Goal: Task Accomplishment & Management: Use online tool/utility

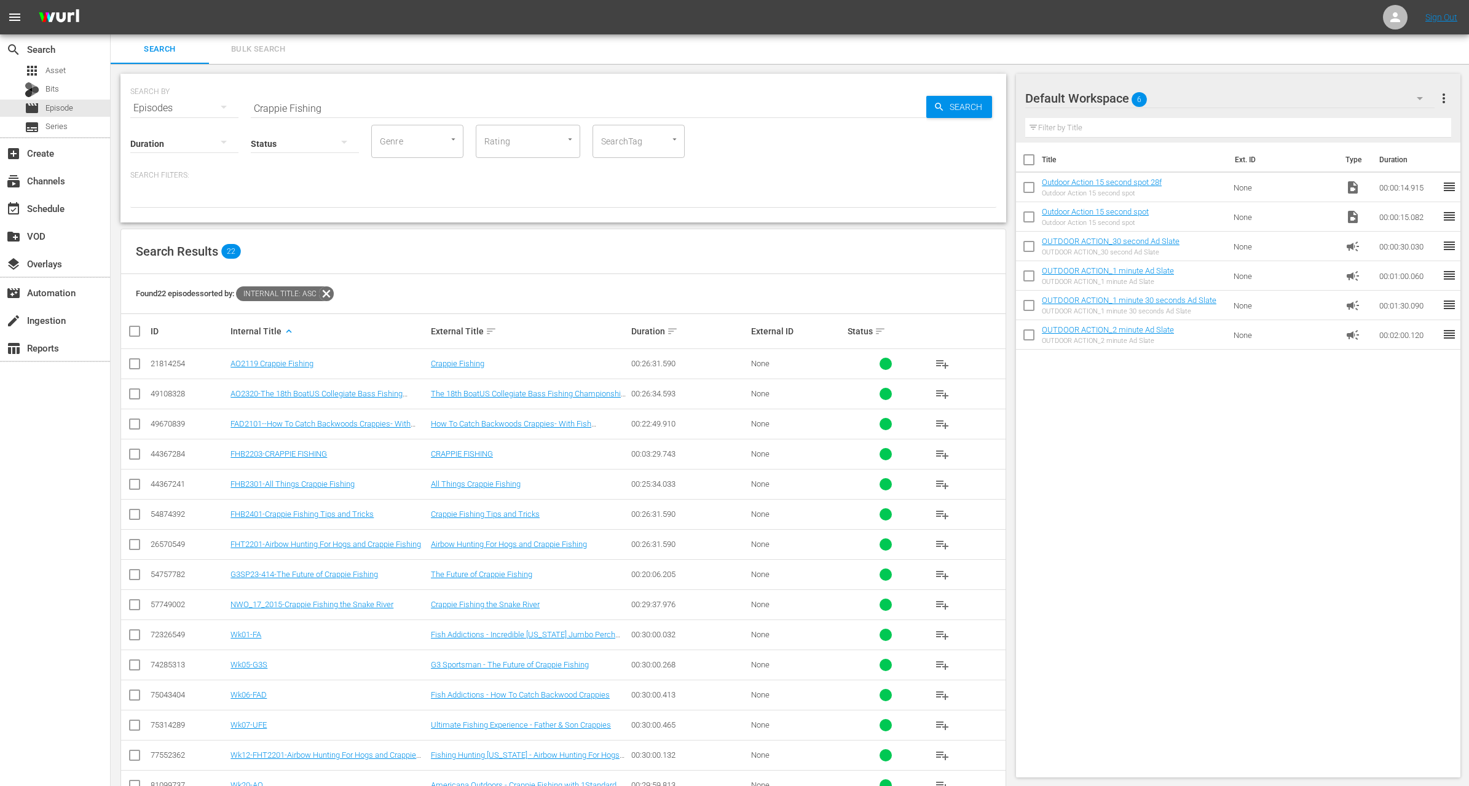
click at [440, 271] on div "Search Results 22" at bounding box center [563, 251] width 885 height 45
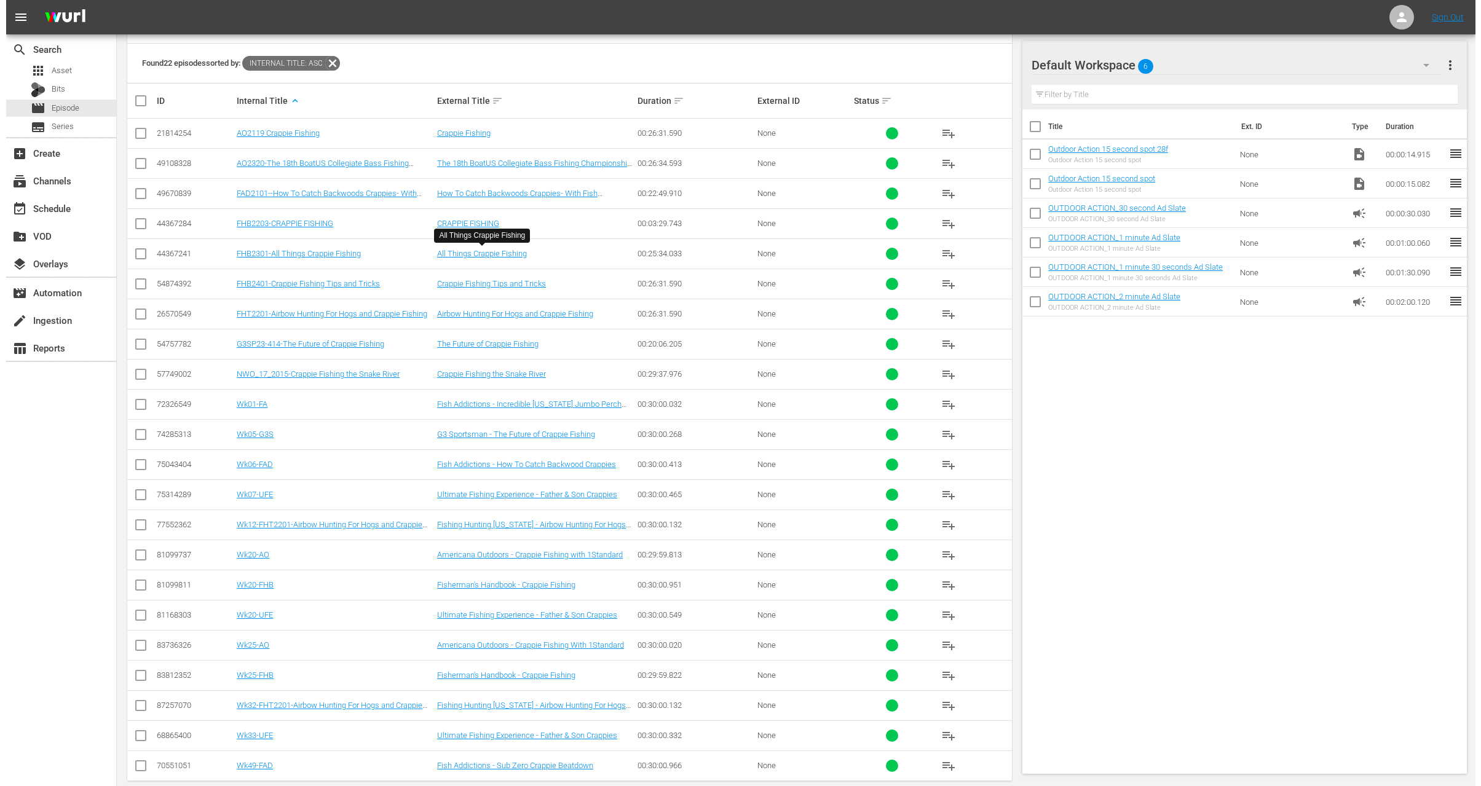
scroll to position [242, 0]
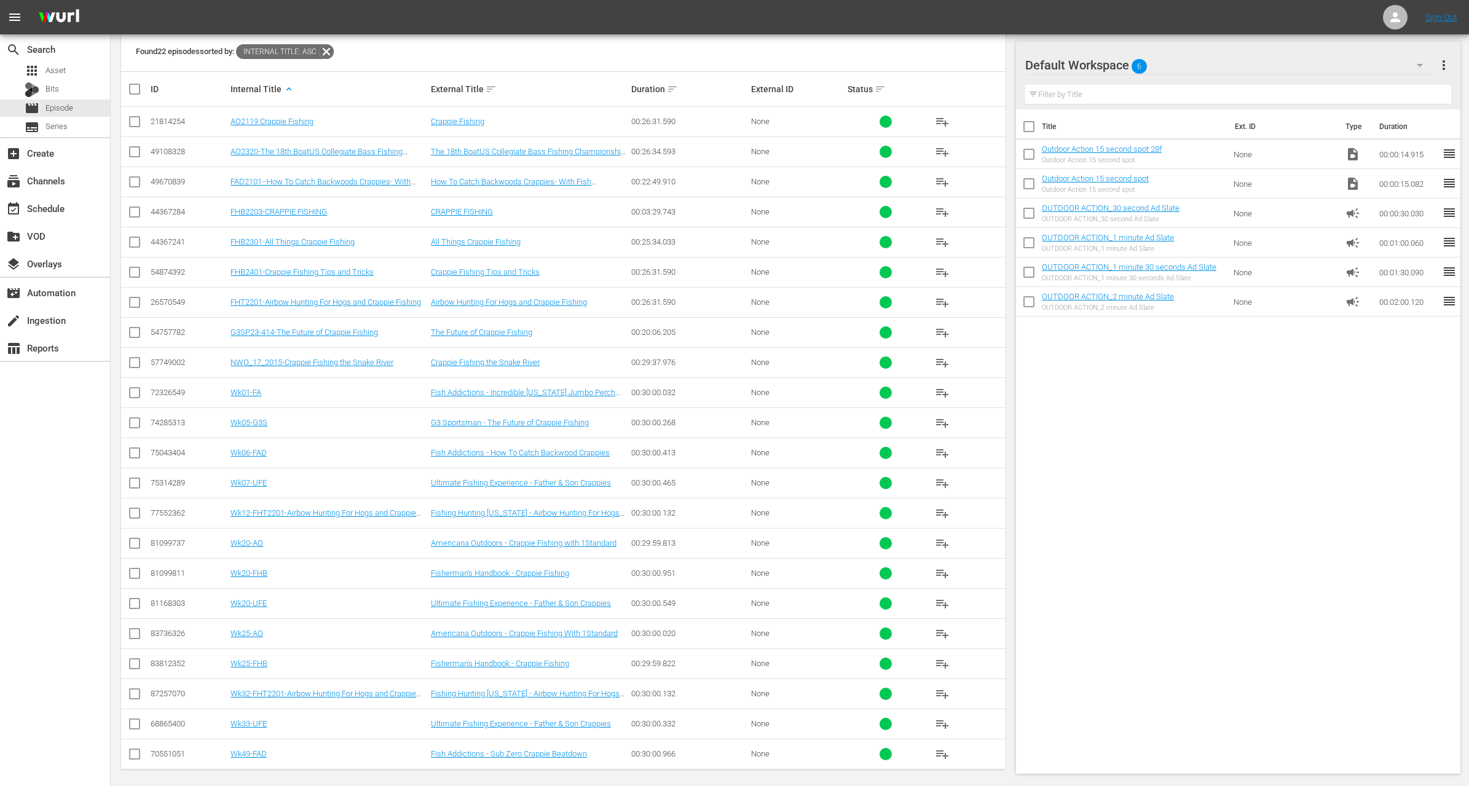
click at [137, 569] on input "checkbox" at bounding box center [134, 576] width 15 height 15
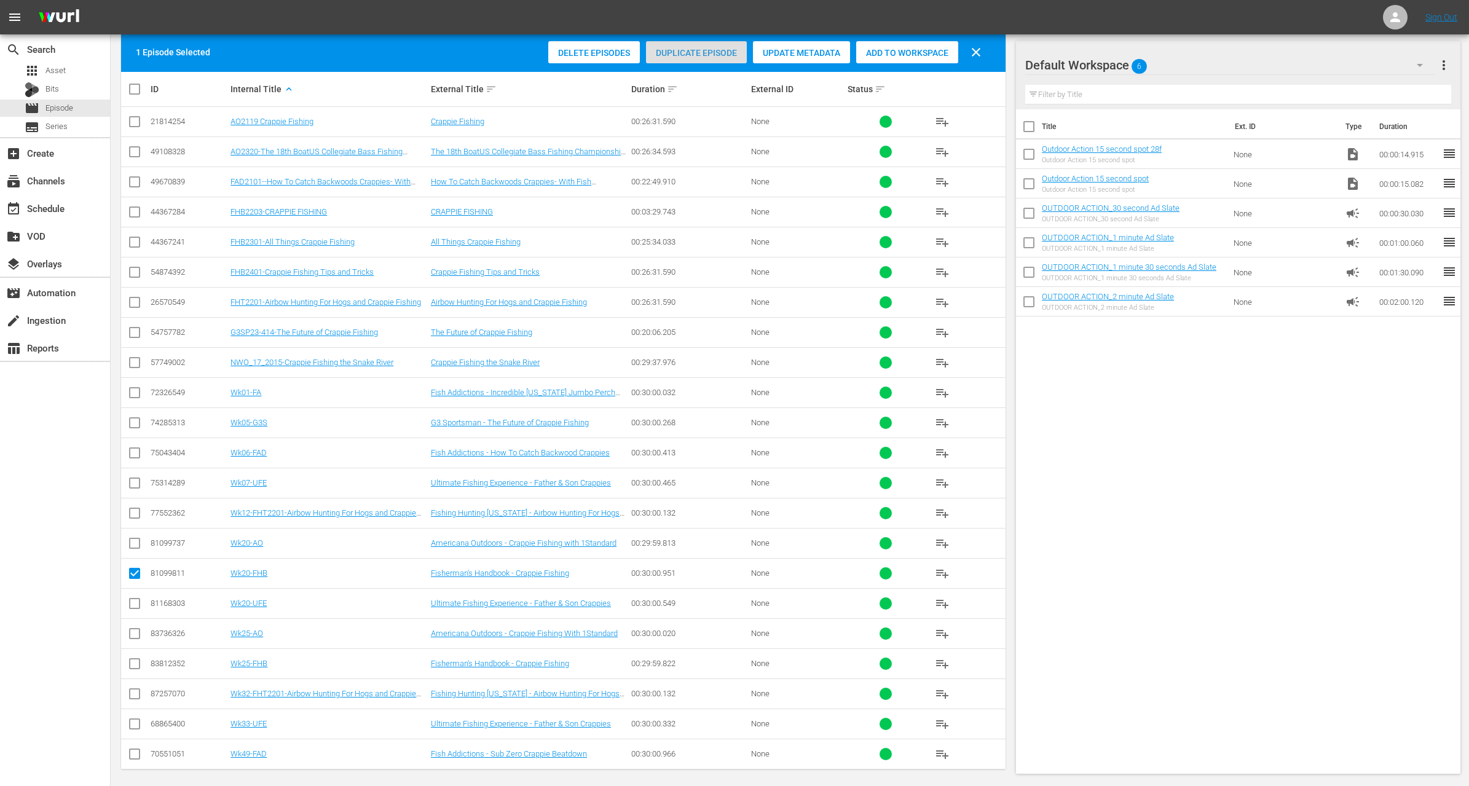
click at [692, 52] on span "Duplicate Episode" at bounding box center [696, 53] width 101 height 10
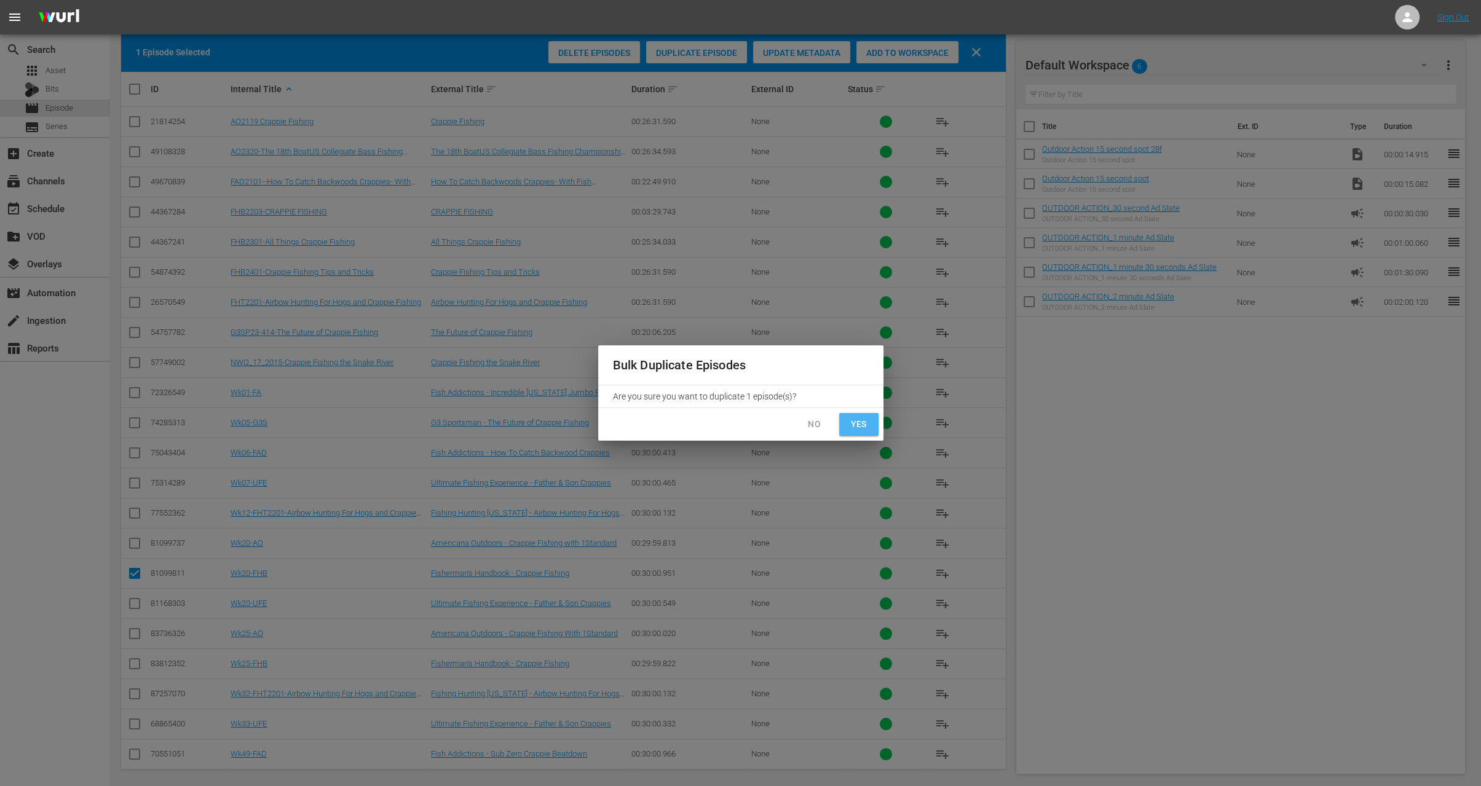
click at [858, 419] on span "Yes" at bounding box center [859, 424] width 20 height 15
checkbox input "false"
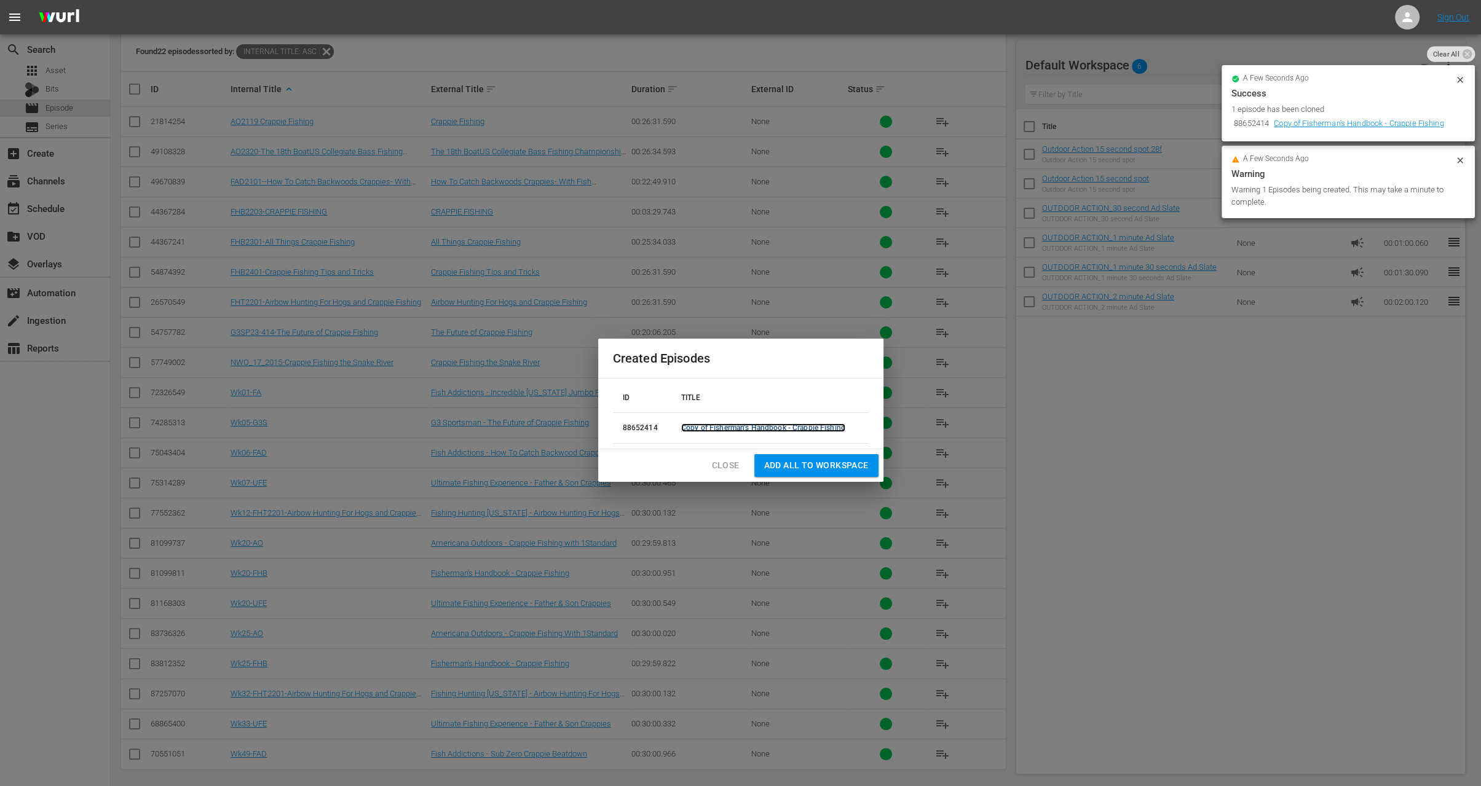
click at [745, 427] on link "Copy of Fisherman's Handbook - Crappie Fishing" at bounding box center [763, 428] width 164 height 9
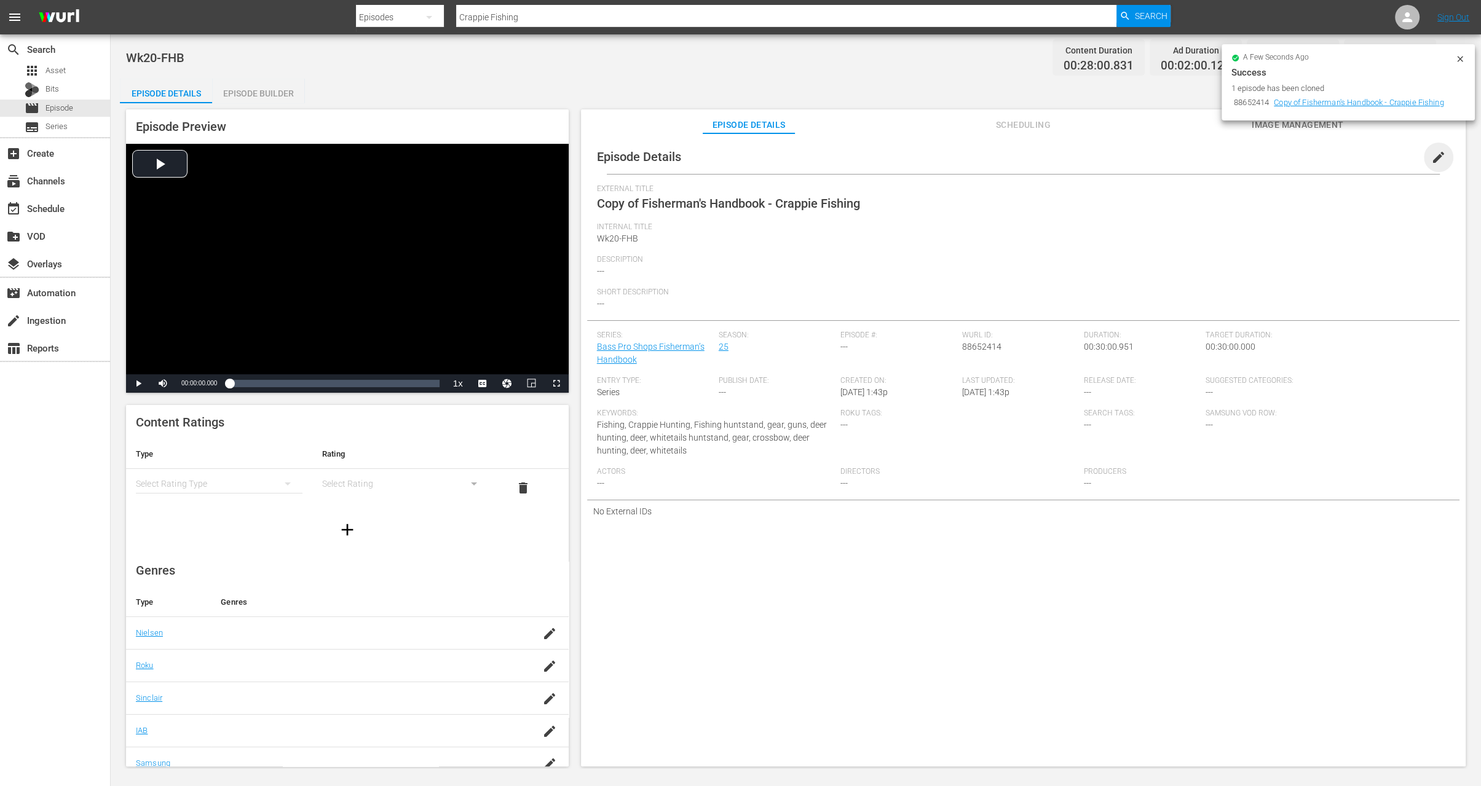
click at [1434, 155] on span "edit" at bounding box center [1438, 157] width 15 height 15
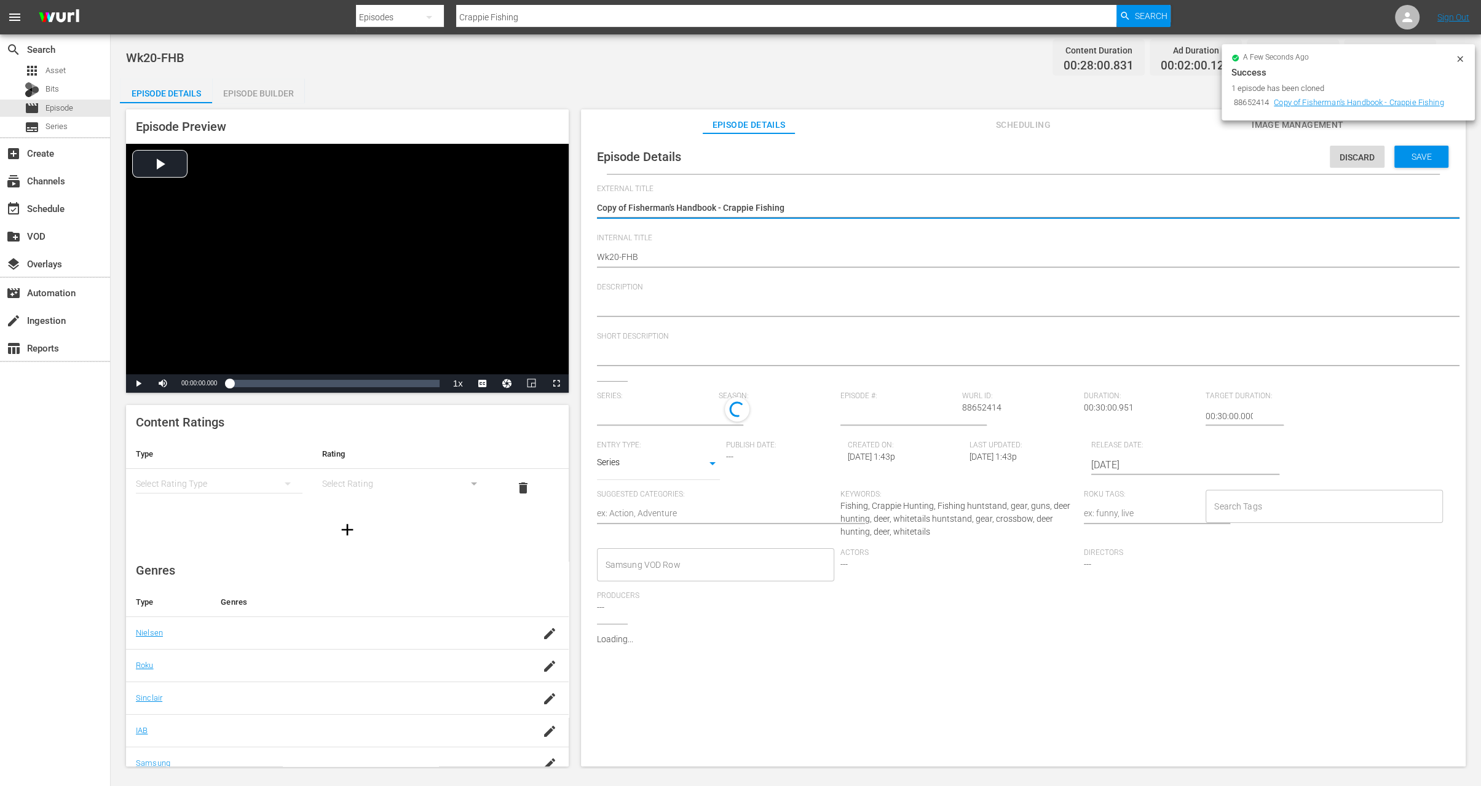
type input "Bass Pro Shops Fisherman’s Handbook"
click at [627, 204] on textarea "Copy of Fisherman's Handbook - Crappie Fishing" at bounding box center [1020, 209] width 847 height 15
type textarea "Copy ofFisherman's Handbook - Crappie Fishing"
type textarea "Copy oFisherman's Handbook - Crappie Fishing"
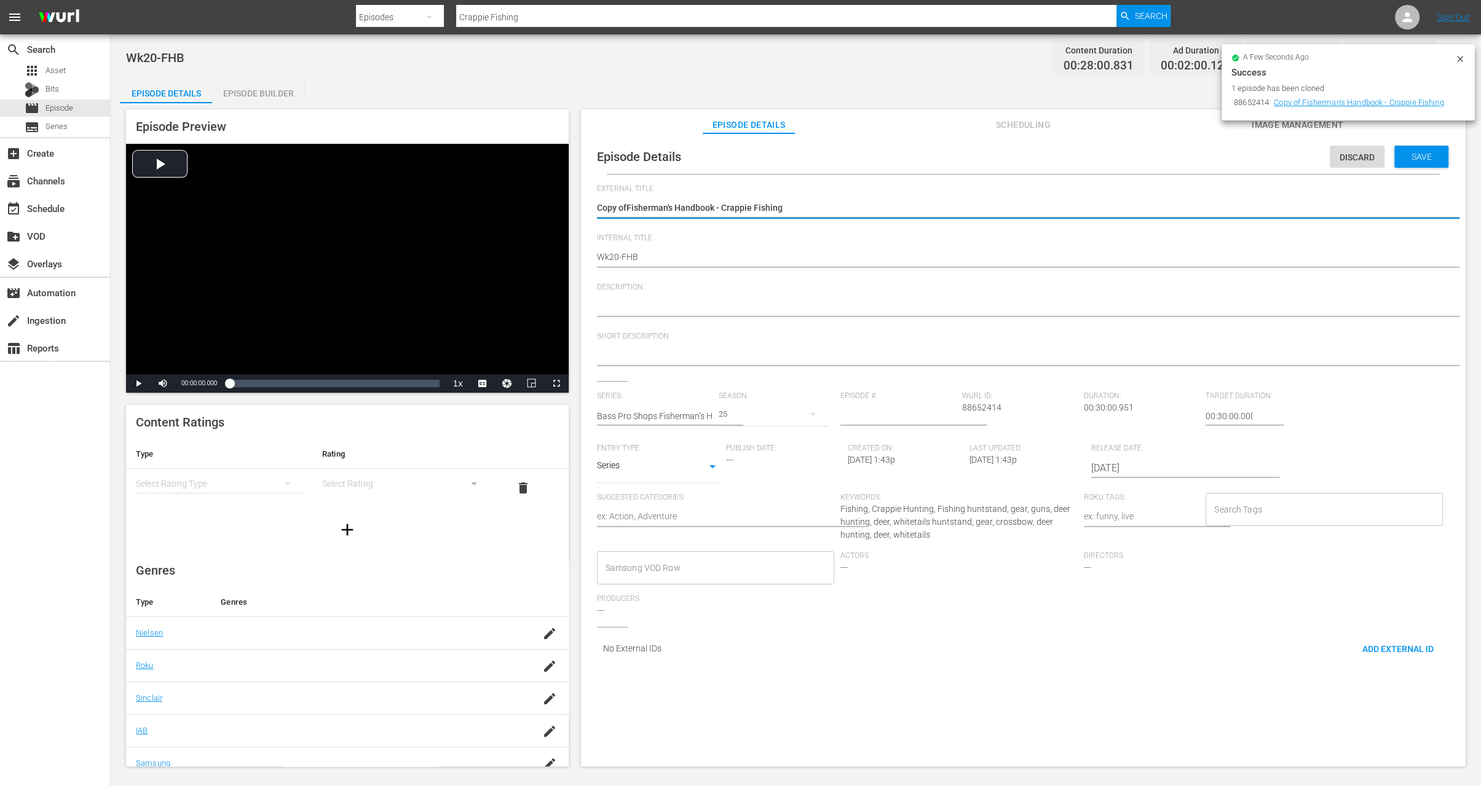
type textarea "Copy oFisherman's Handbook - Crappie Fishing"
type textarea "Copy Fisherman's Handbook - Crappie Fishing"
type textarea "CopyFisherman's Handbook - Crappie Fishing"
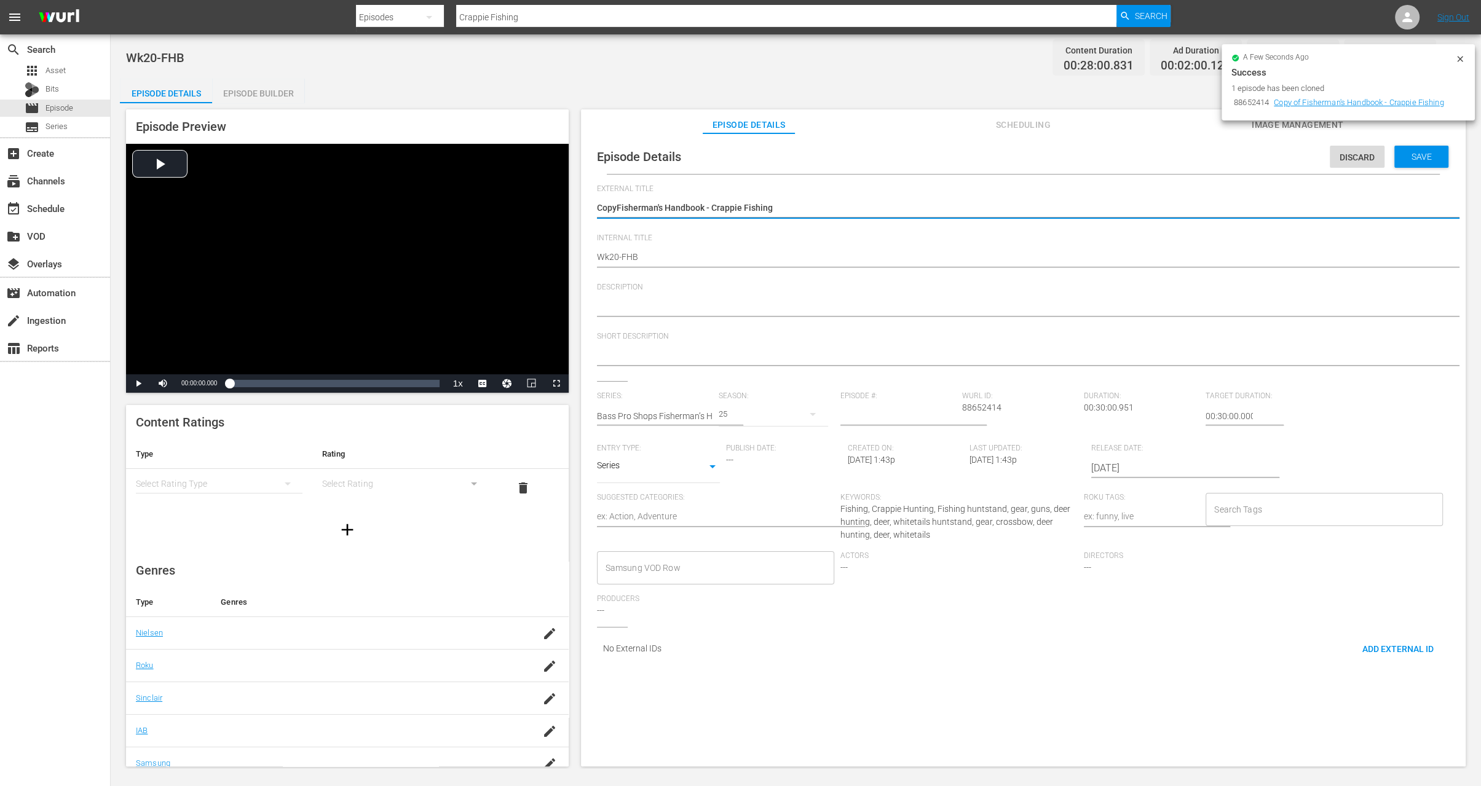
type textarea "CopFisherman's Handbook - Crappie Fishing"
type textarea "CoFisherman's Handbook - Crappie Fishing"
type textarea "CFisherman's Handbook - Crappie Fishing"
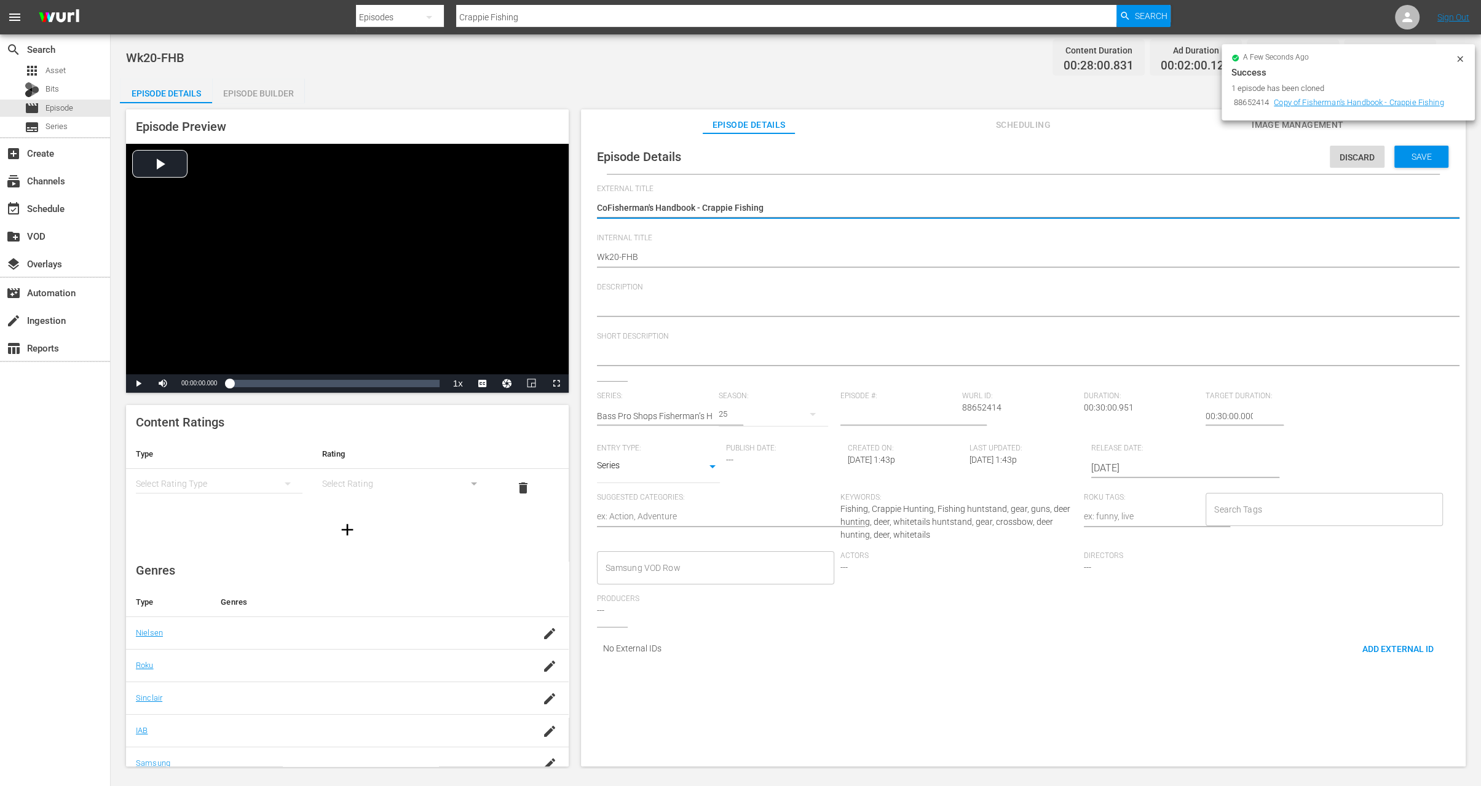
type textarea "CFisherman's Handbook - Crappie Fishing"
type textarea "Fisherman's Handbook - Crappie Fishing"
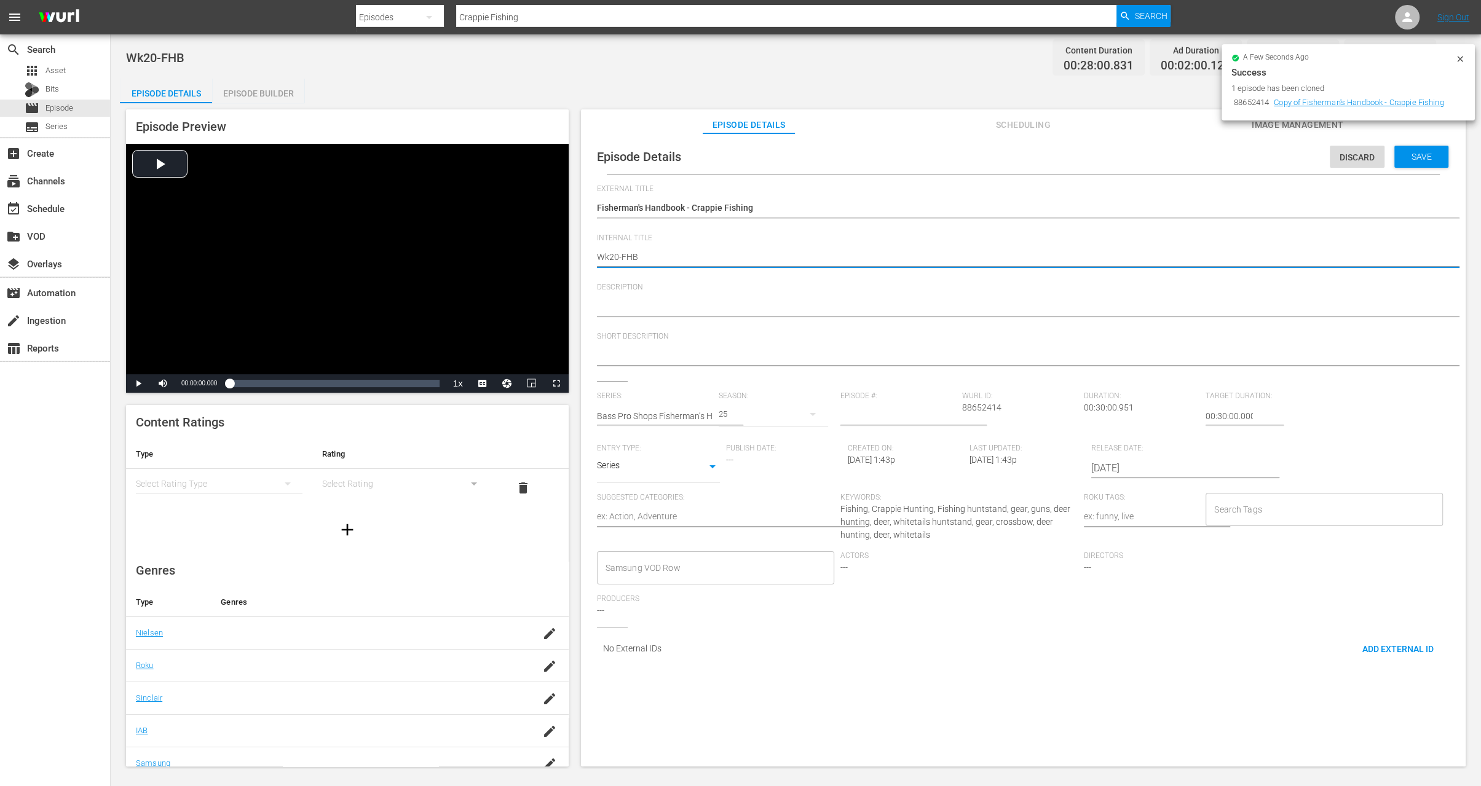
type textarea "Wk2-FHB"
type textarea "Wk-FHB"
type textarea "Wk3-FHB"
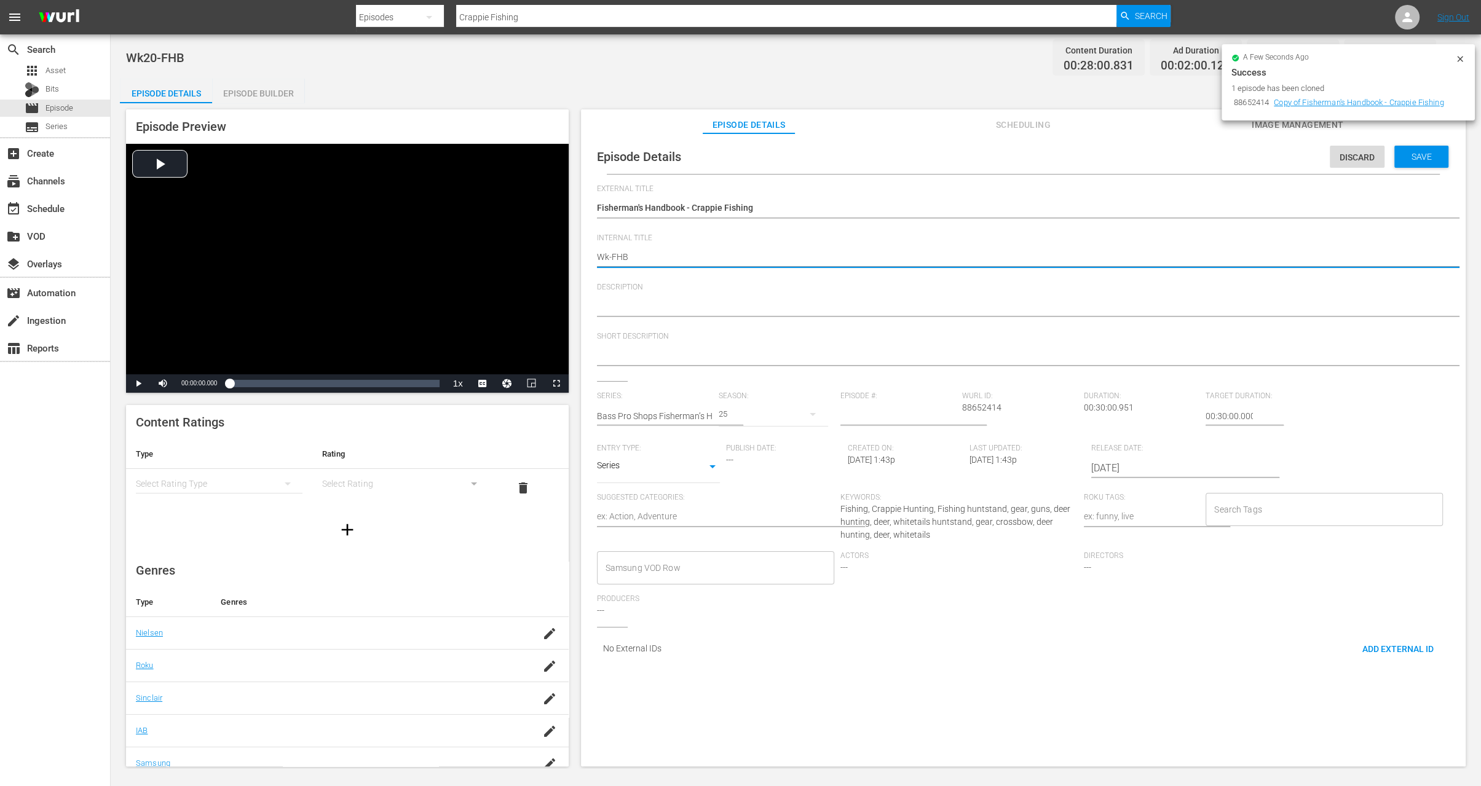
type textarea "Wk3-FHB"
type textarea "Wk35-FHB"
click at [1410, 158] on span "Save" at bounding box center [1422, 157] width 40 height 10
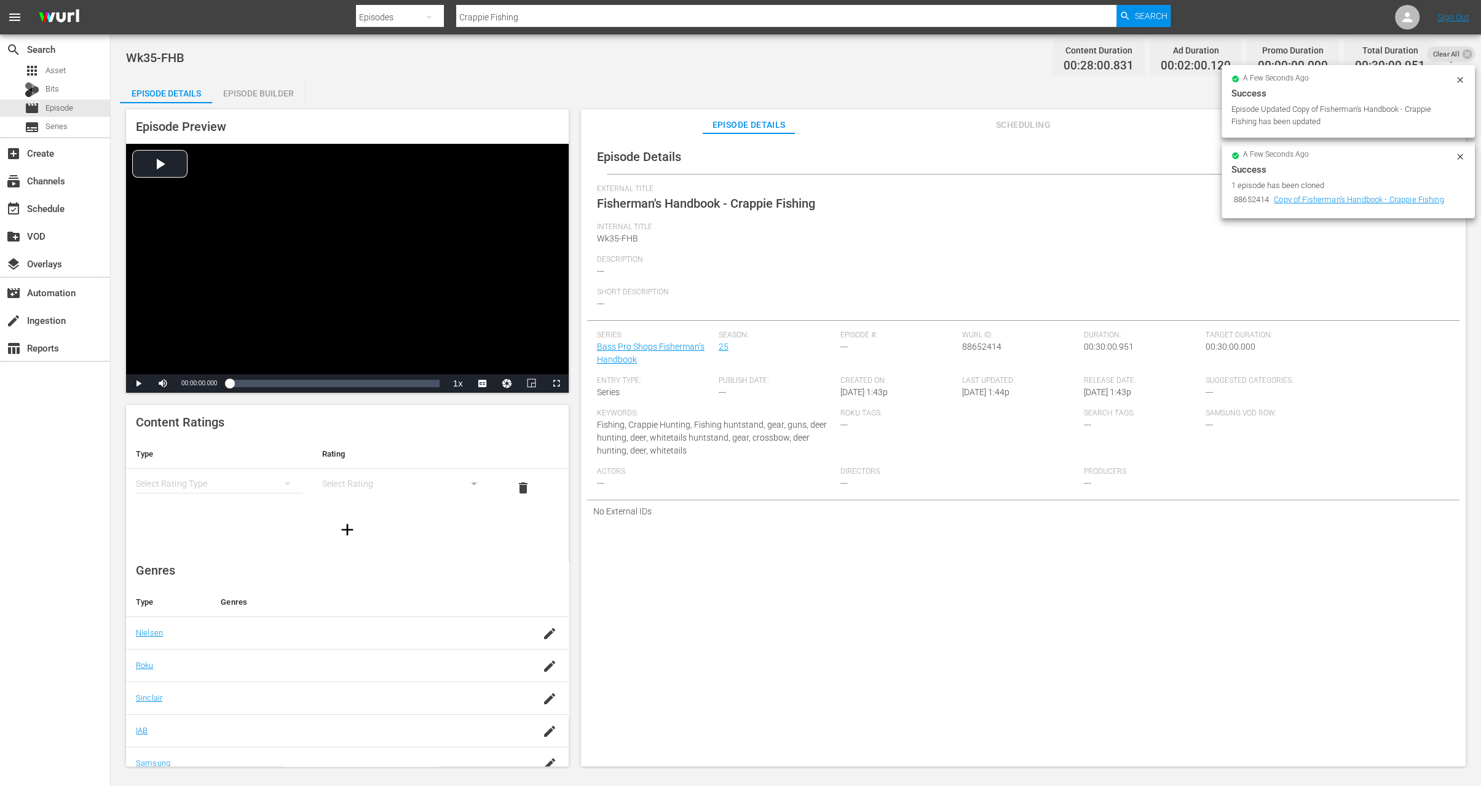
click at [275, 89] on div "Episode Builder" at bounding box center [258, 94] width 92 height 30
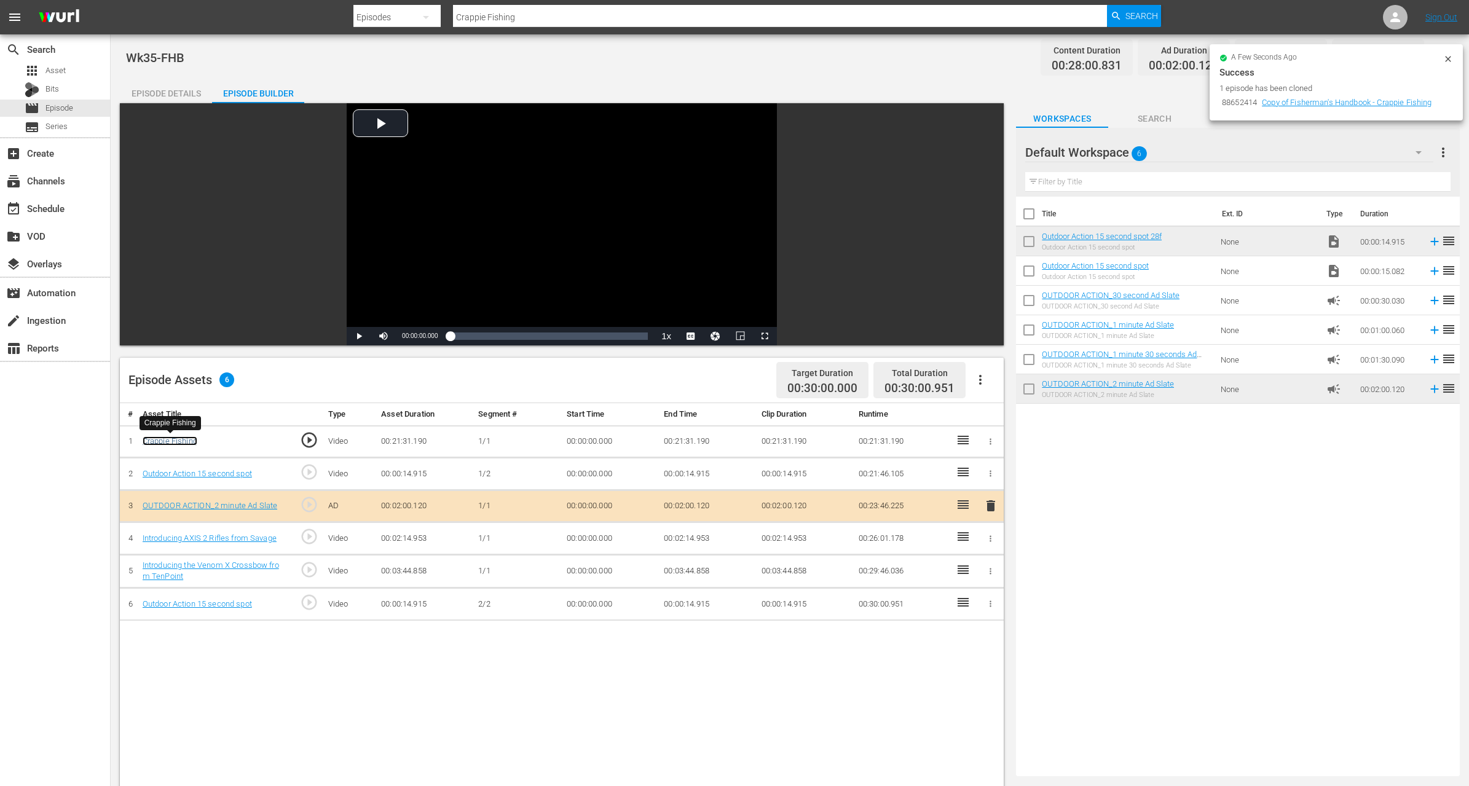
click at [187, 443] on link "Crappie Fishing" at bounding box center [170, 441] width 55 height 9
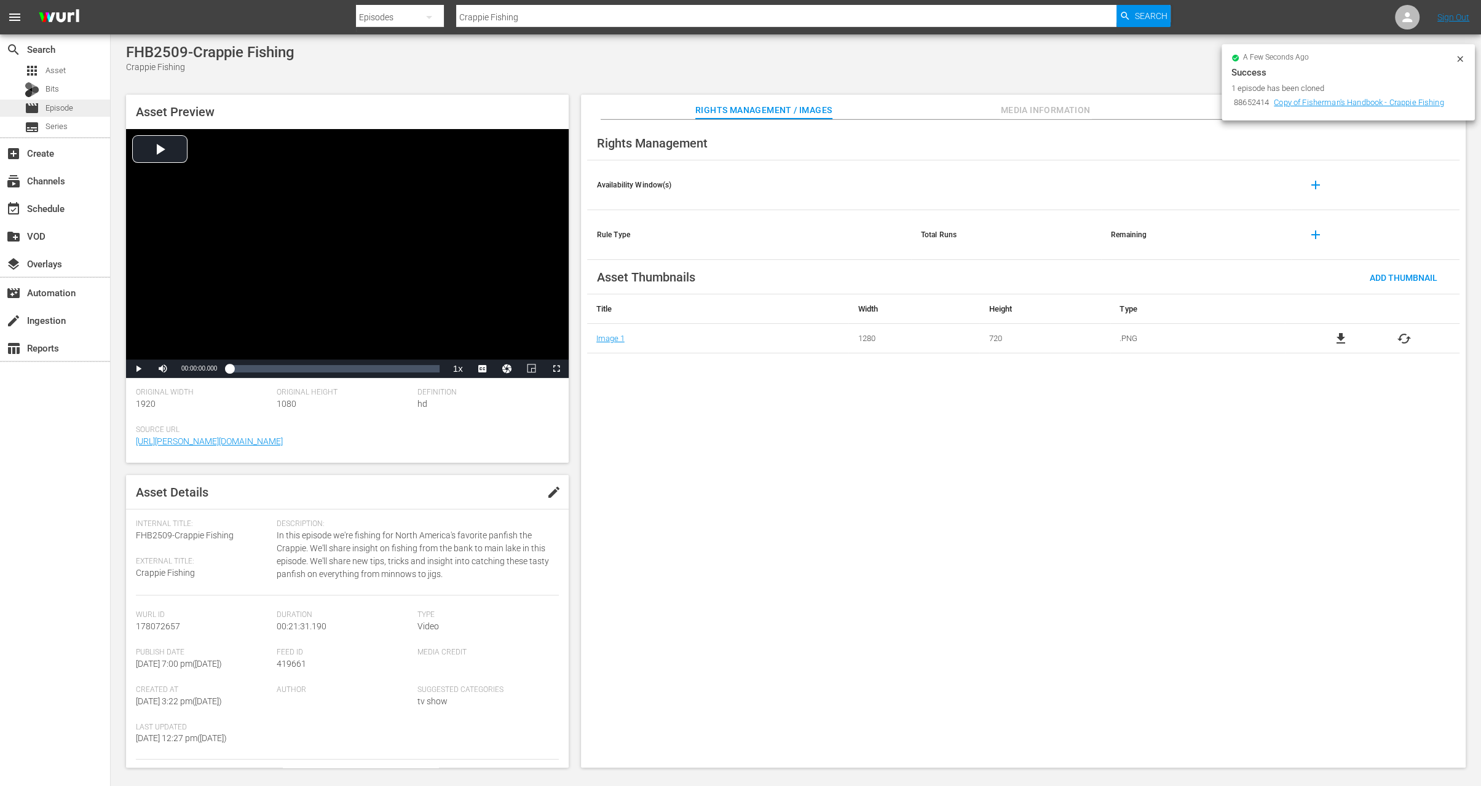
click at [63, 108] on span "Episode" at bounding box center [59, 108] width 28 height 12
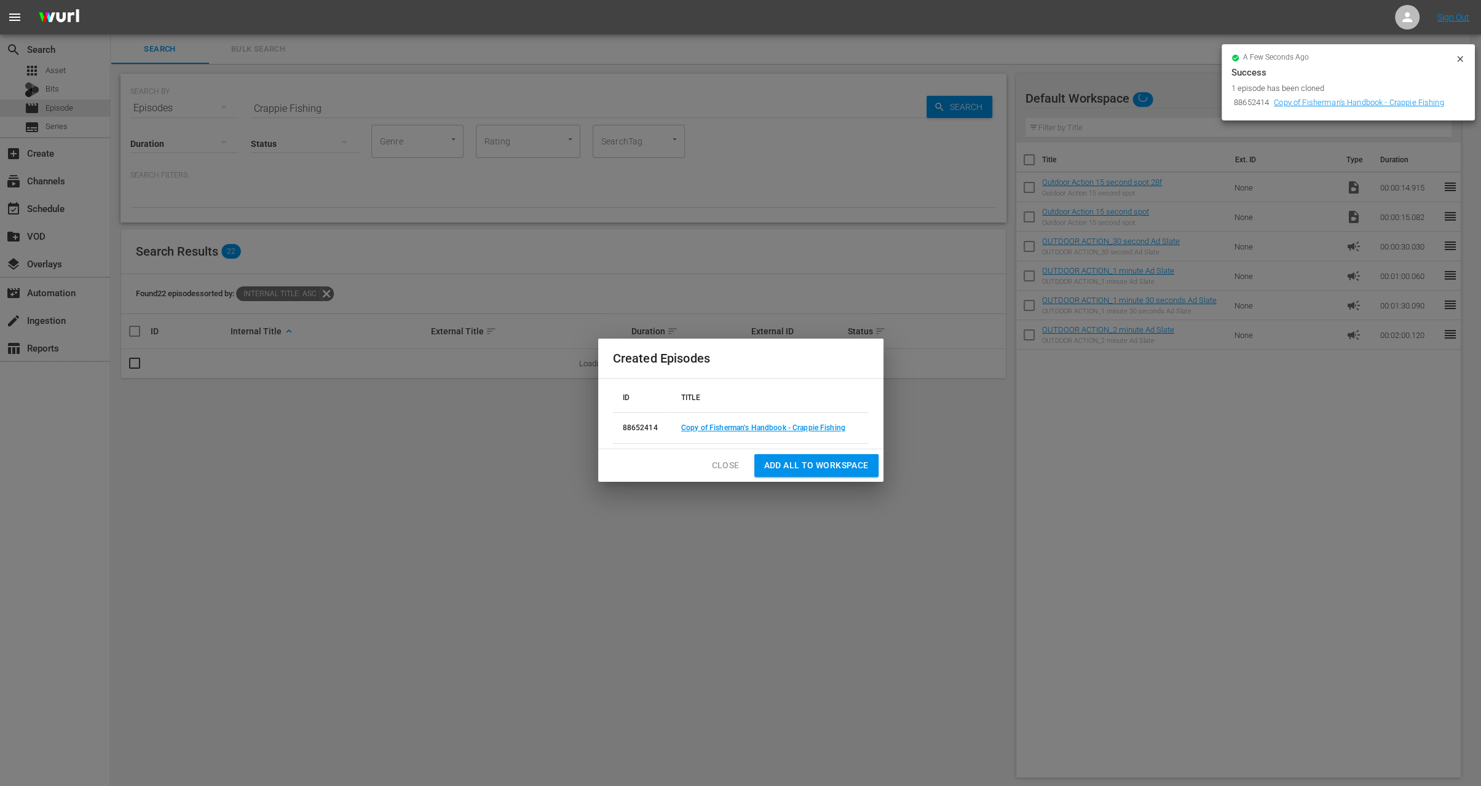
click at [737, 458] on span "Close" at bounding box center [726, 465] width 28 height 15
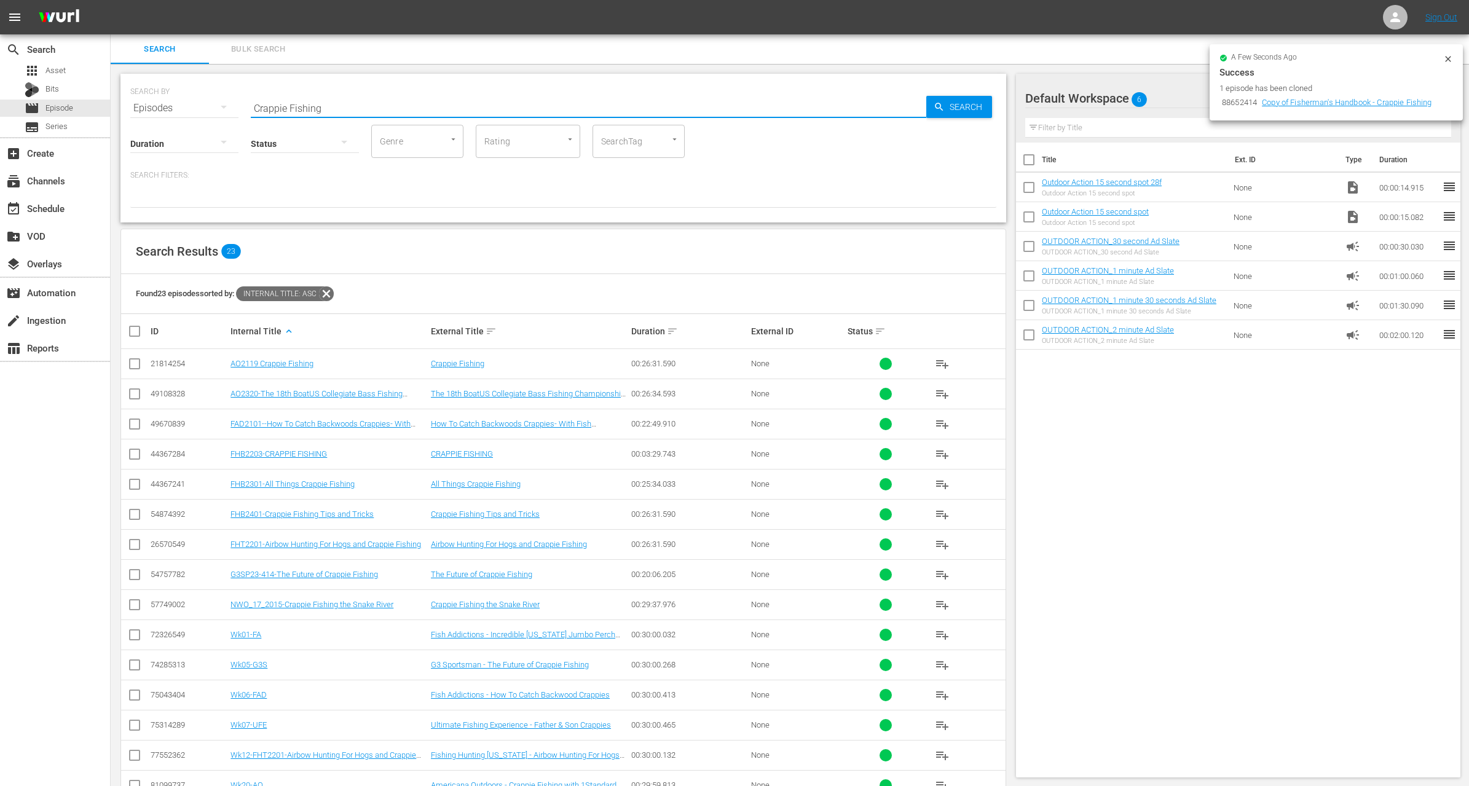
click at [410, 110] on input "Crappie Fishing" at bounding box center [589, 108] width 676 height 30
paste input ".50 Cal Air Rifles For Hunt"
type input ".50 Cal Air Rifles For Hunting"
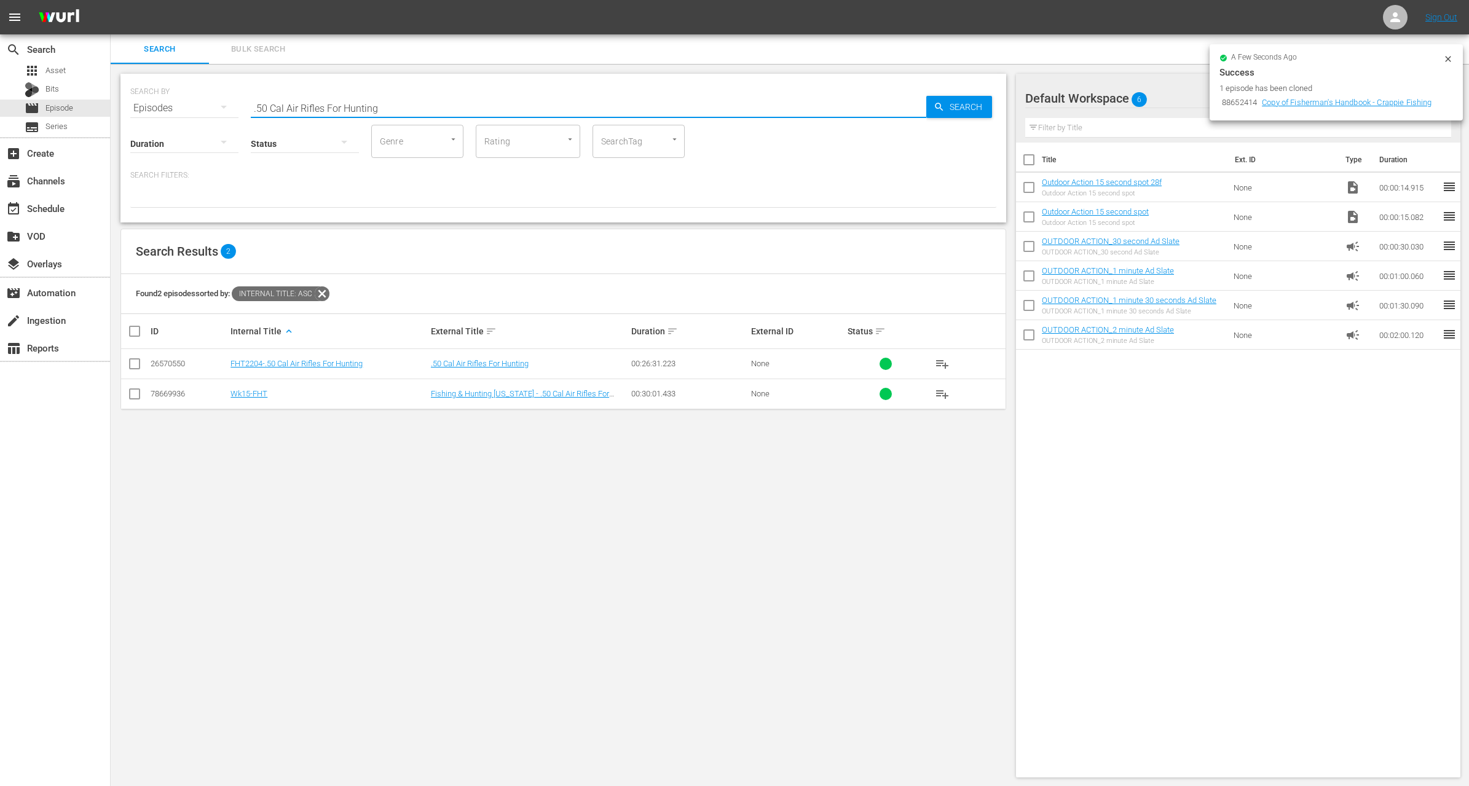
click at [134, 395] on input "checkbox" at bounding box center [134, 396] width 15 height 15
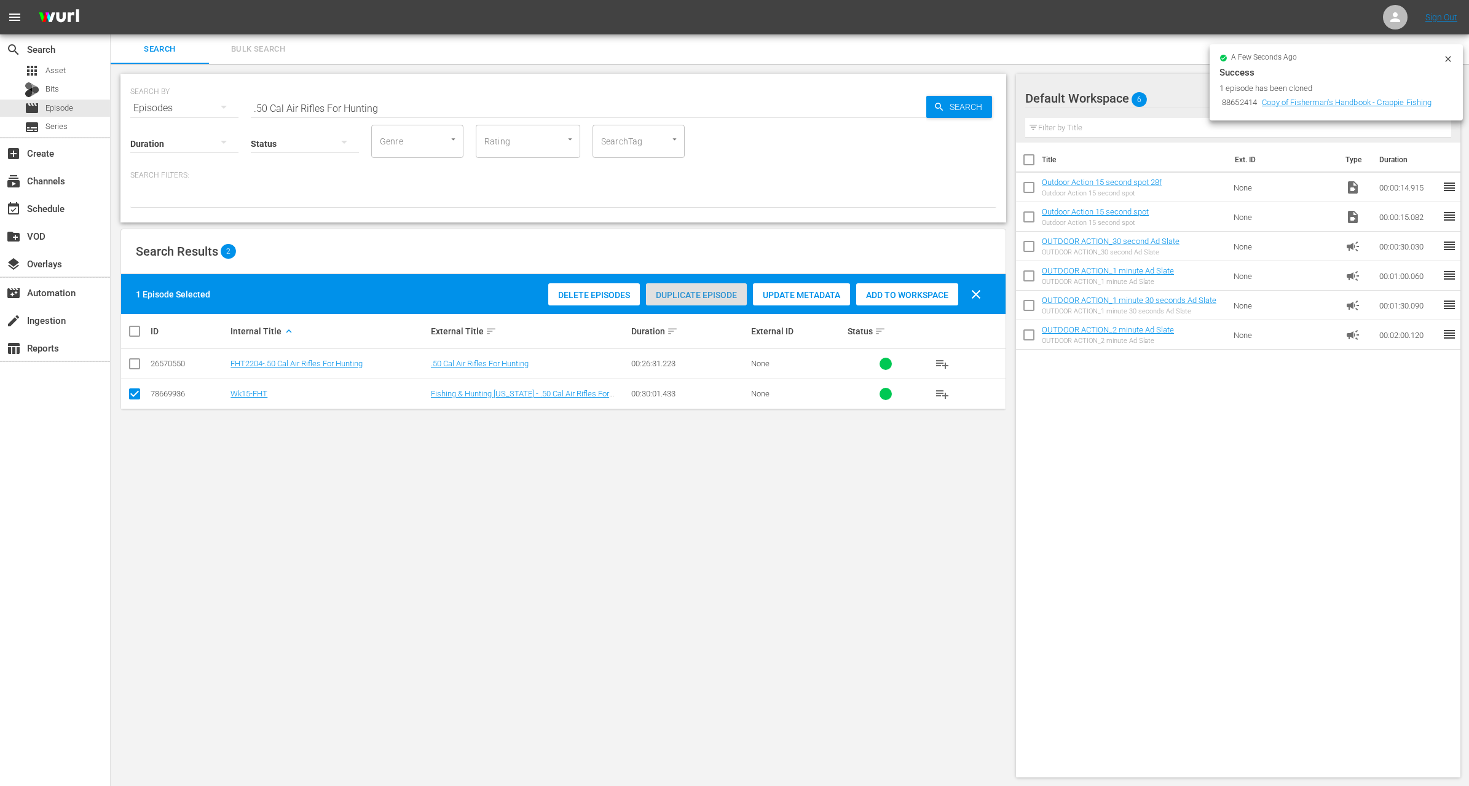
click at [703, 296] on span "Duplicate Episode" at bounding box center [696, 295] width 101 height 10
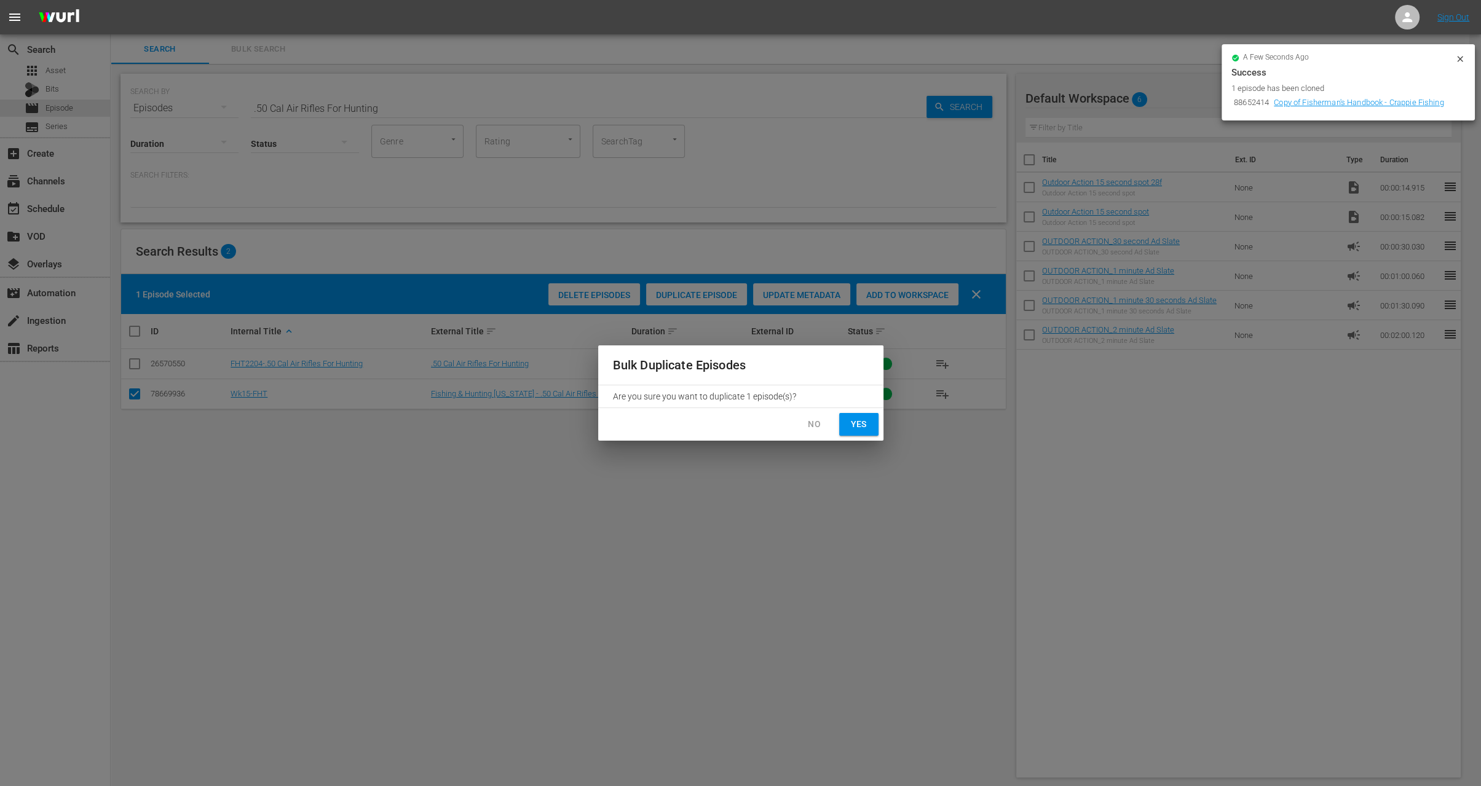
click at [859, 426] on span "Yes" at bounding box center [859, 424] width 20 height 15
checkbox input "false"
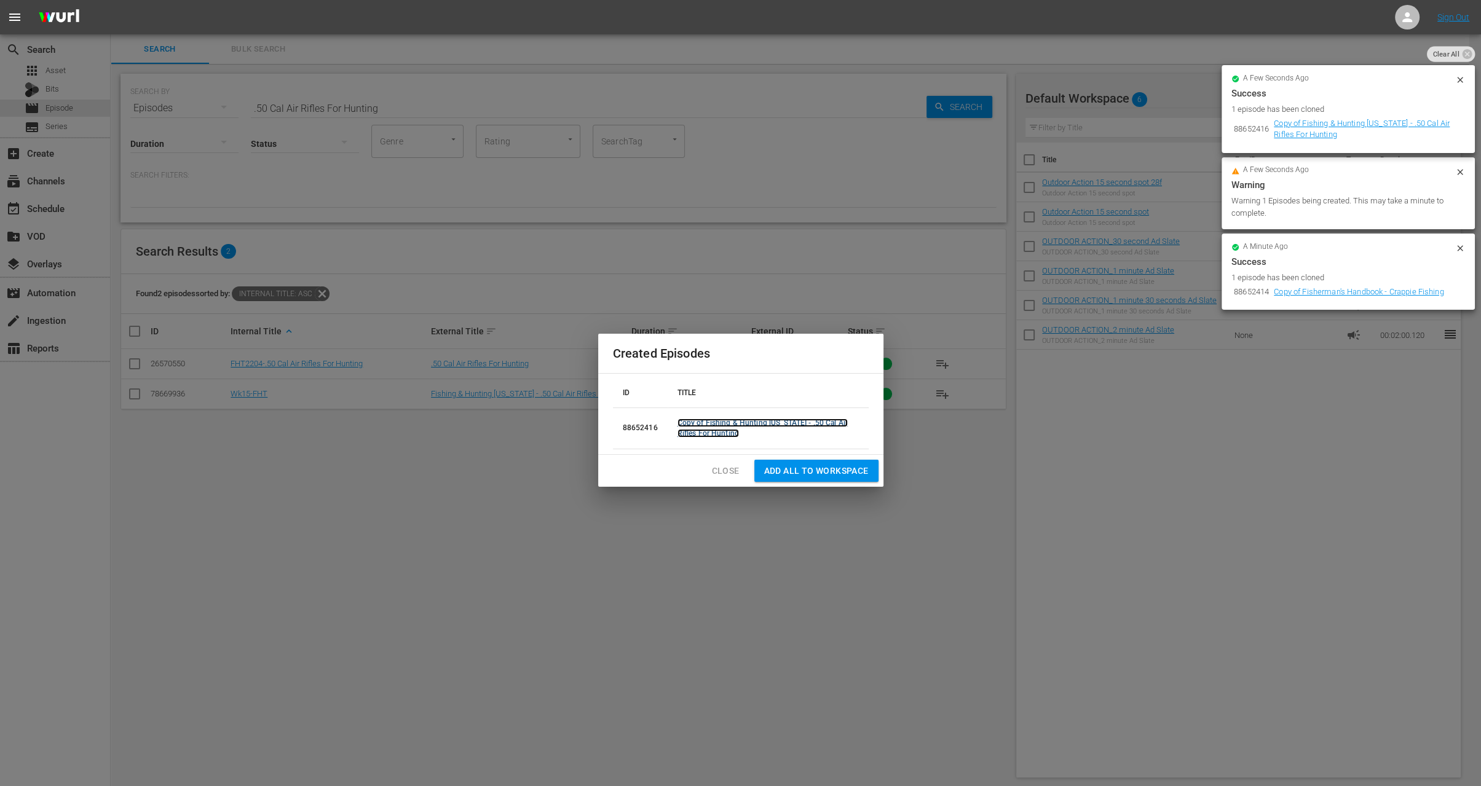
click at [692, 425] on link "Copy of Fishing & Hunting Texas - .50 Cal Air Rifles For Hunting" at bounding box center [763, 428] width 170 height 19
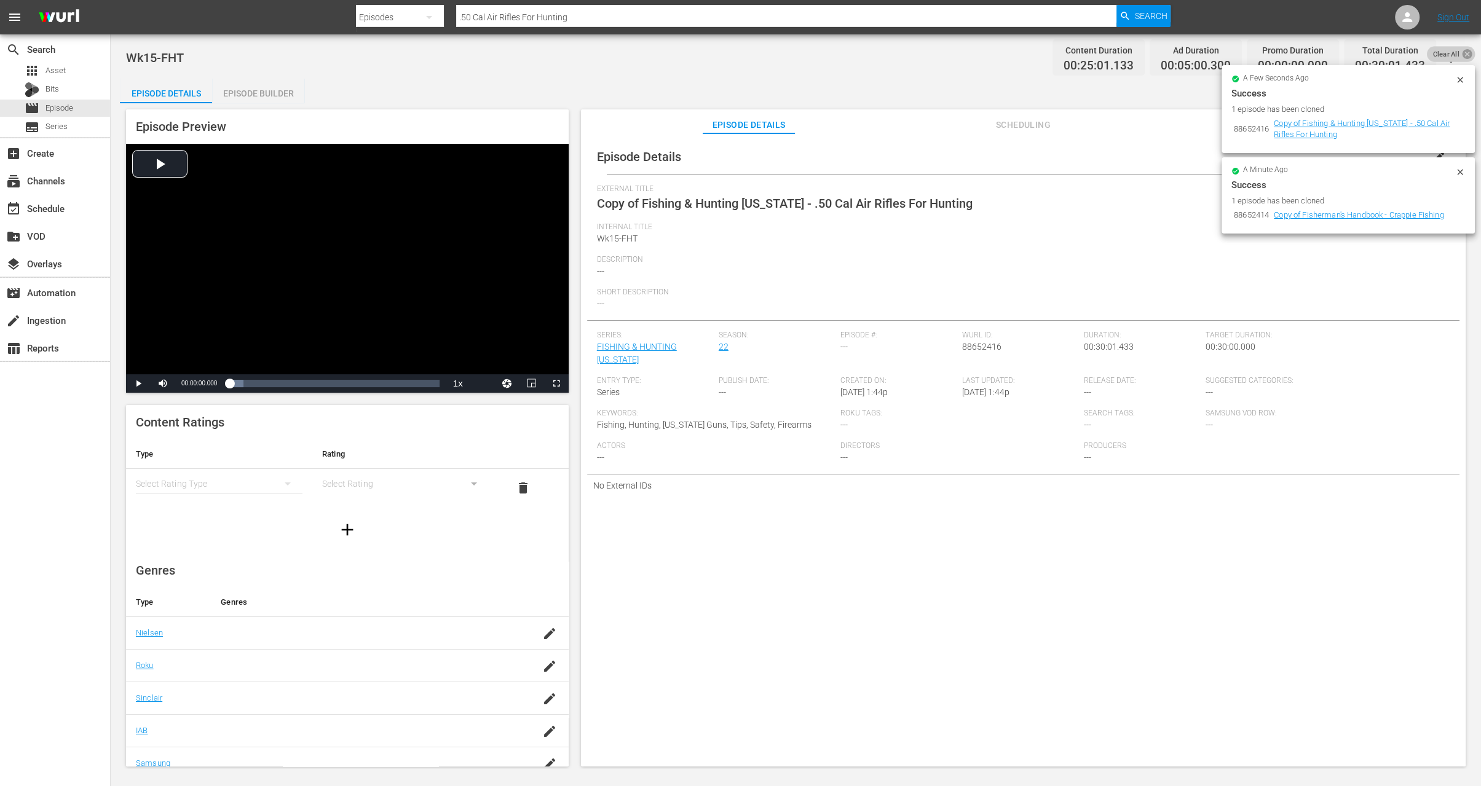
click at [1469, 56] on icon at bounding box center [1467, 54] width 10 height 10
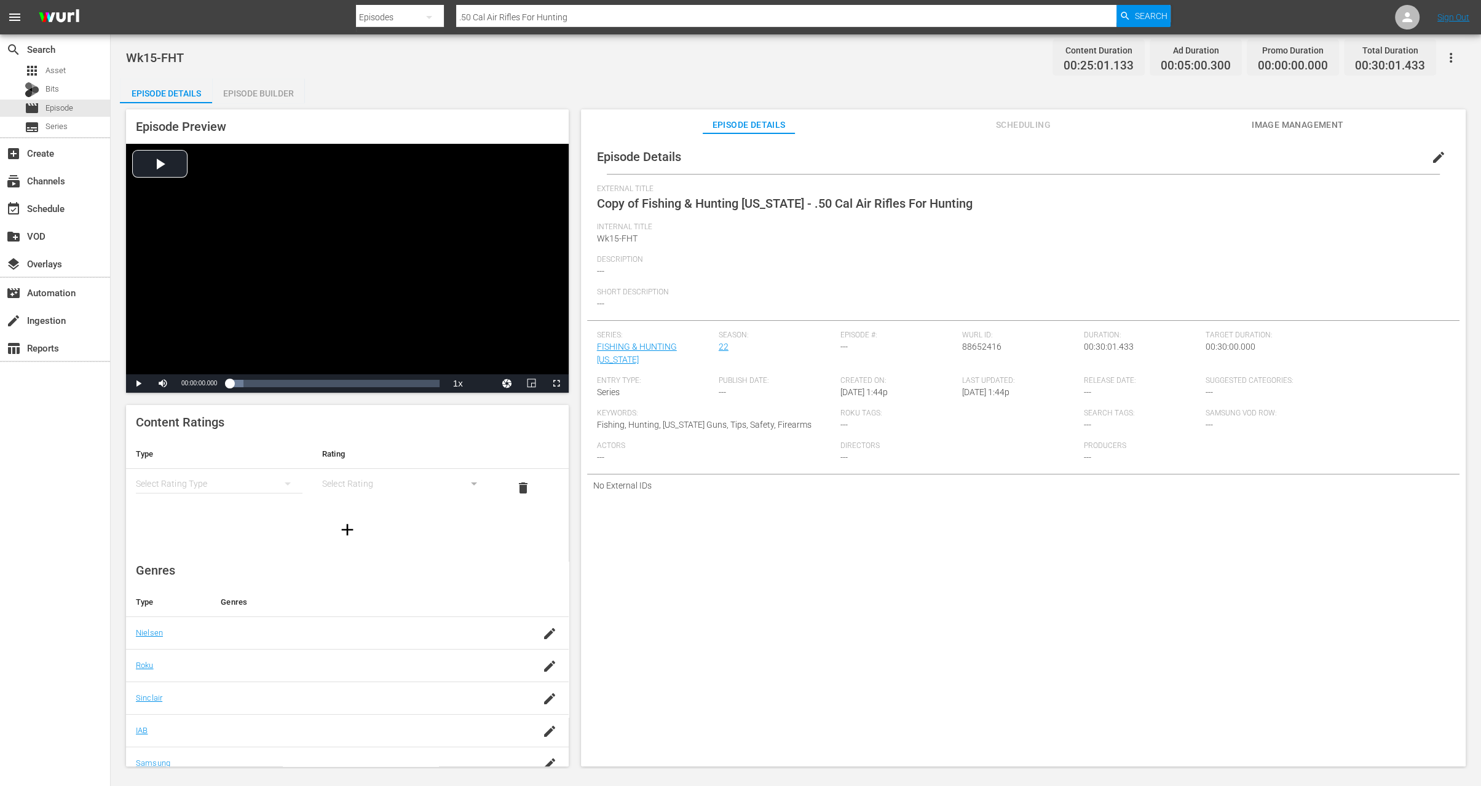
click at [1431, 156] on span "edit" at bounding box center [1438, 157] width 15 height 15
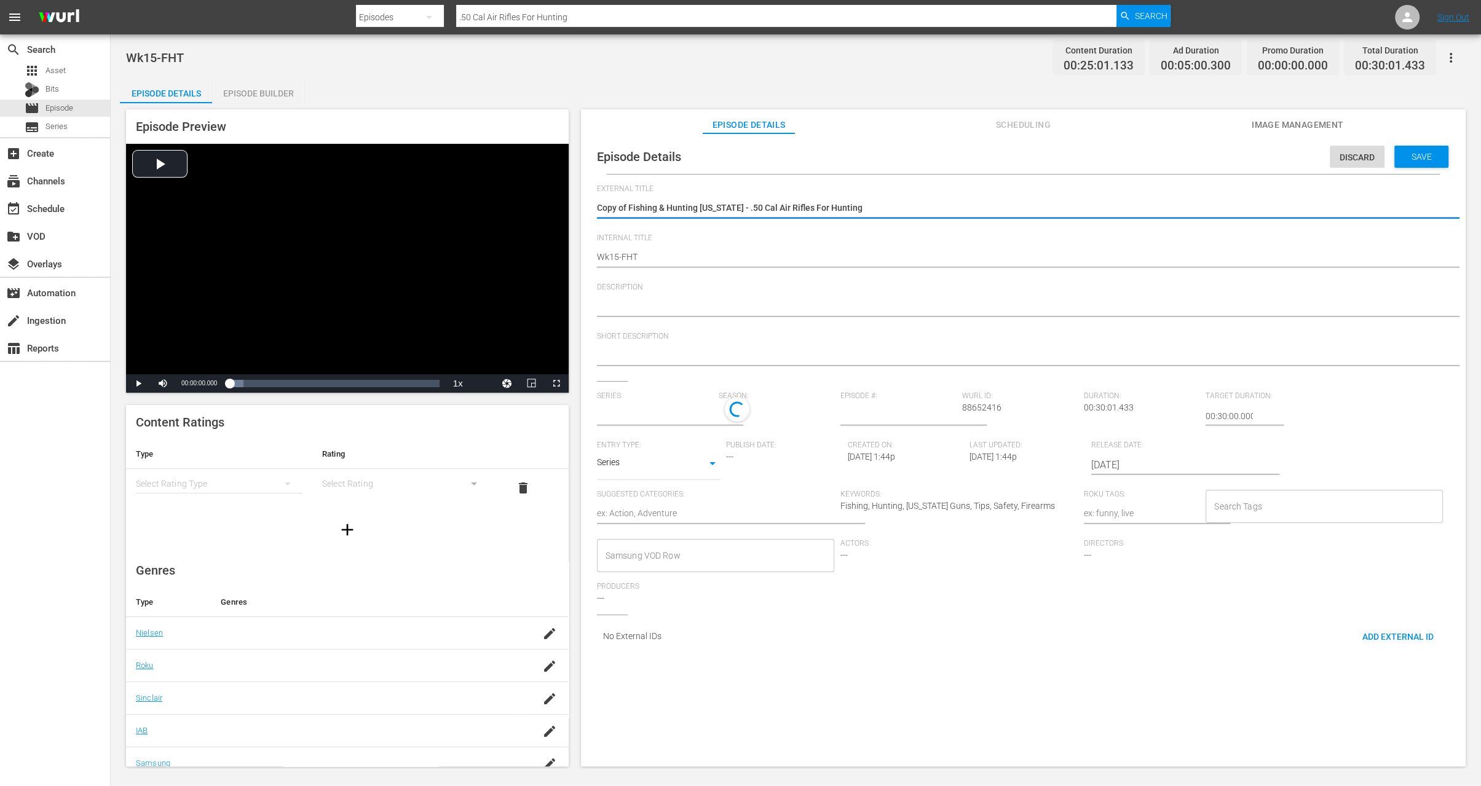
type input "FISHING & HUNTING TEXAS"
click at [628, 206] on textarea "Copy of Fishing & Hunting Texas - .50 Cal Air Rifles For Hunting" at bounding box center [1020, 209] width 847 height 15
type textarea "Copy ofFishing & Hunting Texas - .50 Cal Air Rifles For Hunting"
type textarea "Copy oFishing & Hunting Texas - .50 Cal Air Rifles For Hunting"
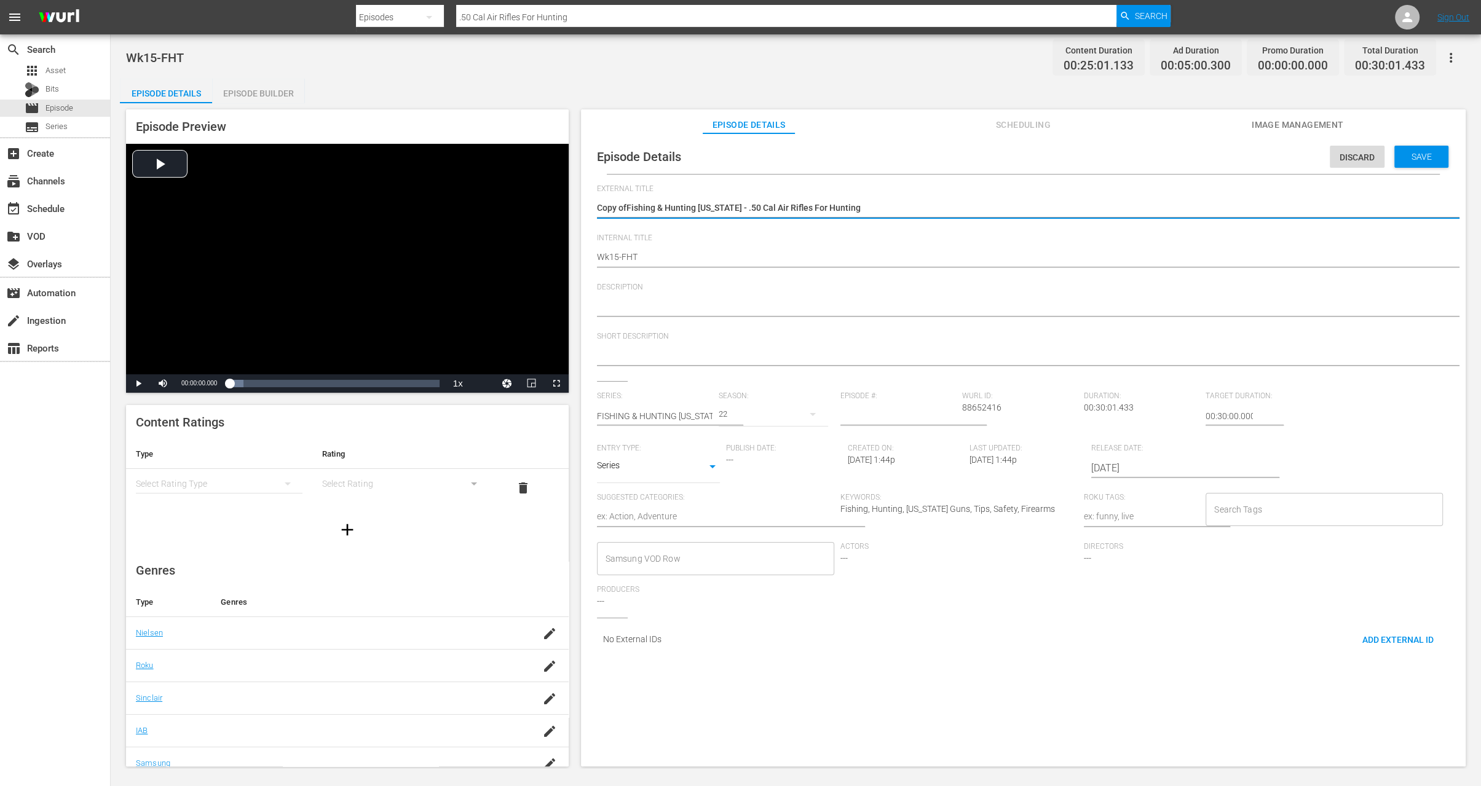
type textarea "Copy oFishing & Hunting Texas - .50 Cal Air Rifles For Hunting"
type textarea "Copy Fishing & Hunting Texas - .50 Cal Air Rifles For Hunting"
type textarea "CopyFishing & Hunting Texas - .50 Cal Air Rifles For Hunting"
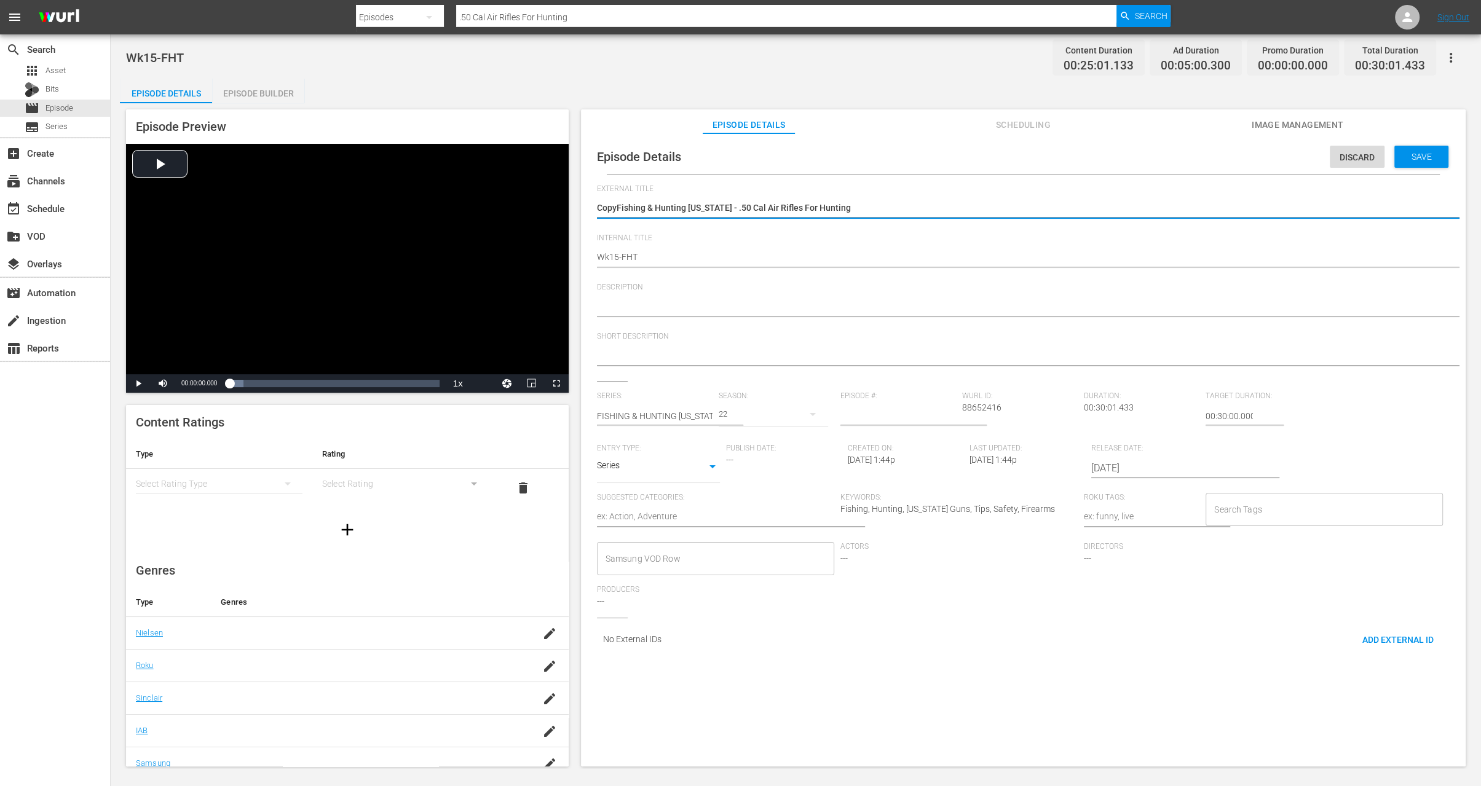
type textarea "CopFishing & Hunting Texas - .50 Cal Air Rifles For Hunting"
type textarea "CoFishing & Hunting Texas - .50 Cal Air Rifles For Hunting"
type textarea "CFishing & Hunting Texas - .50 Cal Air Rifles For Hunting"
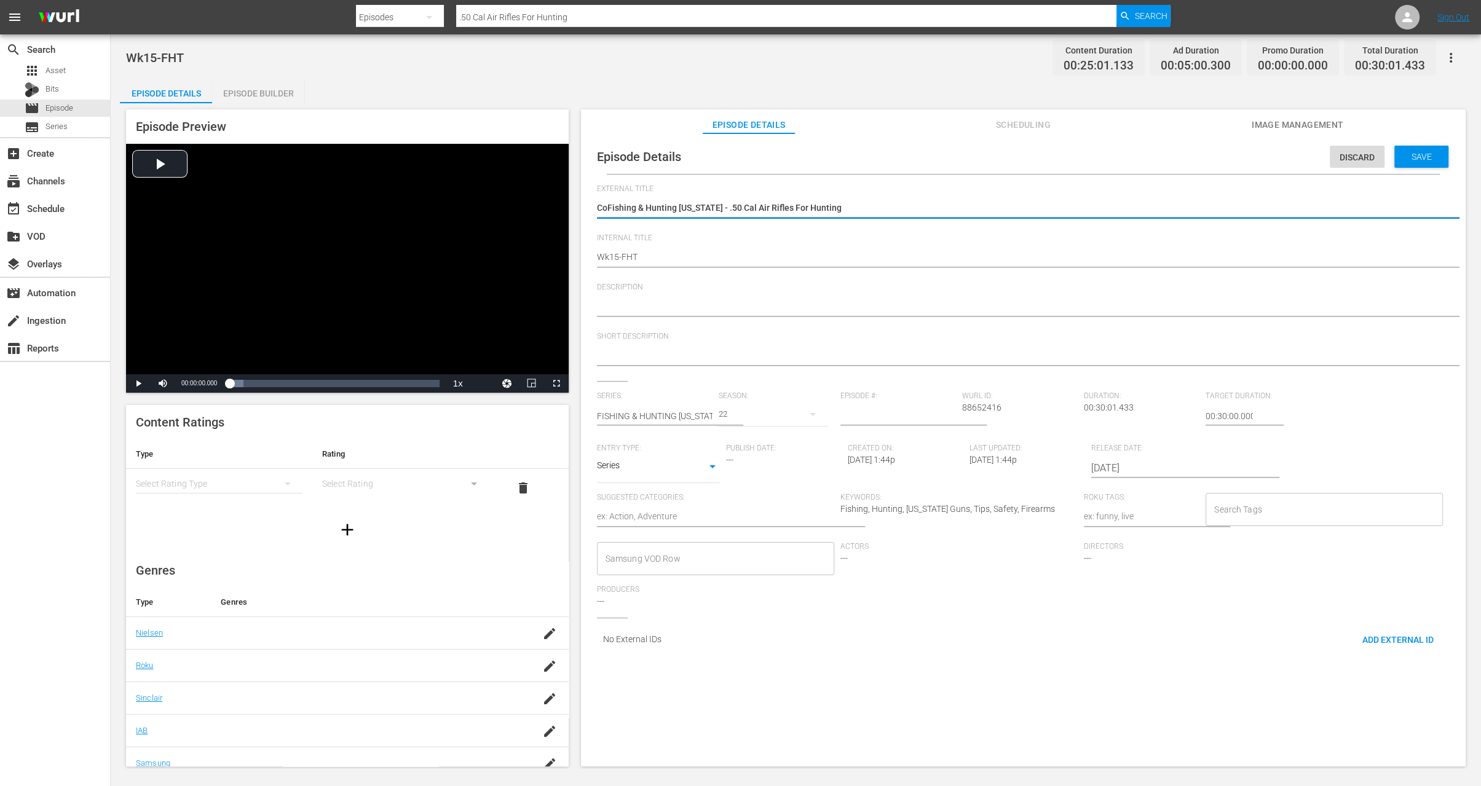
type textarea "CFishing & Hunting Texas - .50 Cal Air Rifles For Hunting"
type textarea "Fishing & Hunting [US_STATE] - .50 Cal Air Rifles For Hunting"
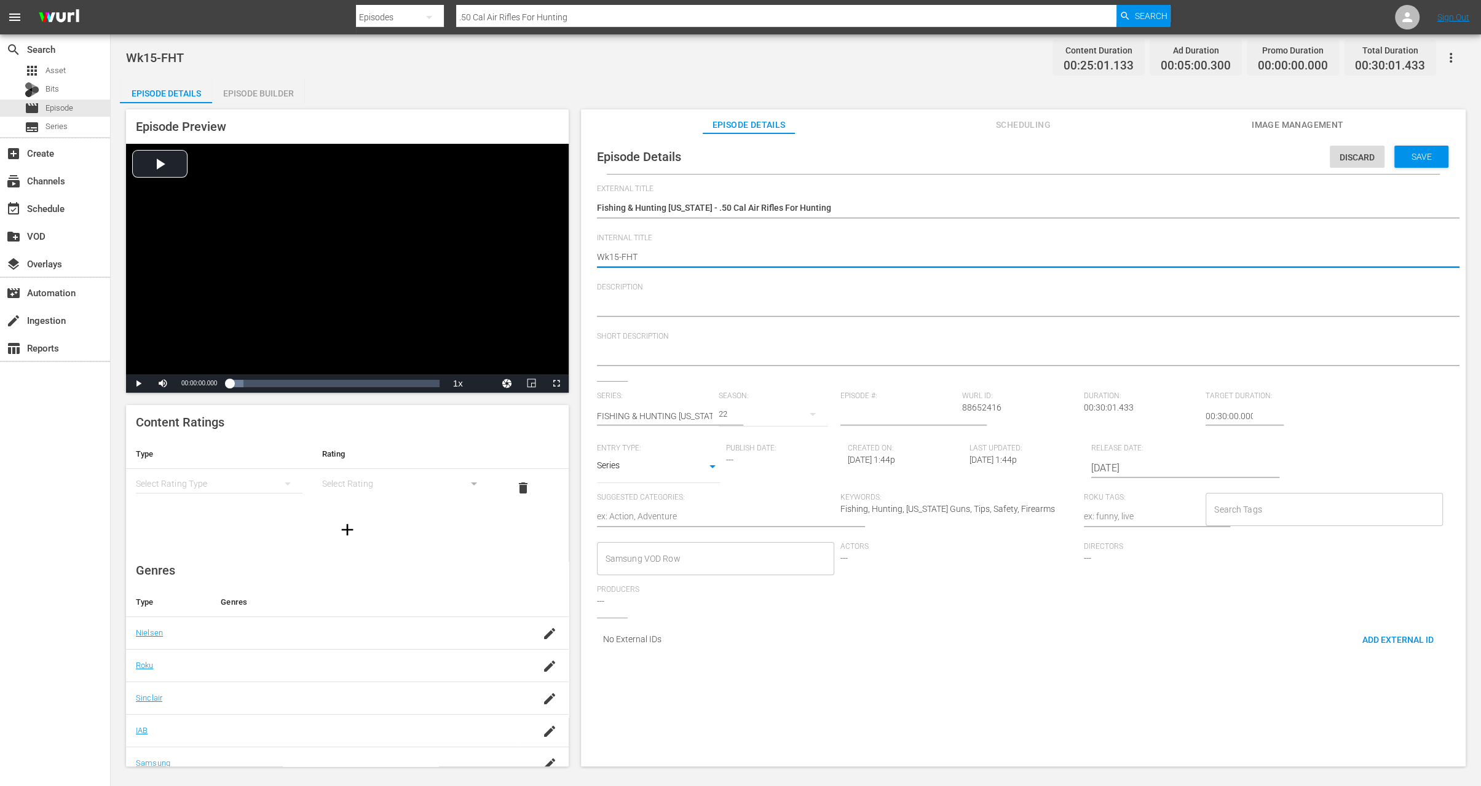
type textarea "Wk5-FHT"
type textarea "Wk35-FHT"
click at [1402, 159] on span "Save" at bounding box center [1422, 157] width 40 height 10
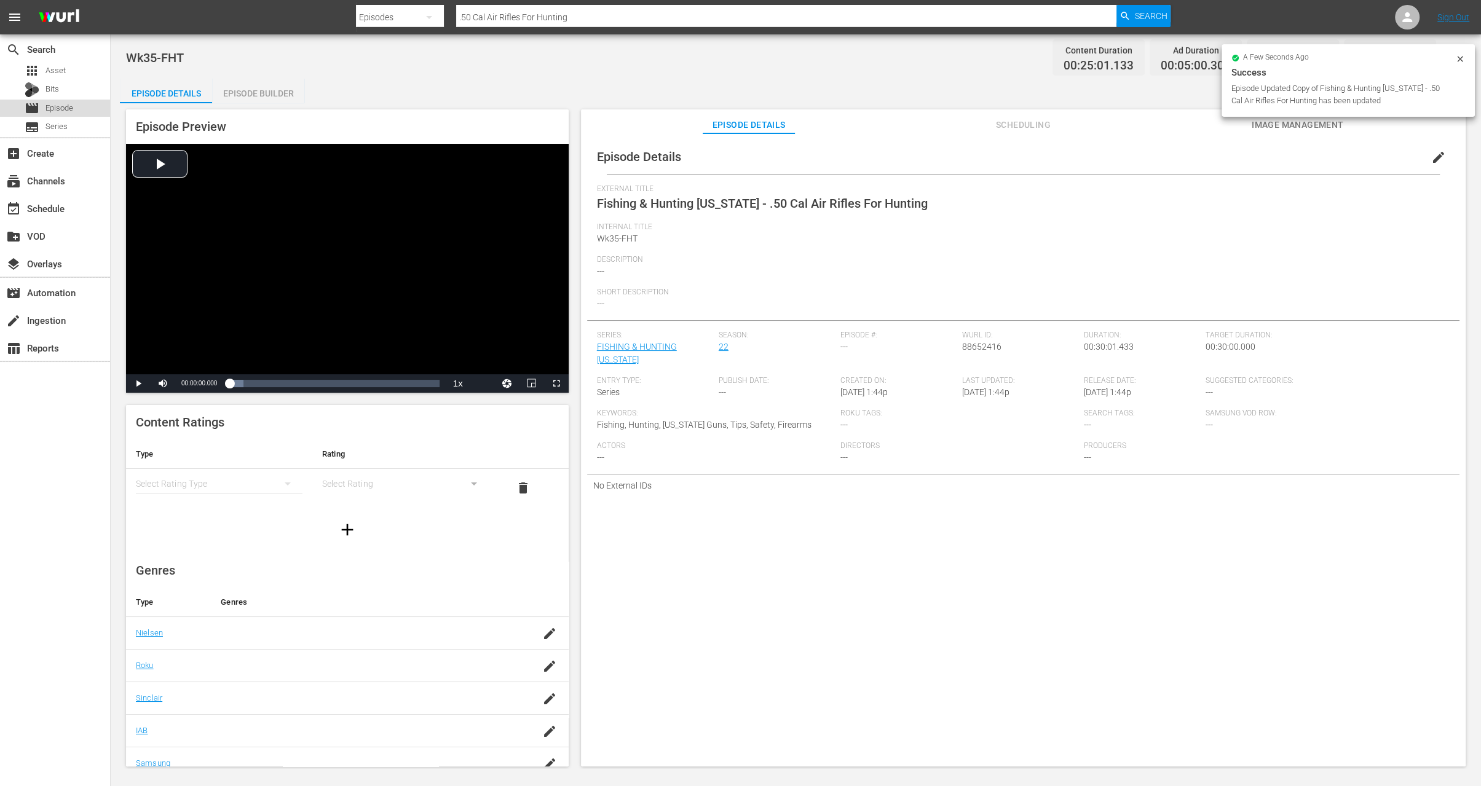
click at [71, 109] on span "Episode" at bounding box center [59, 108] width 28 height 12
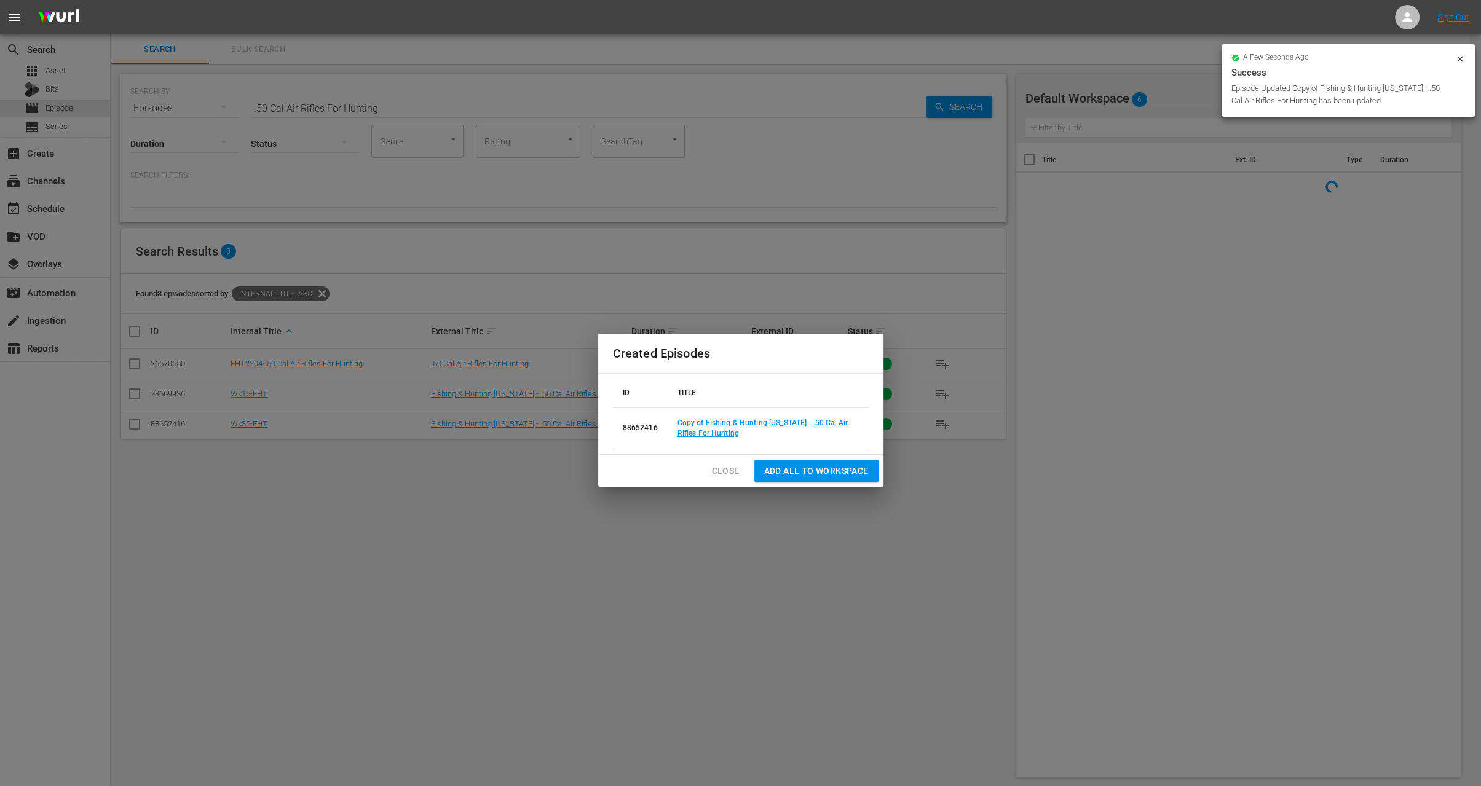
click at [723, 467] on span "Close" at bounding box center [726, 471] width 28 height 15
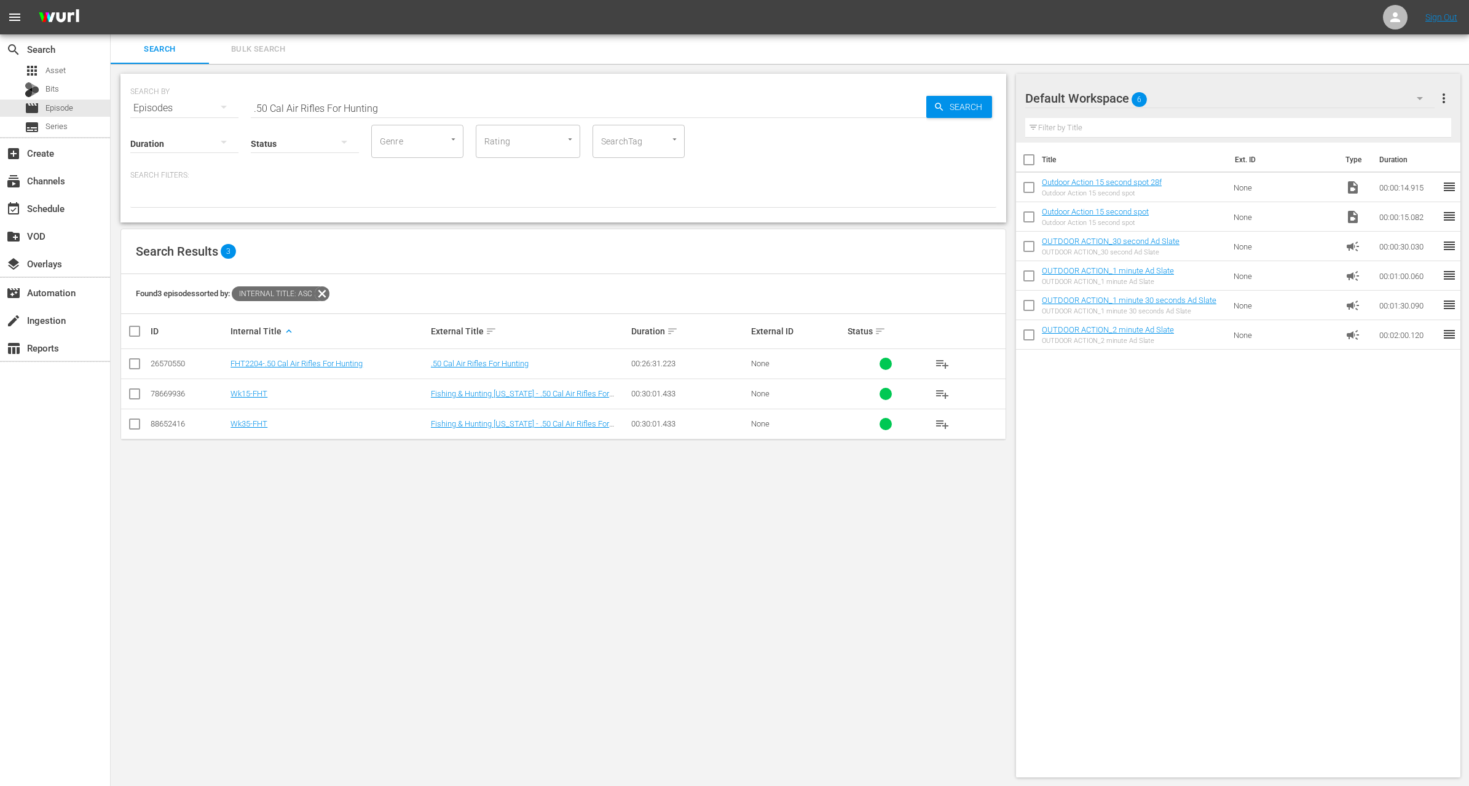
click at [359, 111] on input ".50 Cal Air Rifles For Hunting" at bounding box center [589, 108] width 676 height 30
paste input "SD Turkey Hunt"
type input "SD Turkey Hunt"
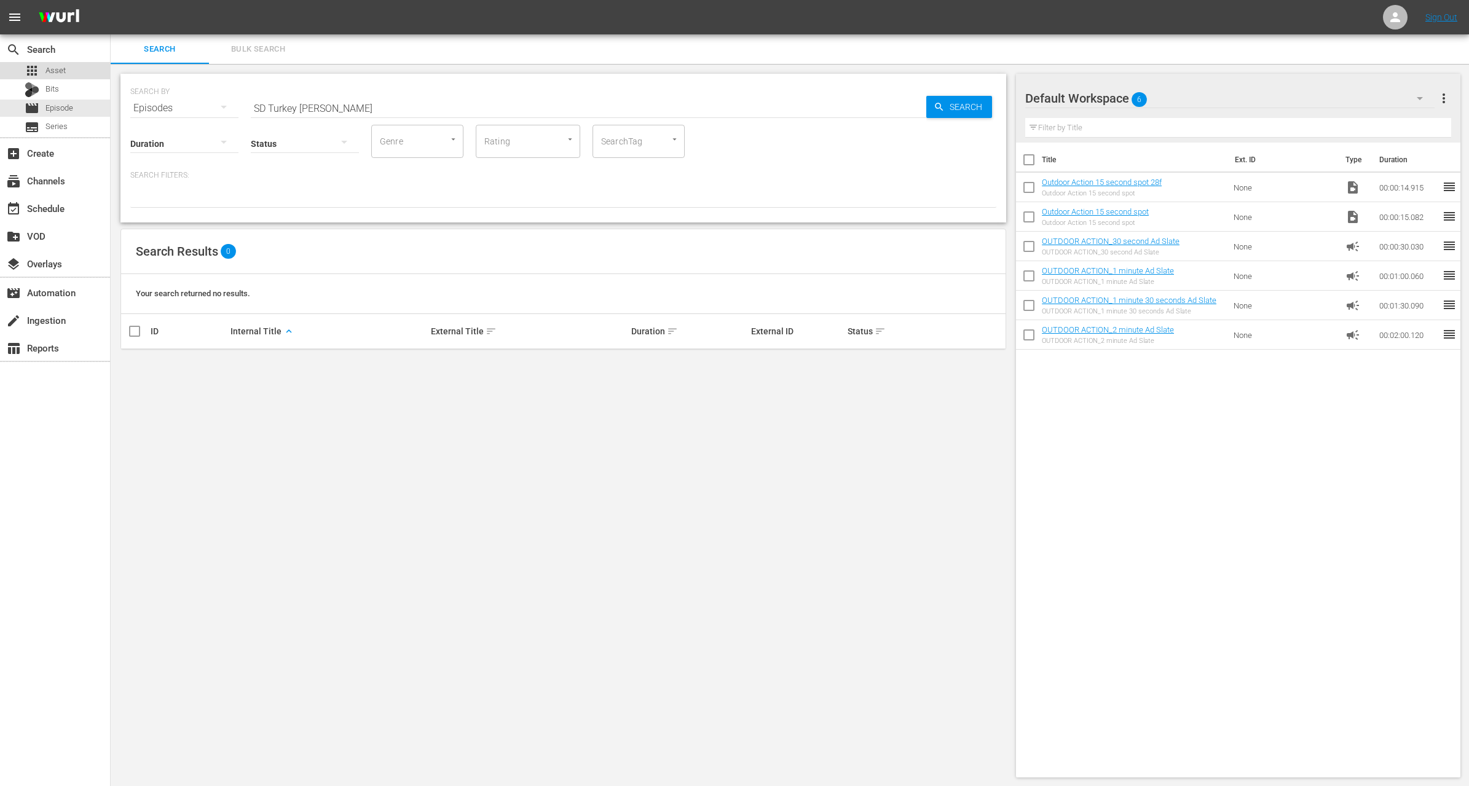
click at [65, 71] on div "apps Asset" at bounding box center [55, 70] width 110 height 17
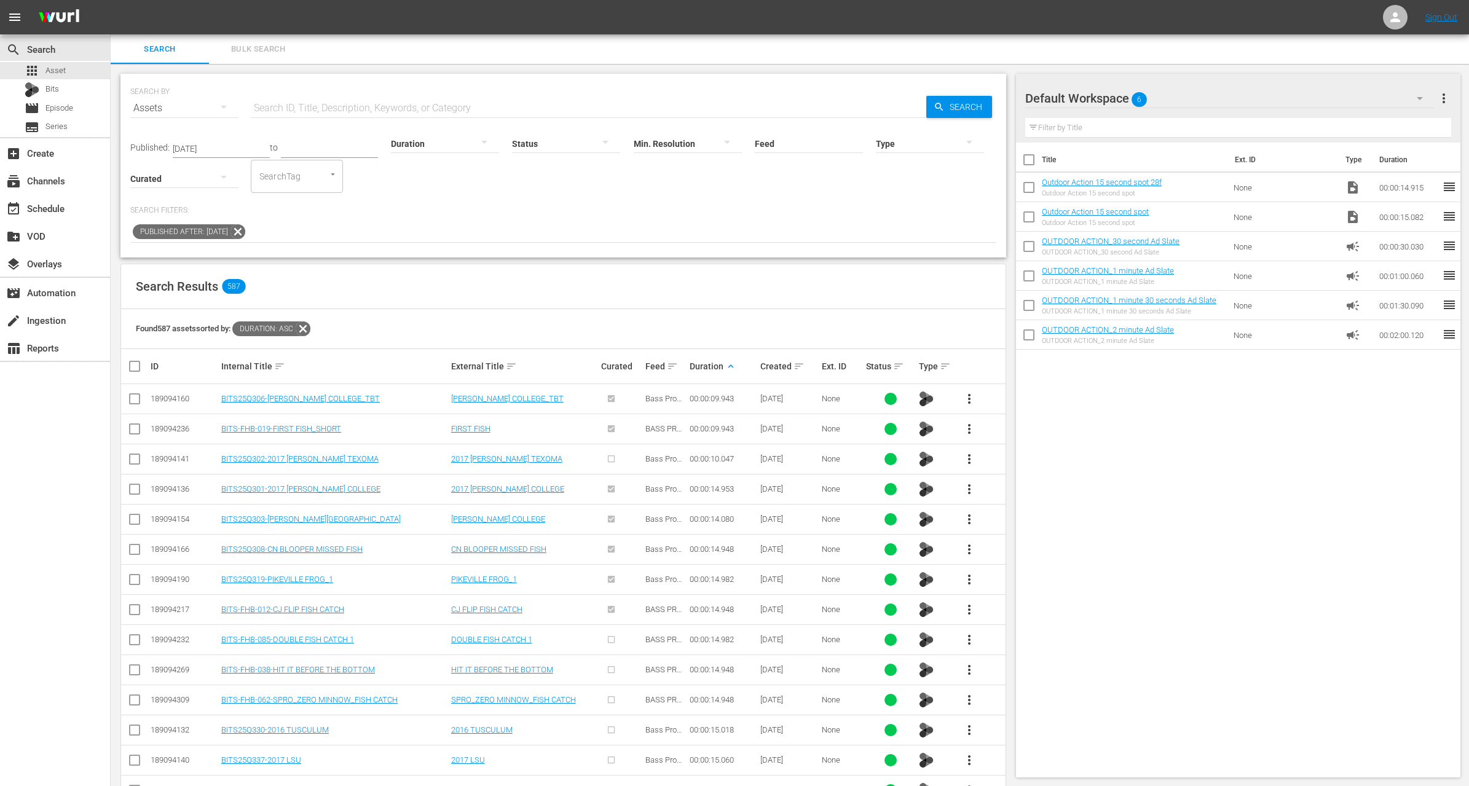
click at [320, 103] on input "text" at bounding box center [589, 108] width 676 height 30
paste input "SD Turkey Hunt"
type input "SD Turkey Hunt"
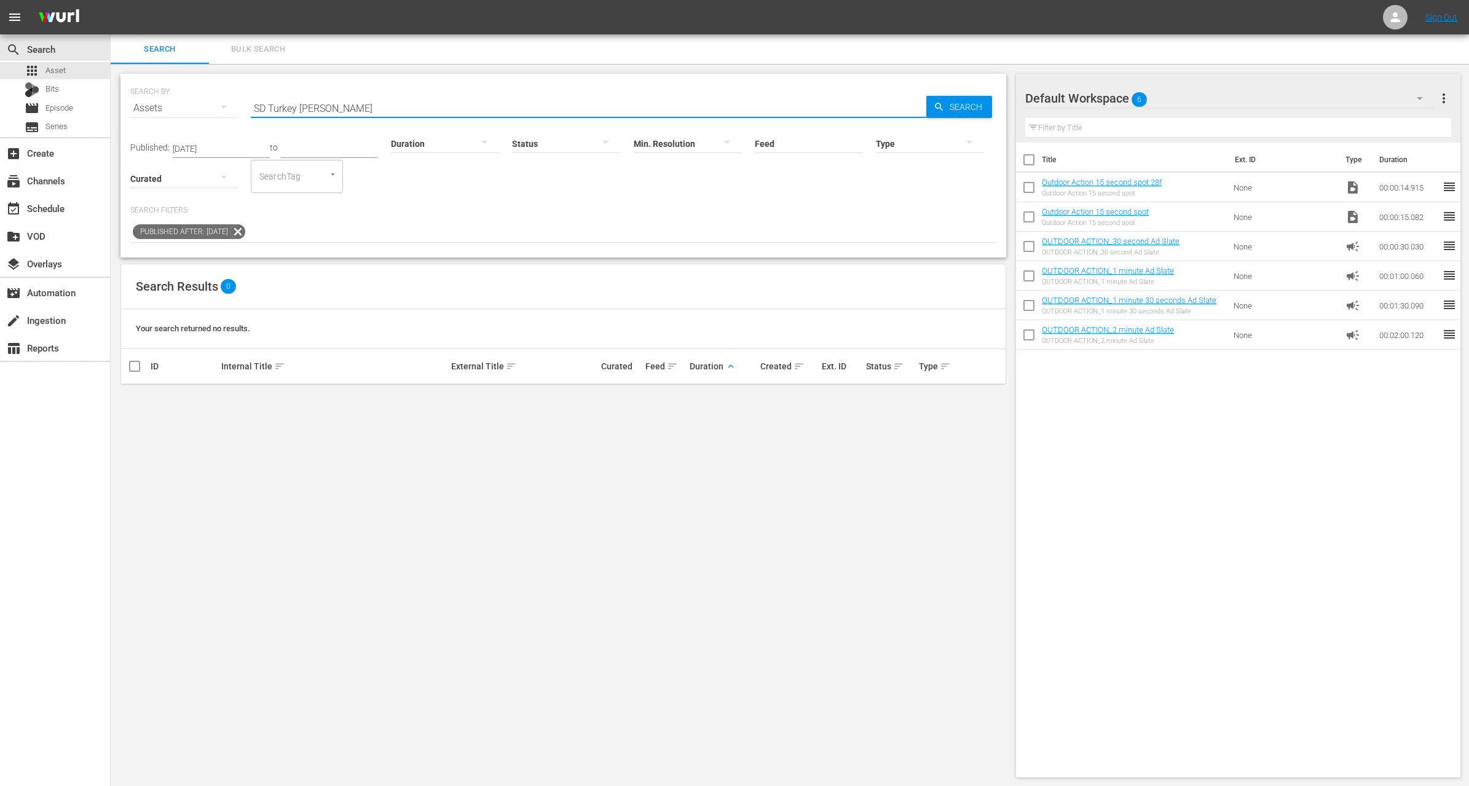
click at [245, 230] on icon at bounding box center [238, 231] width 15 height 15
click at [339, 113] on input "SD Turkey Hunt" at bounding box center [589, 108] width 676 height 30
click at [531, 105] on input "SD Turkey Hunt" at bounding box center [589, 108] width 676 height 30
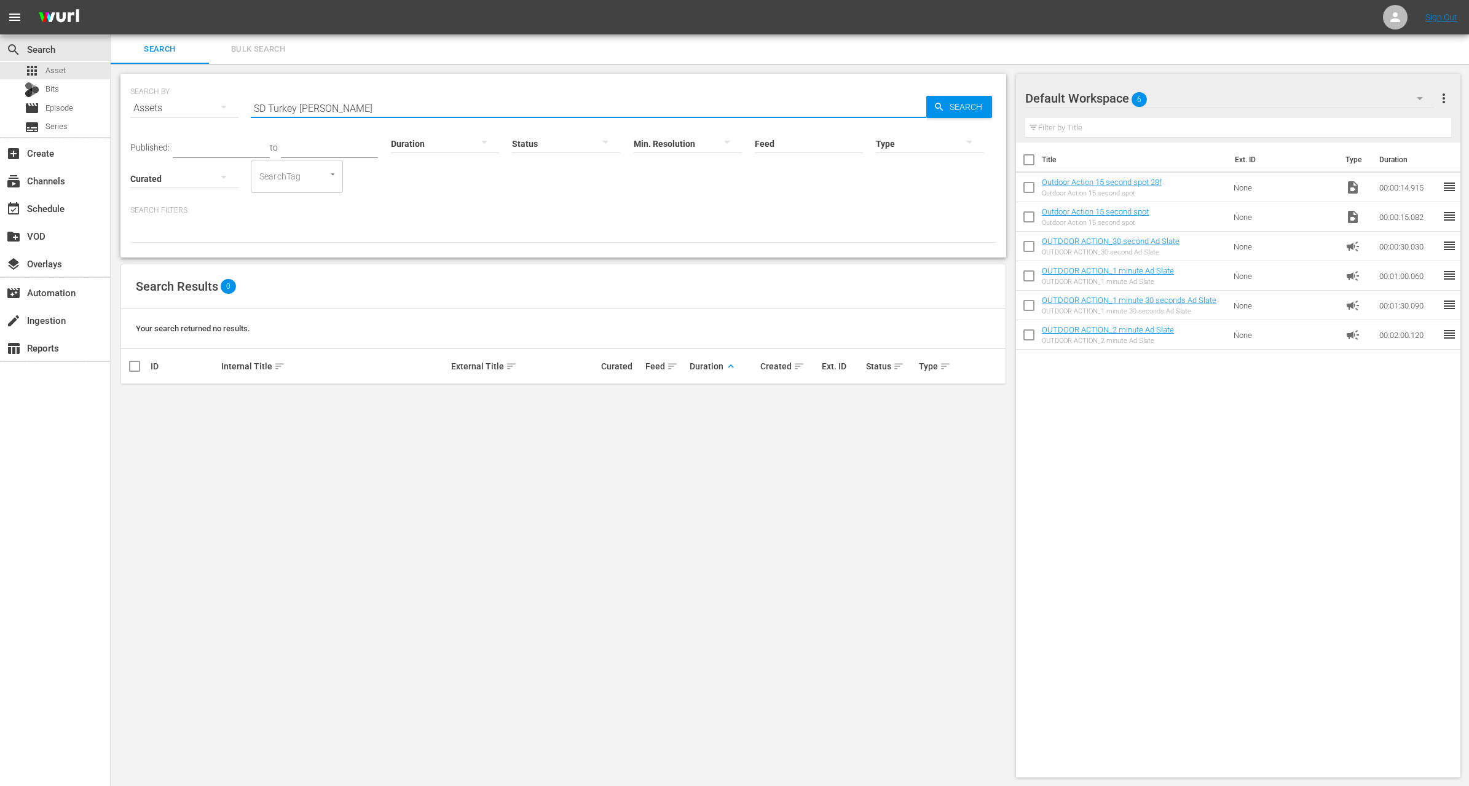
click at [531, 105] on input "SD Turkey Hunt" at bounding box center [589, 108] width 676 height 30
paste input "Fly Fishing the Trough Pt. 1"
type input "Fly Fishing the Trough Pt. 1"
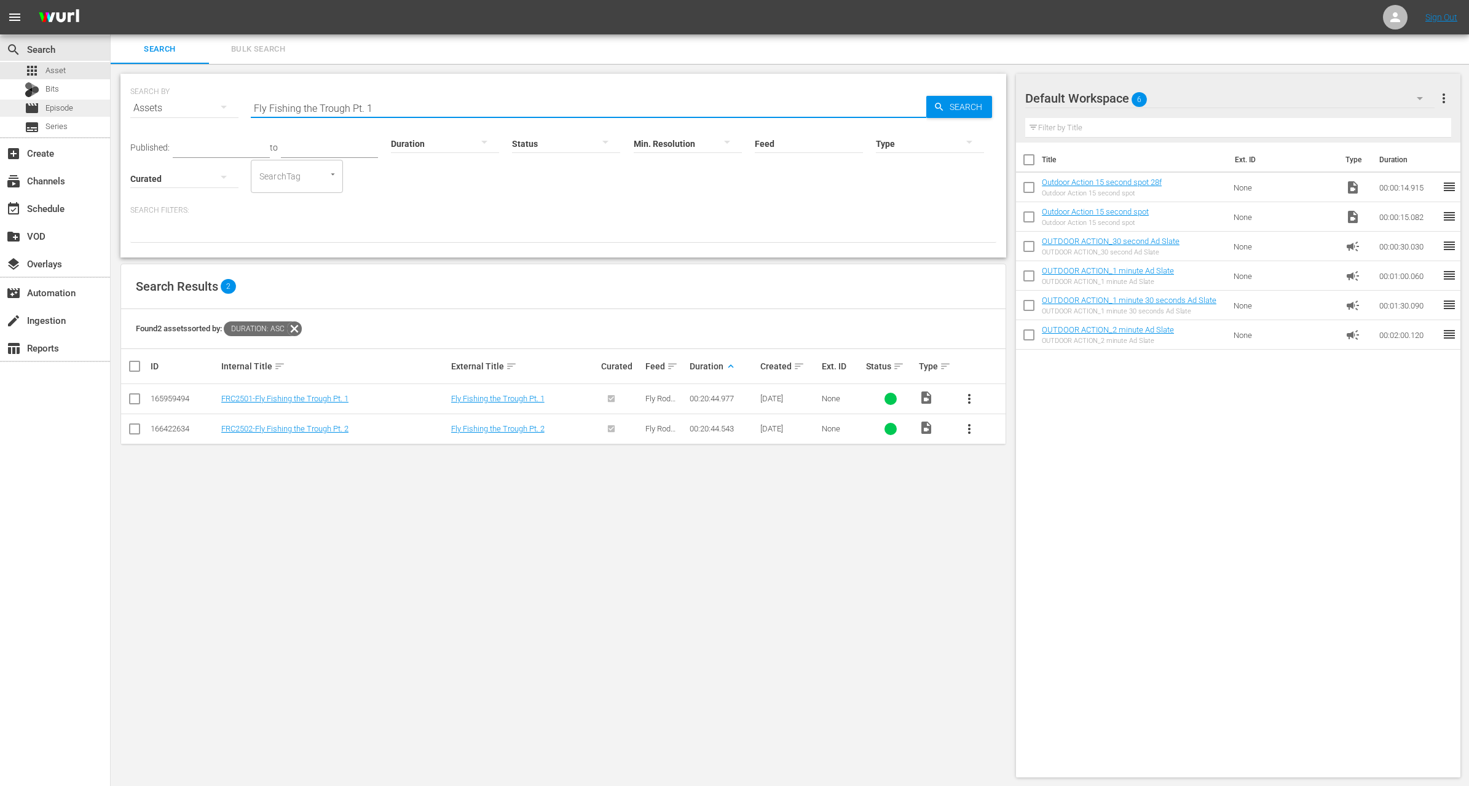
click at [66, 106] on span "Episode" at bounding box center [59, 108] width 28 height 12
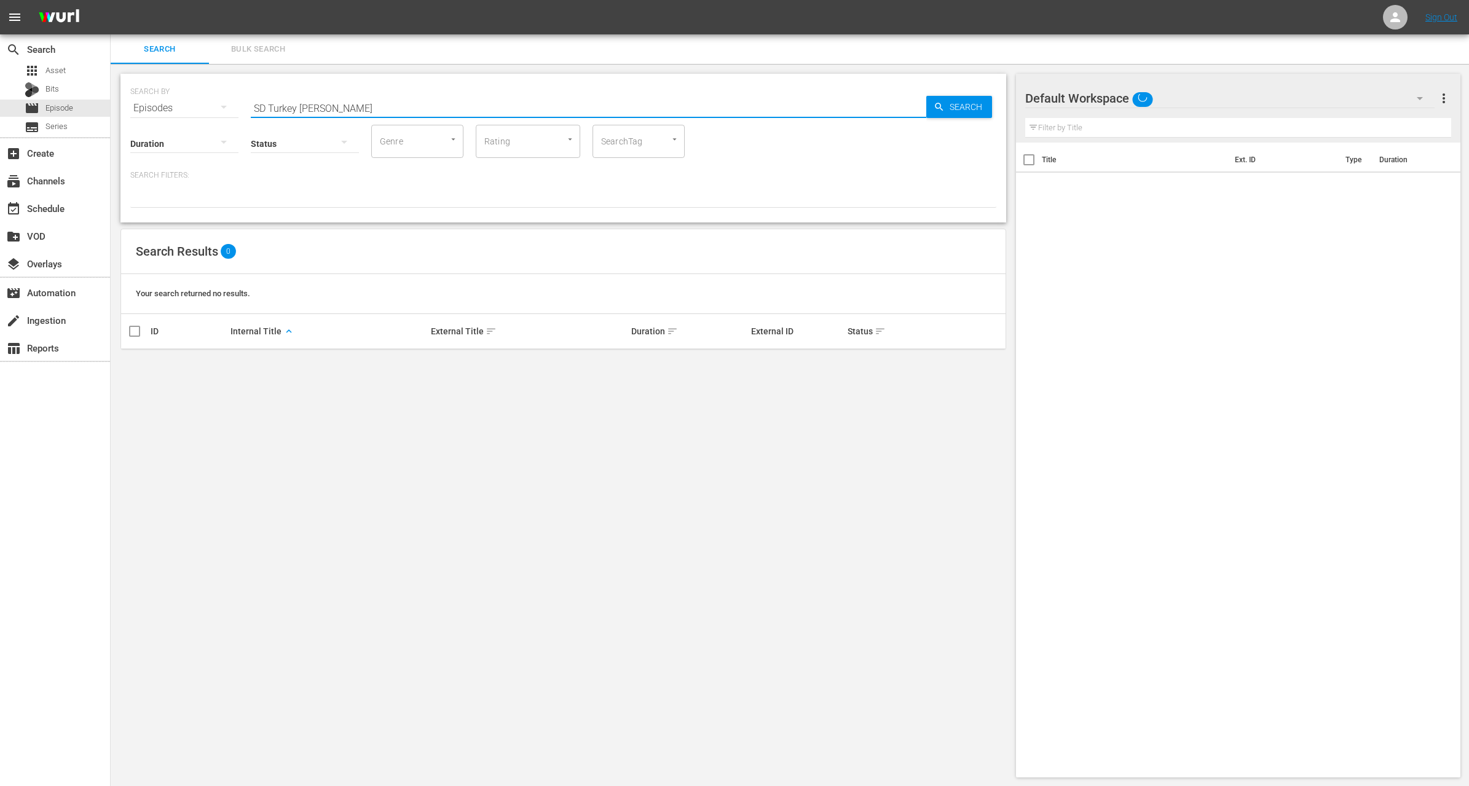
click at [334, 104] on input "SD Turkey Hunt" at bounding box center [589, 108] width 676 height 30
paste input "Fly Fishing the Trough Pt. 1"
type input "Fly Fishing the Trough Pt. 1"
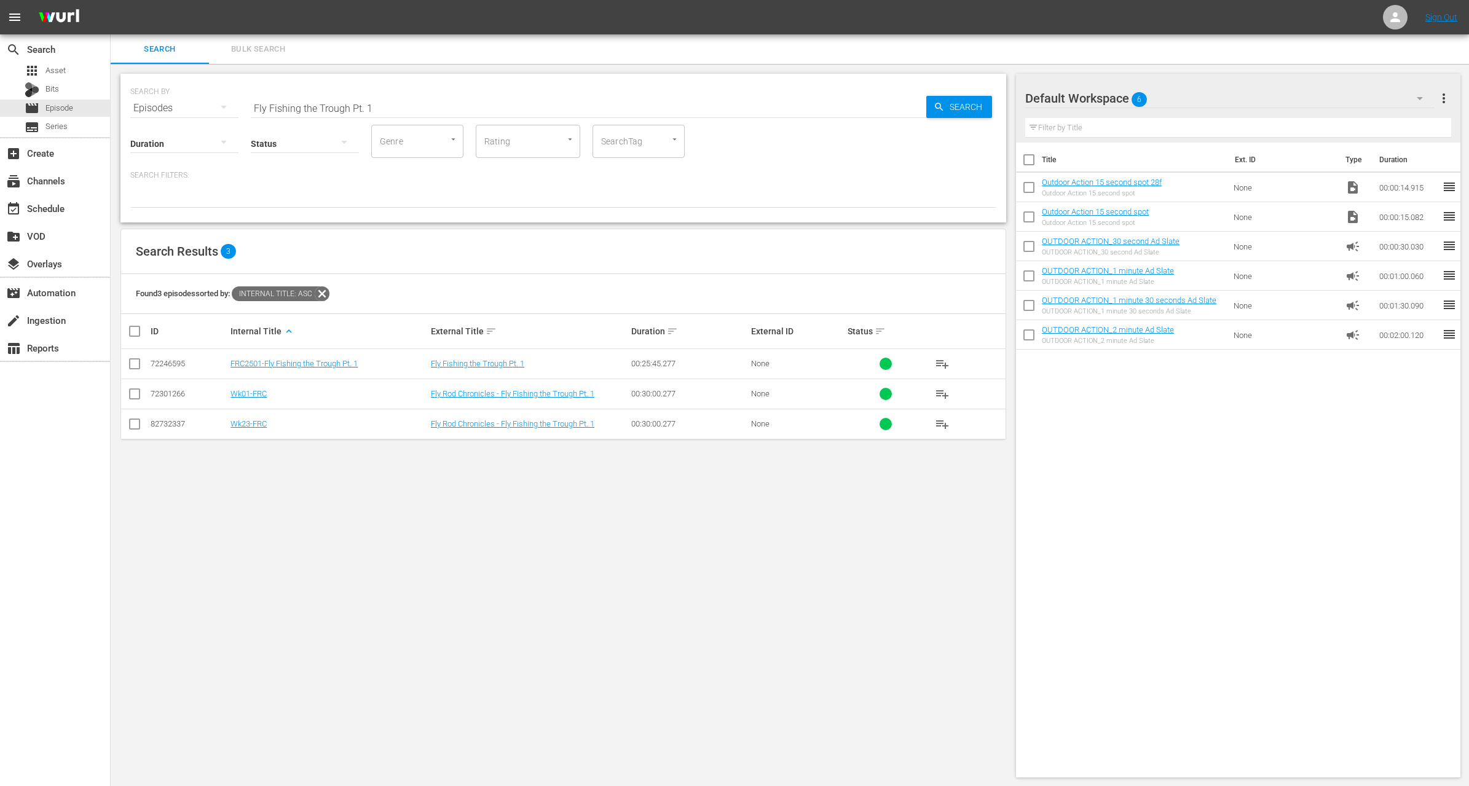
click at [421, 184] on div "Search Filters:" at bounding box center [563, 189] width 866 height 38
click at [135, 394] on input "checkbox" at bounding box center [134, 396] width 15 height 15
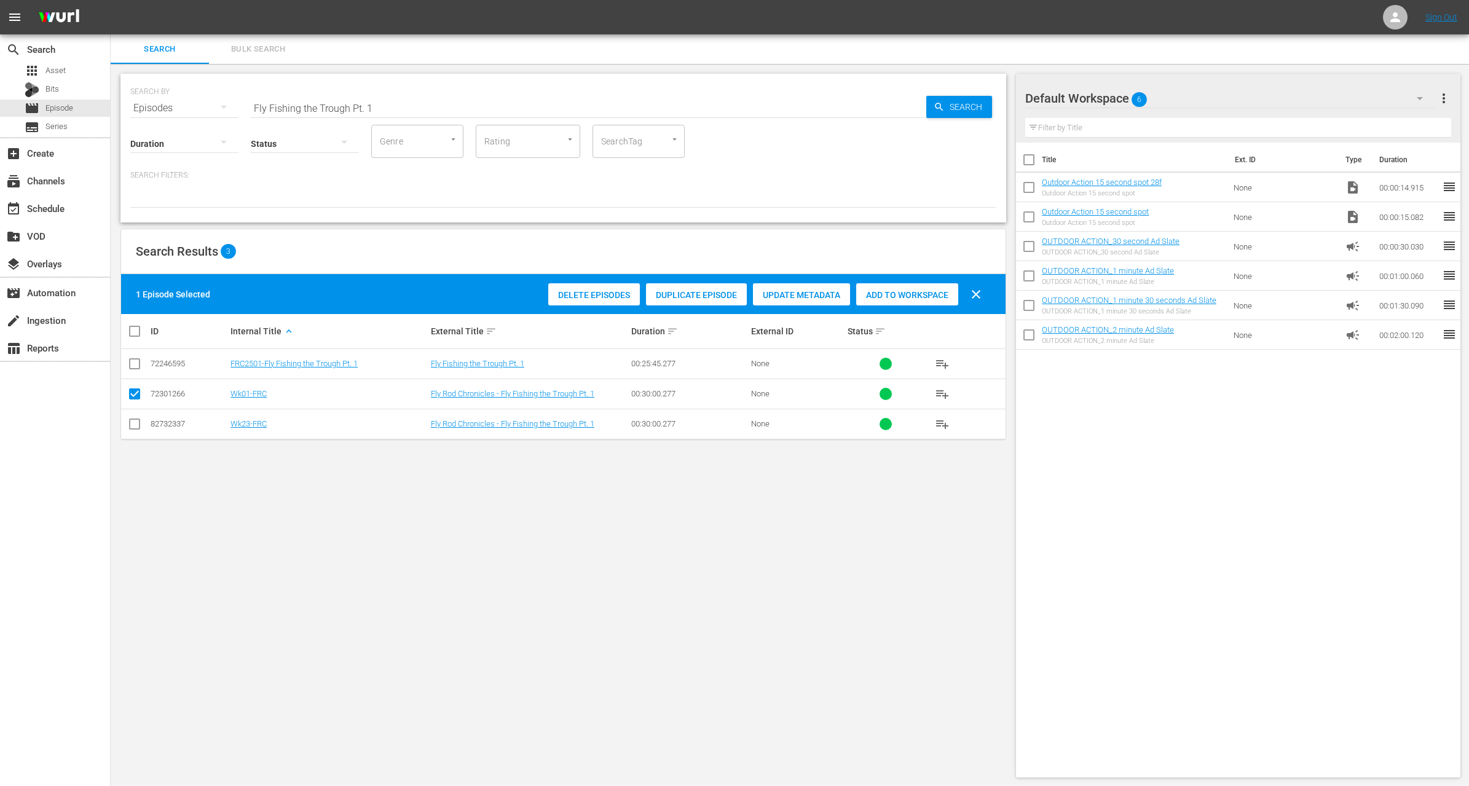
click at [135, 394] on input "checkbox" at bounding box center [134, 396] width 15 height 15
checkbox input "false"
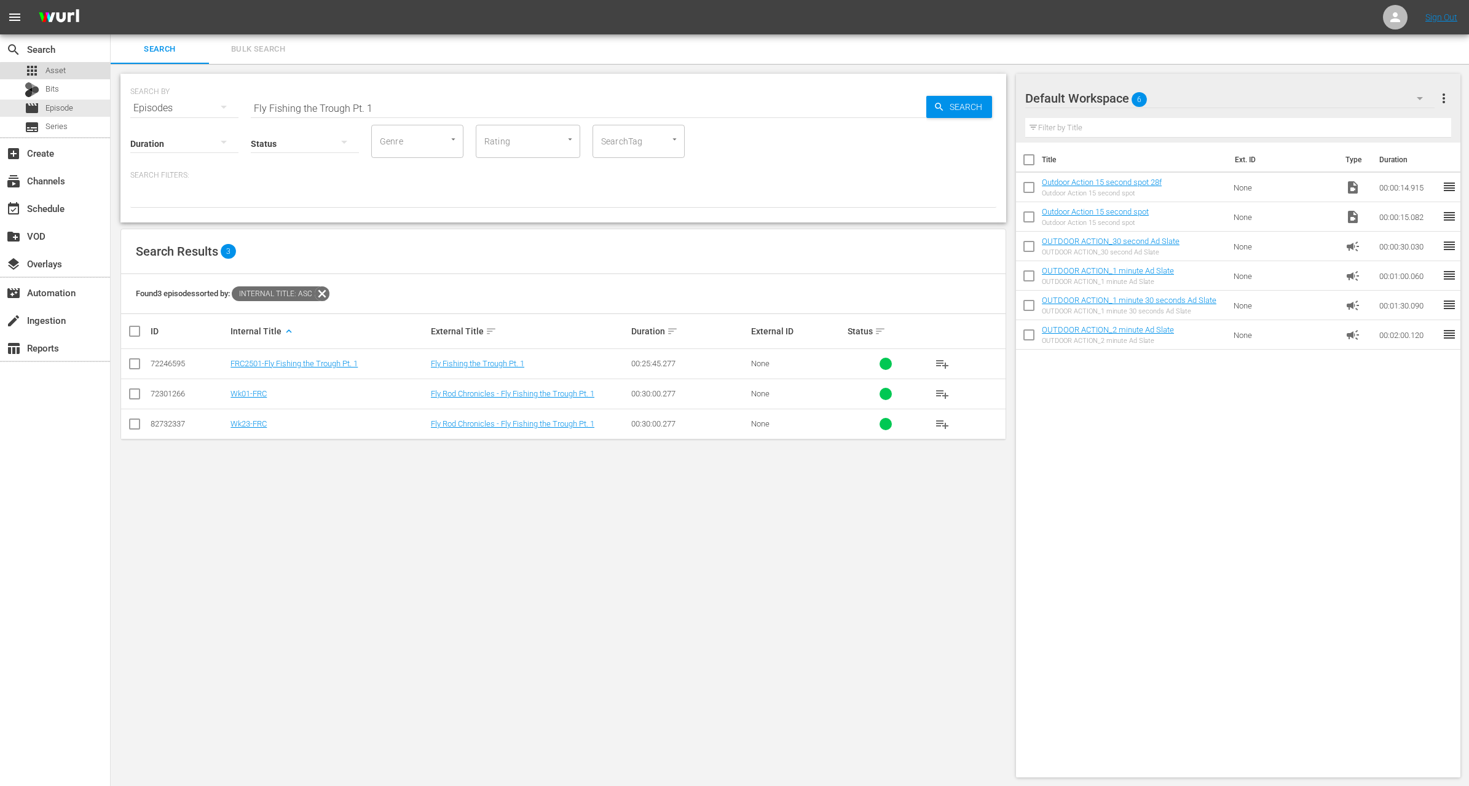
click at [69, 73] on div "apps Asset" at bounding box center [55, 70] width 110 height 17
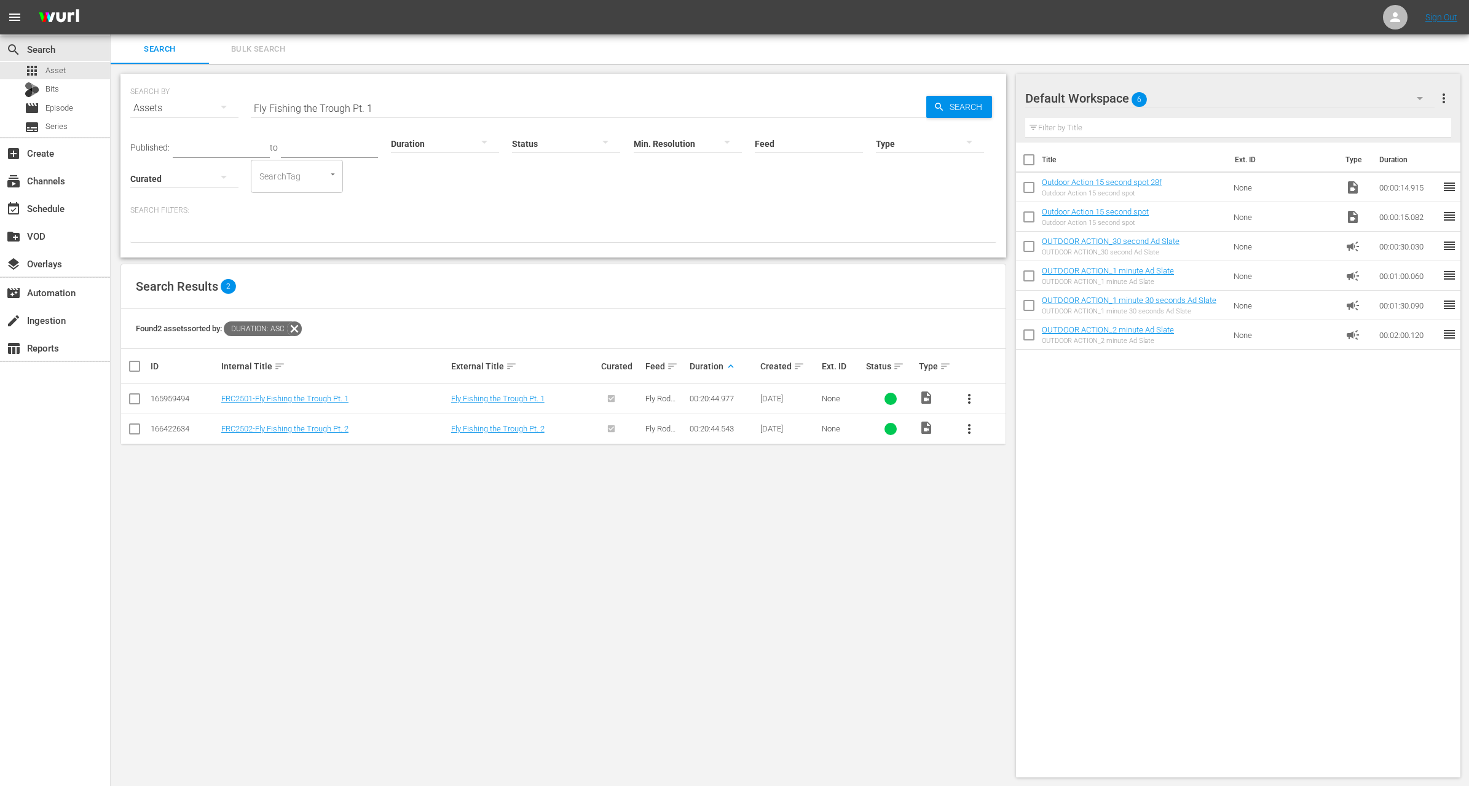
click at [968, 405] on span "more_vert" at bounding box center [969, 399] width 15 height 15
click at [1000, 434] on div "Workspace" at bounding box center [1036, 433] width 84 height 30
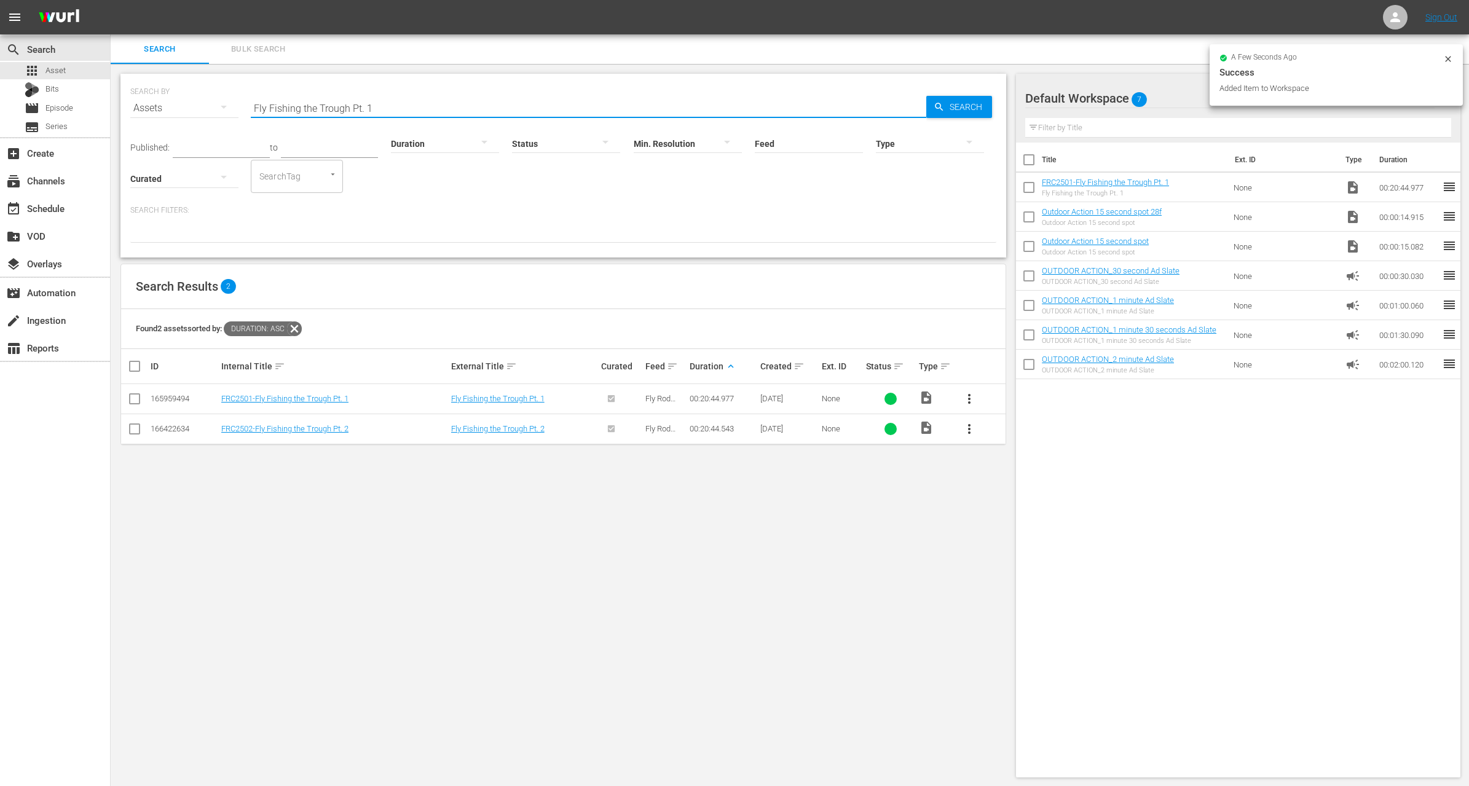
click at [326, 109] on input "Fly Fishing the Trough Pt. 1" at bounding box center [589, 108] width 676 height 30
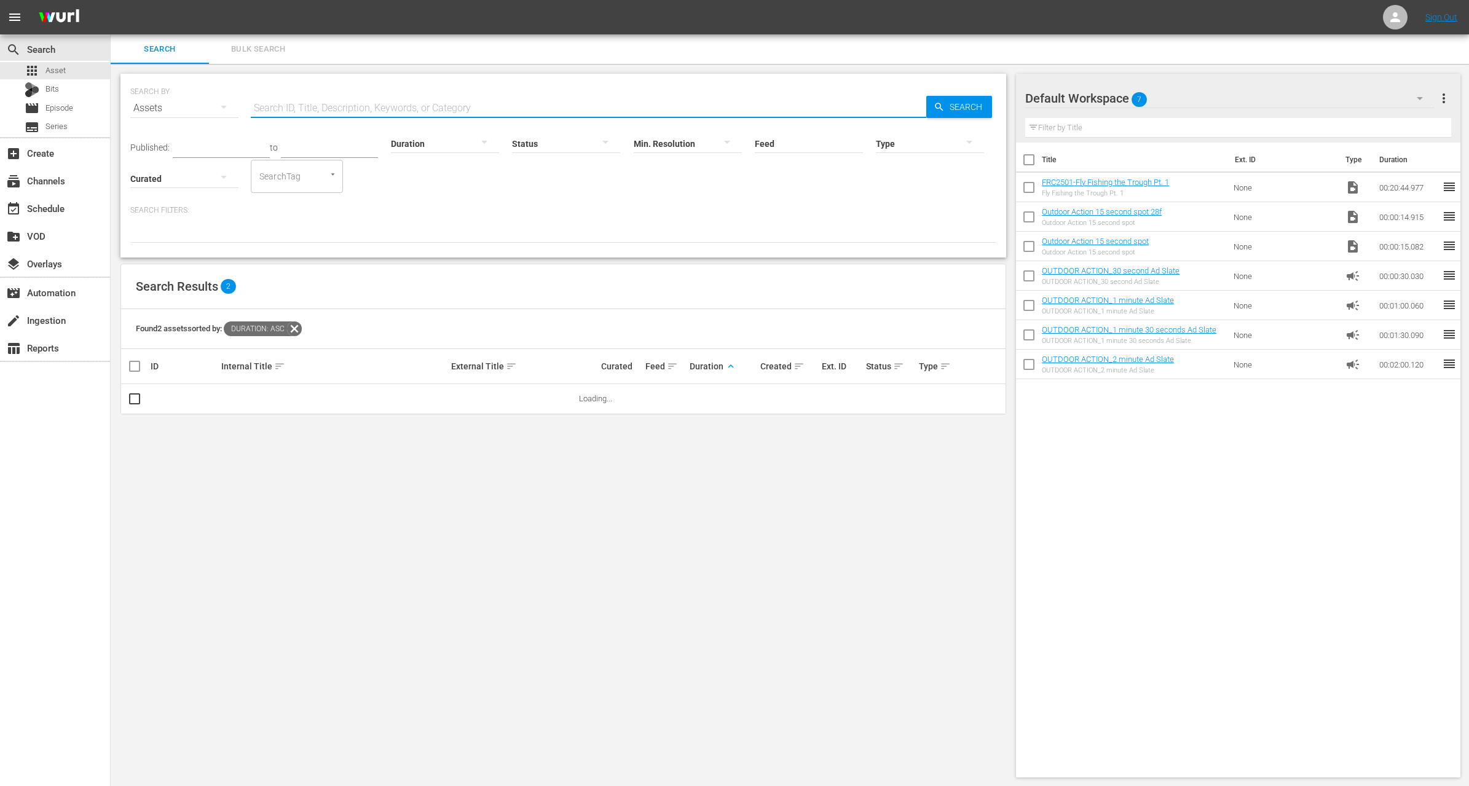
click at [208, 144] on input "text" at bounding box center [221, 149] width 97 height 18
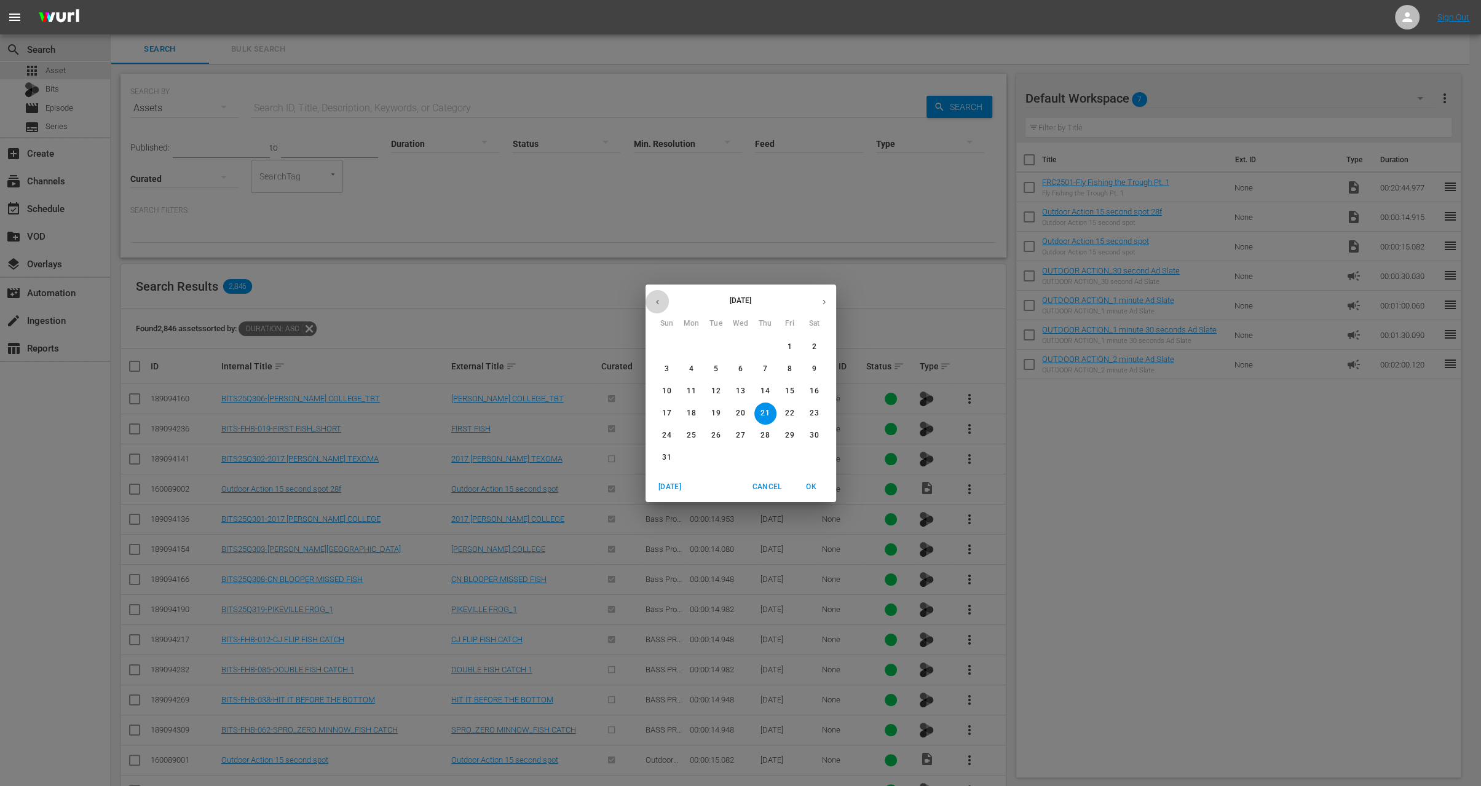
click at [659, 296] on button "button" at bounding box center [658, 302] width 24 height 24
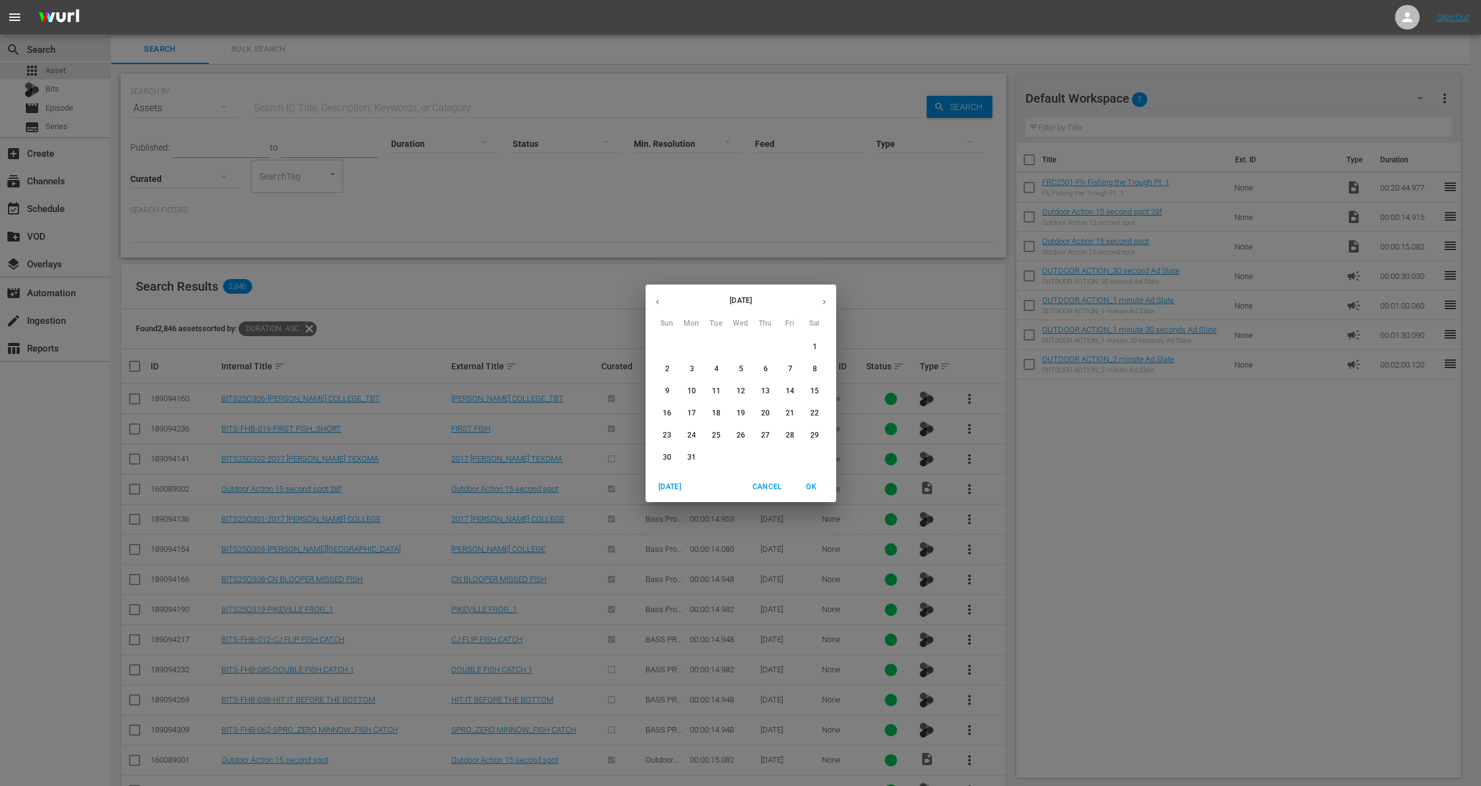
click at [659, 296] on button "button" at bounding box center [658, 302] width 24 height 24
click at [671, 349] on span "1" at bounding box center [667, 347] width 22 height 10
type input "Dec 1, 2024"
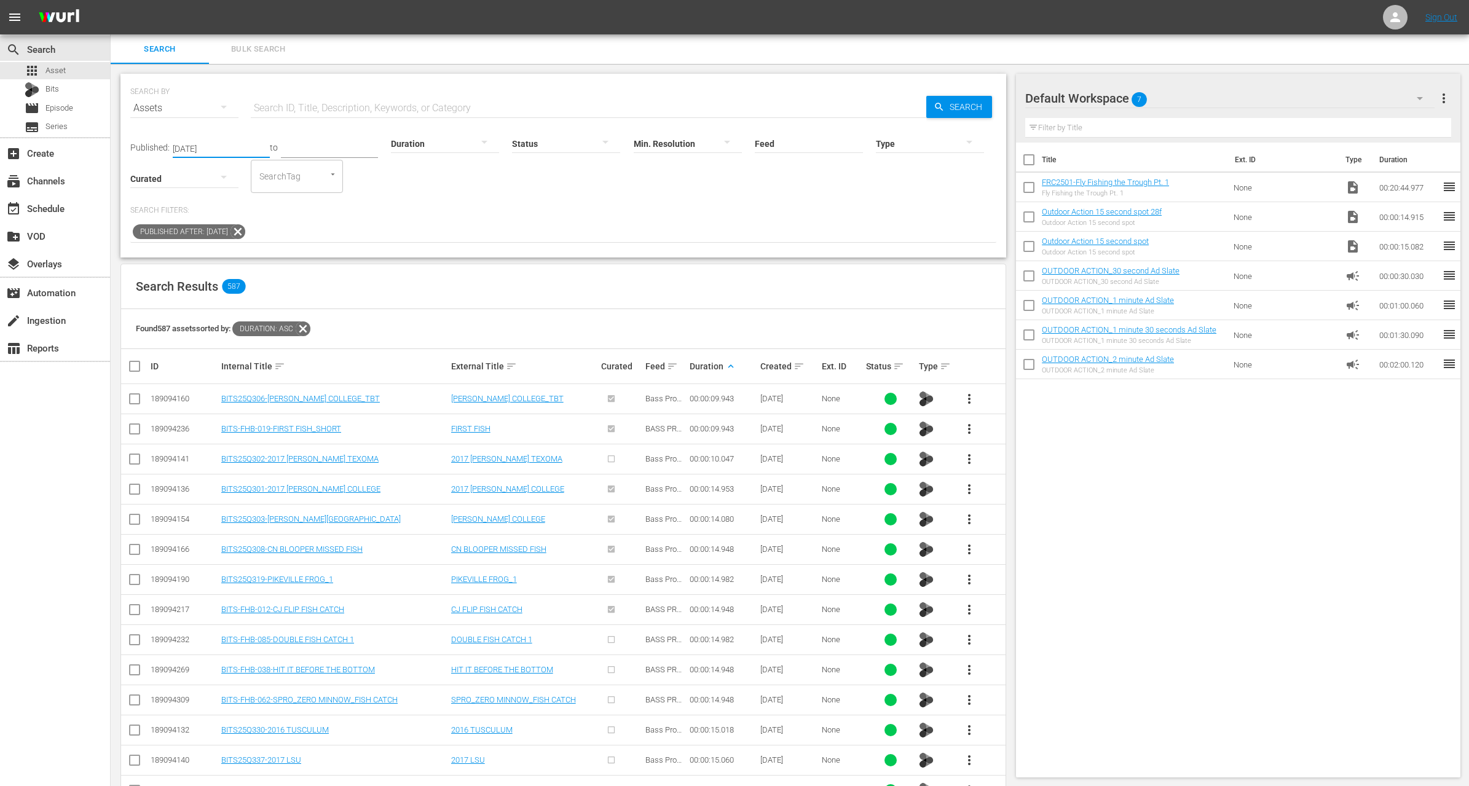
click at [449, 137] on div at bounding box center [445, 143] width 108 height 34
click at [437, 212] on div "4-5m" at bounding box center [430, 221] width 108 height 20
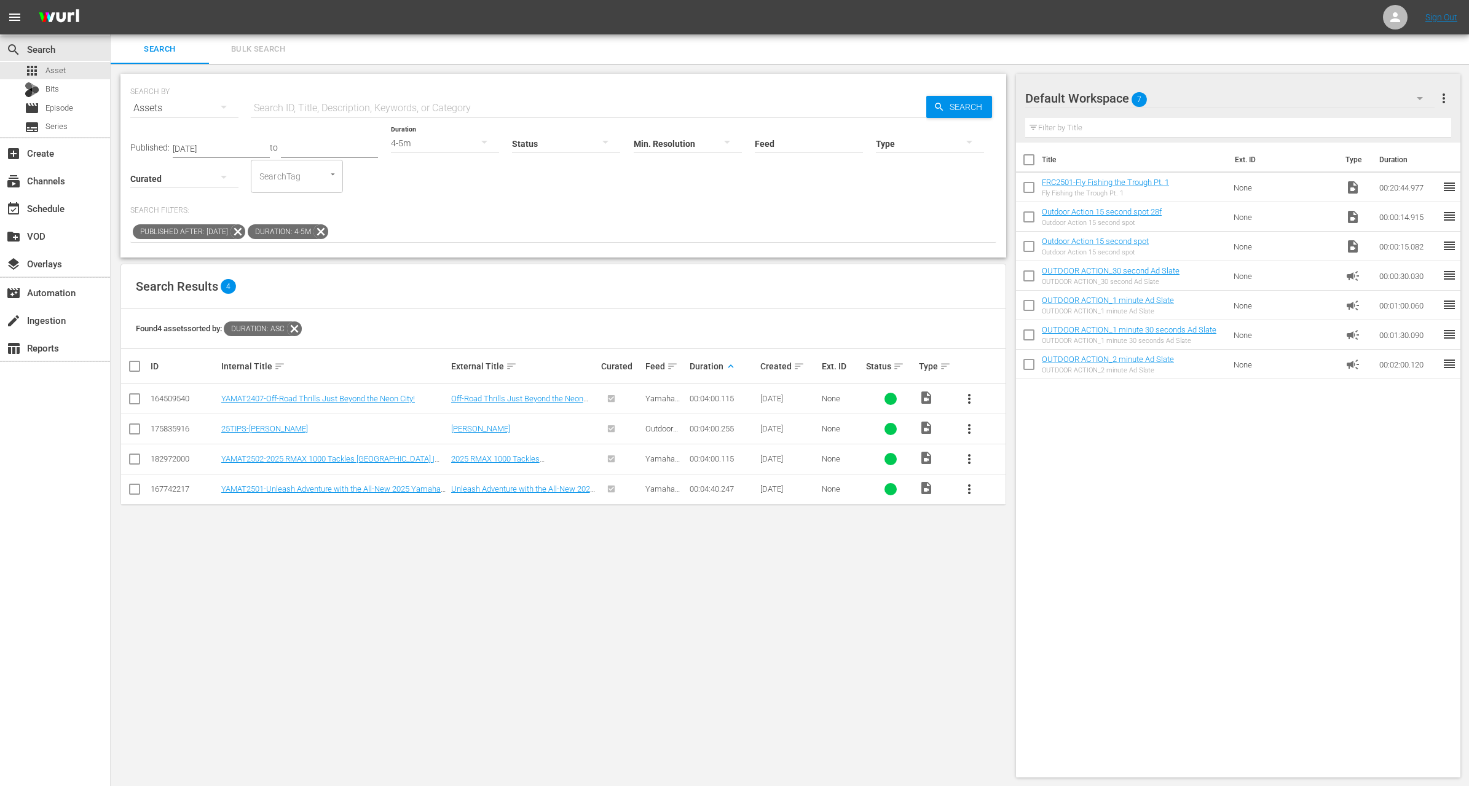
click at [968, 398] on span "more_vert" at bounding box center [969, 399] width 15 height 15
click at [1009, 430] on div "Workspace" at bounding box center [1036, 433] width 84 height 30
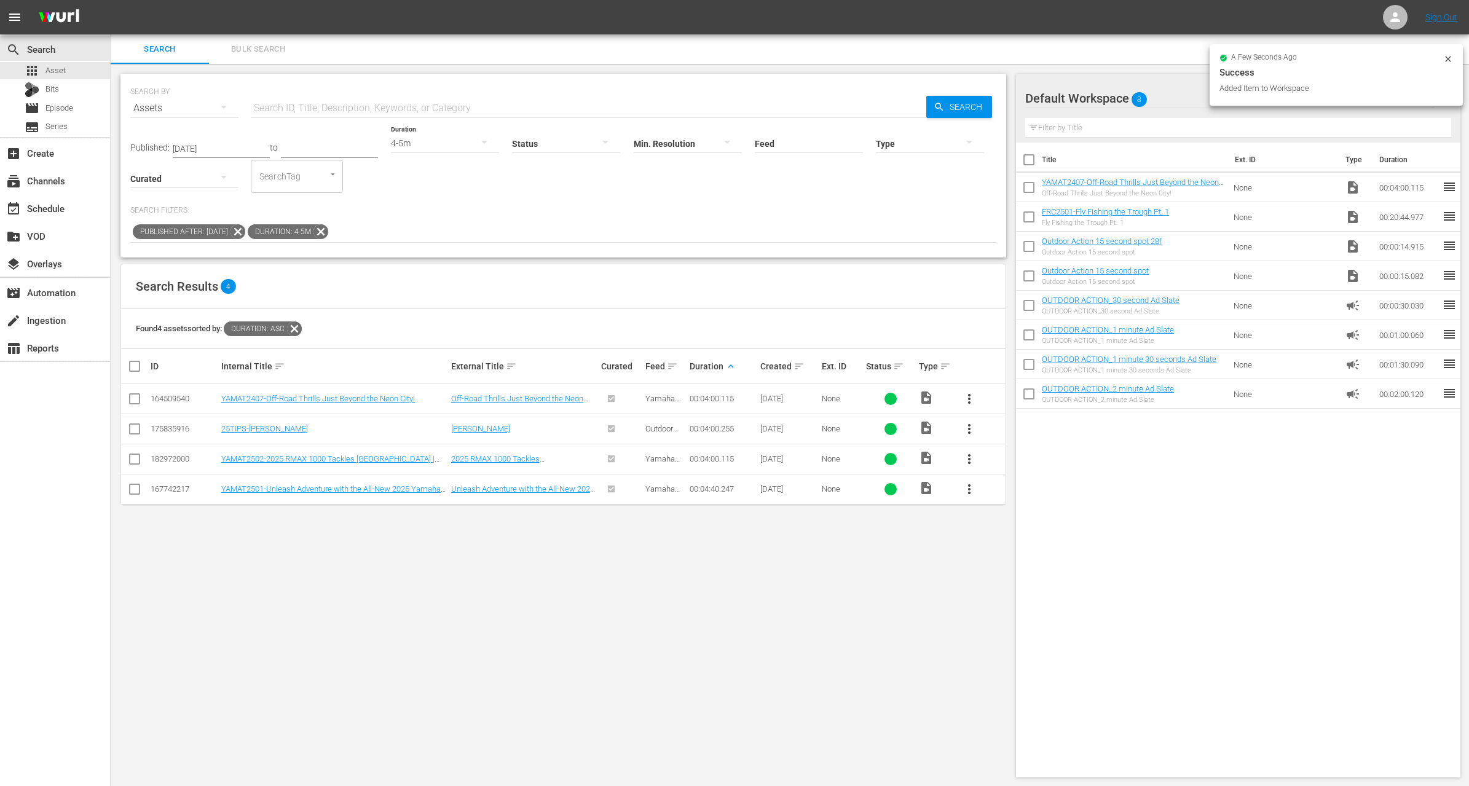
click at [1026, 213] on input "checkbox" at bounding box center [1029, 220] width 26 height 26
checkbox input "true"
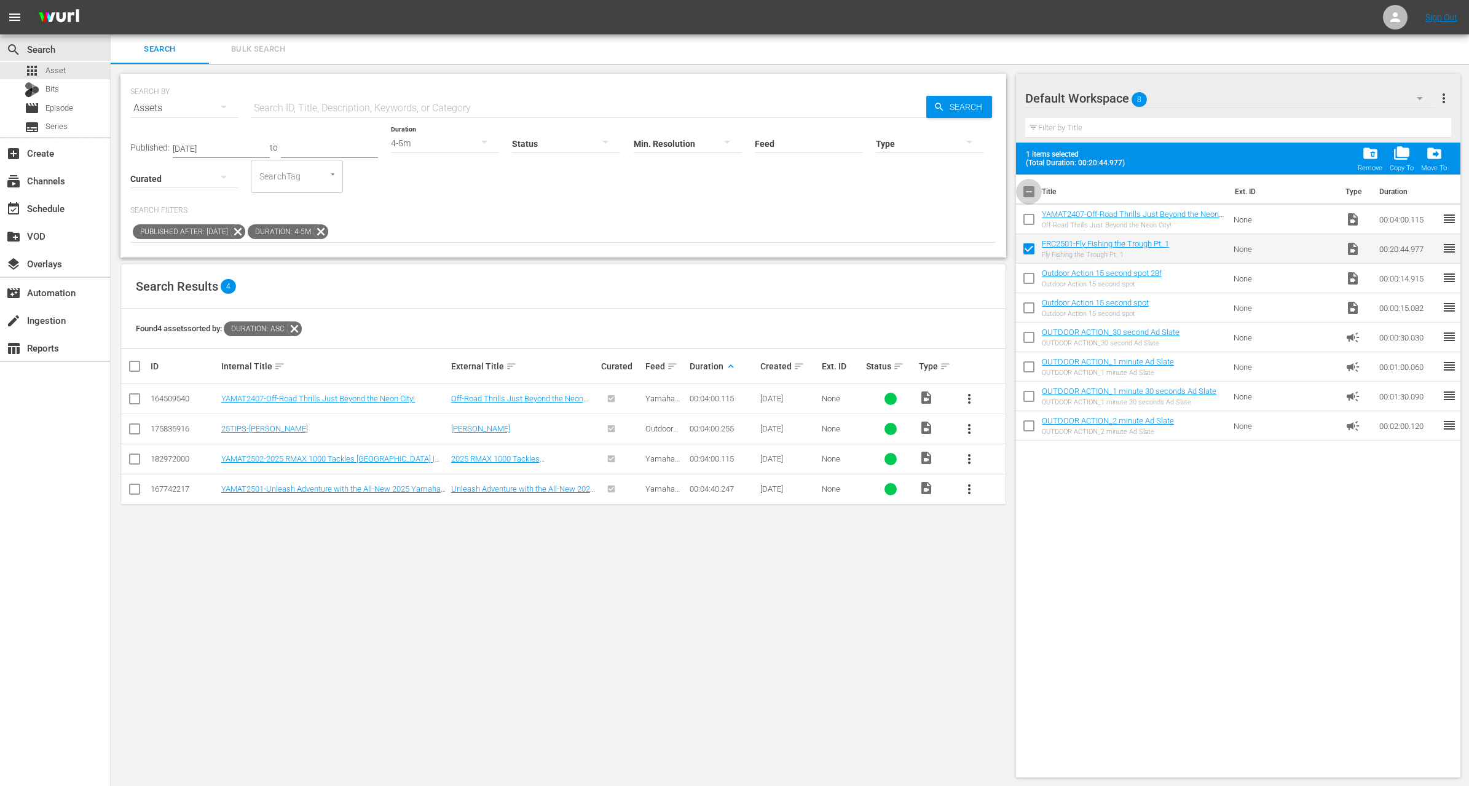
click at [1030, 193] on input "checkbox" at bounding box center [1029, 194] width 26 height 26
checkbox input "true"
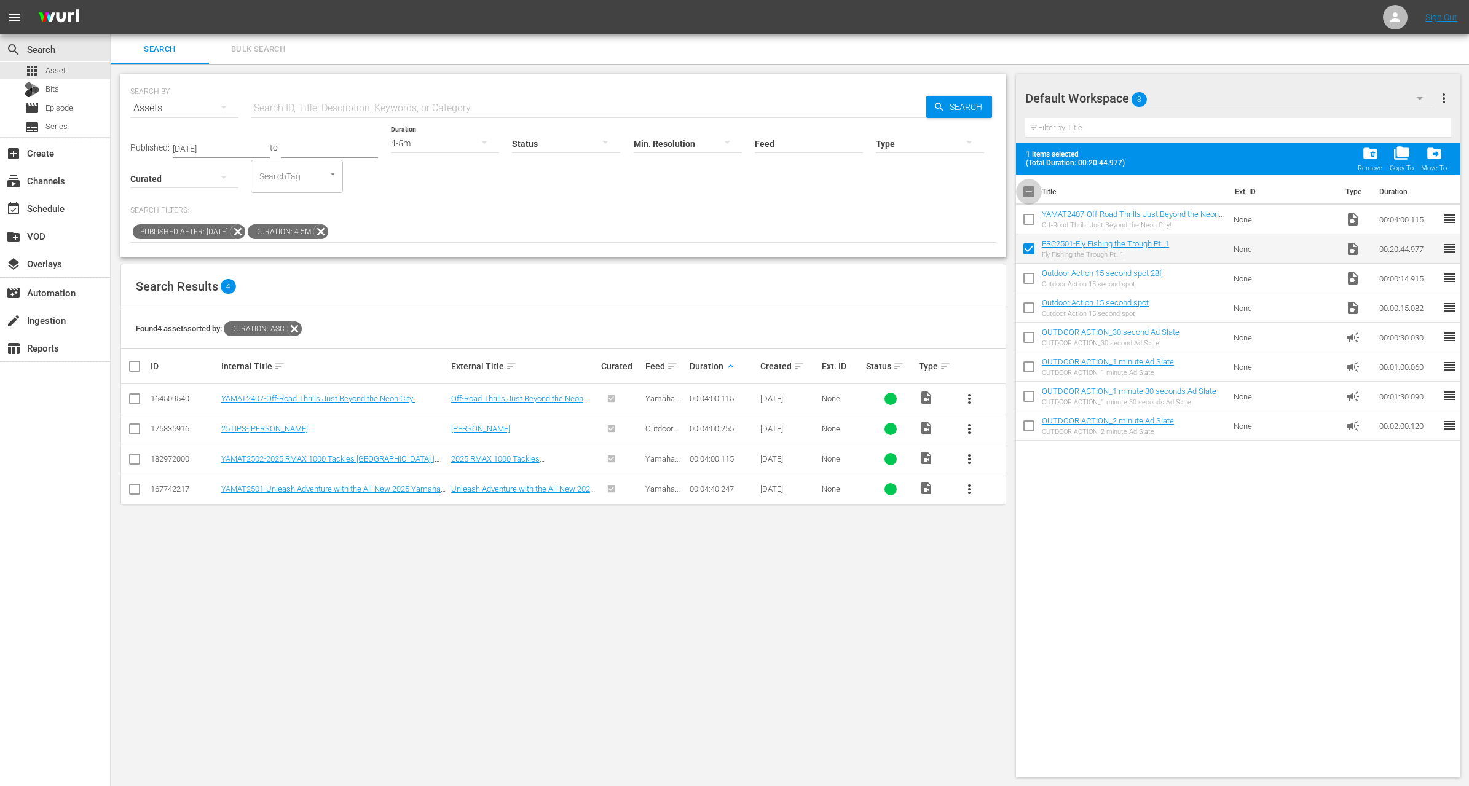
checkbox input "true"
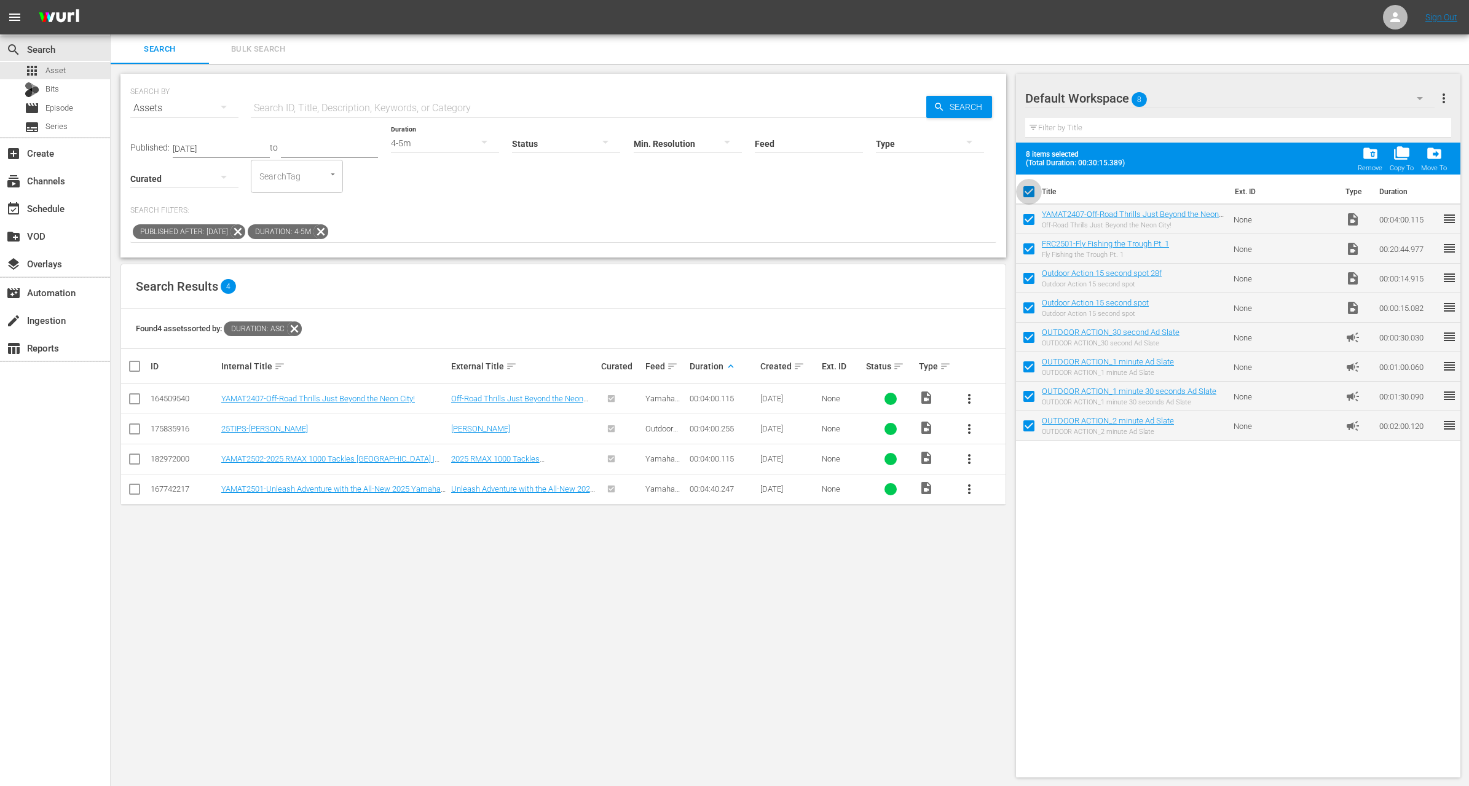
click at [1032, 197] on input "checkbox" at bounding box center [1029, 194] width 26 height 26
checkbox input "false"
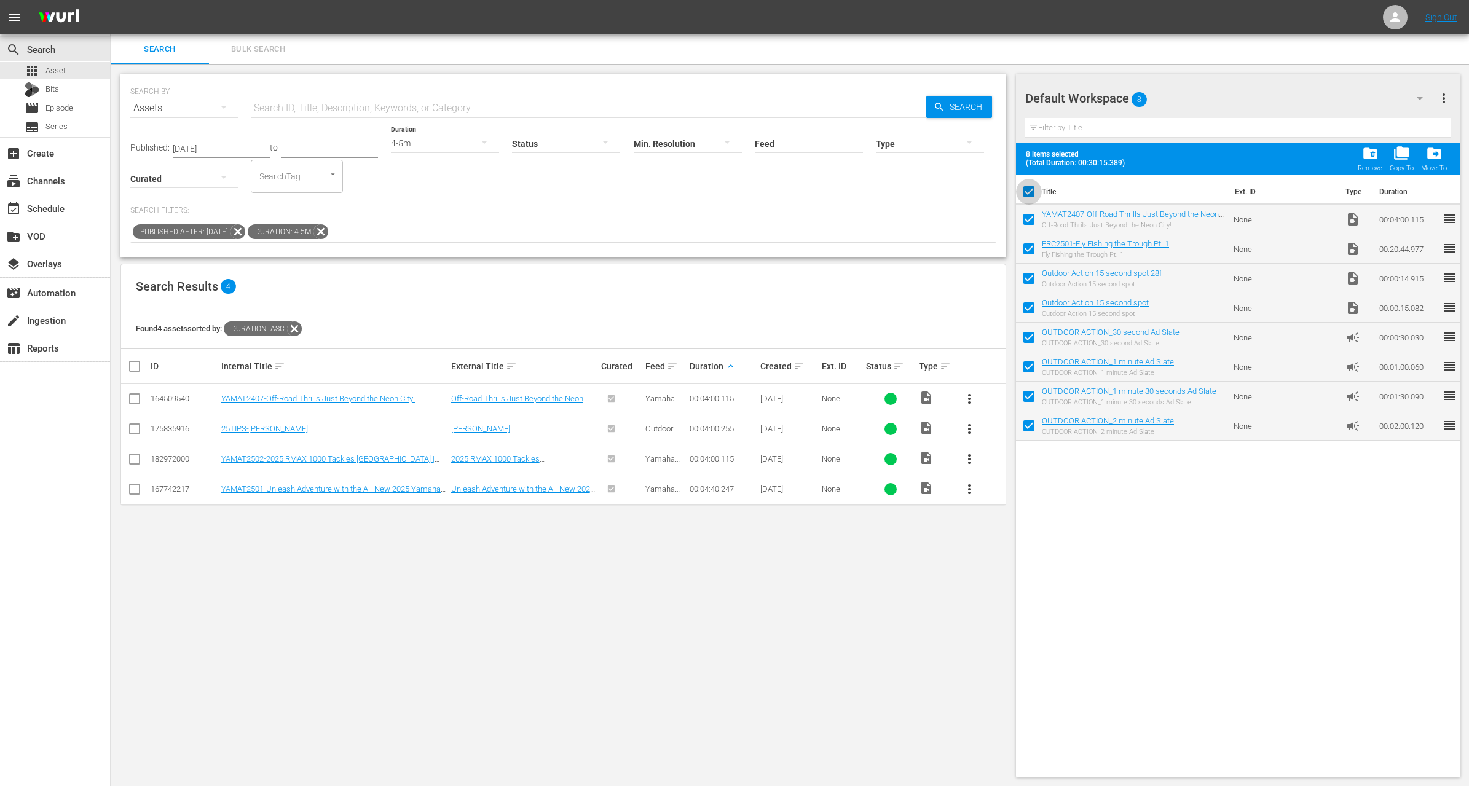
checkbox input "false"
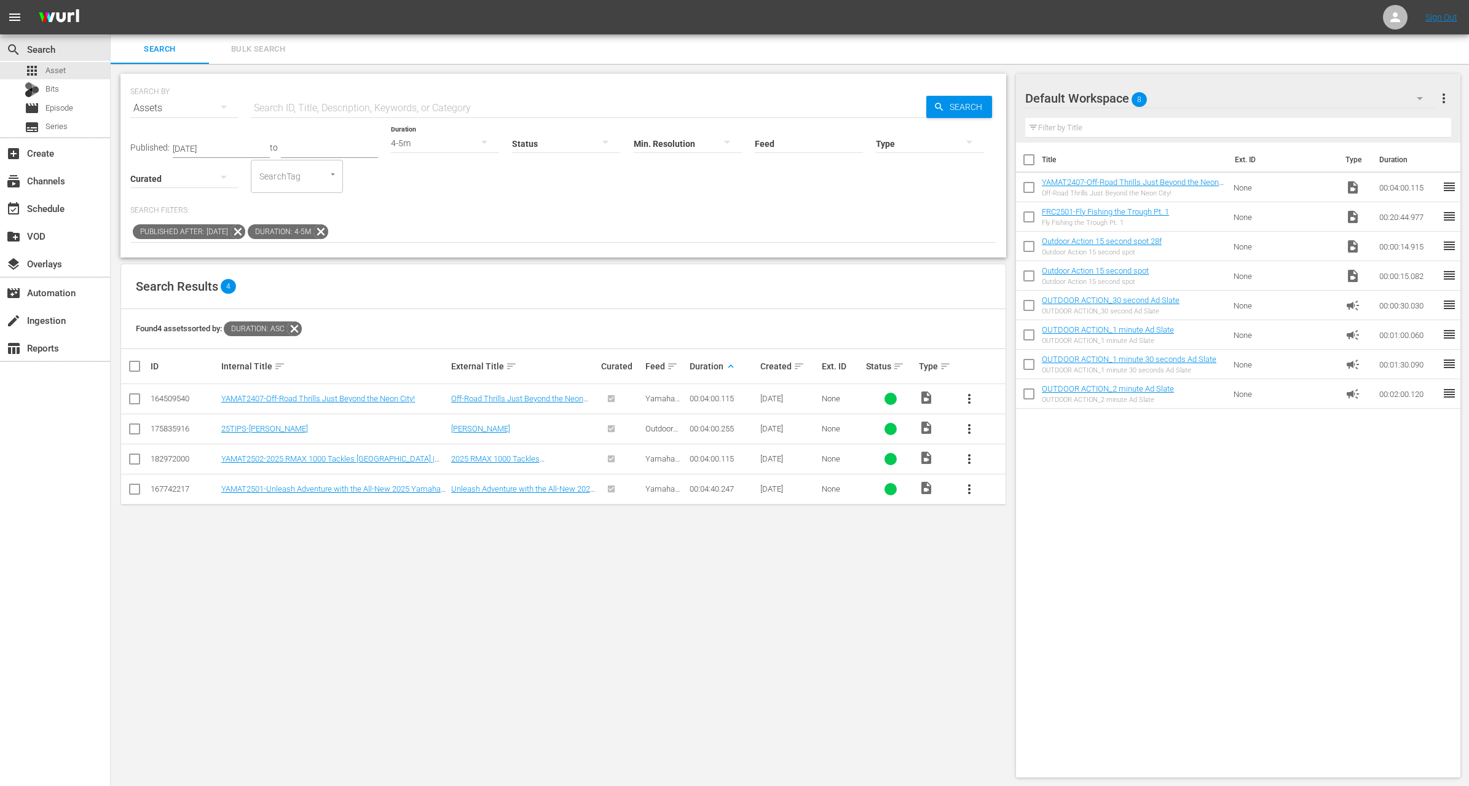
click at [1030, 226] on input "checkbox" at bounding box center [1029, 220] width 26 height 26
checkbox input "true"
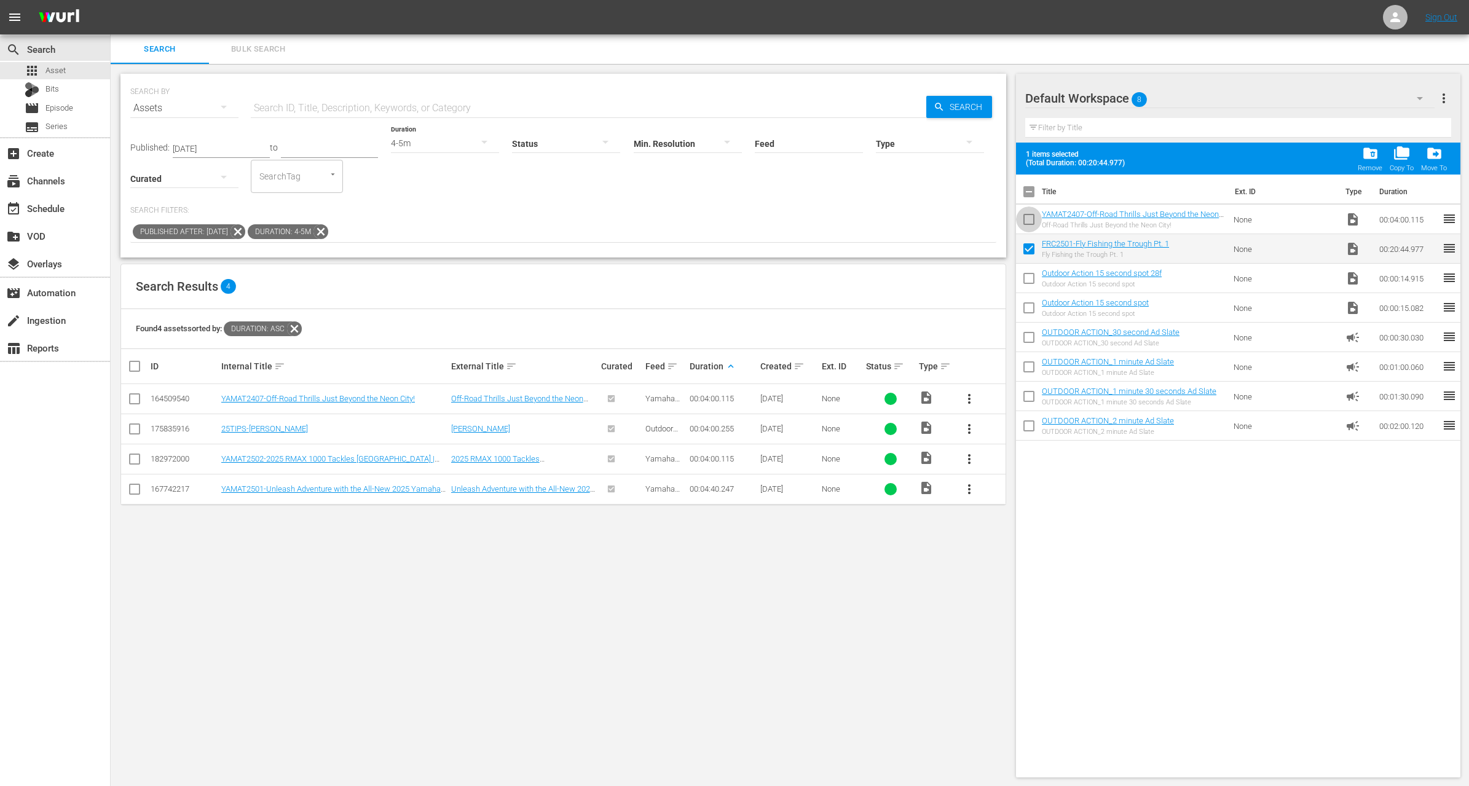
click at [1029, 220] on input "checkbox" at bounding box center [1029, 222] width 26 height 26
checkbox input "true"
click at [50, 153] on div "add_box Create" at bounding box center [34, 151] width 69 height 11
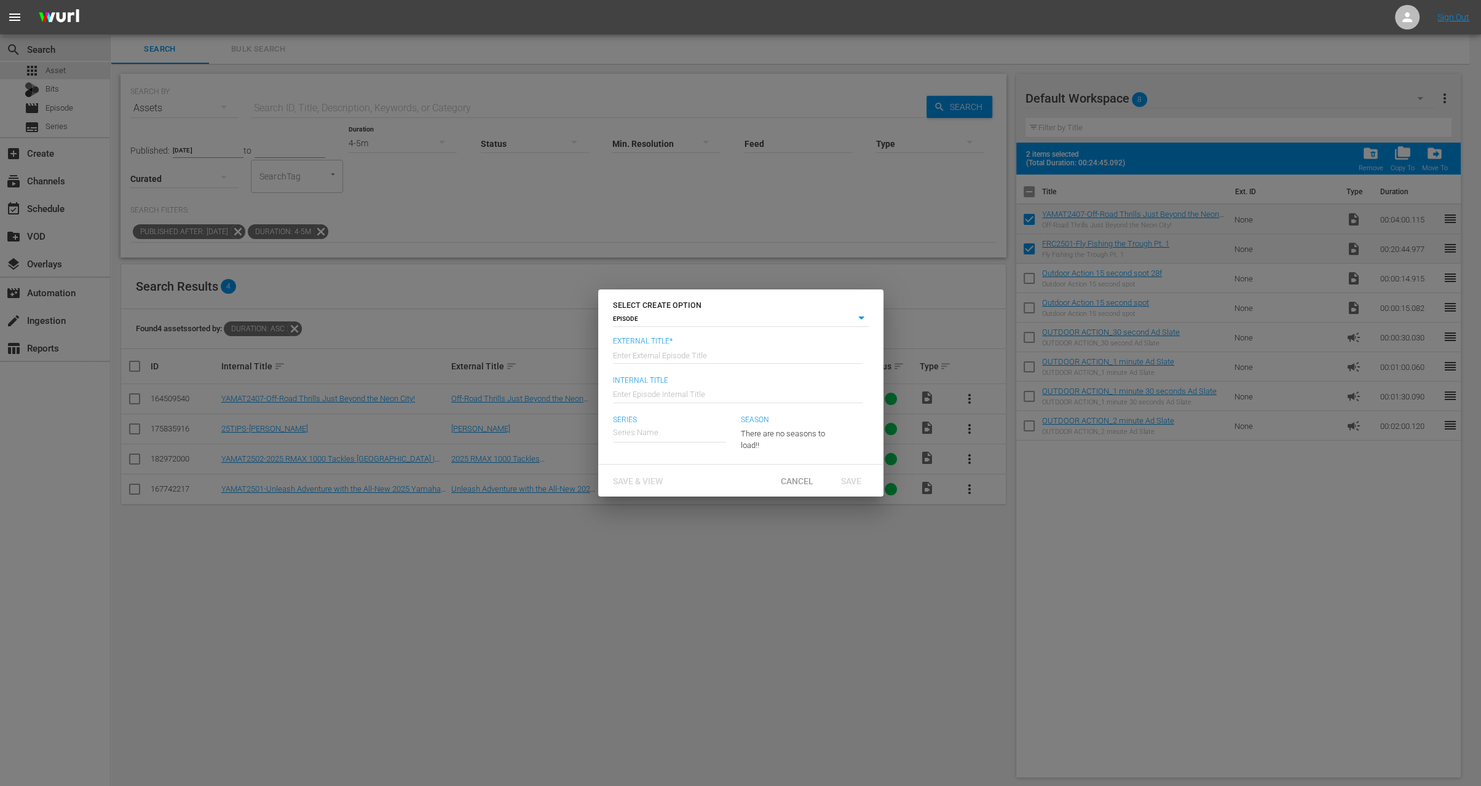
click at [734, 352] on input "text" at bounding box center [738, 354] width 250 height 30
paste input "Fly Fishing the Trough Pt. 1"
type input "Fly Rod Chronicles - Fly Fishing the Trough Pt. 1"
type input "Wk35-FRC"
click at [727, 464] on div "Fly Rod Chronicles with Curtis Fleming" at bounding box center [692, 468] width 141 height 30
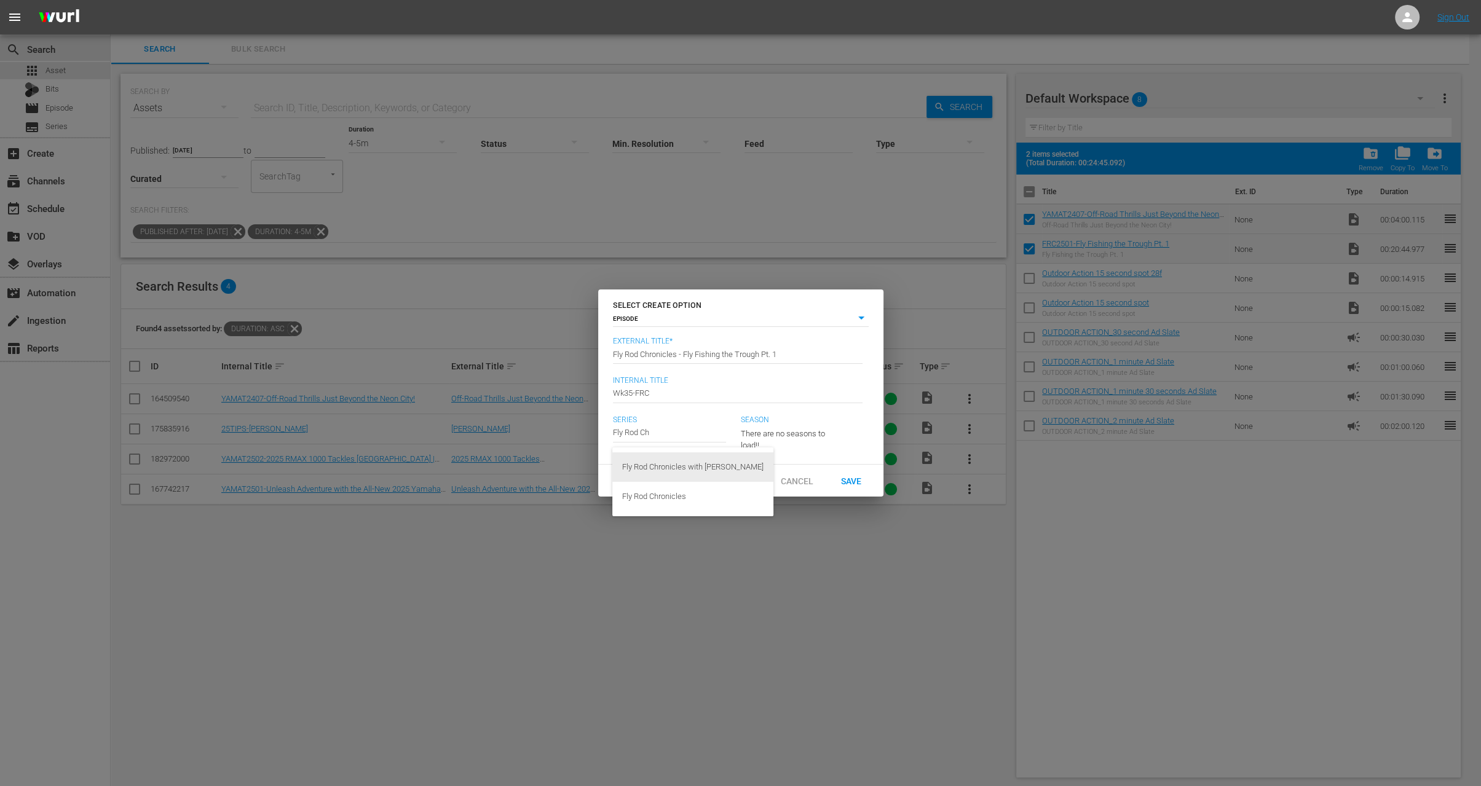
type input "Fly Rod Chronicles with Curtis Fleming"
click at [852, 486] on span "Save" at bounding box center [851, 481] width 40 height 10
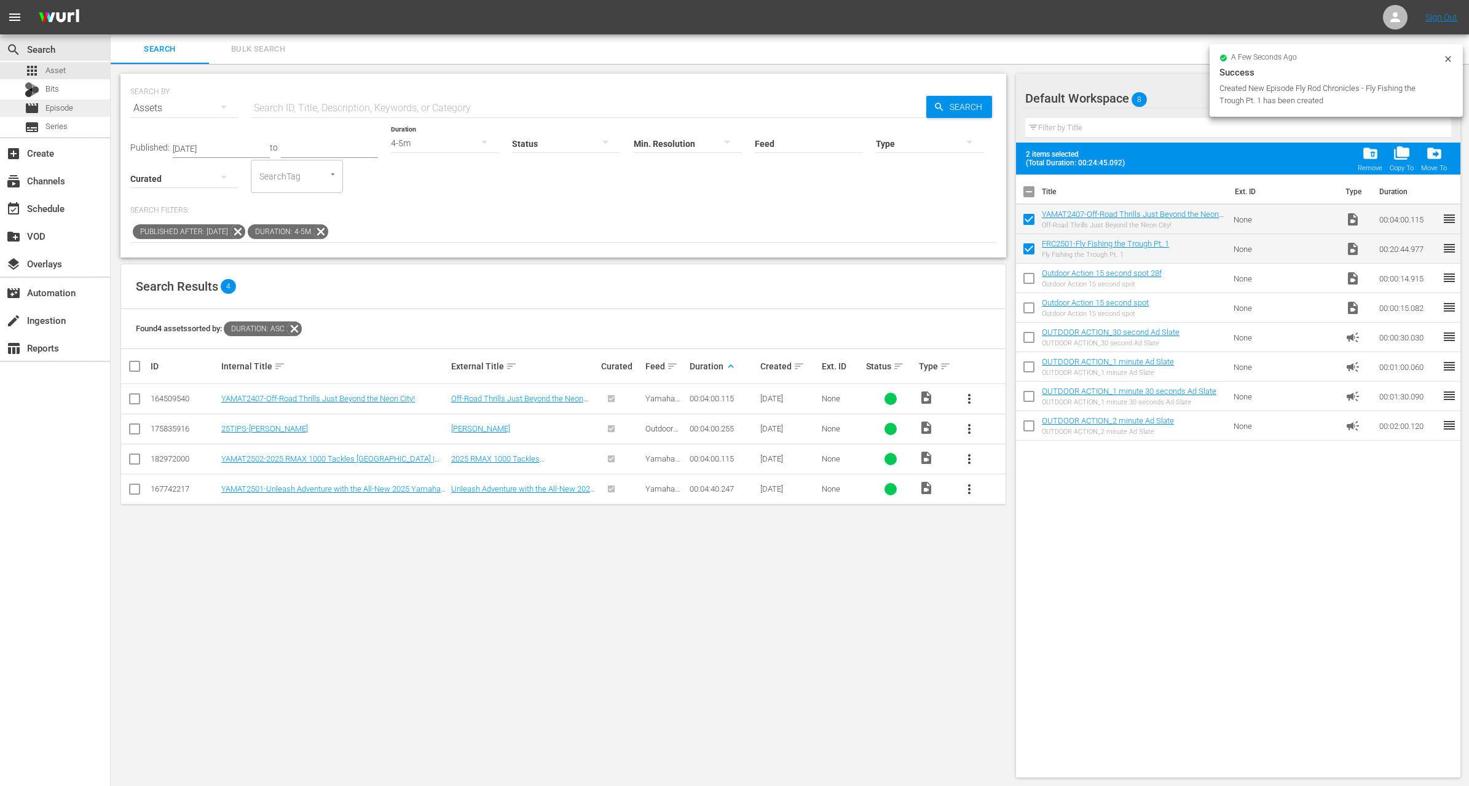
click at [66, 111] on span "Episode" at bounding box center [59, 108] width 28 height 12
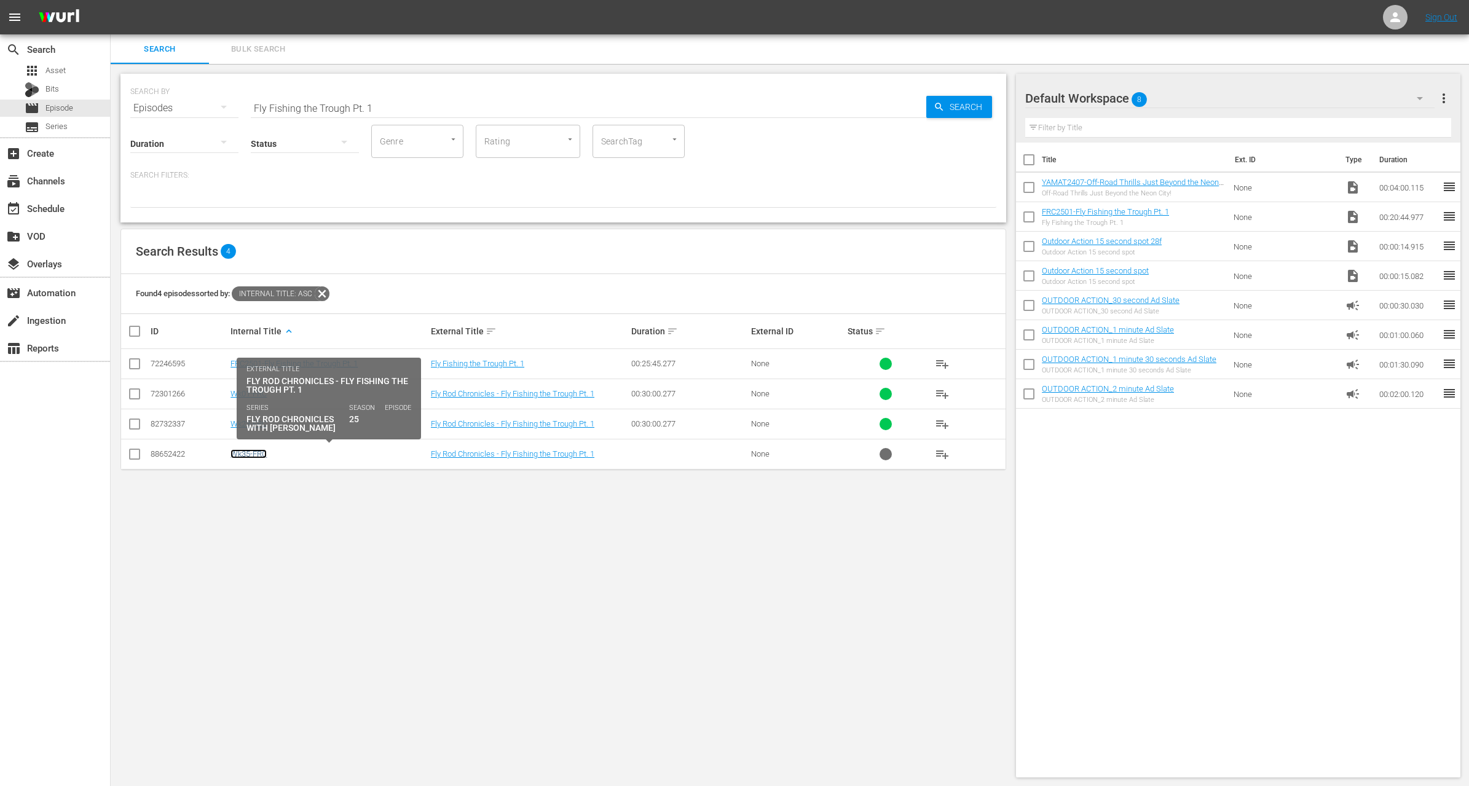
click at [253, 455] on link "Wk35-FRC" at bounding box center [249, 453] width 36 height 9
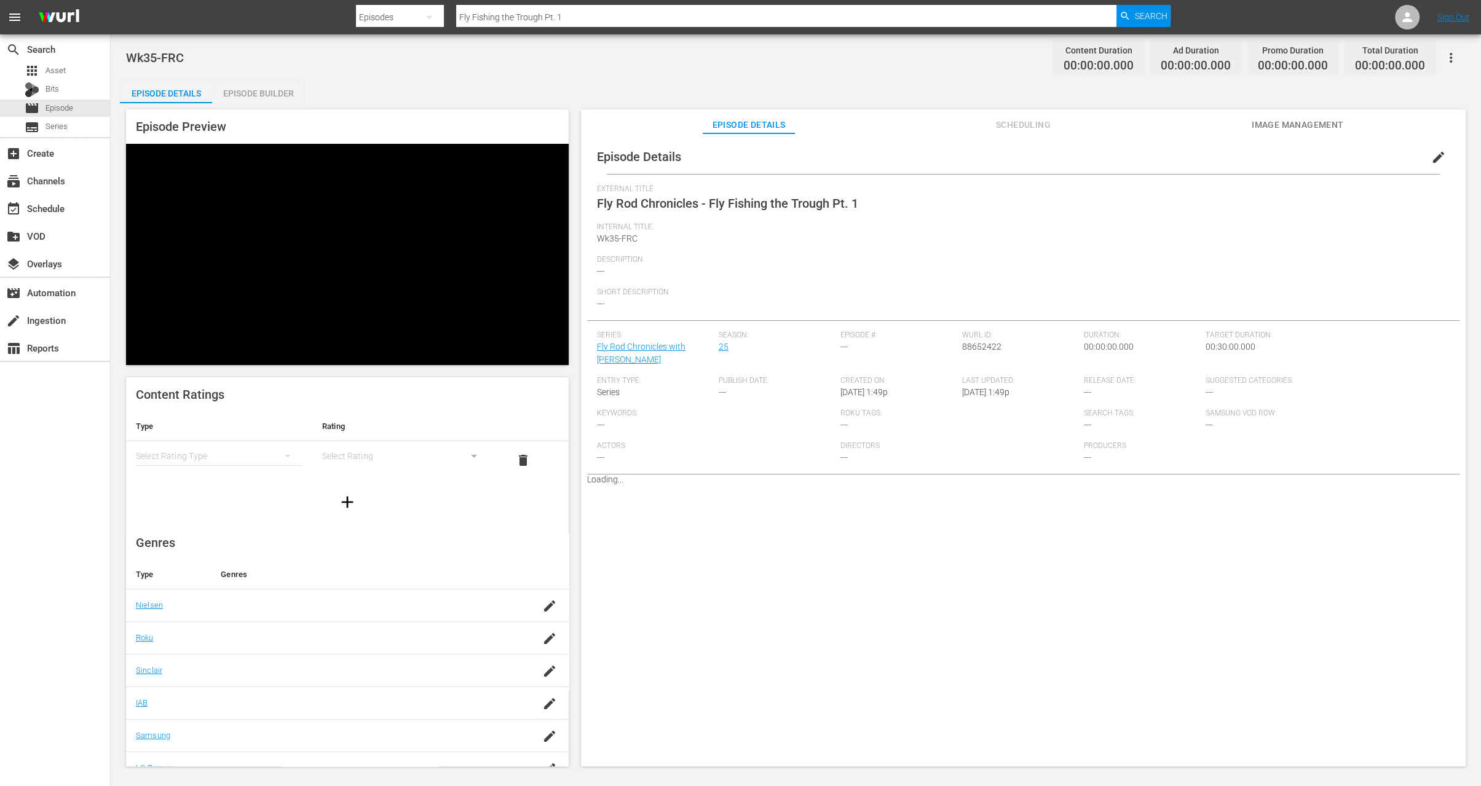
click at [261, 90] on div "Episode Builder" at bounding box center [258, 94] width 92 height 30
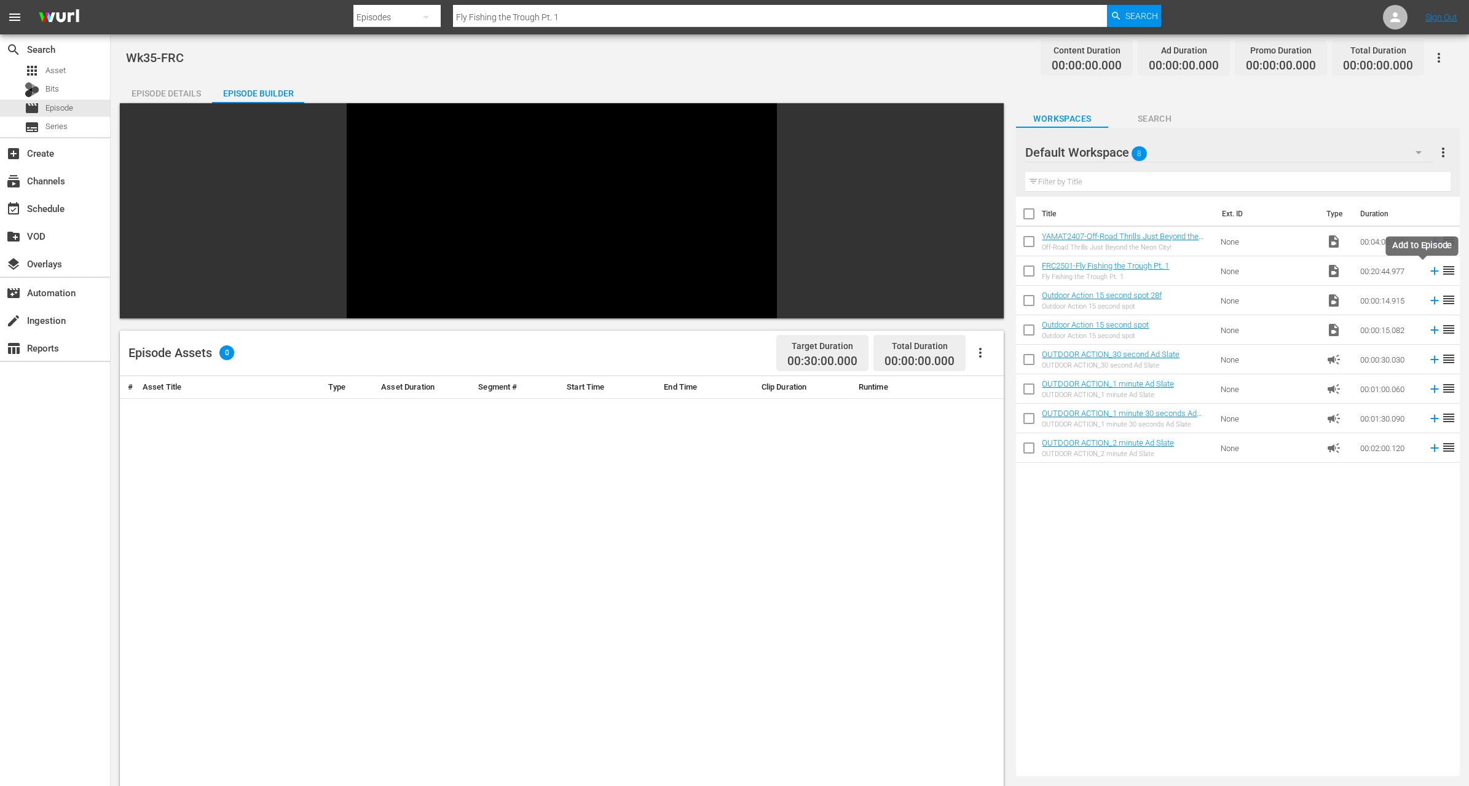
click at [1431, 271] on icon at bounding box center [1435, 271] width 8 height 8
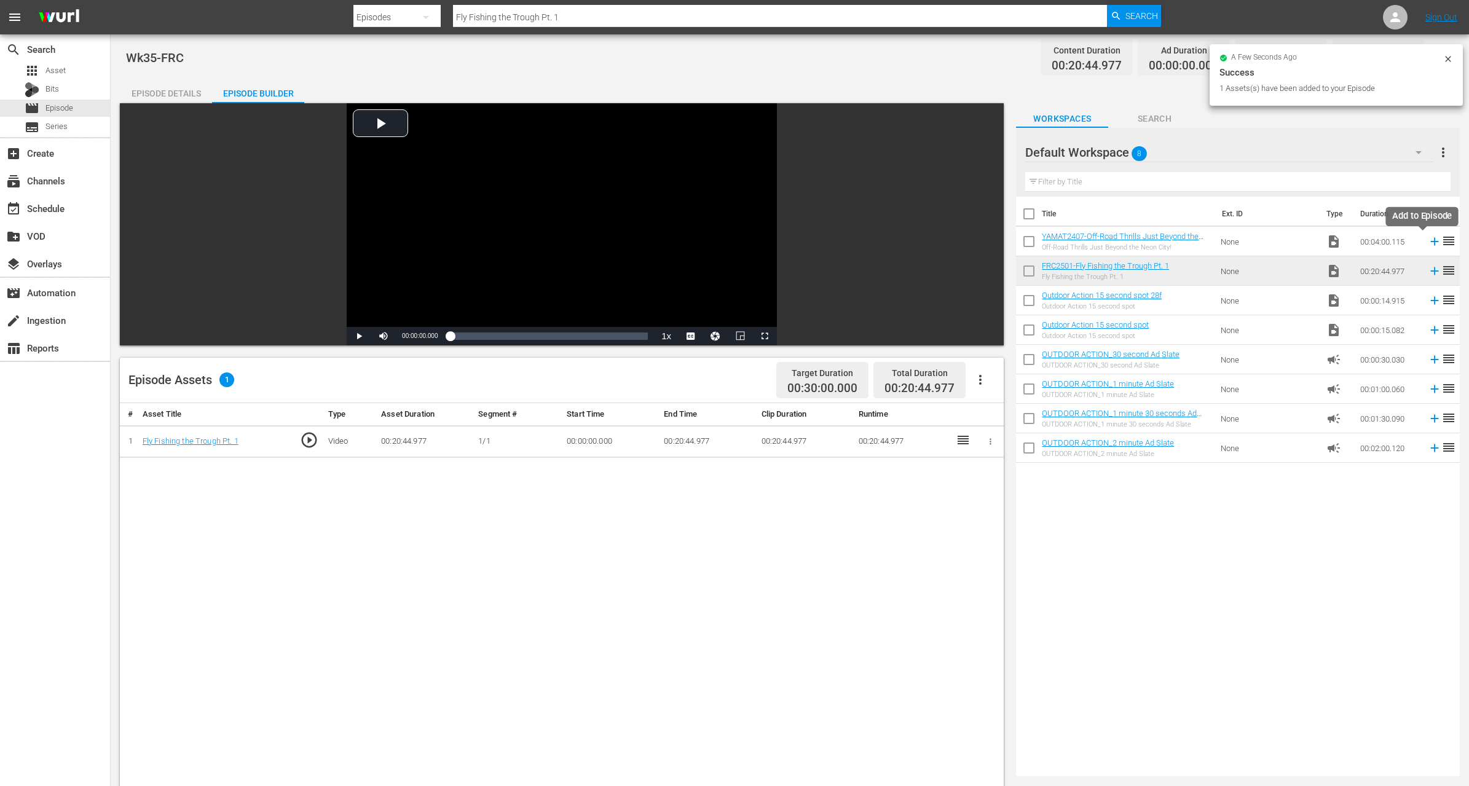
click at [1431, 241] on icon at bounding box center [1435, 242] width 8 height 8
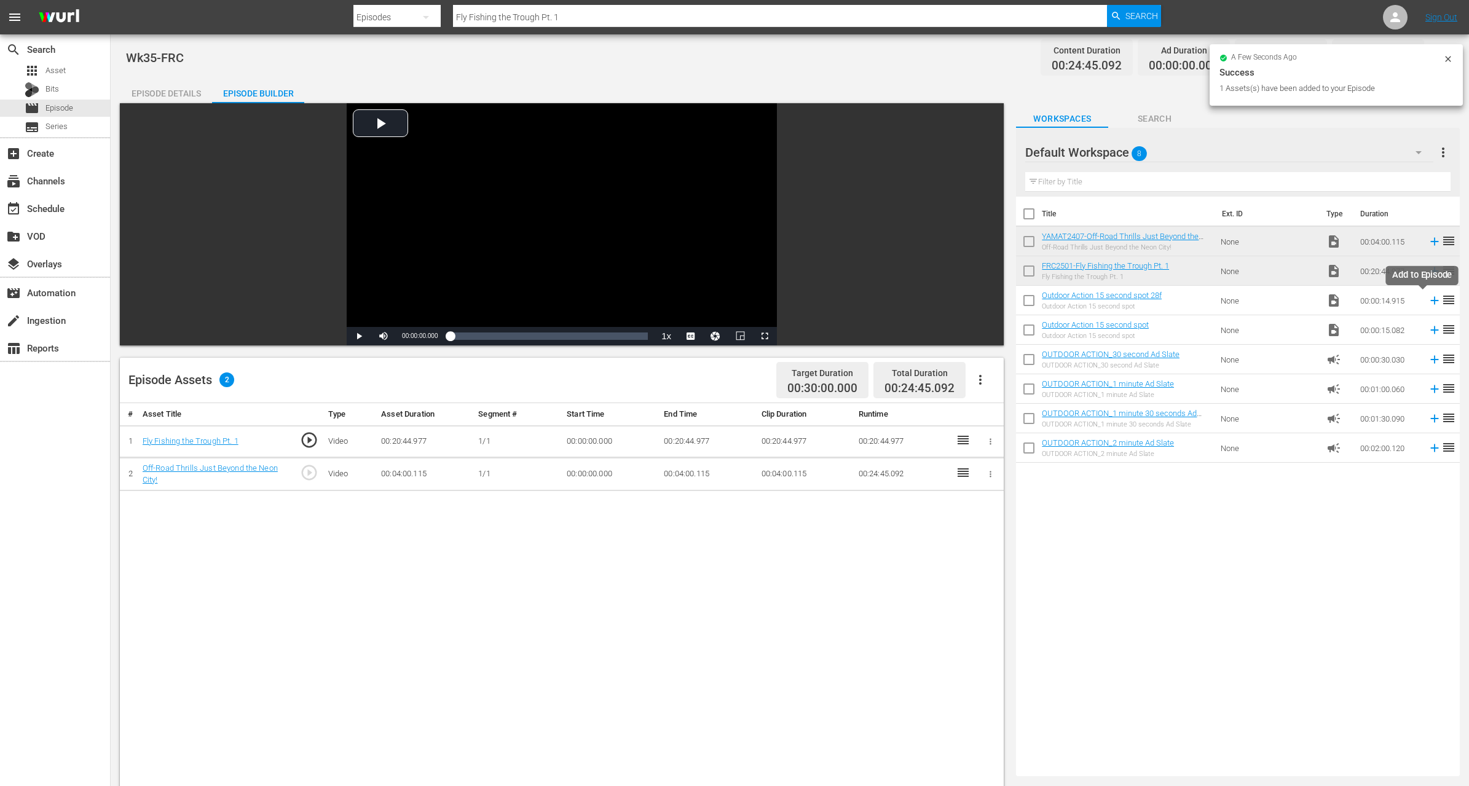
click at [1431, 301] on icon at bounding box center [1435, 301] width 8 height 8
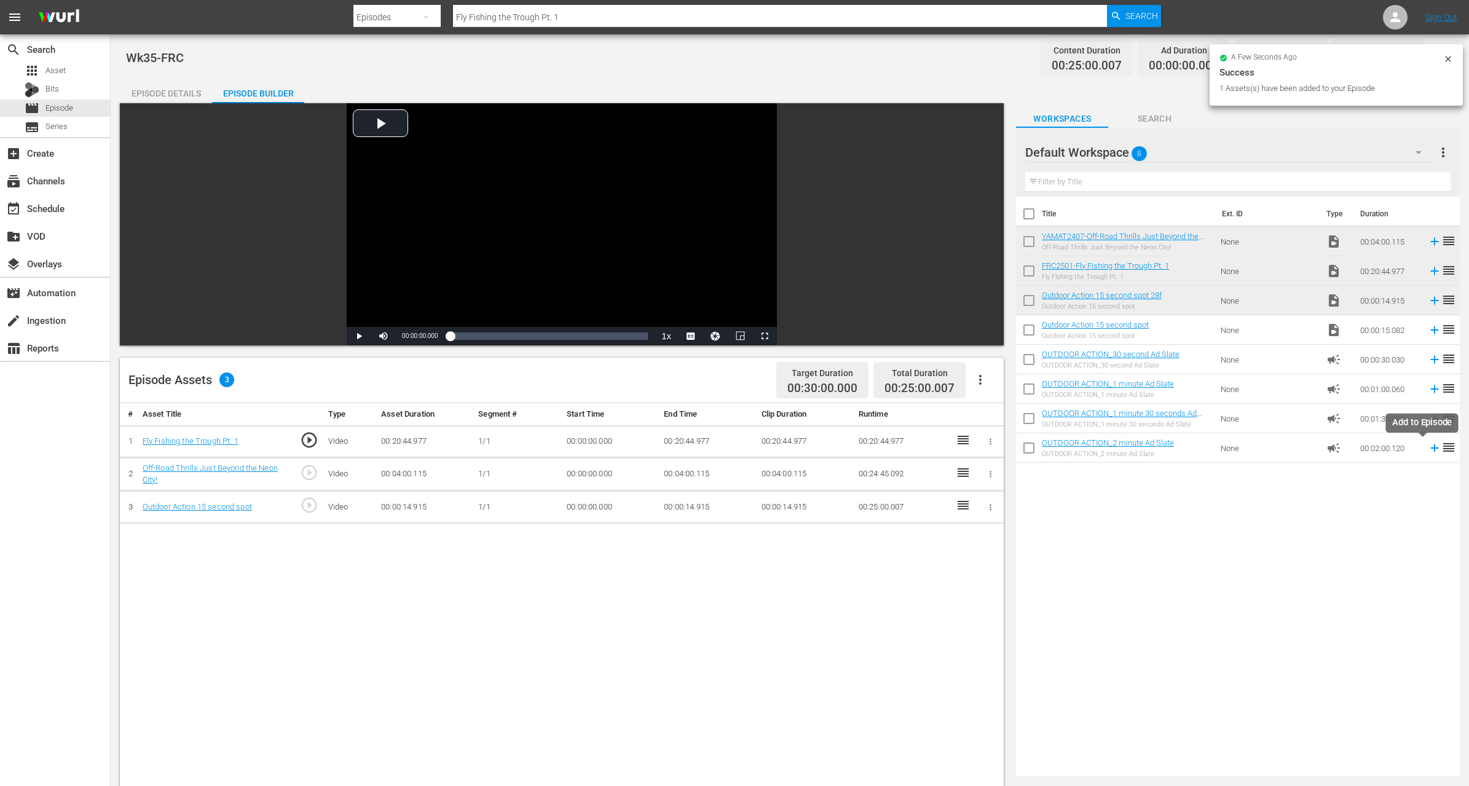
click at [1428, 448] on icon at bounding box center [1435, 448] width 14 height 14
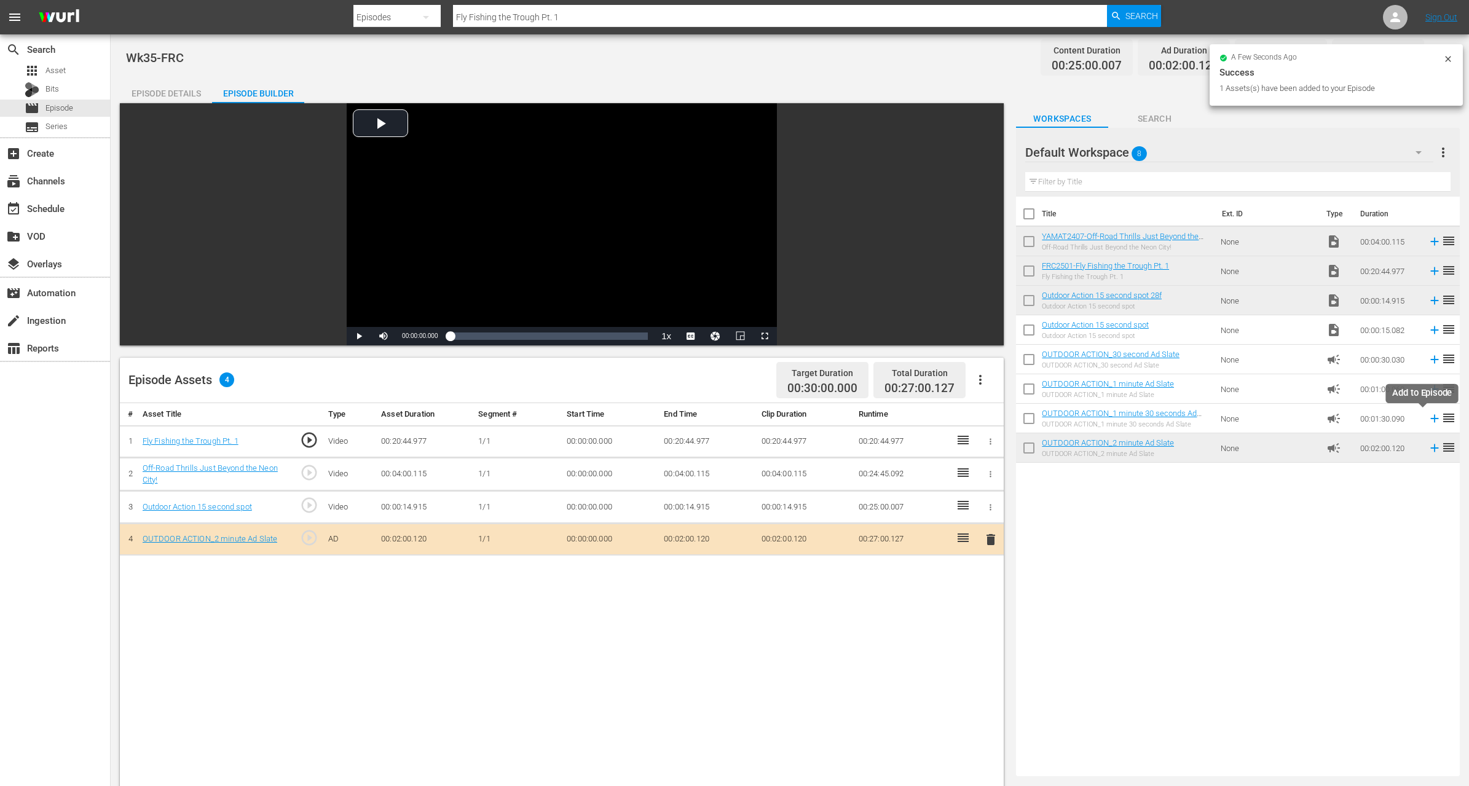
click at [1431, 418] on icon at bounding box center [1435, 419] width 8 height 8
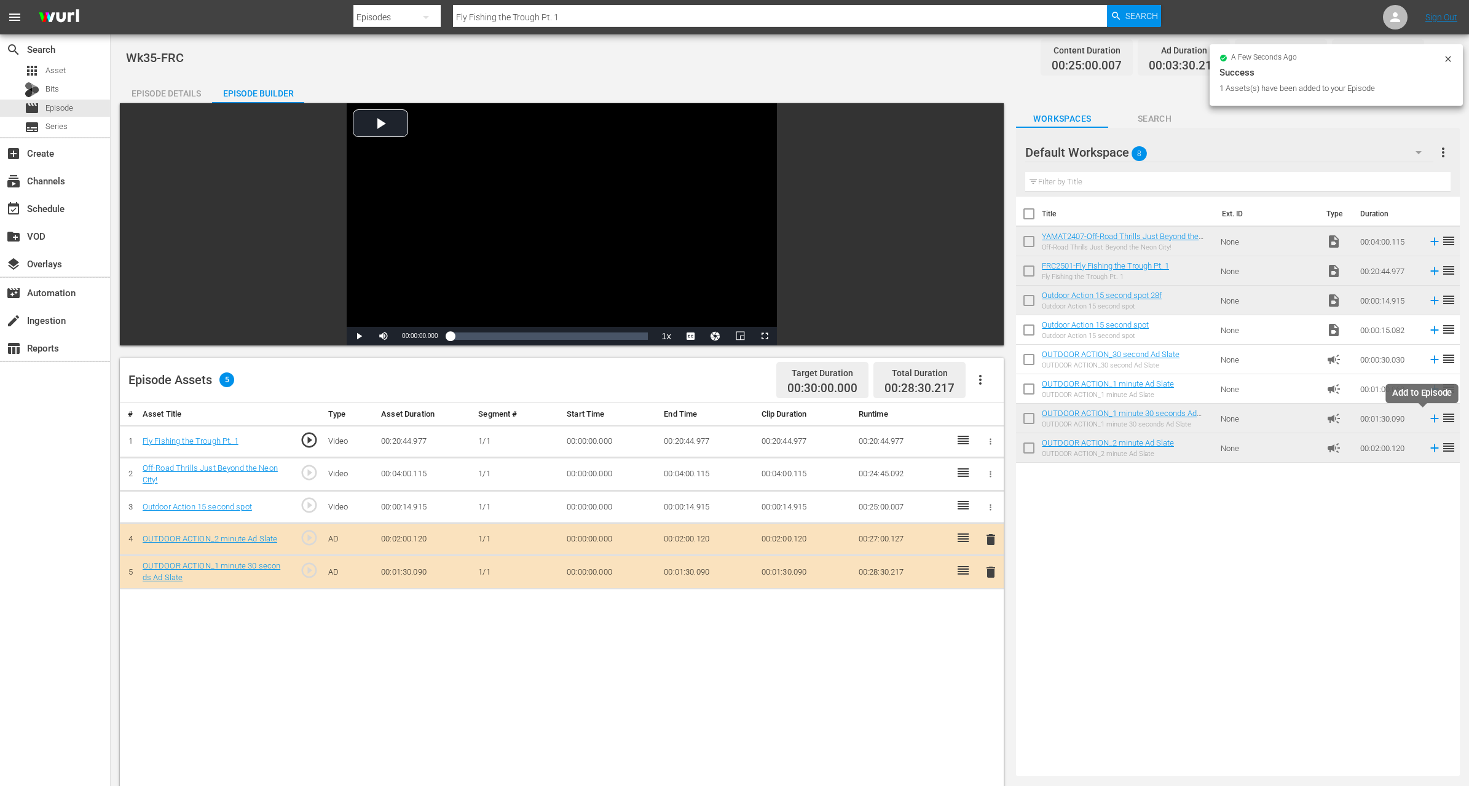
click at [1428, 416] on icon at bounding box center [1435, 419] width 14 height 14
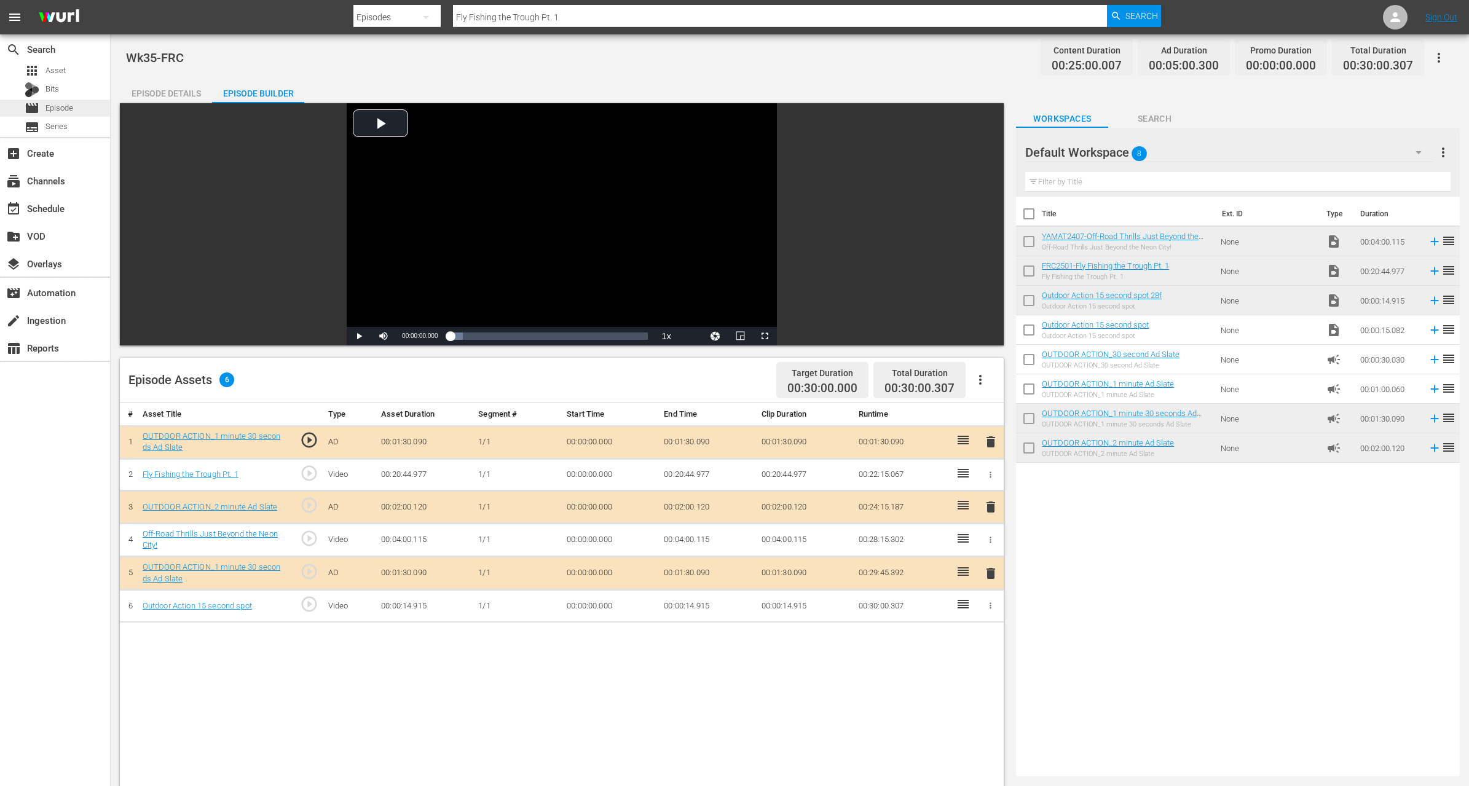
click at [58, 111] on span "Episode" at bounding box center [59, 108] width 28 height 12
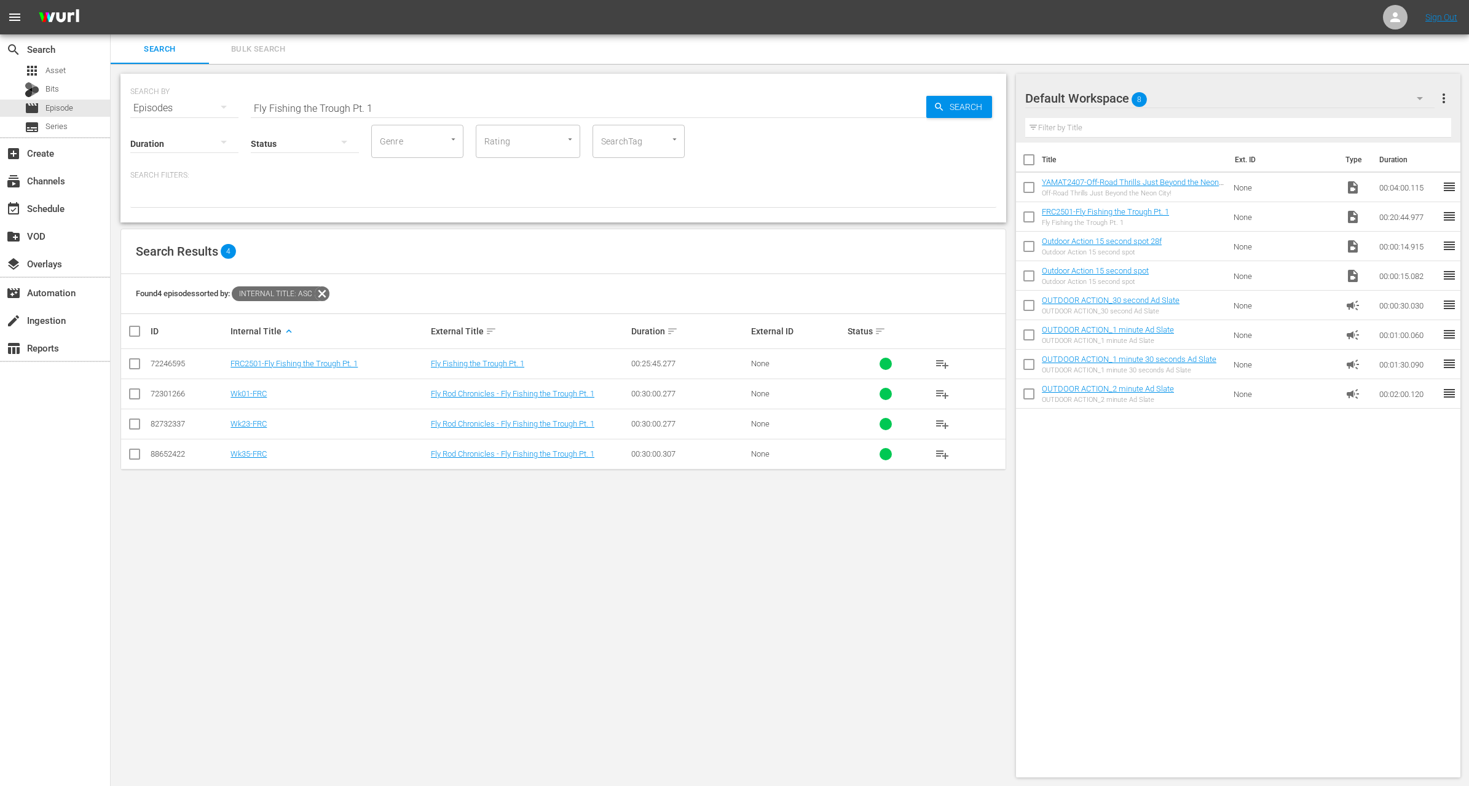
click at [387, 110] on input "Fly Fishing the Trough Pt. 1" at bounding box center [589, 108] width 676 height 30
paste input "A Look Ahead 2025"
type input "A Look Ahead 2025"
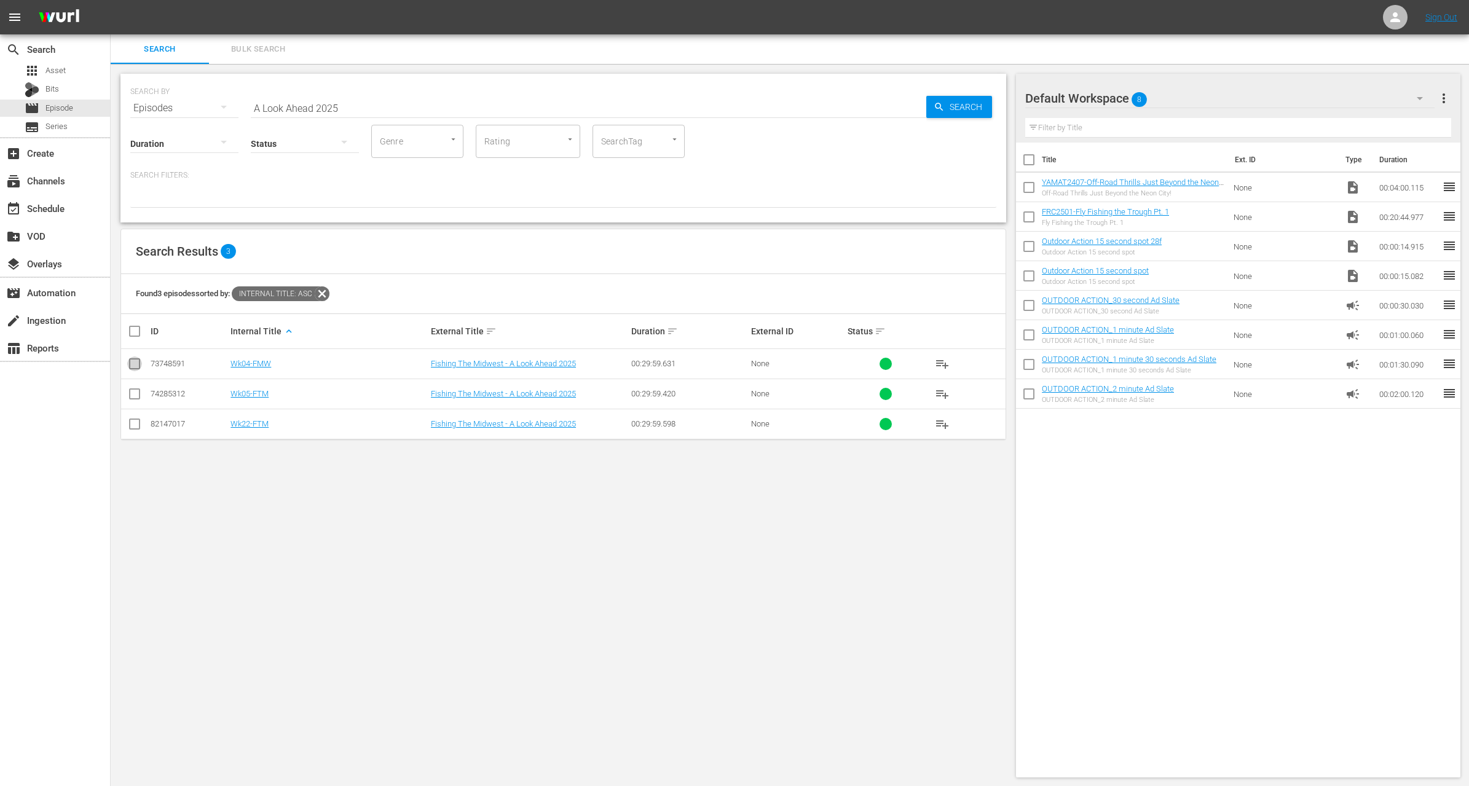
click at [130, 371] on input "checkbox" at bounding box center [134, 366] width 15 height 15
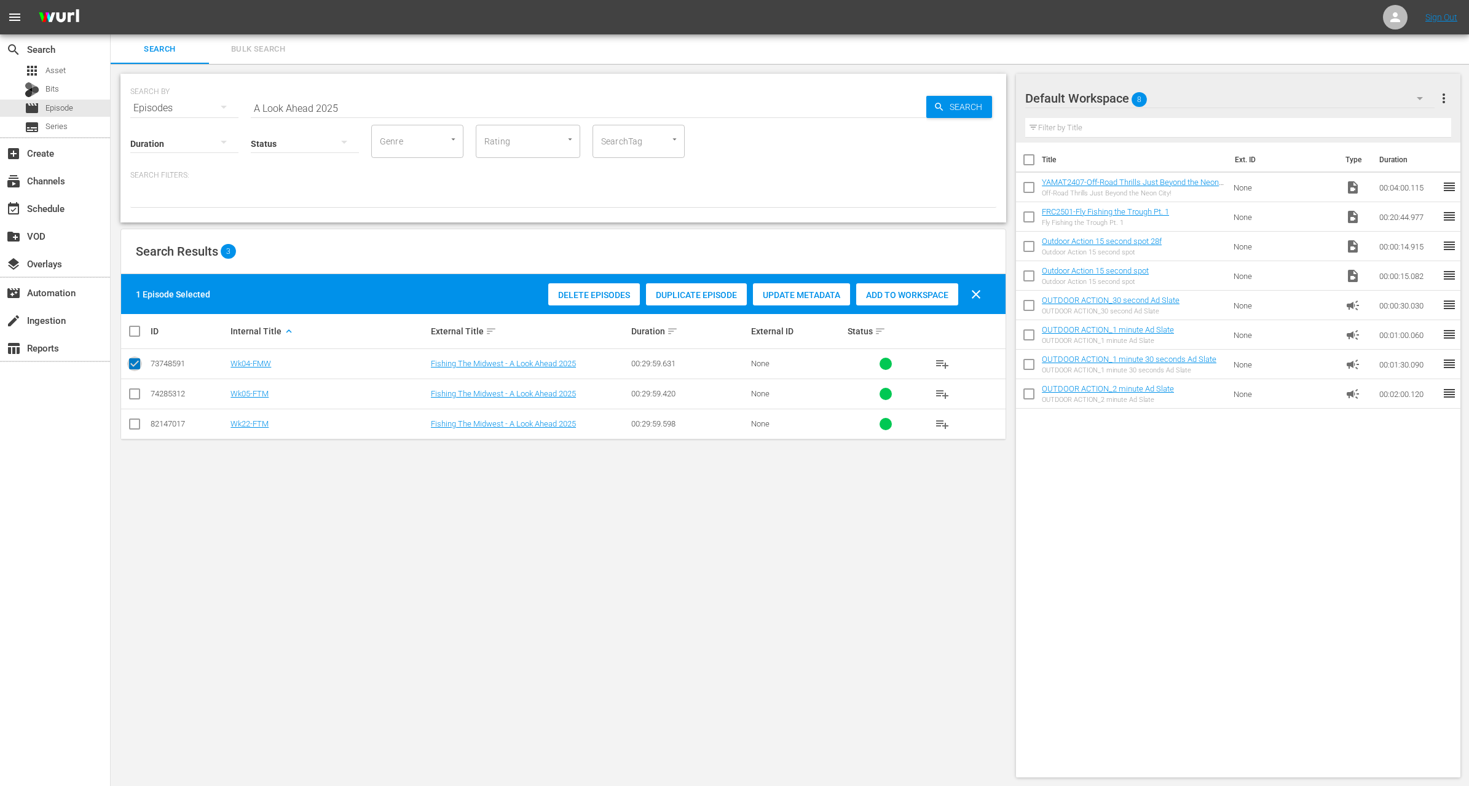
click at [141, 363] on input "checkbox" at bounding box center [134, 366] width 15 height 15
checkbox input "false"
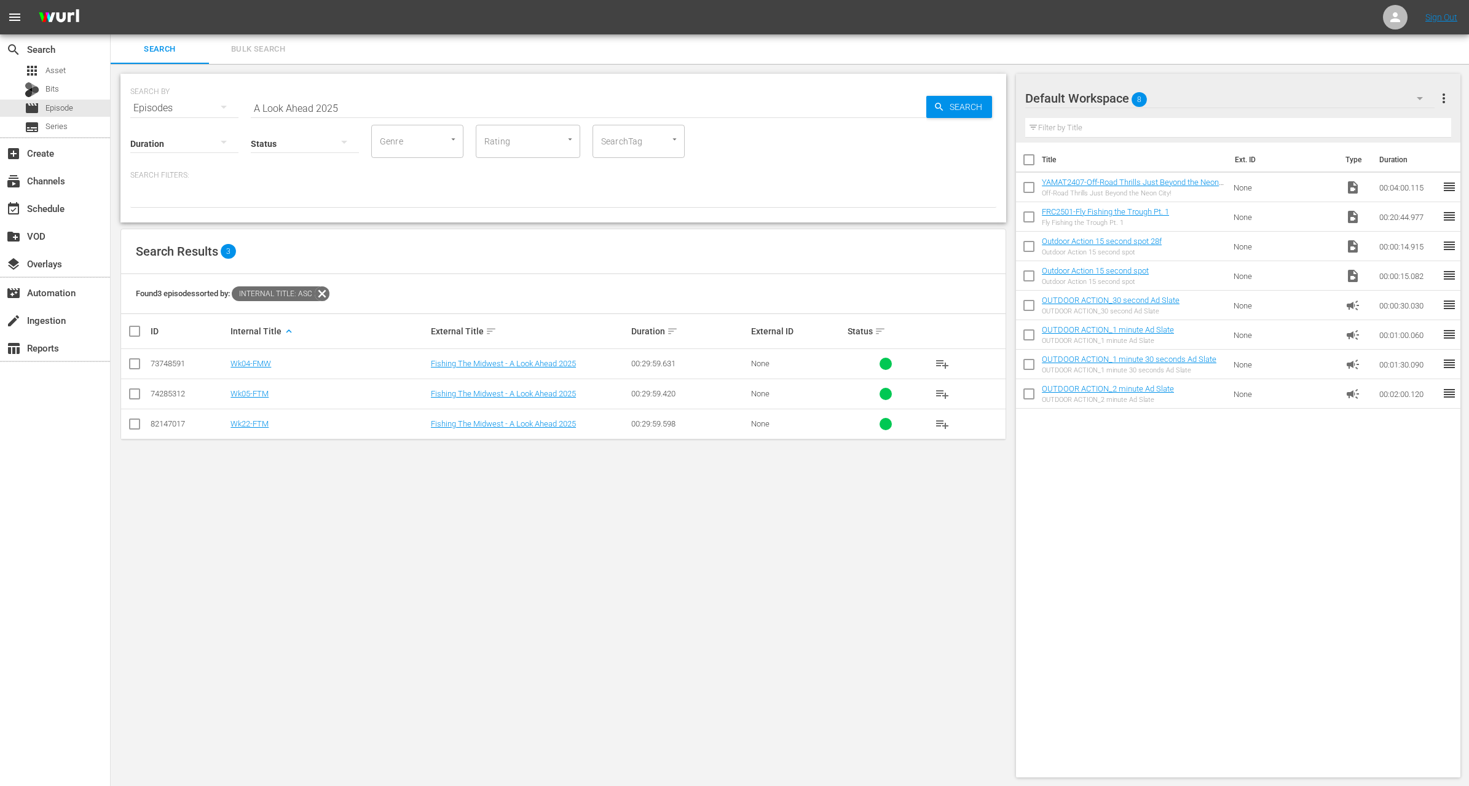
click at [136, 391] on input "checkbox" at bounding box center [134, 396] width 15 height 15
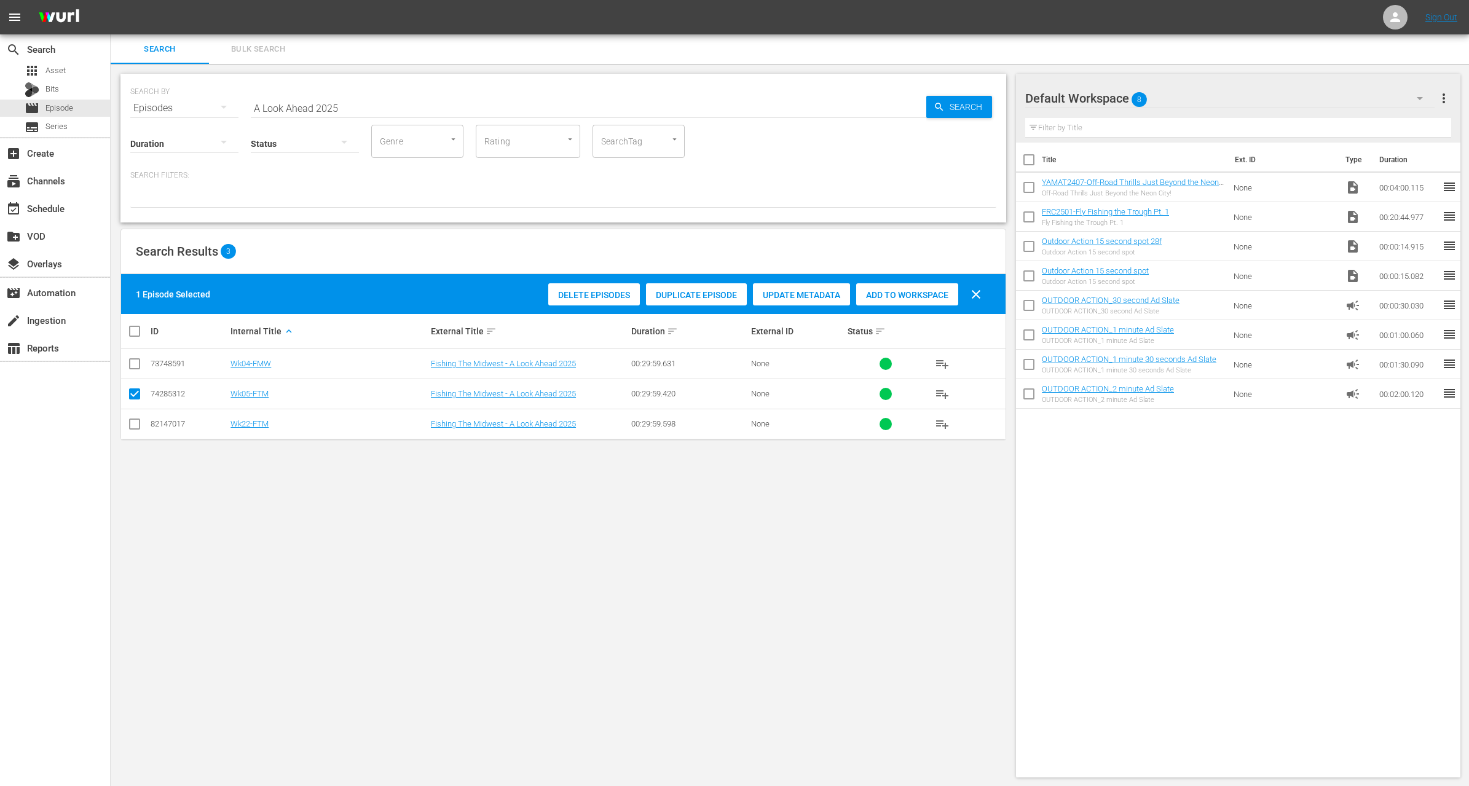
click at [128, 397] on input "checkbox" at bounding box center [134, 396] width 15 height 15
checkbox input "false"
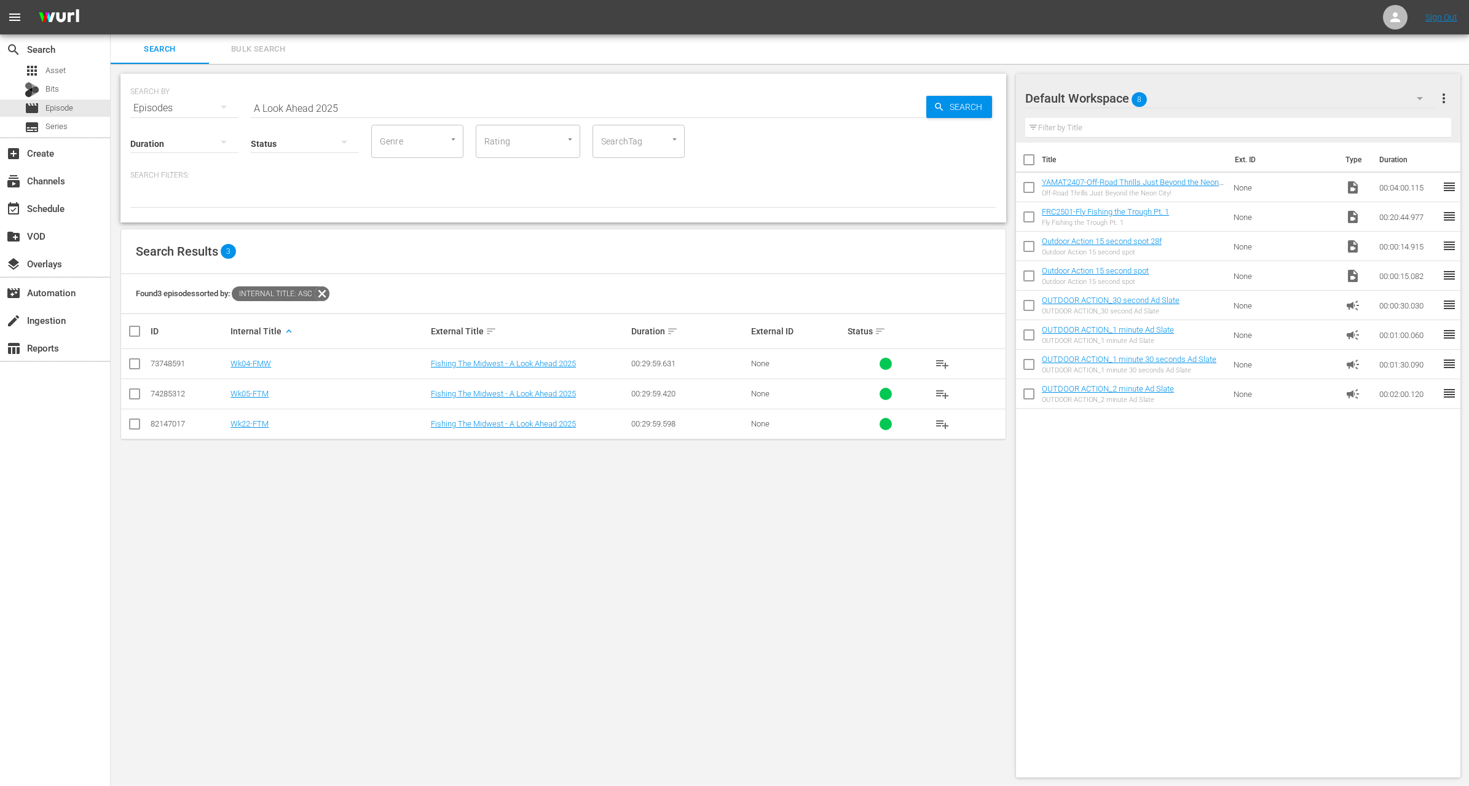
click at [134, 363] on input "checkbox" at bounding box center [134, 366] width 15 height 15
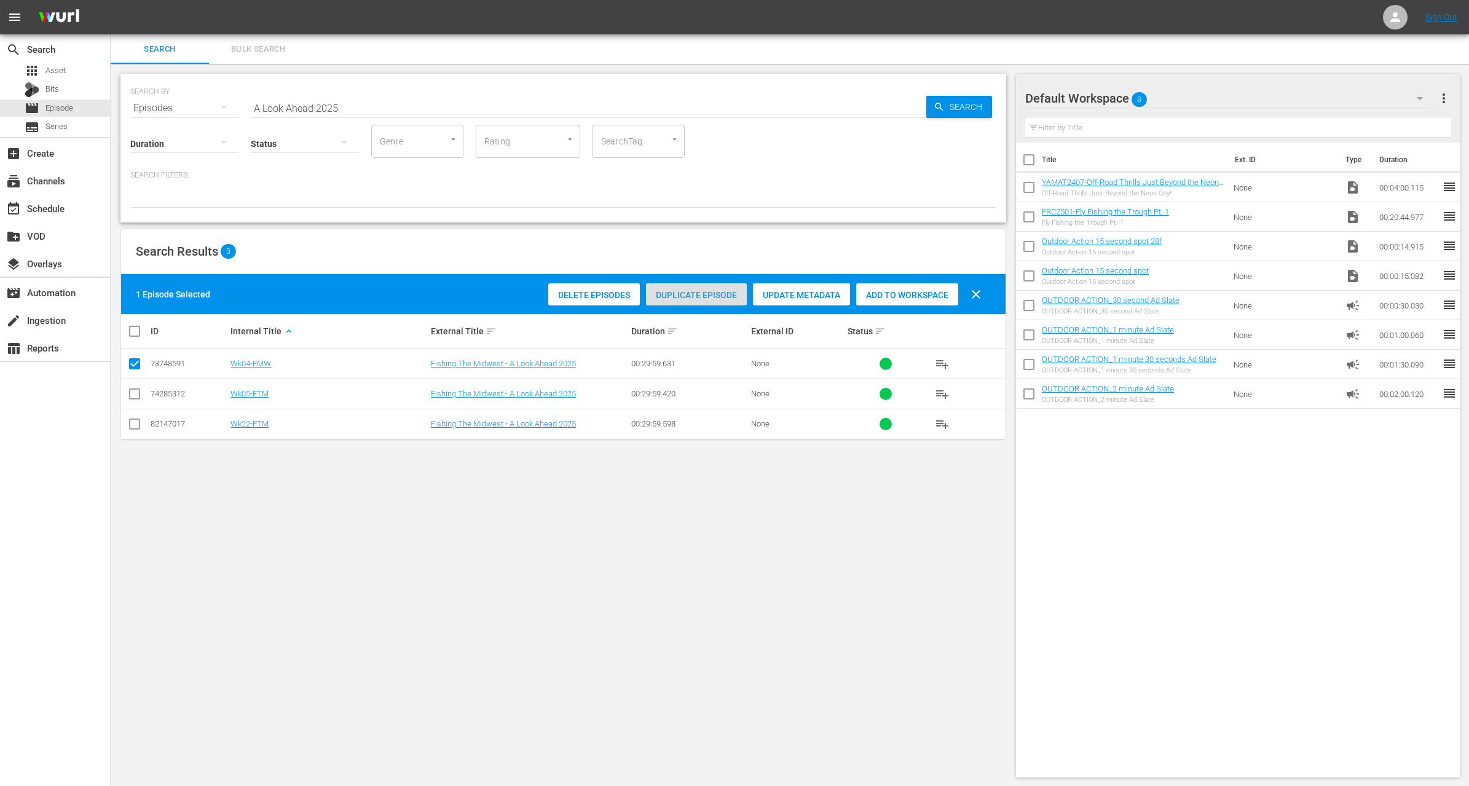
click at [695, 295] on span "Duplicate Episode" at bounding box center [696, 295] width 101 height 10
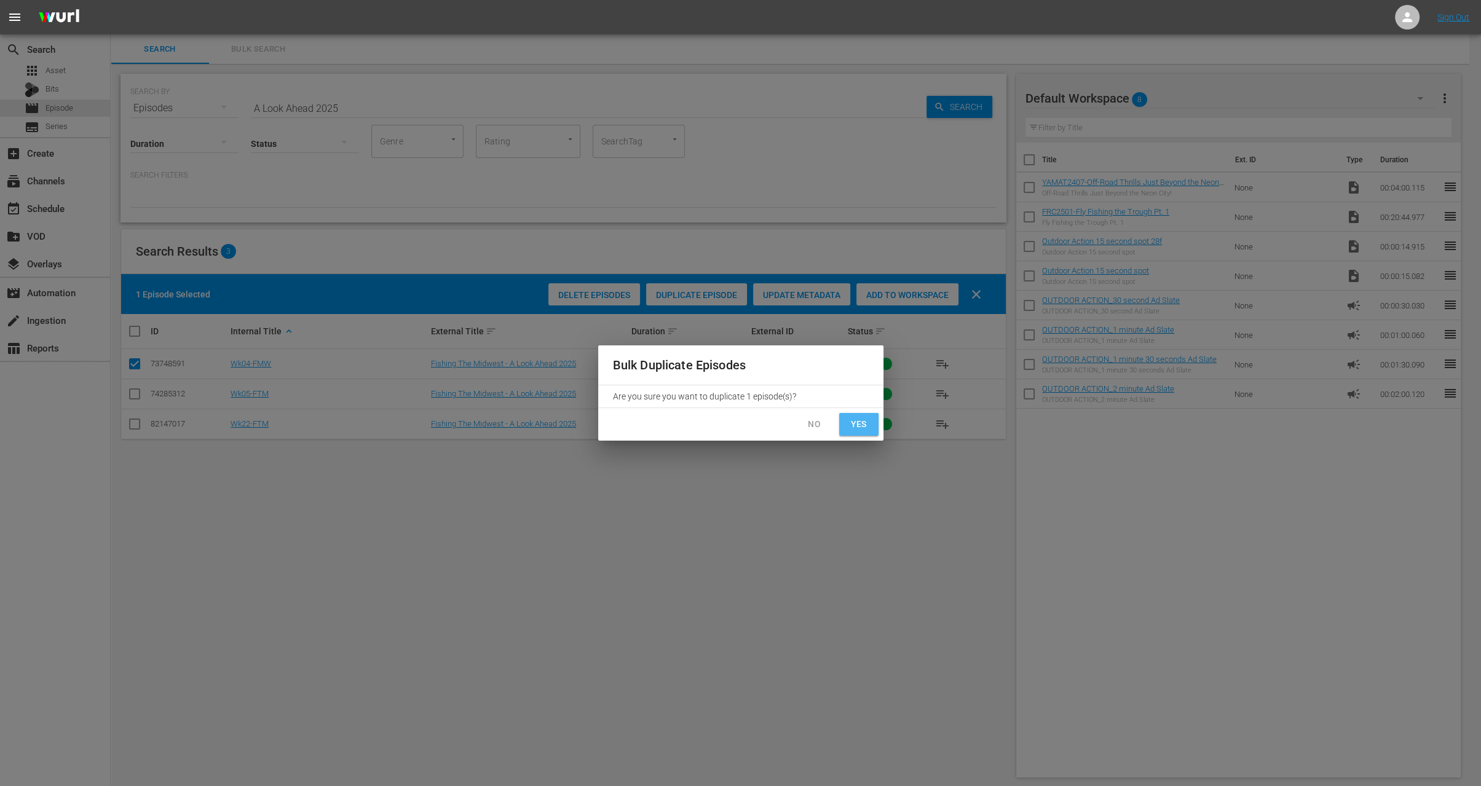
click at [865, 425] on span "Yes" at bounding box center [859, 424] width 20 height 15
checkbox input "false"
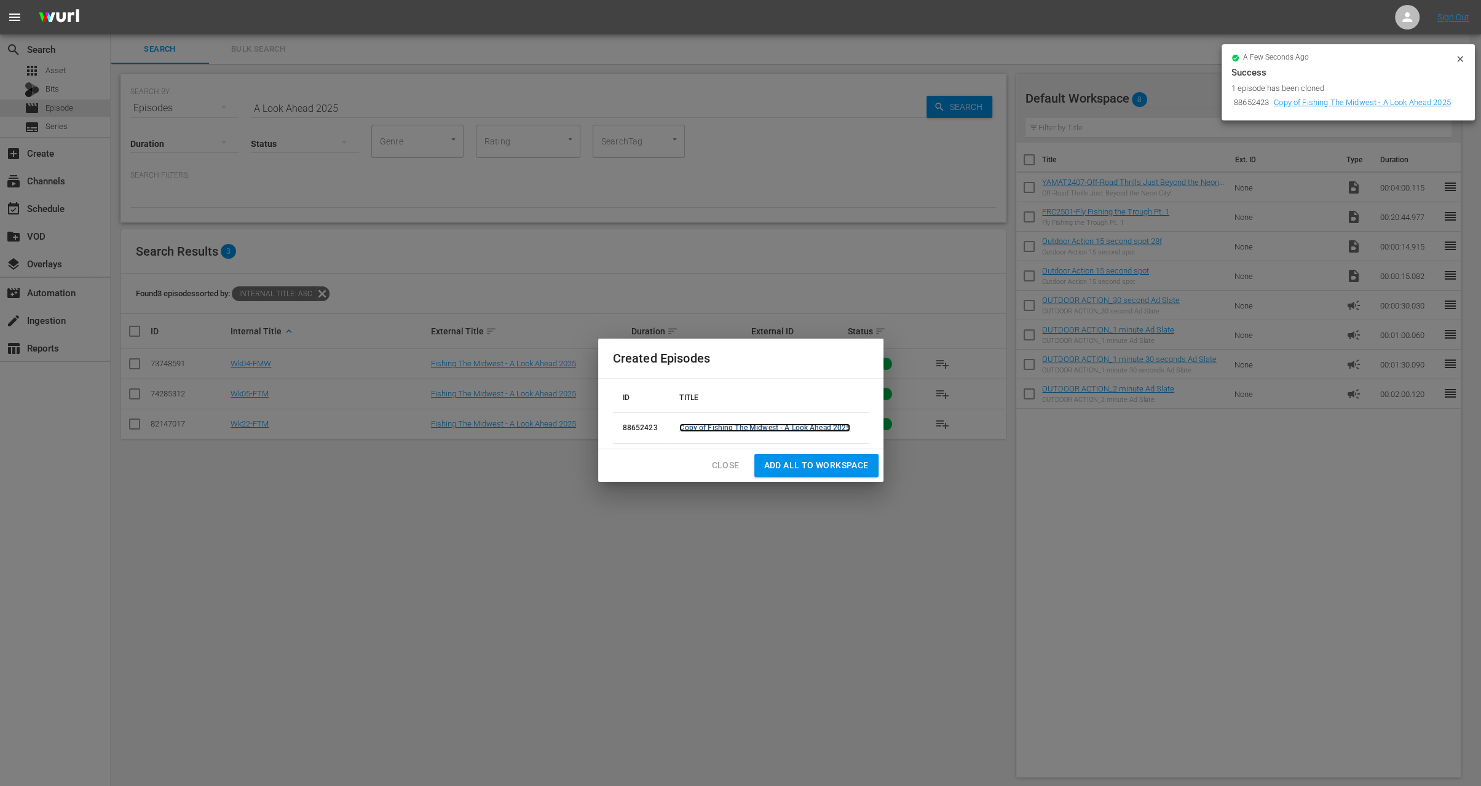
click at [697, 427] on link "Copy of Fishing The Midwest - A Look Ahead 2025" at bounding box center [764, 428] width 171 height 9
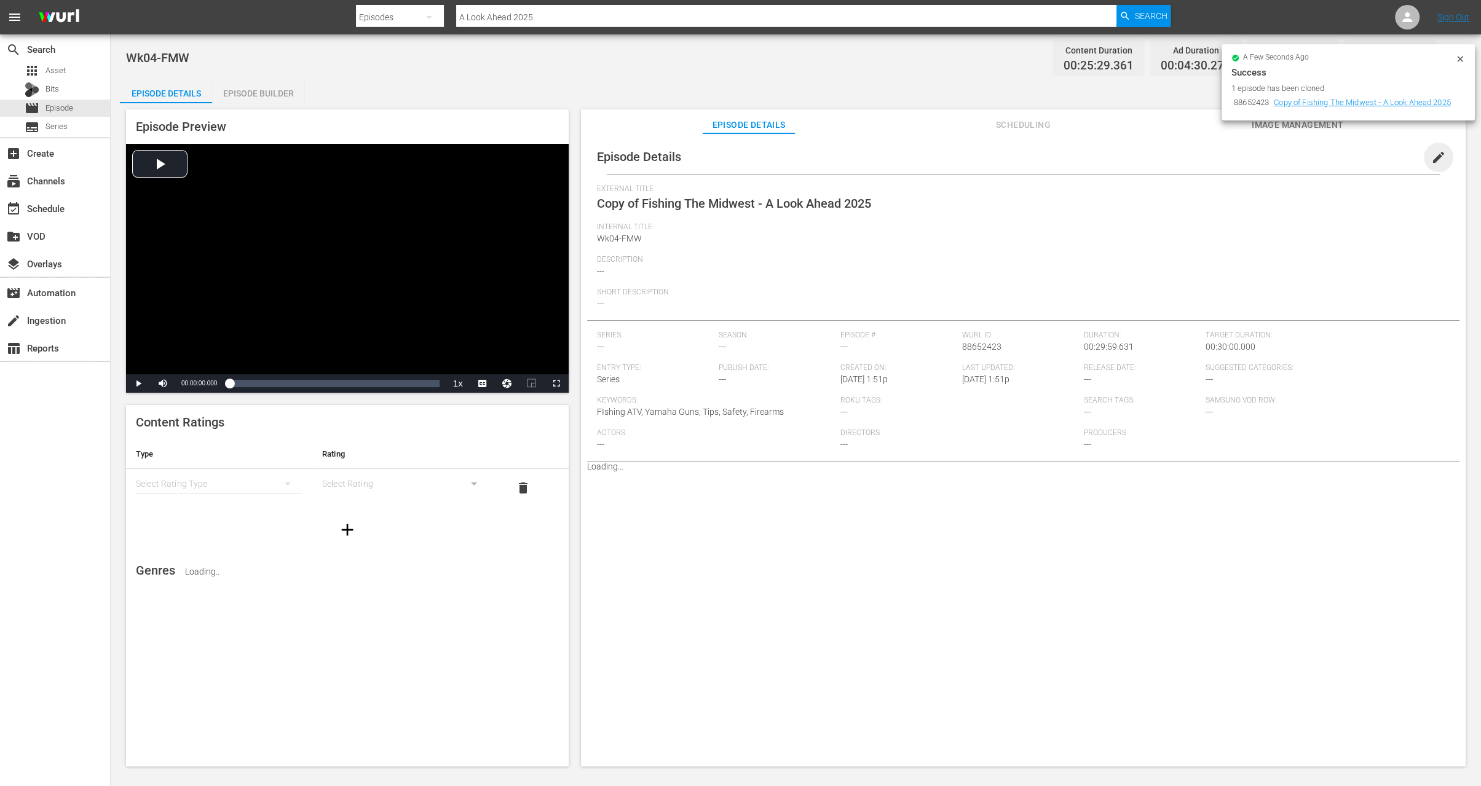
click at [1431, 162] on span "edit" at bounding box center [1438, 157] width 15 height 15
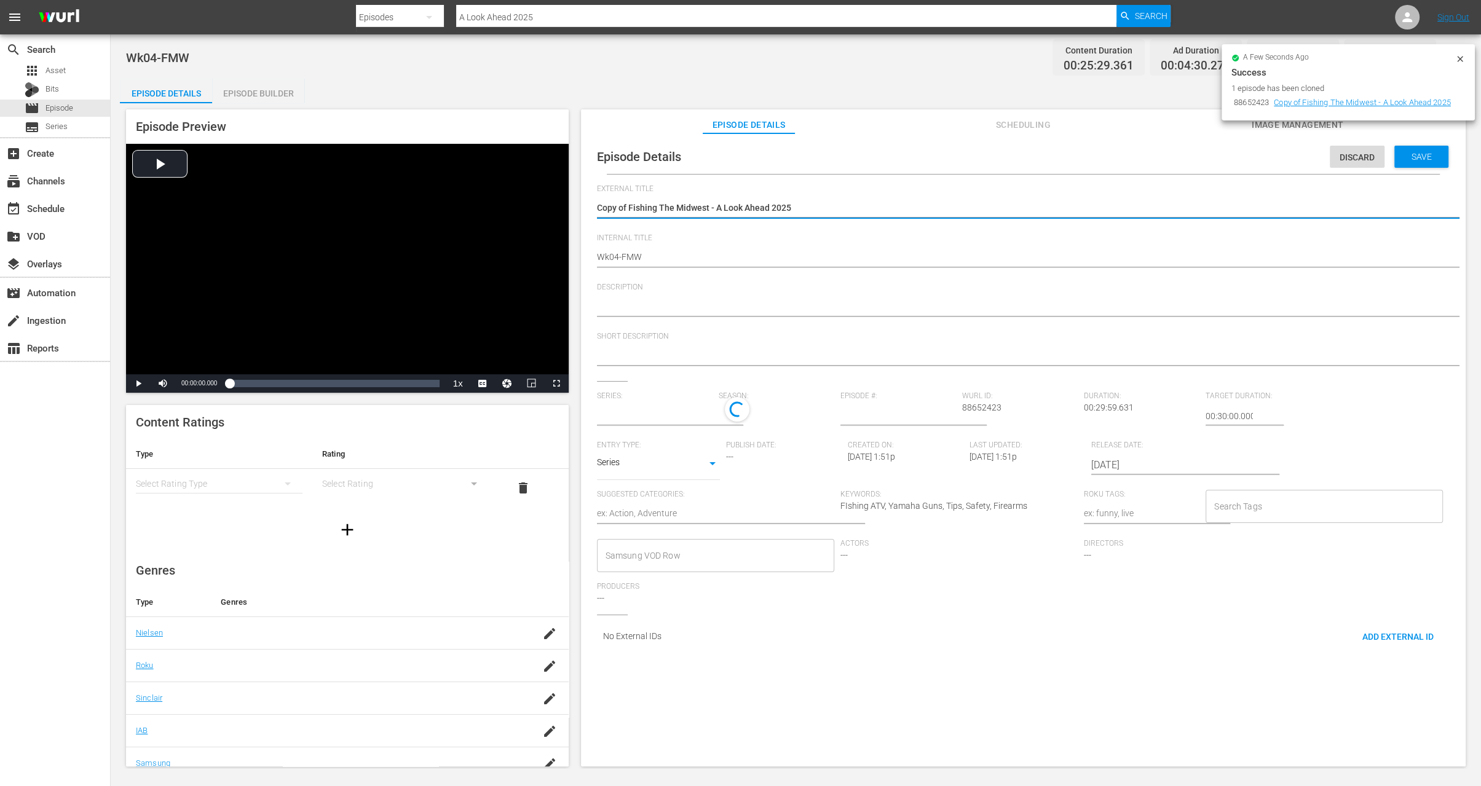
click at [629, 206] on textarea "Copy of Fishing The Midwest - A Look Ahead 2025" at bounding box center [1020, 209] width 847 height 15
type textarea "Copy ofFishing The Midwest - A Look Ahead 2025"
type textarea "Copy oFishing The Midwest - A Look Ahead 2025"
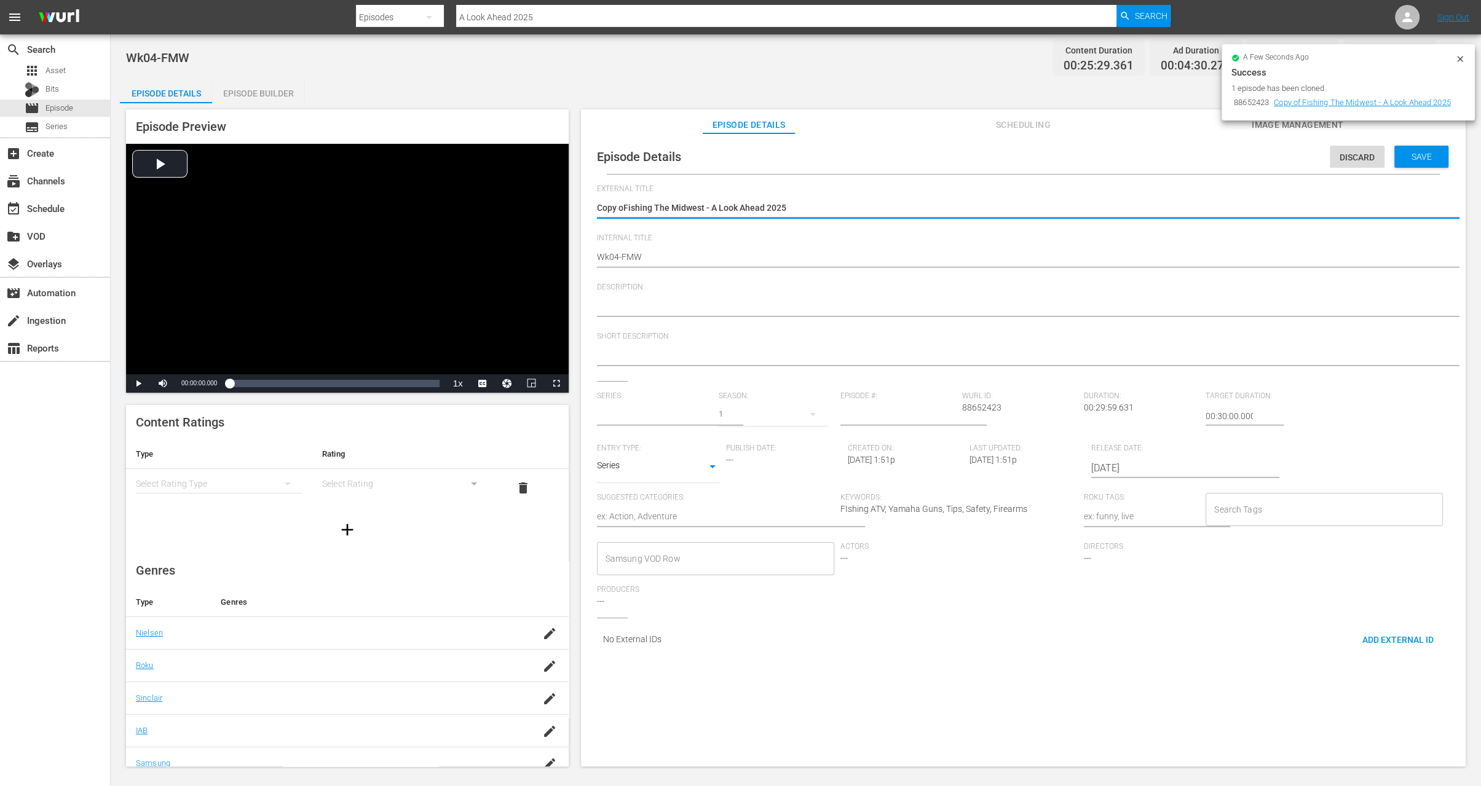
type input "No Series"
type textarea "Copy Fishing The Midwest - A Look Ahead 2025"
type textarea "CopyFishing The Midwest - A Look Ahead 2025"
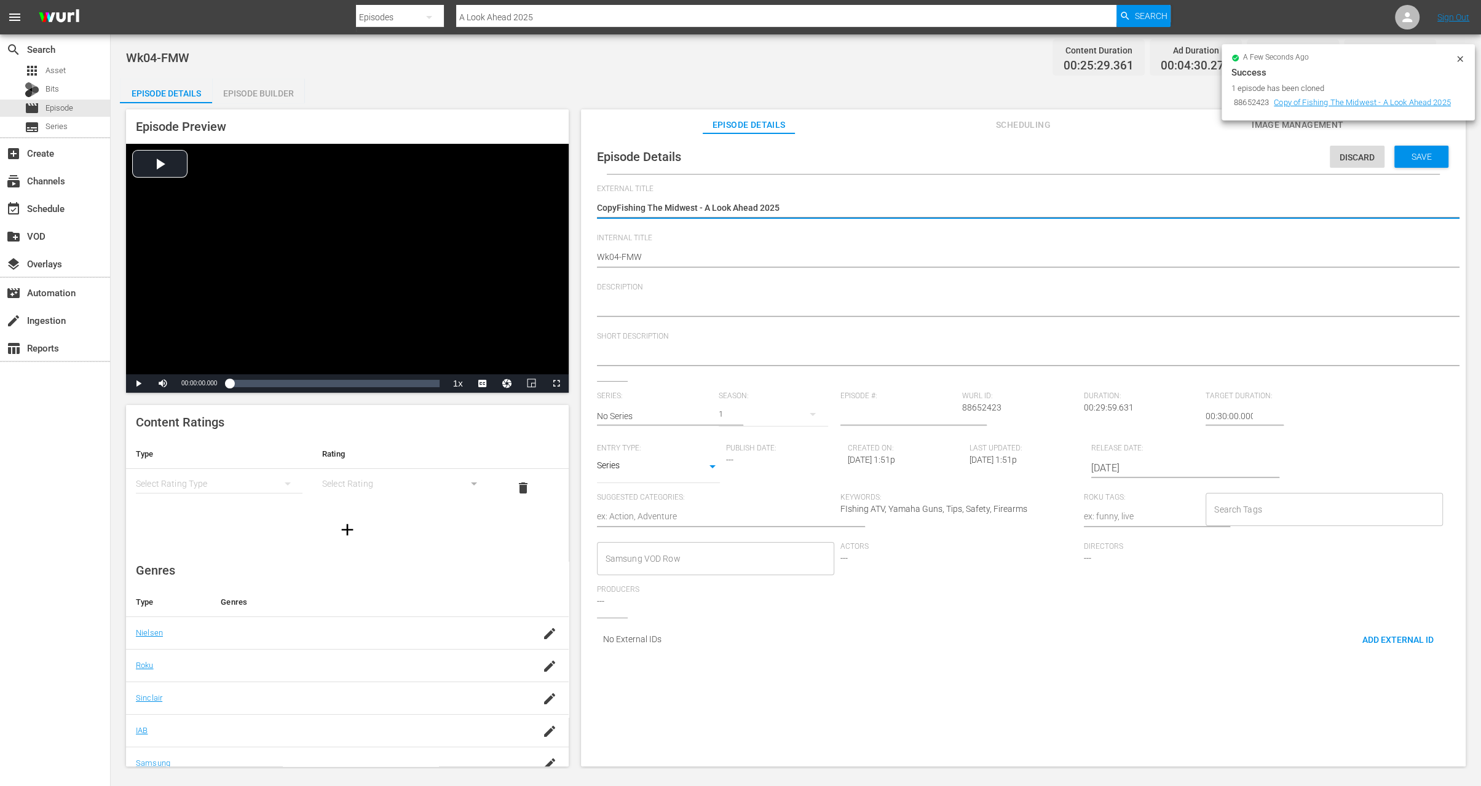
type textarea "CopFishing The Midwest - A Look Ahead 2025"
type textarea "CoFishing The Midwest - A Look Ahead 2025"
type textarea "CFishing The Midwest - A Look Ahead 2025"
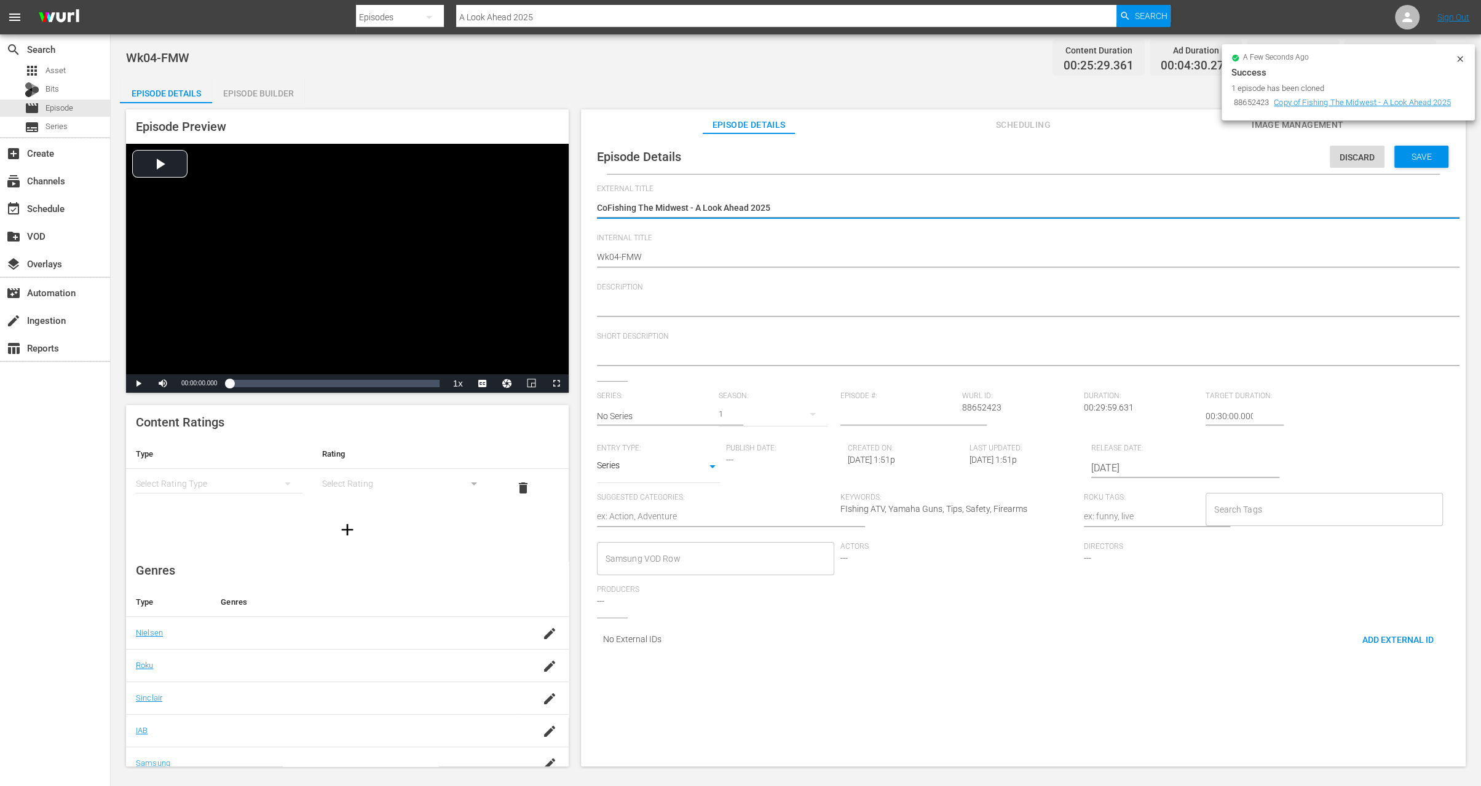
type textarea "CFishing The Midwest - A Look Ahead 2025"
type textarea "Fishing The Midwest - A Look Ahead 2025"
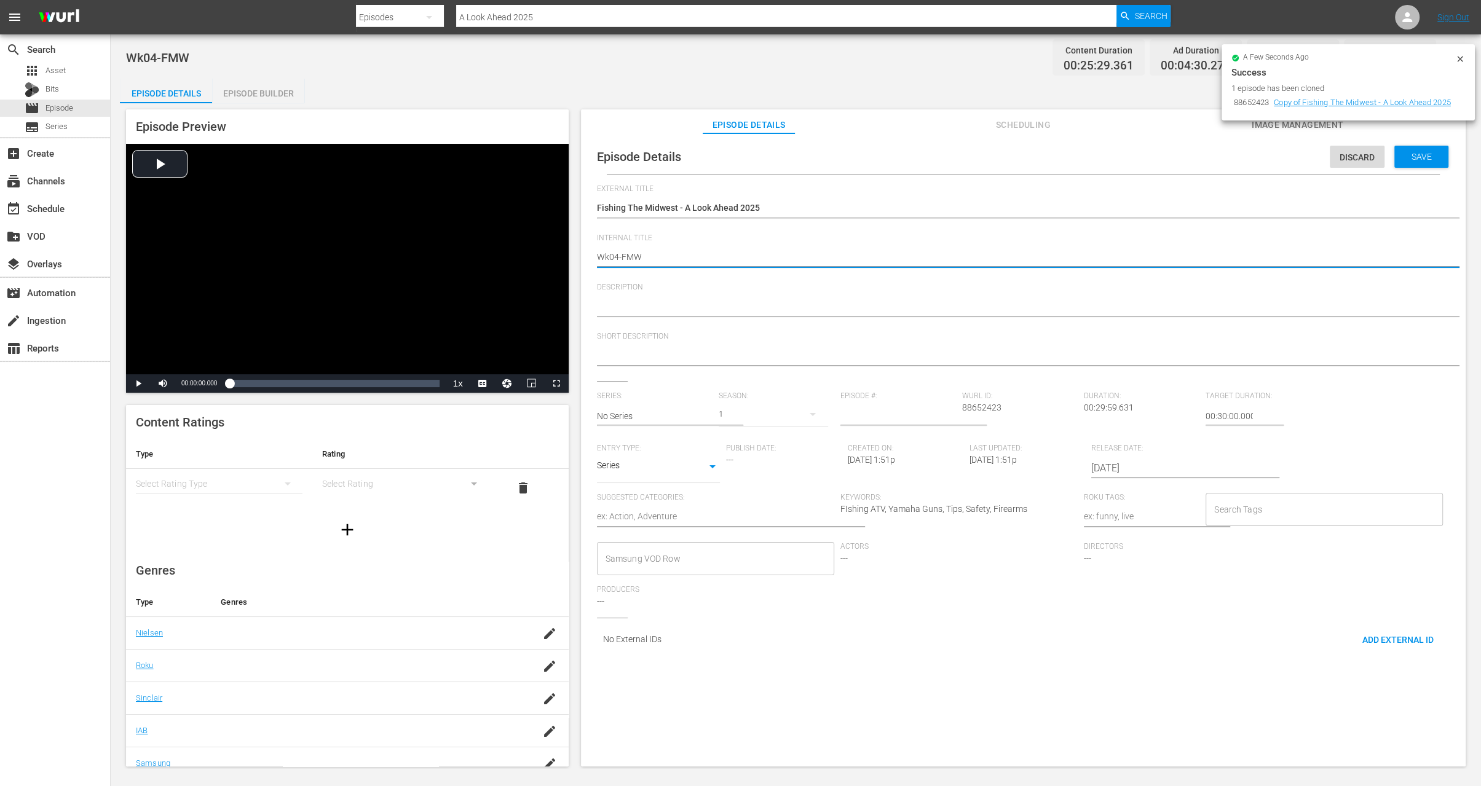
type textarea "Wk04-TFMW"
type textarea "Wk04-TMW"
type textarea "Wk04-MW"
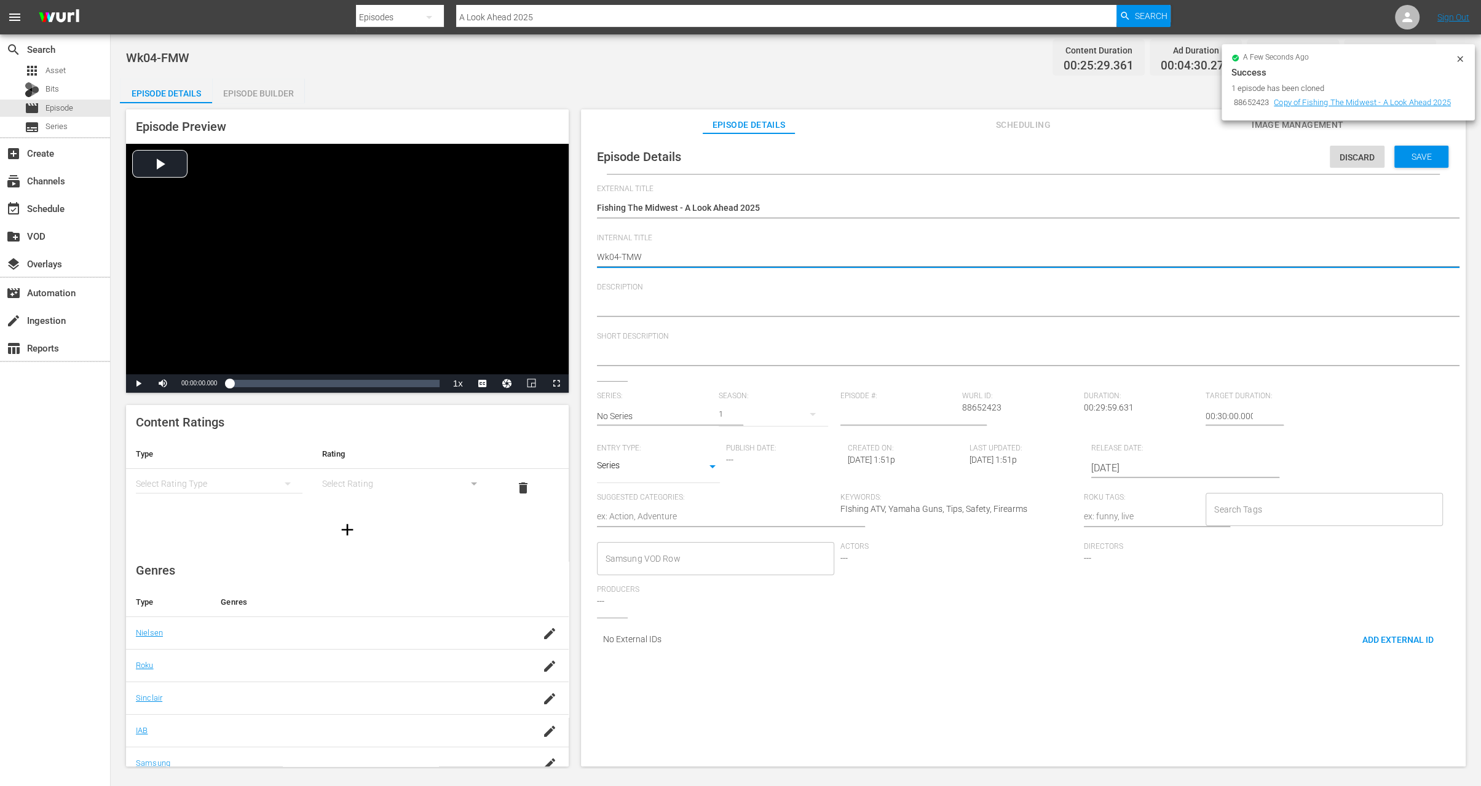
type textarea "Wk04-MW"
type textarea "Wk04-W"
type textarea "Wk04-"
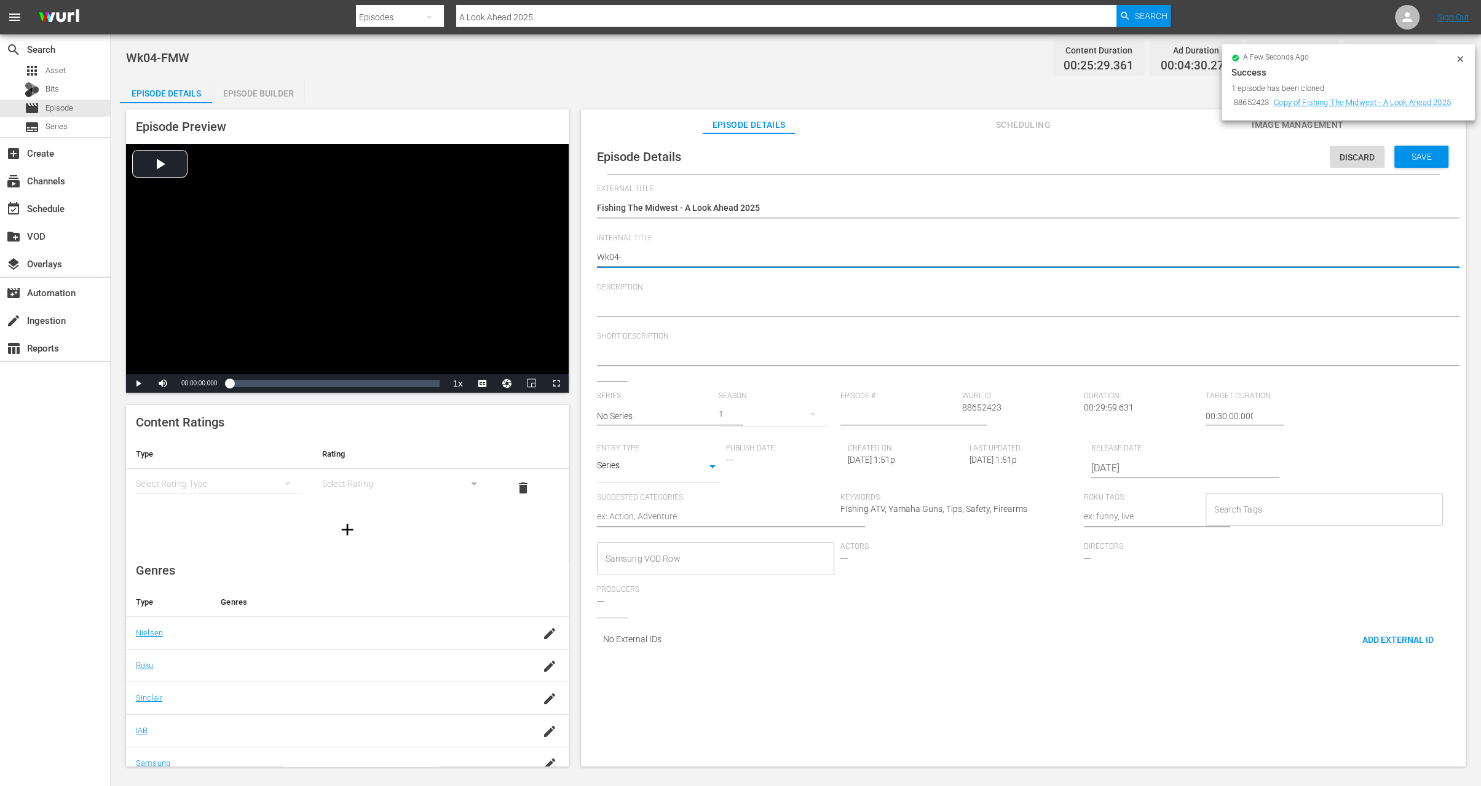
type textarea "Wk04-F"
type textarea "Wk04-FT"
type textarea "Wk04-FTM"
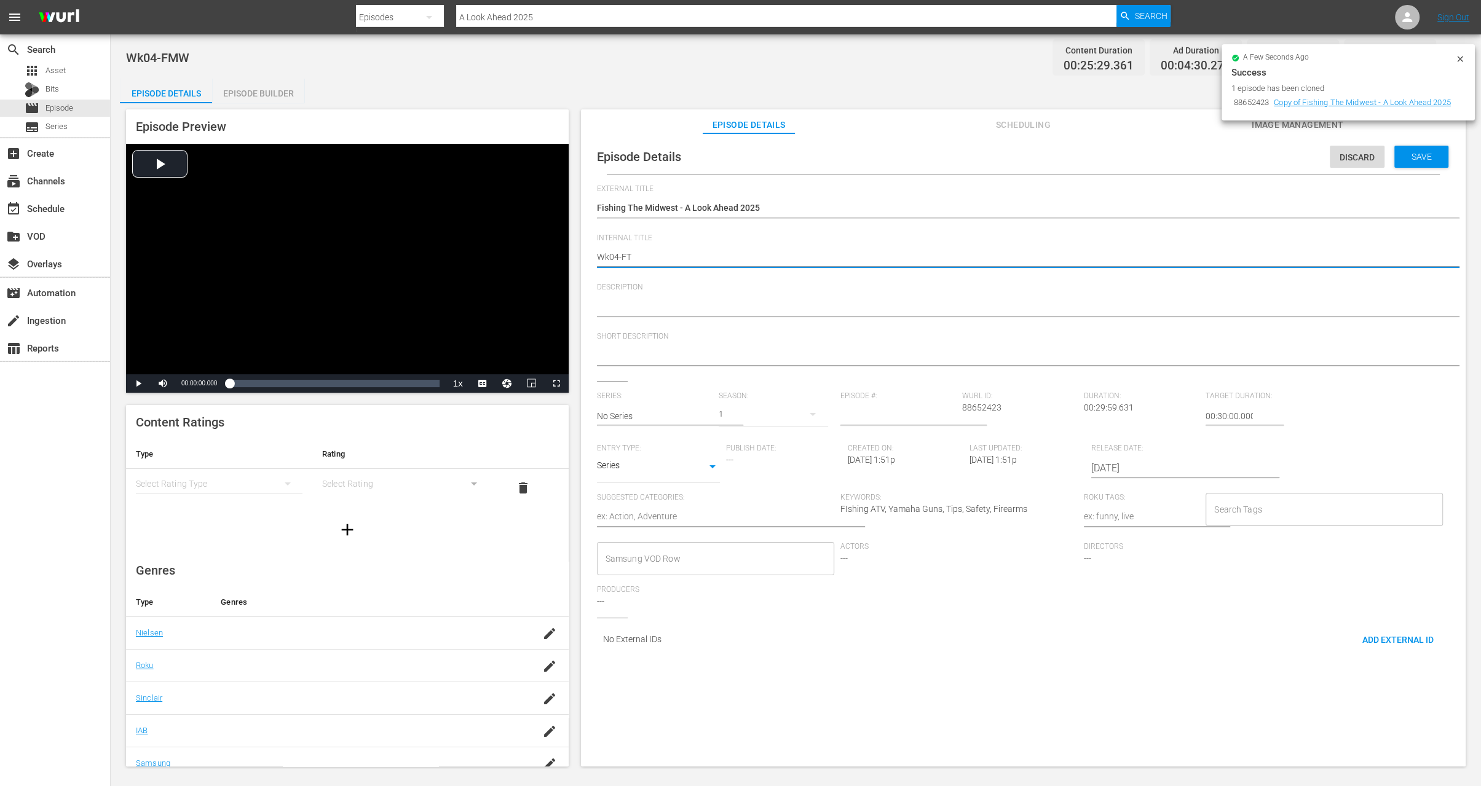
type textarea "Wk04-FTM"
type textarea "Wk04\-FTM"
type textarea "Wk04-FTM"
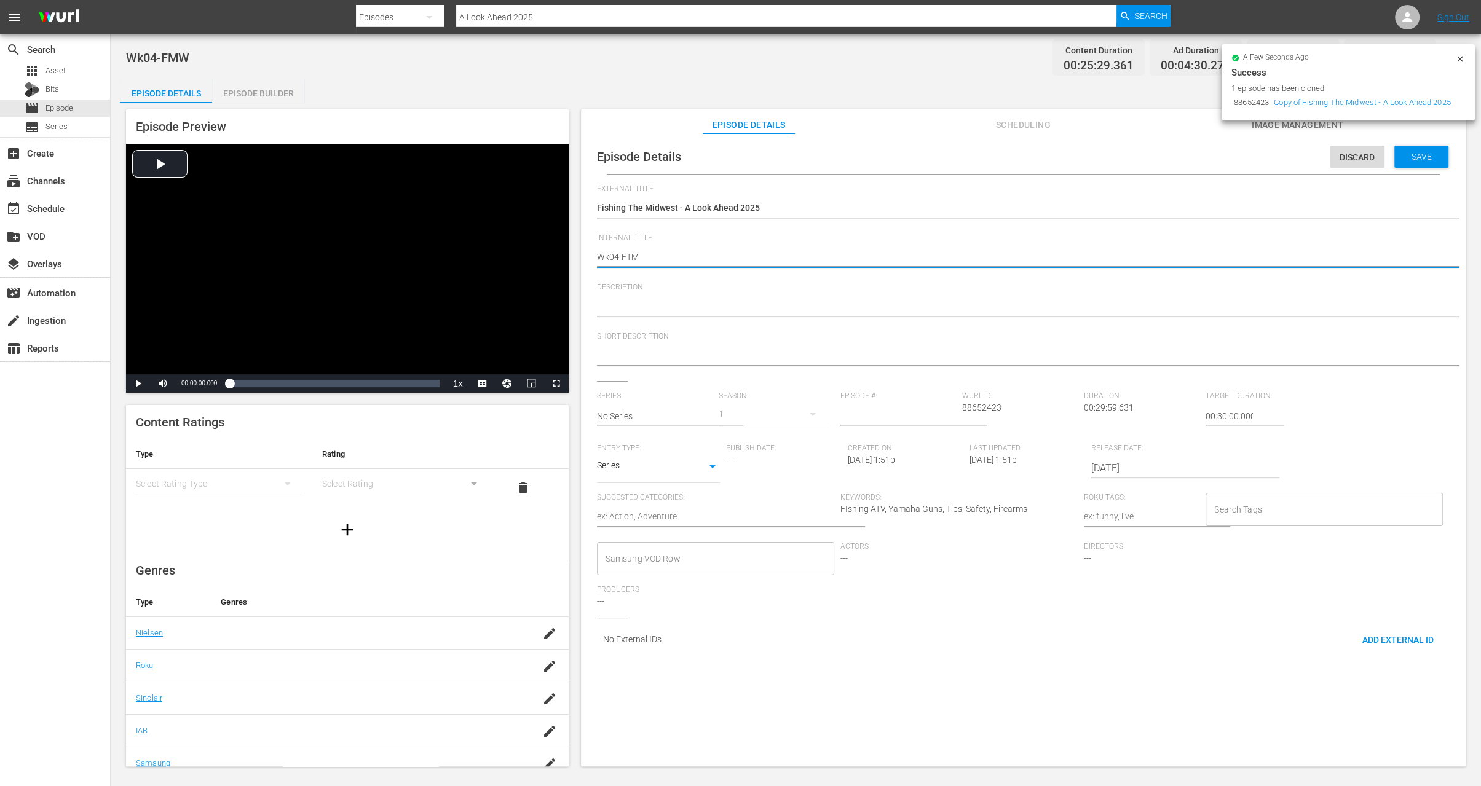
type textarea "Wk0-FTM"
type textarea "Wk-FTM"
type textarea "Wk3-FTM"
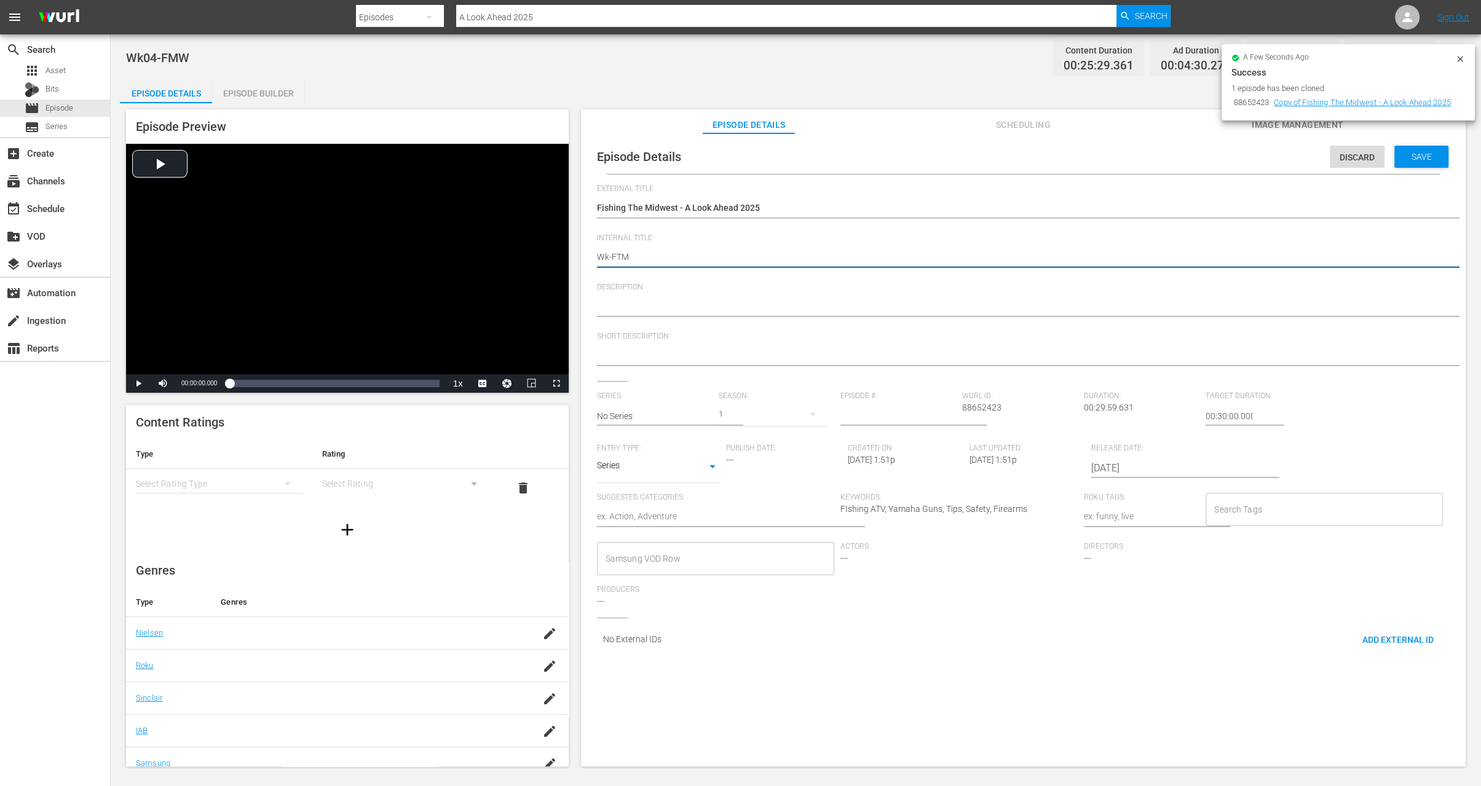
type textarea "Wk3-FTM"
type textarea "Wk35-FTM"
click at [1426, 157] on span "Save" at bounding box center [1422, 157] width 40 height 10
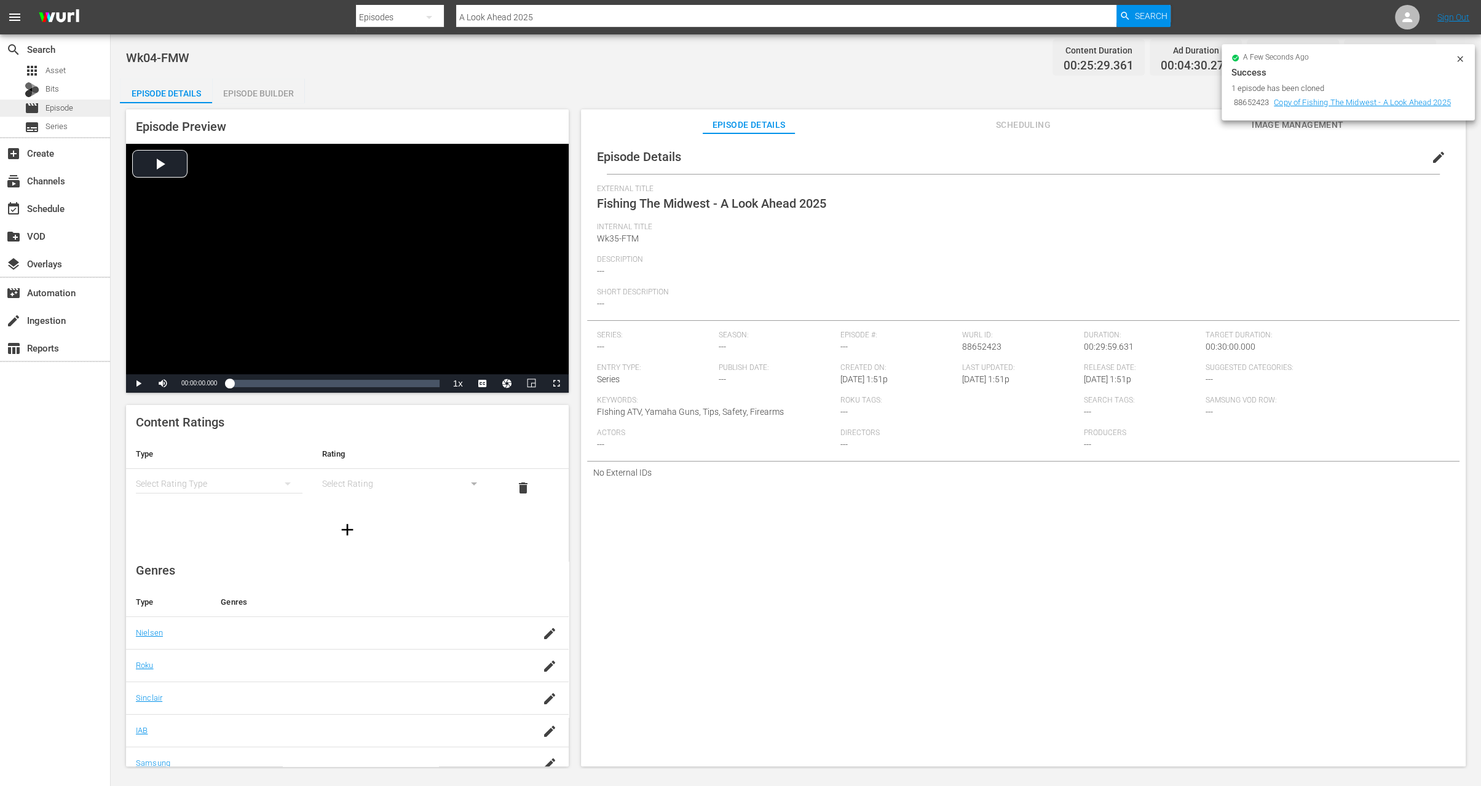
click at [71, 109] on span "Episode" at bounding box center [59, 108] width 28 height 12
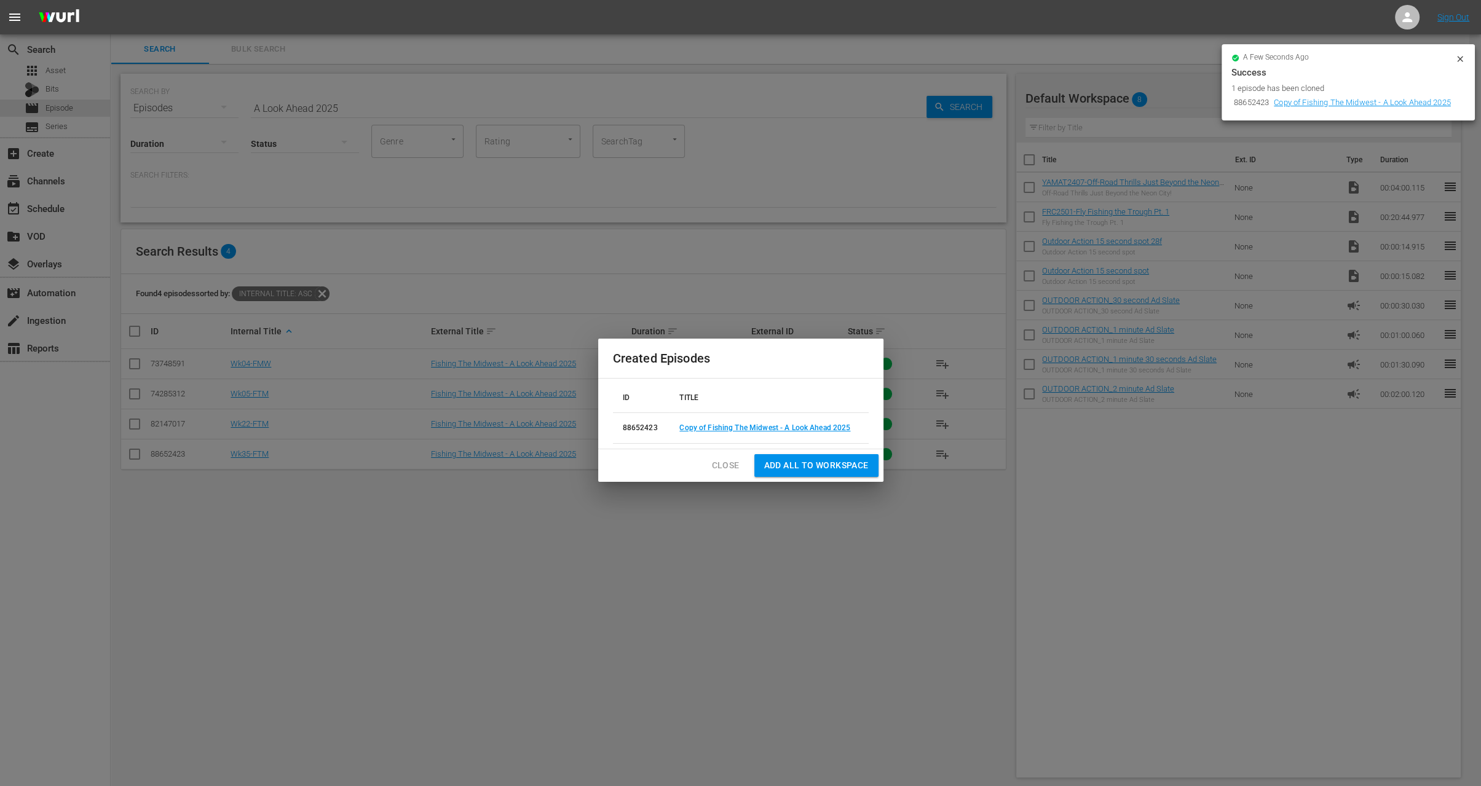
click at [722, 467] on span "Close" at bounding box center [726, 465] width 28 height 15
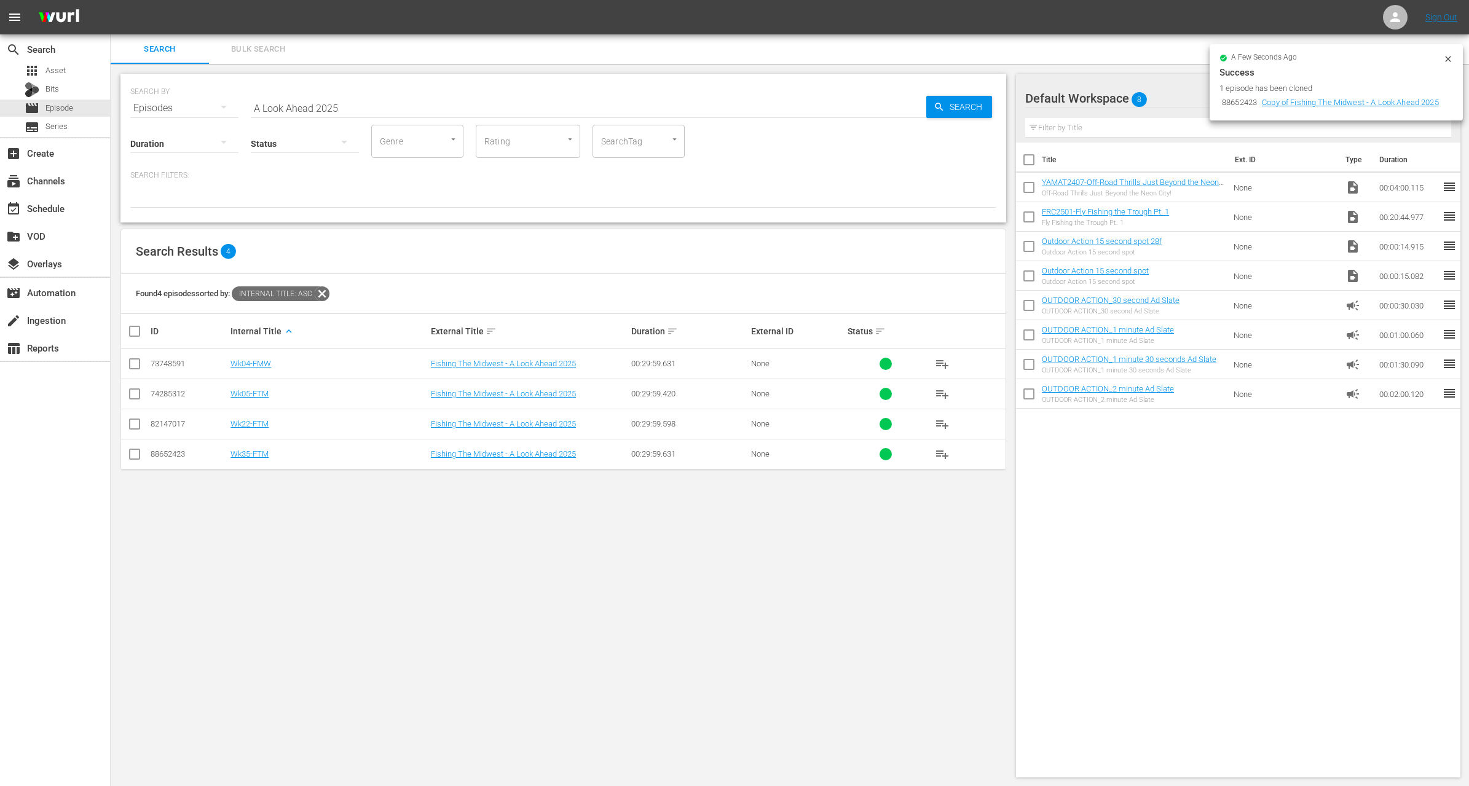
click at [351, 108] on input "A Look Ahead 2025" at bounding box center [589, 108] width 676 height 30
paste input "Winter Bass Cant Resist The Bama Rig."
type input "Winter Bass Cant Resist The Bama Rig."
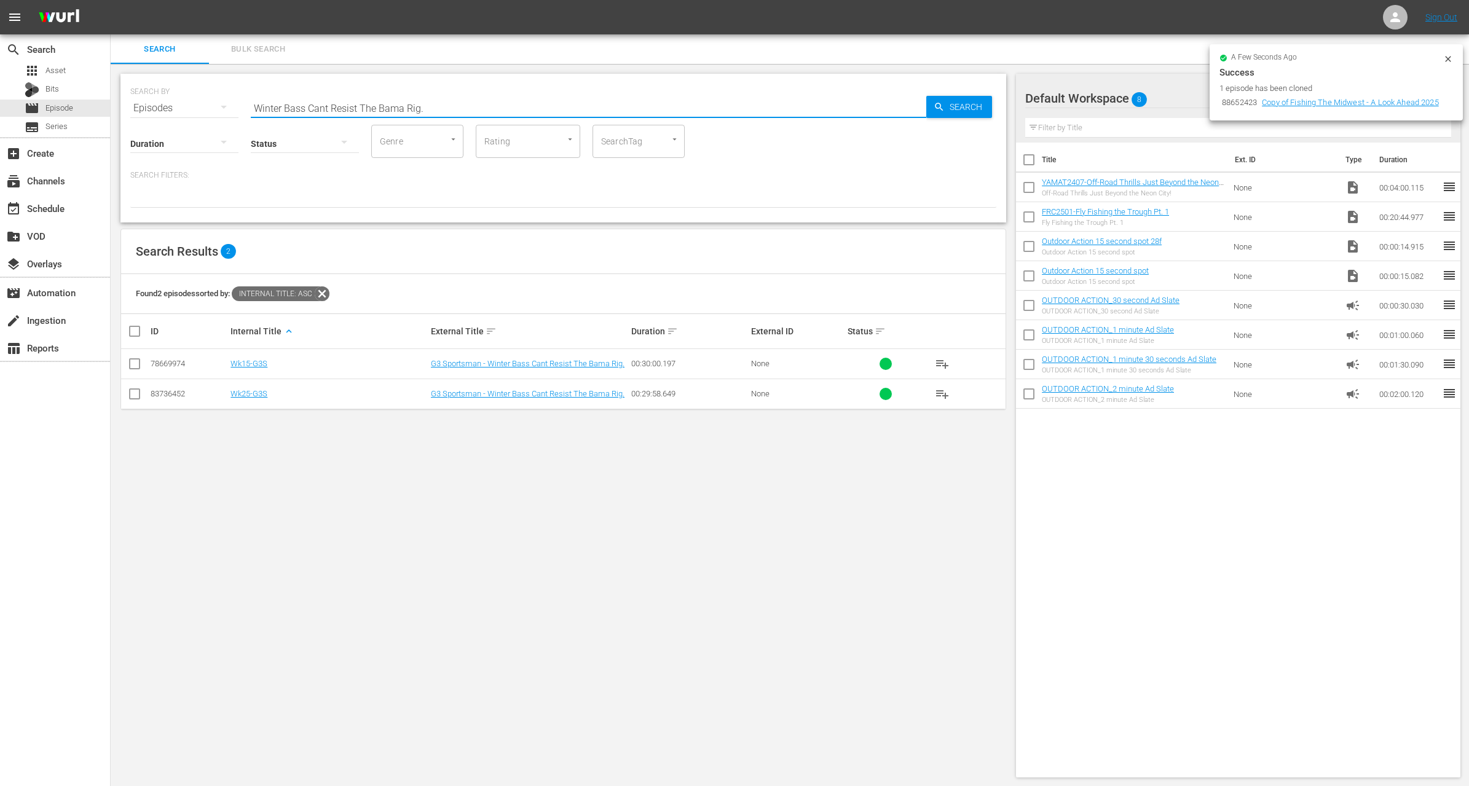
click at [133, 367] on input "checkbox" at bounding box center [134, 366] width 15 height 15
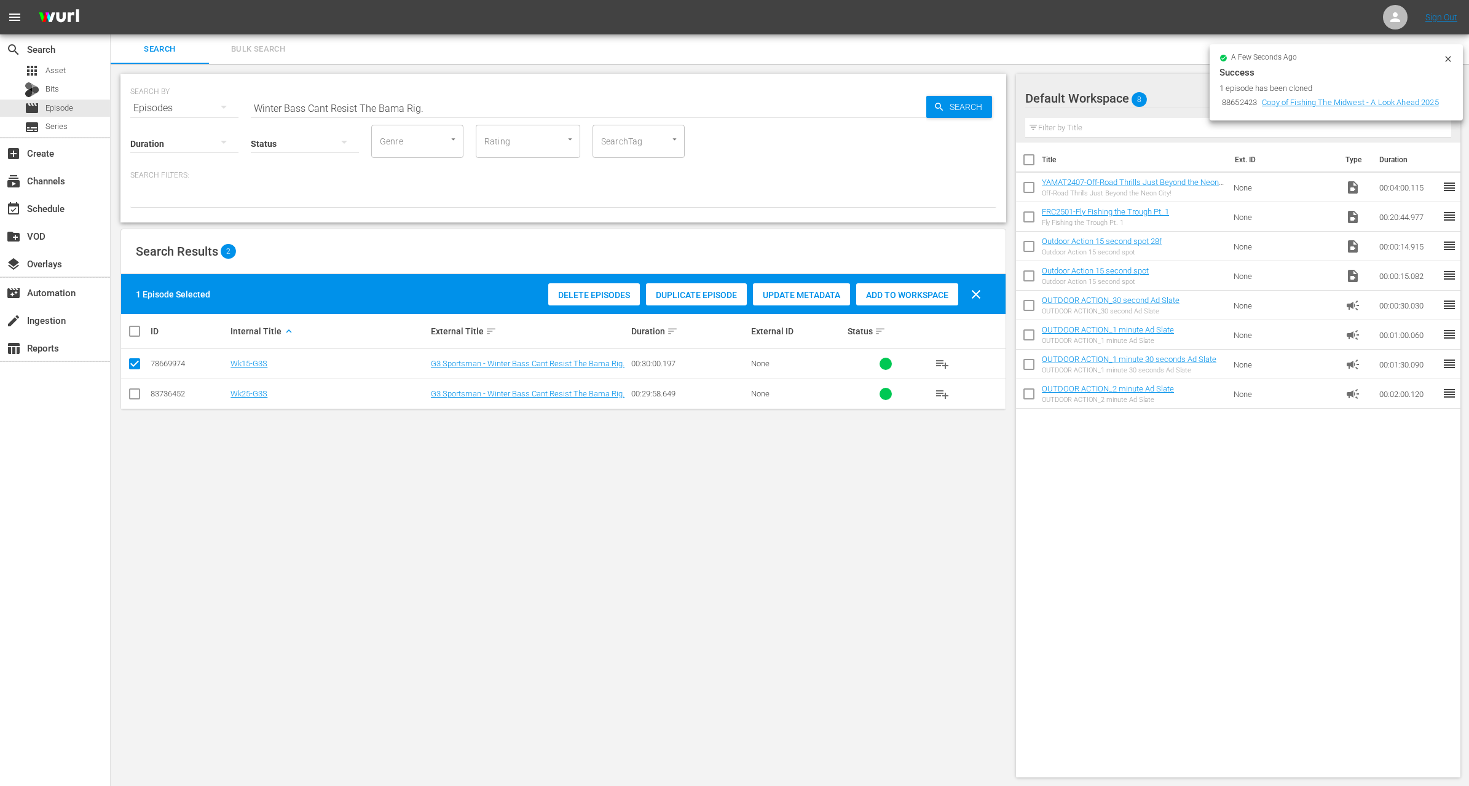
click at [686, 296] on span "Duplicate Episode" at bounding box center [696, 295] width 101 height 10
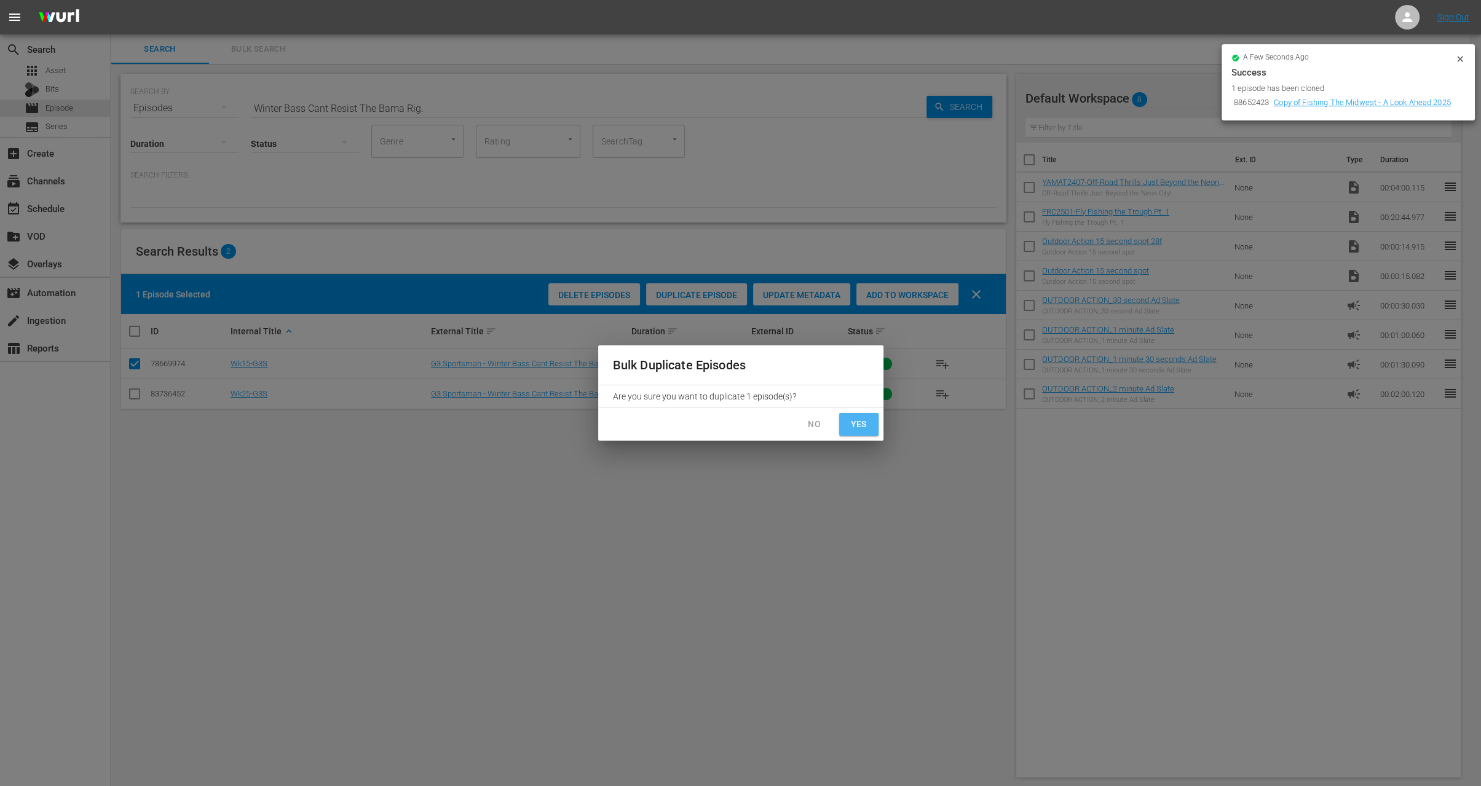
click at [863, 432] on button "Yes" at bounding box center [858, 424] width 39 height 23
checkbox input "false"
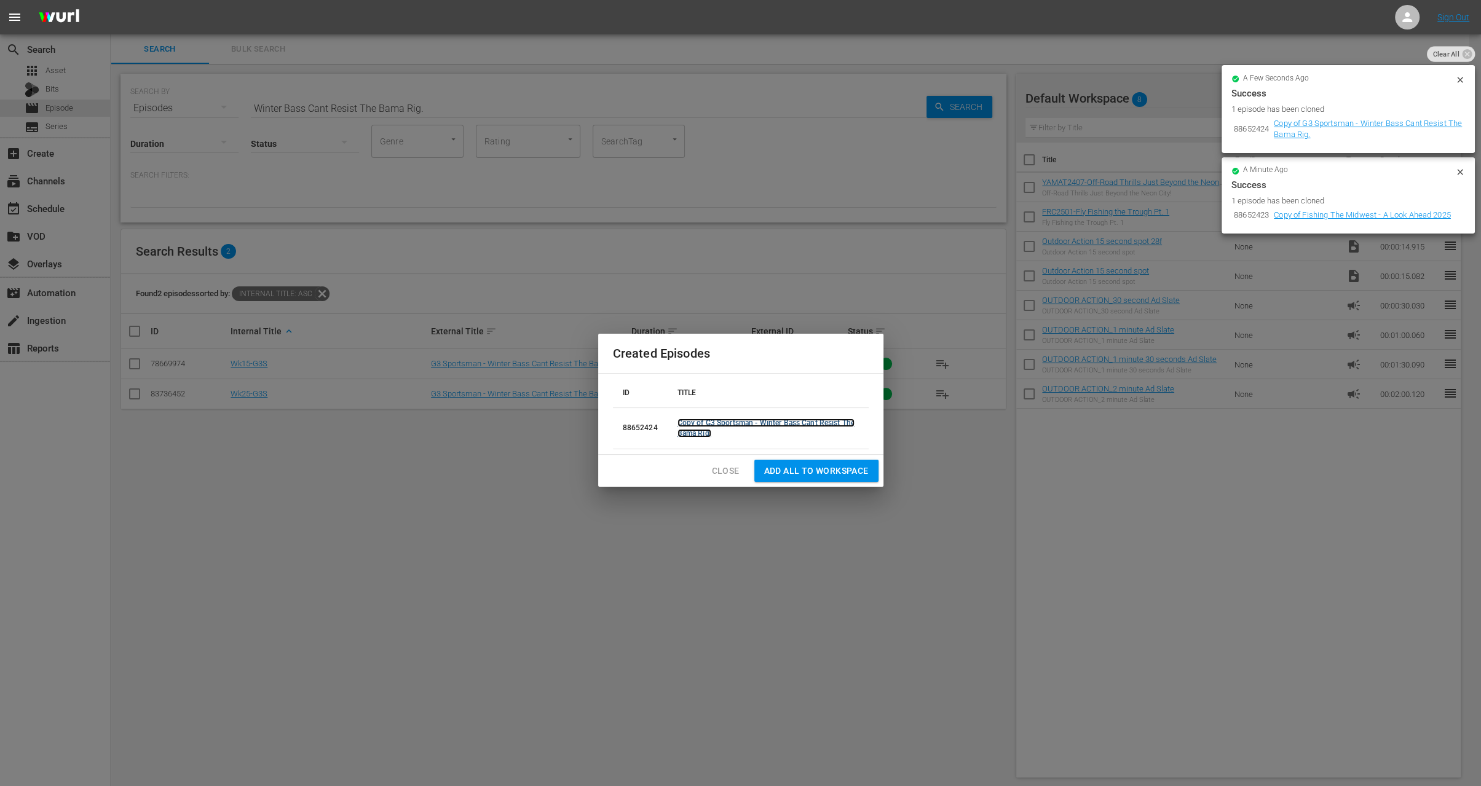
click at [710, 420] on link "Copy of G3 Sportsman - Winter Bass Cant Resist The Bama Rig." at bounding box center [766, 428] width 177 height 19
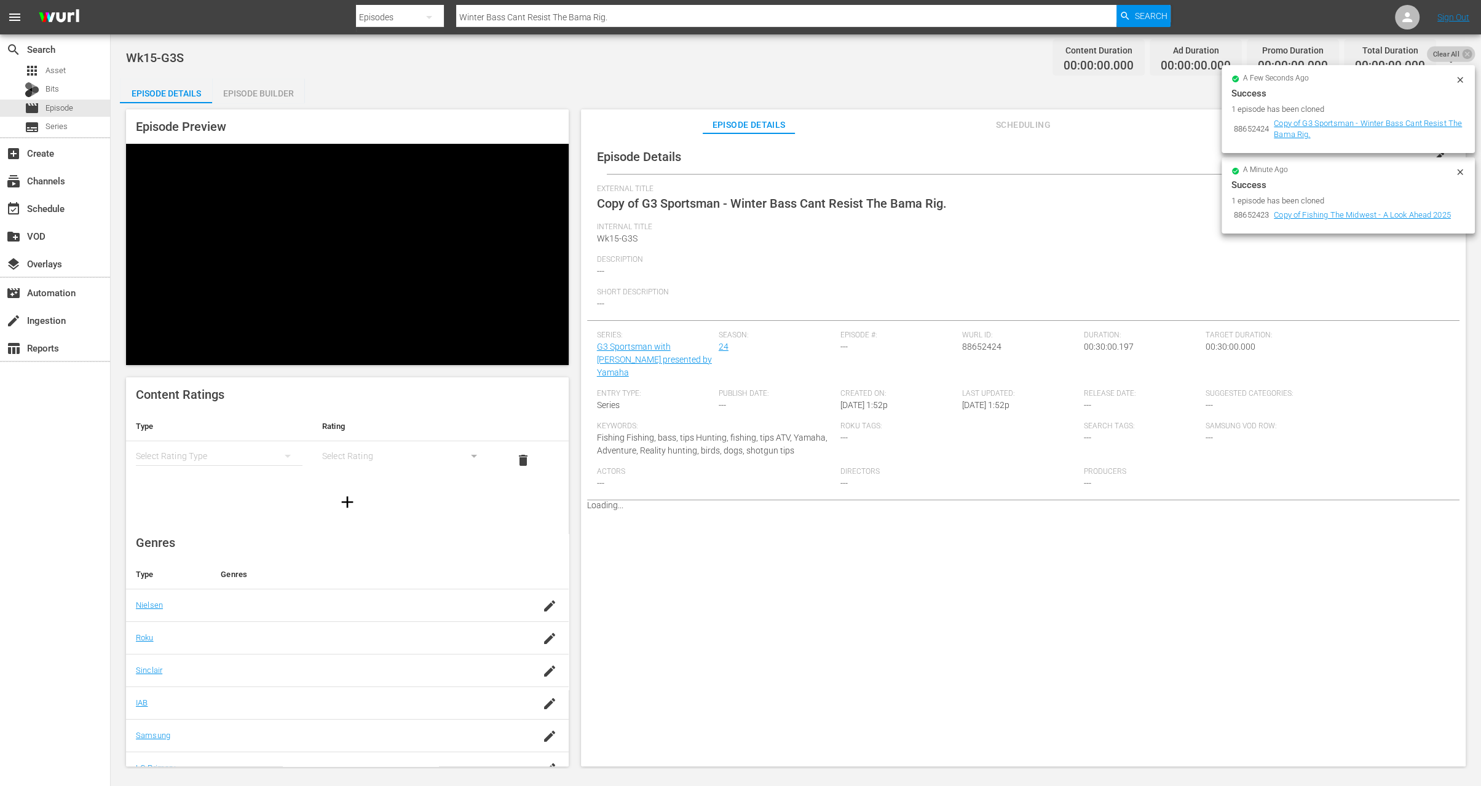
click at [1453, 57] on span "Clear All" at bounding box center [1446, 54] width 38 height 16
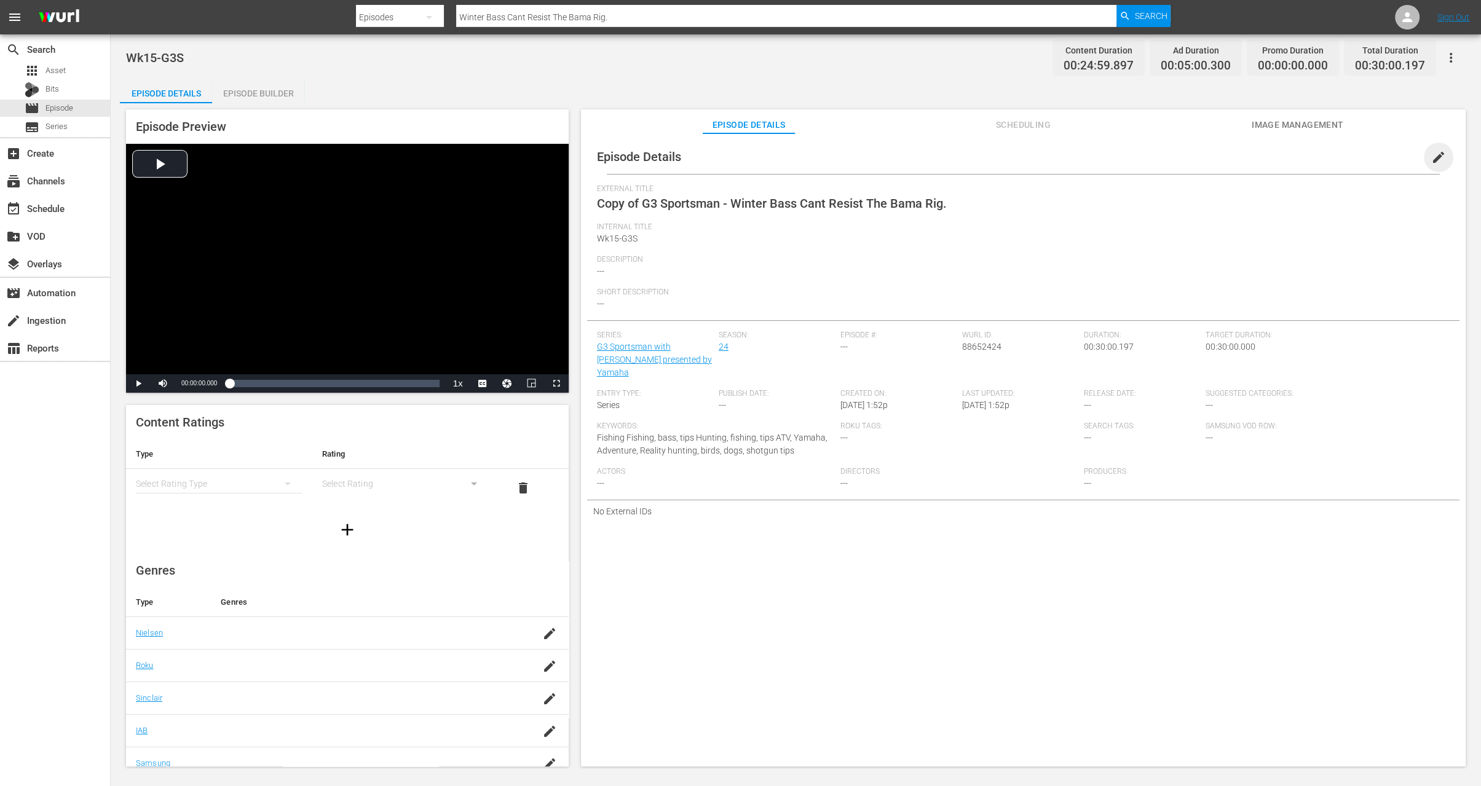
click at [1431, 155] on span "edit" at bounding box center [1438, 157] width 15 height 15
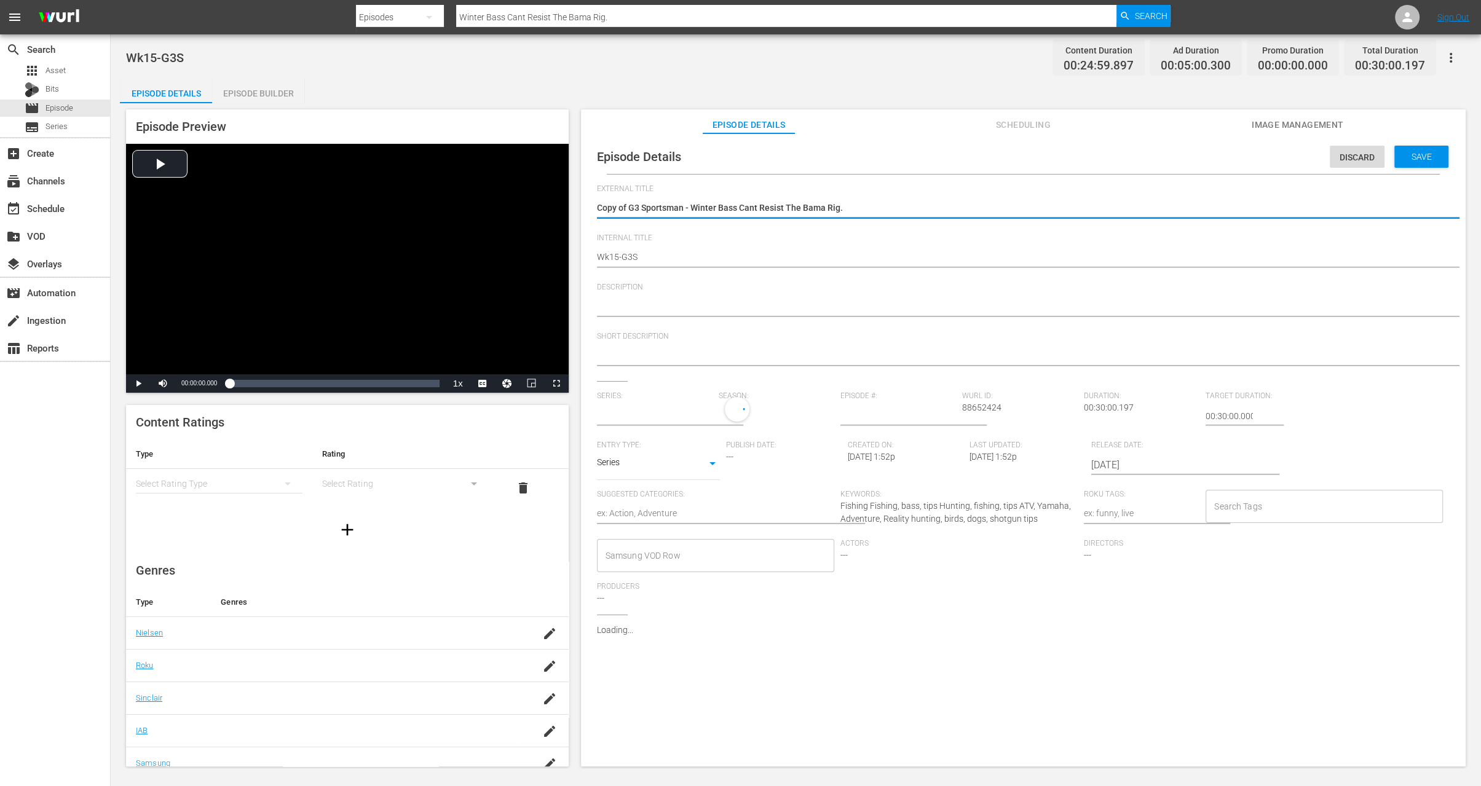
click at [631, 205] on textarea "Copy of G3 Sportsman - Winter Bass Cant Resist The Bama Rig." at bounding box center [1020, 209] width 847 height 15
type input "G3 Sportsman with [PERSON_NAME] presented by Yamaha"
type textarea "Copy ofG3 Sportsman - Winter Bass Cant Resist The Bama Rig."
type textarea "Copy oG3 Sportsman - Winter Bass Cant Resist The Bama Rig."
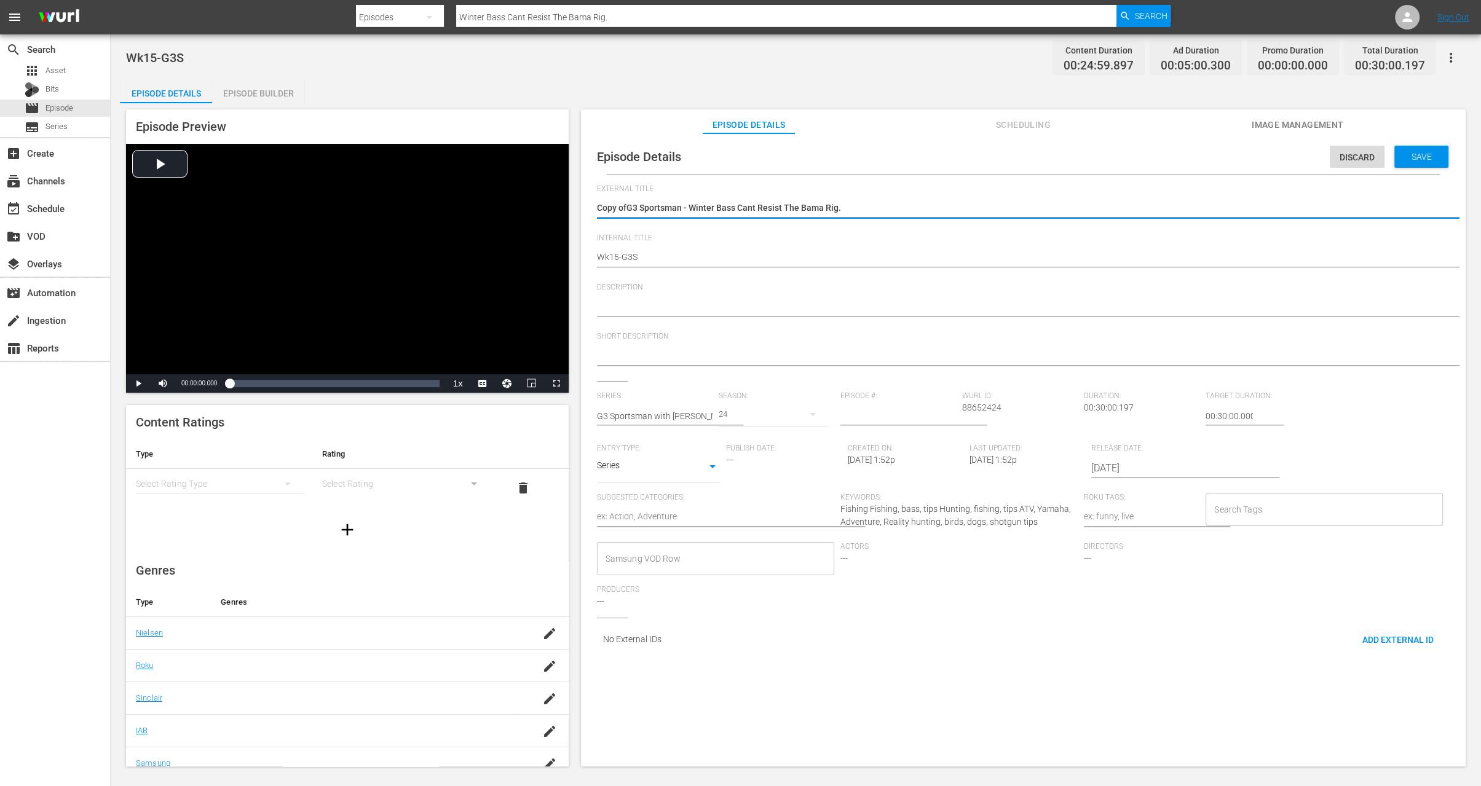
type textarea "Copy oG3 Sportsman - Winter Bass Cant Resist The Bama Rig."
type textarea "Copy G3 Sportsman - Winter Bass Cant Resist The Bama Rig."
type textarea "CopyG3 Sportsman - Winter Bass Cant Resist The Bama Rig."
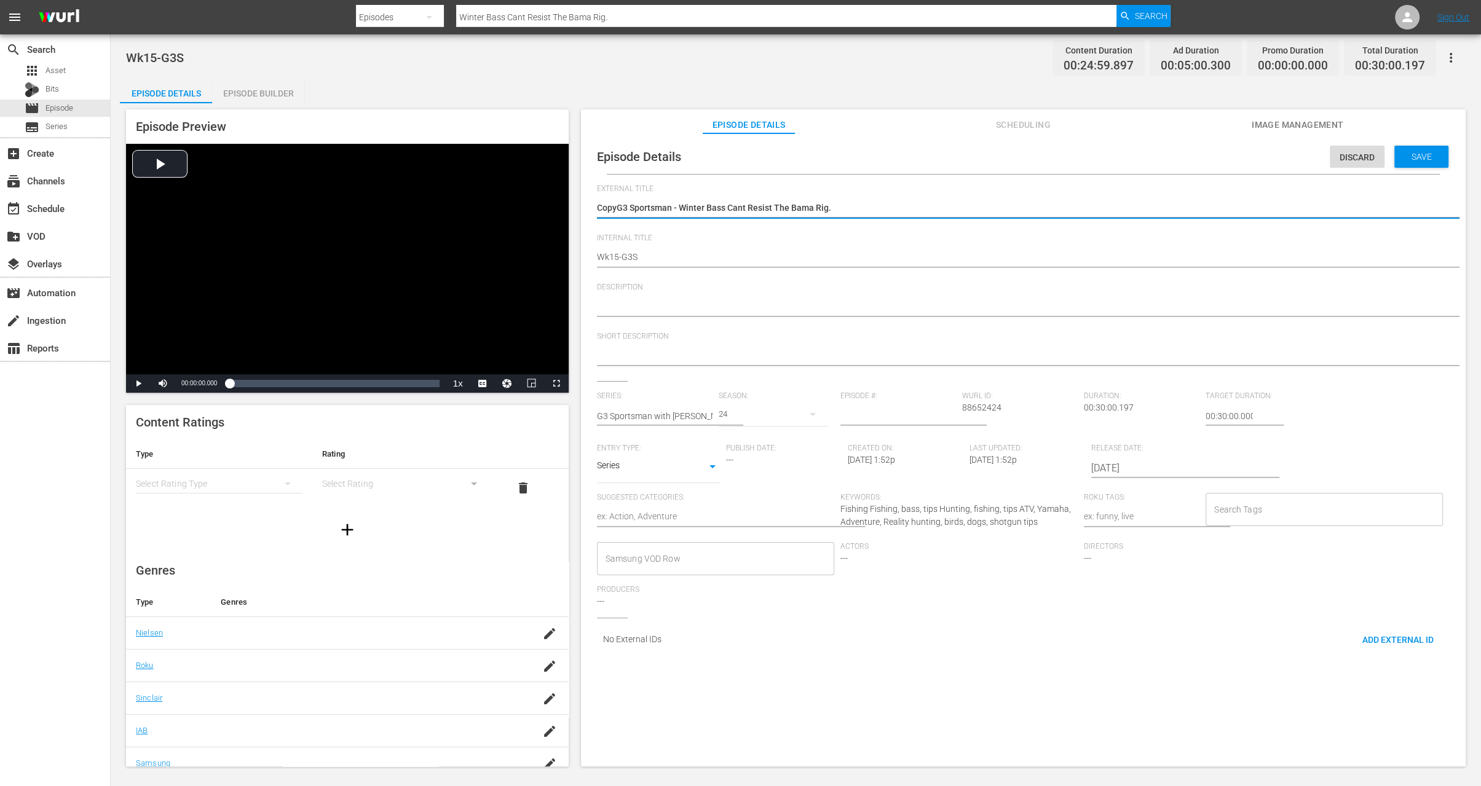
type textarea "CopG3 Sportsman - Winter Bass Cant Resist The Bama Rig."
type textarea "CoG3 Sportsman - Winter Bass Cant Resist The Bama Rig."
type textarea "CG3 Sportsman - Winter Bass Cant Resist The Bama Rig."
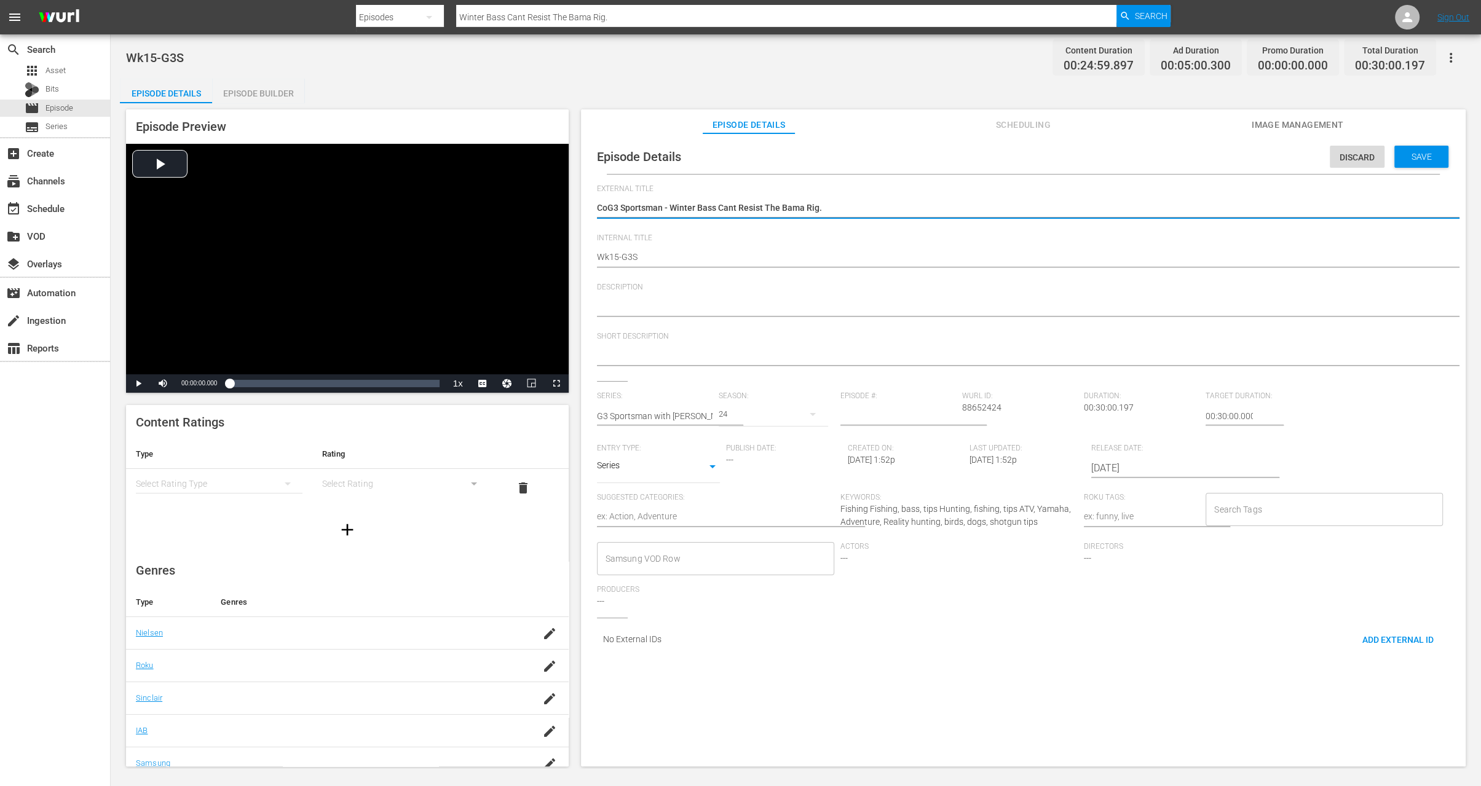
type textarea "CG3 Sportsman - Winter Bass Cant Resist The Bama Rig."
type textarea "G3 Sportsman - Winter Bass Cant Resist The Bama Rig."
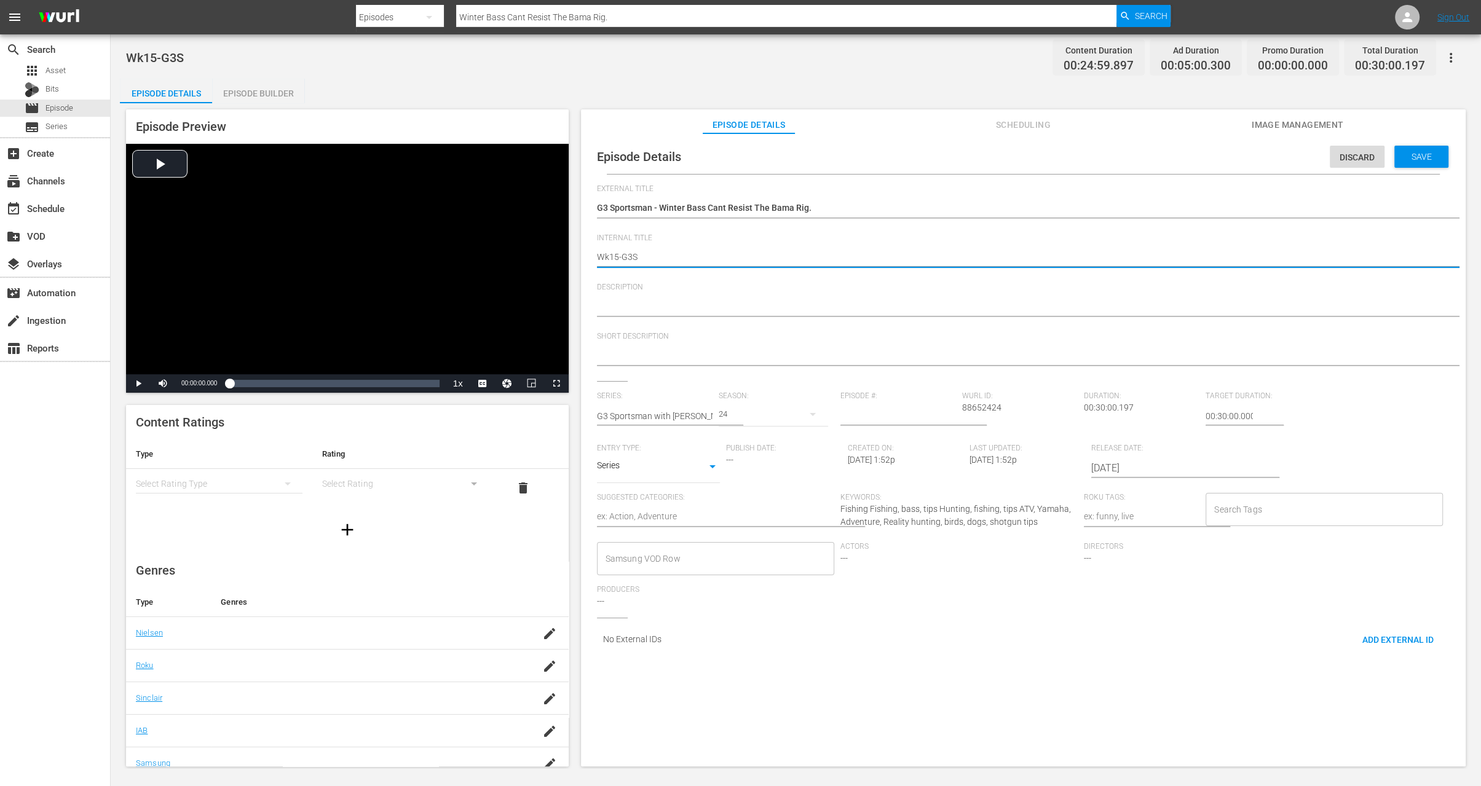
type textarea "Wk5-G3S"
type textarea "Wk35-G3S"
click at [1411, 157] on span "Save" at bounding box center [1422, 157] width 40 height 10
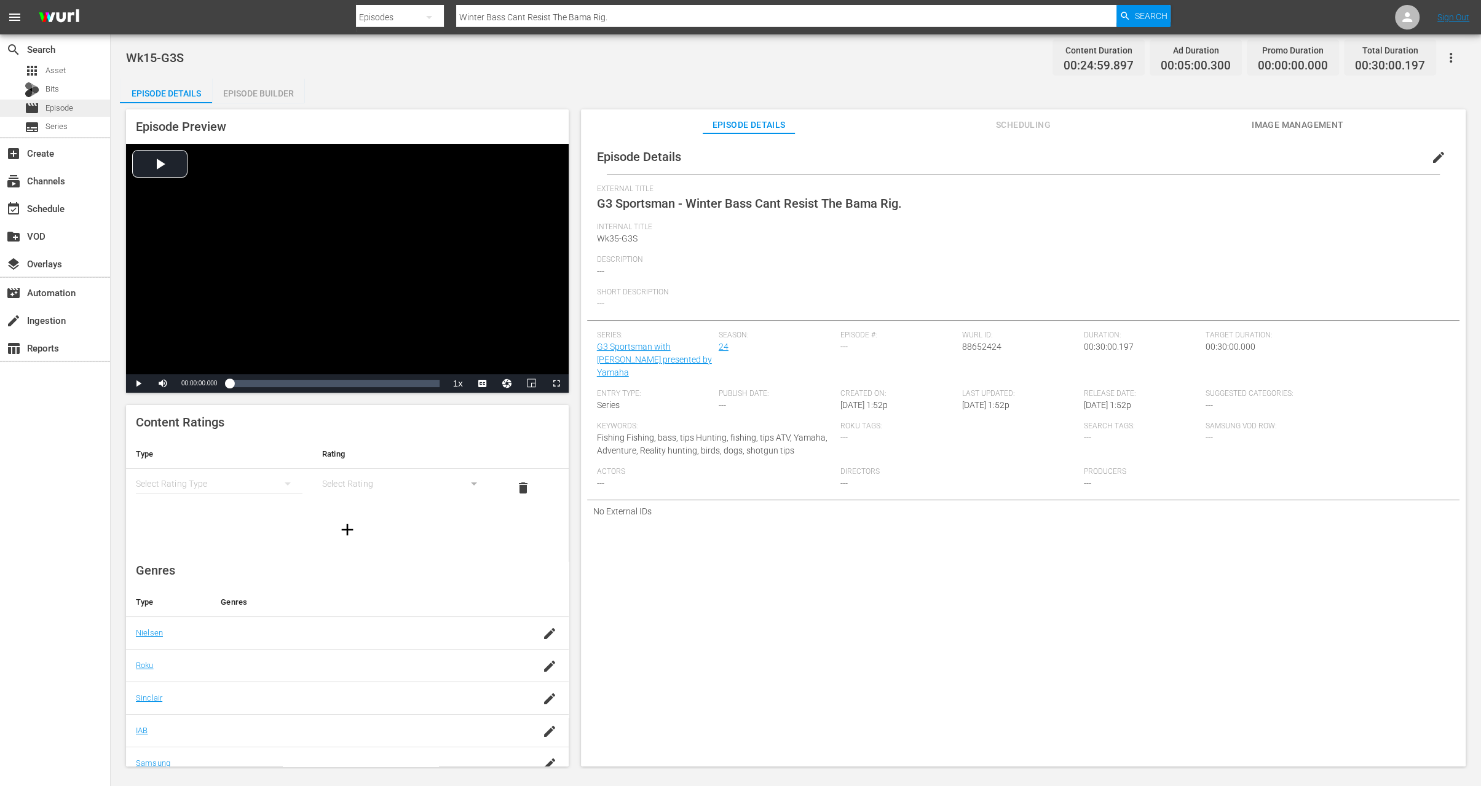
click at [61, 108] on span "Episode" at bounding box center [59, 108] width 28 height 12
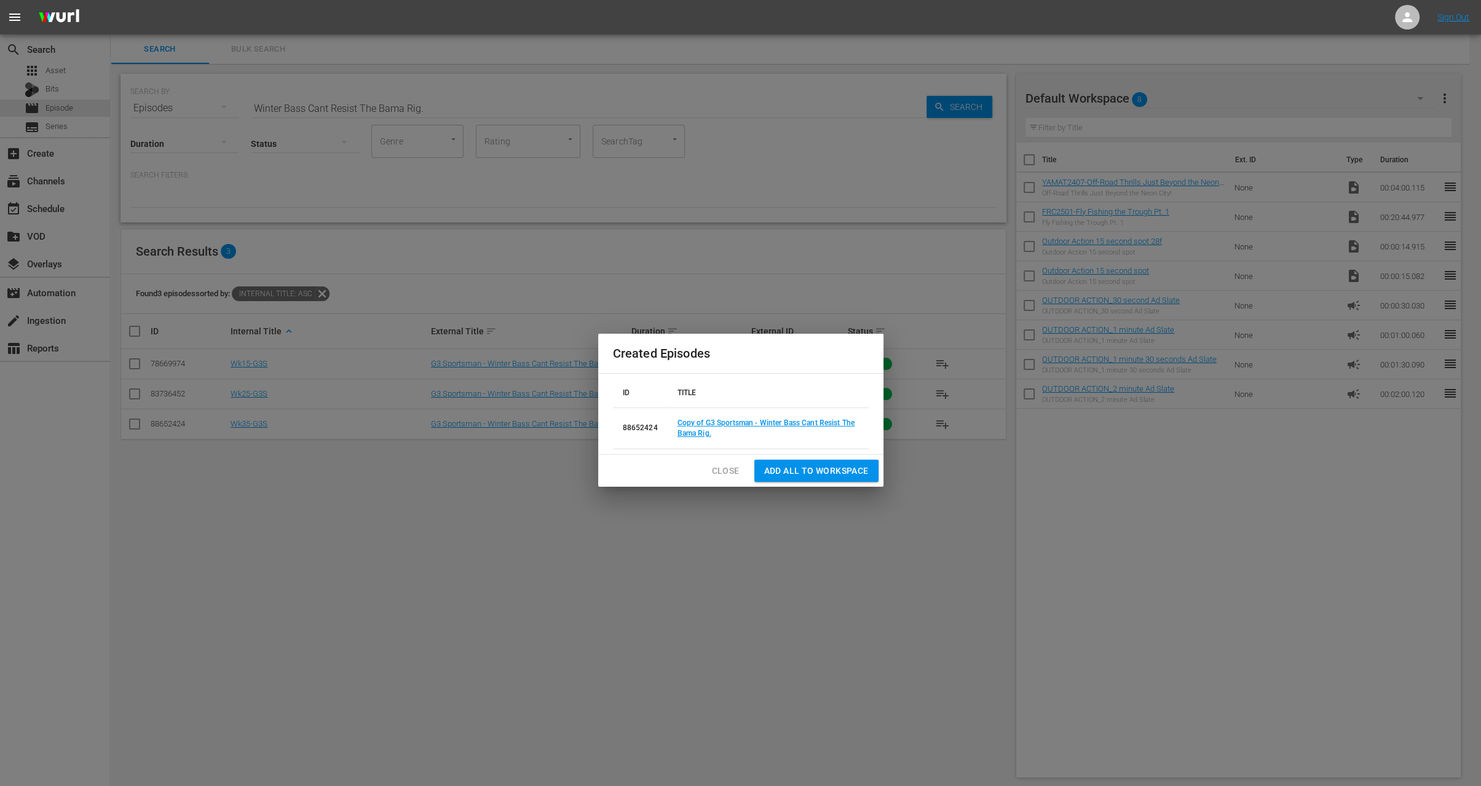
click at [729, 467] on span "Close" at bounding box center [726, 471] width 28 height 15
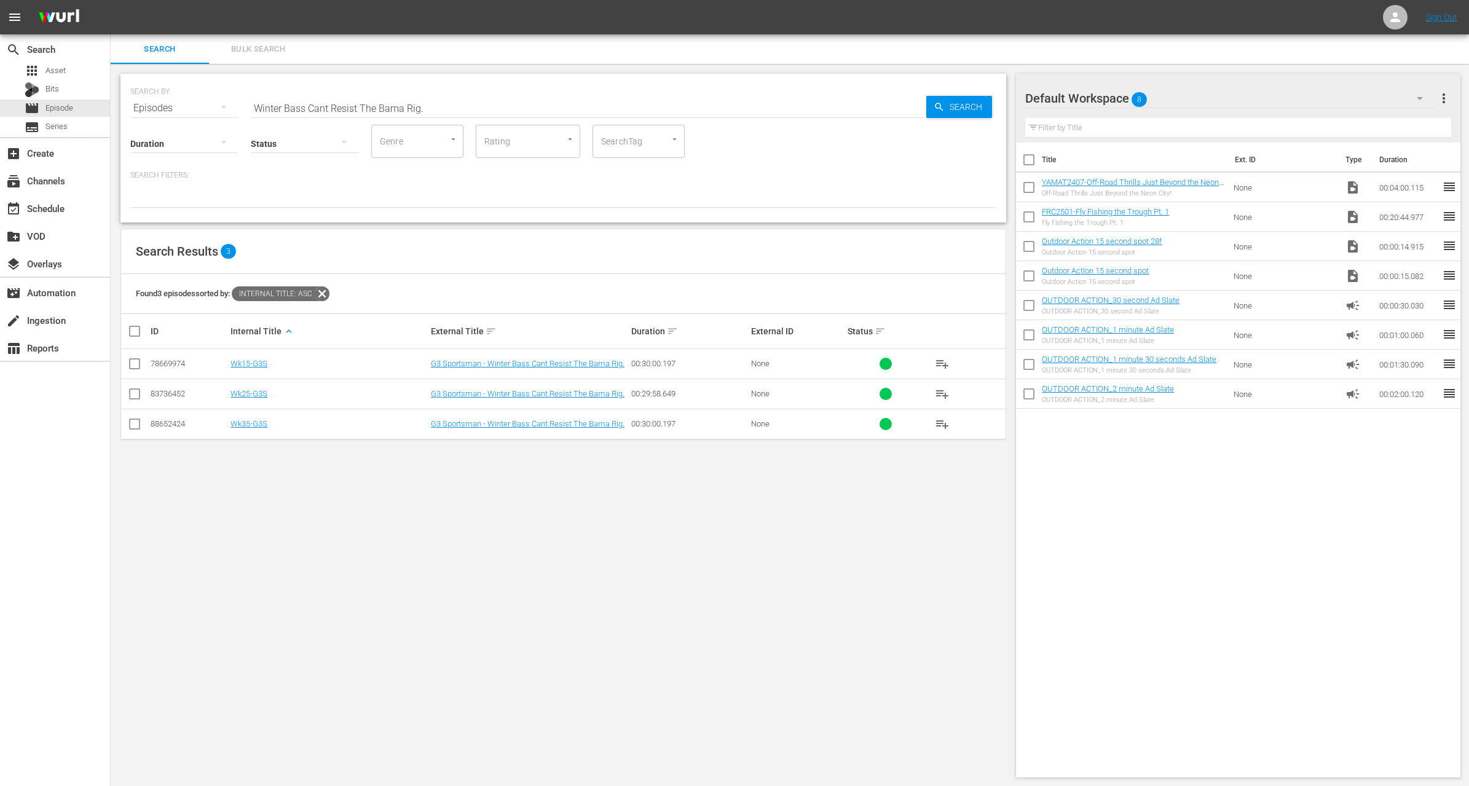
click at [454, 516] on div "SEARCH BY Search By Episodes Search ID, Title, Description, Keywords, or Catego…" at bounding box center [564, 426] width 906 height 724
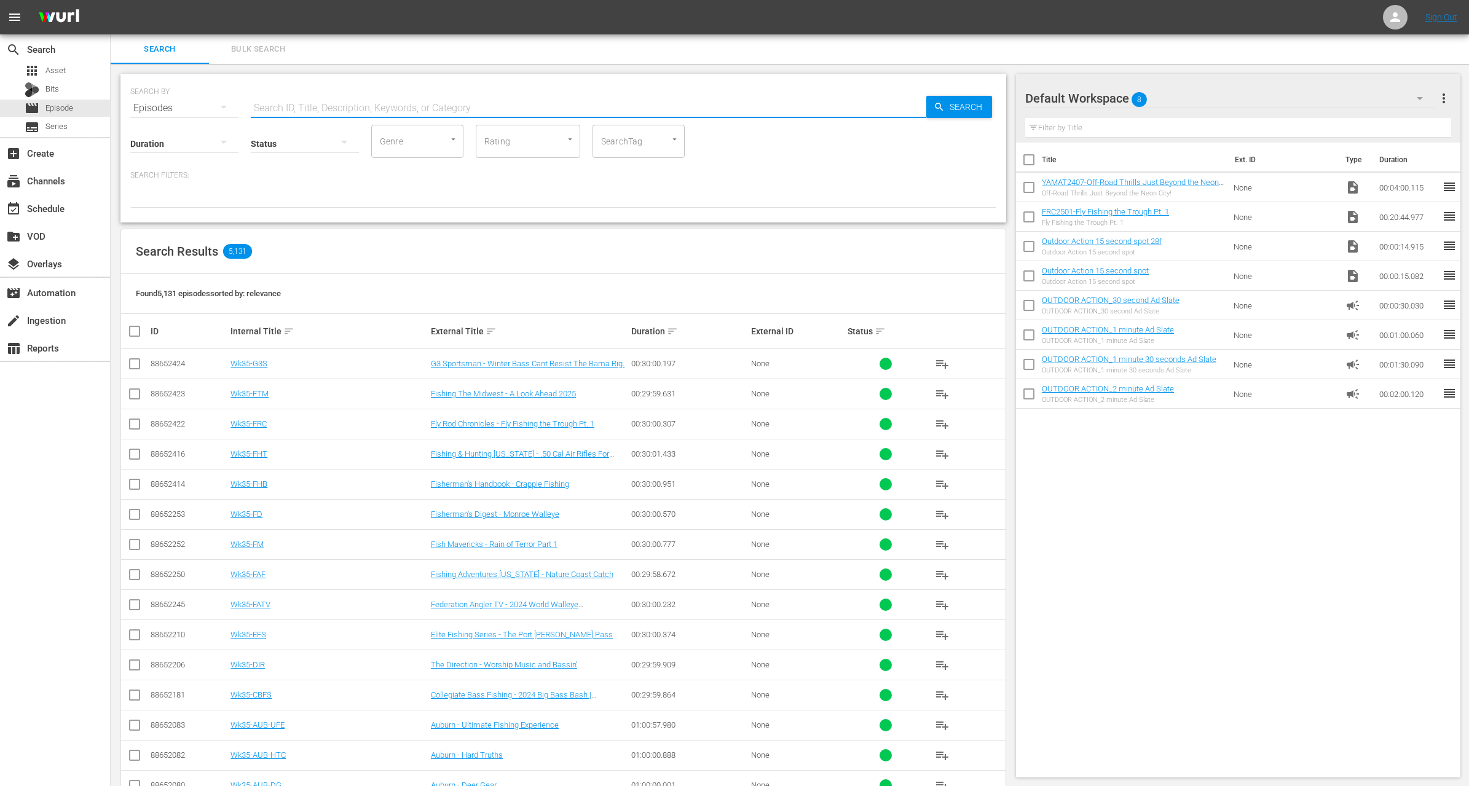
click at [408, 110] on input "text" at bounding box center [589, 108] width 676 height 30
paste input "The Moon"
type input "The Moon"
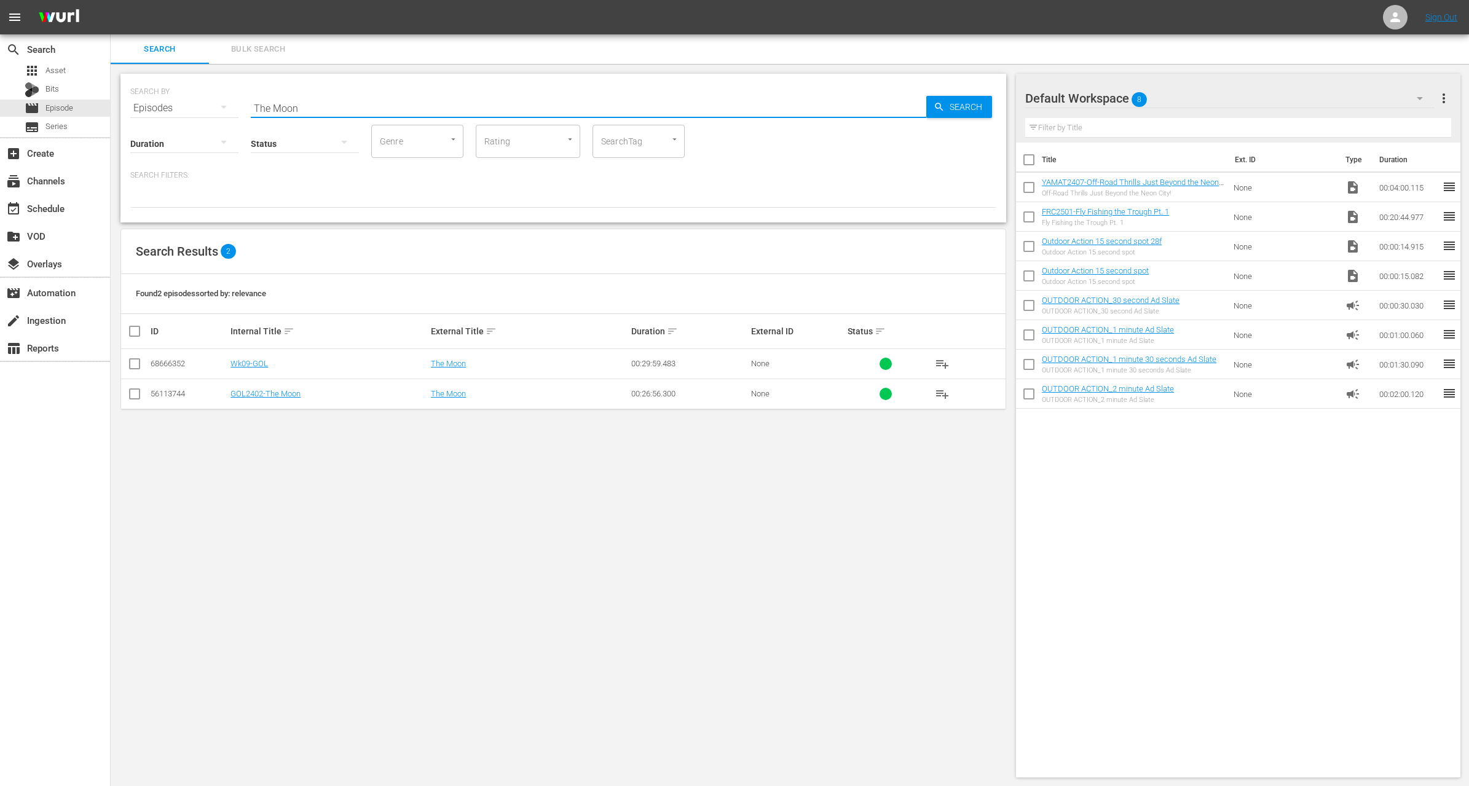
click at [242, 294] on span "Found 2 episodes sorted by: relevance" at bounding box center [201, 293] width 130 height 9
click at [234, 293] on span "Found 2 episodes sorted by: relevance" at bounding box center [201, 293] width 130 height 9
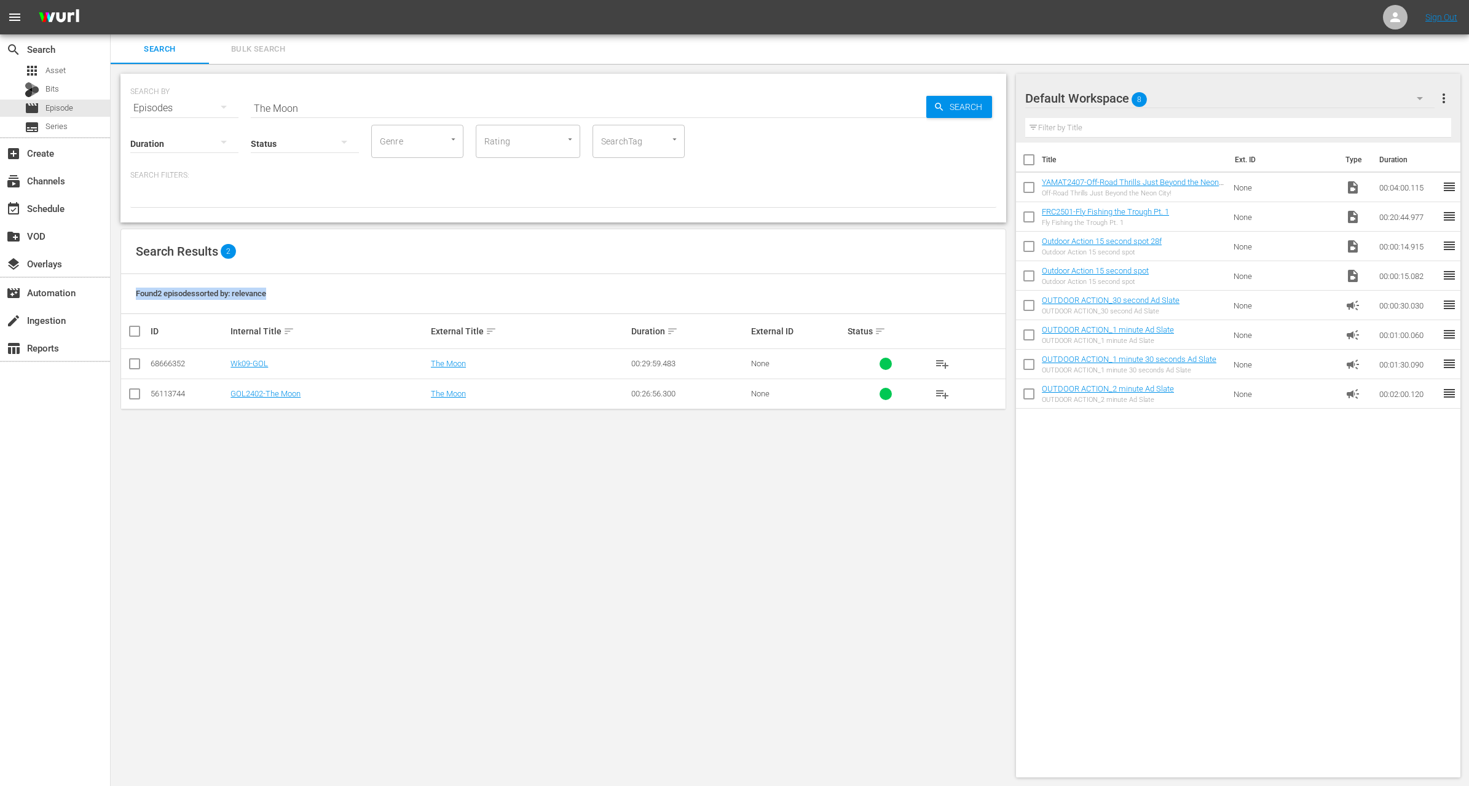
click at [234, 293] on span "Found 2 episodes sorted by: relevance" at bounding box center [201, 293] width 130 height 9
click at [218, 291] on span "Found 2 episodes sorted by: relevance" at bounding box center [201, 293] width 130 height 9
click at [213, 291] on span "Found 2 episodes sorted by: relevance" at bounding box center [201, 293] width 130 height 9
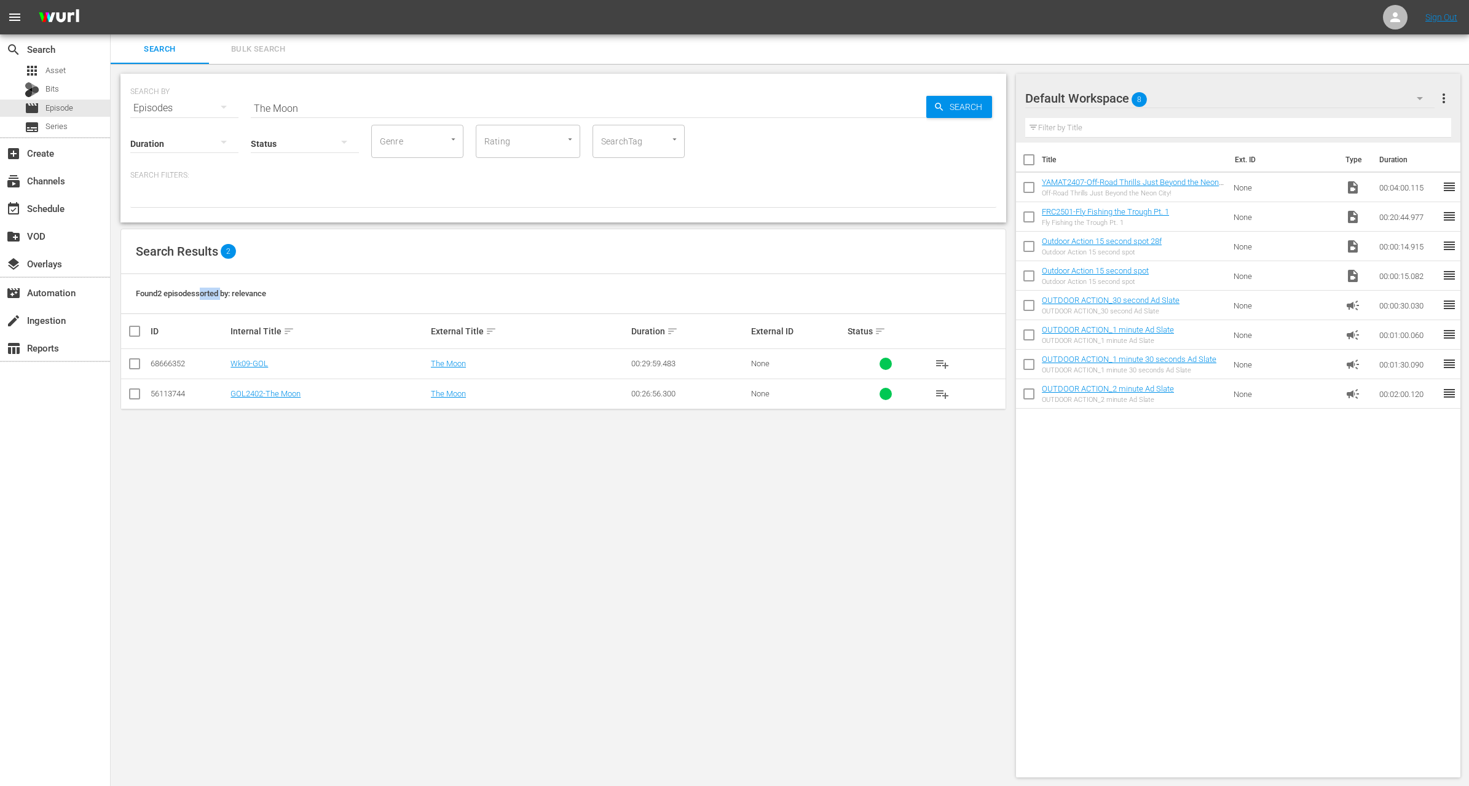
click at [213, 291] on span "Found 2 episodes sorted by: relevance" at bounding box center [201, 293] width 130 height 9
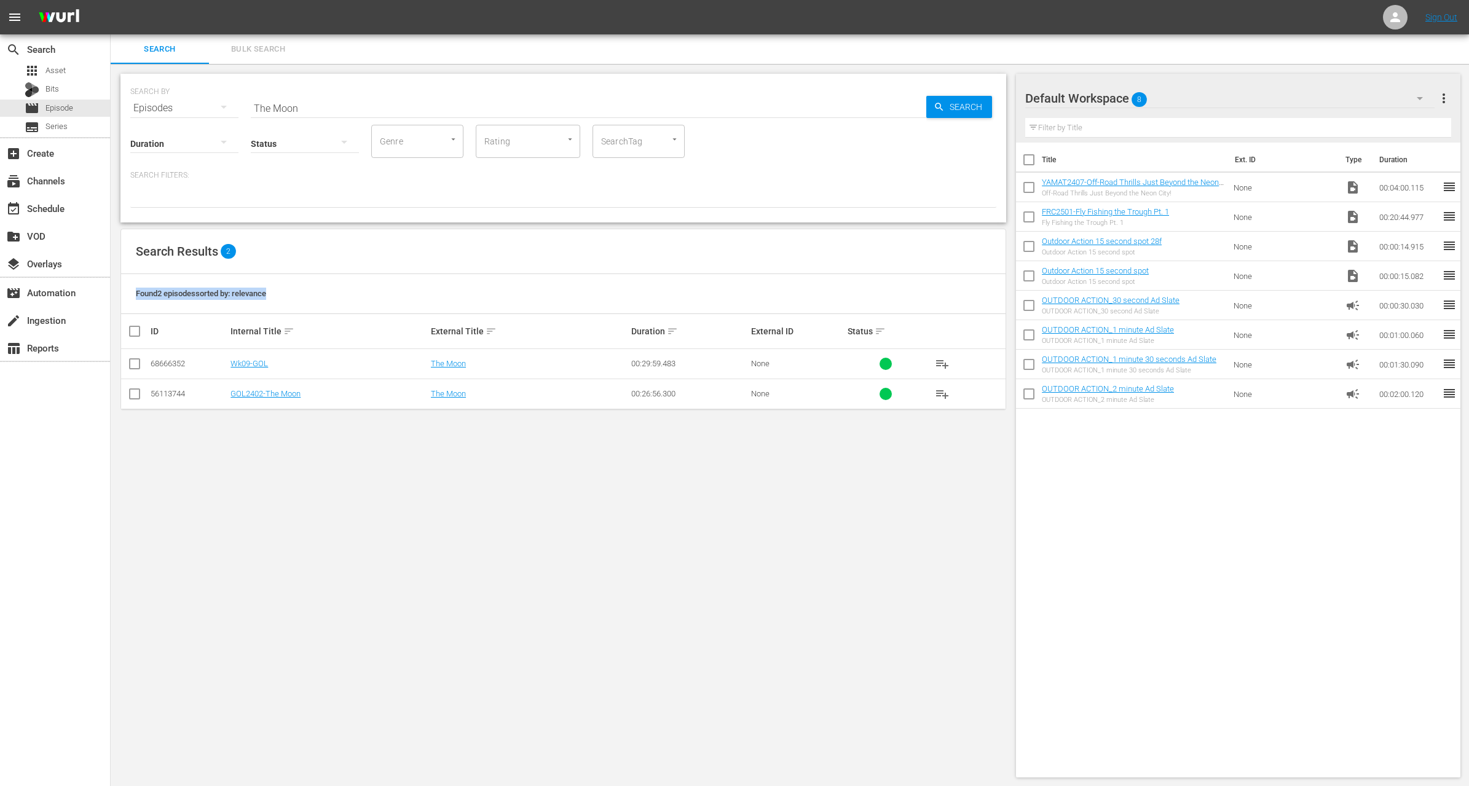
click at [212, 291] on span "Found 2 episodes sorted by: relevance" at bounding box center [201, 293] width 130 height 9
click at [133, 367] on input "checkbox" at bounding box center [134, 366] width 15 height 15
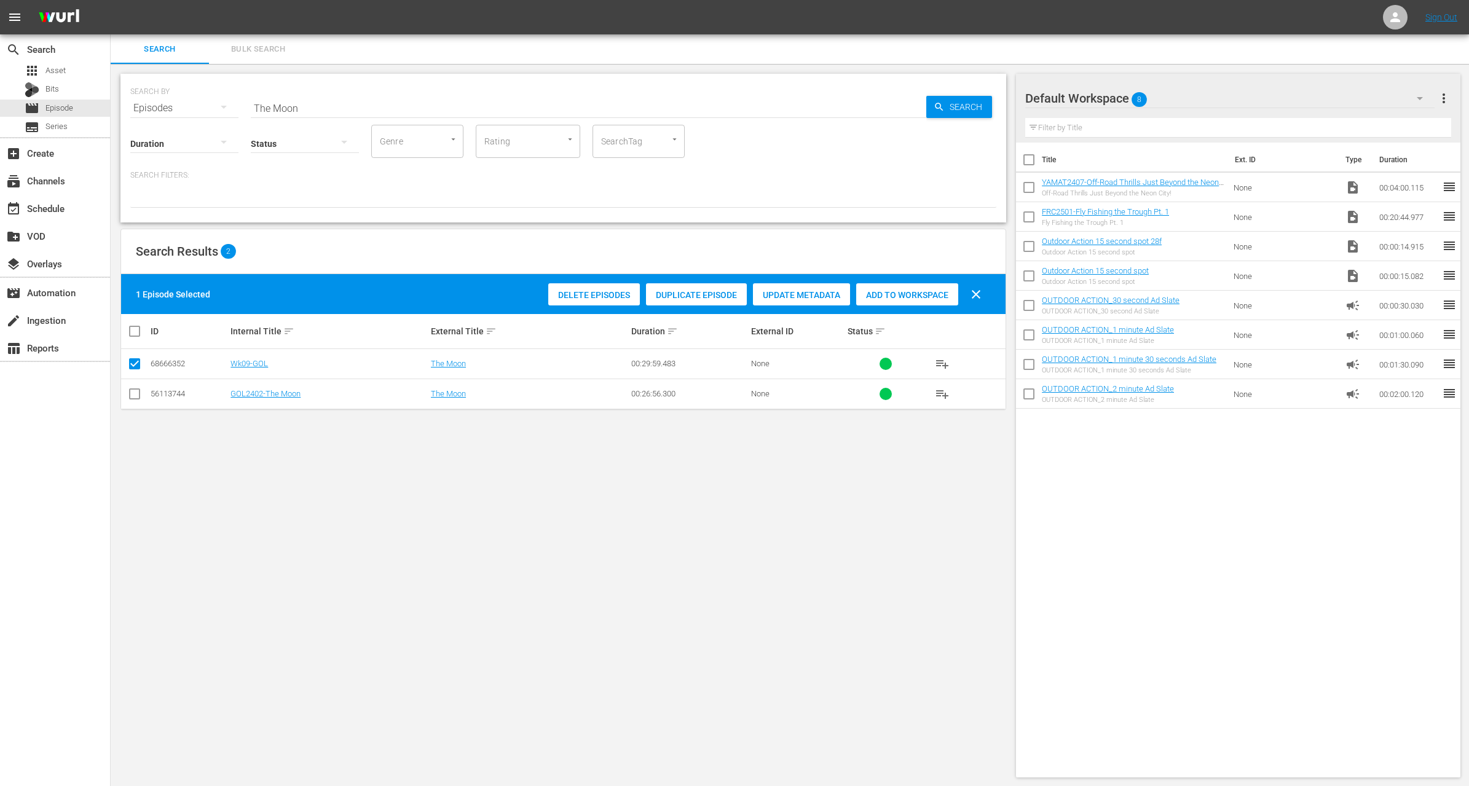
click at [698, 293] on span "Duplicate Episode" at bounding box center [696, 295] width 101 height 10
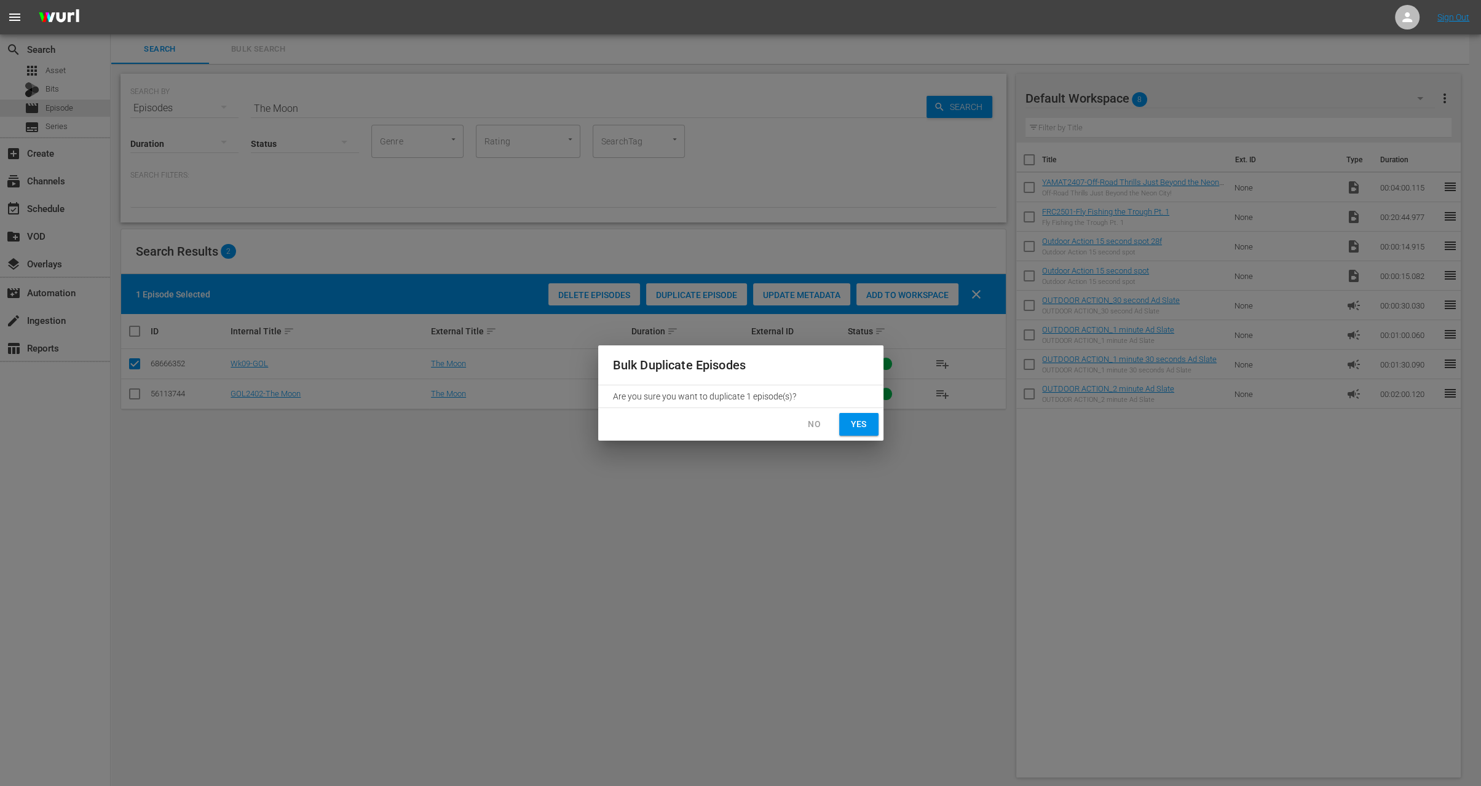
click at [858, 423] on span "Yes" at bounding box center [859, 424] width 20 height 15
checkbox input "false"
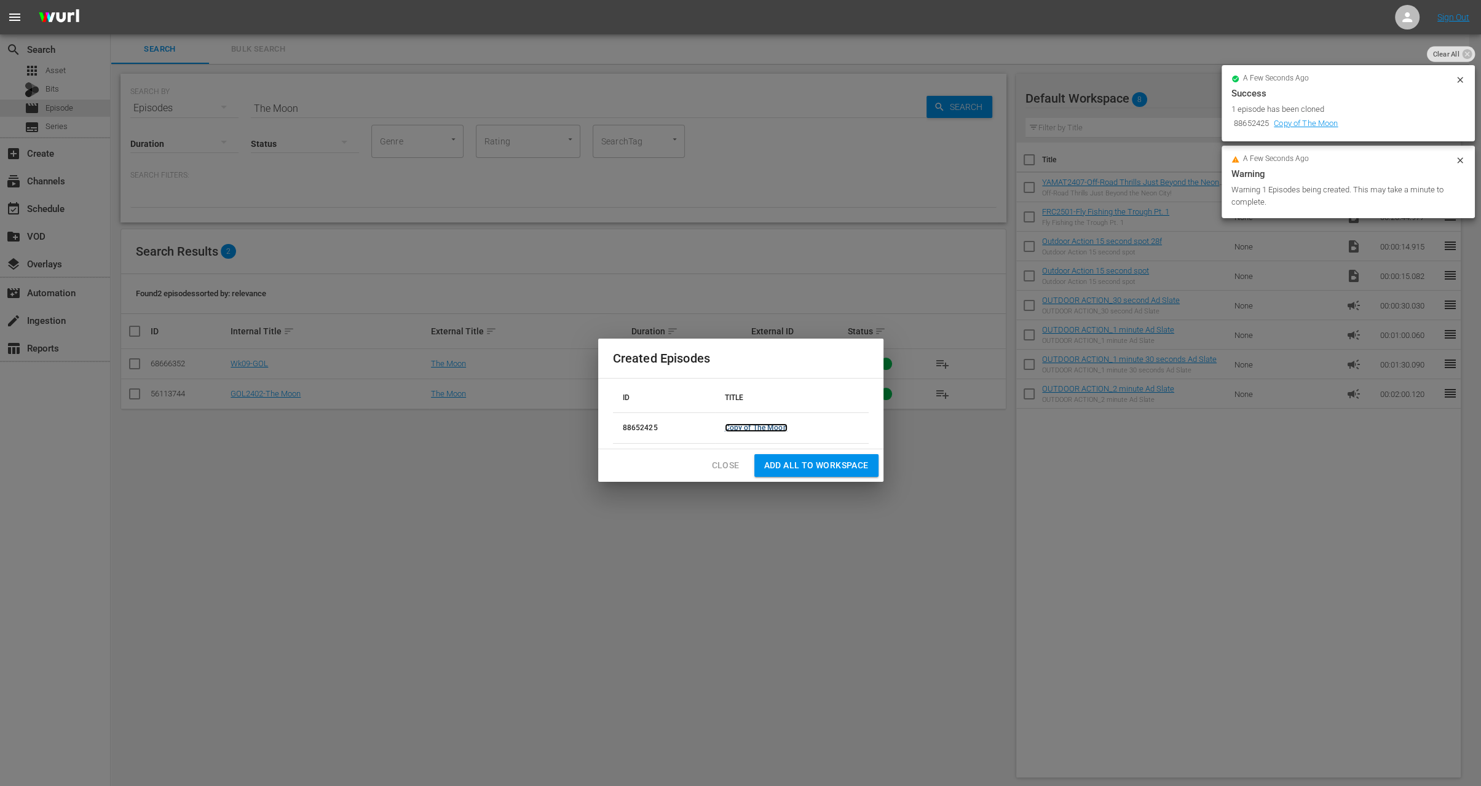
click at [761, 425] on link "Copy of The Moon" at bounding box center [756, 428] width 63 height 9
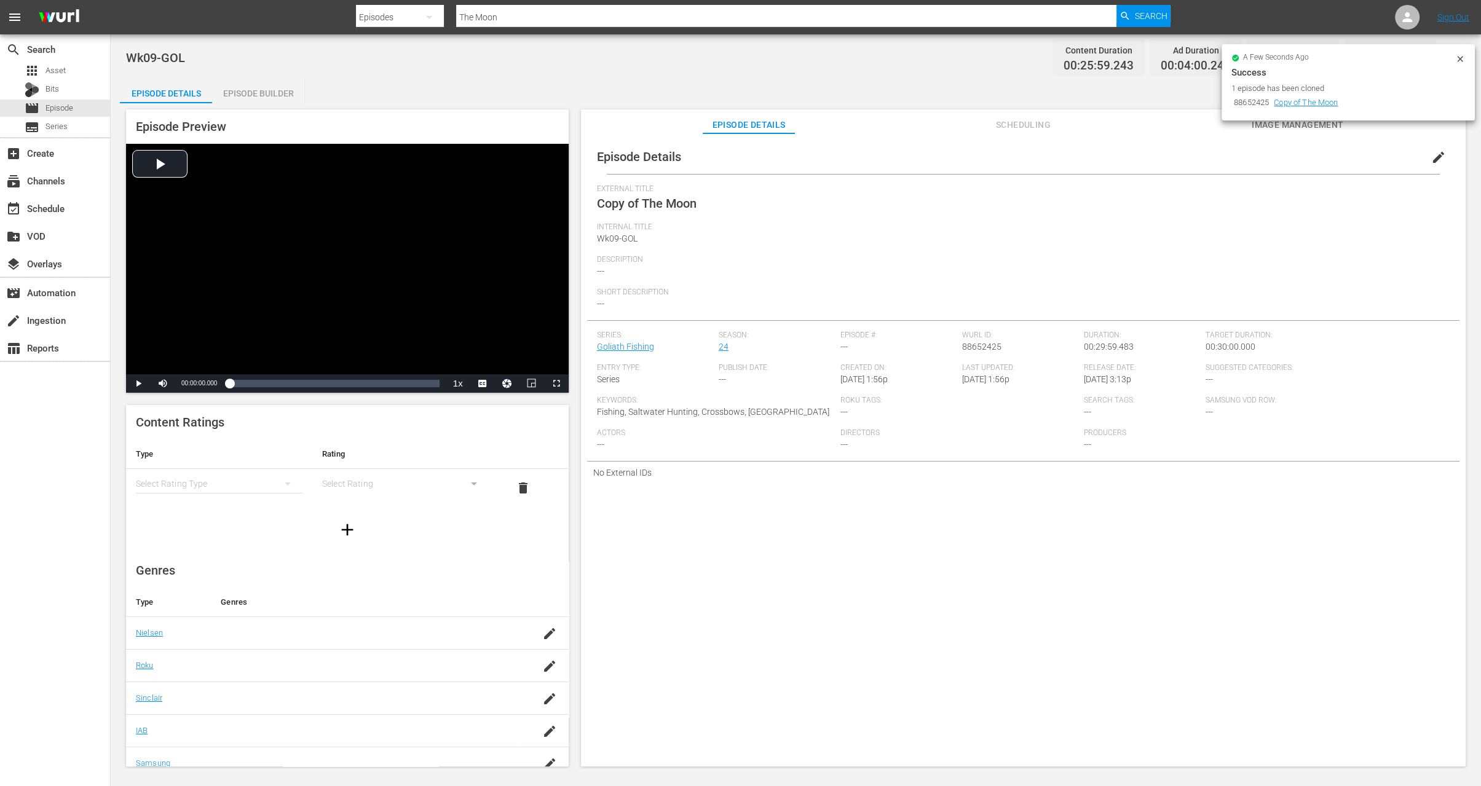
click at [1431, 159] on span "edit" at bounding box center [1438, 157] width 15 height 15
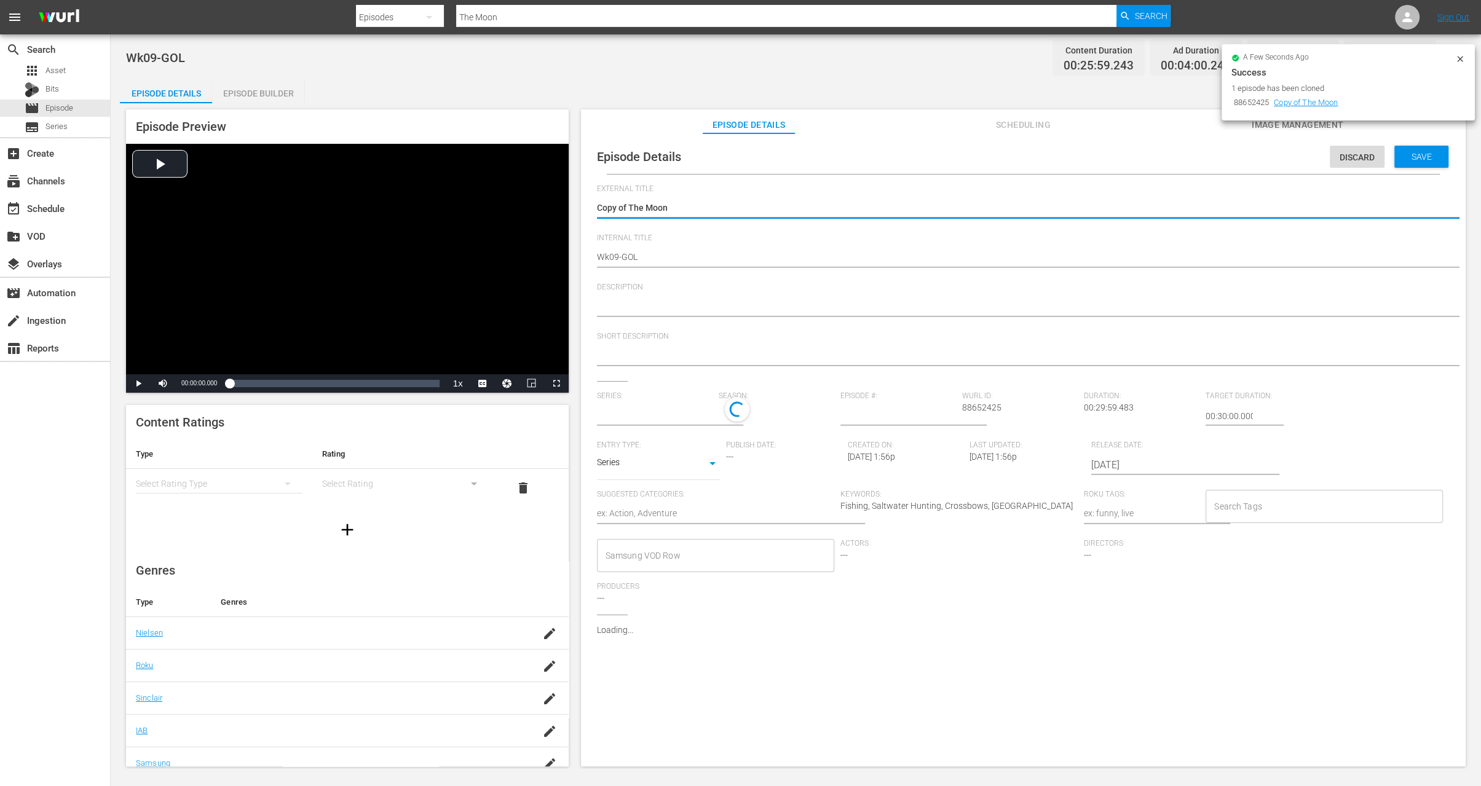
type input "Goliath Fishing"
click at [628, 205] on textarea "Copy of The Moon" at bounding box center [1020, 209] width 847 height 15
type textarea "Copy ofThe Moon"
type textarea "Copy oThe Moon"
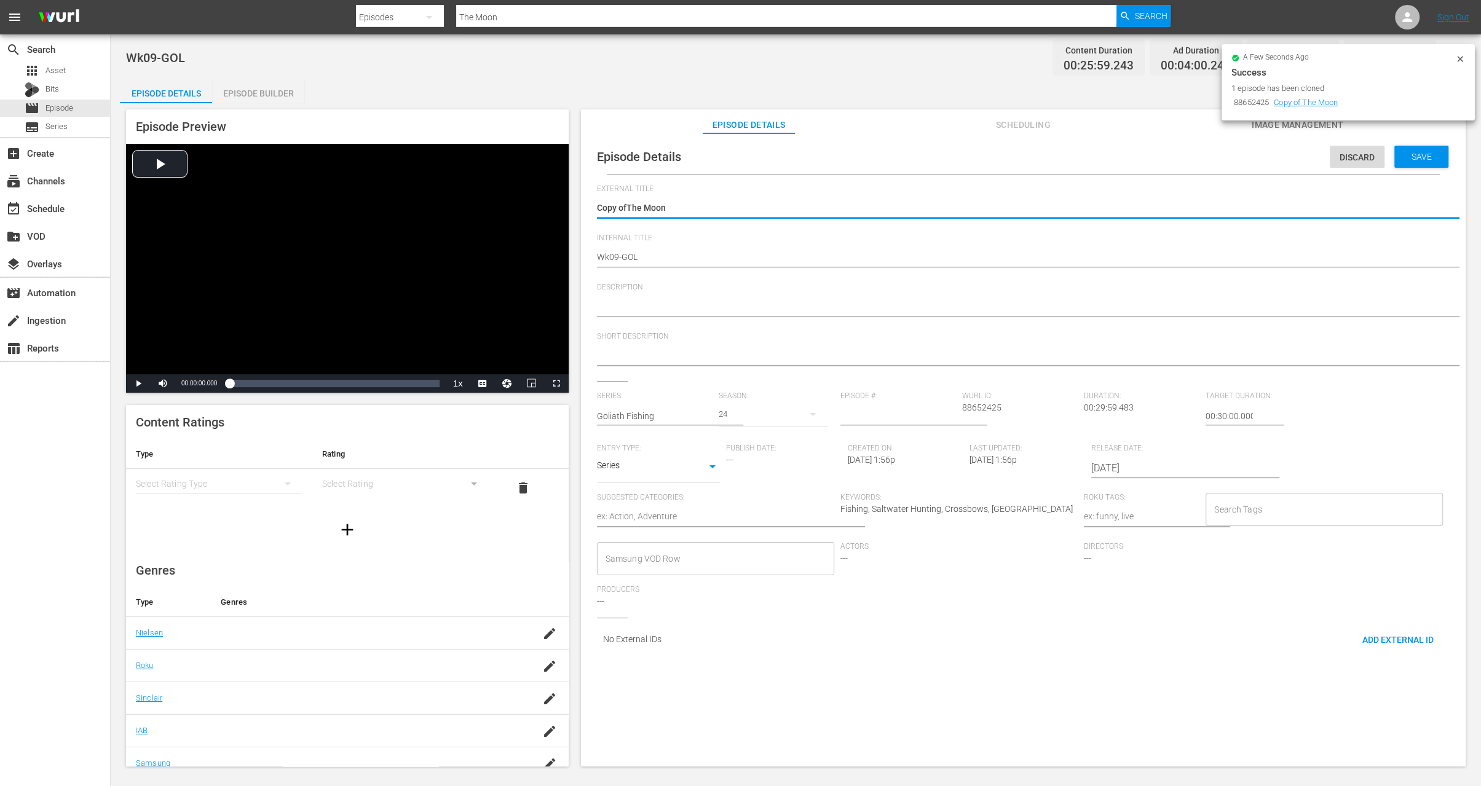
type textarea "Copy oThe Moon"
type textarea "Copy The Moon"
type textarea "CopyThe Moon"
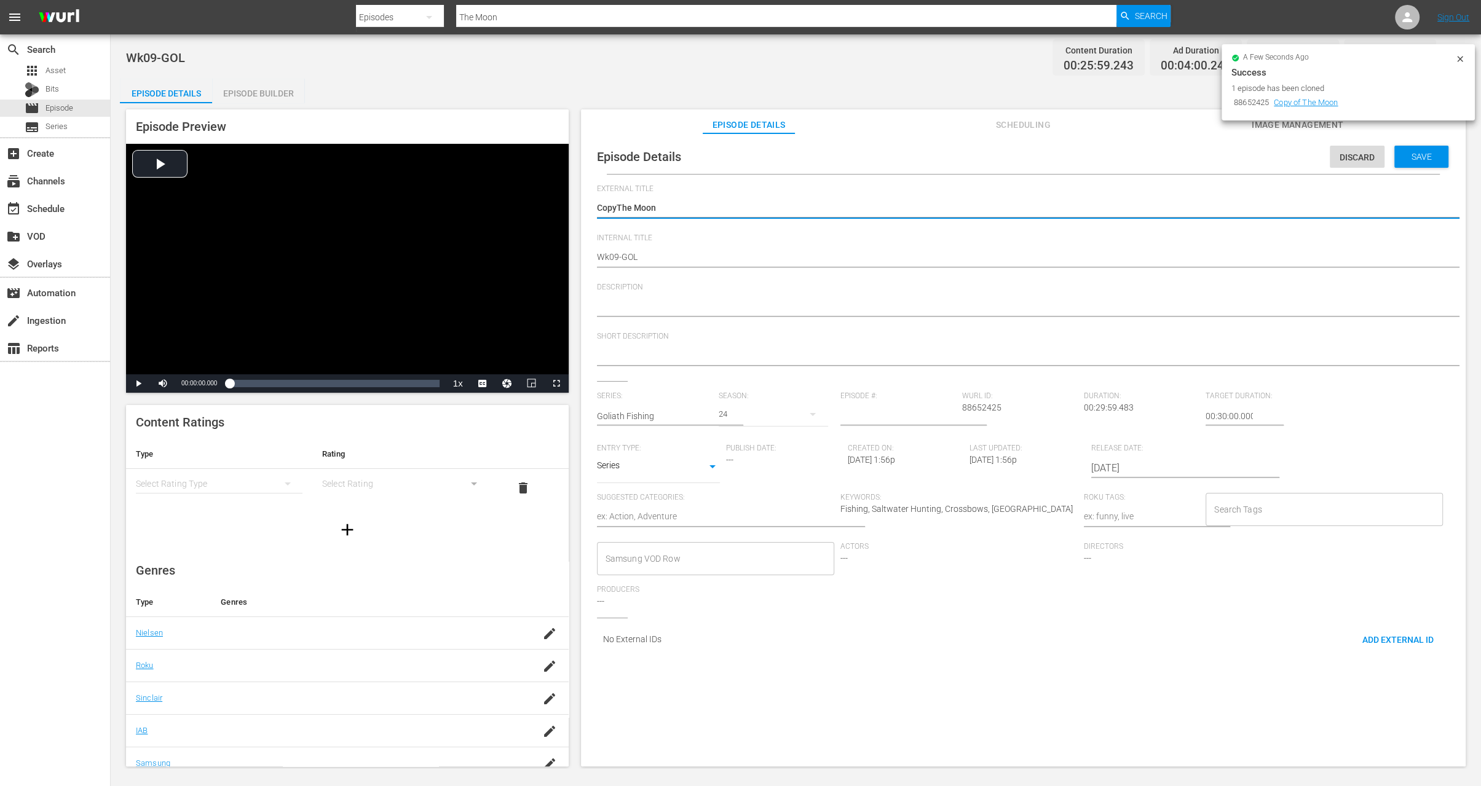
type textarea "CopThe Moon"
type textarea "CoThe Moon"
type textarea "CThe Moon"
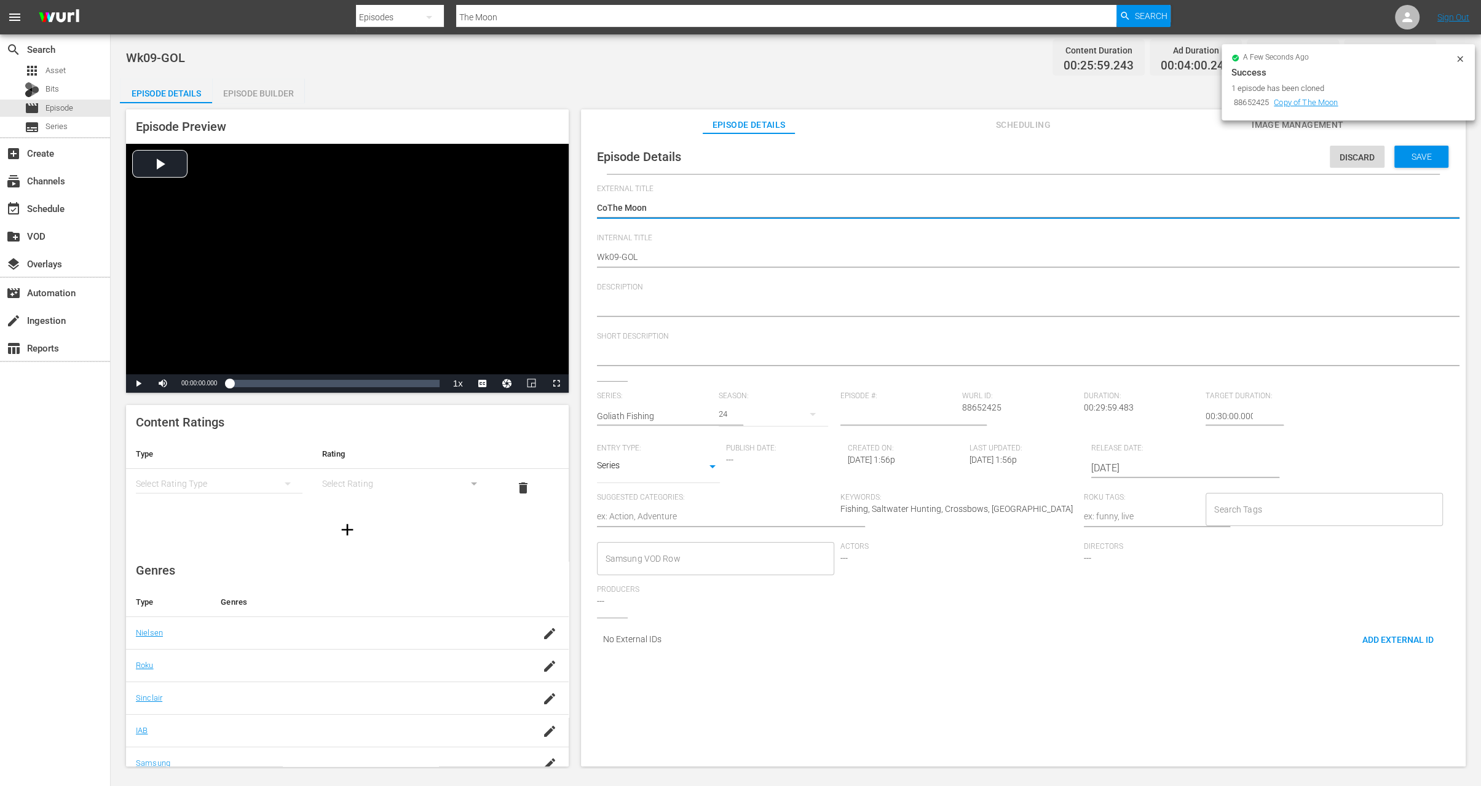
type textarea "CThe Moon"
type textarea "The Moon"
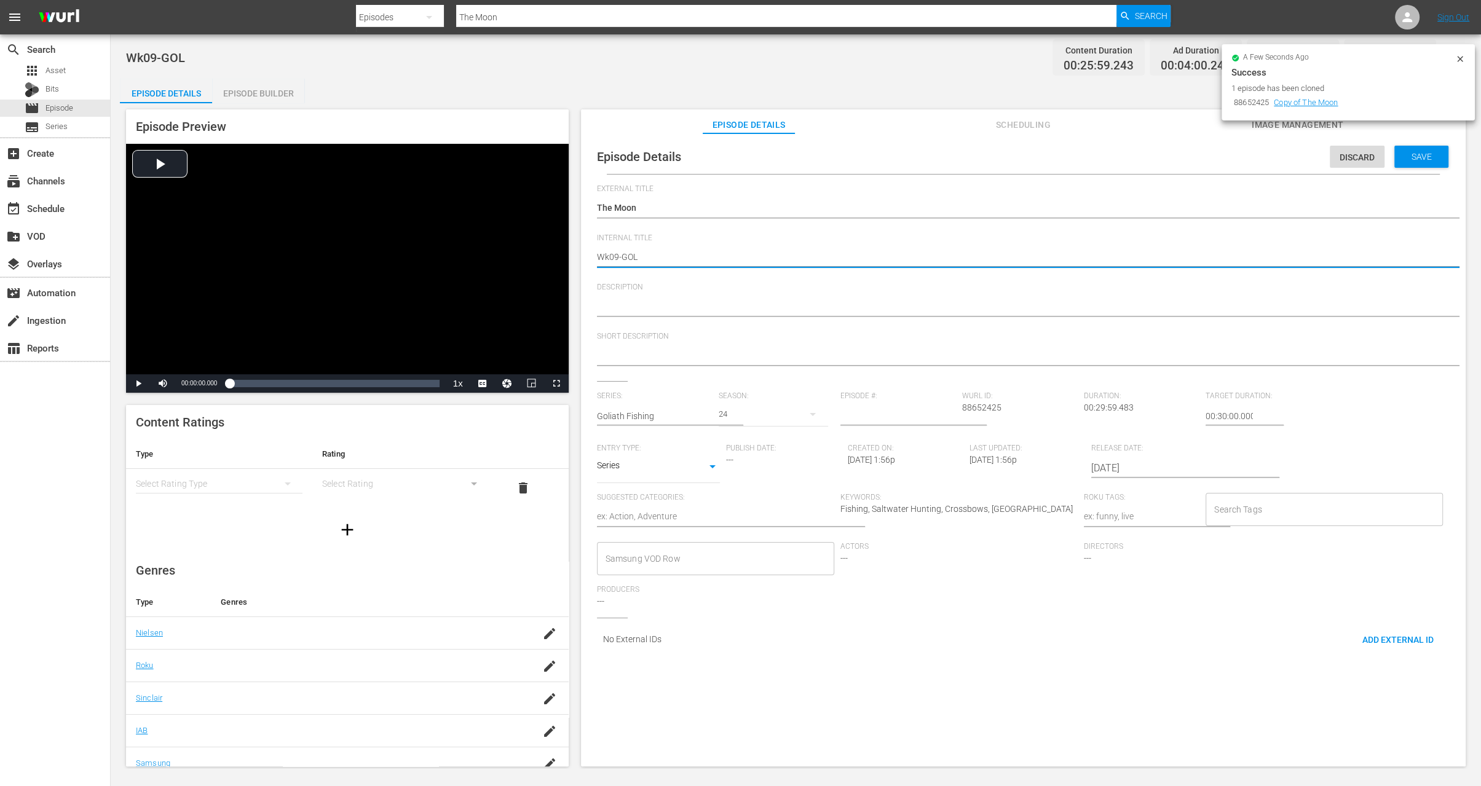
type textarea "Wk0-GOL"
type textarea "Wk-GOL"
type textarea "Wk2-GOL"
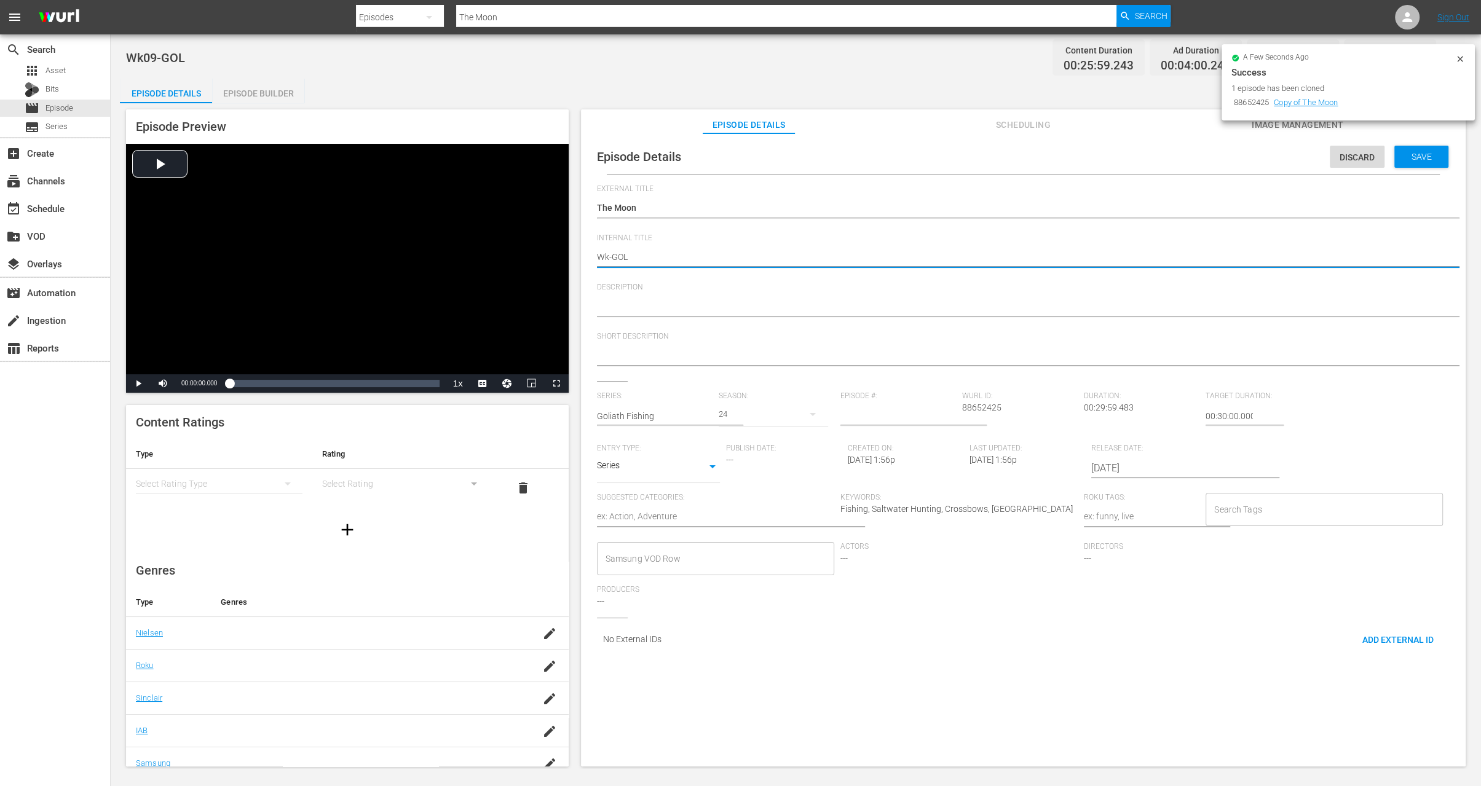
type textarea "Wk2-GOL"
type textarea "Wk25-GOL"
type textarea "Wk2-GOL"
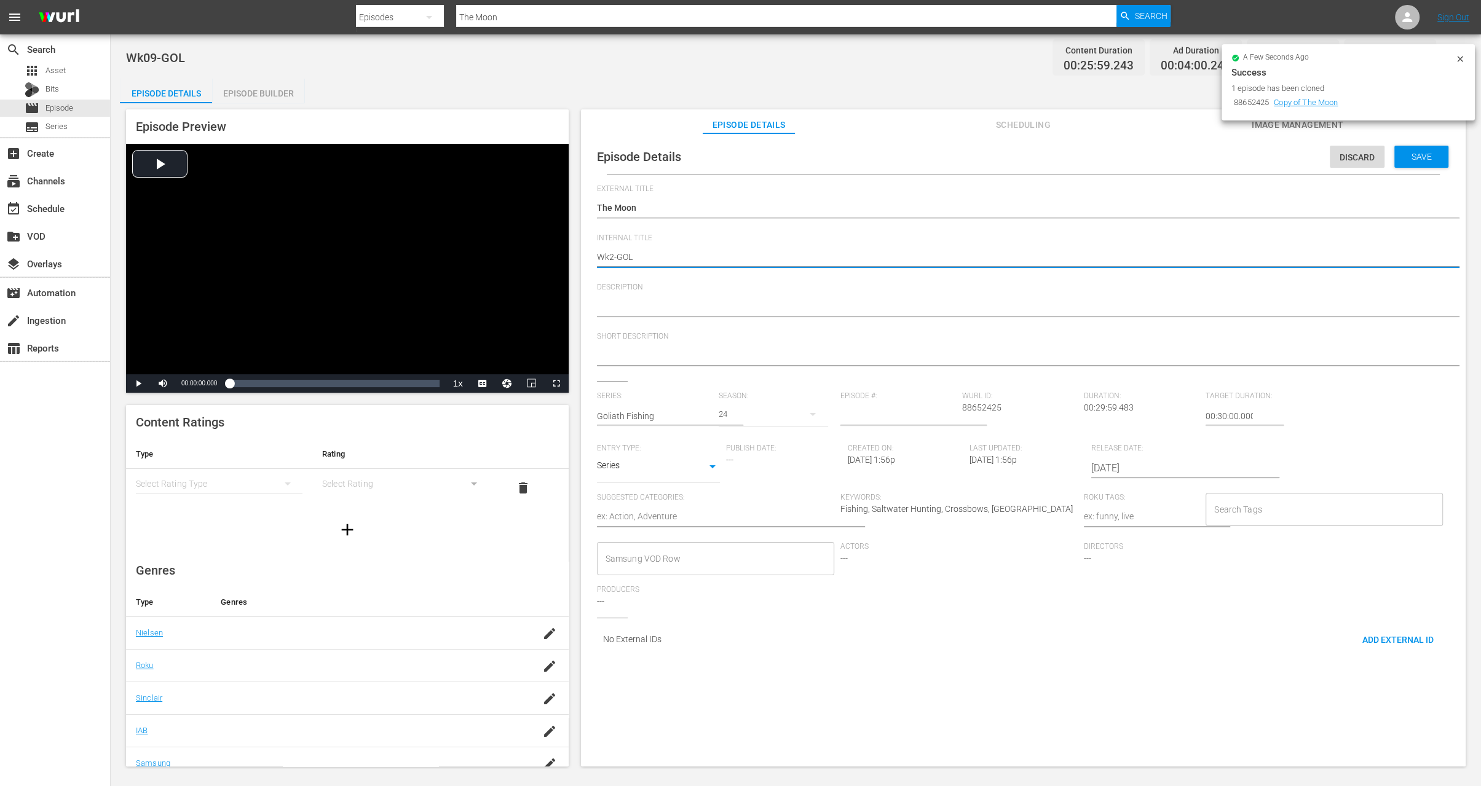
type textarea "Wk-GOL"
type textarea "Wk3-GOL"
type textarea "Wk35-GOL"
click at [1412, 152] on span "Save" at bounding box center [1422, 157] width 40 height 10
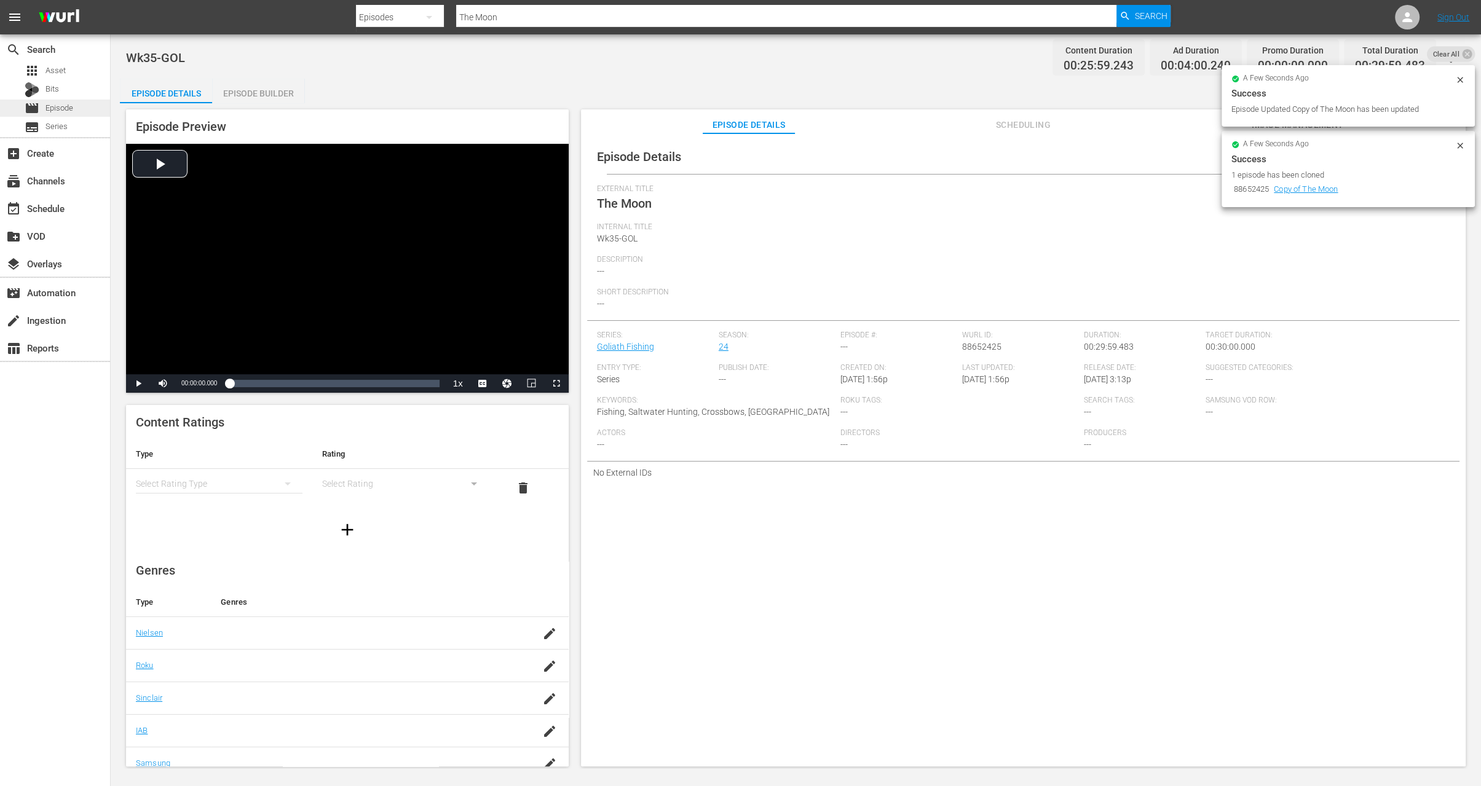
click at [75, 109] on div "movie Episode" at bounding box center [55, 108] width 110 height 17
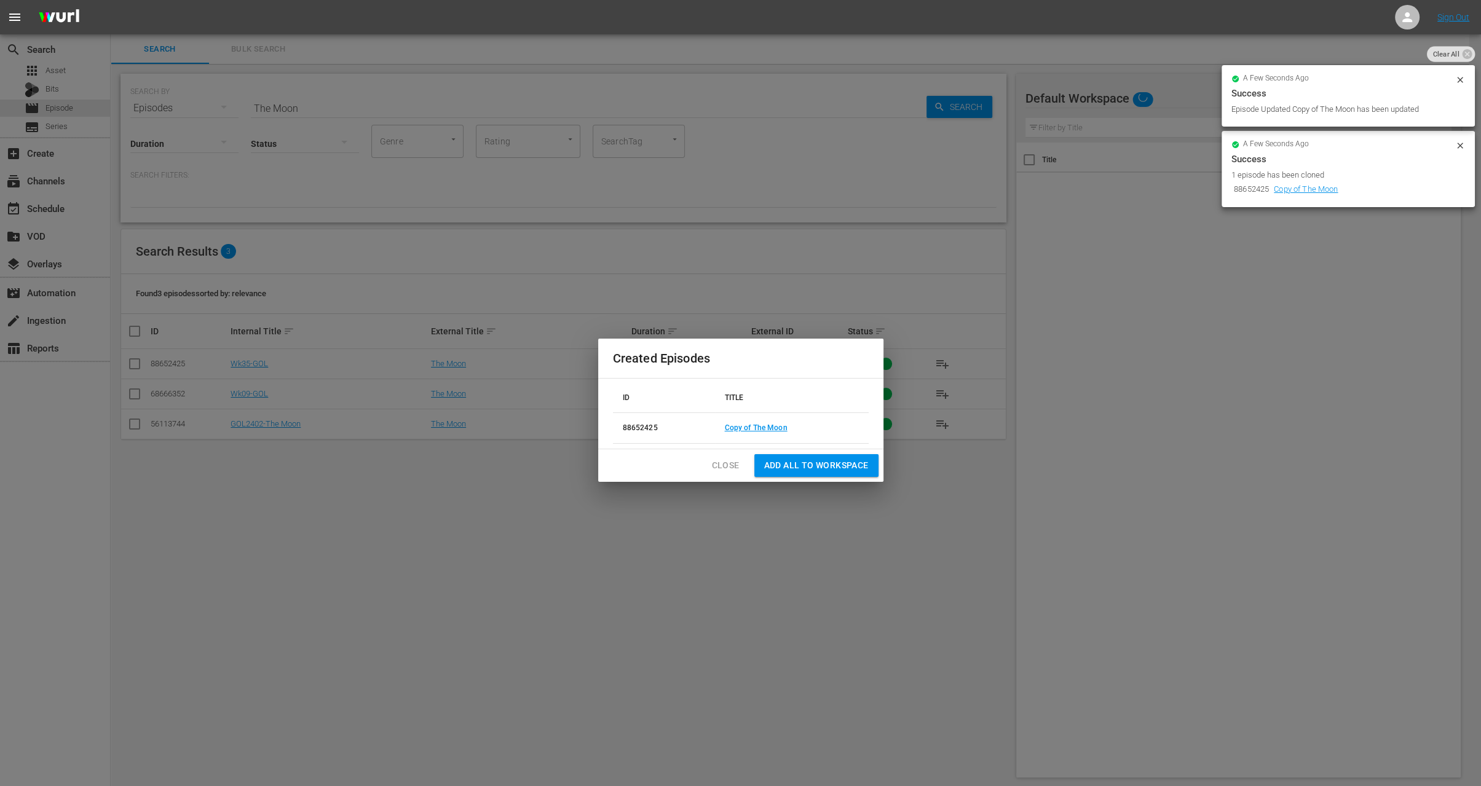
click at [724, 465] on span "Close" at bounding box center [726, 465] width 28 height 15
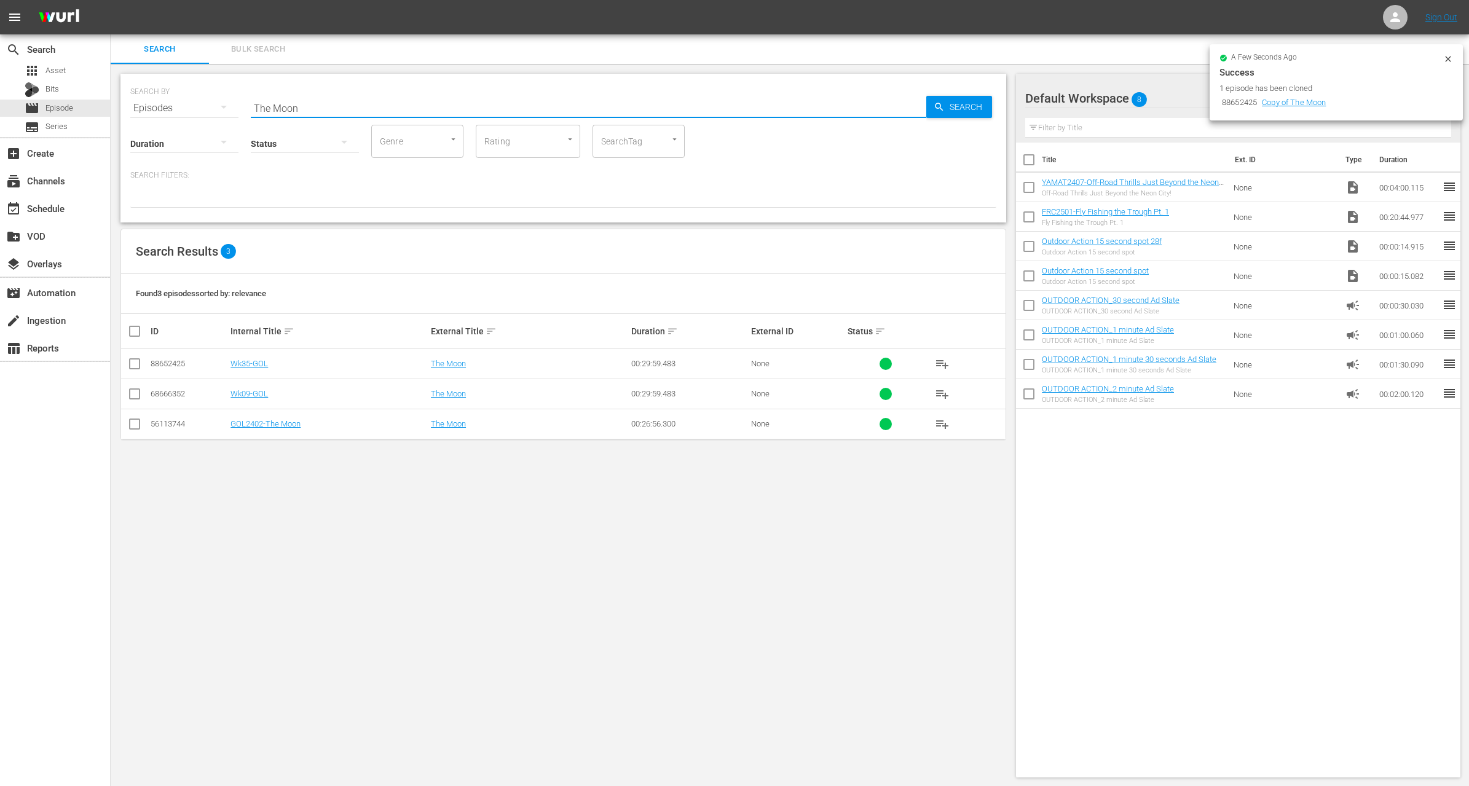
click at [365, 109] on input "The Moon" at bounding box center [589, 108] width 676 height 30
paste input "When Bison Rule"
type input "When Bison Rule"
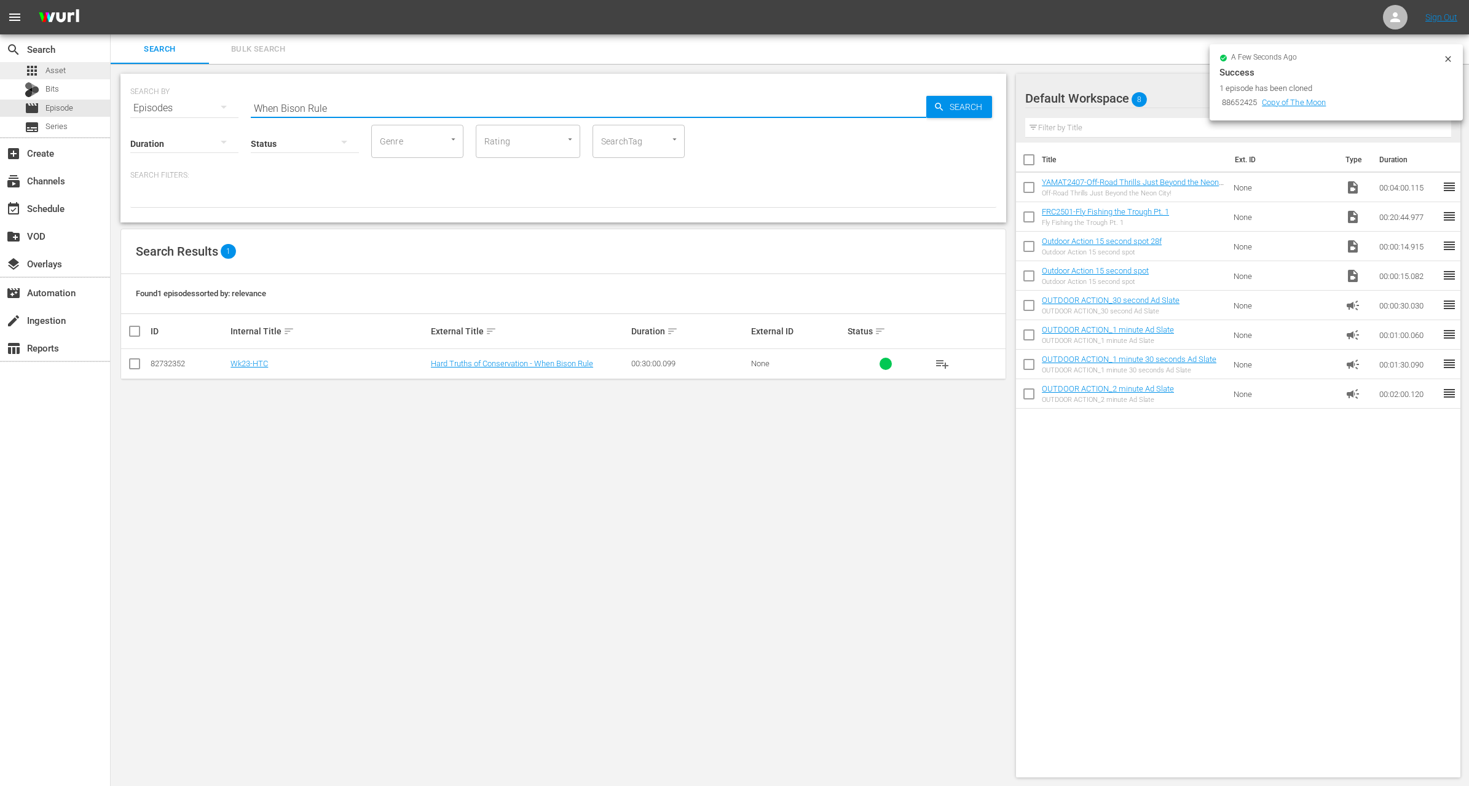
click at [73, 74] on div "apps Asset" at bounding box center [55, 70] width 110 height 17
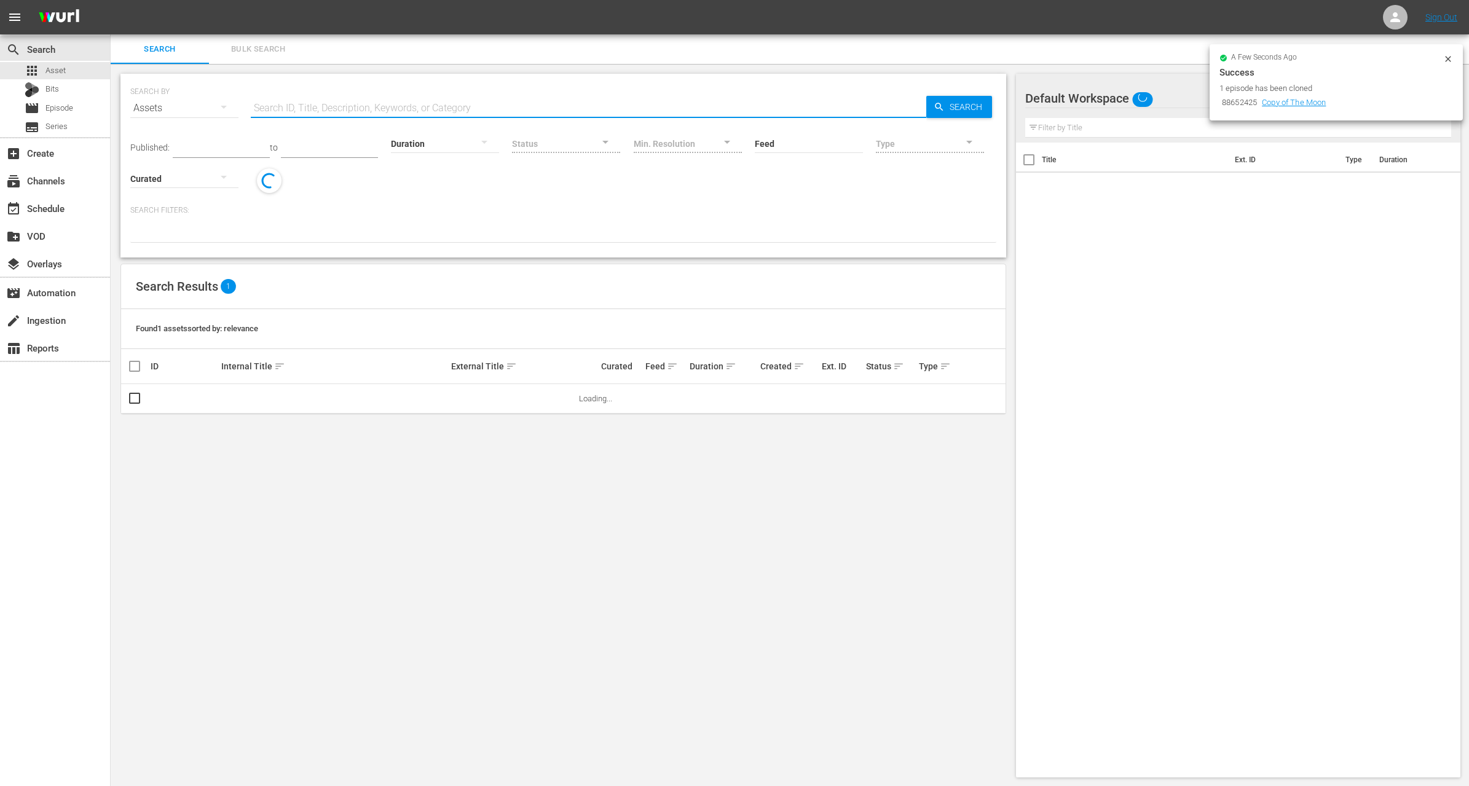
click at [371, 99] on input "text" at bounding box center [589, 108] width 676 height 30
paste input "When Bison Rule"
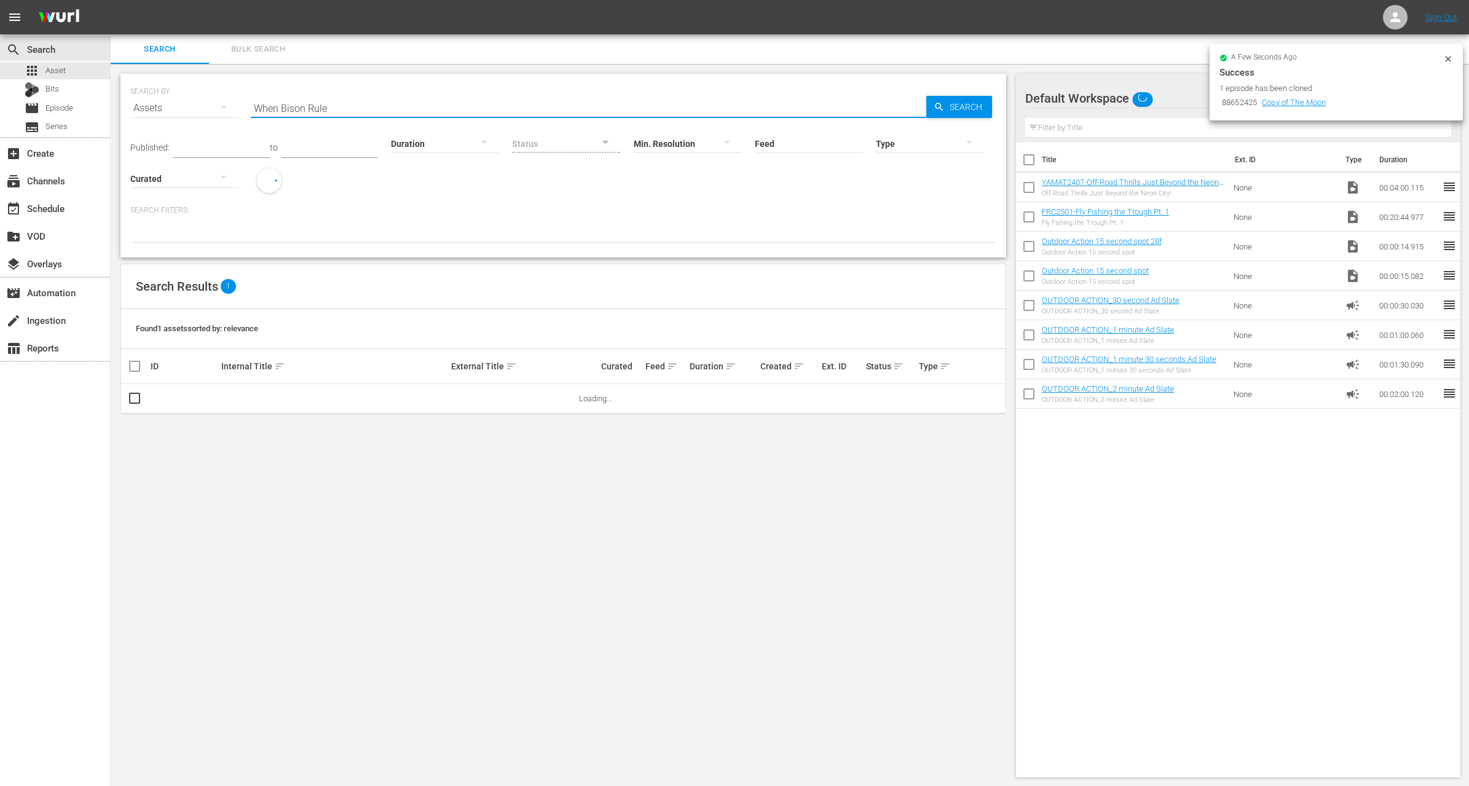
type input "When Bison Rule"
click at [1028, 223] on input "checkbox" at bounding box center [1029, 220] width 26 height 26
checkbox input "true"
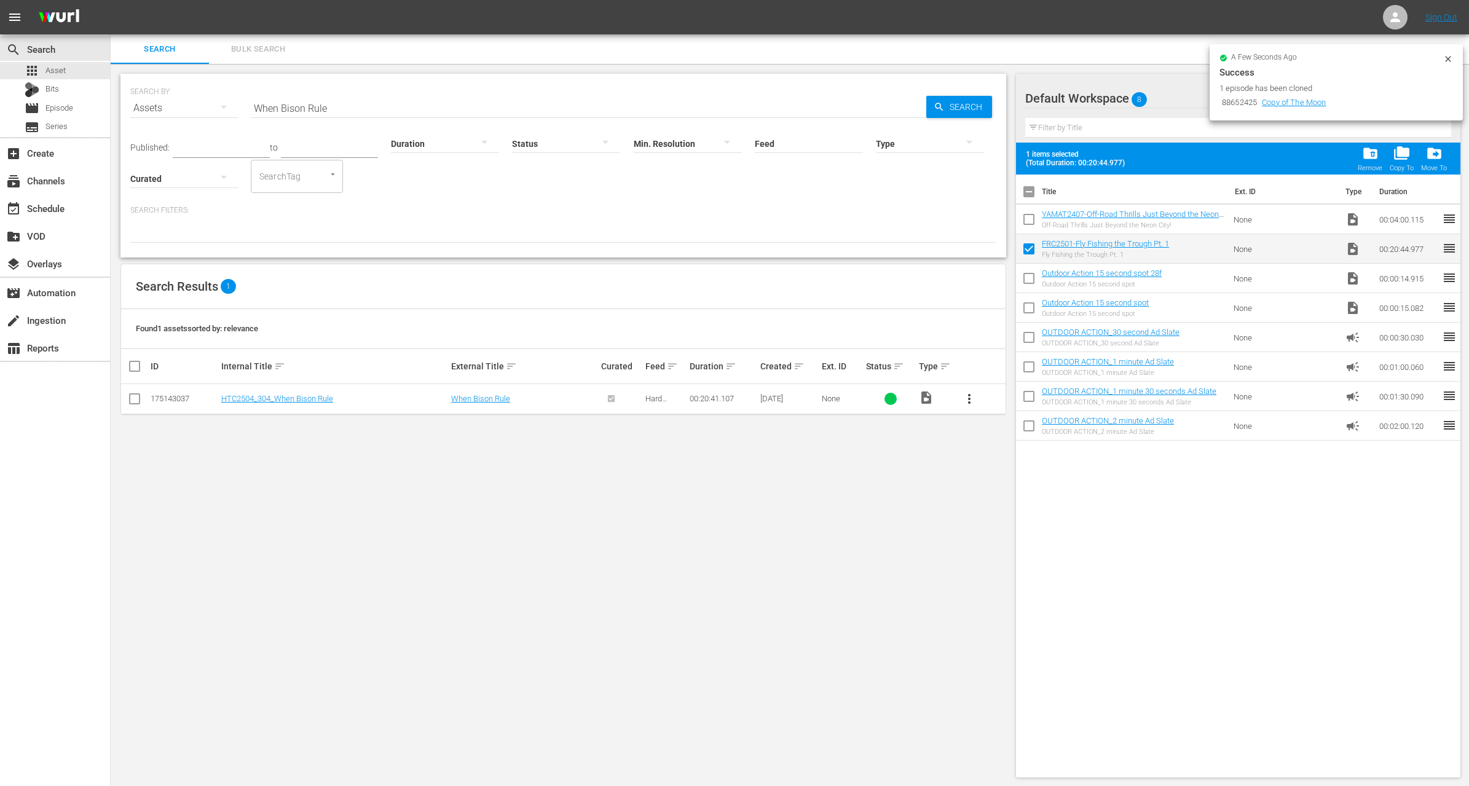
click at [1028, 223] on input "checkbox" at bounding box center [1029, 222] width 26 height 26
click at [1370, 159] on span "folder_delete" at bounding box center [1371, 153] width 17 height 17
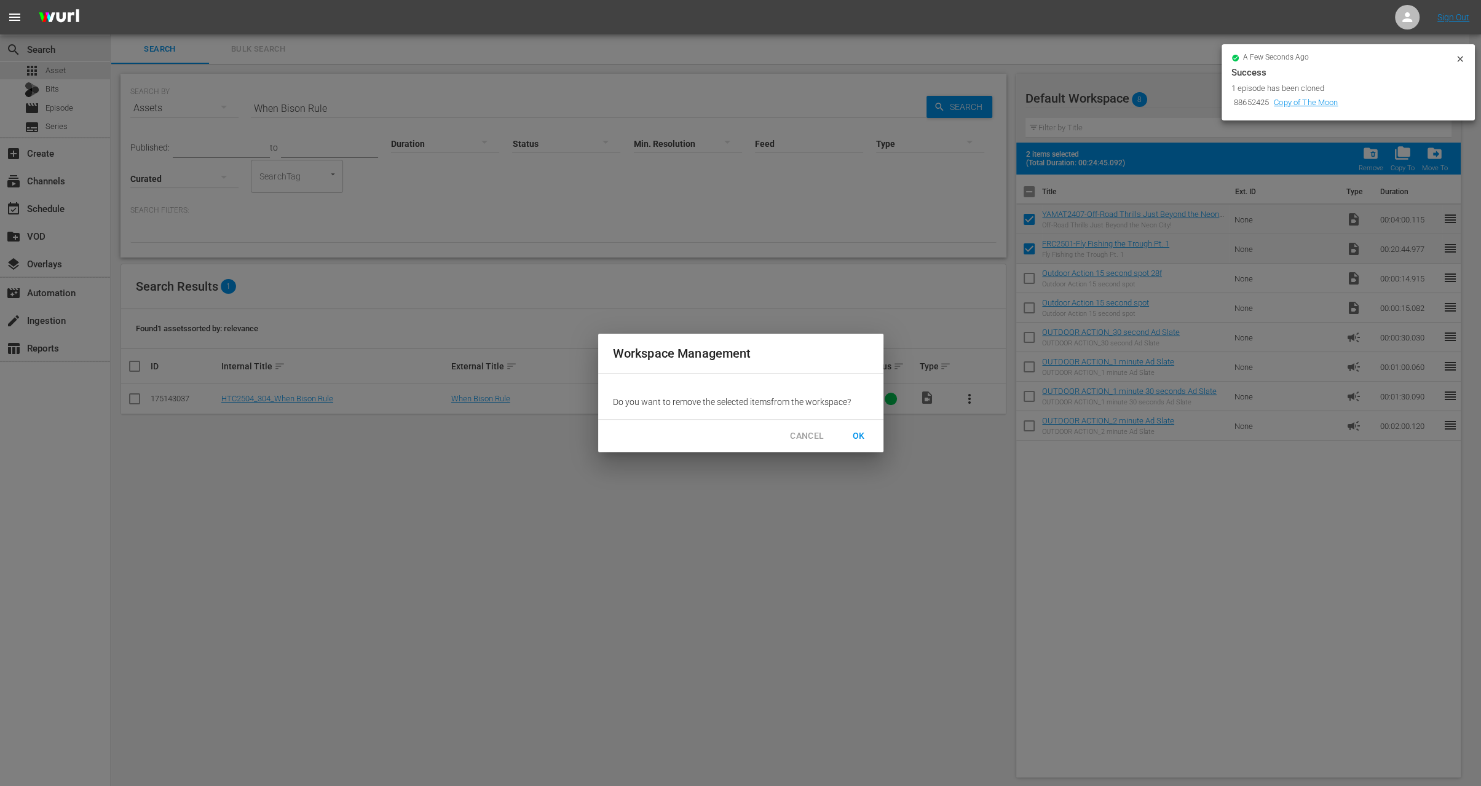
click at [855, 433] on span "OK" at bounding box center [859, 436] width 20 height 15
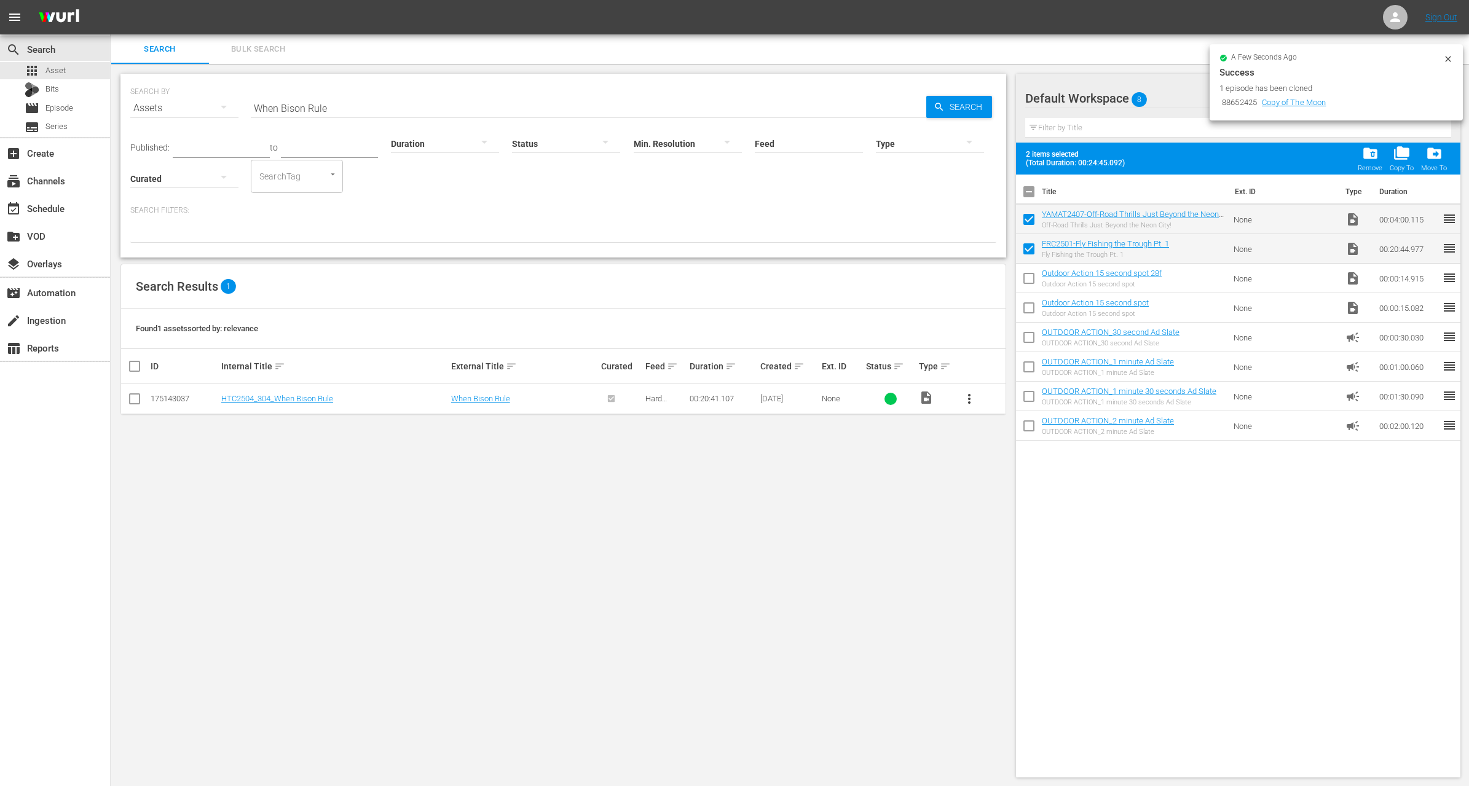
checkbox input "false"
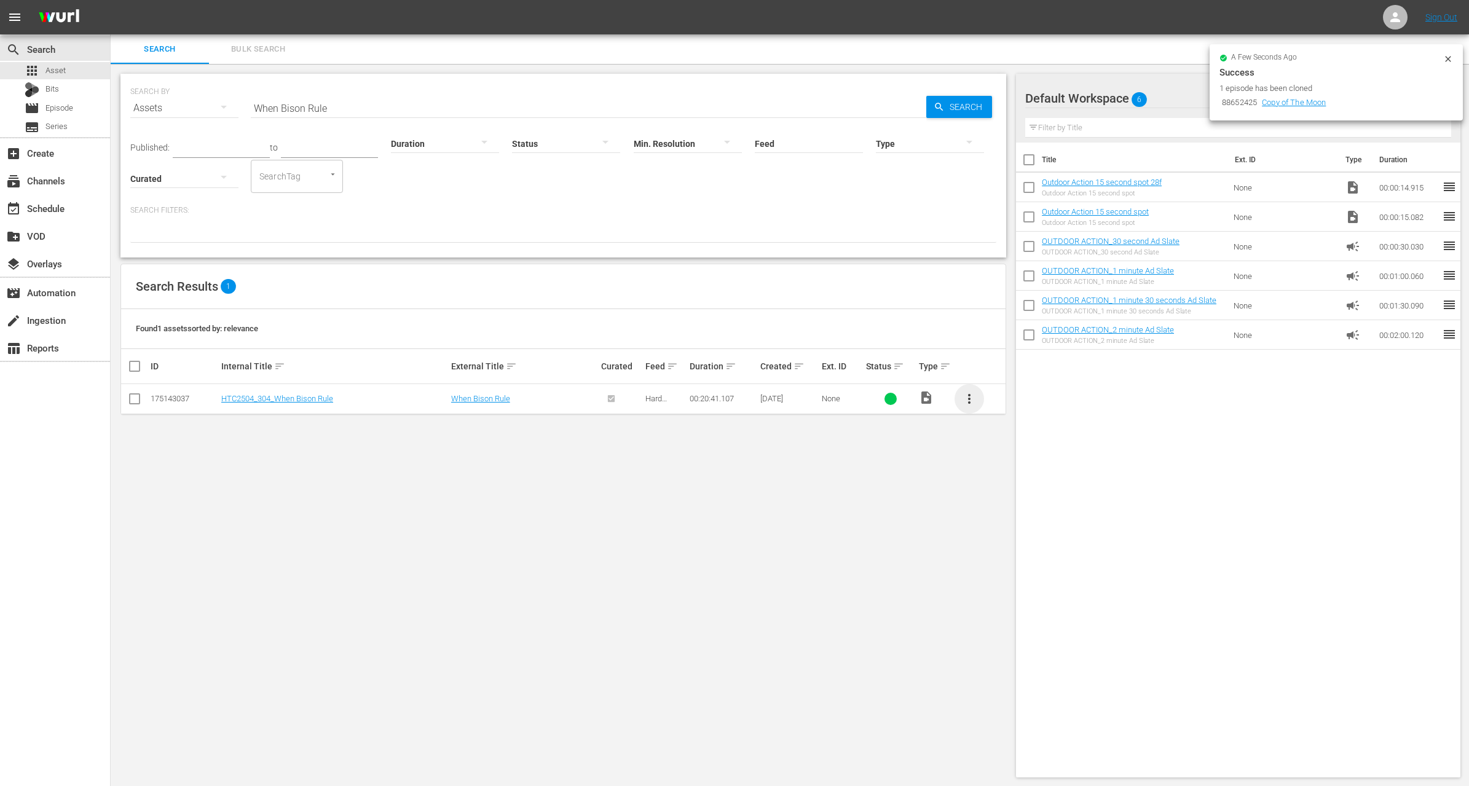
click at [973, 394] on span "more_vert" at bounding box center [969, 399] width 15 height 15
click at [1016, 437] on div "Workspace" at bounding box center [1036, 433] width 84 height 30
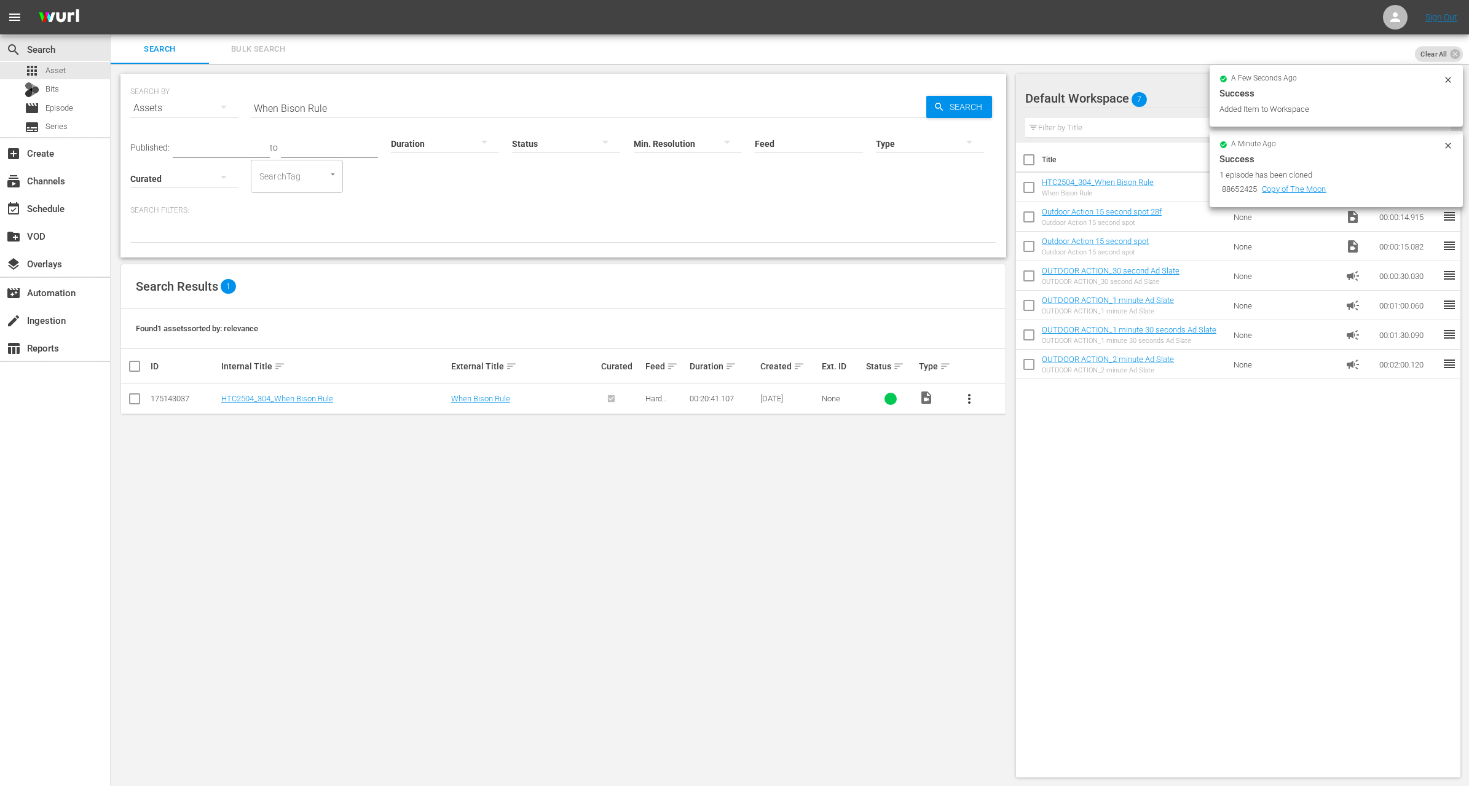
click at [304, 106] on input "When Bison Rule" at bounding box center [589, 108] width 676 height 30
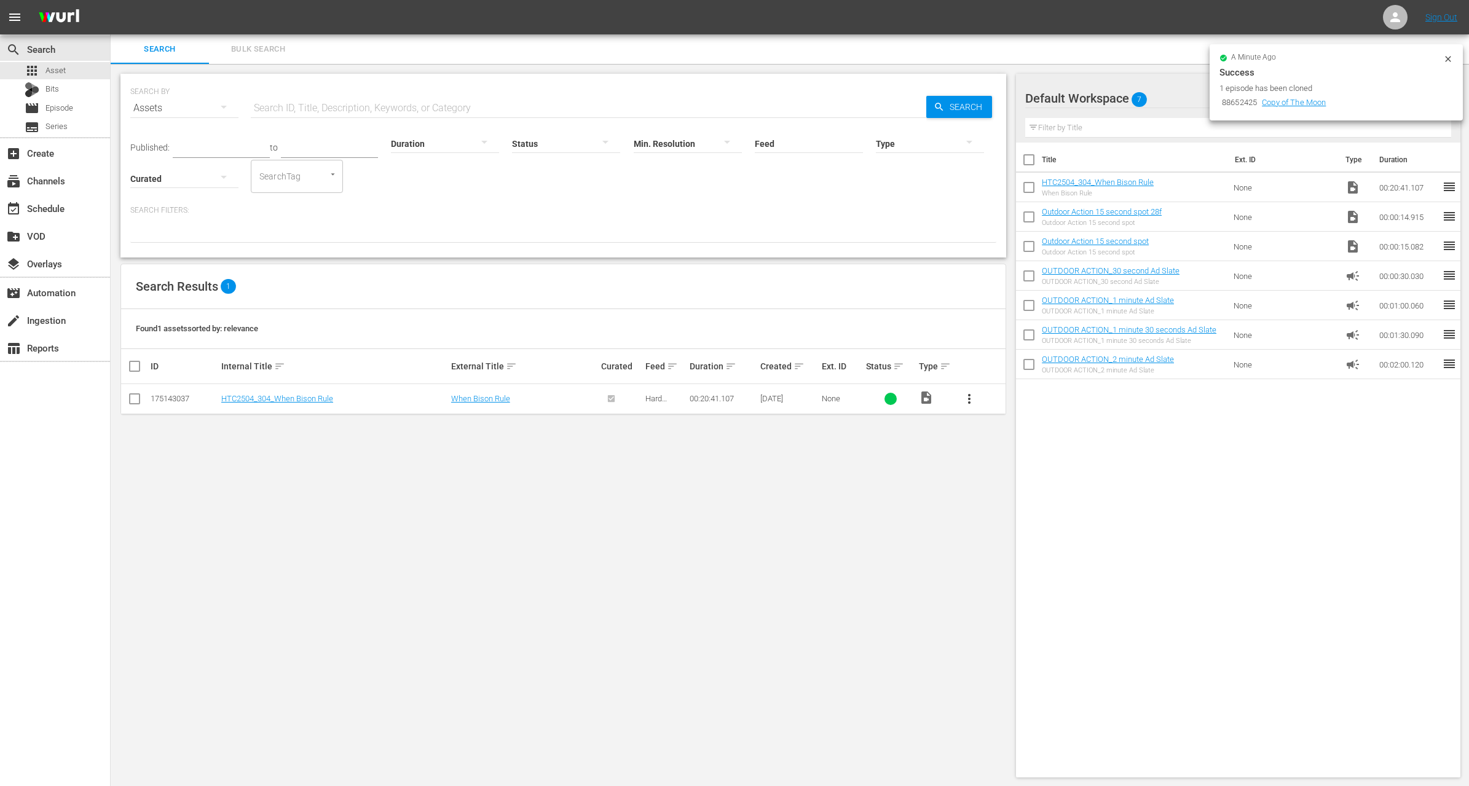
click at [453, 200] on div "Published: to Duration Status Min. Resolution Feed Feed Title Type Curated Sear…" at bounding box center [563, 183] width 866 height 120
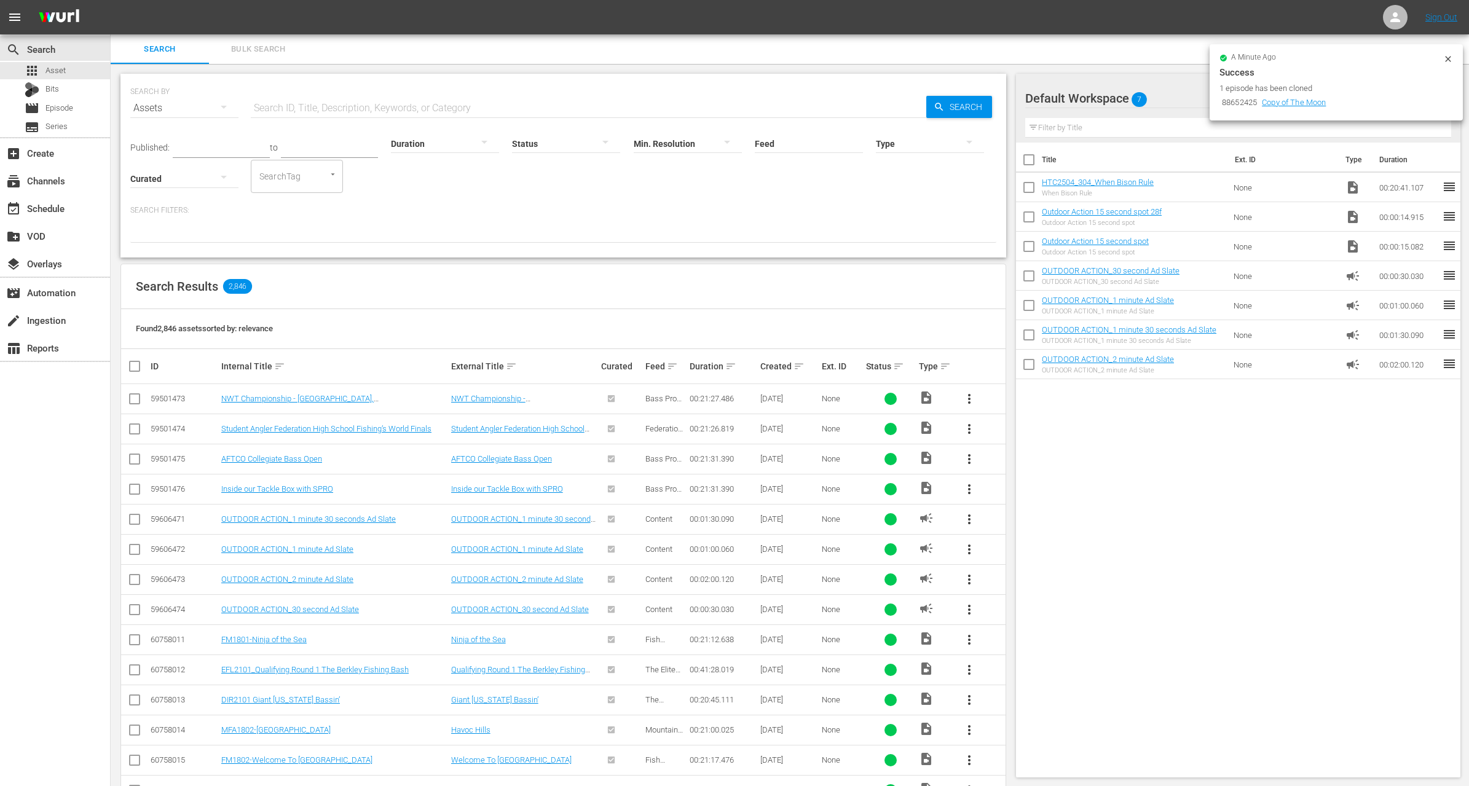
click at [730, 358] on th "Duration sort" at bounding box center [723, 366] width 71 height 34
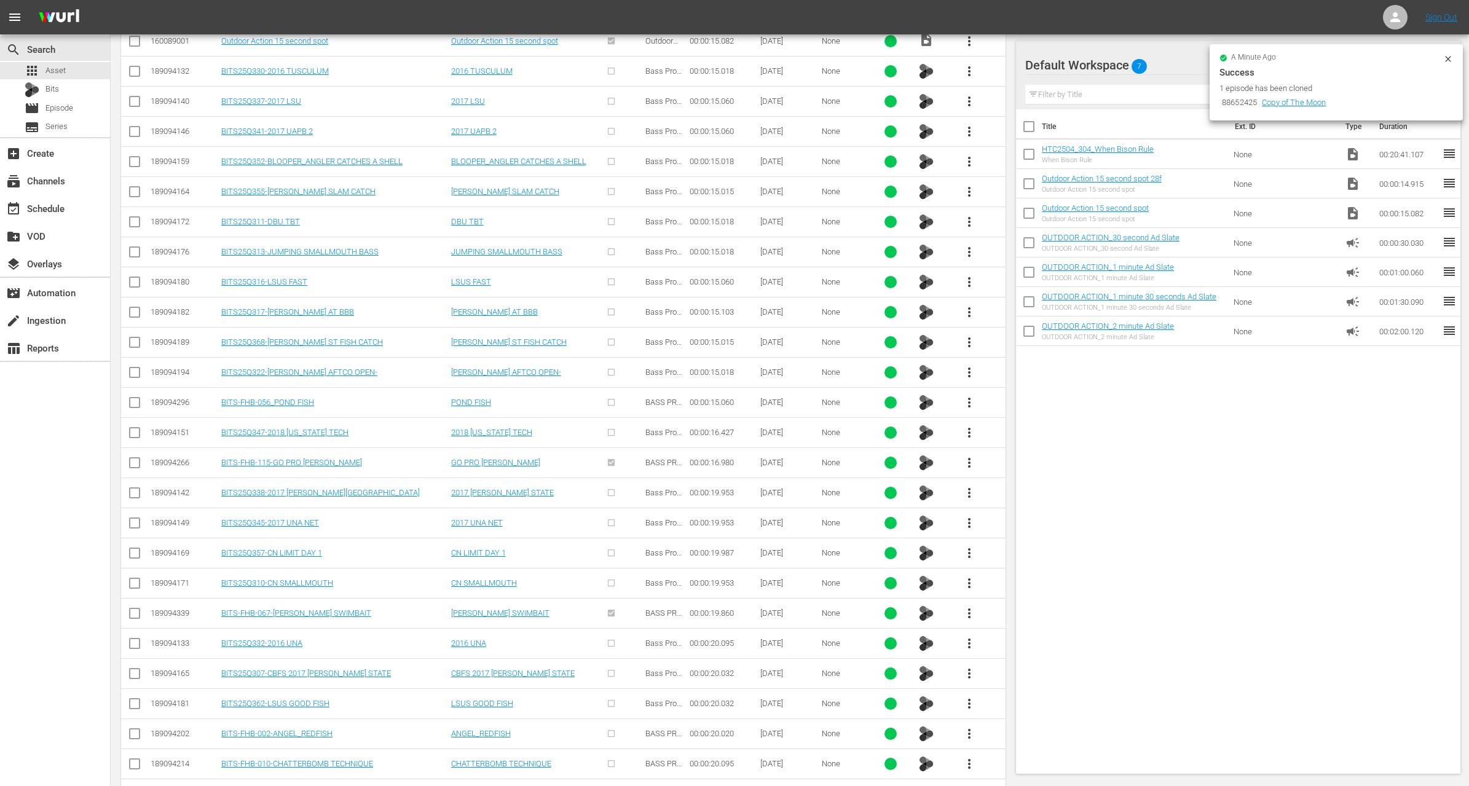
scroll to position [718, 0]
click at [973, 488] on span "more_vert" at bounding box center [969, 494] width 15 height 15
click at [1015, 514] on div "Workspace" at bounding box center [1036, 522] width 84 height 30
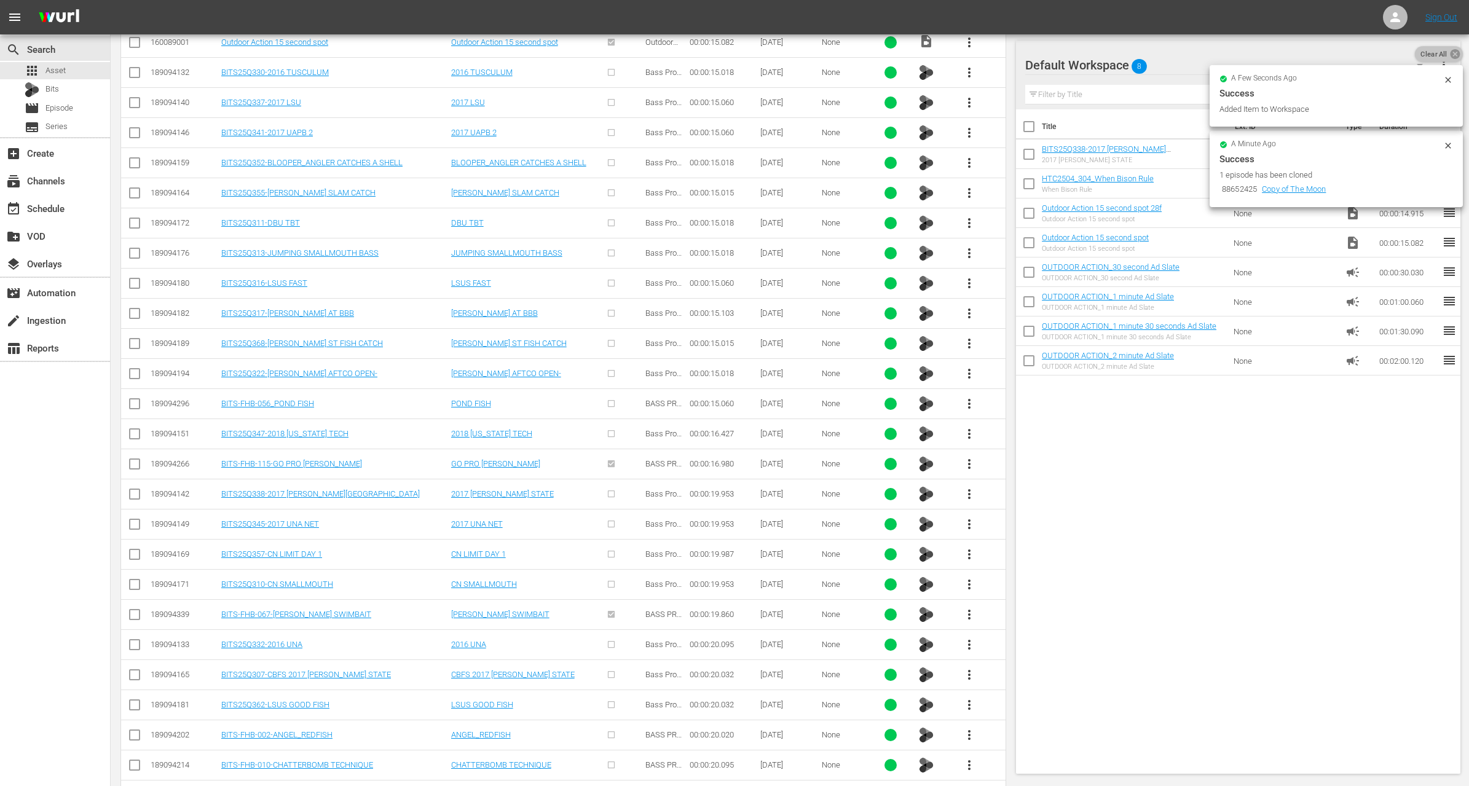
click at [1450, 57] on icon at bounding box center [1456, 54] width 12 height 12
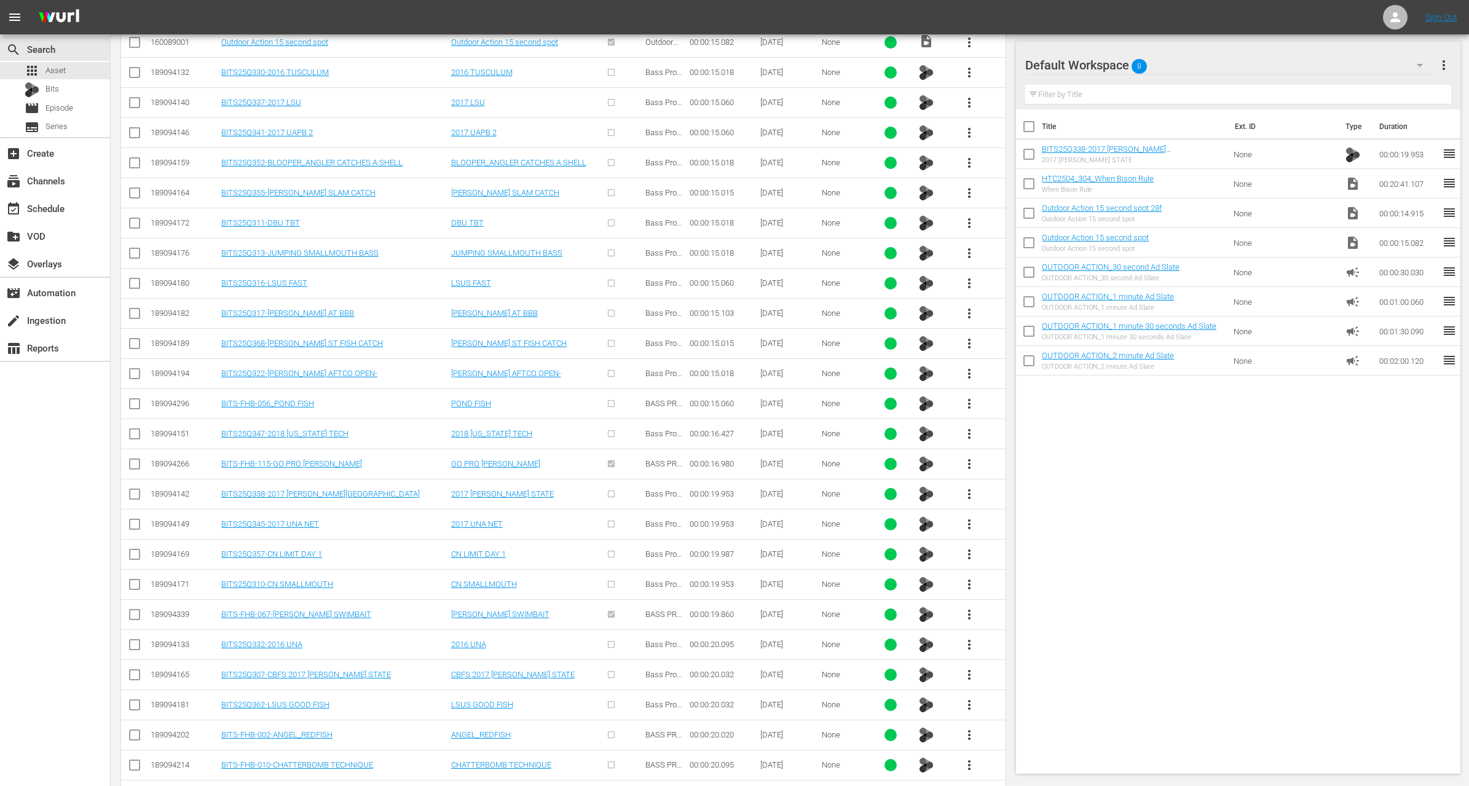
click at [1035, 183] on input "checkbox" at bounding box center [1029, 186] width 26 height 26
checkbox input "true"
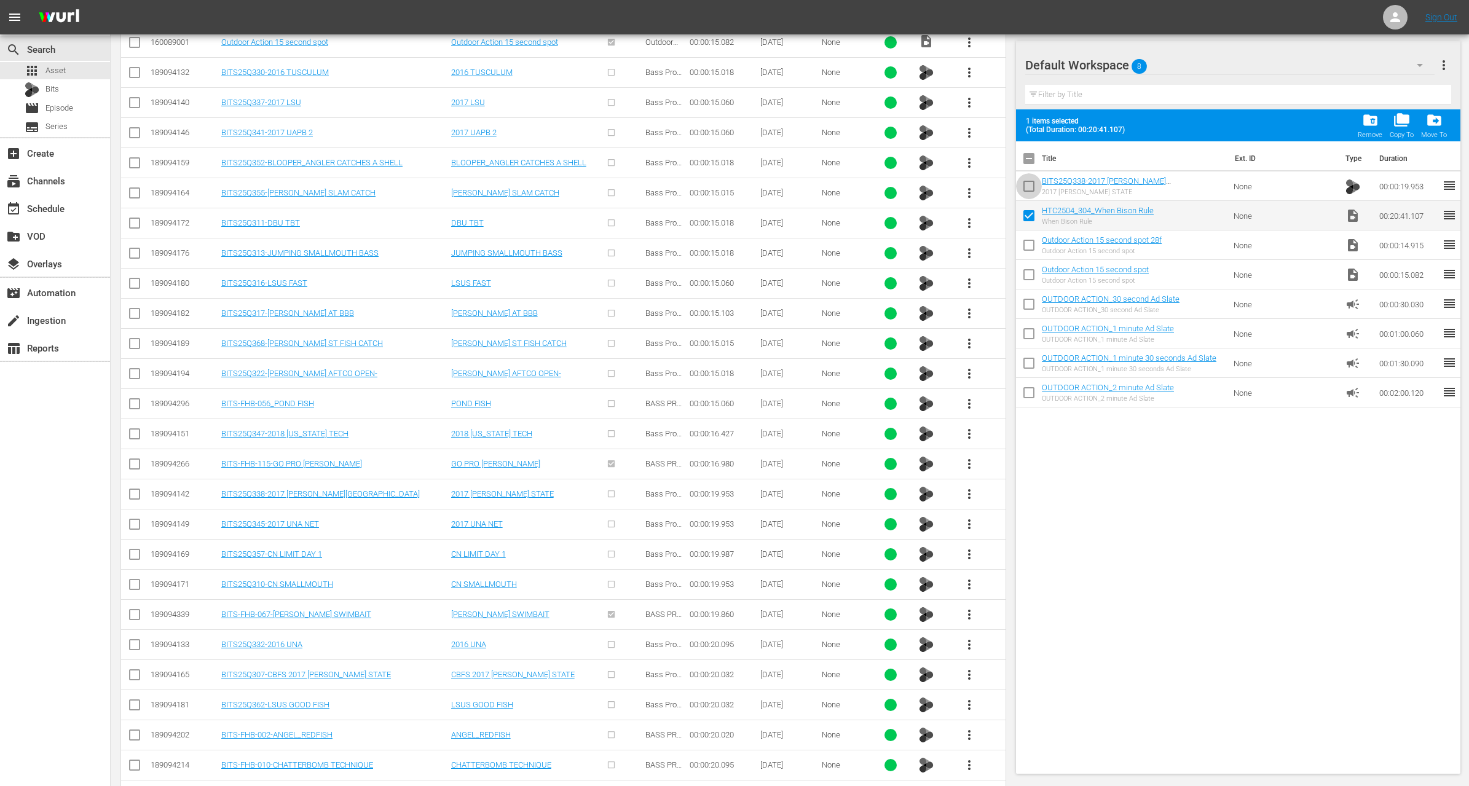
click at [1029, 183] on input "checkbox" at bounding box center [1029, 189] width 26 height 26
checkbox input "true"
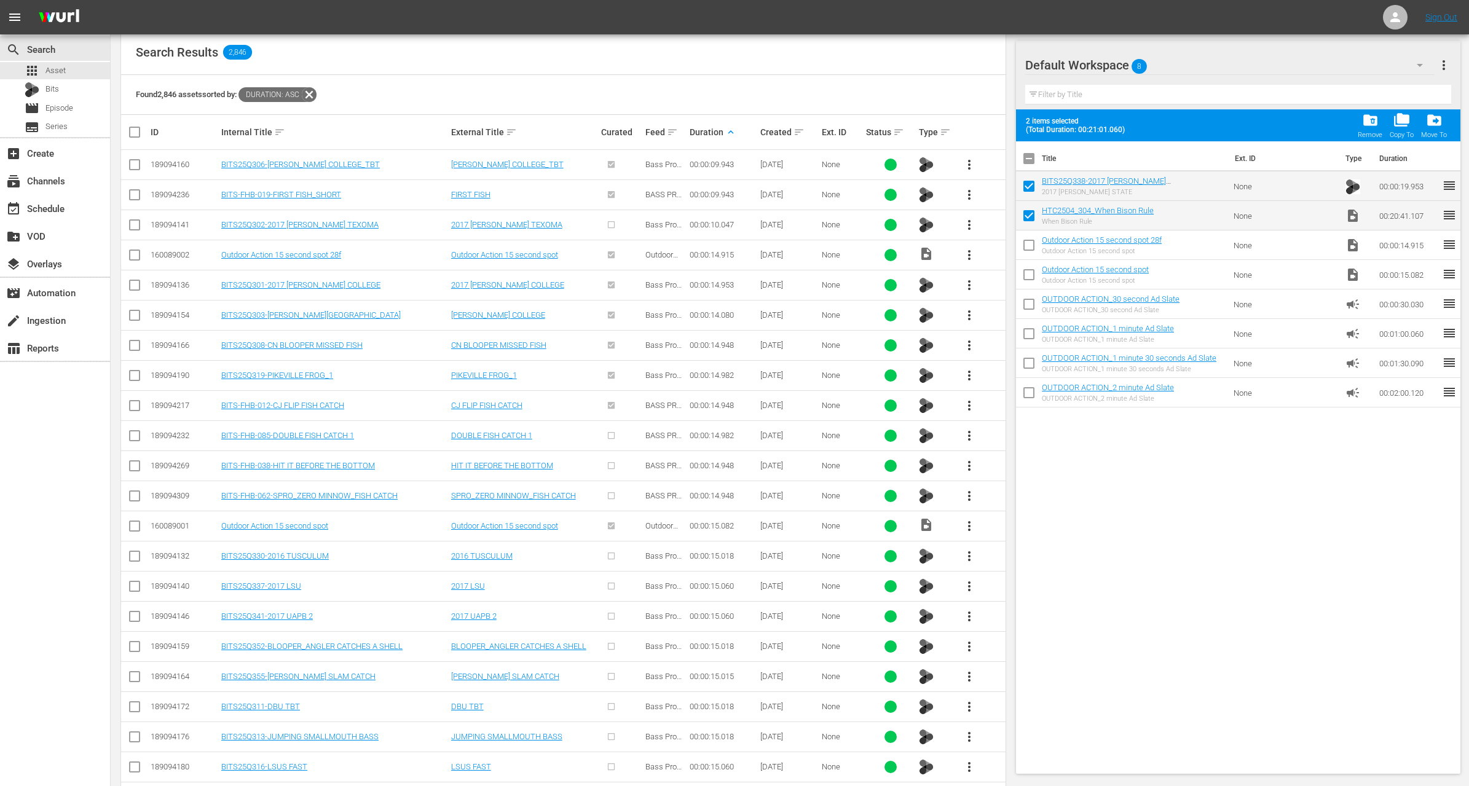
scroll to position [236, 0]
click at [970, 251] on span "more_vert" at bounding box center [969, 253] width 15 height 15
click at [1012, 287] on div "Workspace" at bounding box center [1036, 286] width 84 height 30
click at [971, 278] on span "more_vert" at bounding box center [969, 283] width 15 height 15
click at [1018, 309] on div "Workspace" at bounding box center [1036, 316] width 84 height 30
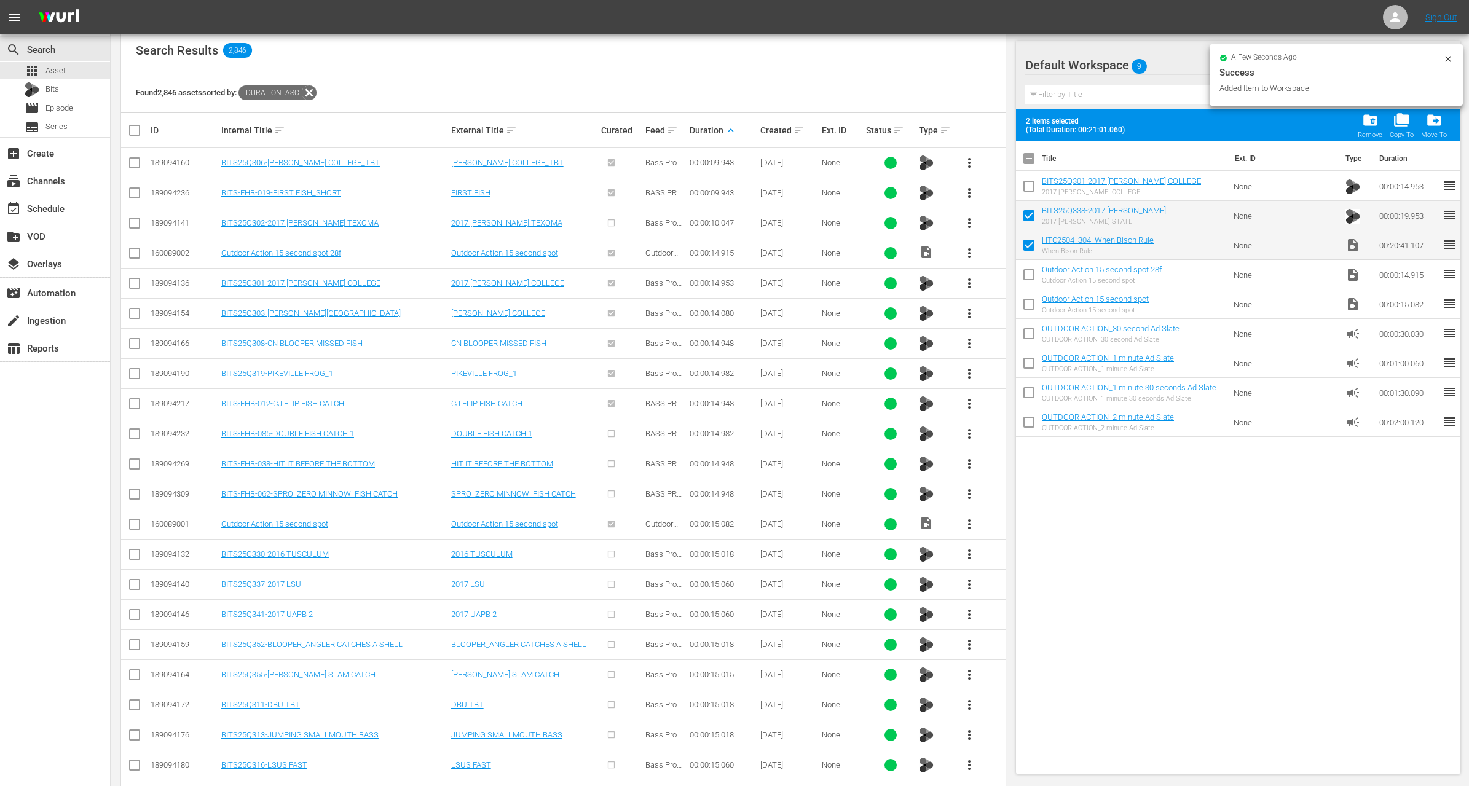
click at [1030, 191] on input "checkbox" at bounding box center [1029, 189] width 26 height 26
checkbox input "false"
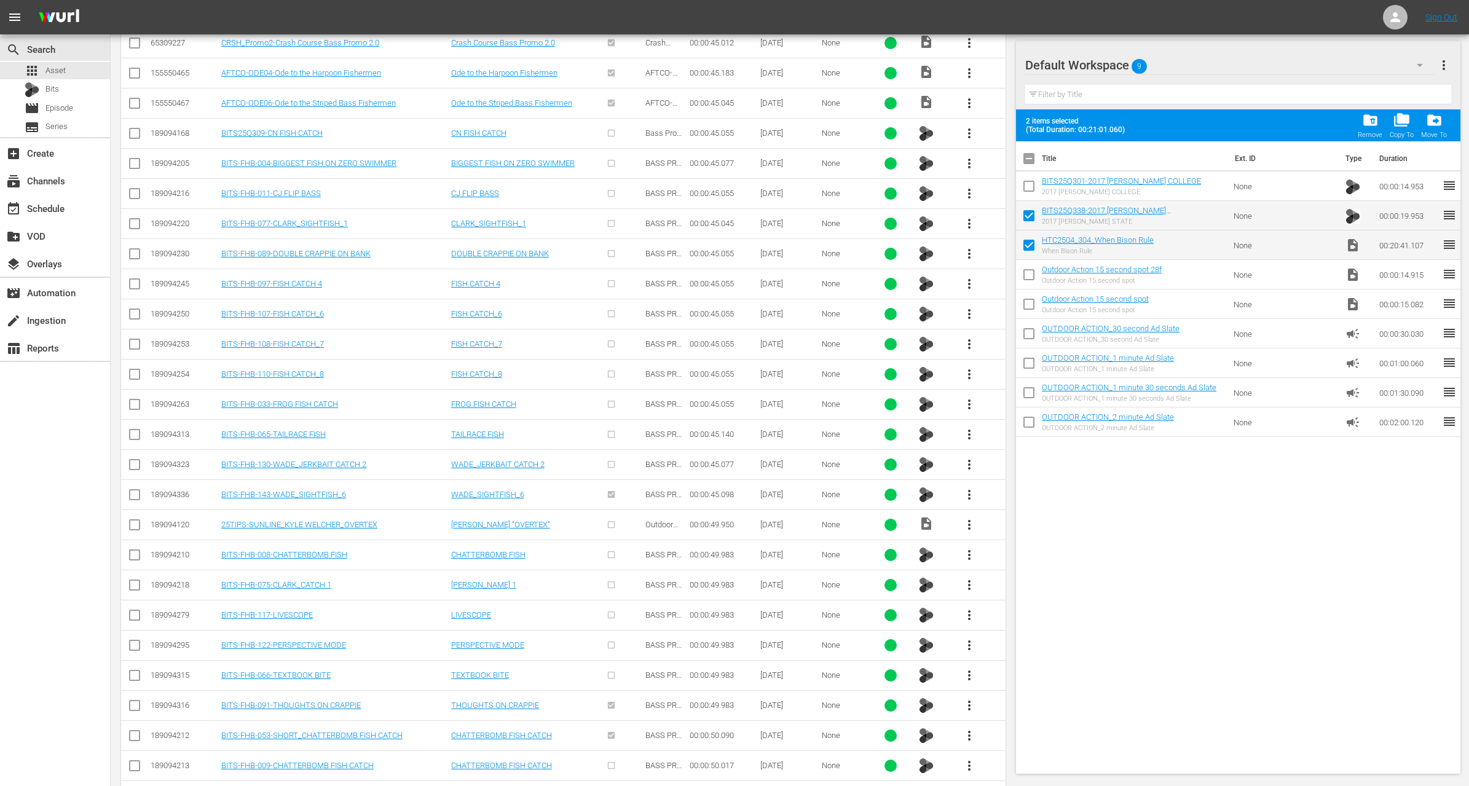
scroll to position [6226, 0]
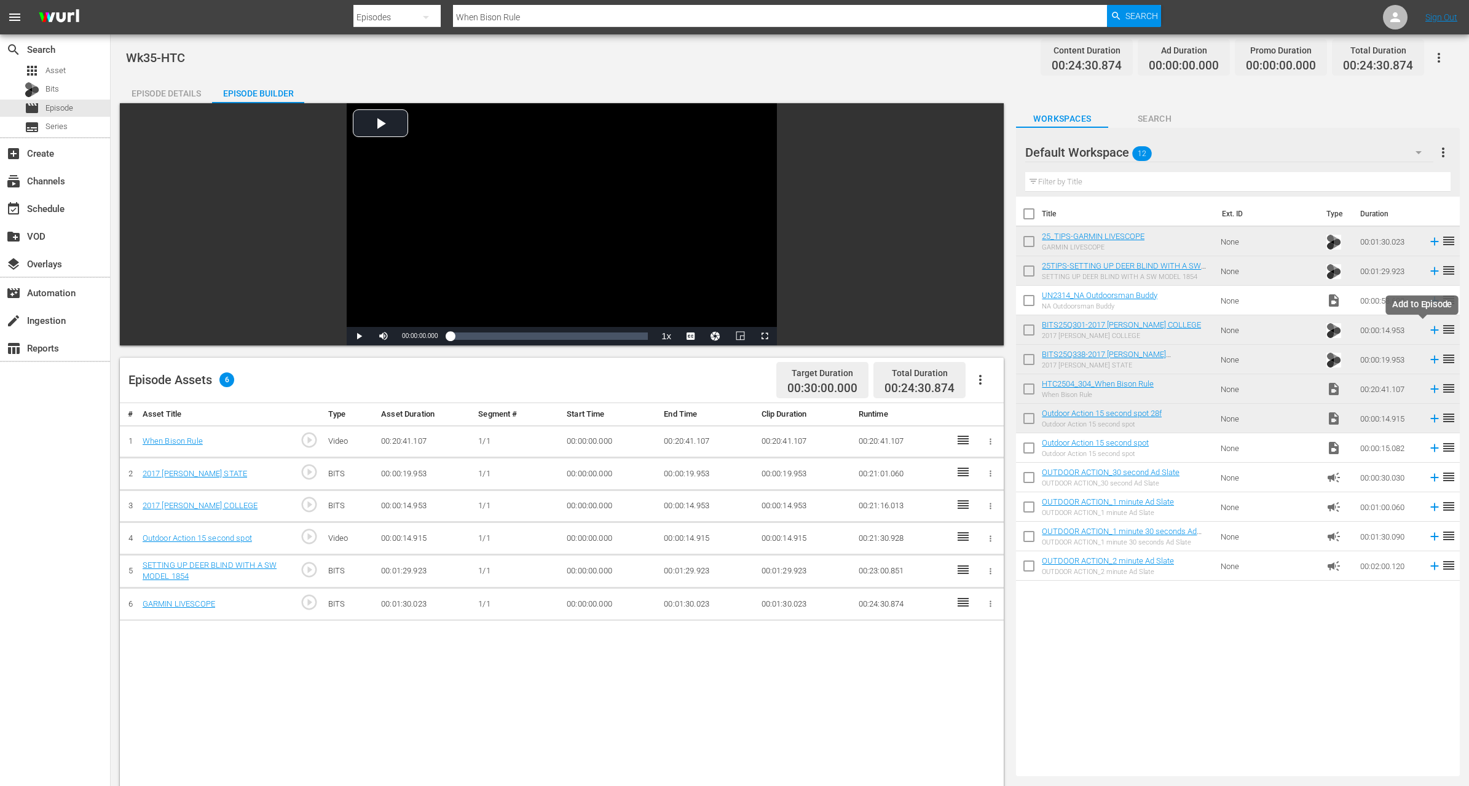
click at [1428, 332] on icon at bounding box center [1435, 330] width 14 height 14
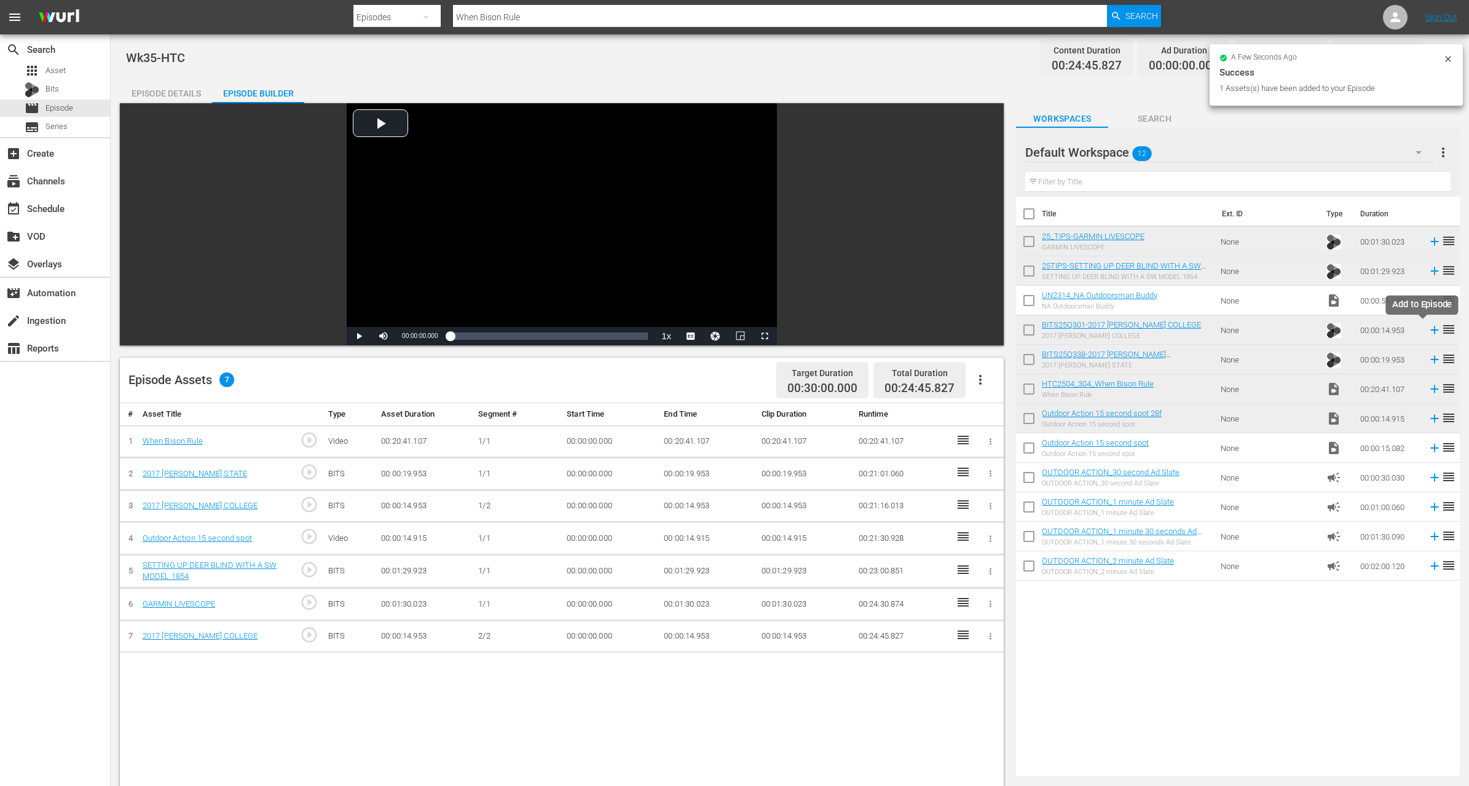
click at [1428, 328] on icon at bounding box center [1435, 330] width 14 height 14
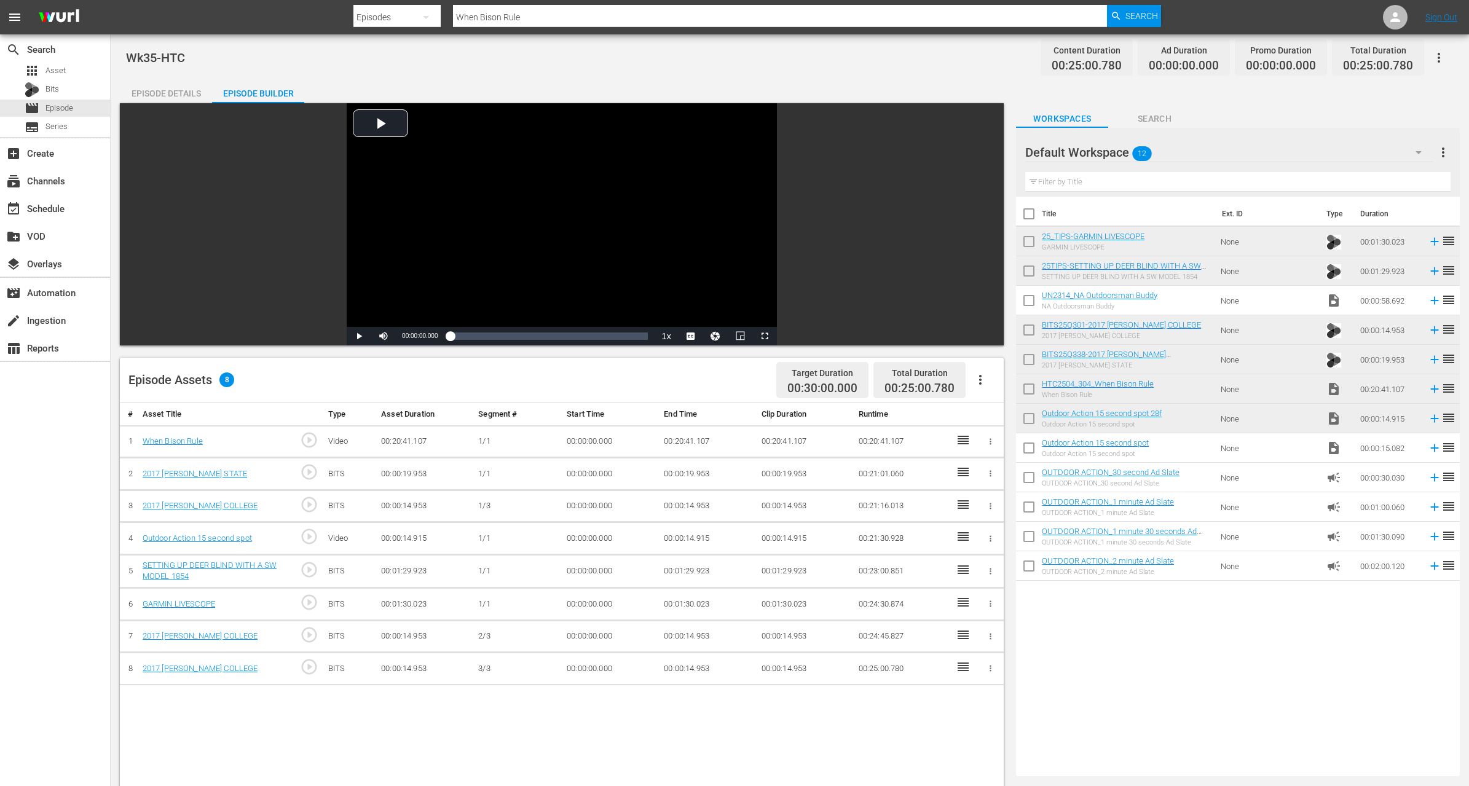
click at [1442, 568] on span "reorder" at bounding box center [1449, 565] width 15 height 15
click at [1428, 569] on icon at bounding box center [1435, 567] width 14 height 14
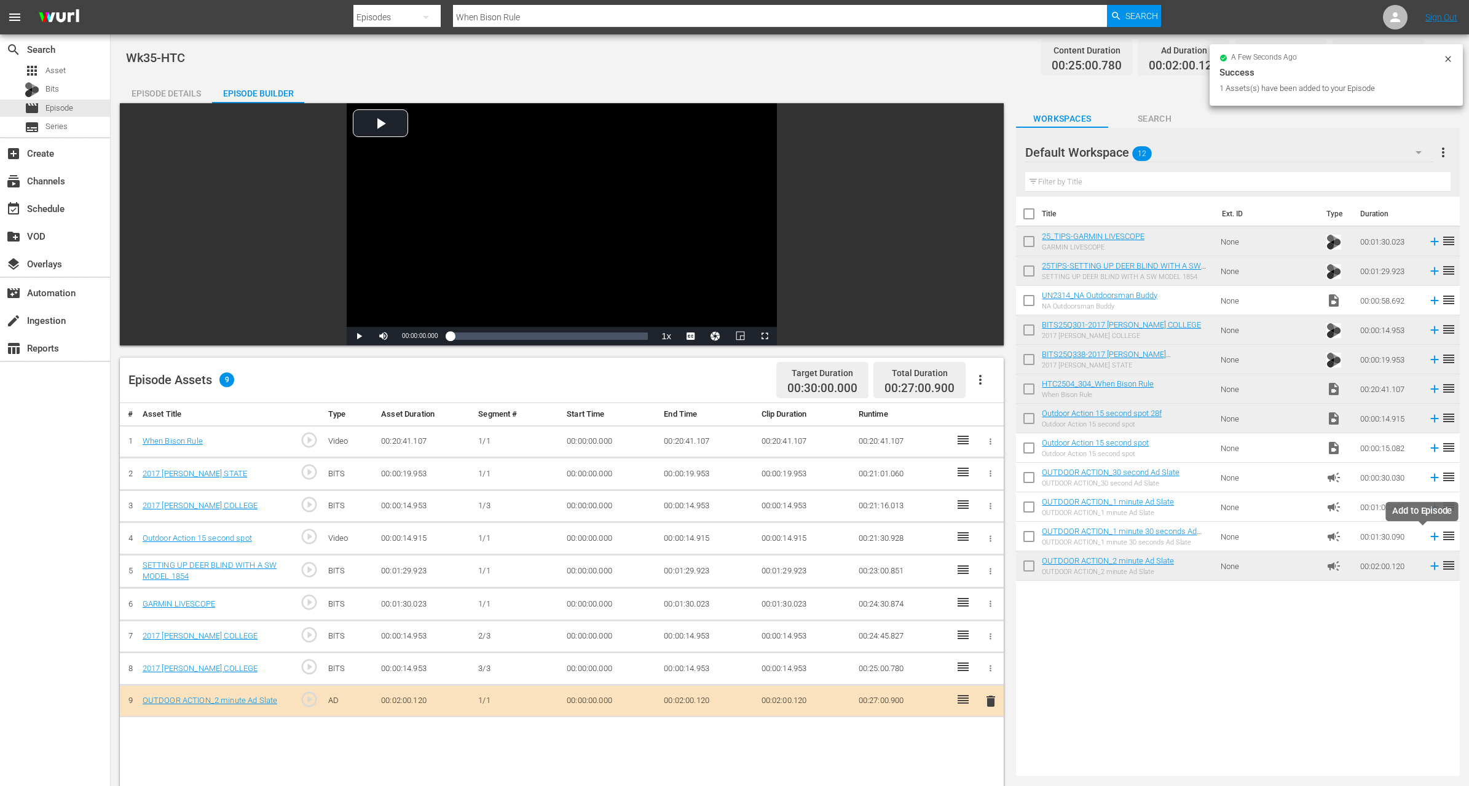
click at [1428, 536] on icon at bounding box center [1435, 537] width 14 height 14
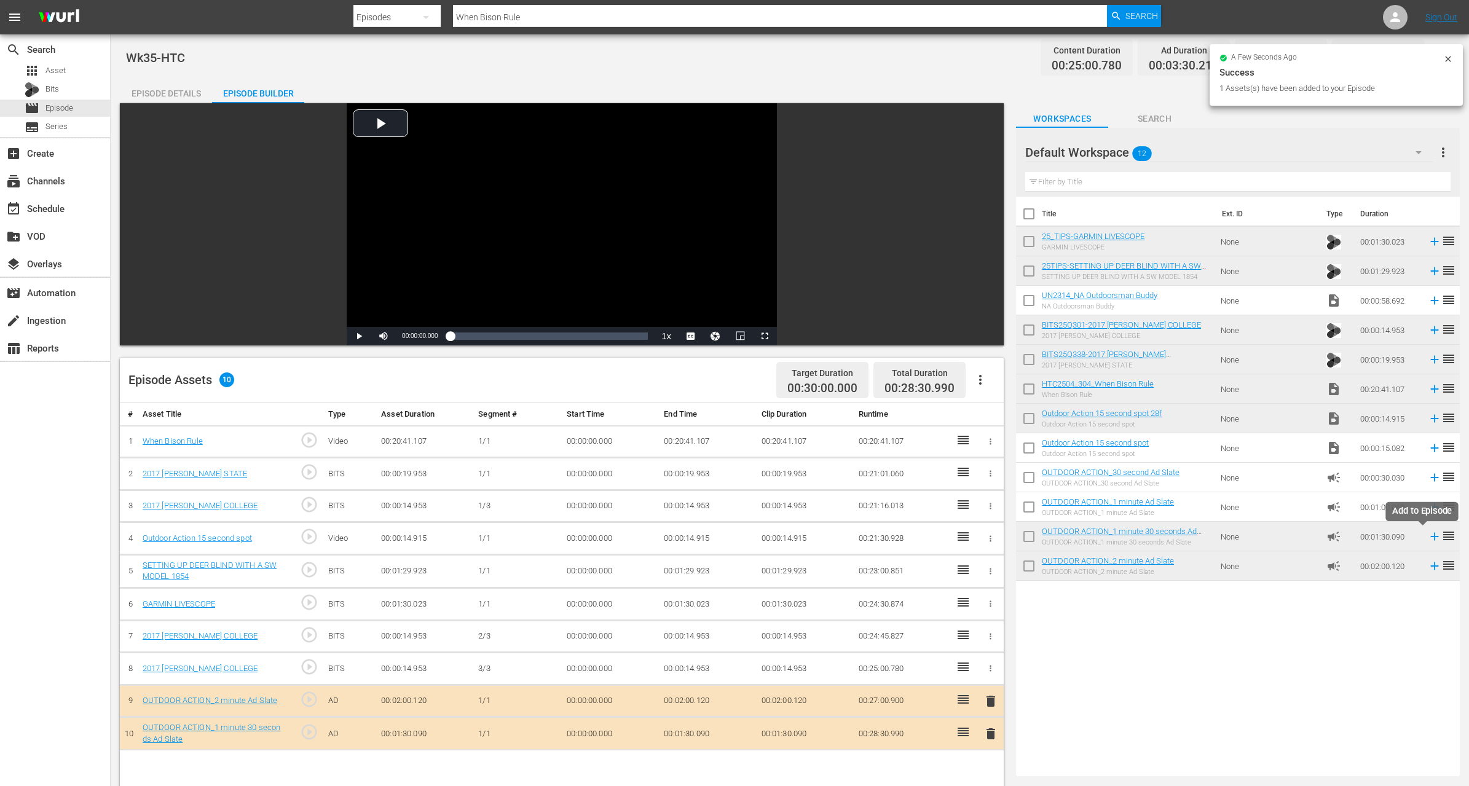
click at [1428, 538] on icon at bounding box center [1435, 537] width 14 height 14
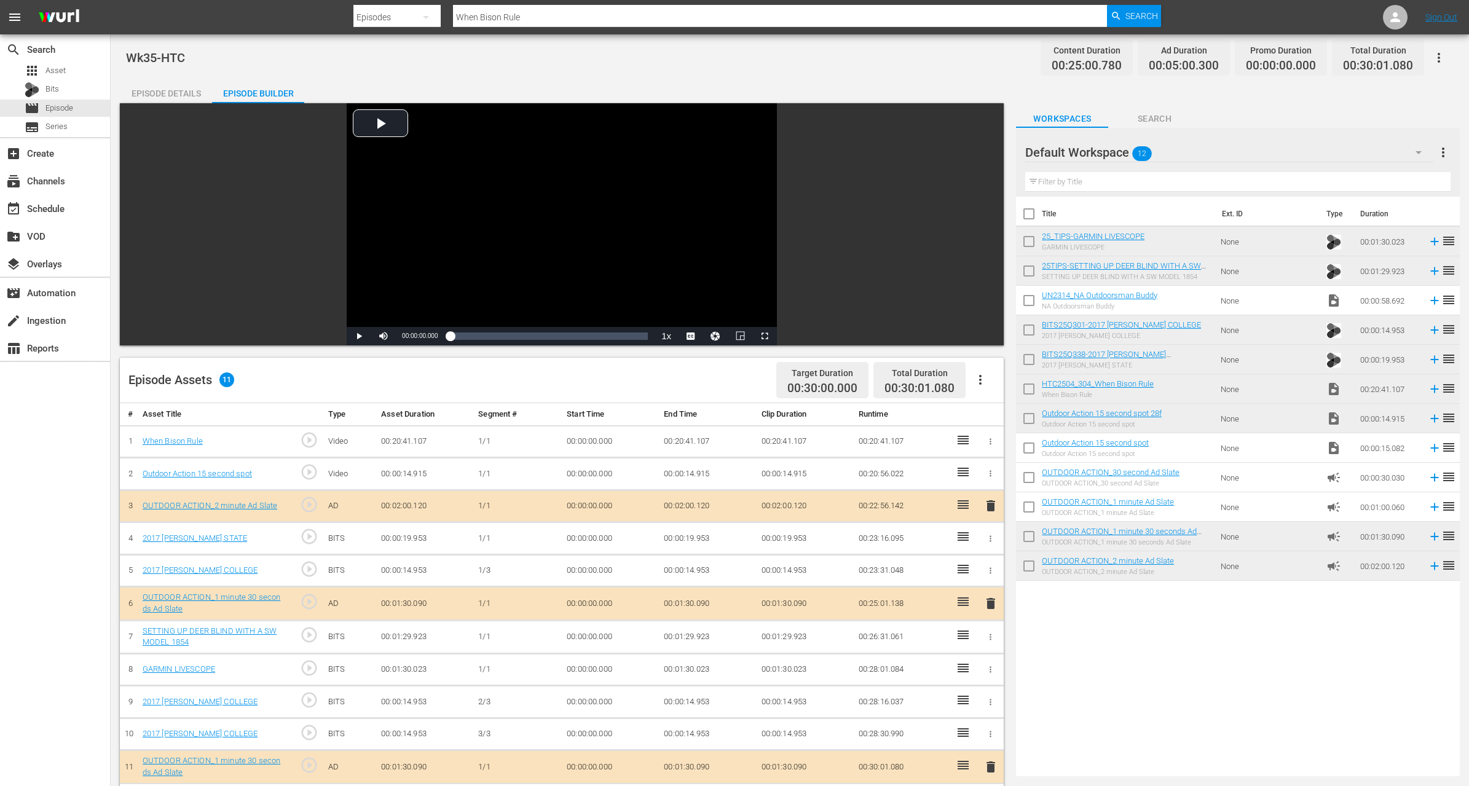
click at [992, 730] on icon "button" at bounding box center [990, 734] width 9 height 9
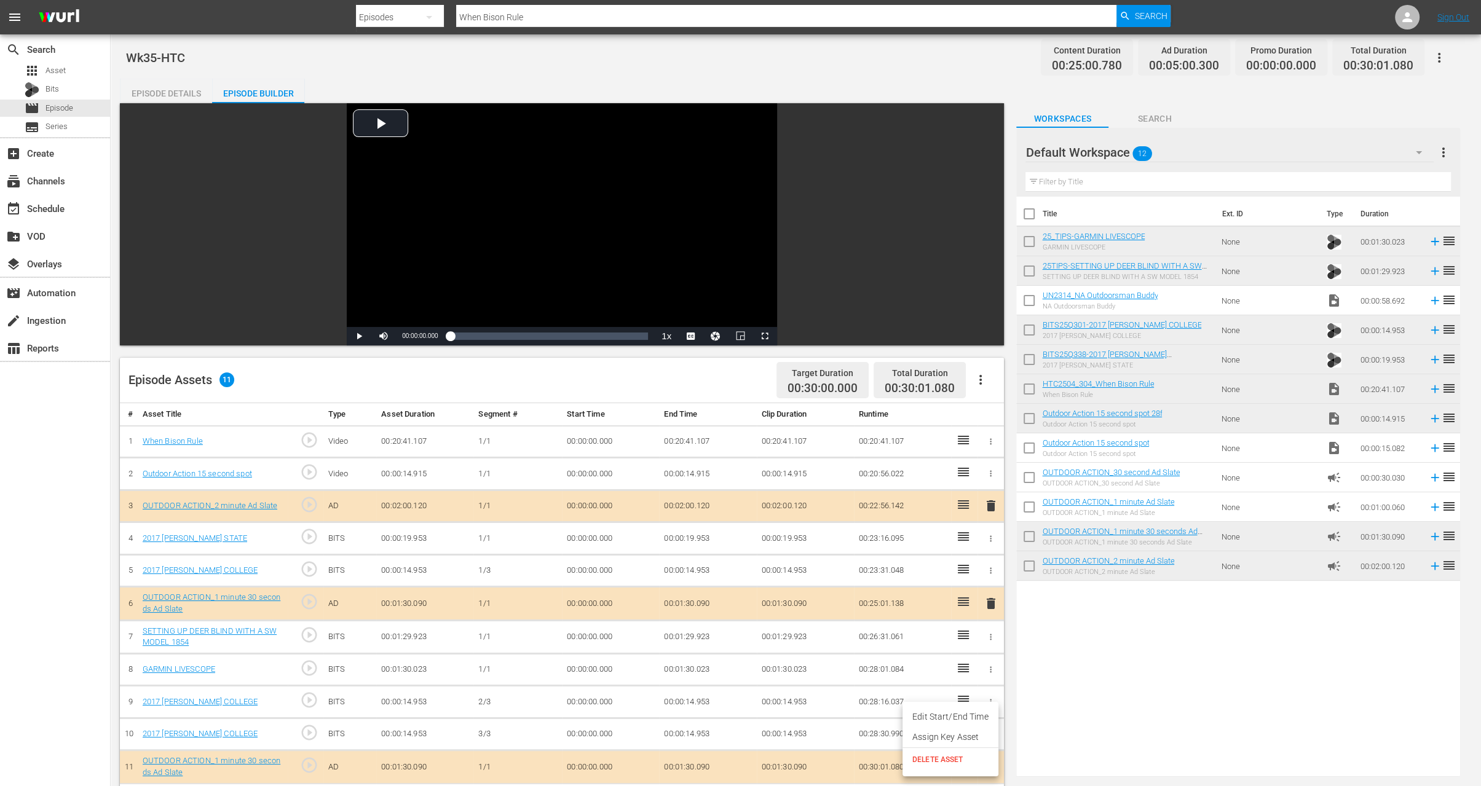
click at [838, 732] on div at bounding box center [740, 393] width 1481 height 786
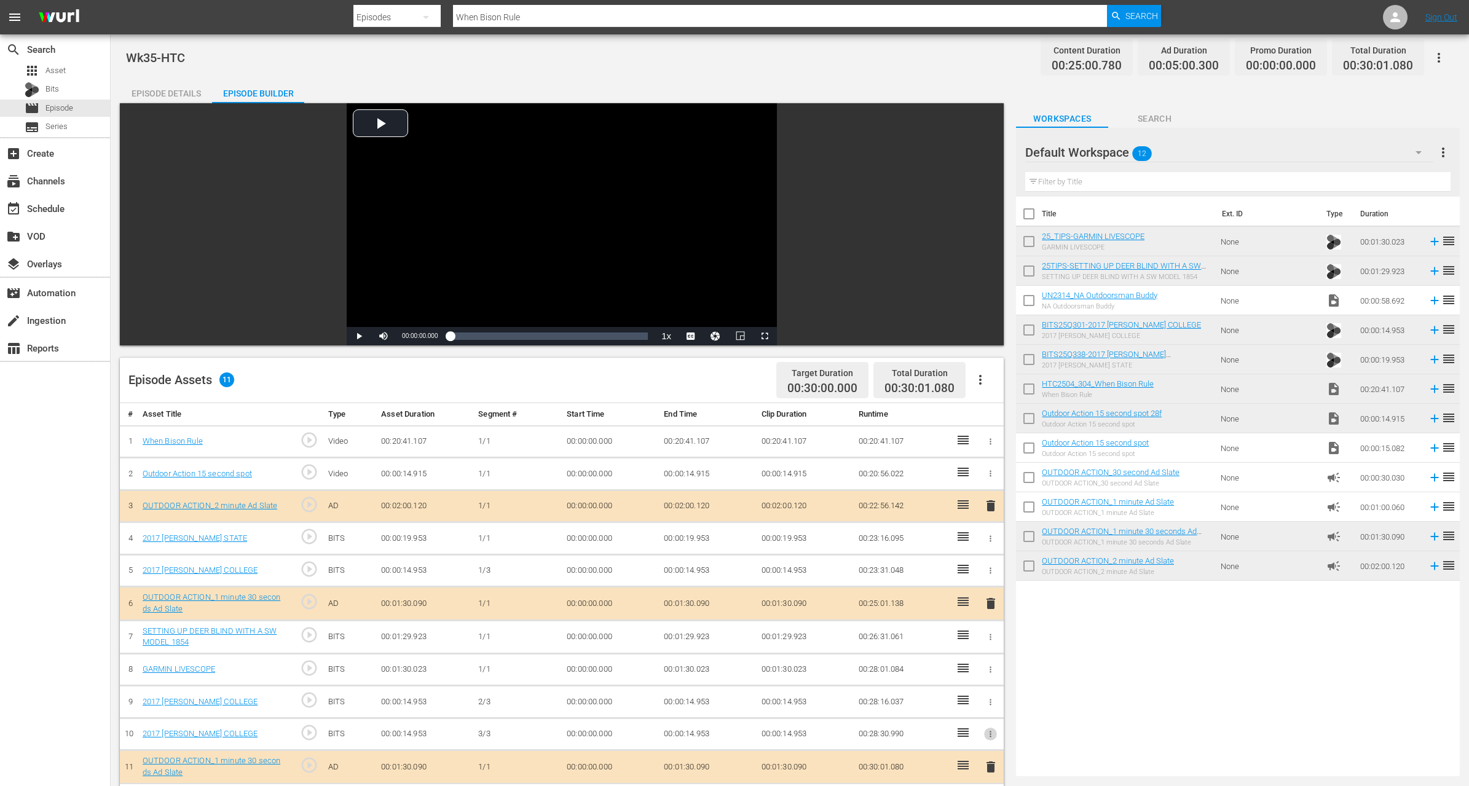
click at [992, 730] on icon "button" at bounding box center [990, 734] width 9 height 9
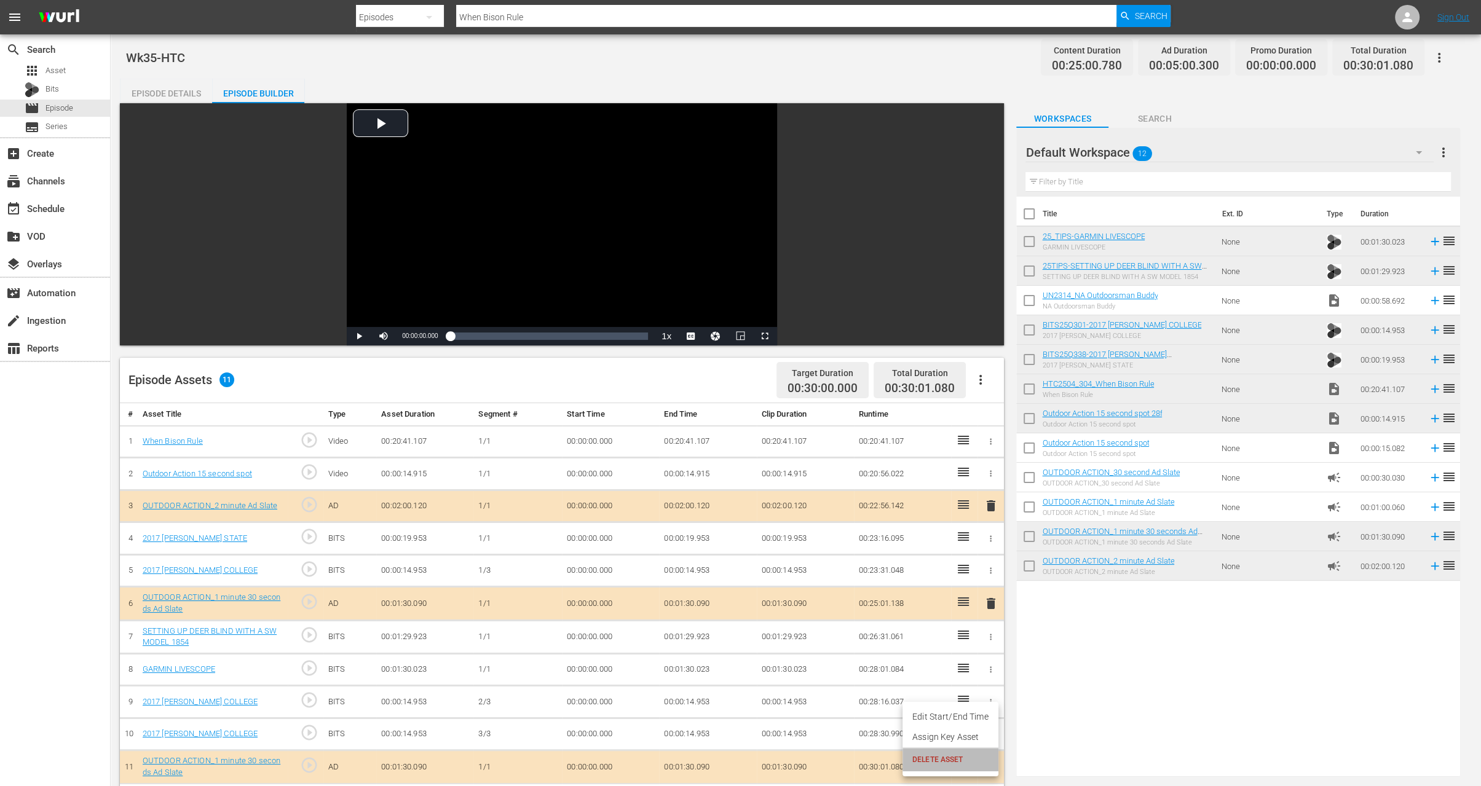
click at [963, 761] on span "DELETE ASSET" at bounding box center [950, 759] width 76 height 11
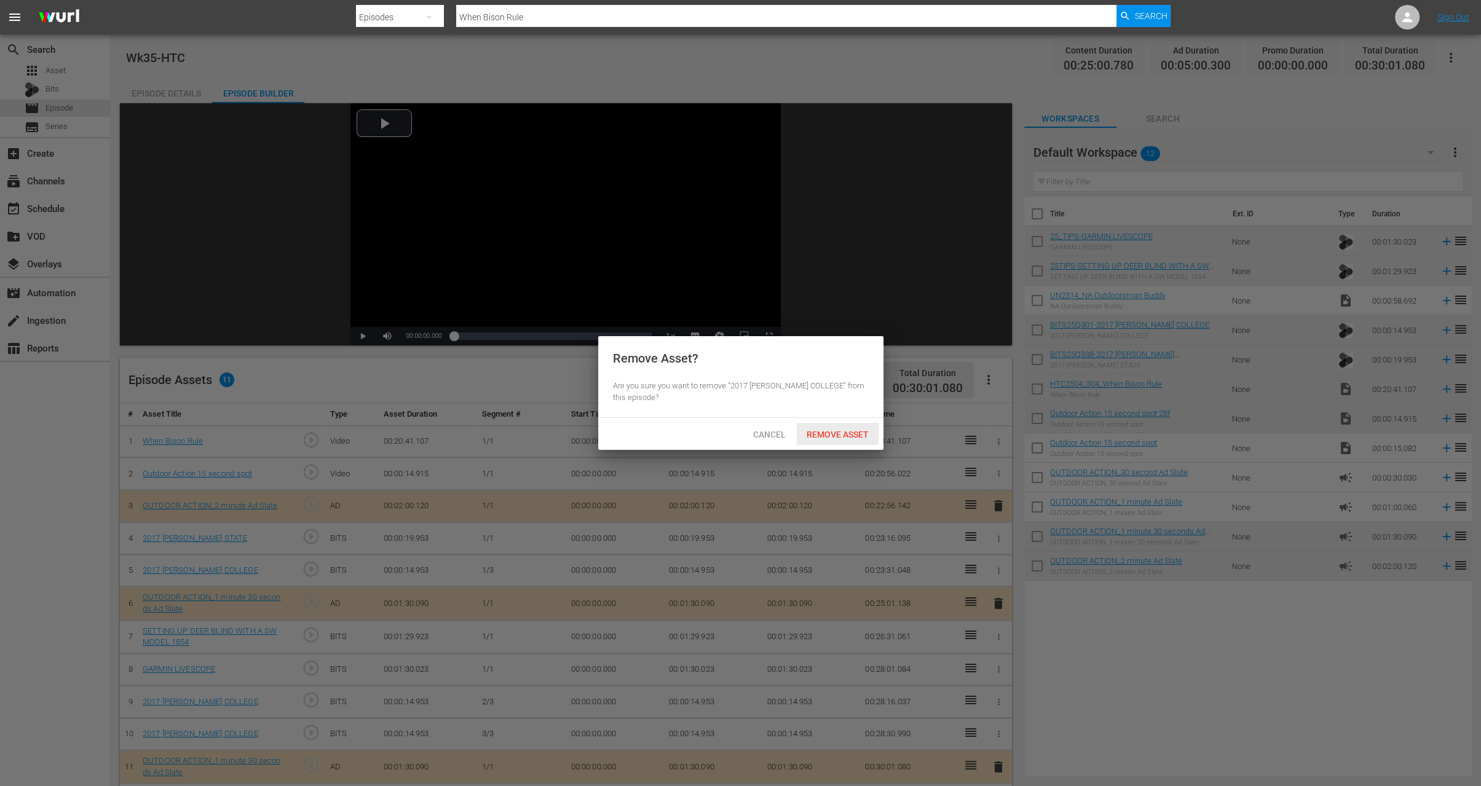
click at [848, 428] on div "Remove Asset" at bounding box center [838, 434] width 82 height 23
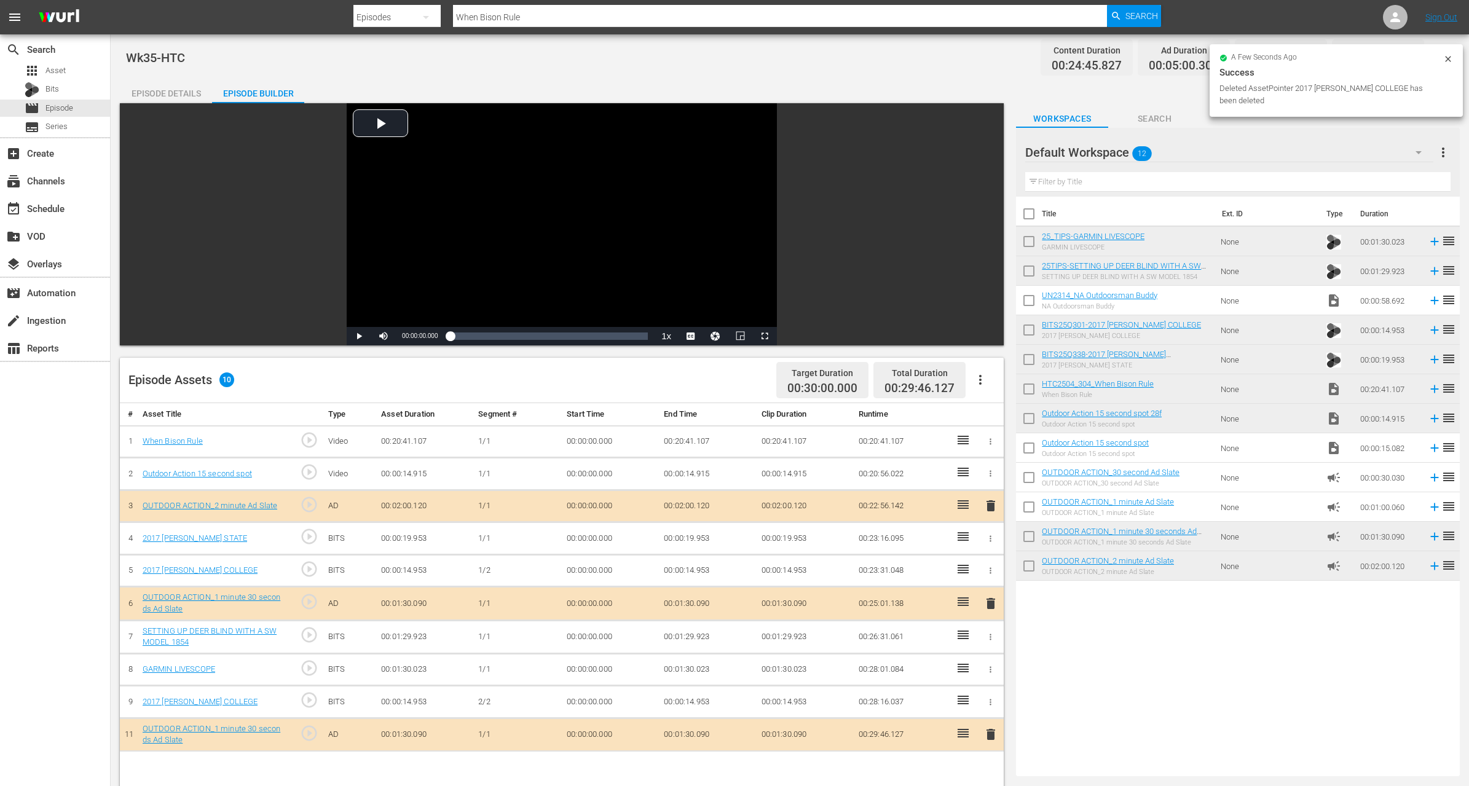
click at [987, 700] on icon "button" at bounding box center [990, 702] width 9 height 9
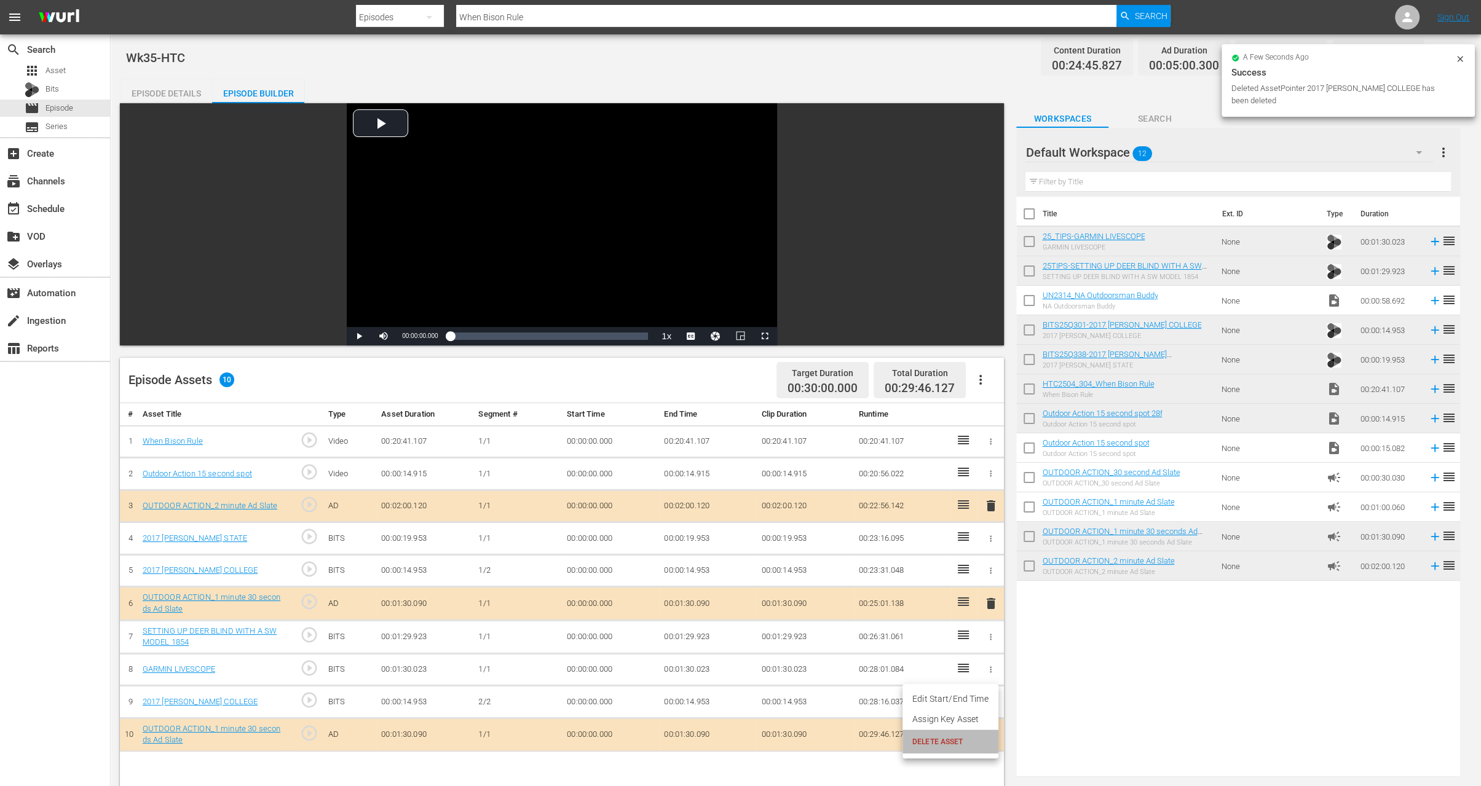
click at [947, 741] on span "DELETE ASSET" at bounding box center [950, 742] width 76 height 11
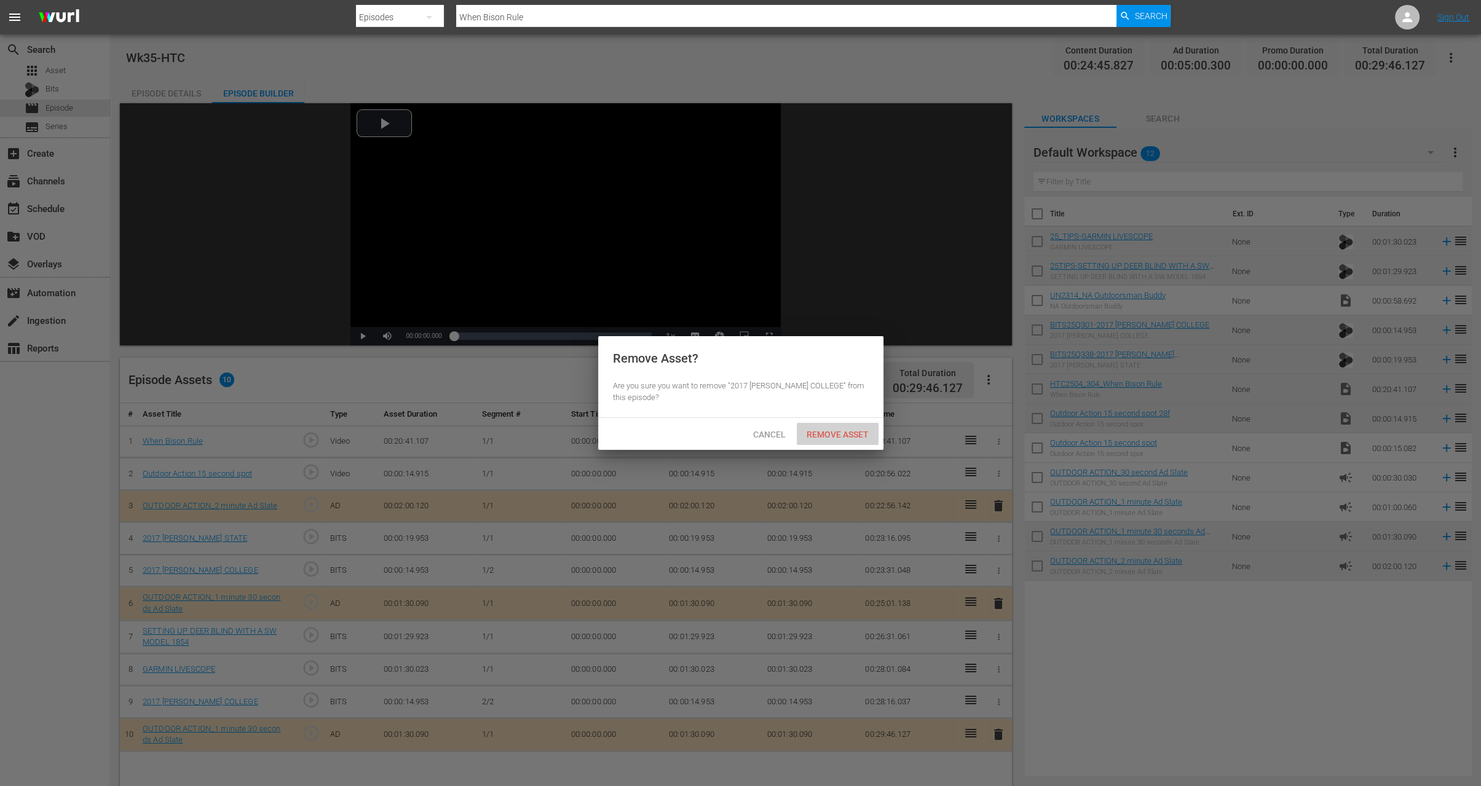
click at [827, 432] on span "Remove Asset" at bounding box center [838, 435] width 82 height 10
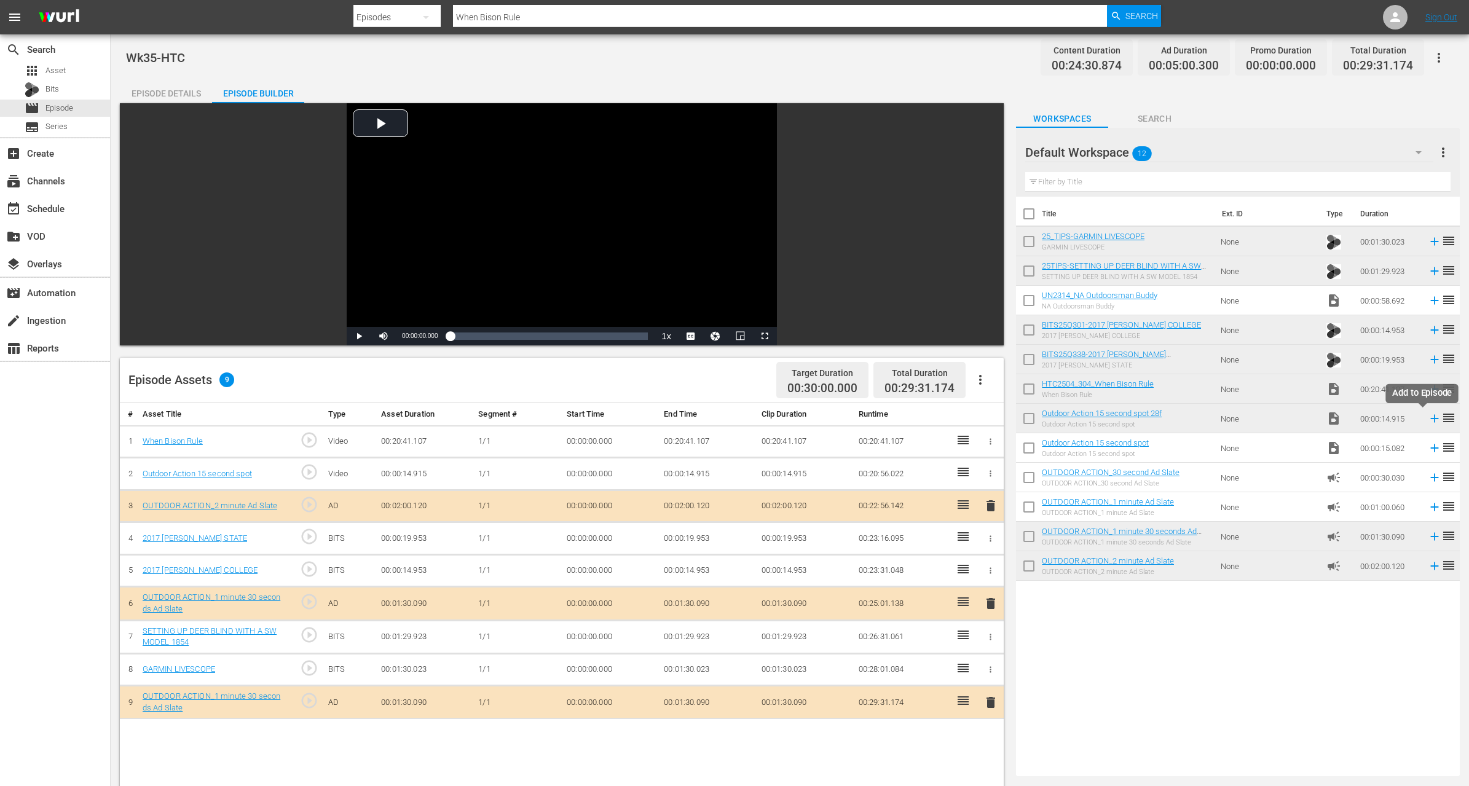
click at [1428, 415] on icon at bounding box center [1435, 419] width 14 height 14
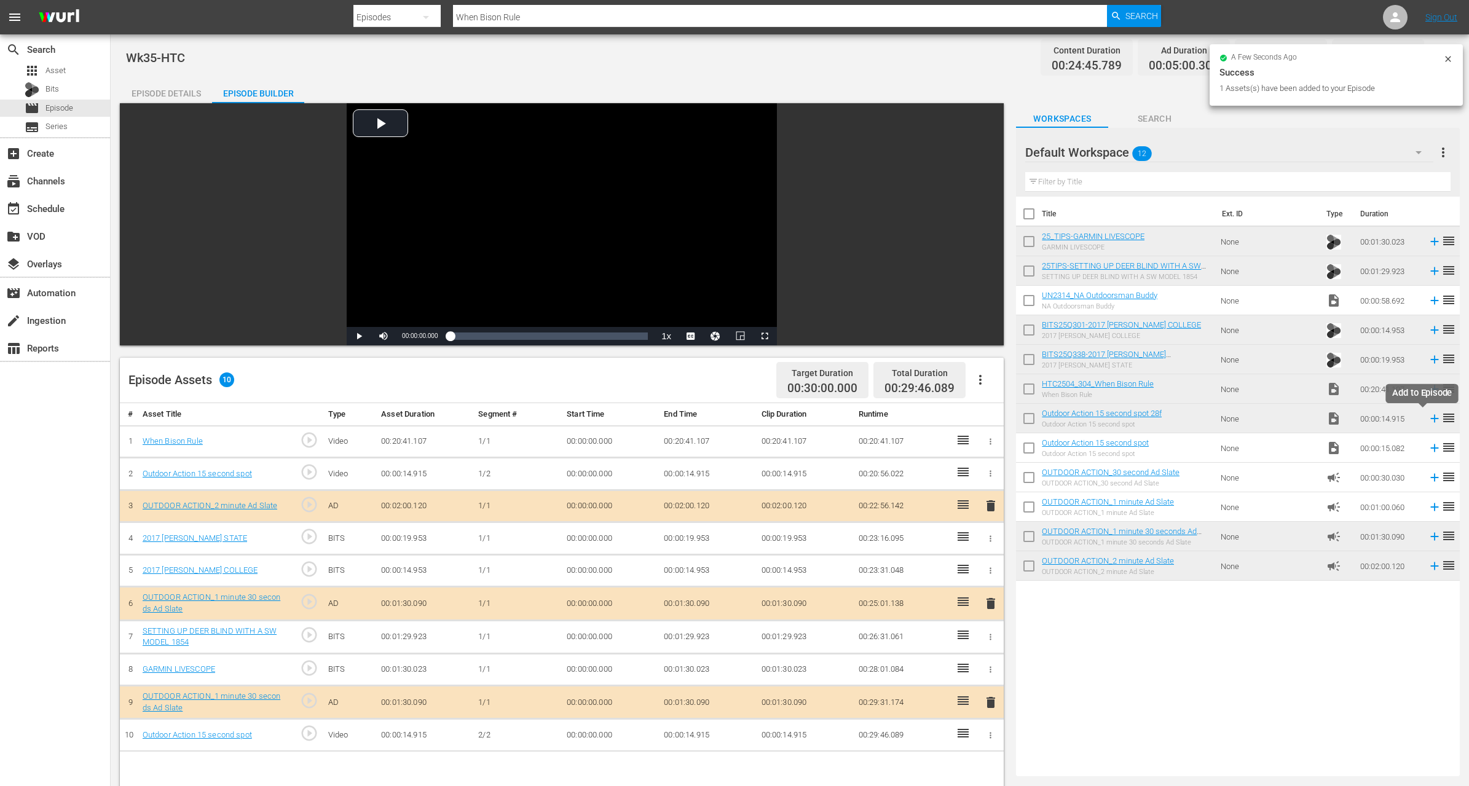
click at [1428, 414] on icon at bounding box center [1435, 419] width 14 height 14
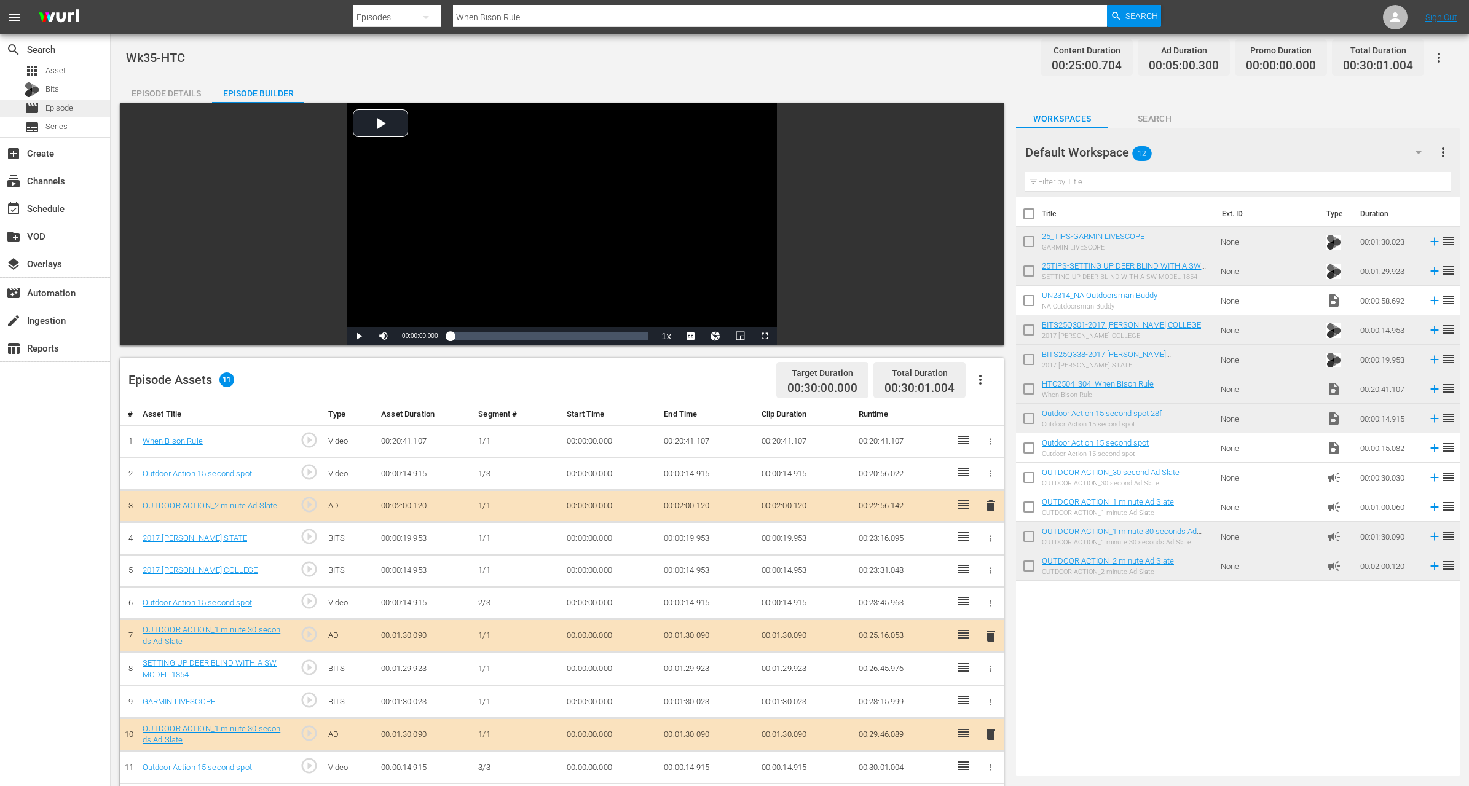
click at [63, 106] on span "Episode" at bounding box center [59, 108] width 28 height 12
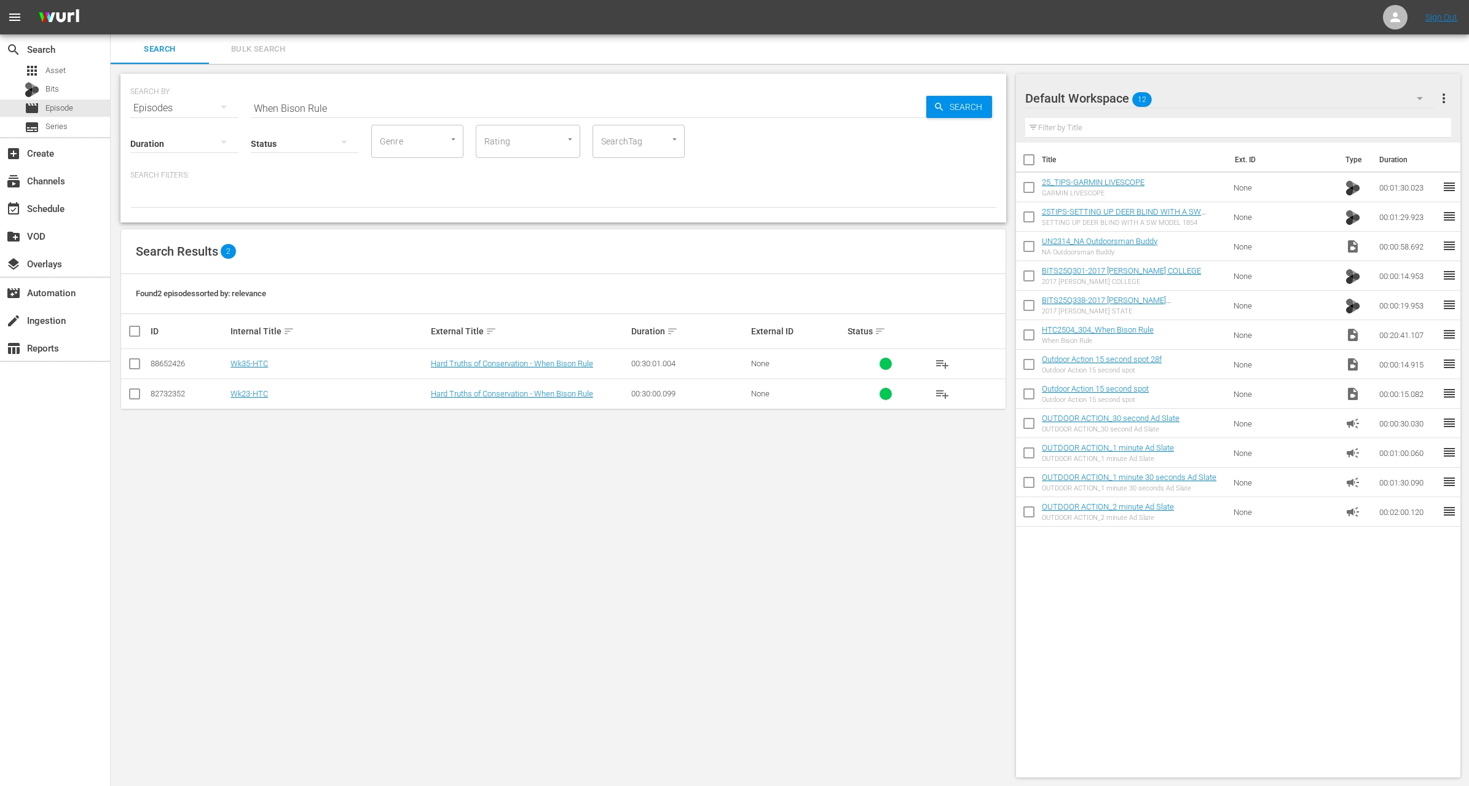
click at [389, 117] on input "When Bison Rule" at bounding box center [589, 108] width 676 height 30
click at [389, 117] on div "Search ID, Title, Description, Keywords, or Category When Bison Rule" at bounding box center [589, 108] width 676 height 30
paste input "6 Species in One Episode – Ultimate South African Safari!"
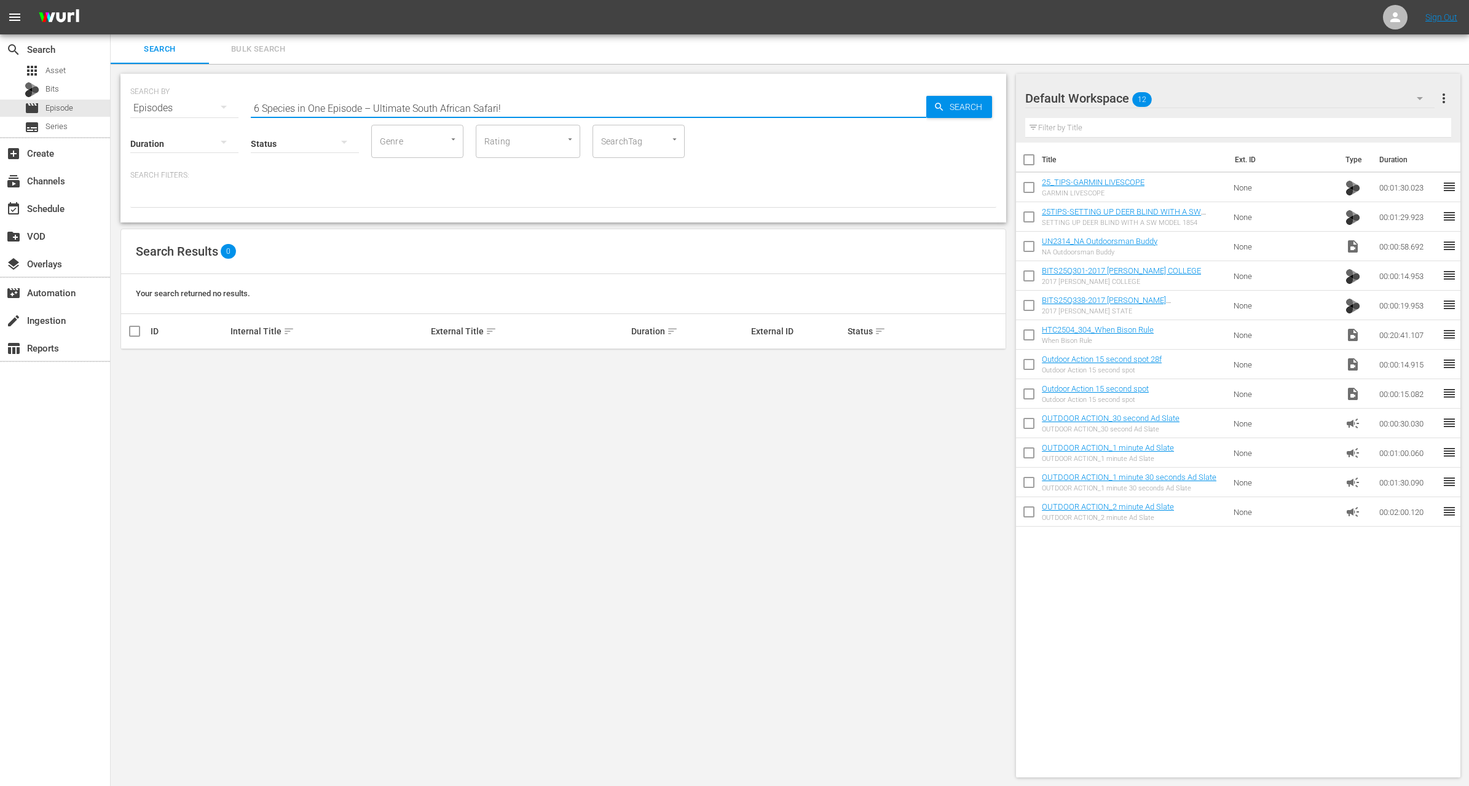
click at [521, 108] on input "6 Species in One Episode – Ultimate South African Safari!" at bounding box center [589, 108] width 676 height 30
paste input "Musky of Bust"
type input "Musky of Bust"
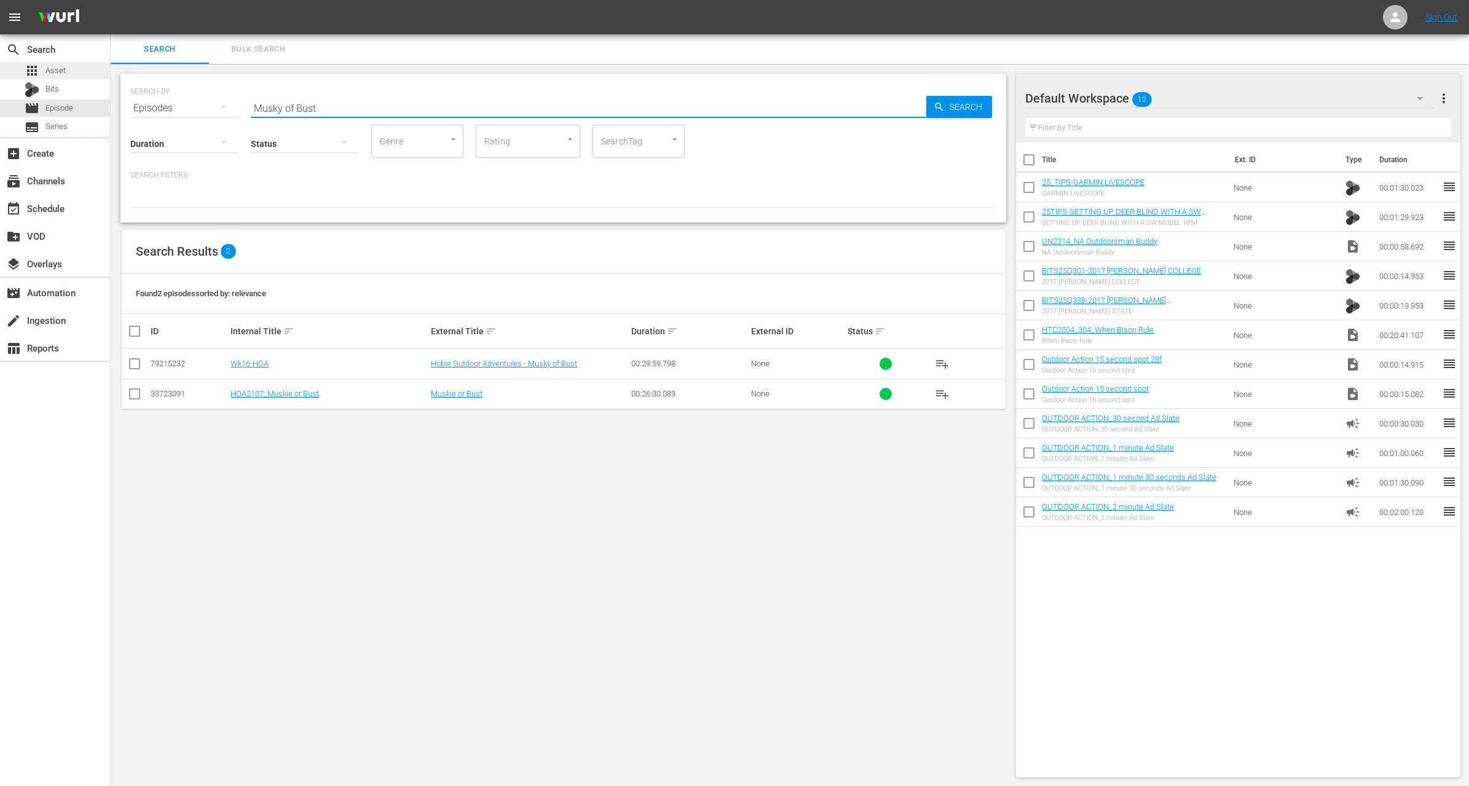
click at [50, 71] on span "Asset" at bounding box center [55, 71] width 20 height 12
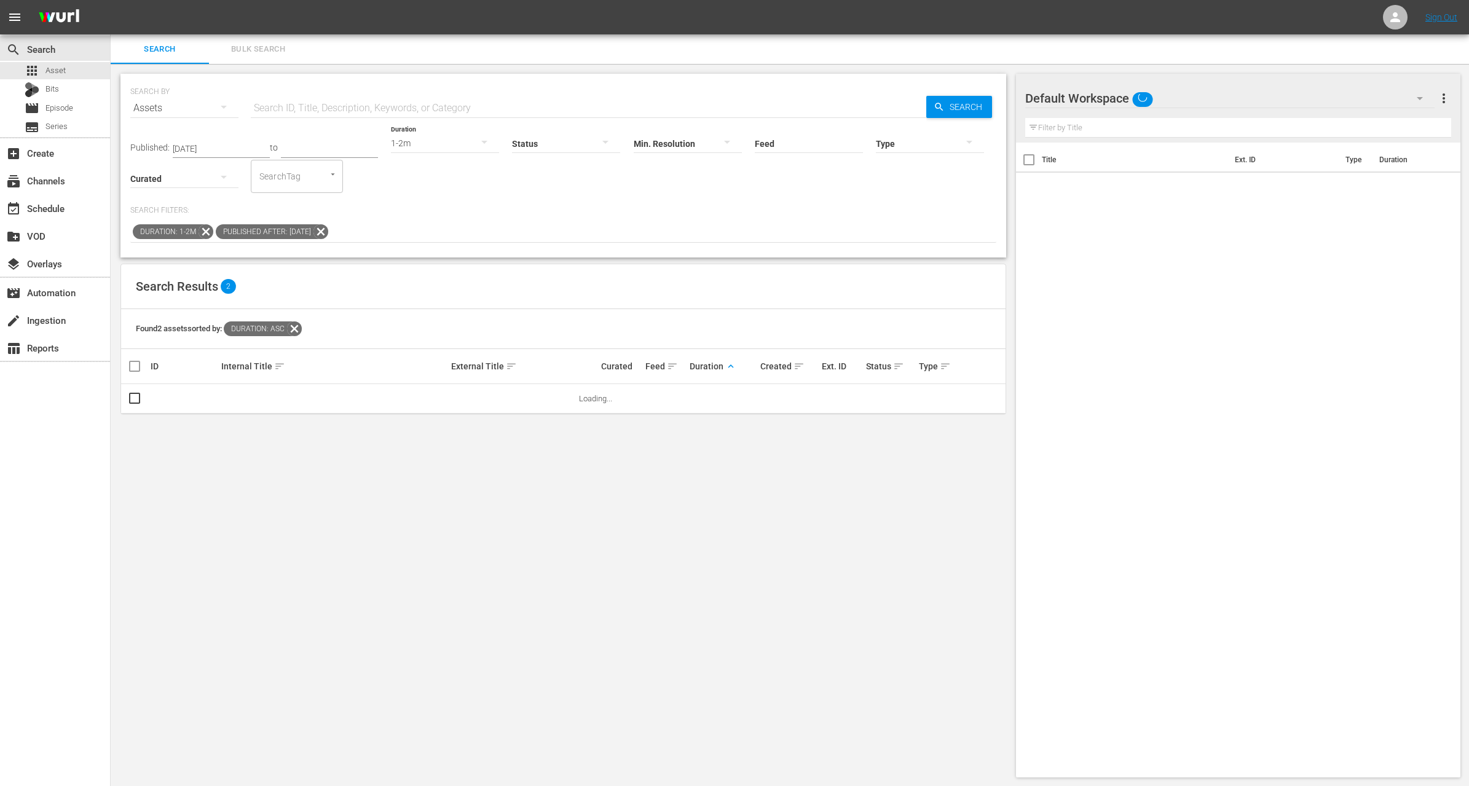
click at [302, 105] on input "text" at bounding box center [589, 108] width 676 height 30
paste input "Musky of Bust"
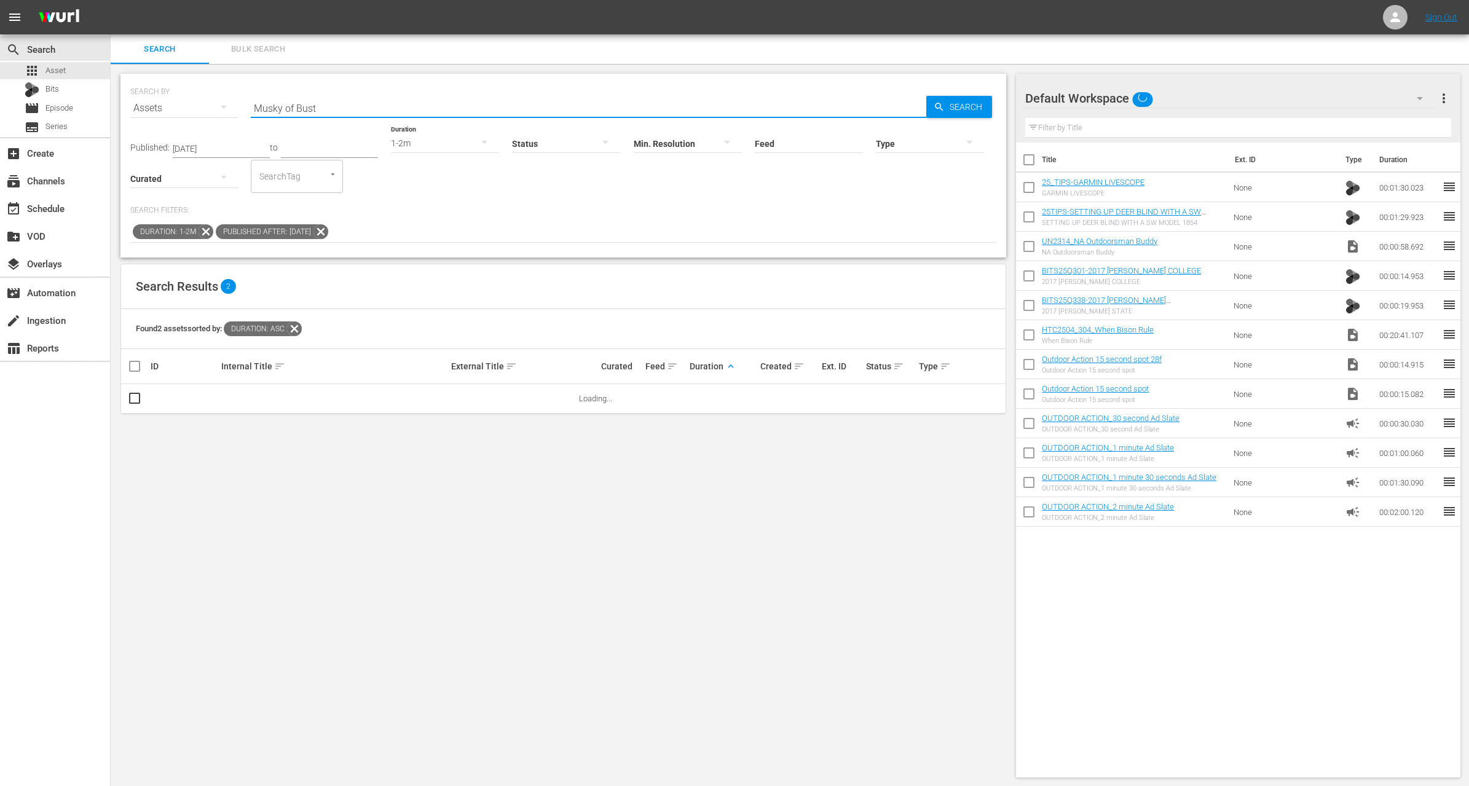
type input "Musky of Bust"
click at [329, 234] on icon at bounding box center [321, 232] width 16 height 16
click at [205, 233] on icon at bounding box center [206, 231] width 15 height 15
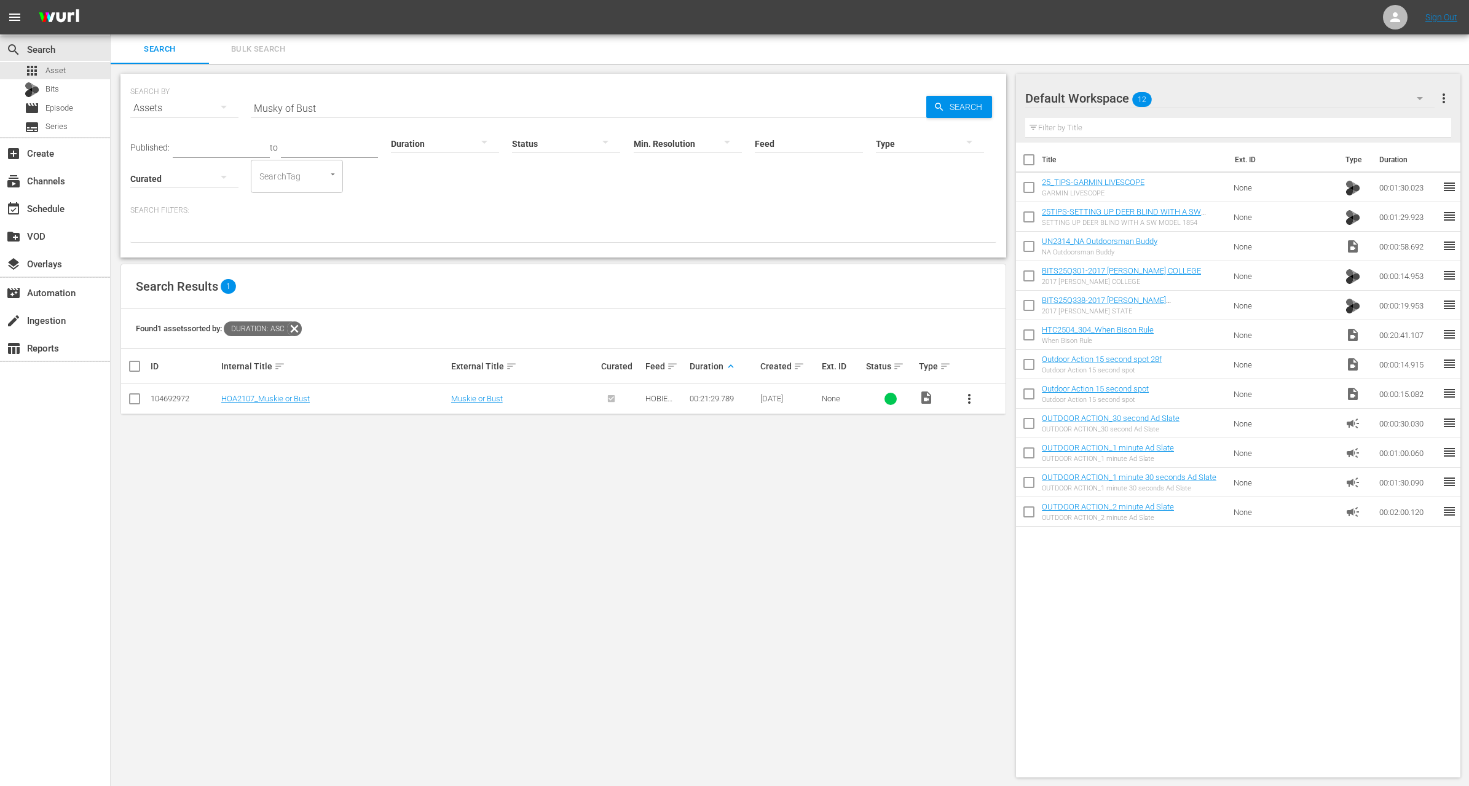
click at [1023, 187] on input "checkbox" at bounding box center [1029, 190] width 26 height 26
checkbox input "true"
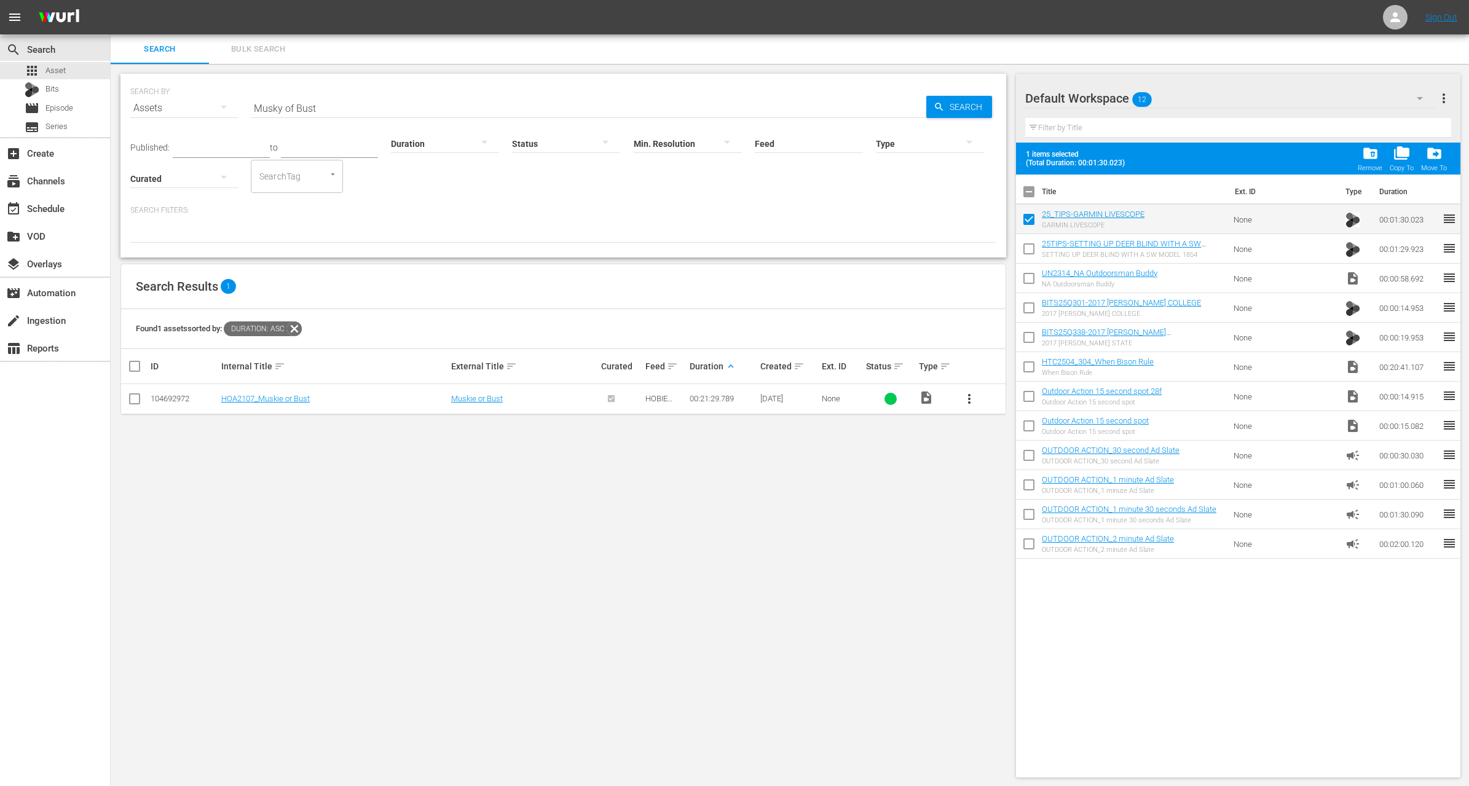
click at [1030, 250] on input "checkbox" at bounding box center [1029, 252] width 26 height 26
checkbox input "true"
click at [1031, 278] on input "checkbox" at bounding box center [1029, 281] width 26 height 26
checkbox input "true"
click at [1028, 305] on input "checkbox" at bounding box center [1029, 311] width 26 height 26
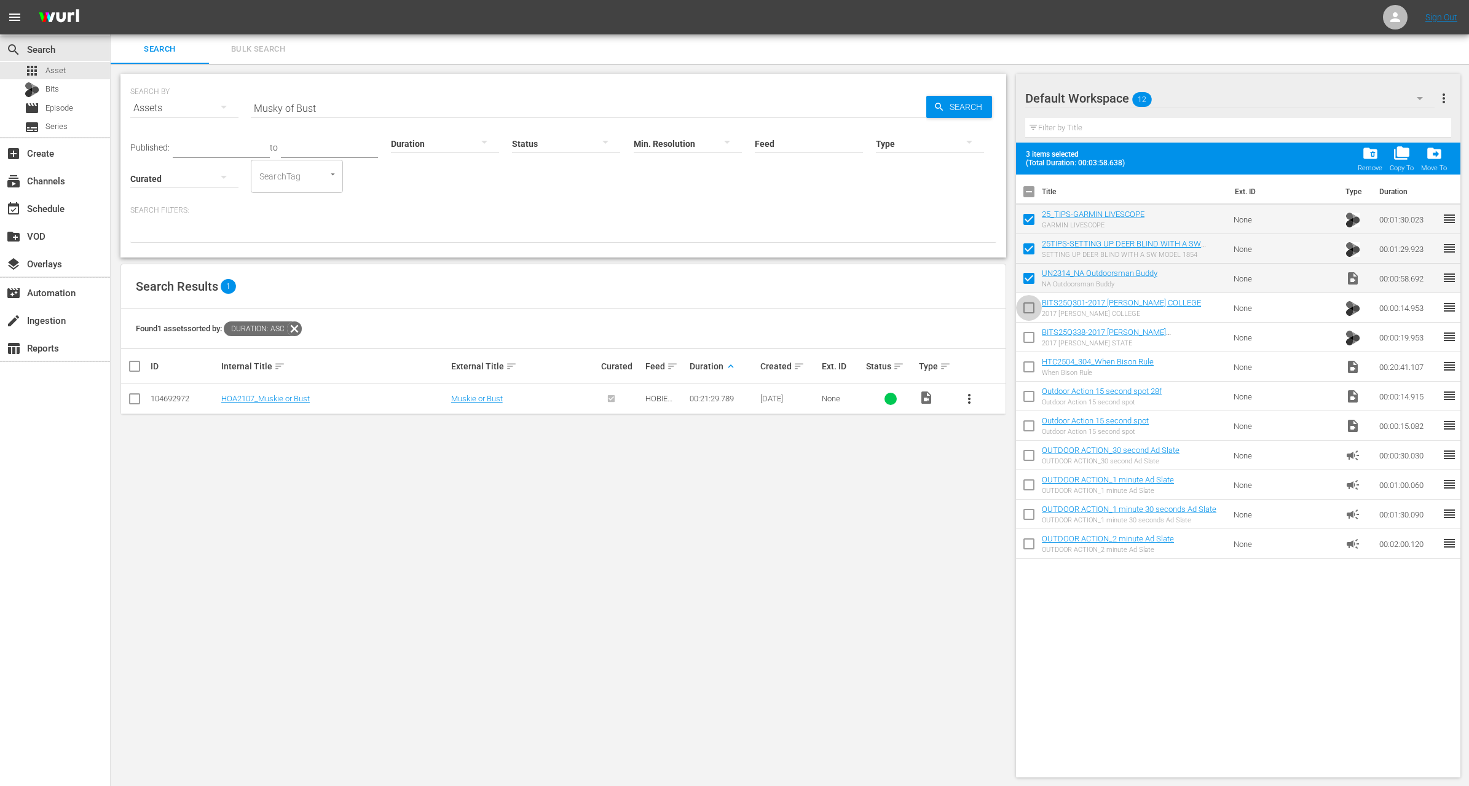
checkbox input "true"
click at [1030, 331] on input "checkbox" at bounding box center [1029, 340] width 26 height 26
checkbox input "true"
click at [1028, 371] on input "checkbox" at bounding box center [1029, 370] width 26 height 26
checkbox input "true"
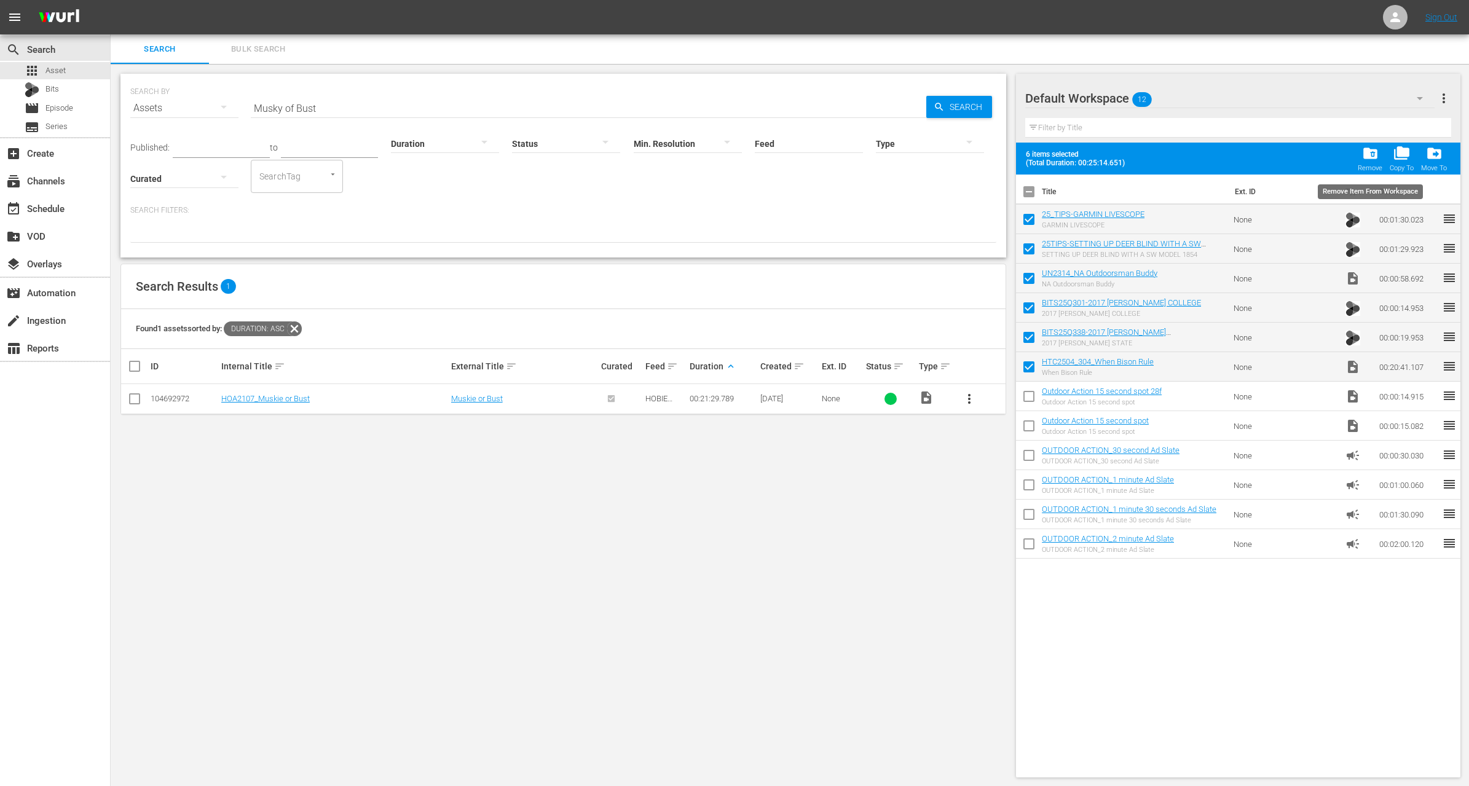
click at [1369, 159] on span "folder_delete" at bounding box center [1371, 153] width 17 height 17
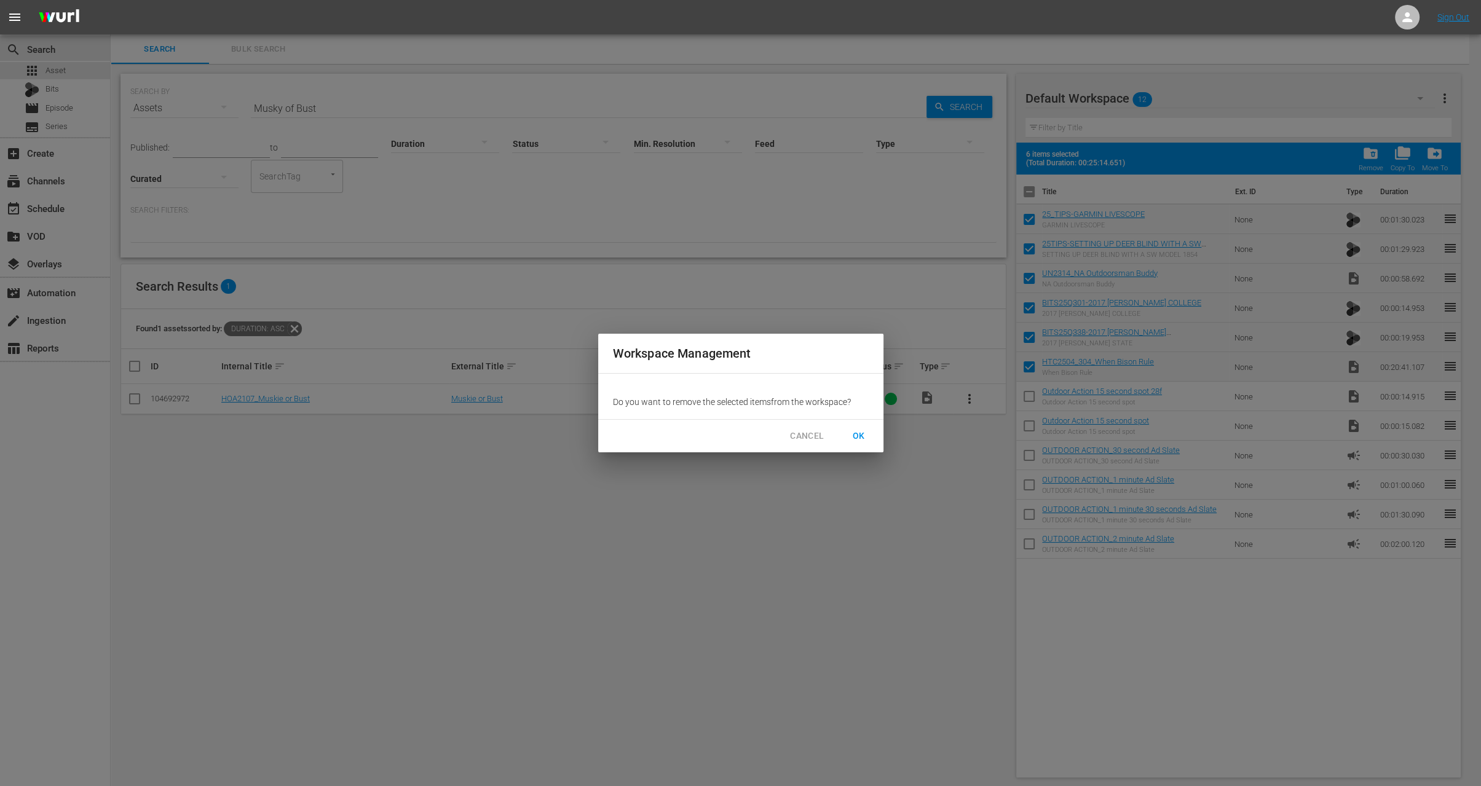
click at [853, 440] on span "OK" at bounding box center [859, 436] width 20 height 15
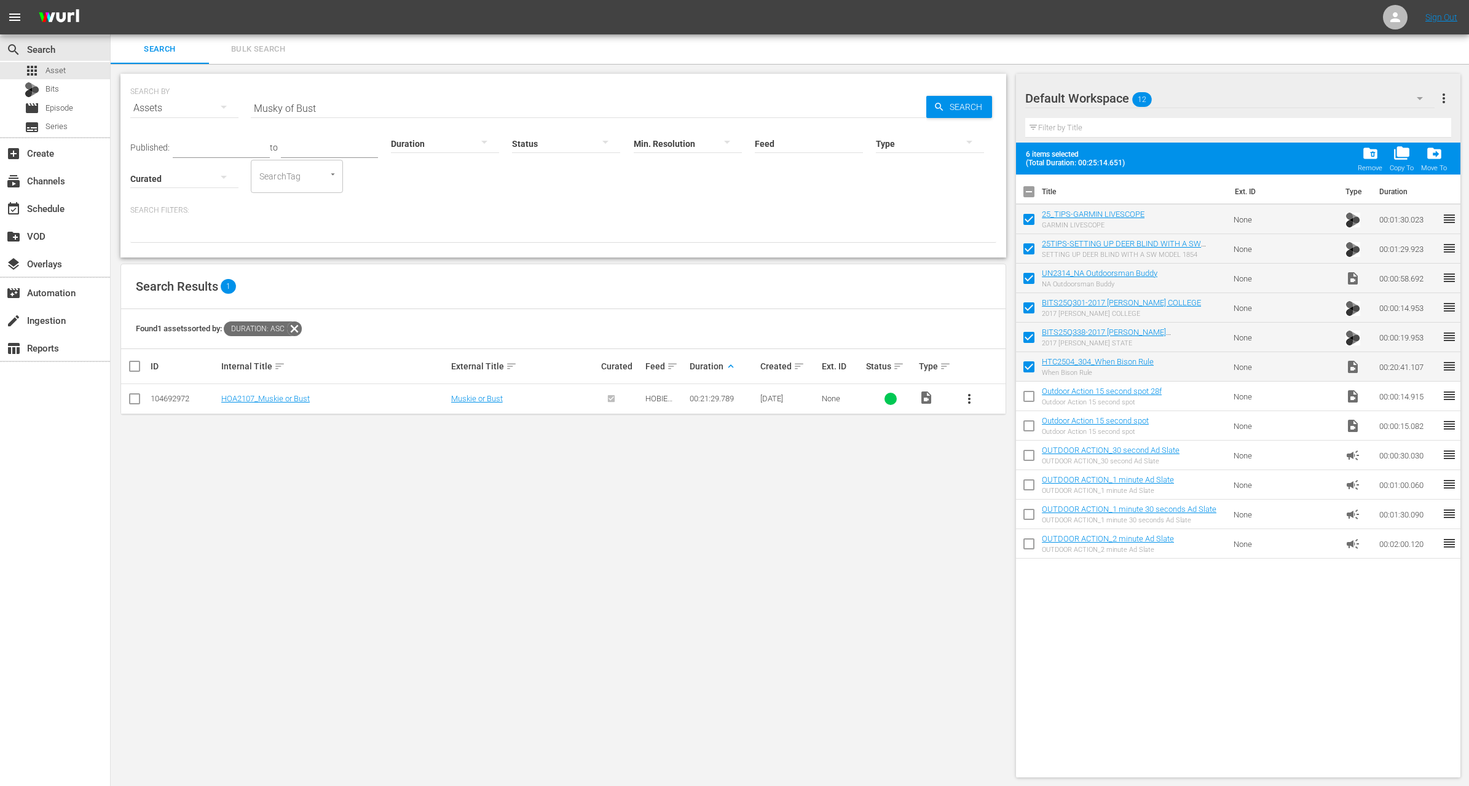
checkbox input "false"
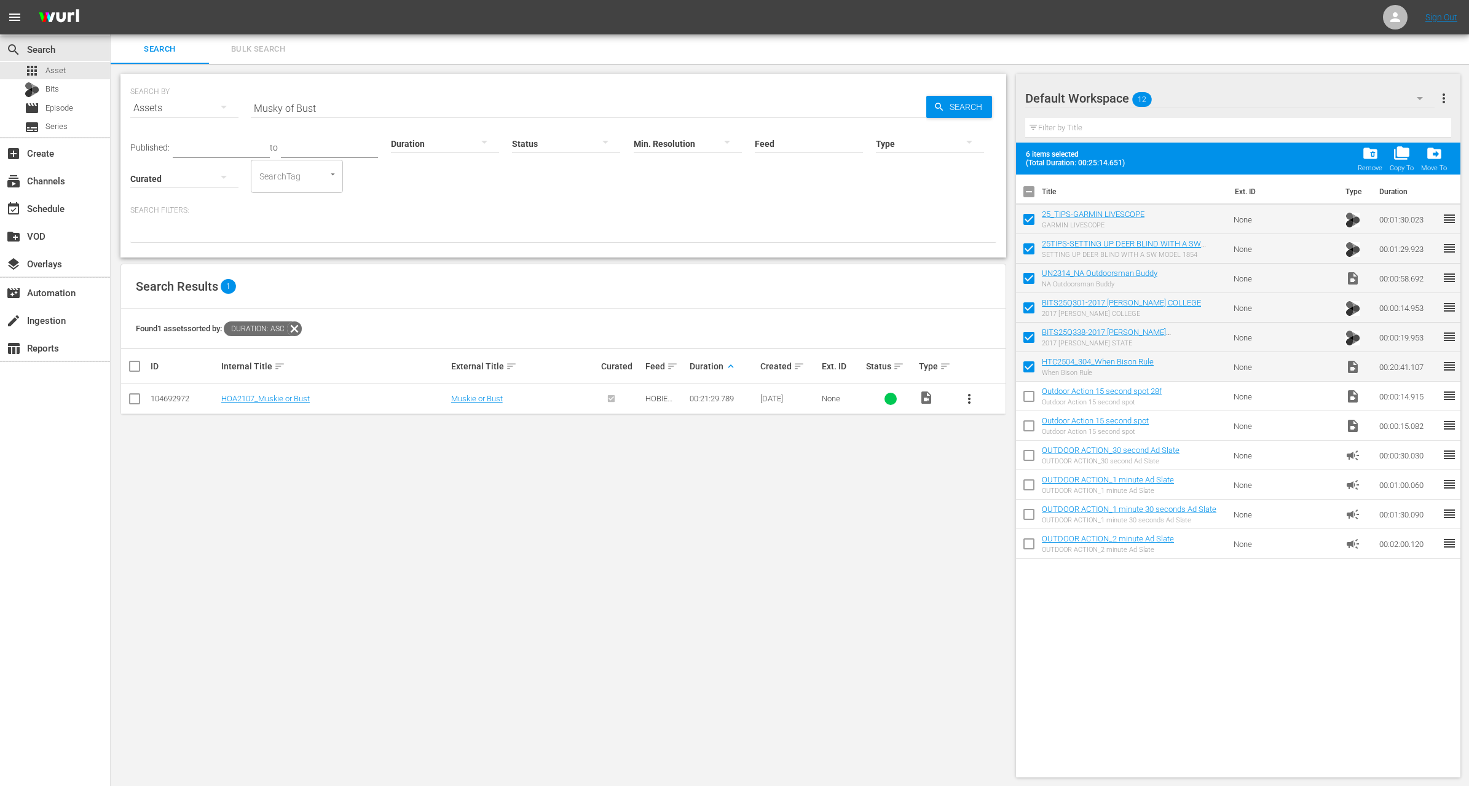
checkbox input "false"
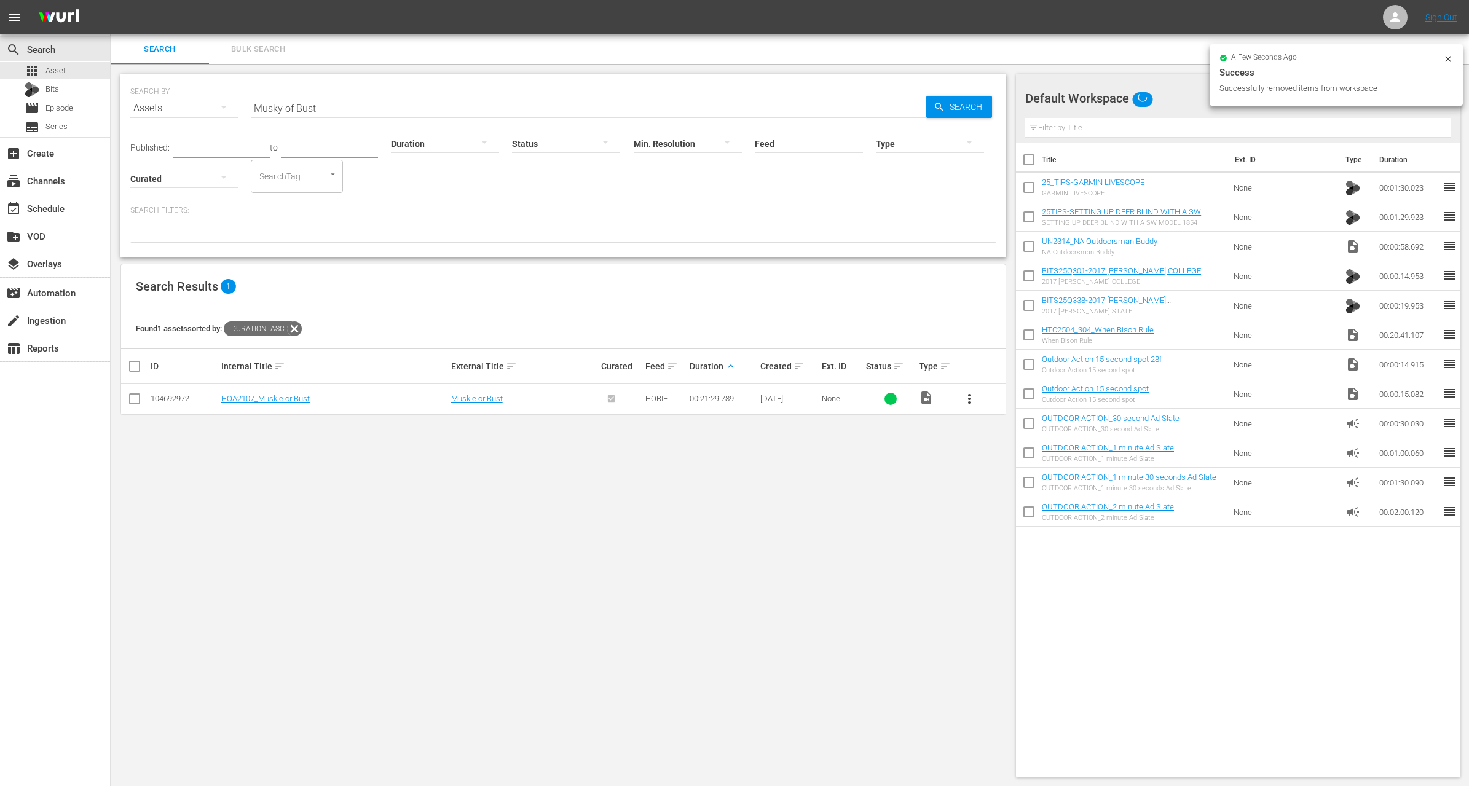
click at [970, 398] on span "more_vert" at bounding box center [969, 399] width 15 height 15
click at [1005, 420] on div "Workspace" at bounding box center [1036, 433] width 84 height 30
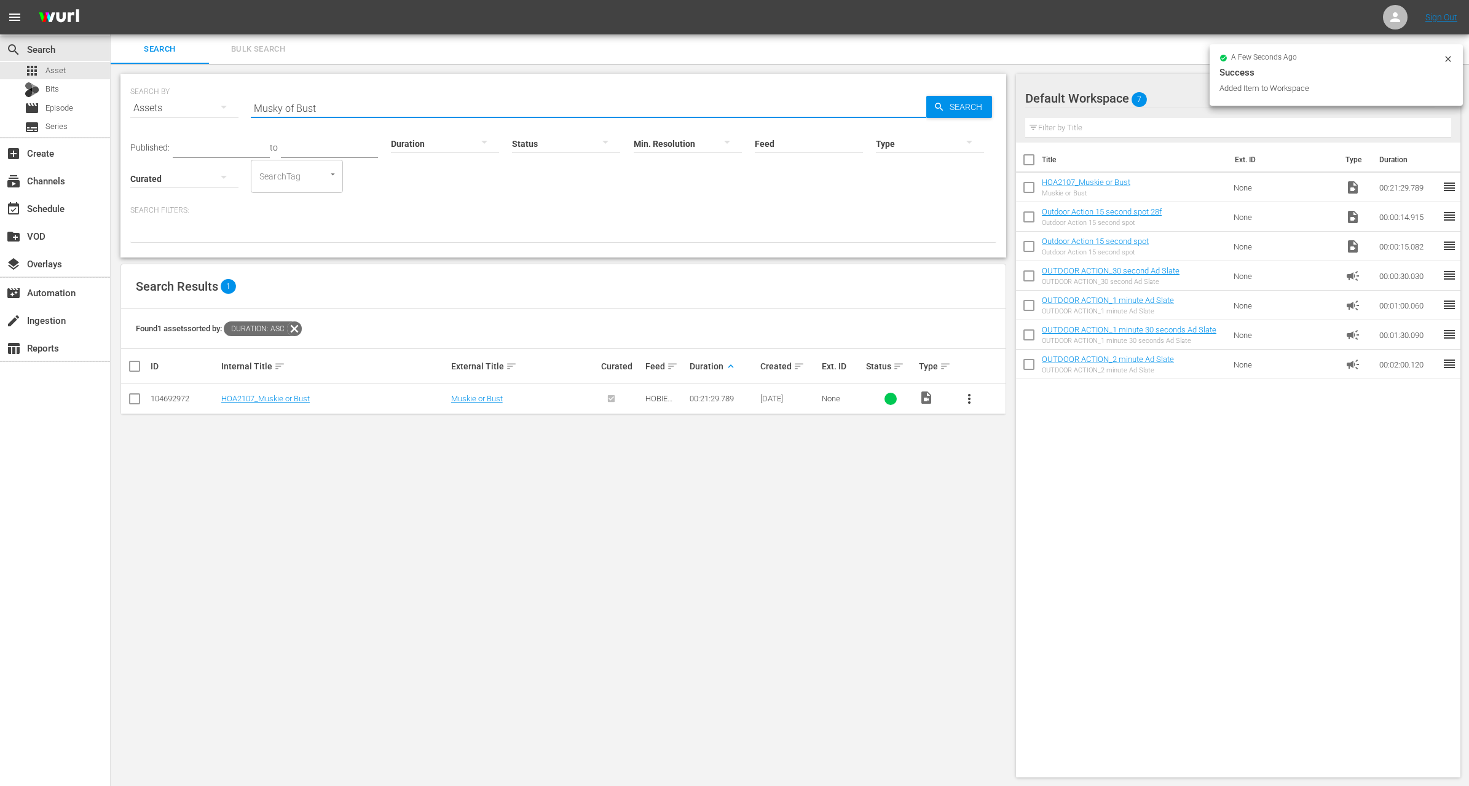
click at [326, 106] on input "Musky of Bust" at bounding box center [589, 108] width 676 height 30
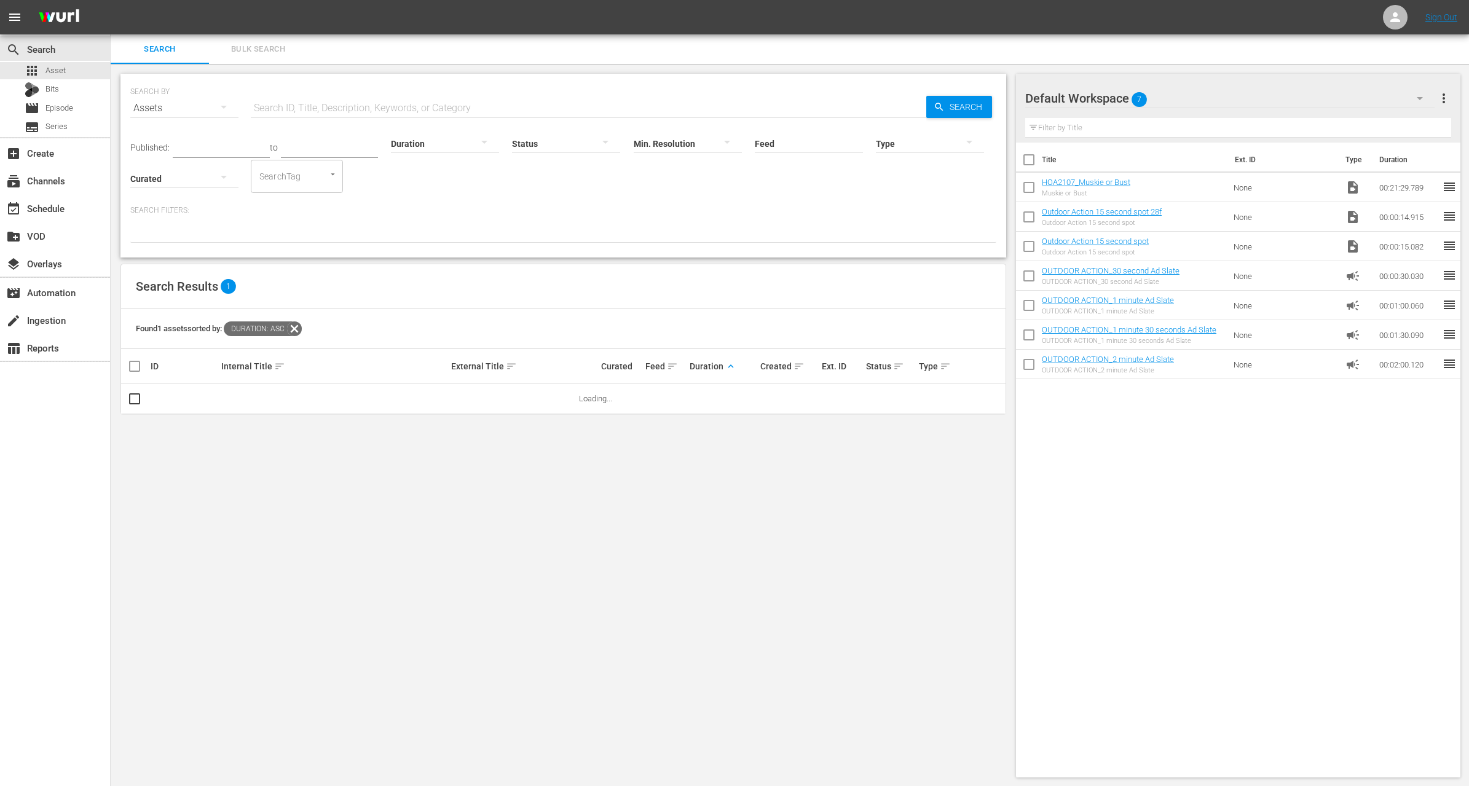
click at [424, 212] on p "Search Filters:" at bounding box center [563, 210] width 866 height 10
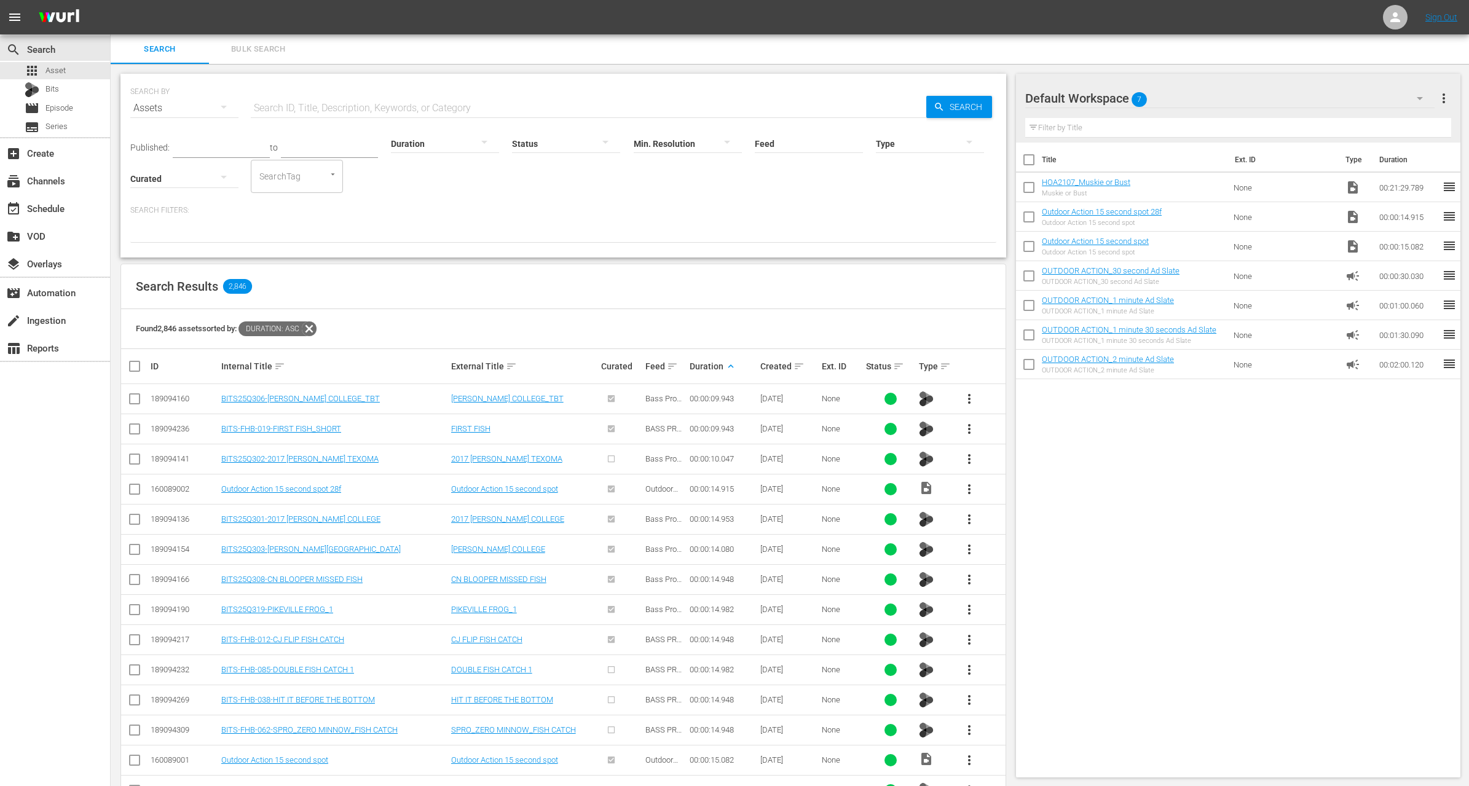
click at [222, 143] on input "text" at bounding box center [221, 149] width 97 height 18
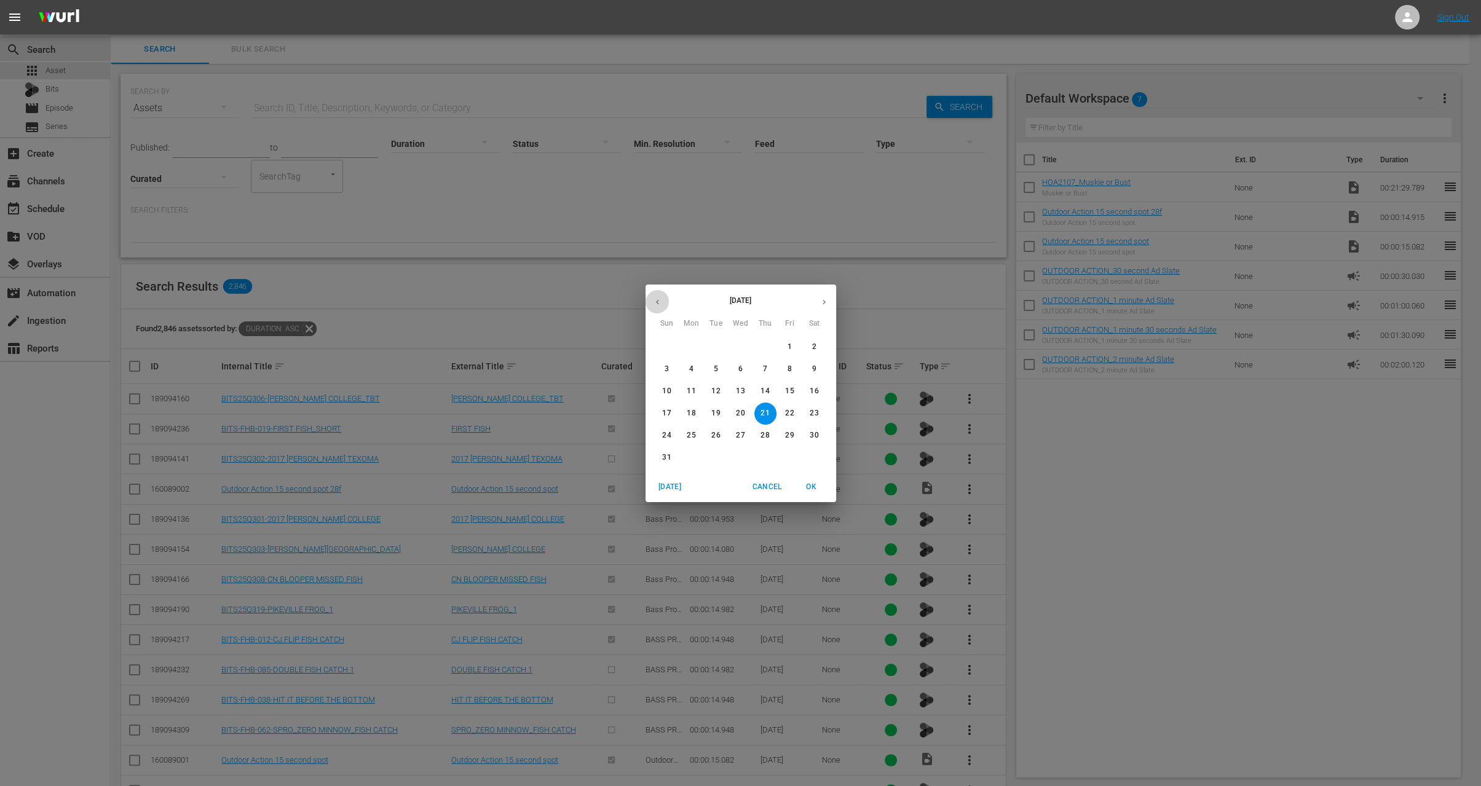
click at [658, 299] on icon "button" at bounding box center [657, 302] width 9 height 9
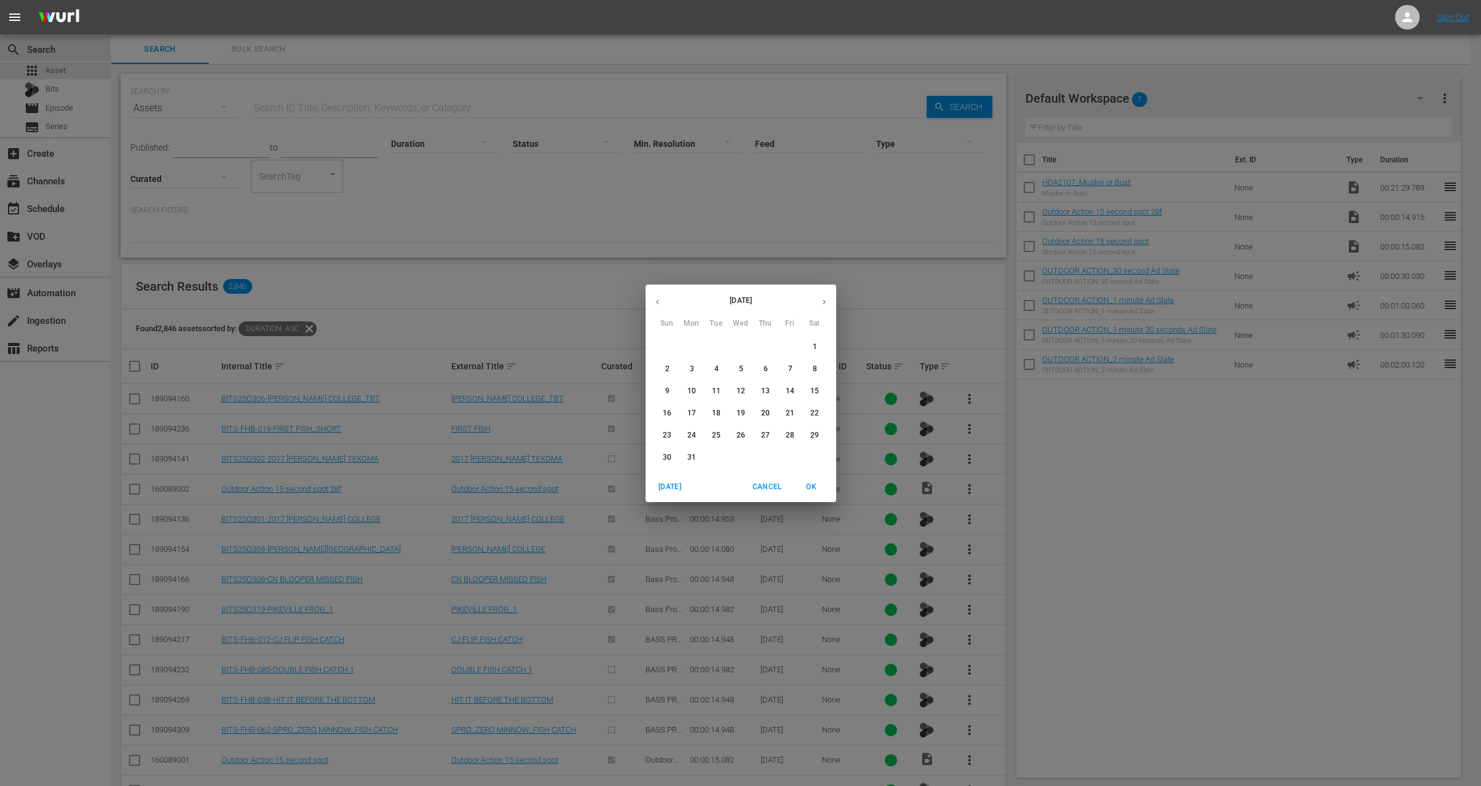
click at [658, 299] on icon "button" at bounding box center [657, 302] width 9 height 9
click at [666, 353] on button "1" at bounding box center [667, 347] width 22 height 22
type input "Dec 1, 2024"
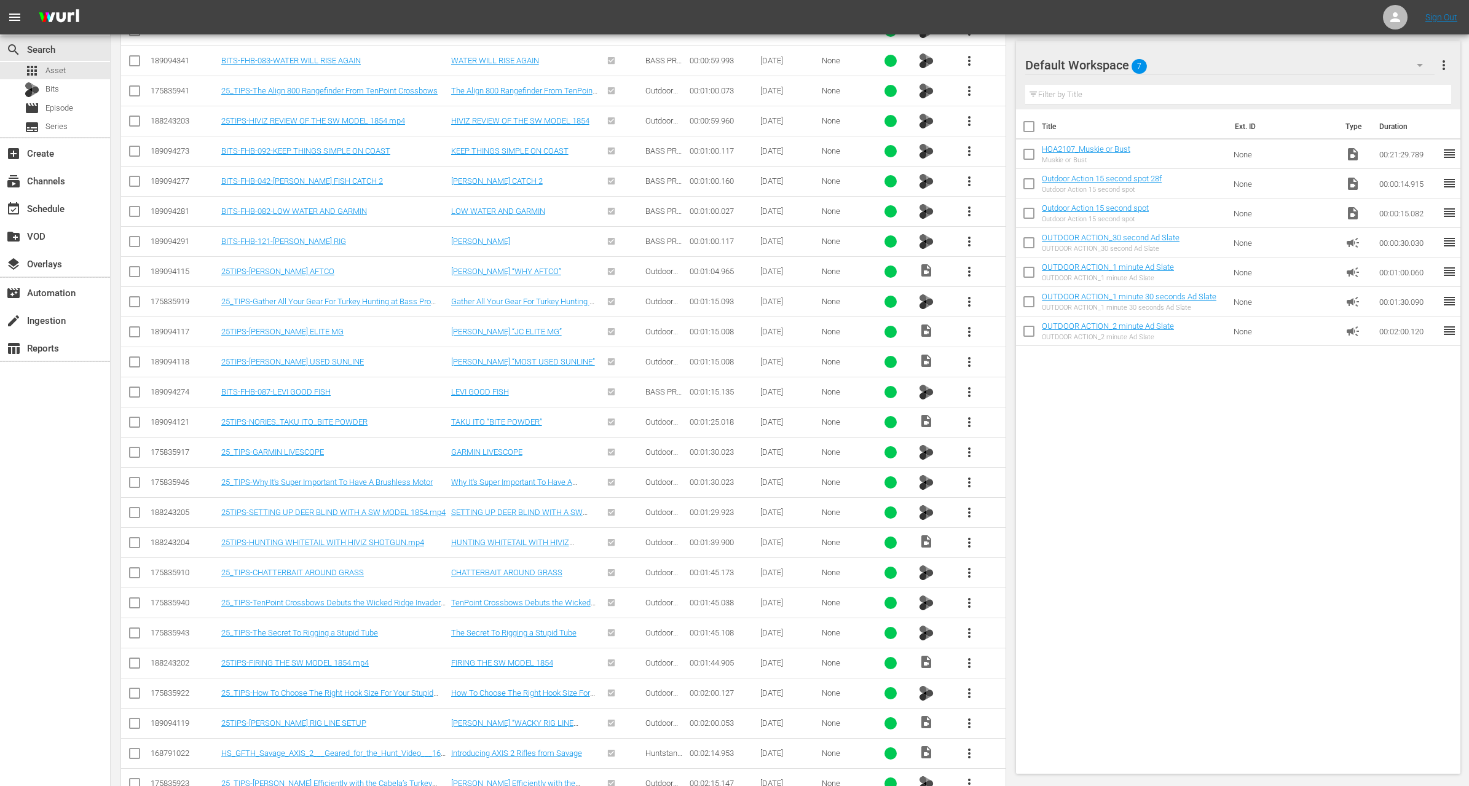
scroll to position [6908, 0]
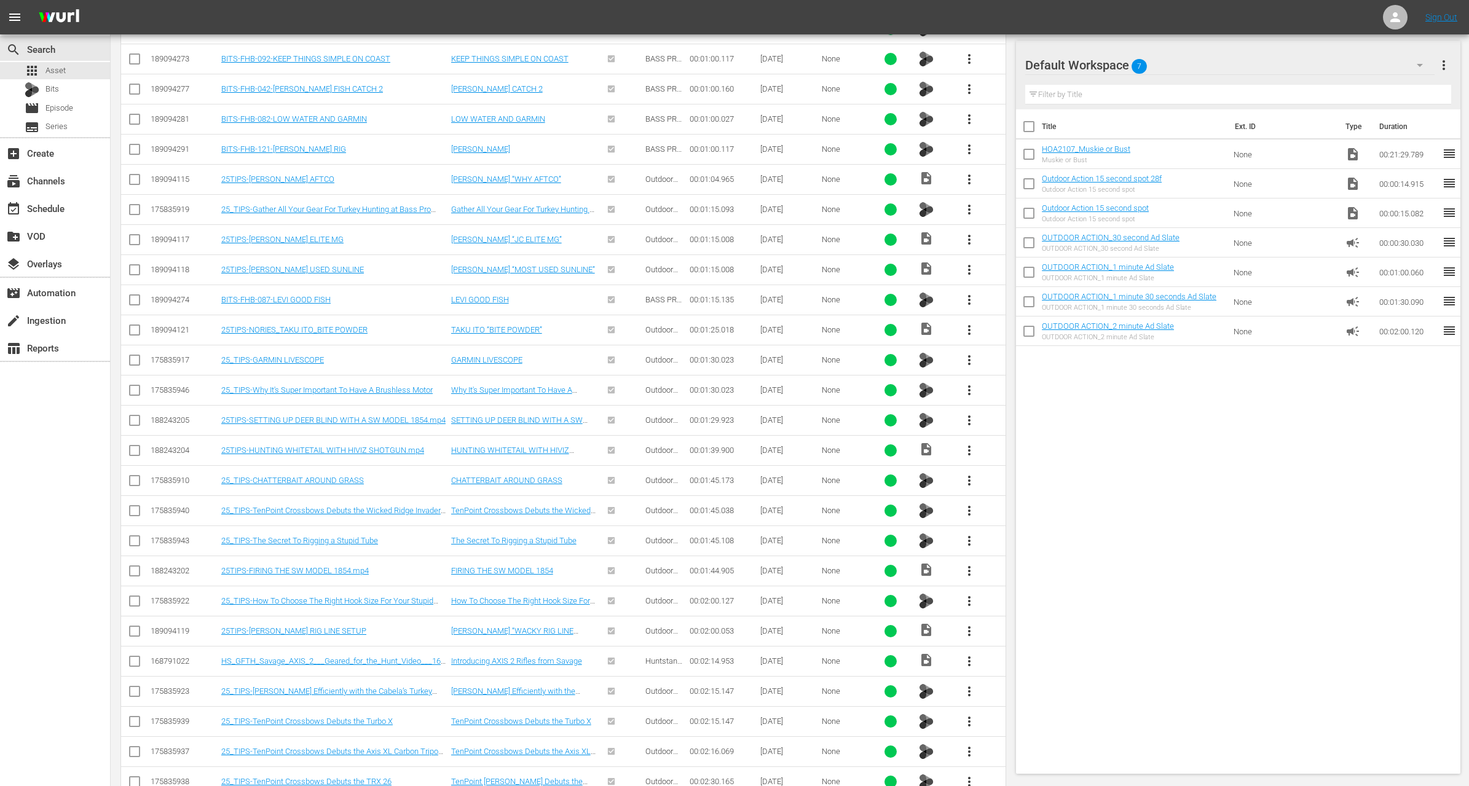
click at [133, 627] on input "checkbox" at bounding box center [134, 634] width 15 height 15
checkbox input "true"
click at [138, 416] on input "checkbox" at bounding box center [134, 423] width 15 height 15
checkbox input "true"
click at [133, 627] on input "checkbox" at bounding box center [134, 634] width 15 height 15
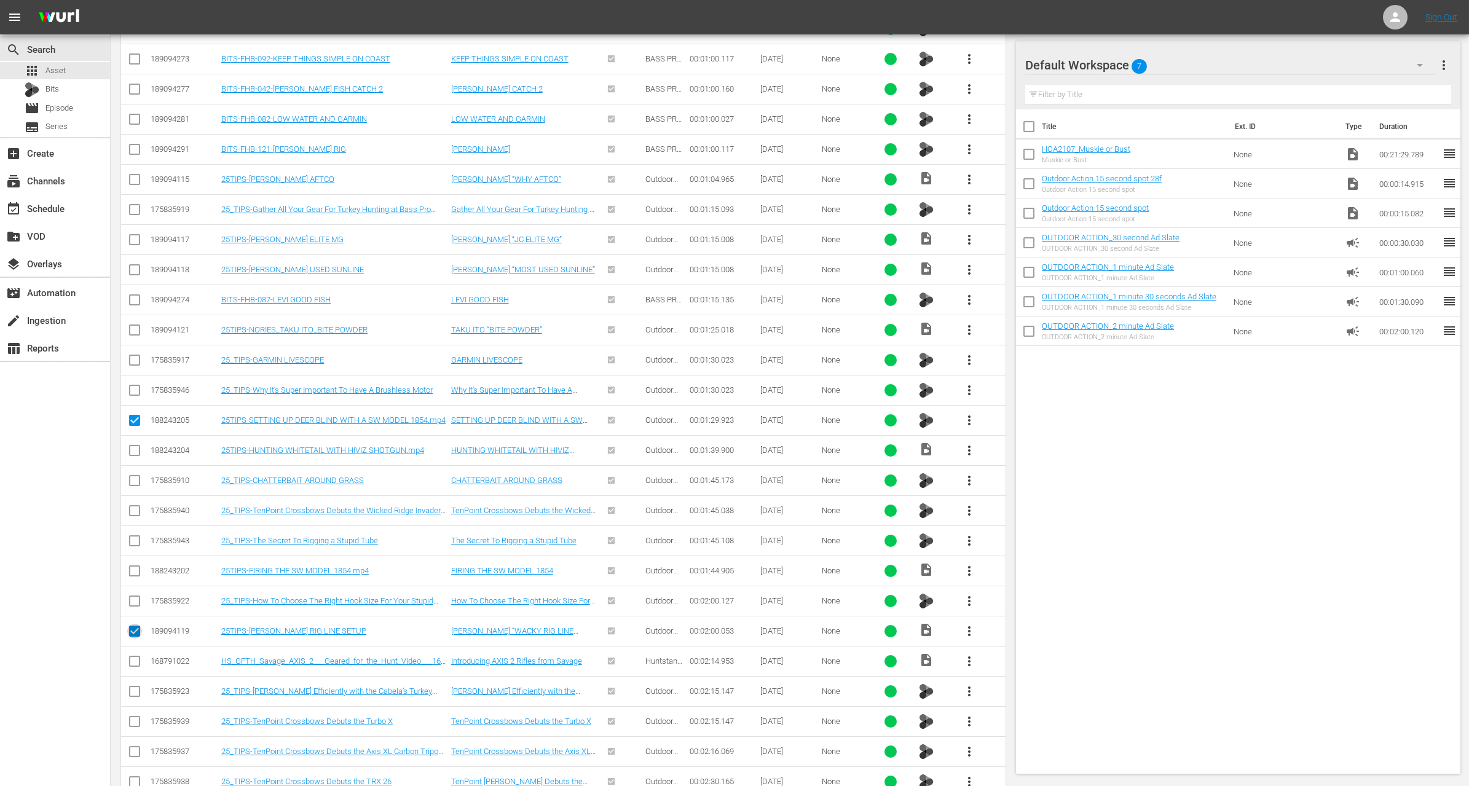
checkbox input "false"
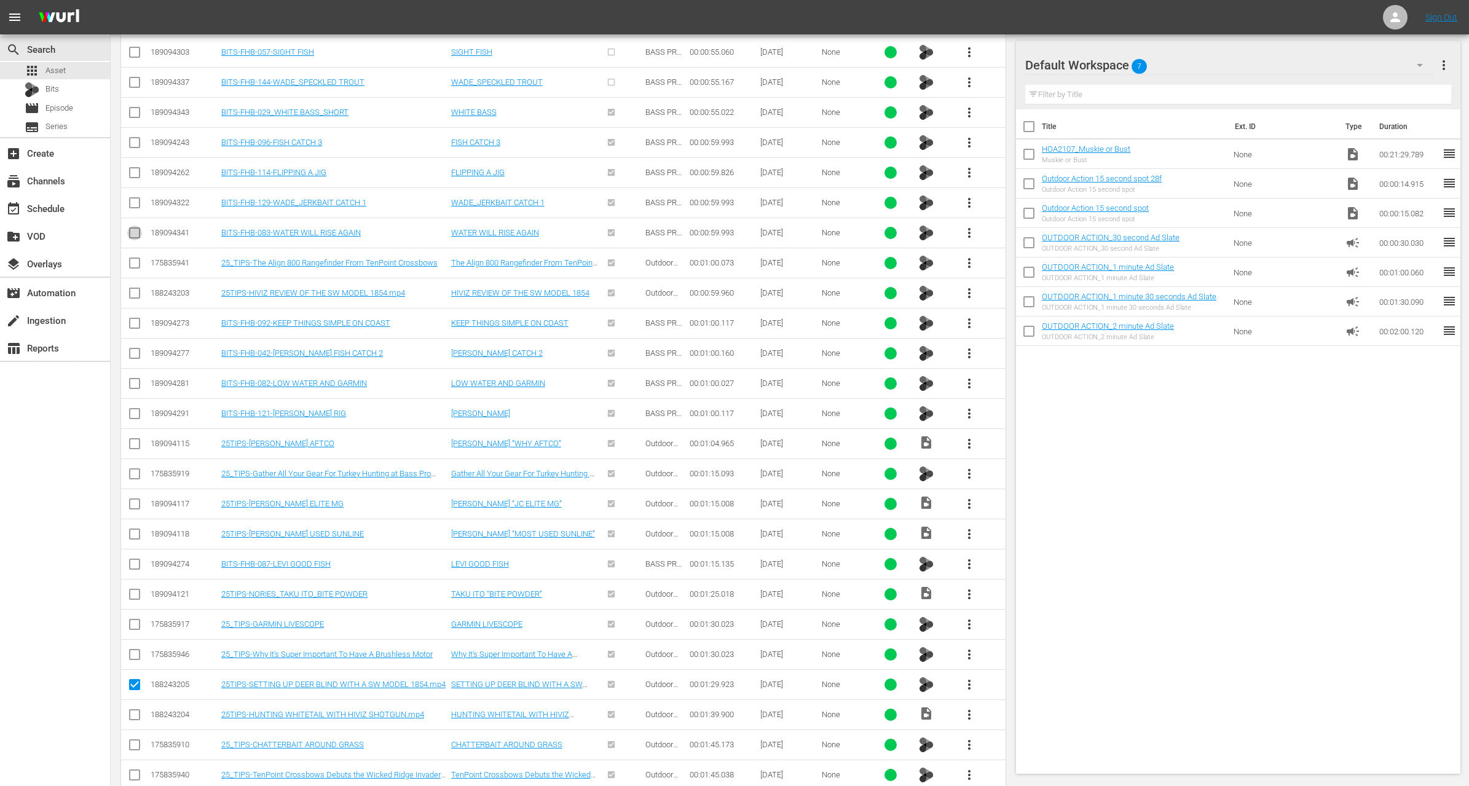
click at [138, 228] on input "checkbox" at bounding box center [134, 235] width 15 height 15
checkbox input "true"
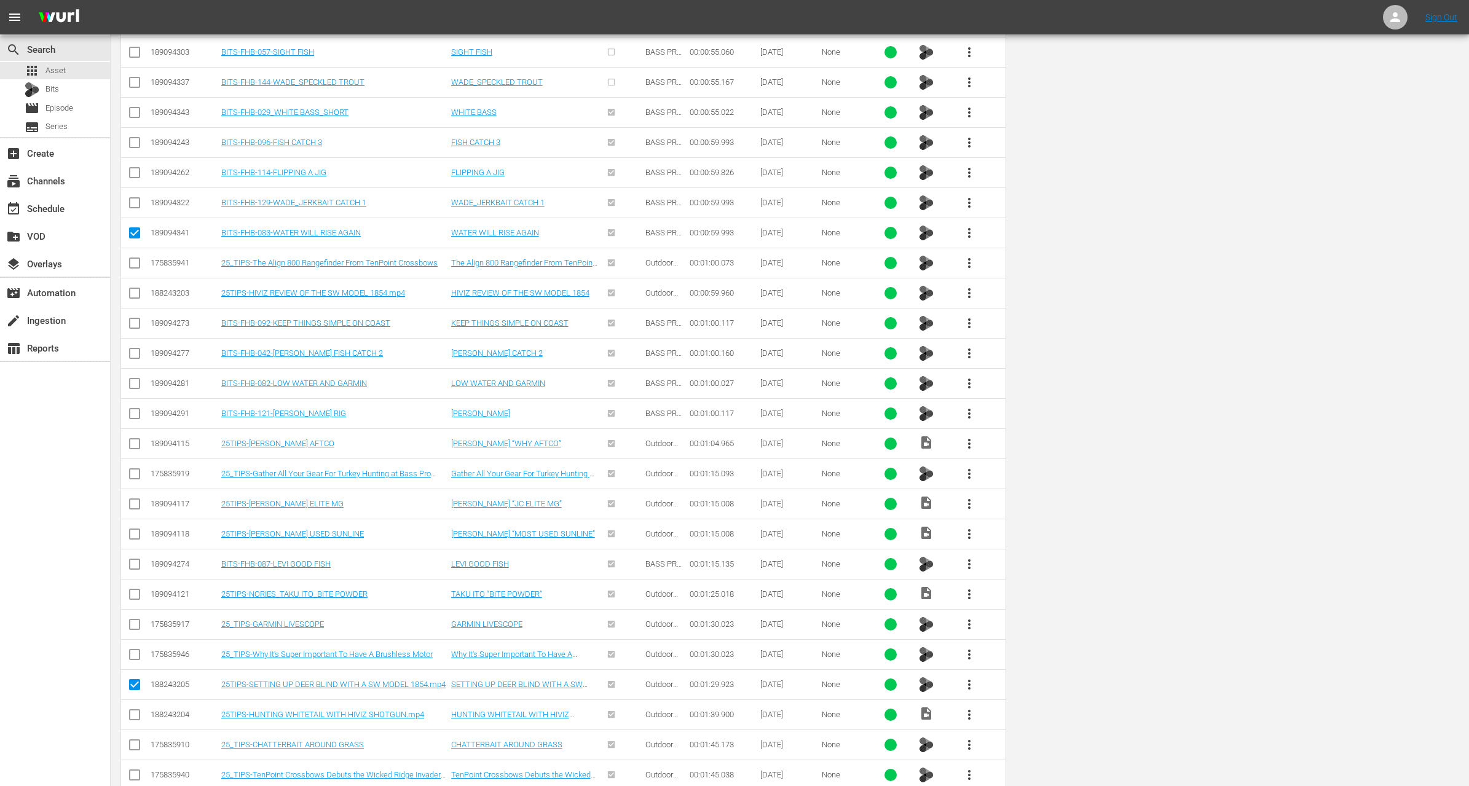
scroll to position [0, 0]
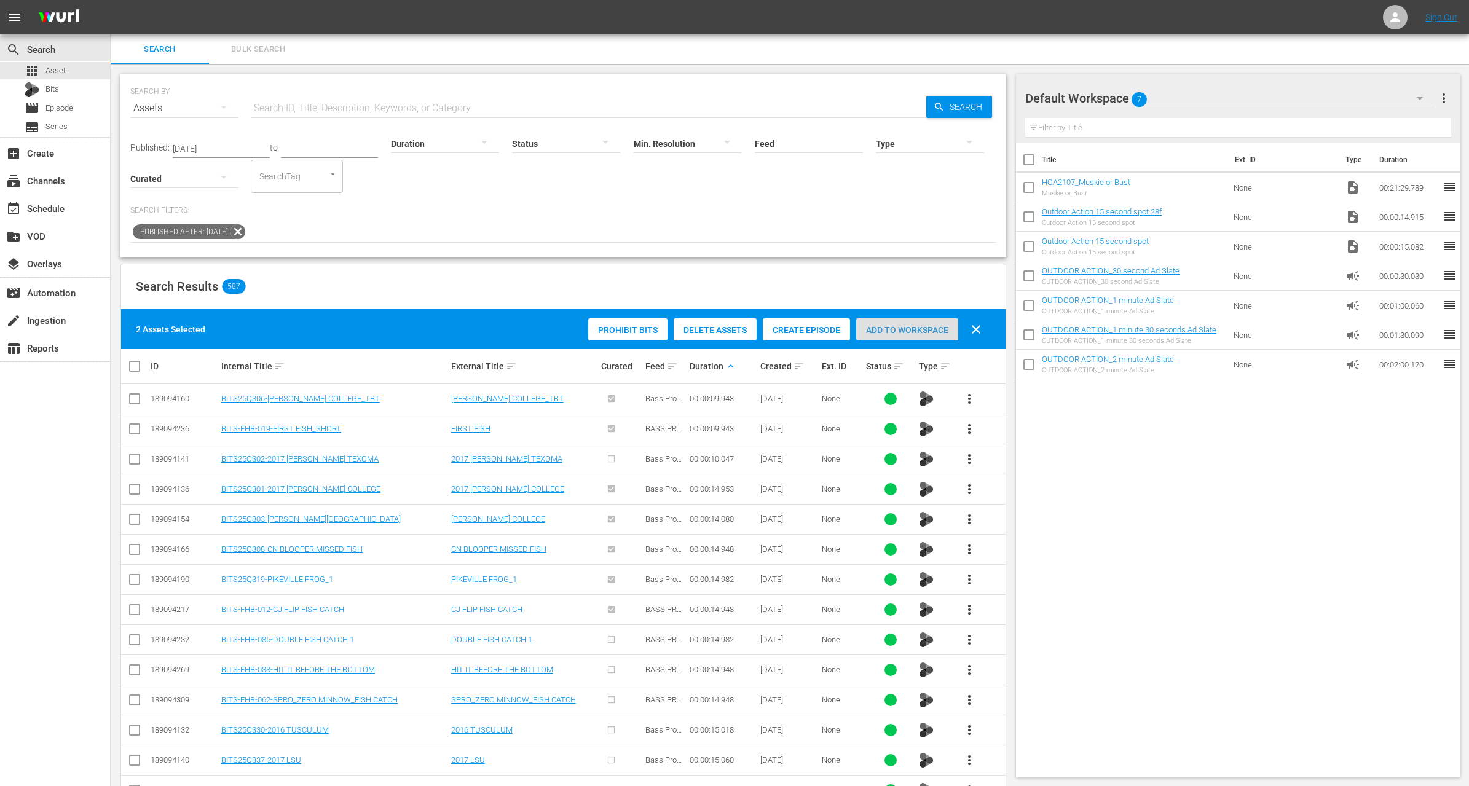
click at [935, 320] on div "Add to Workspace" at bounding box center [907, 329] width 102 height 23
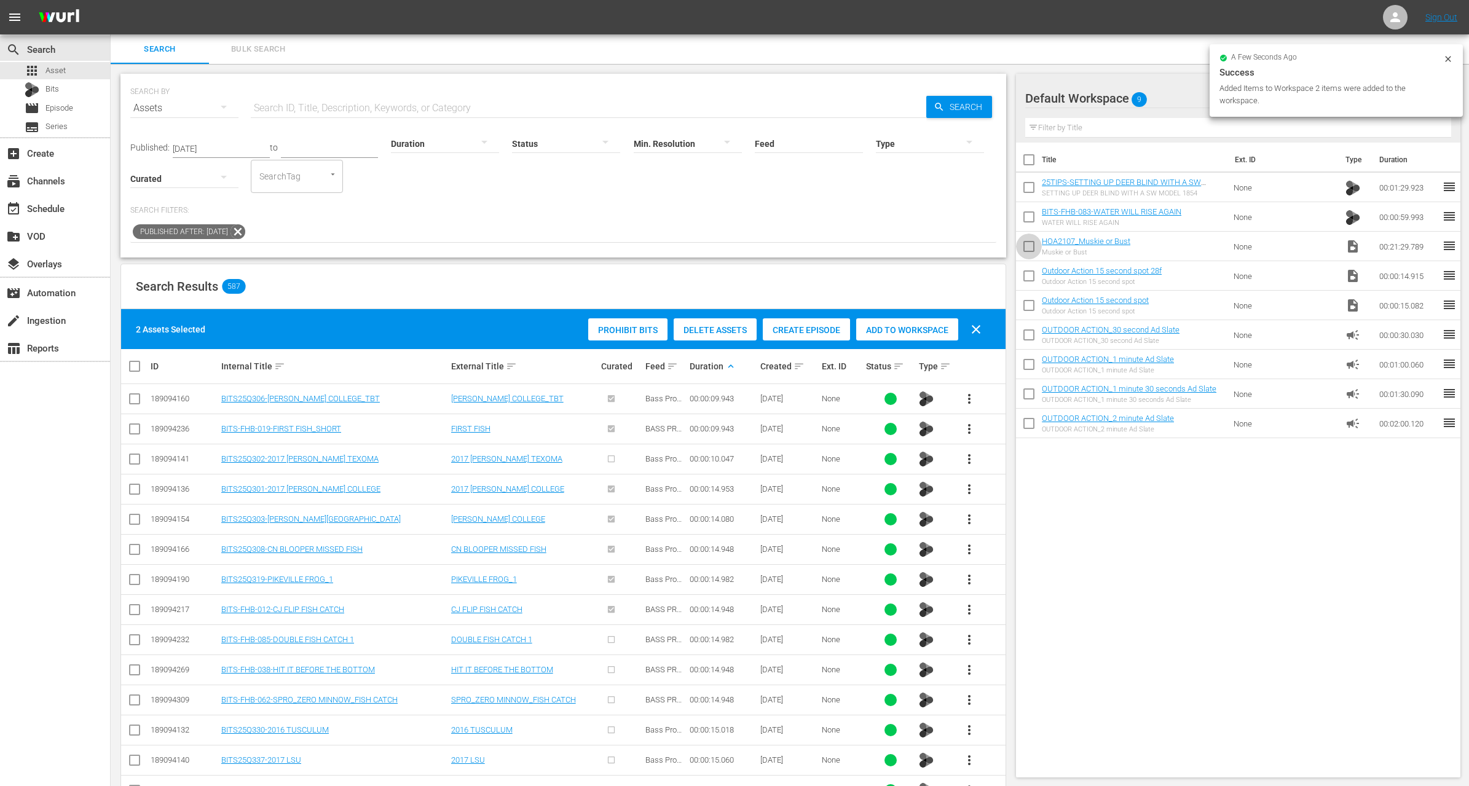
click at [1030, 249] on input "checkbox" at bounding box center [1029, 249] width 26 height 26
checkbox input "true"
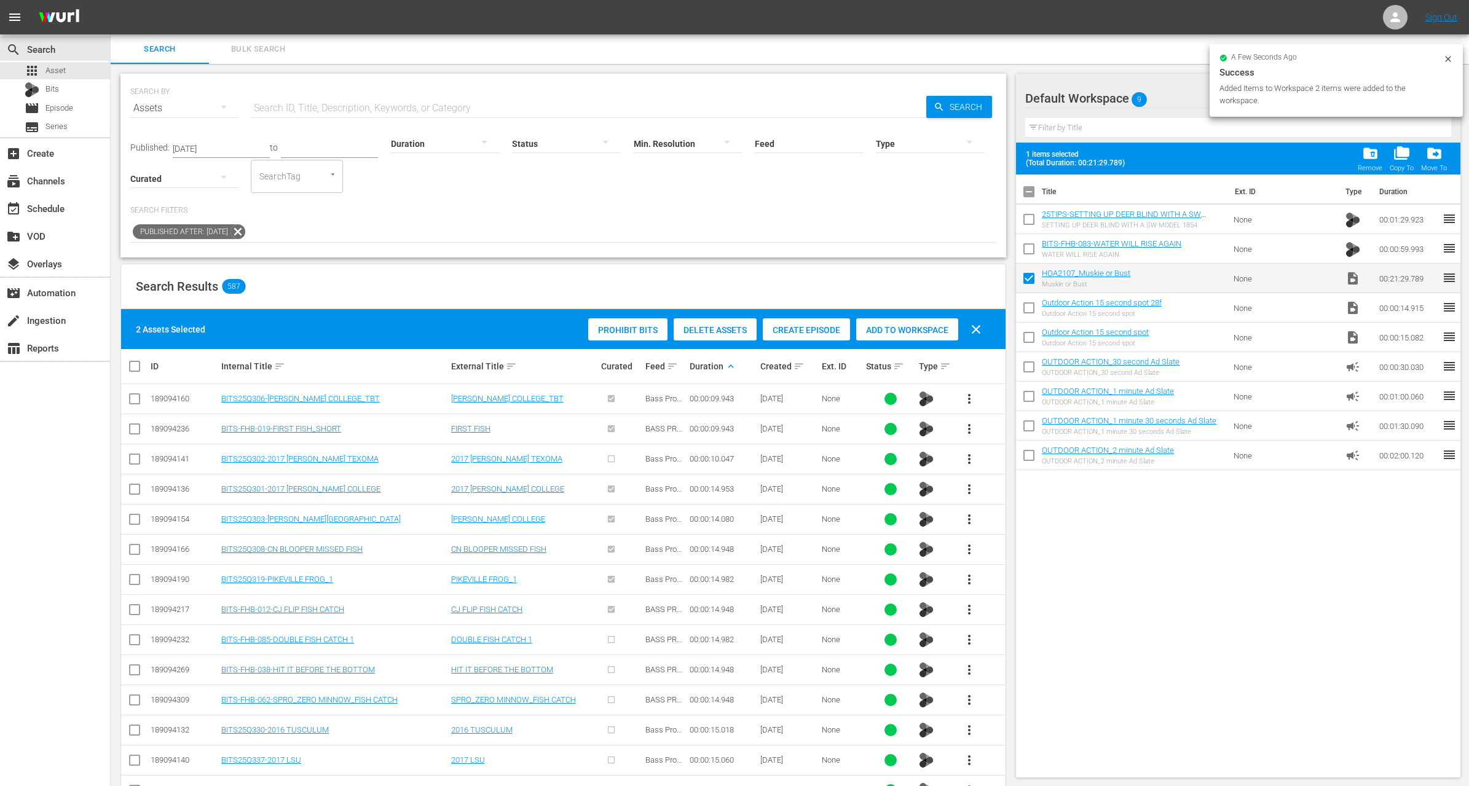
click at [1030, 249] on input "checkbox" at bounding box center [1029, 252] width 26 height 26
checkbox input "true"
click at [1024, 220] on input "checkbox" at bounding box center [1029, 222] width 26 height 26
checkbox input "true"
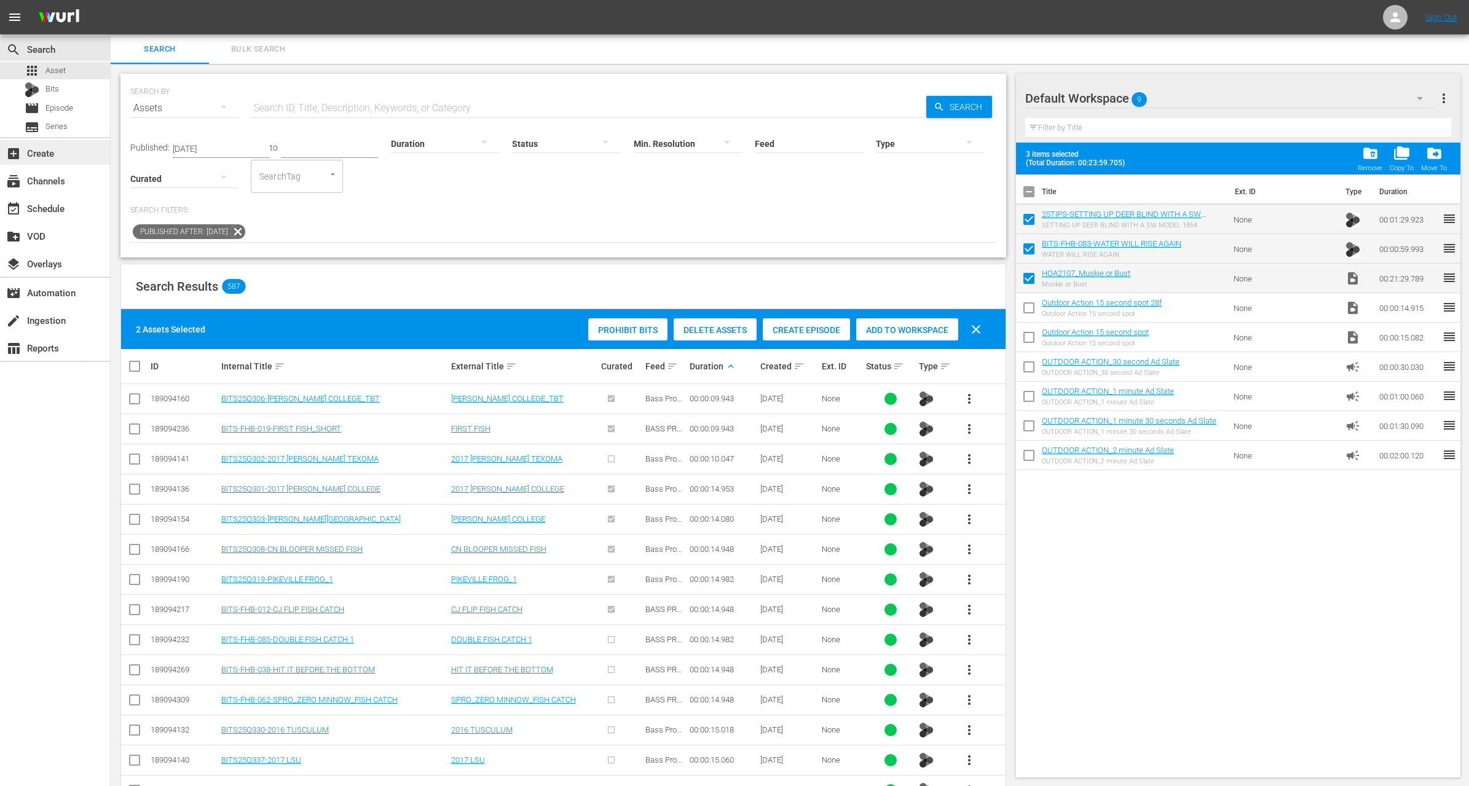
click at [55, 157] on div "add_box Create" at bounding box center [55, 152] width 110 height 25
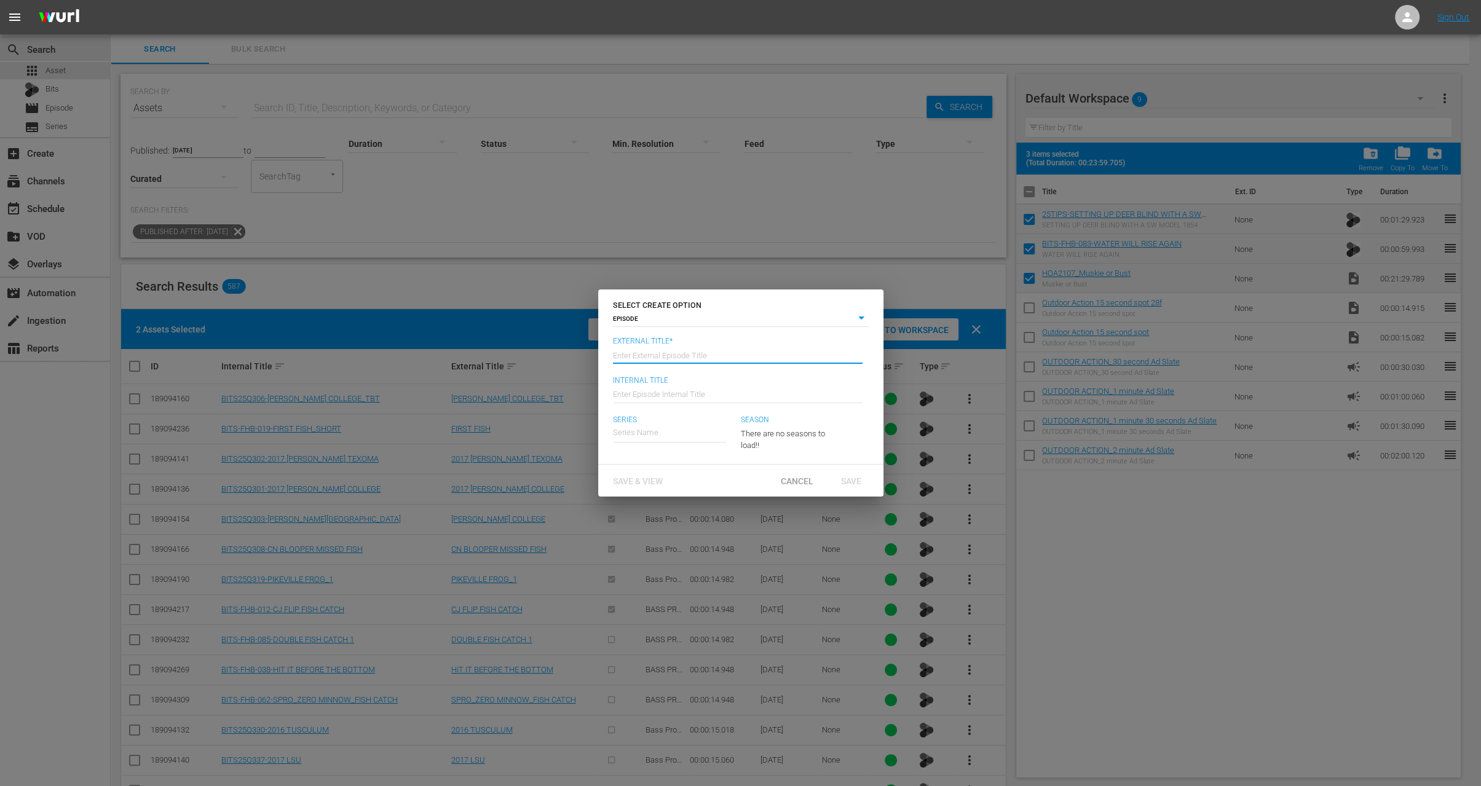
click at [714, 355] on input "text" at bounding box center [738, 354] width 250 height 30
paste input "Musky of Bust"
type input "Hobie Outdoor Adventures - Musky of Bust"
type input "Wk35-HOA"
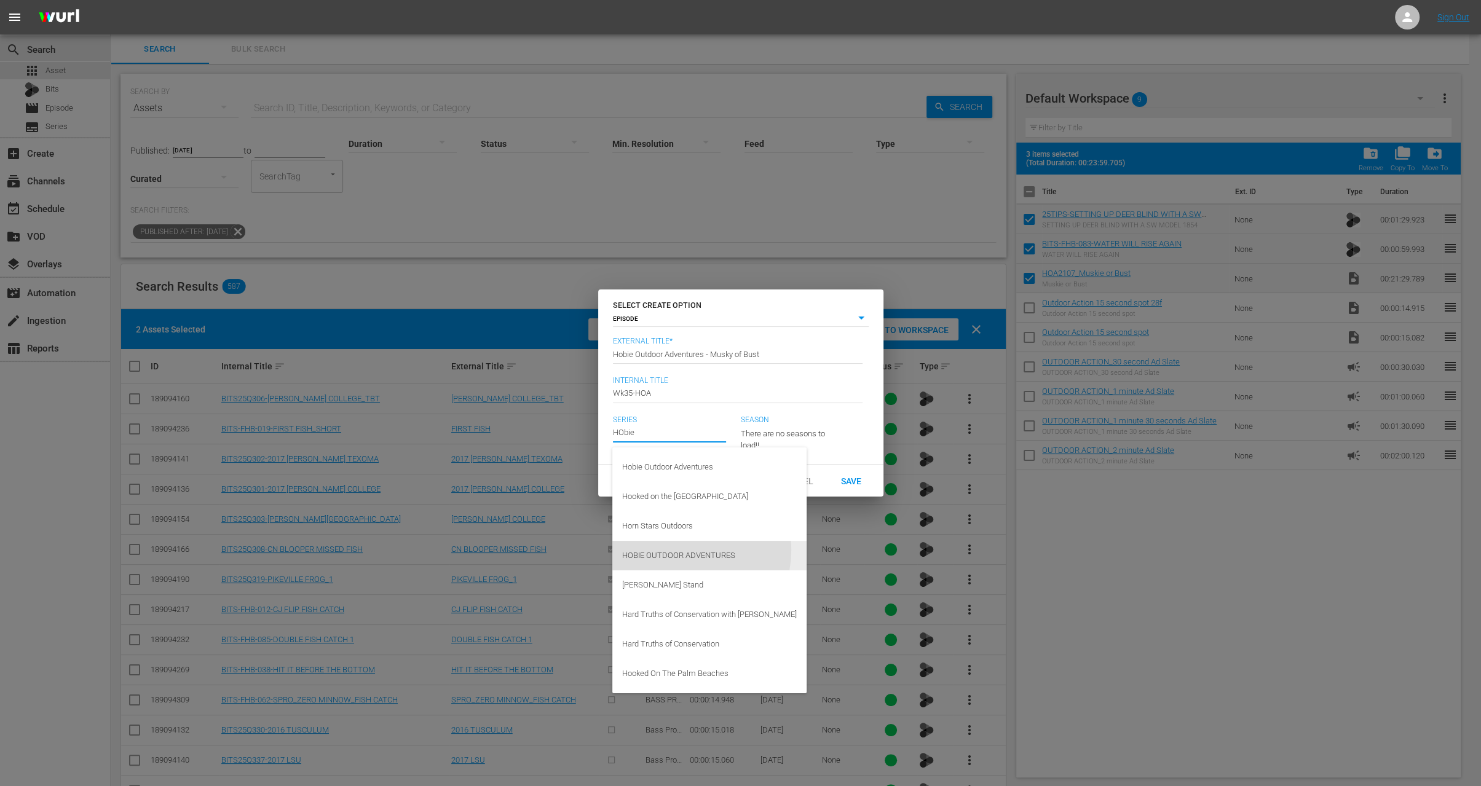
click at [681, 550] on div "HOBIE OUTDOOR ADVENTURES" at bounding box center [709, 556] width 175 height 30
type input "HOBIE OUTDOOR ADVENTURES"
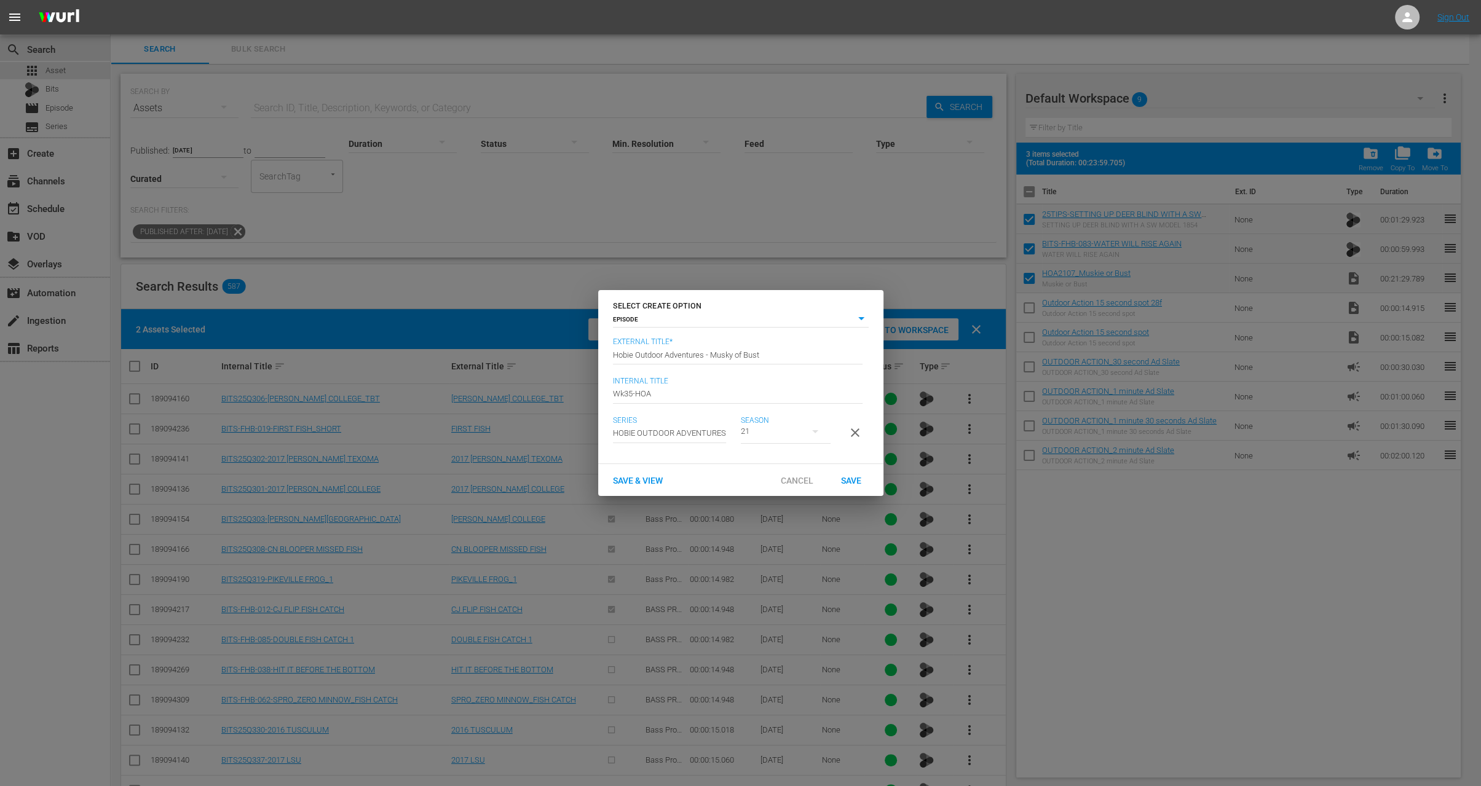
click at [789, 422] on div "21" at bounding box center [786, 431] width 90 height 34
click at [828, 447] on div "21" at bounding box center [740, 393] width 1481 height 786
click at [852, 485] on span "Save" at bounding box center [851, 481] width 40 height 10
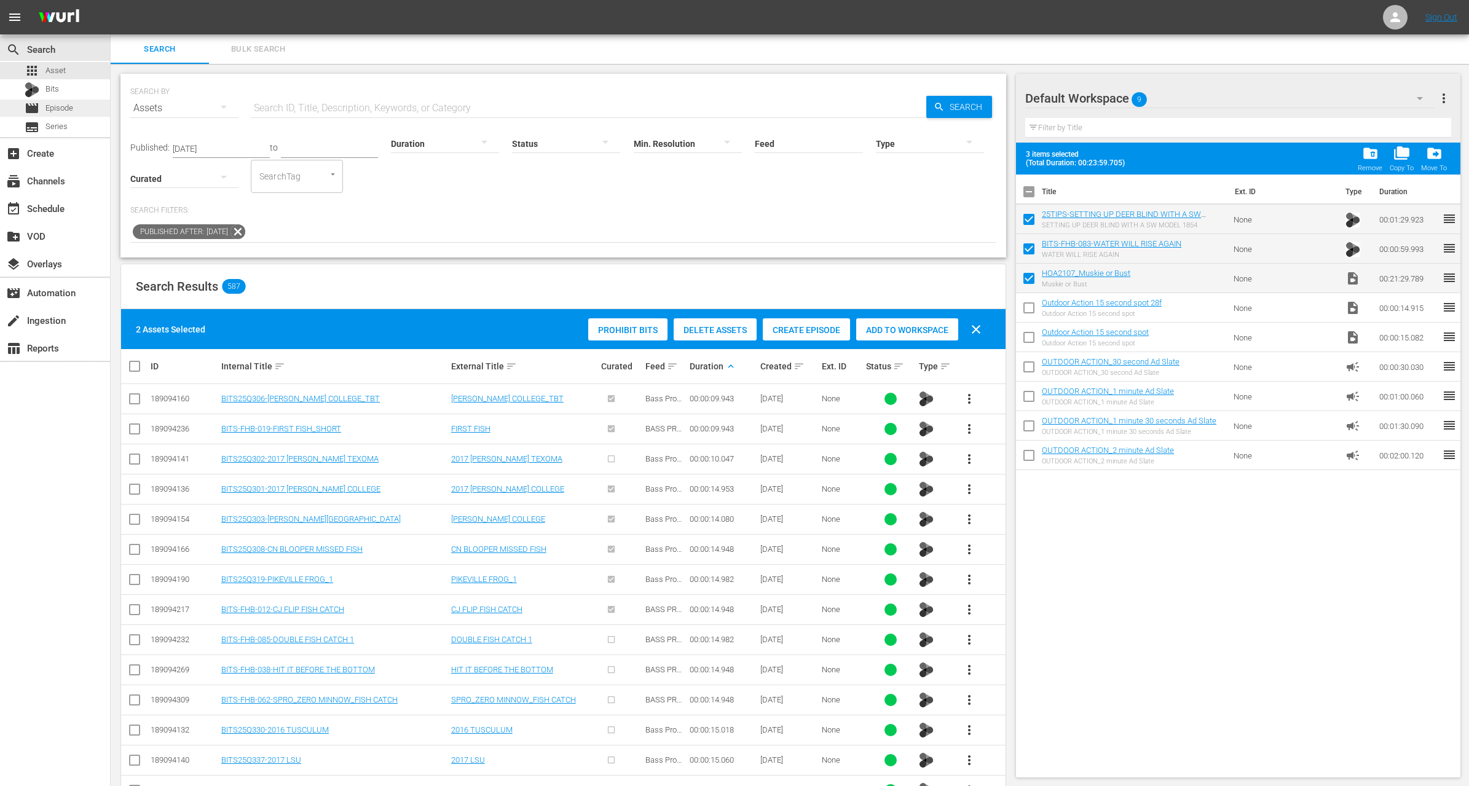
click at [72, 111] on span "Episode" at bounding box center [59, 108] width 28 height 12
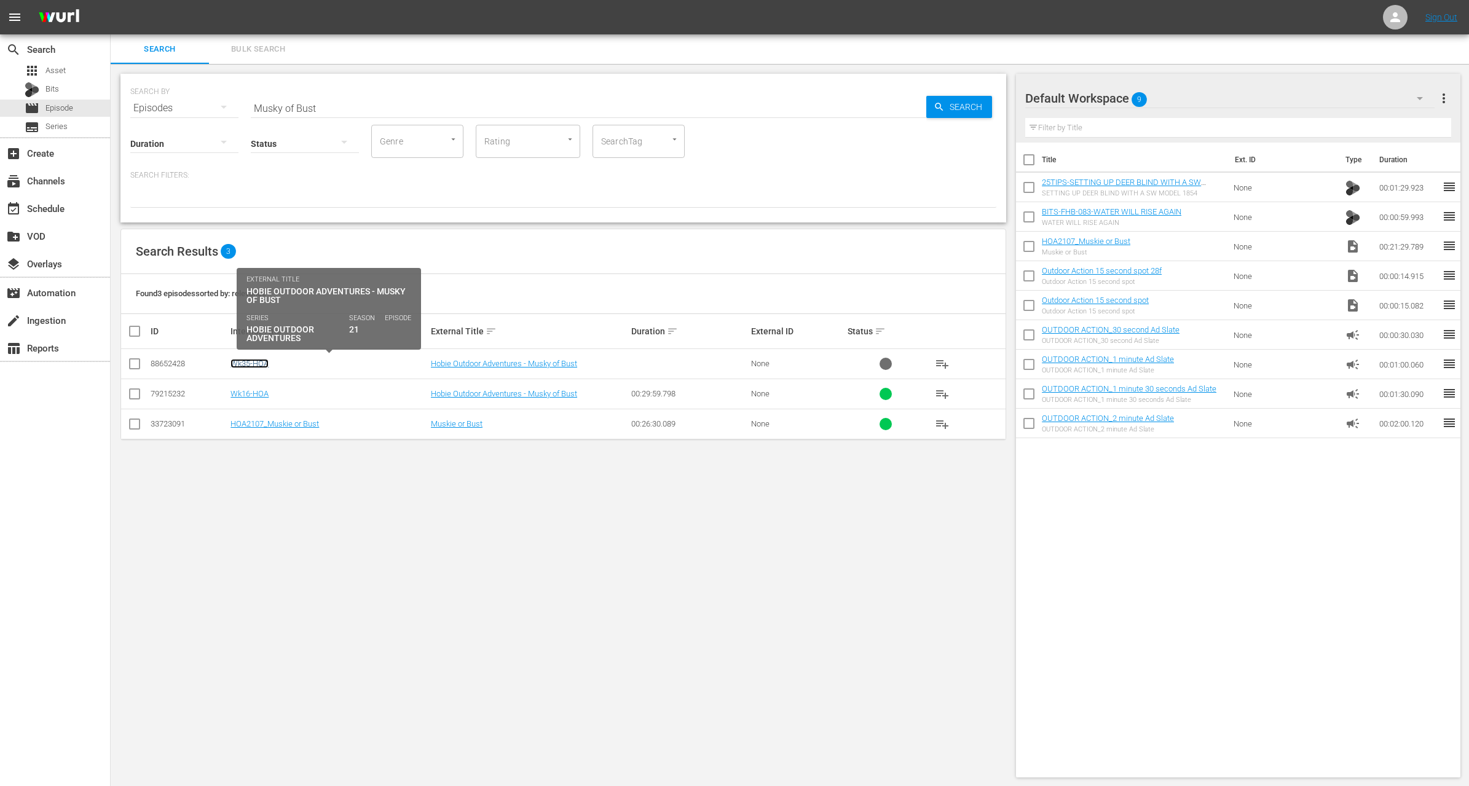
click at [261, 365] on link "Wk35-HOA" at bounding box center [250, 363] width 38 height 9
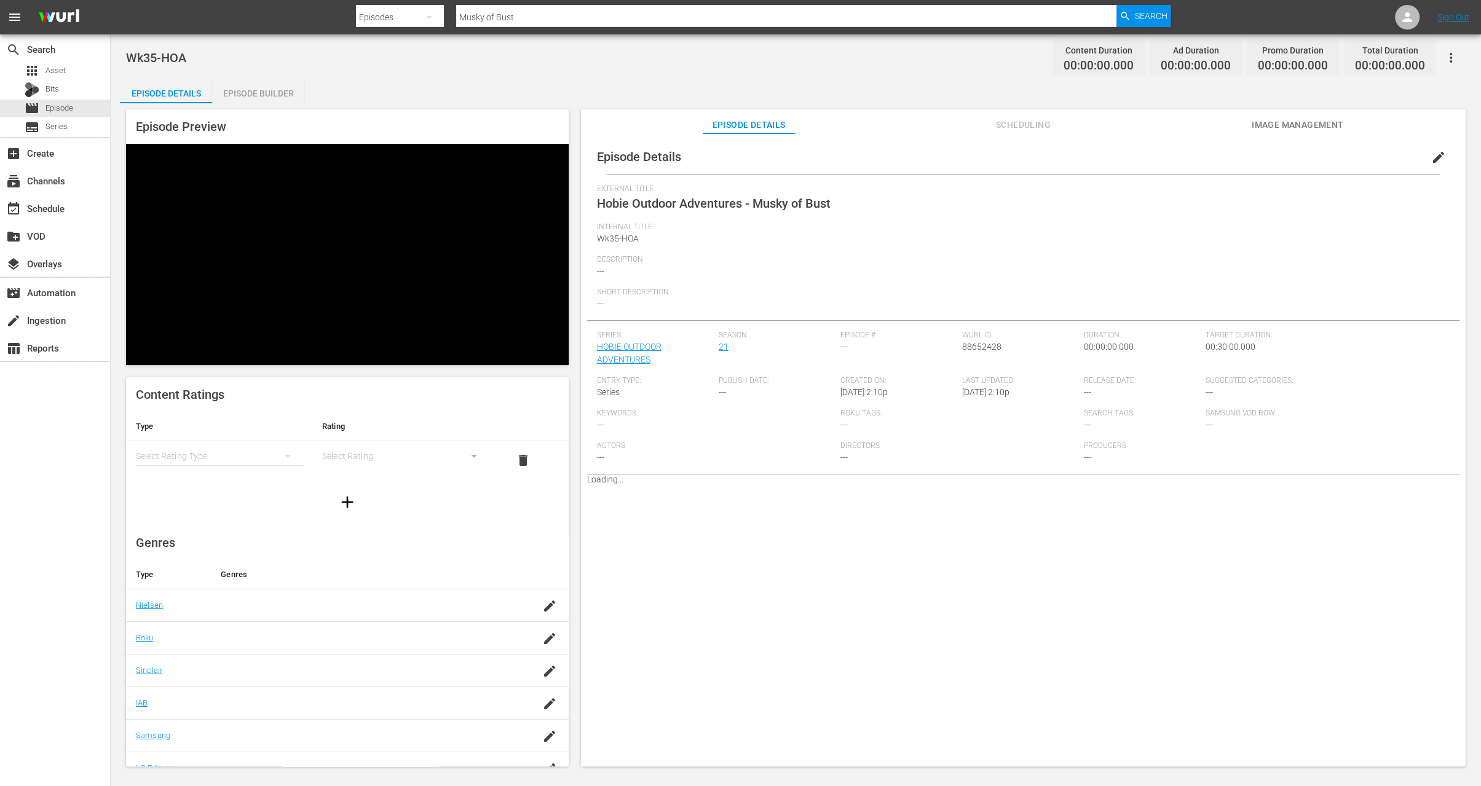
click at [273, 92] on div "Episode Builder" at bounding box center [258, 94] width 92 height 30
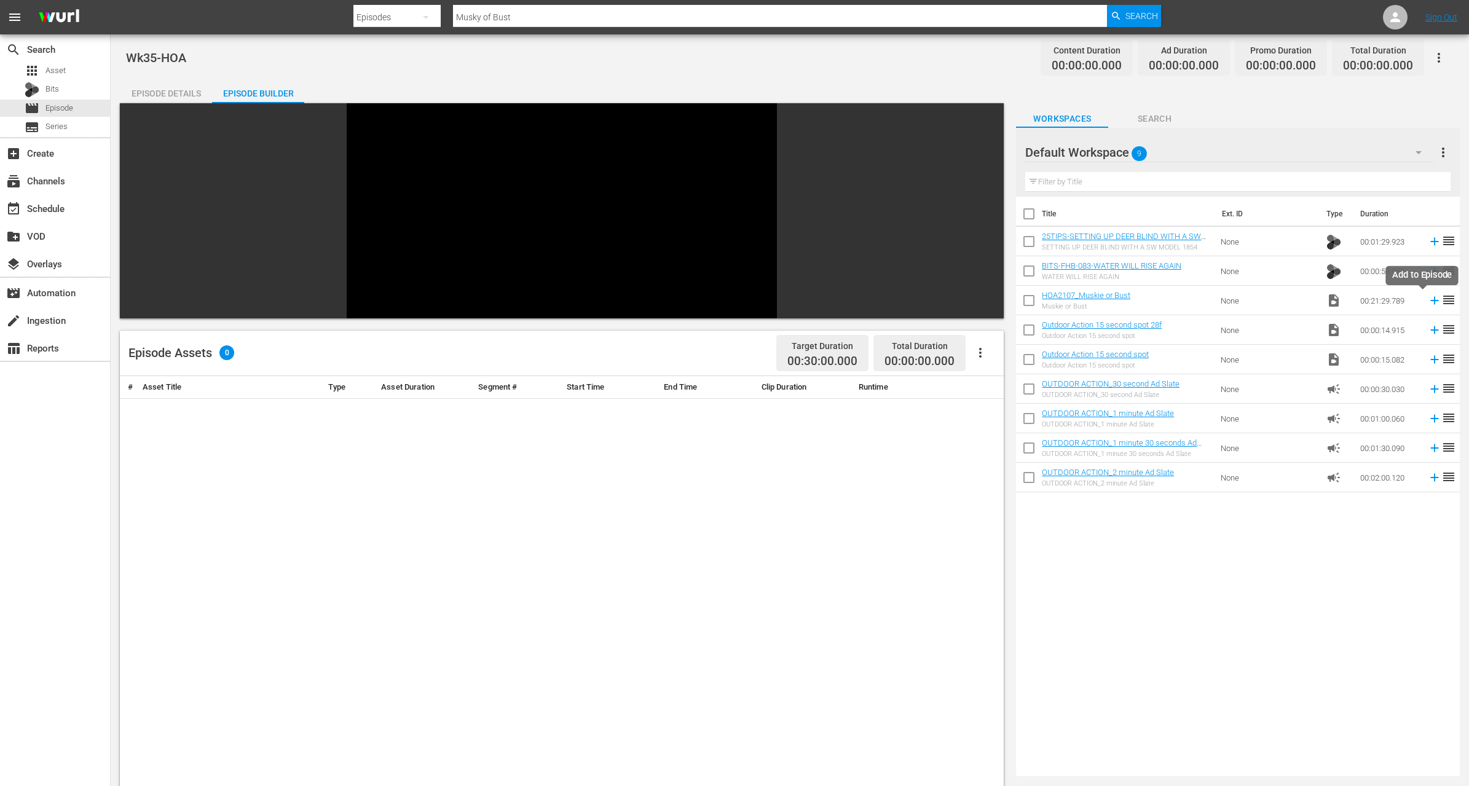
click at [1428, 299] on icon at bounding box center [1435, 301] width 14 height 14
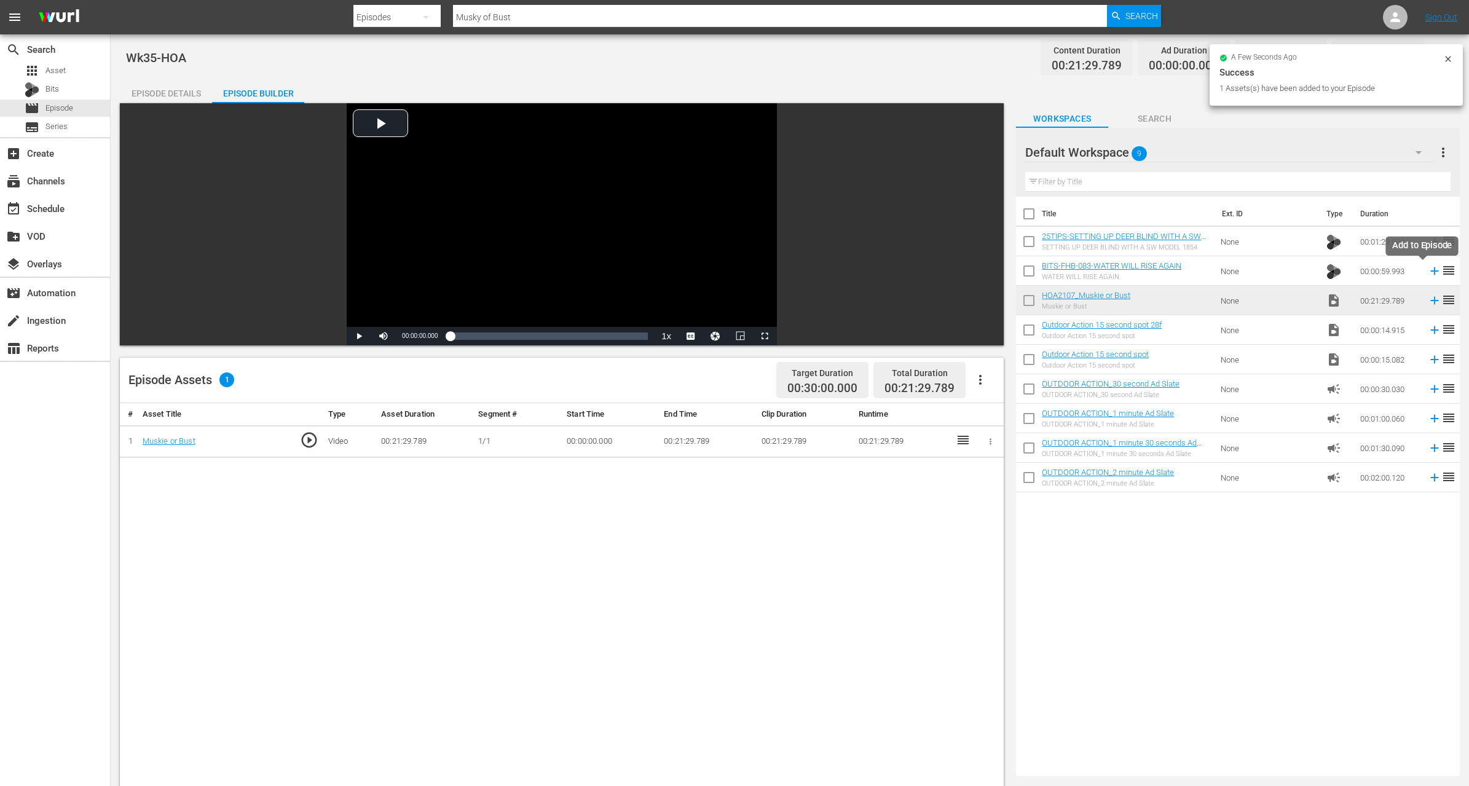
click at [1428, 272] on icon at bounding box center [1435, 271] width 14 height 14
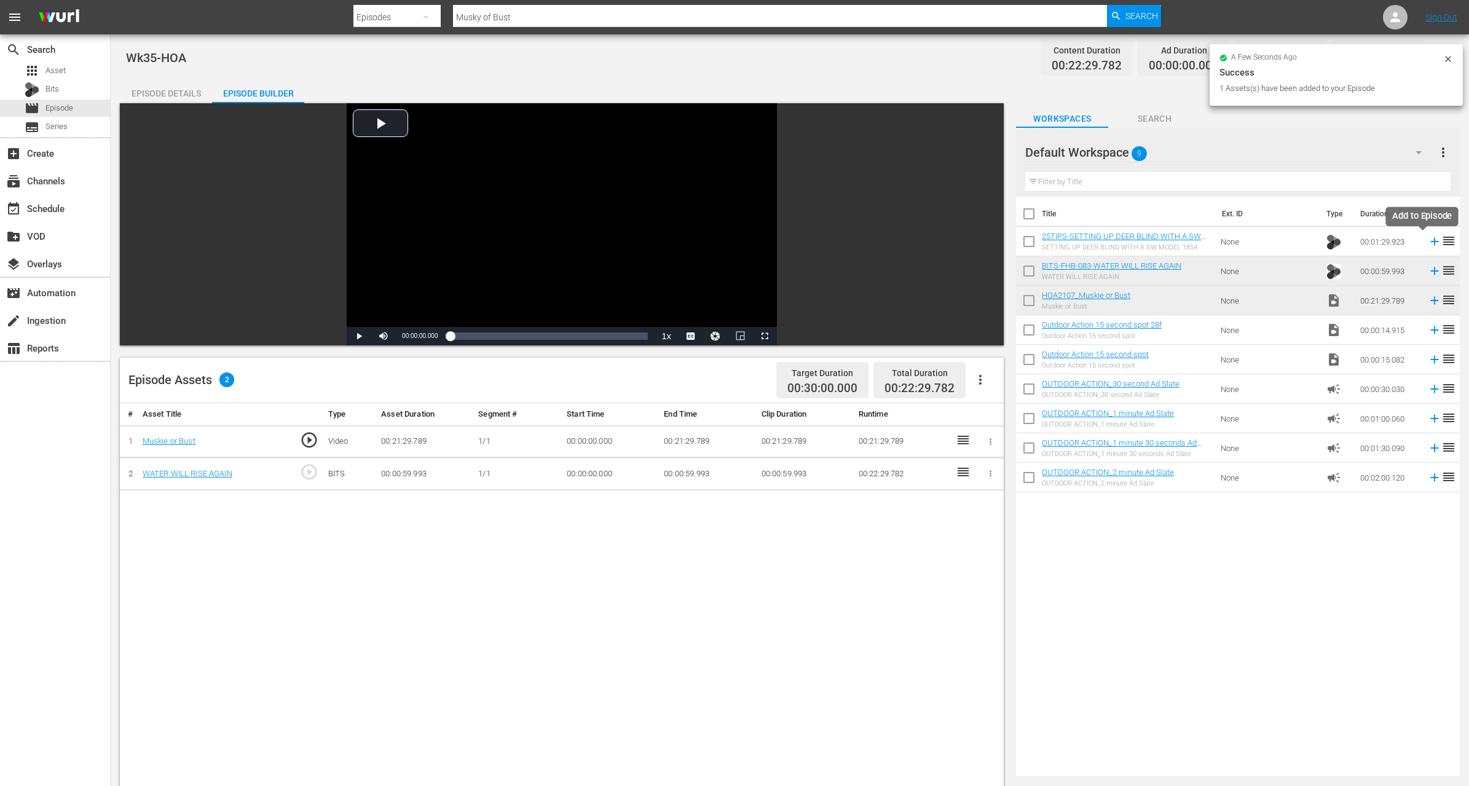
click at [1428, 245] on icon at bounding box center [1435, 242] width 14 height 14
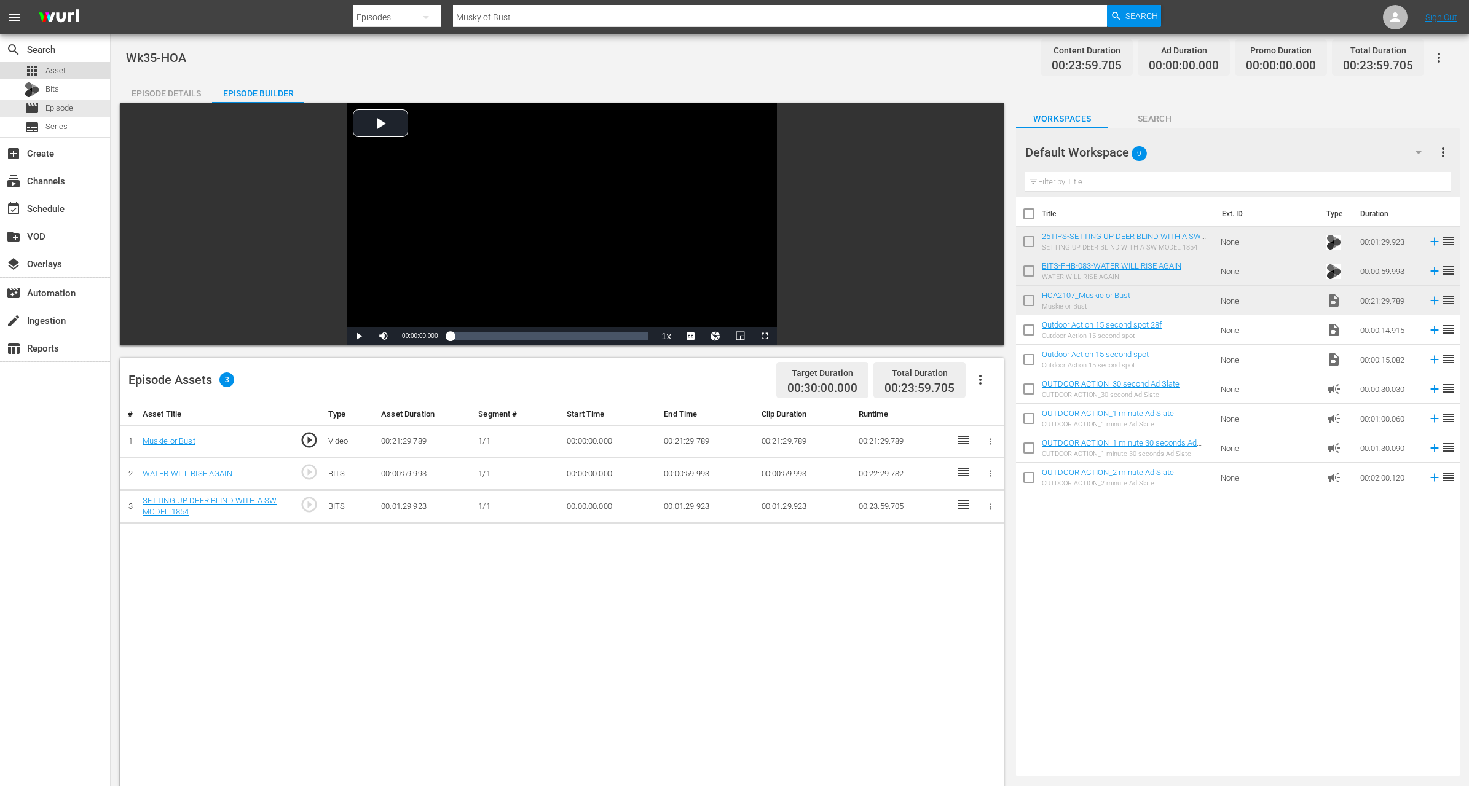
click at [69, 69] on div "apps Asset" at bounding box center [55, 70] width 110 height 17
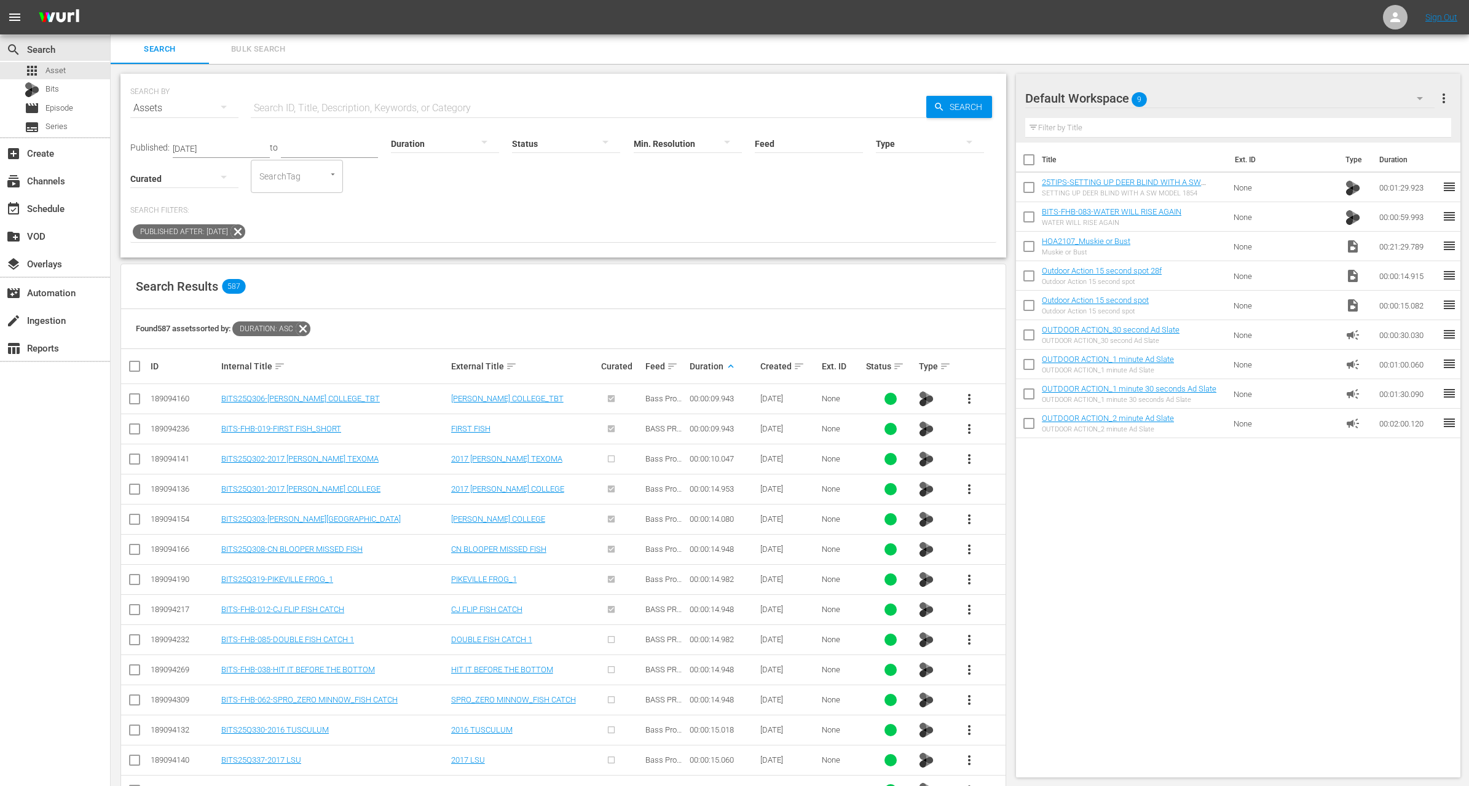
click at [430, 140] on div at bounding box center [445, 143] width 108 height 34
click at [425, 164] on div "1-2m" at bounding box center [430, 162] width 108 height 20
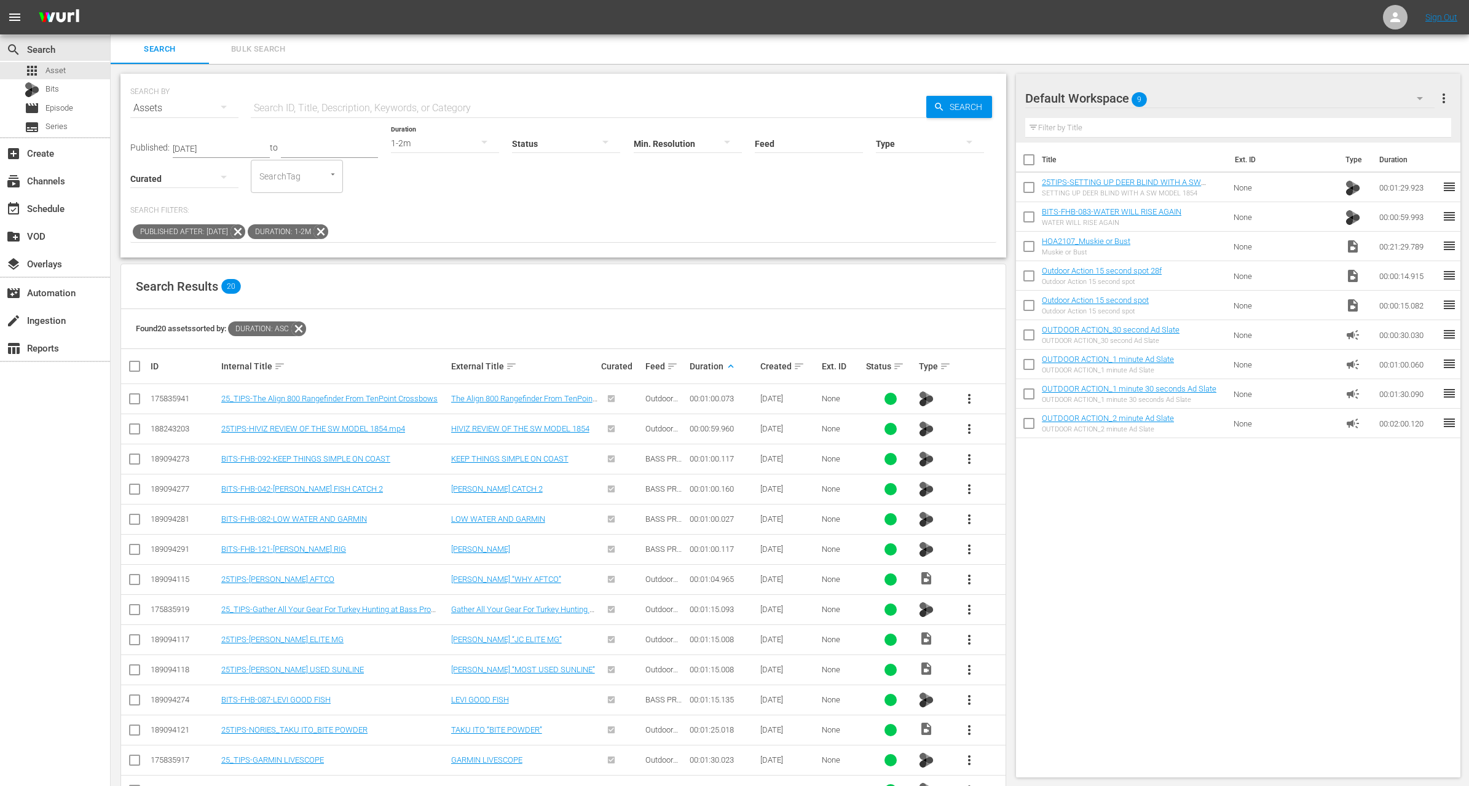
click at [965, 425] on span "more_vert" at bounding box center [969, 429] width 15 height 15
click at [1007, 462] on div "Workspace" at bounding box center [1036, 463] width 84 height 30
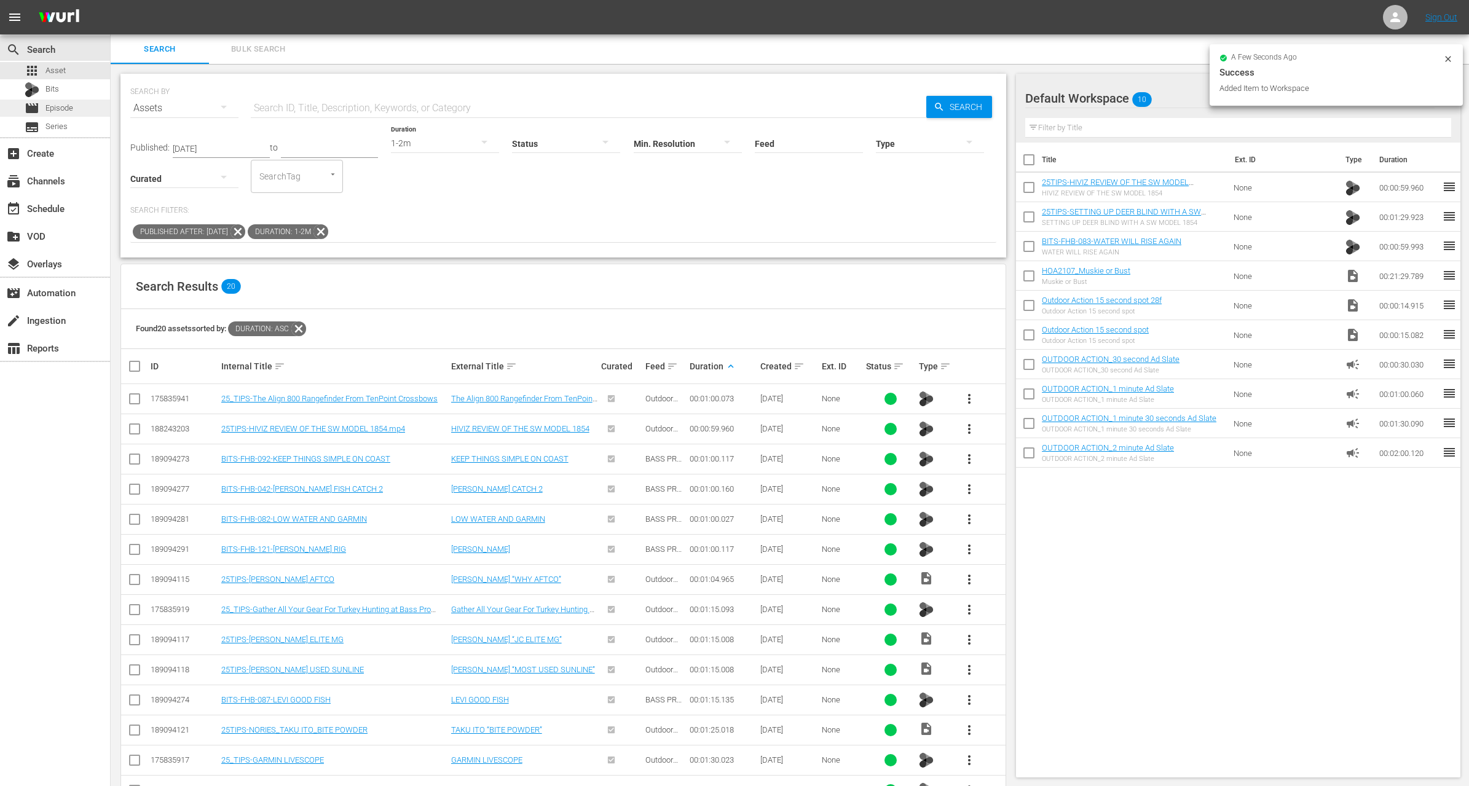
click at [69, 109] on span "Episode" at bounding box center [59, 108] width 28 height 12
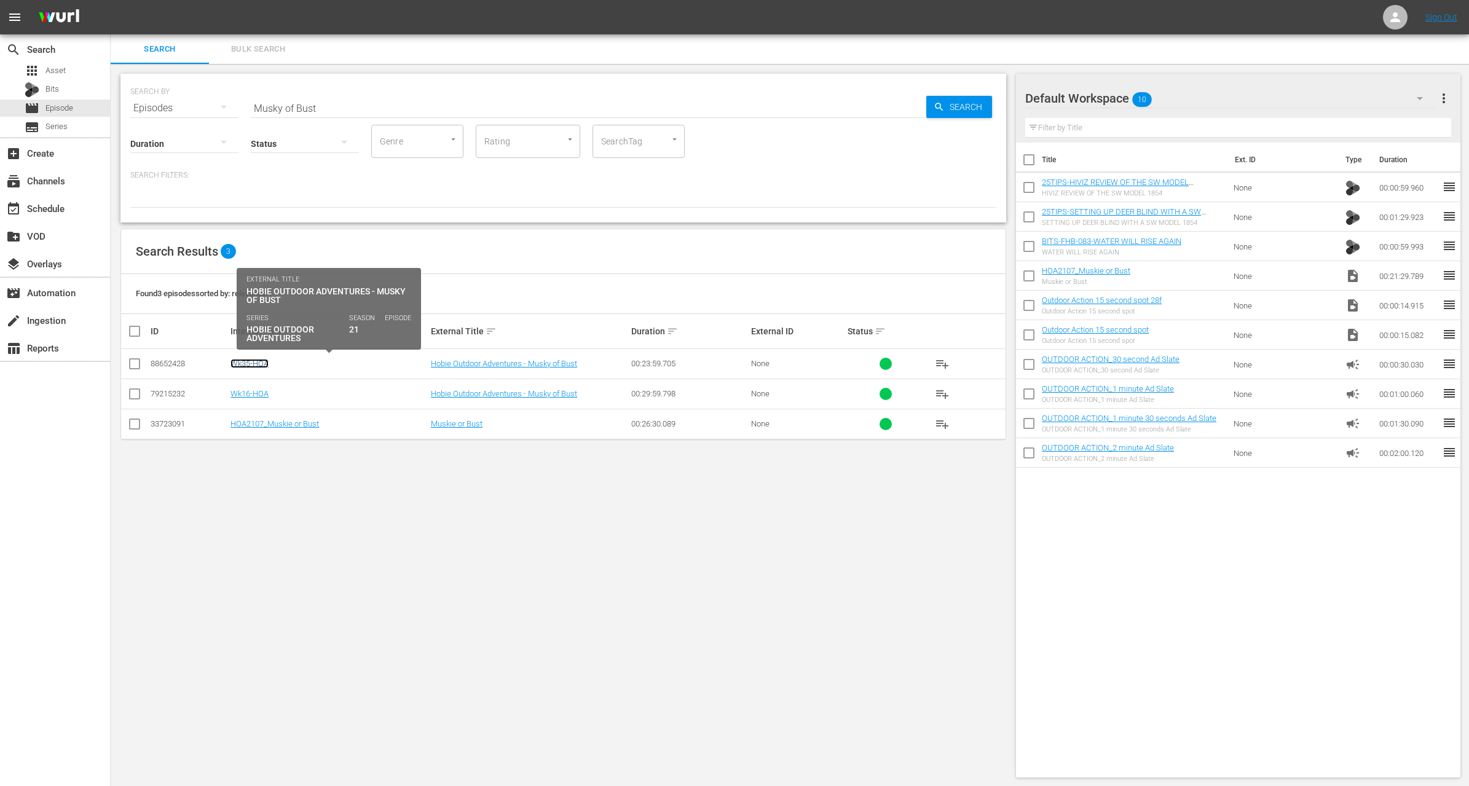
click at [261, 359] on link "Wk35-HOA" at bounding box center [250, 363] width 38 height 9
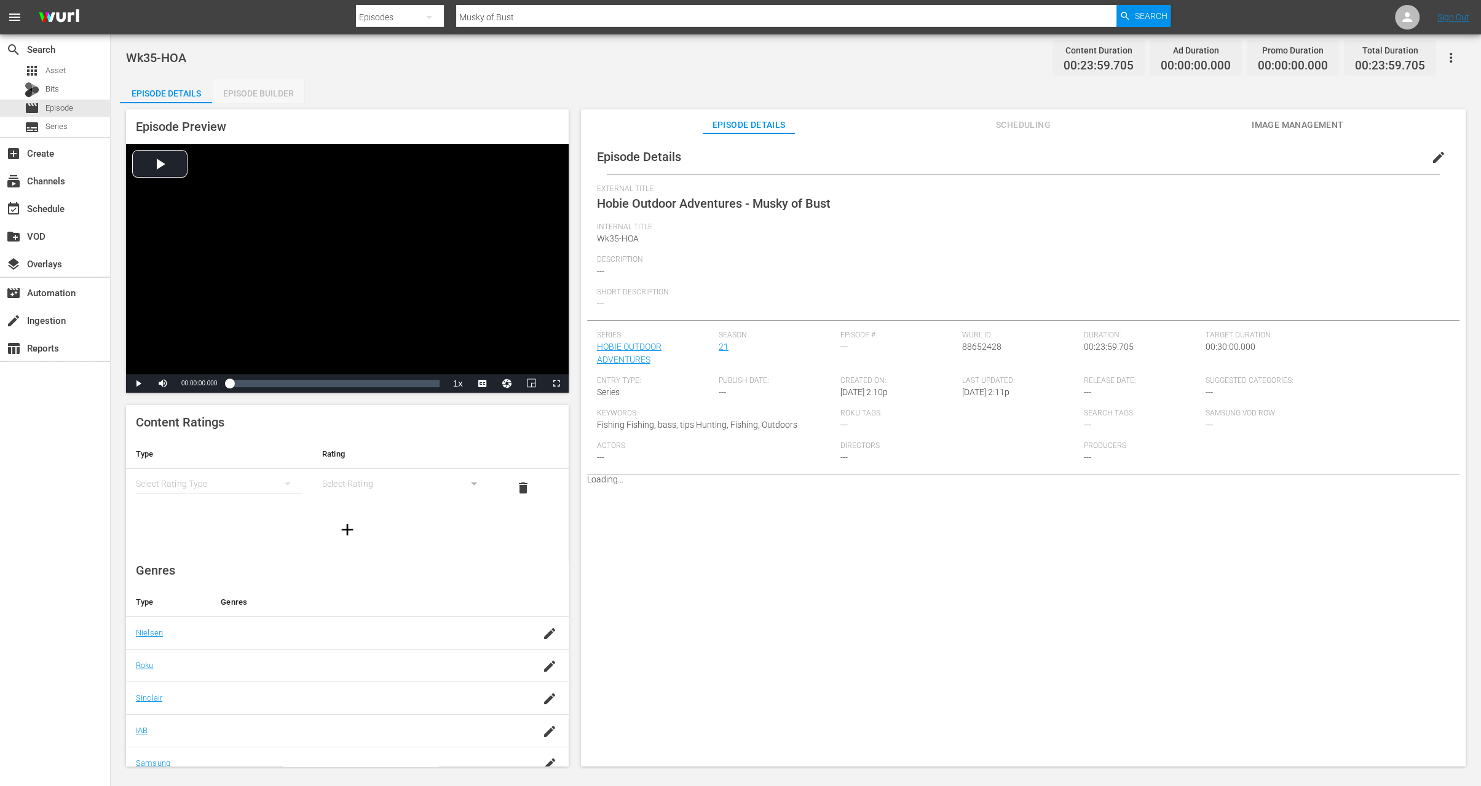
click at [266, 87] on div "Episode Builder" at bounding box center [258, 94] width 92 height 30
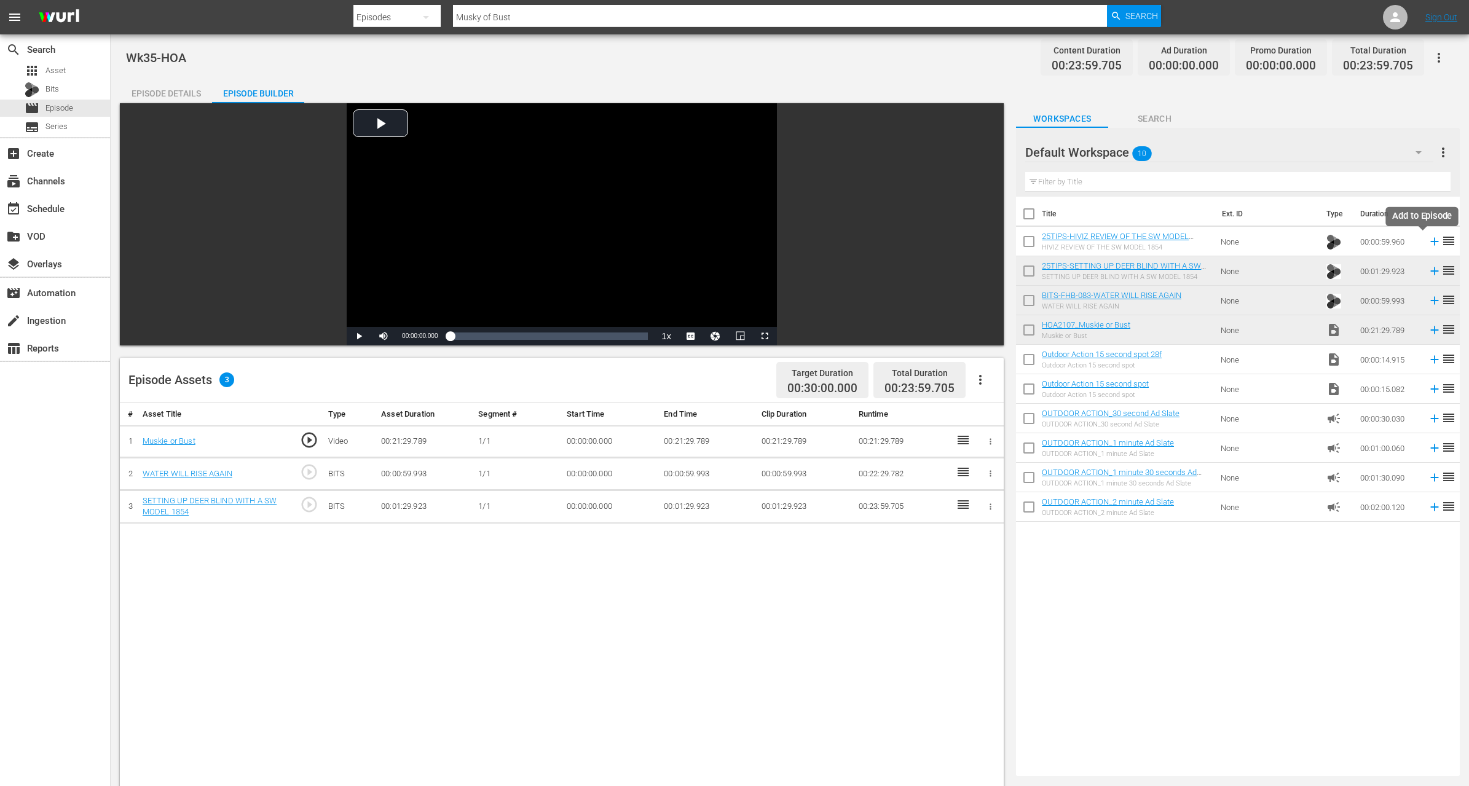
click at [1428, 237] on icon at bounding box center [1435, 242] width 14 height 14
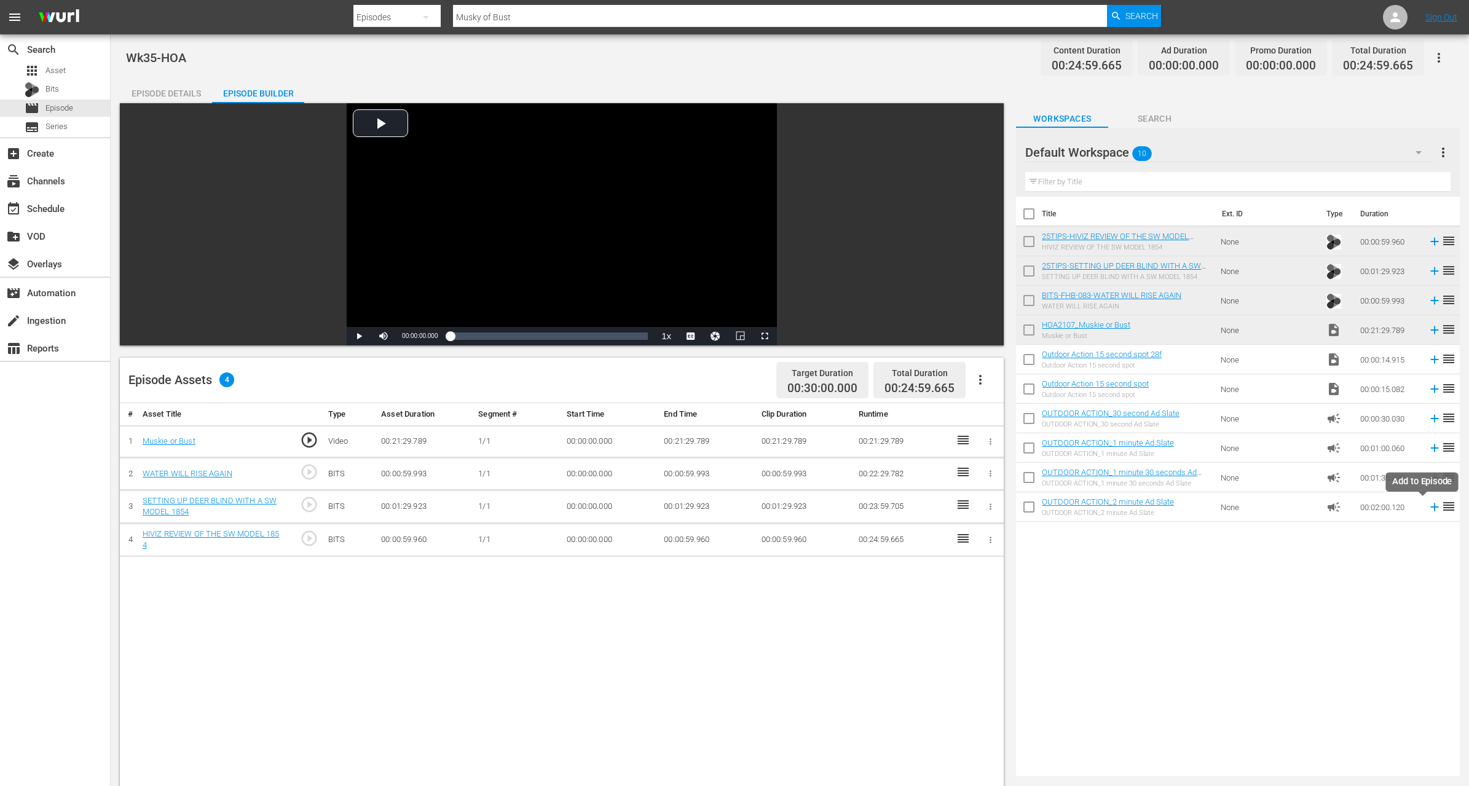
click at [1428, 509] on icon at bounding box center [1435, 507] width 14 height 14
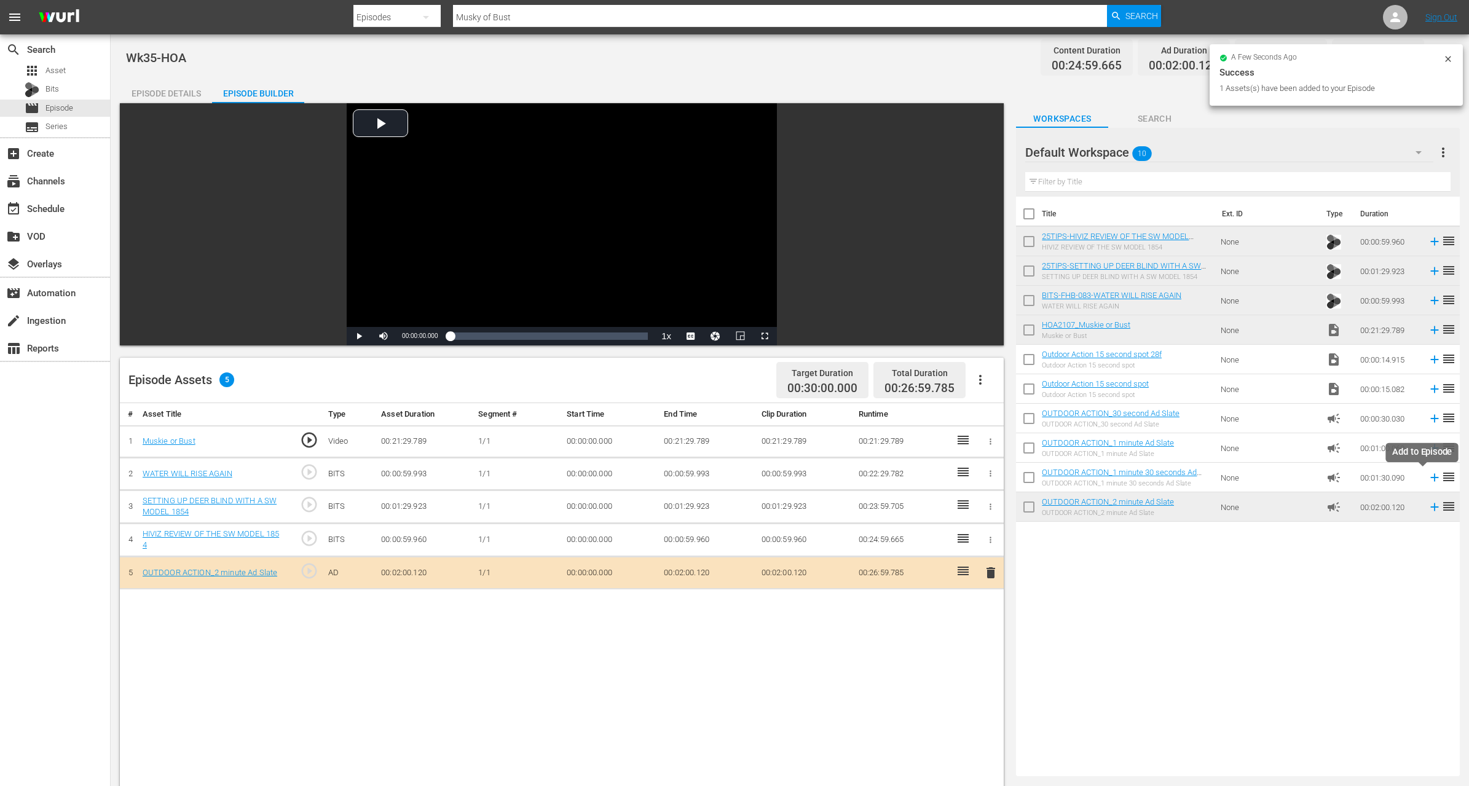
click at [1431, 479] on icon at bounding box center [1435, 478] width 8 height 8
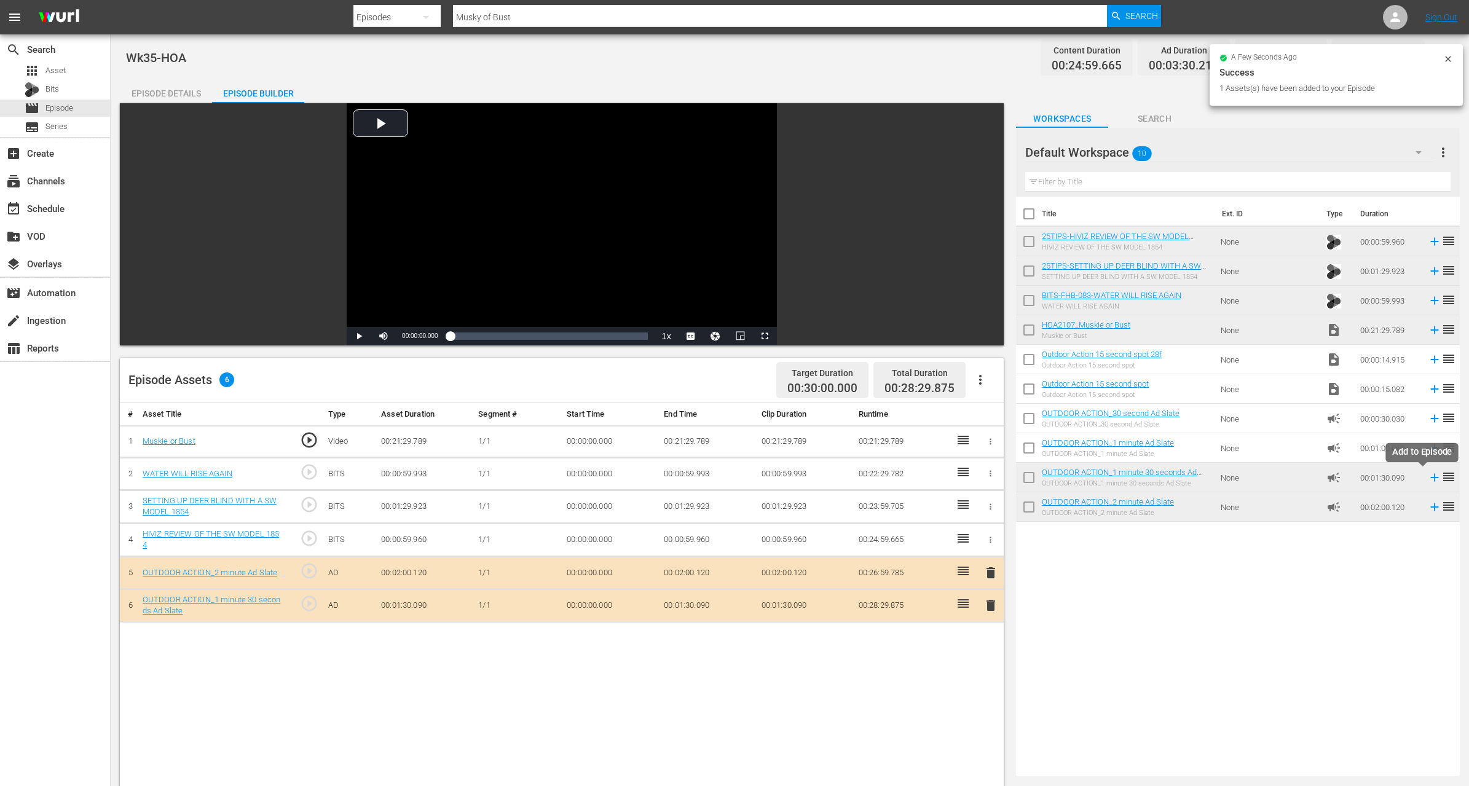
click at [1428, 477] on icon at bounding box center [1435, 478] width 14 height 14
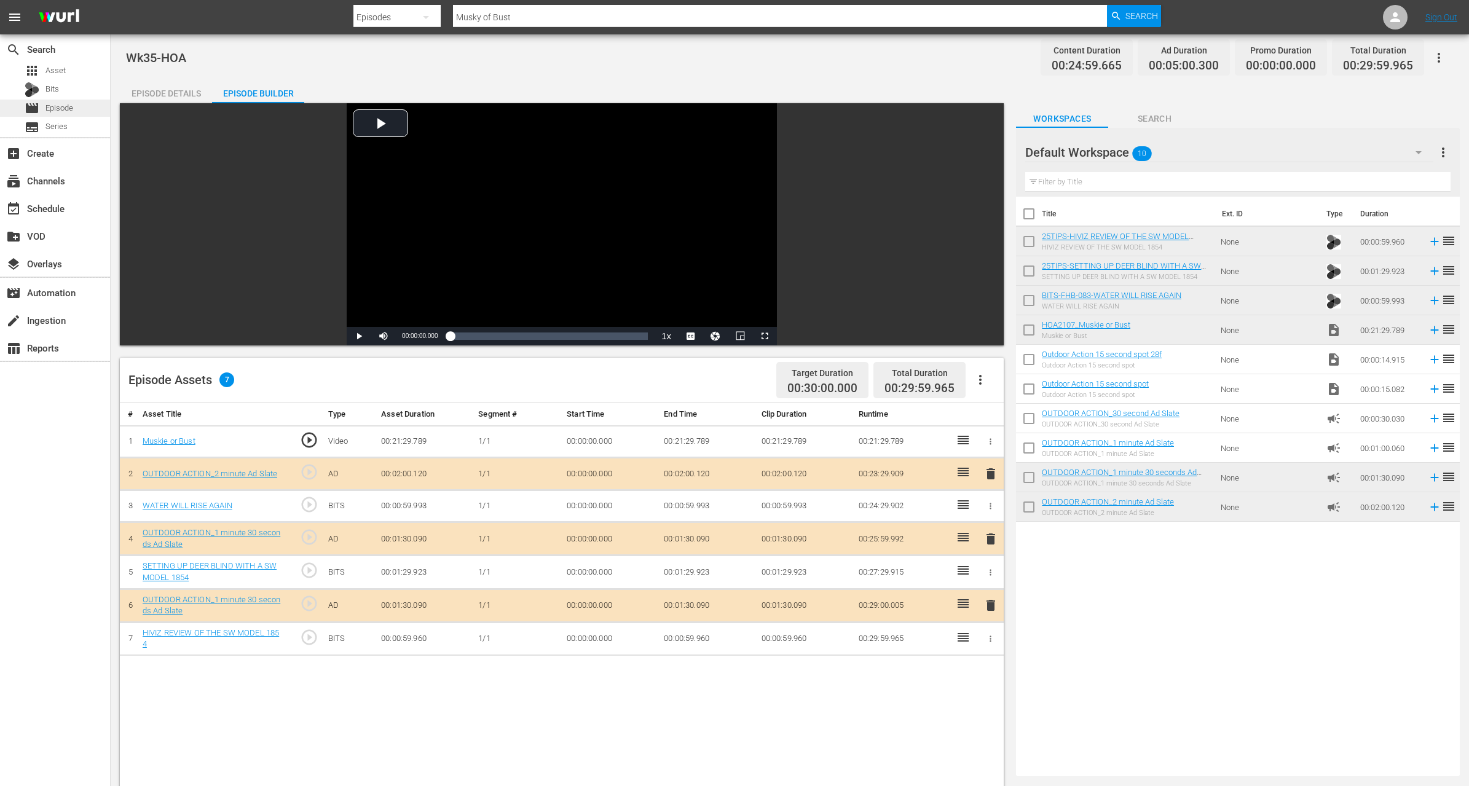
click at [63, 112] on span "Episode" at bounding box center [59, 108] width 28 height 12
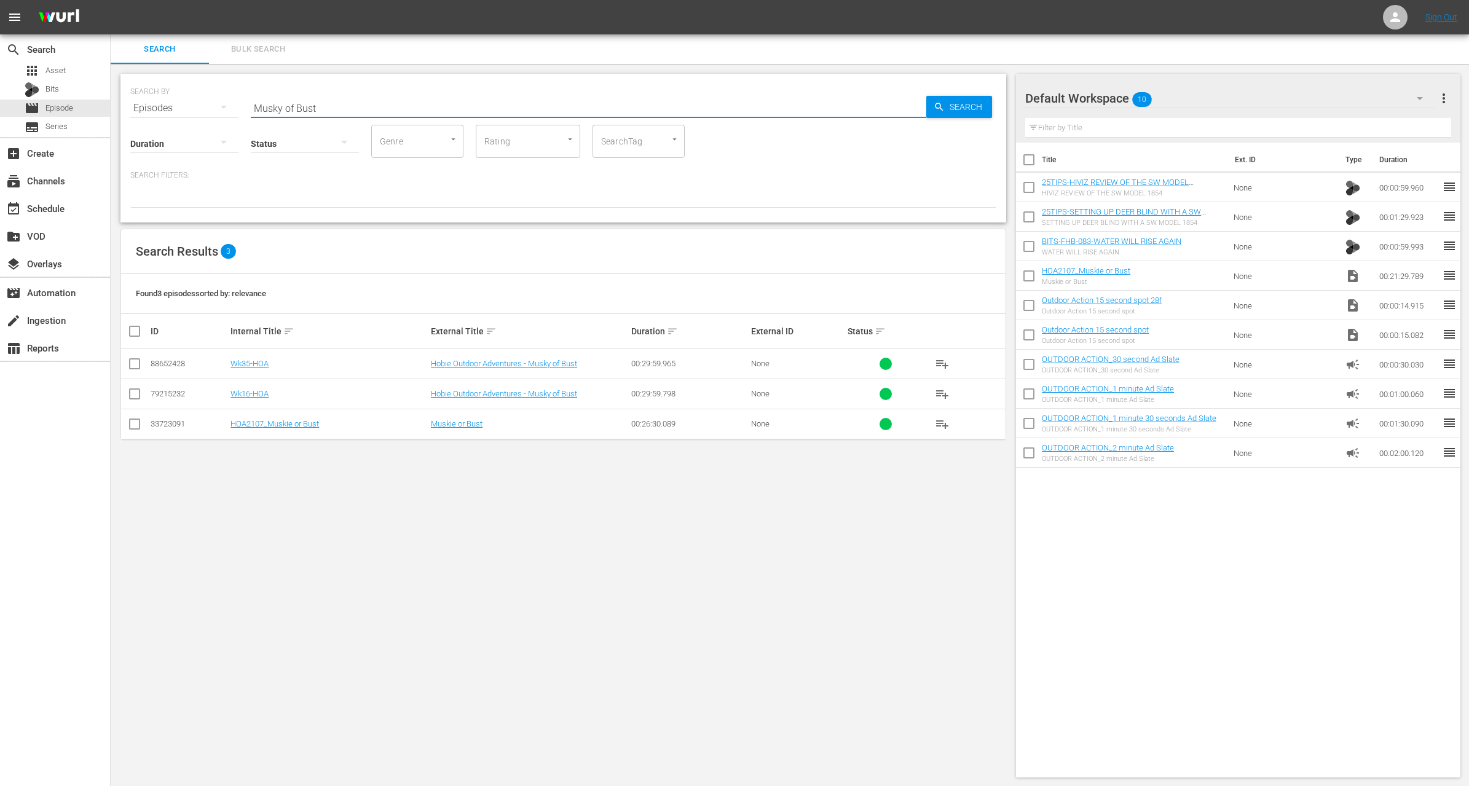
click at [333, 113] on input "Musky of Bust" at bounding box center [589, 108] width 676 height 30
paste input "Bottom's Up"
type input "Bottom's Up"
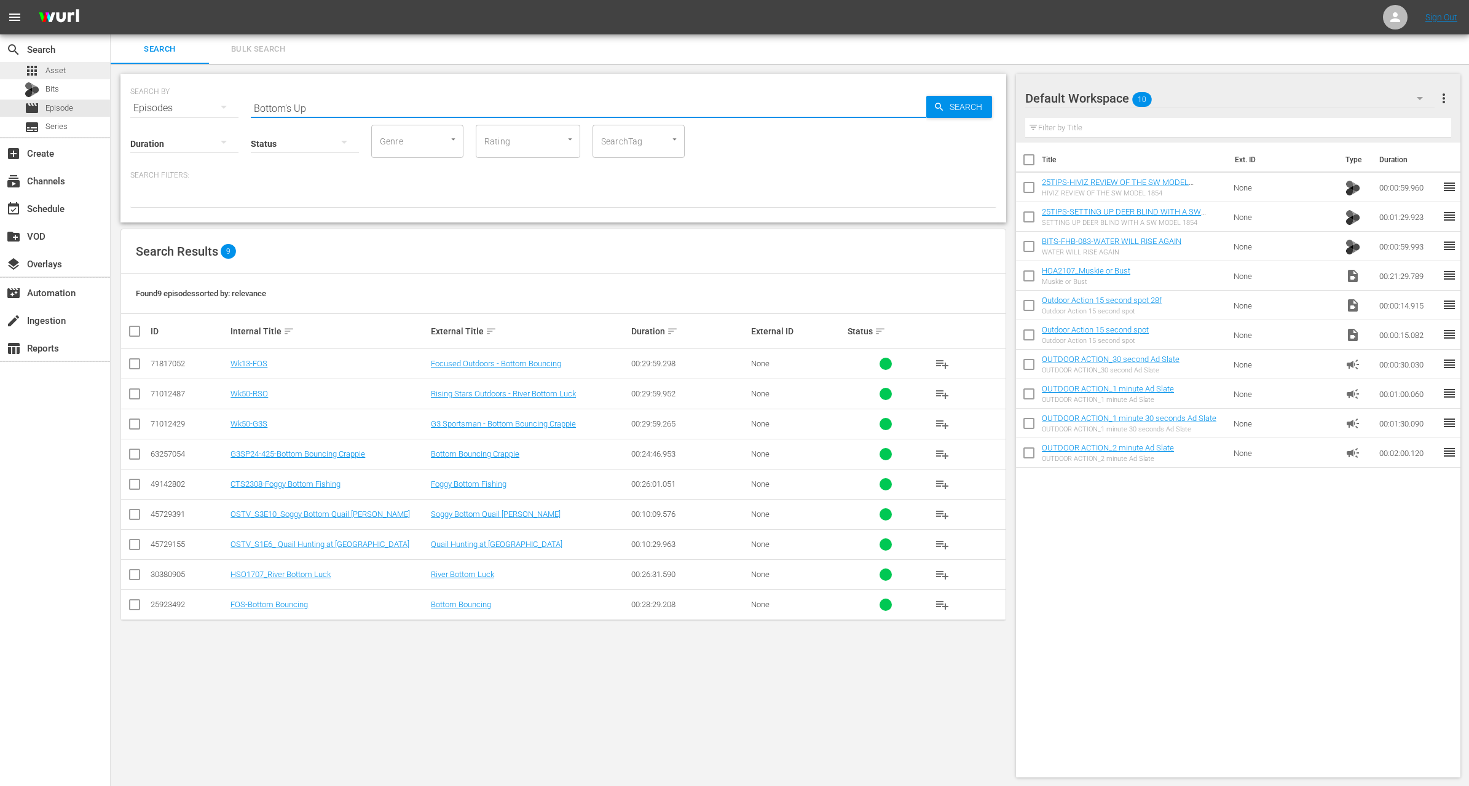
click at [62, 68] on span "Asset" at bounding box center [55, 71] width 20 height 12
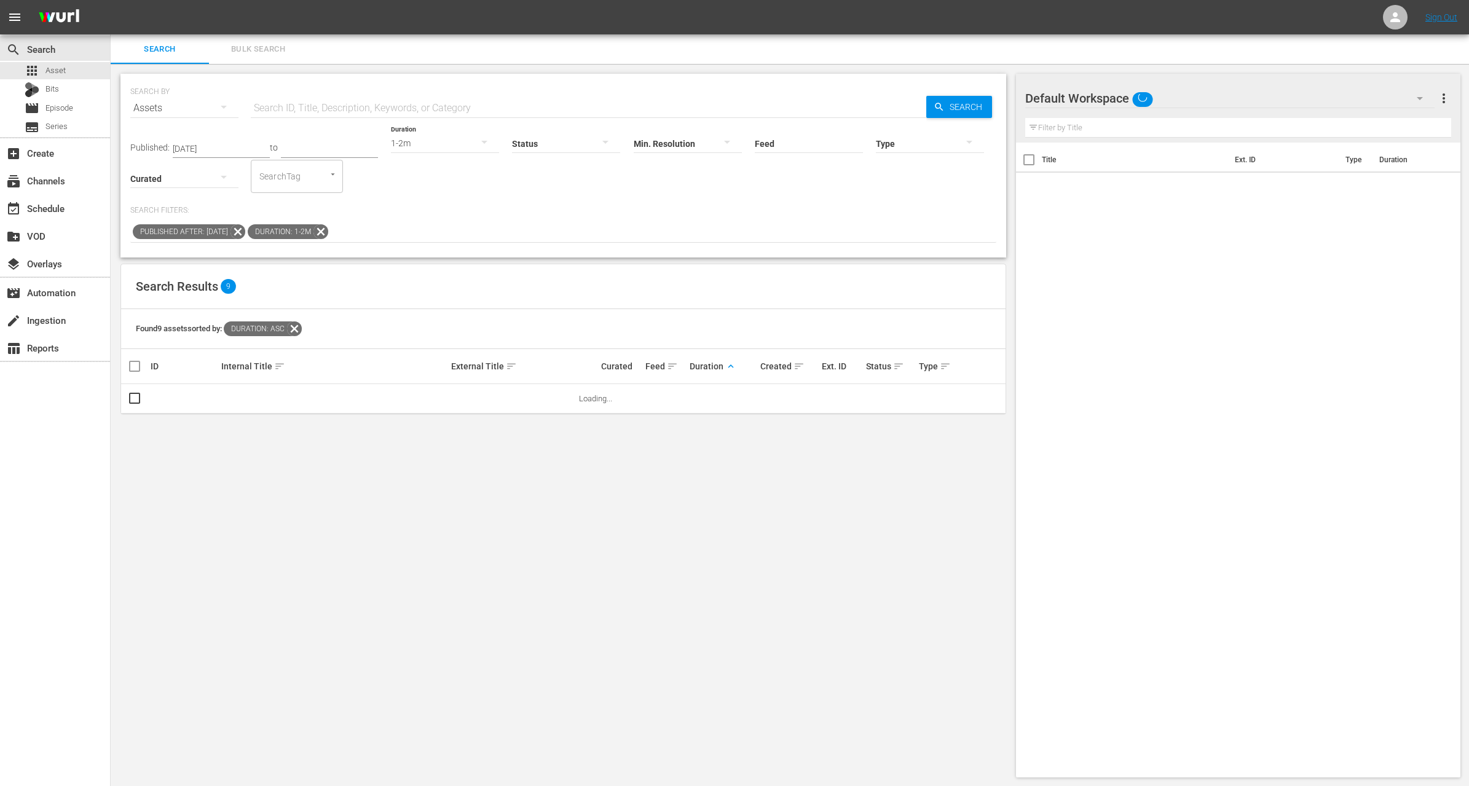
click at [333, 100] on input "text" at bounding box center [589, 108] width 676 height 30
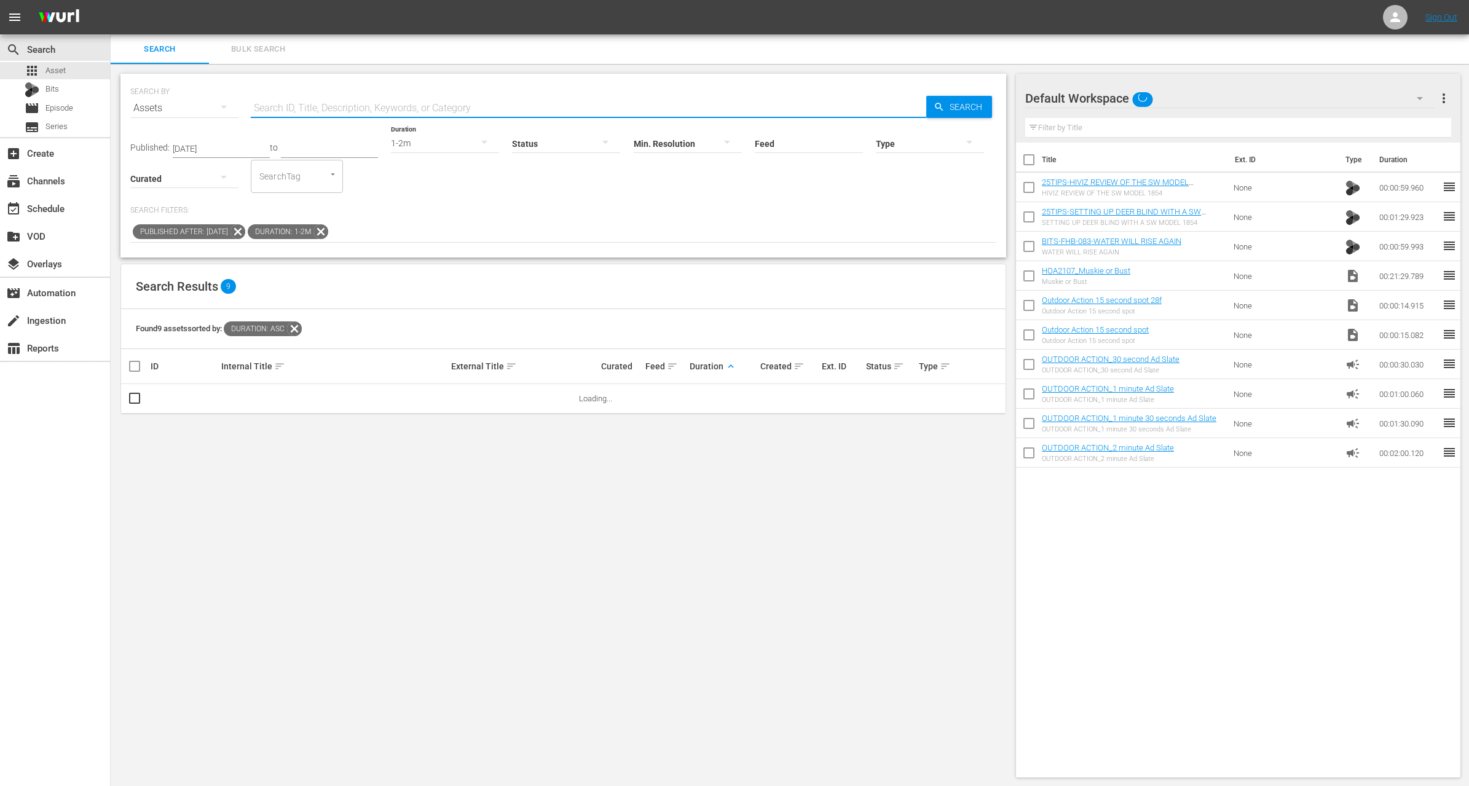
paste input "Bottom's Up"
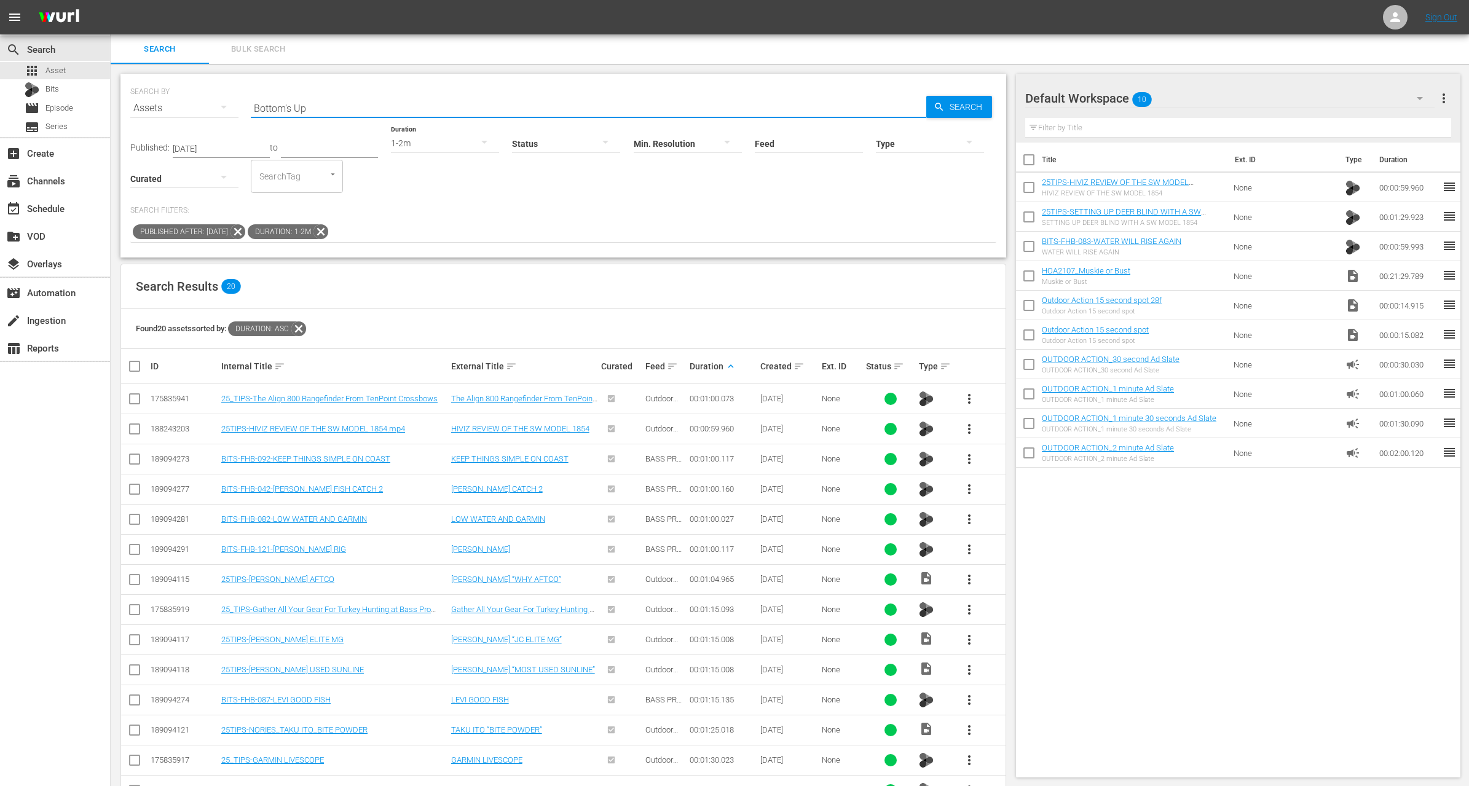
type input "Bottom's Up"
click at [329, 235] on icon at bounding box center [321, 232] width 16 height 16
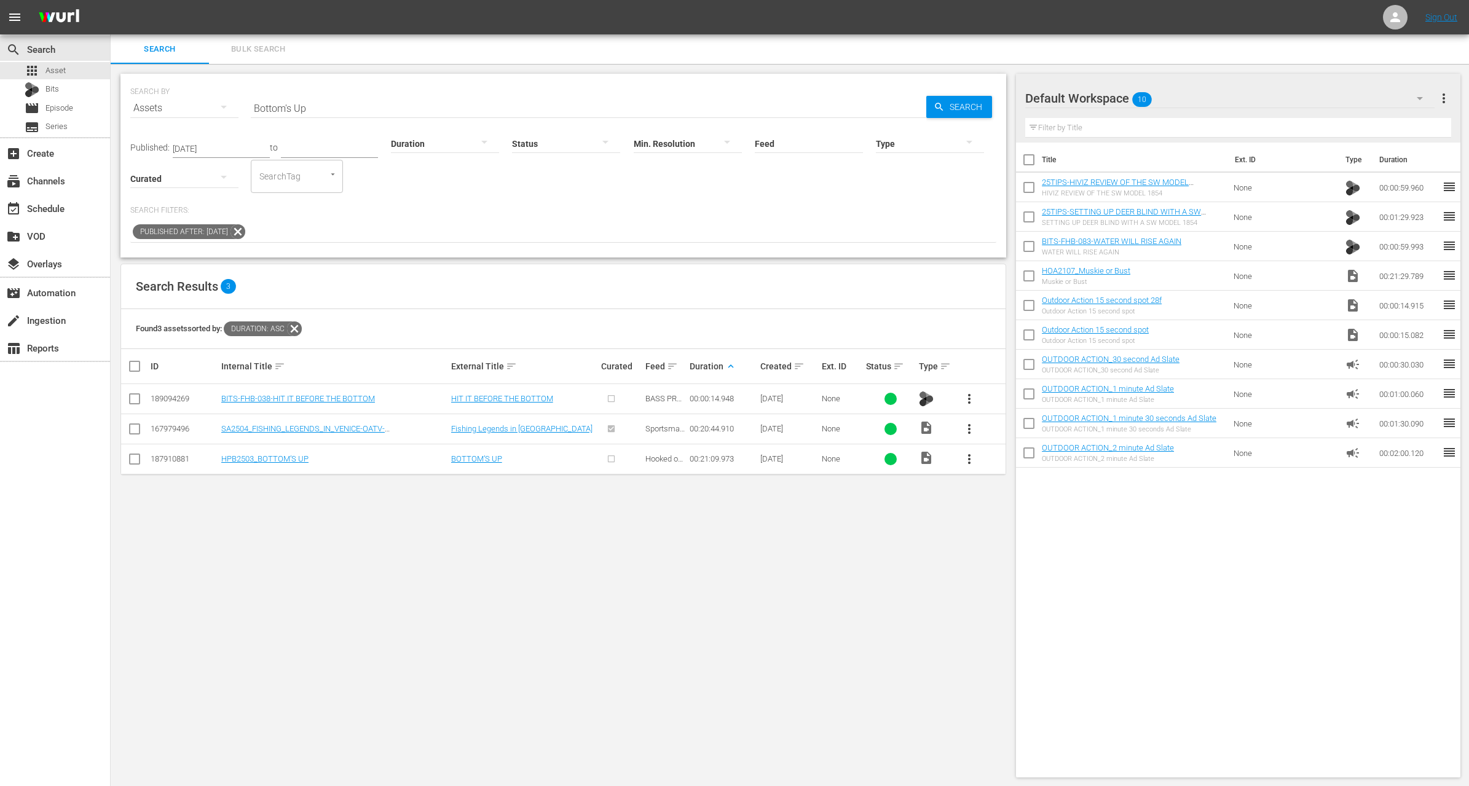
click at [968, 457] on span "more_vert" at bounding box center [969, 459] width 15 height 15
click at [1024, 494] on div "Workspace" at bounding box center [1036, 493] width 84 height 30
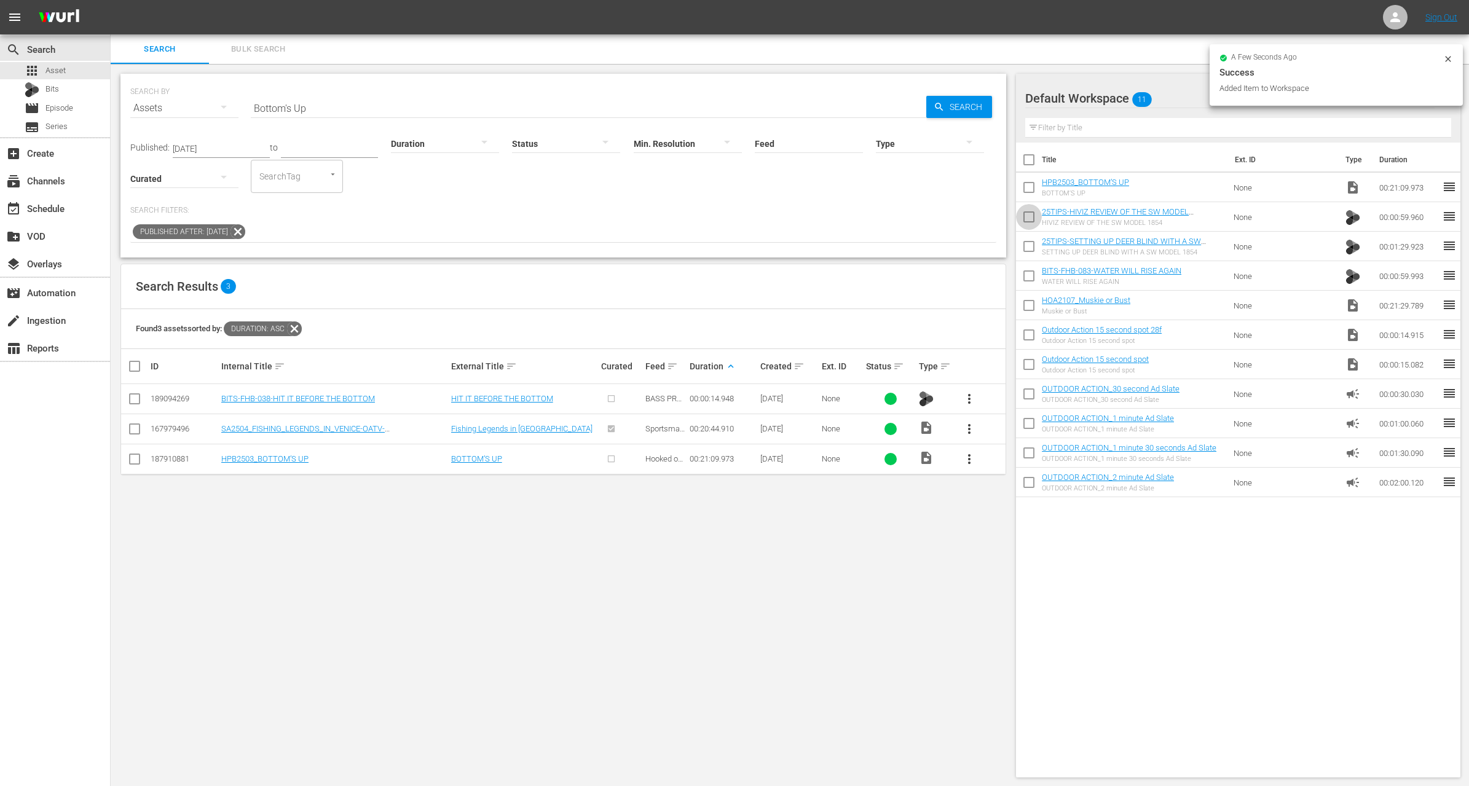
click at [1029, 217] on input "checkbox" at bounding box center [1029, 220] width 26 height 26
checkbox input "true"
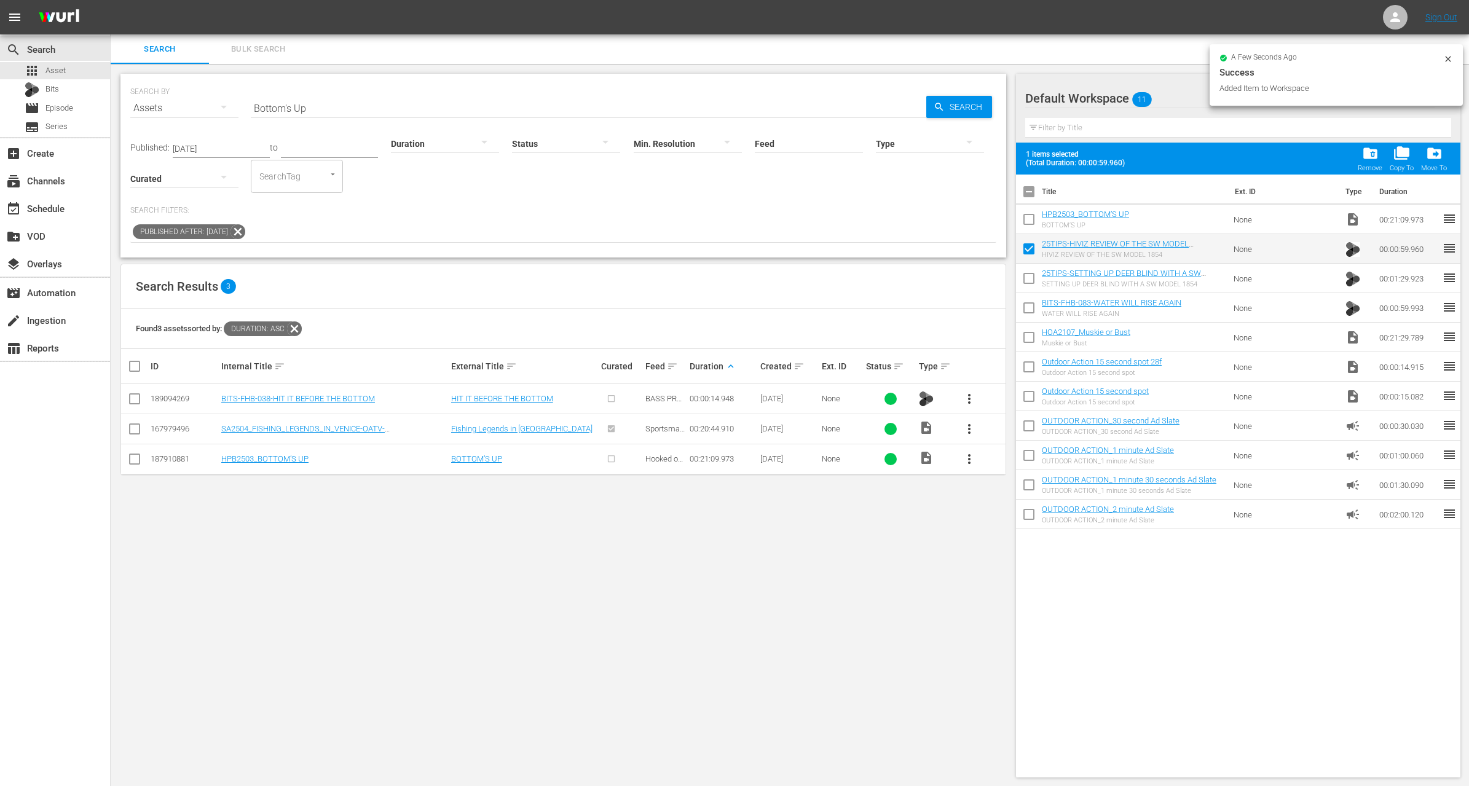
click at [1031, 282] on input "checkbox" at bounding box center [1029, 281] width 26 height 26
checkbox input "true"
click at [1030, 307] on input "checkbox" at bounding box center [1029, 311] width 26 height 26
checkbox input "true"
click at [1028, 339] on input "checkbox" at bounding box center [1029, 340] width 26 height 26
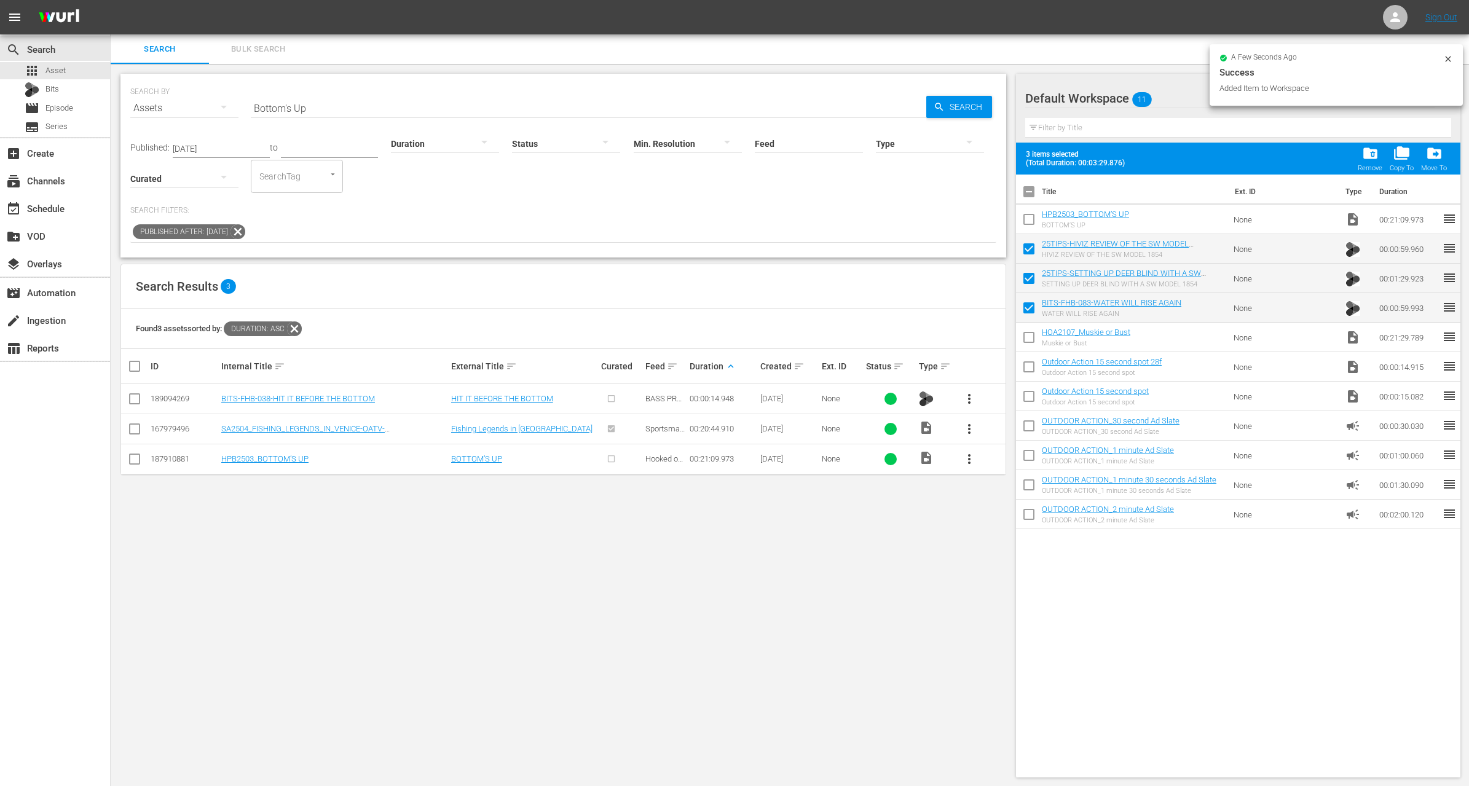
checkbox input "true"
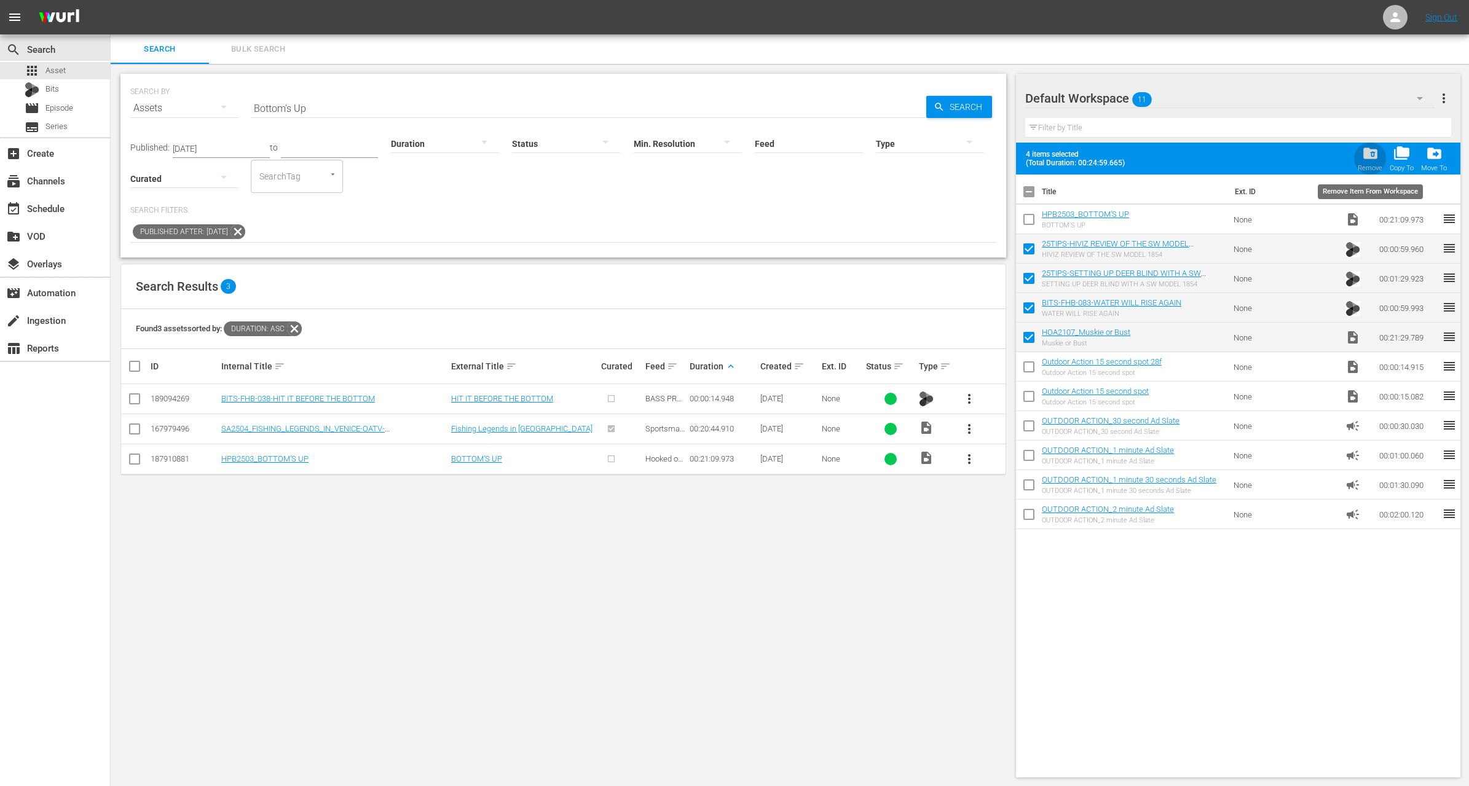
click at [1382, 151] on div "folder_delete Remove" at bounding box center [1370, 158] width 25 height 27
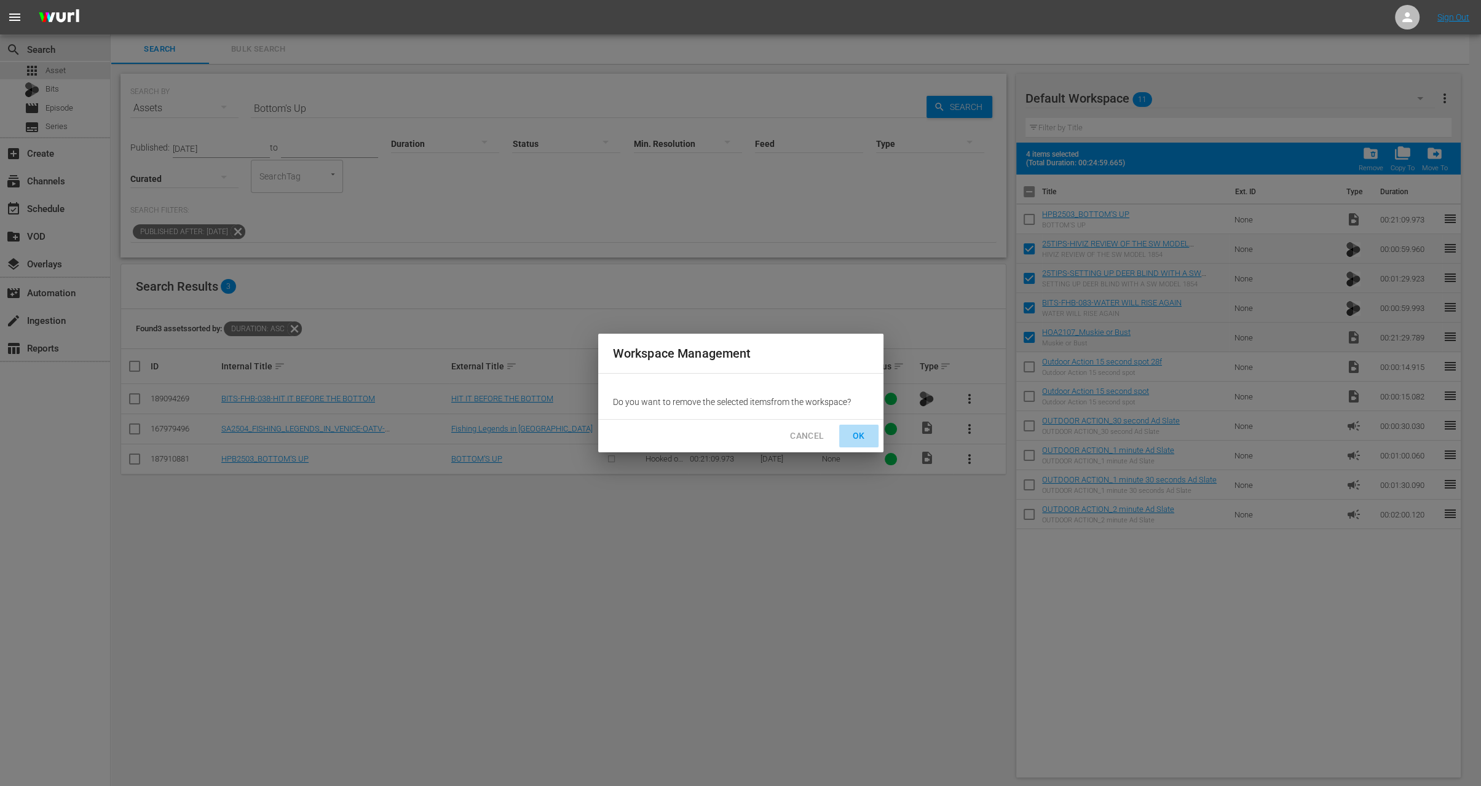
click at [855, 436] on span "OK" at bounding box center [859, 436] width 20 height 15
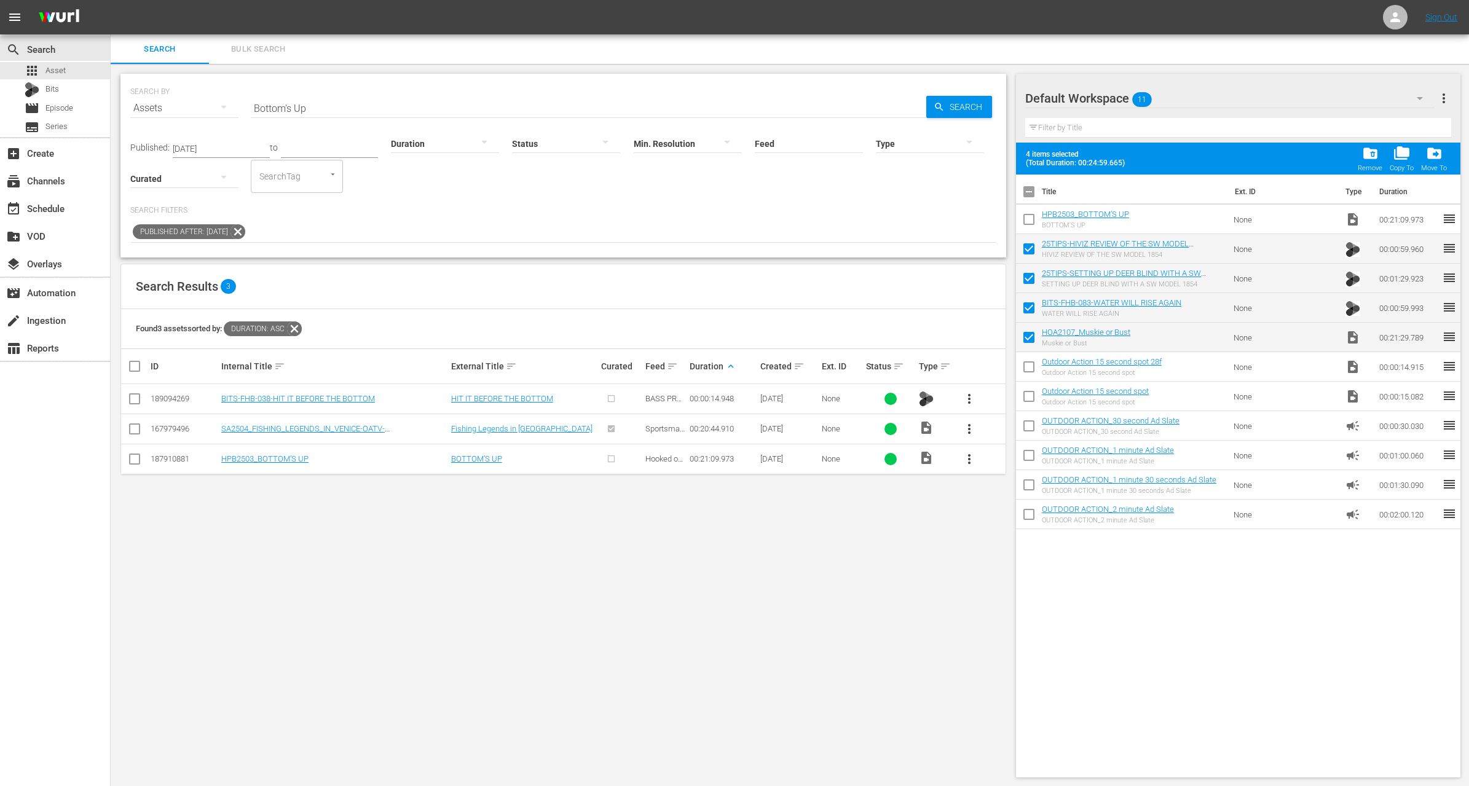
checkbox input "false"
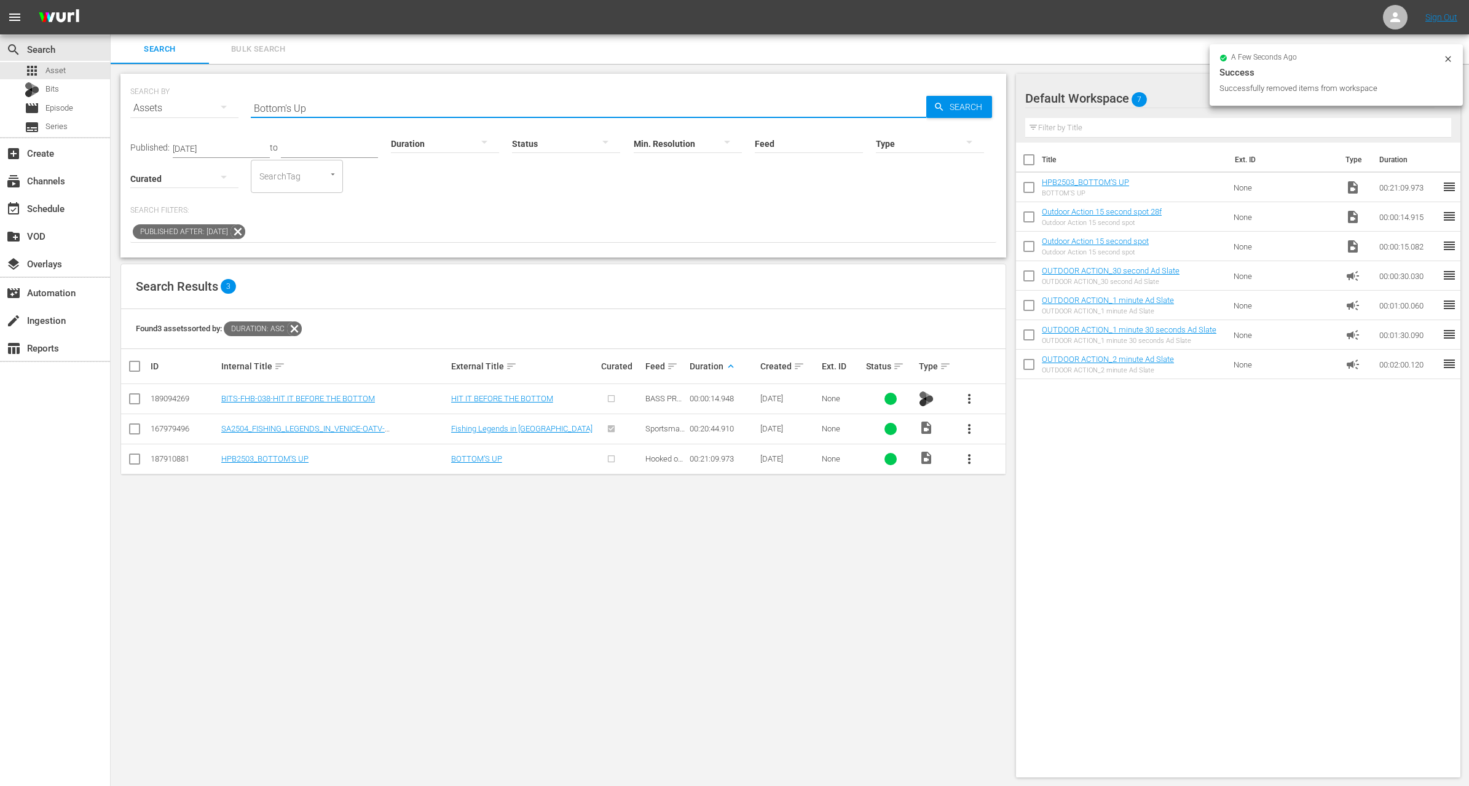
click at [318, 107] on input "Bottom's Up" at bounding box center [589, 108] width 676 height 30
click at [454, 186] on div "Published: [DATE] to Duration Status Min. Resolution Feed Feed Title Type Curat…" at bounding box center [563, 158] width 866 height 70
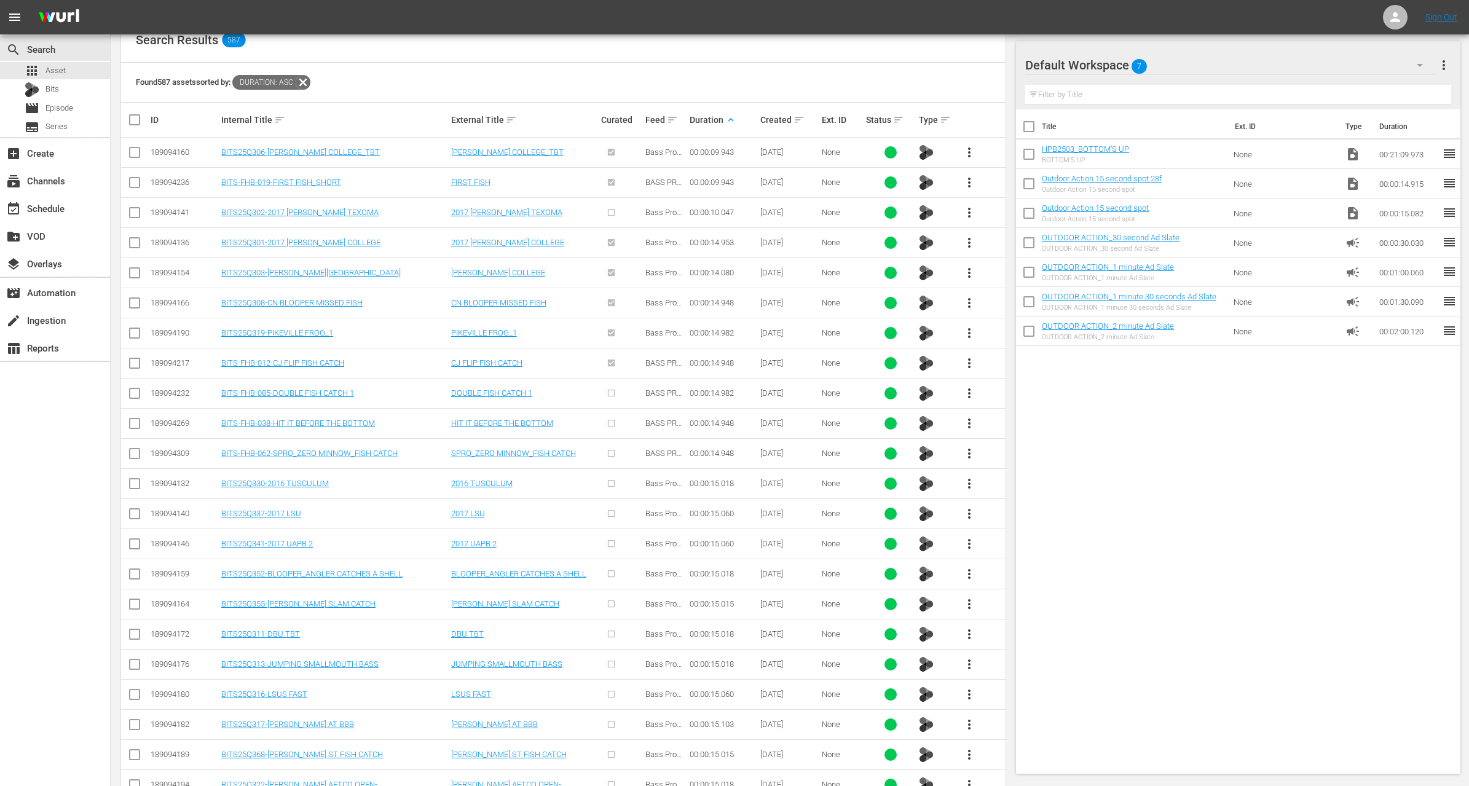
scroll to position [845, 0]
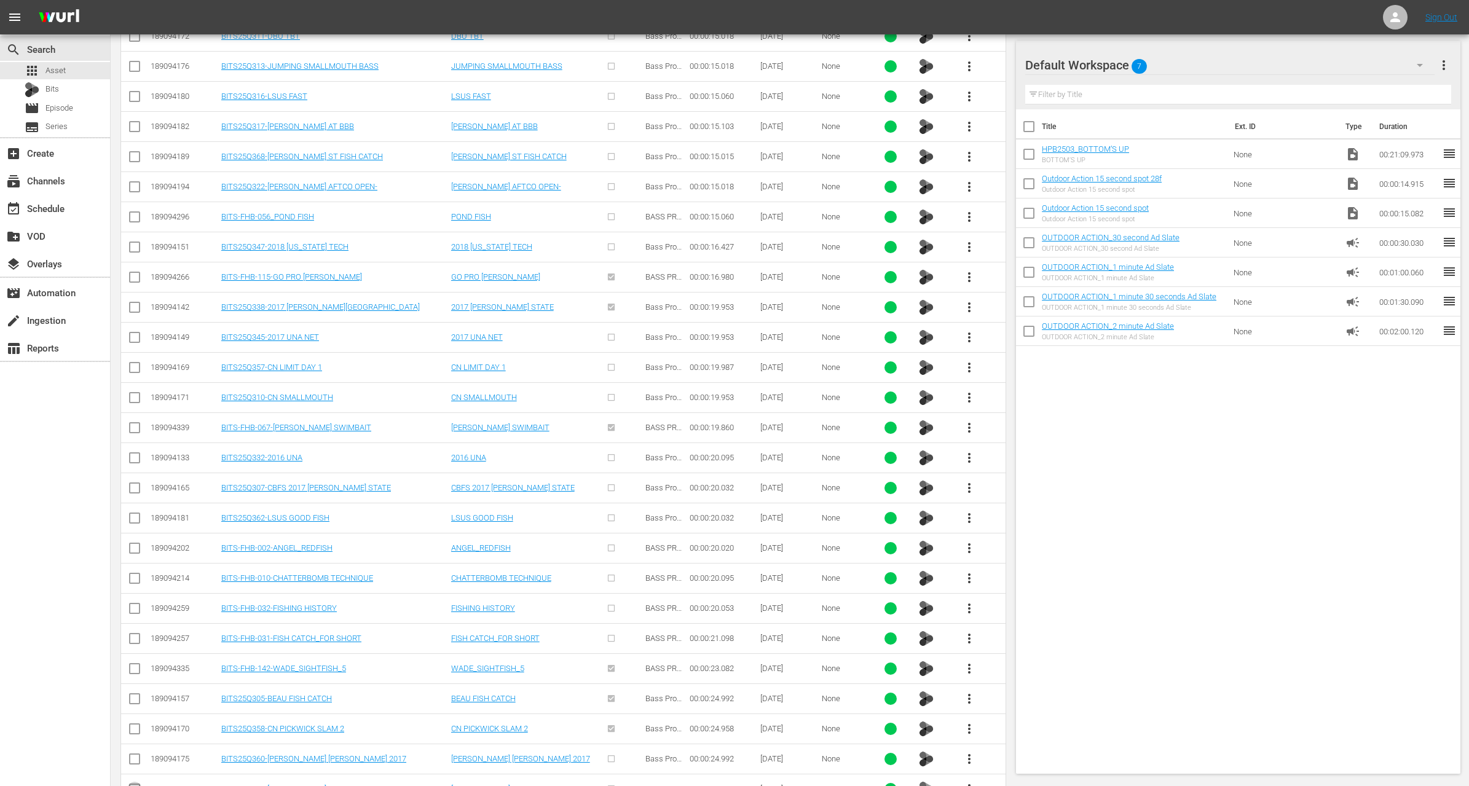
click at [138, 785] on input "checkbox" at bounding box center [134, 792] width 15 height 15
checkbox input "true"
click at [133, 754] on input "checkbox" at bounding box center [134, 761] width 15 height 15
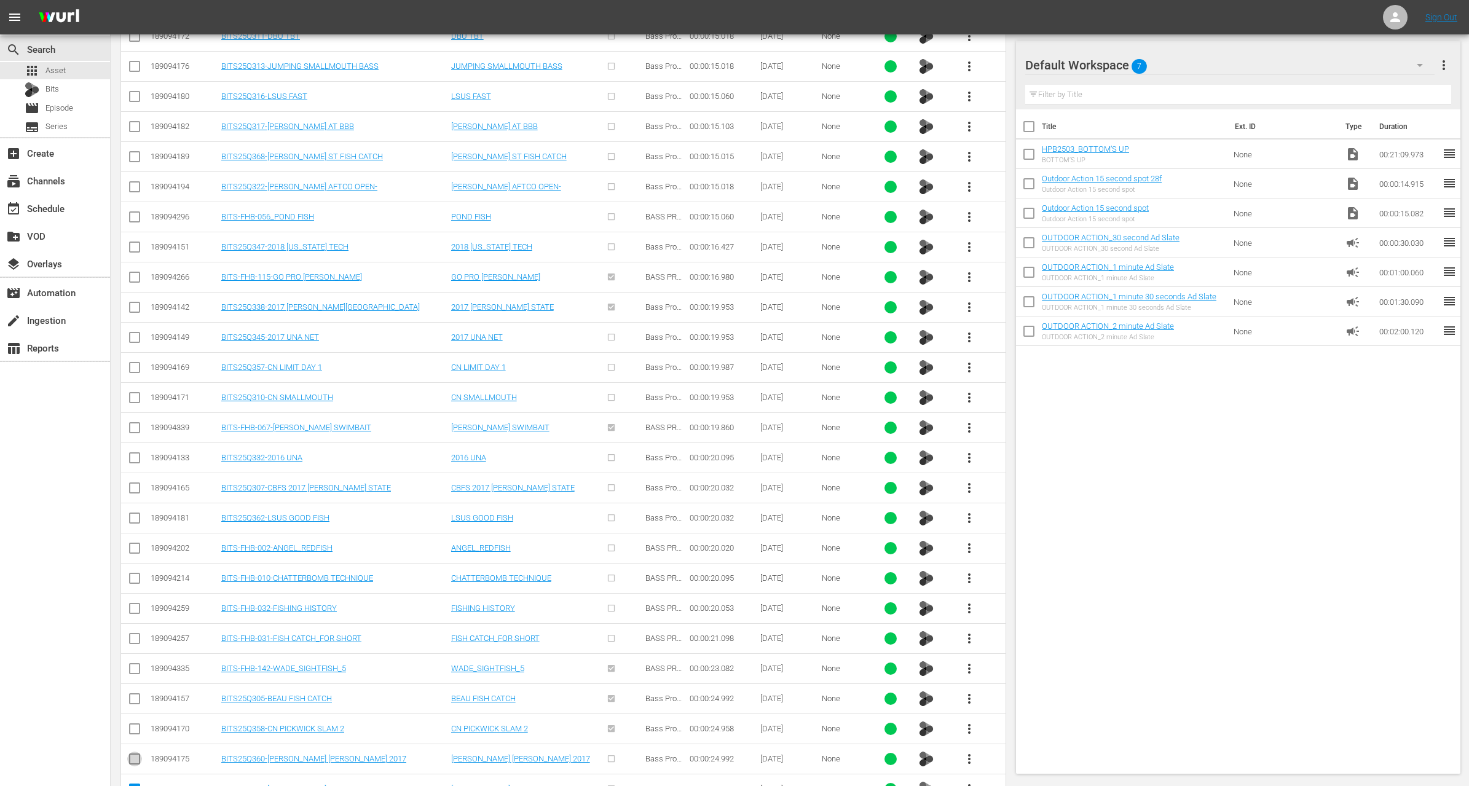
checkbox input "true"
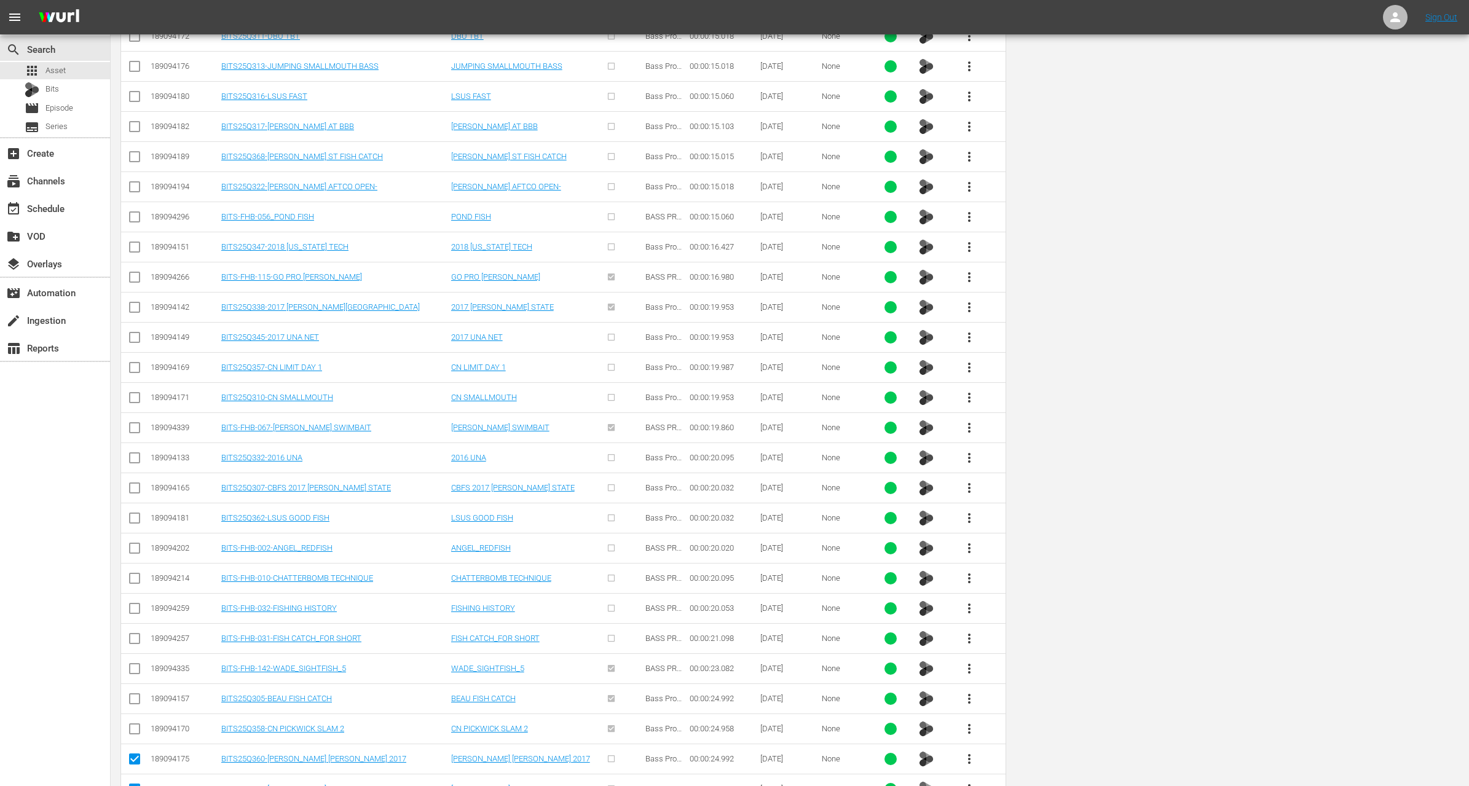
scroll to position [0, 0]
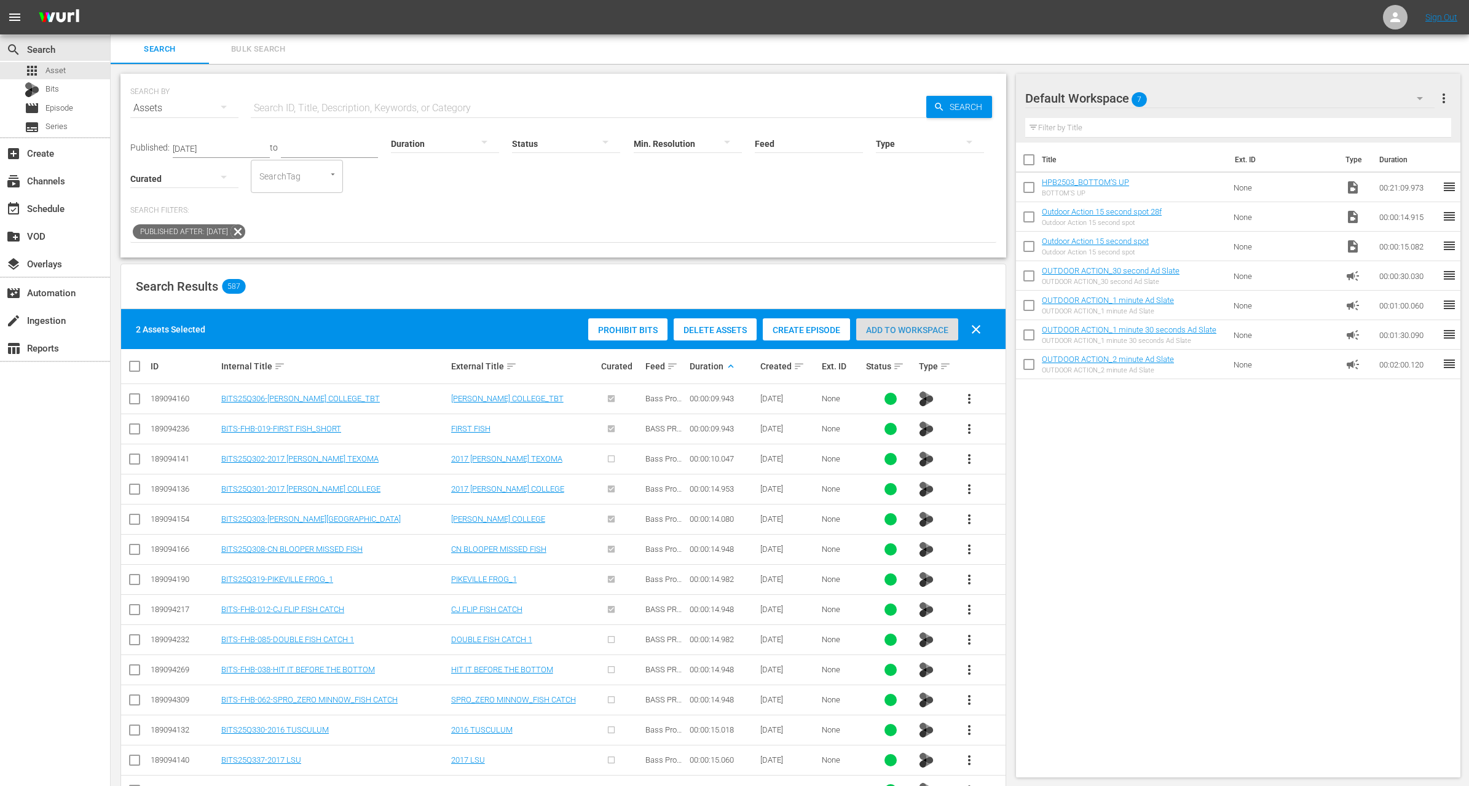
click at [910, 334] on div "Add to Workspace" at bounding box center [907, 329] width 102 height 23
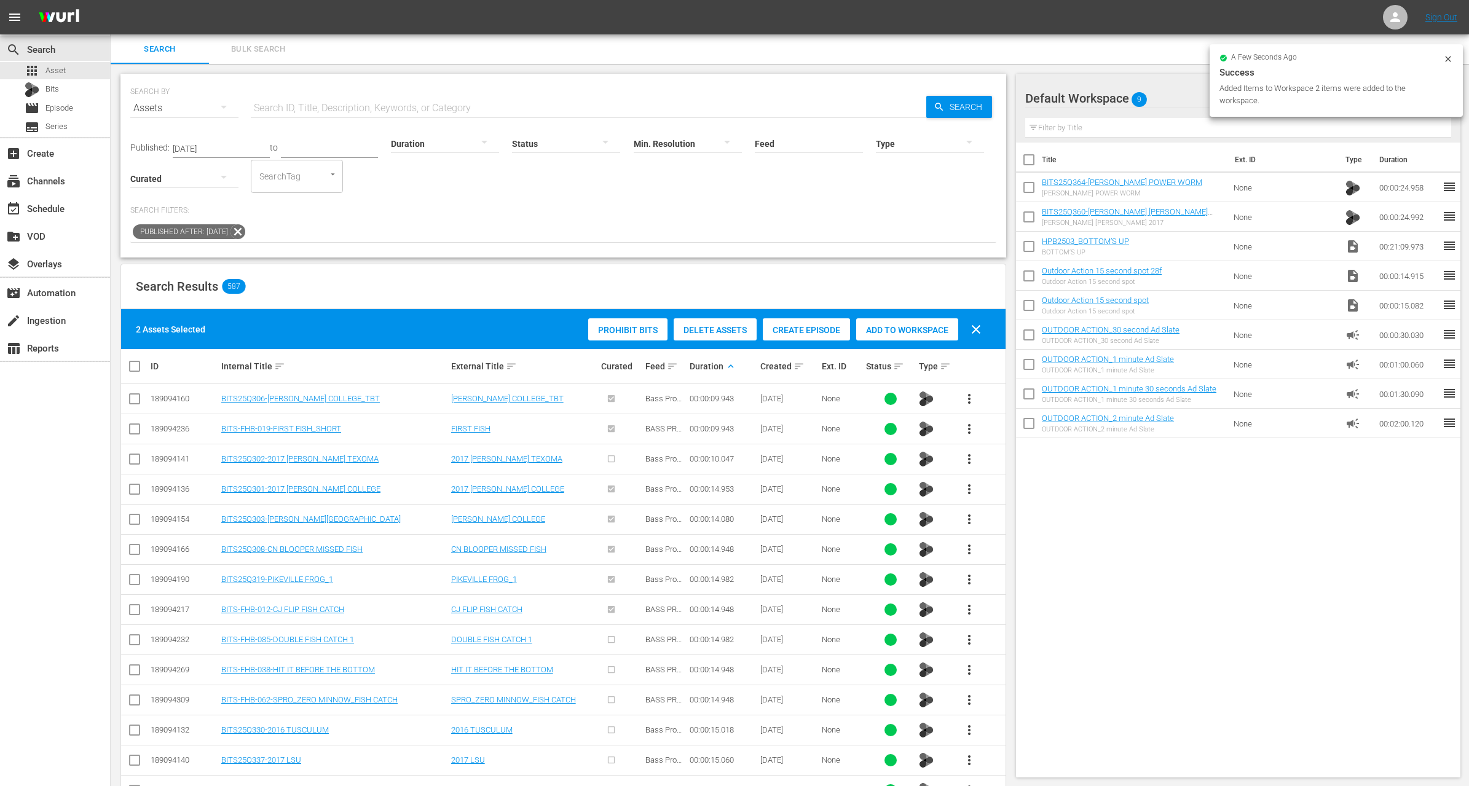
click at [1027, 248] on input "checkbox" at bounding box center [1029, 249] width 26 height 26
checkbox input "true"
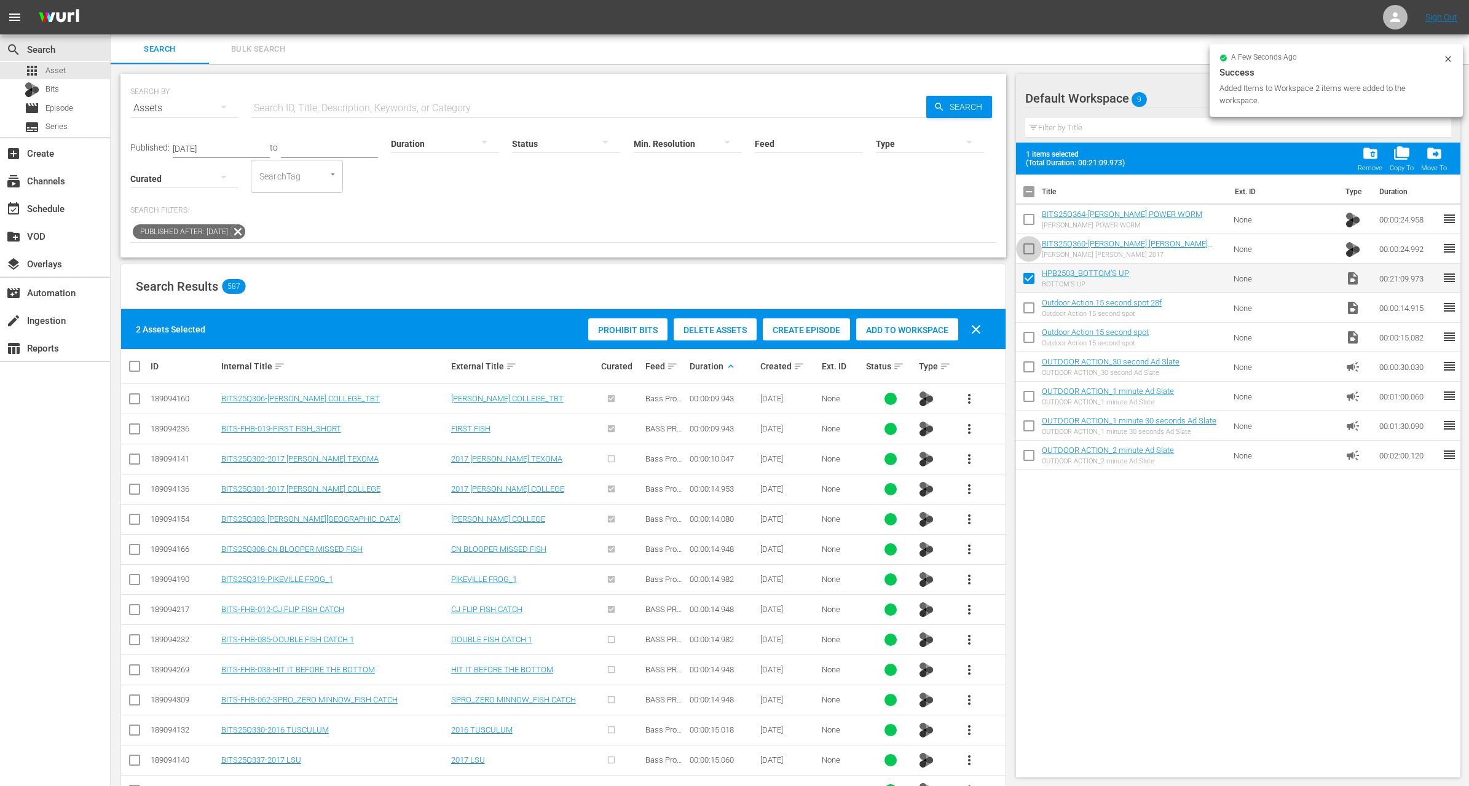
click at [1027, 248] on input "checkbox" at bounding box center [1029, 252] width 26 height 26
checkbox input "true"
click at [1022, 221] on input "checkbox" at bounding box center [1029, 222] width 26 height 26
checkbox input "true"
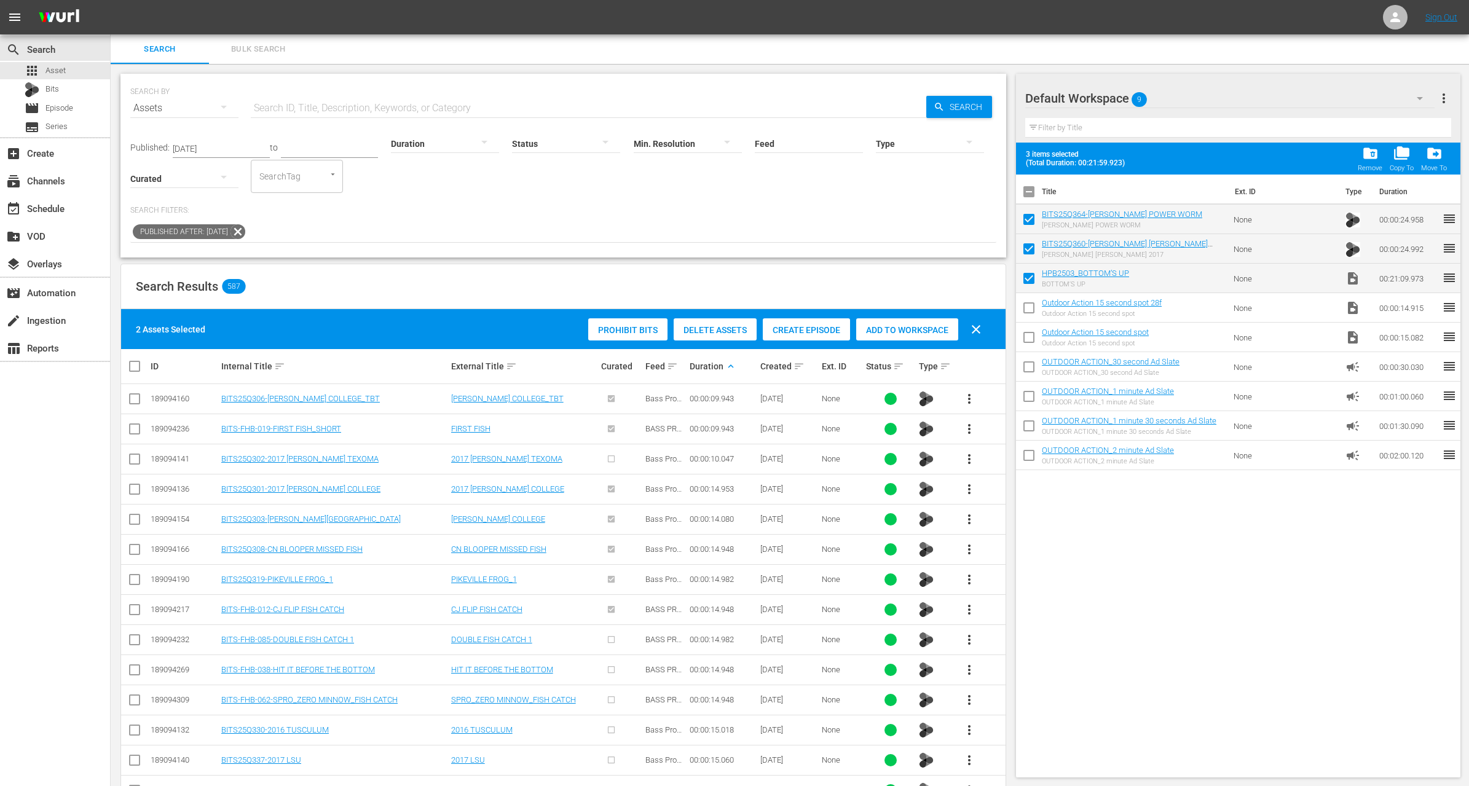
click at [441, 138] on div at bounding box center [445, 143] width 108 height 34
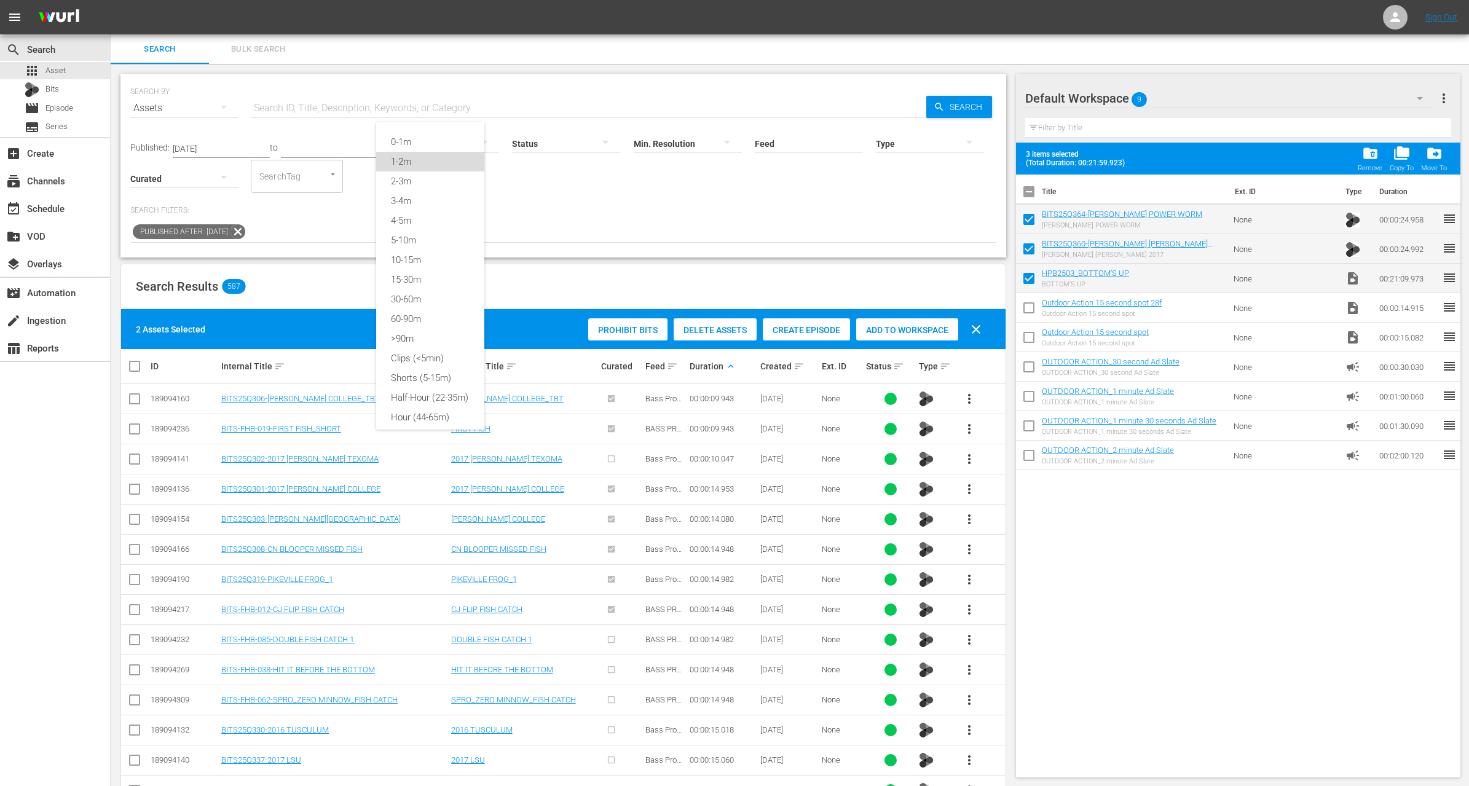
click at [422, 164] on div "1-2m" at bounding box center [430, 162] width 108 height 20
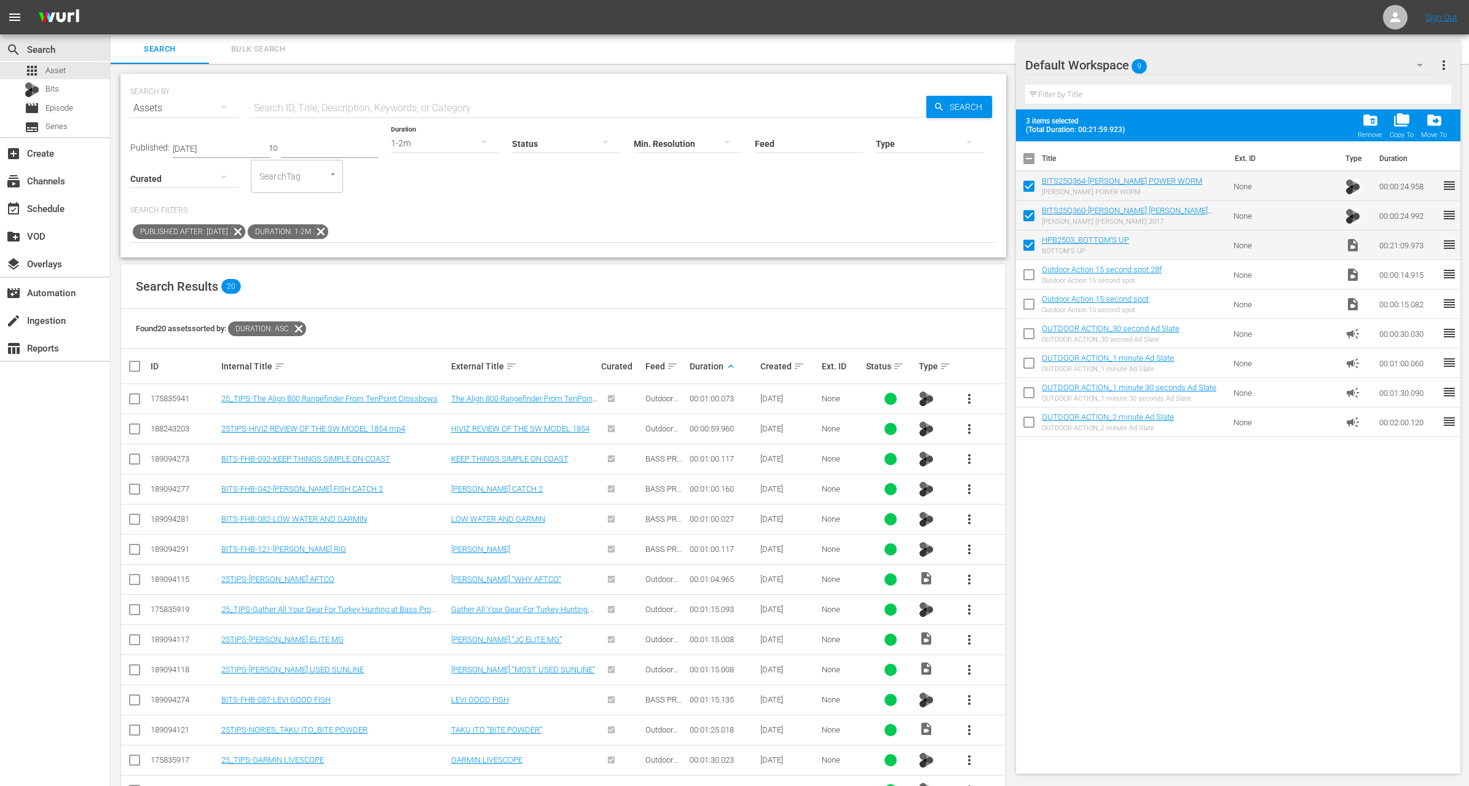
scroll to position [217, 0]
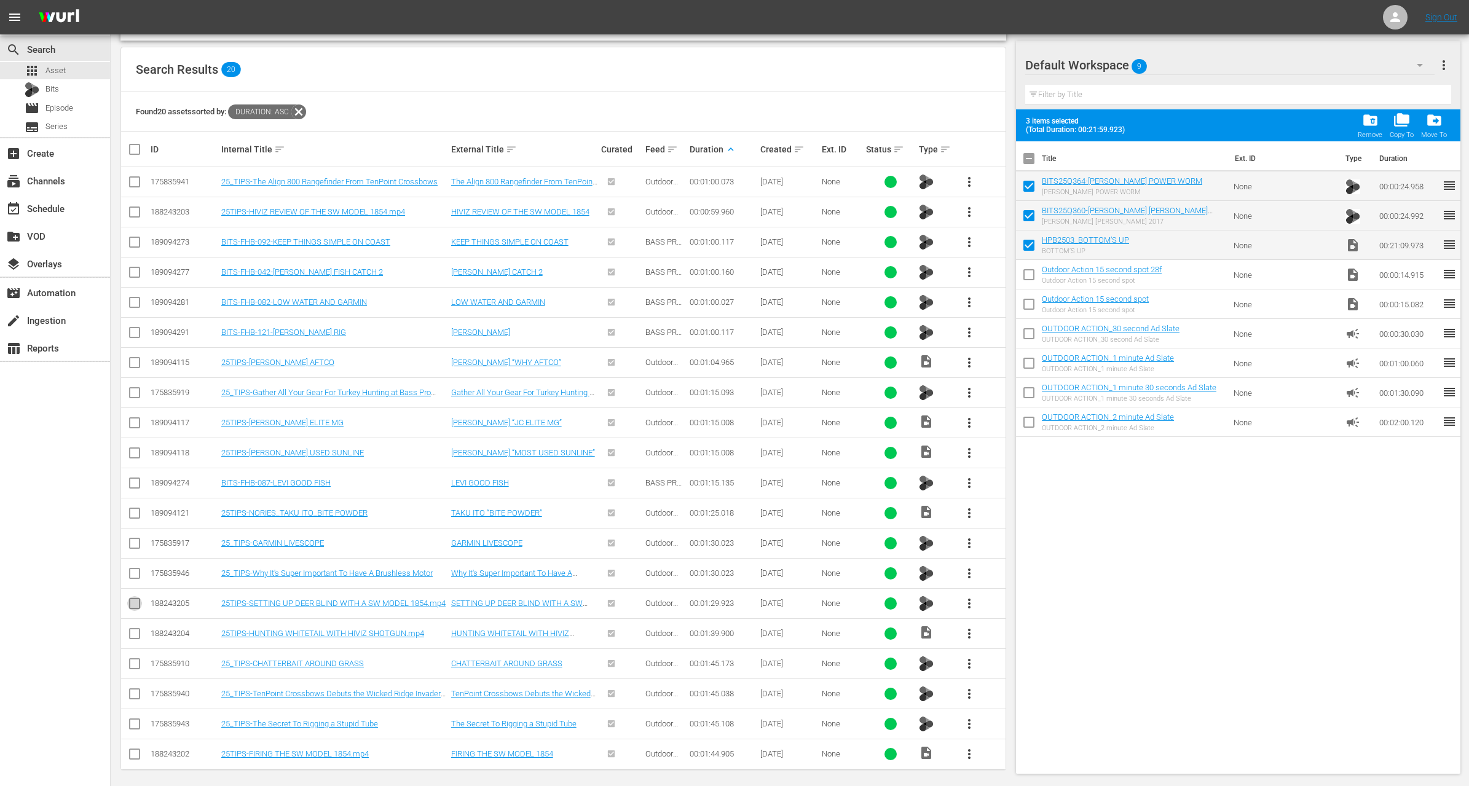
click at [137, 602] on input "checkbox" at bounding box center [134, 606] width 15 height 15
checkbox input "true"
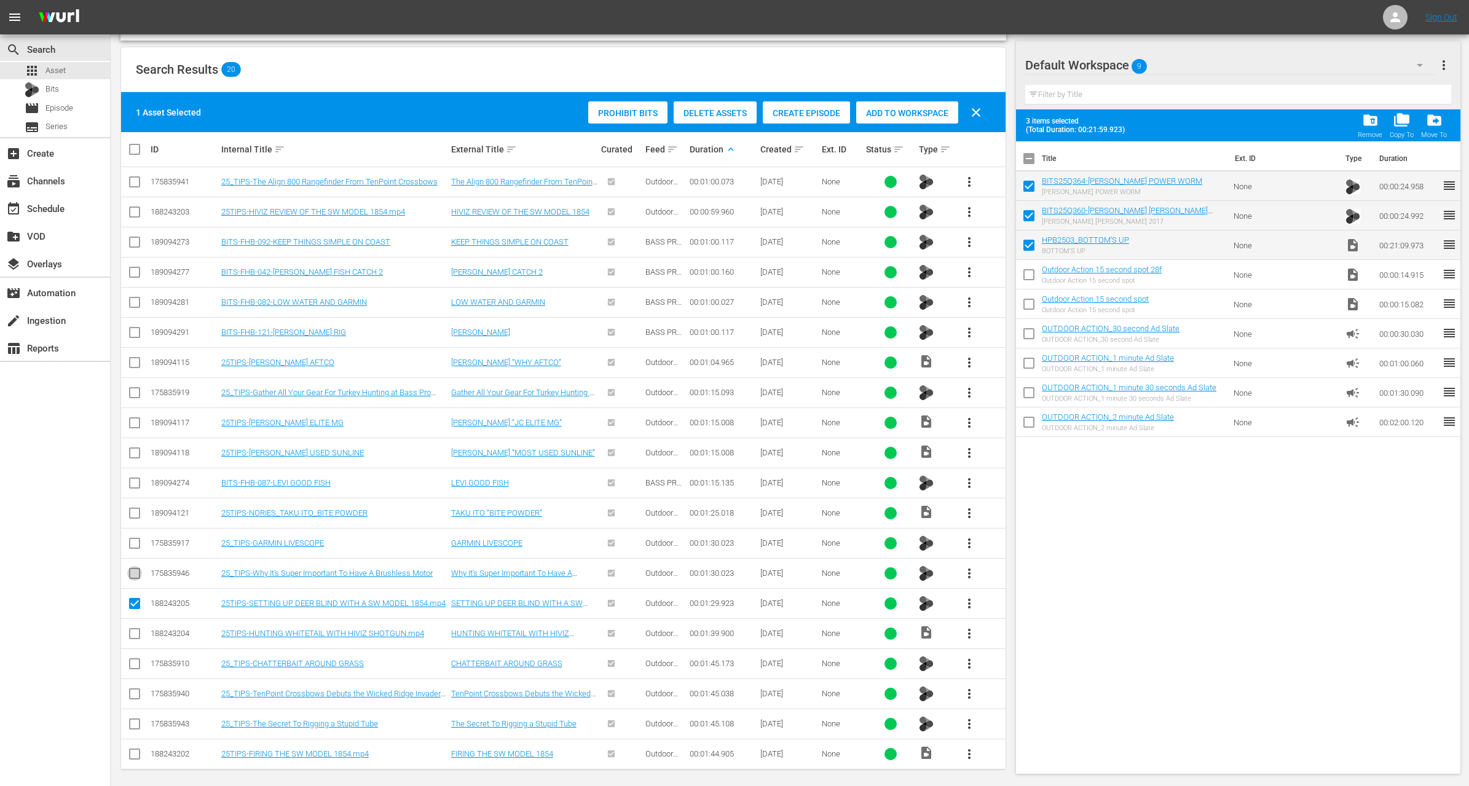
click at [138, 576] on input "checkbox" at bounding box center [134, 576] width 15 height 15
checkbox input "true"
click at [917, 108] on span "Add to Workspace" at bounding box center [907, 113] width 102 height 10
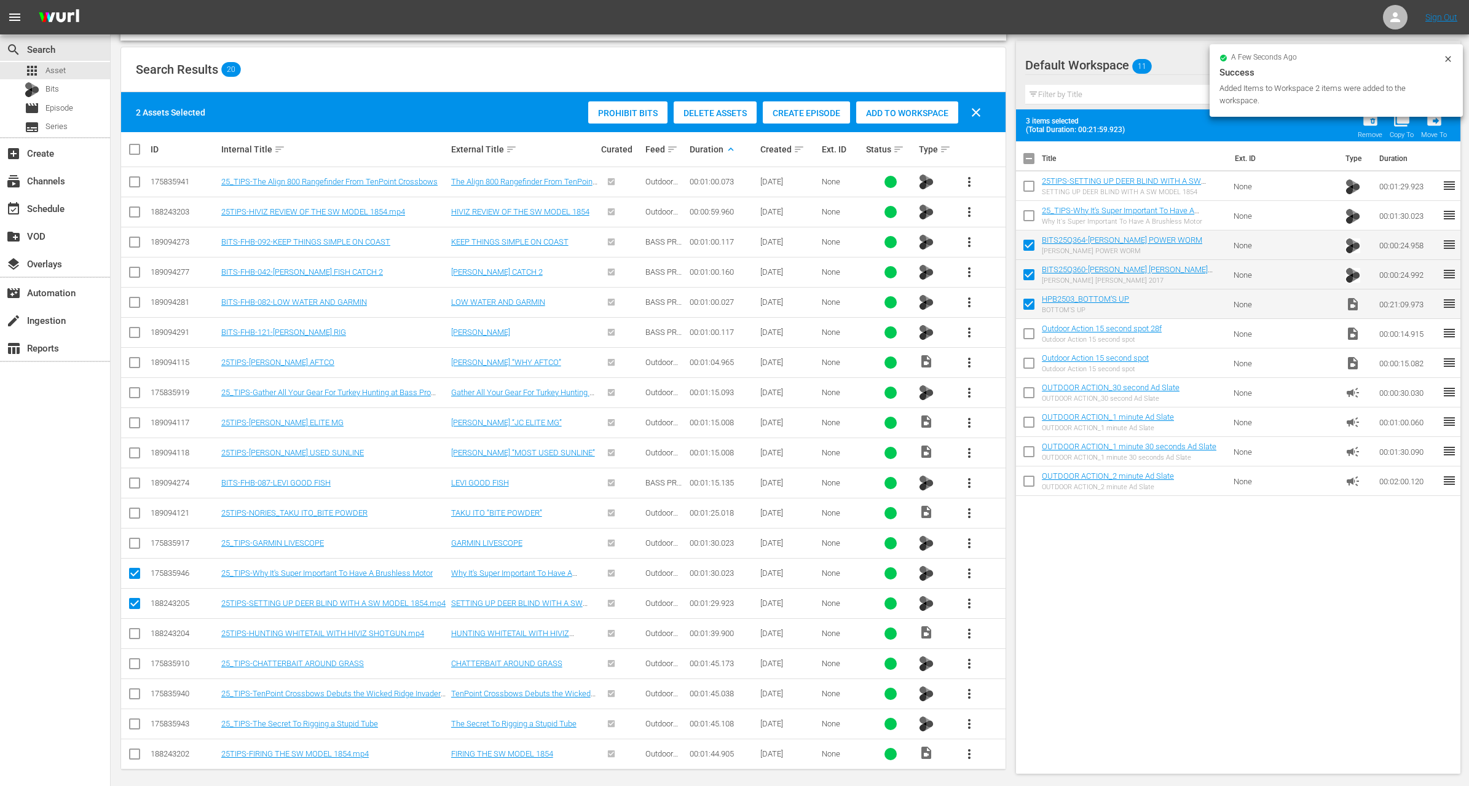
click at [1029, 206] on input "checkbox" at bounding box center [1029, 218] width 26 height 26
checkbox input "true"
click at [1029, 191] on input "checkbox" at bounding box center [1029, 189] width 26 height 26
checkbox input "true"
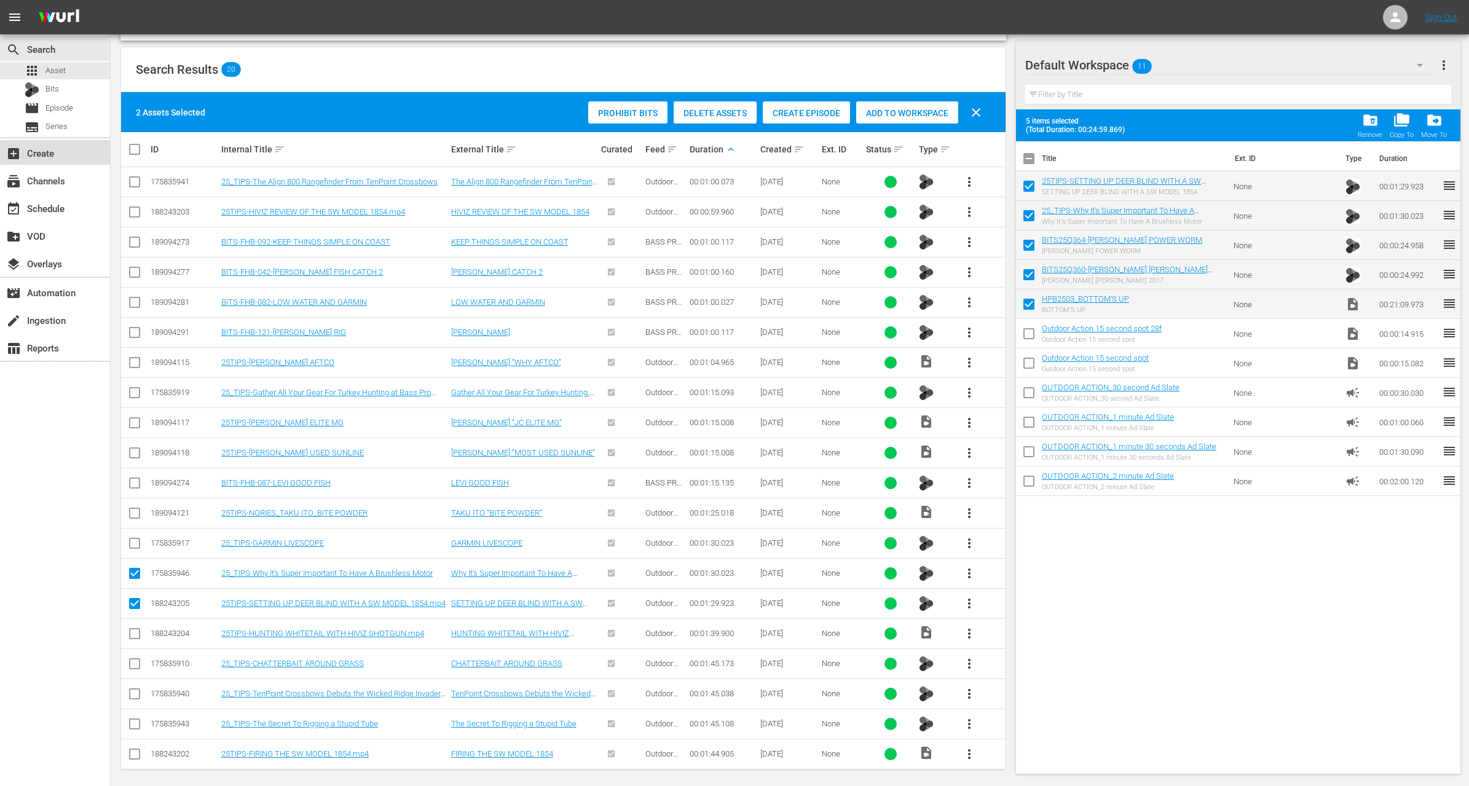
click at [57, 150] on div "add_box Create" at bounding box center [34, 151] width 69 height 11
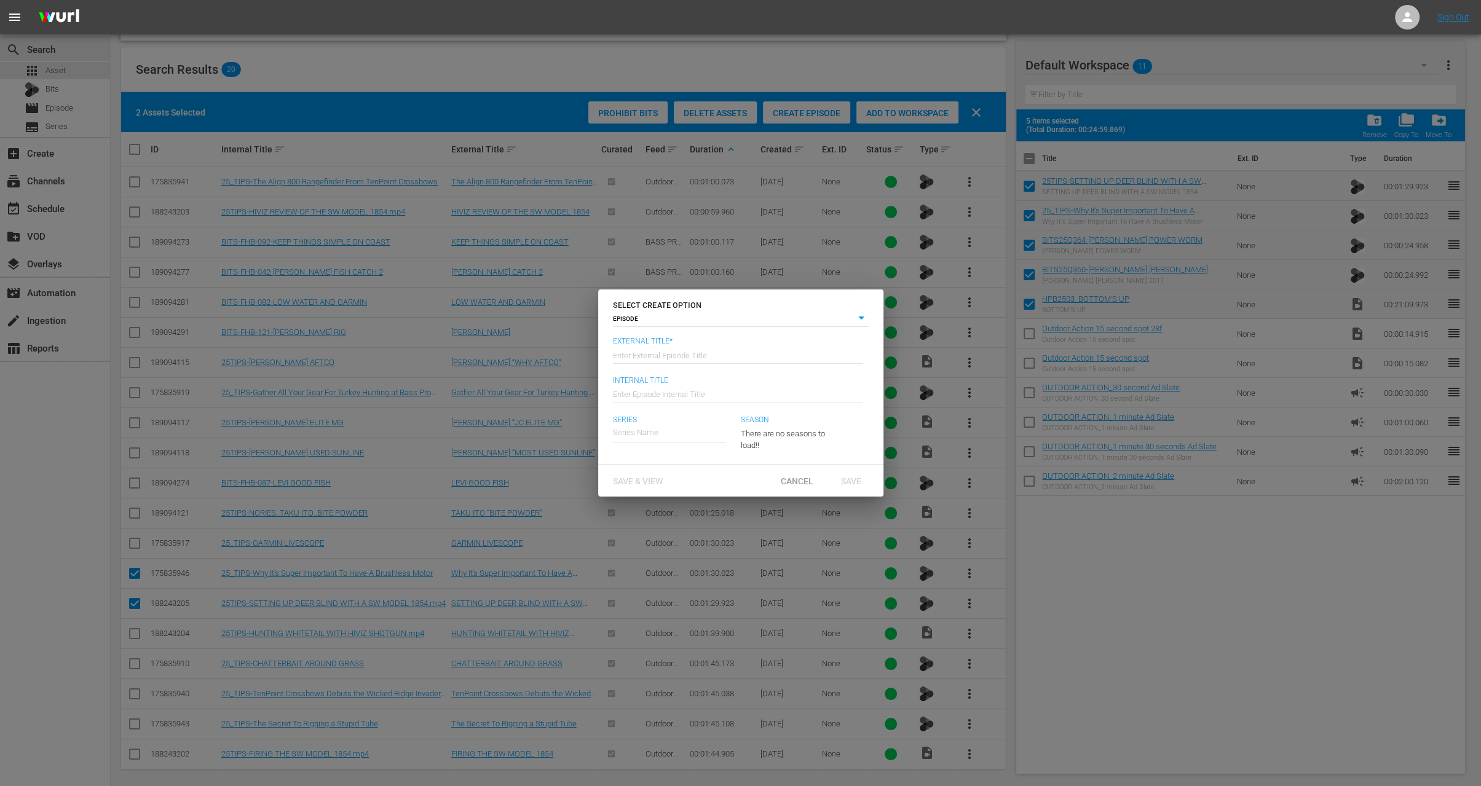
click at [652, 353] on input "text" at bounding box center [738, 354] width 250 height 30
paste input "Bottom's Up"
type input "Hooked on The Palm Beaches - Bottom's Up"
type input "Wk35-HPB"
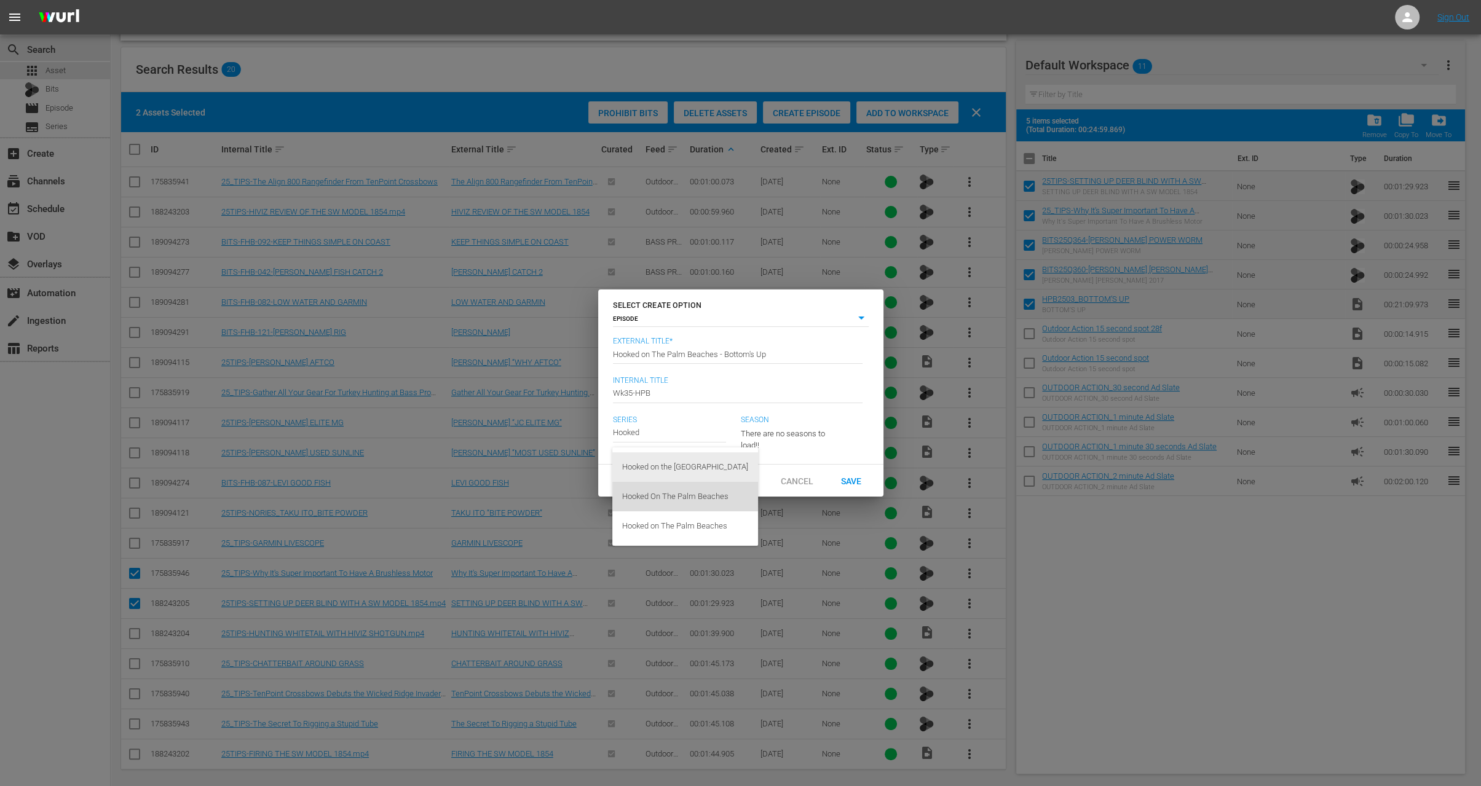
click at [706, 497] on div "Hooked On The Palm Beaches" at bounding box center [685, 497] width 126 height 30
type input "Hooked On The Palm Beaches"
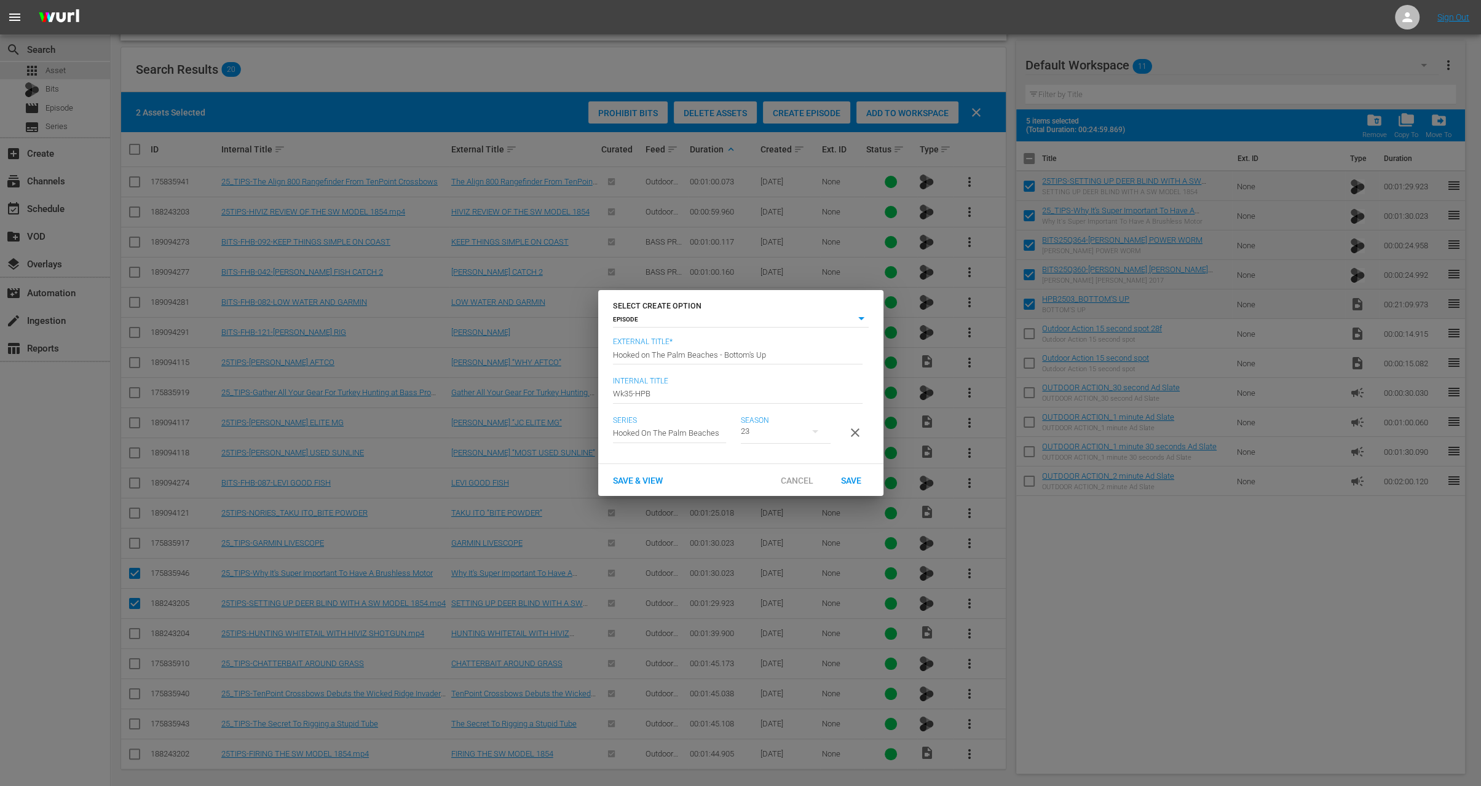
click at [748, 432] on div "23" at bounding box center [786, 431] width 90 height 34
click at [701, 424] on div "23" at bounding box center [740, 393] width 1481 height 786
click at [687, 425] on div "23" at bounding box center [740, 393] width 1481 height 786
click at [682, 425] on input "text" at bounding box center [669, 433] width 113 height 30
click at [693, 527] on div "Hooked on The Palm Beaches" at bounding box center [685, 527] width 126 height 30
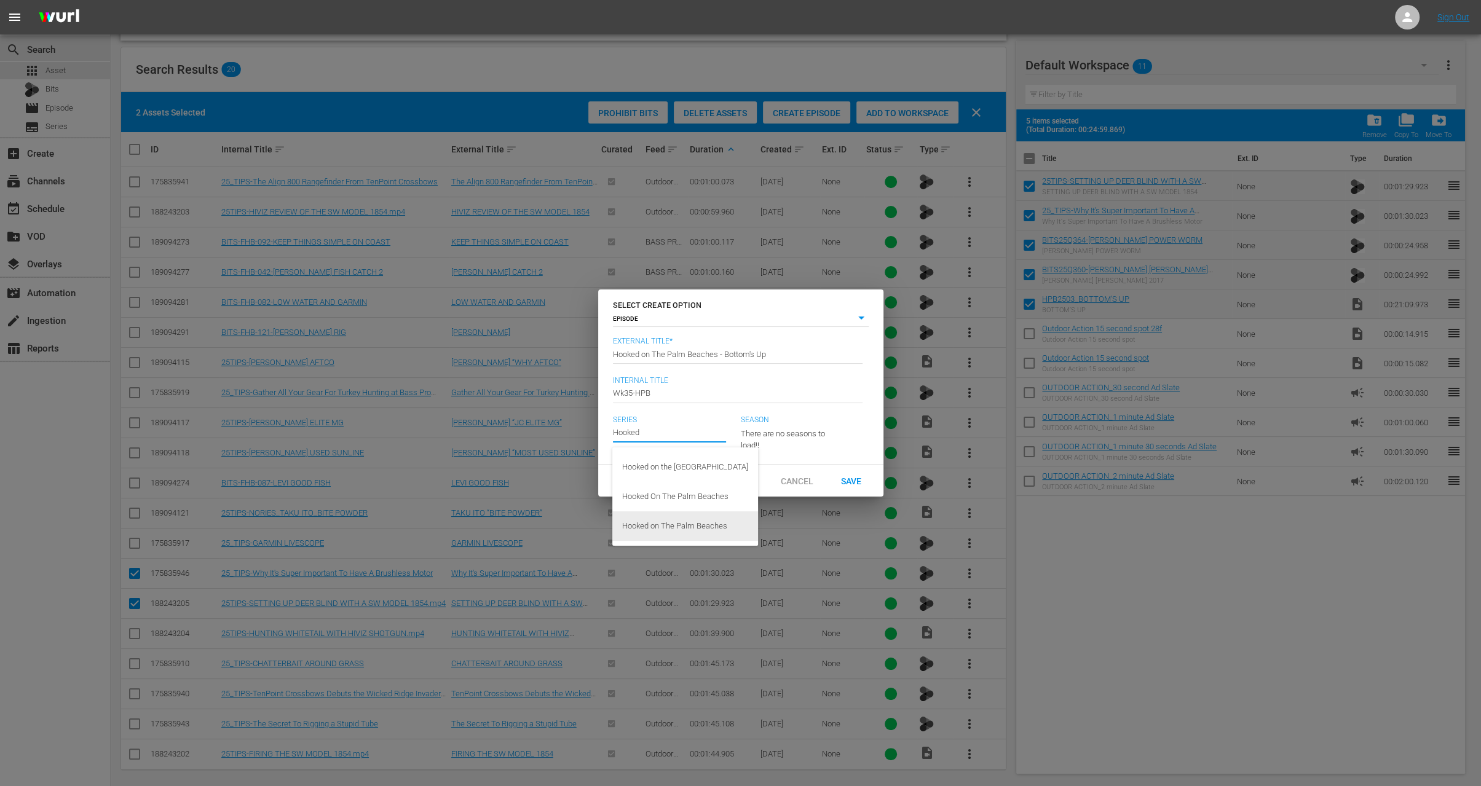
type input "Hooked on The Palm Beaches"
click at [800, 431] on div "24" at bounding box center [786, 431] width 90 height 34
click at [780, 477] on span "6" at bounding box center [769, 477] width 59 height 20
click at [852, 486] on span "Save" at bounding box center [851, 481] width 40 height 10
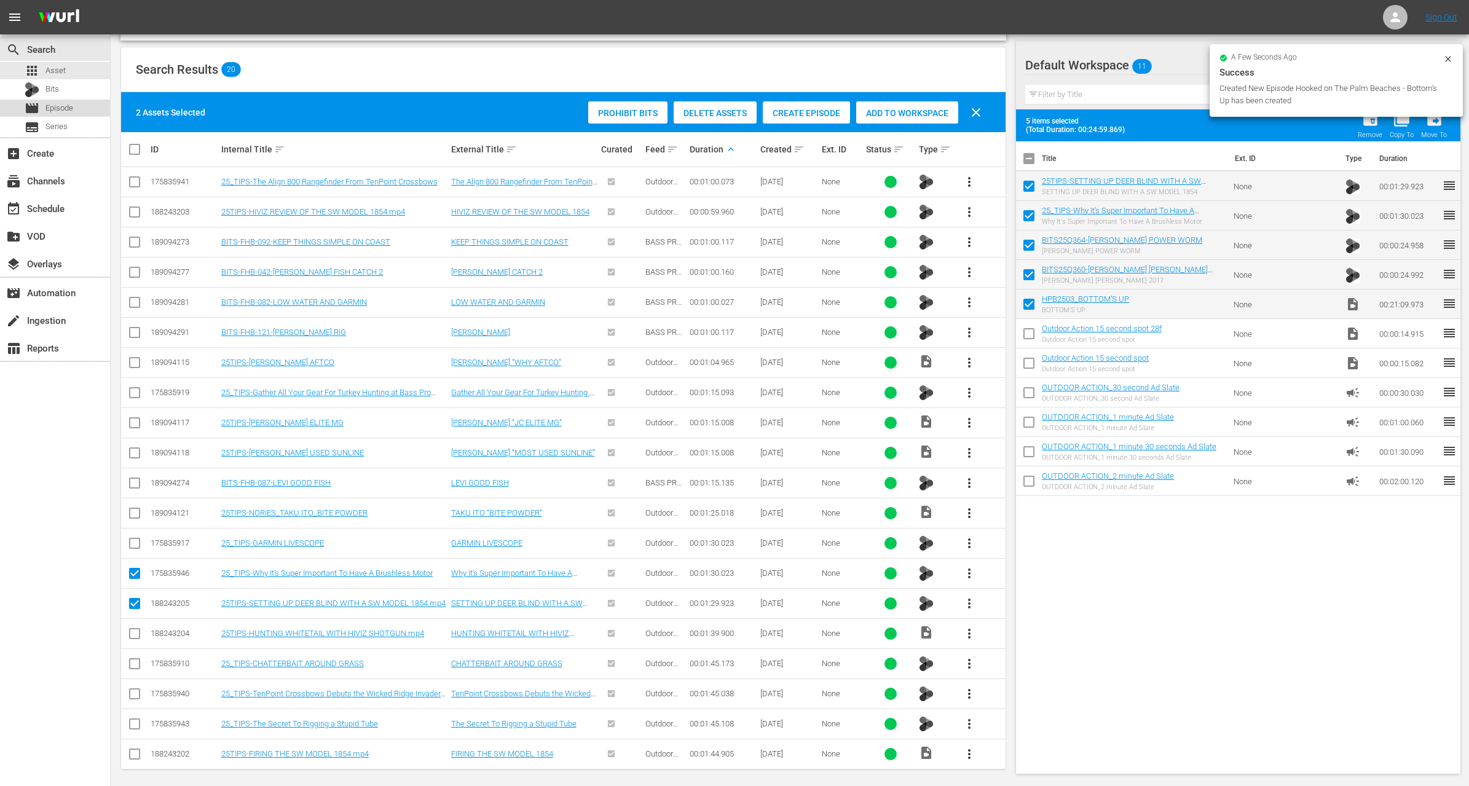
click at [71, 108] on span "Episode" at bounding box center [59, 108] width 28 height 12
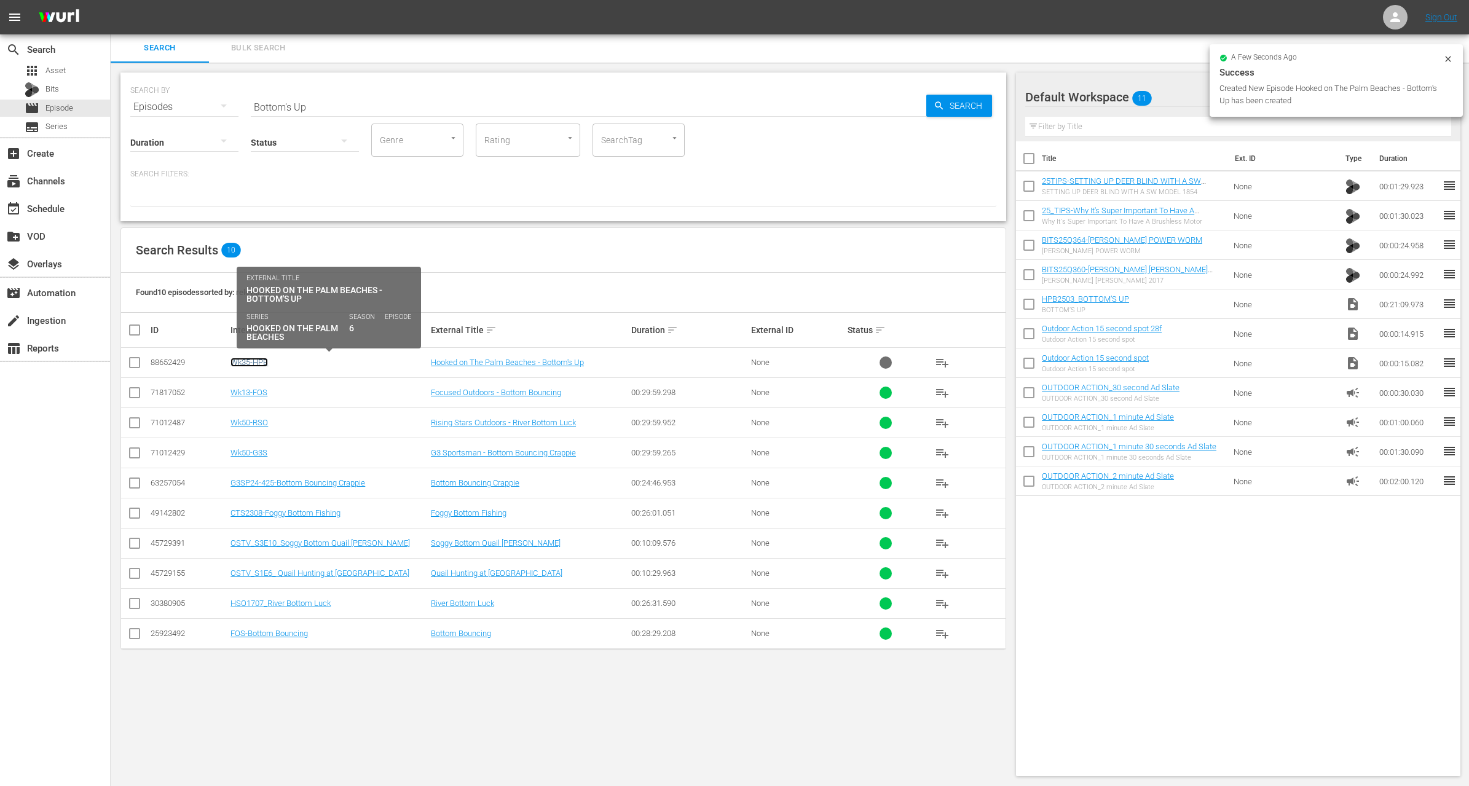
click at [257, 358] on link "Wk35-HPB" at bounding box center [250, 362] width 38 height 9
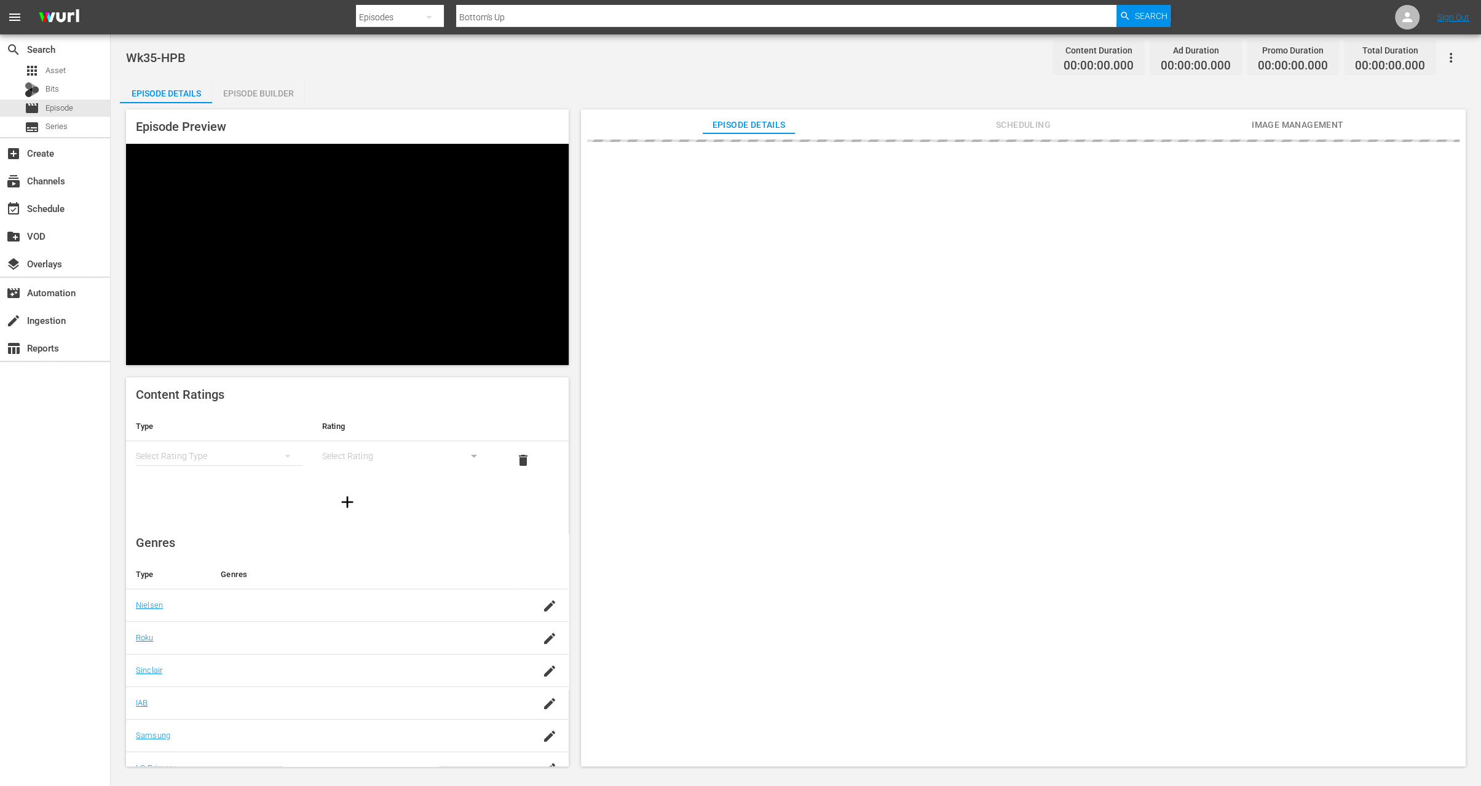
click at [265, 92] on div "Episode Builder" at bounding box center [258, 94] width 92 height 30
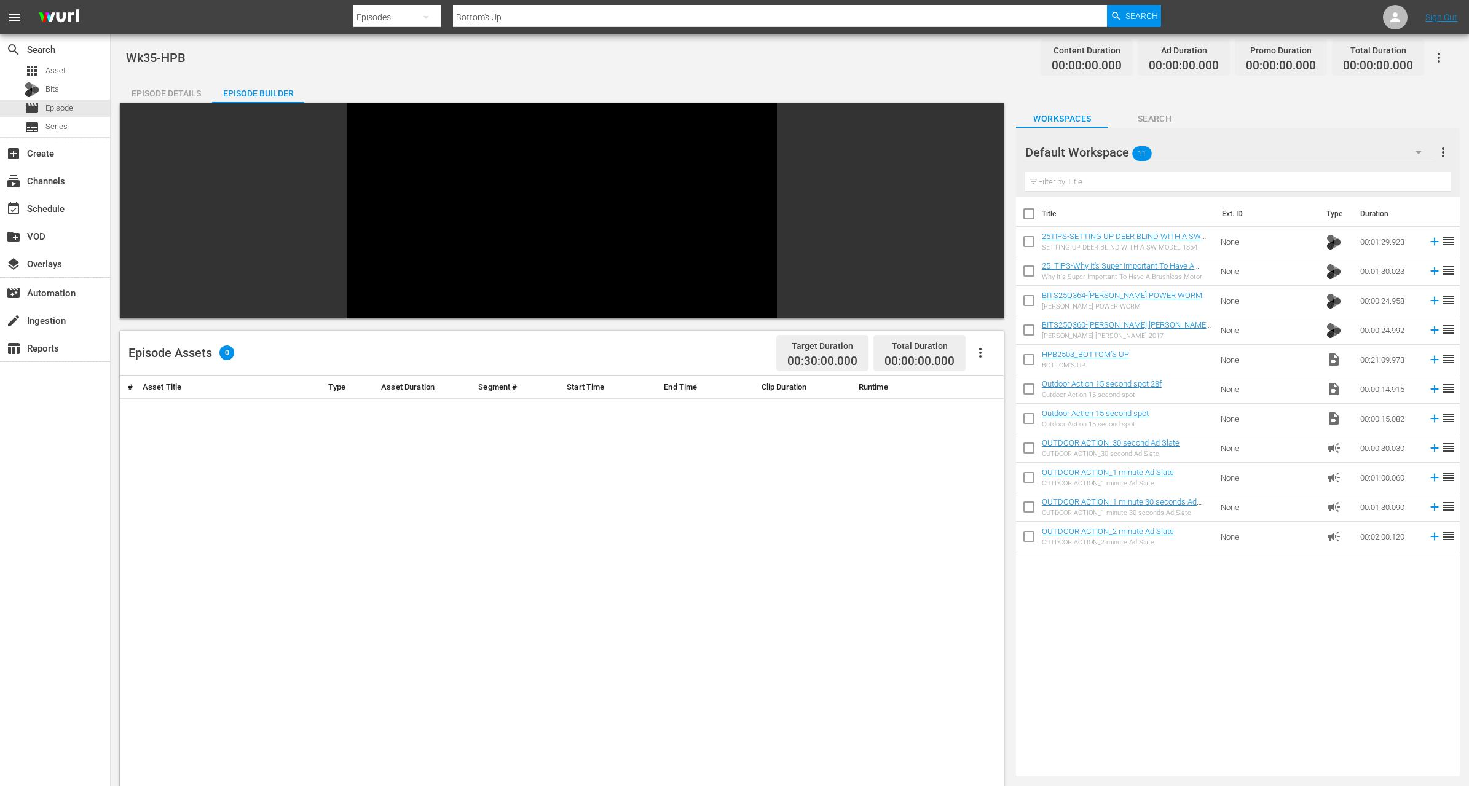
click at [1431, 359] on icon at bounding box center [1435, 360] width 8 height 8
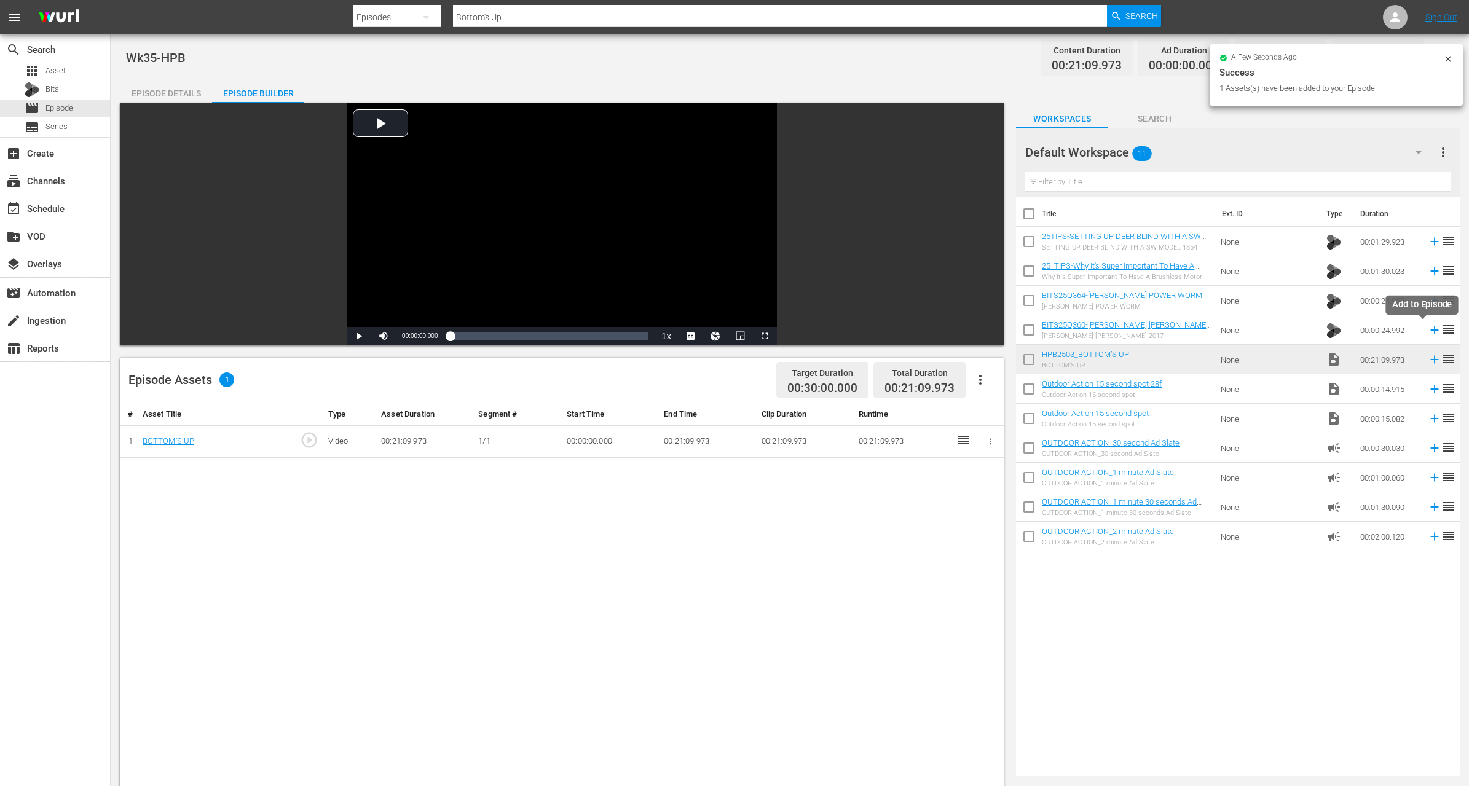
click at [1428, 330] on icon at bounding box center [1435, 330] width 14 height 14
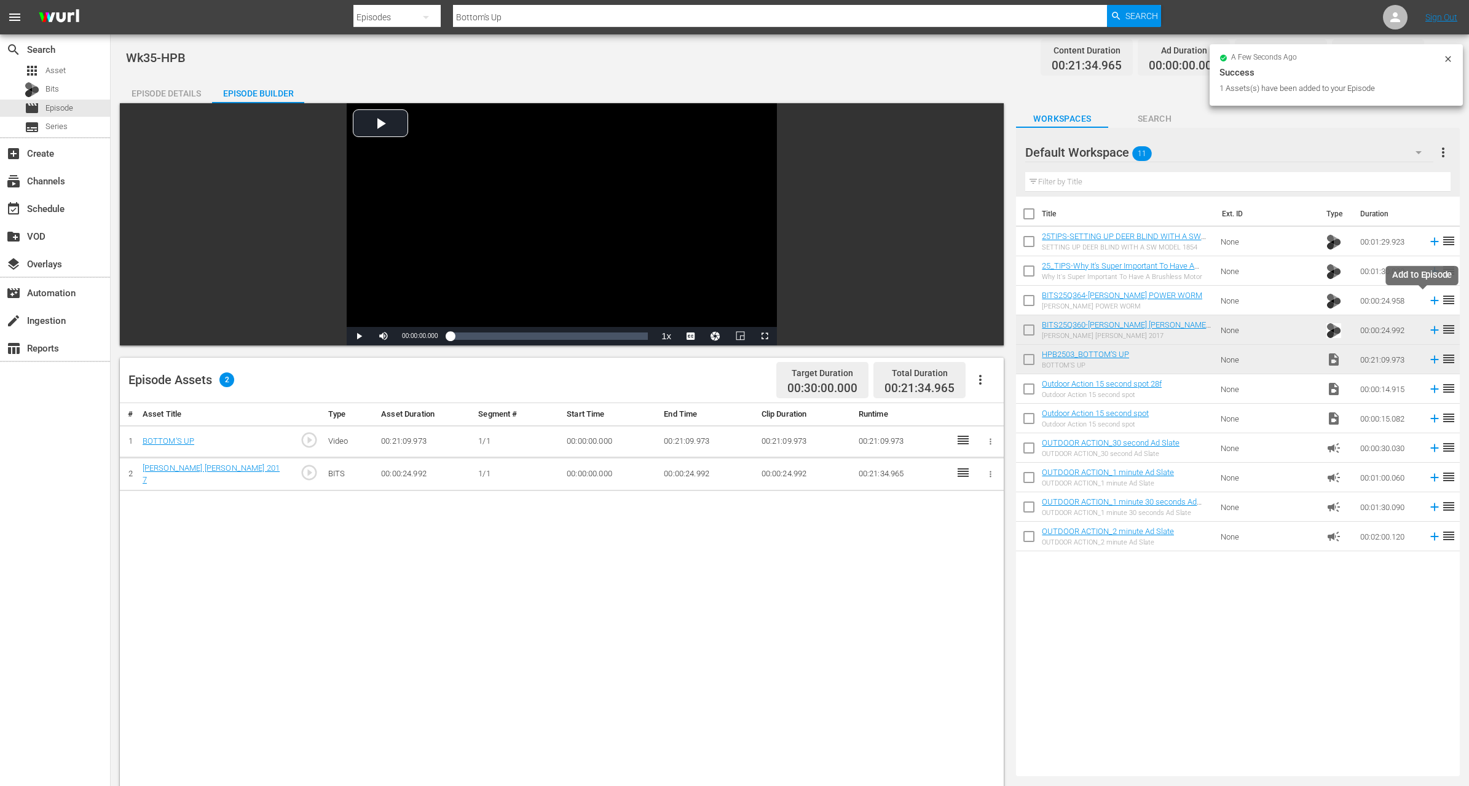
click at [1428, 298] on icon at bounding box center [1435, 301] width 14 height 14
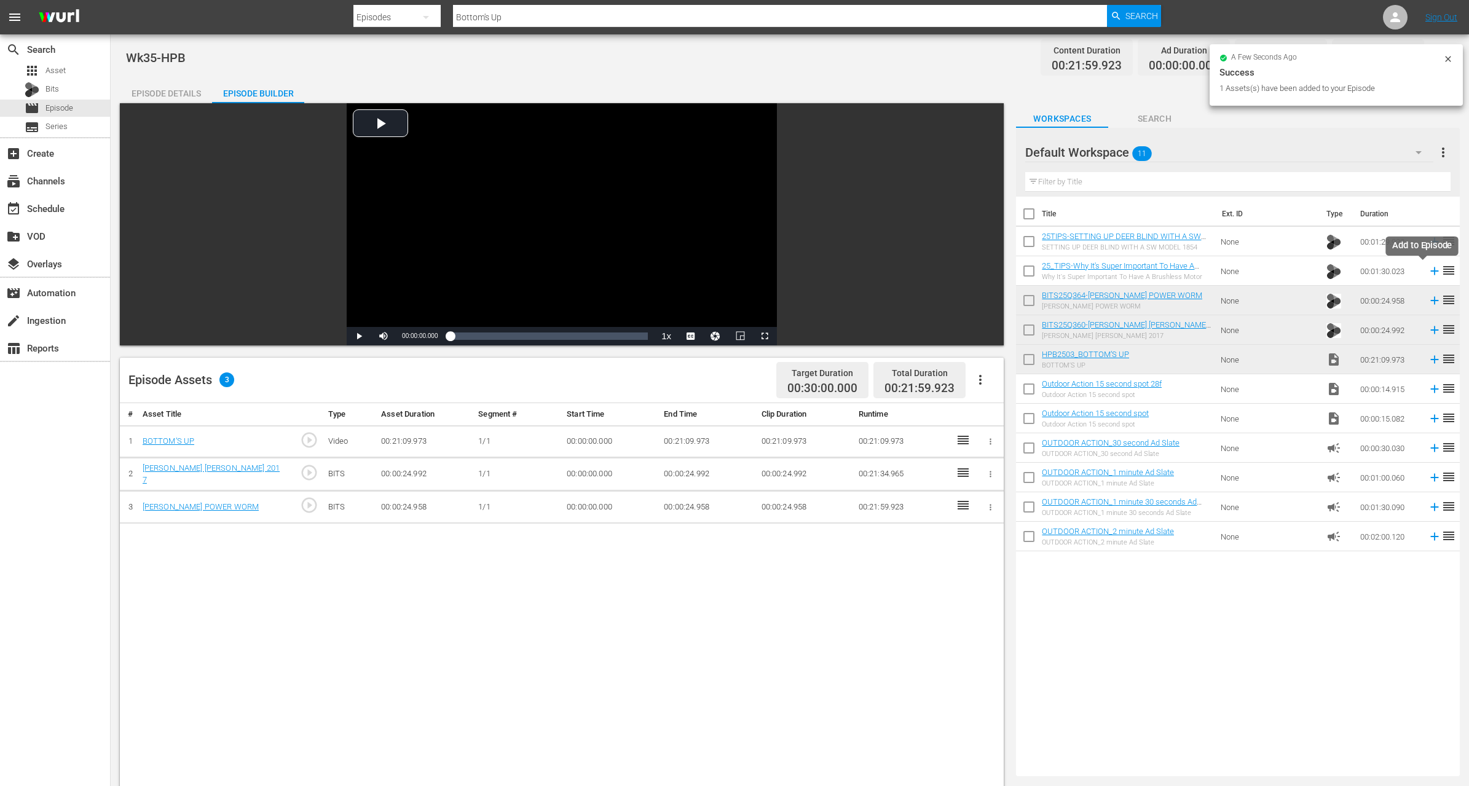
click at [1428, 269] on icon at bounding box center [1435, 271] width 14 height 14
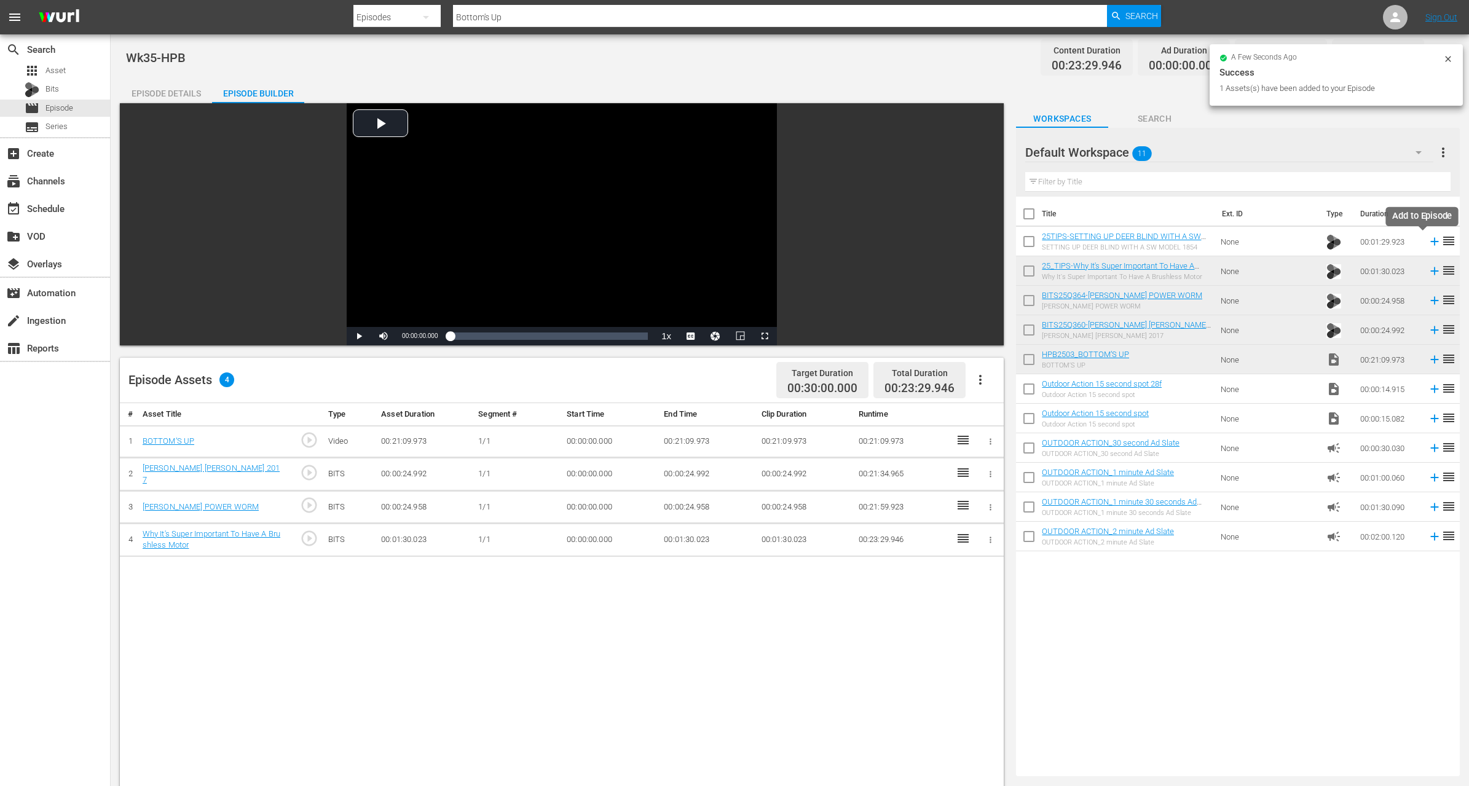
click at [1428, 242] on icon at bounding box center [1435, 242] width 14 height 14
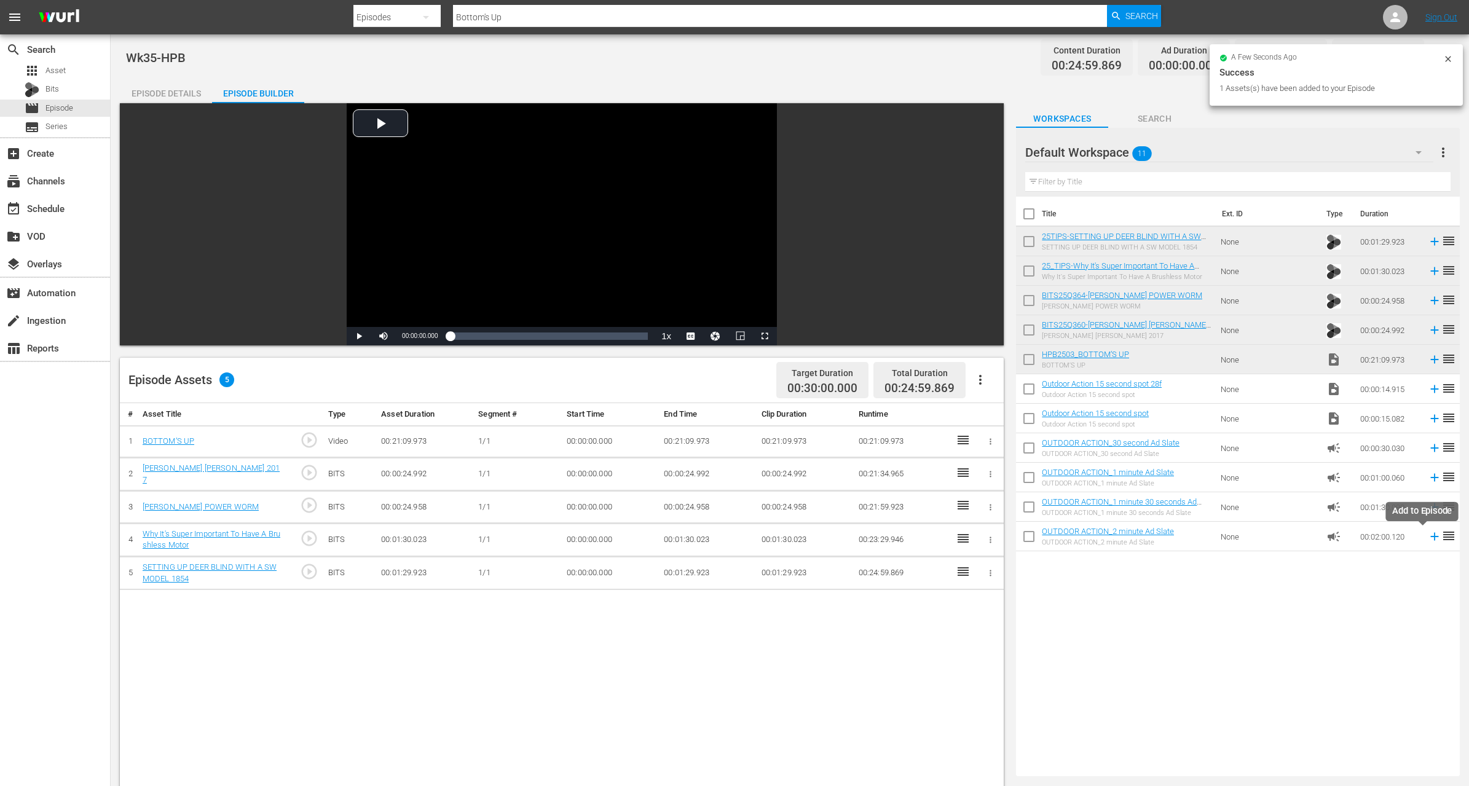
click at [1428, 537] on icon at bounding box center [1435, 537] width 14 height 14
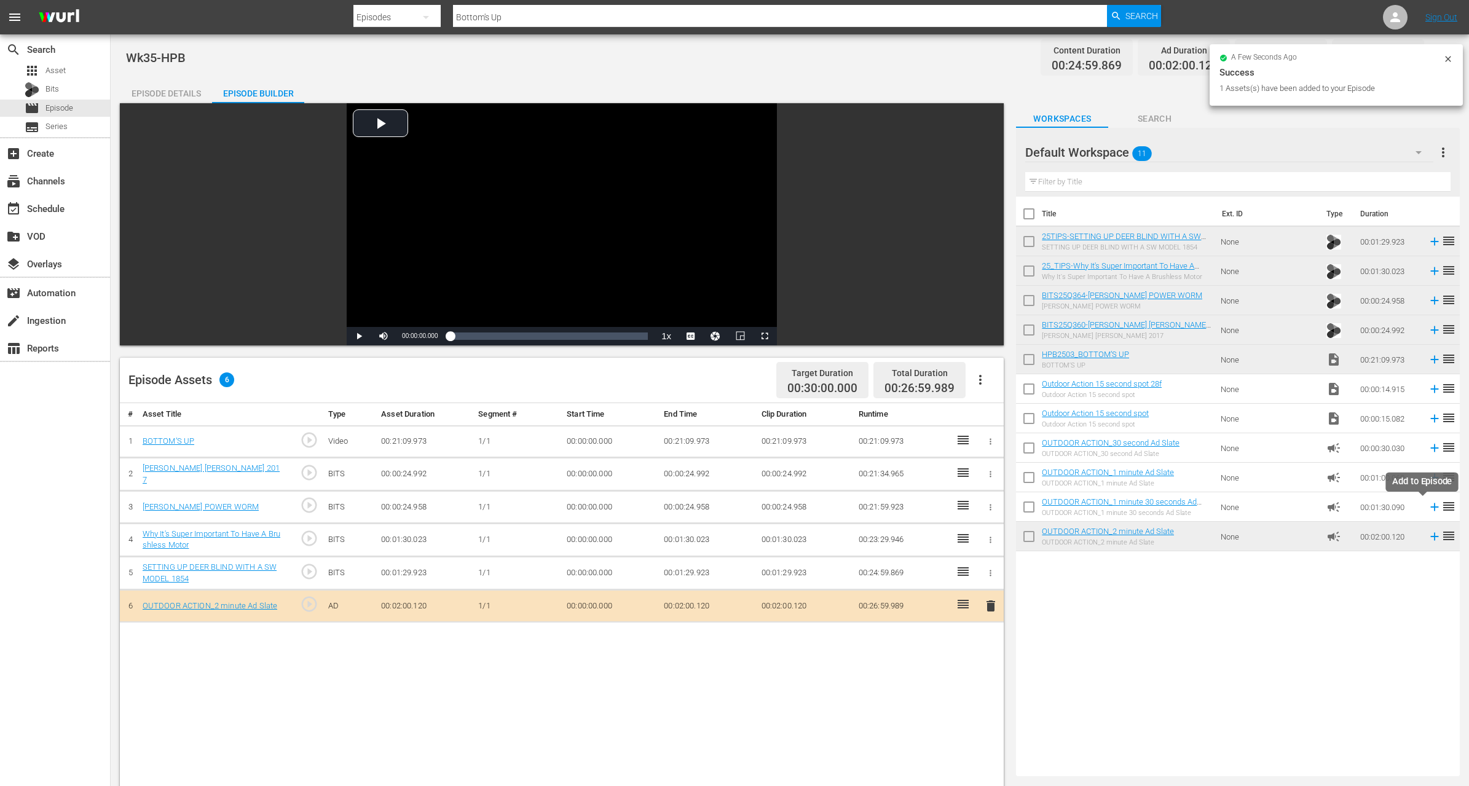
click at [1431, 507] on icon at bounding box center [1435, 508] width 8 height 8
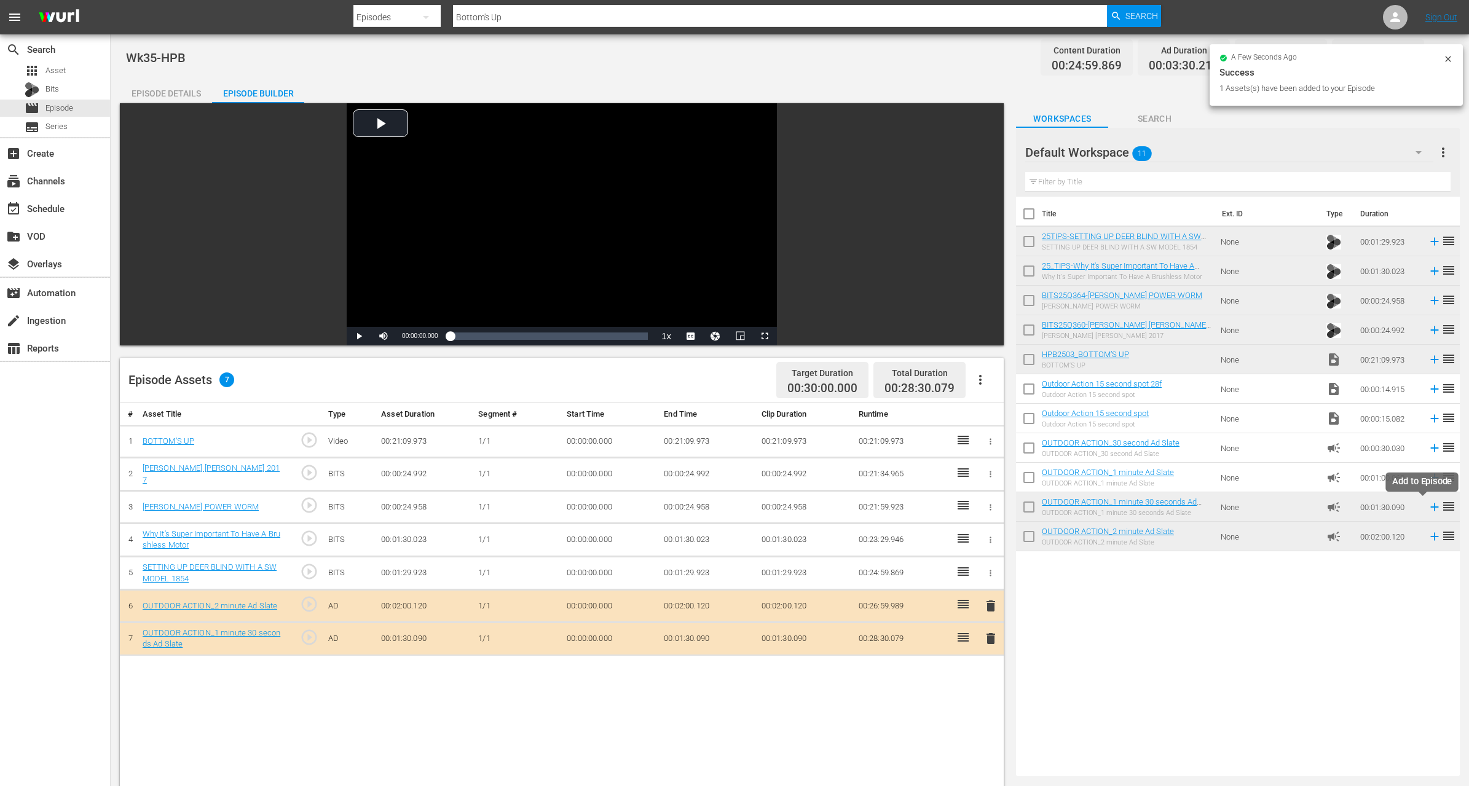
click at [1431, 506] on icon at bounding box center [1435, 508] width 8 height 8
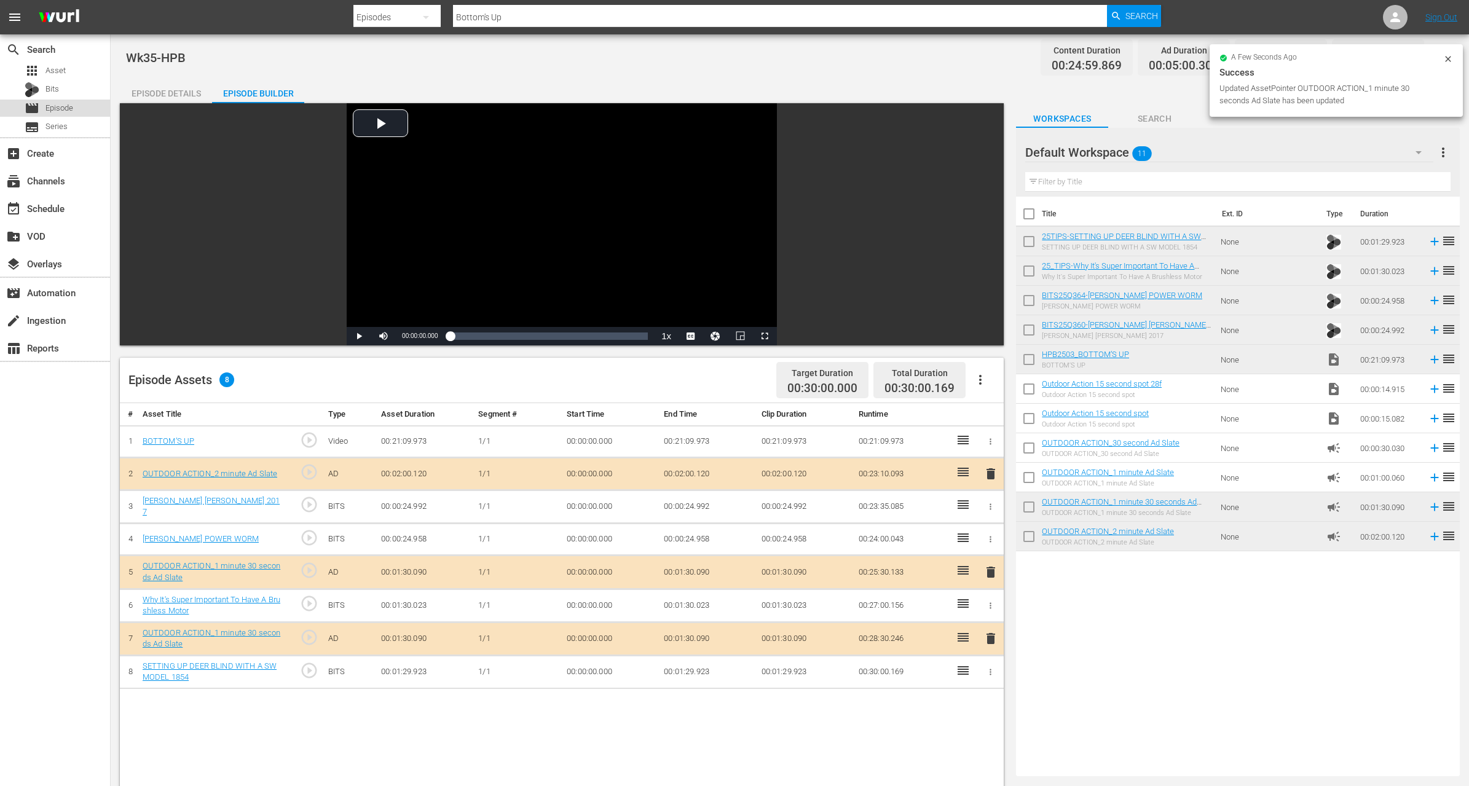
click at [74, 112] on div "movie Episode" at bounding box center [55, 108] width 110 height 17
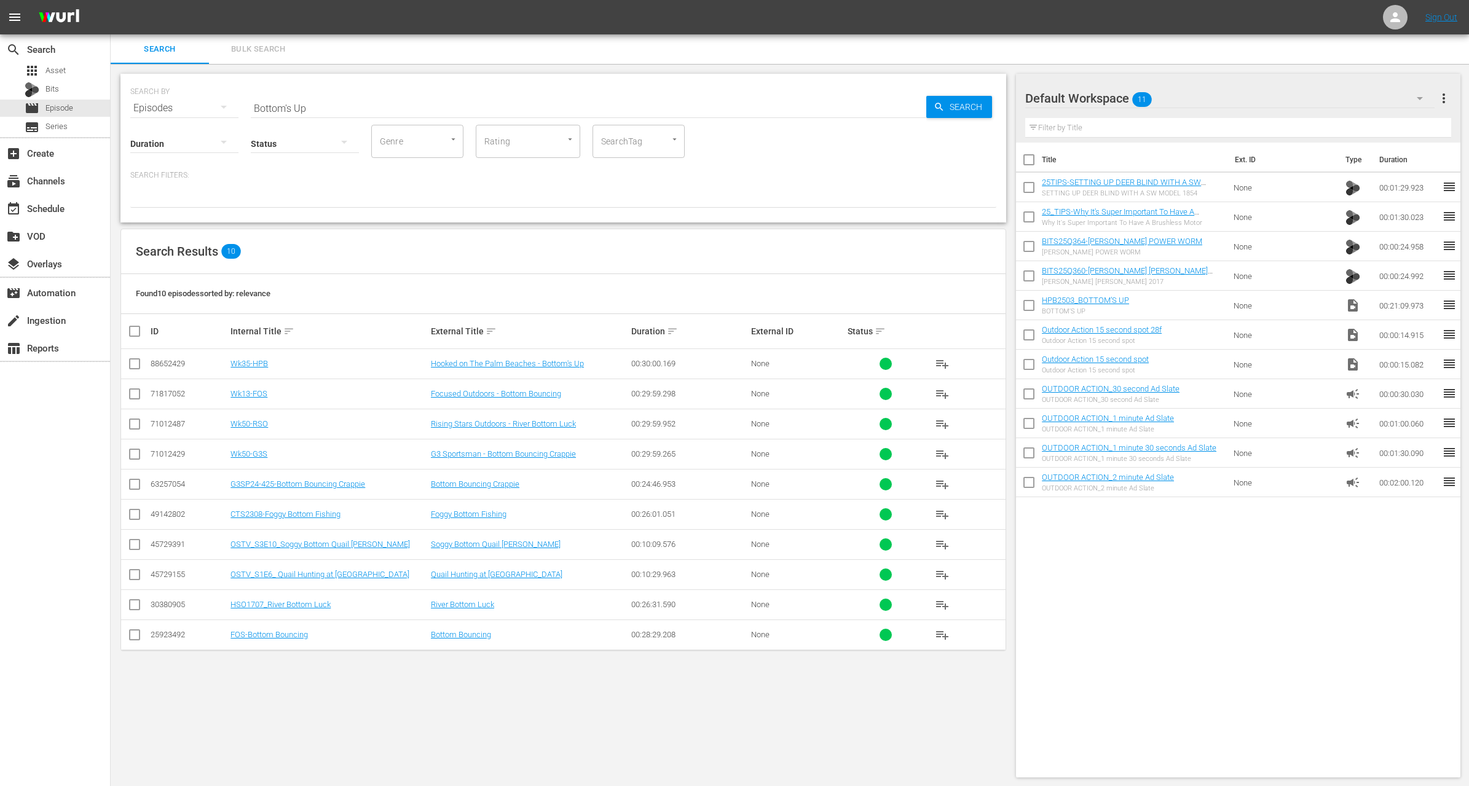
click at [314, 109] on input "Bottom's Up" at bounding box center [589, 108] width 676 height 30
paste input "Solitude"
type input "Solitude"
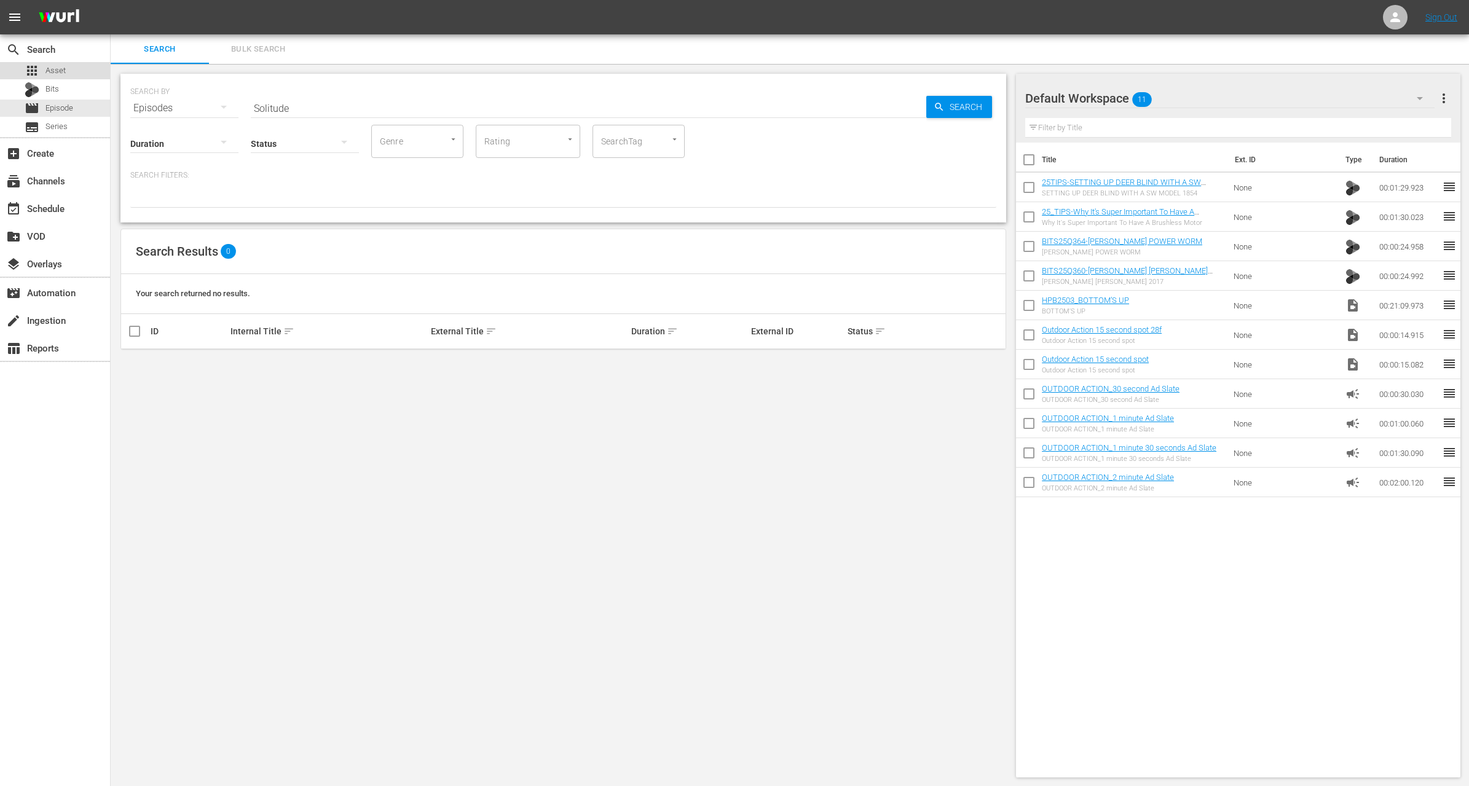
click at [79, 71] on div "apps Asset" at bounding box center [55, 70] width 110 height 17
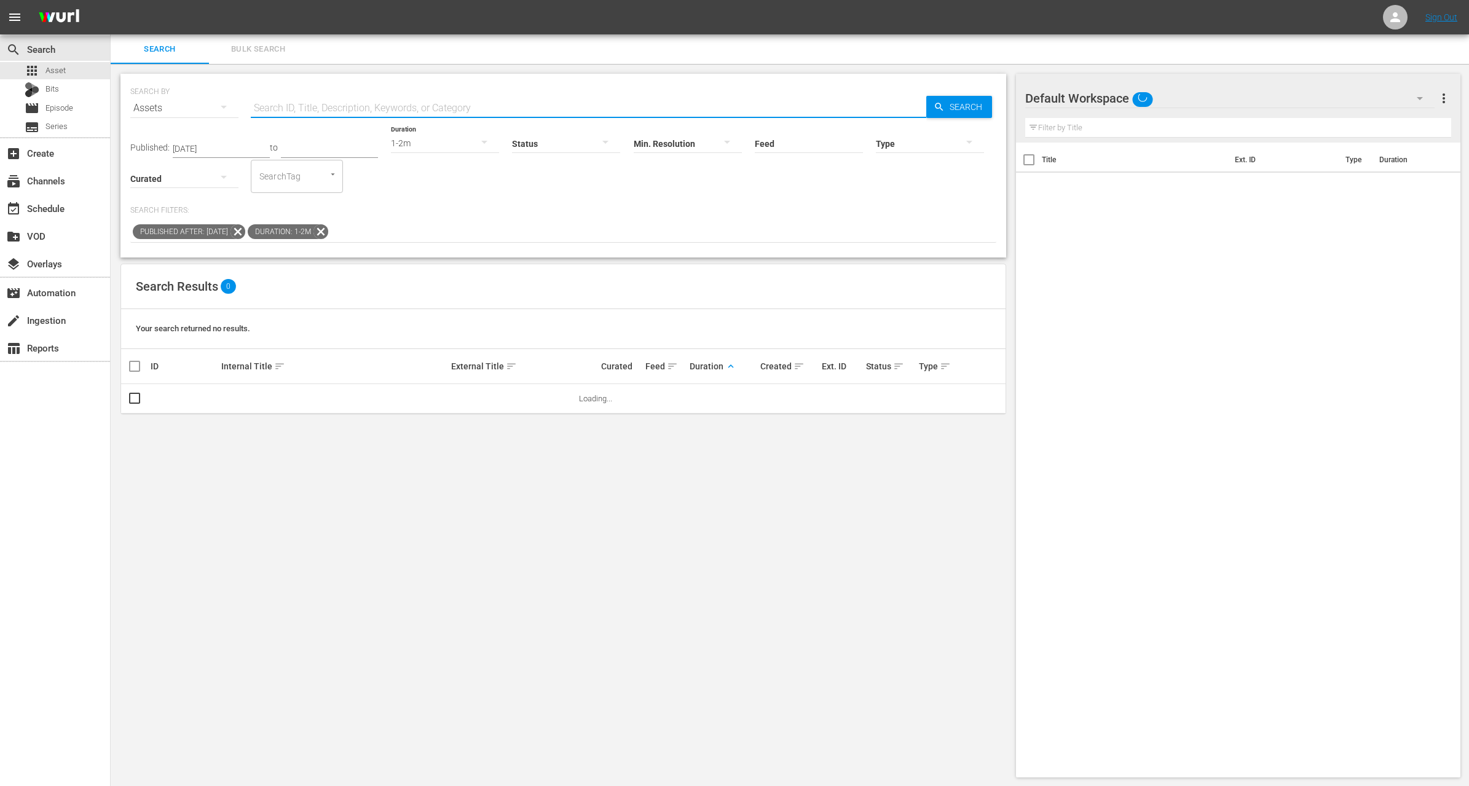
click at [309, 103] on input "text" at bounding box center [589, 108] width 676 height 30
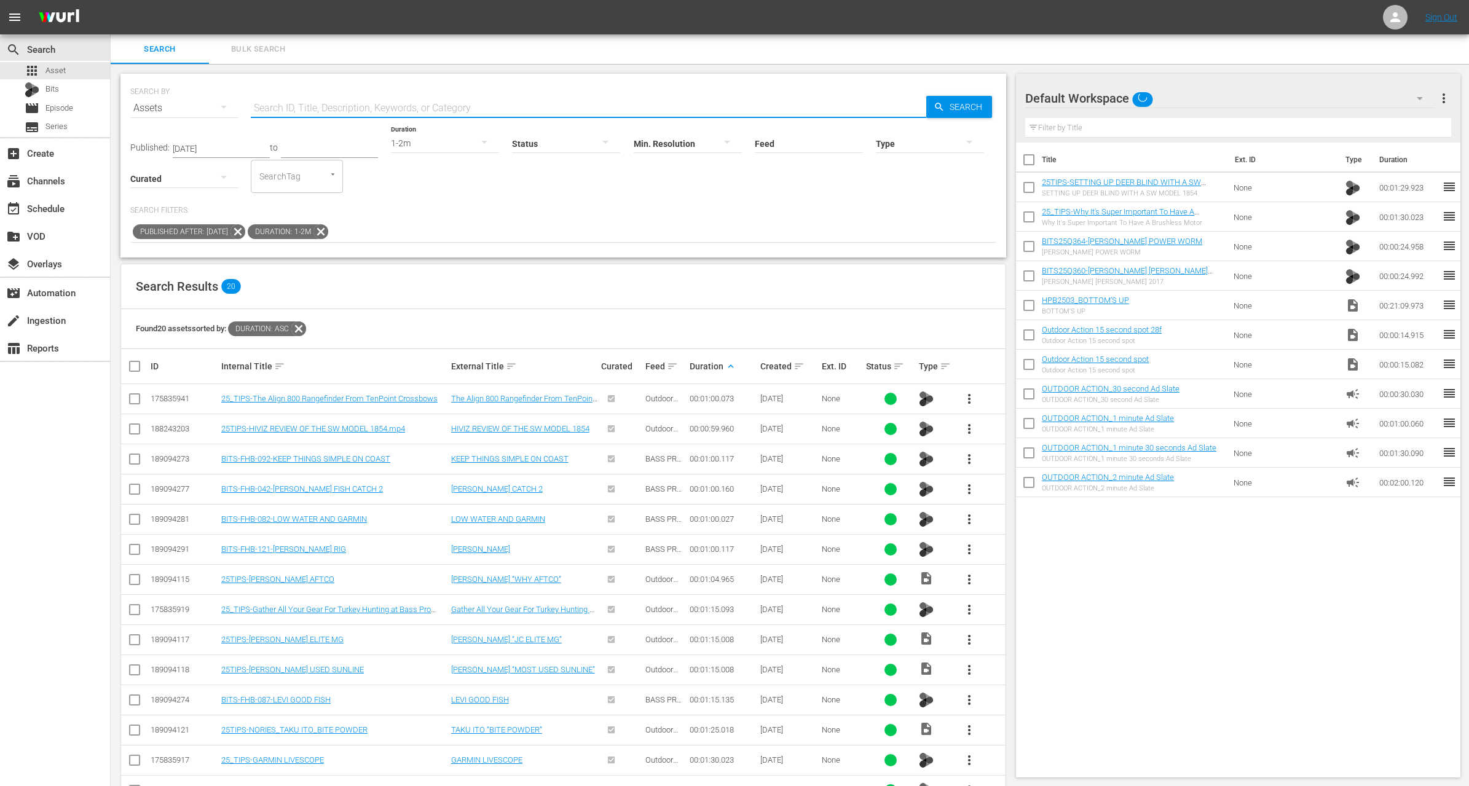
click at [303, 232] on span "Duration: 1-2m" at bounding box center [281, 231] width 66 height 15
click at [329, 231] on icon at bounding box center [321, 232] width 16 height 16
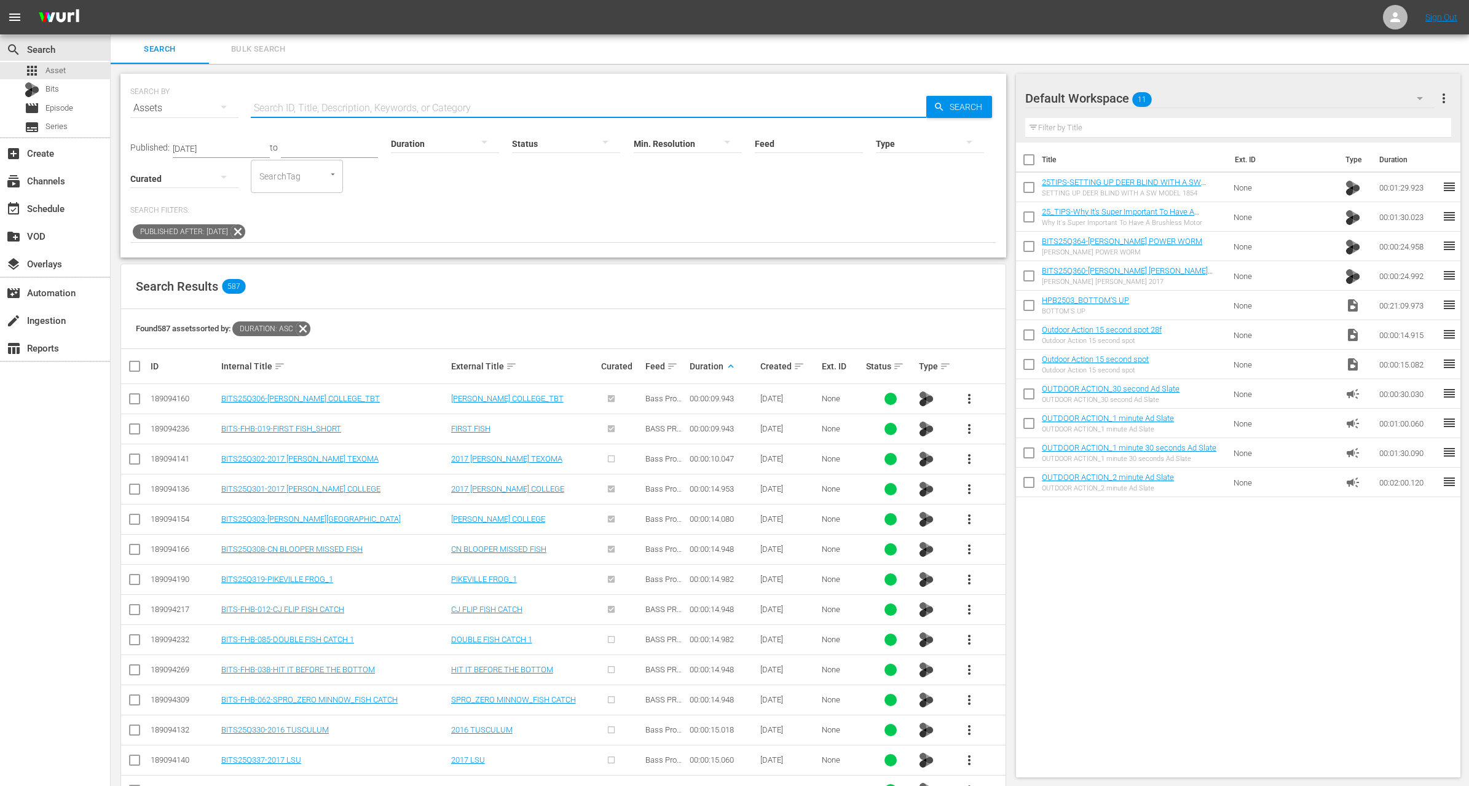
click at [328, 97] on input "text" at bounding box center [589, 108] width 676 height 30
paste input "Solitude"
type input "Solitude"
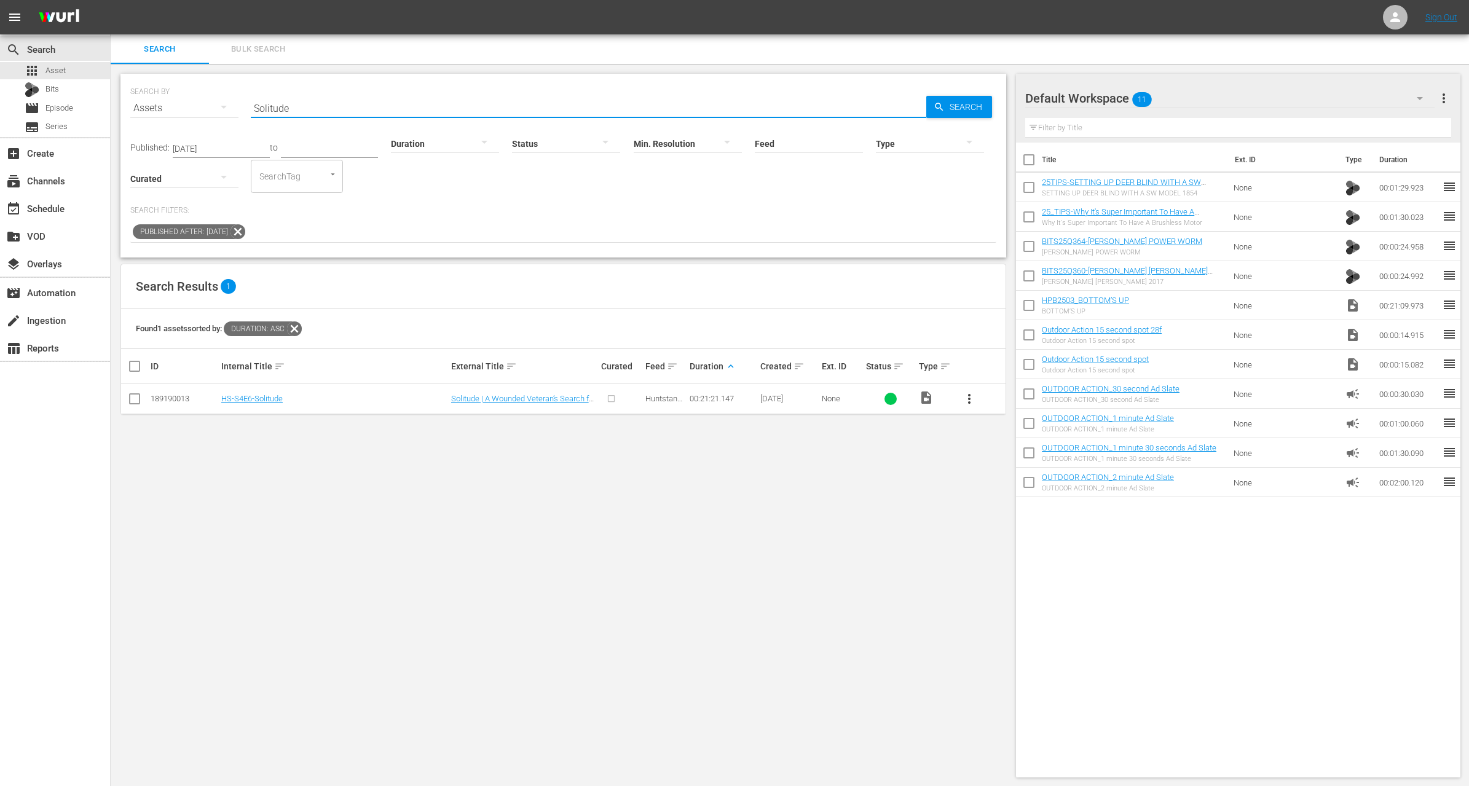
click at [1034, 188] on input "checkbox" at bounding box center [1029, 190] width 26 height 26
checkbox input "true"
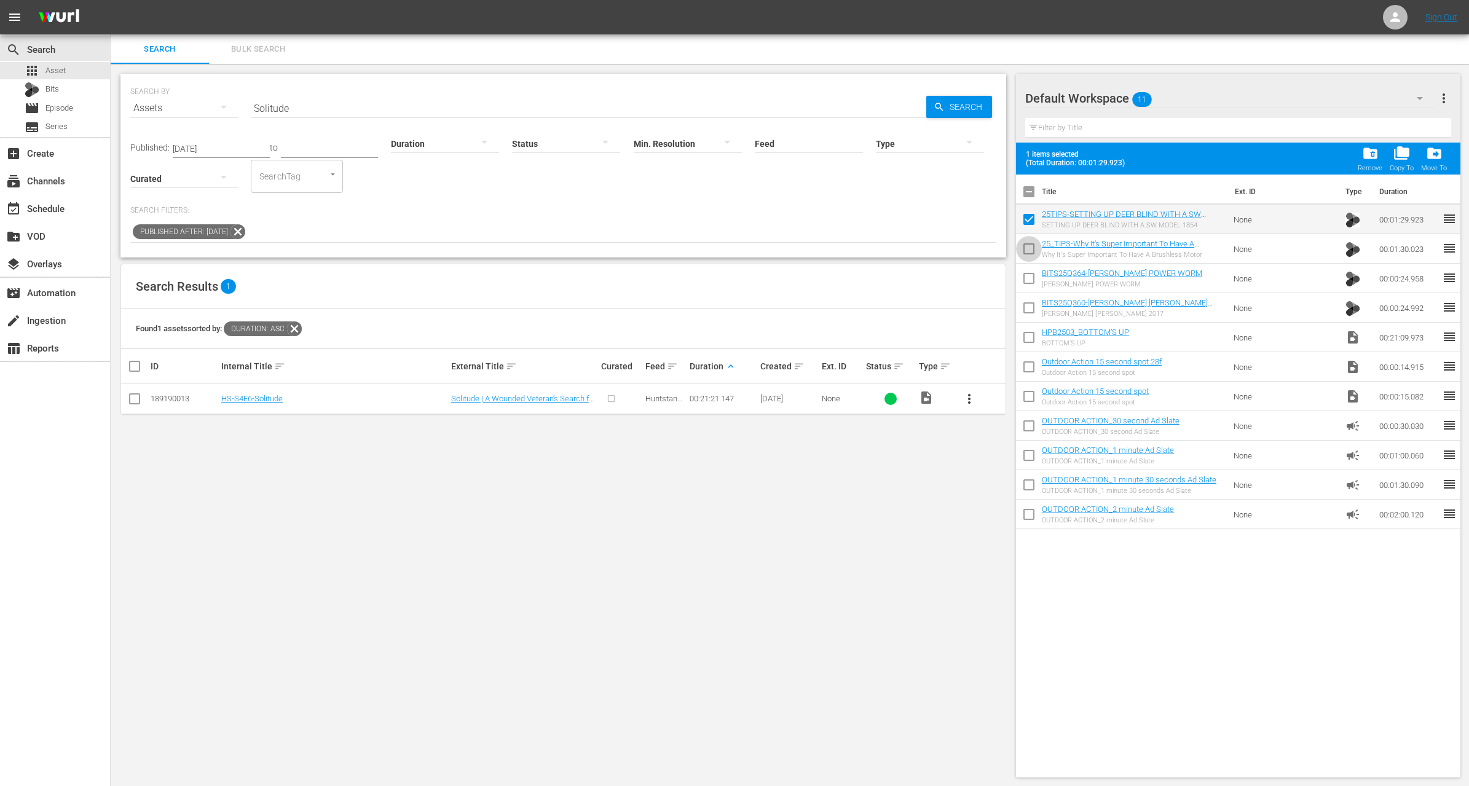
click at [1027, 247] on input "checkbox" at bounding box center [1029, 252] width 26 height 26
checkbox input "true"
click at [1024, 284] on input "checkbox" at bounding box center [1029, 281] width 26 height 26
checkbox input "true"
click at [1027, 305] on input "checkbox" at bounding box center [1029, 311] width 26 height 26
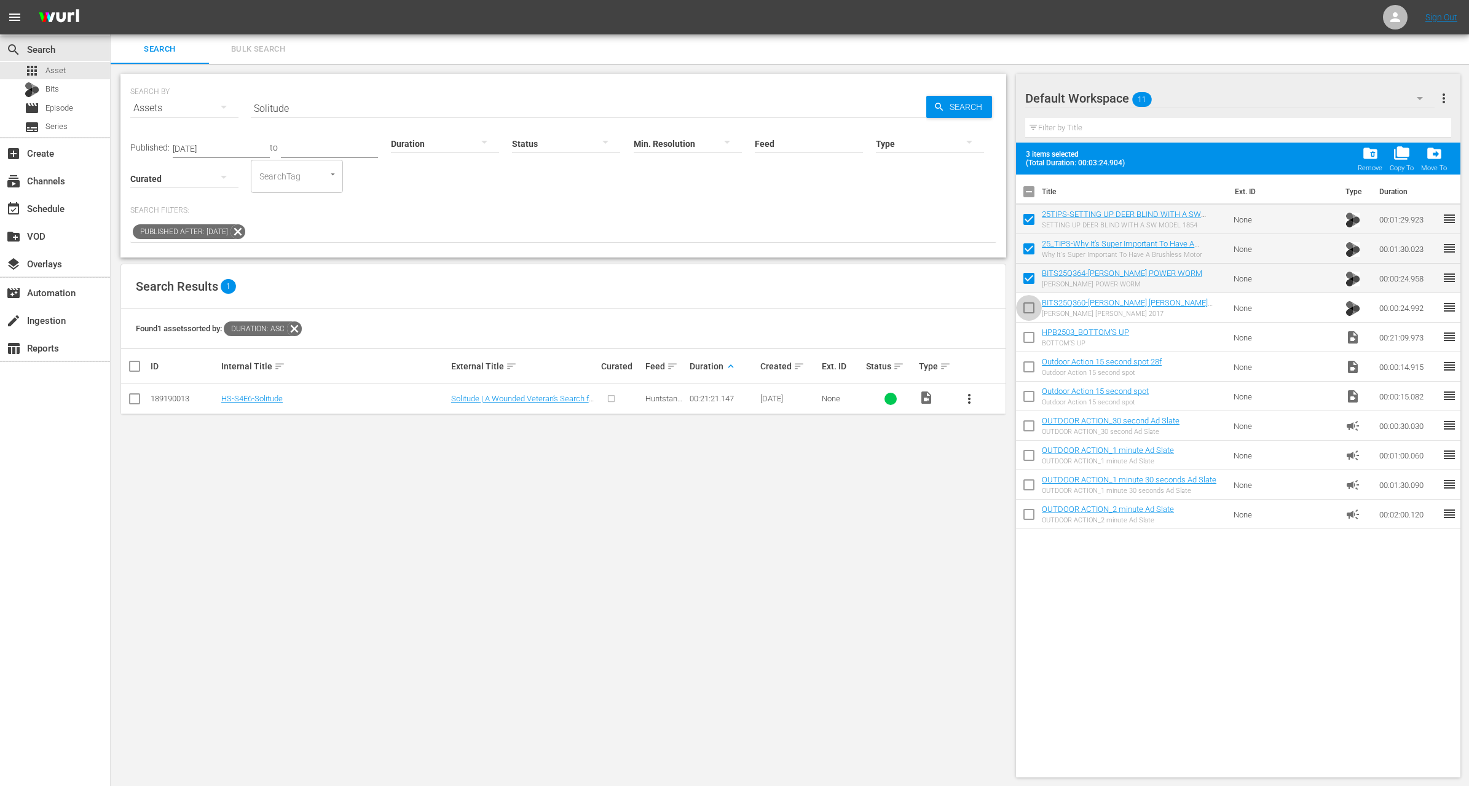
checkbox input "true"
click at [1024, 339] on input "checkbox" at bounding box center [1029, 340] width 26 height 26
checkbox input "true"
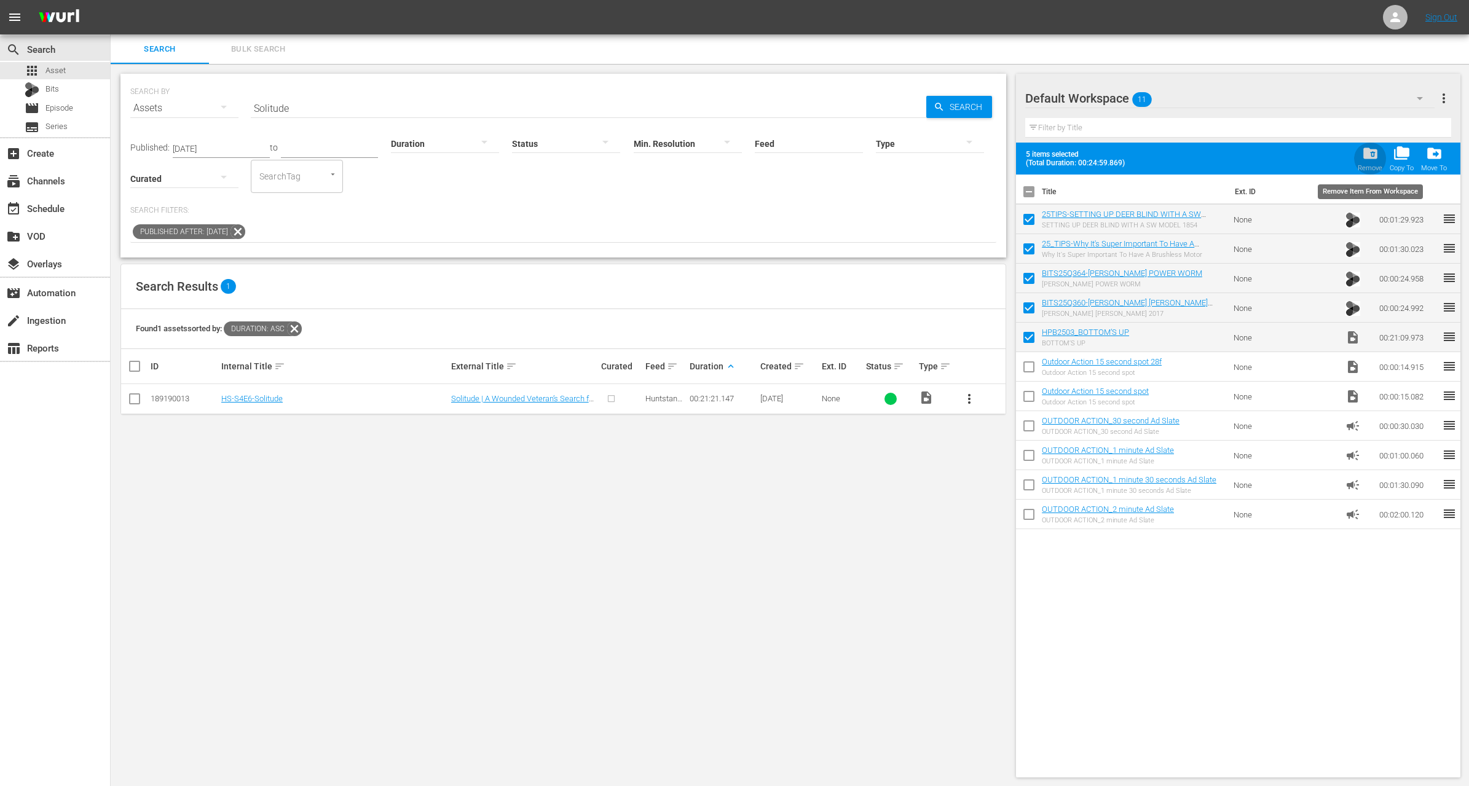
click at [1370, 159] on span "folder_delete" at bounding box center [1371, 153] width 17 height 17
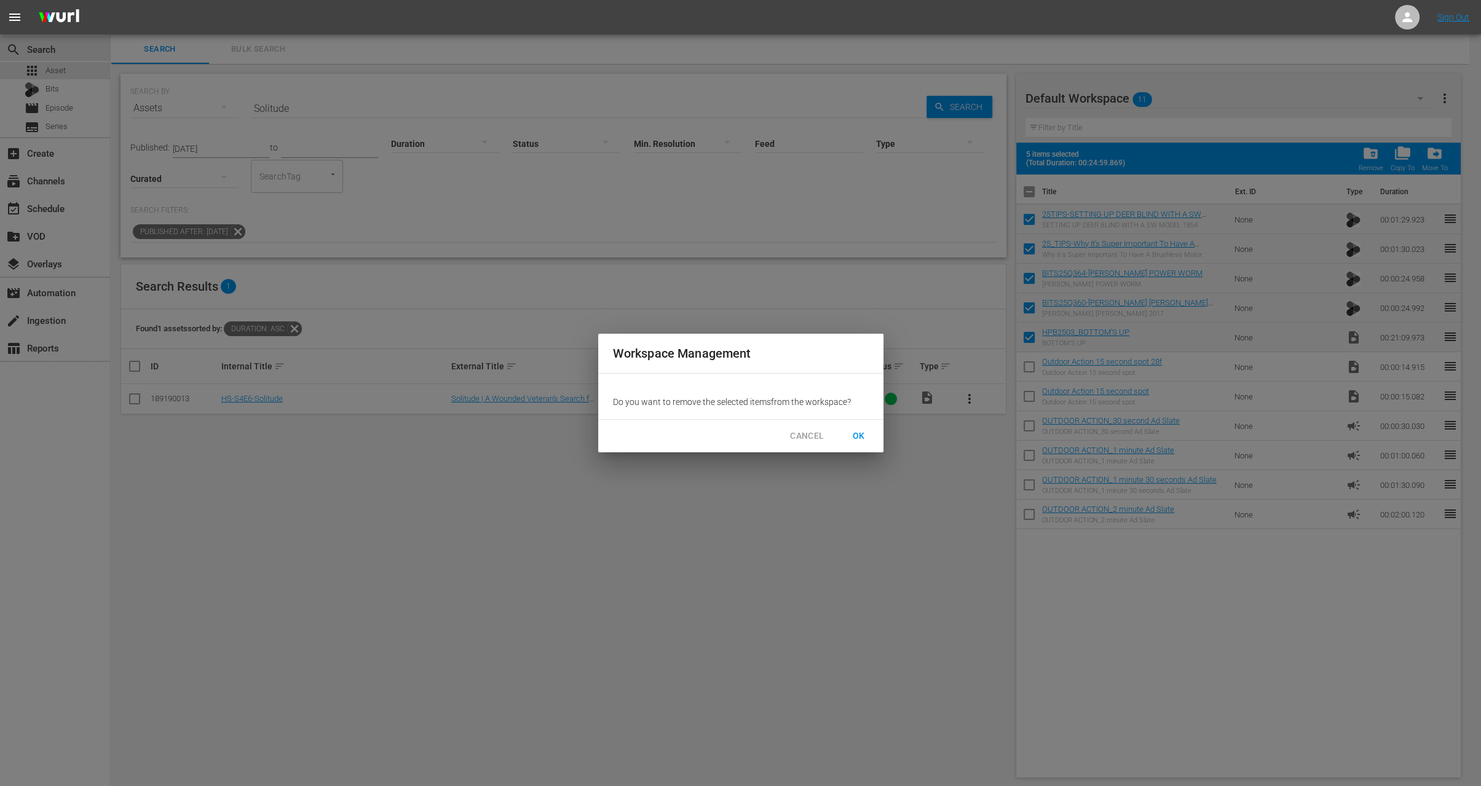
click at [859, 431] on span "OK" at bounding box center [859, 436] width 20 height 15
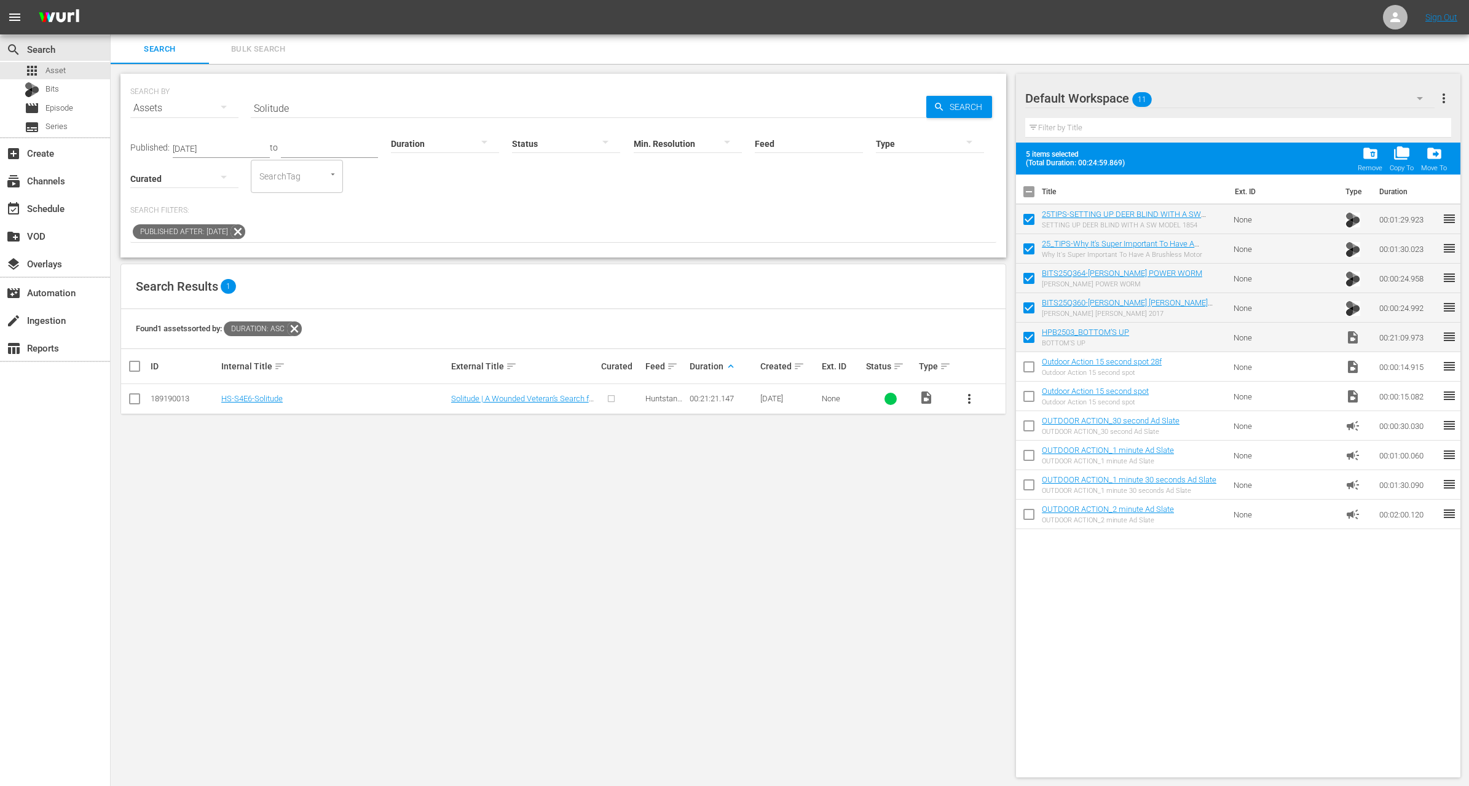
checkbox input "false"
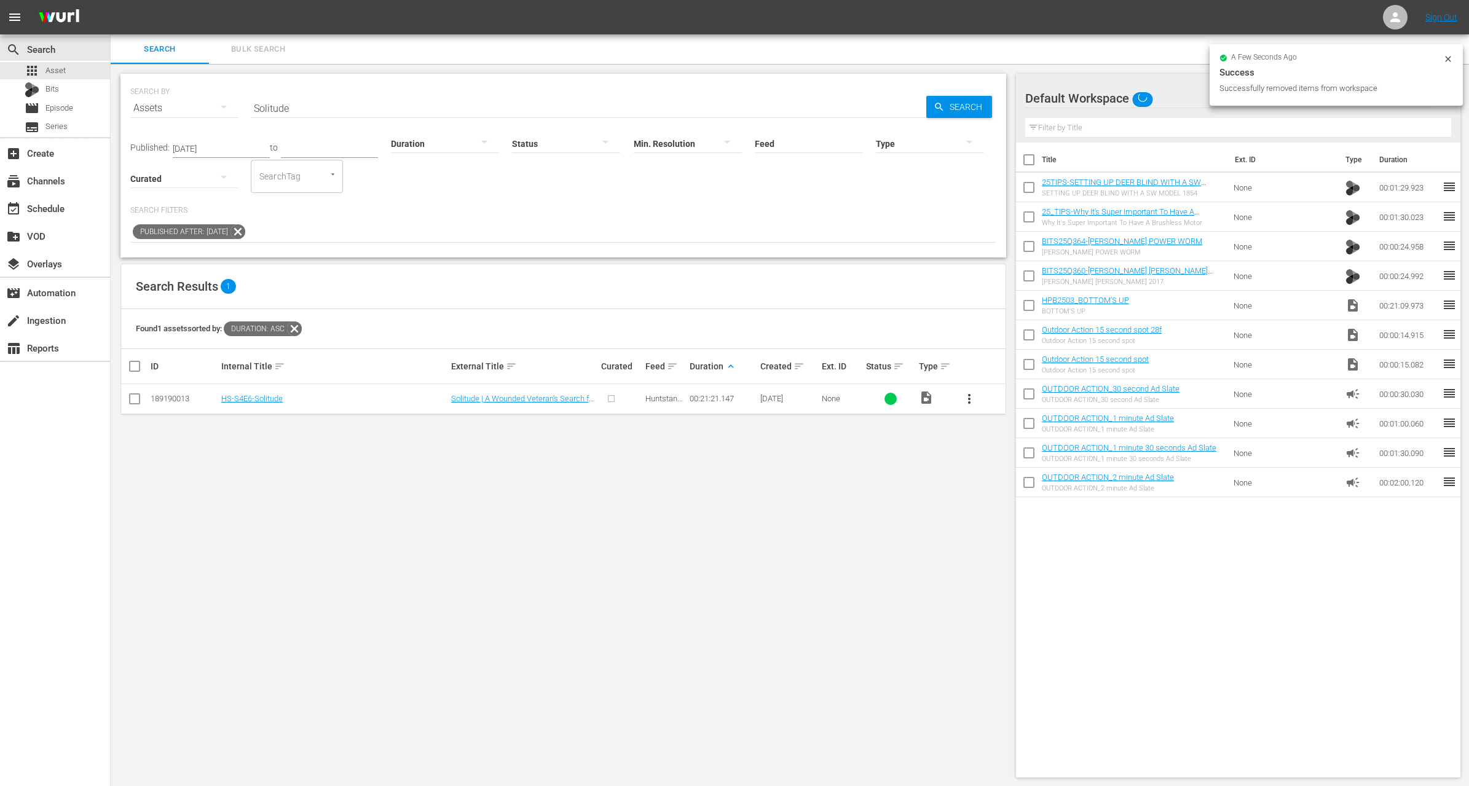
click at [968, 400] on span "more_vert" at bounding box center [969, 399] width 15 height 15
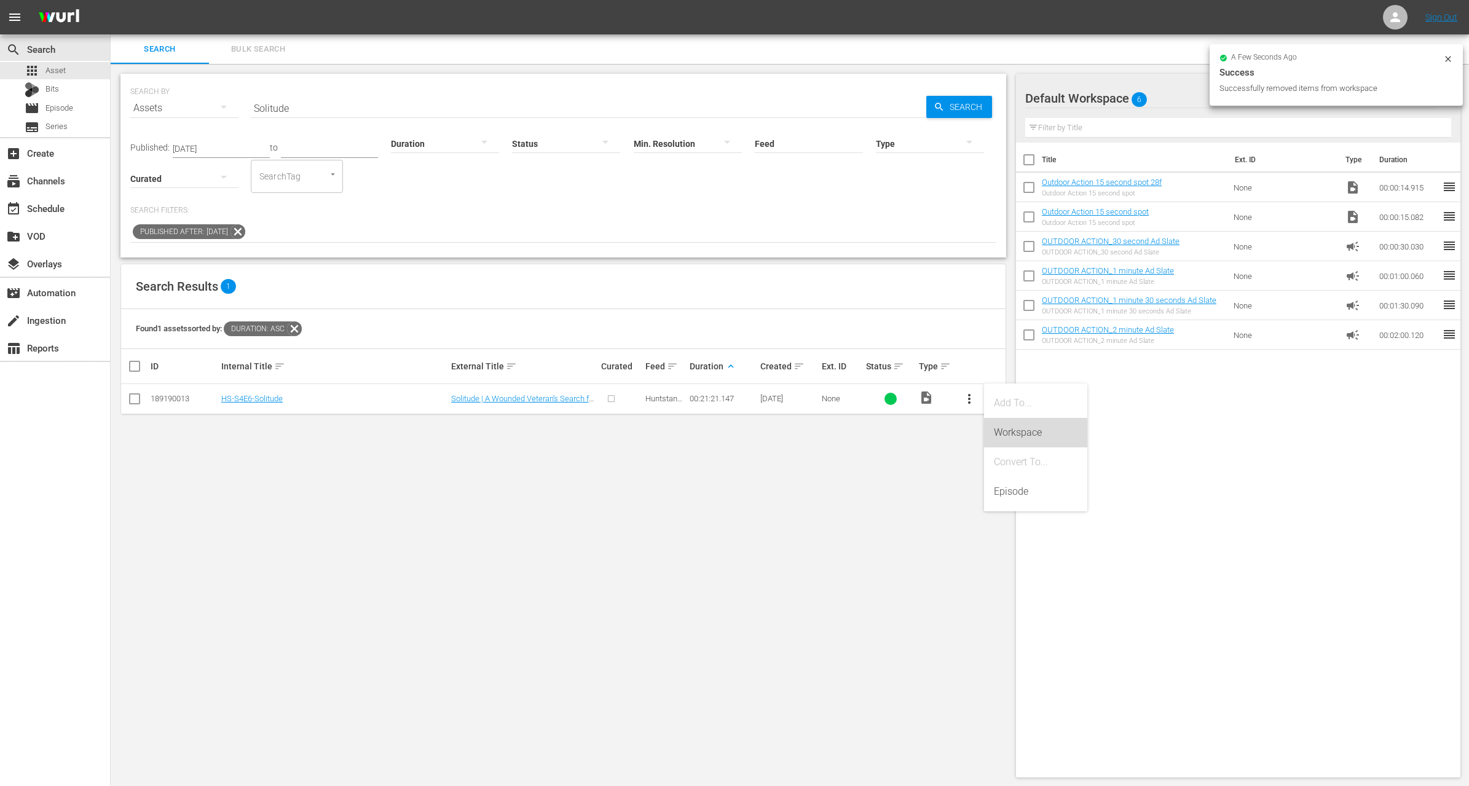
click at [1003, 424] on div "Workspace" at bounding box center [1036, 433] width 84 height 30
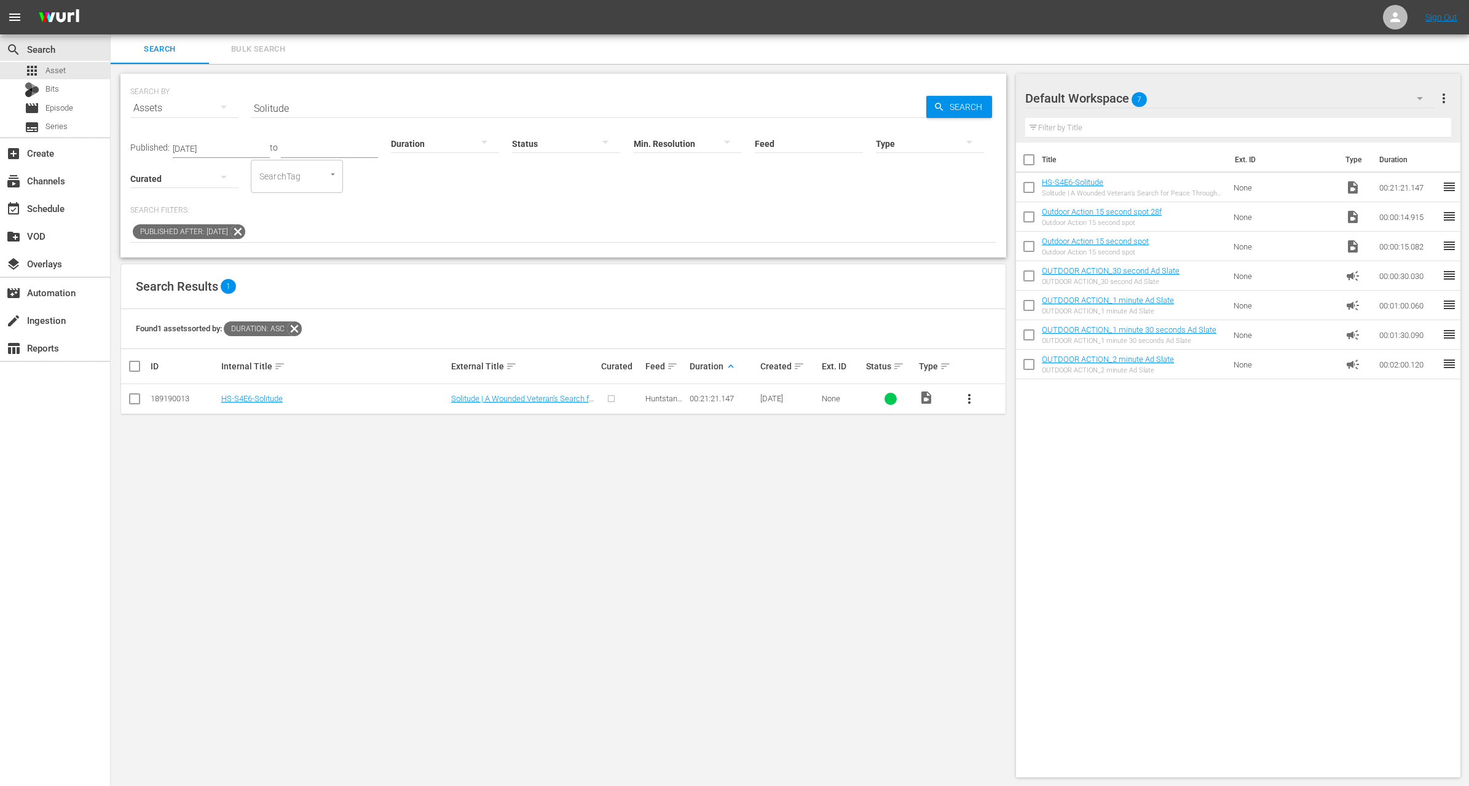
click at [332, 106] on input "Solitude" at bounding box center [589, 108] width 676 height 30
click at [479, 197] on div "Published: Dec 1, 2024 to Duration Status Min. Resolution Feed Feed Title Type …" at bounding box center [563, 183] width 866 height 120
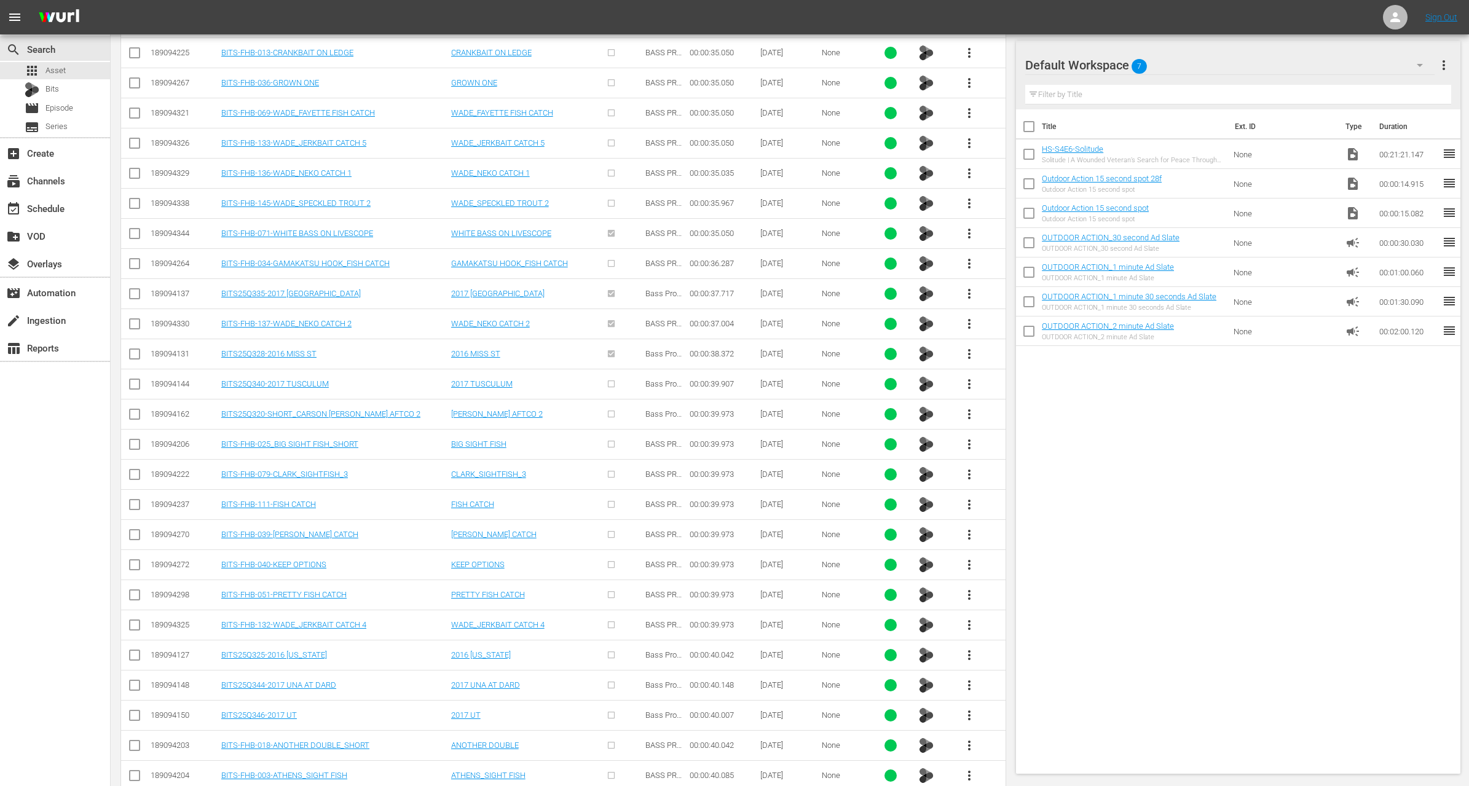
scroll to position [3886, 0]
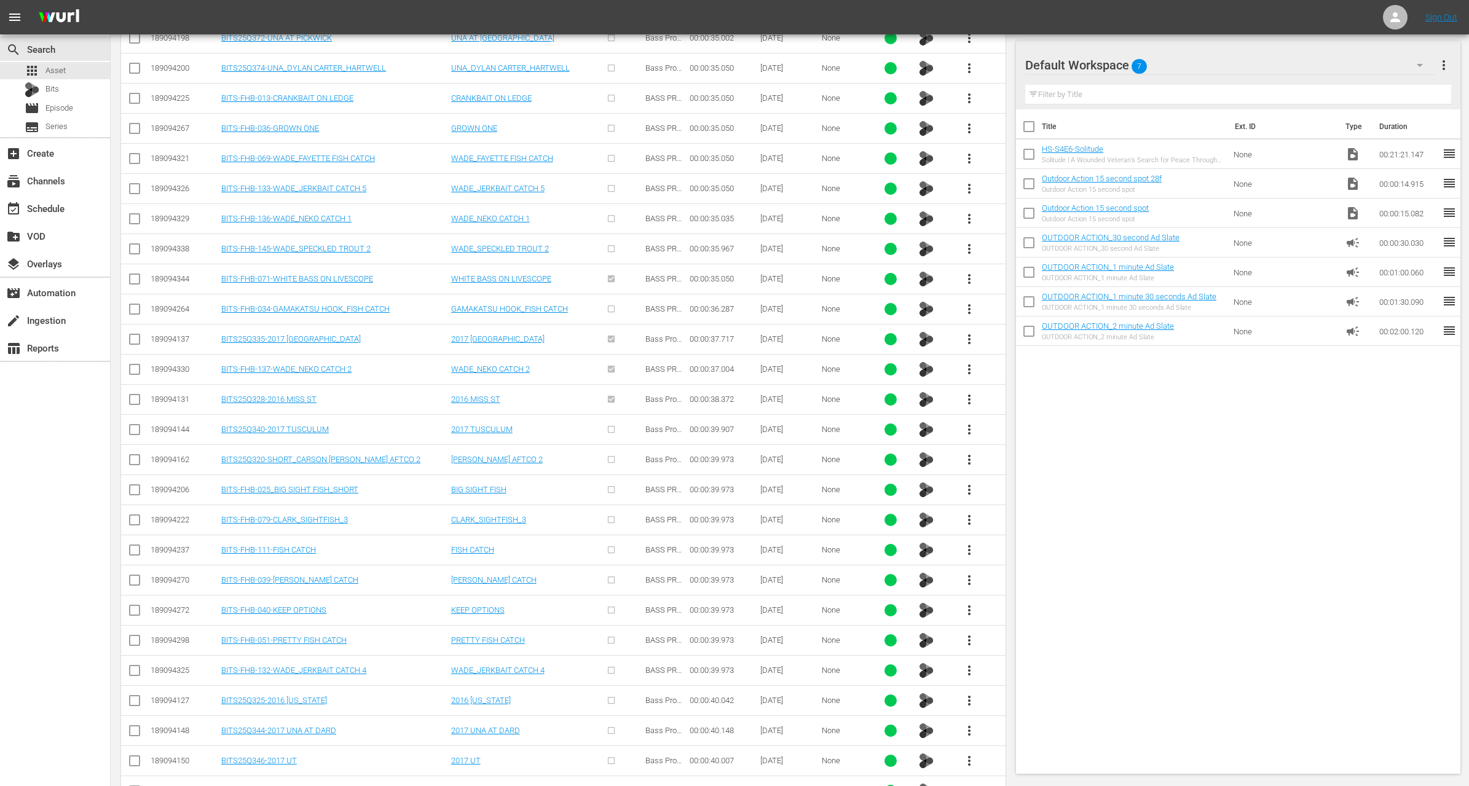
click at [961, 385] on button "more_vert" at bounding box center [970, 400] width 30 height 30
click at [1001, 409] on div "Workspace" at bounding box center [1036, 404] width 84 height 30
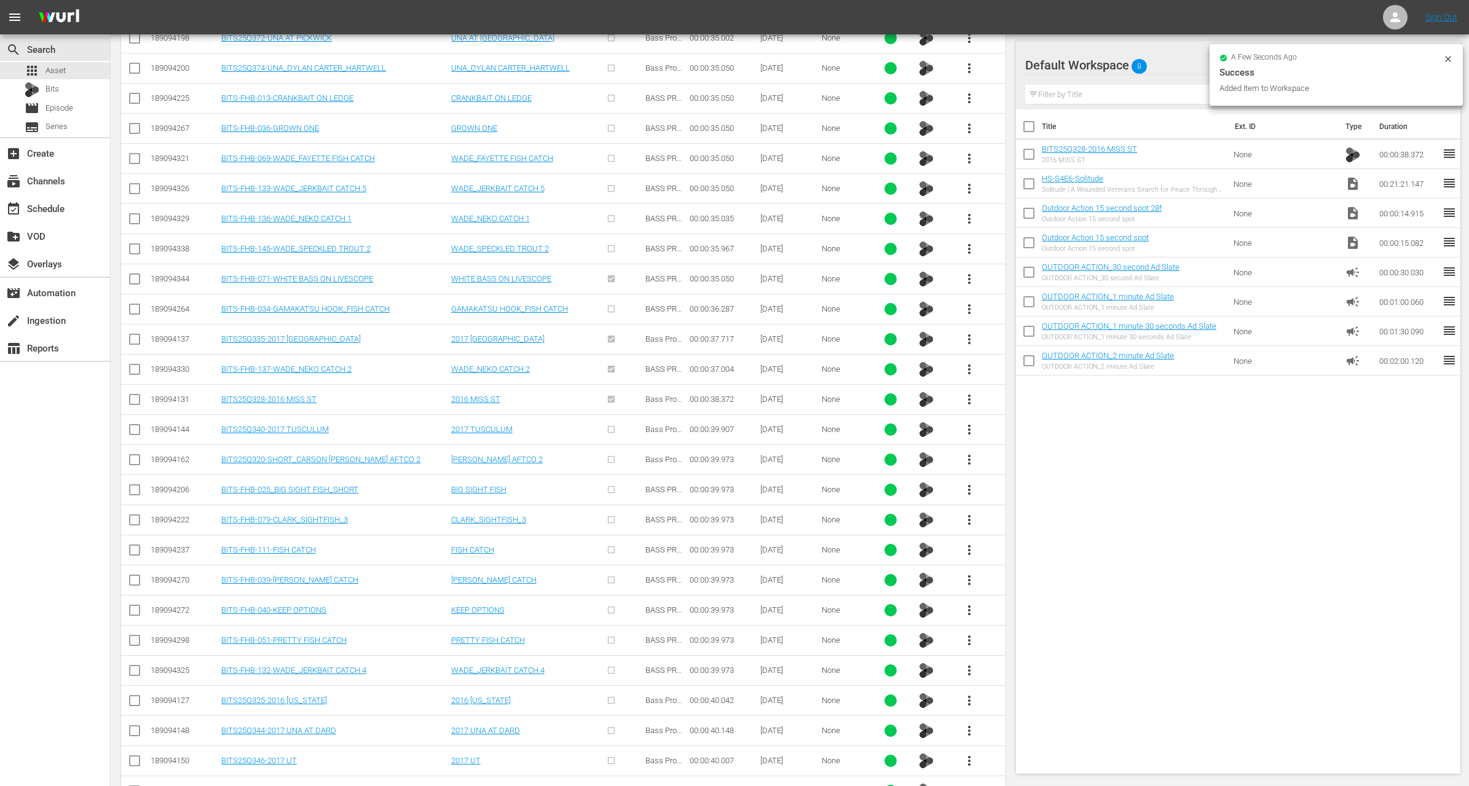
click at [1030, 184] on input "checkbox" at bounding box center [1029, 186] width 26 height 26
checkbox input "true"
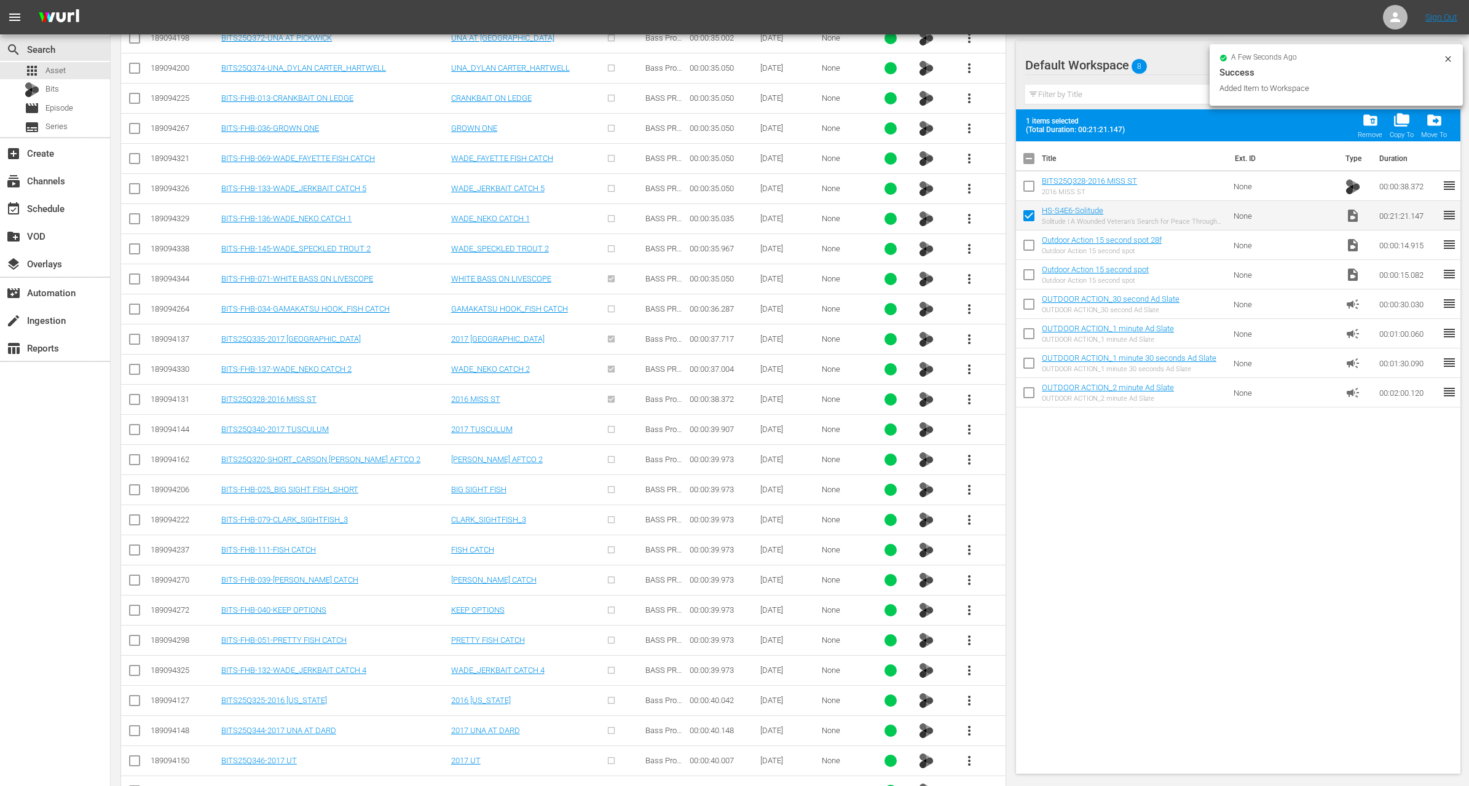
click at [1030, 184] on input "checkbox" at bounding box center [1029, 189] width 26 height 26
checkbox input "true"
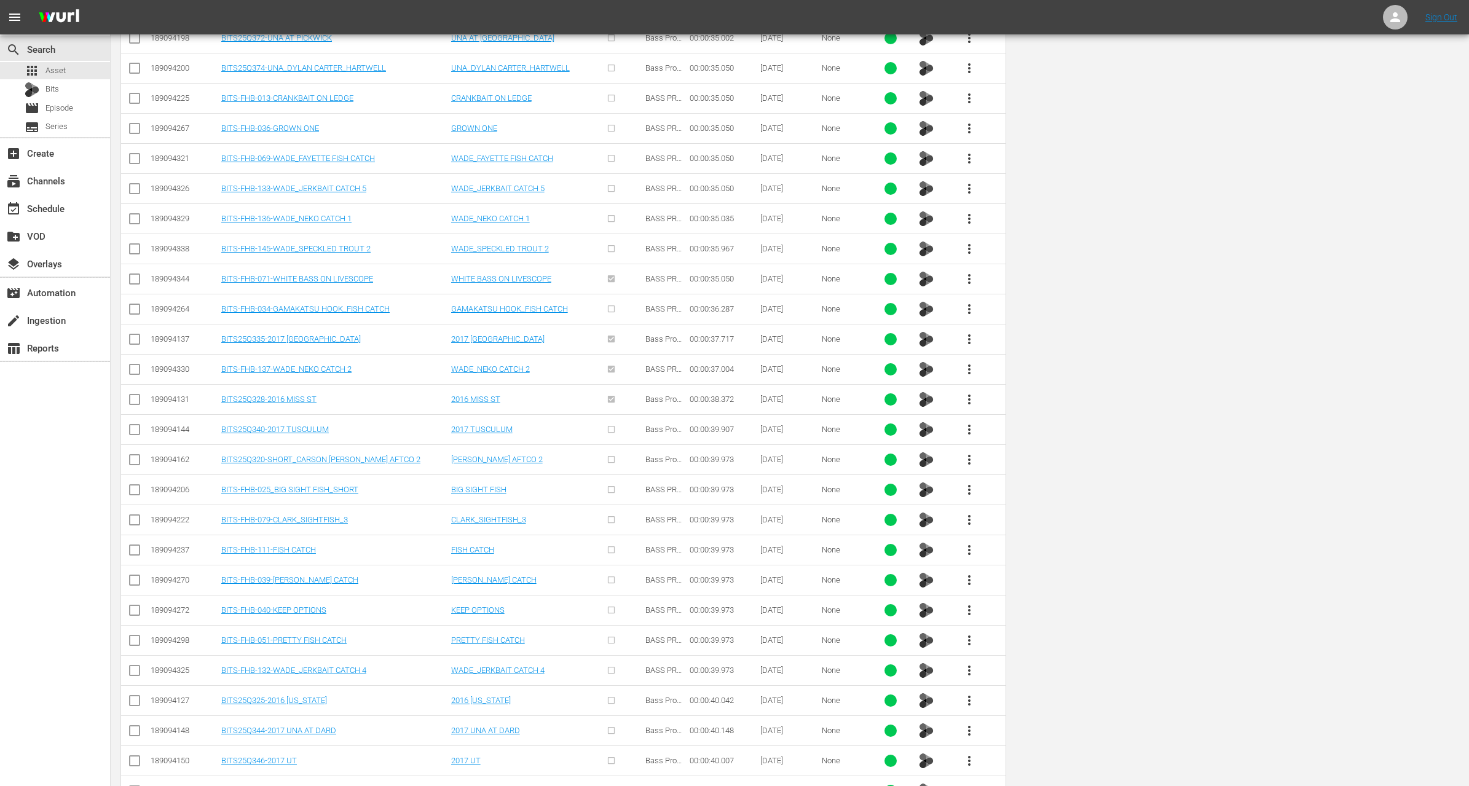
scroll to position [0, 0]
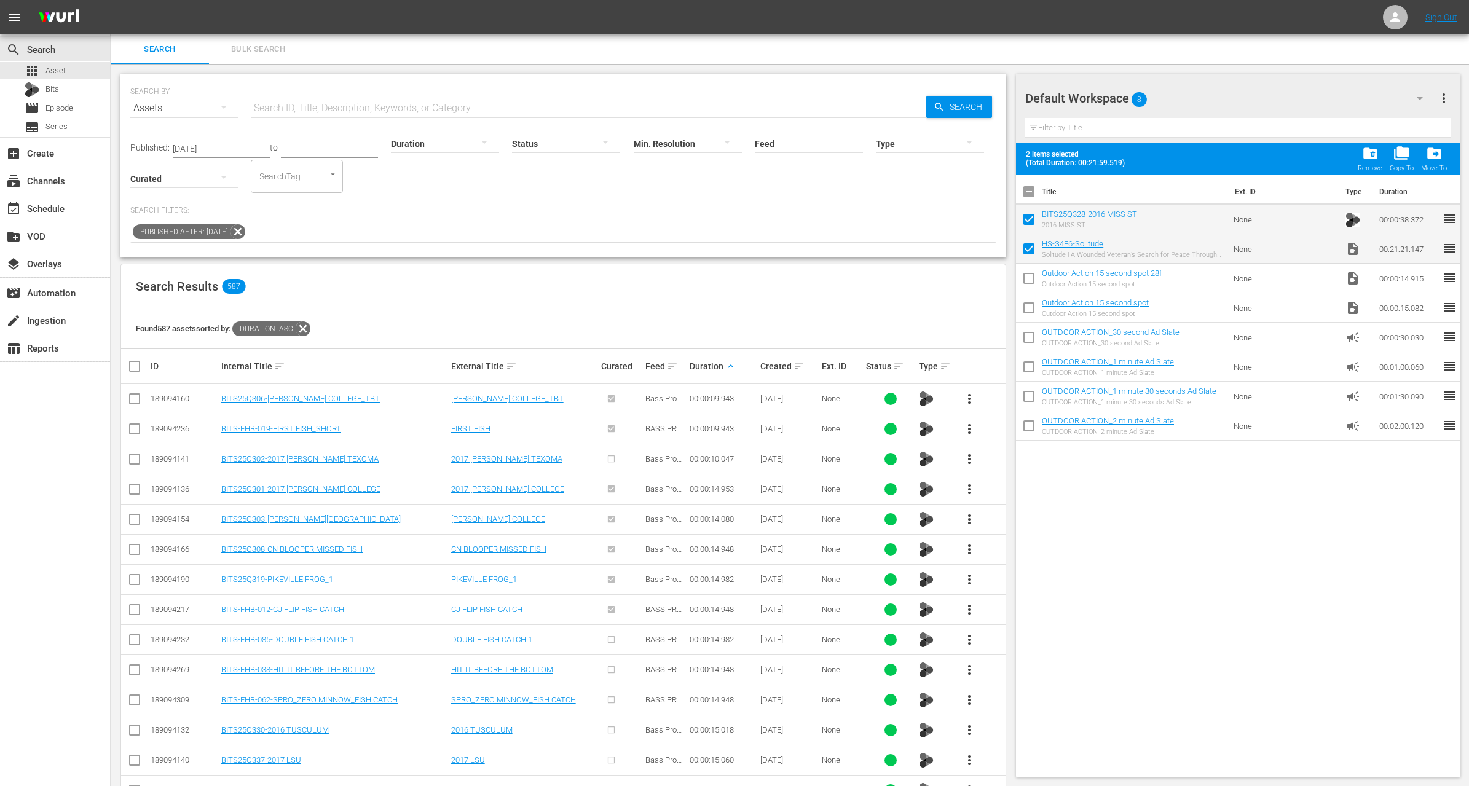
click at [419, 141] on div at bounding box center [445, 143] width 108 height 34
click at [430, 162] on div "1-2m" at bounding box center [430, 162] width 108 height 20
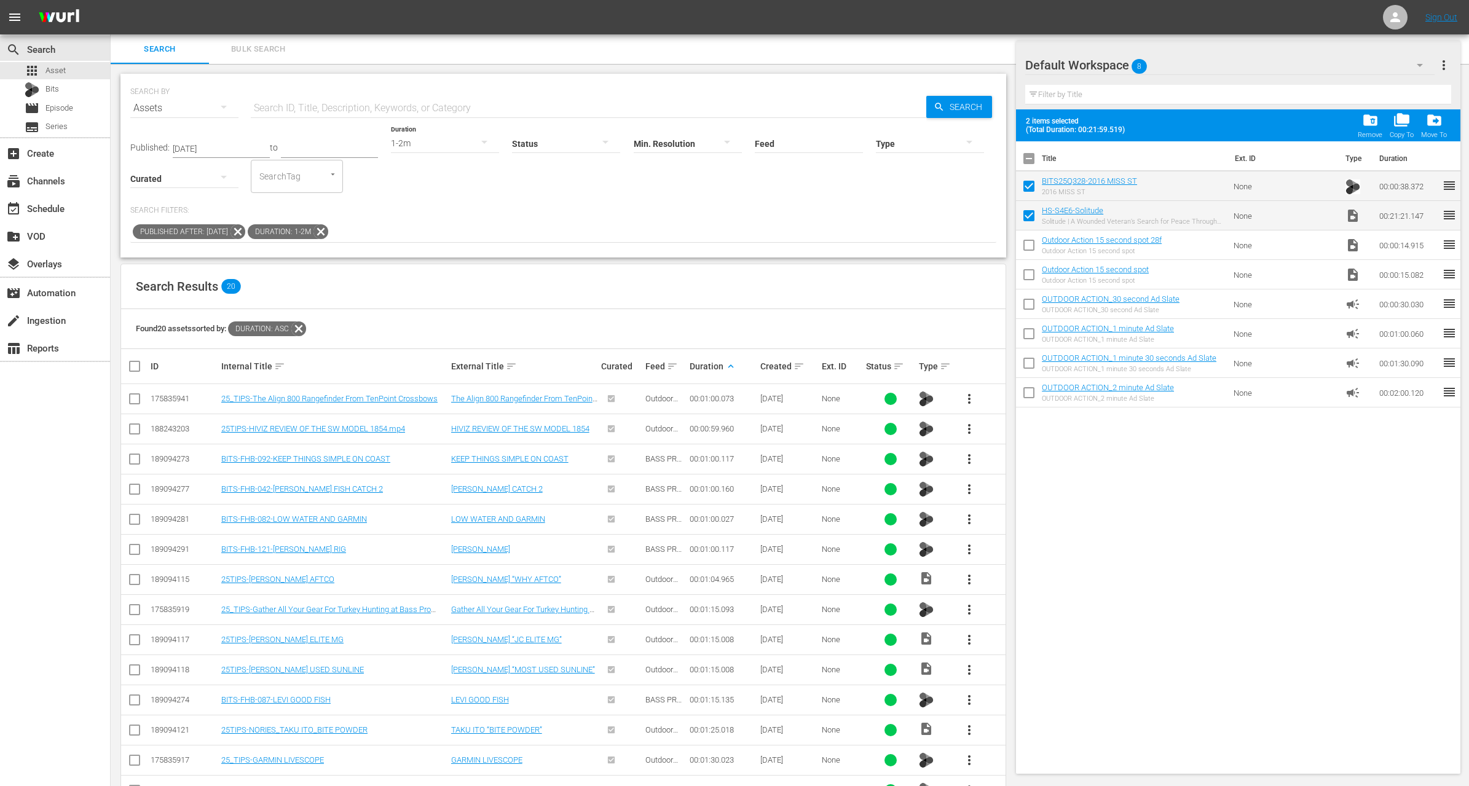
scroll to position [217, 0]
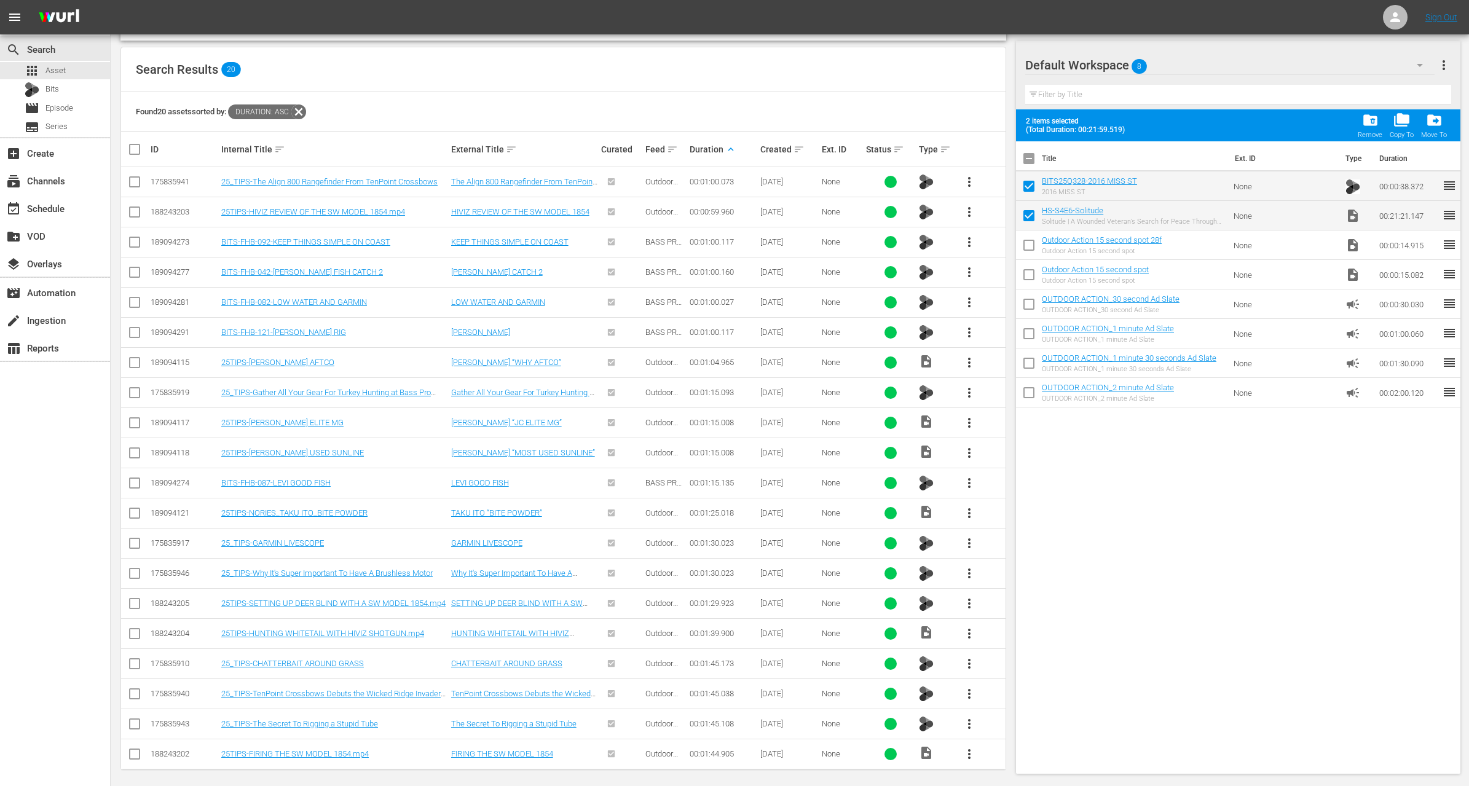
click at [135, 751] on input "checkbox" at bounding box center [134, 757] width 15 height 15
checkbox input "true"
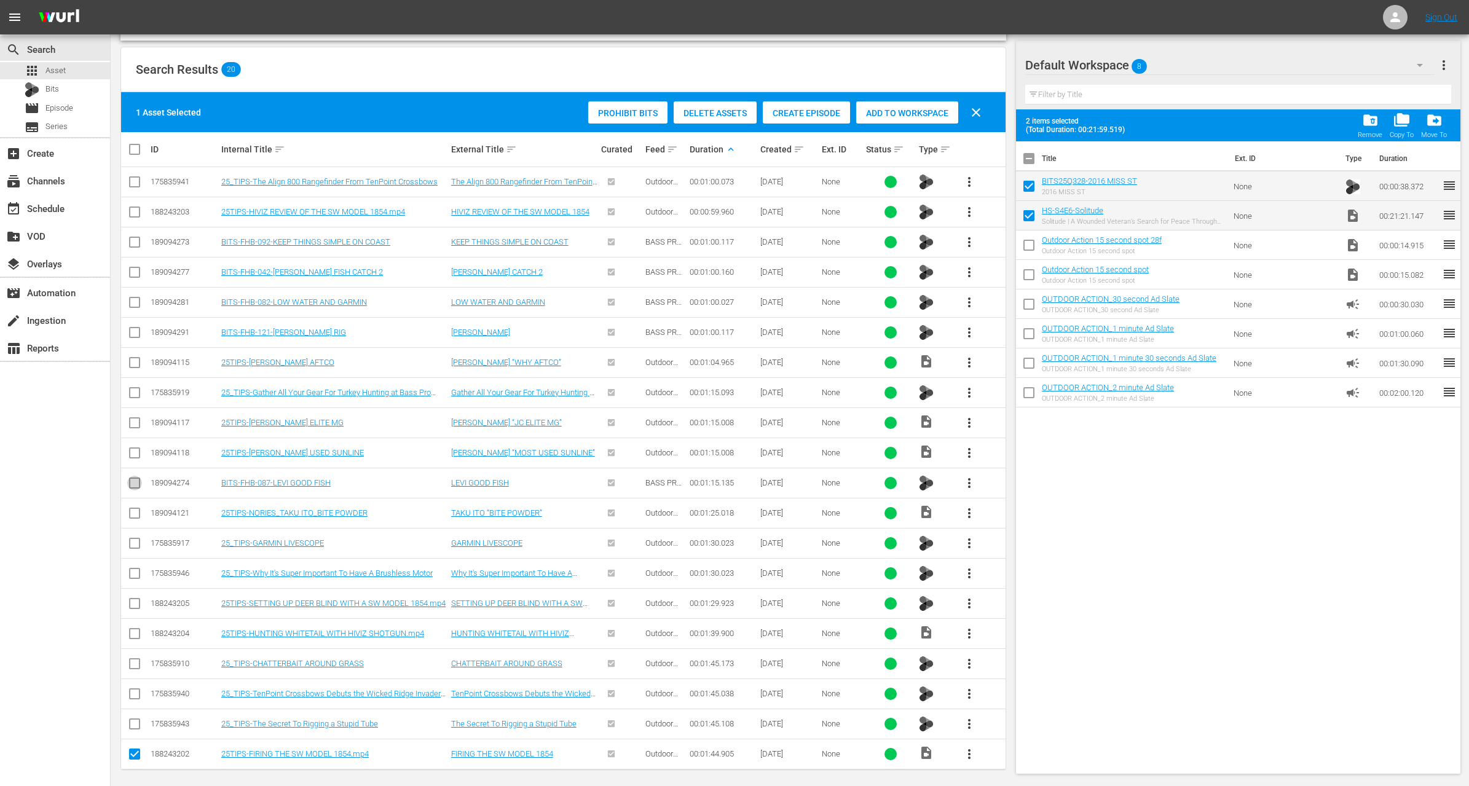
click at [136, 480] on input "checkbox" at bounding box center [134, 485] width 15 height 15
click at [137, 479] on input "checkbox" at bounding box center [134, 485] width 15 height 15
checkbox input "false"
click at [133, 448] on input "checkbox" at bounding box center [134, 455] width 15 height 15
checkbox input "true"
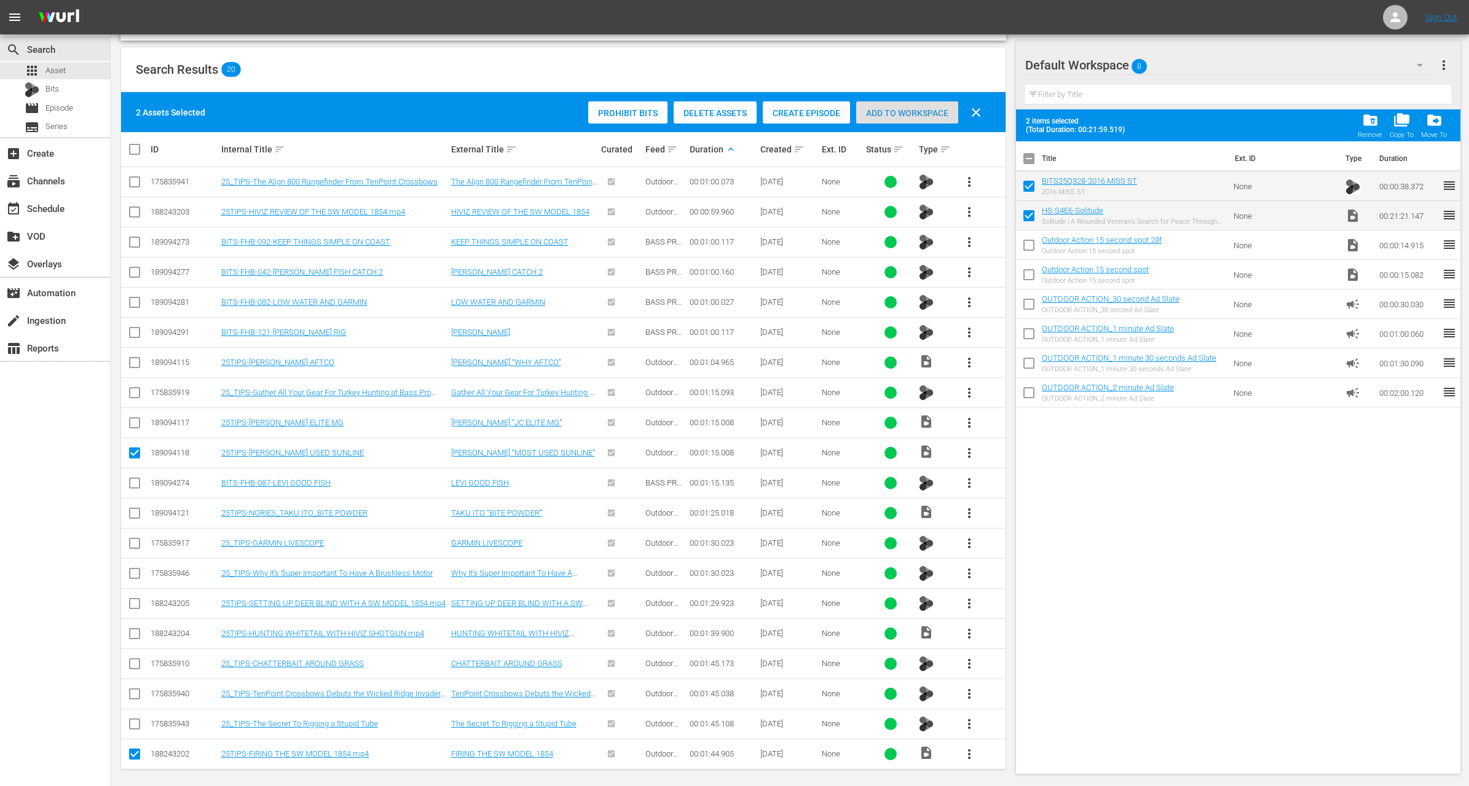
click at [918, 113] on span "Add to Workspace" at bounding box center [907, 113] width 102 height 10
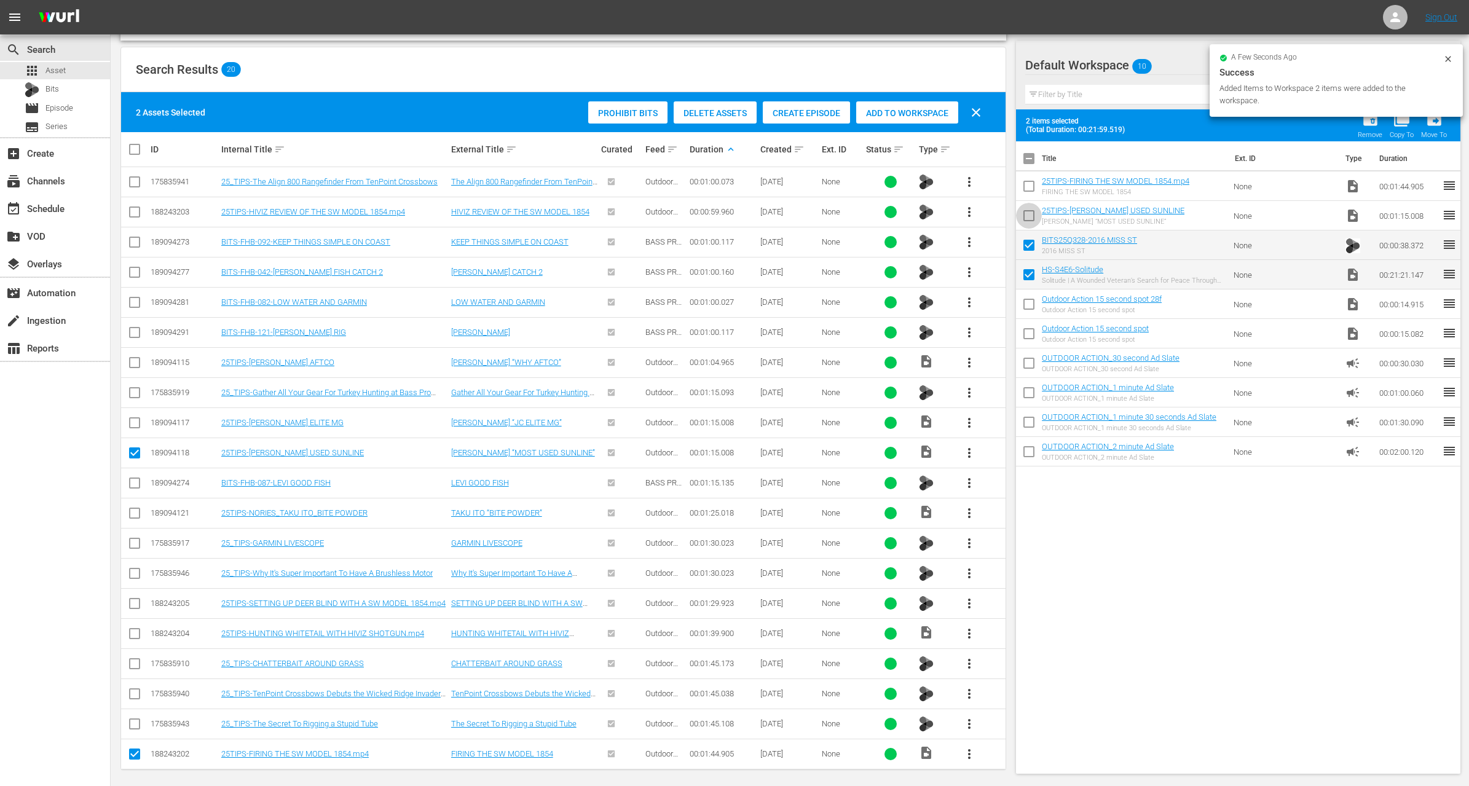
click at [1029, 215] on input "checkbox" at bounding box center [1029, 218] width 26 height 26
checkbox input "true"
click at [1029, 190] on input "checkbox" at bounding box center [1029, 189] width 26 height 26
checkbox input "true"
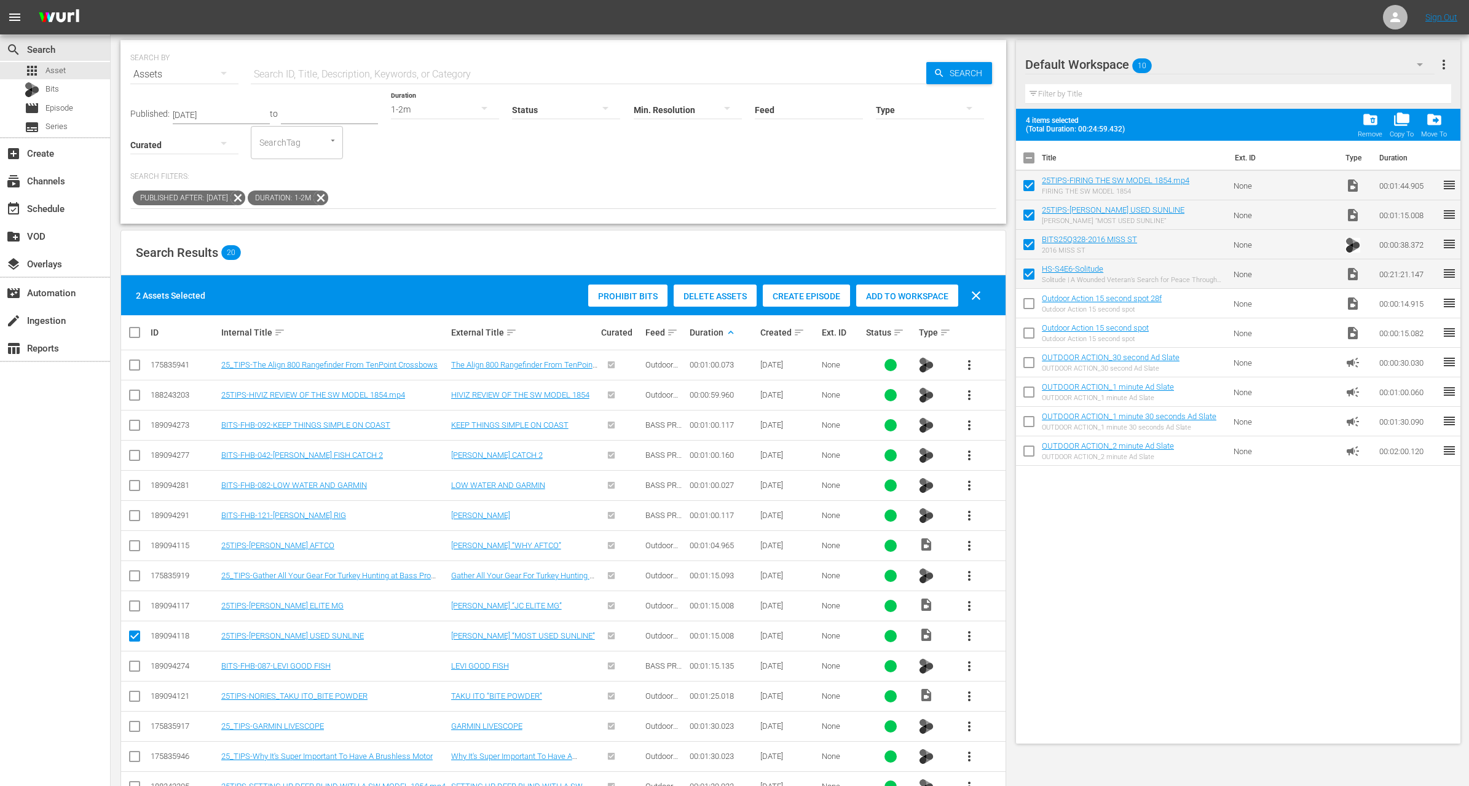
scroll to position [0, 0]
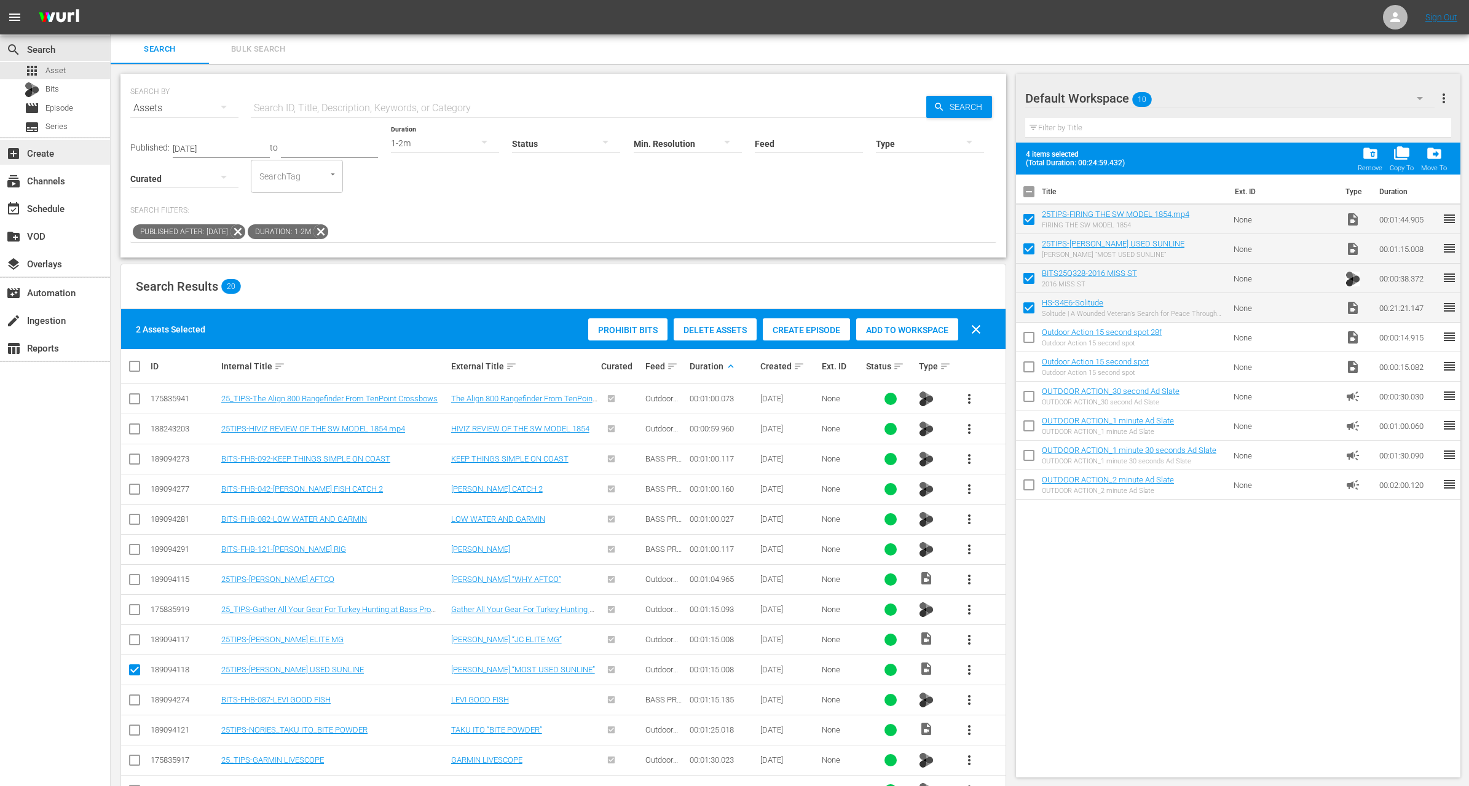
click at [52, 150] on div "add_box Create" at bounding box center [34, 151] width 69 height 11
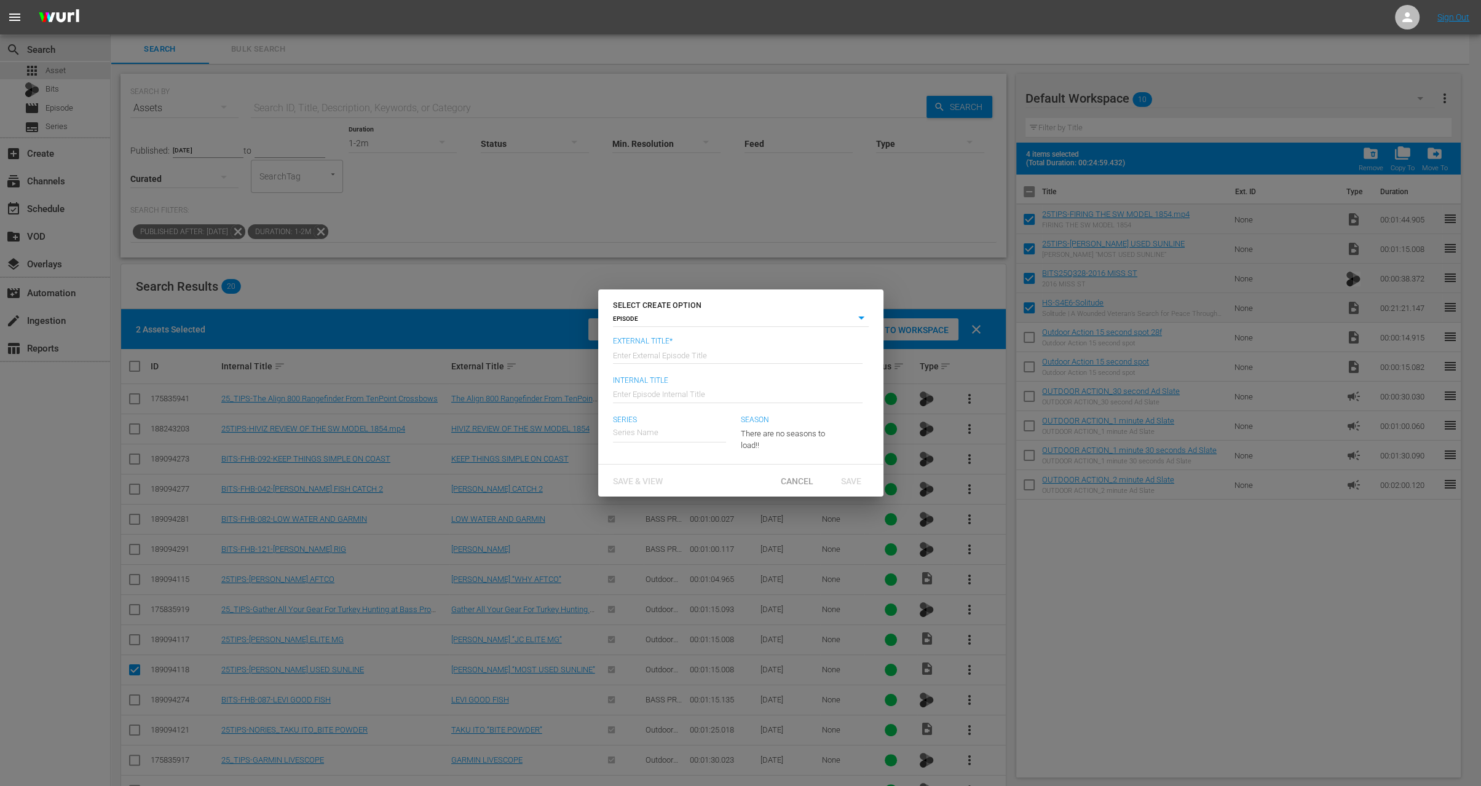
click at [698, 365] on input "text" at bounding box center [738, 354] width 250 height 30
paste input "Solitude"
type input "Huntstand - Solitude"
type input "Wk35-HS"
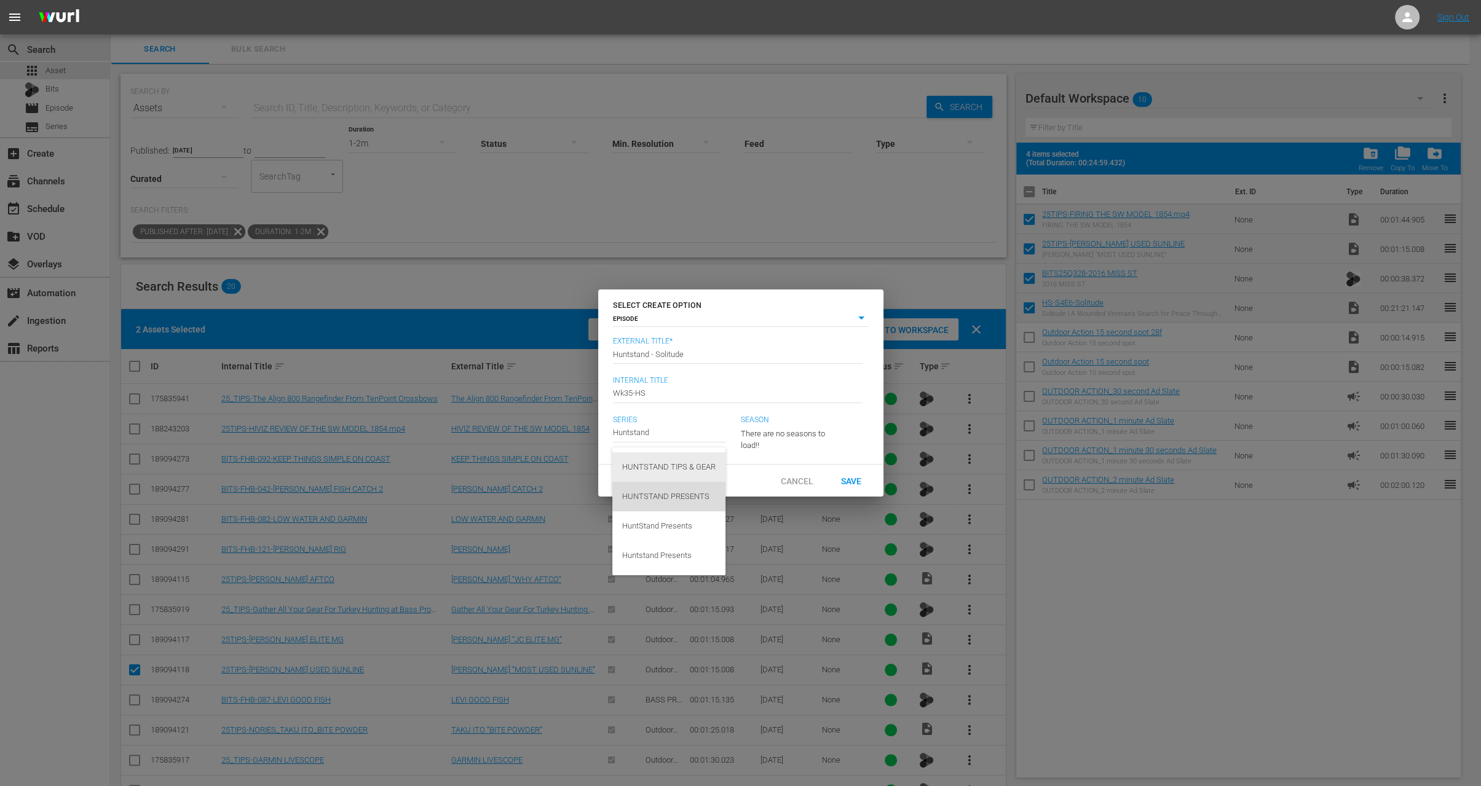
click at [676, 489] on div "HUNTSTAND PRESENTS" at bounding box center [668, 497] width 93 height 30
type input "HUNTSTAND PRESENTS"
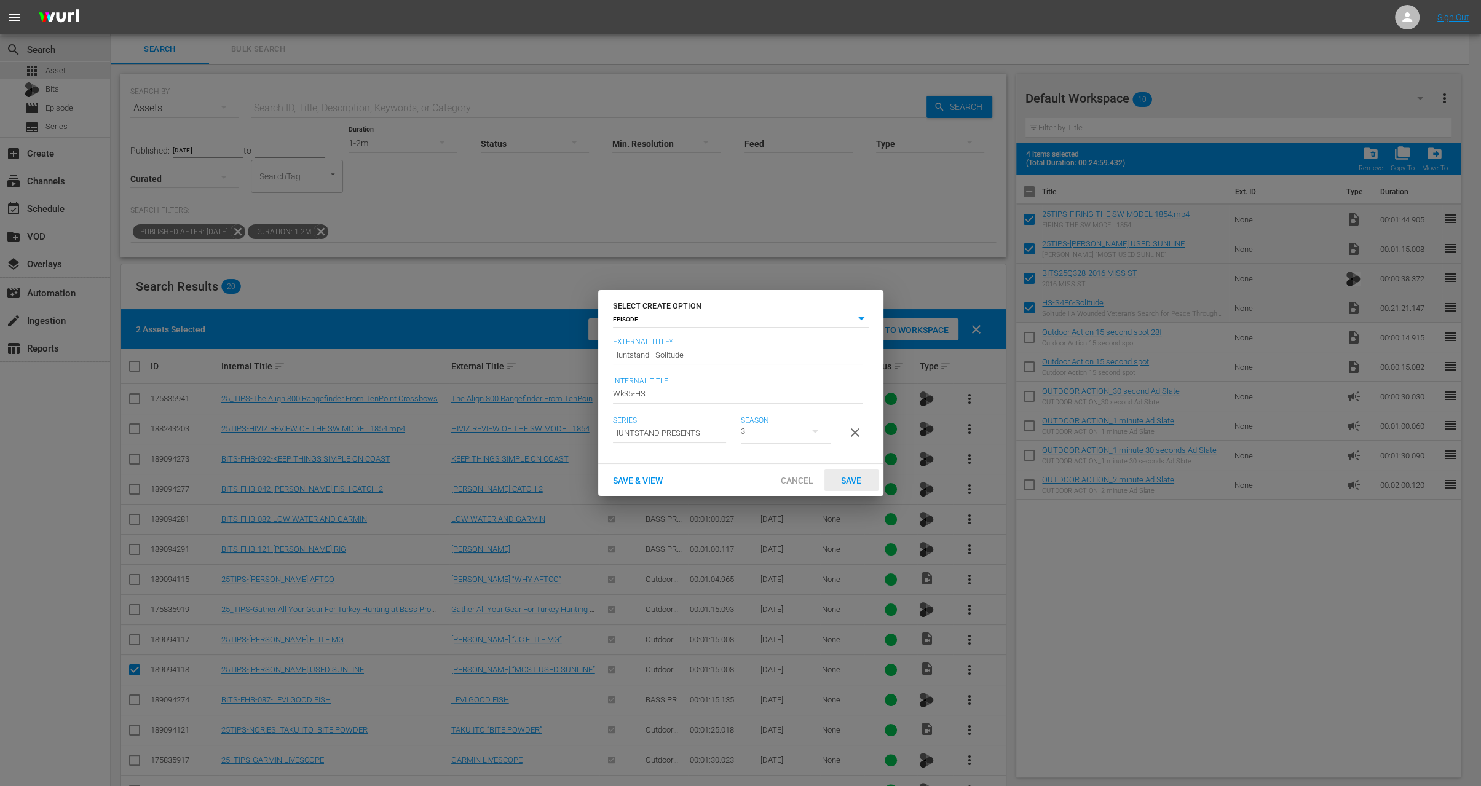
click at [860, 486] on span "Save" at bounding box center [851, 481] width 40 height 10
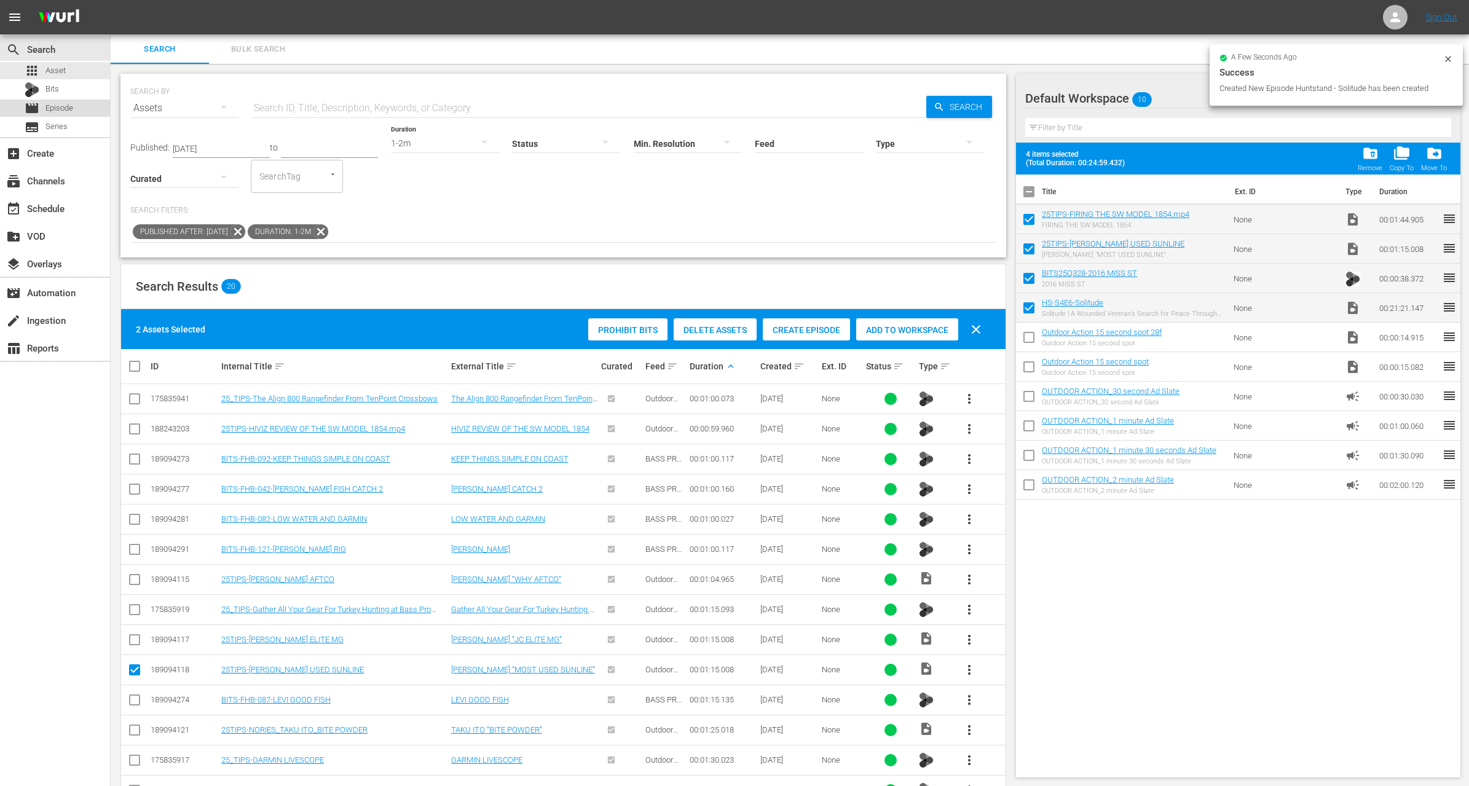
click at [71, 106] on span "Episode" at bounding box center [59, 108] width 28 height 12
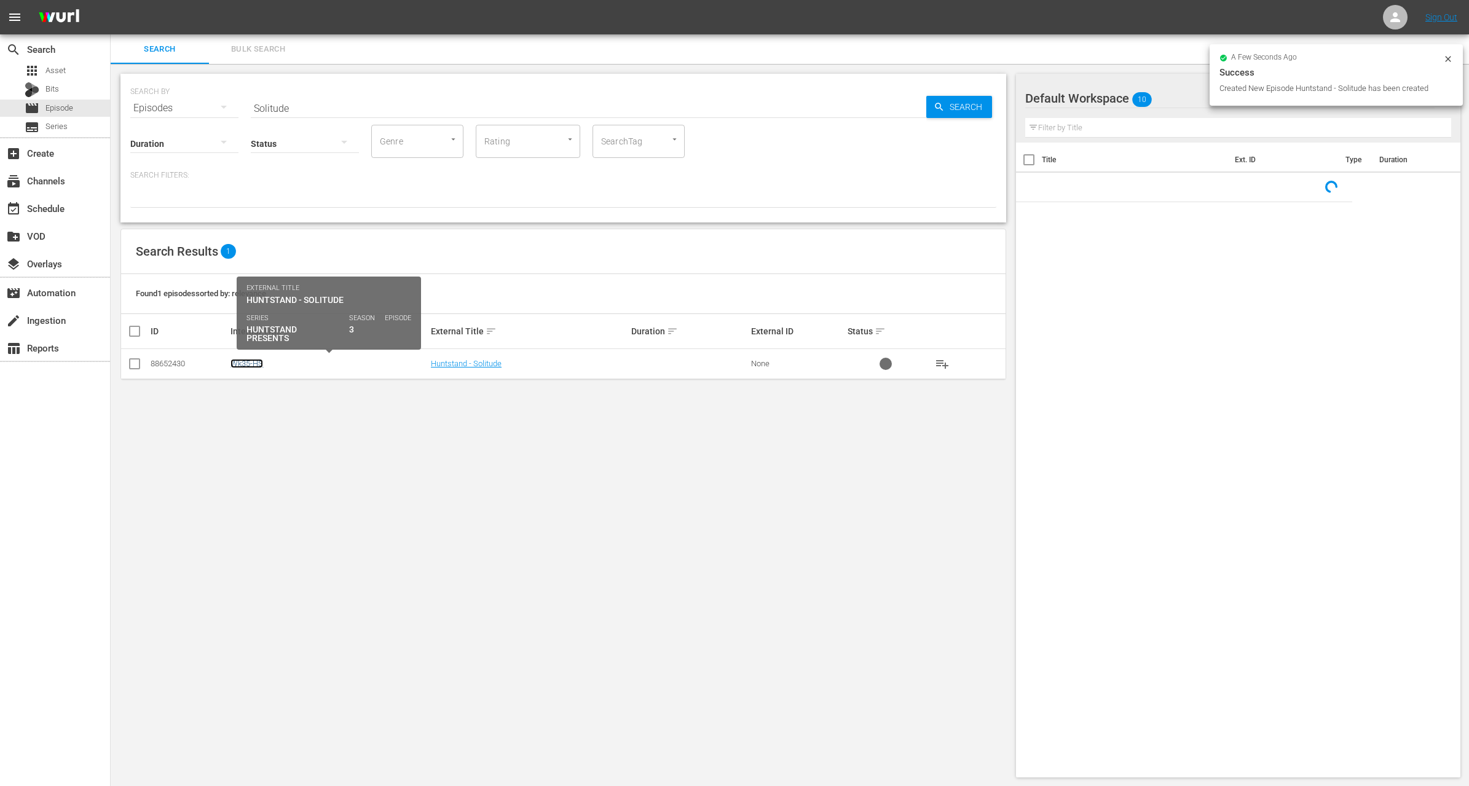
click at [249, 363] on link "Wk35-HS" at bounding box center [247, 363] width 33 height 9
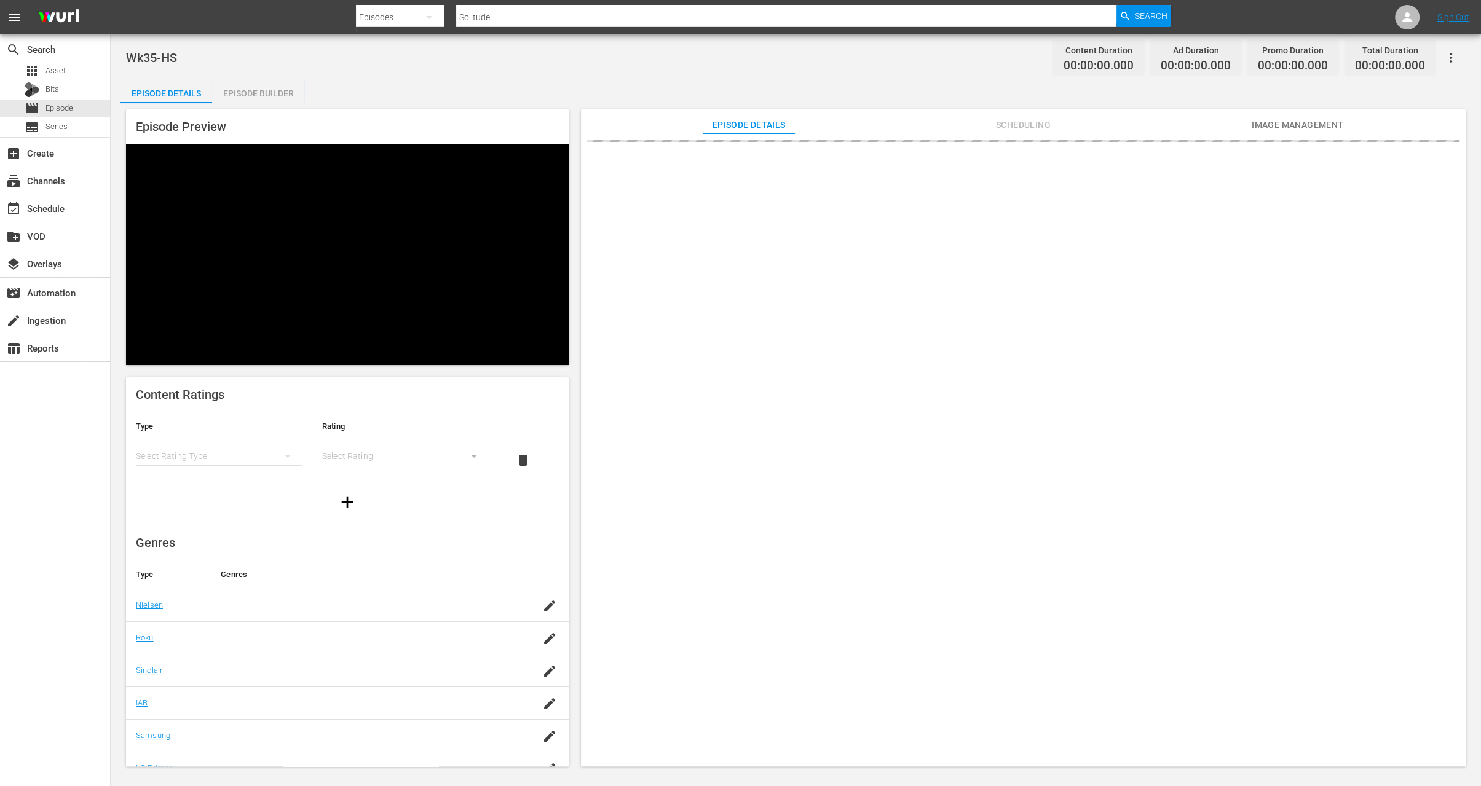
click at [272, 96] on div "Episode Builder" at bounding box center [258, 94] width 92 height 30
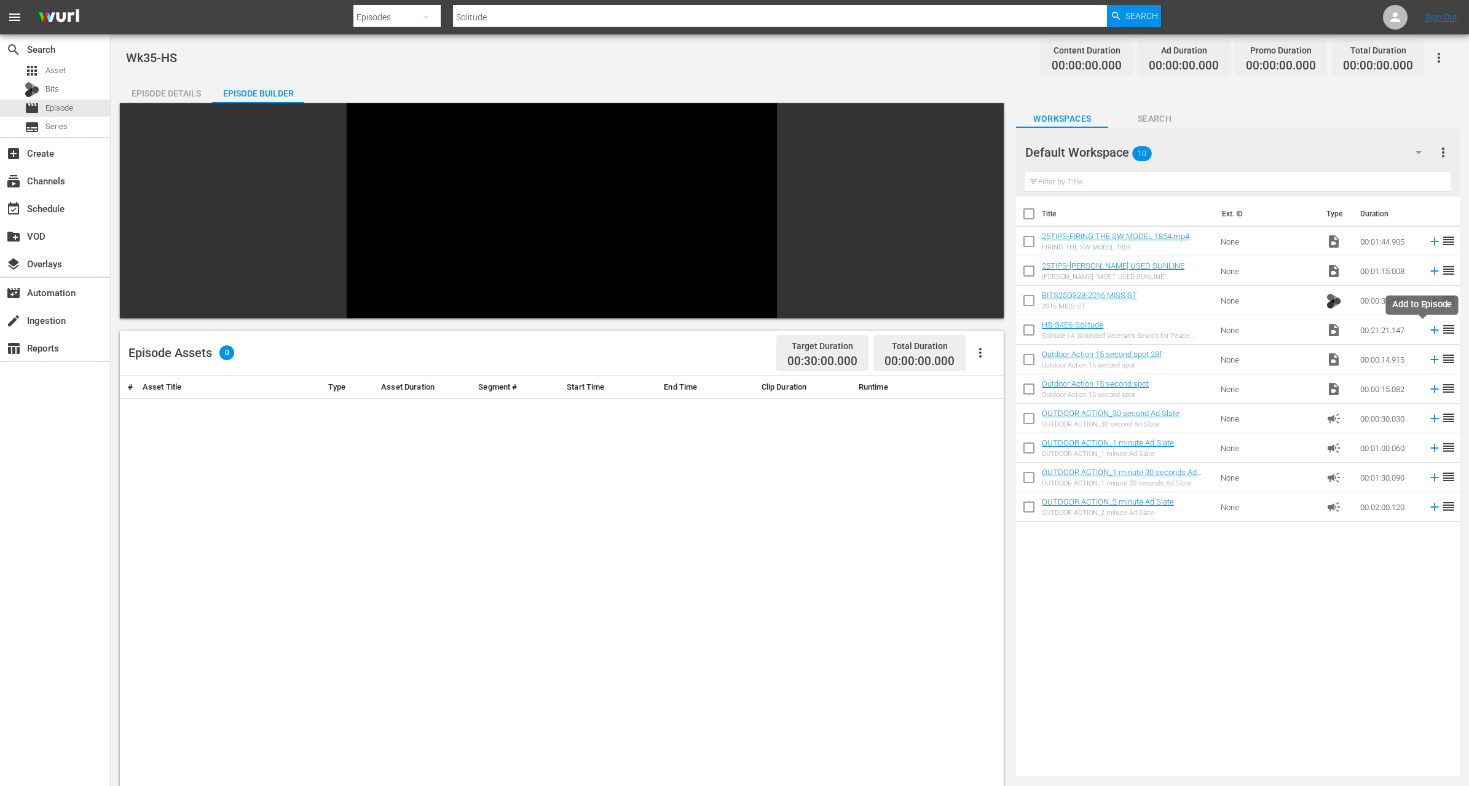
click at [1431, 330] on icon at bounding box center [1435, 330] width 8 height 8
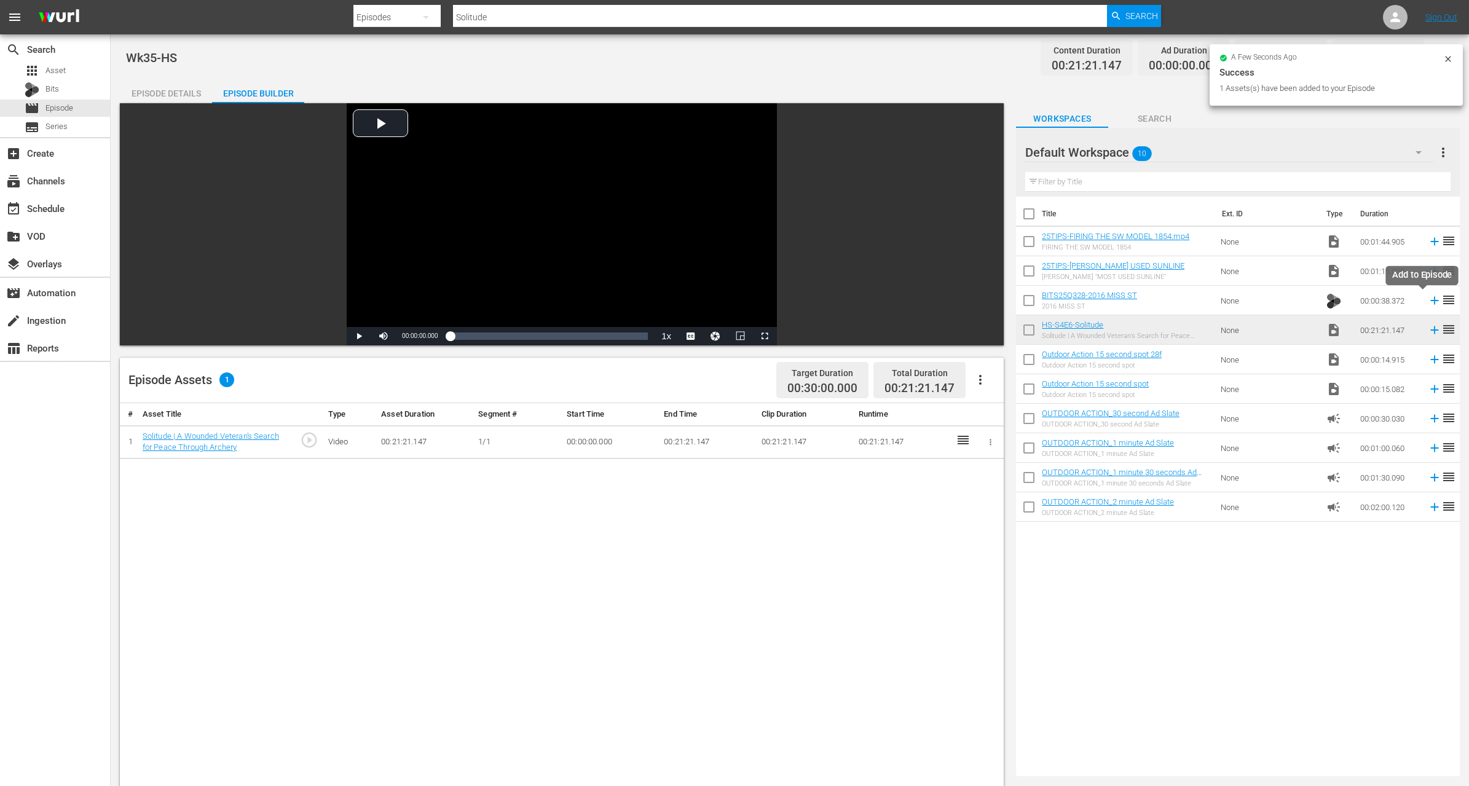
click at [1428, 299] on icon at bounding box center [1435, 301] width 14 height 14
click at [1428, 273] on icon at bounding box center [1435, 271] width 14 height 14
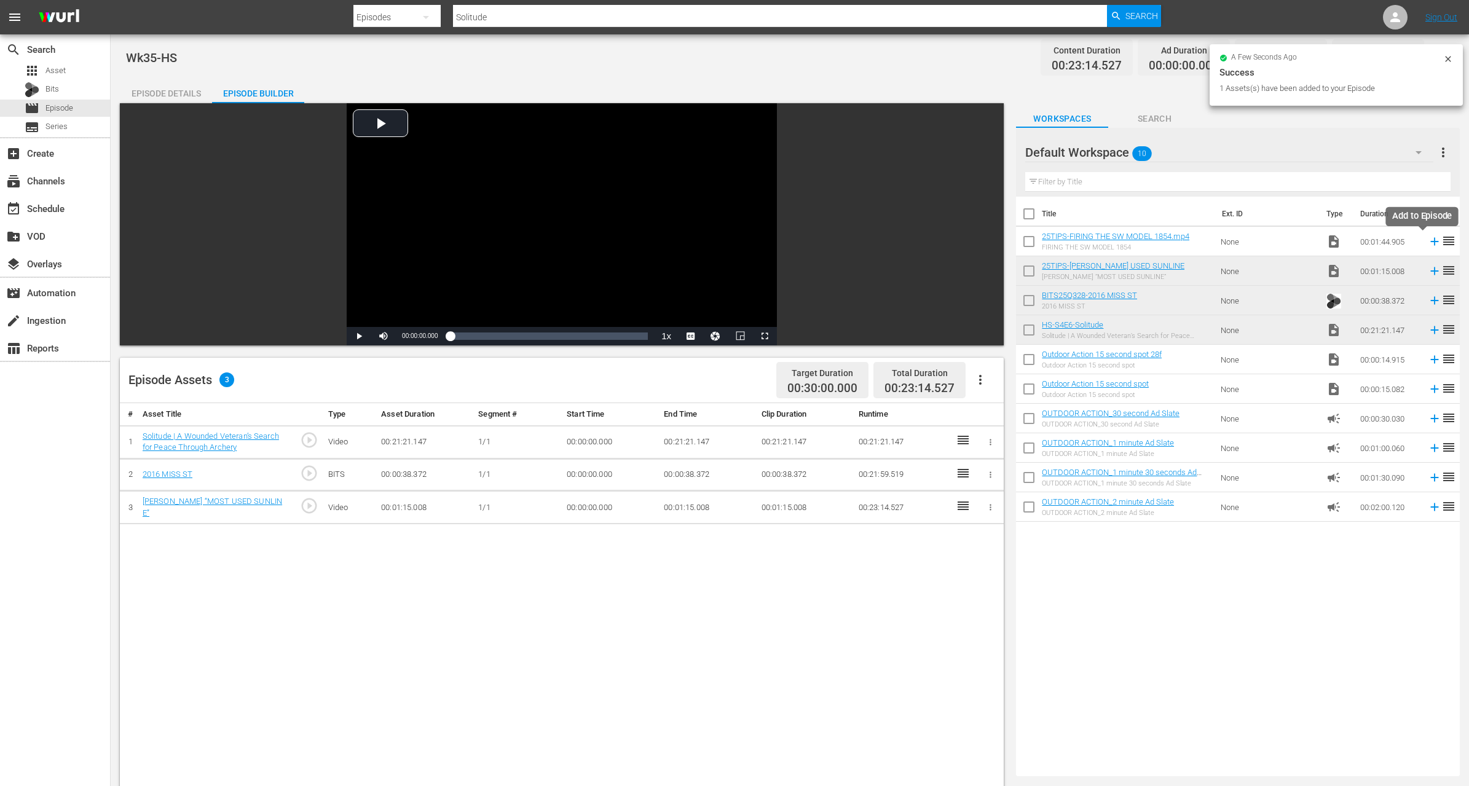
click at [1428, 239] on icon at bounding box center [1435, 242] width 14 height 14
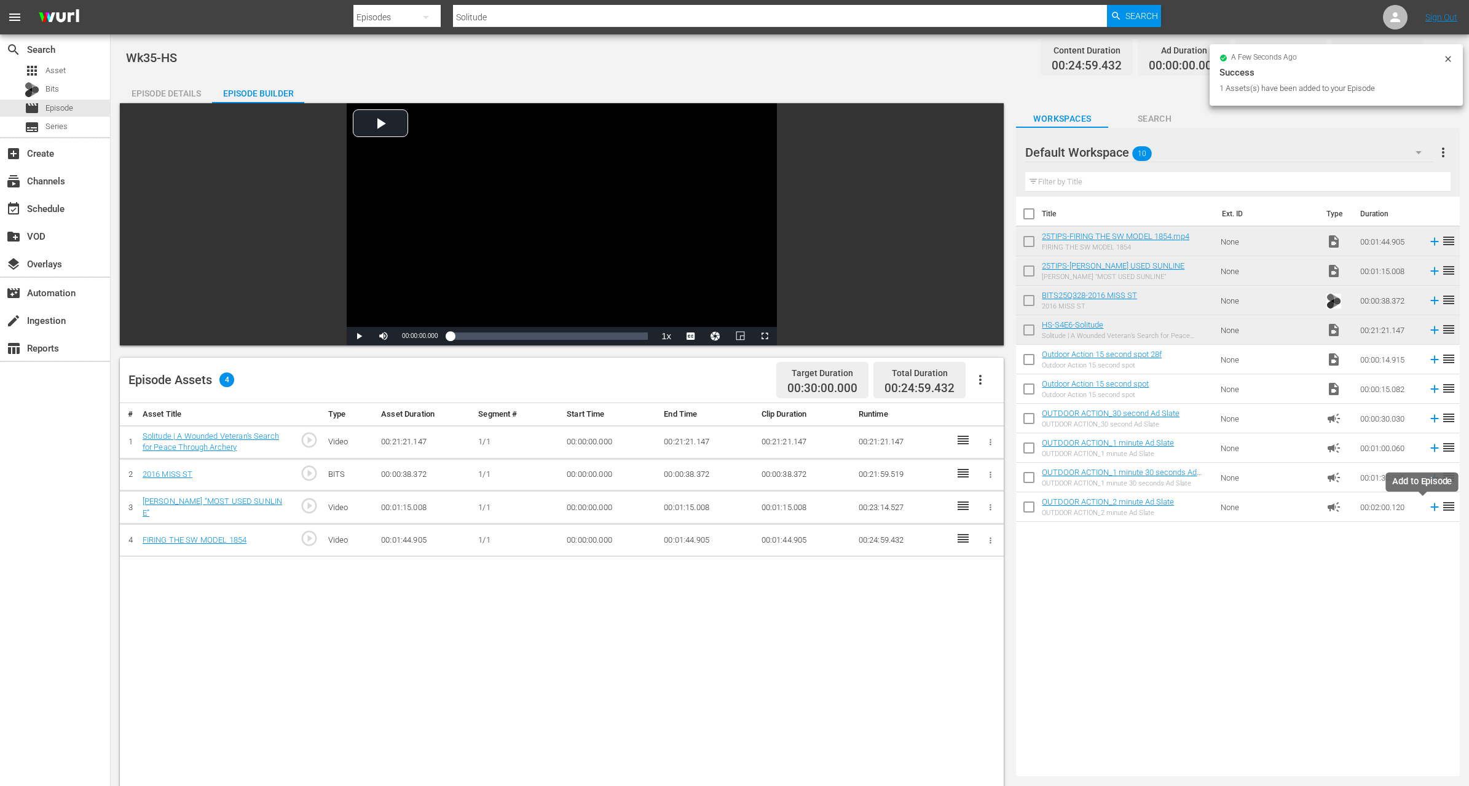
click at [1431, 510] on icon at bounding box center [1435, 508] width 8 height 8
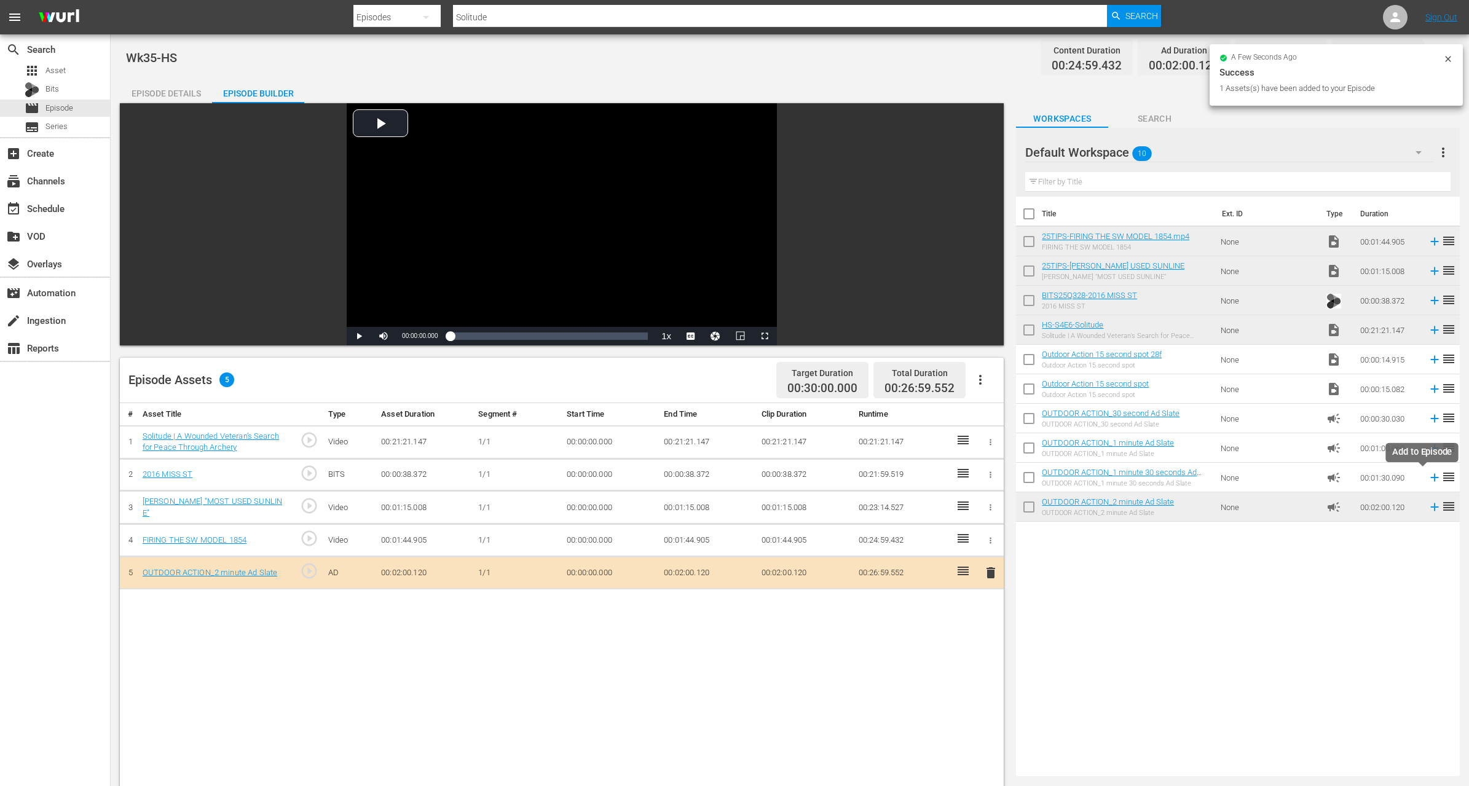
click at [1428, 476] on icon at bounding box center [1435, 478] width 14 height 14
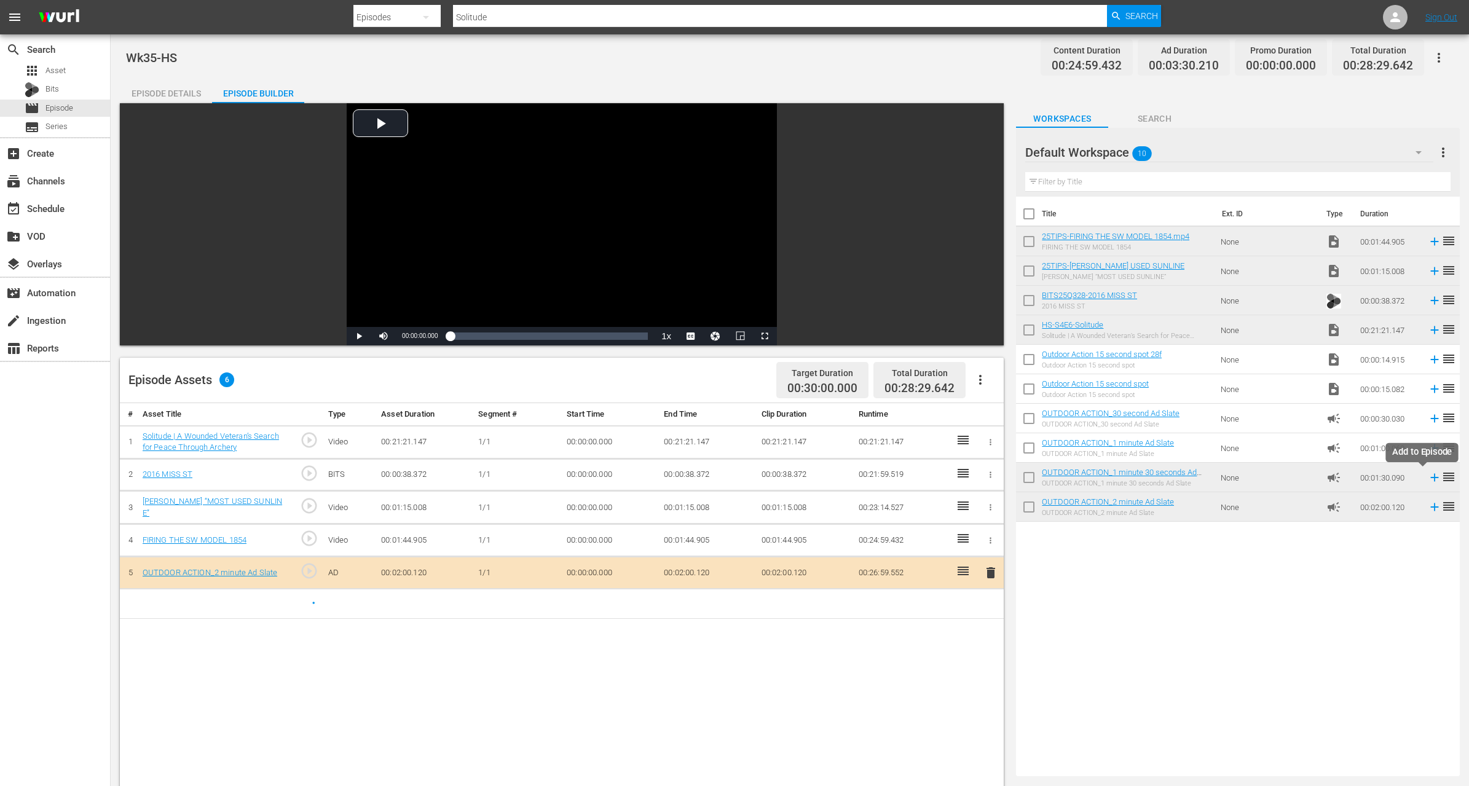
click at [1428, 478] on icon at bounding box center [1435, 478] width 14 height 14
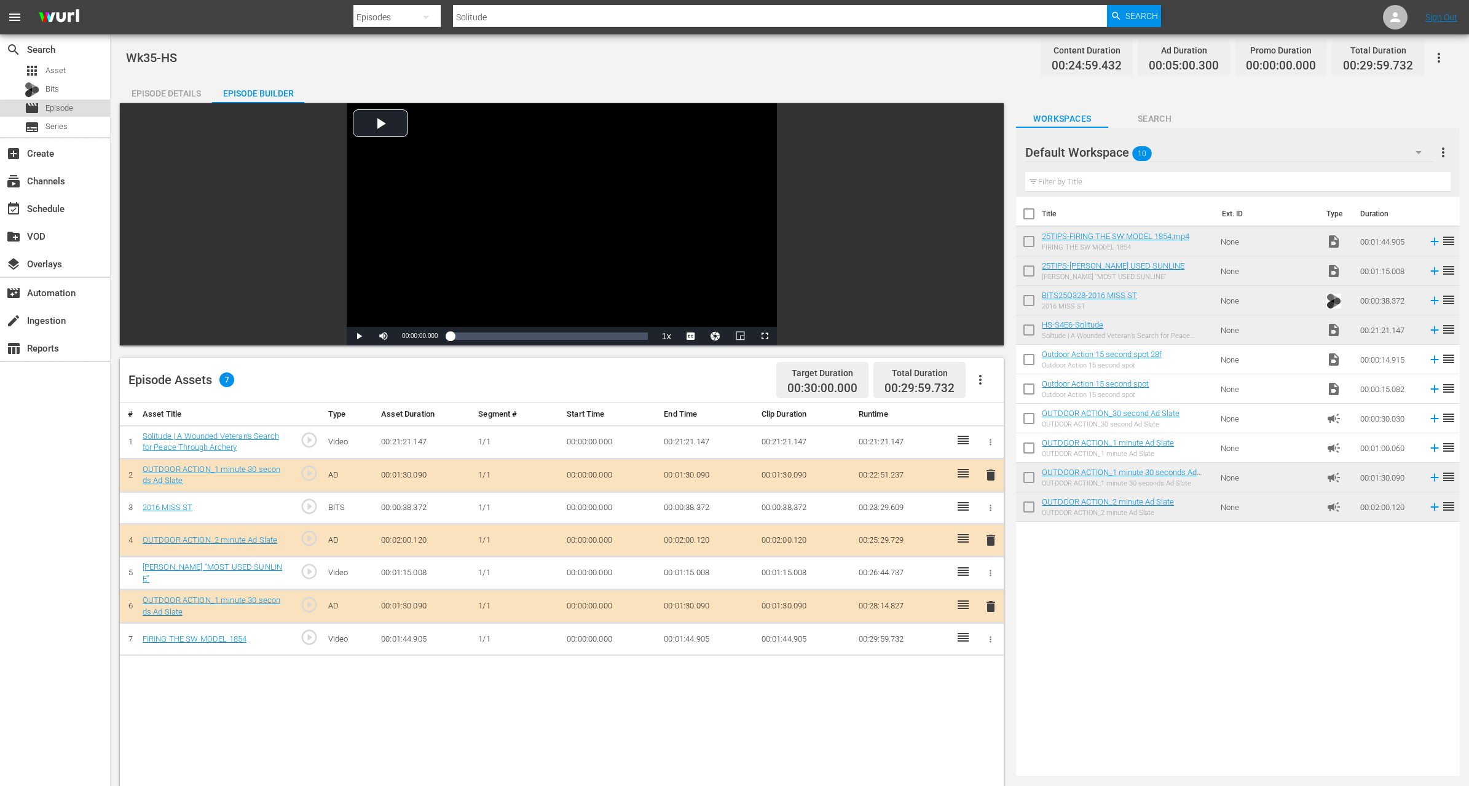
click at [63, 109] on span "Episode" at bounding box center [59, 108] width 28 height 12
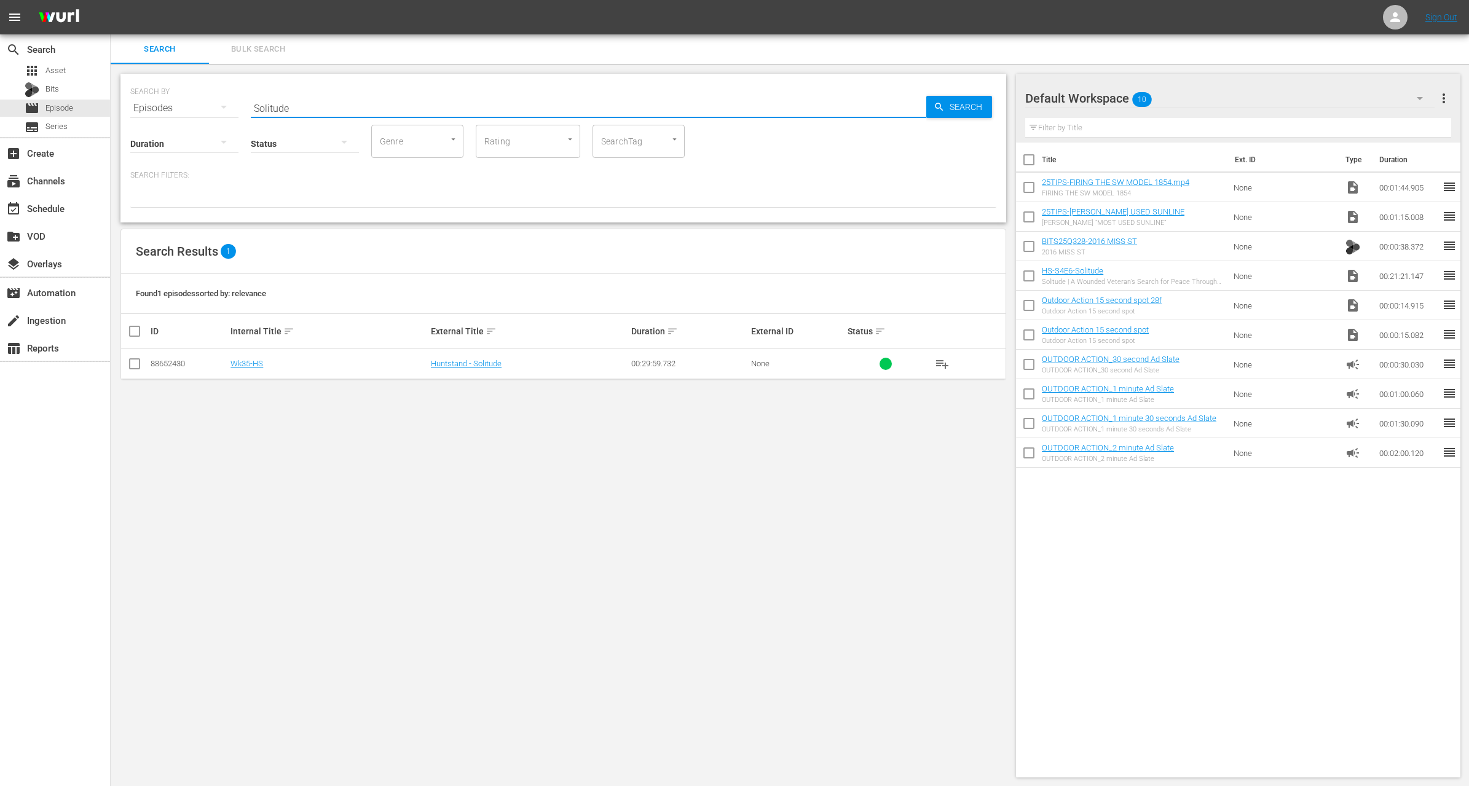
click at [317, 102] on input "Solitude" at bounding box center [589, 108] width 676 height 30
paste input "West Virginia River Muskies"
type input "West Virginia River Muskies"
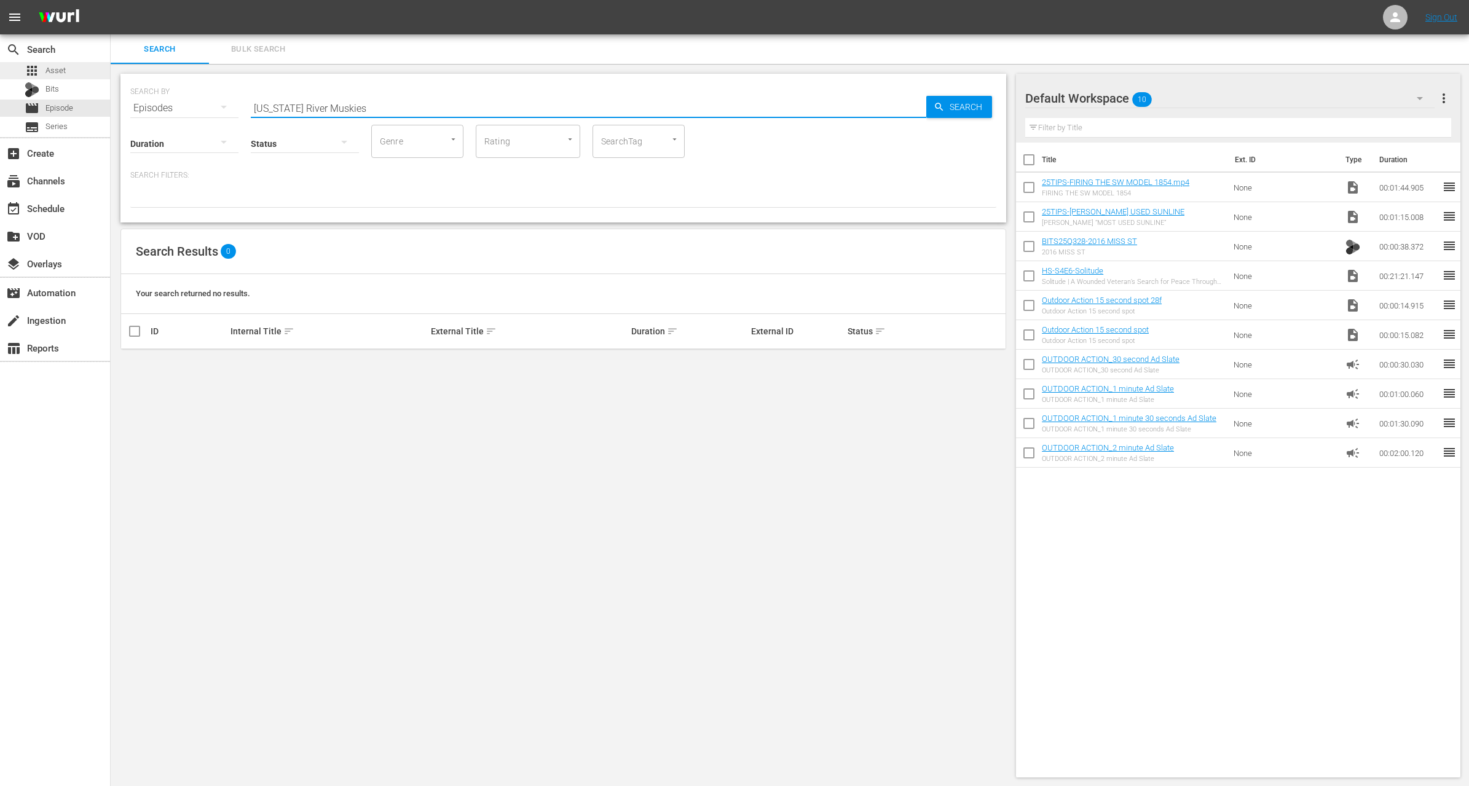
click at [57, 69] on span "Asset" at bounding box center [55, 71] width 20 height 12
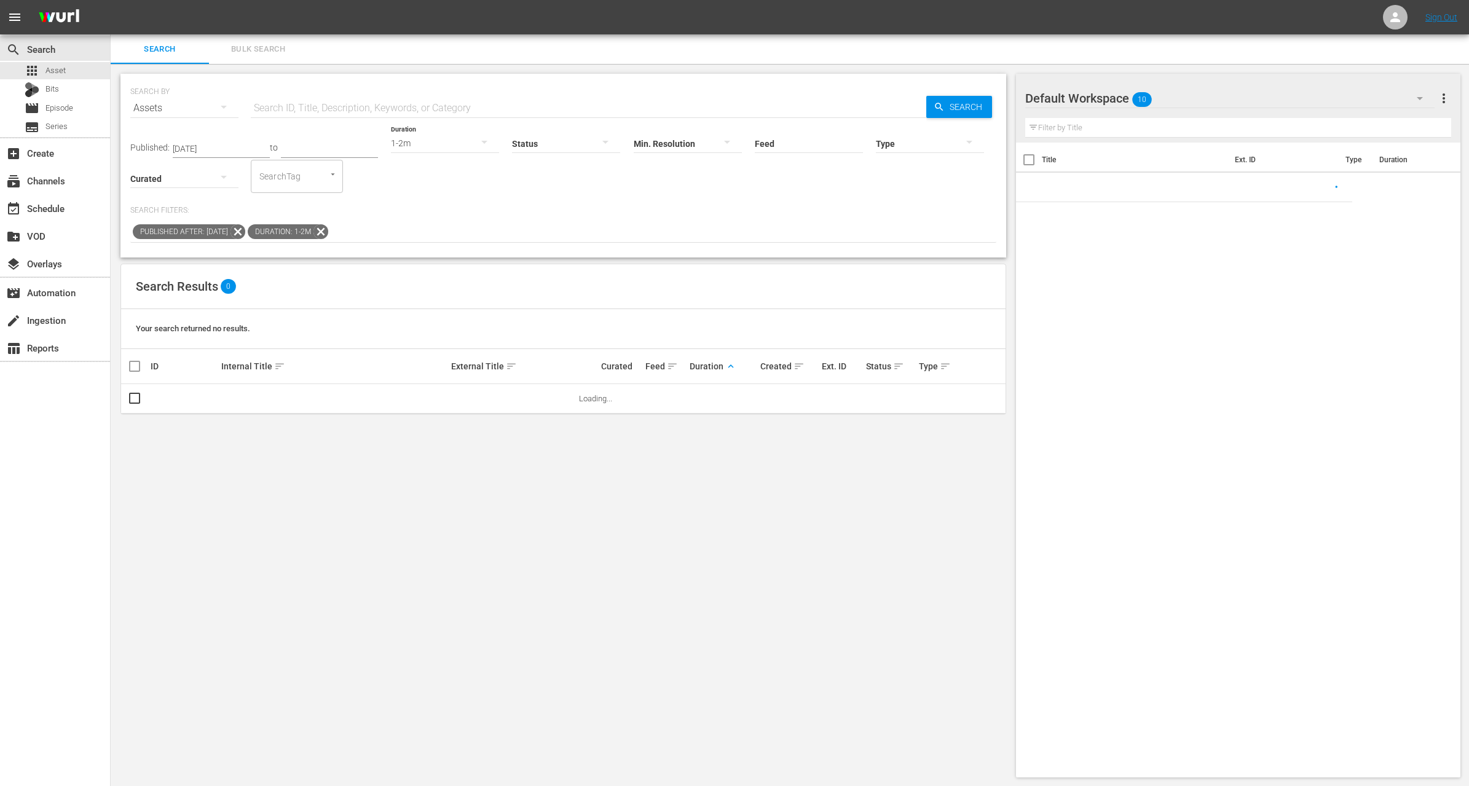
click at [329, 228] on icon at bounding box center [321, 232] width 16 height 16
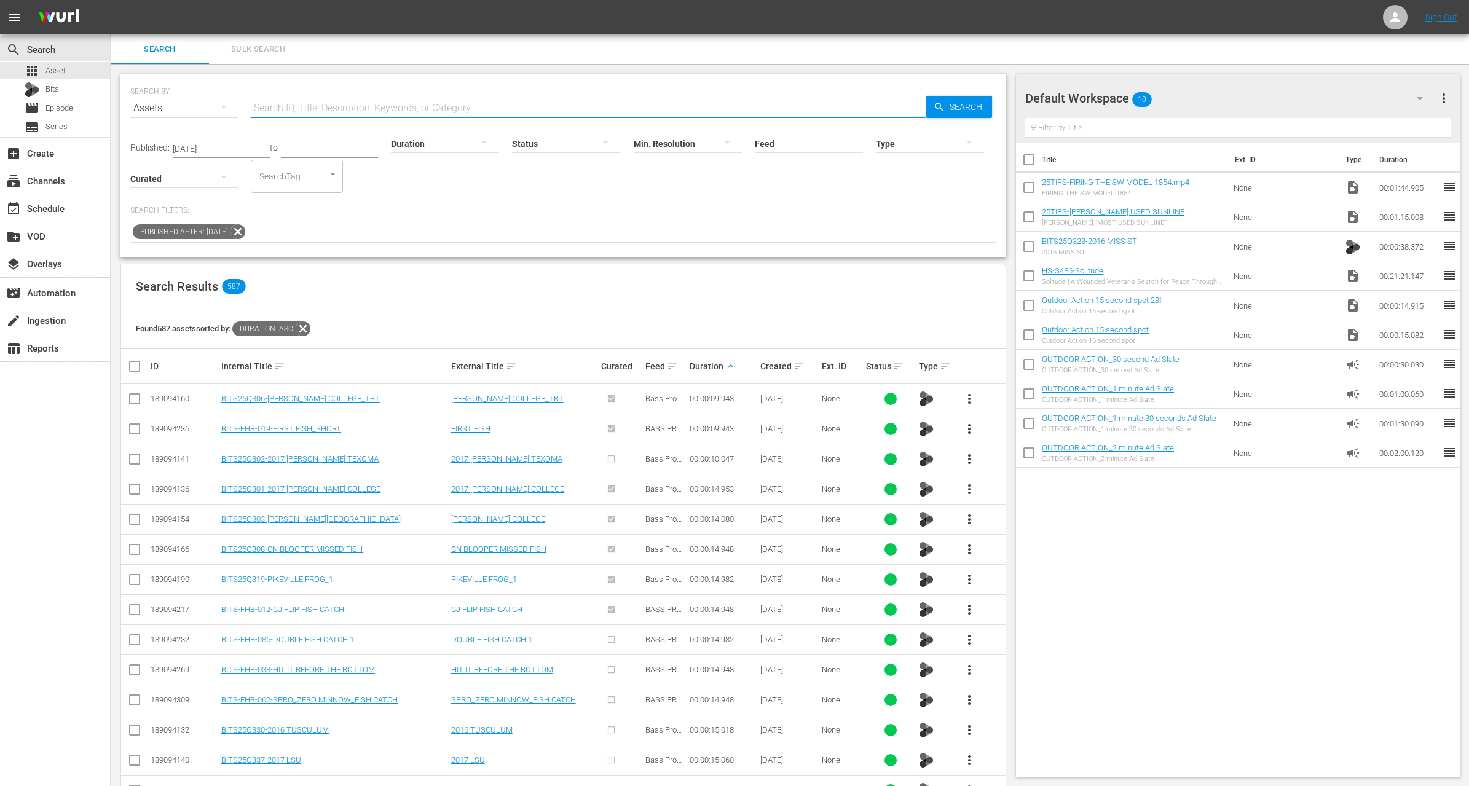
click at [318, 96] on input "text" at bounding box center [589, 108] width 676 height 30
paste input "West Virginia River Muskies"
type input "West Virginia River Muskies"
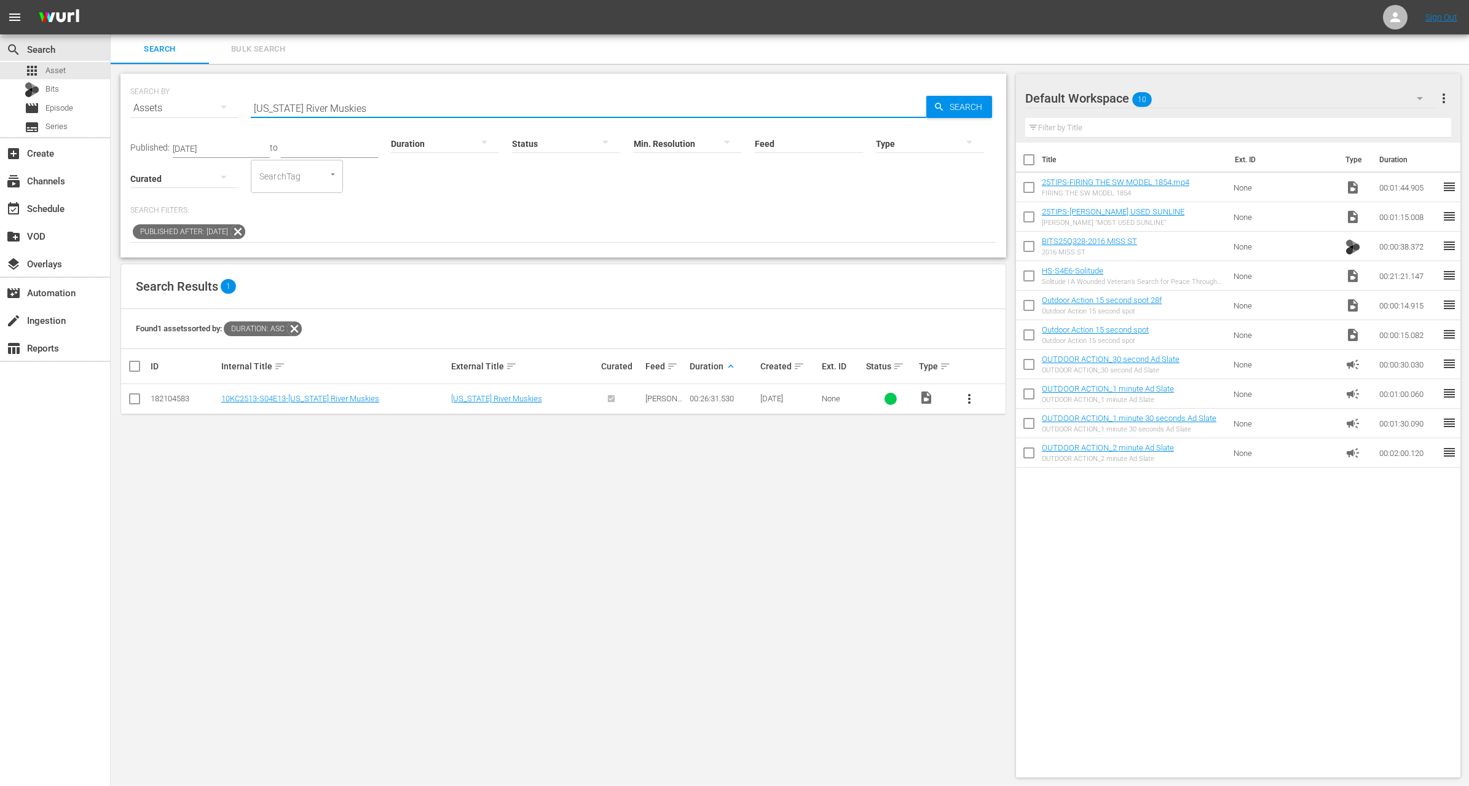
click at [973, 397] on span "more_vert" at bounding box center [969, 399] width 15 height 15
click at [1002, 425] on div "Workspace" at bounding box center [1036, 433] width 84 height 30
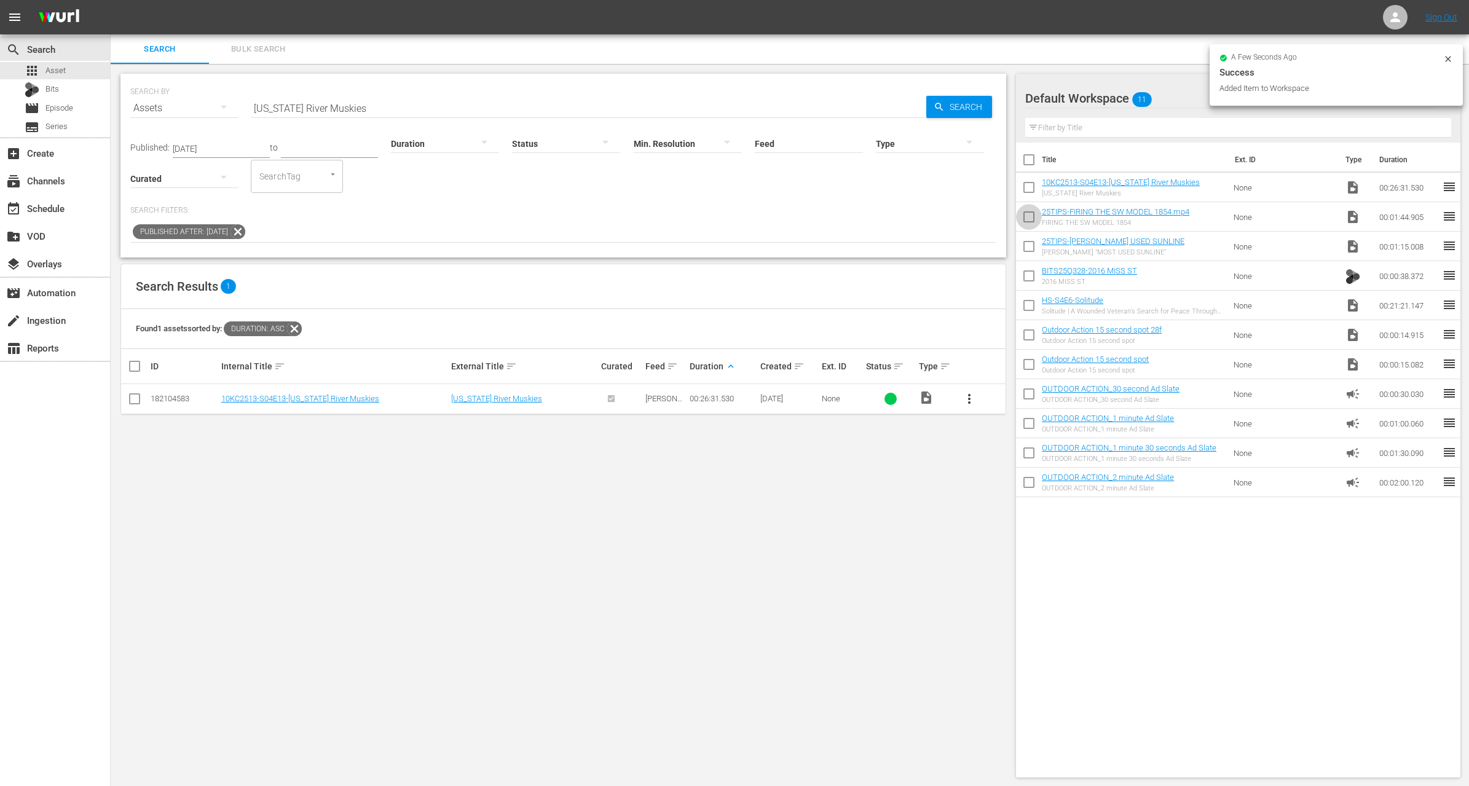
click at [1026, 222] on input "checkbox" at bounding box center [1029, 220] width 26 height 26
checkbox input "true"
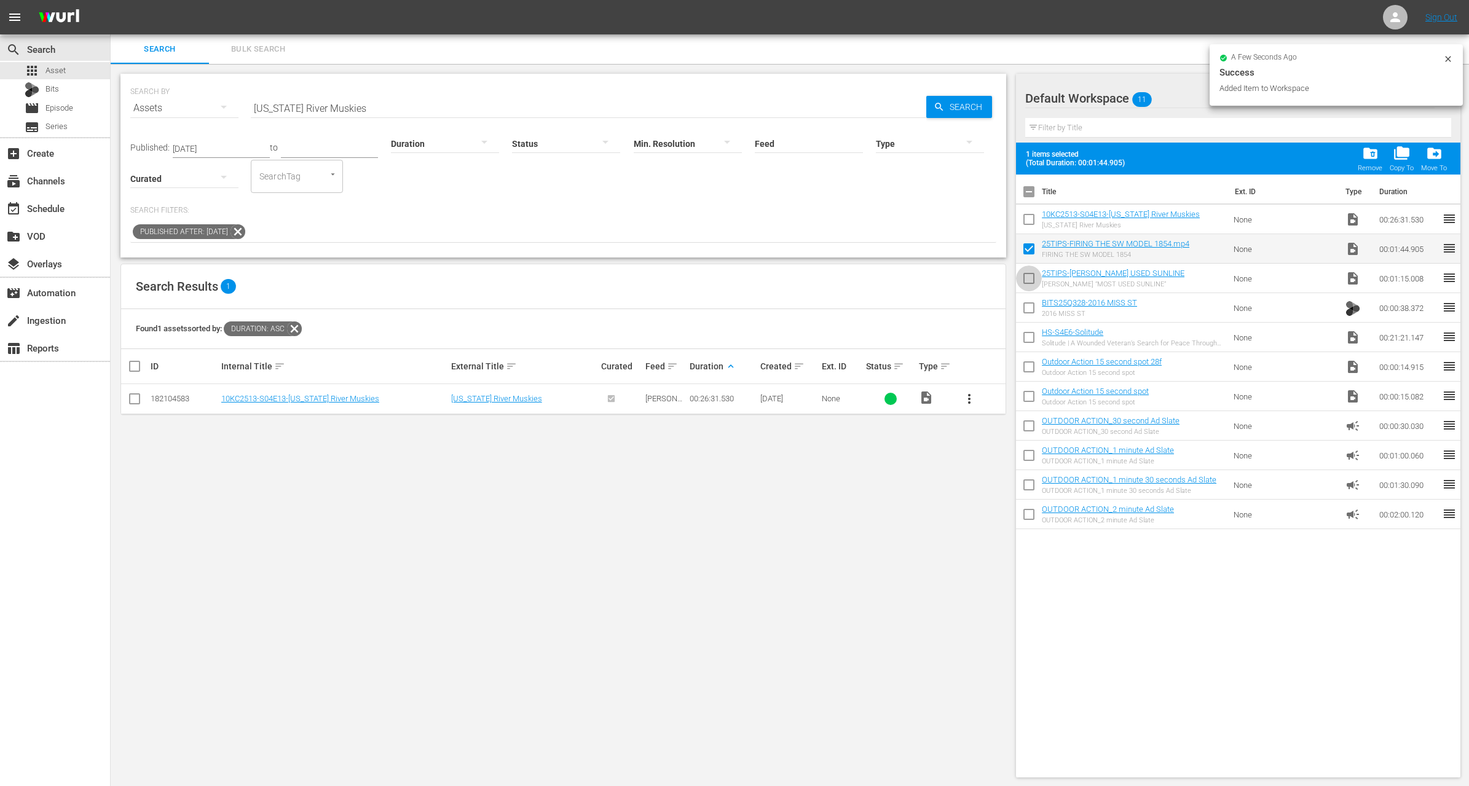
click at [1034, 283] on input "checkbox" at bounding box center [1029, 281] width 26 height 26
checkbox input "true"
click at [1029, 323] on td at bounding box center [1029, 338] width 26 height 30
click at [1028, 320] on input "checkbox" at bounding box center [1029, 311] width 26 height 26
checkbox input "true"
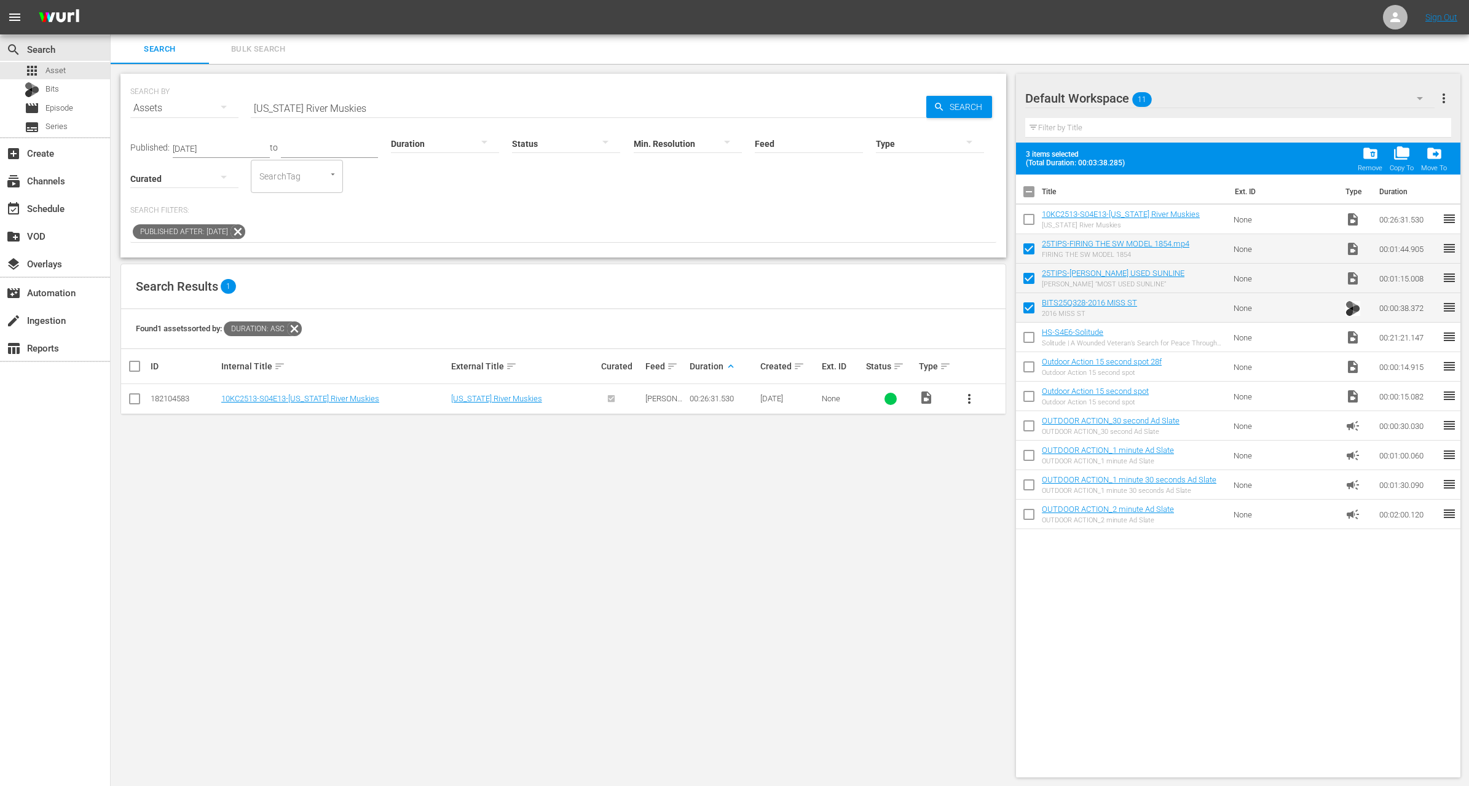
click at [1027, 354] on span at bounding box center [1029, 367] width 26 height 26
click at [1028, 341] on input "checkbox" at bounding box center [1029, 340] width 26 height 26
checkbox input "true"
click at [1368, 161] on span "folder_delete" at bounding box center [1371, 153] width 17 height 17
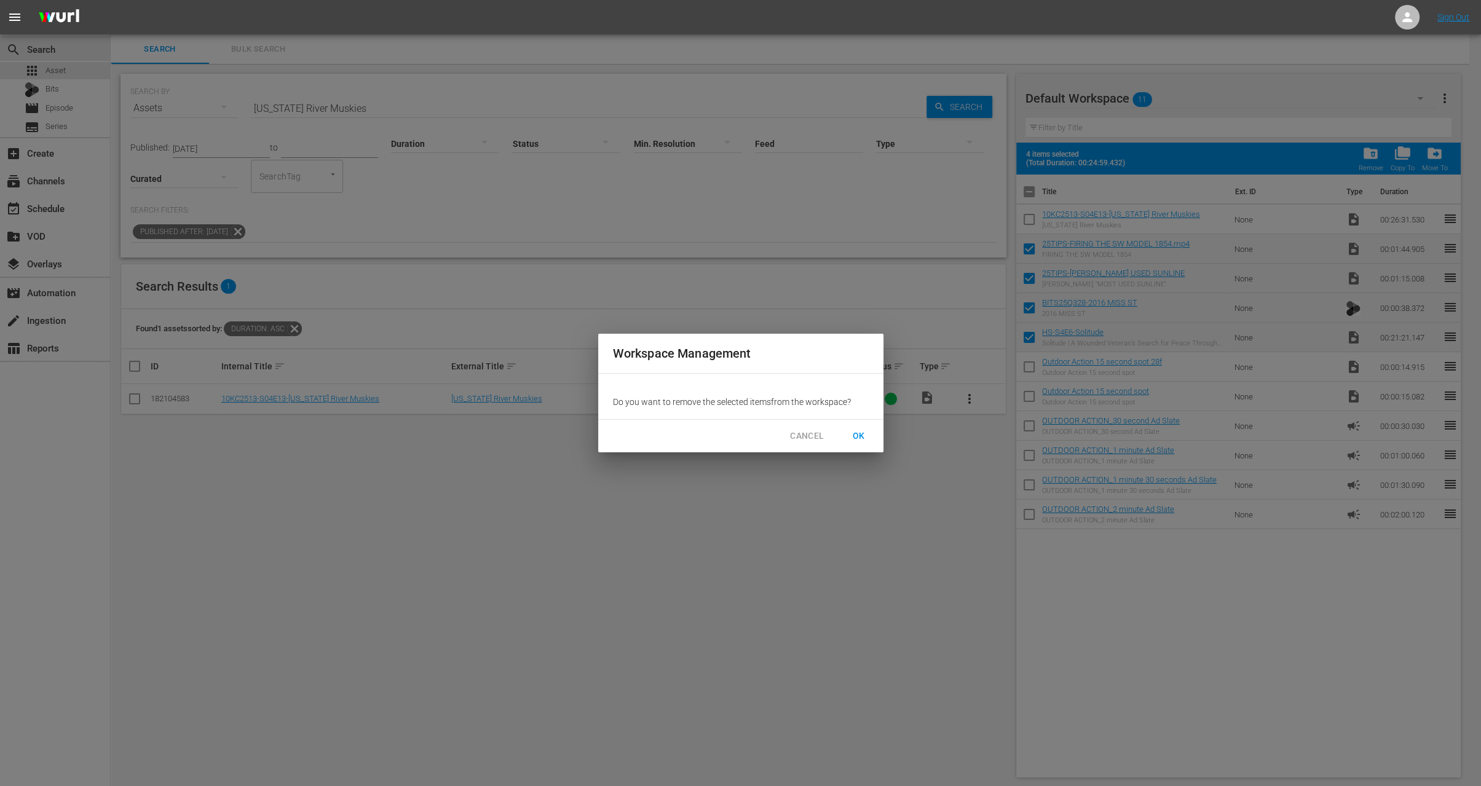
click at [856, 435] on span "OK" at bounding box center [859, 436] width 20 height 15
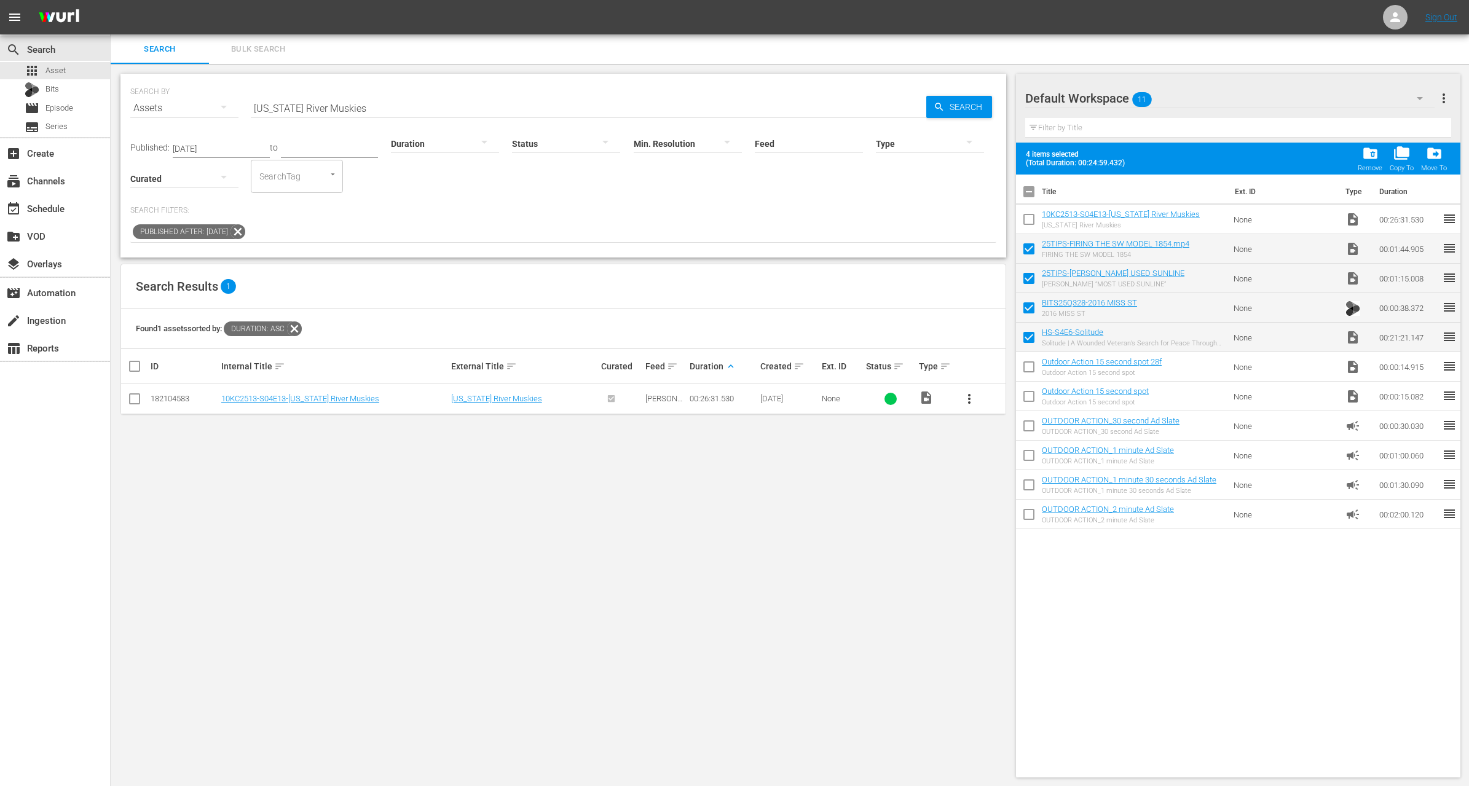
checkbox input "false"
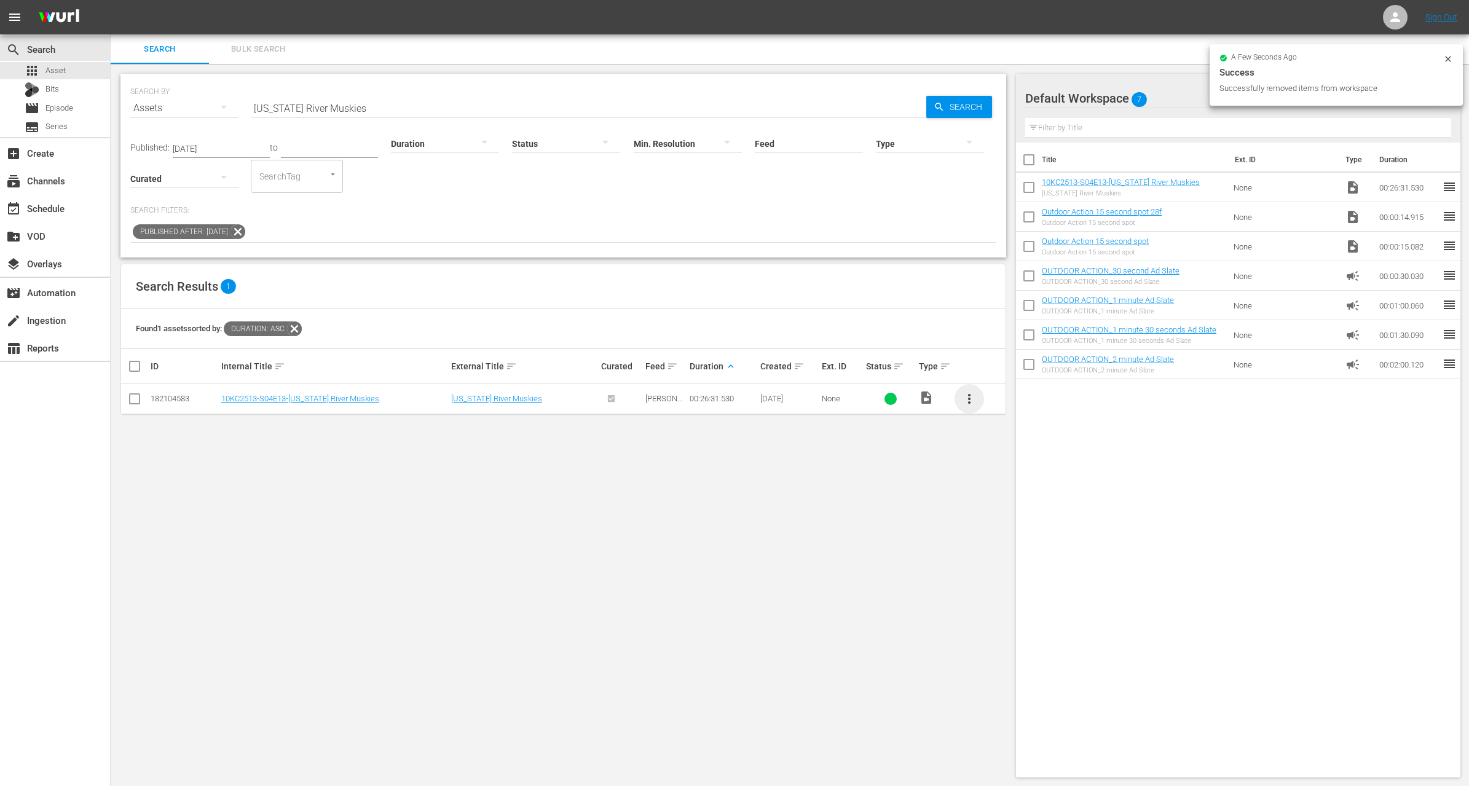
click at [973, 403] on span "more_vert" at bounding box center [969, 399] width 15 height 15
click at [1002, 432] on div "Workspace" at bounding box center [1036, 433] width 84 height 30
click at [429, 136] on div at bounding box center [445, 143] width 108 height 34
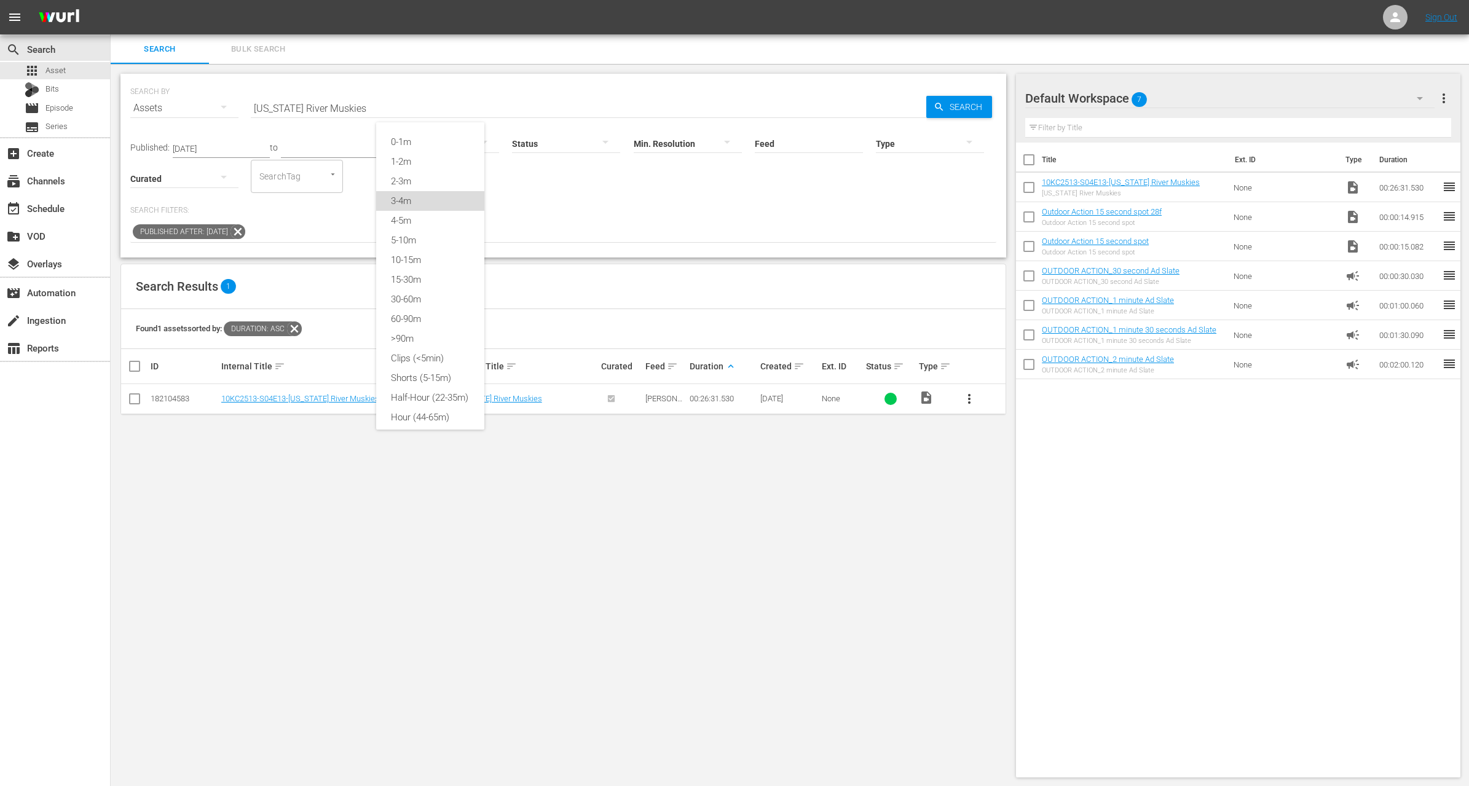
click at [425, 199] on div "3-4m" at bounding box center [430, 201] width 108 height 20
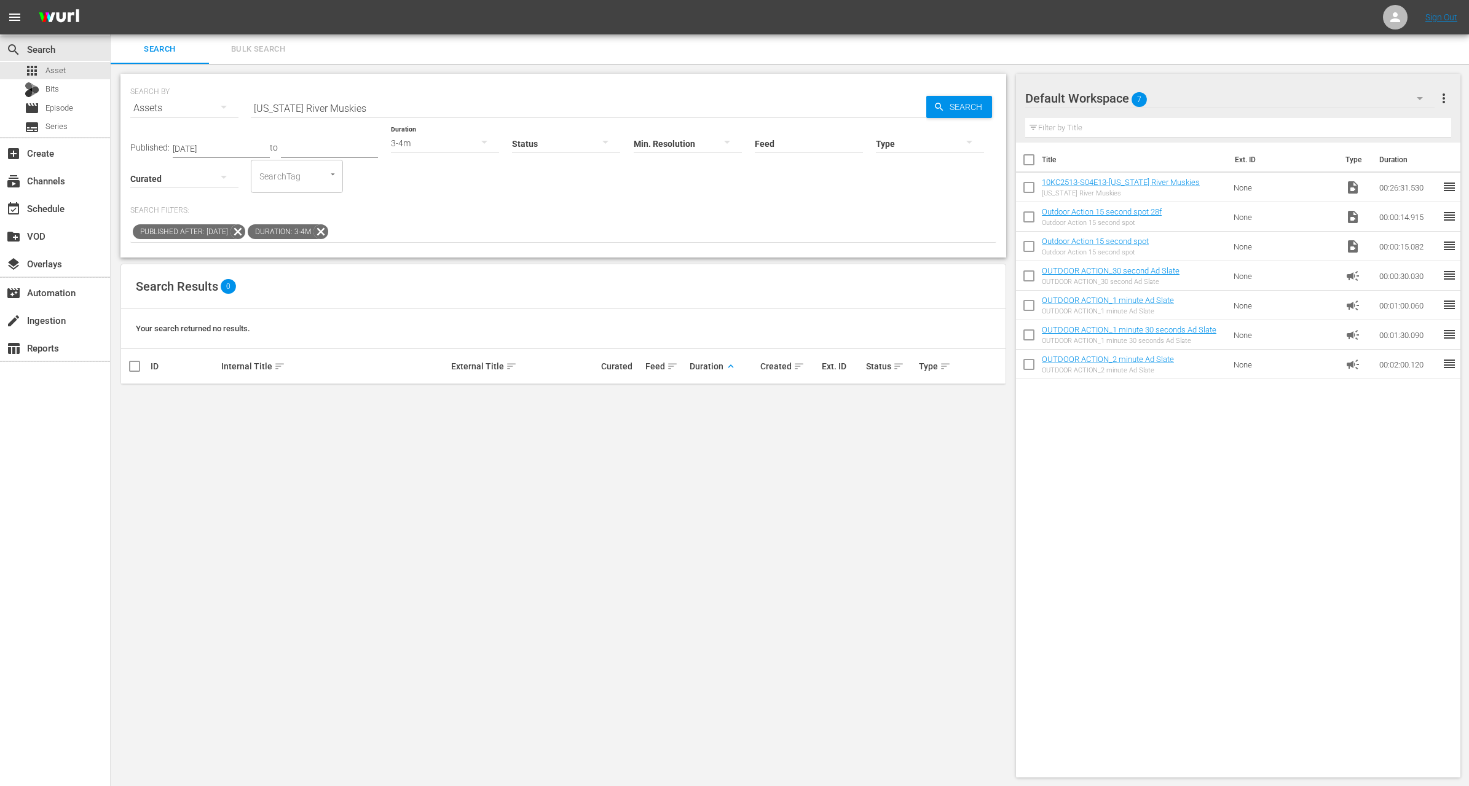
click at [404, 100] on input "West Virginia River Muskies" at bounding box center [589, 108] width 676 height 30
click at [492, 235] on div "Published After: Dec 1, 2024 Duration: 3-4m" at bounding box center [563, 232] width 866 height 21
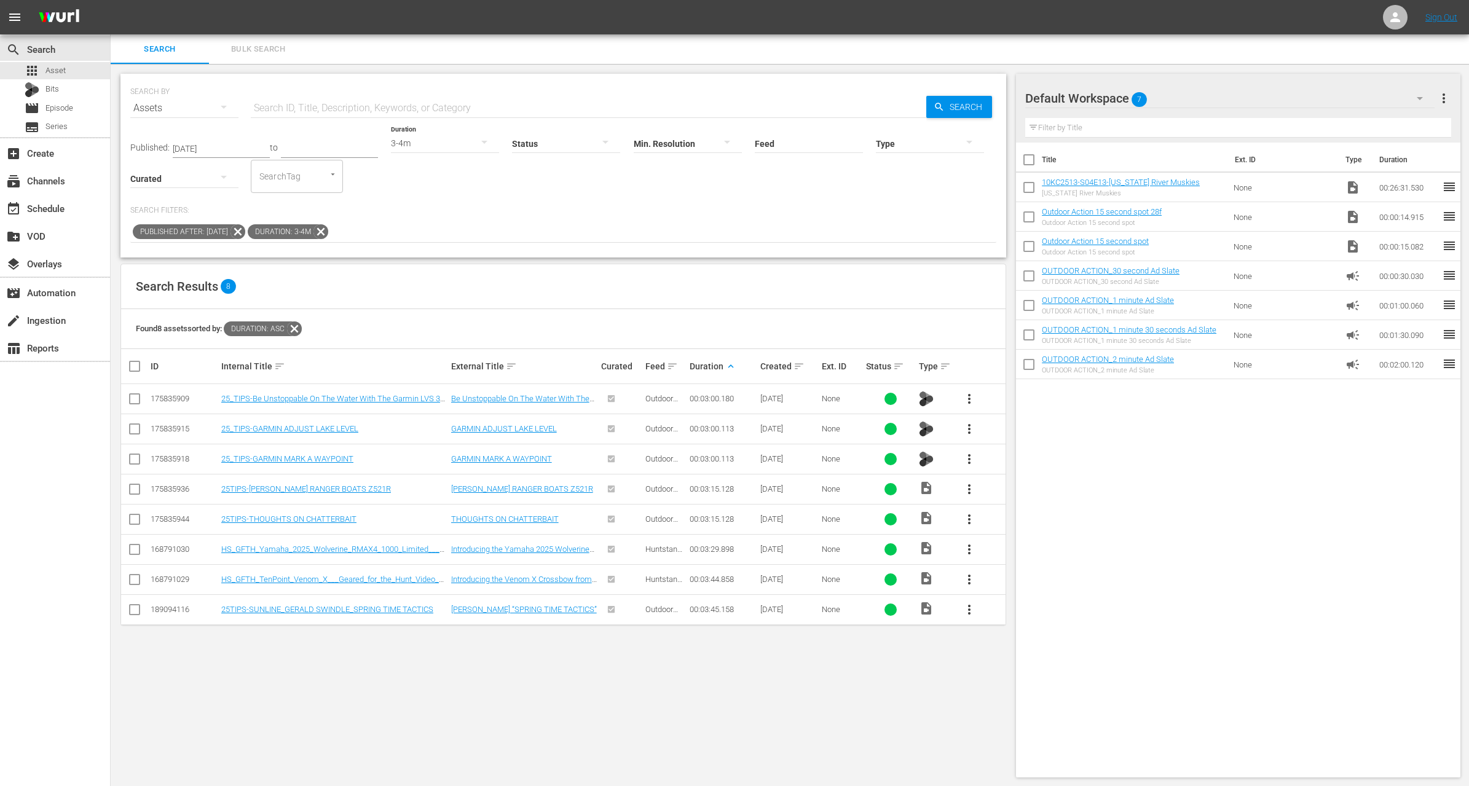
click at [972, 547] on span "more_vert" at bounding box center [969, 549] width 15 height 15
click at [1010, 576] on div "Workspace" at bounding box center [1036, 583] width 84 height 30
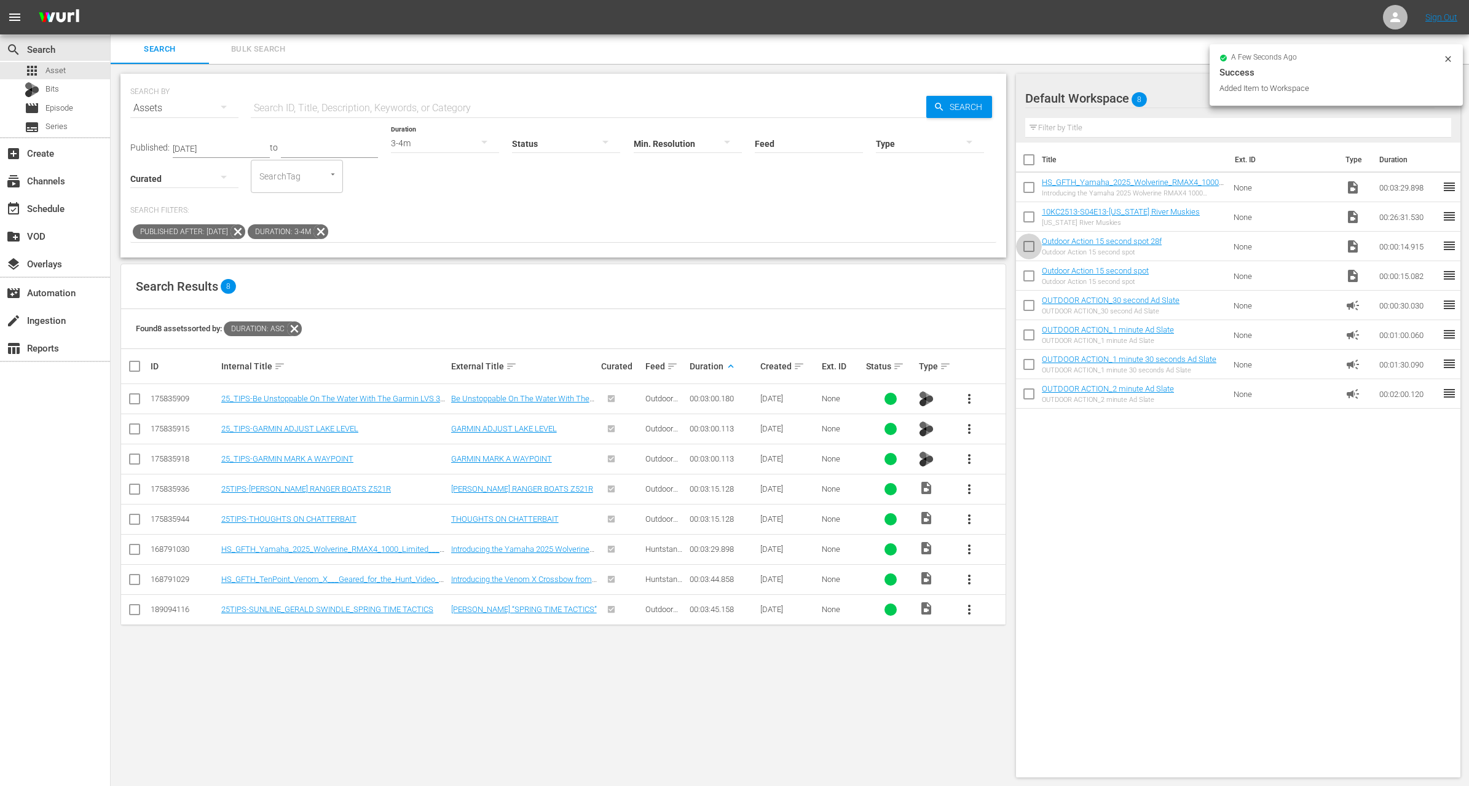
click at [1028, 236] on input "checkbox" at bounding box center [1029, 249] width 26 height 26
checkbox input "true"
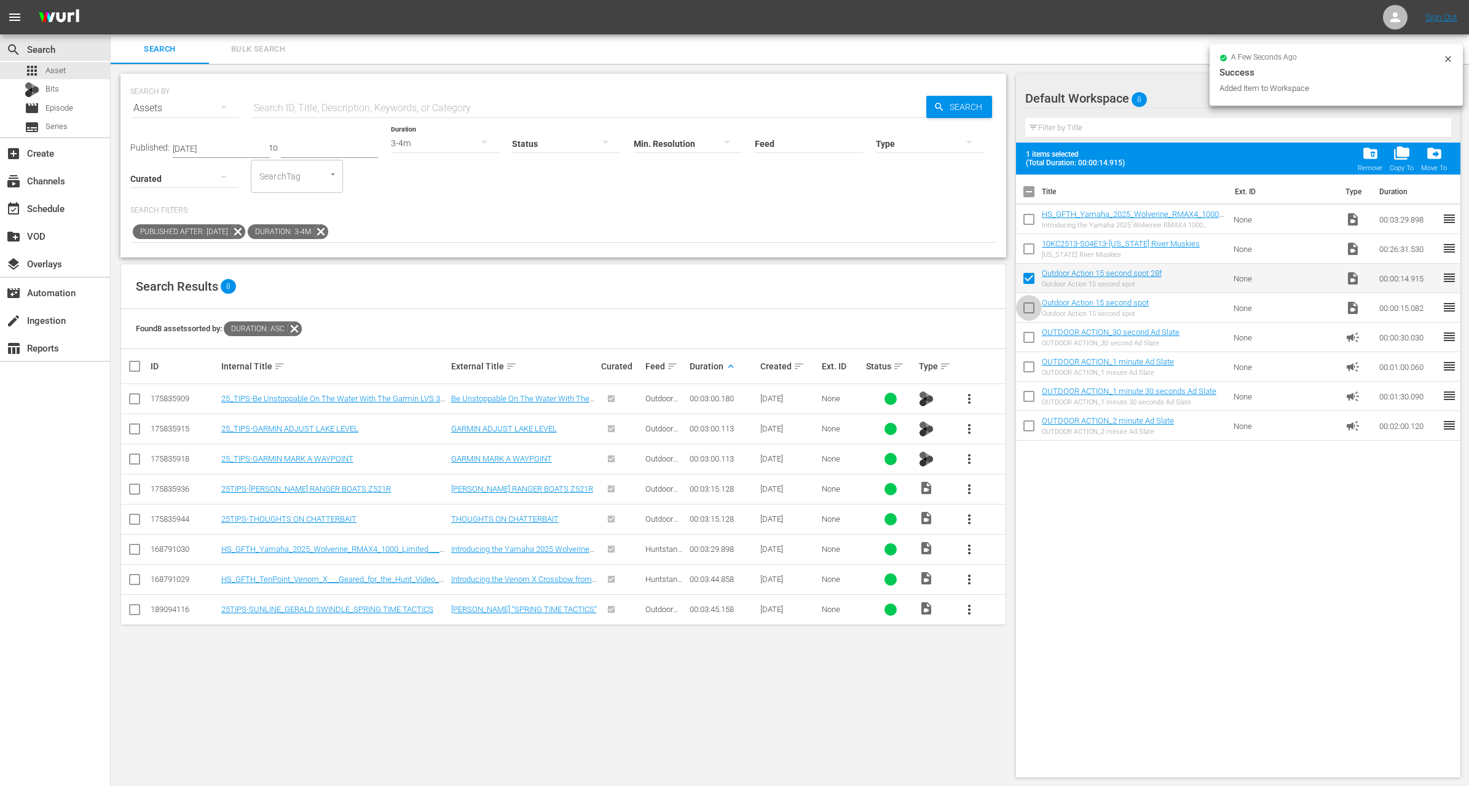
click at [1023, 299] on input "checkbox" at bounding box center [1029, 311] width 26 height 26
click at [1026, 316] on input "checkbox" at bounding box center [1029, 311] width 26 height 26
checkbox input "false"
click at [1030, 280] on input "checkbox" at bounding box center [1029, 281] width 26 height 26
checkbox input "false"
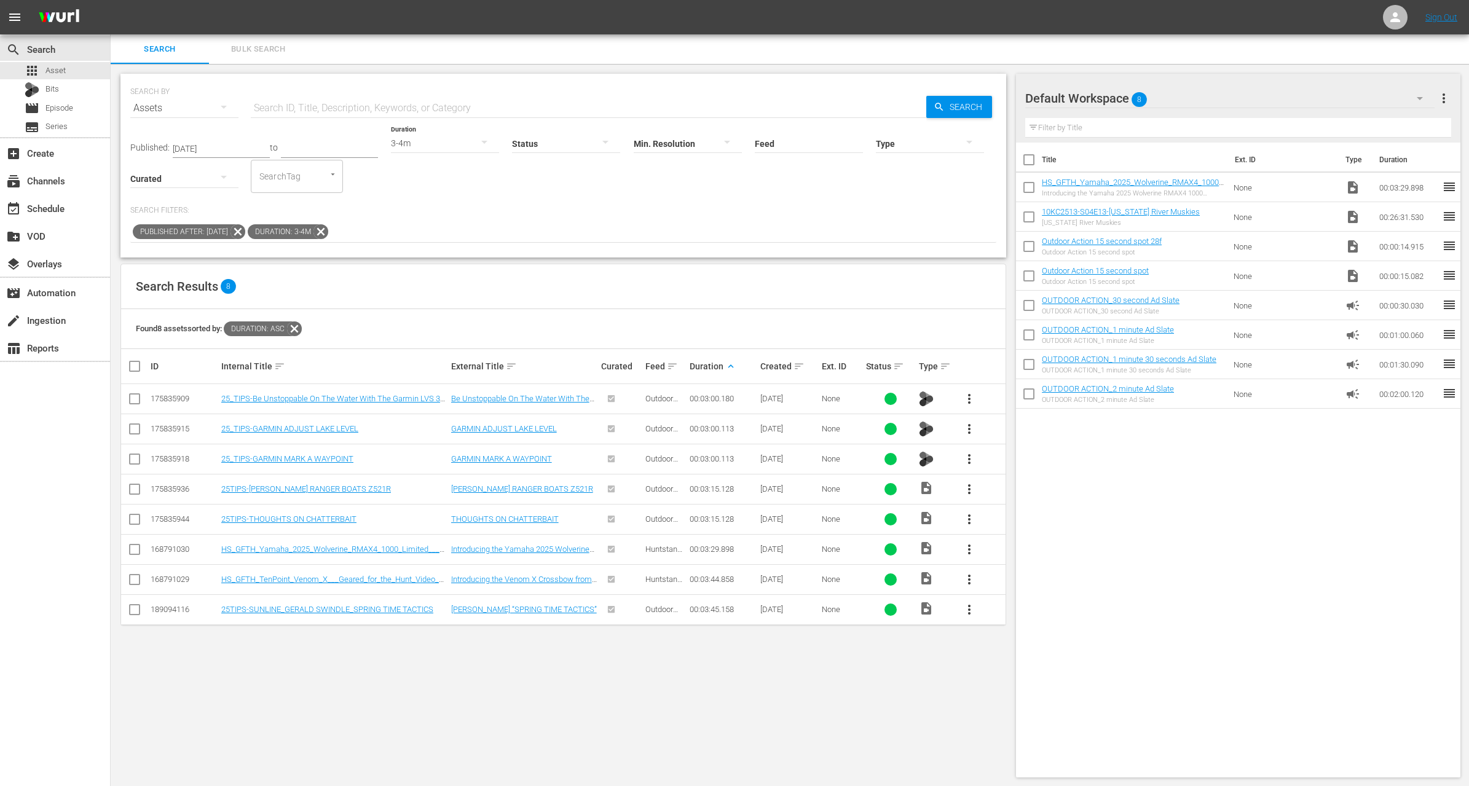
click at [1027, 220] on input "checkbox" at bounding box center [1029, 220] width 26 height 26
checkbox input "true"
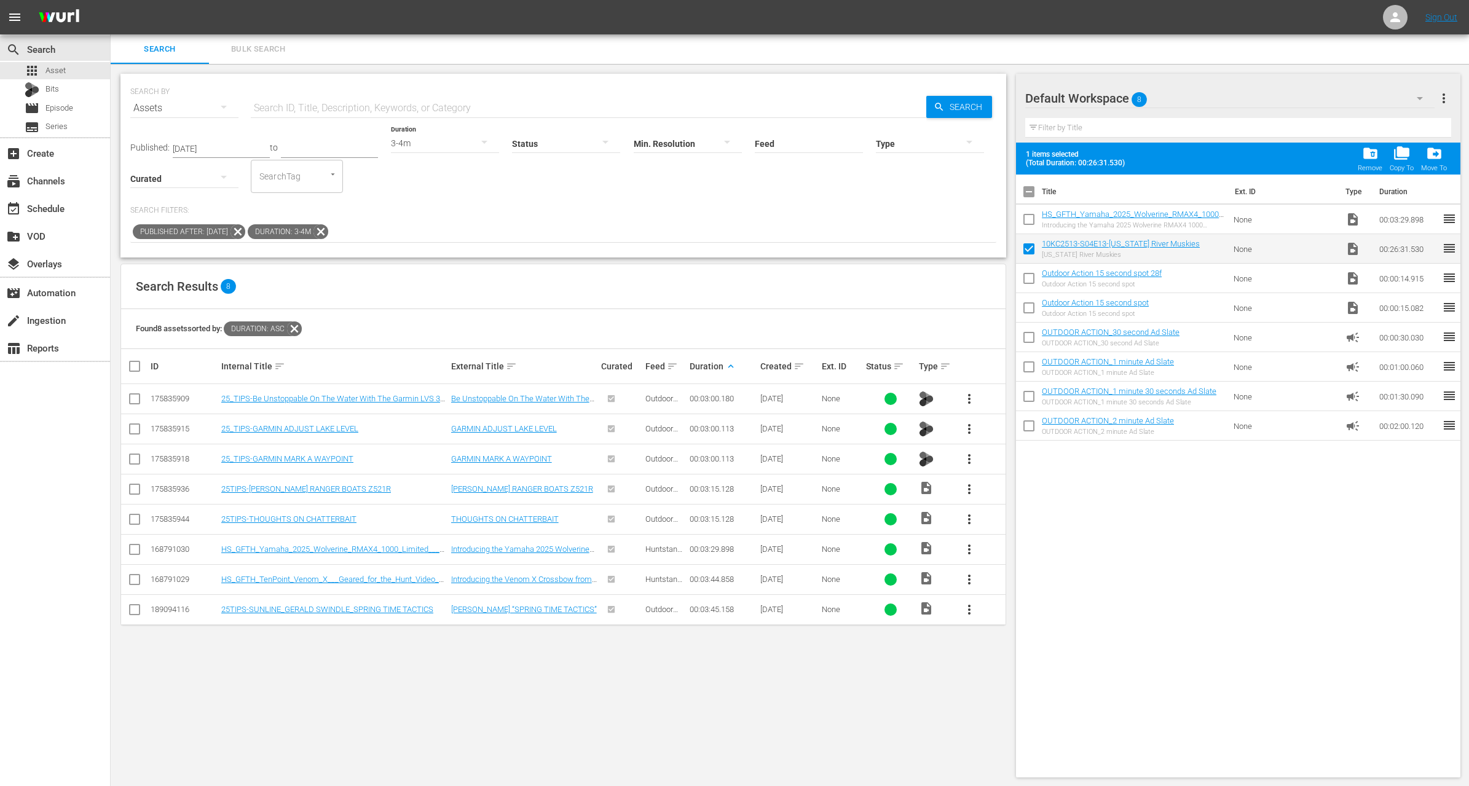
click at [1027, 212] on input "checkbox" at bounding box center [1029, 222] width 26 height 26
click at [1031, 218] on input "checkbox" at bounding box center [1029, 222] width 26 height 26
checkbox input "false"
click at [1030, 242] on input "checkbox" at bounding box center [1029, 252] width 26 height 26
checkbox input "false"
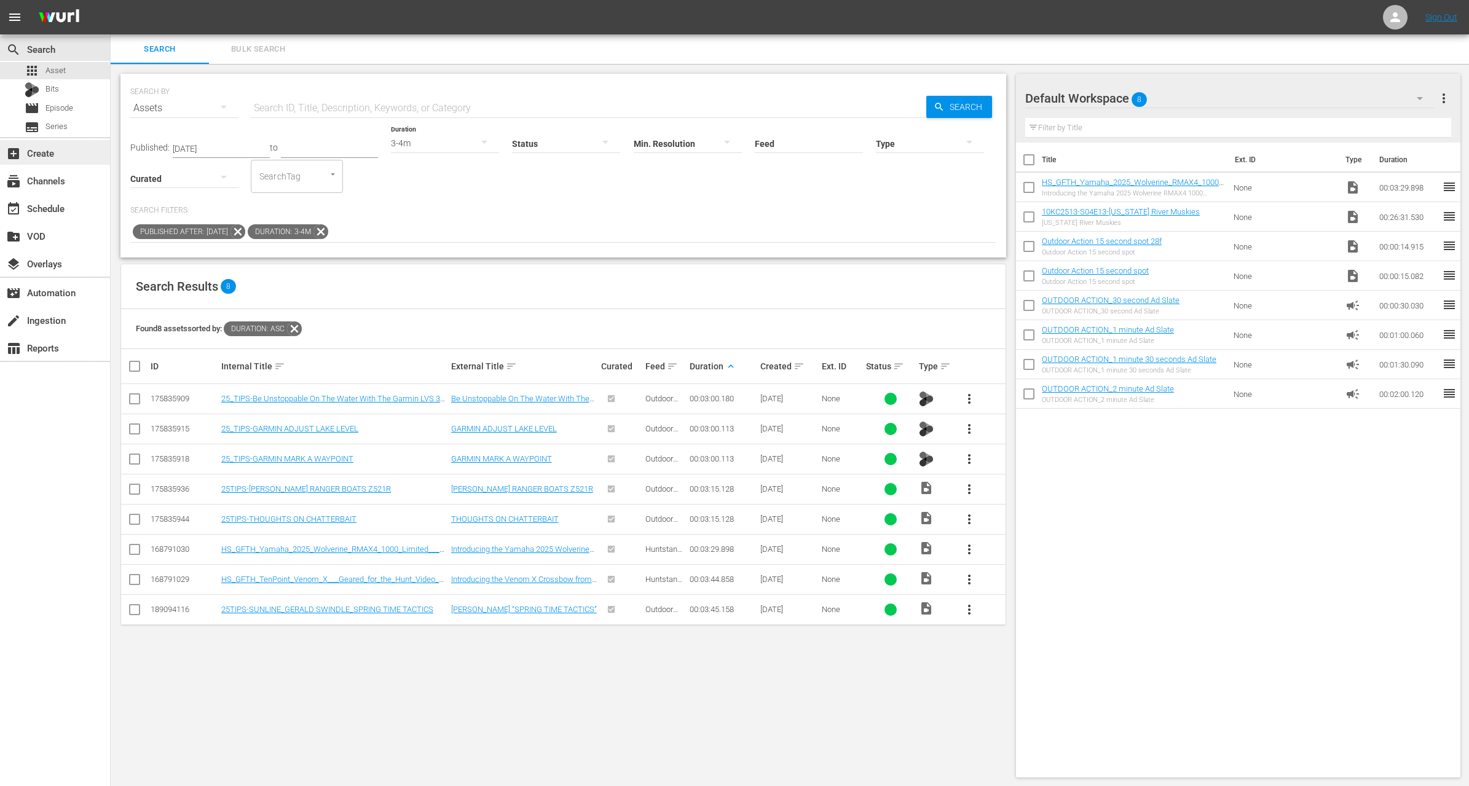
click at [65, 153] on div "add_box Create" at bounding box center [34, 151] width 69 height 11
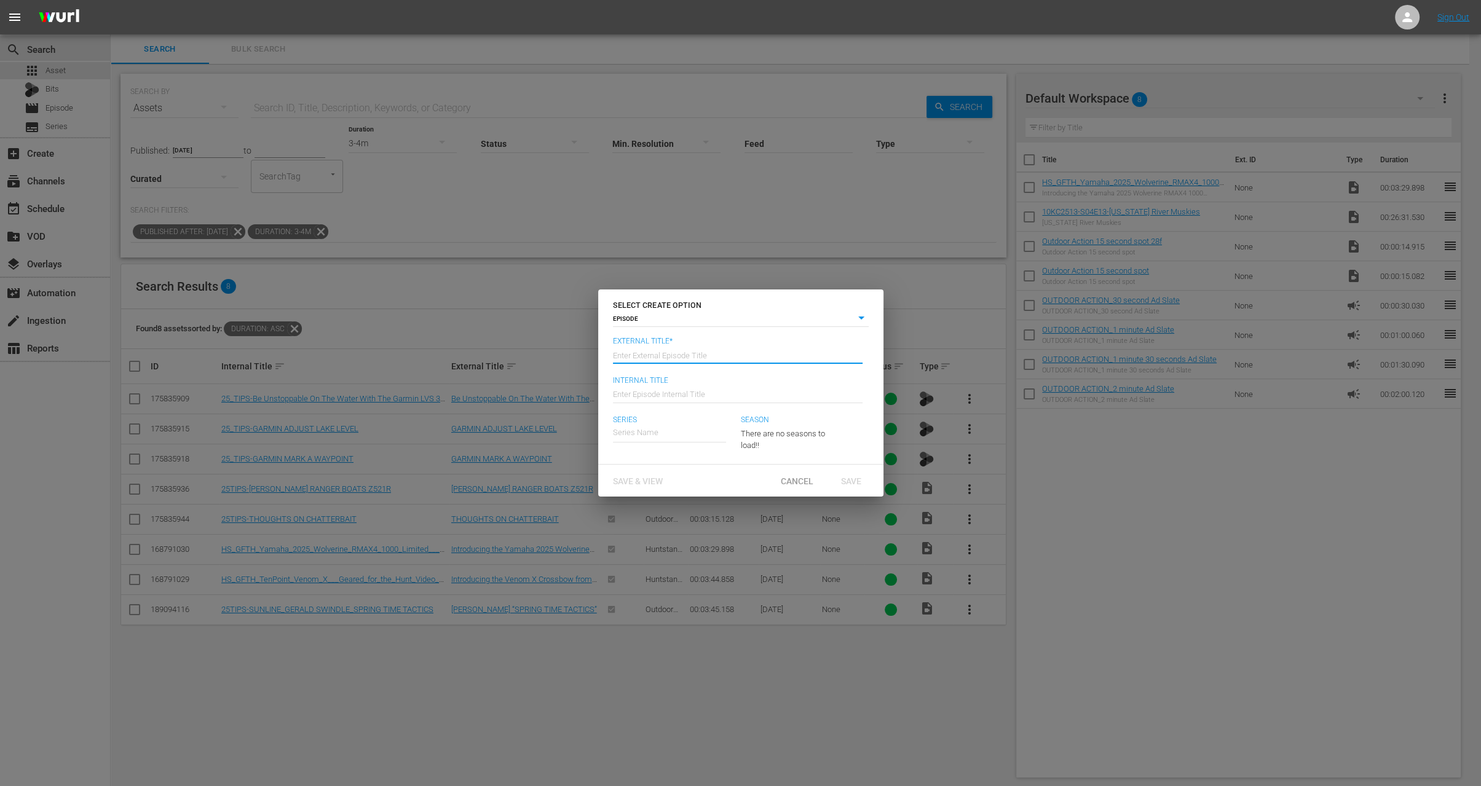
click at [687, 347] on input "text" at bounding box center [738, 354] width 250 height 30
paste input "West Virginia River Muskies"
type input "10,000 Casts - West Virginia River Muskies"
type input "Wk35-10KC"
type input "1"
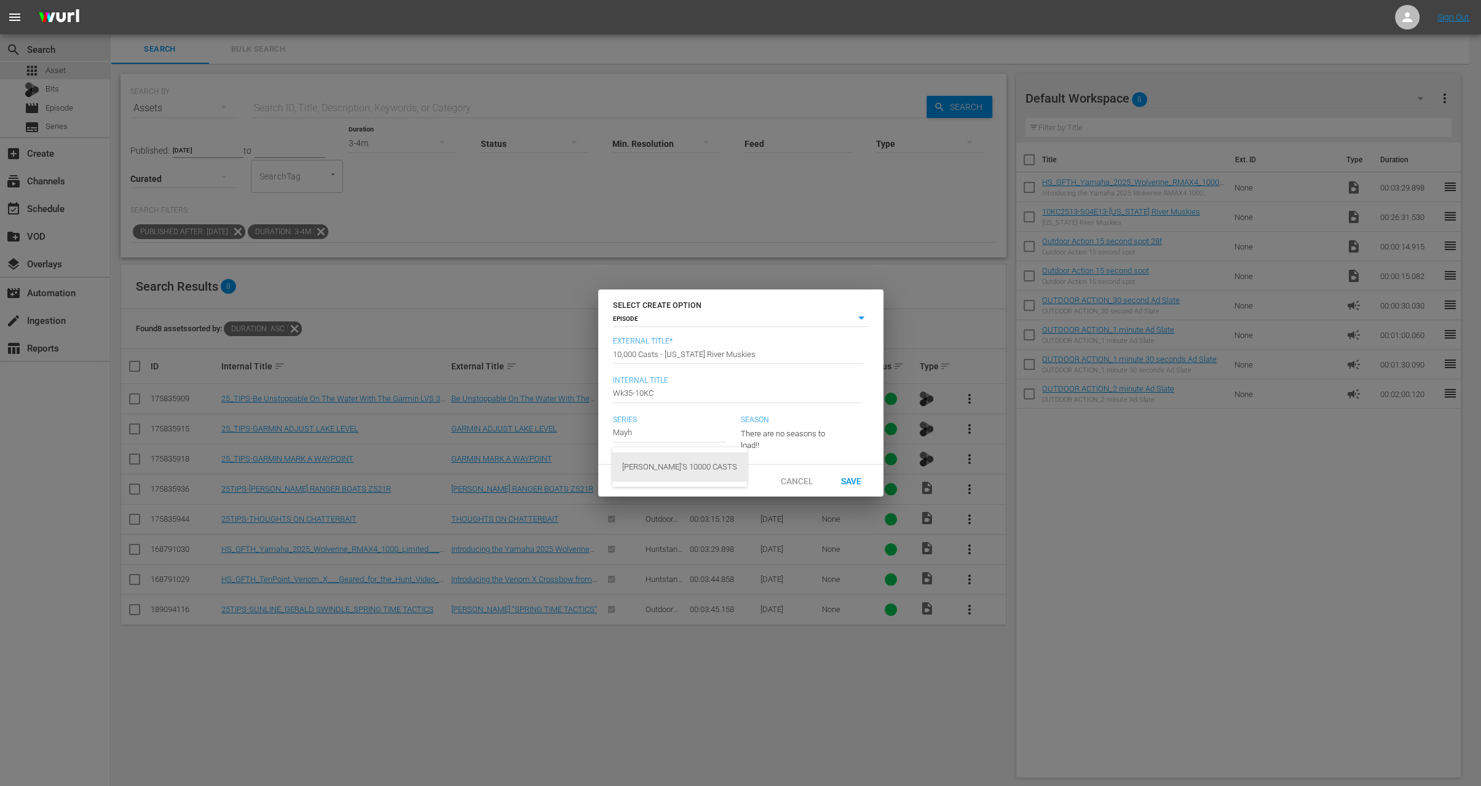
click at [670, 469] on div "MAYHEM'S 10000 CASTS" at bounding box center [679, 468] width 115 height 30
type input "MAYHEM'S 10000 CASTS"
click at [858, 486] on span "Save" at bounding box center [851, 481] width 40 height 10
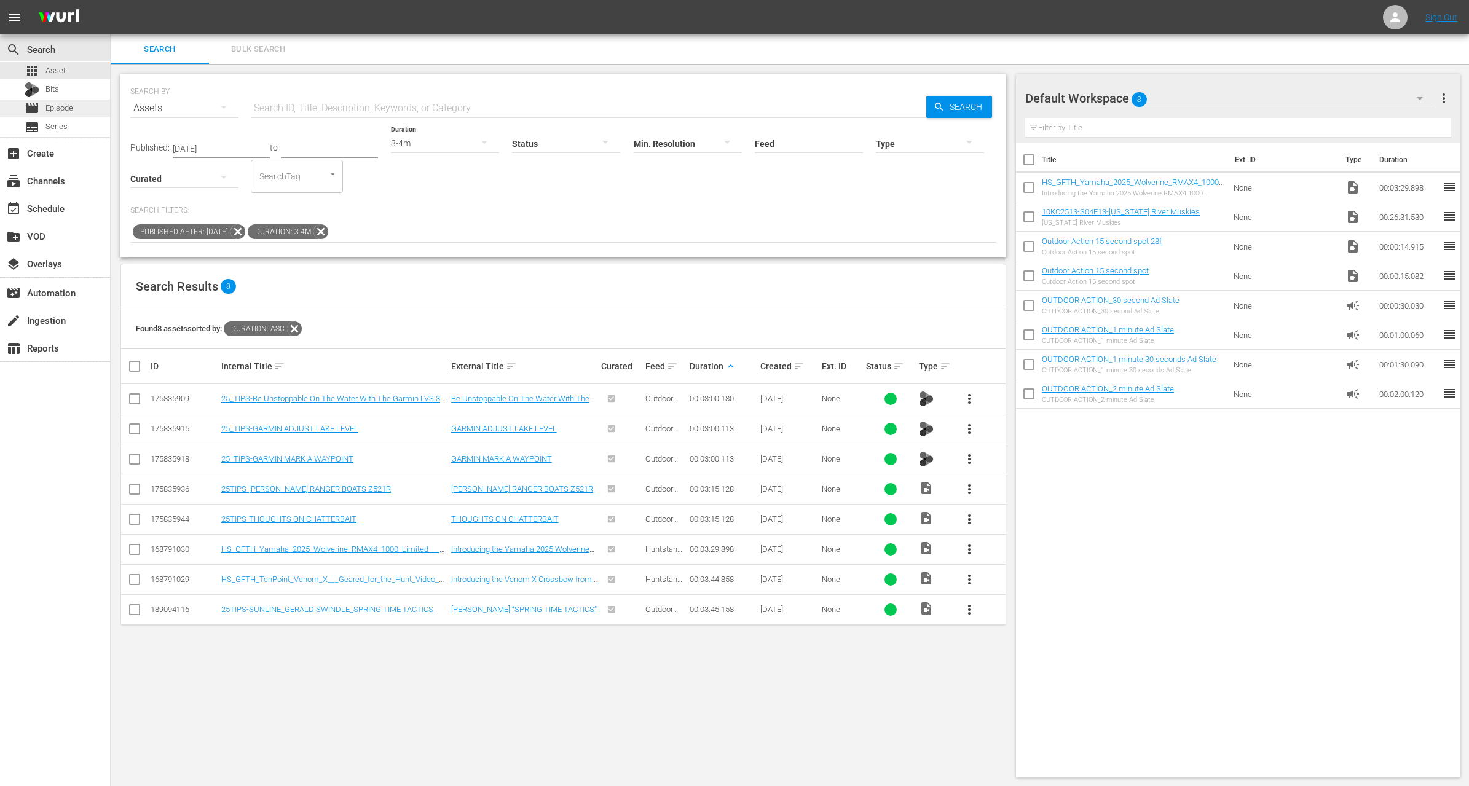
click at [59, 101] on div "movie Episode" at bounding box center [49, 108] width 49 height 17
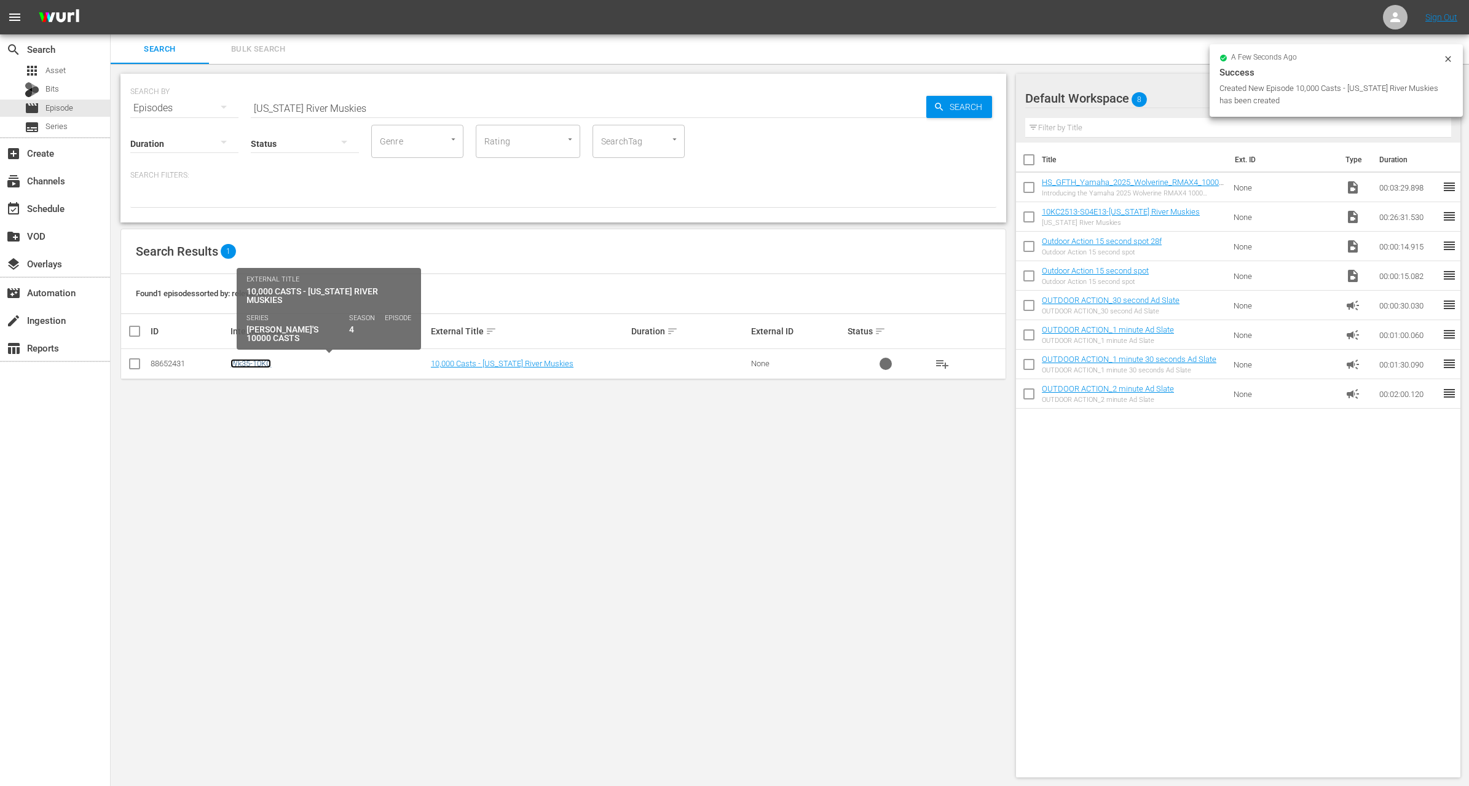
click at [260, 360] on link "Wk35-10KC" at bounding box center [251, 363] width 41 height 9
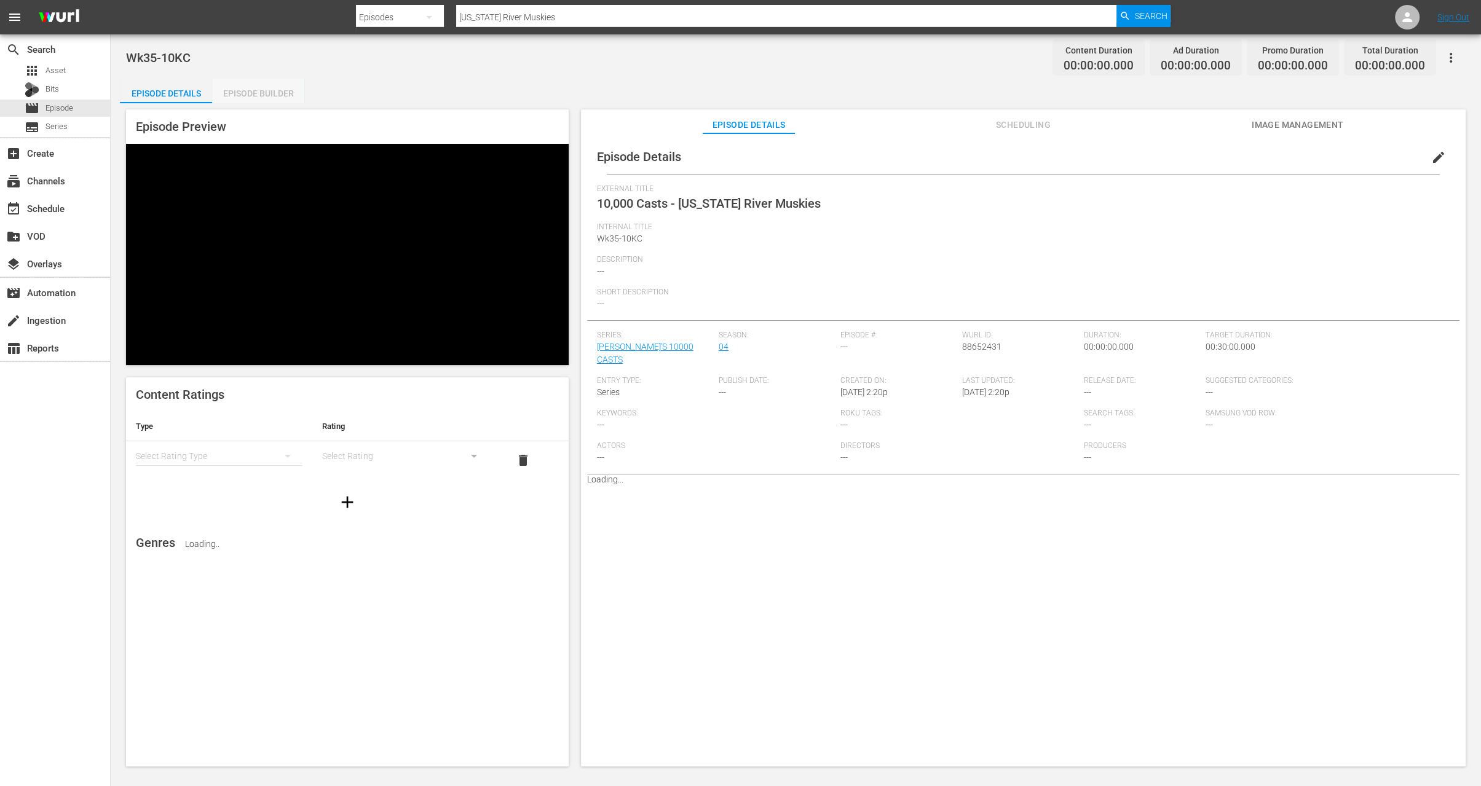
click at [271, 91] on div "Episode Builder" at bounding box center [258, 94] width 92 height 30
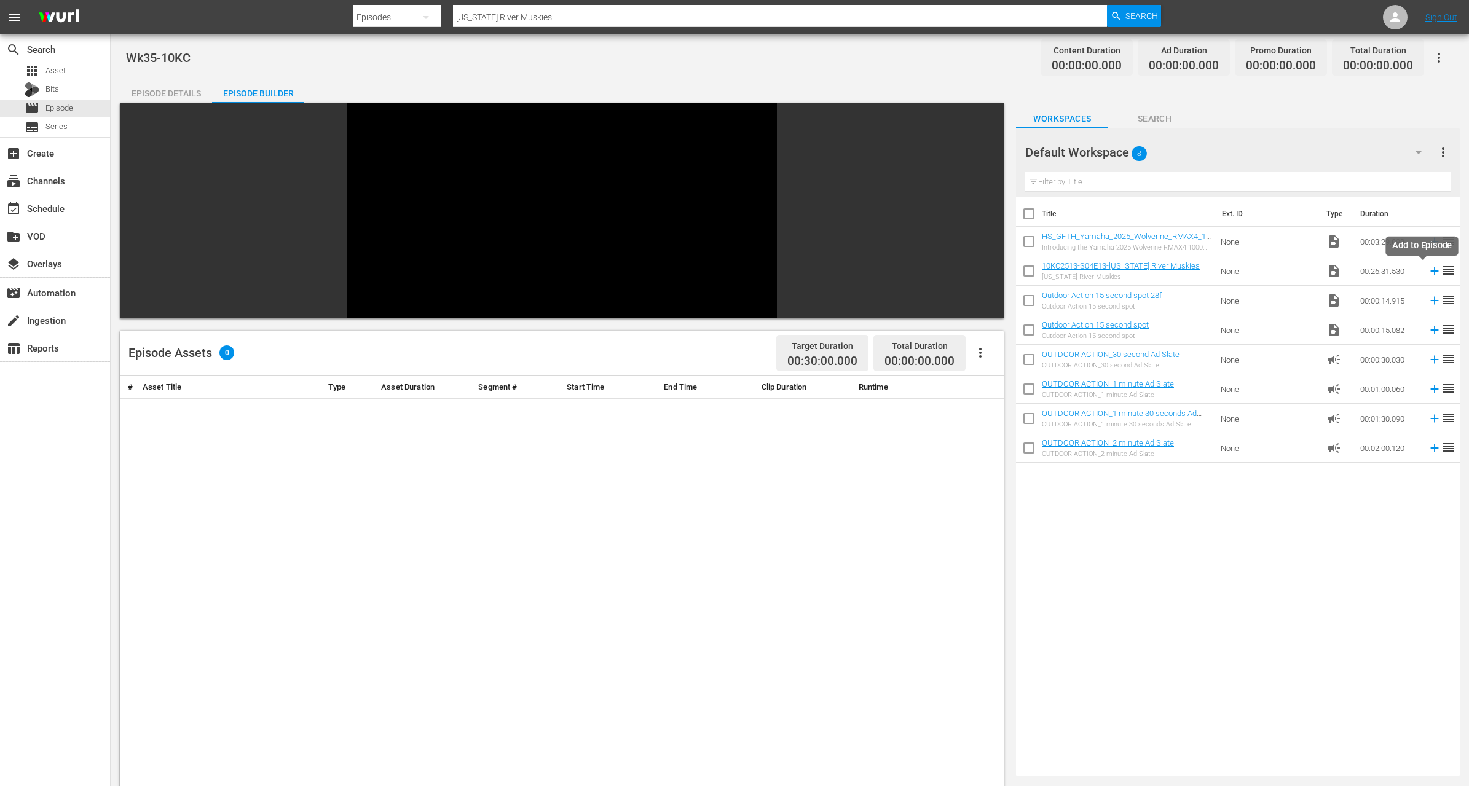
click at [1428, 267] on icon at bounding box center [1435, 271] width 14 height 14
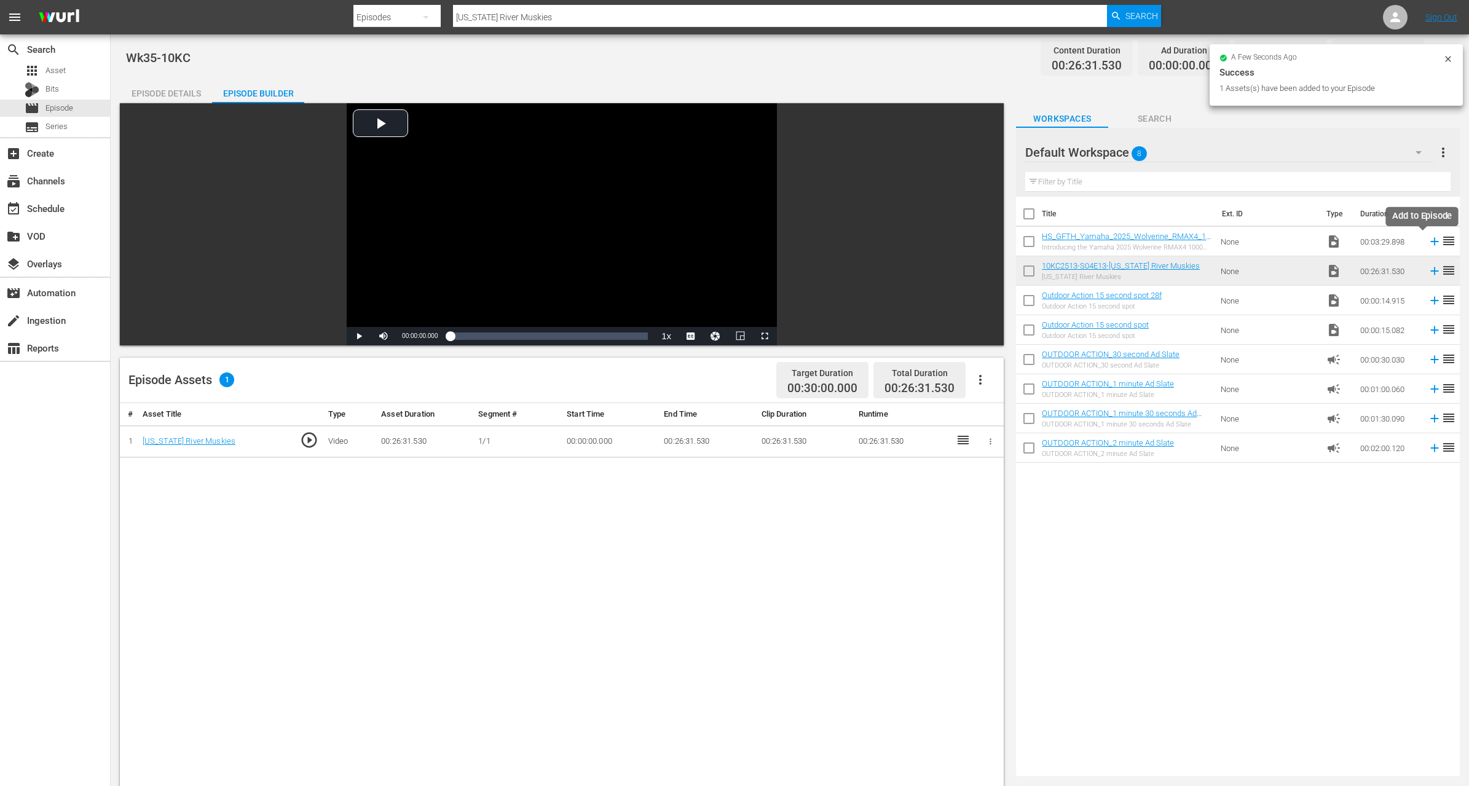
click at [1428, 240] on icon at bounding box center [1435, 242] width 14 height 14
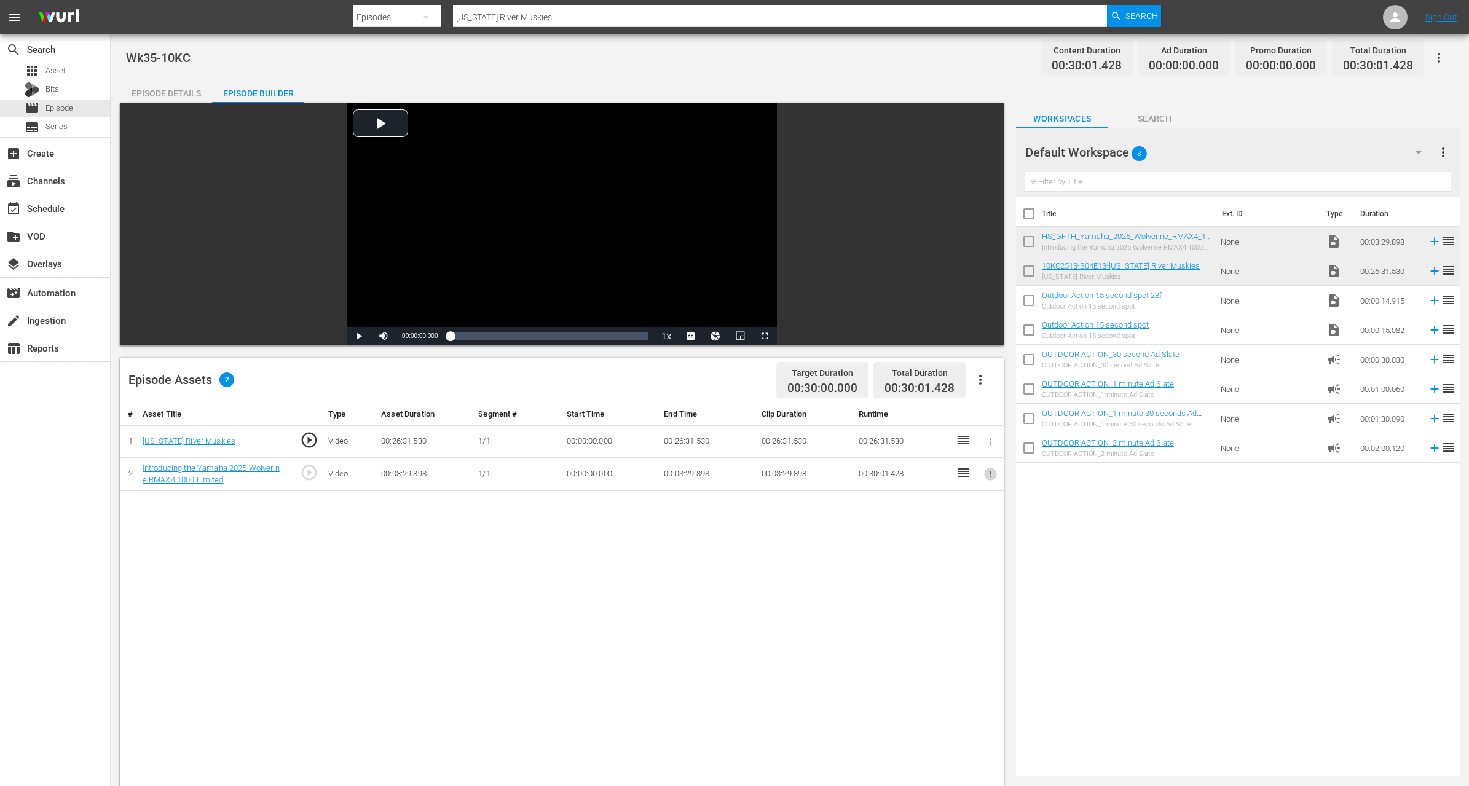
click at [989, 470] on icon "button" at bounding box center [990, 474] width 9 height 9
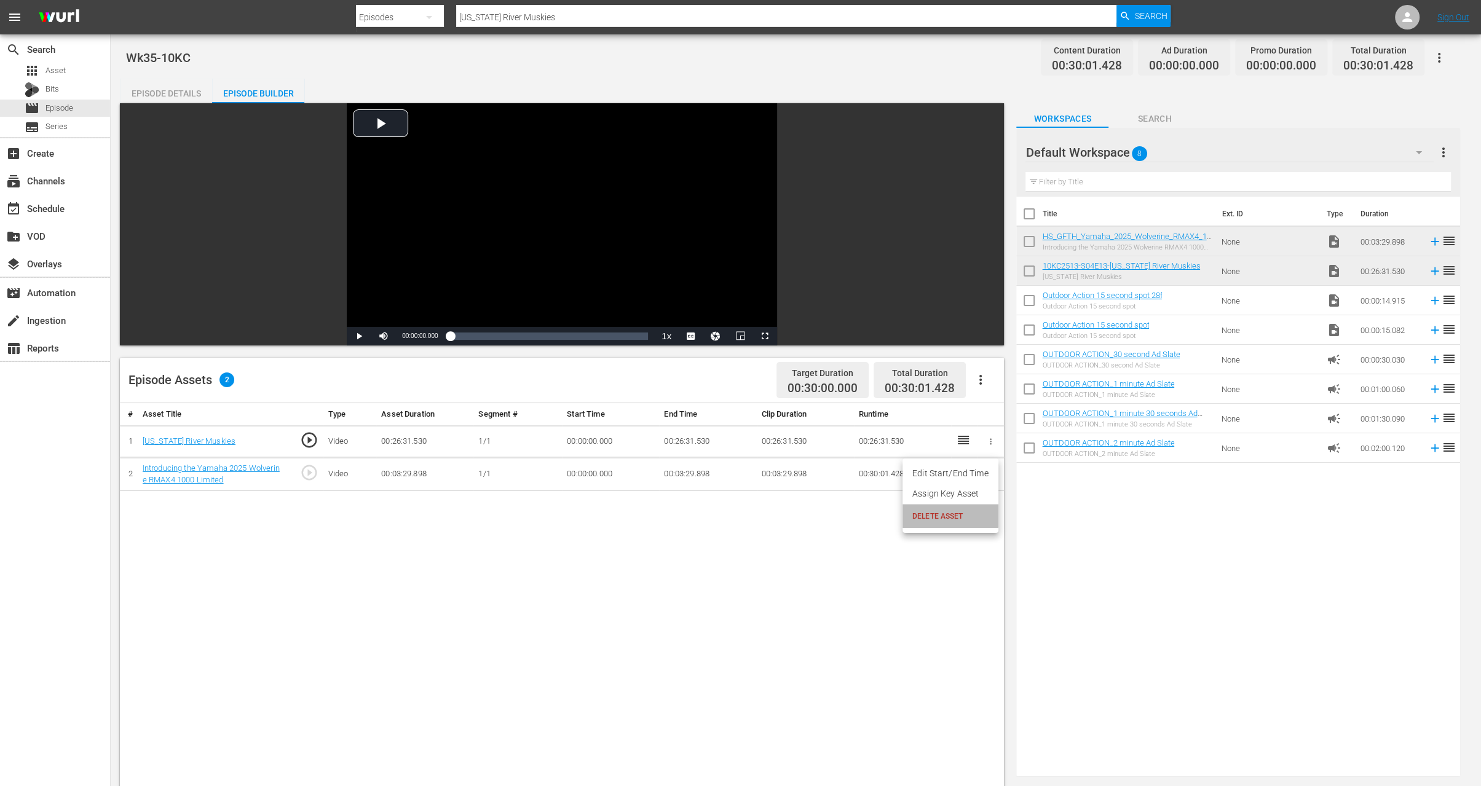
click at [943, 511] on span "DELETE ASSET" at bounding box center [950, 516] width 76 height 11
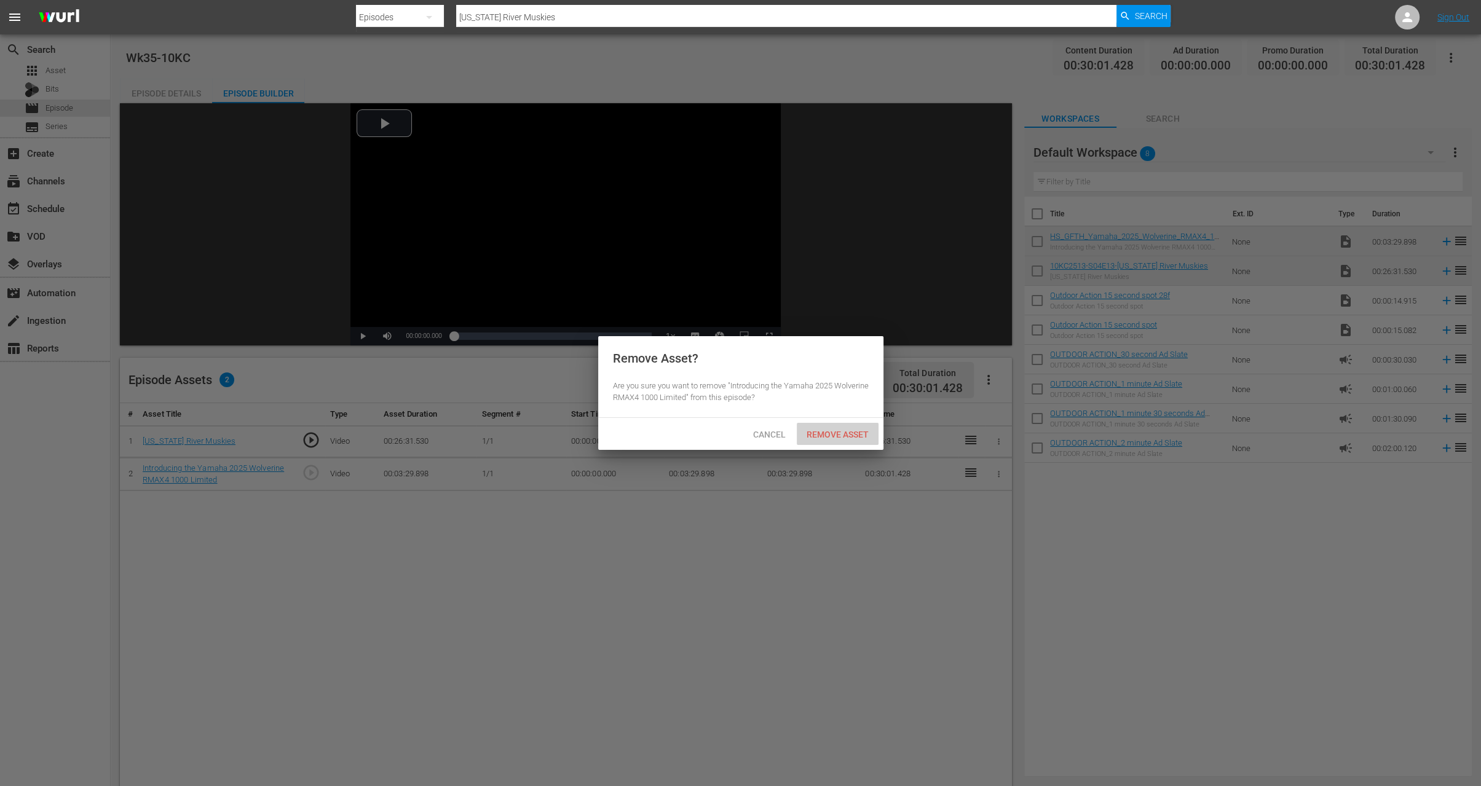
click at [831, 433] on span "Remove Asset" at bounding box center [838, 435] width 82 height 10
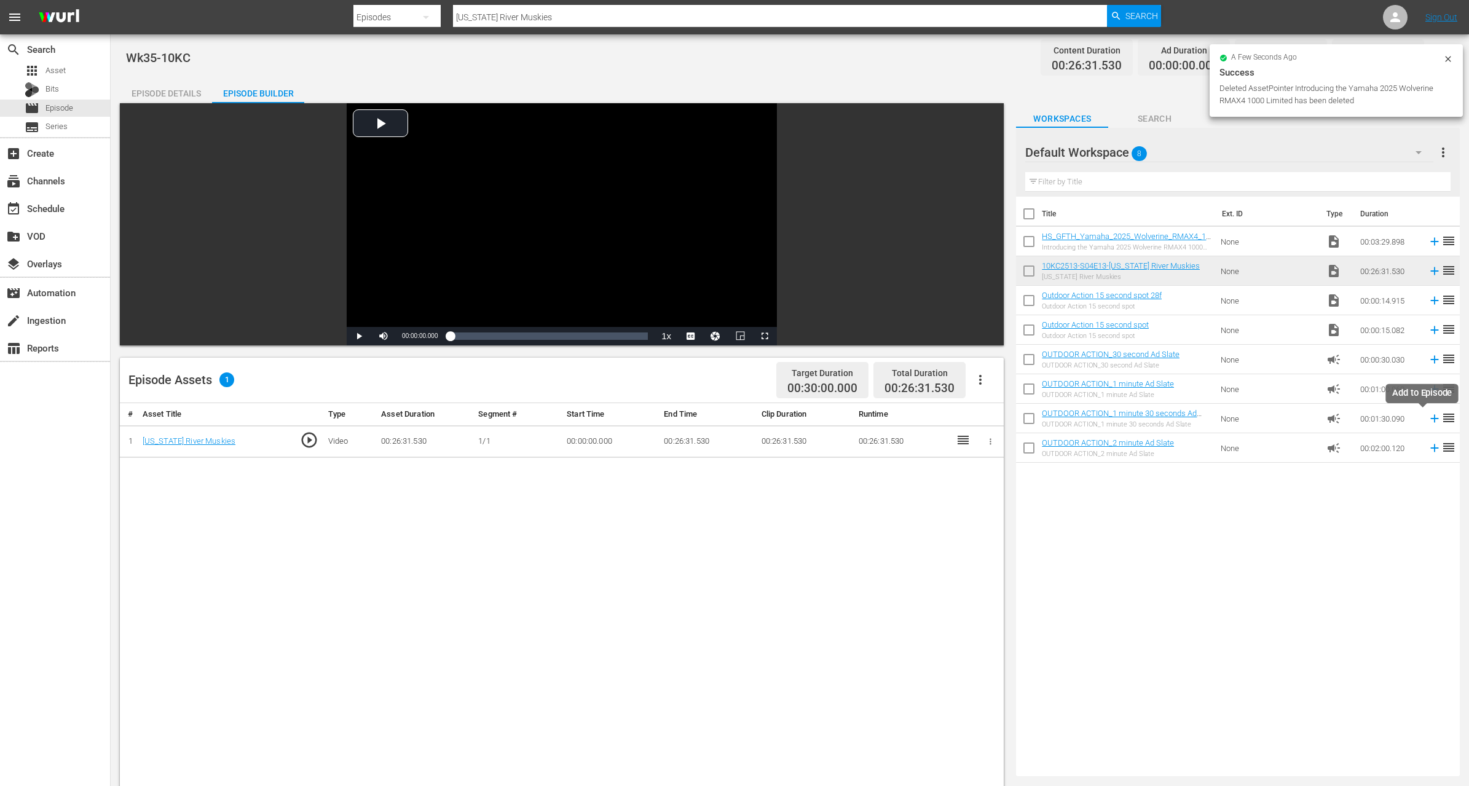
click at [1431, 420] on icon at bounding box center [1435, 419] width 8 height 8
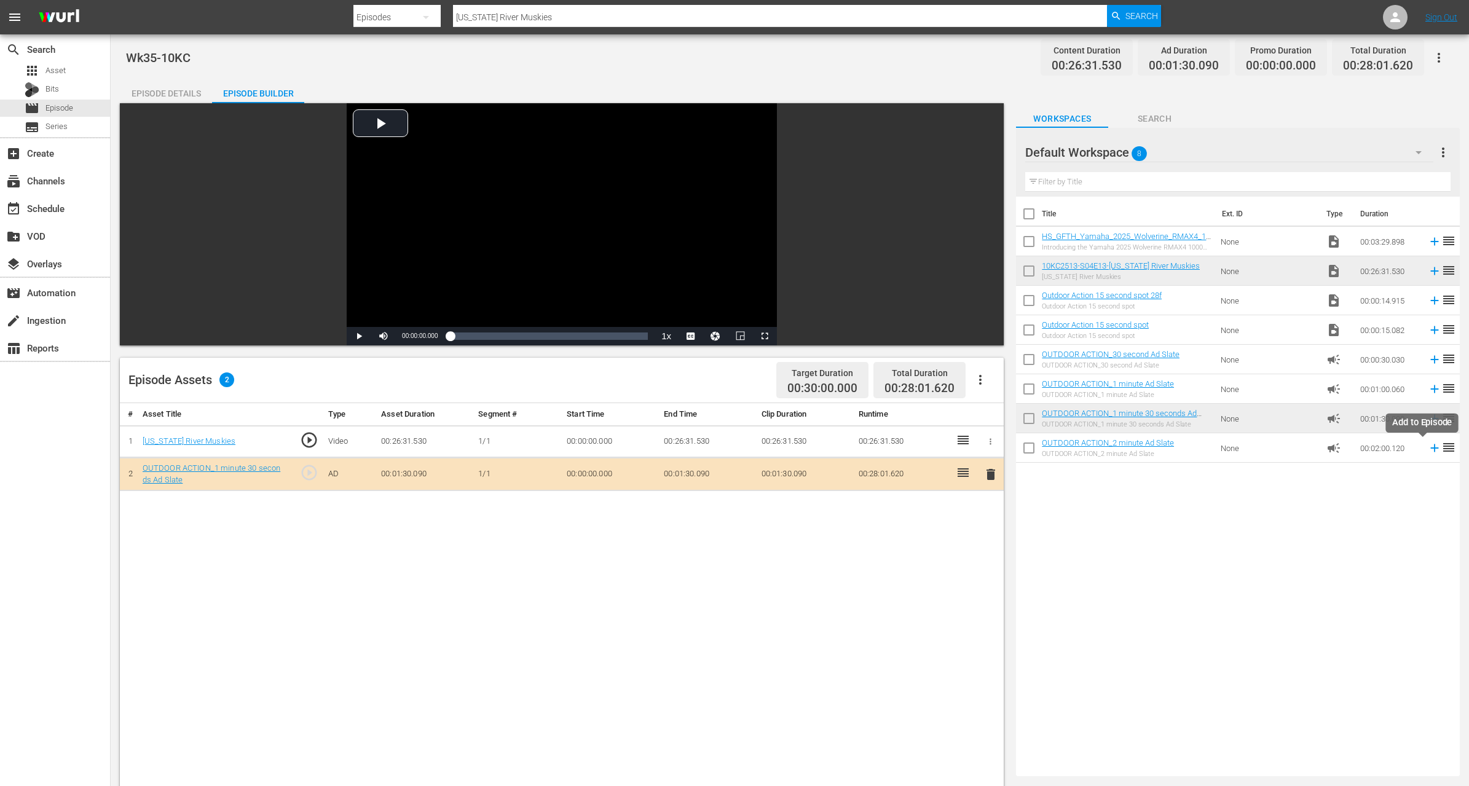
click at [1431, 449] on icon at bounding box center [1435, 449] width 8 height 8
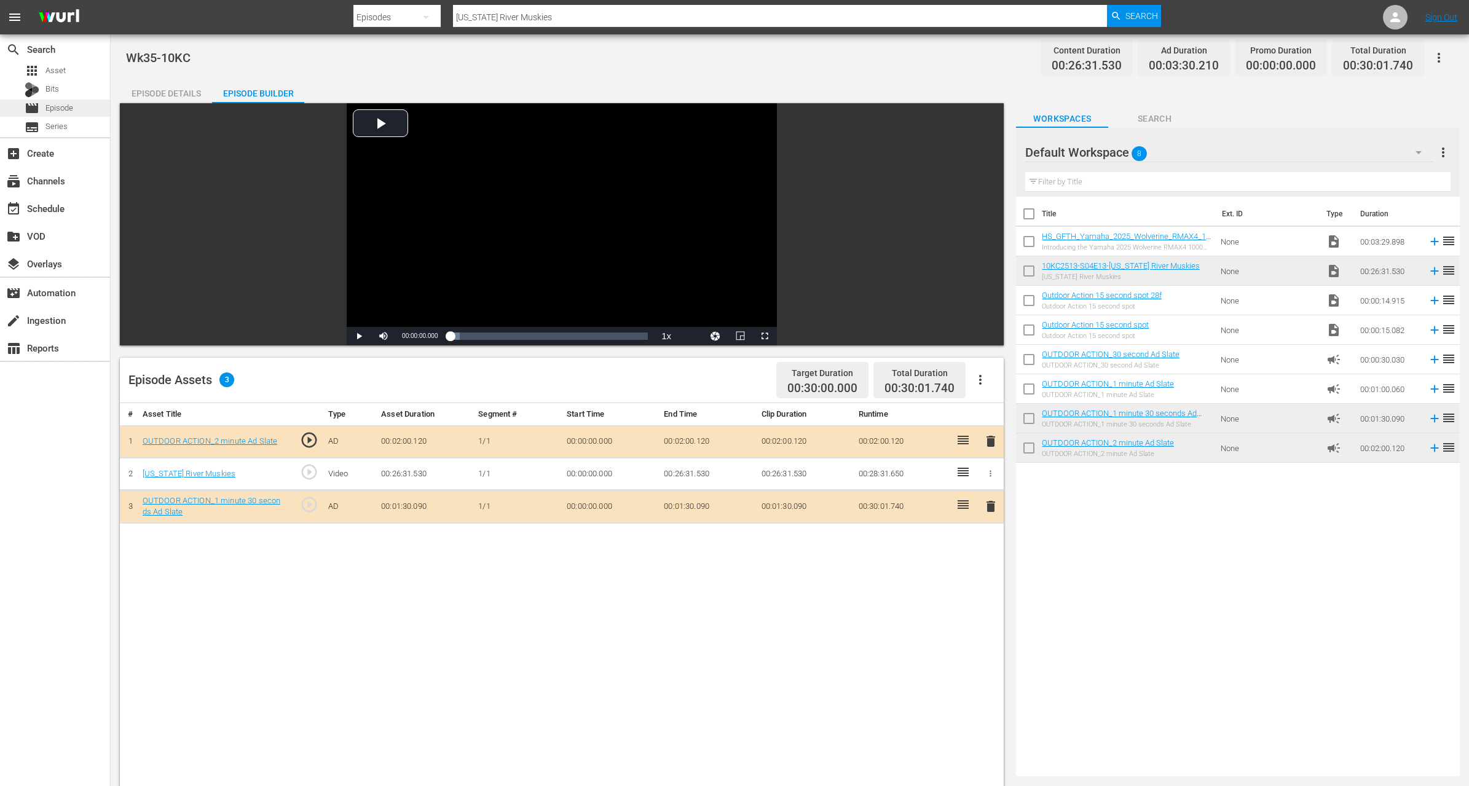
click at [60, 106] on span "Episode" at bounding box center [59, 108] width 28 height 12
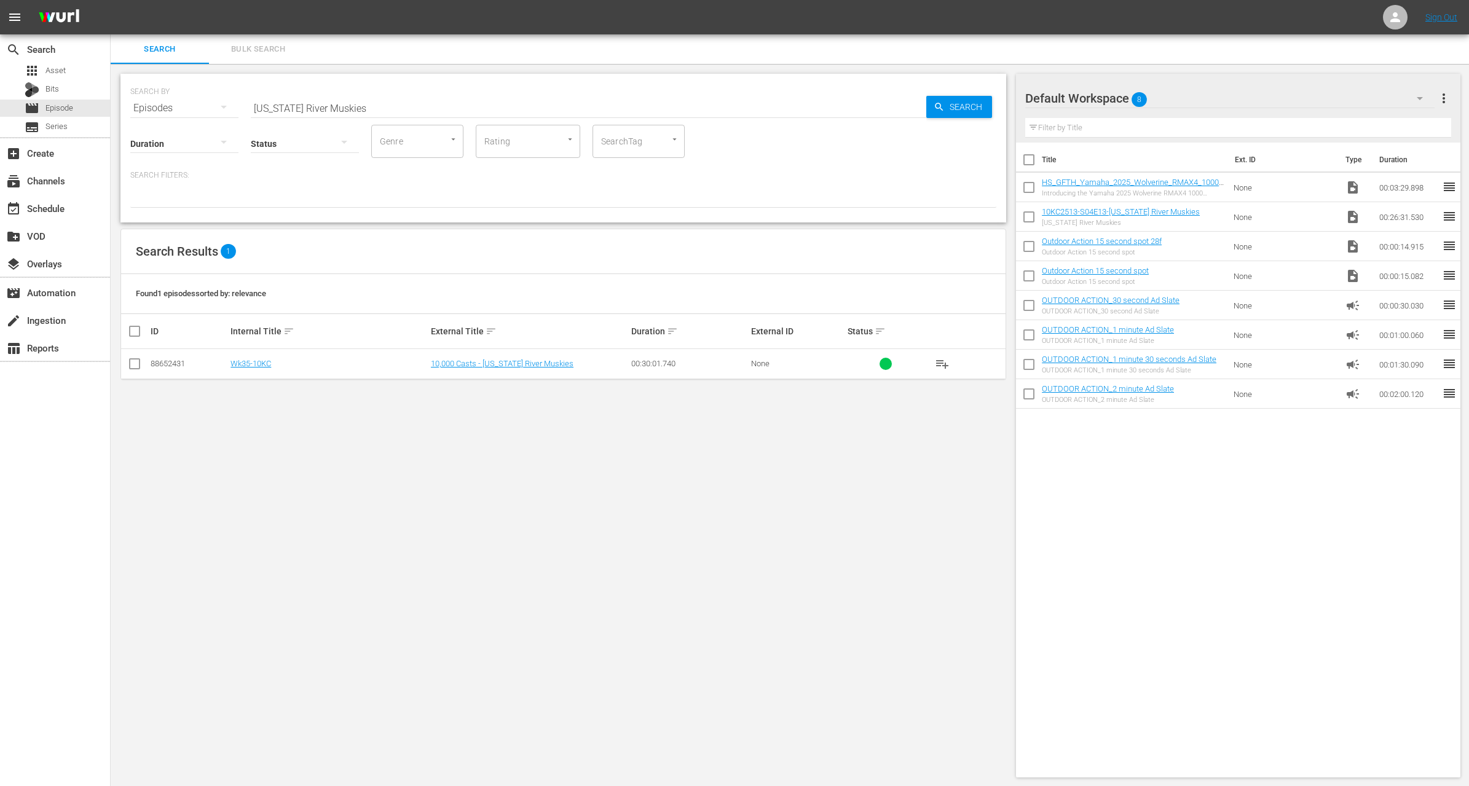
click at [475, 111] on input "West Virginia River Muskies" at bounding box center [589, 108] width 676 height 30
paste input "The Fox in the Creek"
type input "The Fox in the Creek"
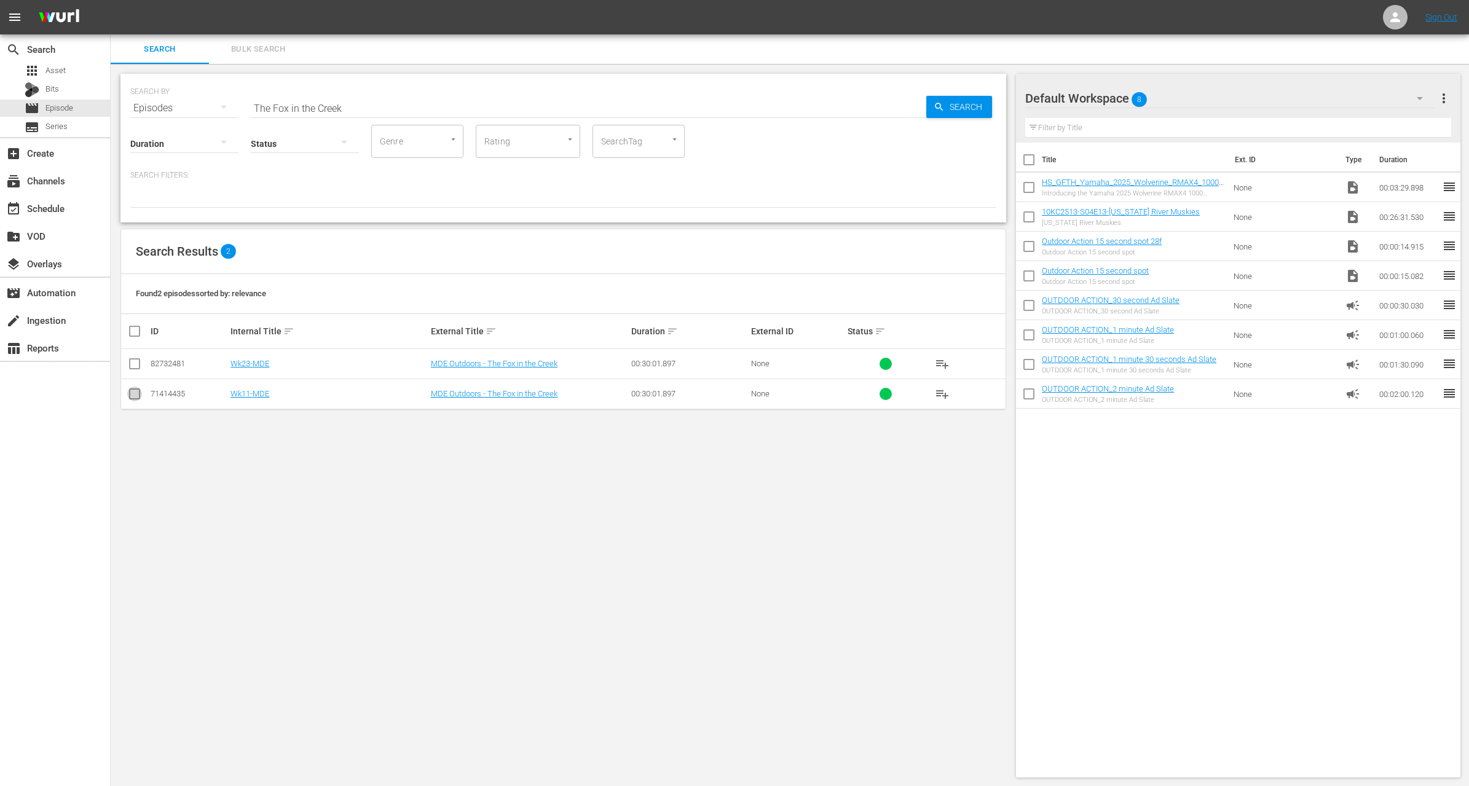
click at [132, 394] on input "checkbox" at bounding box center [134, 396] width 15 height 15
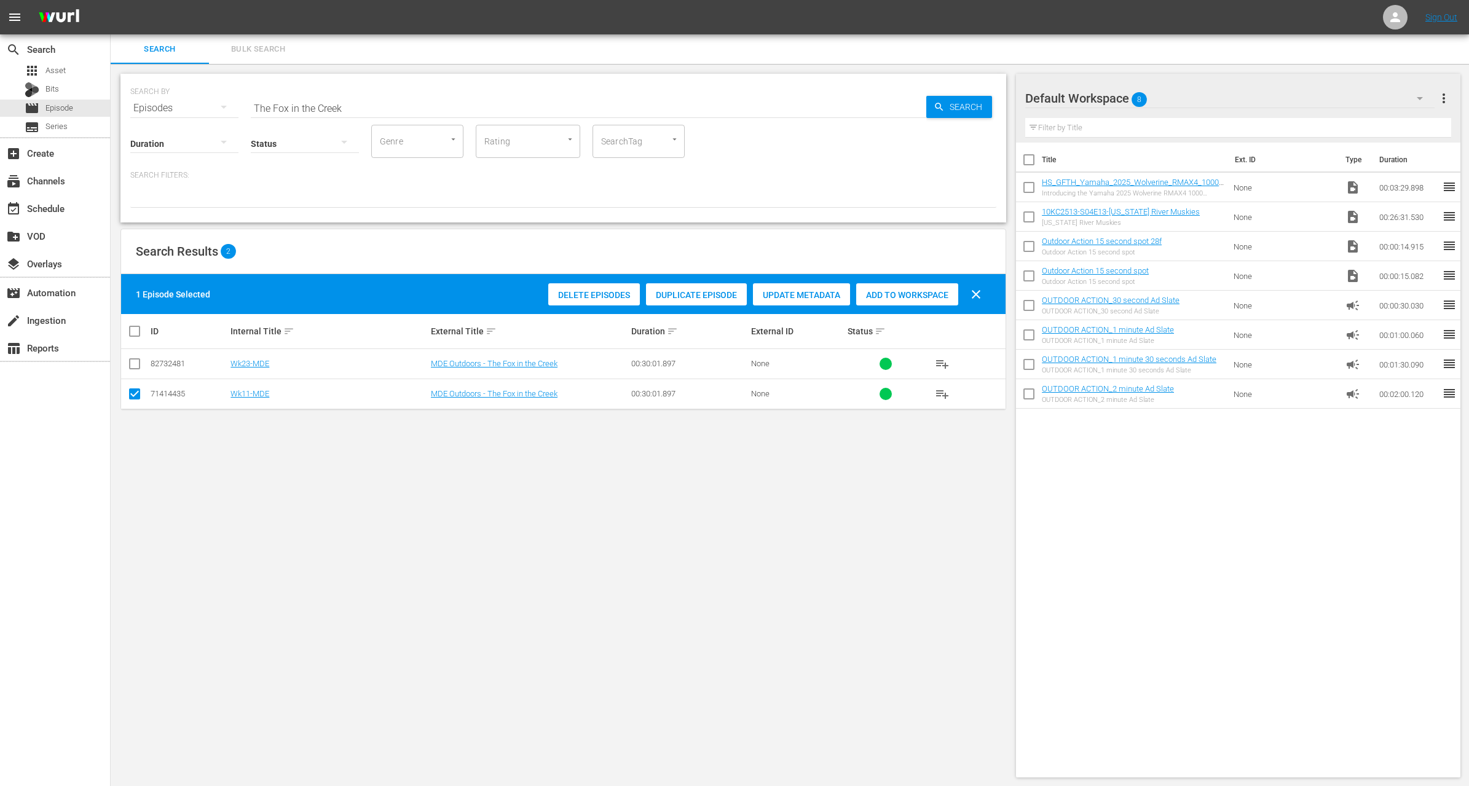
click at [697, 295] on span "Duplicate Episode" at bounding box center [696, 295] width 101 height 10
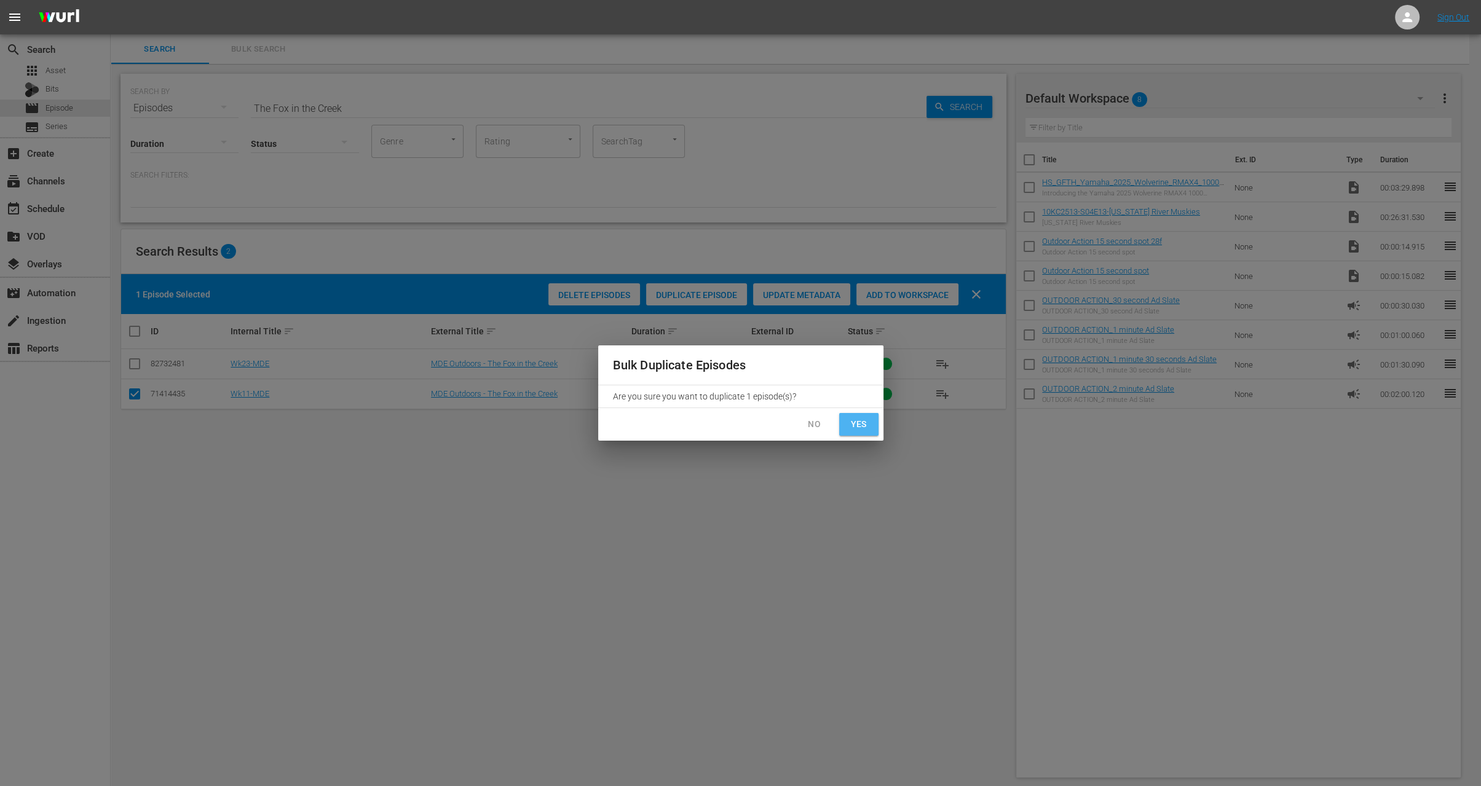
click at [866, 428] on span "Yes" at bounding box center [859, 424] width 20 height 15
checkbox input "false"
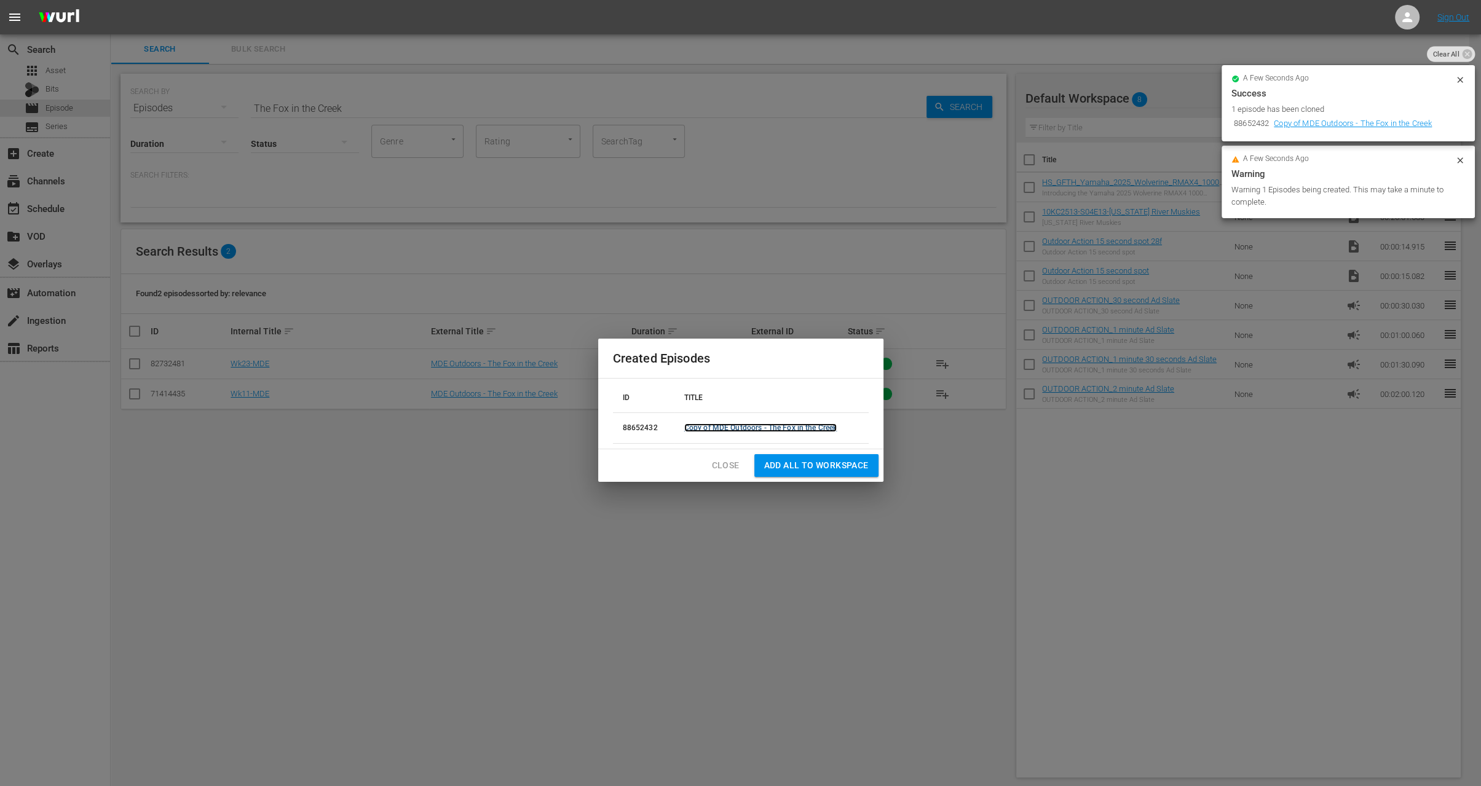
click at [704, 428] on link "Copy of MDE Outdoors - The Fox in the Creek" at bounding box center [760, 428] width 153 height 9
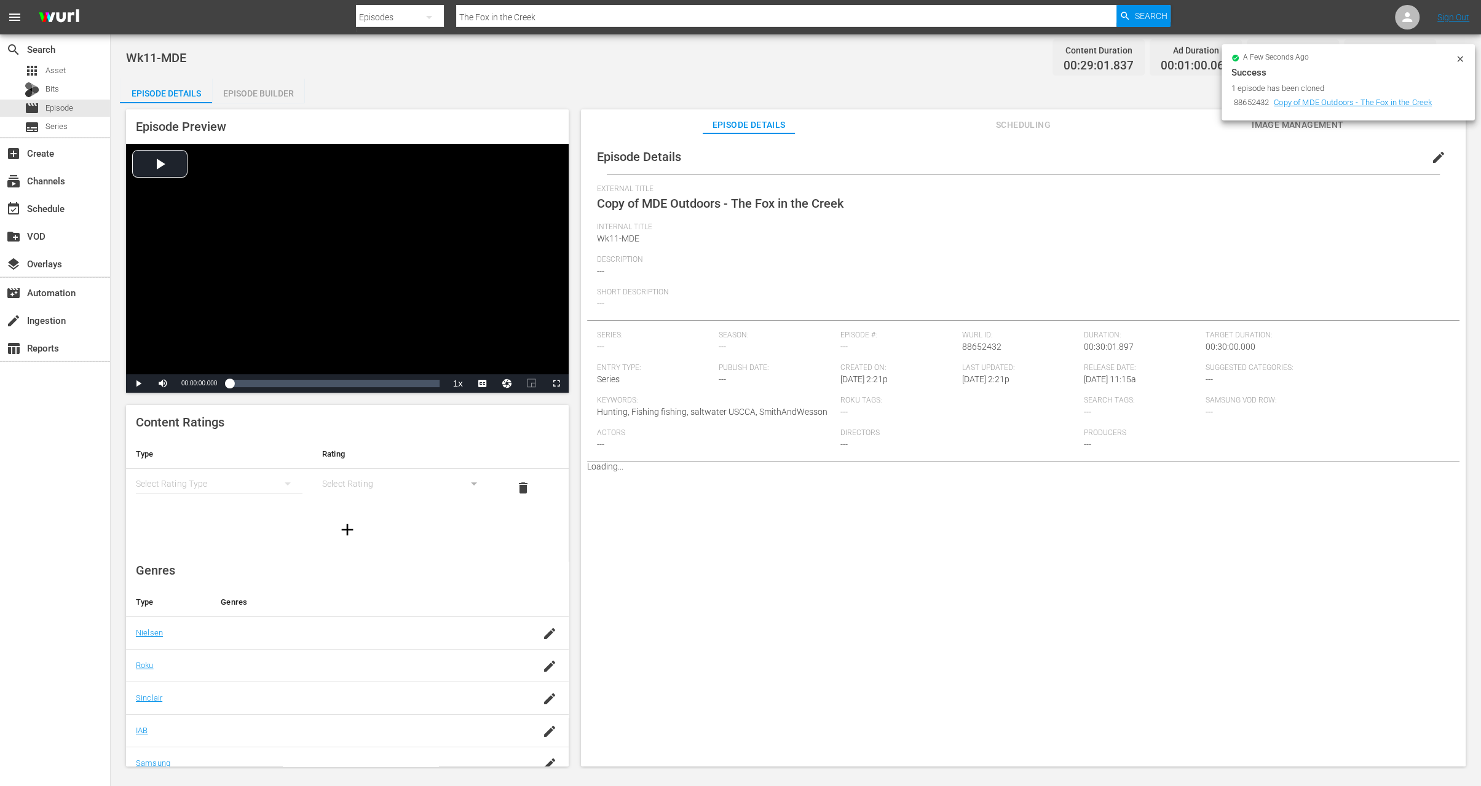
click at [1458, 60] on icon at bounding box center [1460, 59] width 10 height 10
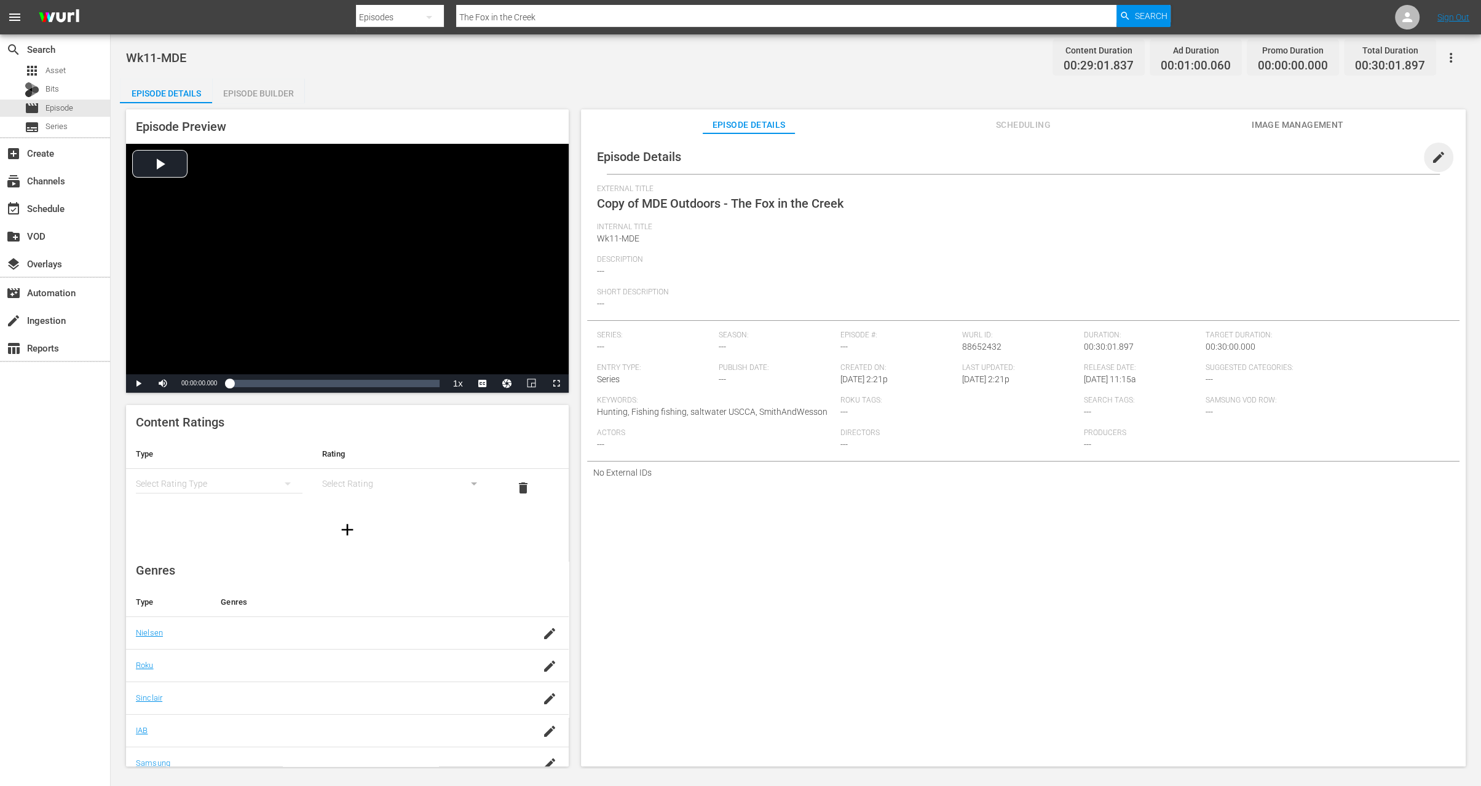
click at [1431, 153] on span "edit" at bounding box center [1438, 157] width 15 height 15
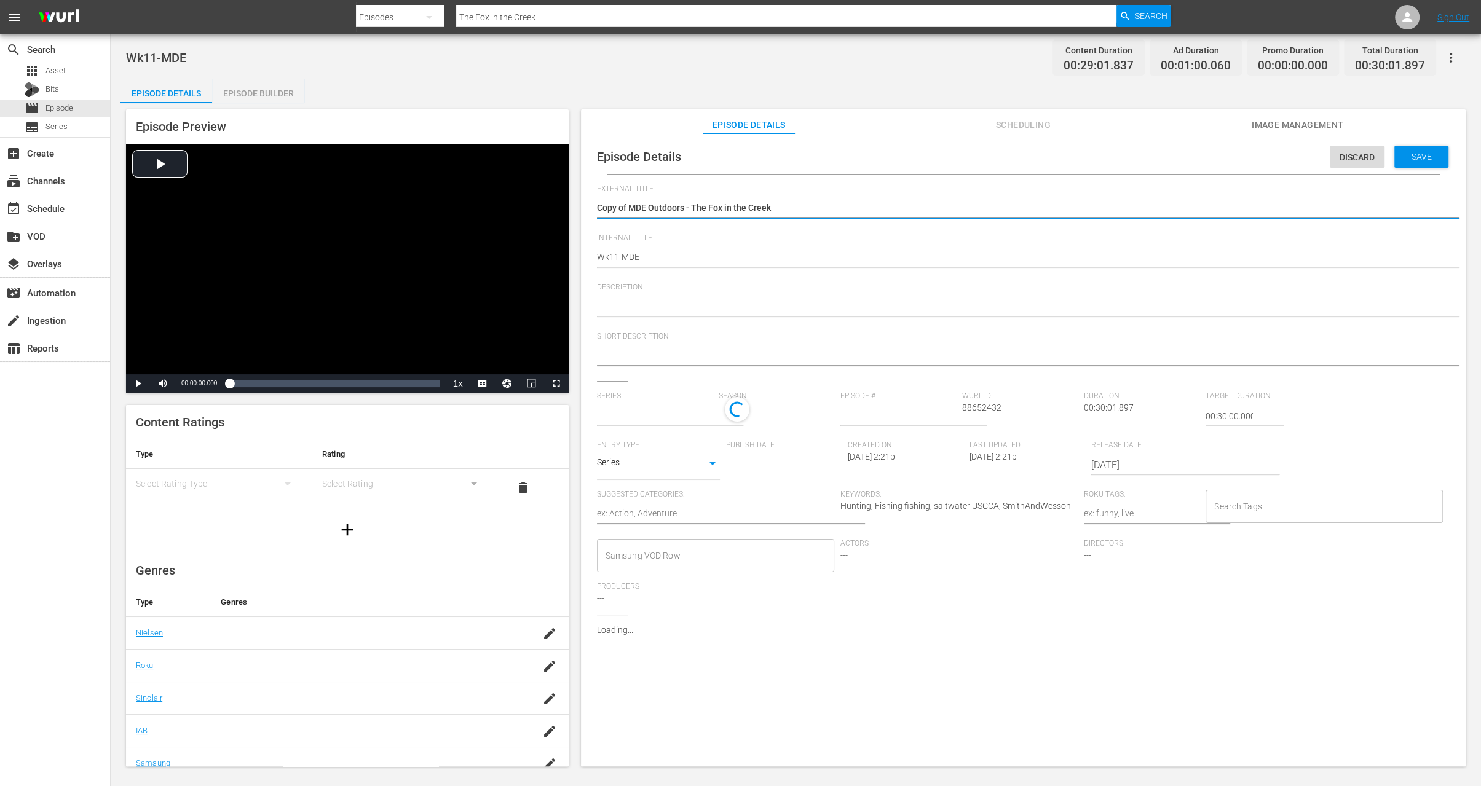
click at [631, 207] on textarea "Copy of MDE Outdoors - The Fox in the Creek" at bounding box center [1020, 209] width 847 height 15
type input "No Series"
type textarea "Copy ofMDE Outdoors - The Fox in the Creek"
type textarea "Copy oMDE Outdoors - The Fox in the Creek"
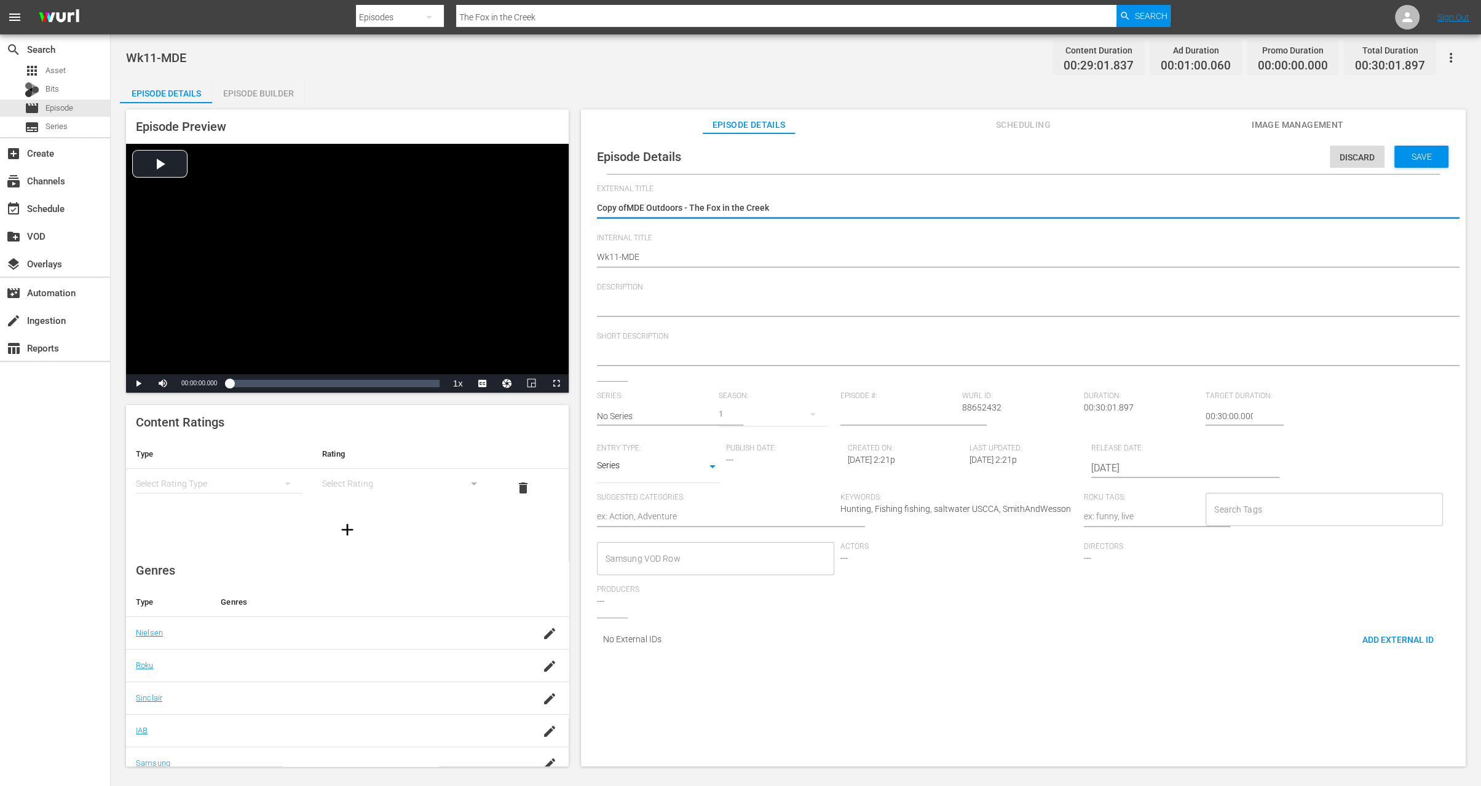
type textarea "Copy oMDE Outdoors - The Fox in the Creek"
type textarea "Copy MDE Outdoors - The Fox in the Creek"
type textarea "CopyMDE Outdoors - The Fox in the Creek"
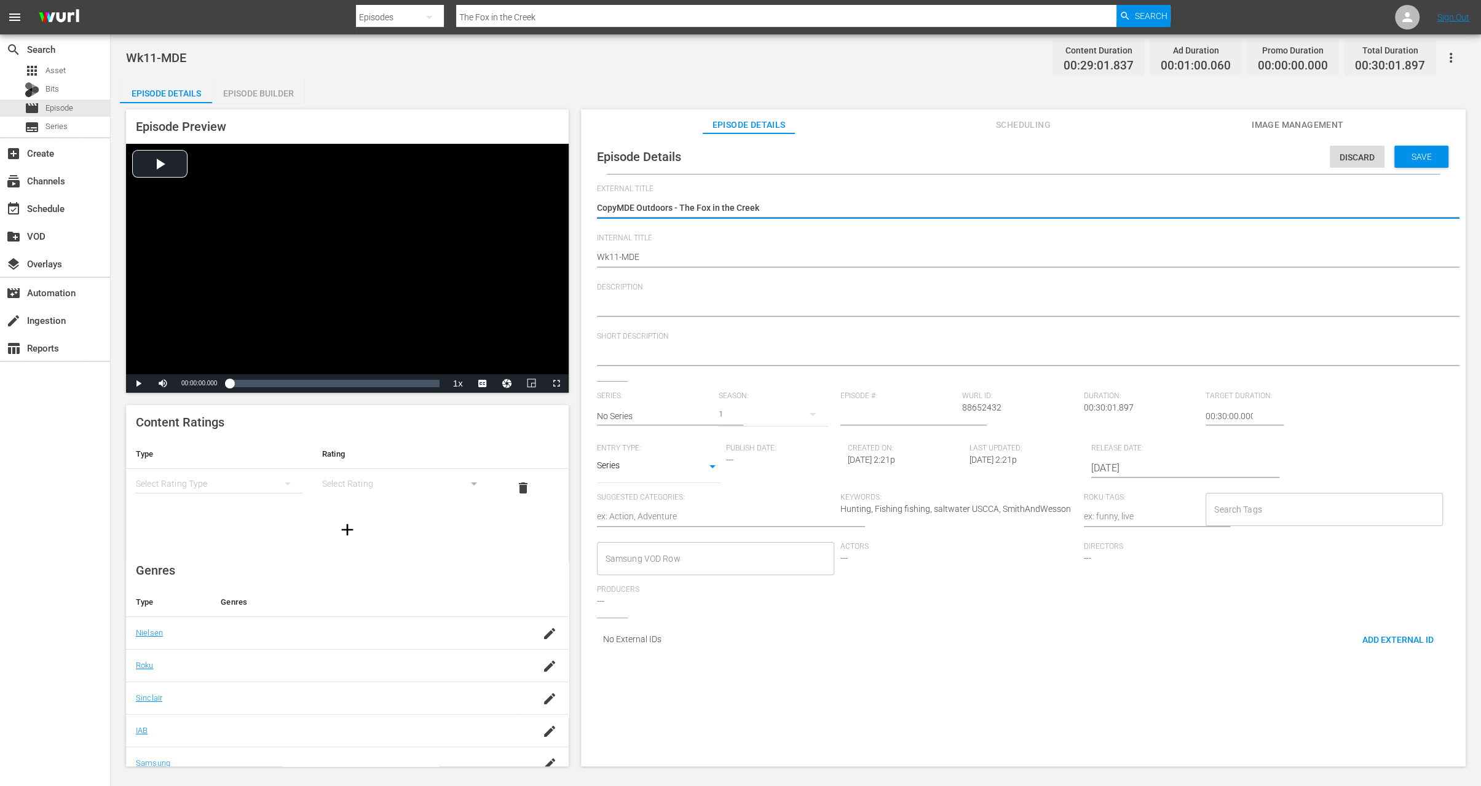
type textarea "CopMDE Outdoors - The Fox in the Creek"
type textarea "CoMDE Outdoors - The Fox in the Creek"
type textarea "CMDE Outdoors - The Fox in the Creek"
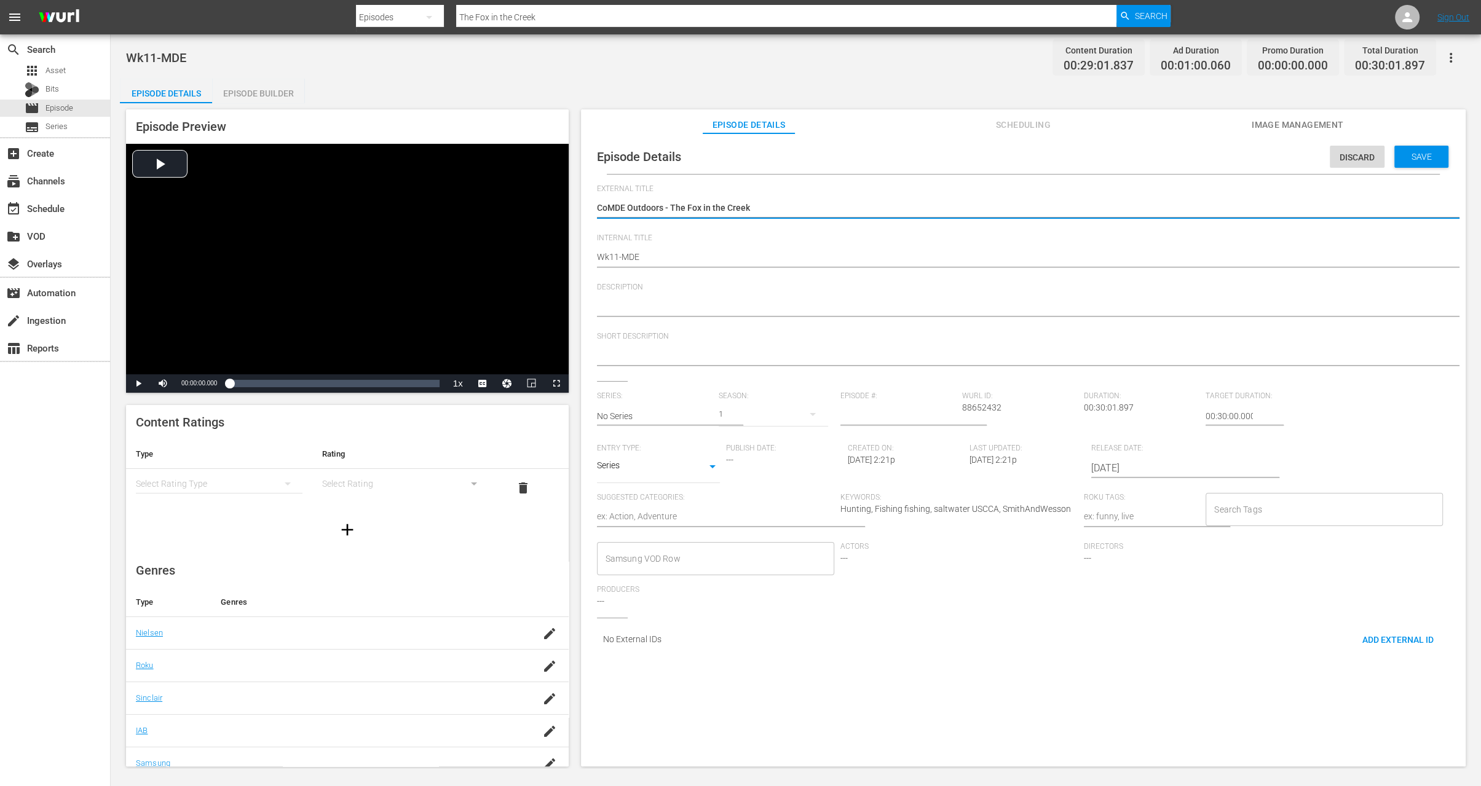
type textarea "CMDE Outdoors - The Fox in the Creek"
type textarea "MDE Outdoors - The Fox in the Creek"
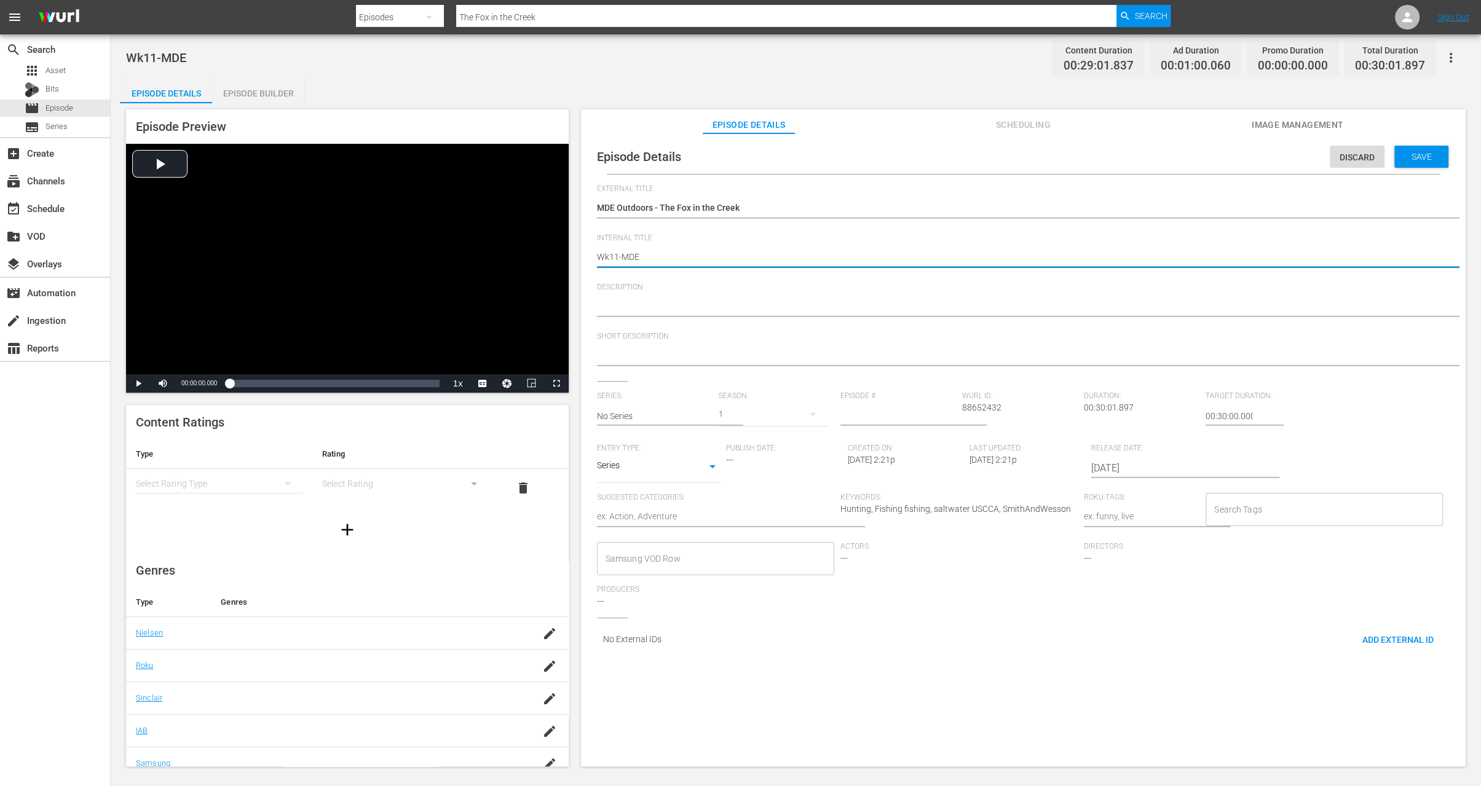
type textarea "Wk1-MDE"
type textarea "Wk-MDE"
type textarea "Wk3-MDE"
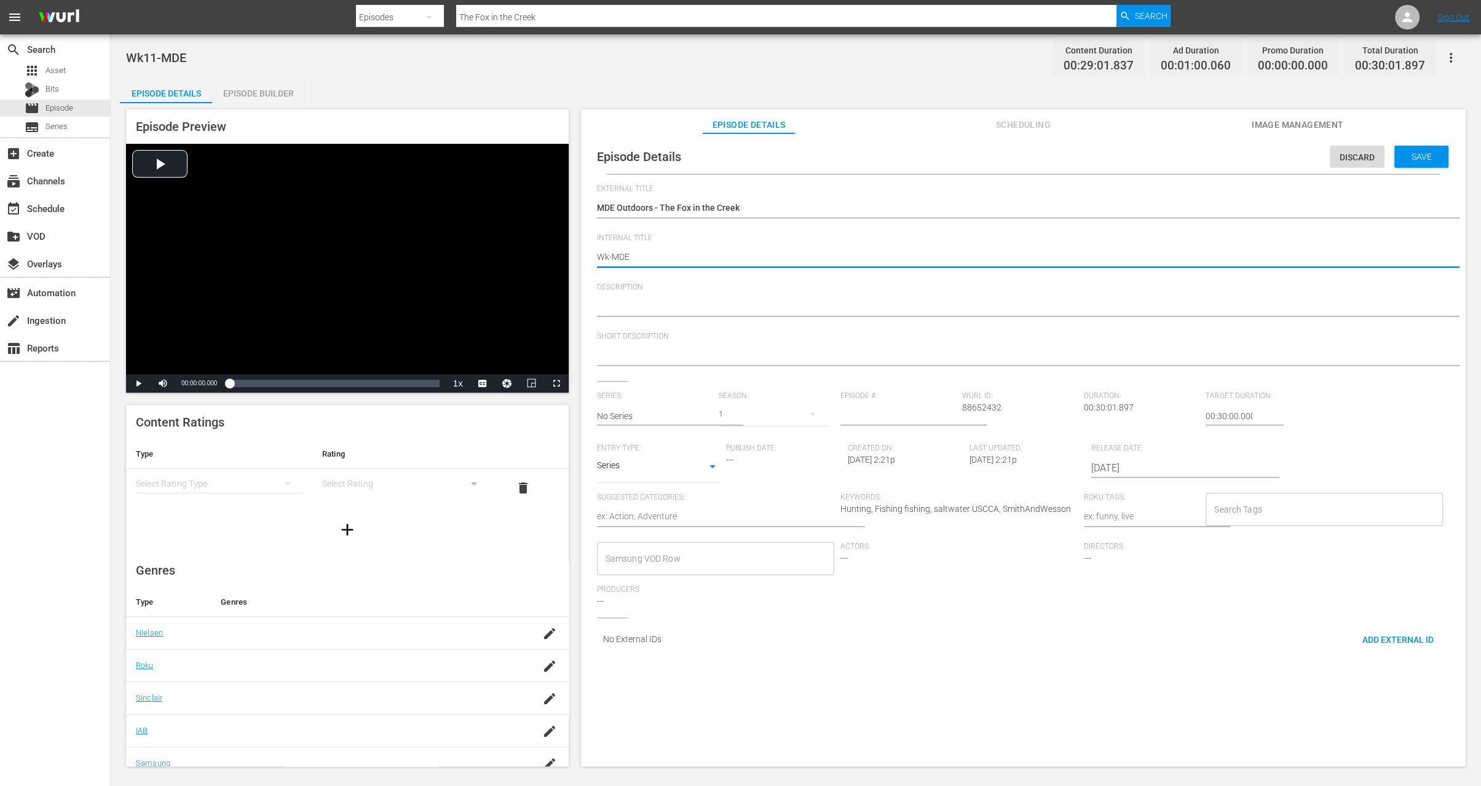
type textarea "Wk3-MDE"
type textarea "Wk35-MDE"
click at [1416, 162] on div "Save" at bounding box center [1421, 157] width 54 height 22
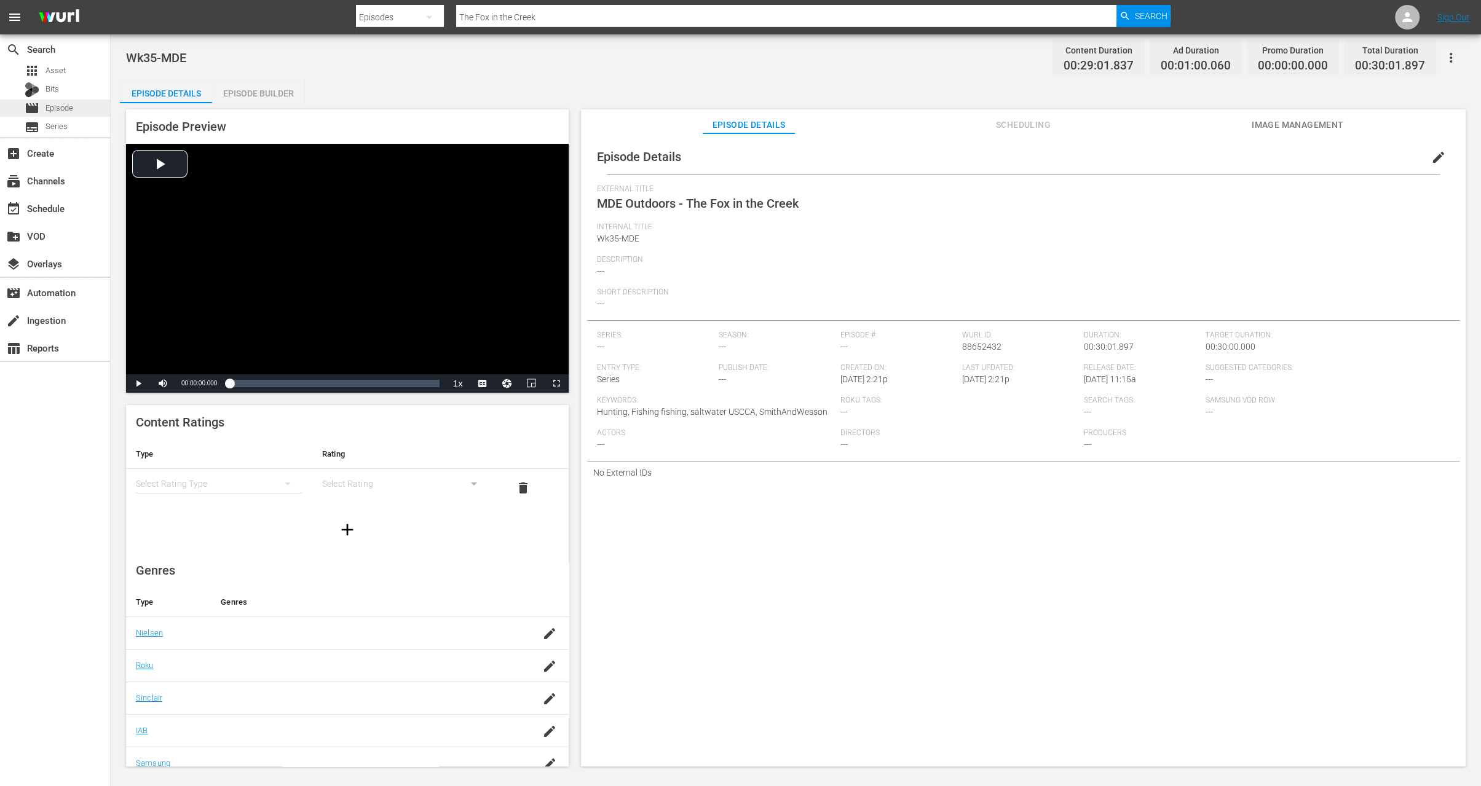
click at [73, 102] on span "Episode" at bounding box center [59, 108] width 28 height 12
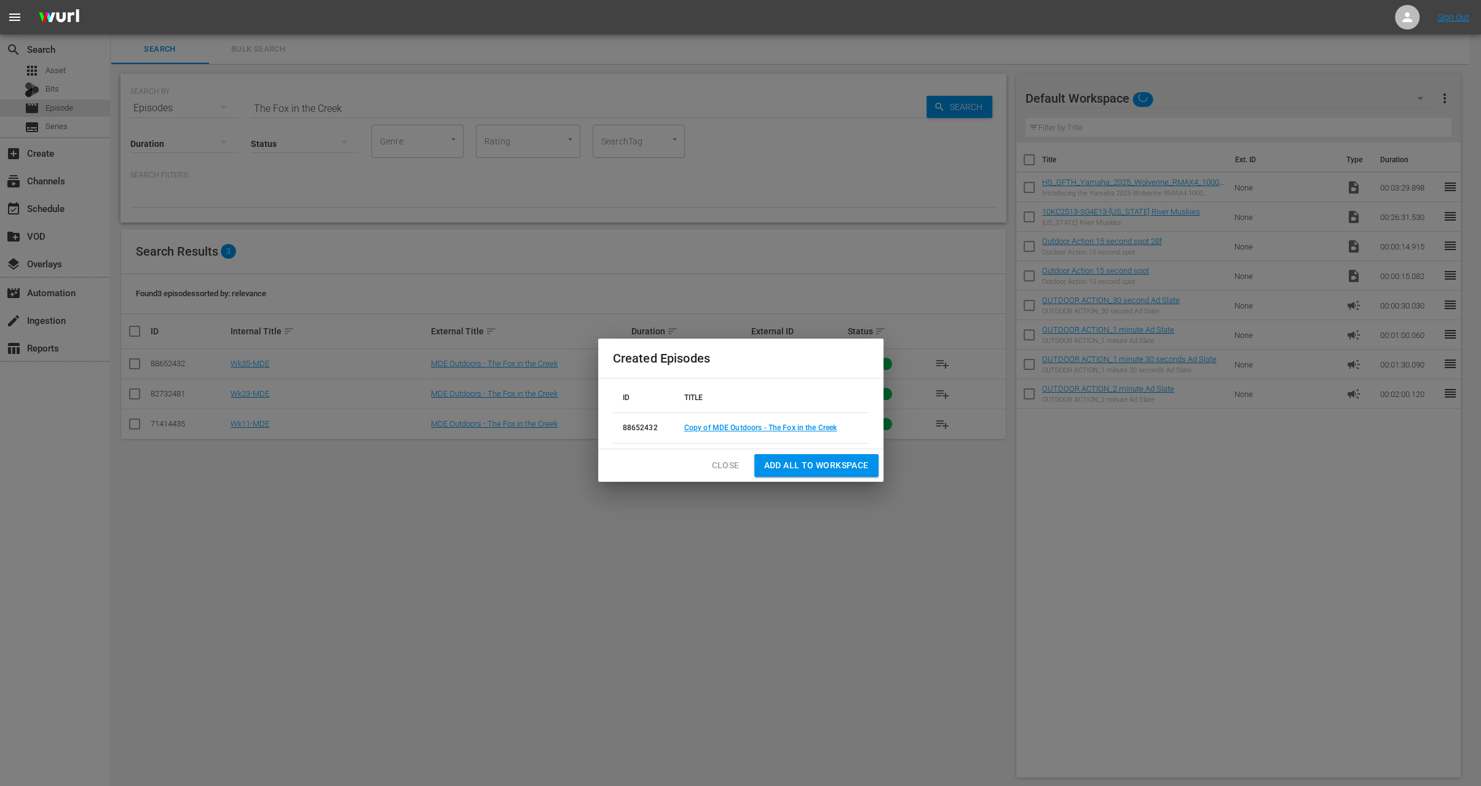
click at [732, 464] on span "Close" at bounding box center [726, 465] width 28 height 15
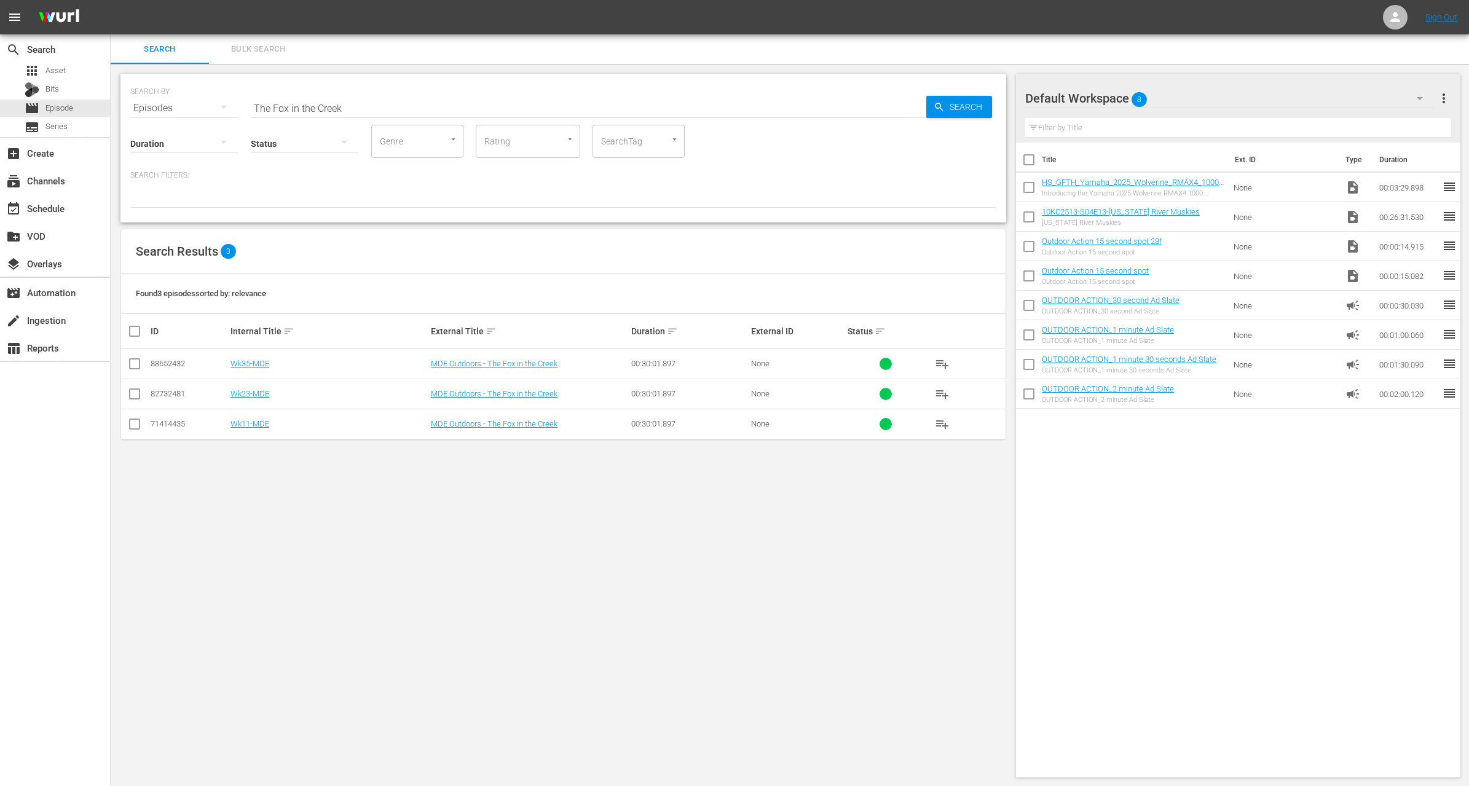
click at [317, 103] on input "The Fox in the Creek" at bounding box center [589, 108] width 676 height 30
paste input "Spring Walleyes"
type input "Spring Walleyes"
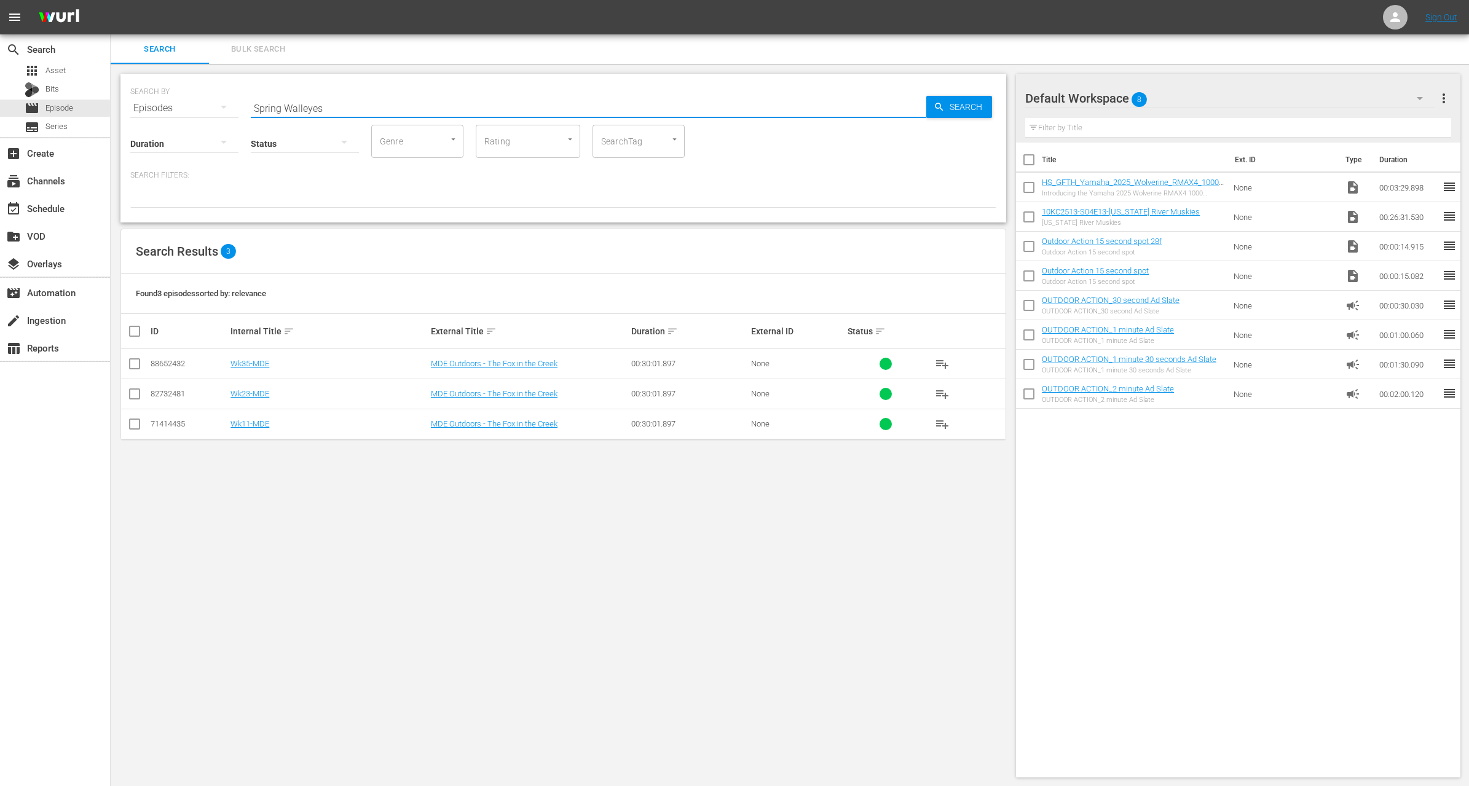
type input "Spring Walleyes"
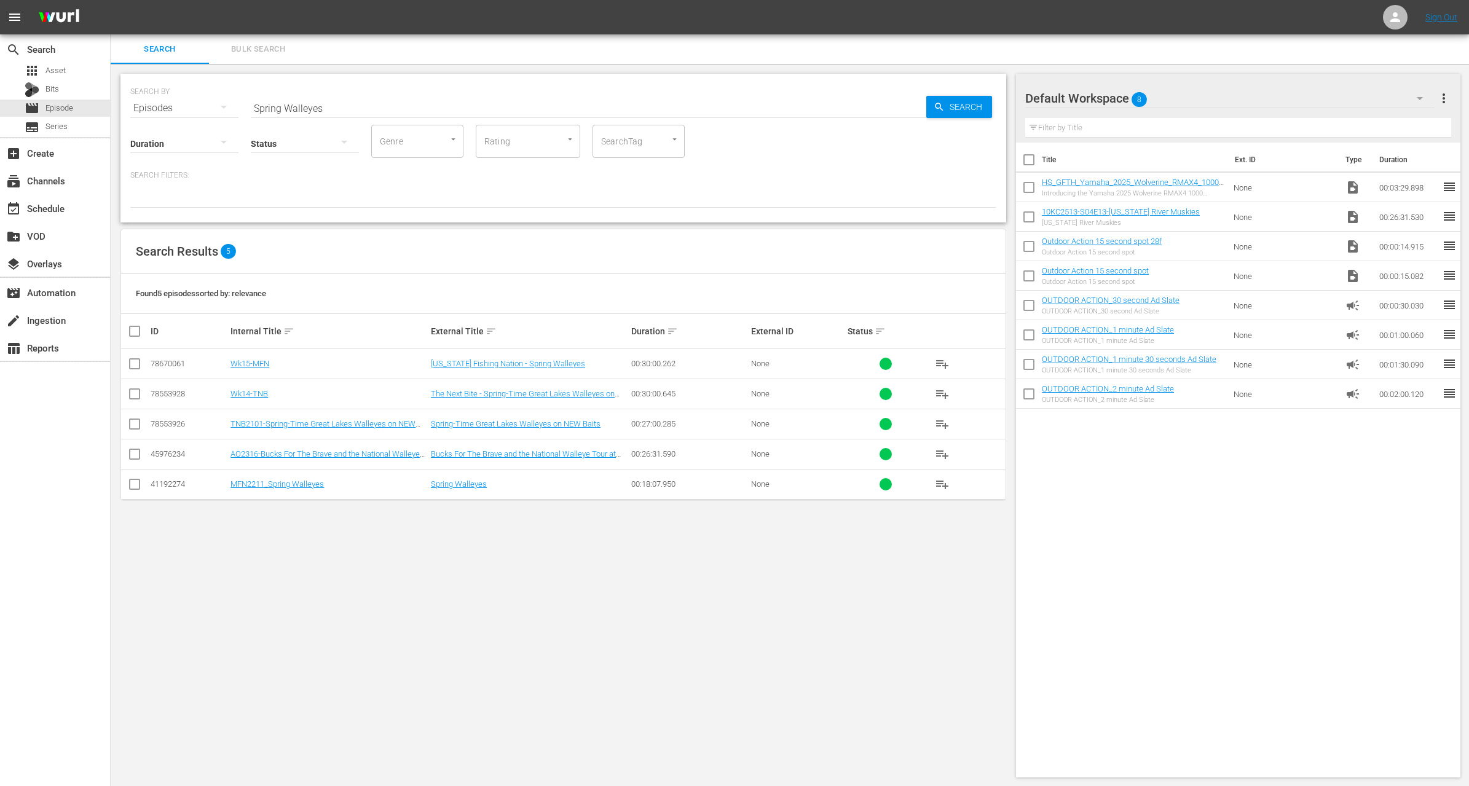
click at [362, 288] on div "Found 5 episodes sorted by: relevance" at bounding box center [563, 294] width 885 height 40
click at [130, 365] on input "checkbox" at bounding box center [134, 366] width 15 height 15
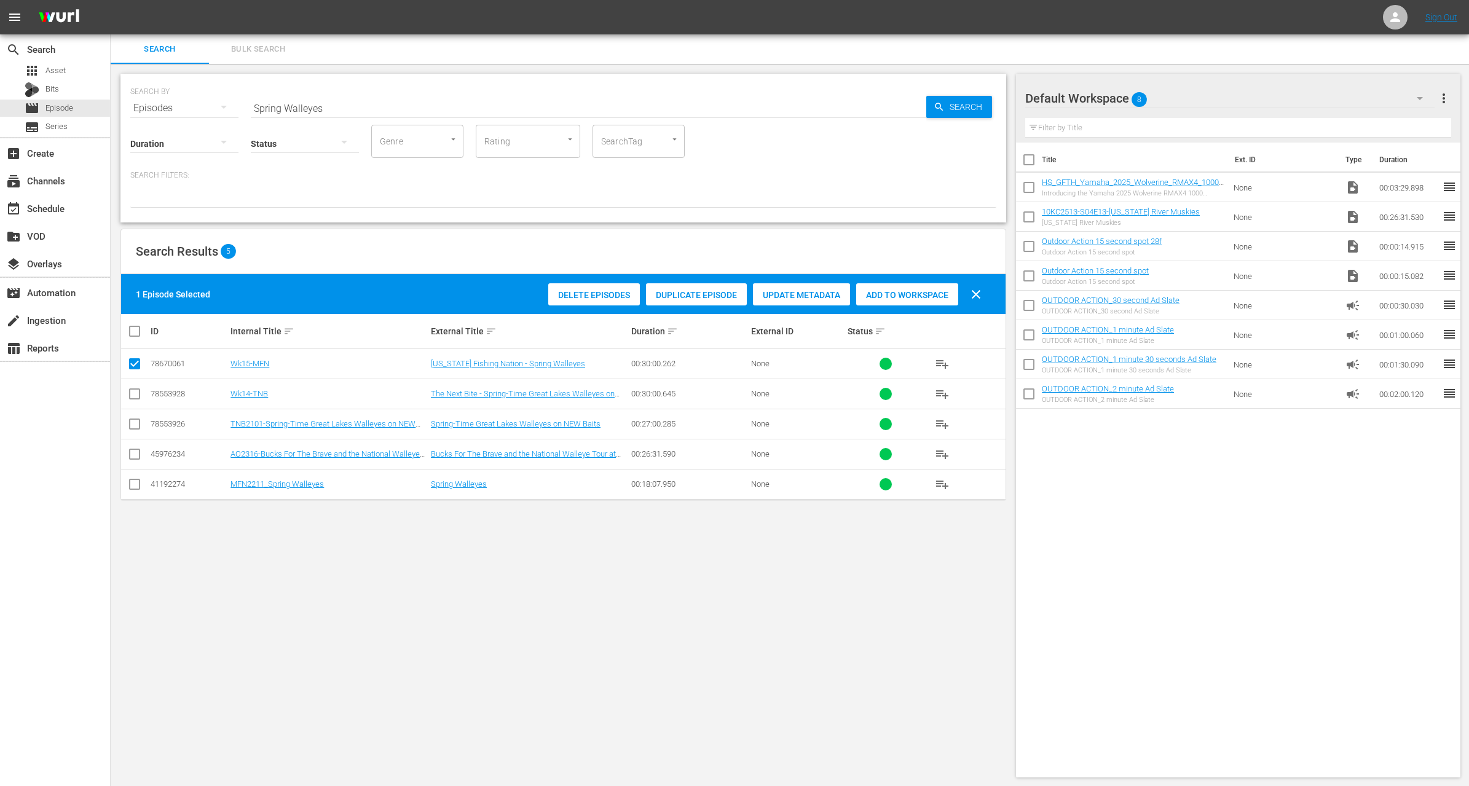
click at [700, 287] on div "Duplicate Episode" at bounding box center [696, 294] width 101 height 23
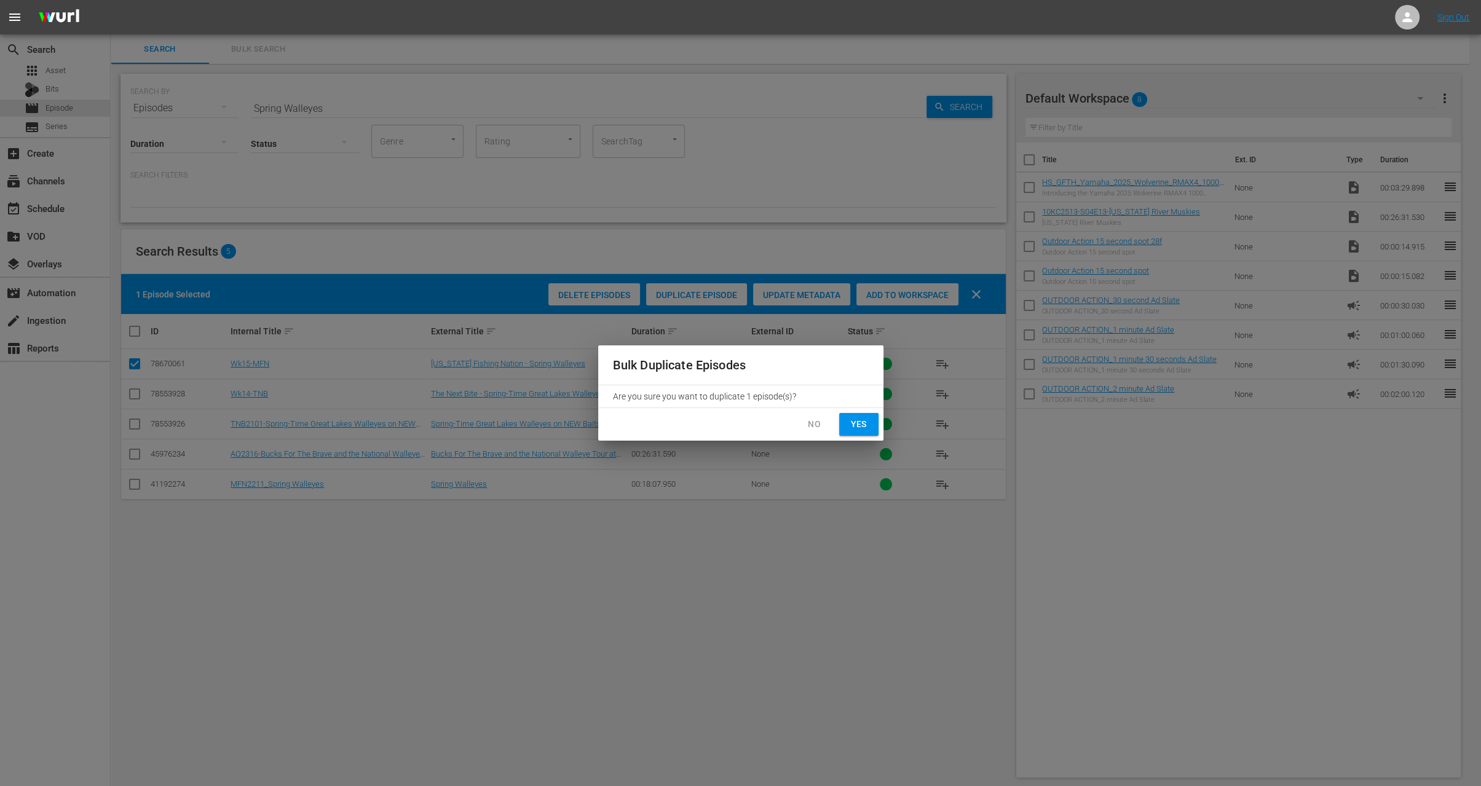
click at [867, 427] on span "Yes" at bounding box center [859, 424] width 20 height 15
checkbox input "false"
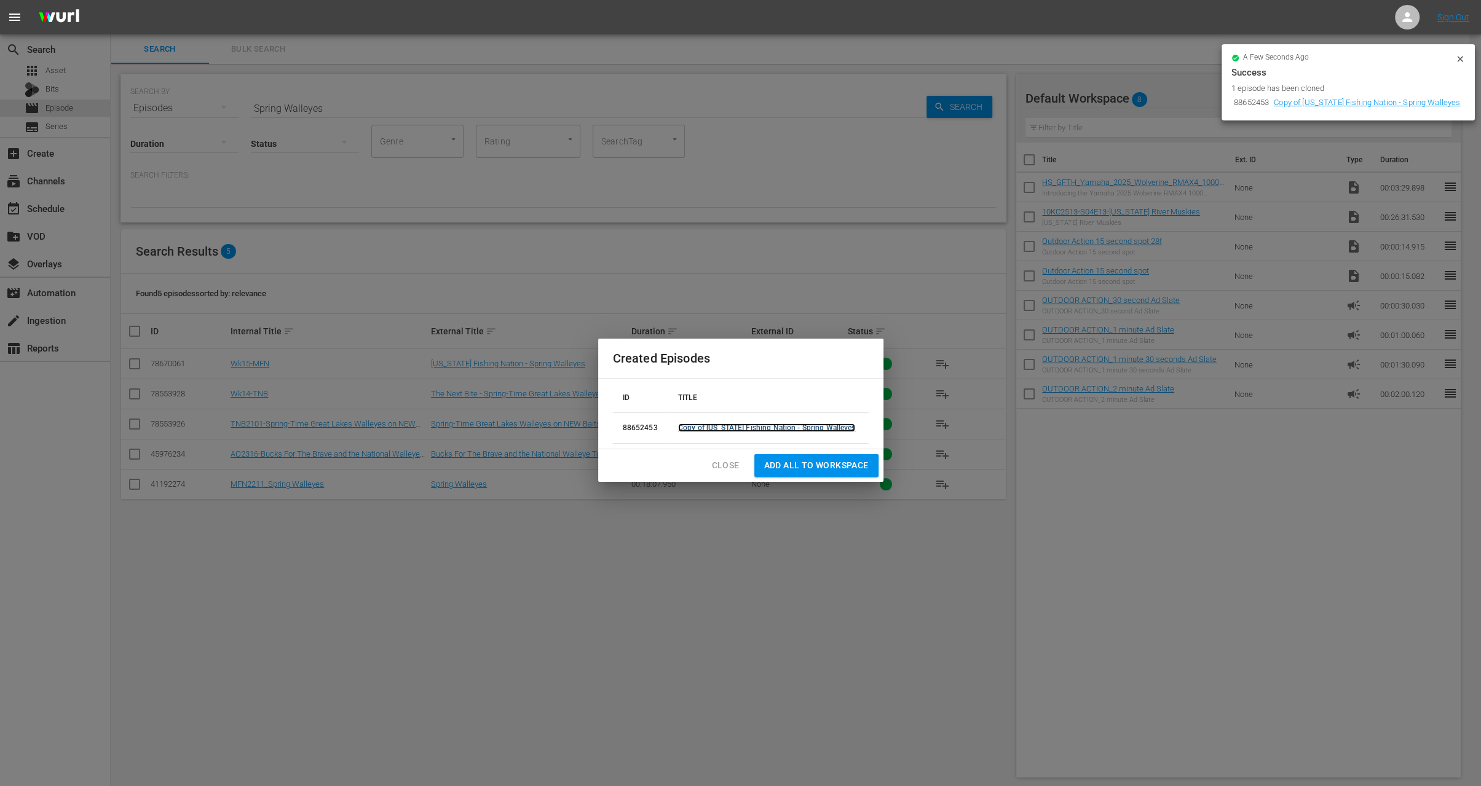
click at [703, 429] on link "Copy of Michigan Fishing Nation - Spring Walleyes" at bounding box center [767, 428] width 178 height 9
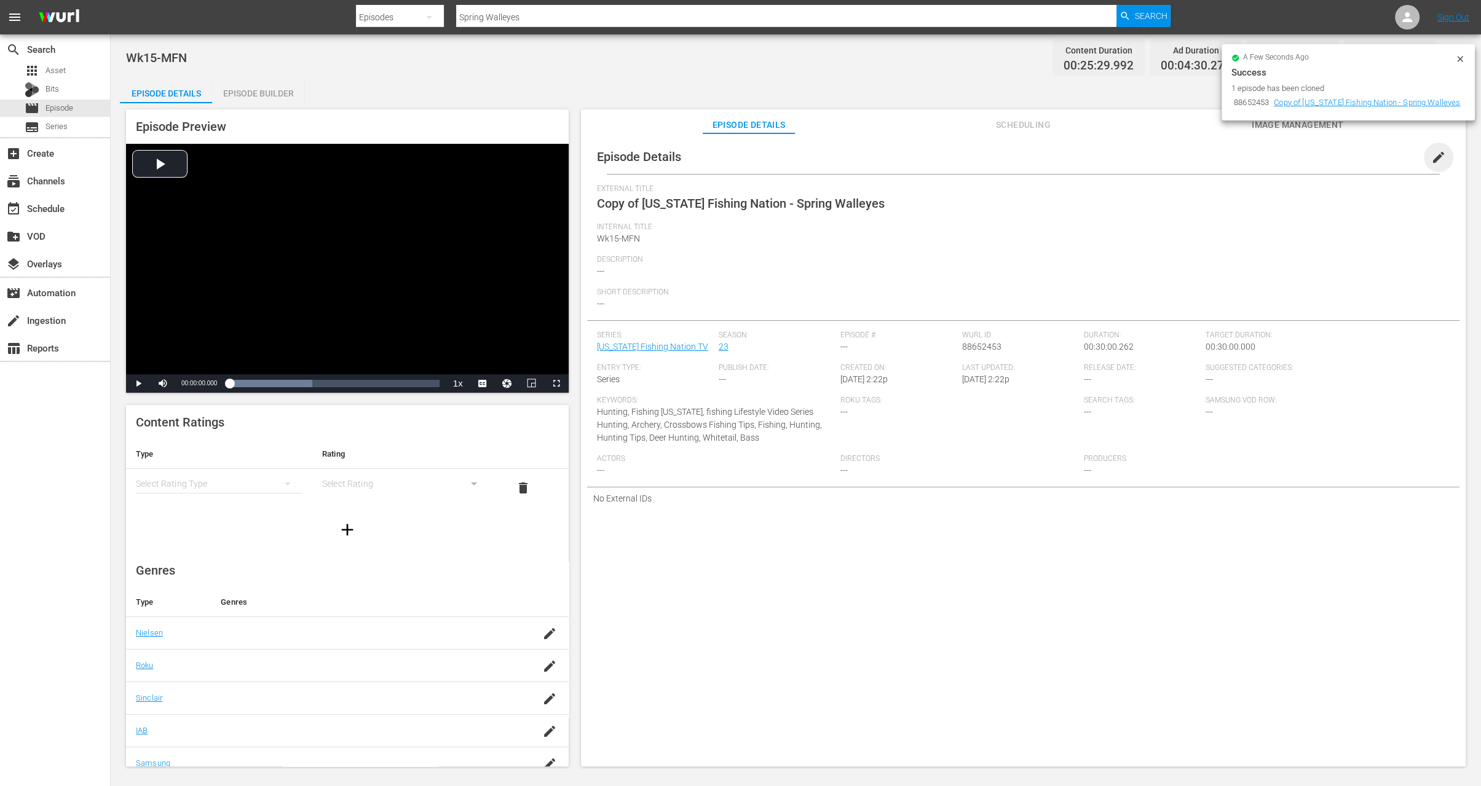
click at [1431, 160] on span "edit" at bounding box center [1438, 157] width 15 height 15
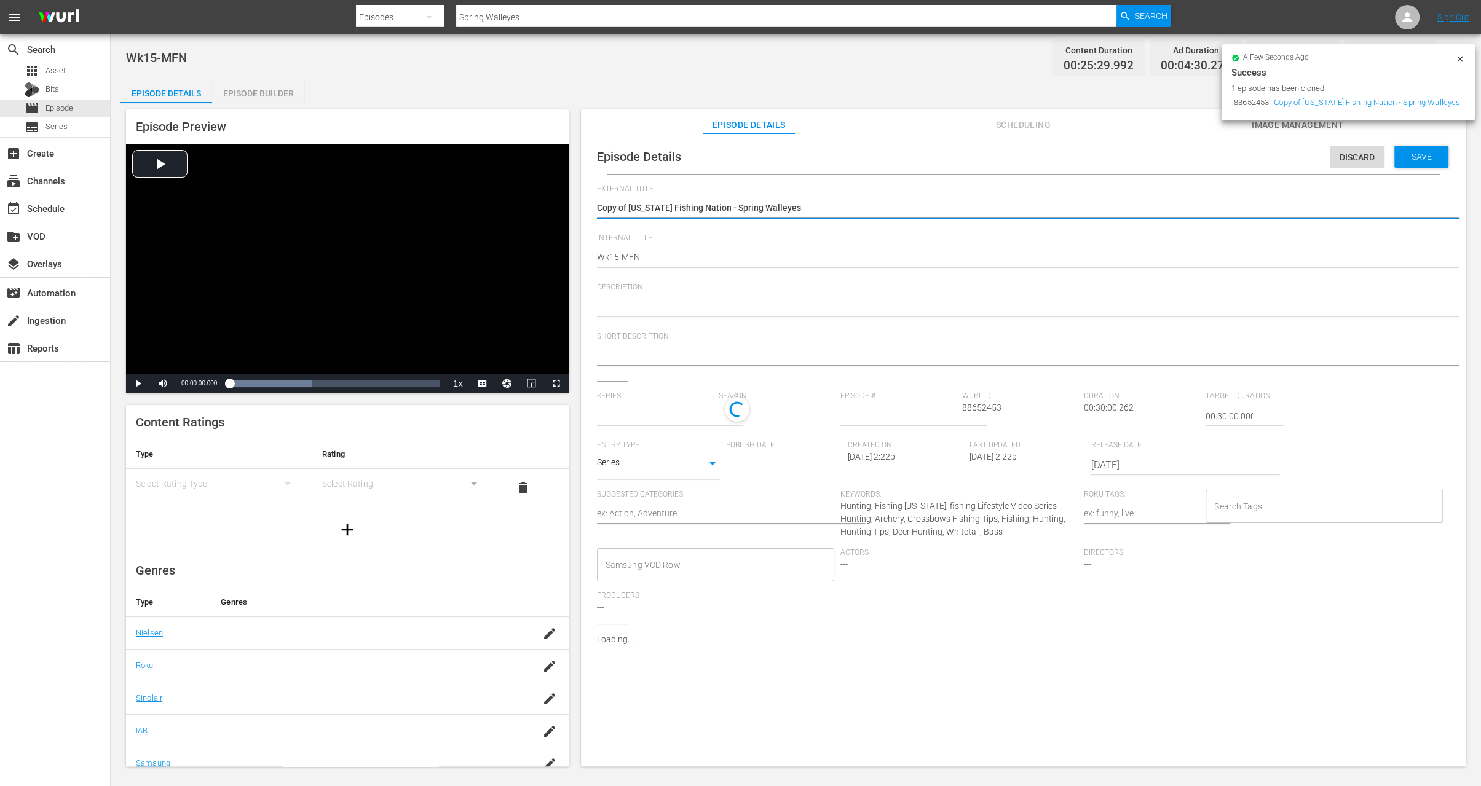
type input "Michigan Fishing Nation TV"
click at [631, 204] on textarea "Copy of Michigan Fishing Nation - Spring Walleyes" at bounding box center [1020, 209] width 847 height 15
type textarea "Copy ofMichigan Fishing Nation - Spring Walleyes"
type textarea "Copy oMichigan Fishing Nation - Spring Walleyes"
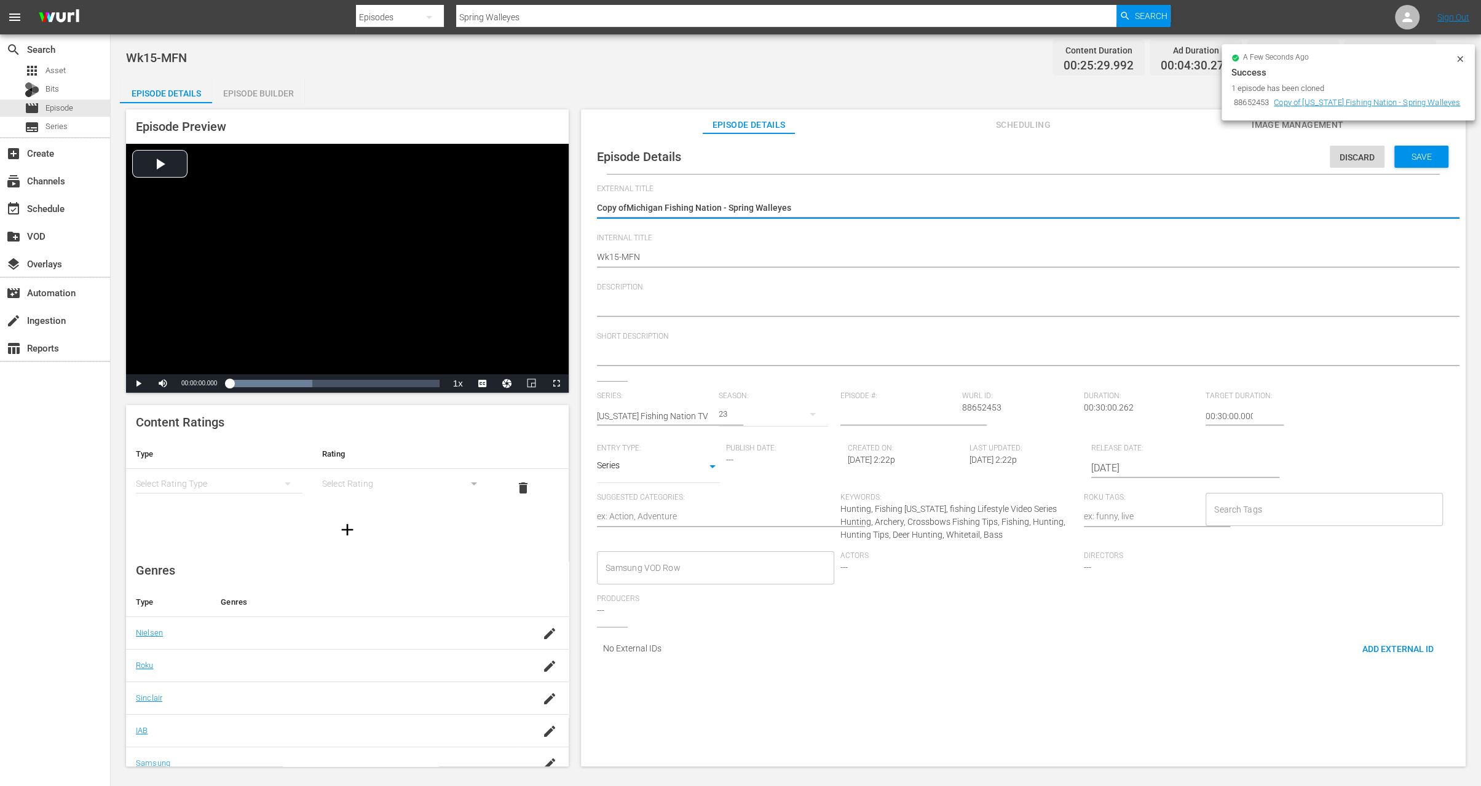
type textarea "Copy oMichigan Fishing Nation - Spring Walleyes"
type textarea "Copy Michigan Fishing Nation - Spring Walleyes"
type textarea "CopyMichigan Fishing Nation - Spring Walleyes"
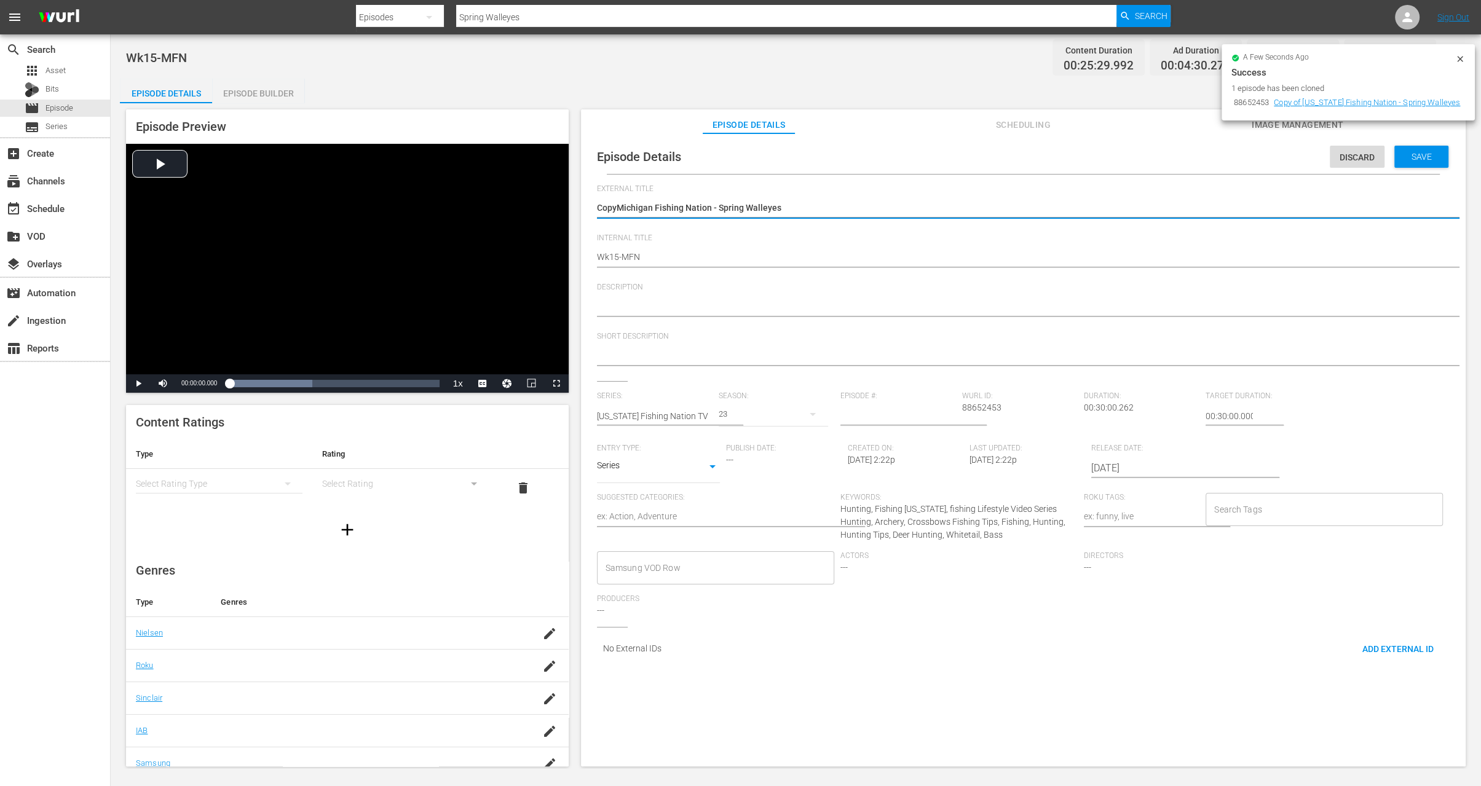
type textarea "CopMichigan Fishing Nation - Spring Walleyes"
type textarea "CoMichigan Fishing Nation - Spring Walleyes"
type textarea "CMichigan Fishing Nation - Spring Walleyes"
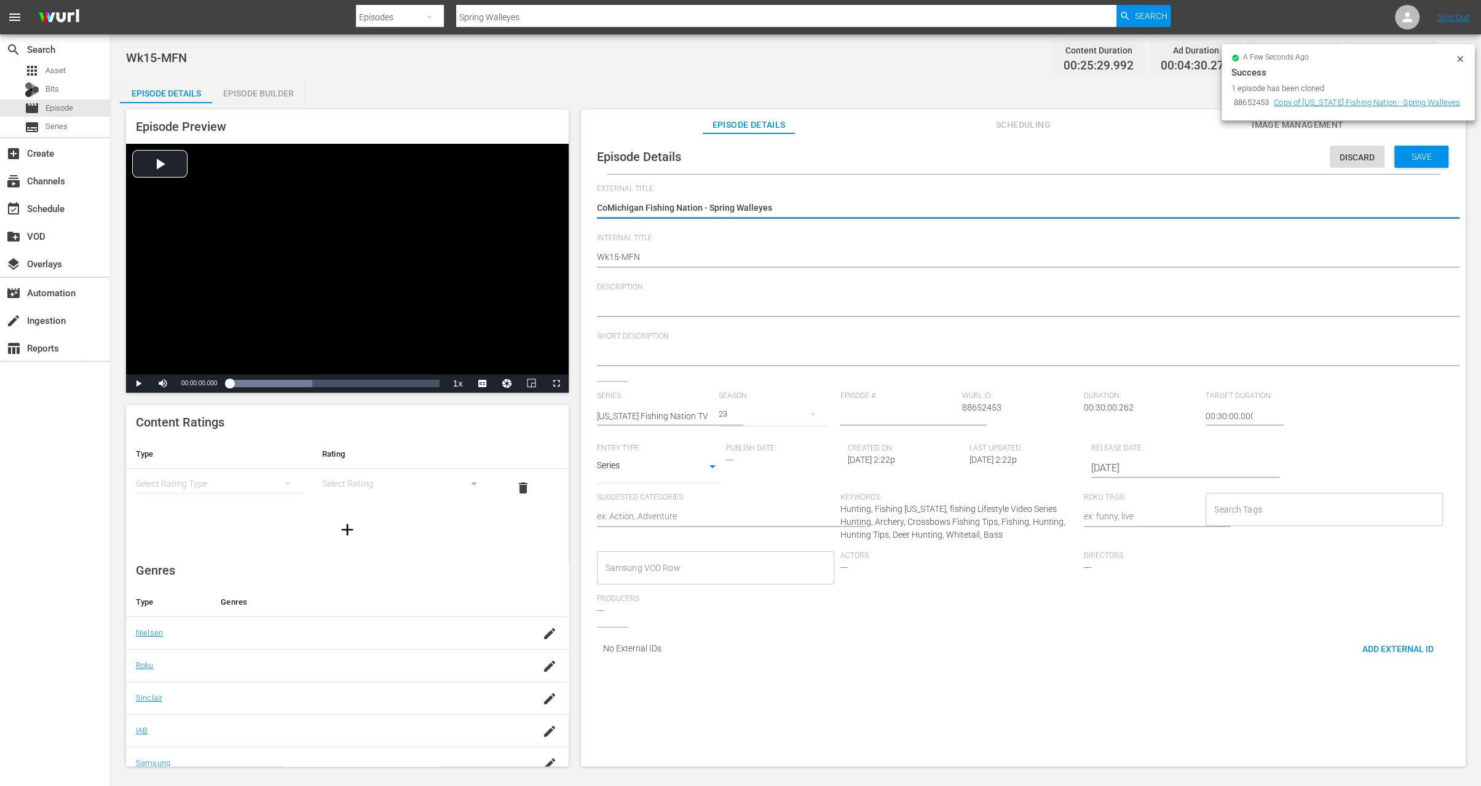
type textarea "CMichigan Fishing Nation - Spring Walleyes"
type textarea "Michigan Fishing Nation - Spring Walleyes"
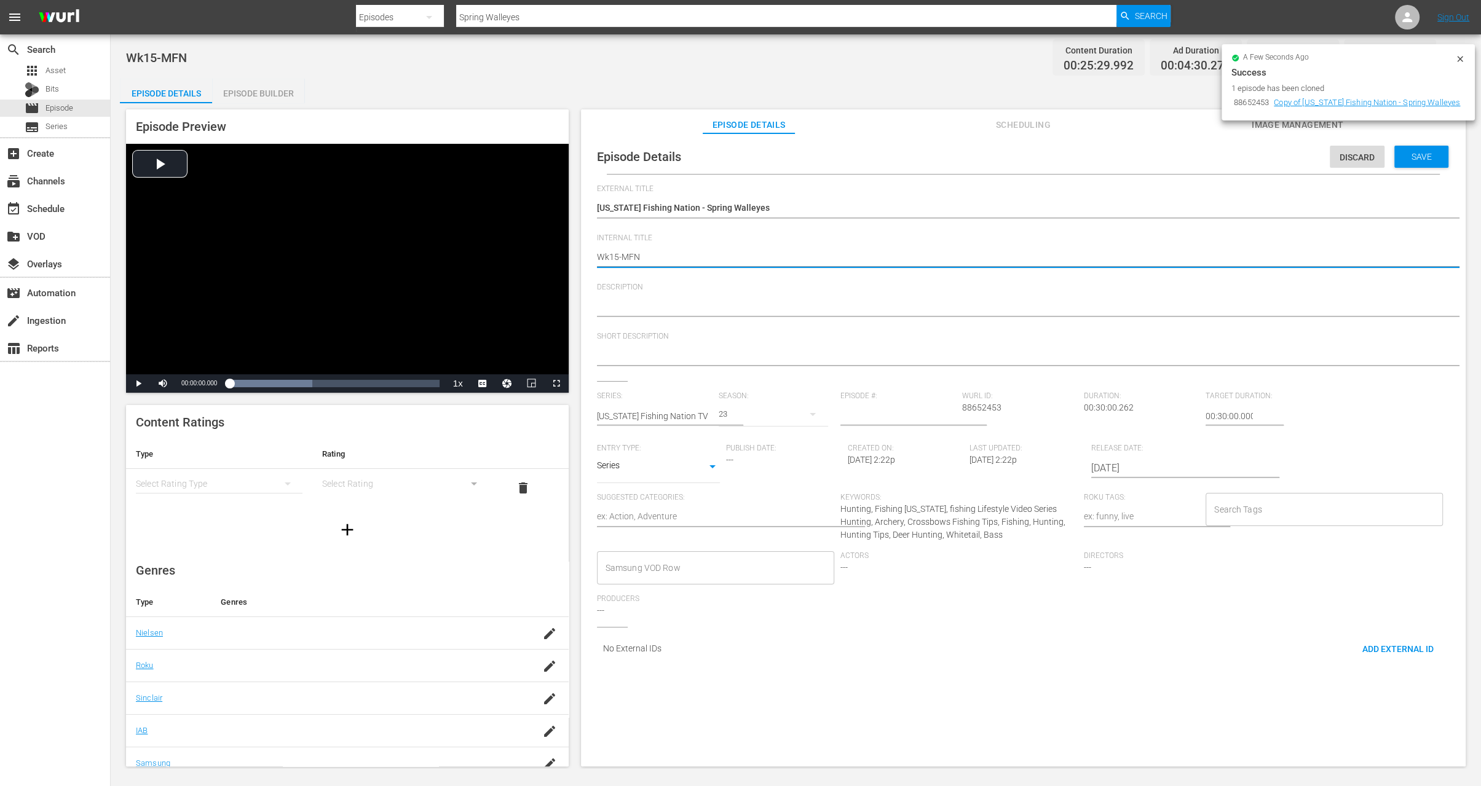
type textarea "Wk5-MFN"
type textarea "Wk25-MFN"
type textarea "Wk5-MFN"
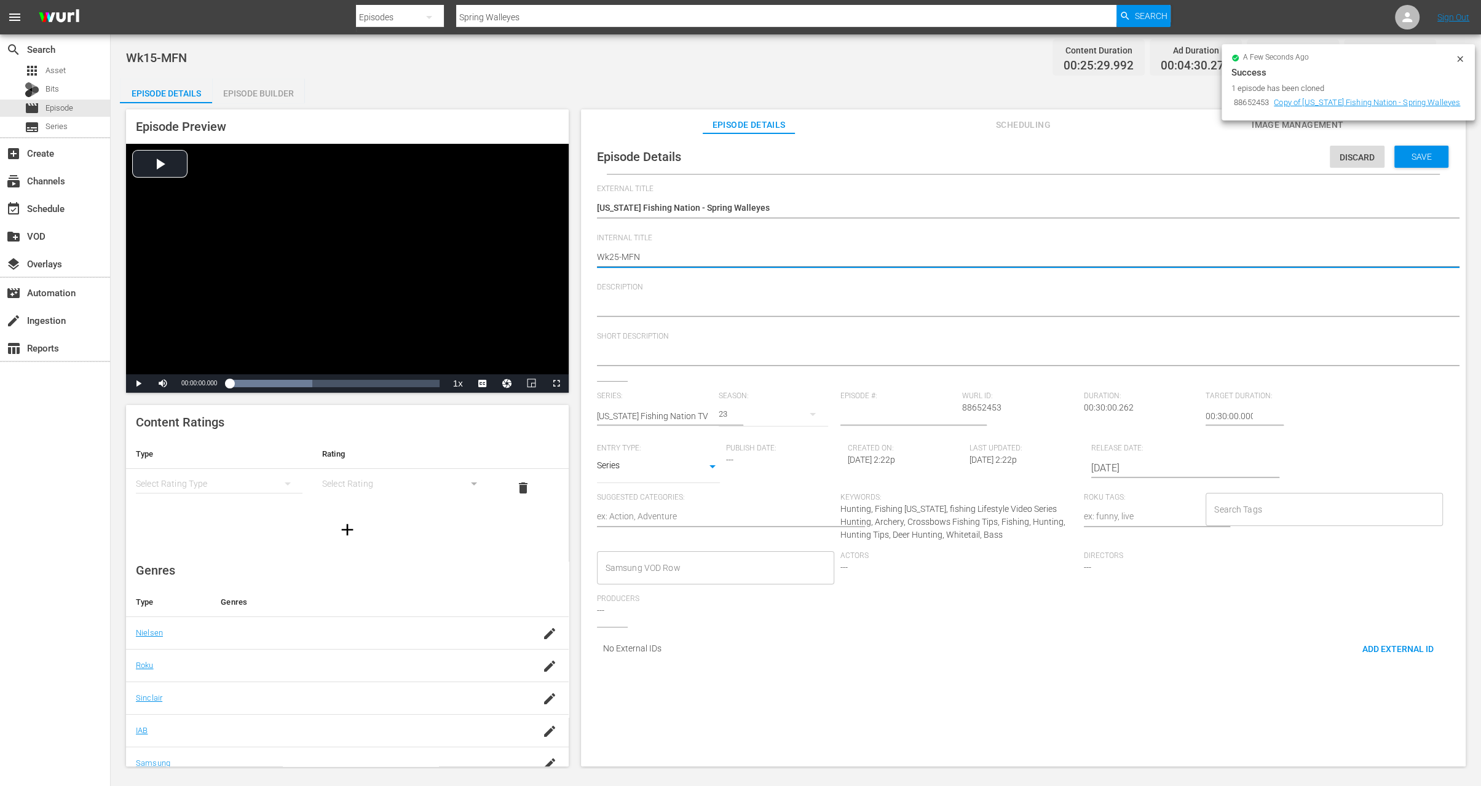
type textarea "Wk5-MFN"
type textarea "Wk35-MFN"
click at [1425, 154] on span "Save" at bounding box center [1422, 157] width 40 height 10
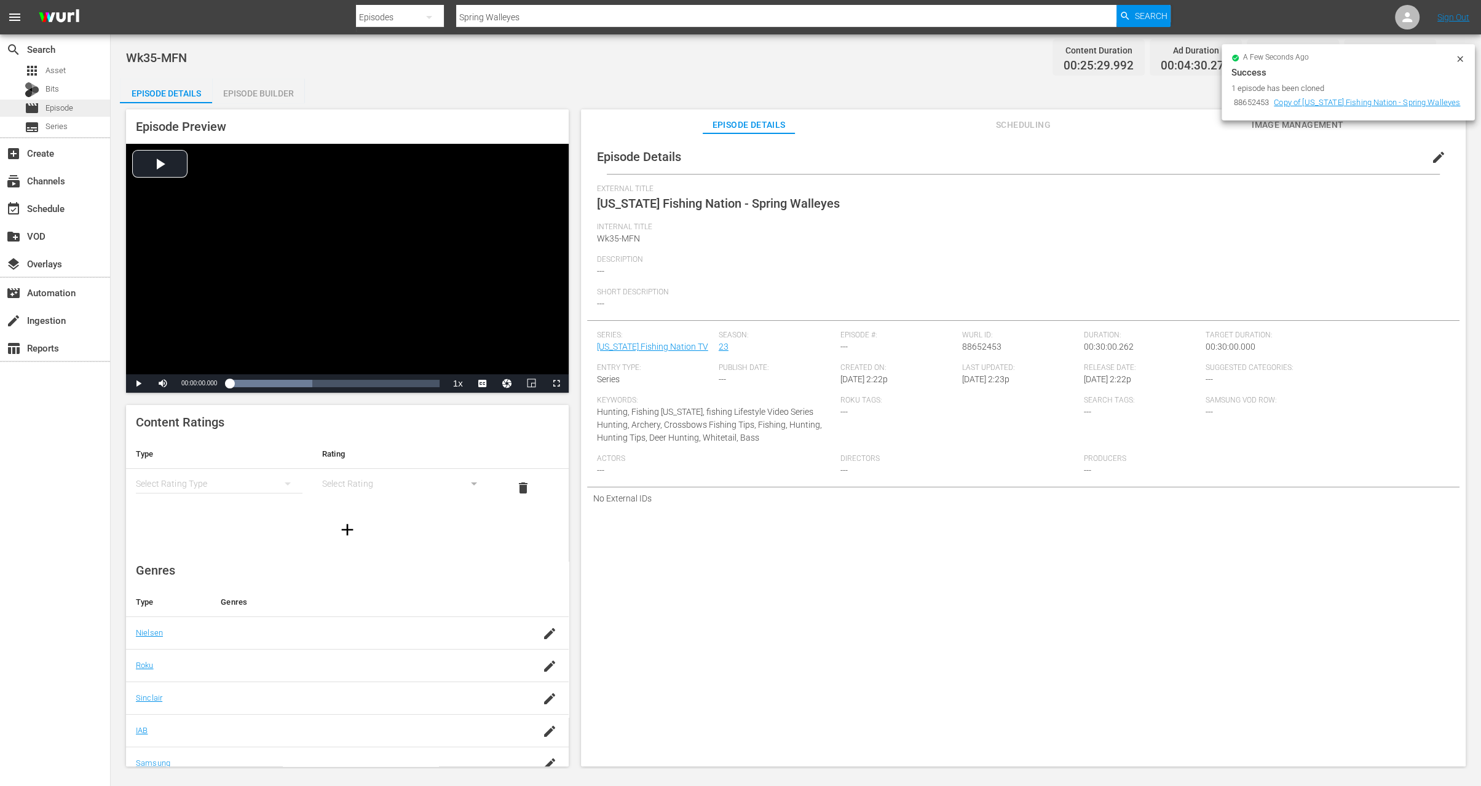
click at [66, 112] on span "Episode" at bounding box center [59, 108] width 28 height 12
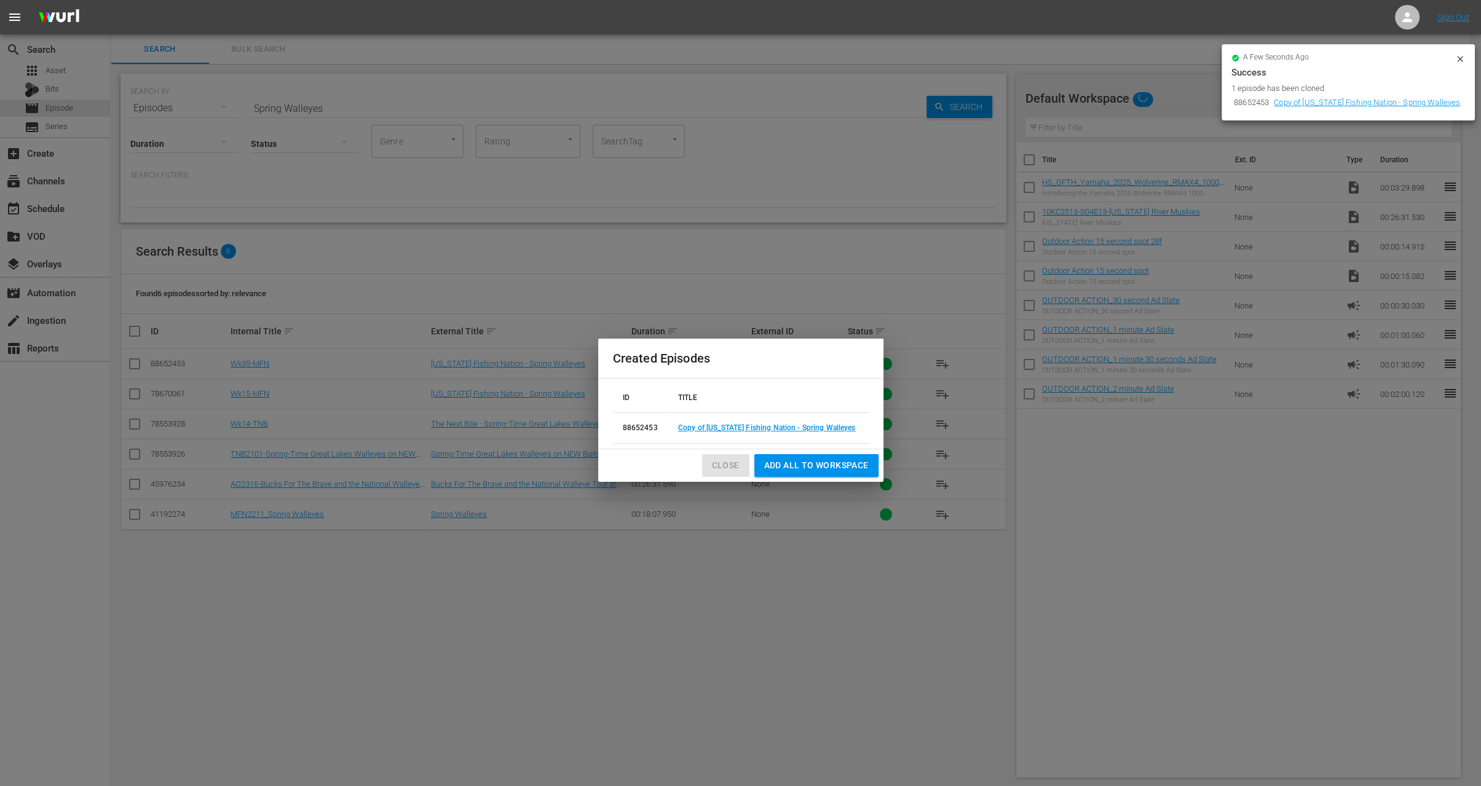
click at [730, 469] on span "Close" at bounding box center [726, 465] width 28 height 15
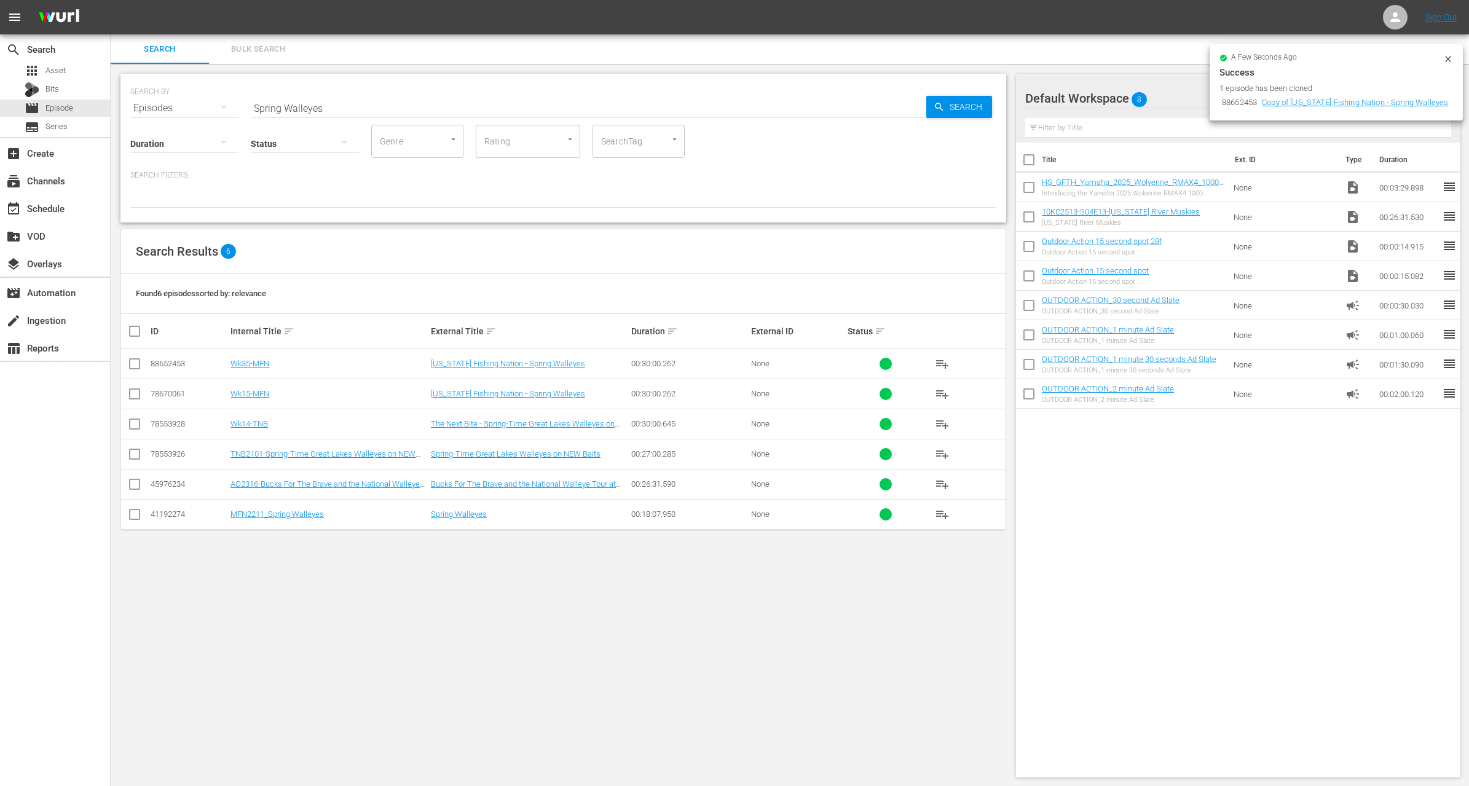
click at [329, 103] on input "Spring Walleyes" at bounding box center [589, 108] width 676 height 30
paste input "NWT Mississippi River | Red Wing, MN"
type input "NWT Mississippi River | Red Wing, MN"
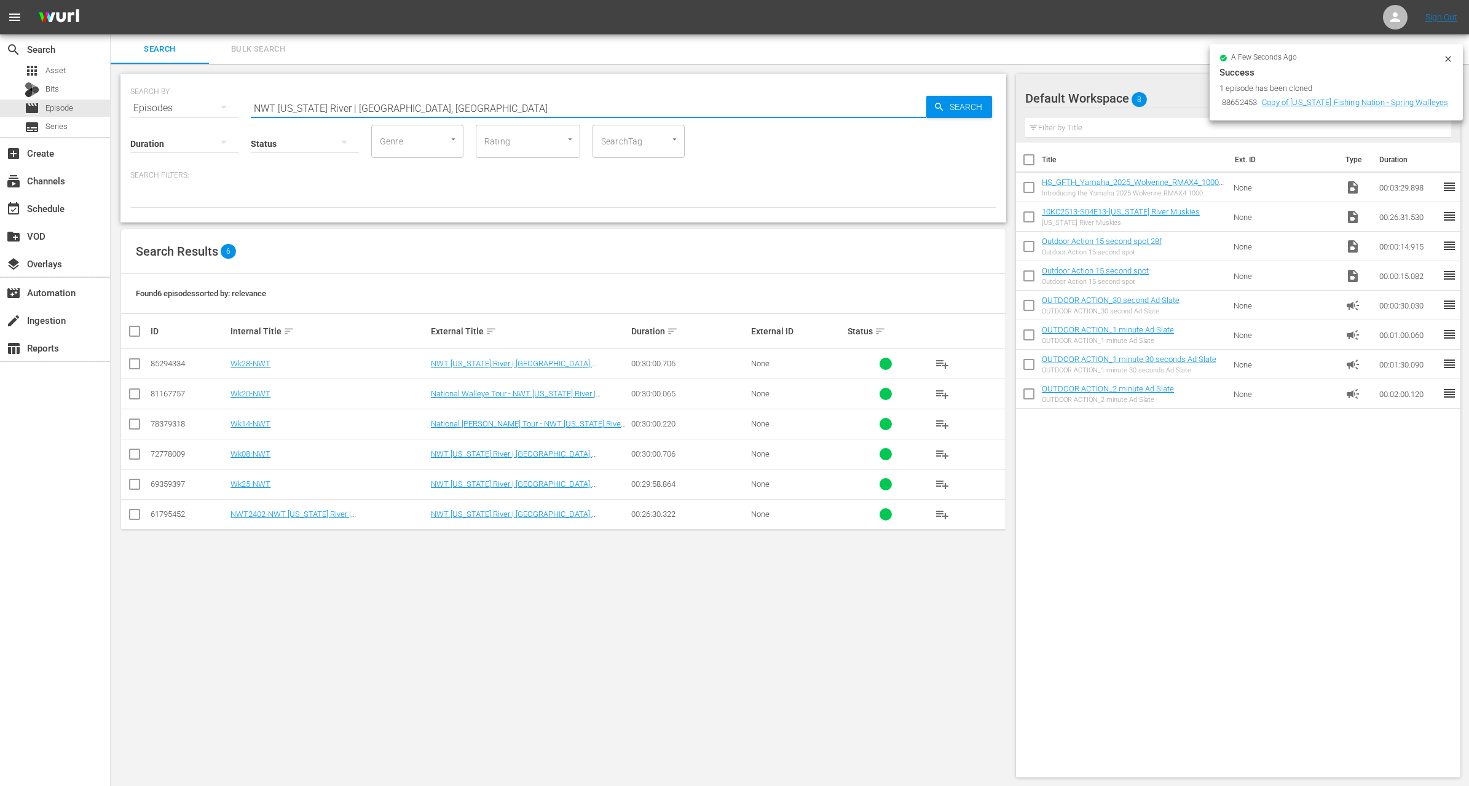
click at [434, 191] on div at bounding box center [563, 197] width 866 height 21
click at [134, 421] on input "checkbox" at bounding box center [134, 426] width 15 height 15
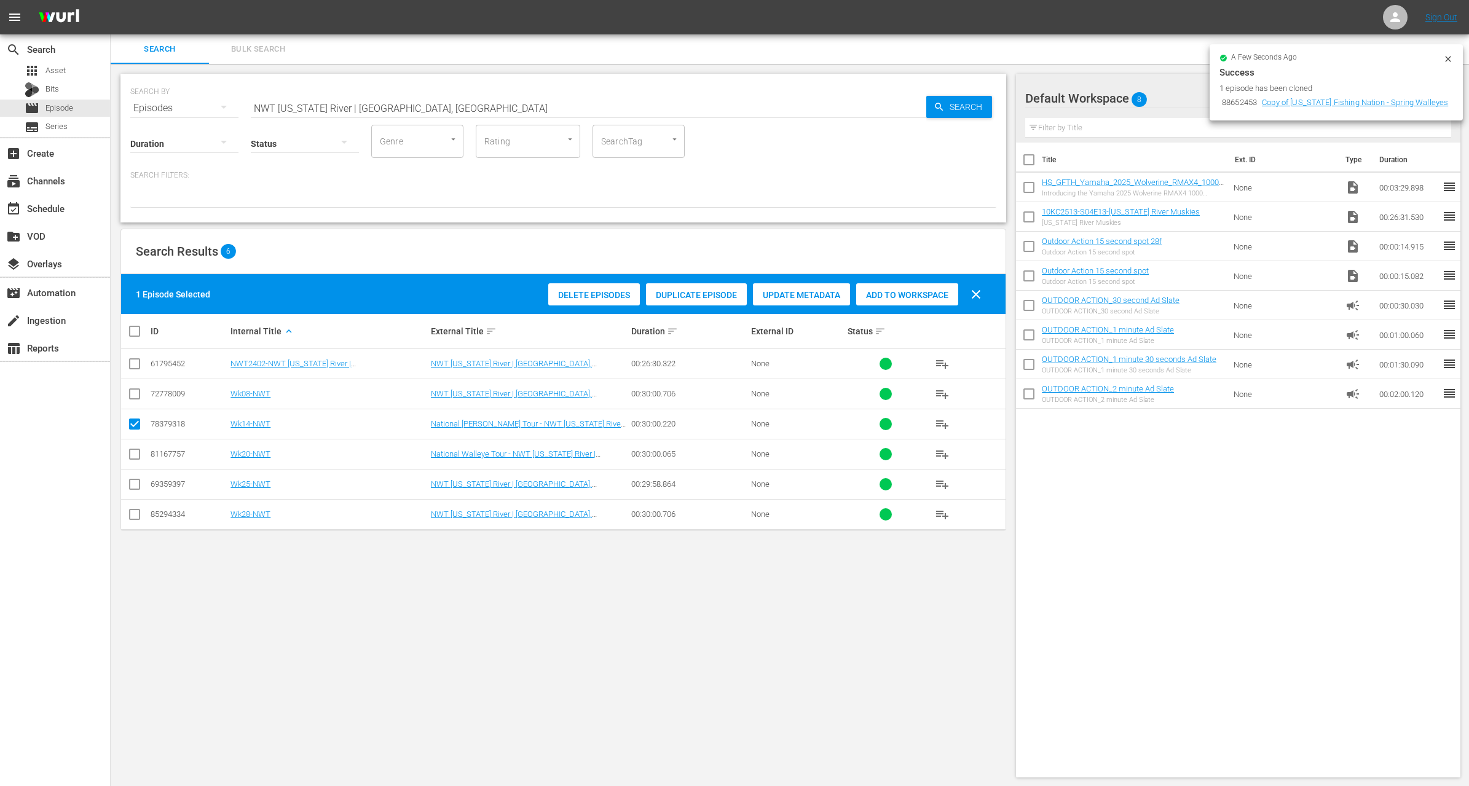
click at [711, 298] on span "Duplicate Episode" at bounding box center [696, 295] width 101 height 10
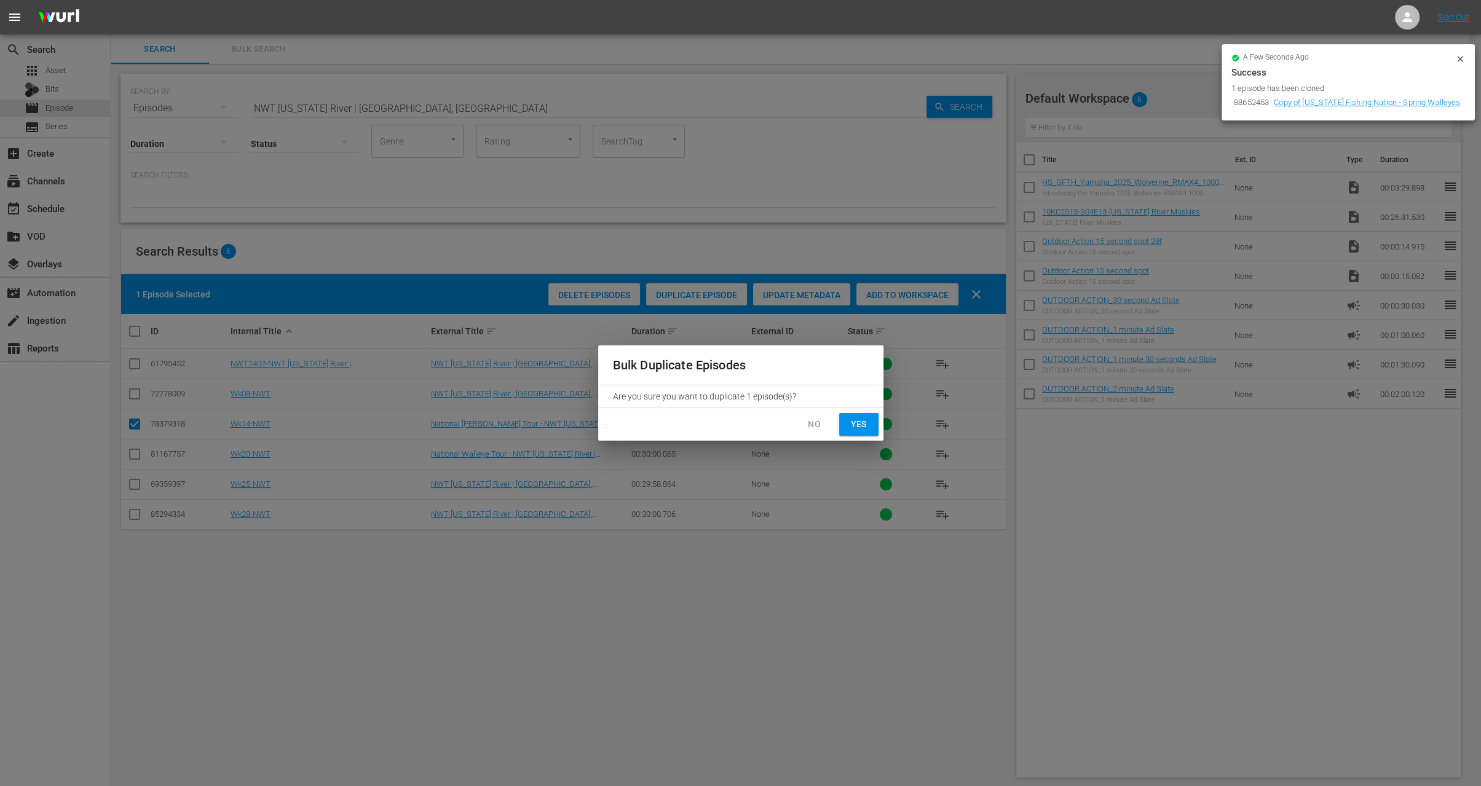
click at [861, 416] on button "Yes" at bounding box center [858, 424] width 39 height 23
checkbox input "false"
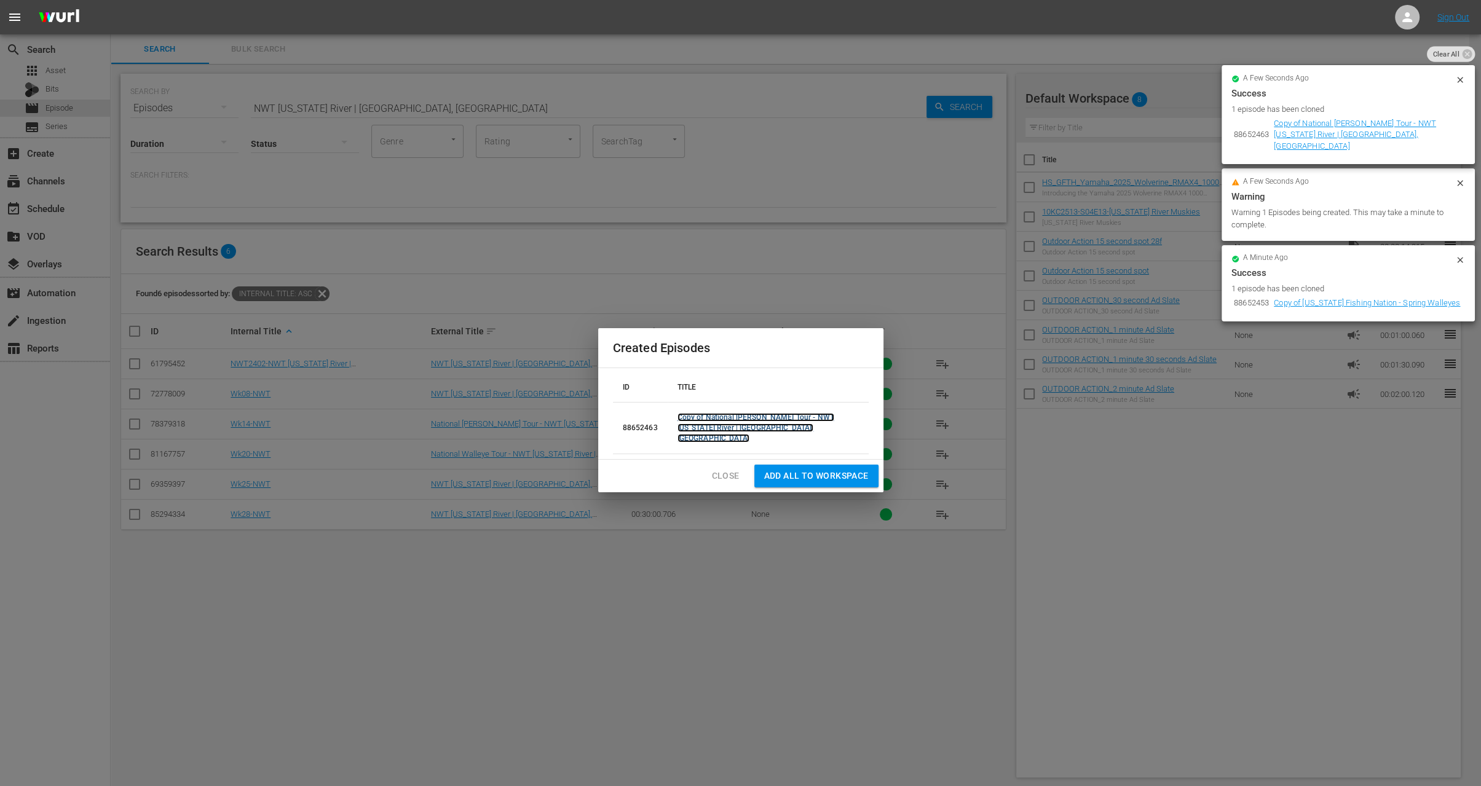
click at [748, 423] on link "Copy of National Walley Tour - NWT Mississippi River | Red Wing, MN" at bounding box center [756, 428] width 157 height 30
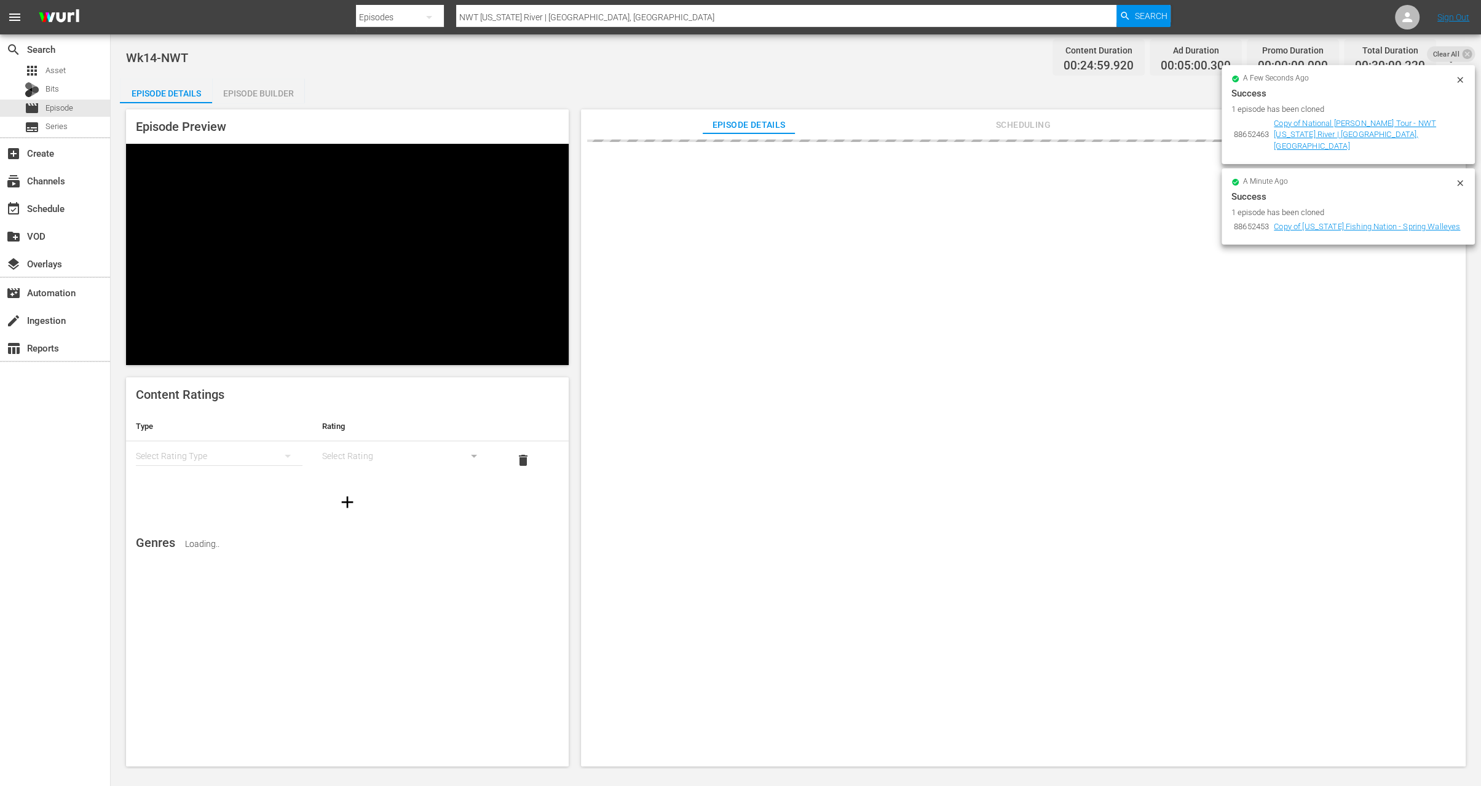
click at [1454, 45] on div "a minute ago Success 1 episode has been cloned 88652453 Copy of Michigan Fishin…" at bounding box center [1348, 146] width 253 height 205
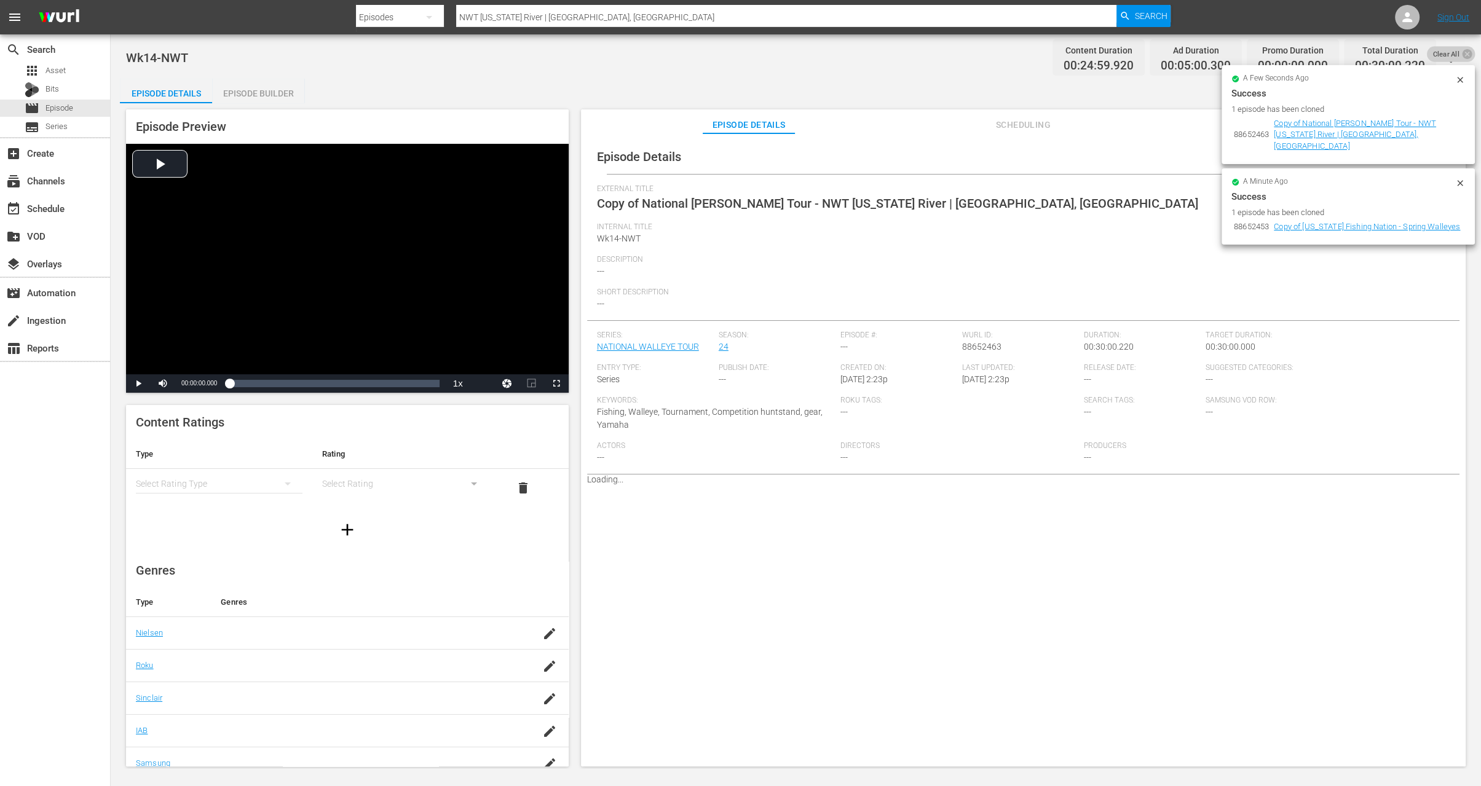
click at [1456, 51] on span "Clear All" at bounding box center [1446, 54] width 38 height 16
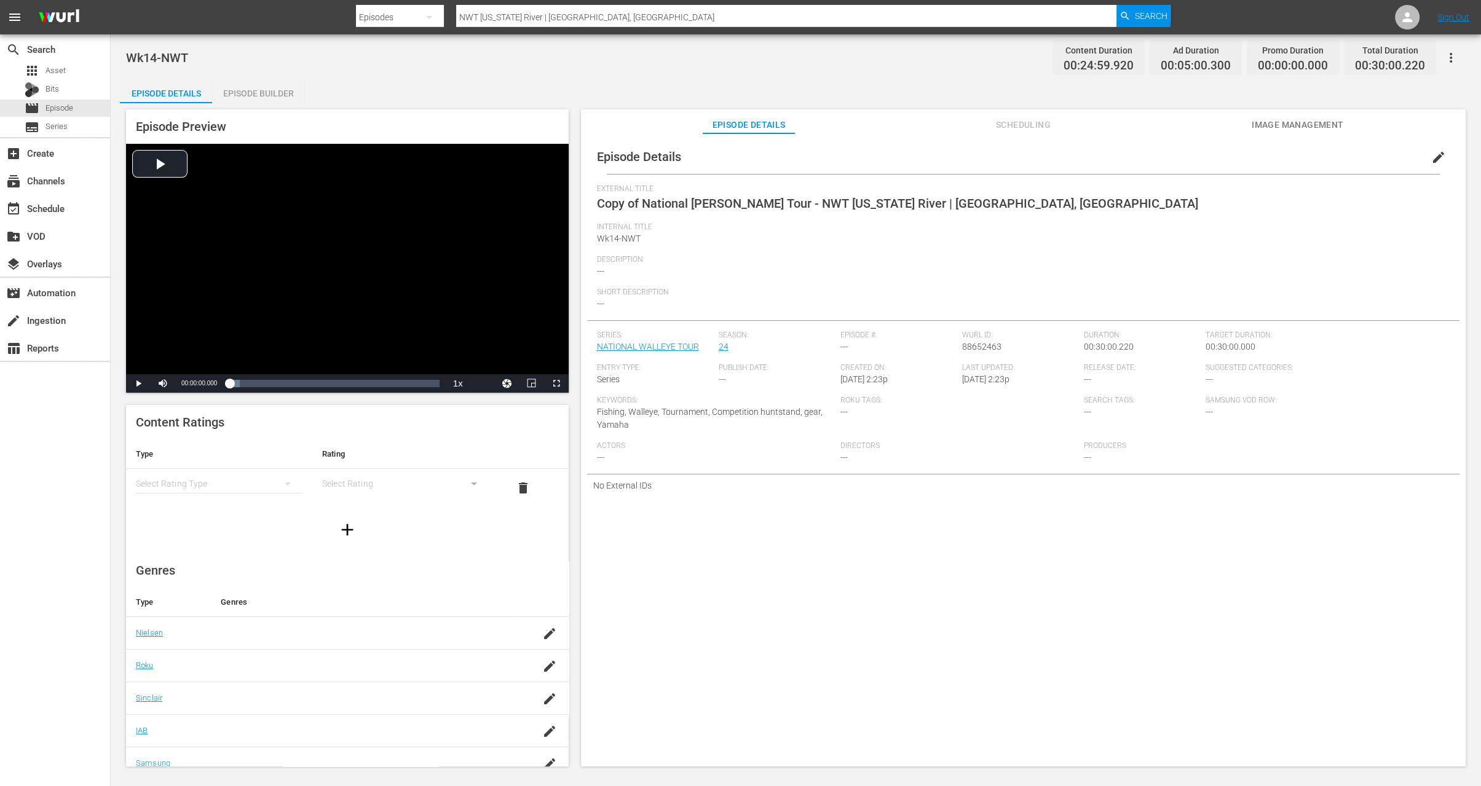
click at [1436, 158] on span "edit" at bounding box center [1438, 157] width 15 height 15
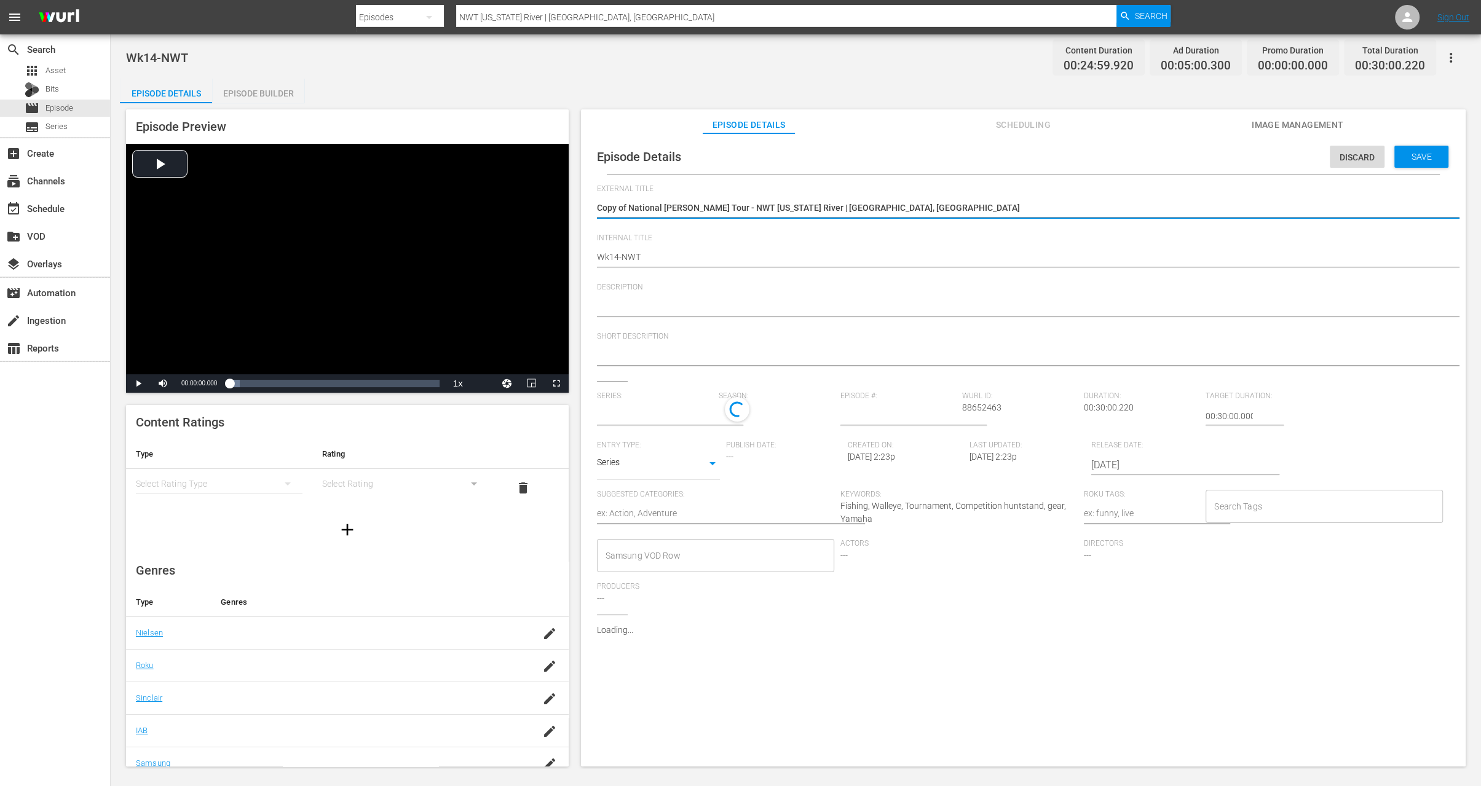
type input "NATIONAL WALLEYE TOUR"
click at [631, 206] on textarea "Copy of National Walley Tour - NWT Mississippi River | Red Wing, MN" at bounding box center [1020, 209] width 847 height 15
type textarea "Copy ofNational Walley Tour - NWT Mississippi River | Red Wing, MN"
type textarea "Copy oNational Walley Tour - NWT Mississippi River | Red Wing, MN"
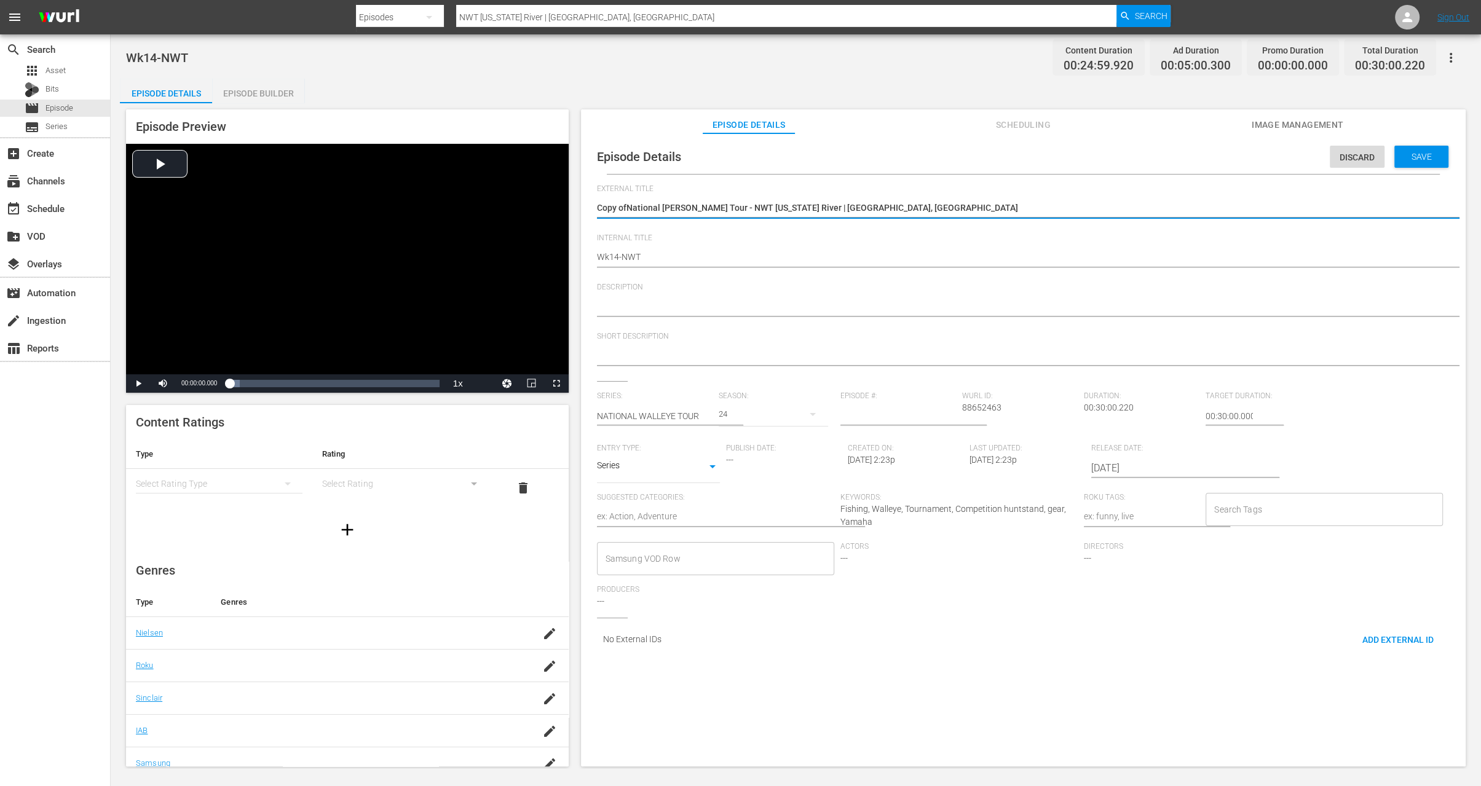
type textarea "Copy oNational Walley Tour - NWT Mississippi River | Red Wing, MN"
type textarea "Copy National Walley Tour - NWT Mississippi River | Red Wing, MN"
type textarea "CopyNational Walley Tour - NWT Mississippi River | Red Wing, MN"
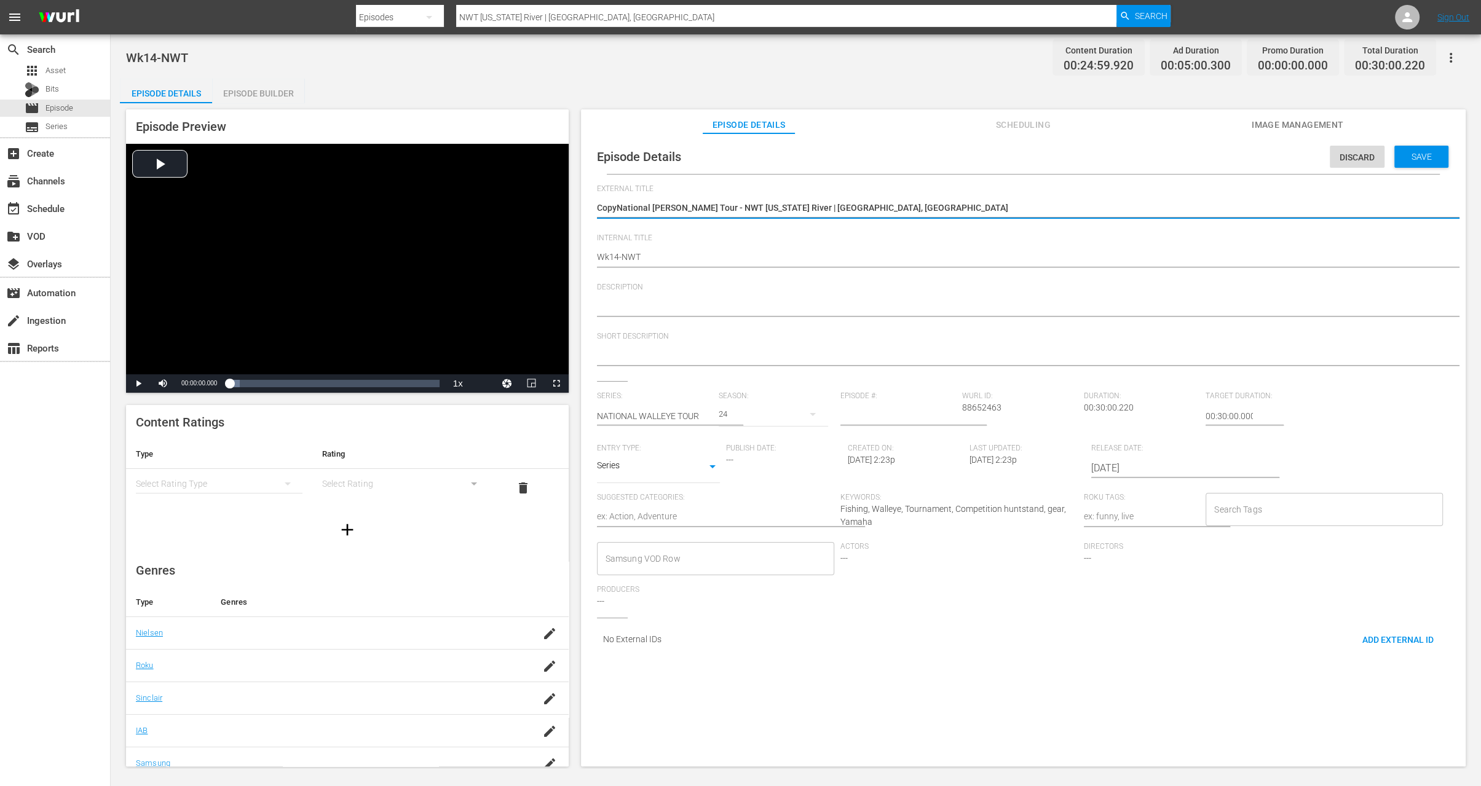
type textarea "CopNational Walley Tour - NWT Mississippi River | Red Wing, MN"
type textarea "CoNational Walley Tour - NWT Mississippi River | Red Wing, MN"
type textarea "CNational Walley Tour - NWT Mississippi River | Red Wing, MN"
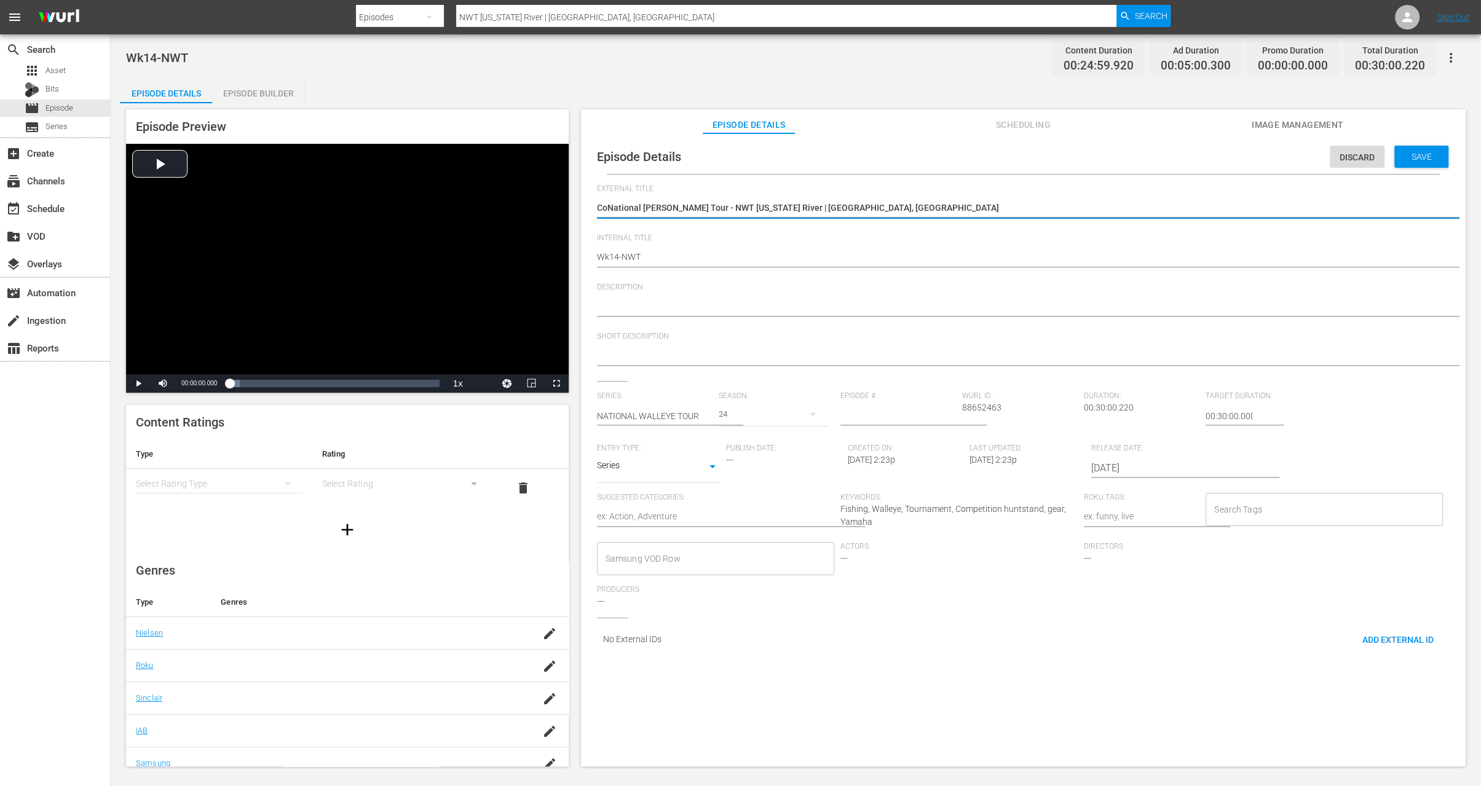
type textarea "CNational Walley Tour - NWT Mississippi River | Red Wing, MN"
type textarea "National Walley Tour - NWT Mississippi River | Red Wing, MN"
type textarea "National Walleye Tour - NWT Mississippi River | Red Wing, MN"
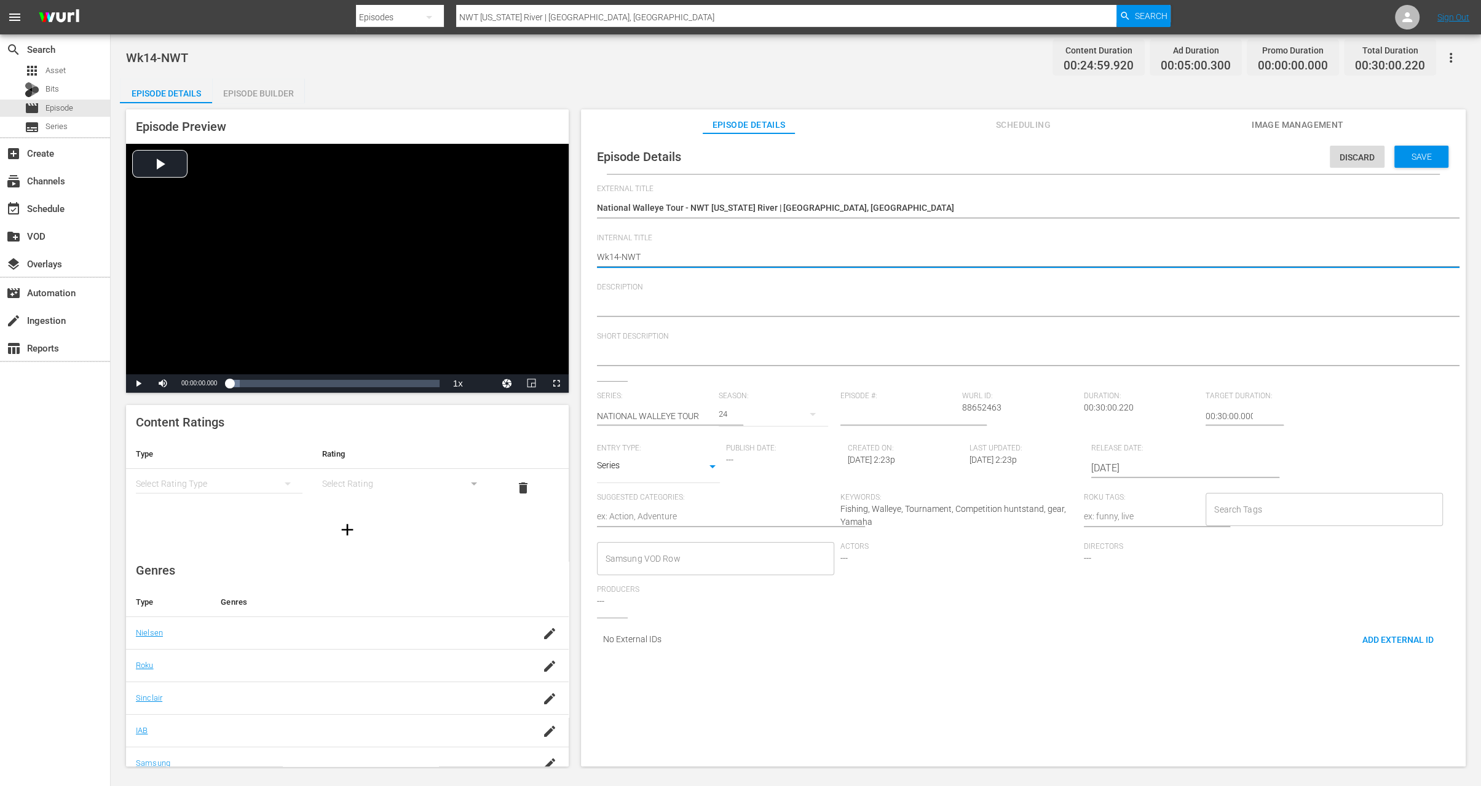
type textarea "Wk1-NWT"
type textarea "Wk-NWT"
type textarea "Wk3-NWT"
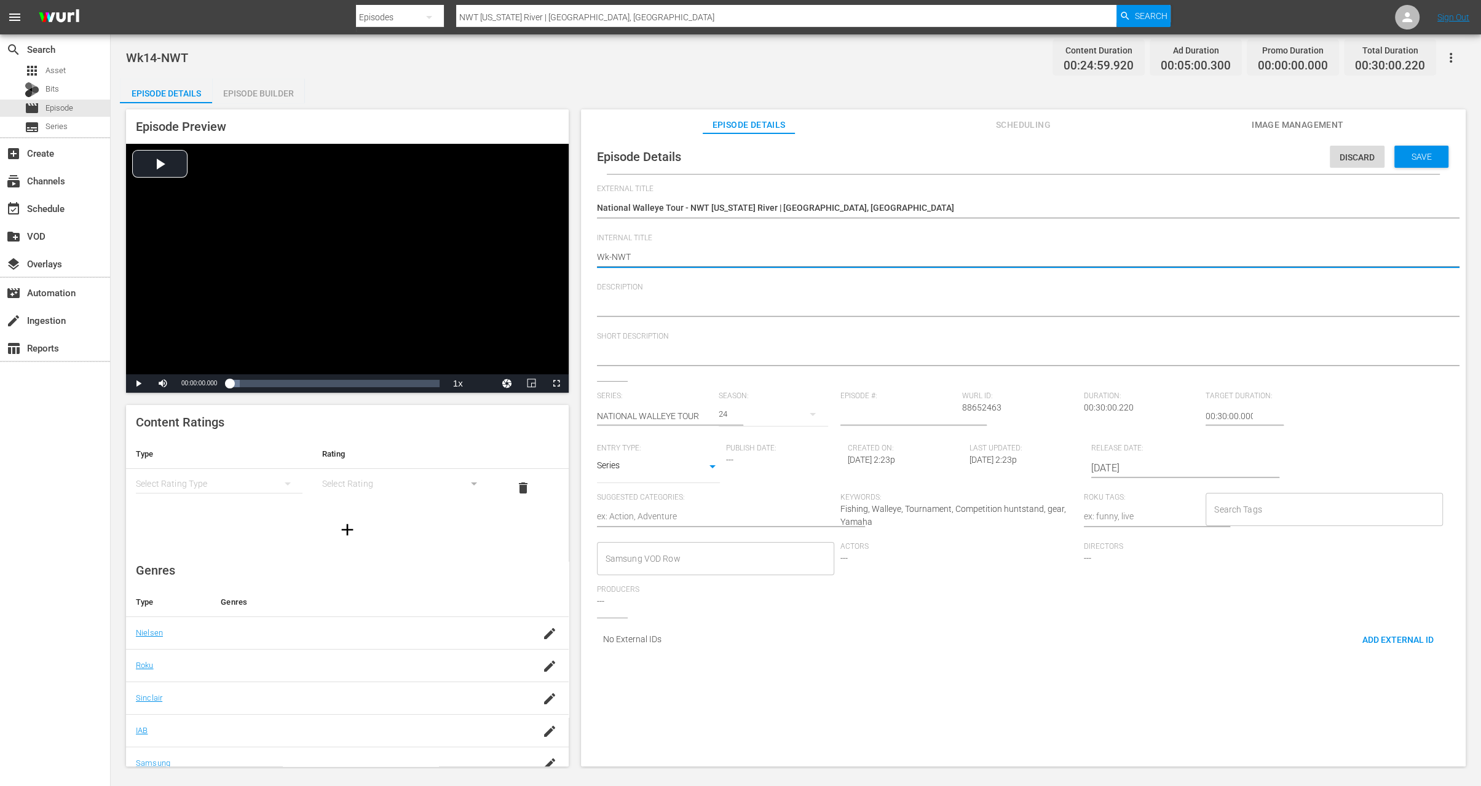
type textarea "Wk3-NWT"
type textarea "Wk35-NWT"
click at [1423, 158] on span "Save" at bounding box center [1422, 157] width 40 height 10
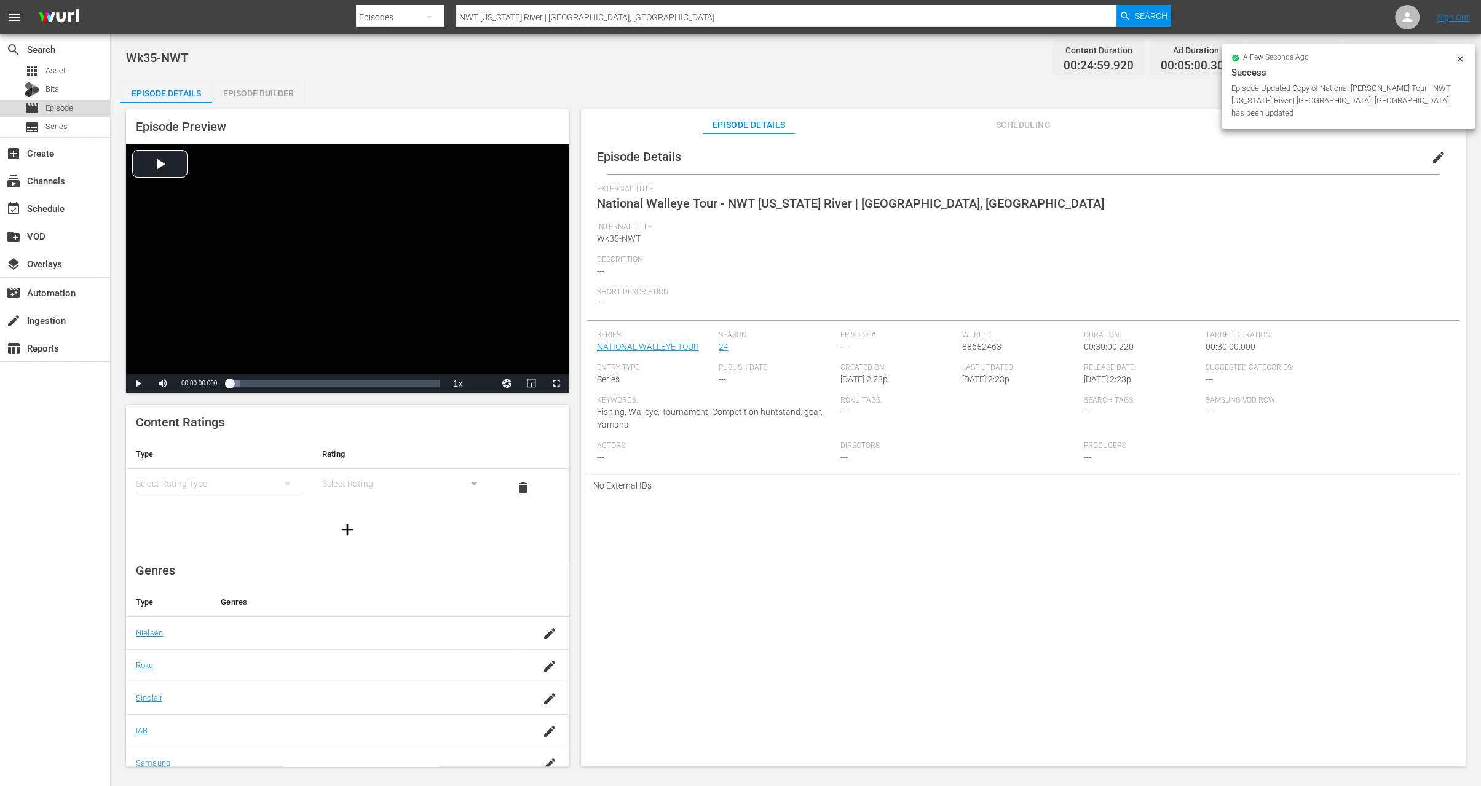
click at [63, 106] on span "Episode" at bounding box center [59, 108] width 28 height 12
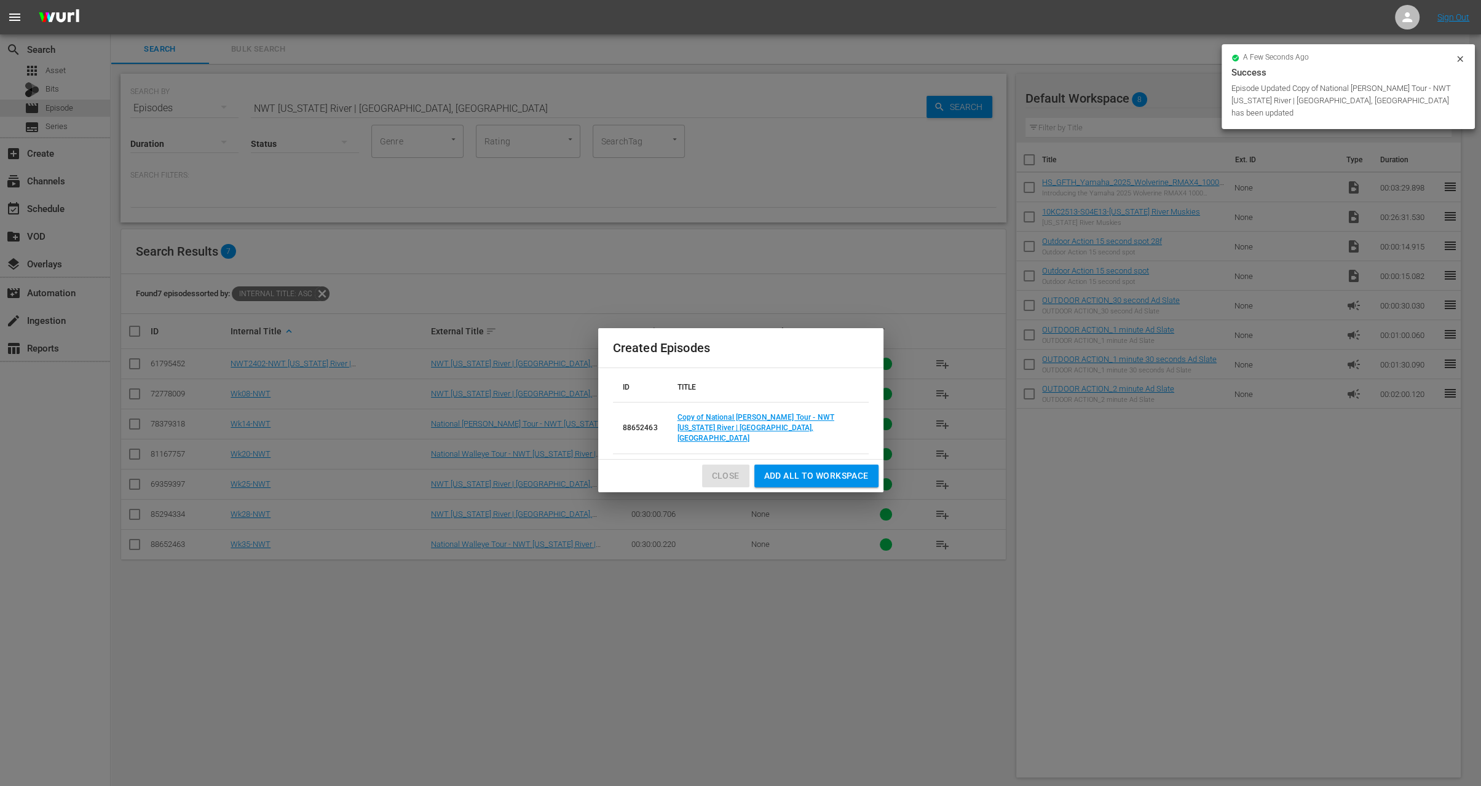
click at [740, 477] on button "Close" at bounding box center [725, 476] width 47 height 23
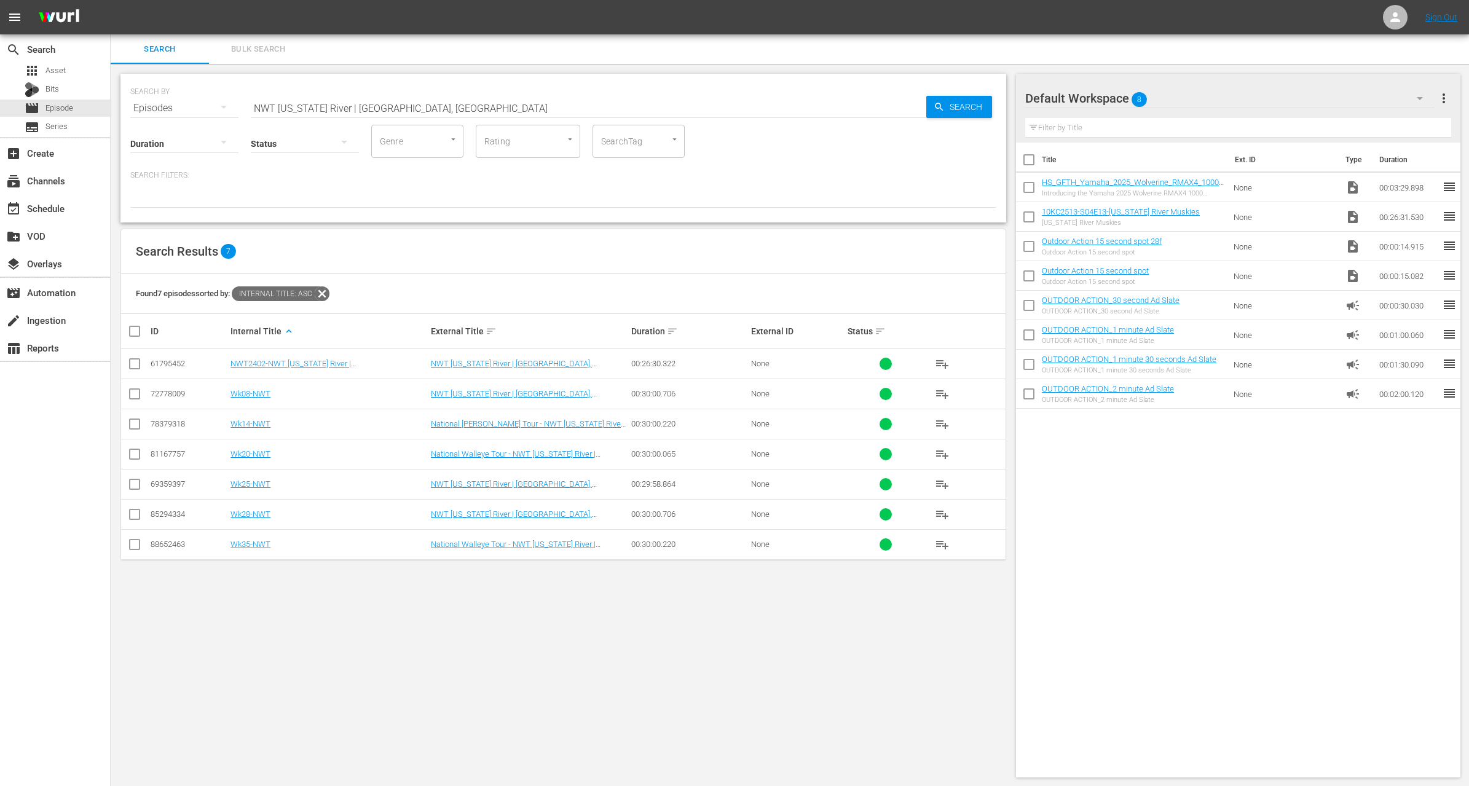
click at [456, 109] on input "NWT Mississippi River | Red Wing, MN" at bounding box center [589, 108] width 676 height 30
paste input "$100,000 Mistake on a GIANT Bluefin Tuna $$$"
type input "$100,000 Mistake on a GIANT Bluefin Tuna $$$"
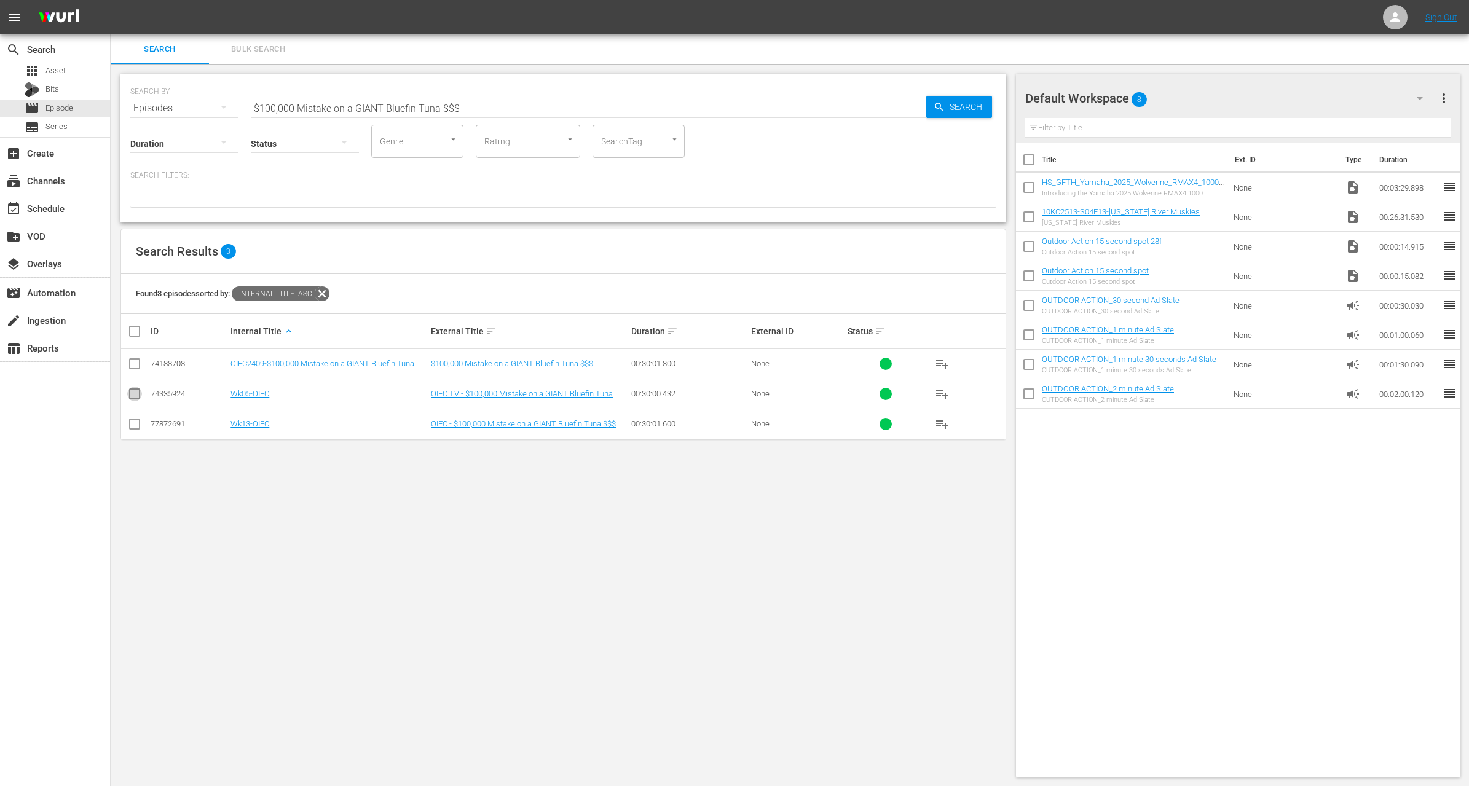
click at [136, 397] on input "checkbox" at bounding box center [134, 396] width 15 height 15
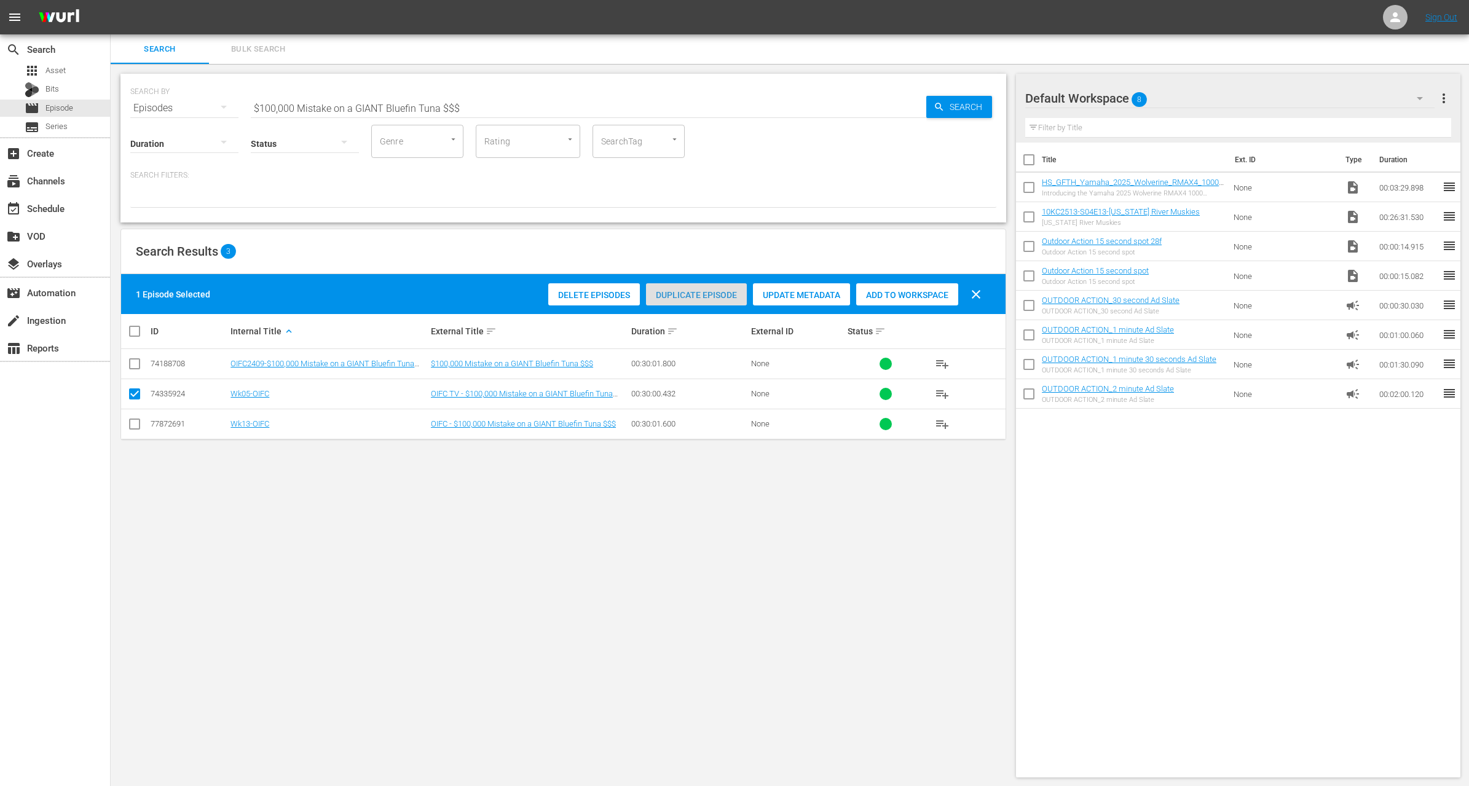
click at [697, 291] on span "Duplicate Episode" at bounding box center [696, 295] width 101 height 10
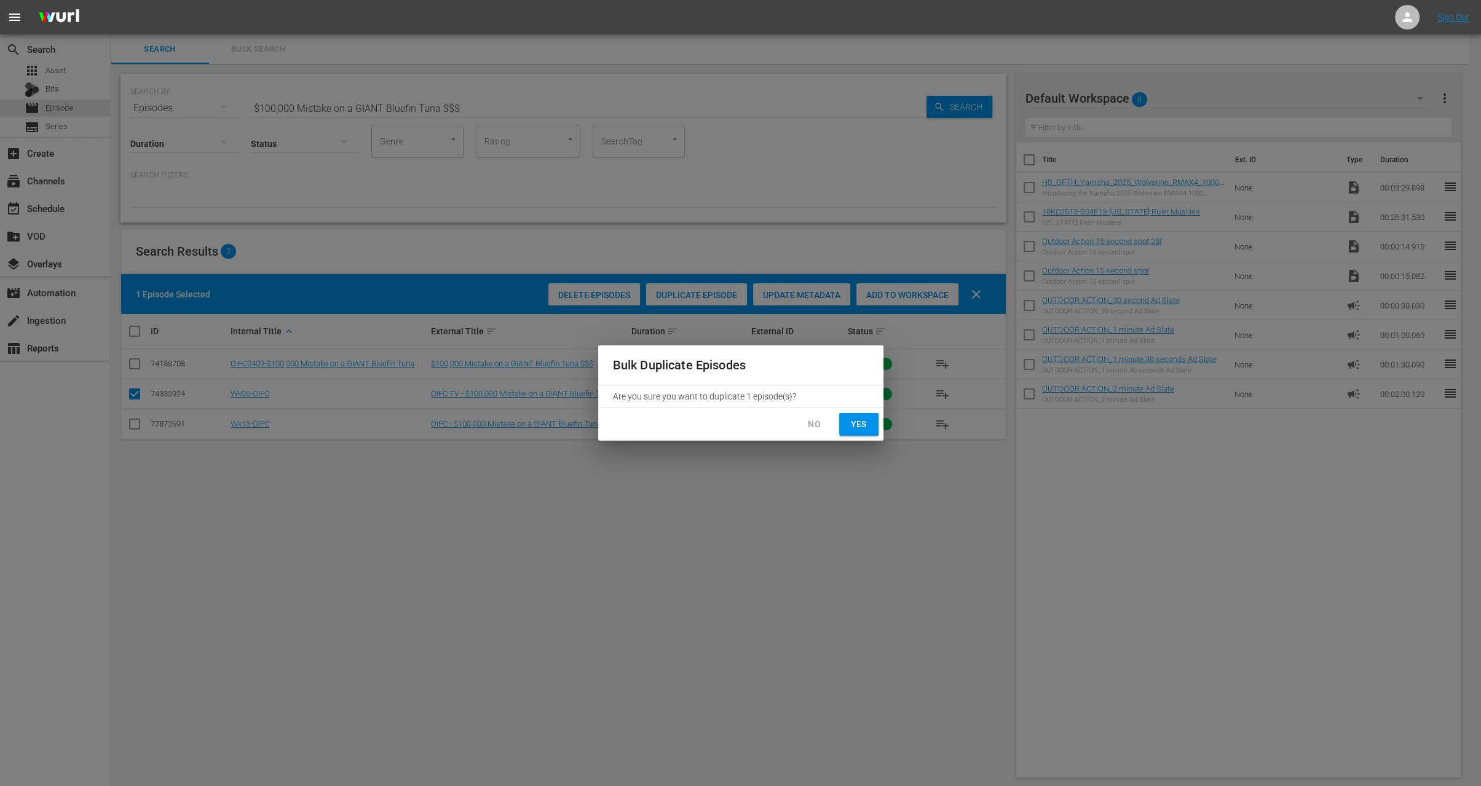
click at [868, 423] on span "Yes" at bounding box center [859, 424] width 20 height 15
checkbox input "false"
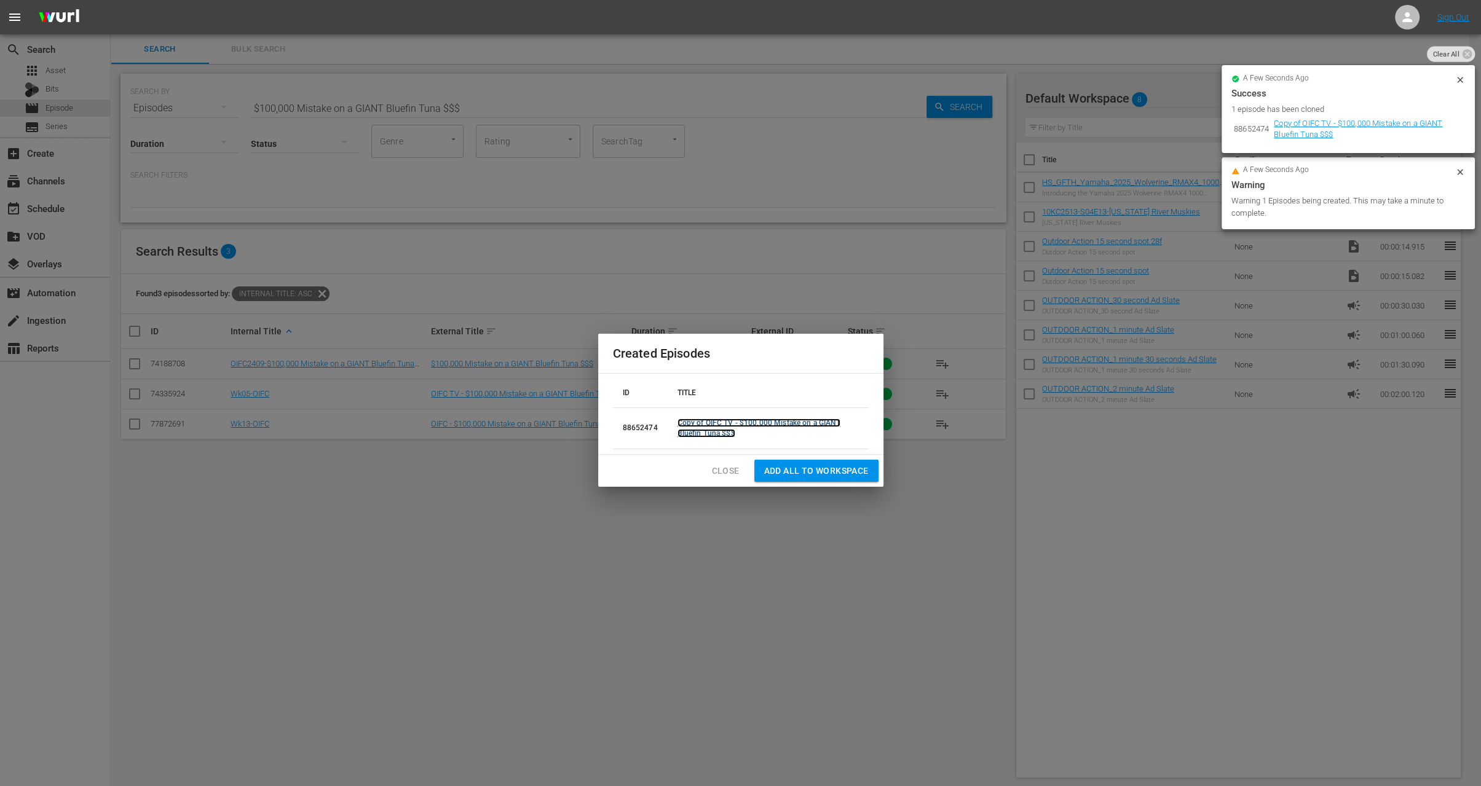
click at [702, 429] on link "Copy of OIFC TV - $100,000 Mistake on a GIANT Bluefin Tuna $$$" at bounding box center [760, 428] width 164 height 19
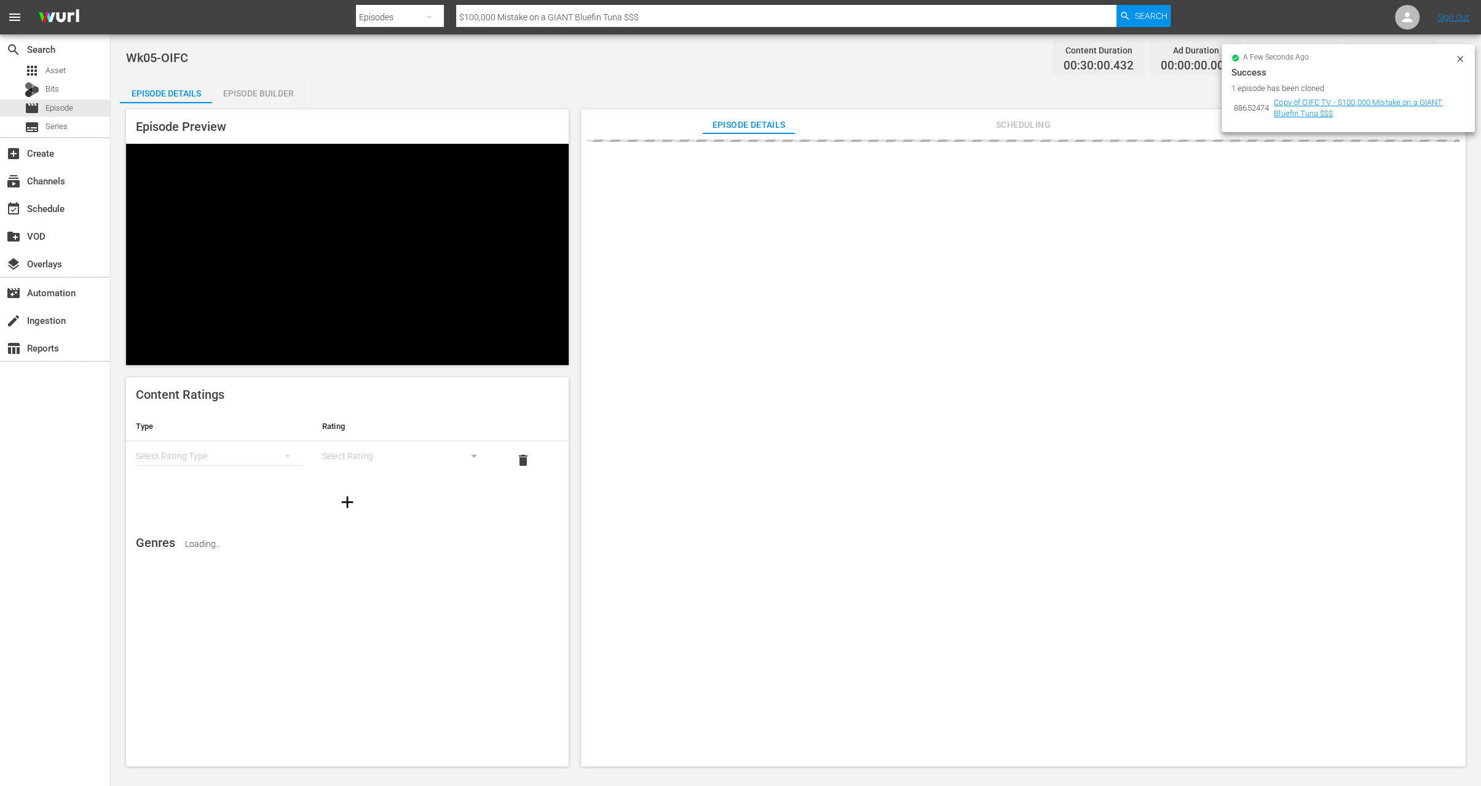
click at [1465, 62] on icon at bounding box center [1460, 59] width 10 height 10
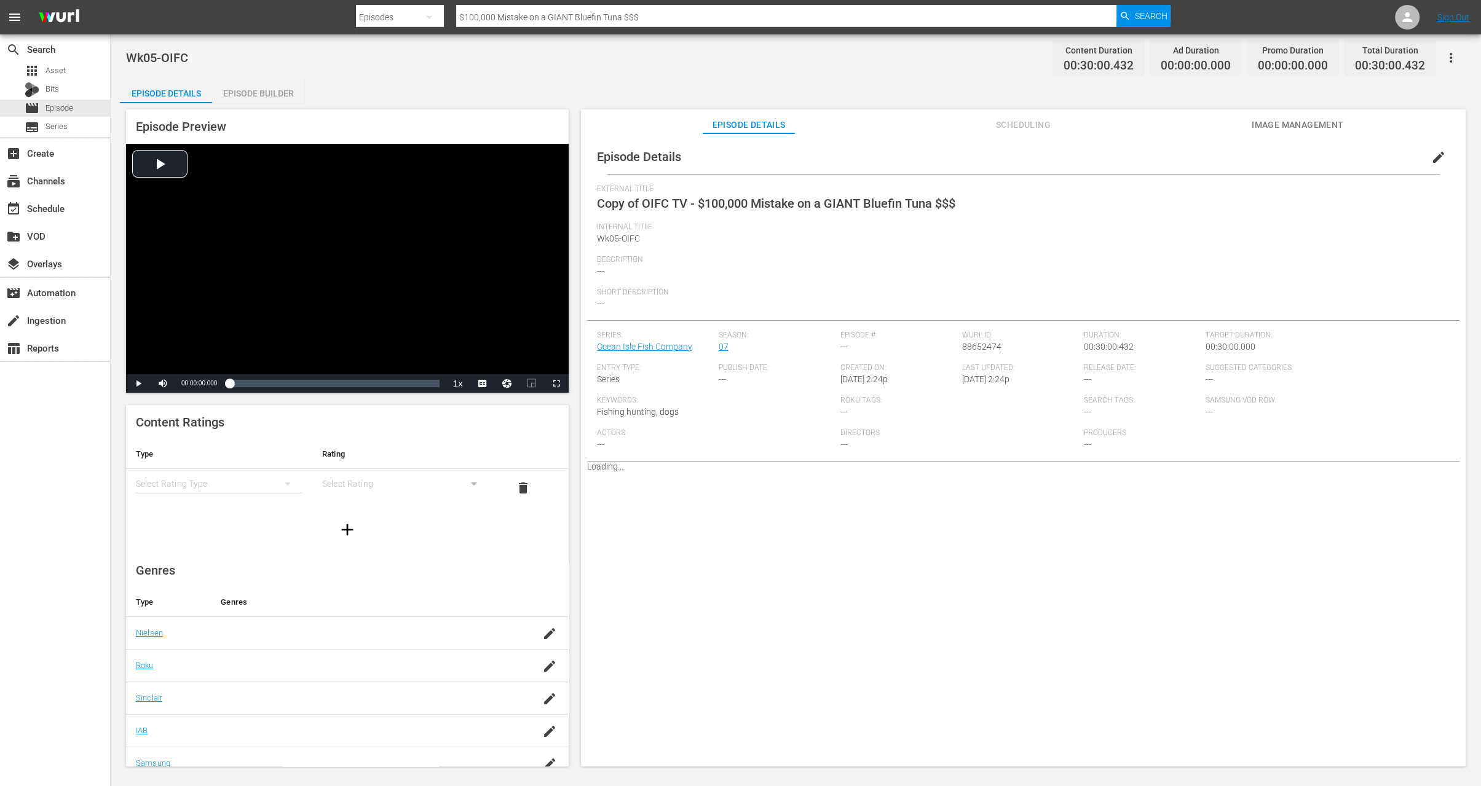
click at [1434, 151] on span "edit" at bounding box center [1438, 157] width 15 height 15
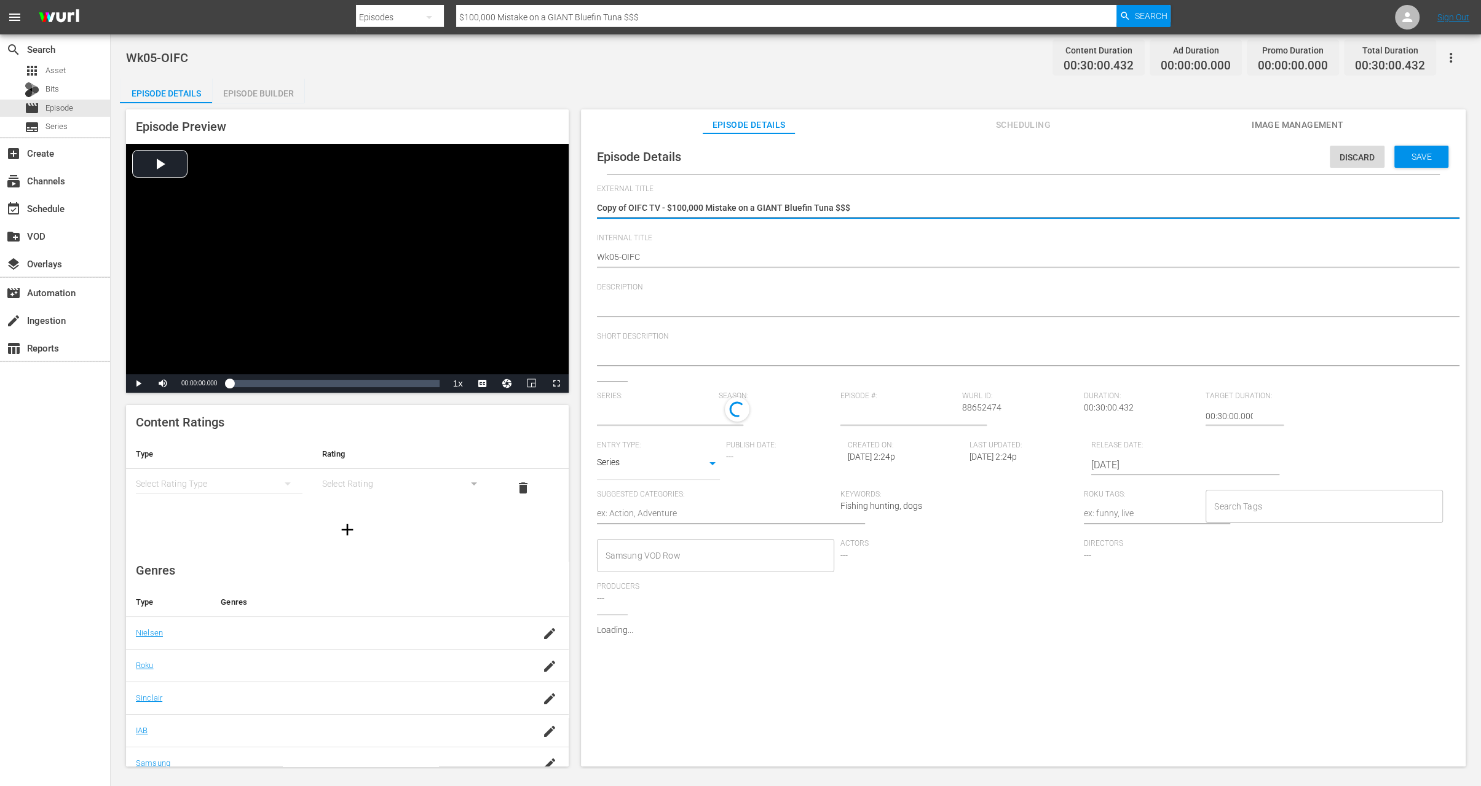
type input "Ocean Isle Fish Company"
click at [628, 208] on textarea "Copy of OIFC TV - $100,000 Mistake on a GIANT Bluefin Tuna $$$" at bounding box center [1020, 209] width 847 height 15
type textarea "Copy ofOIFC TV - $100,000 Mistake on a GIANT Bluefin Tuna $$$"
type textarea "Copy oOIFC TV - $100,000 Mistake on a GIANT Bluefin Tuna $$$"
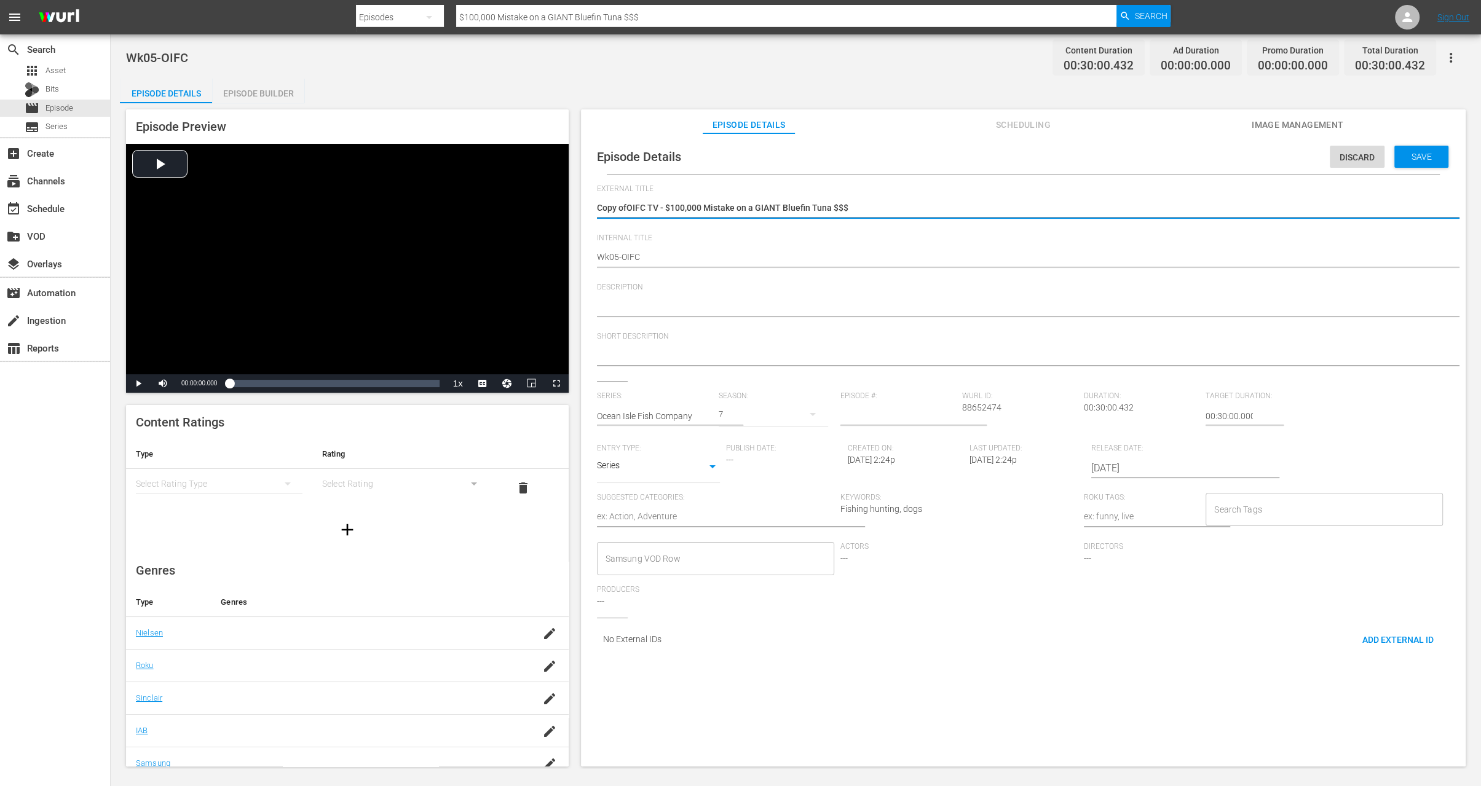
type textarea "Copy oOIFC TV - $100,000 Mistake on a GIANT Bluefin Tuna $$$"
type textarea "Copy OIFC TV - $100,000 Mistake on a GIANT Bluefin Tuna $$$"
type textarea "CopyOIFC TV - $100,000 Mistake on a GIANT Bluefin Tuna $$$"
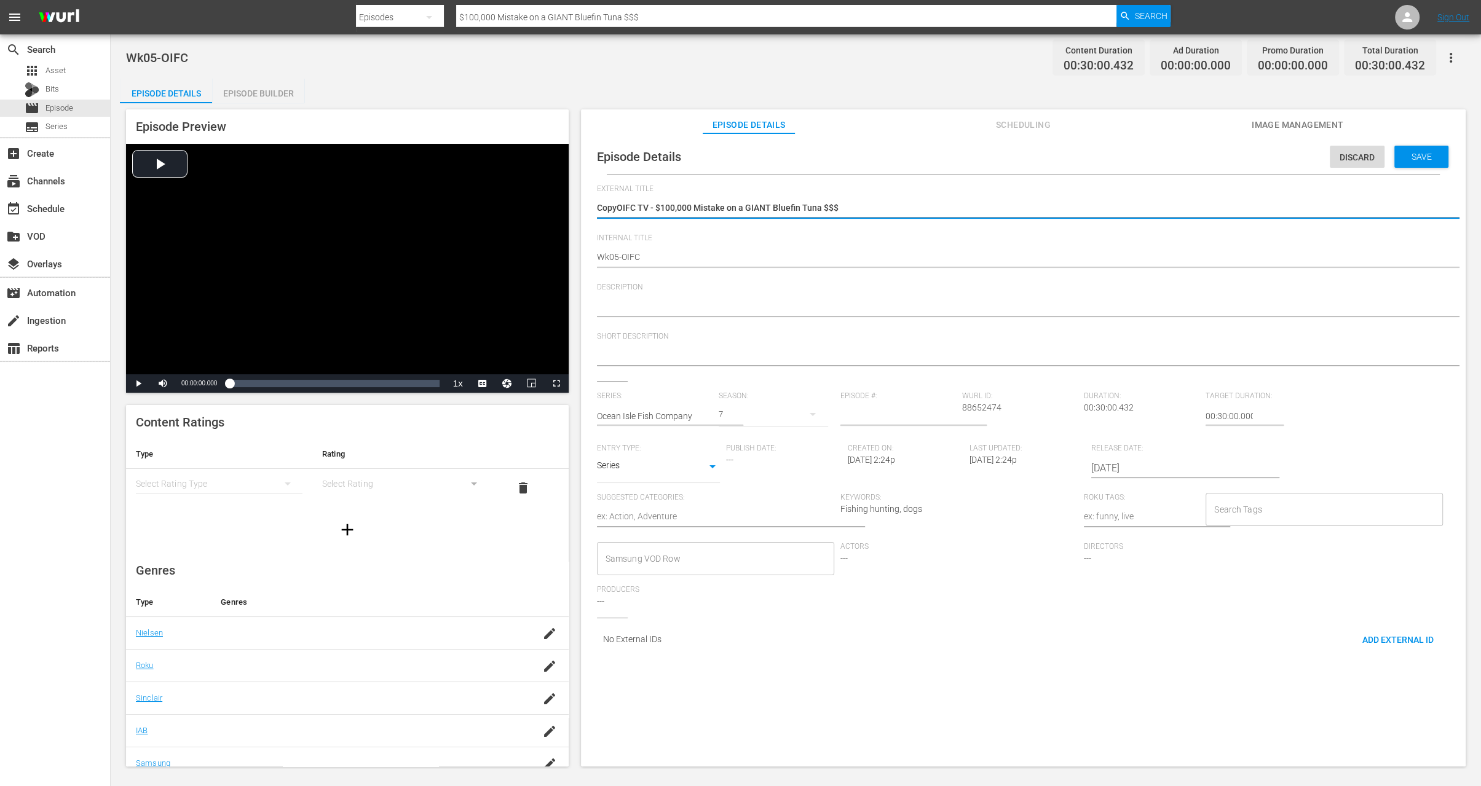
type textarea "CopOIFC TV - $100,000 Mistake on a GIANT Bluefin Tuna $$$"
type textarea "CoOIFC TV - $100,000 Mistake on a GIANT Bluefin Tuna $$$"
type textarea "COIFC TV - $100,000 Mistake on a GIANT Bluefin Tuna $$$"
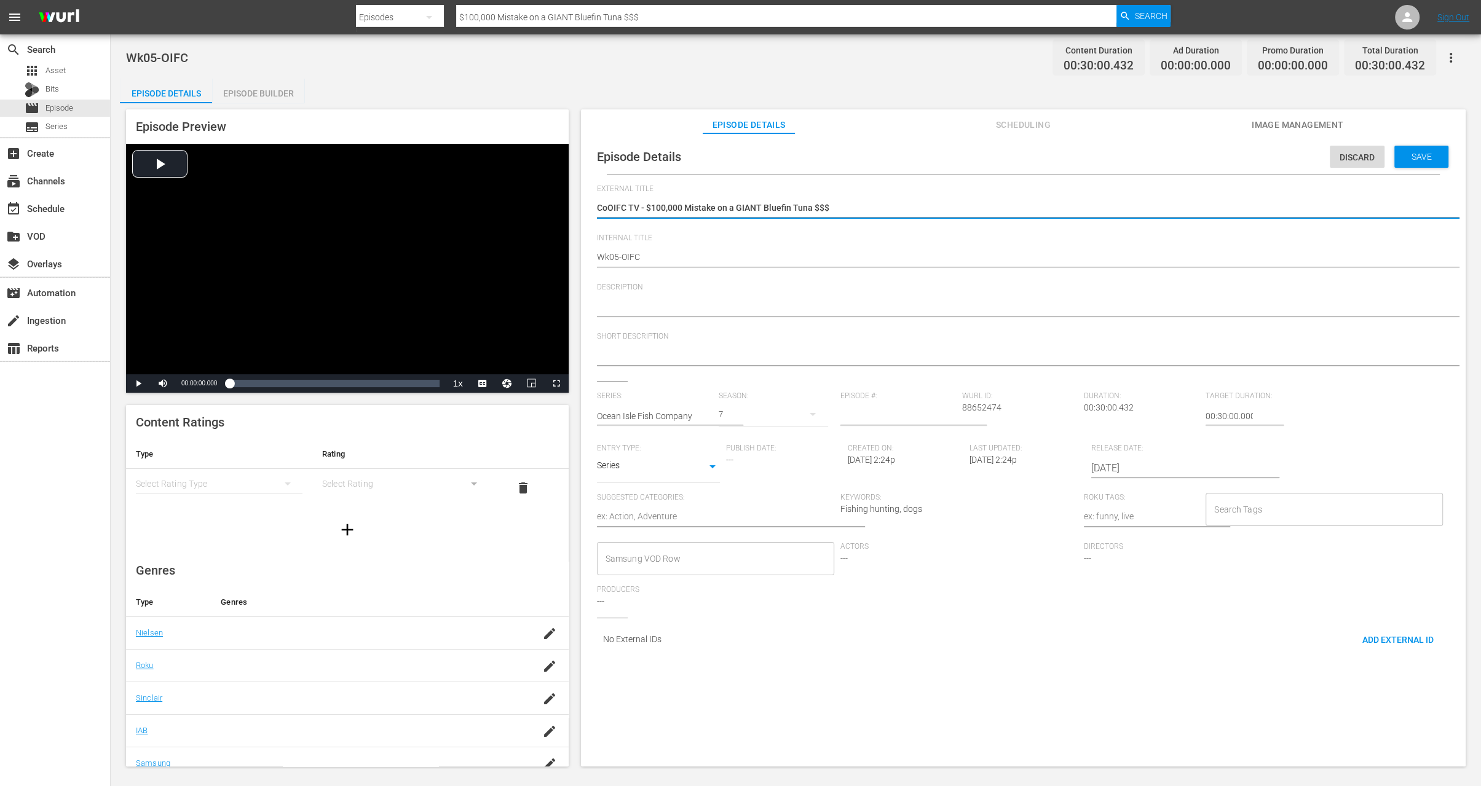
type textarea "COIFC TV - $100,000 Mistake on a GIANT Bluefin Tuna $$$"
type textarea "OIFC TV - $100,000 Mistake on a GIANT Bluefin Tuna $$$"
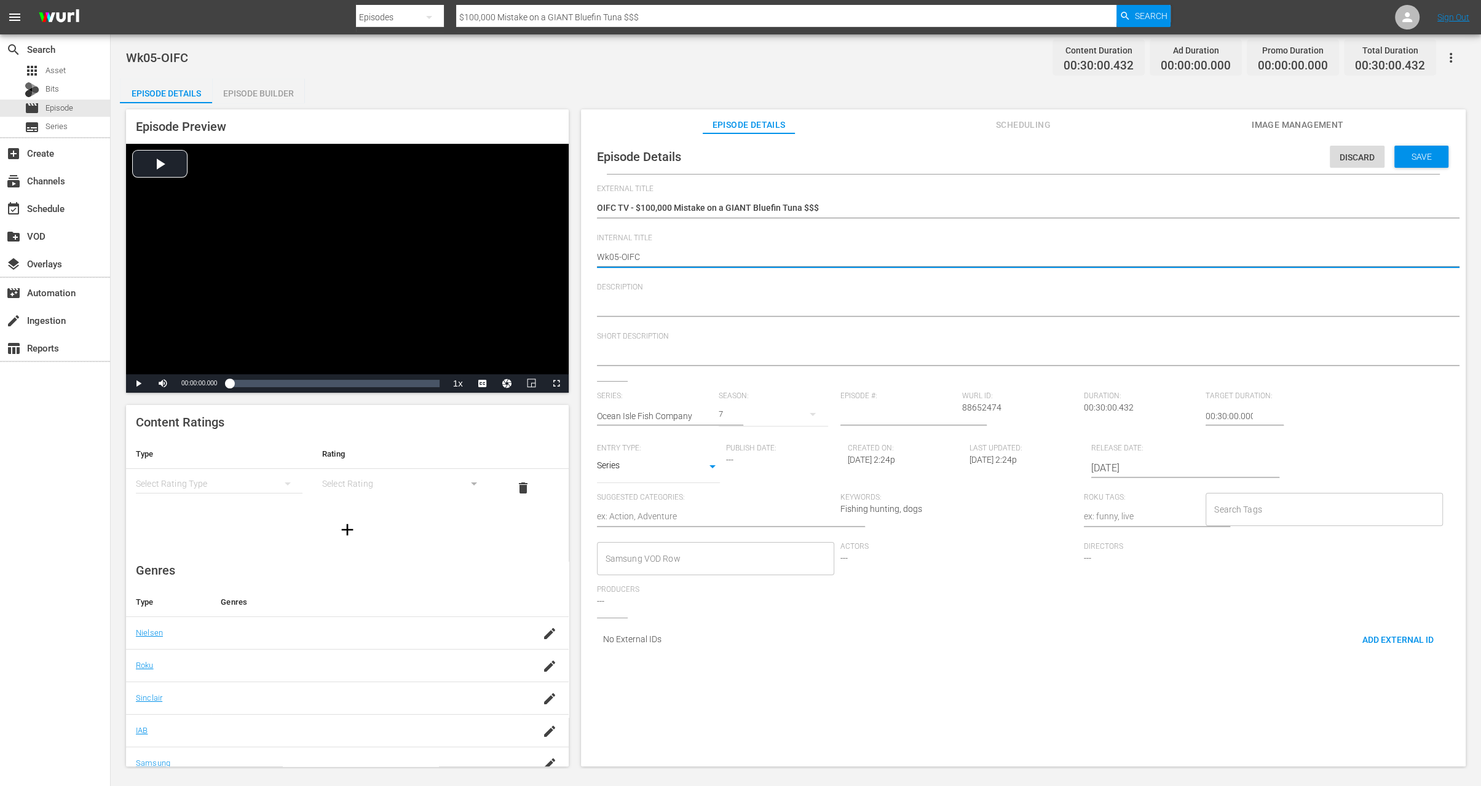
type textarea "Wk0-OIFC"
type textarea "Wk-OIFC"
type textarea "Wk3-OIFC"
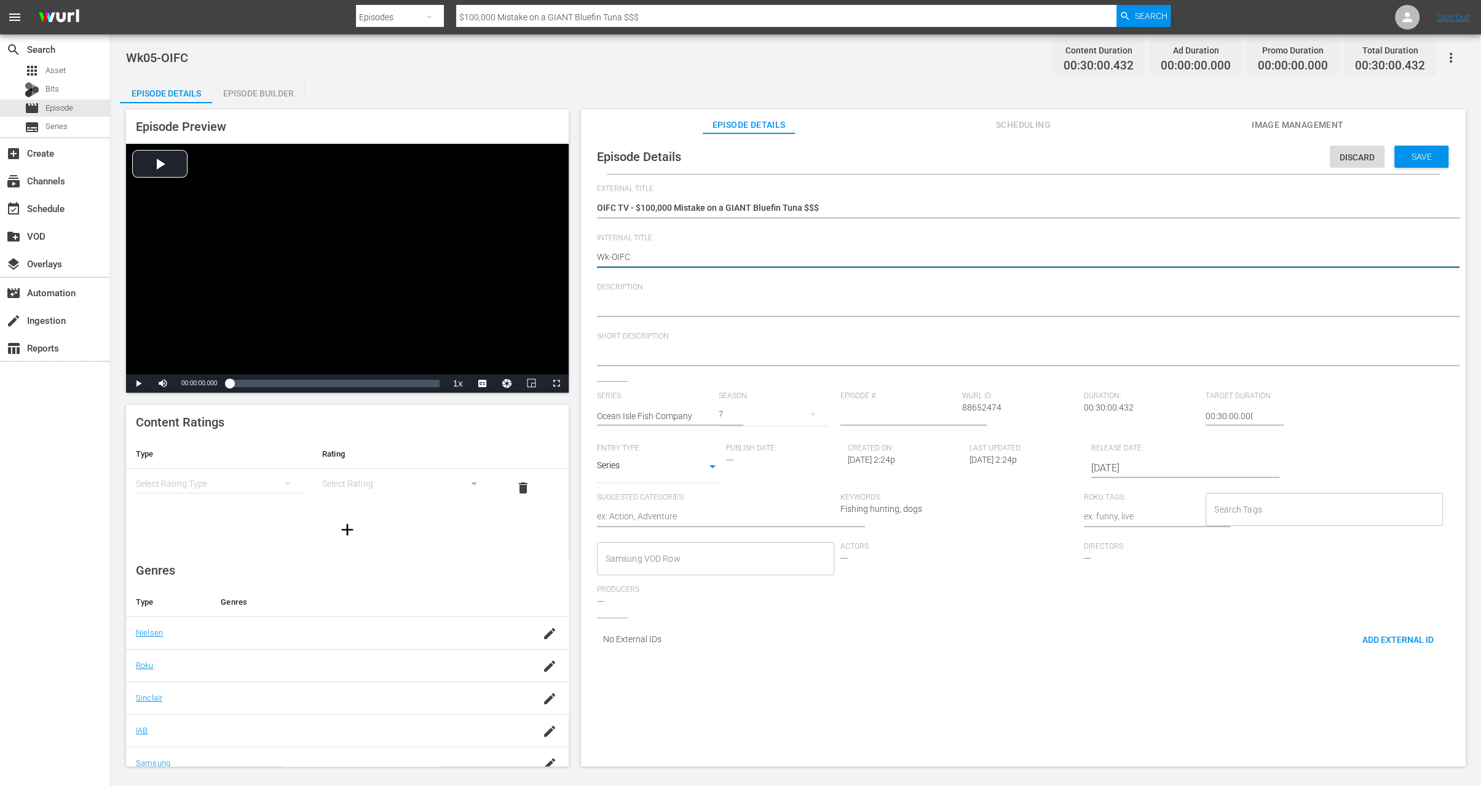
type textarea "Wk3-OIFC"
type textarea "Wk35-OIFC"
click at [1415, 153] on span "Save" at bounding box center [1422, 157] width 40 height 10
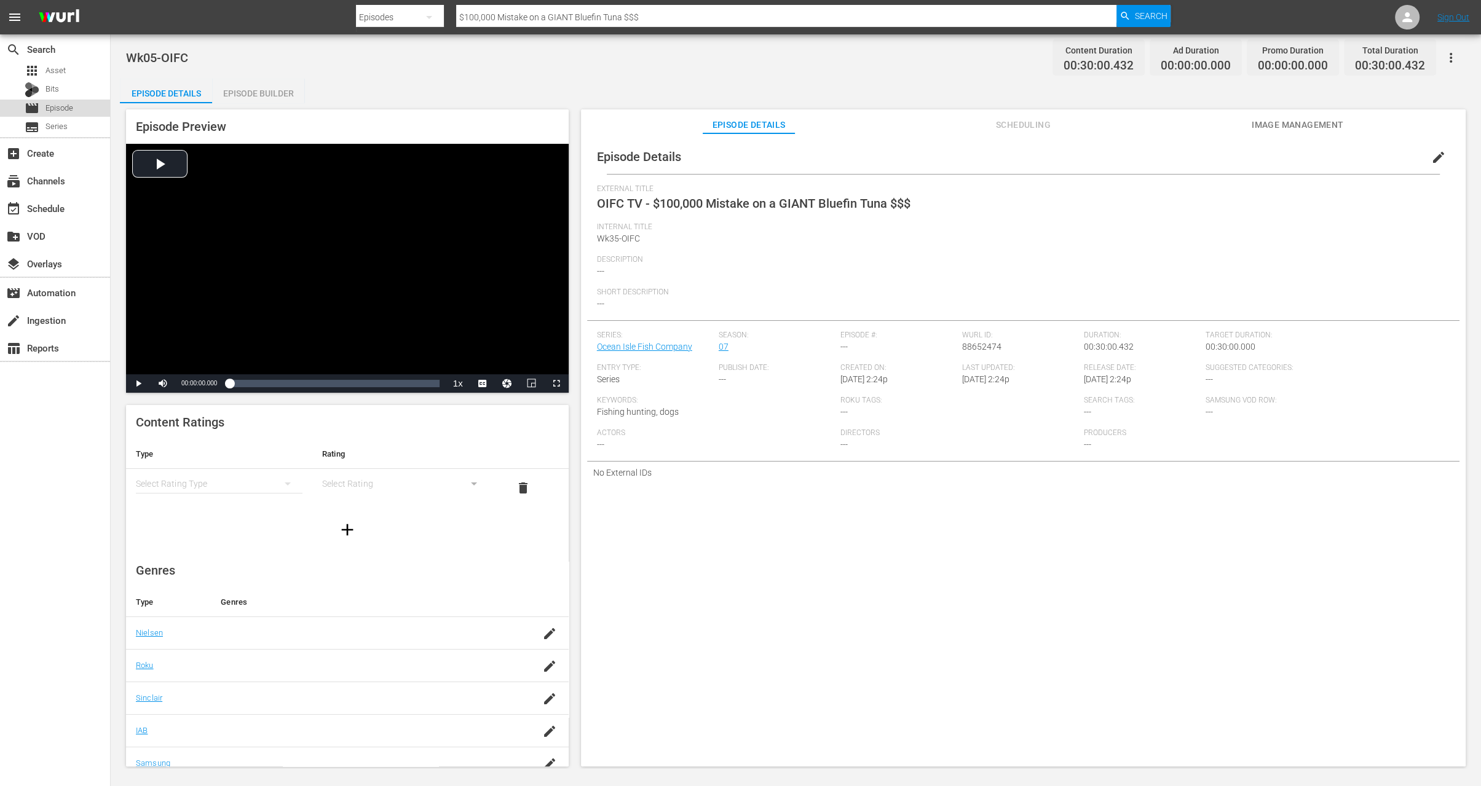
click at [65, 111] on span "Episode" at bounding box center [59, 108] width 28 height 12
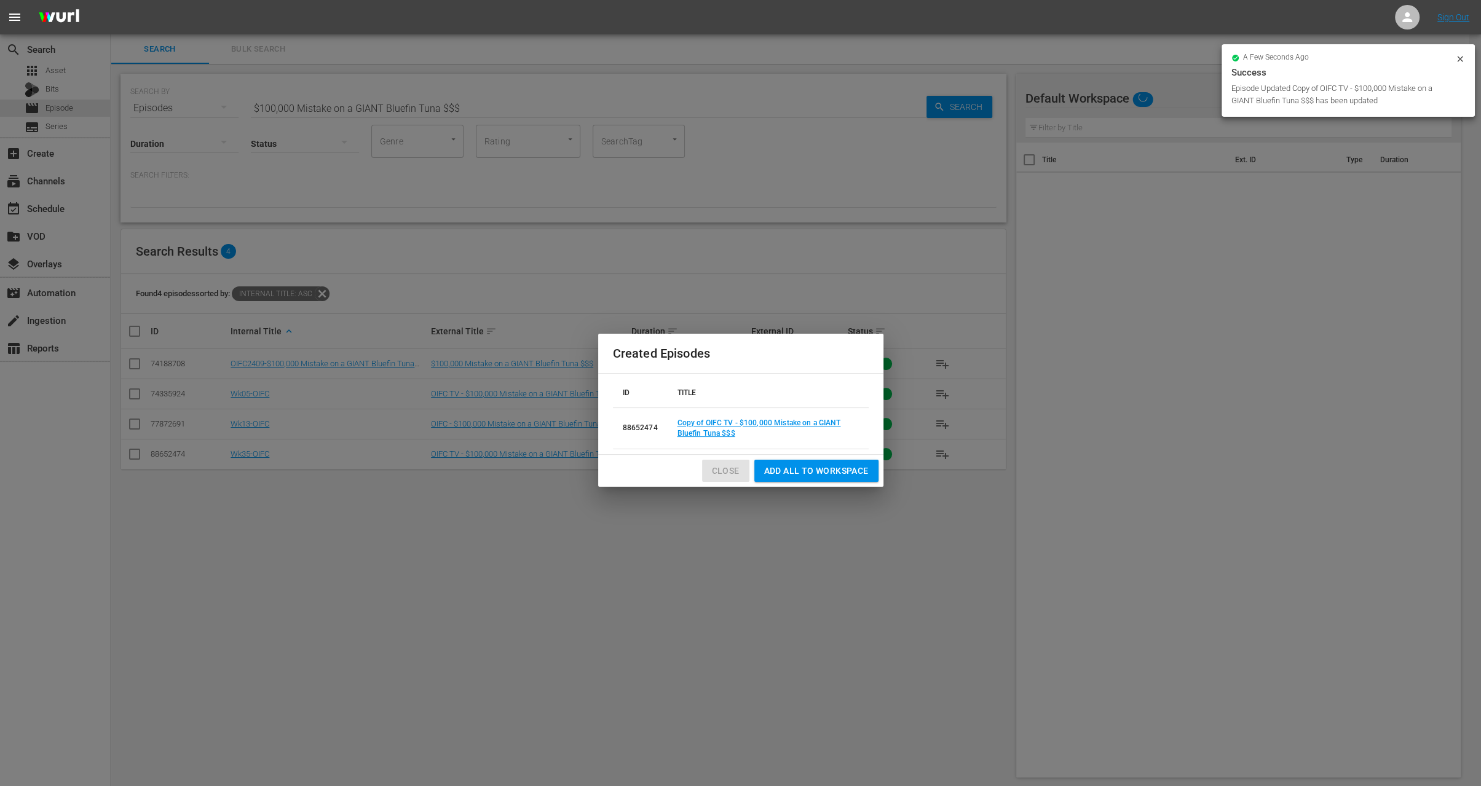
click at [726, 475] on span "Close" at bounding box center [726, 471] width 28 height 15
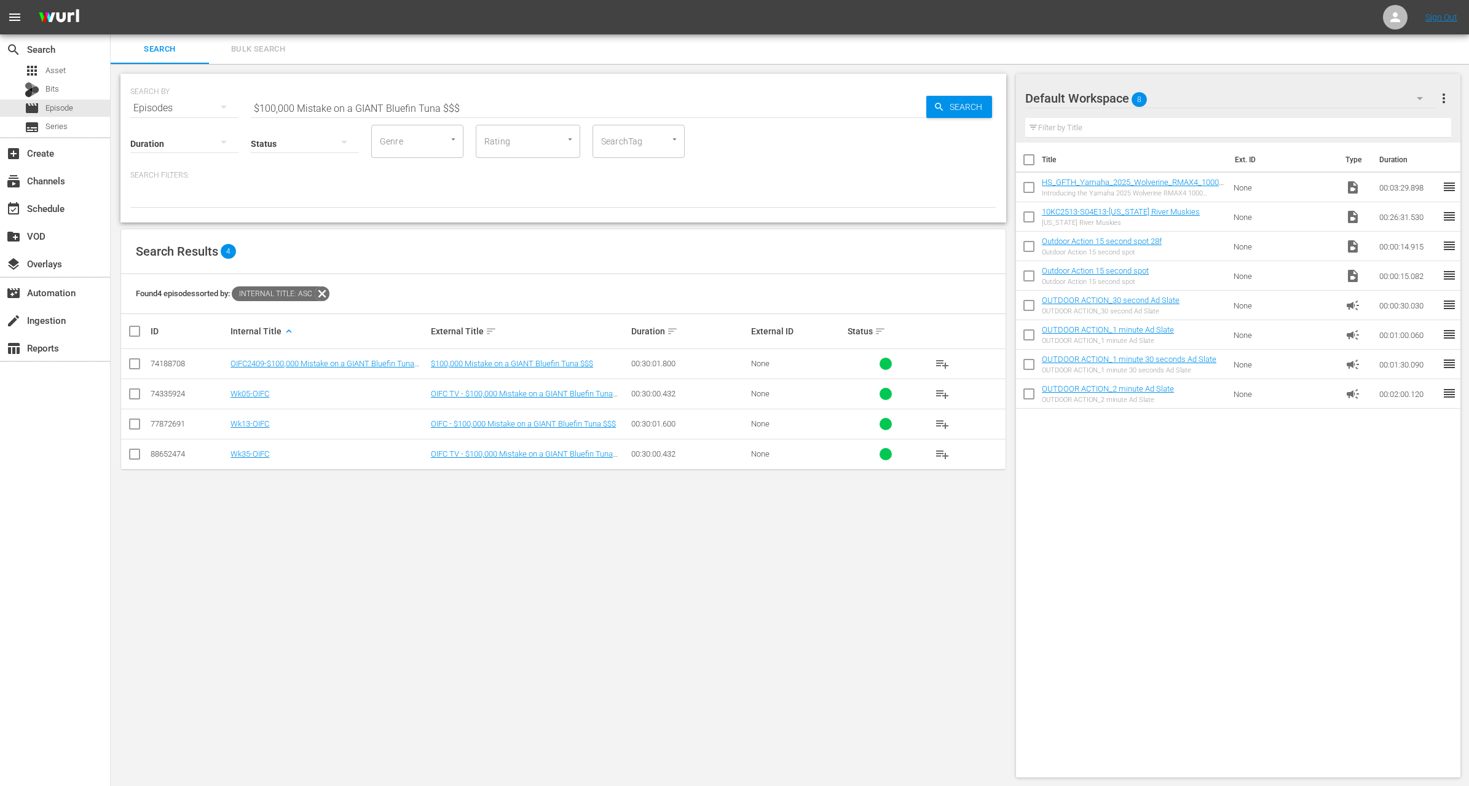
click at [371, 105] on input "$100,000 Mistake on a GIANT Bluefin Tuna $$$" at bounding box center [589, 108] width 676 height 30
paste input "John Fleming"
type input "John Fleming"
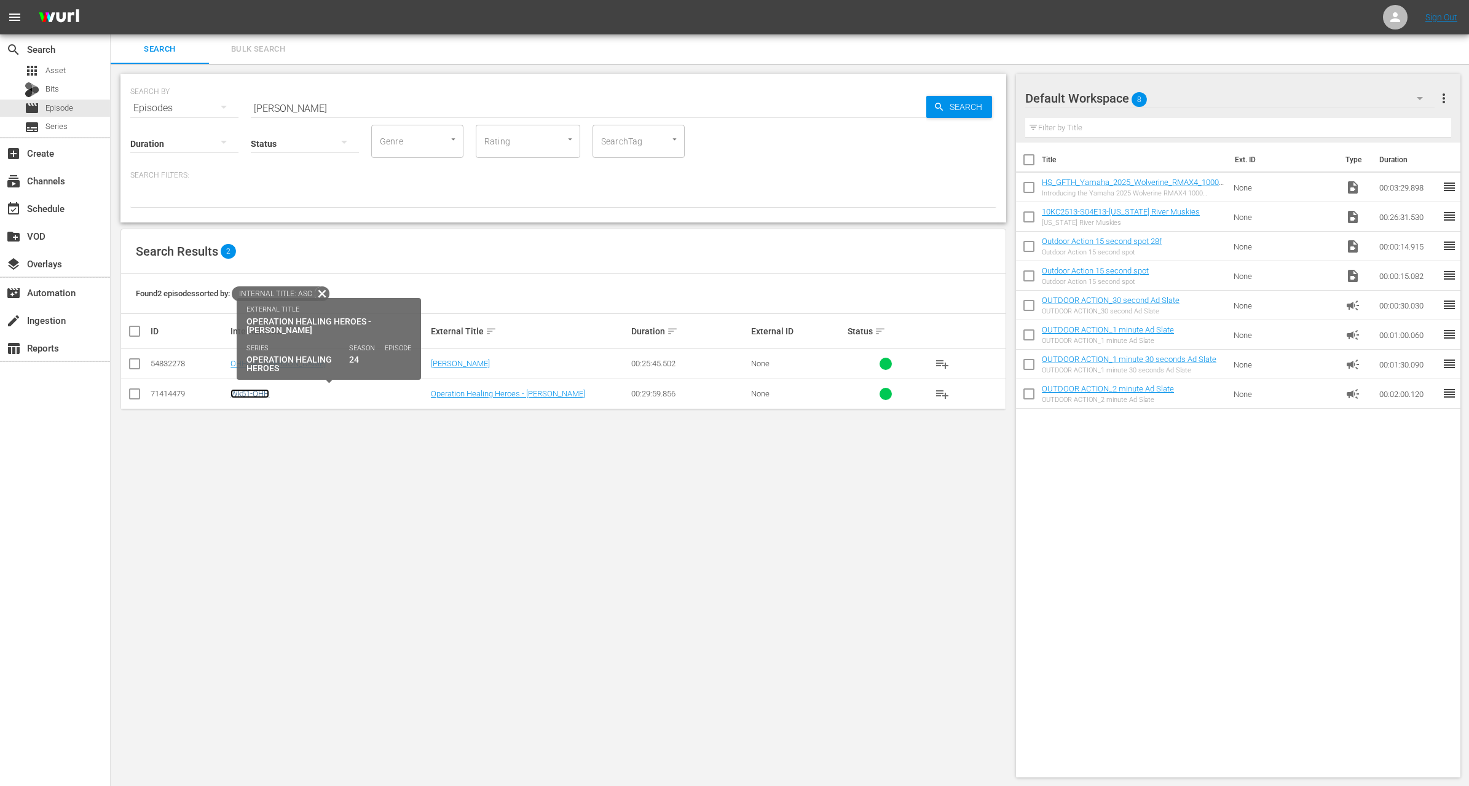
click at [264, 392] on link "Wk51-OHH" at bounding box center [250, 393] width 39 height 9
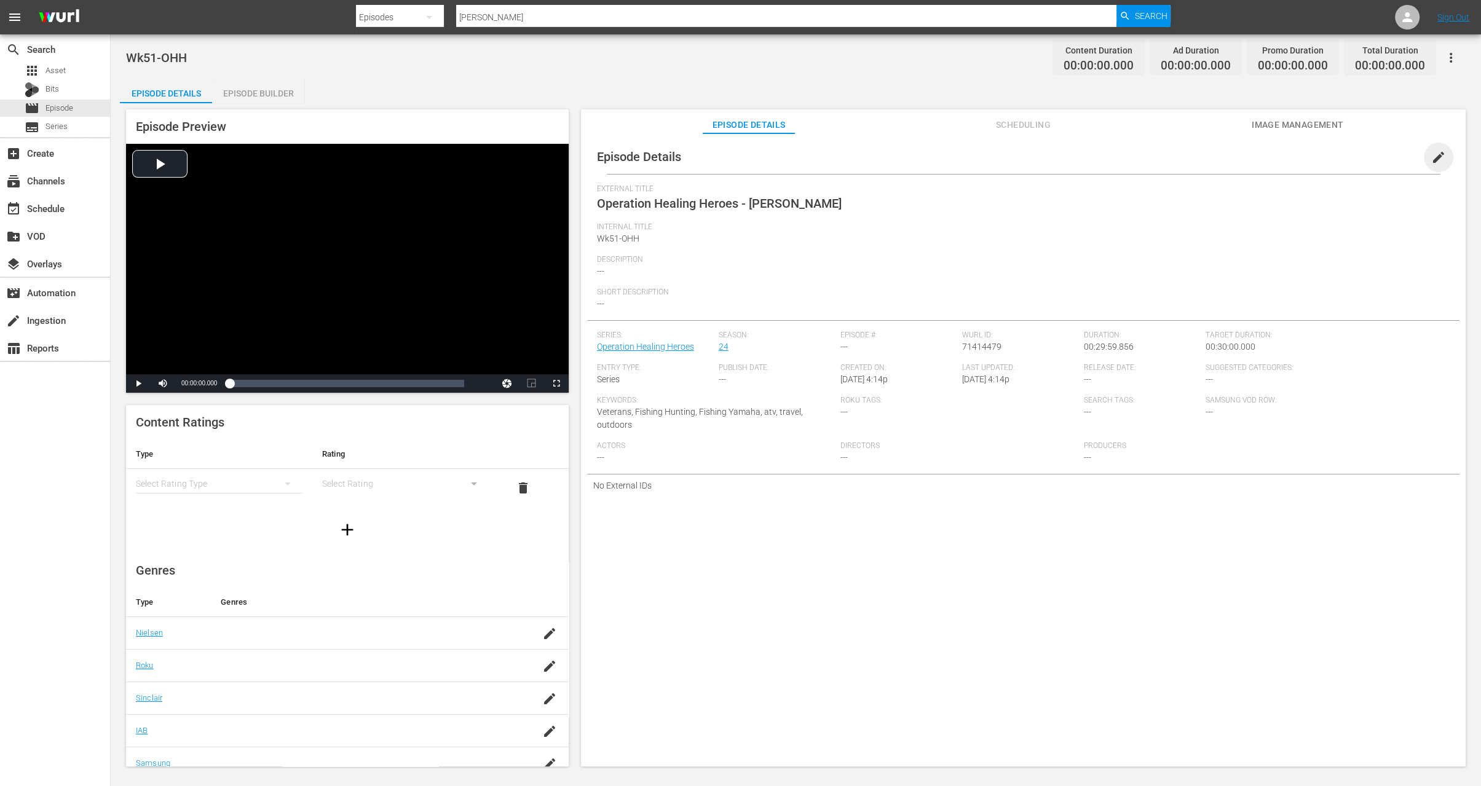
click at [1431, 157] on span "edit" at bounding box center [1438, 157] width 15 height 15
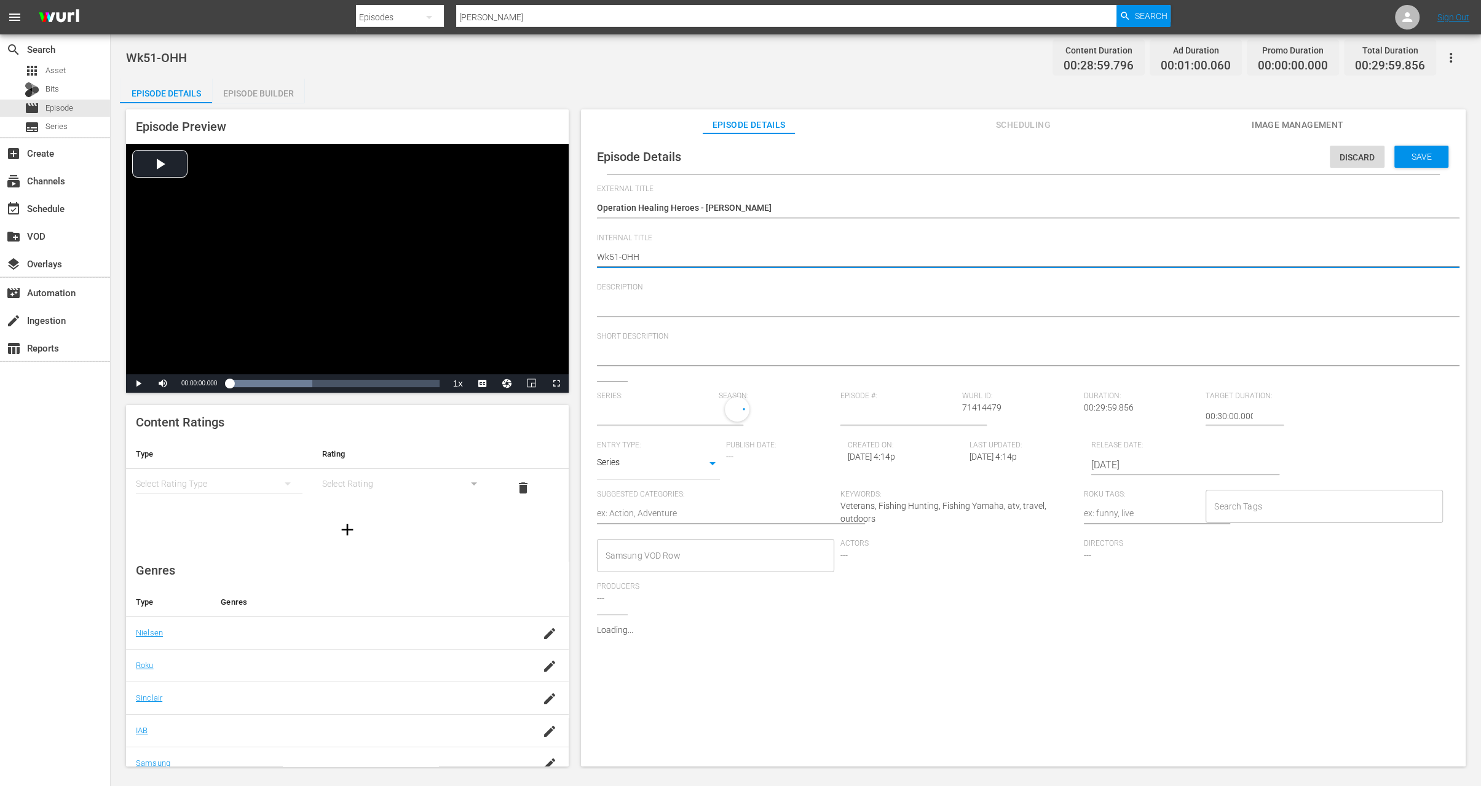
type input "Operation Healing Heroes"
type textarea "Wk1-OHH"
type textarea "Wk-OHH"
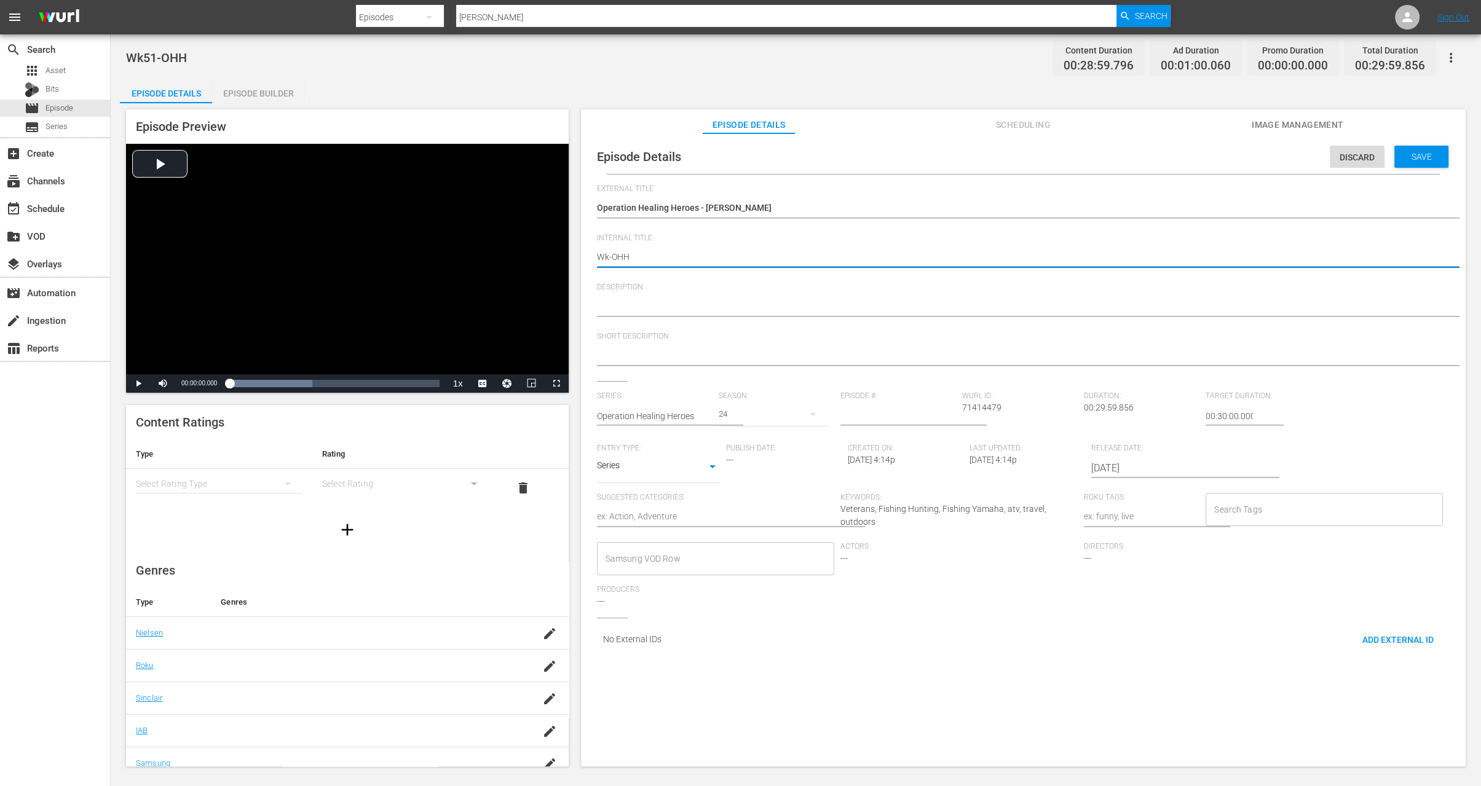
type textarea "Wk3-OHH"
type textarea "Wk35-OHH"
click at [1406, 157] on span "Save" at bounding box center [1422, 157] width 40 height 10
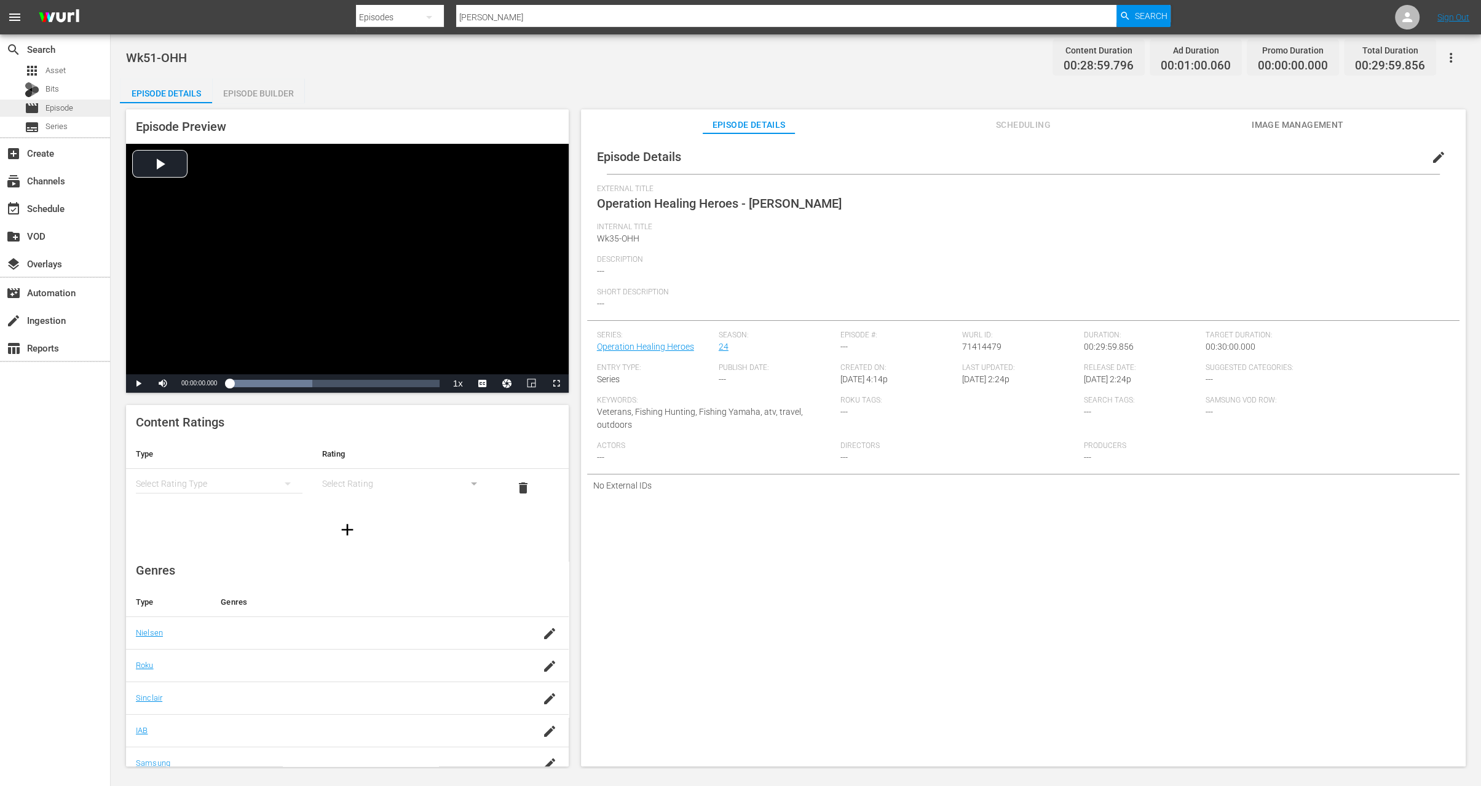
click at [63, 109] on span "Episode" at bounding box center [59, 108] width 28 height 12
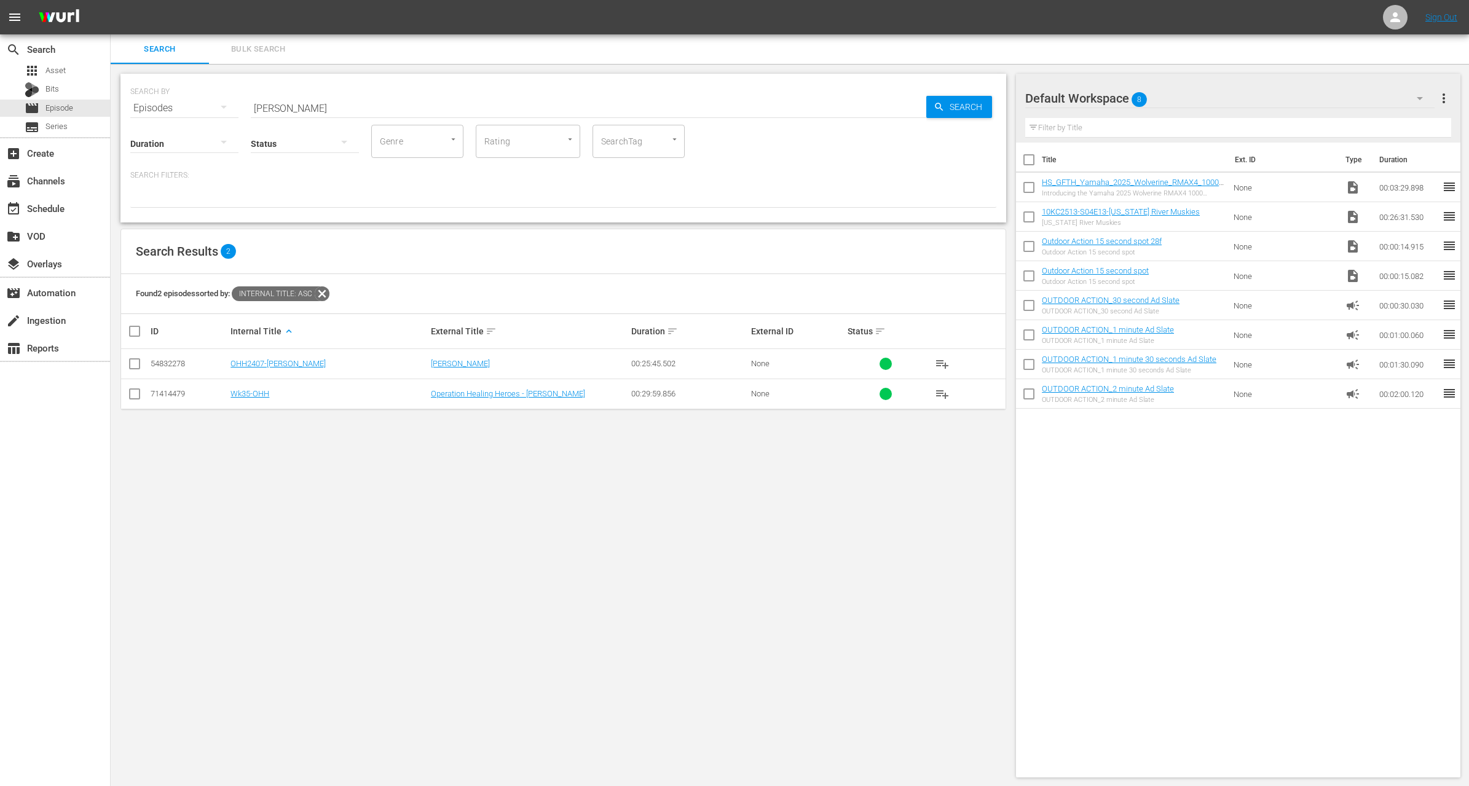
click at [405, 106] on input "John Fleming" at bounding box center [589, 108] width 676 height 30
paste input "Soggy Bottom Quail Hunt"
type input "Soggy Bottom Quail Hunt"
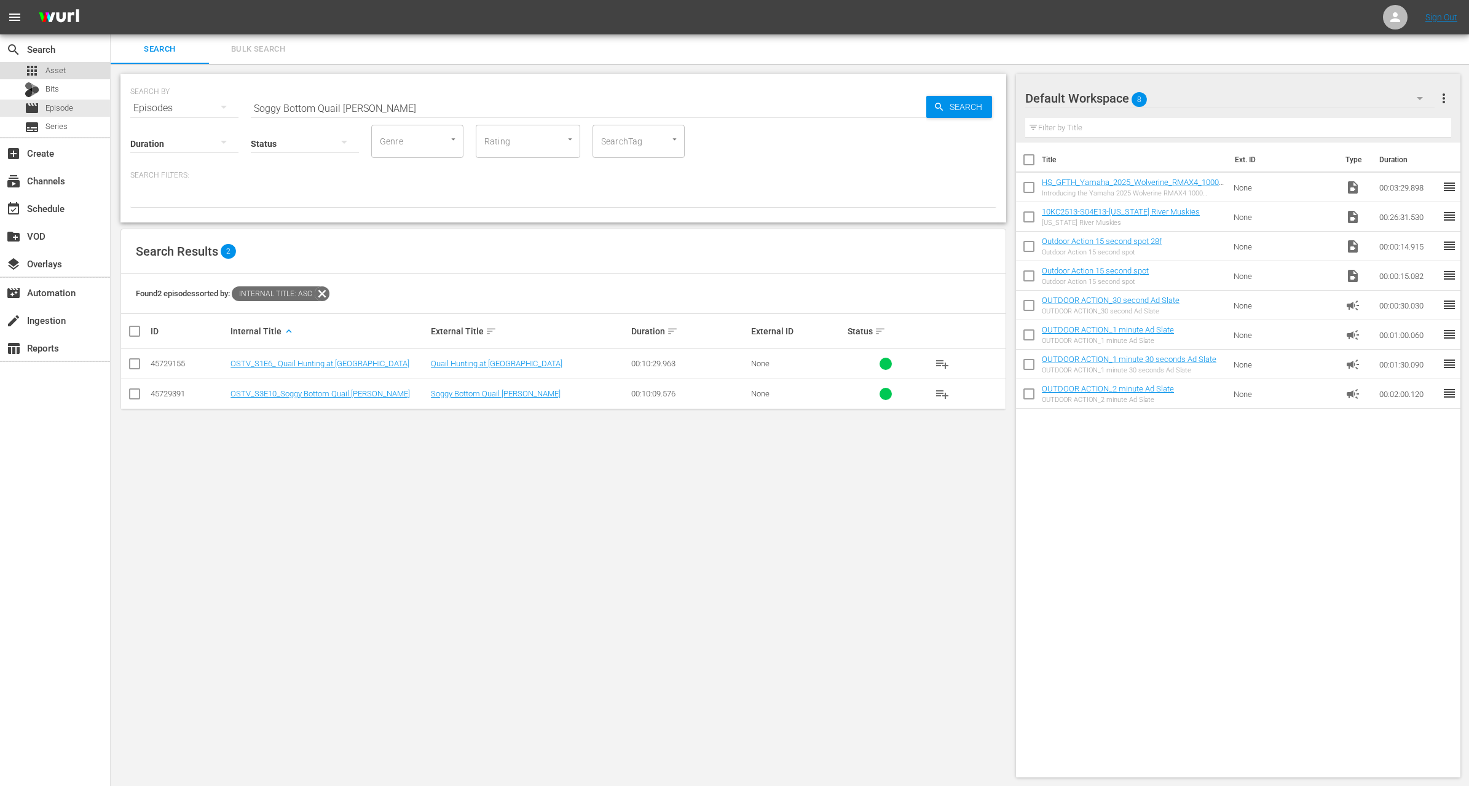
click at [69, 68] on div "apps Asset" at bounding box center [55, 70] width 110 height 17
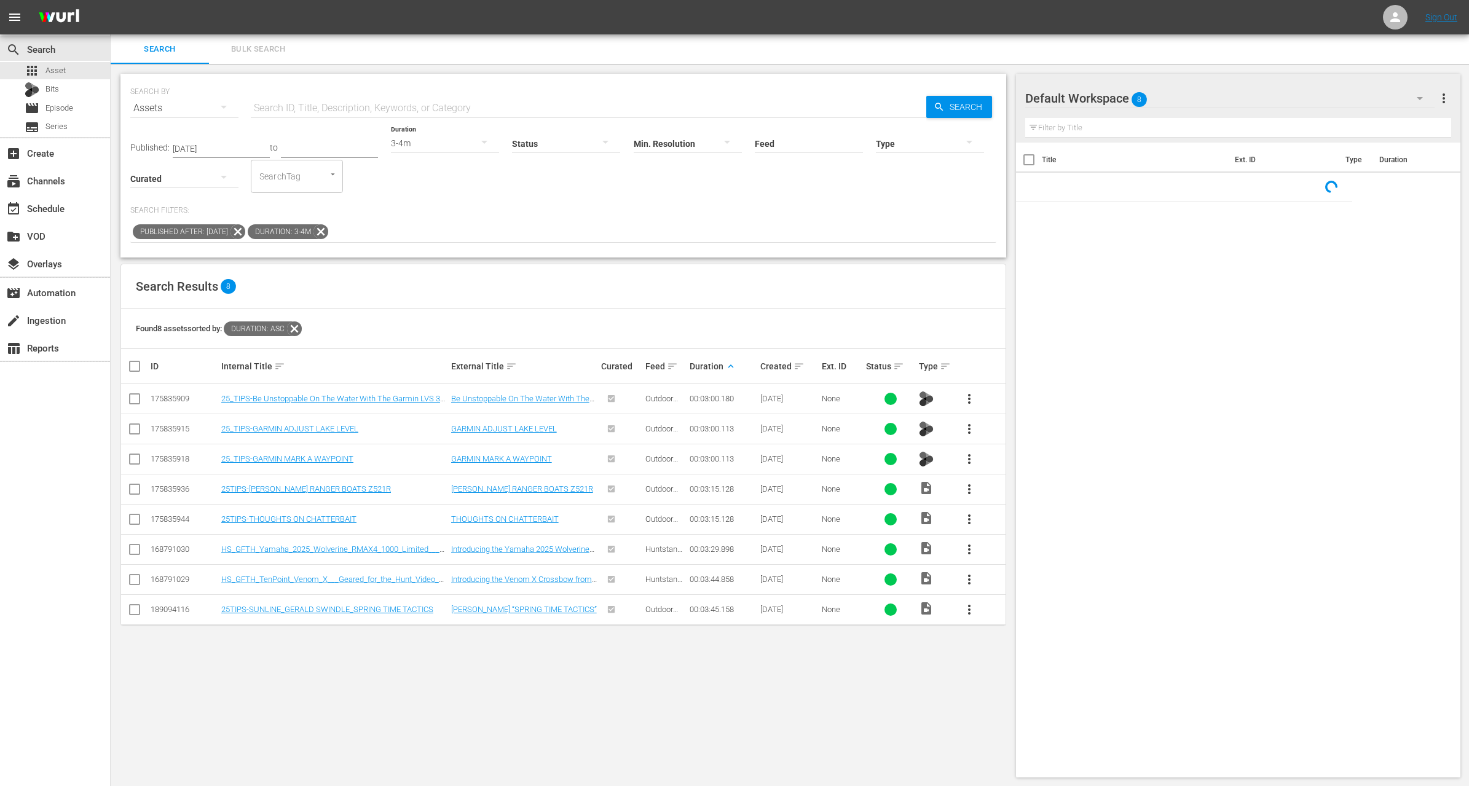
click at [329, 229] on icon at bounding box center [321, 232] width 16 height 16
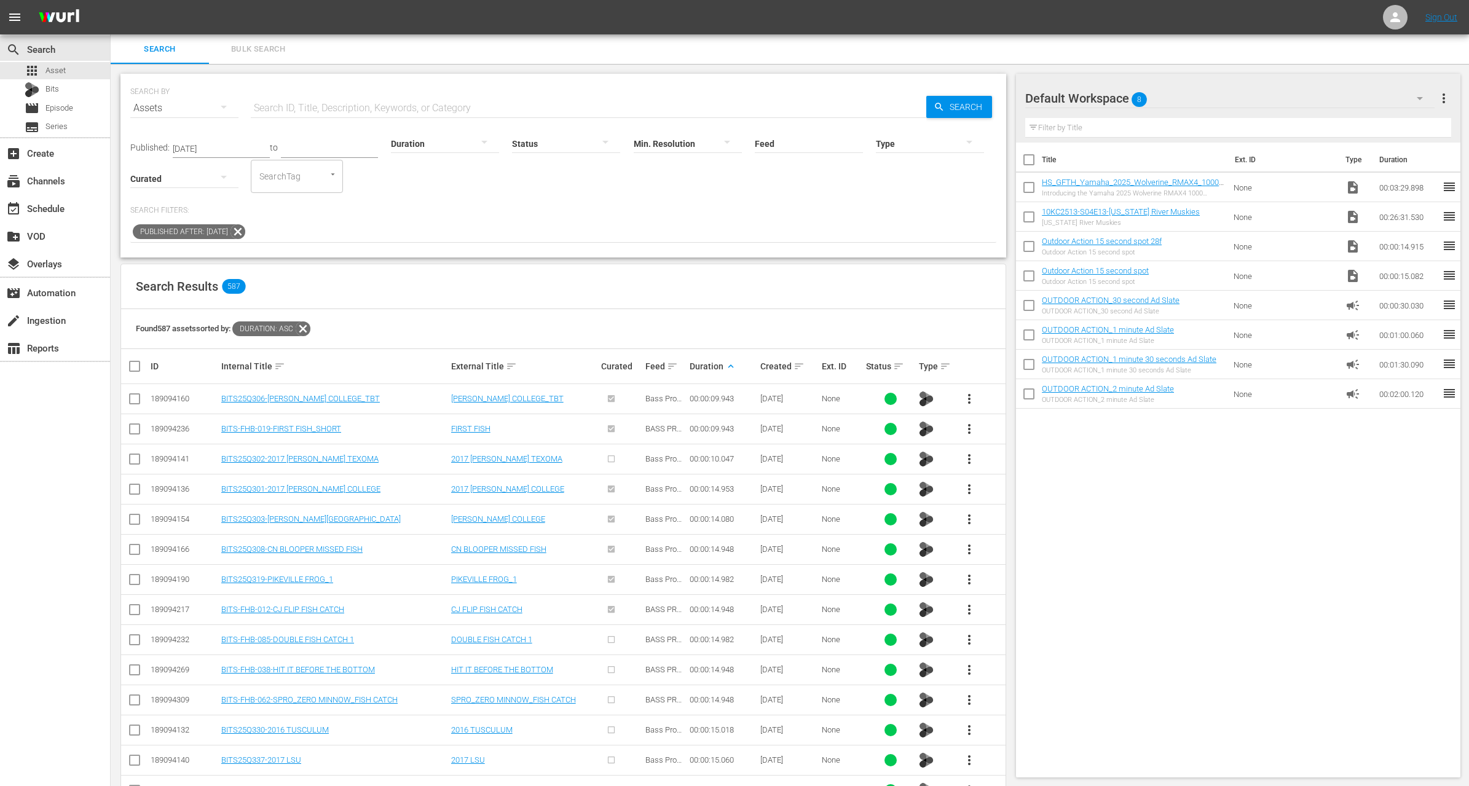
click at [336, 97] on input "text" at bounding box center [589, 108] width 676 height 30
paste input "Soggy Bottom Quail Hunt"
type input "Soggy Bottom Quail Hunt"
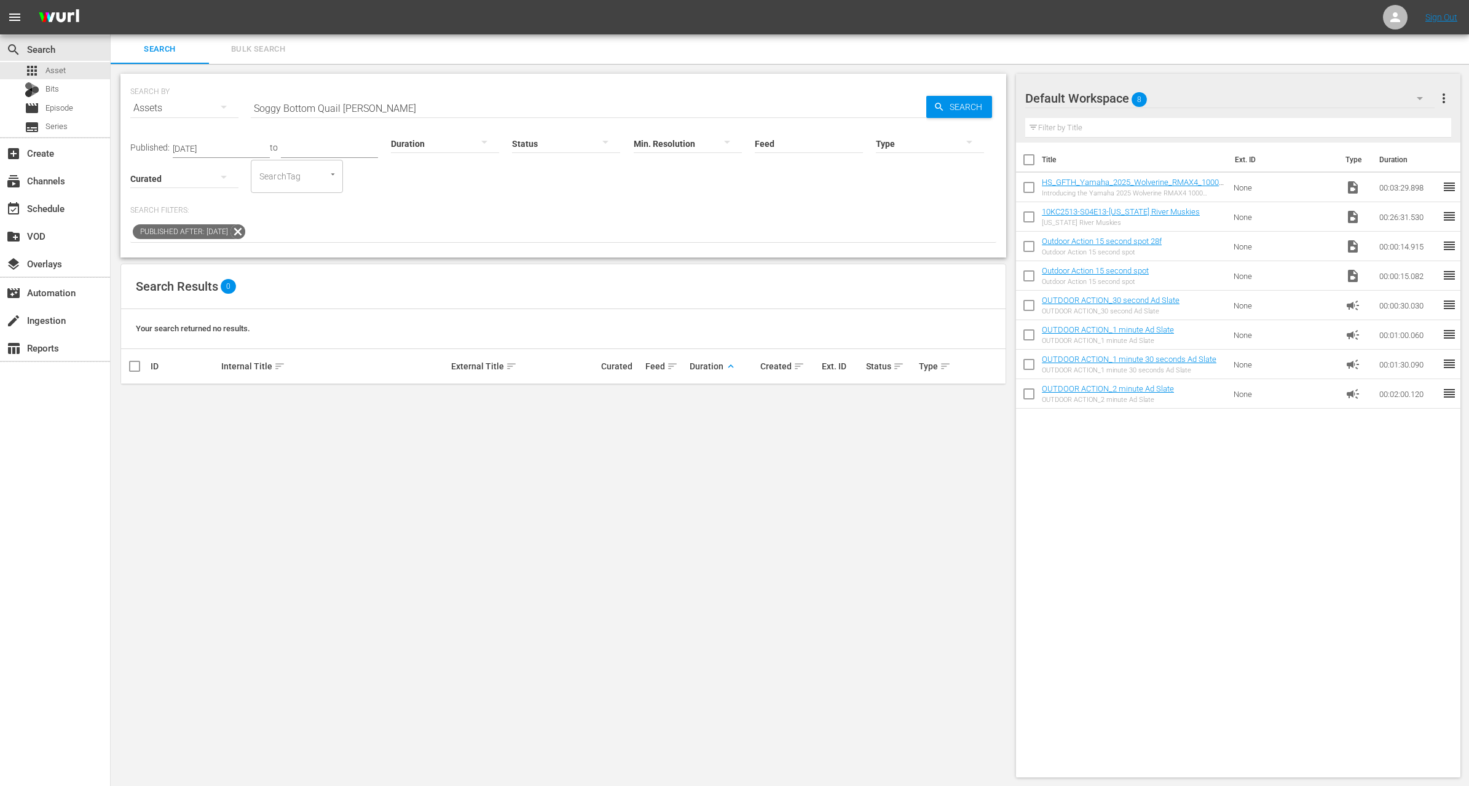
click at [246, 231] on icon at bounding box center [238, 232] width 16 height 16
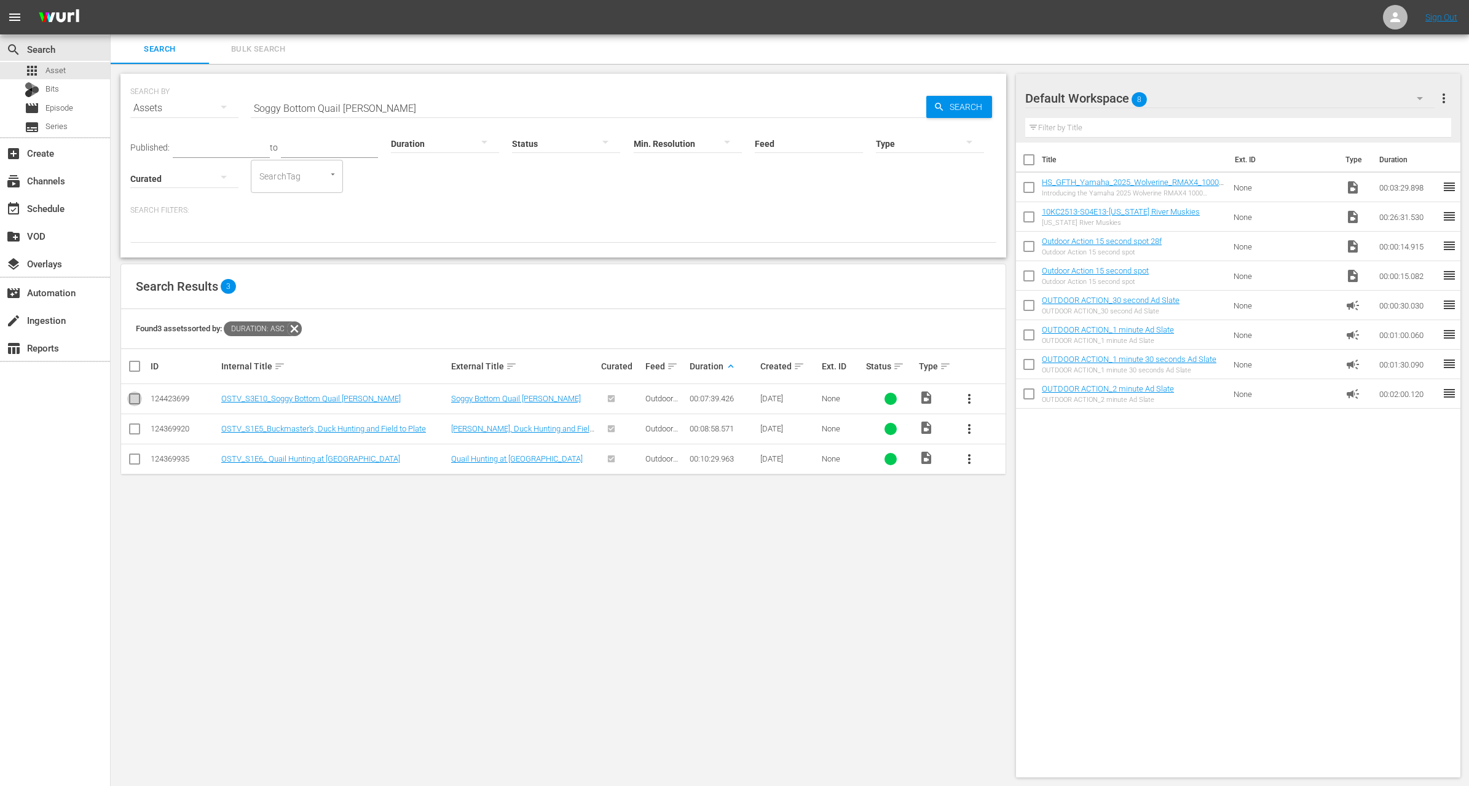
click at [133, 402] on input "checkbox" at bounding box center [134, 401] width 15 height 15
checkbox input "true"
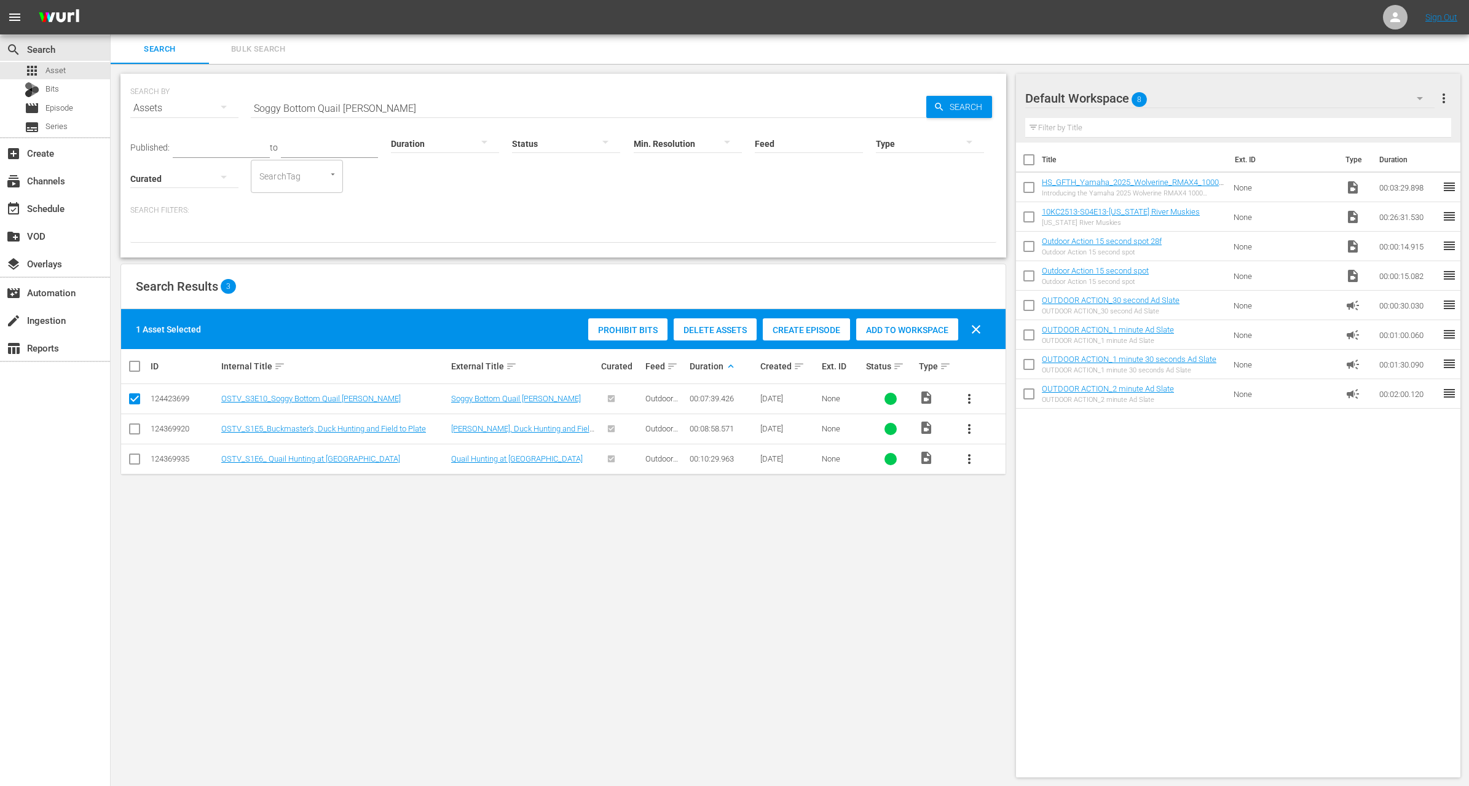
click at [132, 425] on input "checkbox" at bounding box center [134, 431] width 15 height 15
checkbox input "true"
click at [132, 460] on input "checkbox" at bounding box center [134, 461] width 15 height 15
checkbox input "true"
click at [1034, 189] on input "checkbox" at bounding box center [1029, 190] width 26 height 26
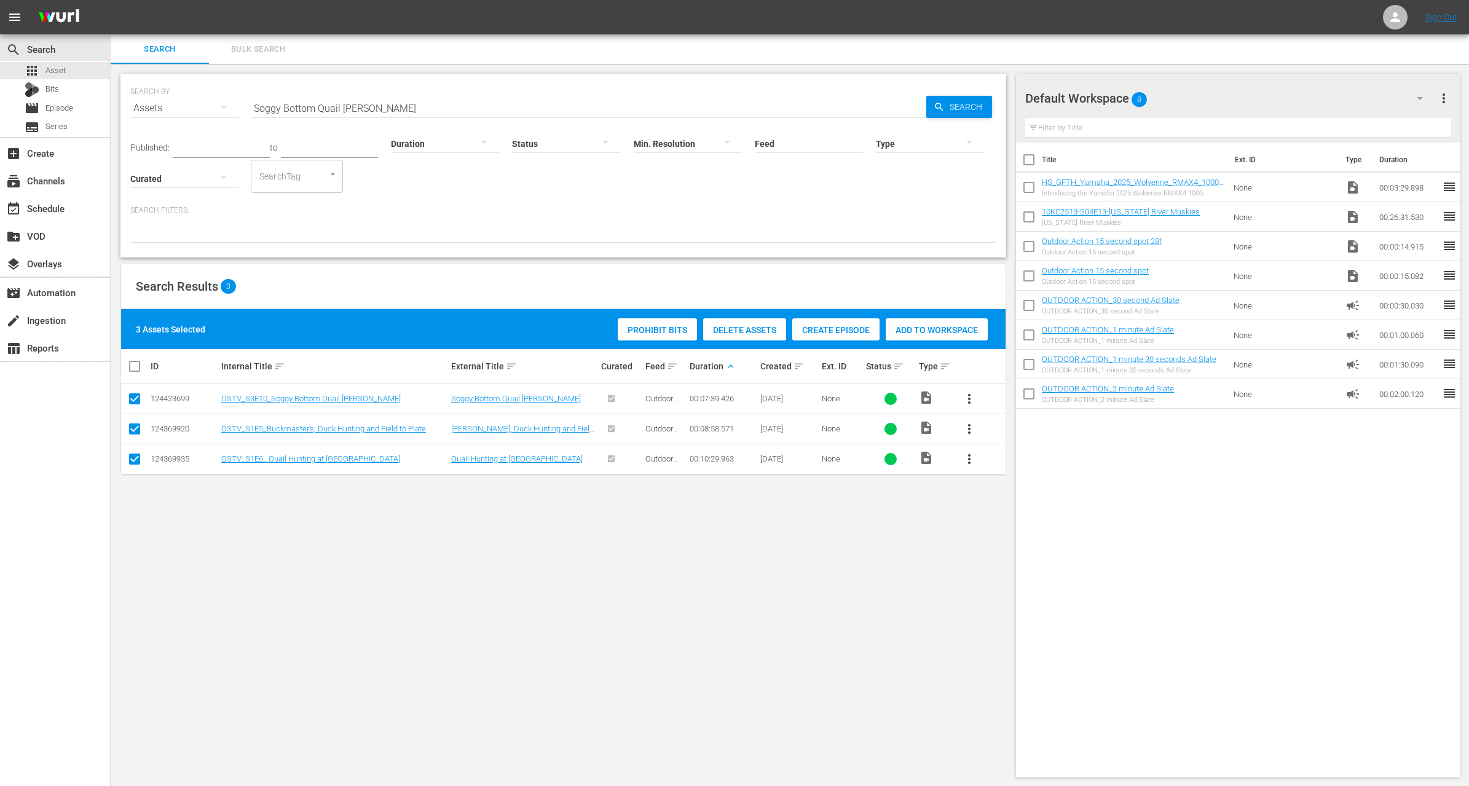
checkbox input "true"
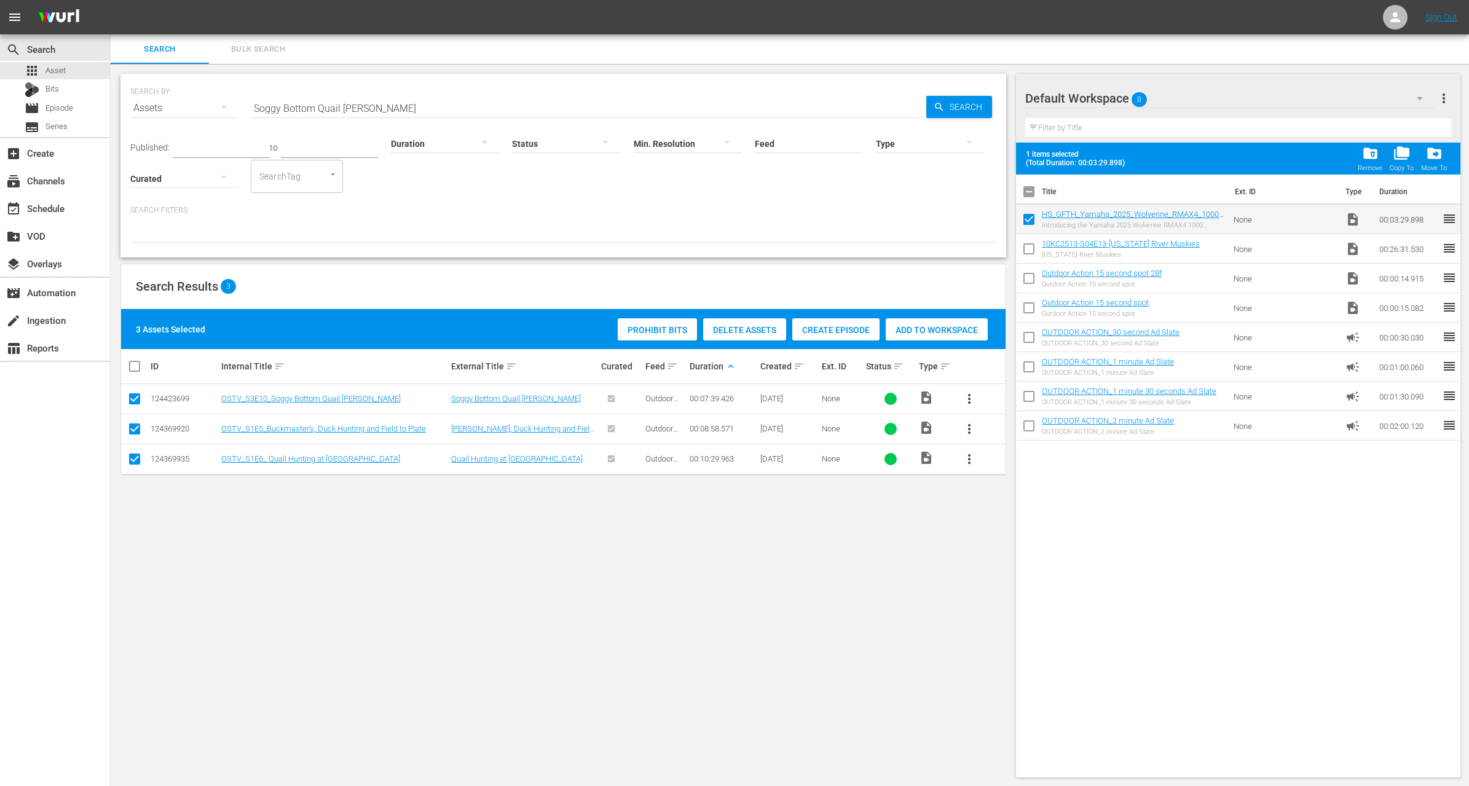
click at [1024, 248] on input "checkbox" at bounding box center [1029, 252] width 26 height 26
checkbox input "true"
click at [1372, 156] on span "folder_delete" at bounding box center [1371, 153] width 17 height 17
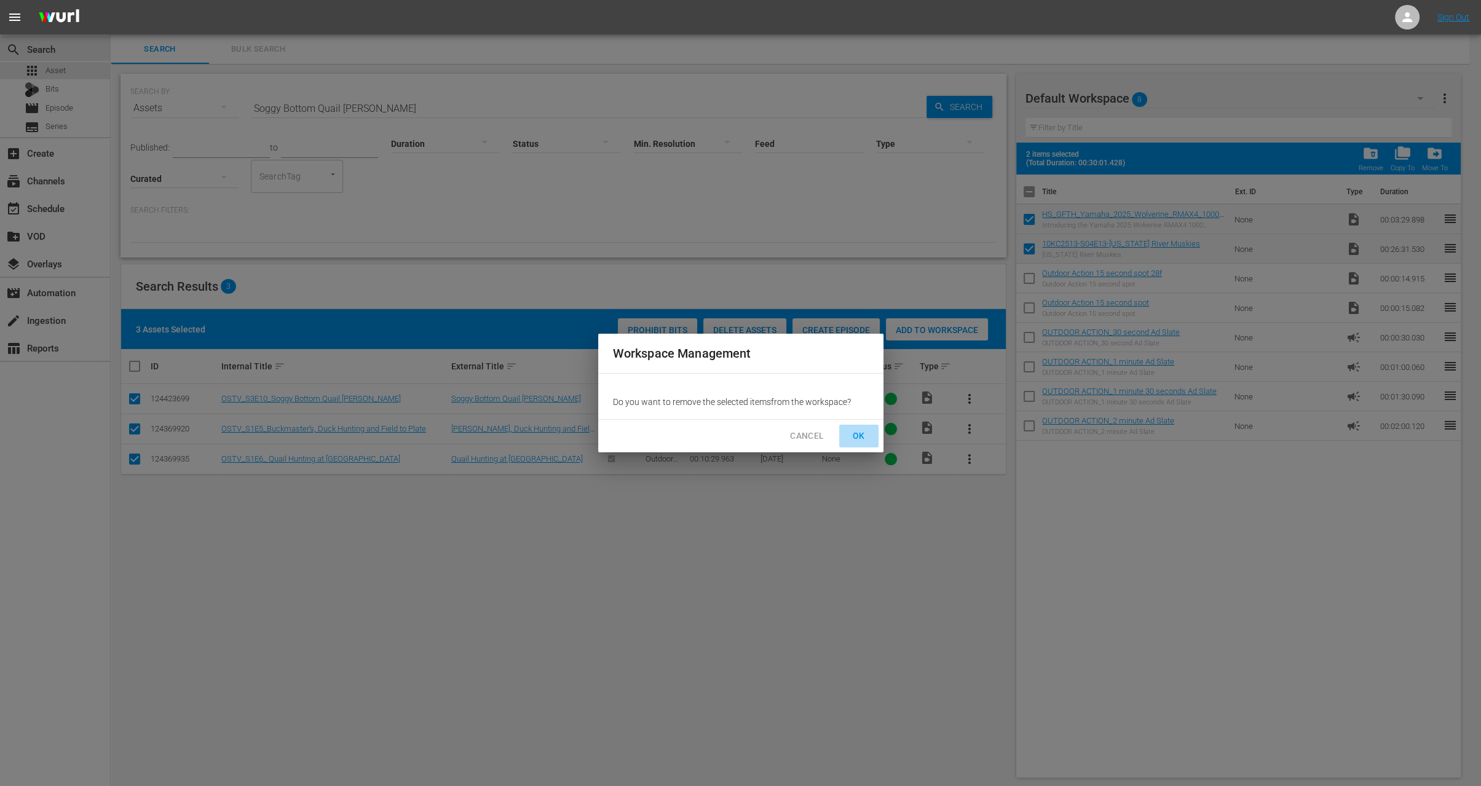
click at [857, 432] on span "OK" at bounding box center [859, 436] width 20 height 15
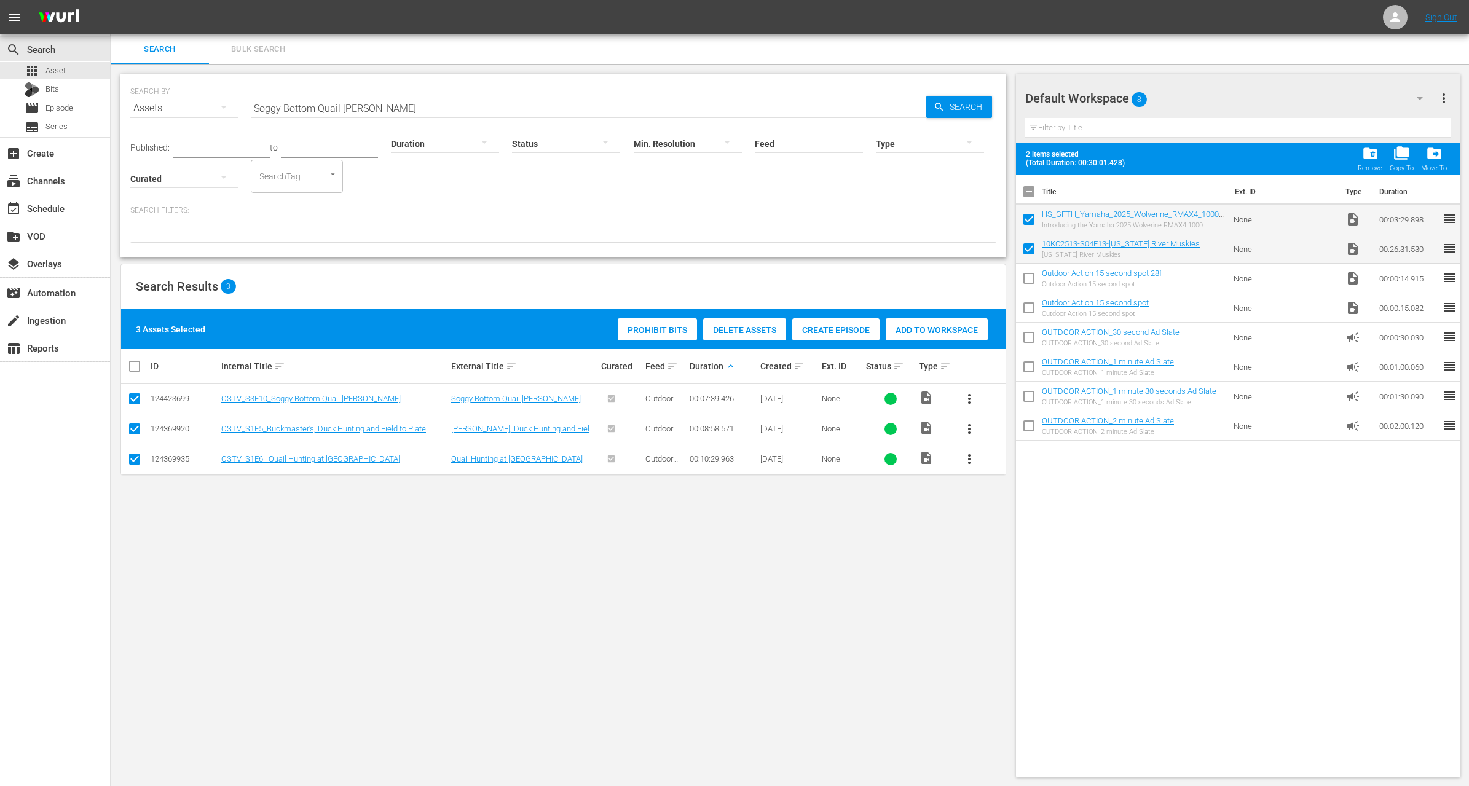
checkbox input "false"
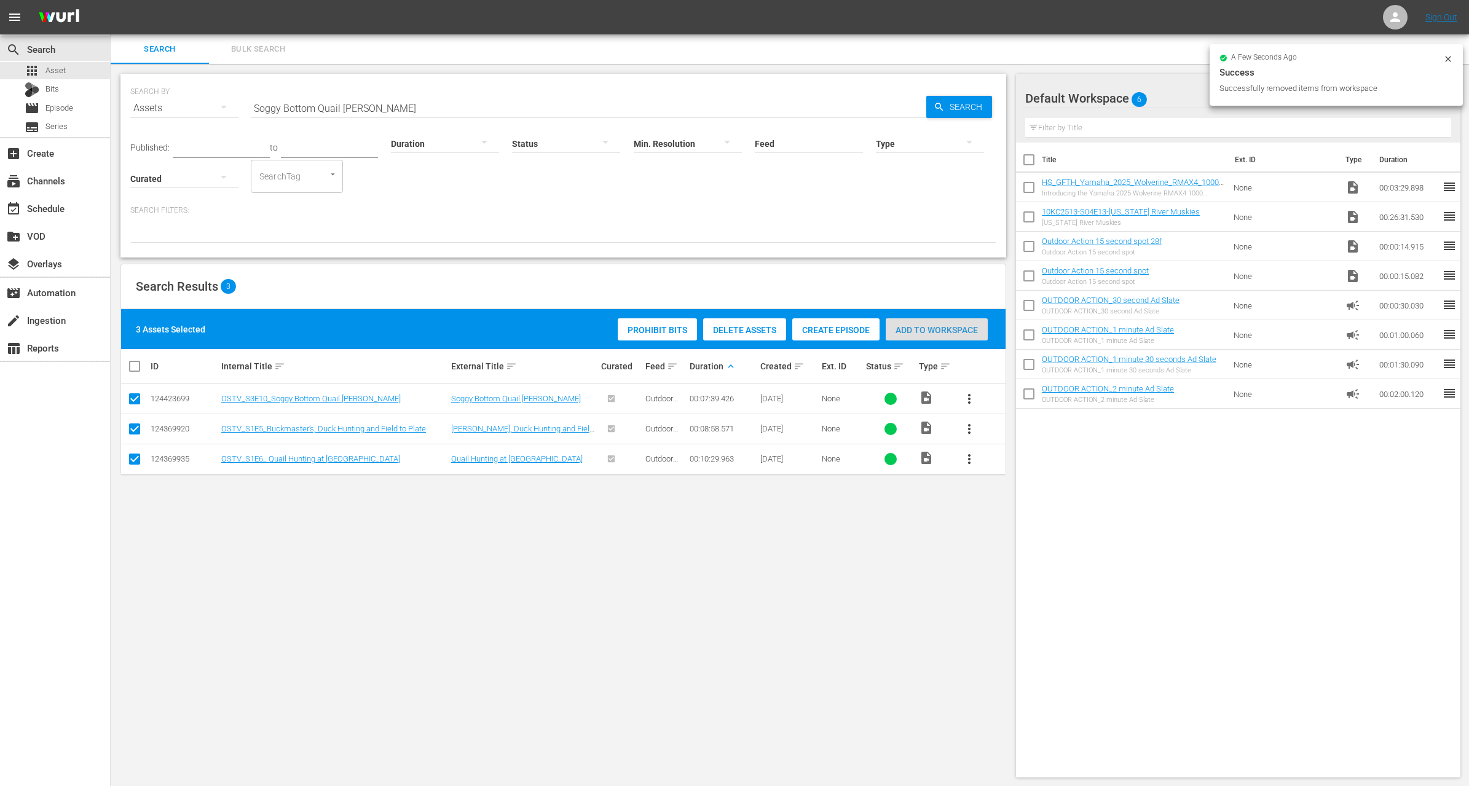
click at [935, 330] on span "Add to Workspace" at bounding box center [937, 330] width 102 height 10
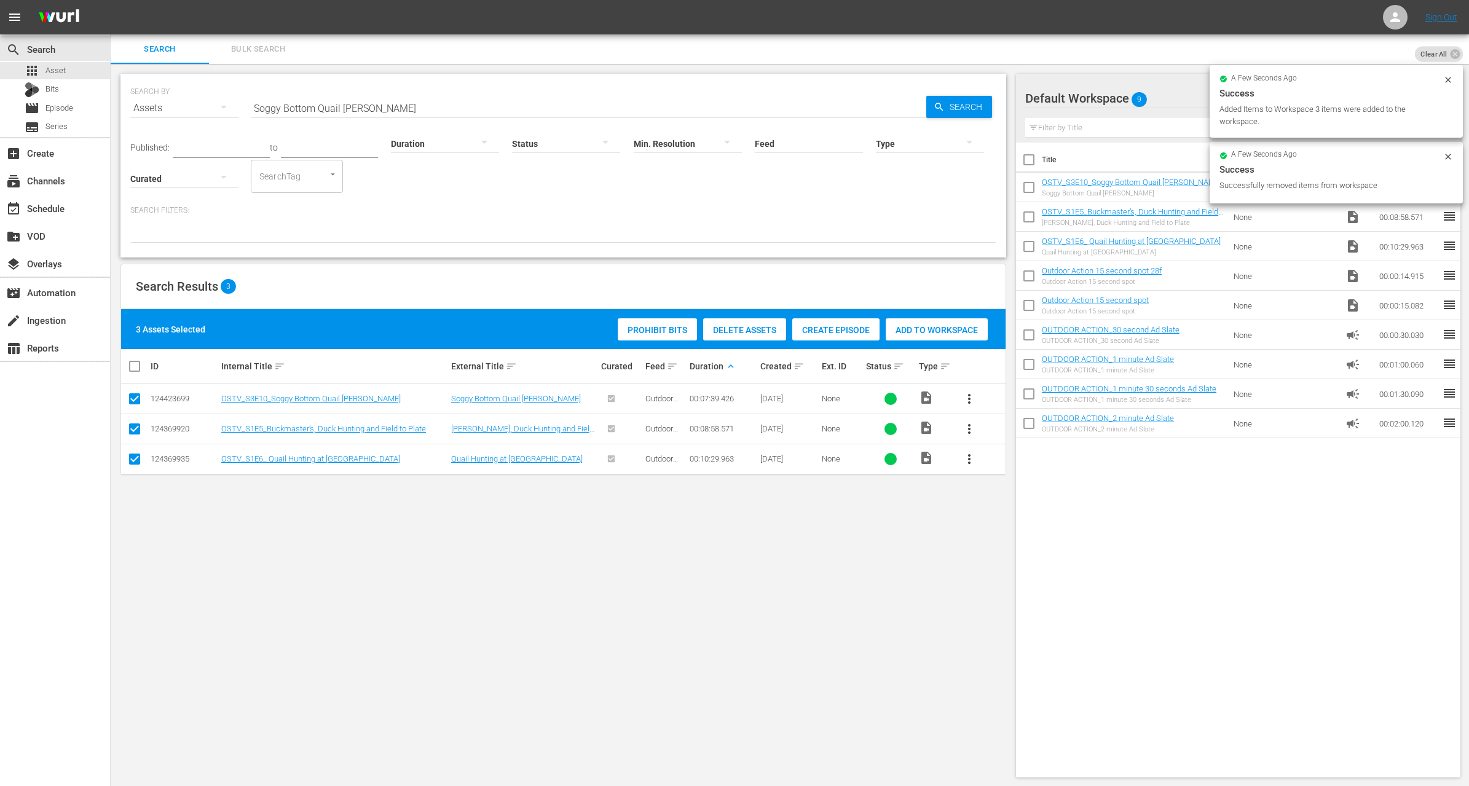
click at [1021, 239] on input "checkbox" at bounding box center [1029, 249] width 26 height 26
checkbox input "true"
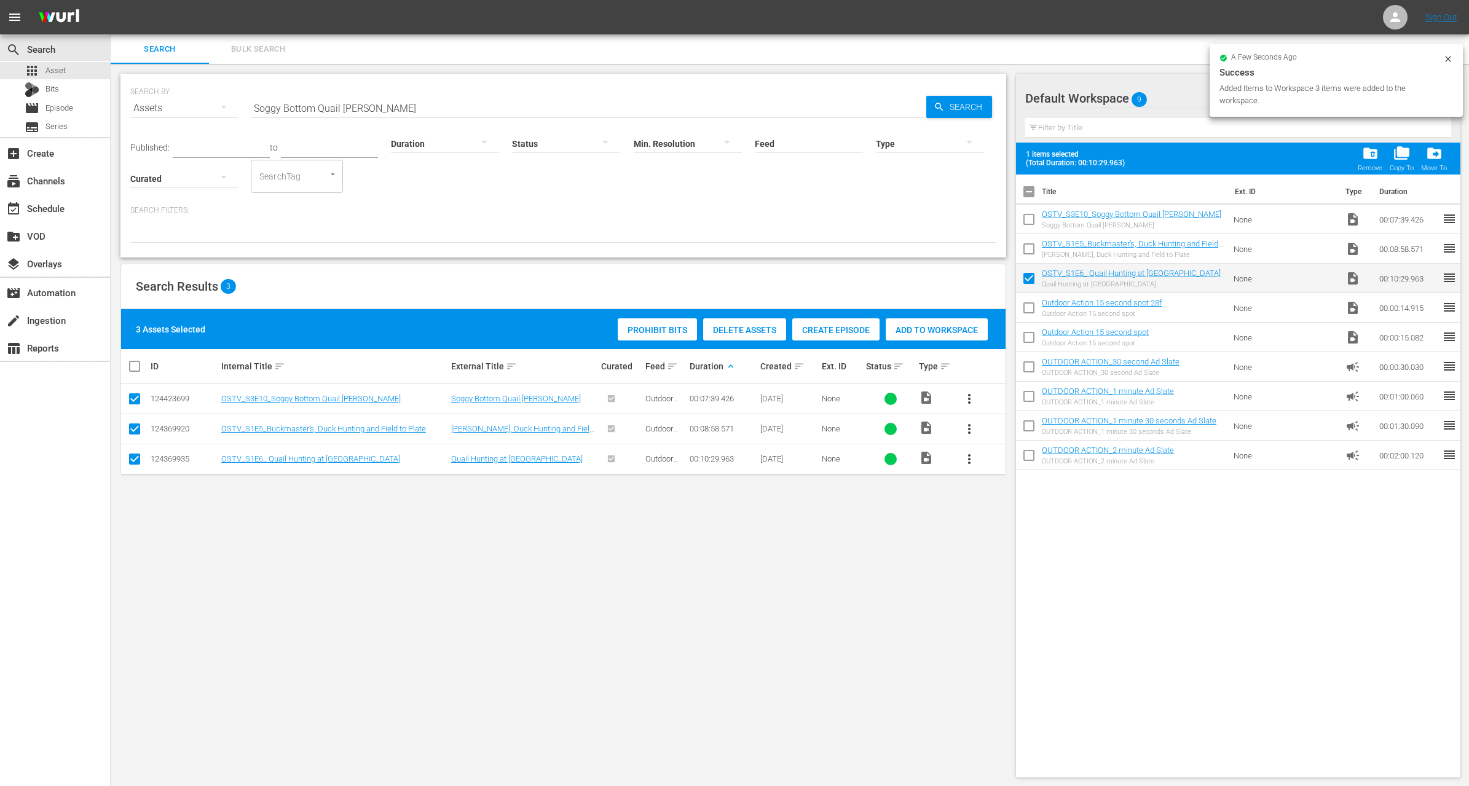
click at [1024, 243] on input "checkbox" at bounding box center [1029, 252] width 26 height 26
checkbox input "true"
click at [1027, 221] on input "checkbox" at bounding box center [1029, 222] width 26 height 26
checkbox input "true"
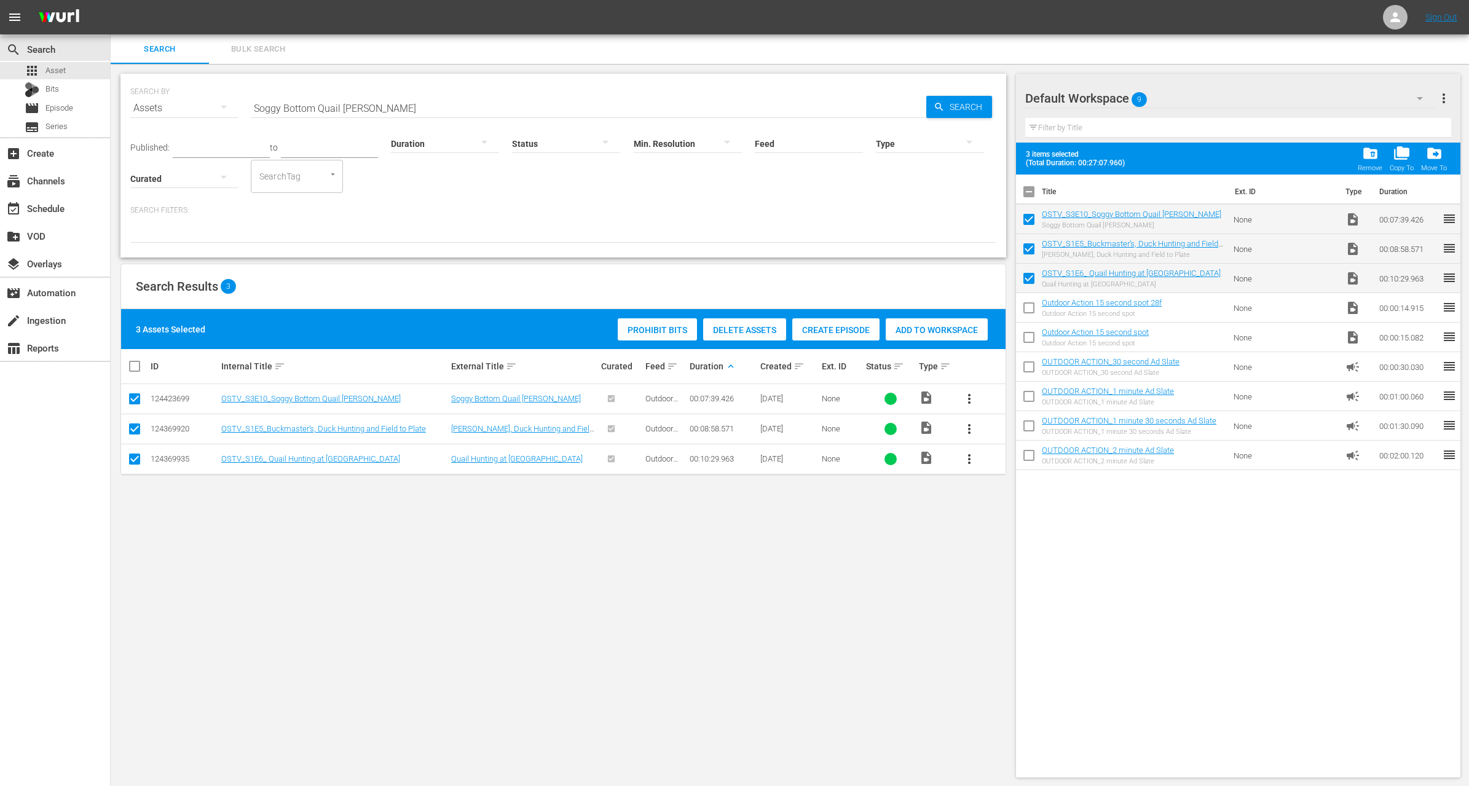
click at [139, 363] on input "checkbox" at bounding box center [139, 366] width 25 height 15
checkbox input "false"
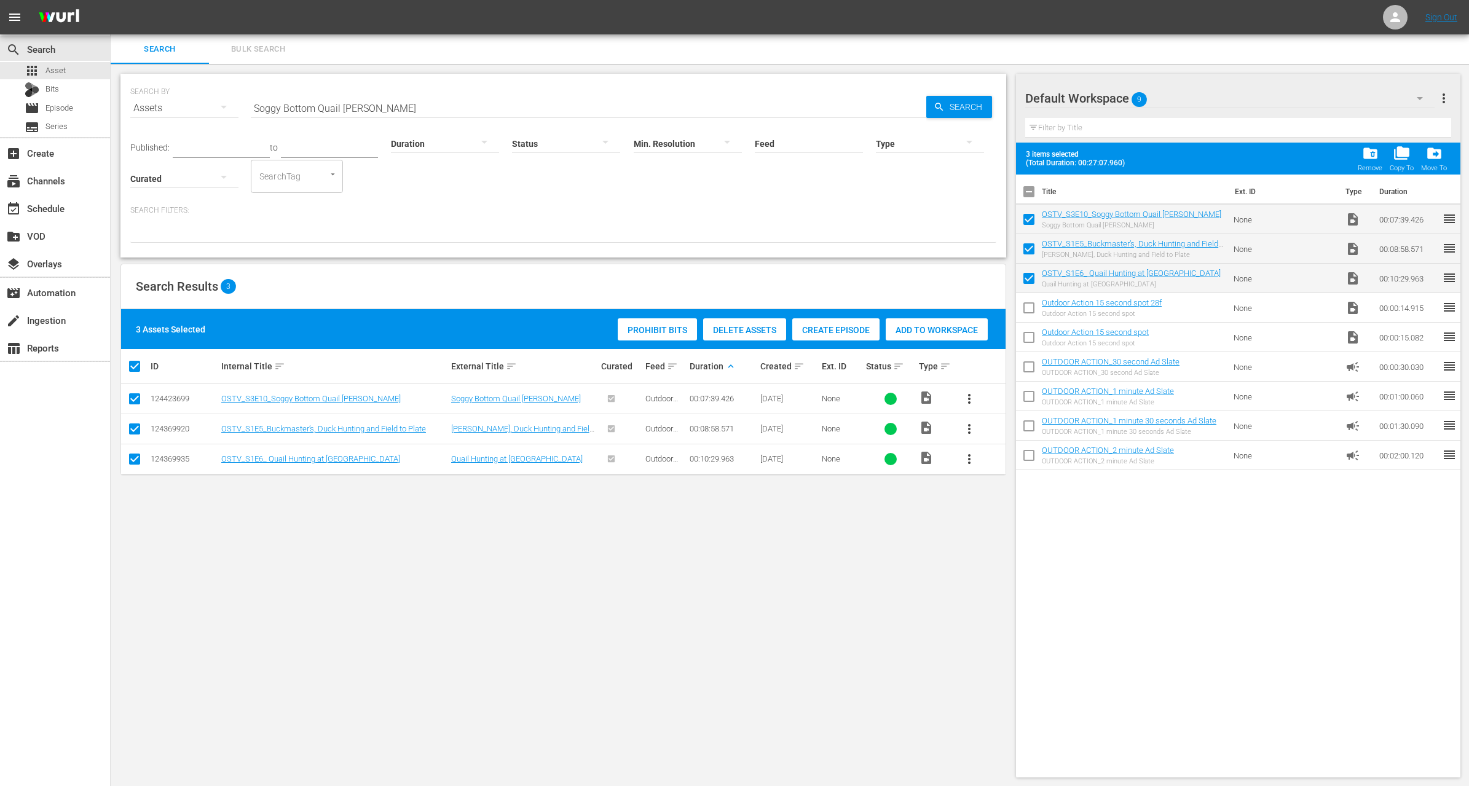
checkbox input "false"
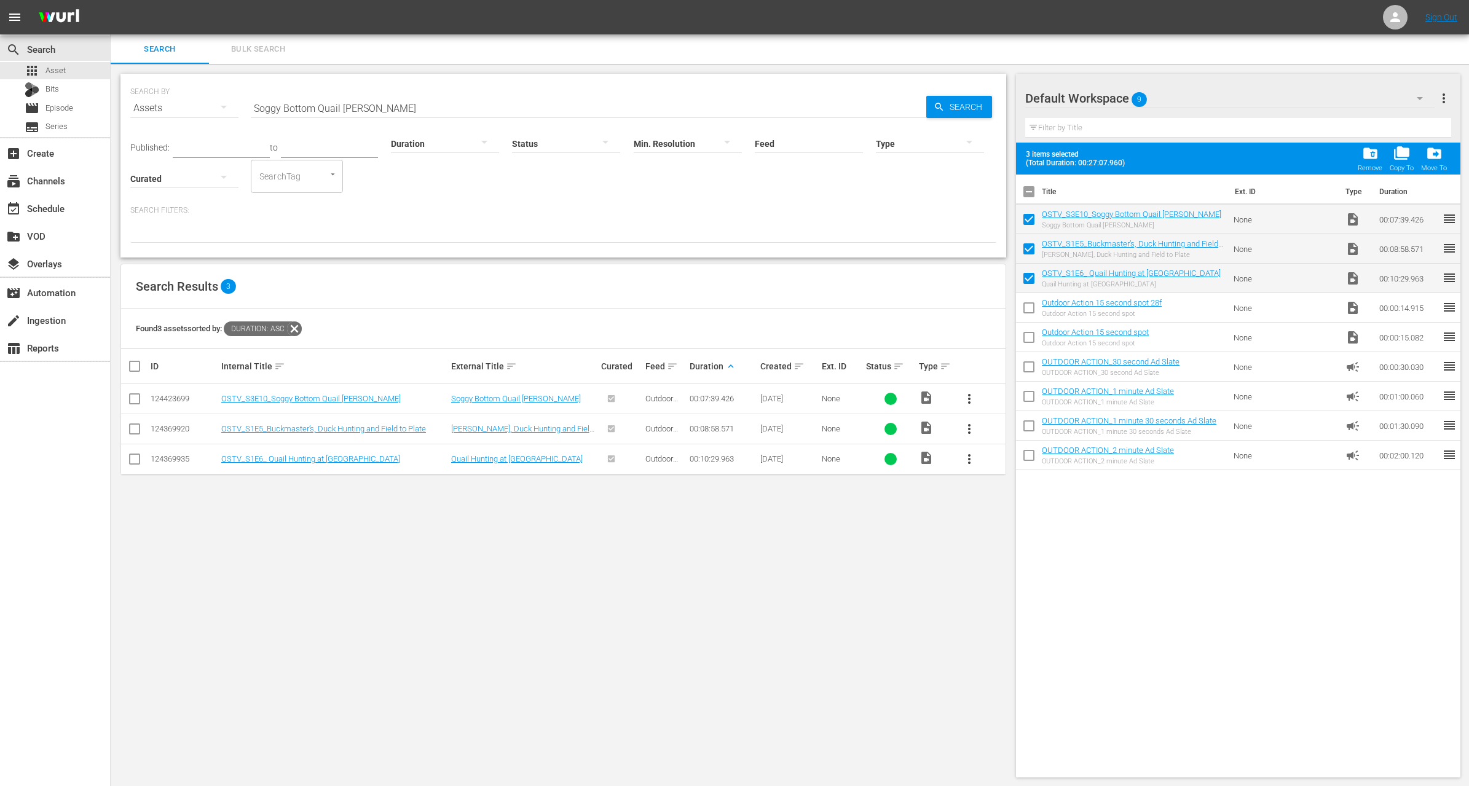
click at [373, 114] on input "Soggy Bottom Quail Hunt" at bounding box center [589, 108] width 676 height 30
click at [203, 143] on input "text" at bounding box center [221, 149] width 97 height 18
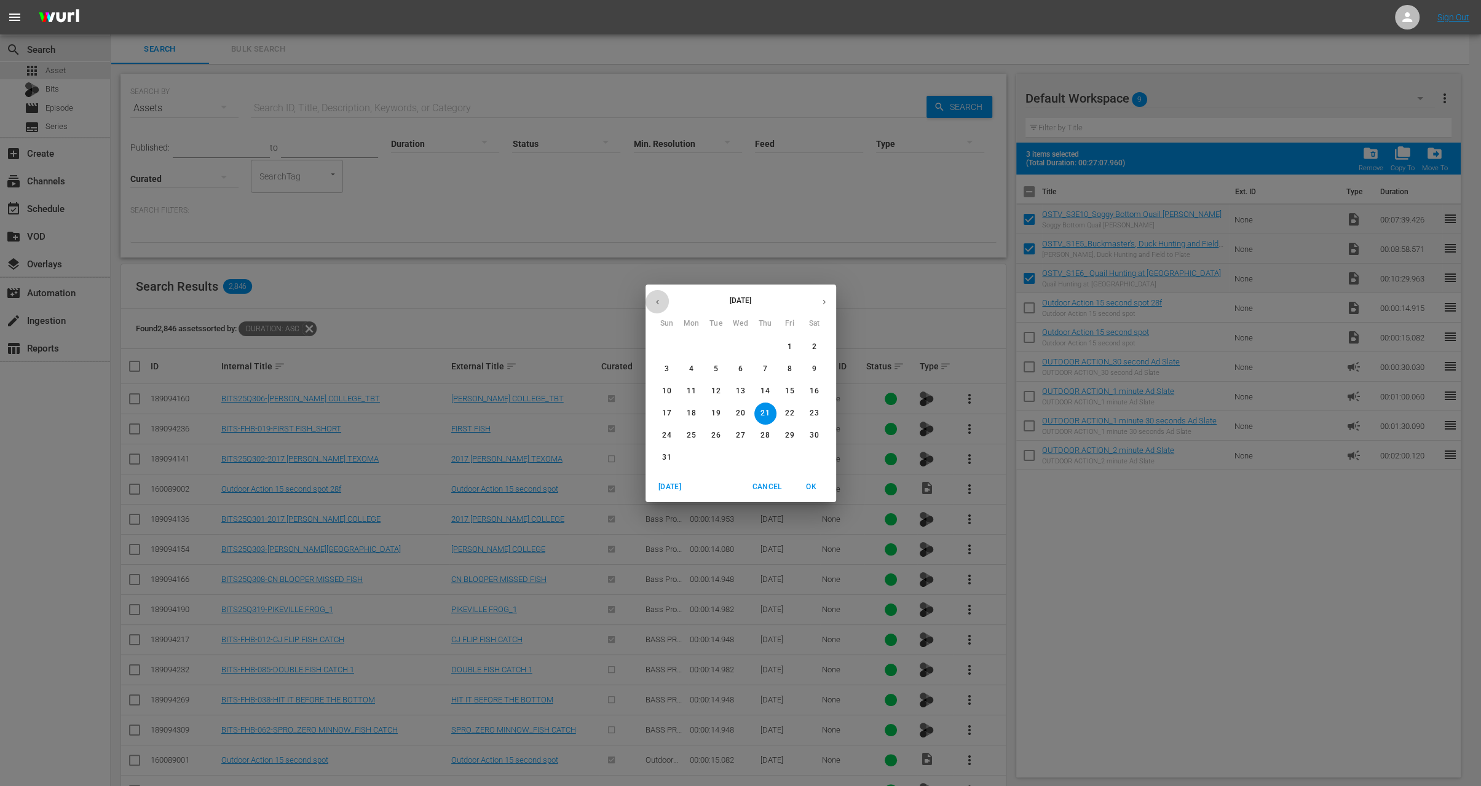
click at [657, 301] on icon "button" at bounding box center [657, 302] width 9 height 9
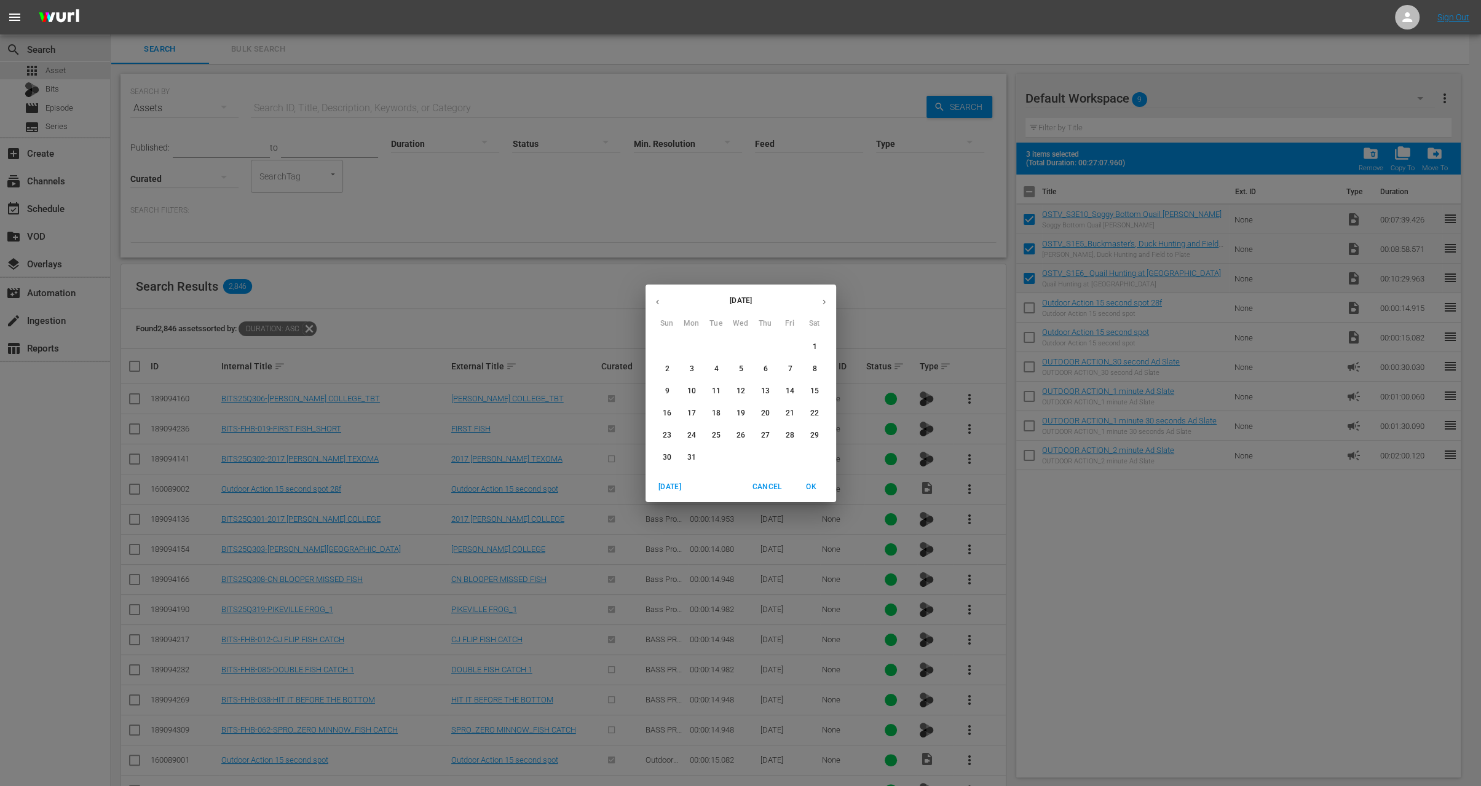
click at [657, 301] on icon "button" at bounding box center [657, 302] width 9 height 9
click at [829, 301] on button "button" at bounding box center [824, 302] width 24 height 24
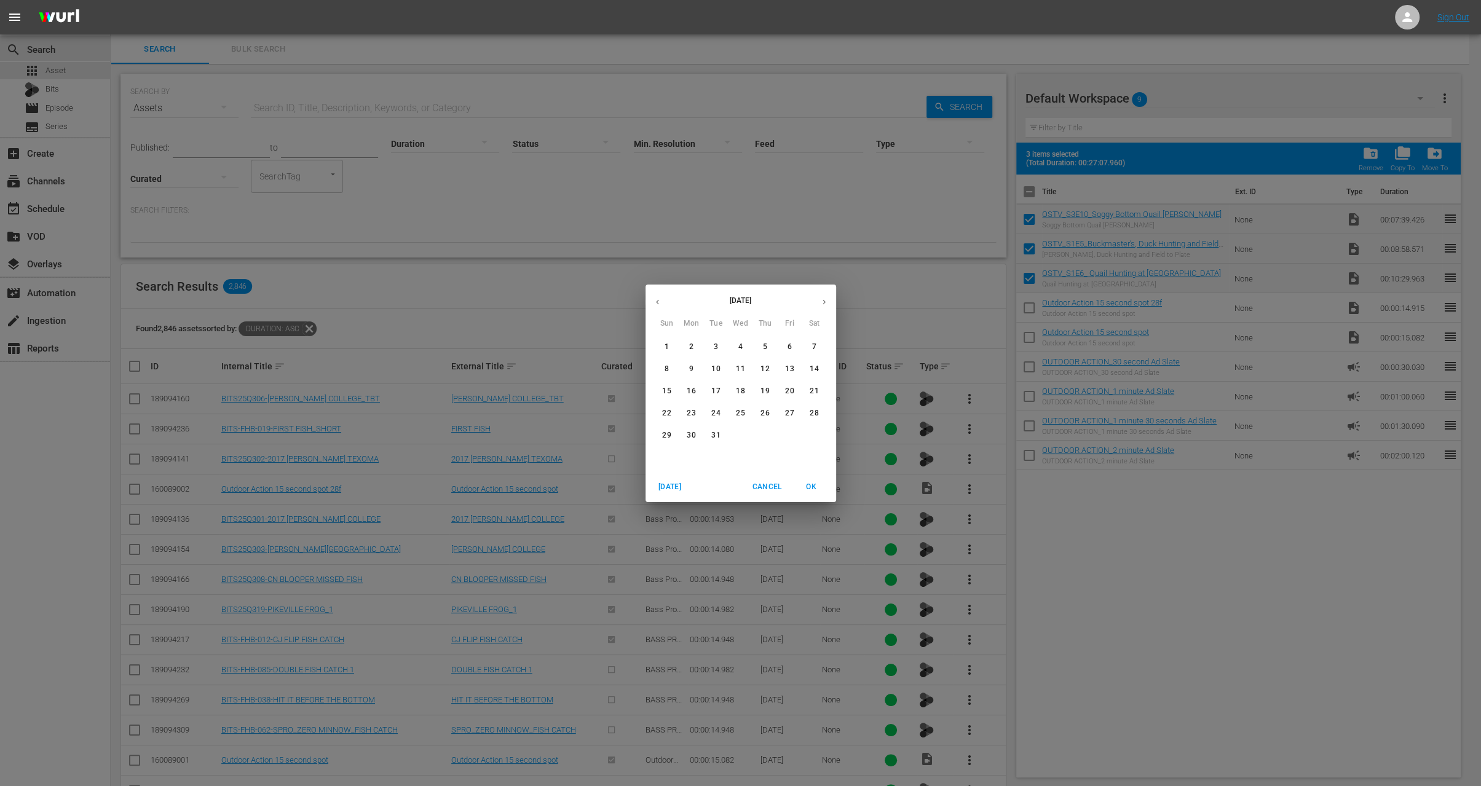
click at [671, 350] on span "1" at bounding box center [667, 347] width 22 height 10
type input "Dec 1, 2024"
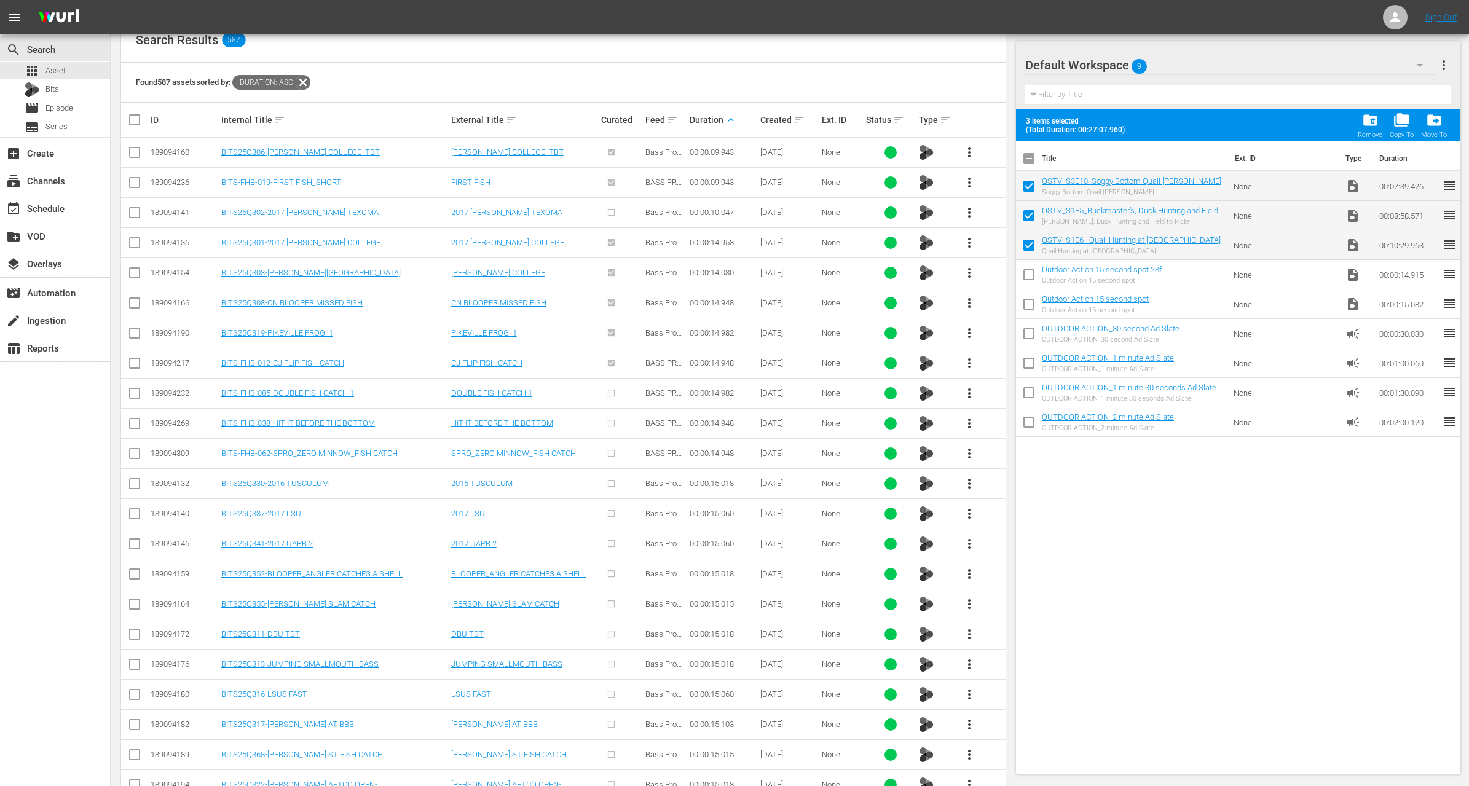
scroll to position [845, 0]
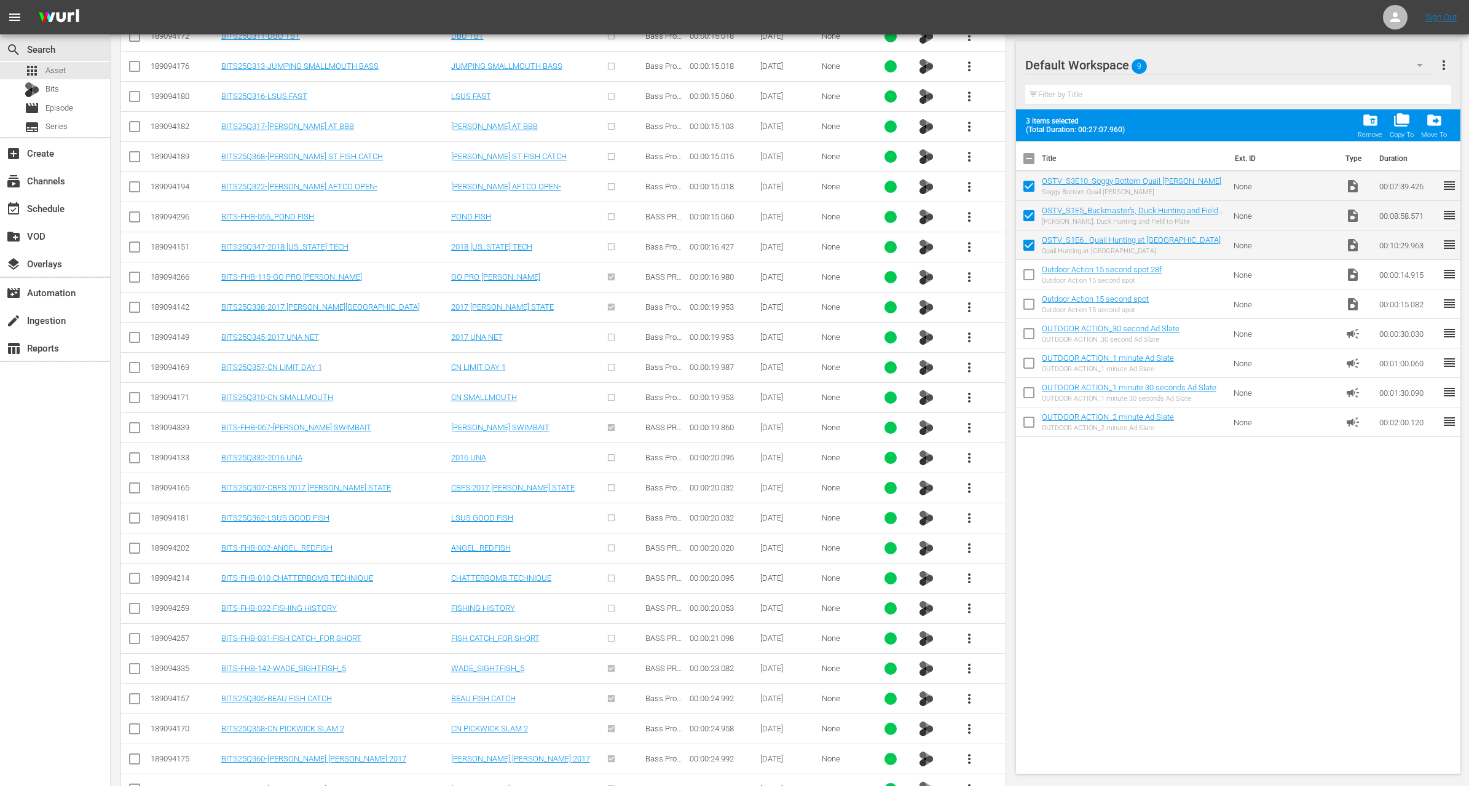
click at [972, 631] on span "more_vert" at bounding box center [969, 638] width 15 height 15
click at [1005, 657] on div "Workspace" at bounding box center [1036, 664] width 84 height 30
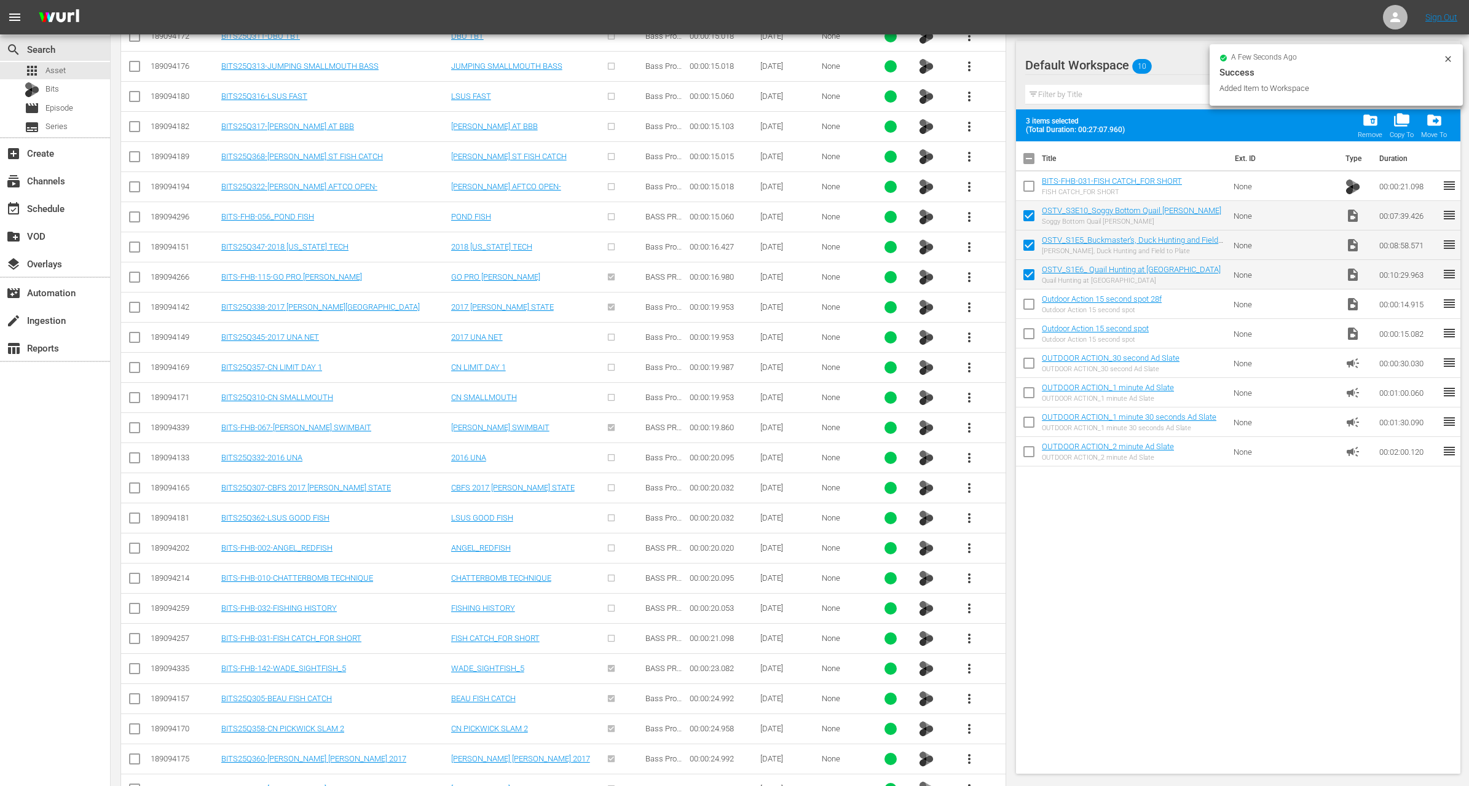
click at [1029, 187] on input "checkbox" at bounding box center [1029, 189] width 26 height 26
checkbox input "true"
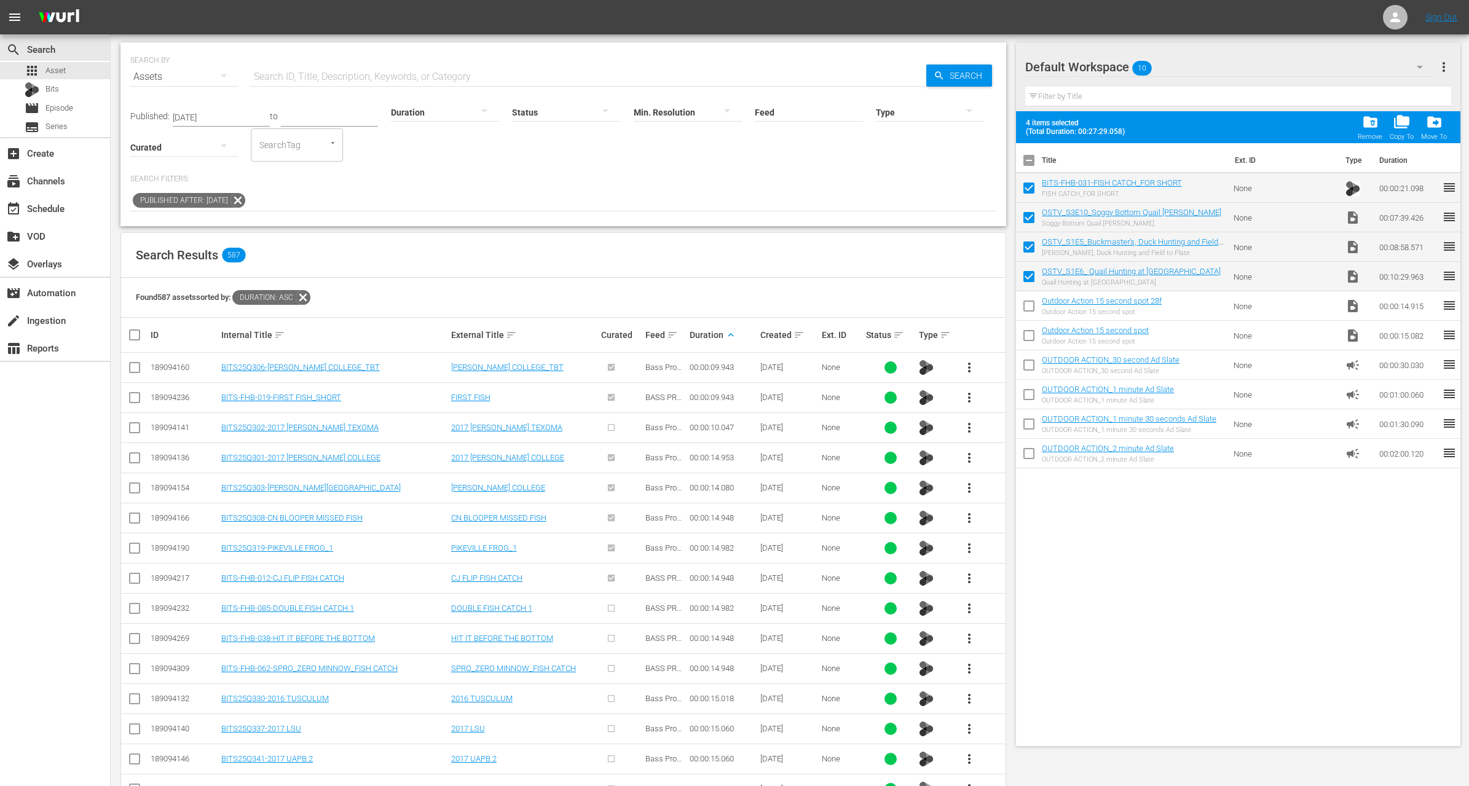
scroll to position [0, 0]
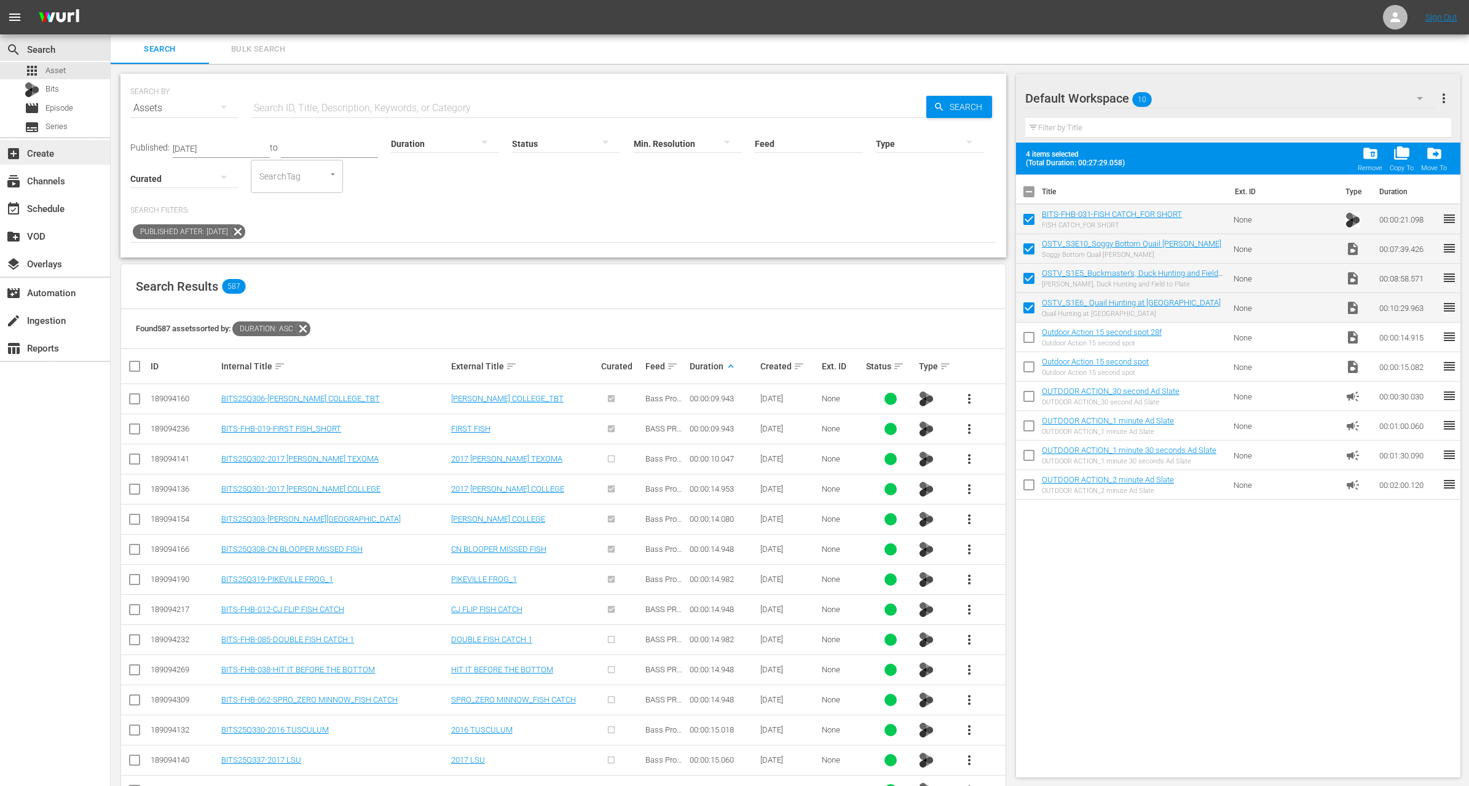
click at [52, 152] on div "add_box Create" at bounding box center [34, 151] width 69 height 11
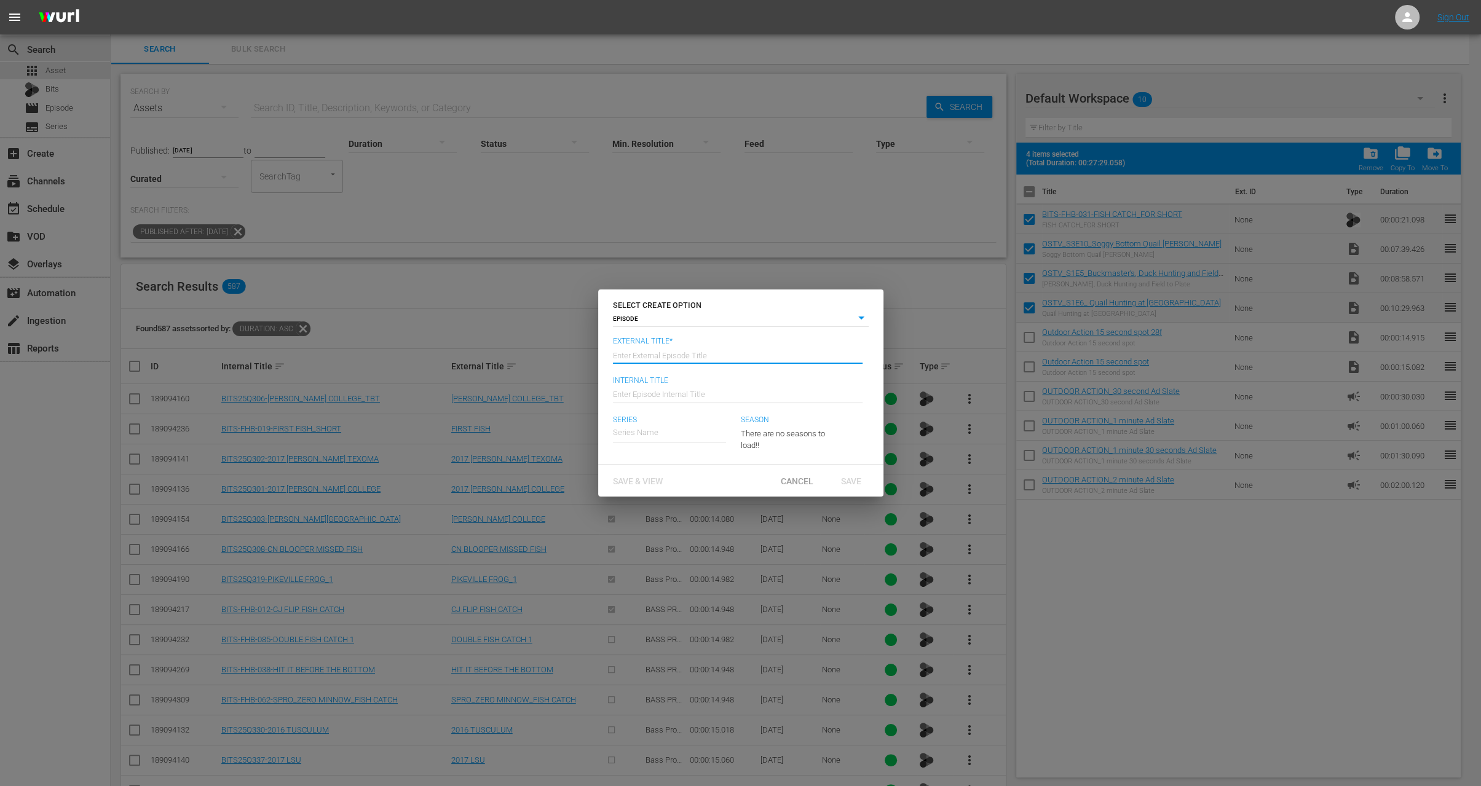
click at [668, 353] on input "text" at bounding box center [738, 354] width 250 height 30
paste input "Soggy Bottom Quail Hunt"
type input "Outdoor Scholars TV - Soggy Bottom Quail Hunt"
type input "Wk35-OSTV"
click at [672, 465] on div "Outdoor Scholars TV" at bounding box center [658, 468] width 72 height 30
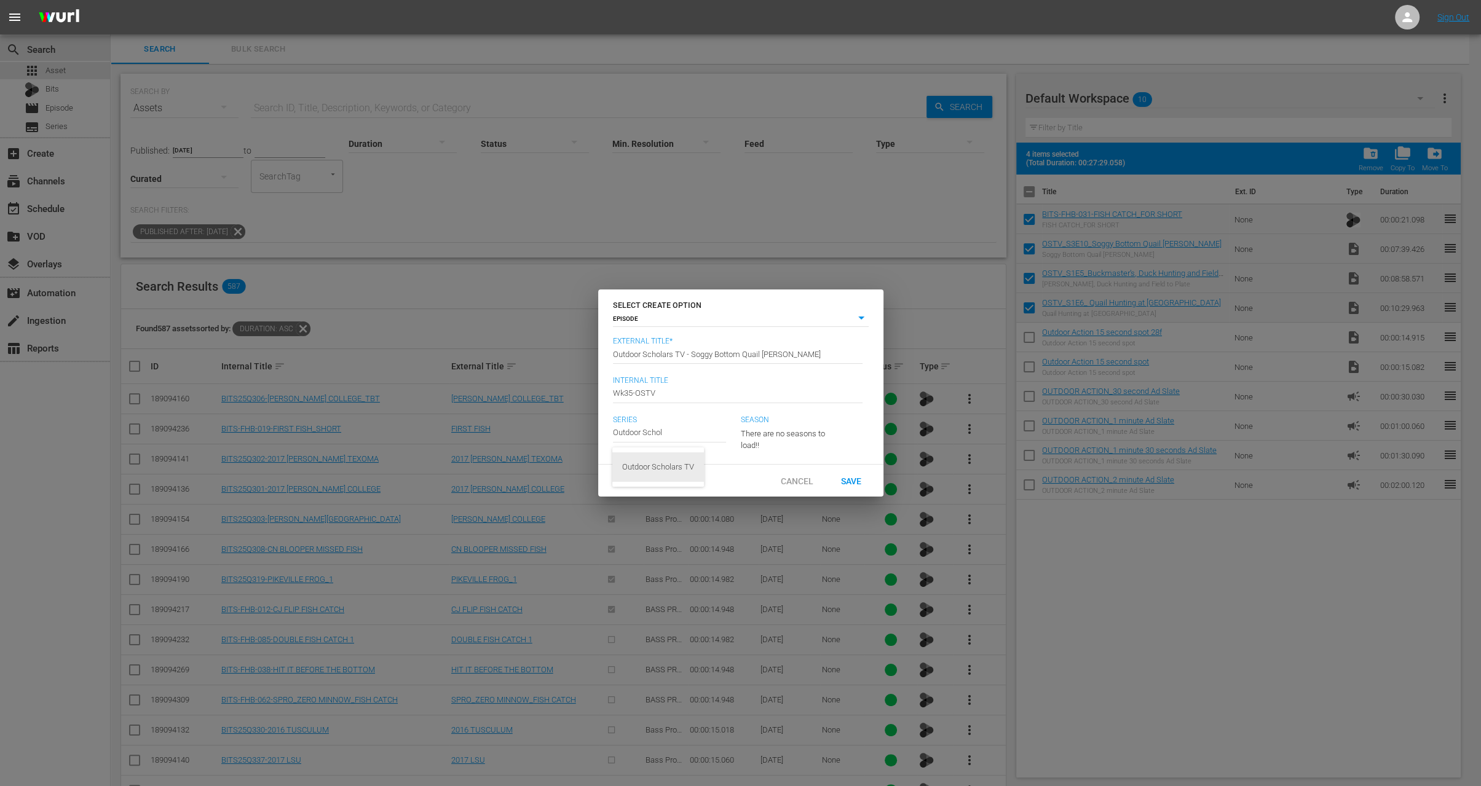
type input "Outdoor Scholars TV"
click at [854, 484] on span "Save" at bounding box center [851, 481] width 40 height 10
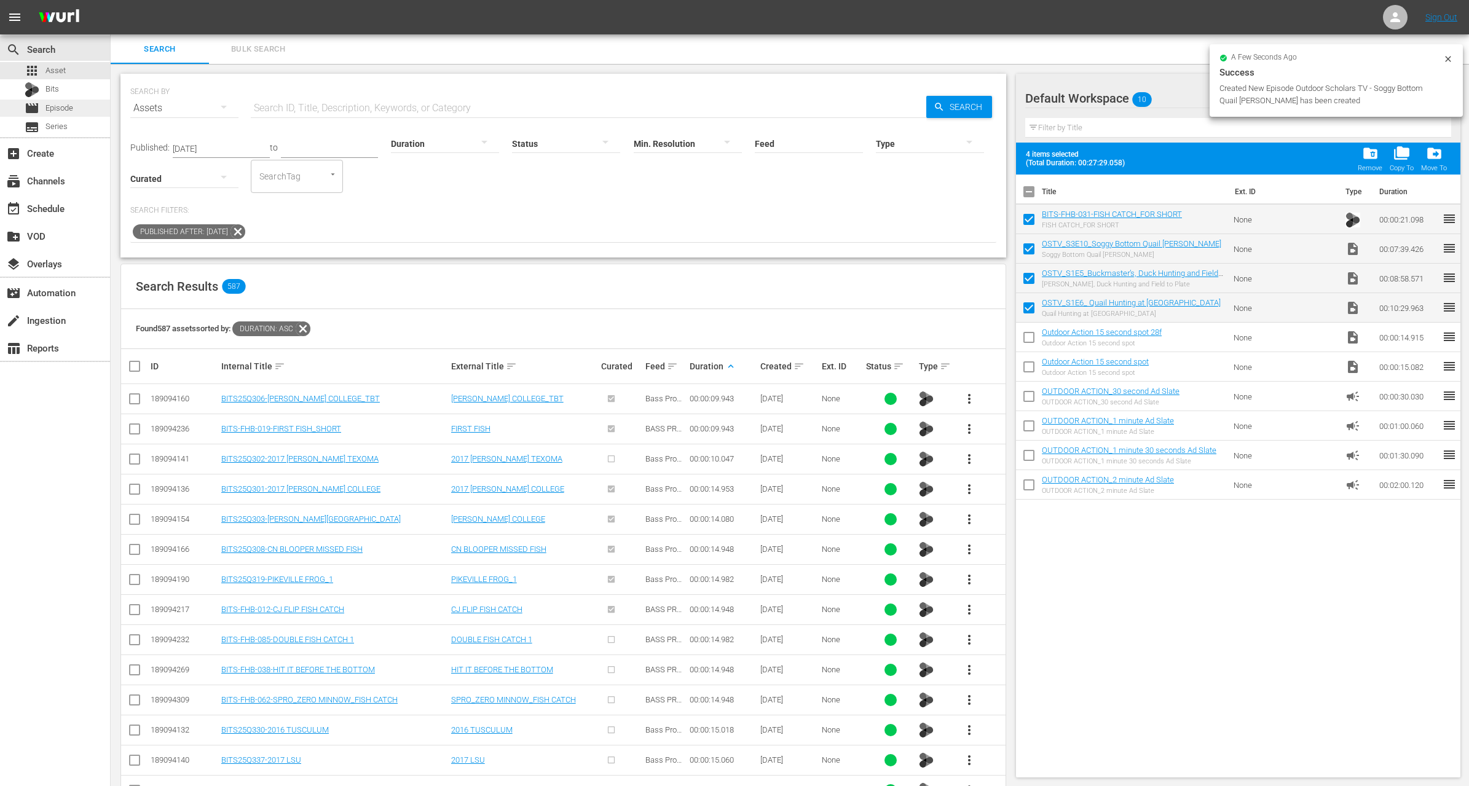
click at [74, 110] on div "movie Episode" at bounding box center [55, 108] width 110 height 17
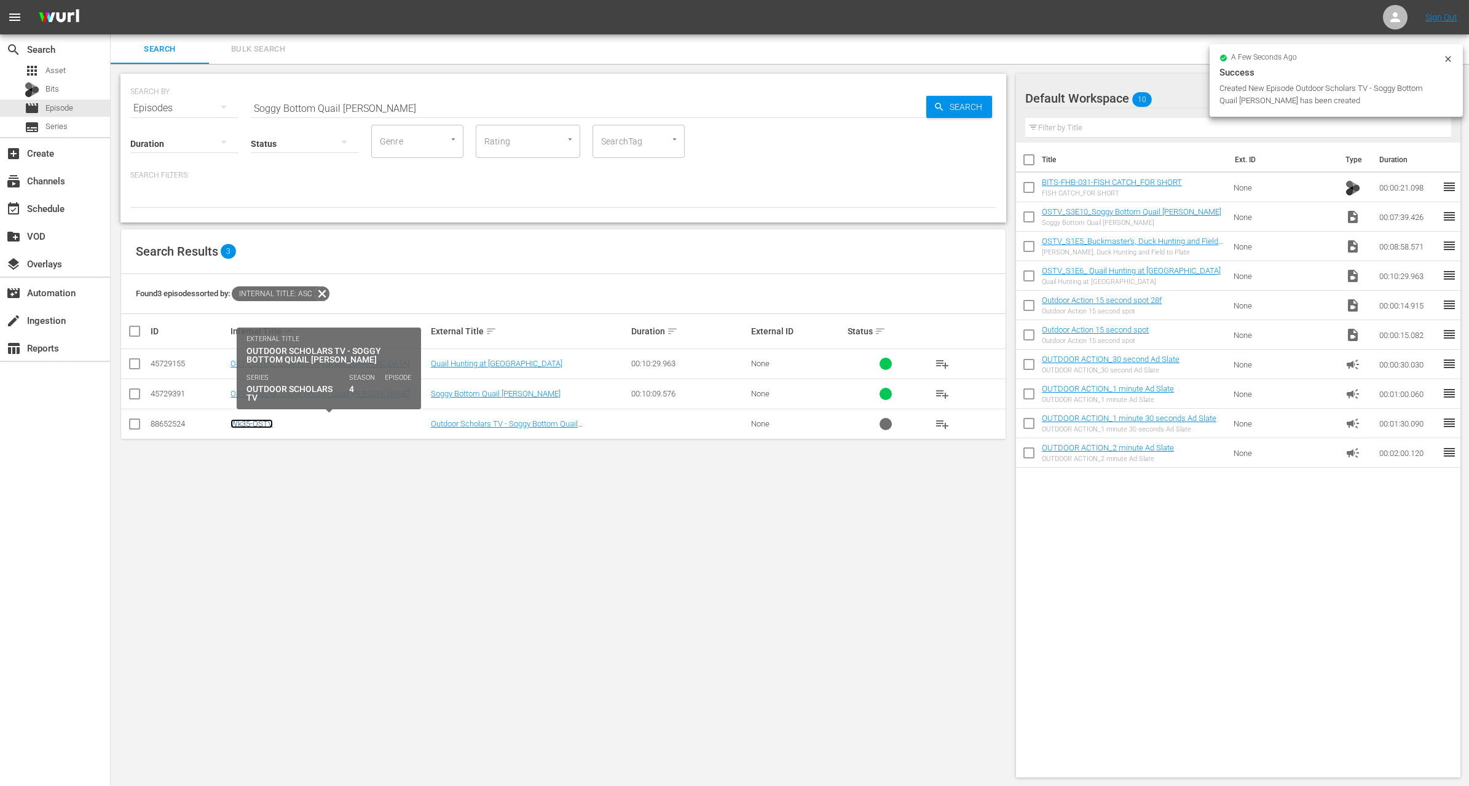
click at [256, 419] on link "Wk35-OSTV" at bounding box center [252, 423] width 42 height 9
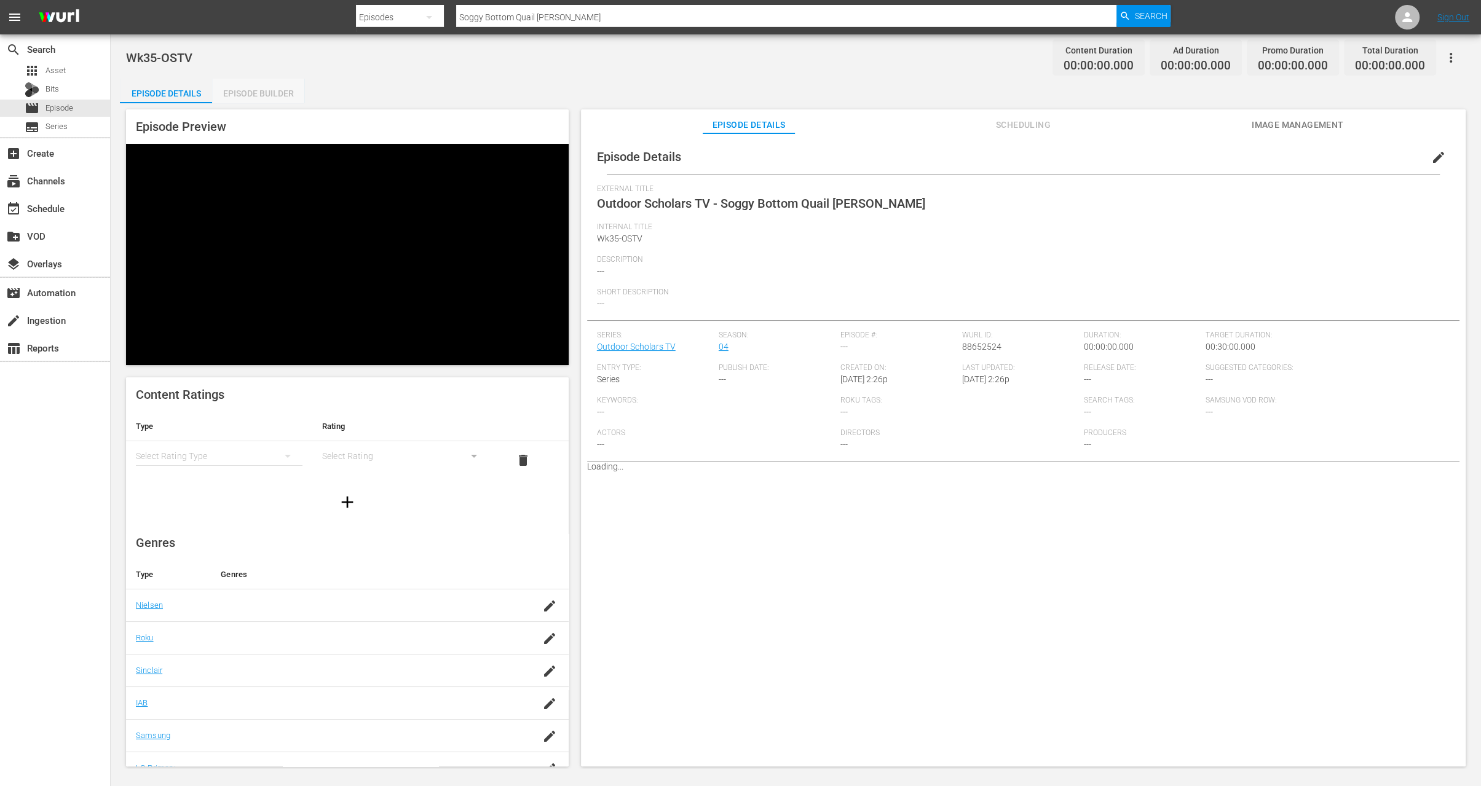
click at [272, 94] on div "Episode Builder" at bounding box center [258, 94] width 92 height 30
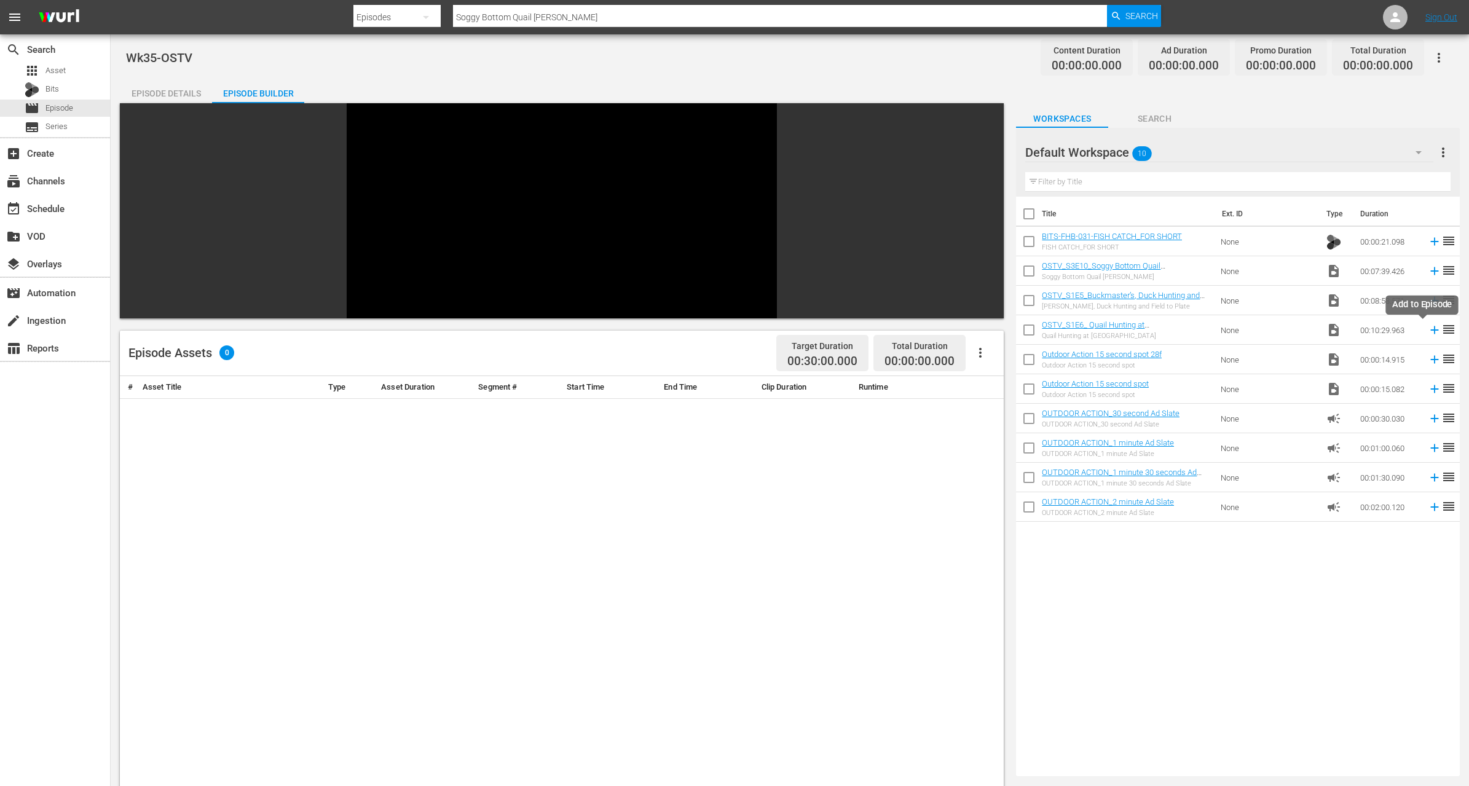
click at [1428, 328] on icon at bounding box center [1435, 330] width 14 height 14
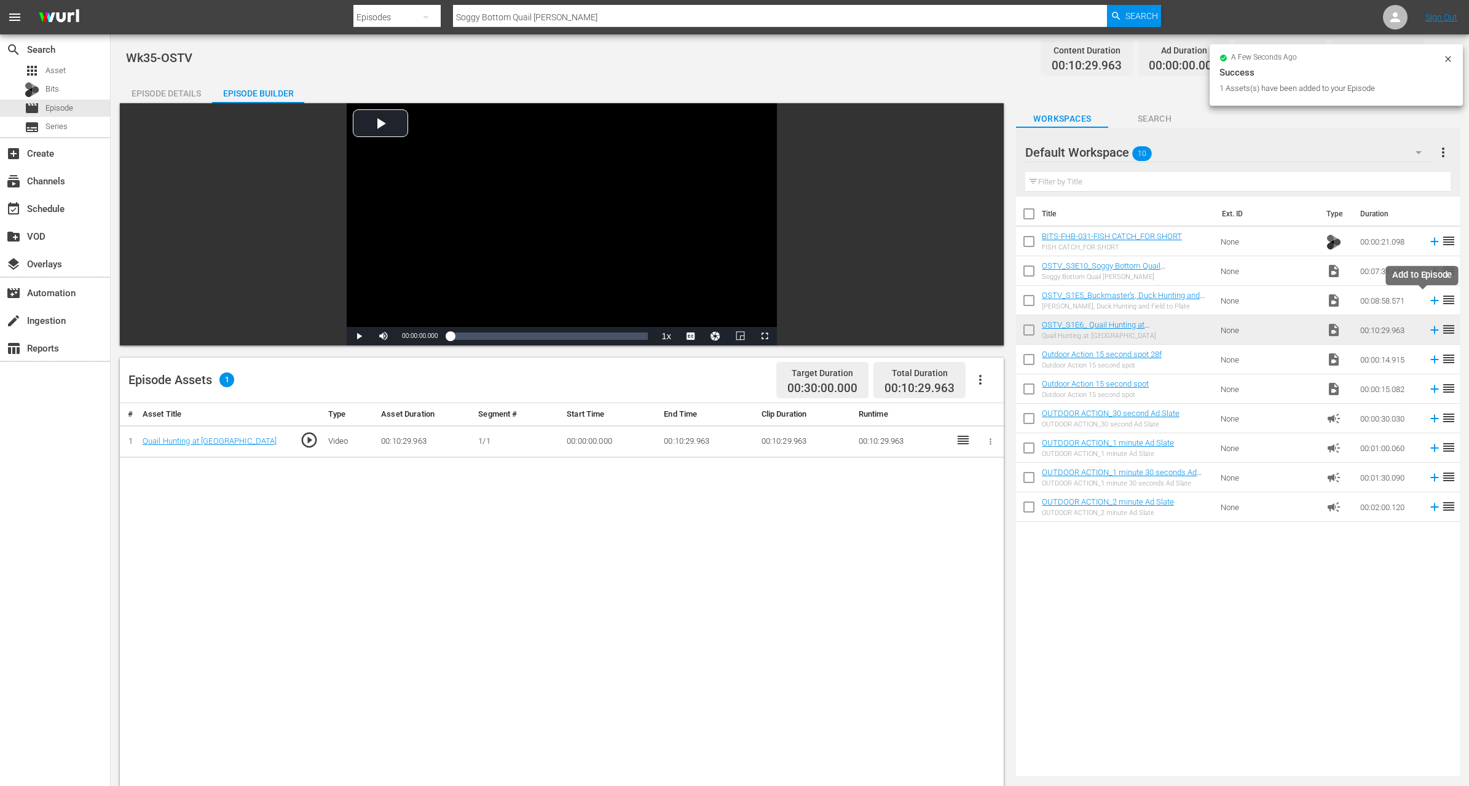
click at [1428, 298] on icon at bounding box center [1435, 301] width 14 height 14
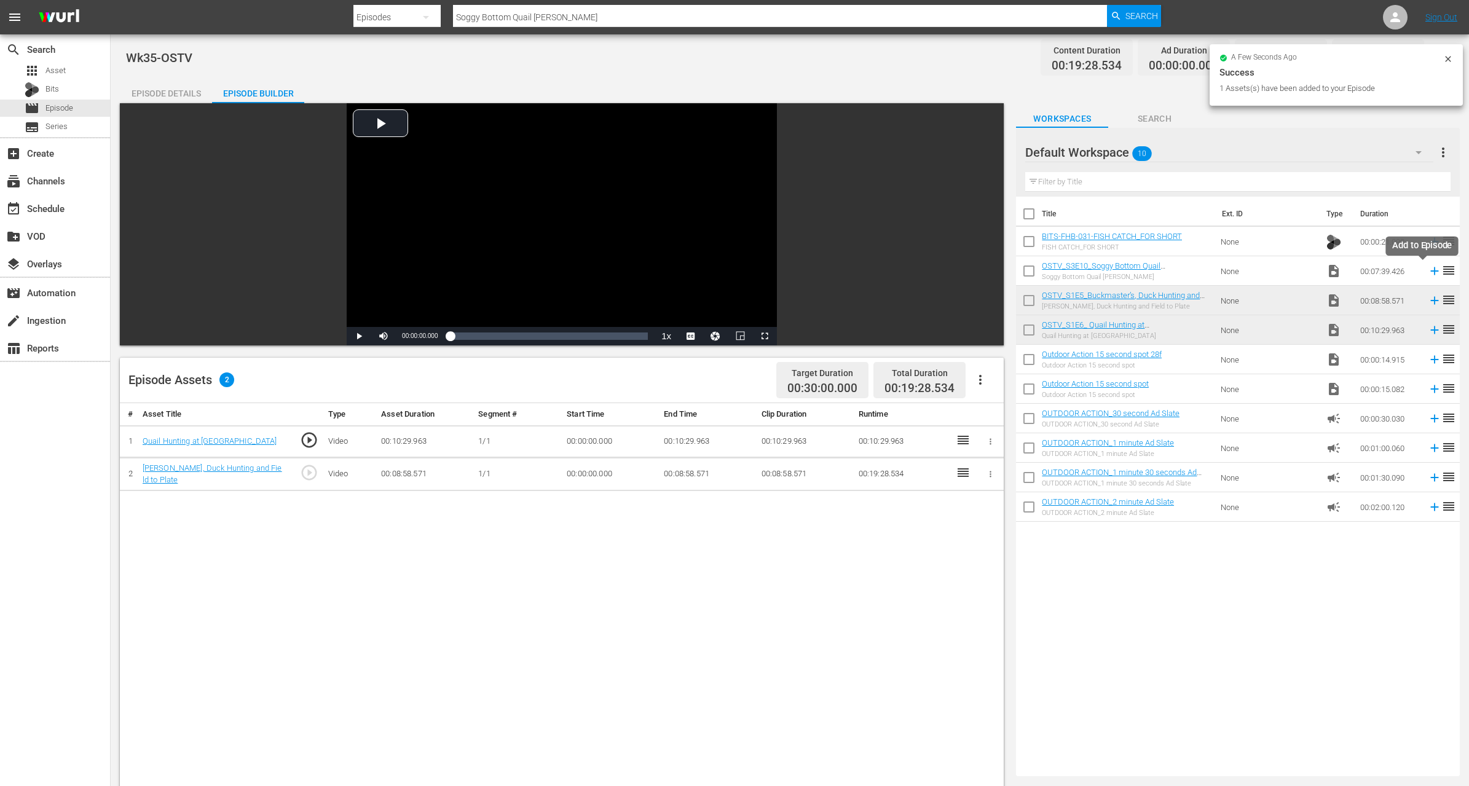
click at [1431, 271] on icon at bounding box center [1435, 271] width 8 height 8
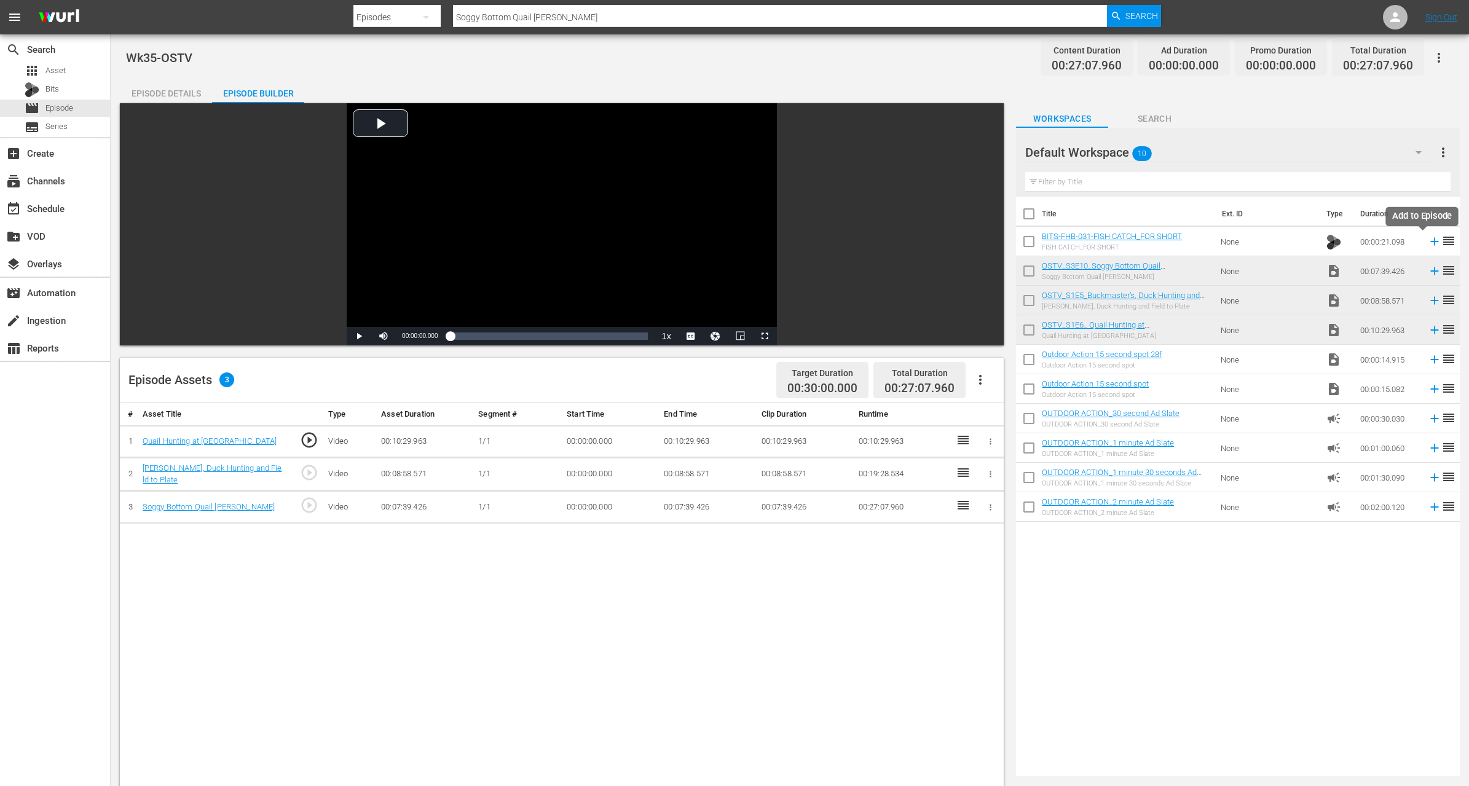
click at [1428, 245] on icon at bounding box center [1435, 242] width 14 height 14
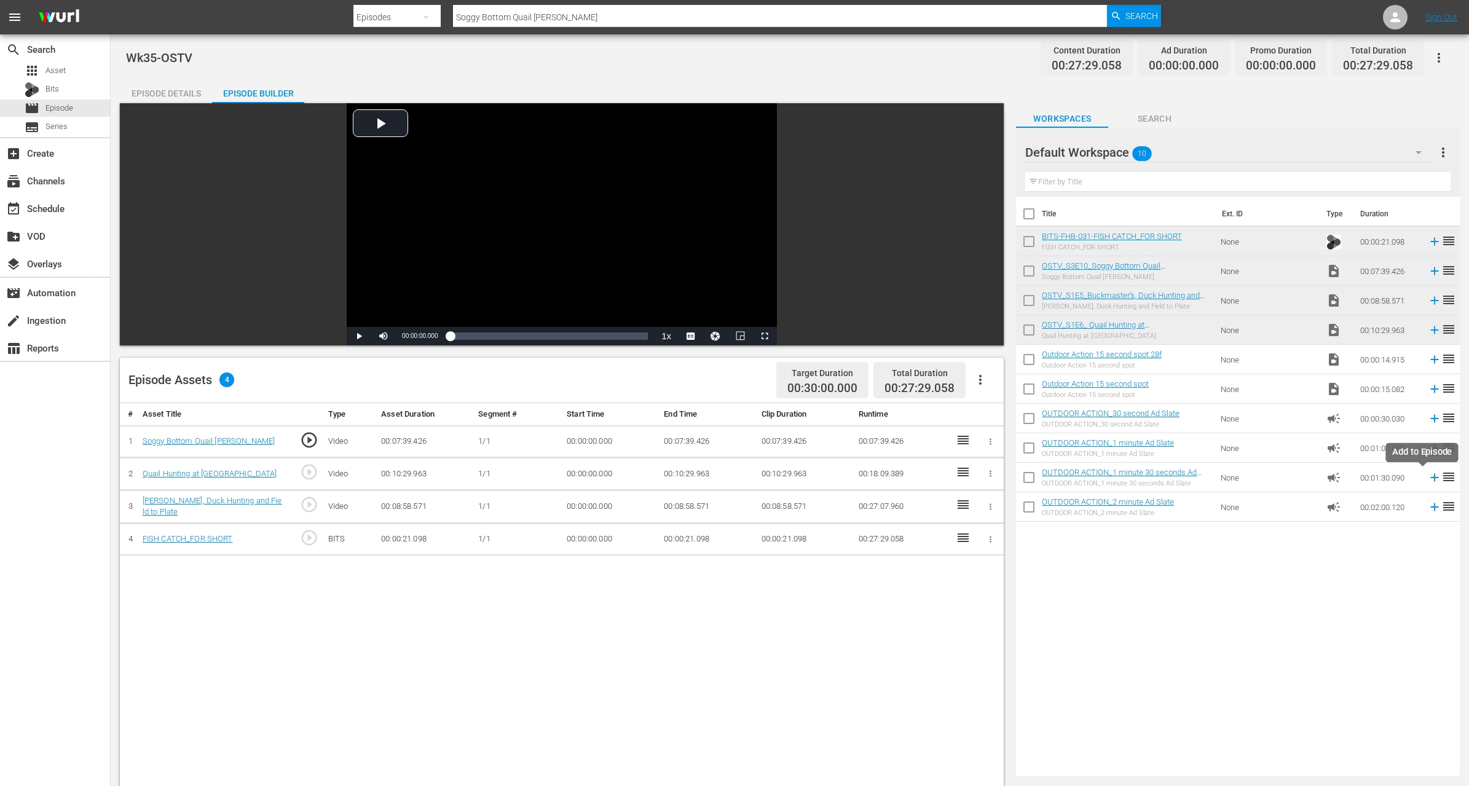
click at [1428, 481] on icon at bounding box center [1435, 478] width 14 height 14
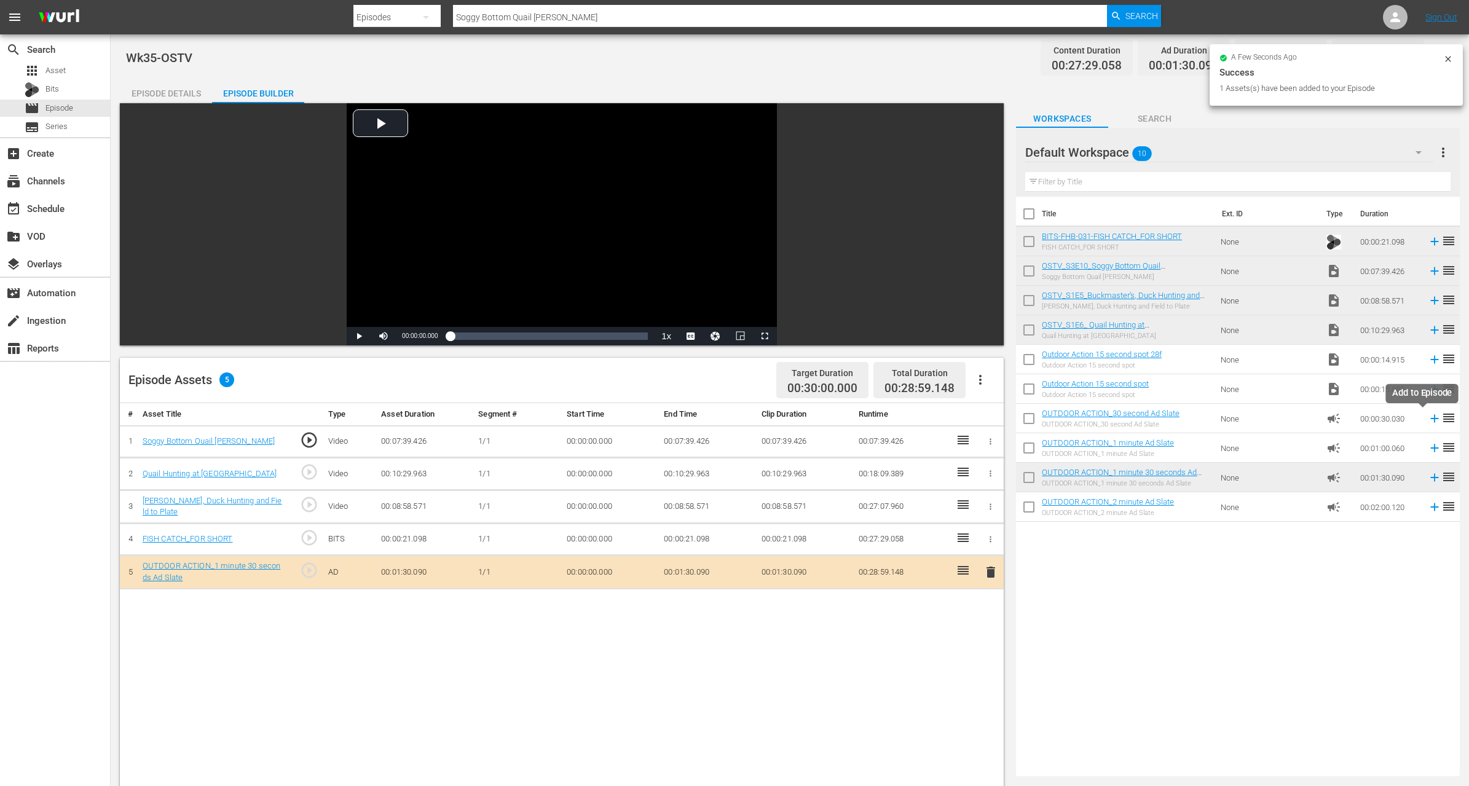
click at [1431, 419] on icon at bounding box center [1435, 419] width 8 height 8
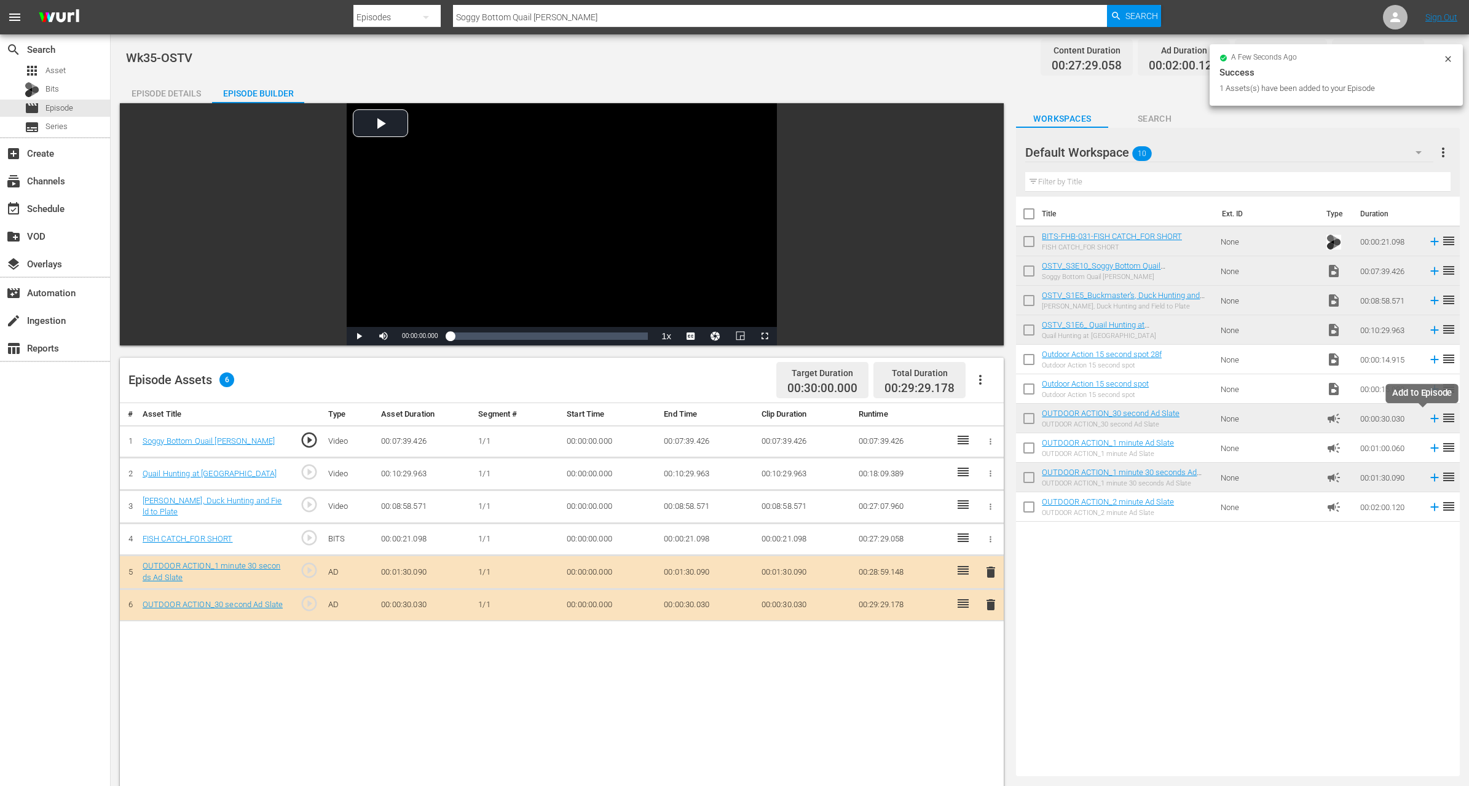
click at [1431, 417] on icon at bounding box center [1435, 419] width 8 height 8
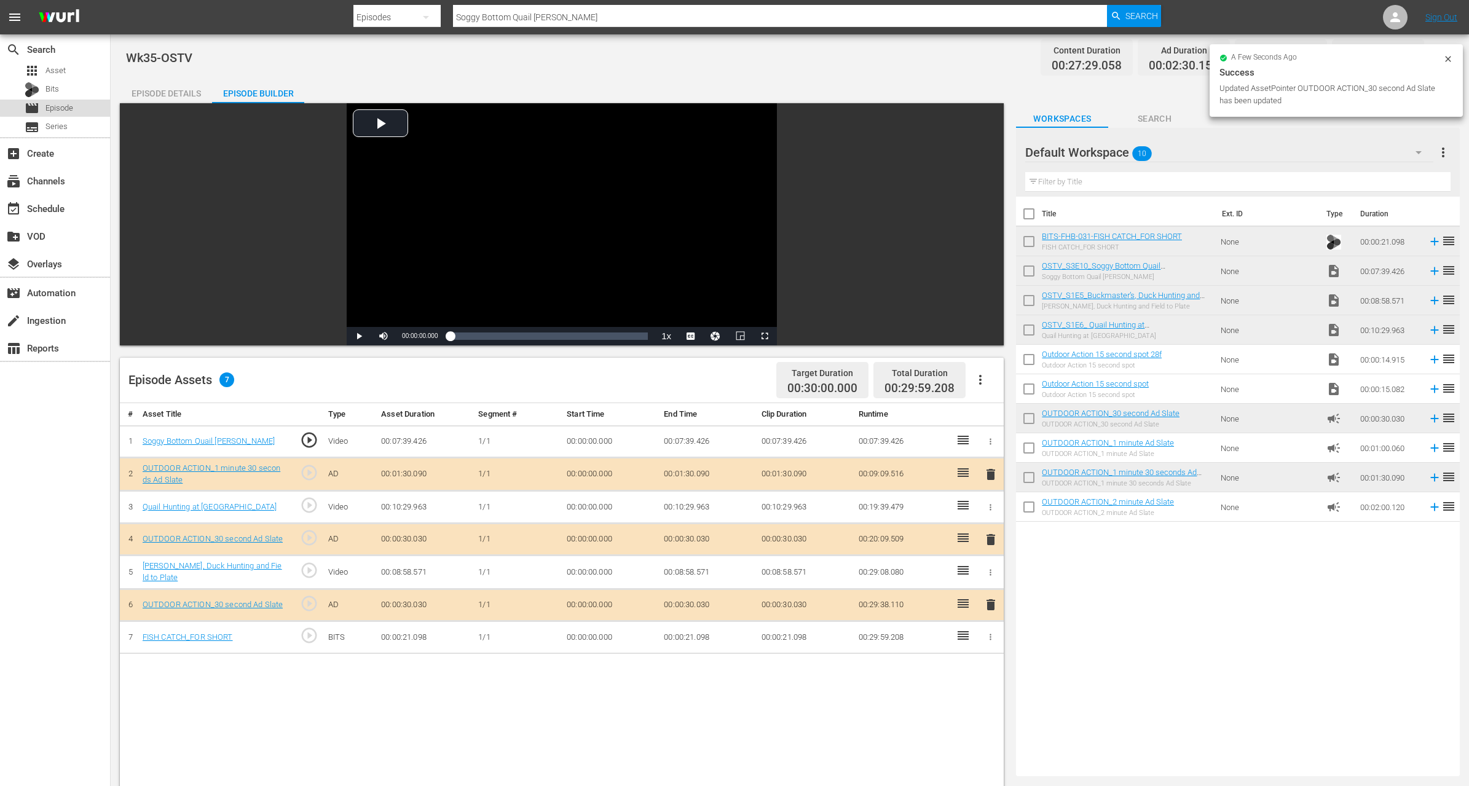
click at [67, 106] on span "Episode" at bounding box center [59, 108] width 28 height 12
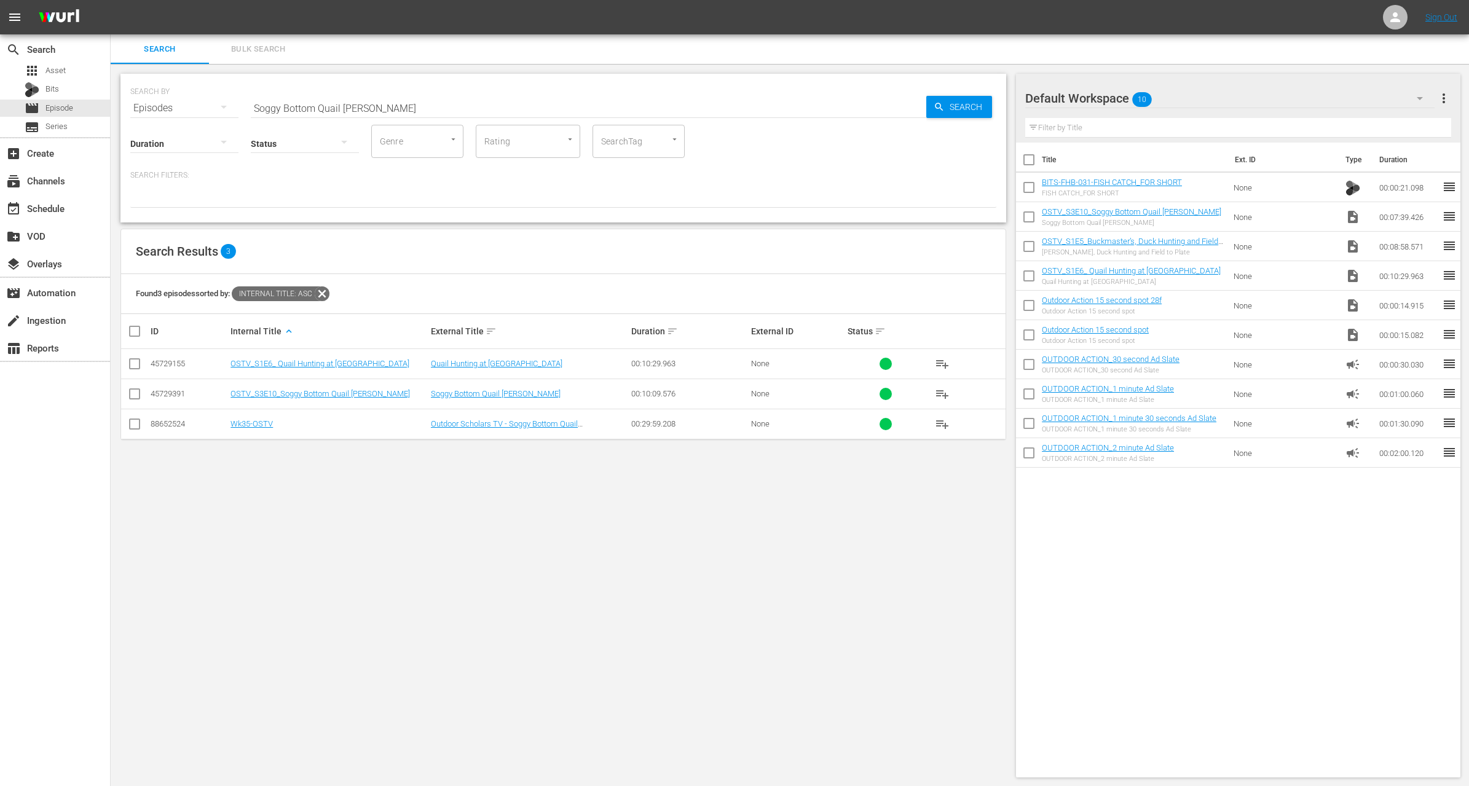
click at [465, 106] on input "Soggy Bottom Quail Hunt" at bounding box center [589, 108] width 676 height 30
paste input "FREAKY FUN"
type input "FREAKY FUN"
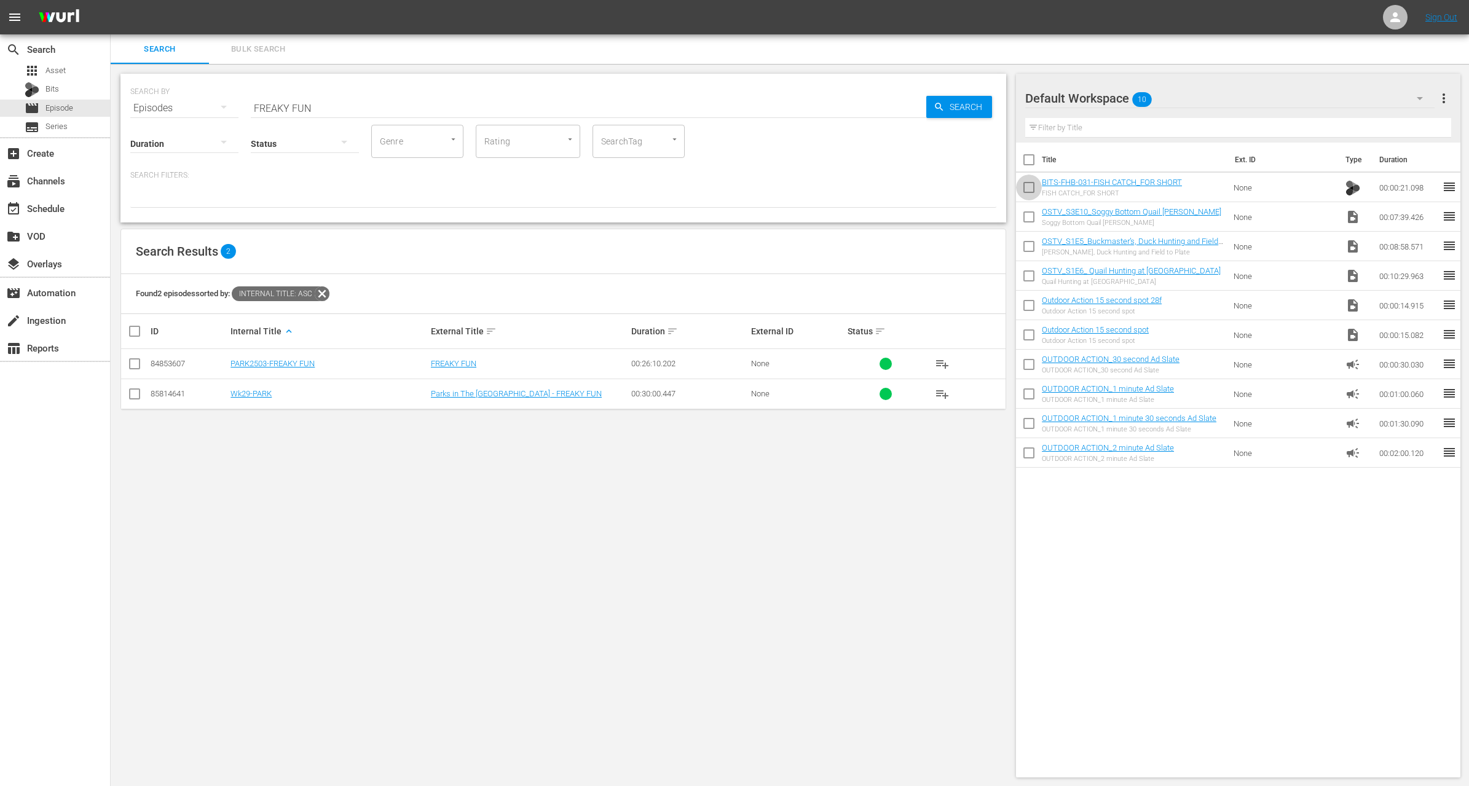
click at [1028, 184] on input "checkbox" at bounding box center [1029, 190] width 26 height 26
checkbox input "true"
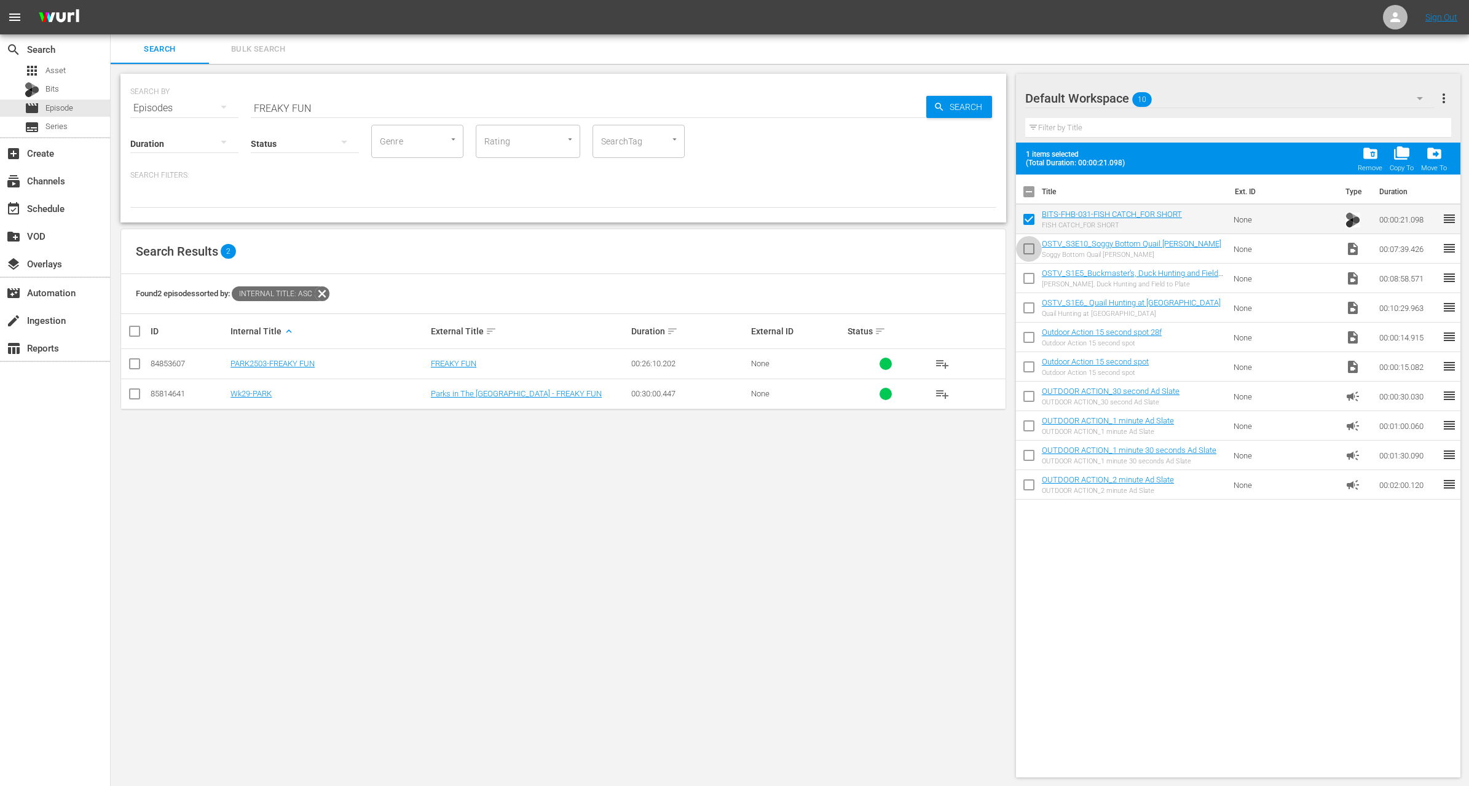
click at [1028, 240] on input "checkbox" at bounding box center [1029, 252] width 26 height 26
checkbox input "true"
click at [1030, 277] on input "checkbox" at bounding box center [1029, 281] width 26 height 26
checkbox input "true"
click at [1030, 307] on input "checkbox" at bounding box center [1029, 311] width 26 height 26
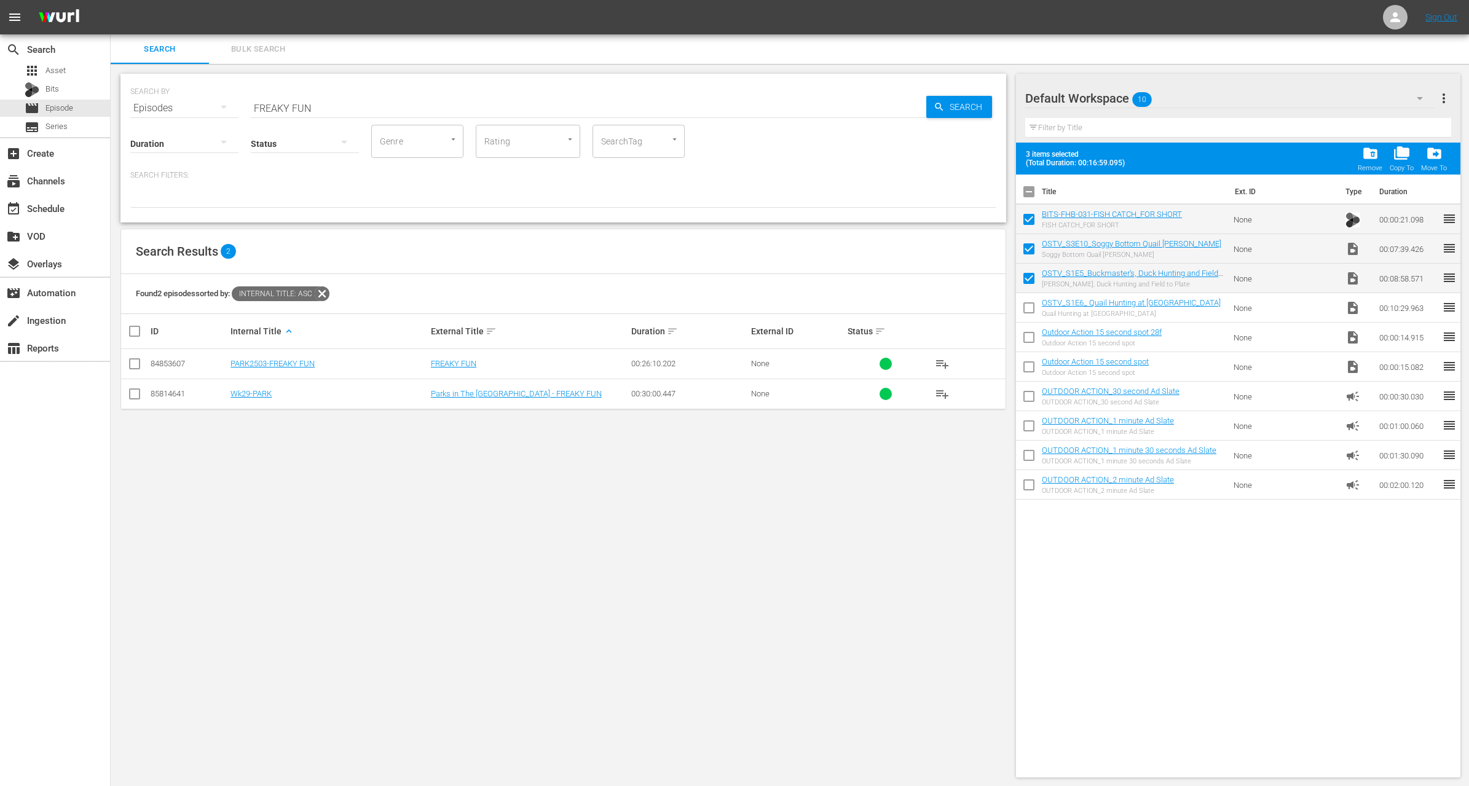
checkbox input "true"
click at [1374, 151] on span "folder_delete" at bounding box center [1371, 153] width 17 height 17
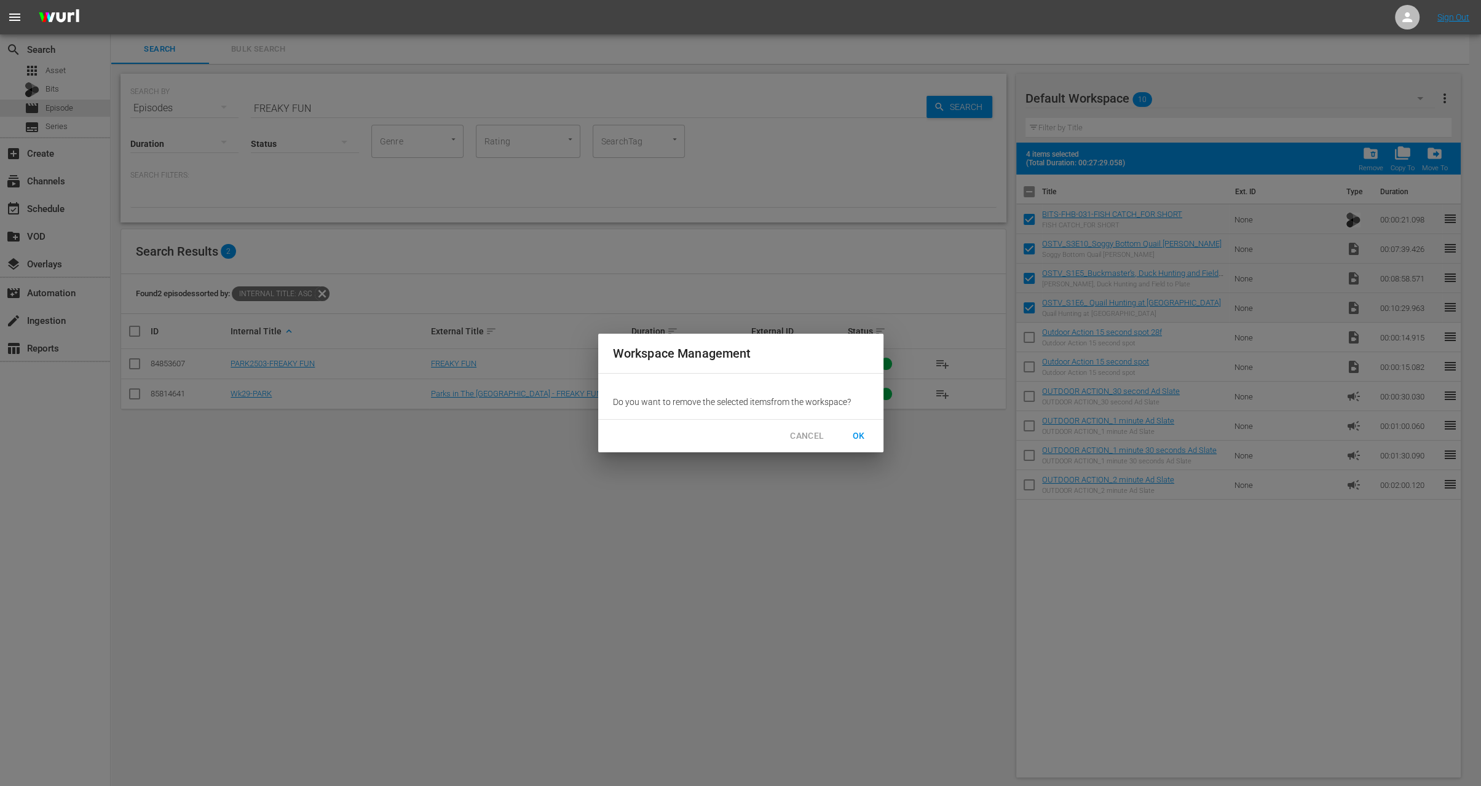
click at [856, 437] on span "OK" at bounding box center [859, 436] width 20 height 15
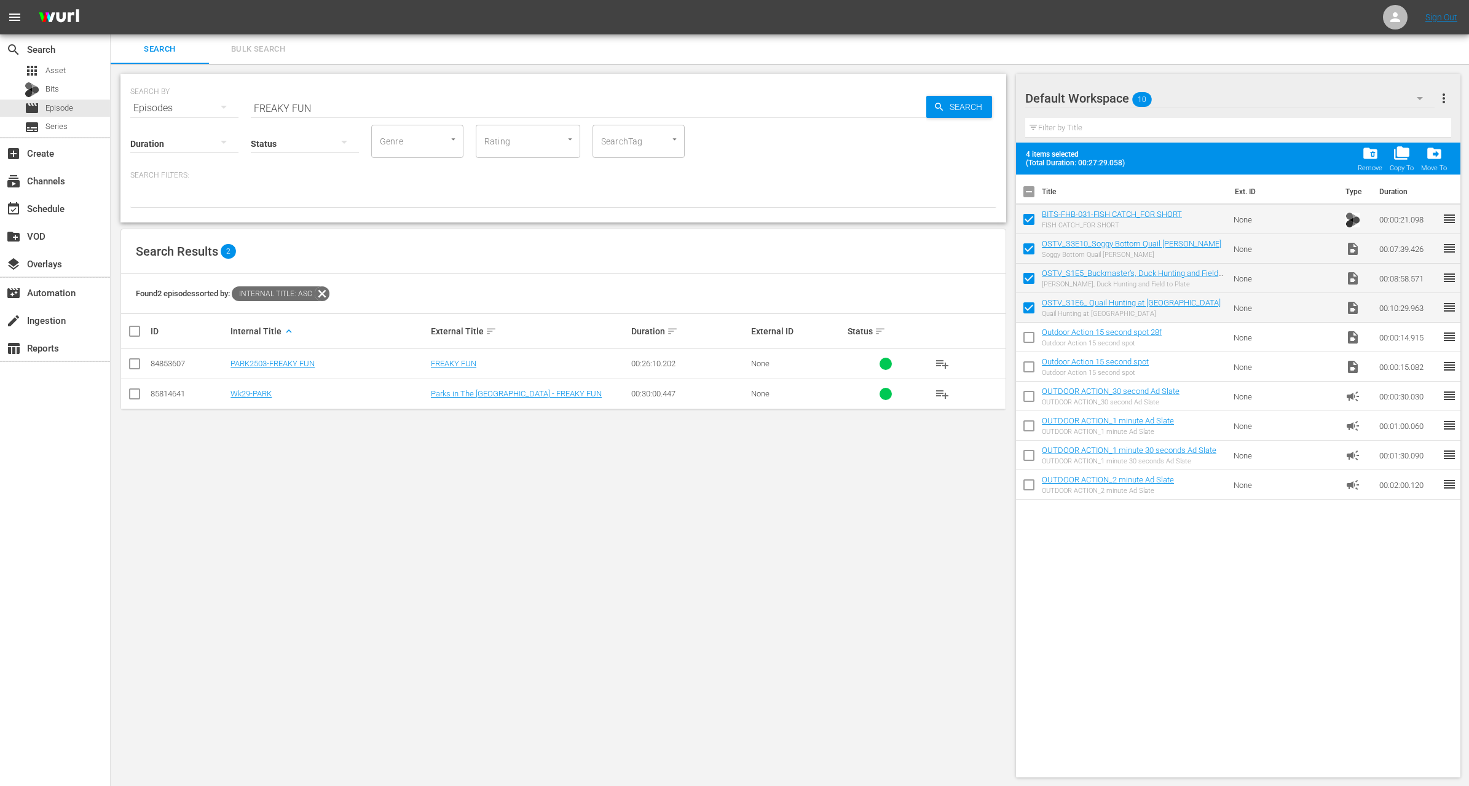
checkbox input "false"
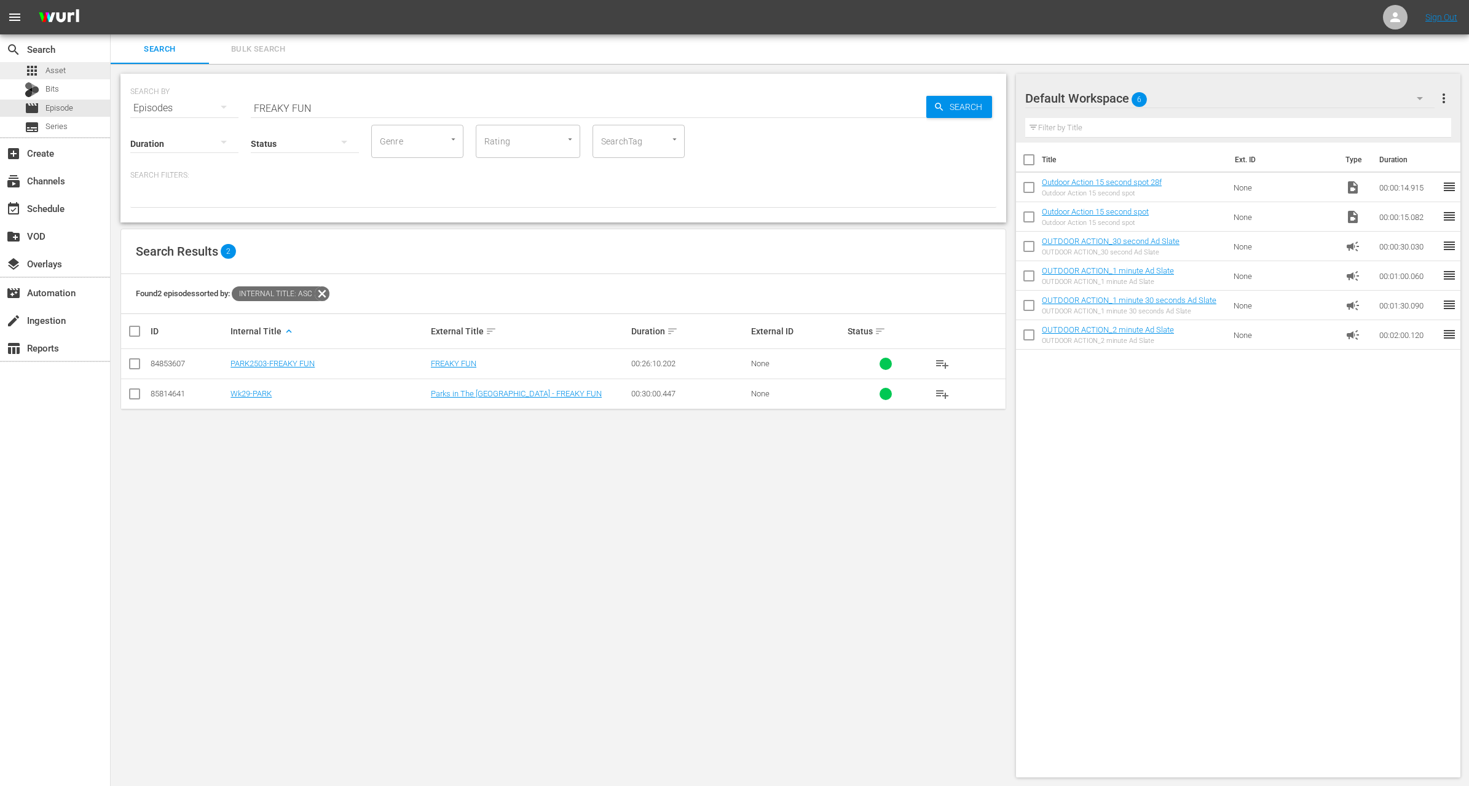
click at [58, 69] on span "Asset" at bounding box center [55, 71] width 20 height 12
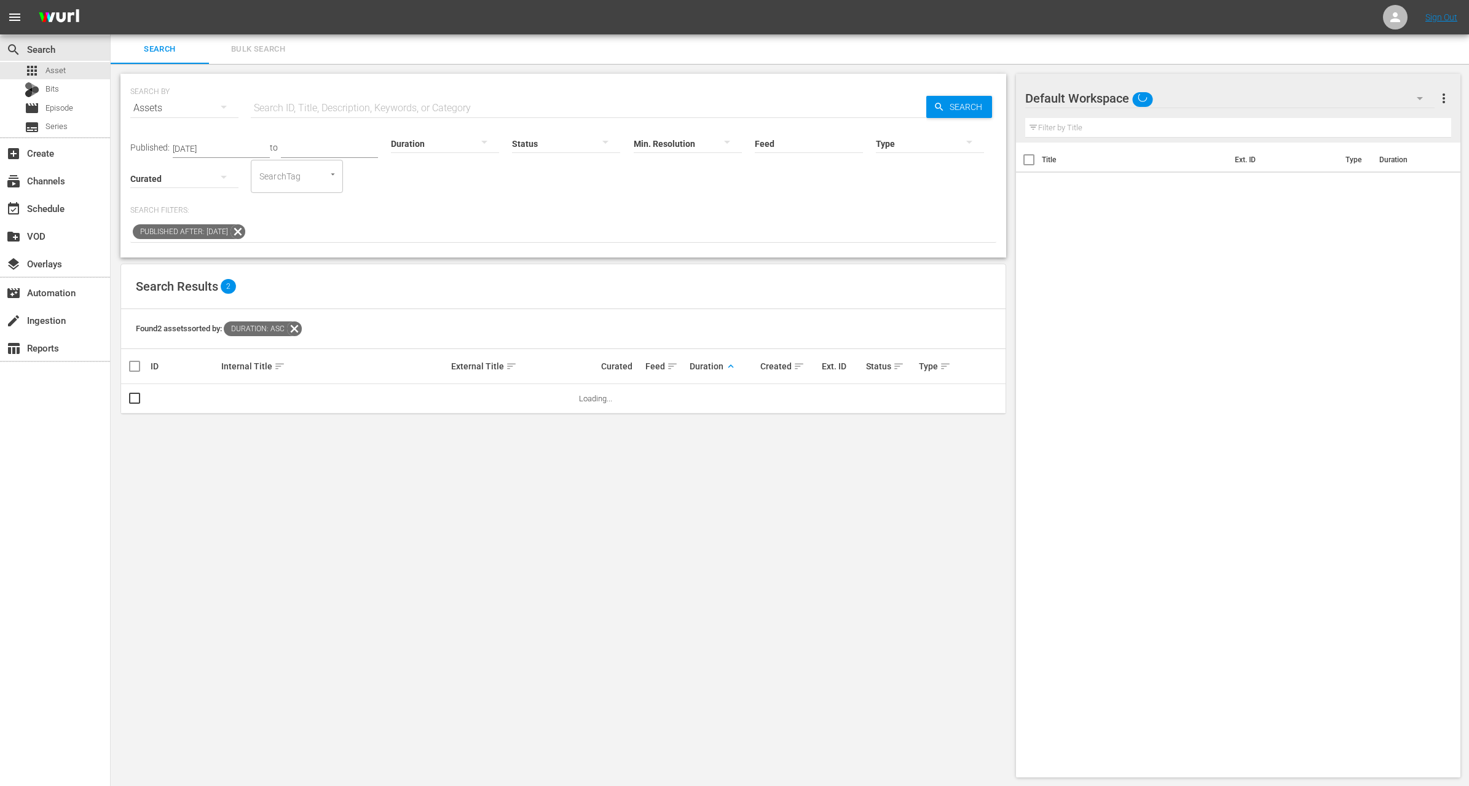
click at [289, 103] on input "text" at bounding box center [589, 108] width 676 height 30
paste input "FREAKY FUN"
type input "FREAKY FUN"
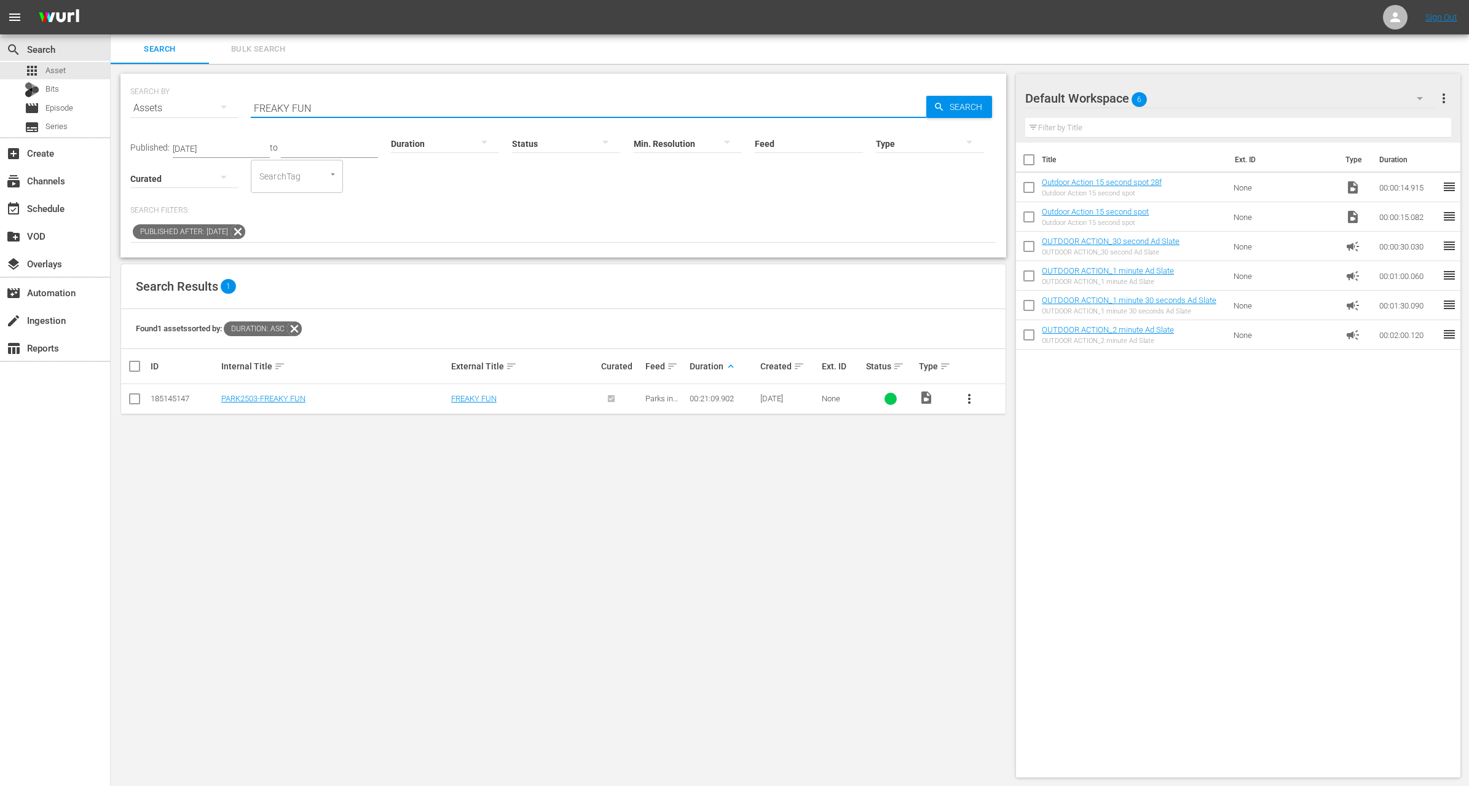
click at [973, 393] on span "more_vert" at bounding box center [969, 399] width 15 height 15
click at [993, 427] on div "Workspace" at bounding box center [1035, 433] width 103 height 30
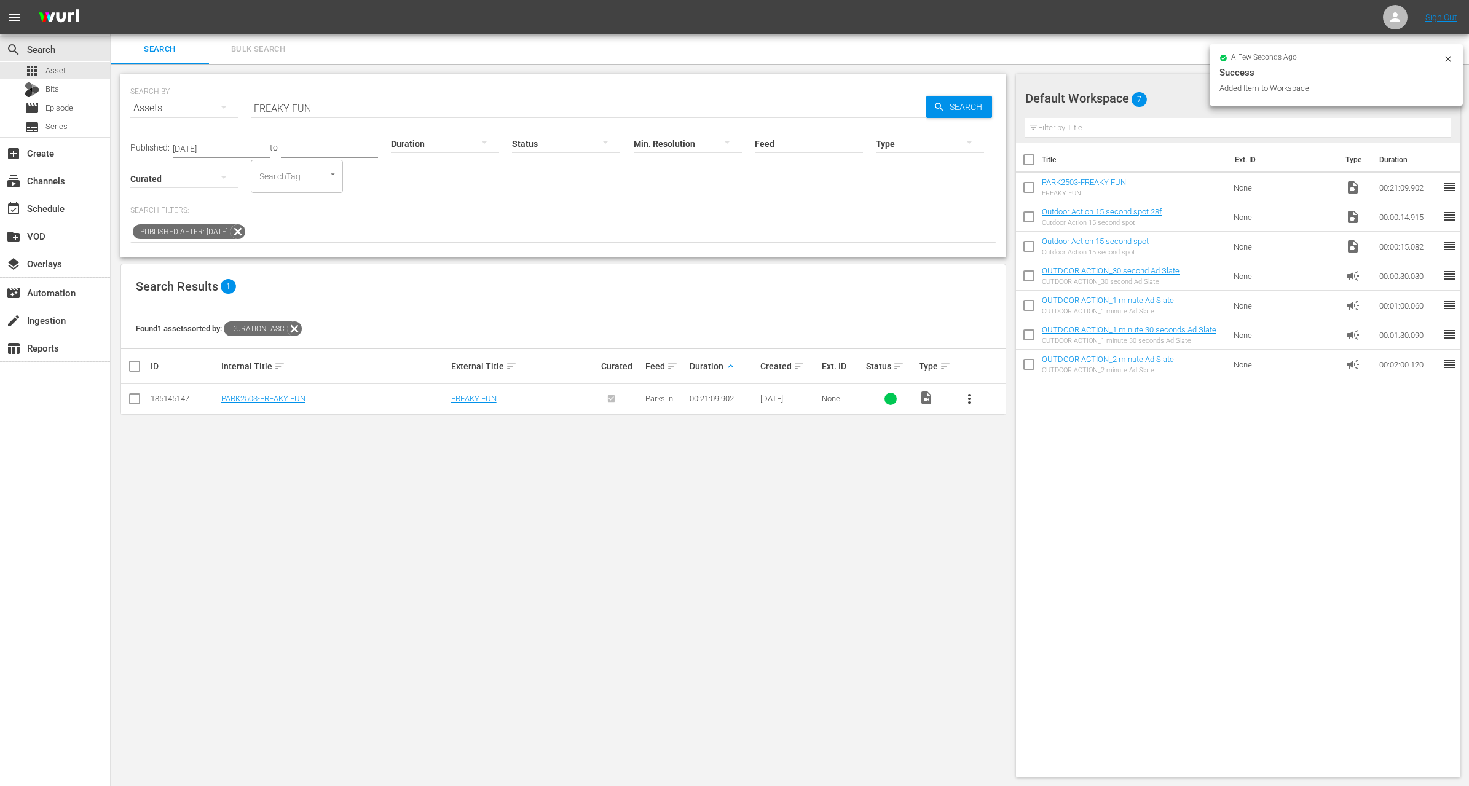
click at [362, 104] on input "FREAKY FUN" at bounding box center [589, 108] width 676 height 30
click at [507, 194] on div "Published: Dec 1, 2024 to Duration Status Min. Resolution Feed Feed Title Type …" at bounding box center [563, 183] width 866 height 120
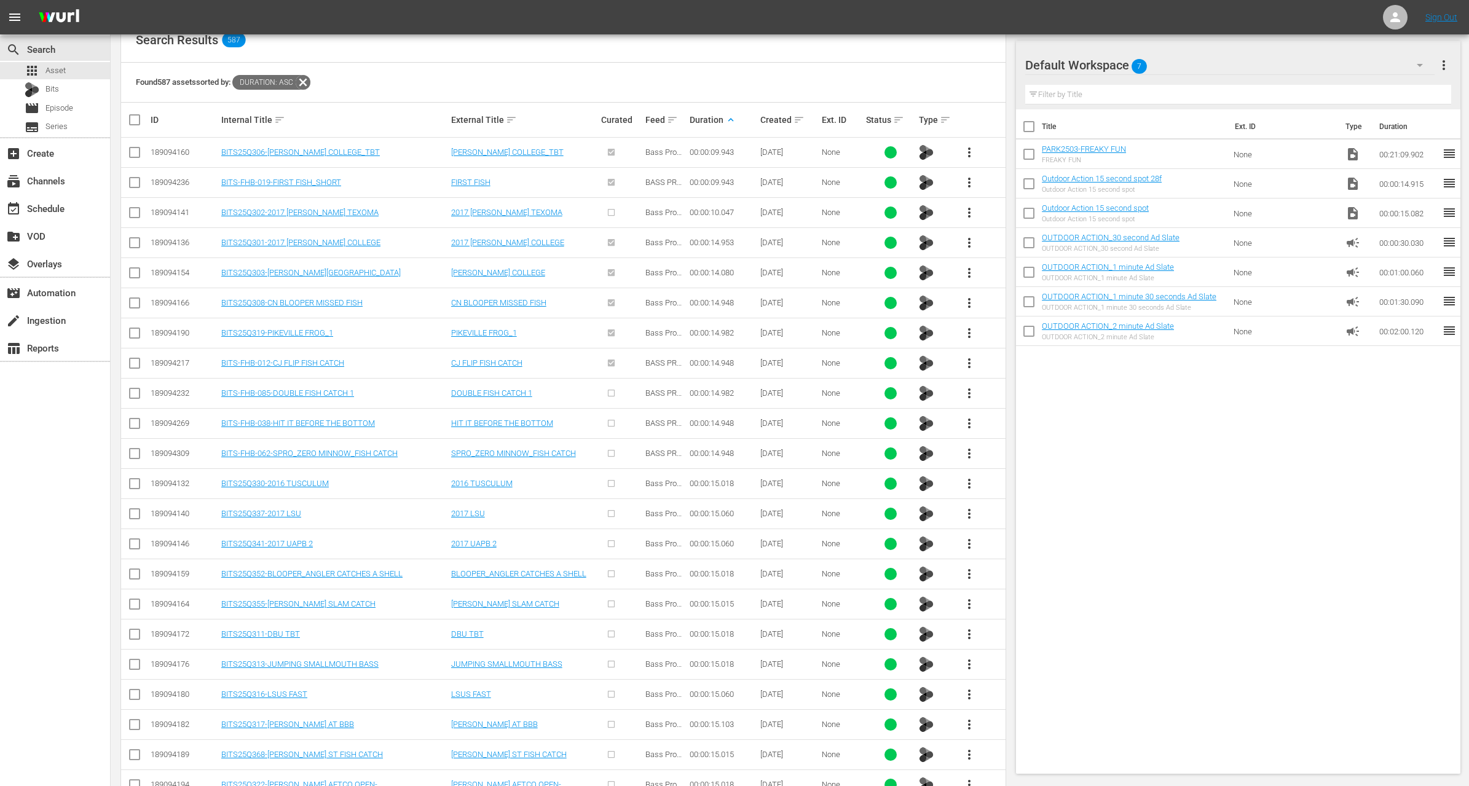
scroll to position [845, 0]
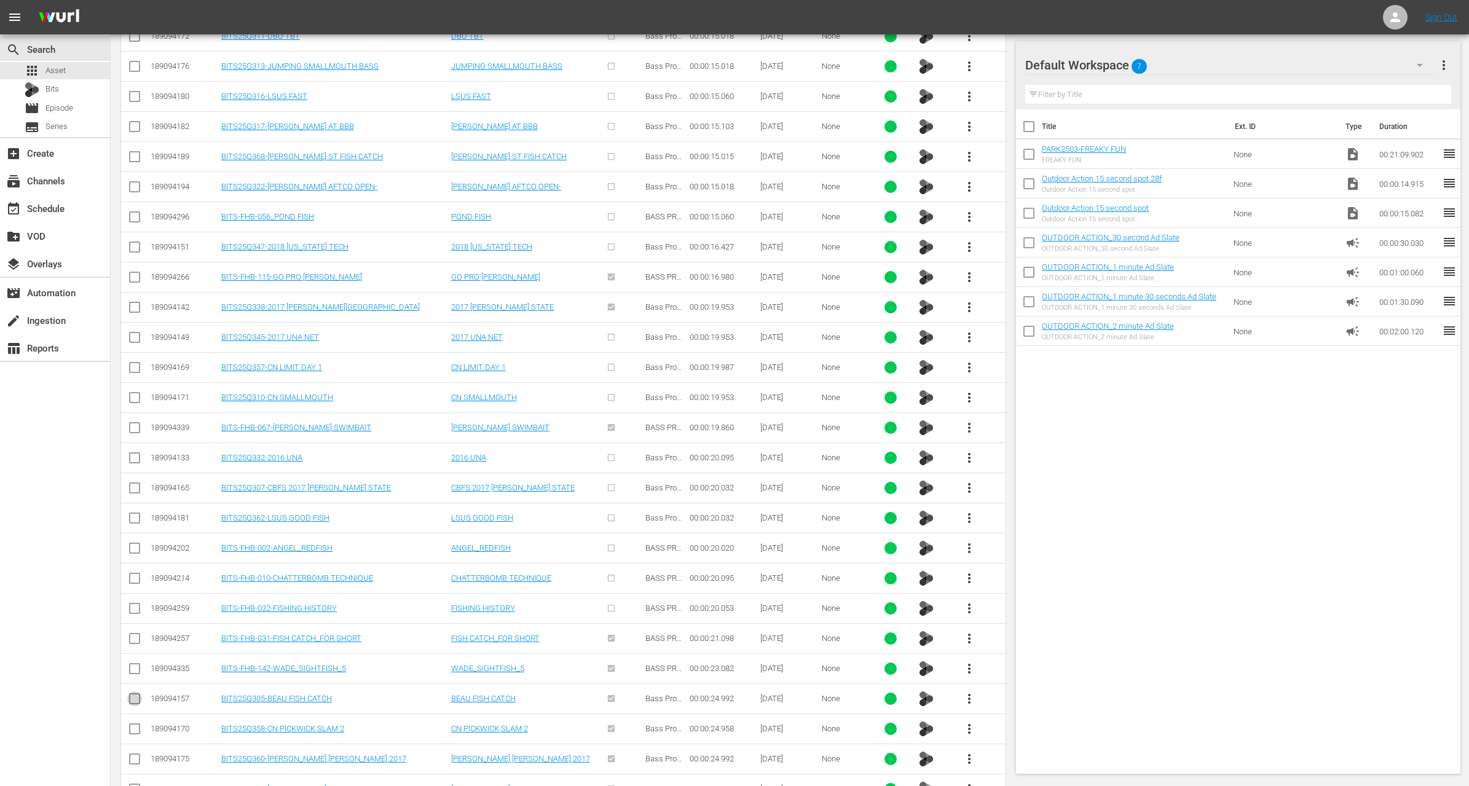
click at [135, 694] on input "checkbox" at bounding box center [134, 701] width 15 height 15
checkbox input "true"
click at [136, 669] on td at bounding box center [135, 669] width 28 height 30
click at [135, 664] on input "checkbox" at bounding box center [134, 671] width 15 height 15
checkbox input "true"
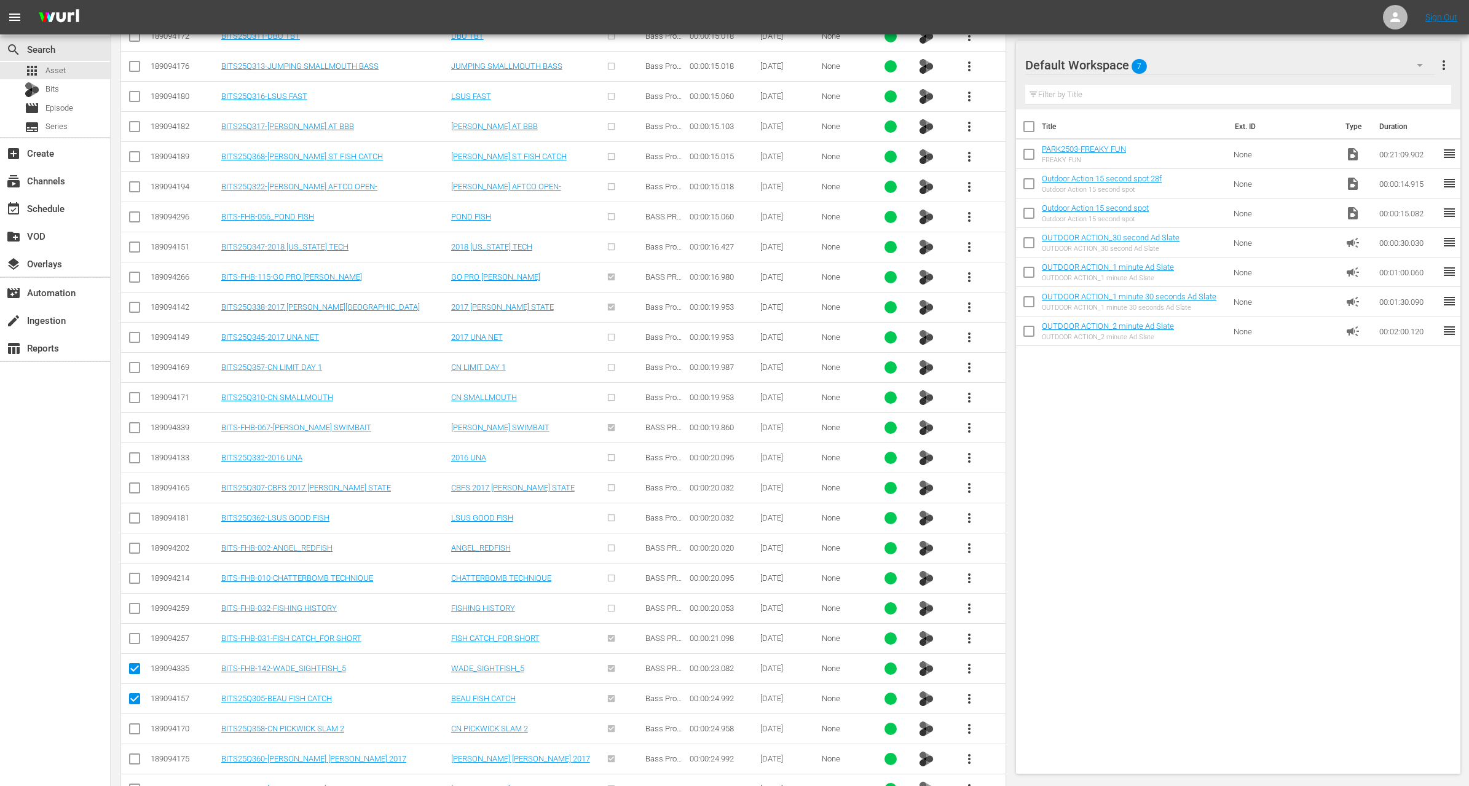
scroll to position [74, 0]
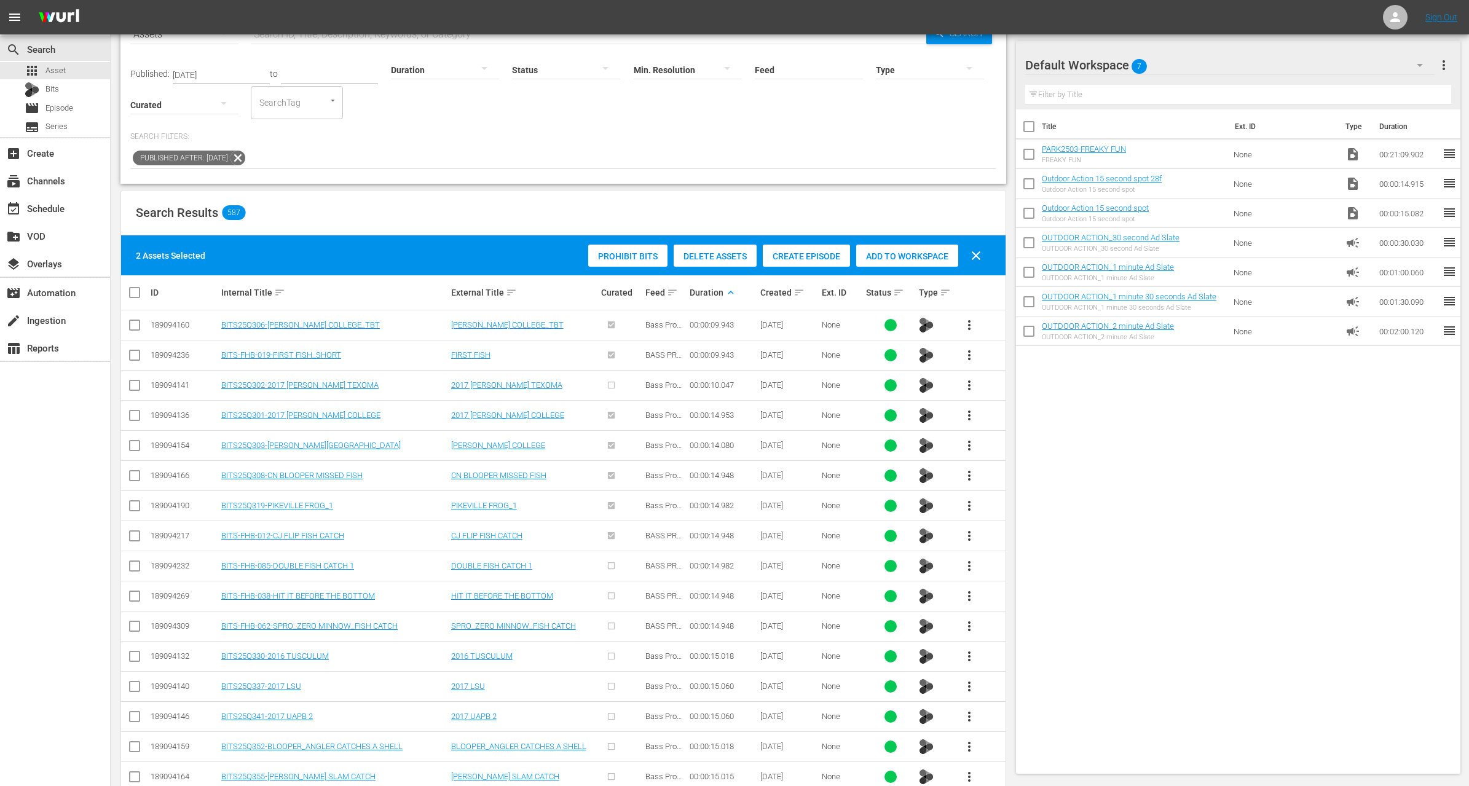
click at [927, 258] on span "Add to Workspace" at bounding box center [907, 256] width 102 height 10
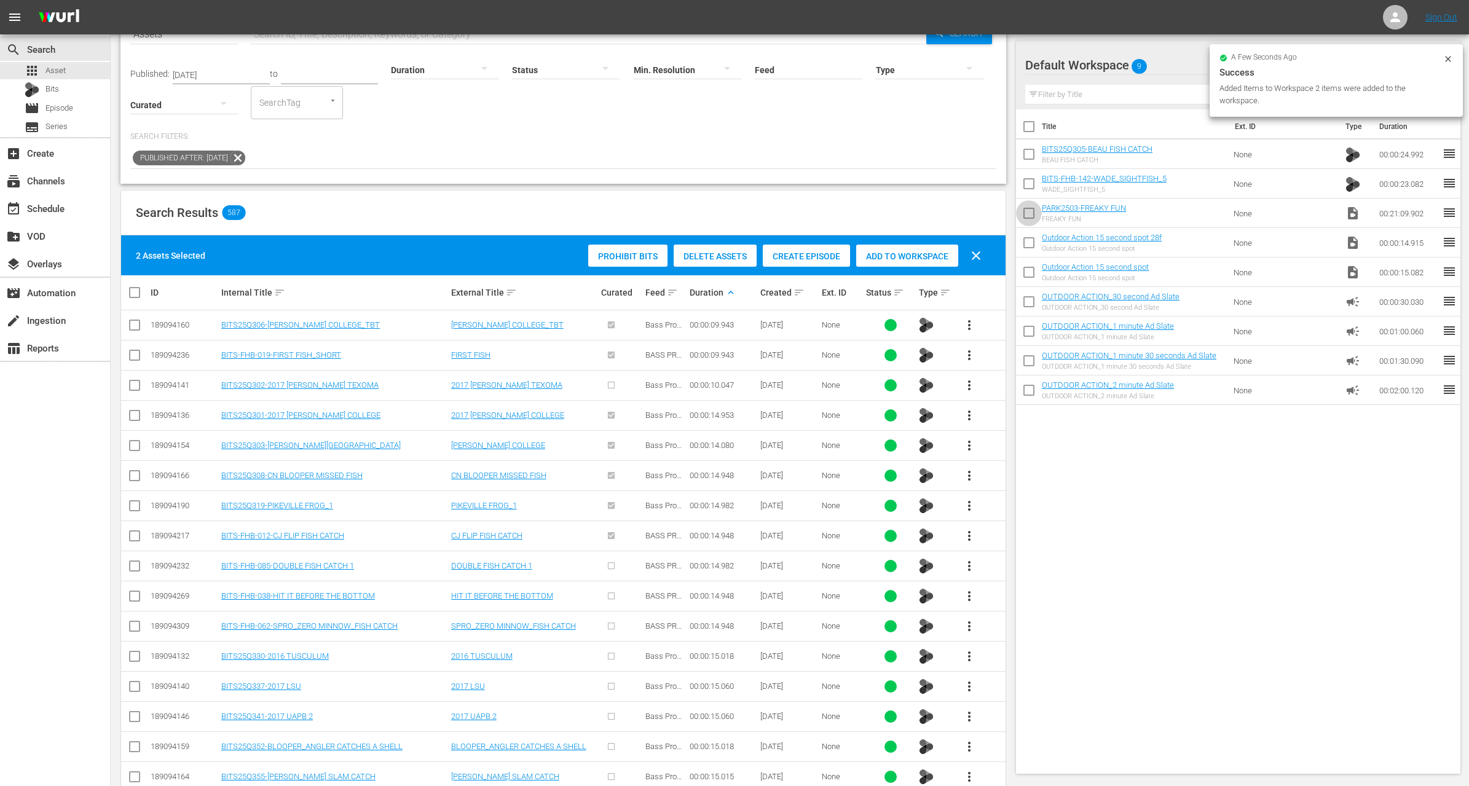
click at [1034, 219] on input "checkbox" at bounding box center [1029, 216] width 26 height 26
checkbox input "true"
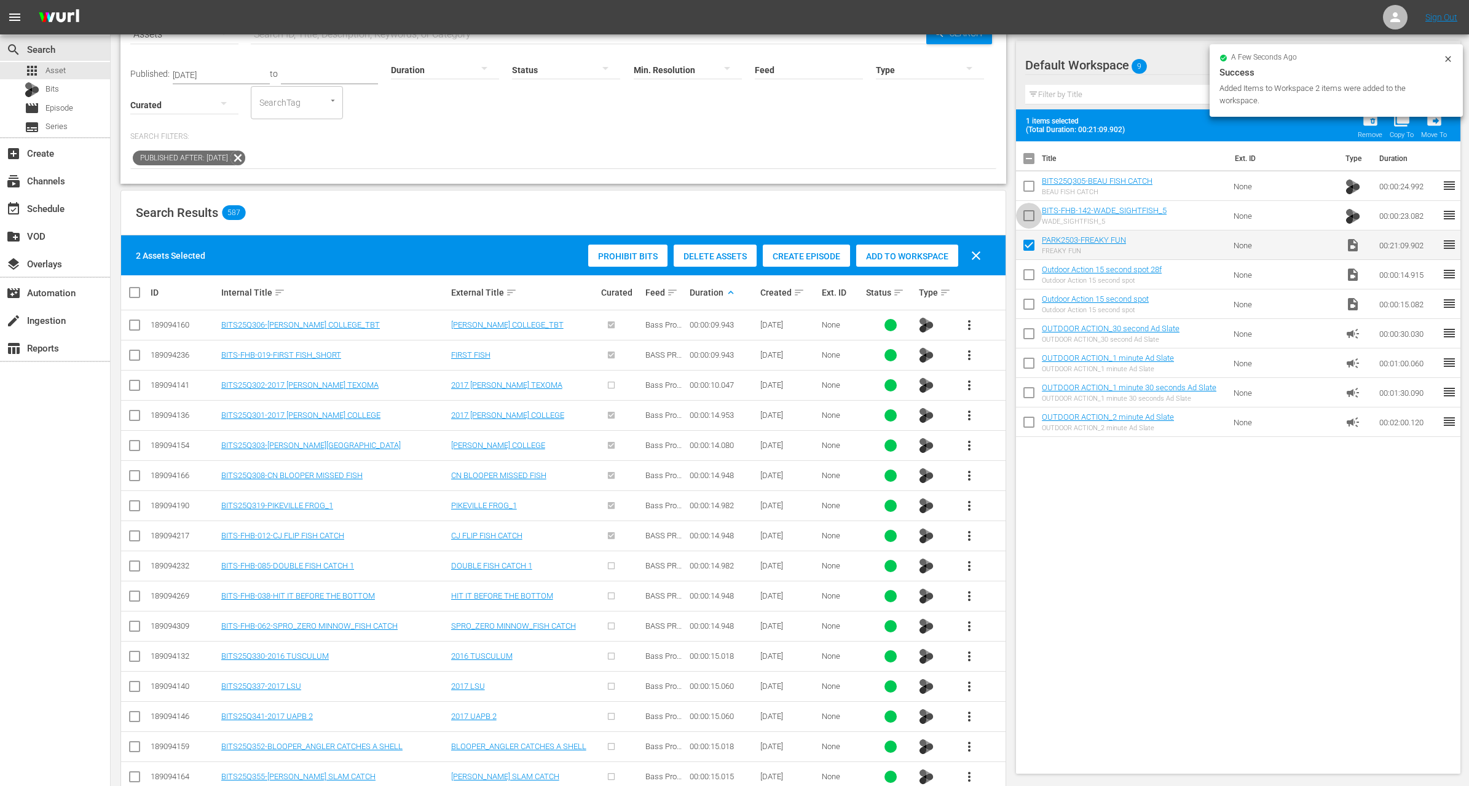
click at [1034, 219] on input "checkbox" at bounding box center [1029, 218] width 26 height 26
checkbox input "true"
click at [1022, 187] on input "checkbox" at bounding box center [1029, 189] width 26 height 26
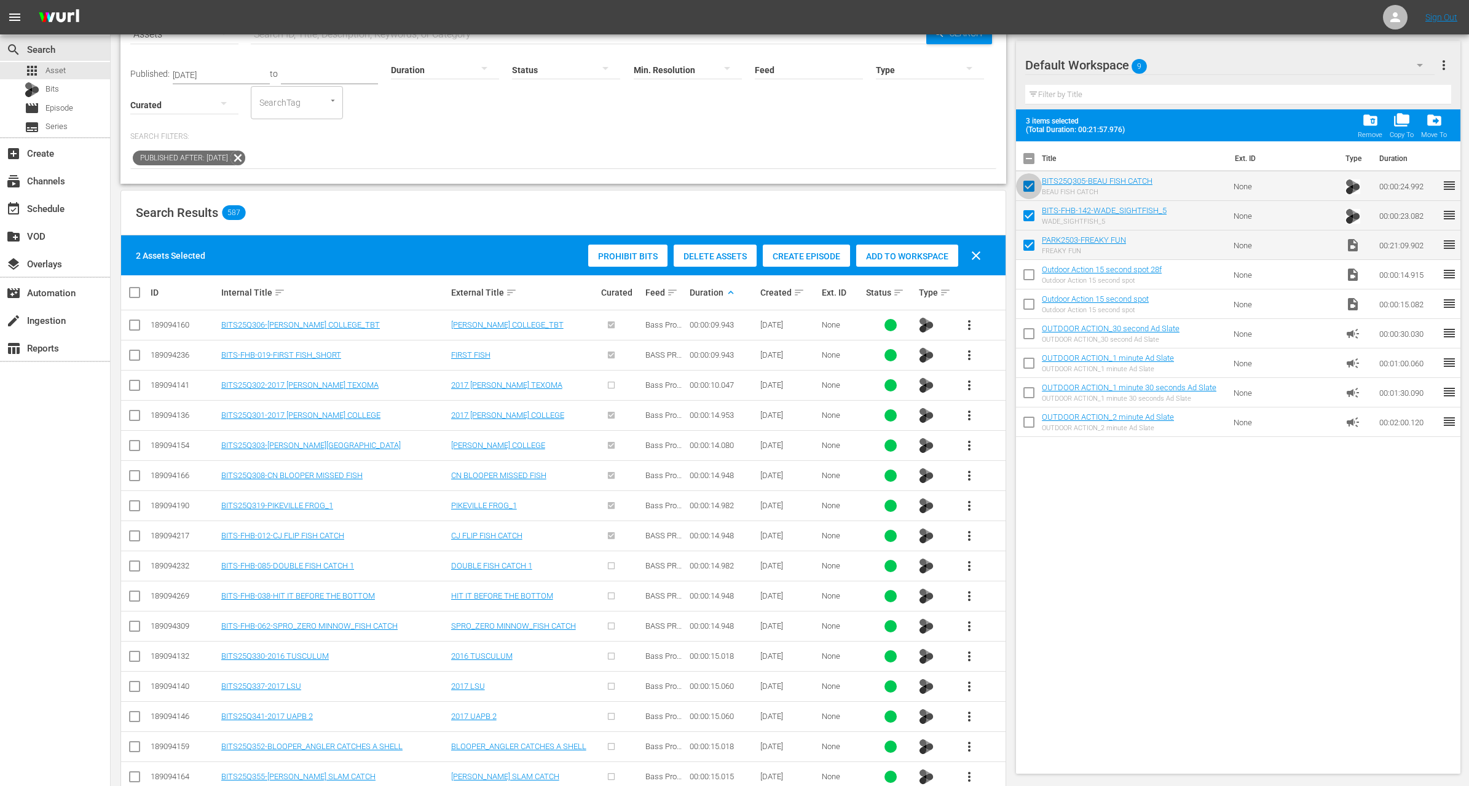
click at [1022, 187] on input "checkbox" at bounding box center [1029, 189] width 26 height 26
checkbox input "false"
click at [1028, 212] on input "checkbox" at bounding box center [1029, 218] width 26 height 26
checkbox input "false"
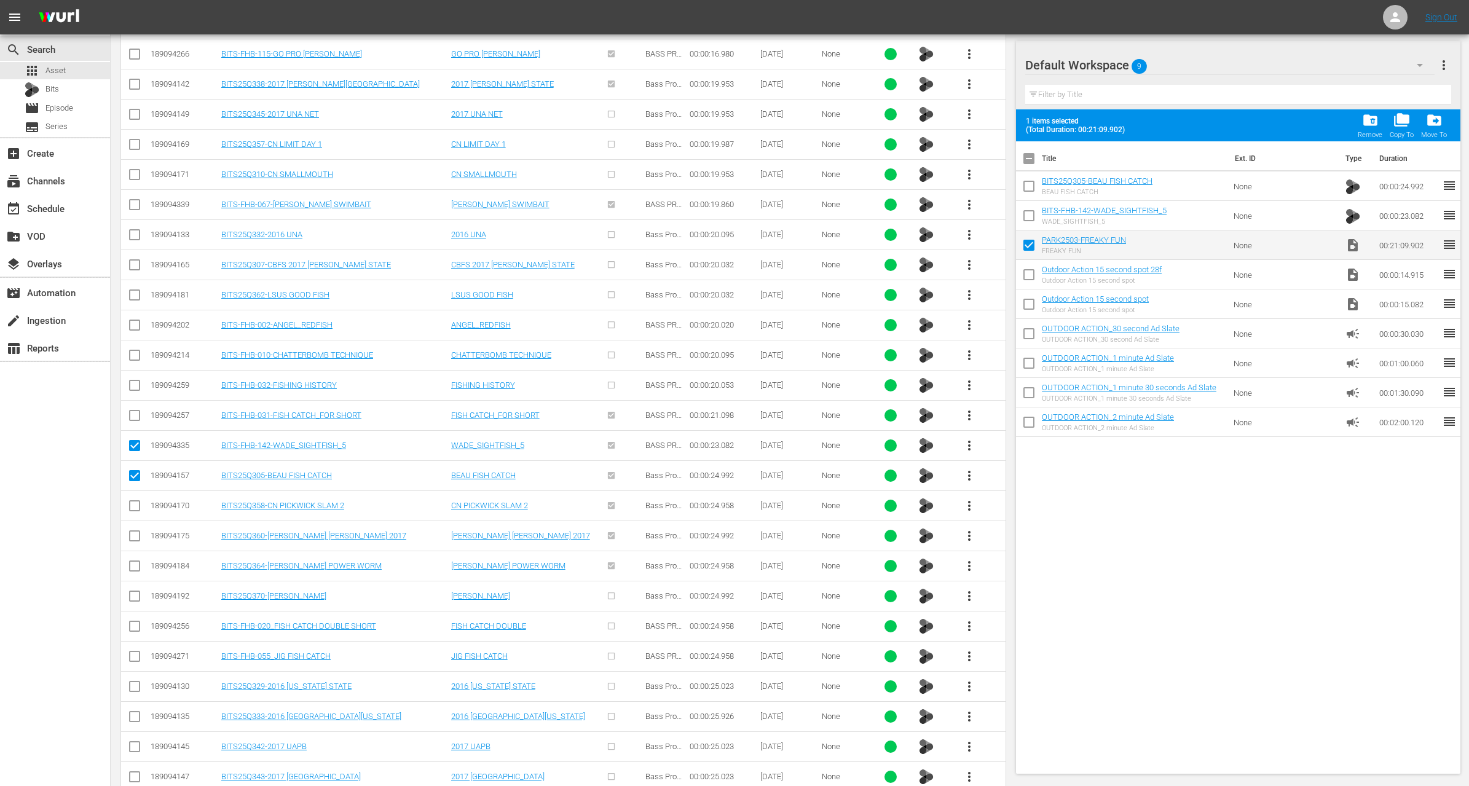
scroll to position [1100, 0]
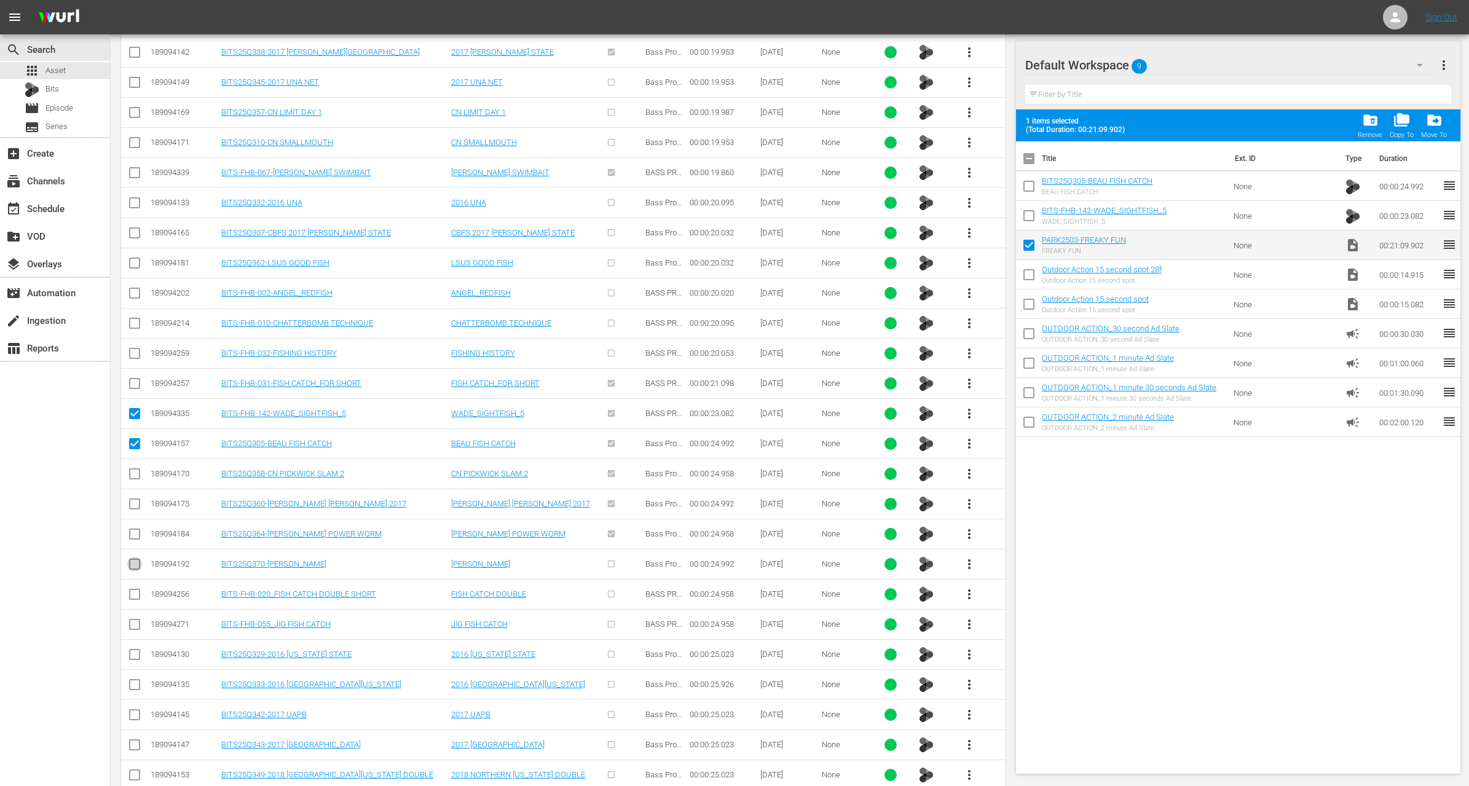
click at [135, 560] on input "checkbox" at bounding box center [134, 567] width 15 height 15
checkbox input "true"
click at [134, 439] on input "checkbox" at bounding box center [134, 446] width 15 height 15
checkbox input "false"
click at [134, 409] on input "checkbox" at bounding box center [134, 416] width 15 height 15
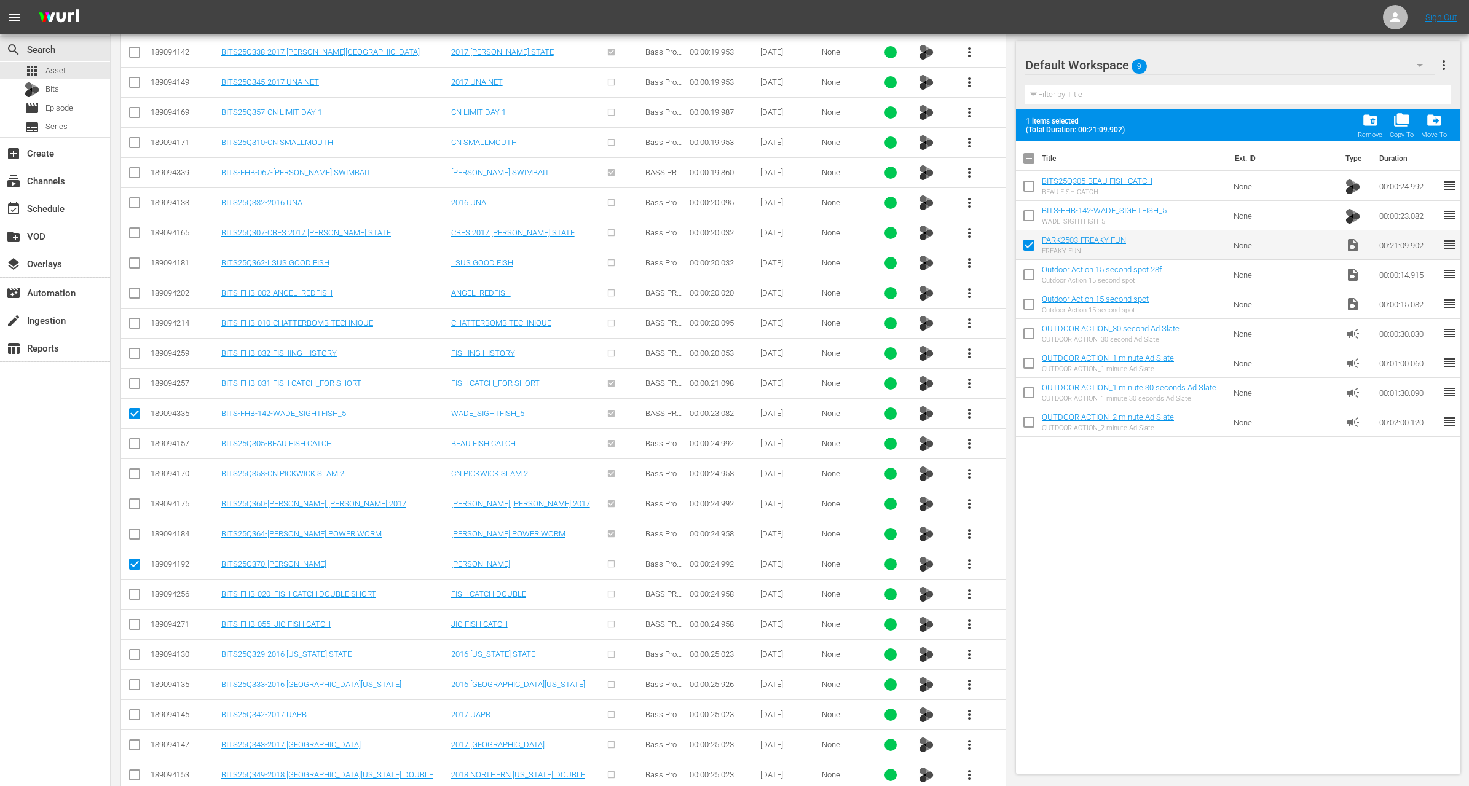
checkbox input "false"
click at [137, 650] on input "checkbox" at bounding box center [134, 657] width 15 height 15
checkbox input "true"
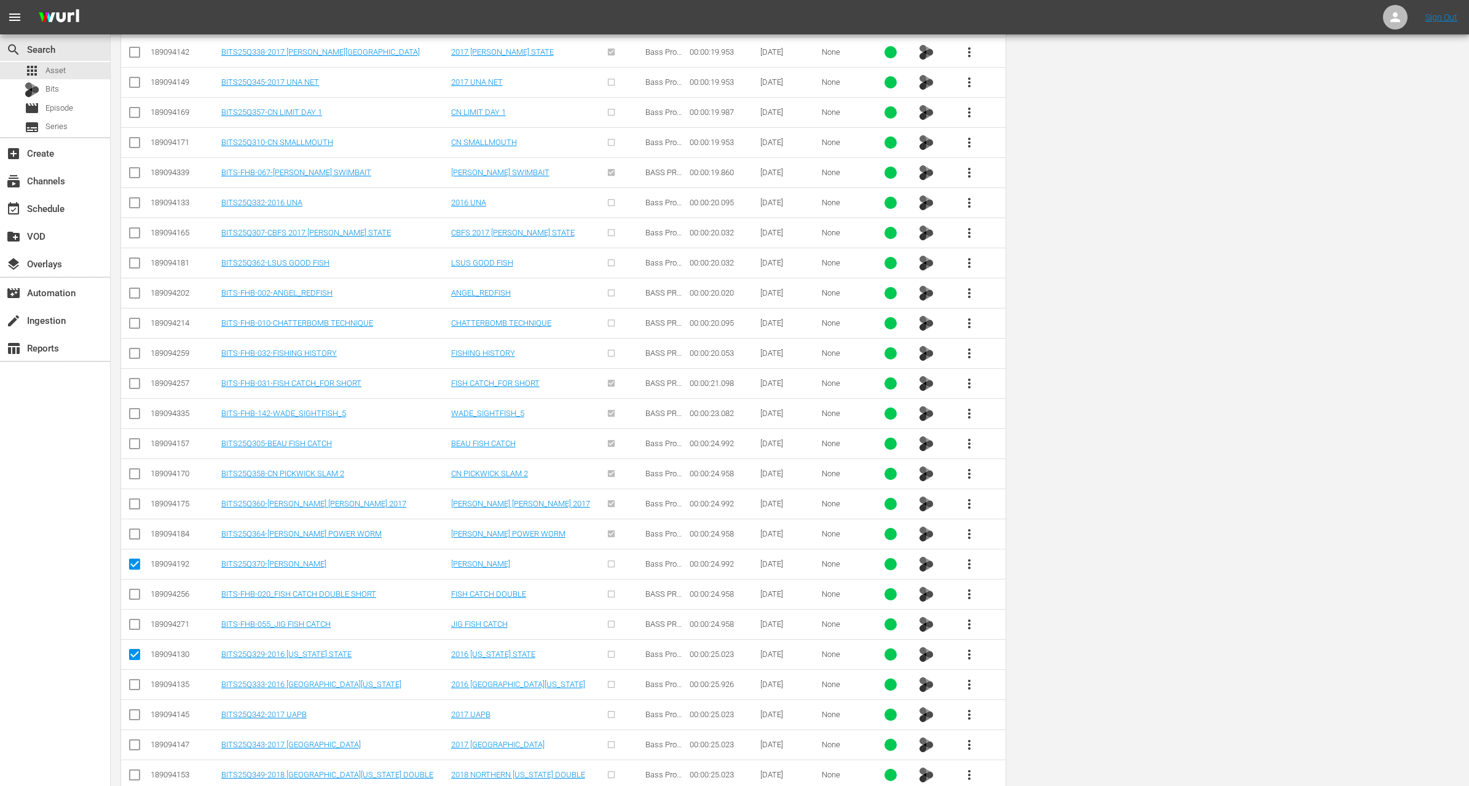
scroll to position [0, 0]
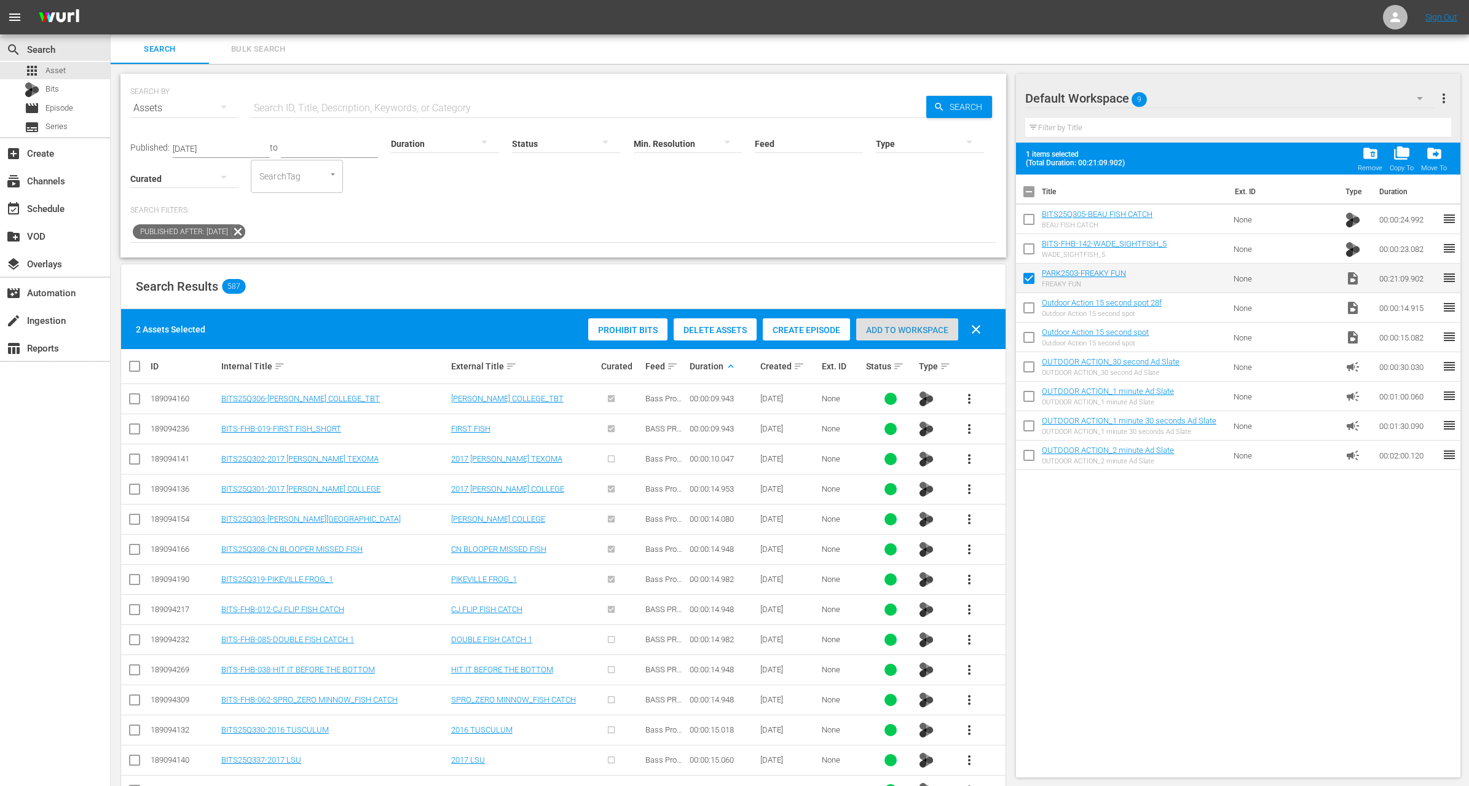
click at [907, 322] on div "Add to Workspace" at bounding box center [907, 329] width 102 height 23
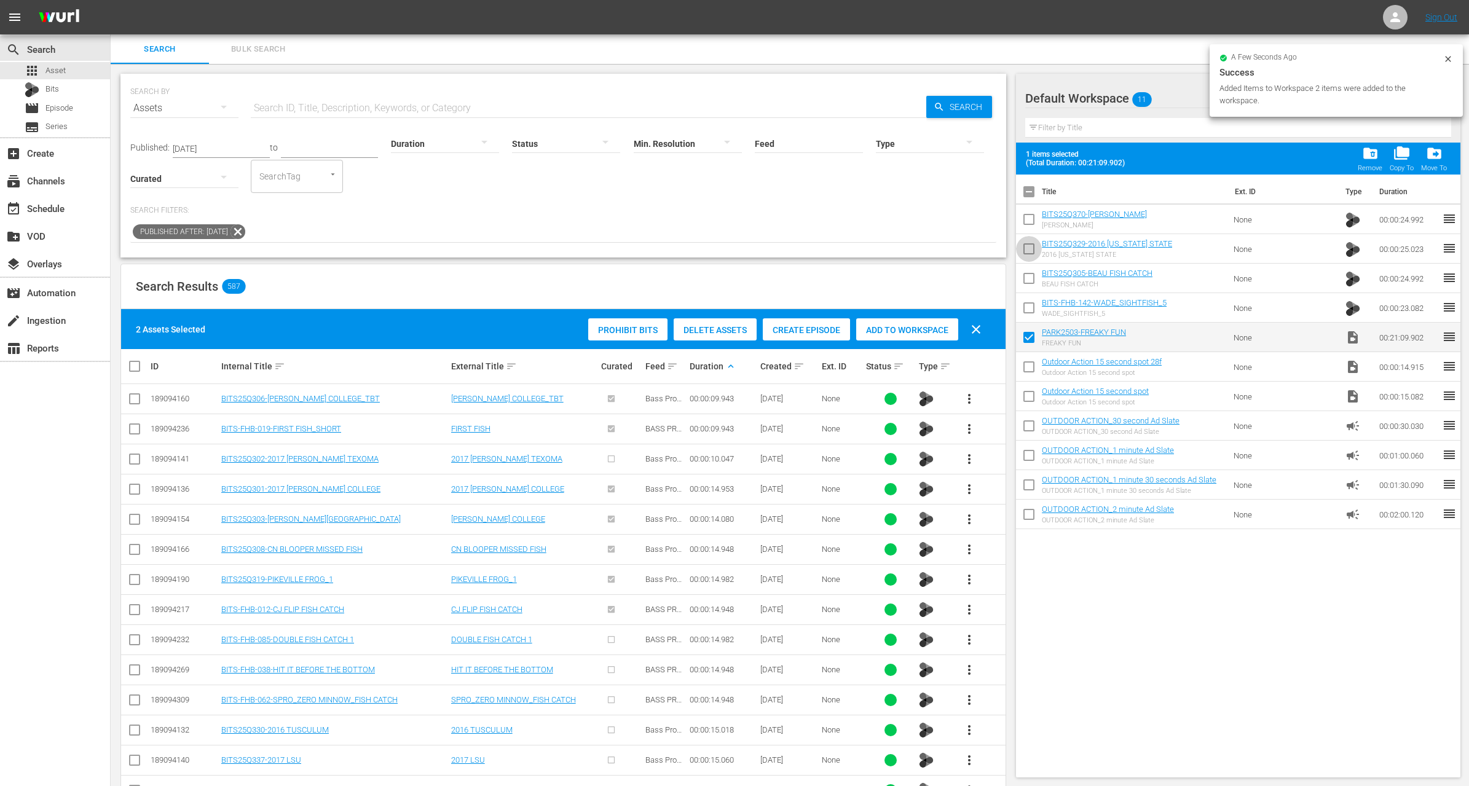
click at [1029, 252] on input "checkbox" at bounding box center [1029, 252] width 26 height 26
checkbox input "true"
click at [1030, 223] on input "checkbox" at bounding box center [1029, 222] width 26 height 26
checkbox input "true"
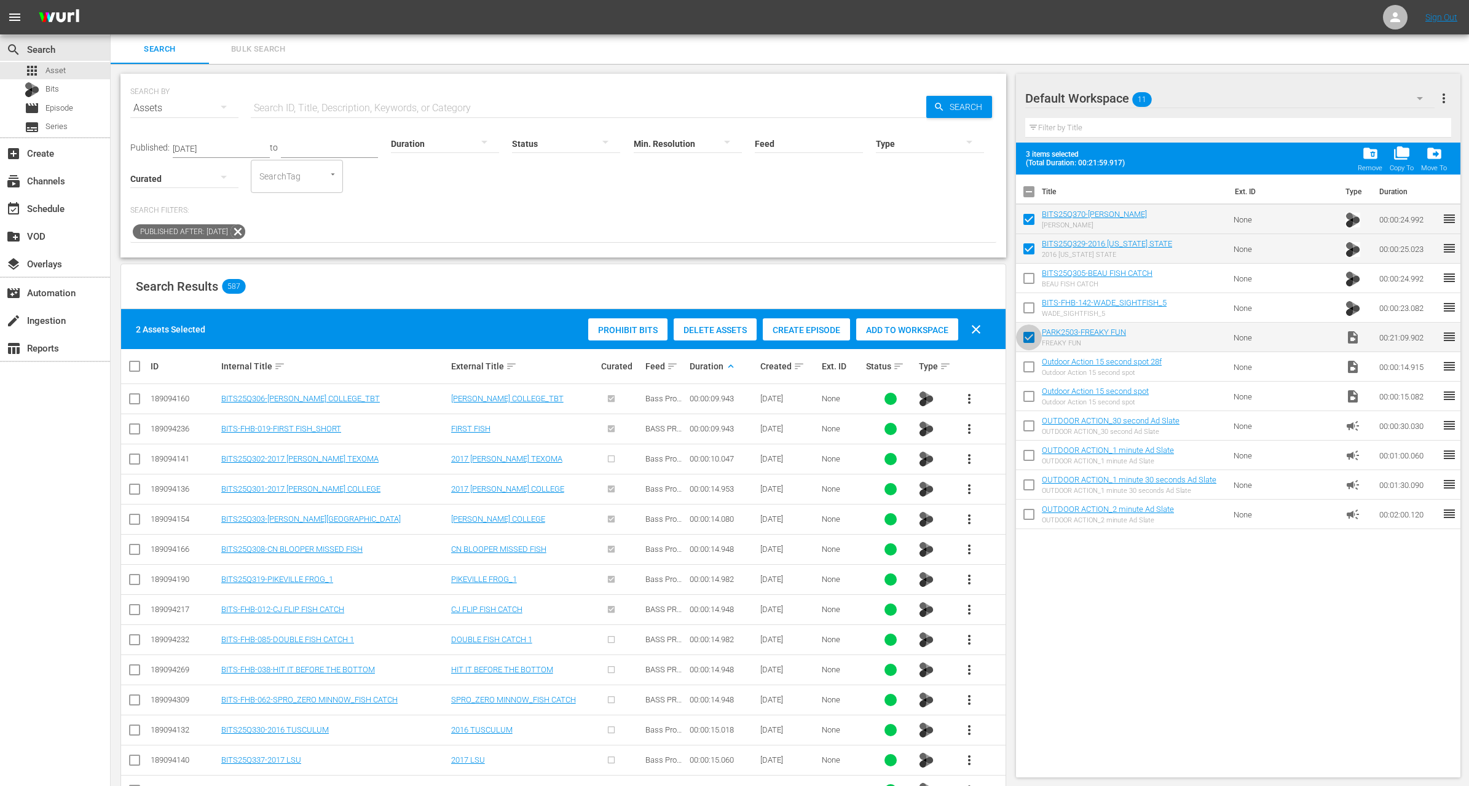
click at [1032, 332] on input "checkbox" at bounding box center [1029, 340] width 26 height 26
checkbox input "false"
click at [1029, 245] on input "checkbox" at bounding box center [1029, 252] width 26 height 26
checkbox input "false"
click at [1029, 210] on input "checkbox" at bounding box center [1029, 222] width 26 height 26
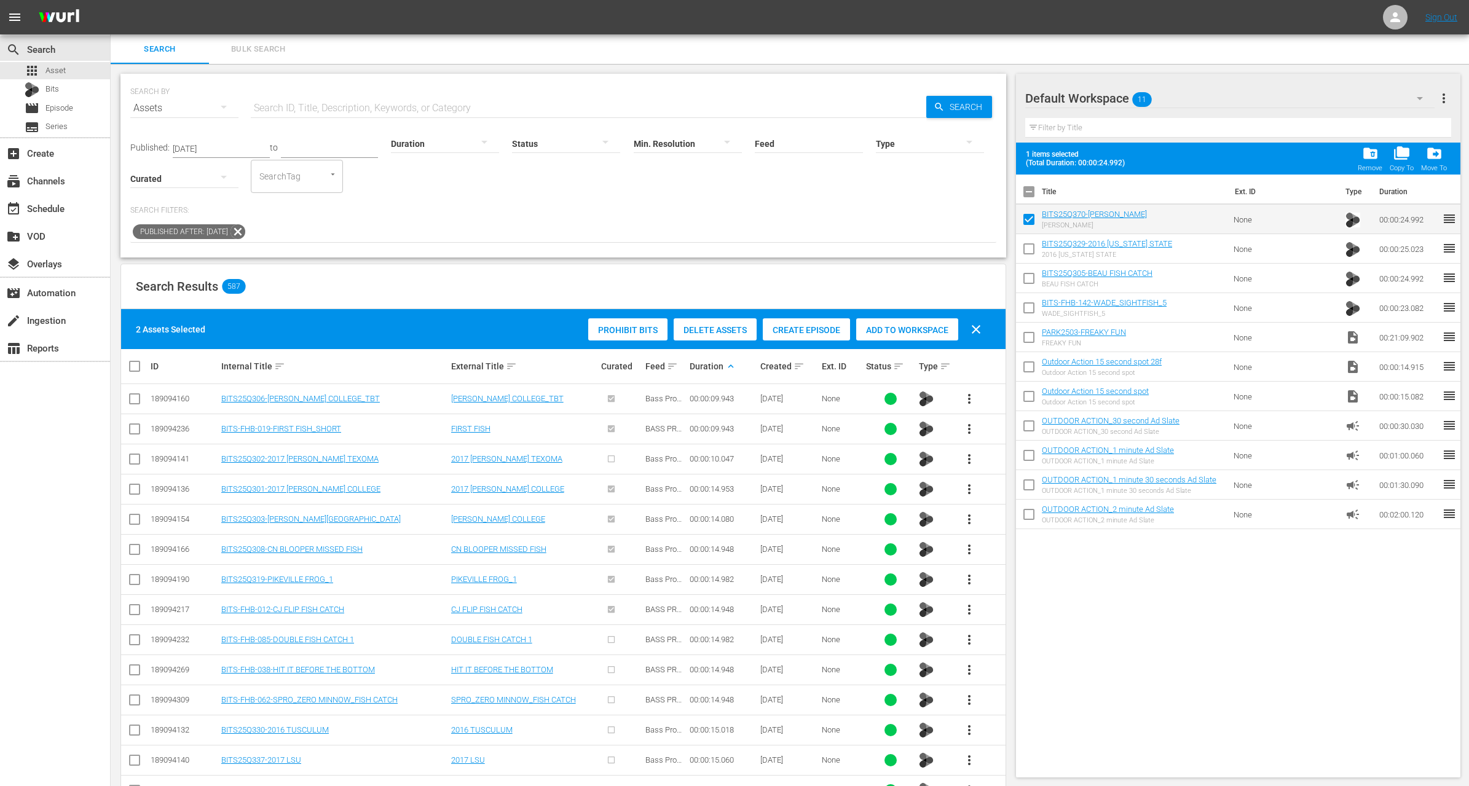
checkbox input "false"
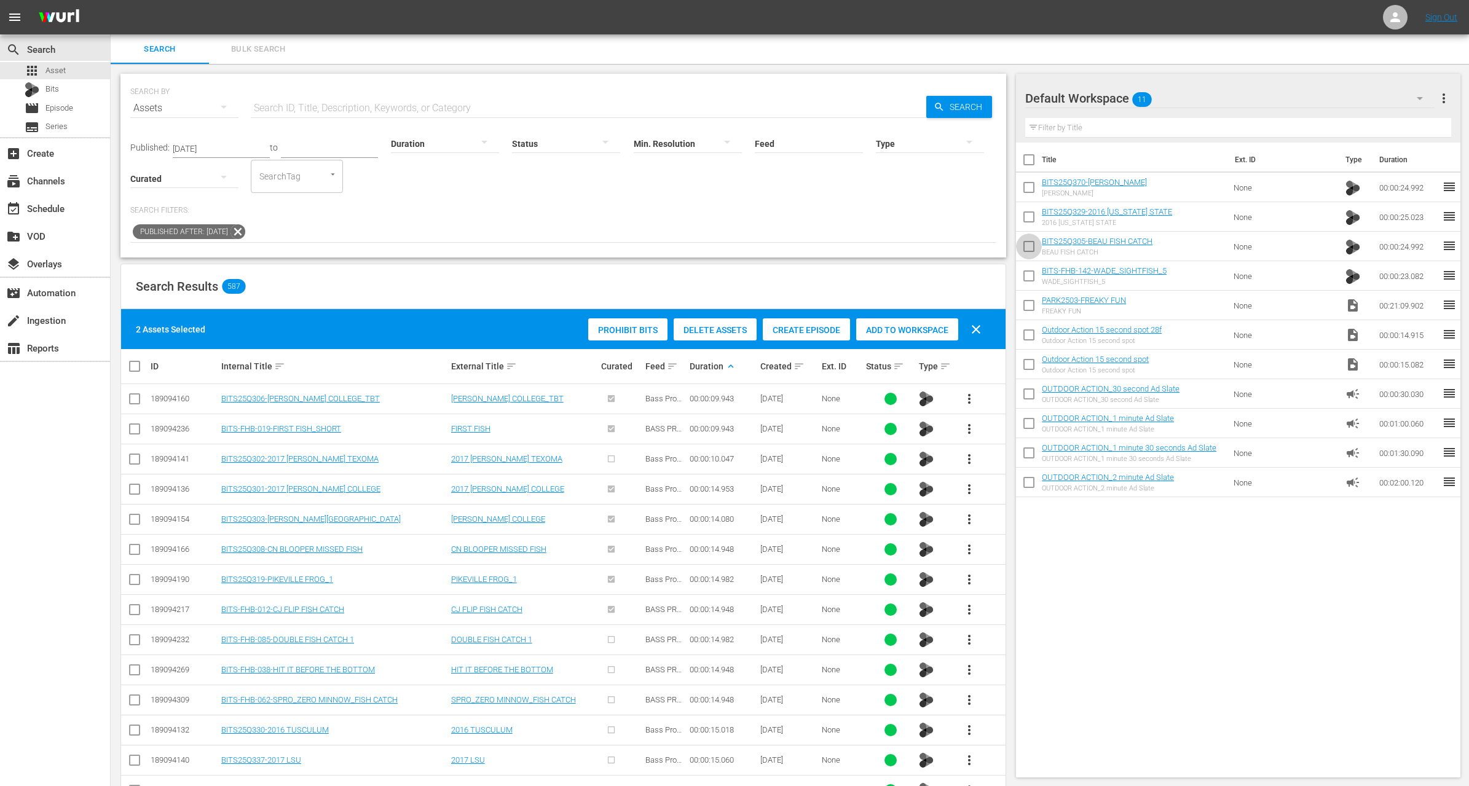
click at [1033, 250] on input "checkbox" at bounding box center [1029, 249] width 26 height 26
checkbox input "true"
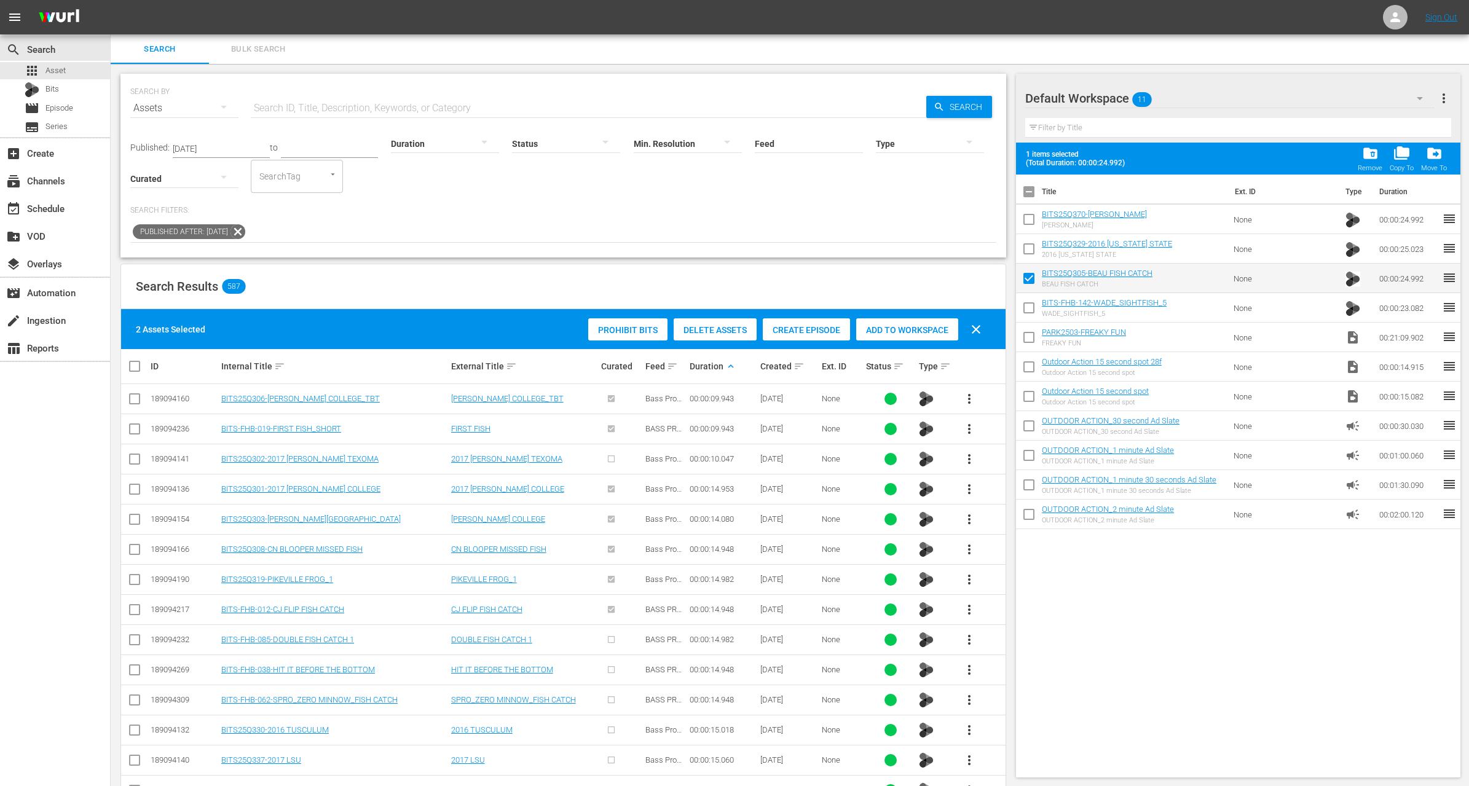
click at [1026, 319] on input "checkbox" at bounding box center [1029, 311] width 26 height 26
checkbox input "true"
click at [1375, 152] on span "folder_delete" at bounding box center [1371, 153] width 17 height 17
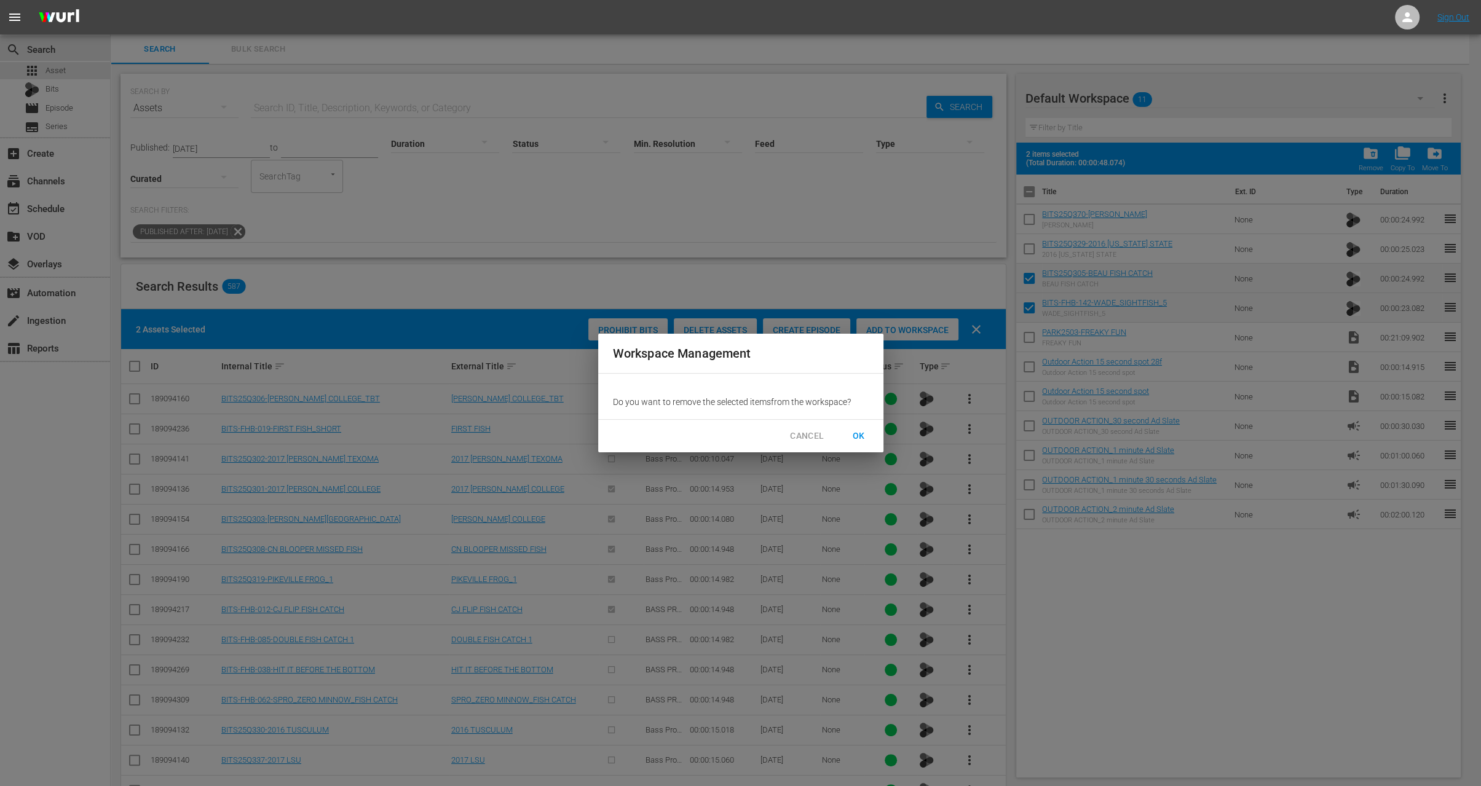
click at [860, 429] on span "OK" at bounding box center [859, 436] width 20 height 15
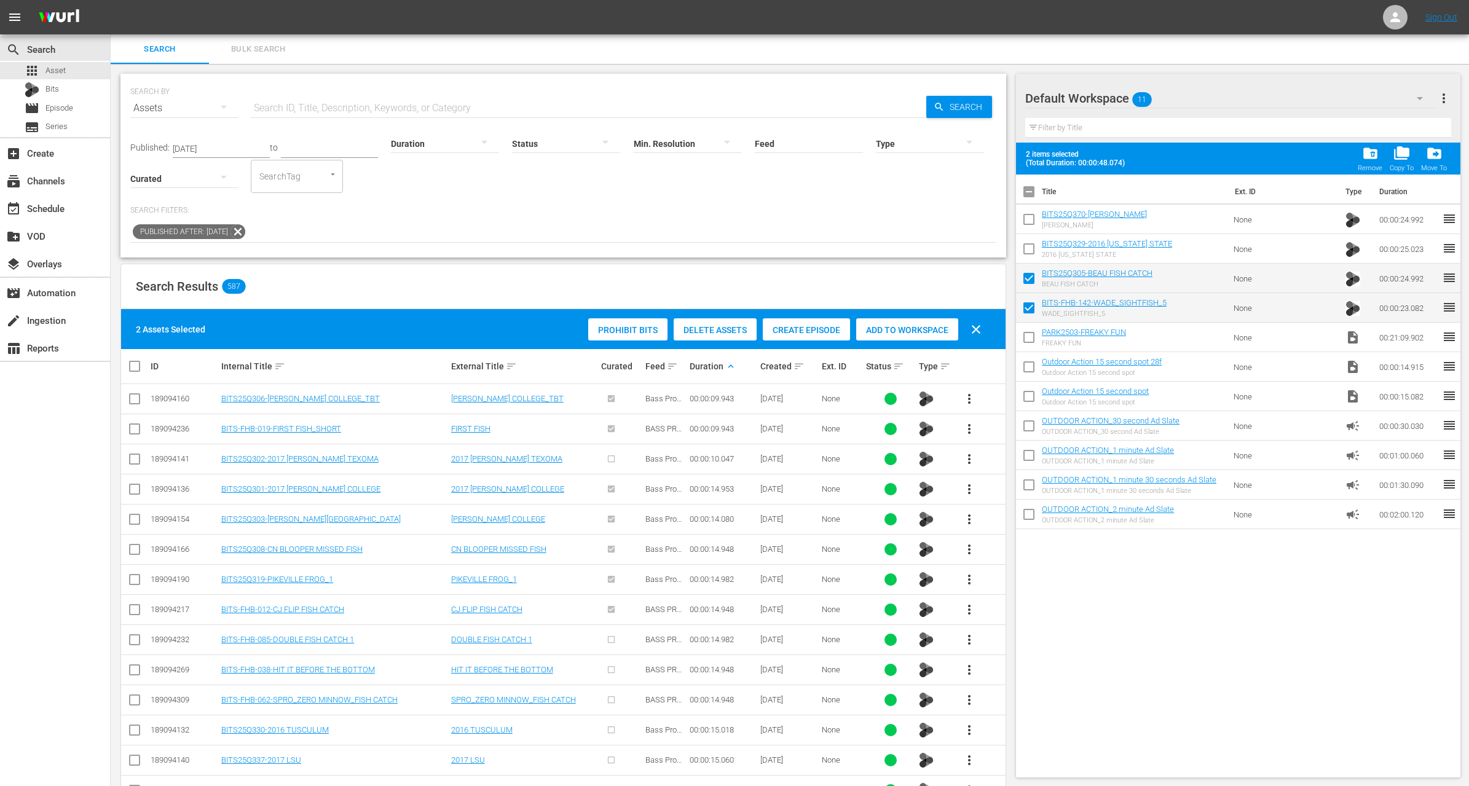
checkbox input "false"
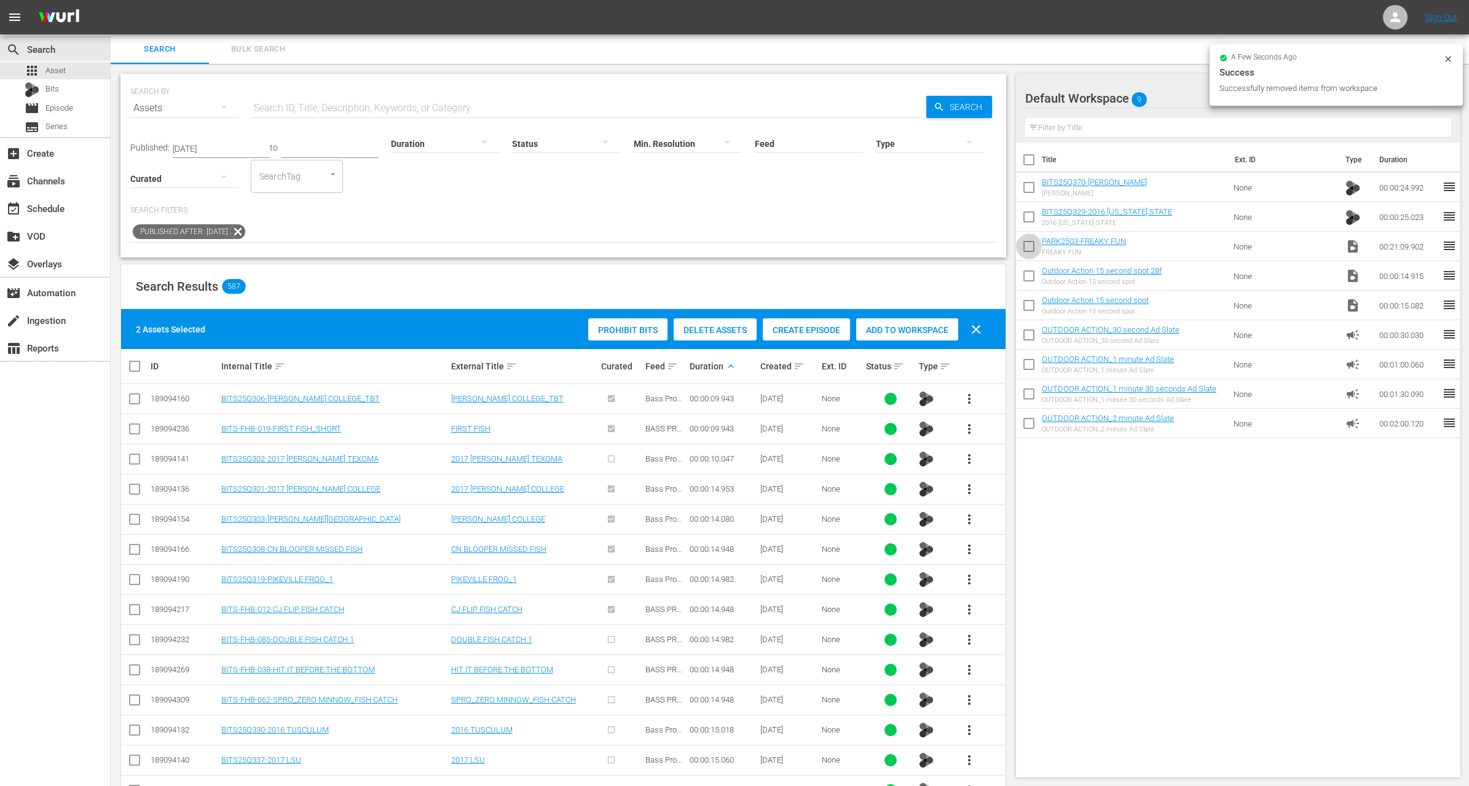
click at [1029, 248] on input "checkbox" at bounding box center [1029, 249] width 26 height 26
checkbox input "true"
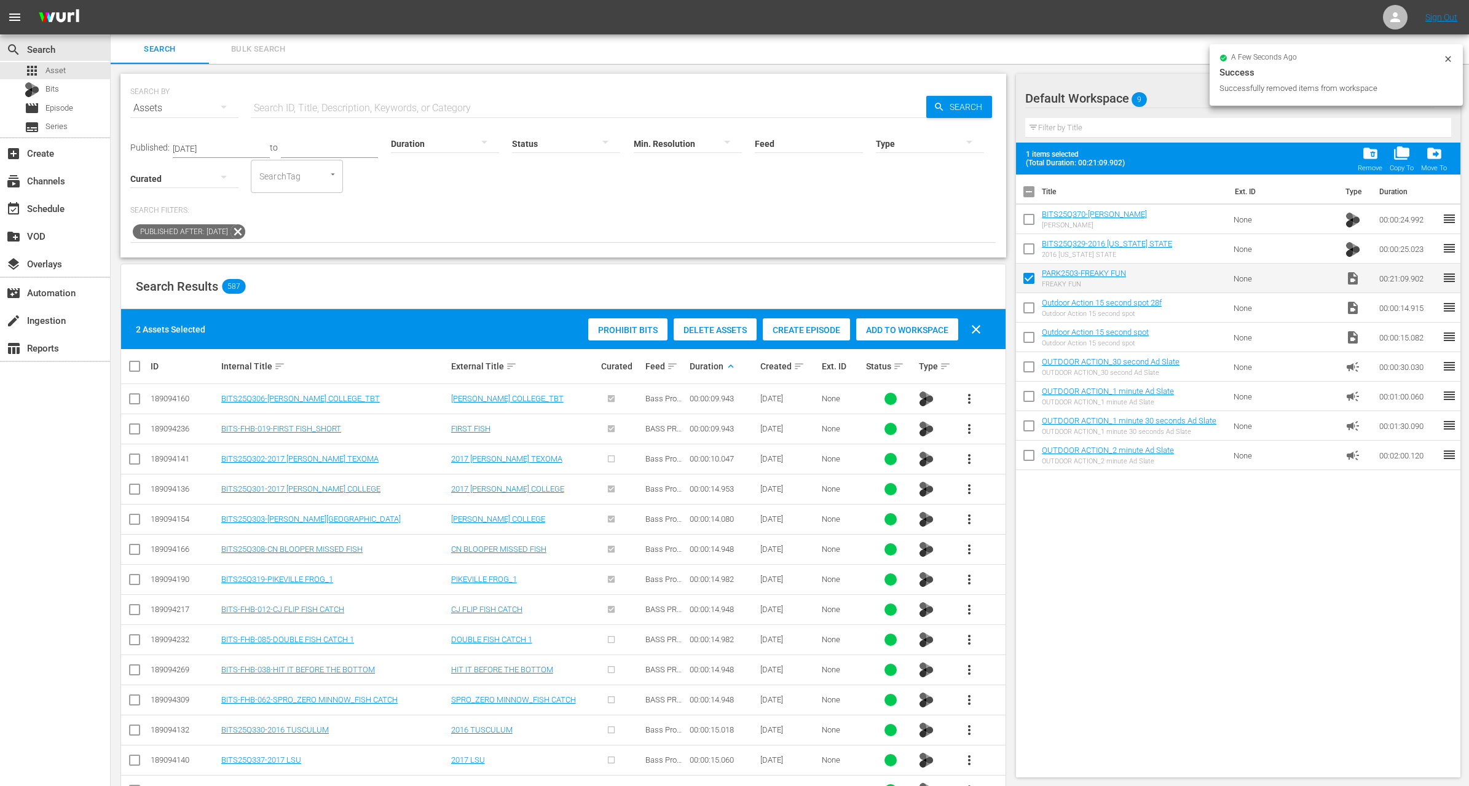
click at [1030, 250] on input "checkbox" at bounding box center [1029, 252] width 26 height 26
checkbox input "true"
click at [1030, 215] on input "checkbox" at bounding box center [1029, 222] width 26 height 26
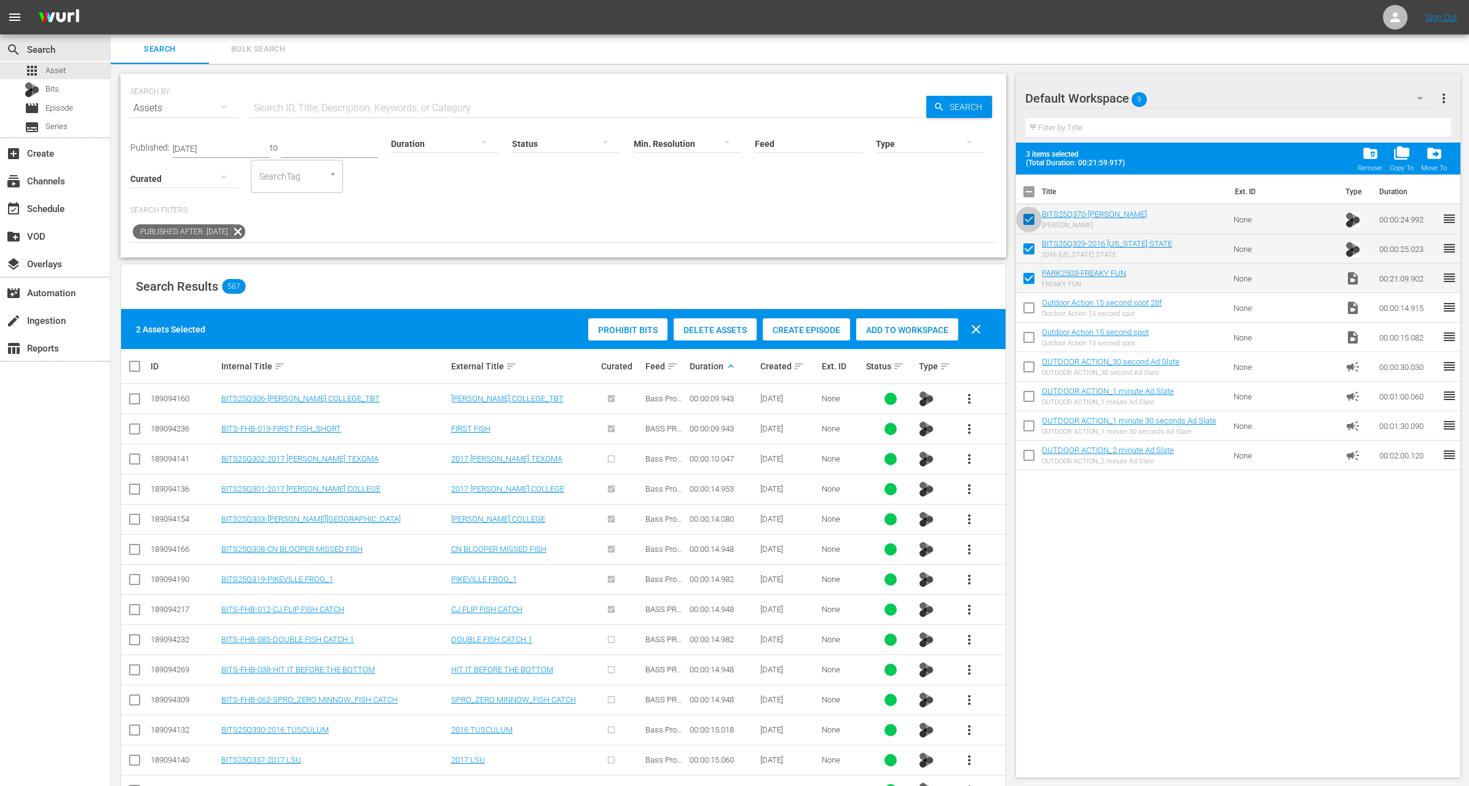
click at [1030, 215] on input "checkbox" at bounding box center [1029, 222] width 26 height 26
checkbox input "false"
click at [1026, 253] on input "checkbox" at bounding box center [1029, 252] width 26 height 26
checkbox input "false"
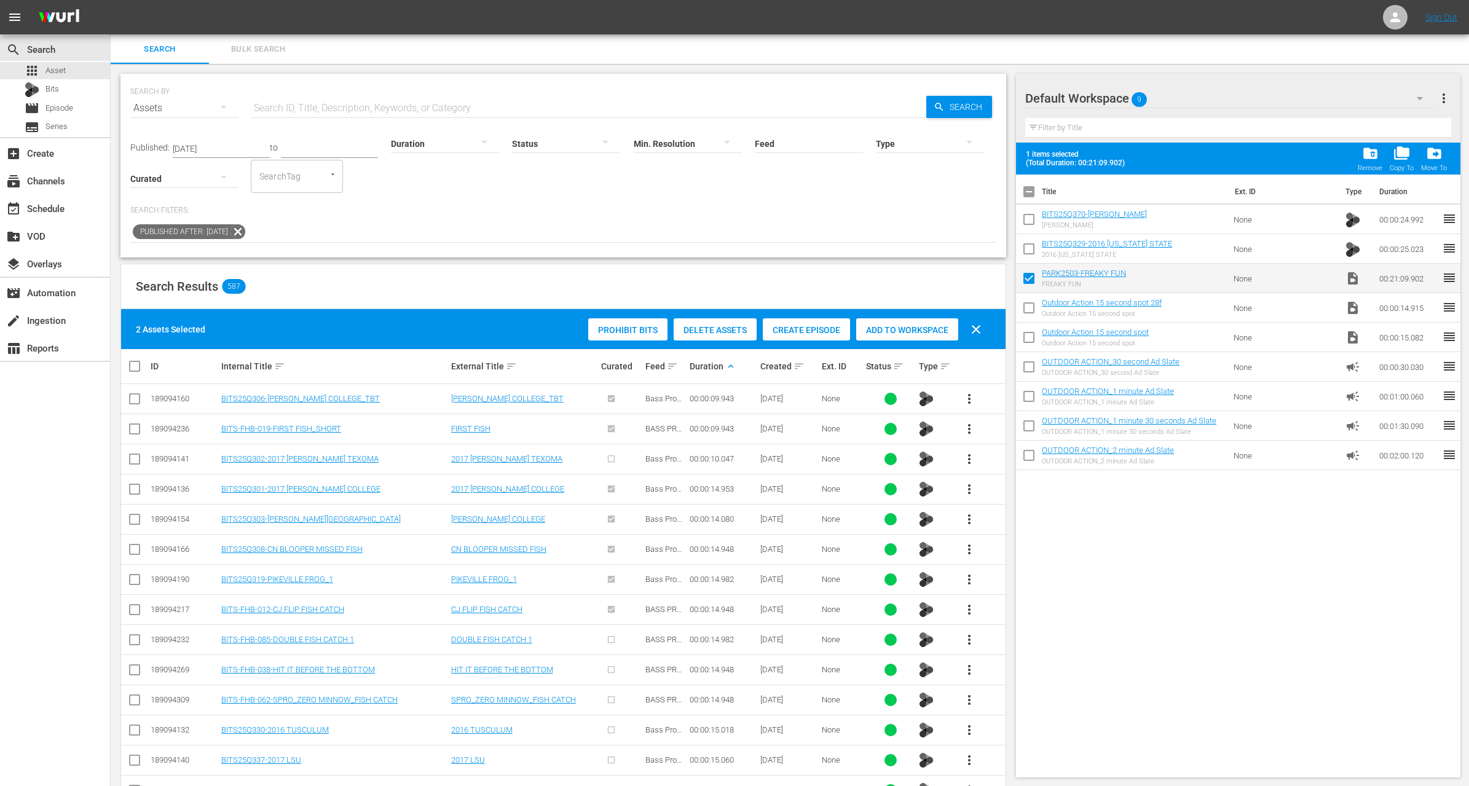
click at [1029, 277] on input "checkbox" at bounding box center [1029, 281] width 26 height 26
checkbox input "false"
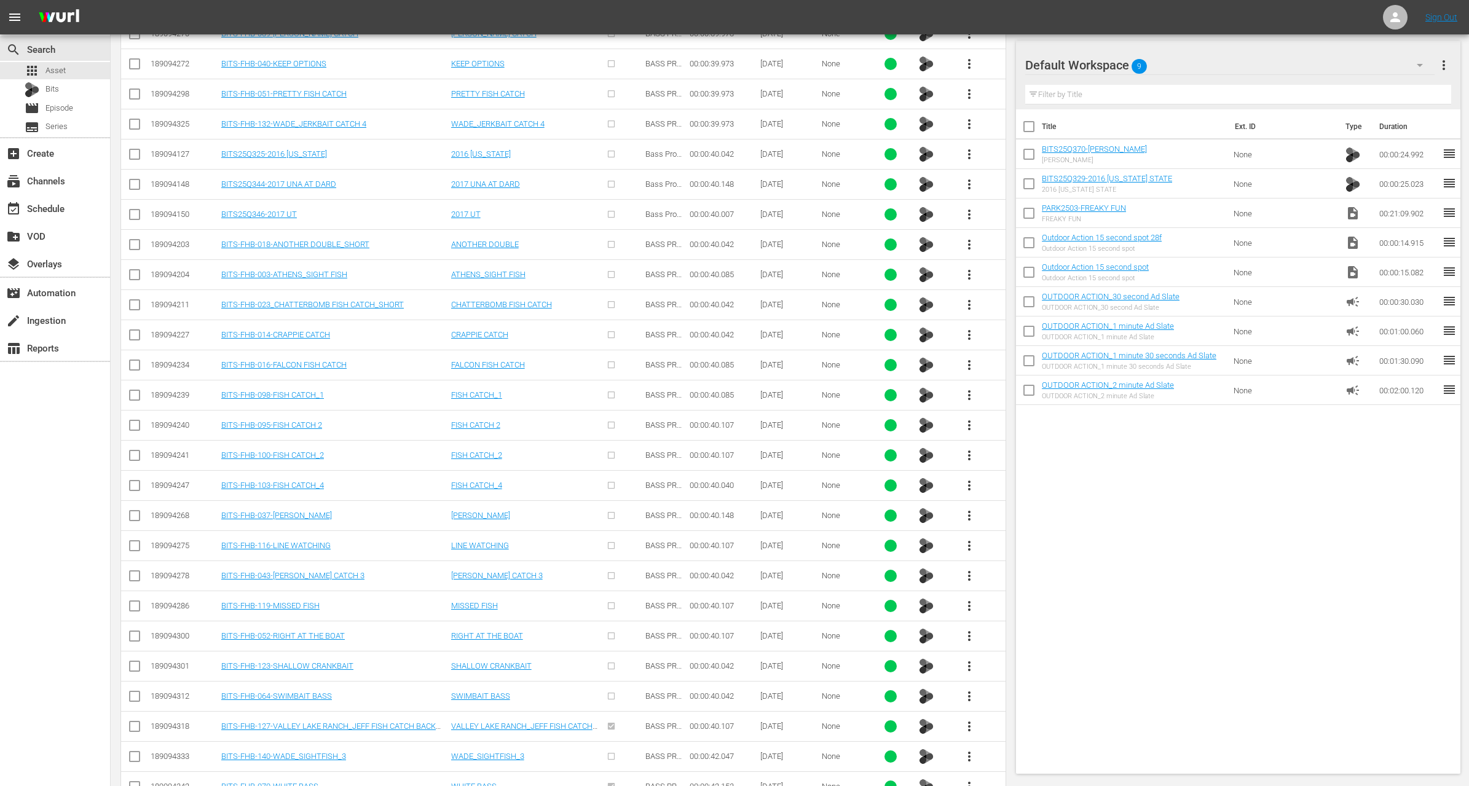
scroll to position [5030, 0]
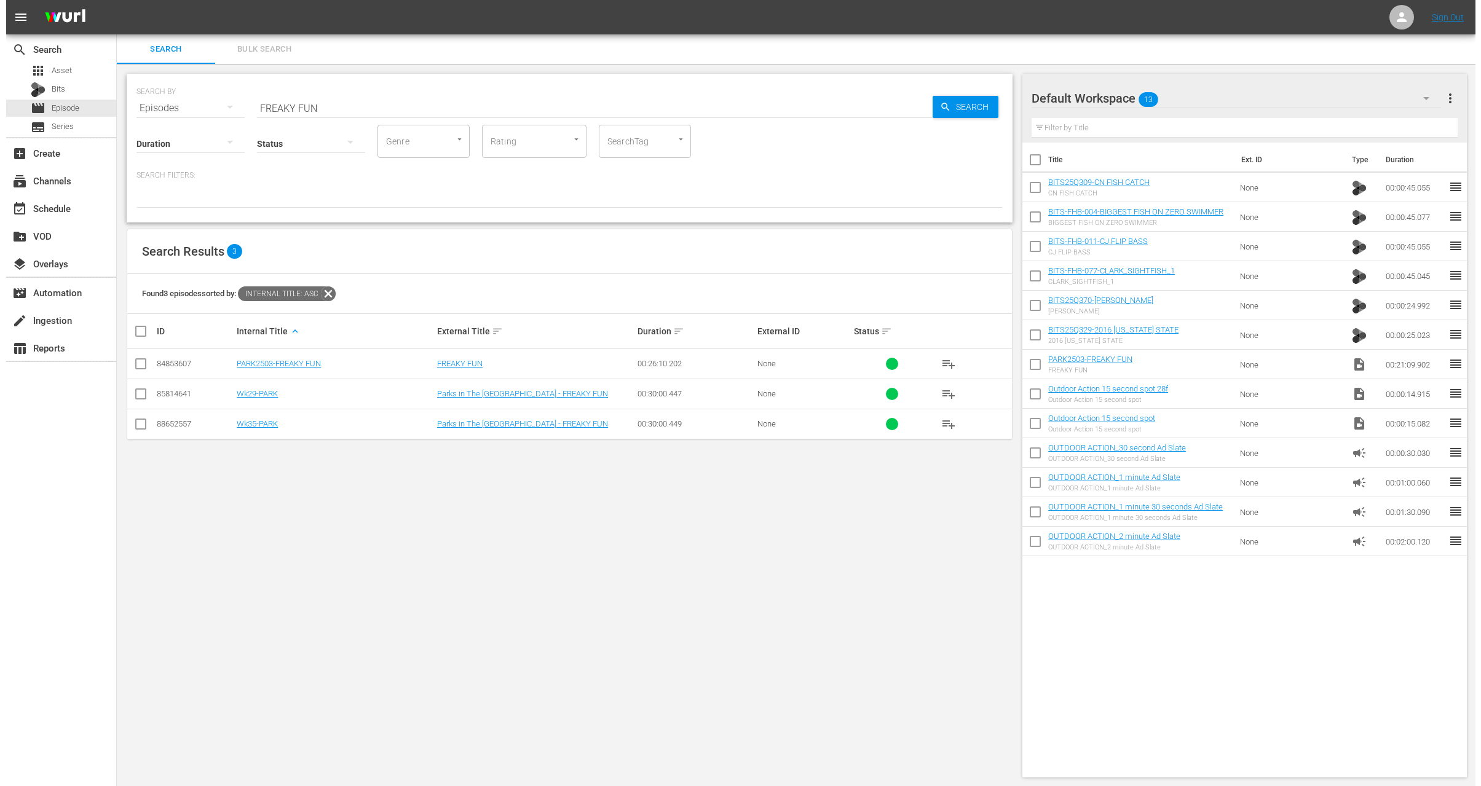
scroll to position [1, 0]
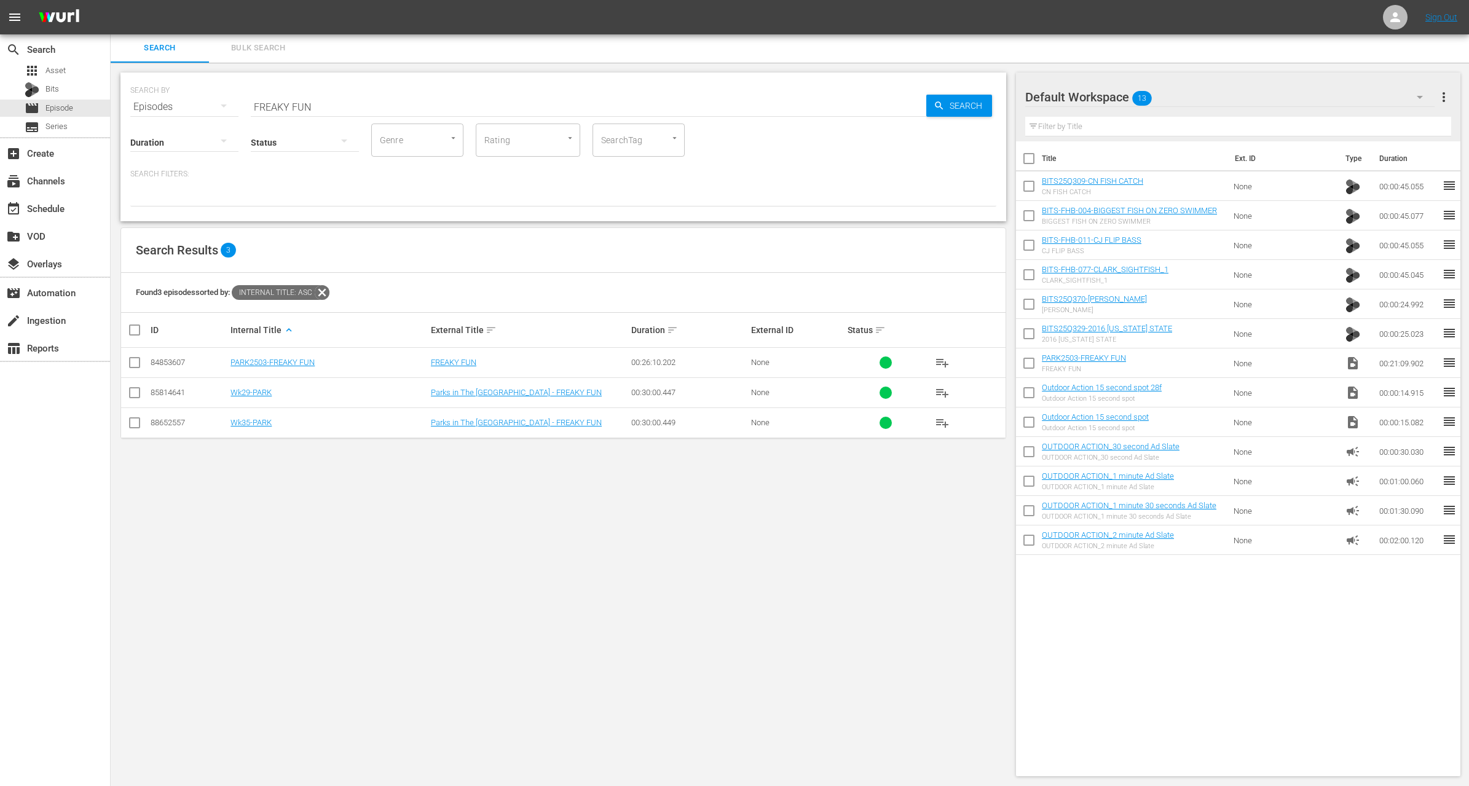
click at [415, 113] on input "FREAKY FUN" at bounding box center [589, 107] width 676 height 30
paste input "Beauty and the Beast"
type input "Beauty and the Beast"
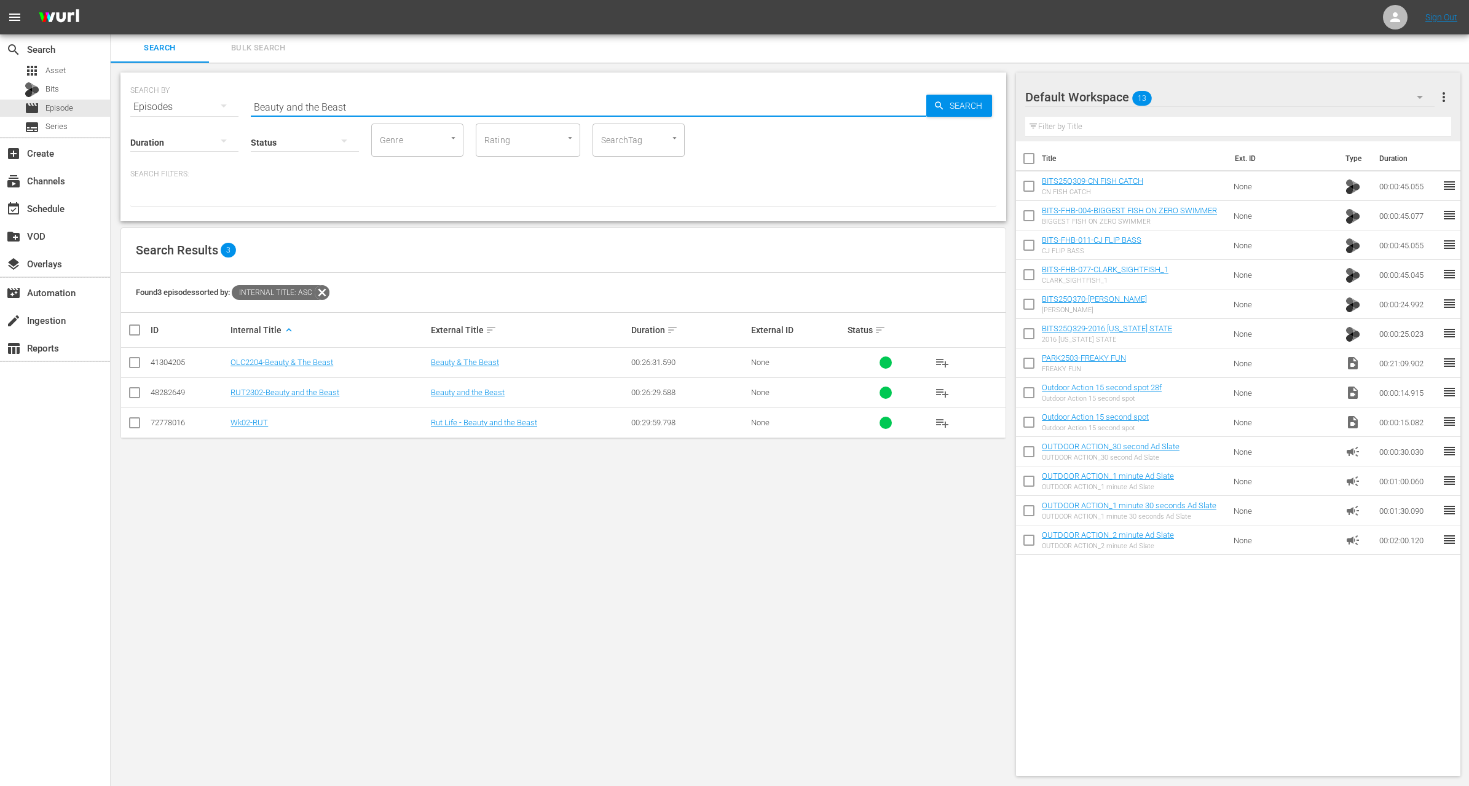
click at [131, 427] on input "checkbox" at bounding box center [134, 425] width 15 height 15
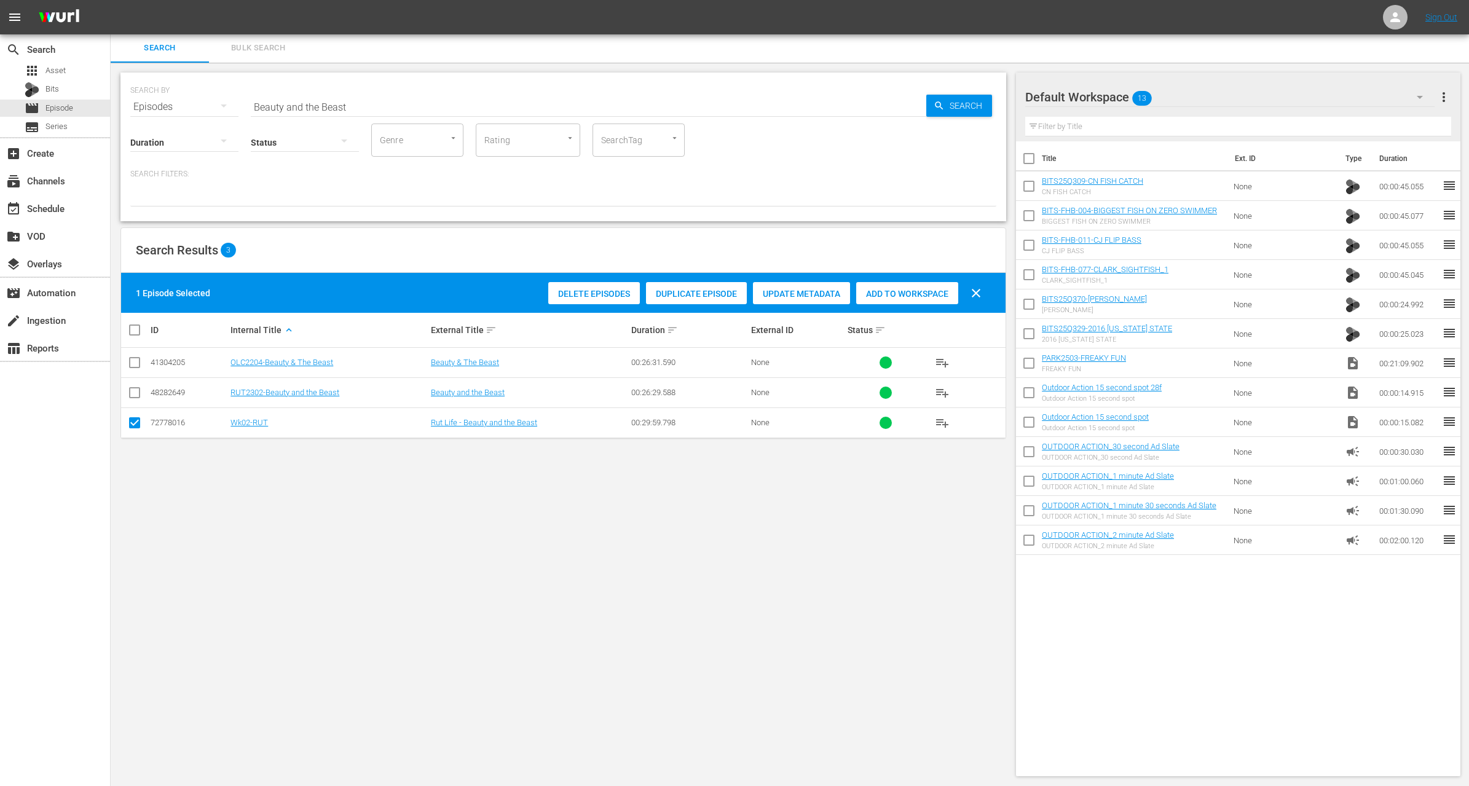
click at [702, 289] on span "Duplicate Episode" at bounding box center [696, 294] width 101 height 10
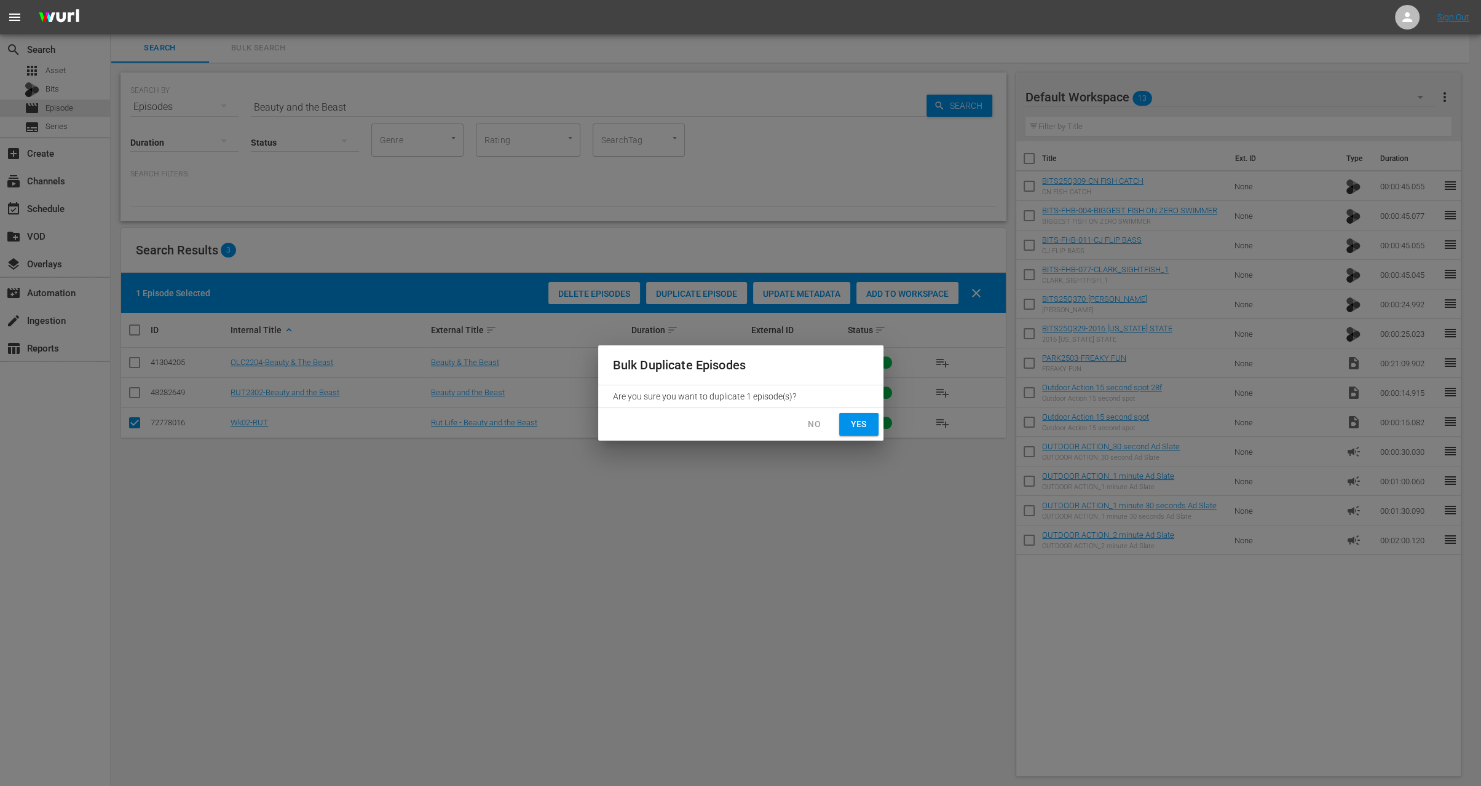
click at [868, 424] on span "Yes" at bounding box center [859, 424] width 20 height 15
checkbox input "false"
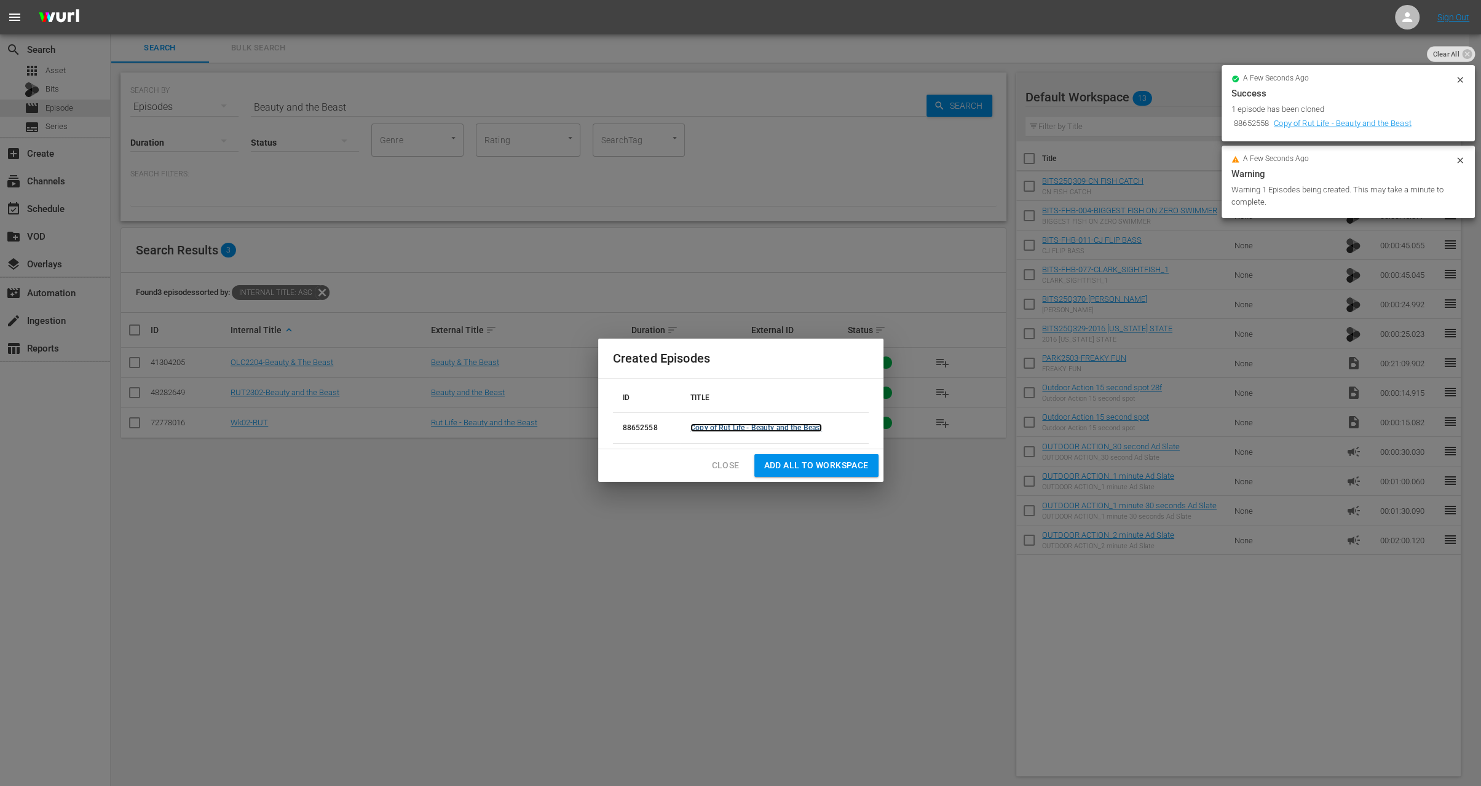
click at [738, 425] on link "Copy of Rut Life - Beauty and the Beast" at bounding box center [756, 428] width 132 height 9
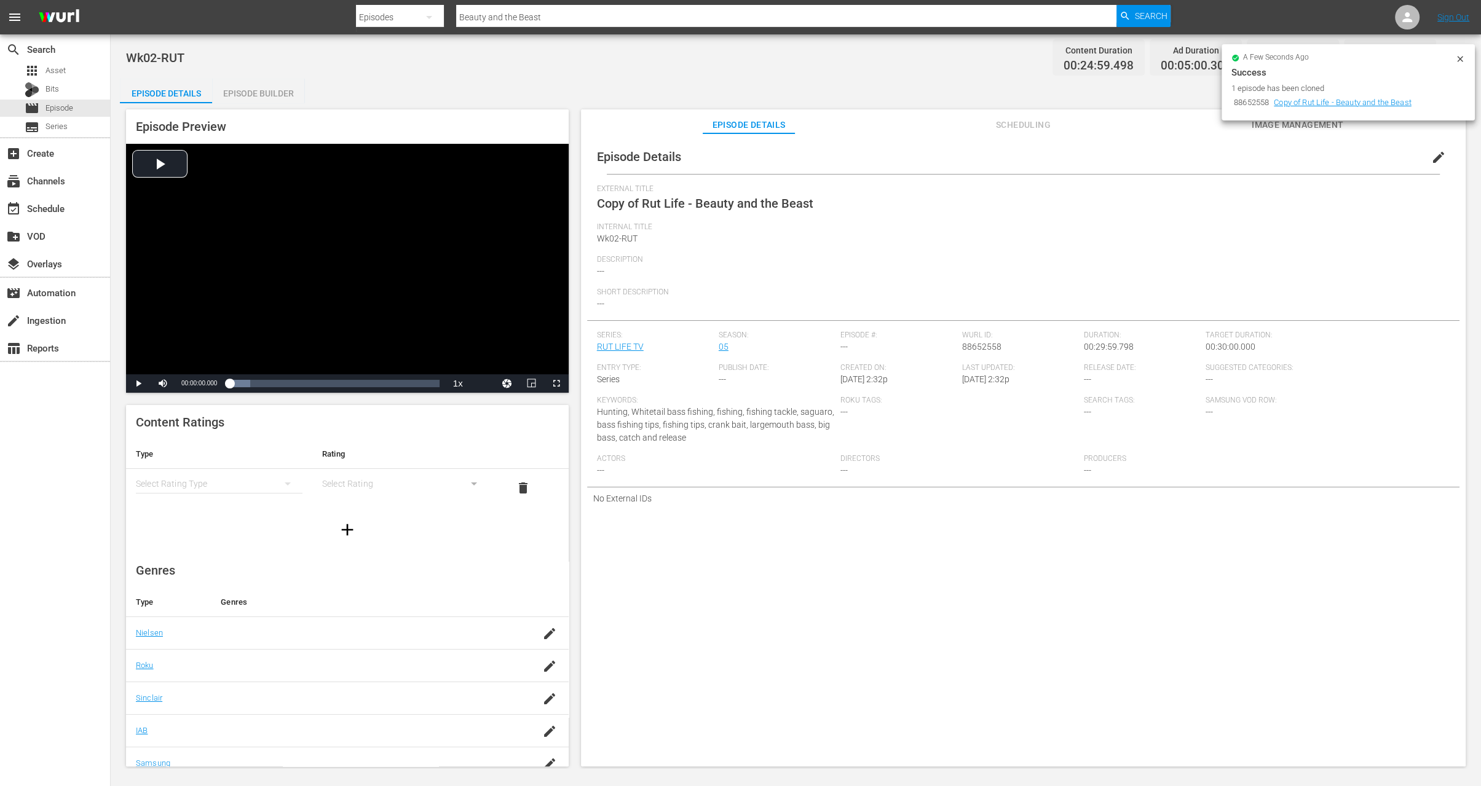
click at [1432, 158] on span "edit" at bounding box center [1438, 157] width 15 height 15
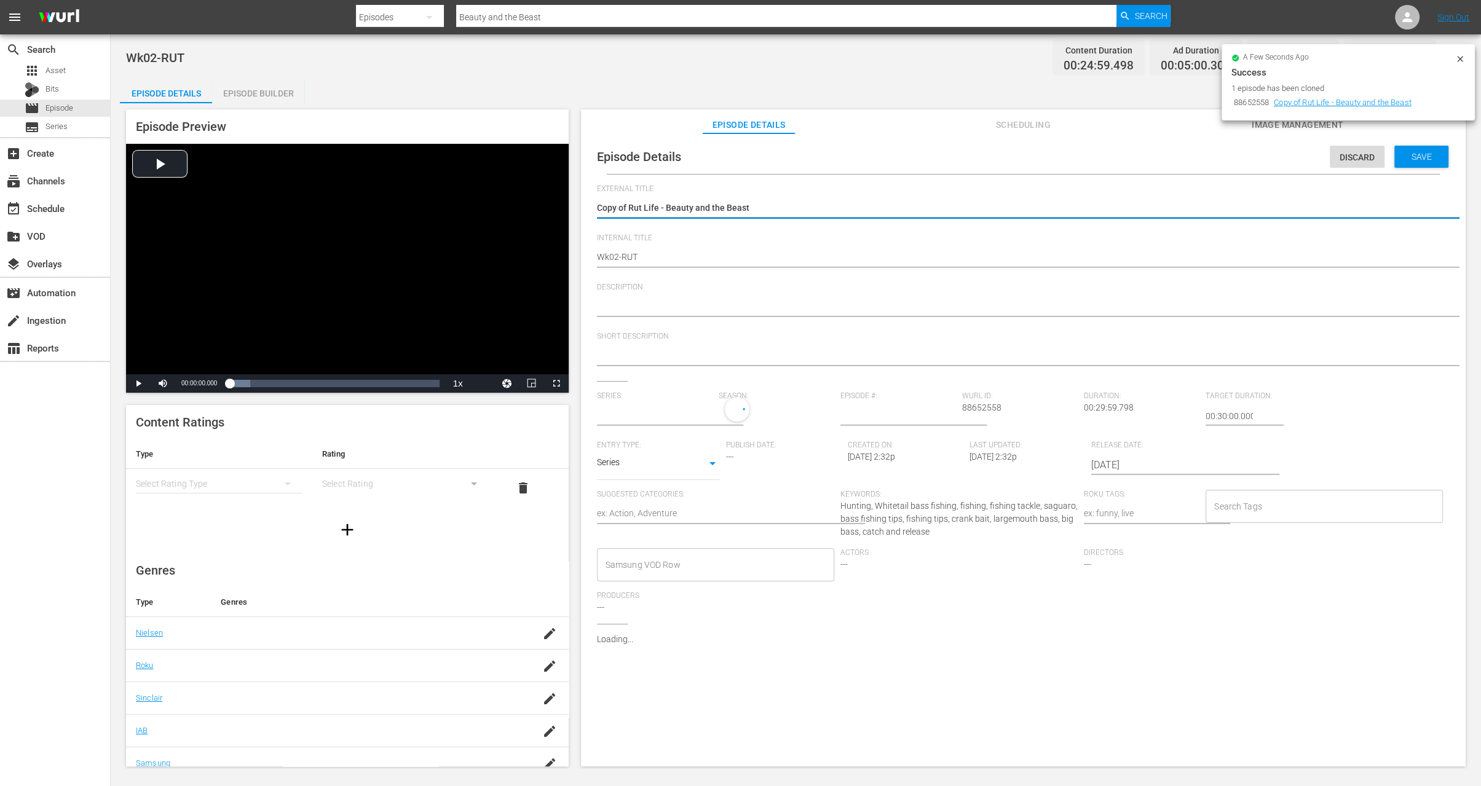
click at [628, 204] on textarea "Copy of Rut Life - Beauty and the Beast" at bounding box center [1020, 209] width 847 height 15
type input "RUT LIFE TV"
type textarea "Copy ofRut Life - Beauty and the Beast"
type textarea "Copy oRut Life - Beauty and the Beast"
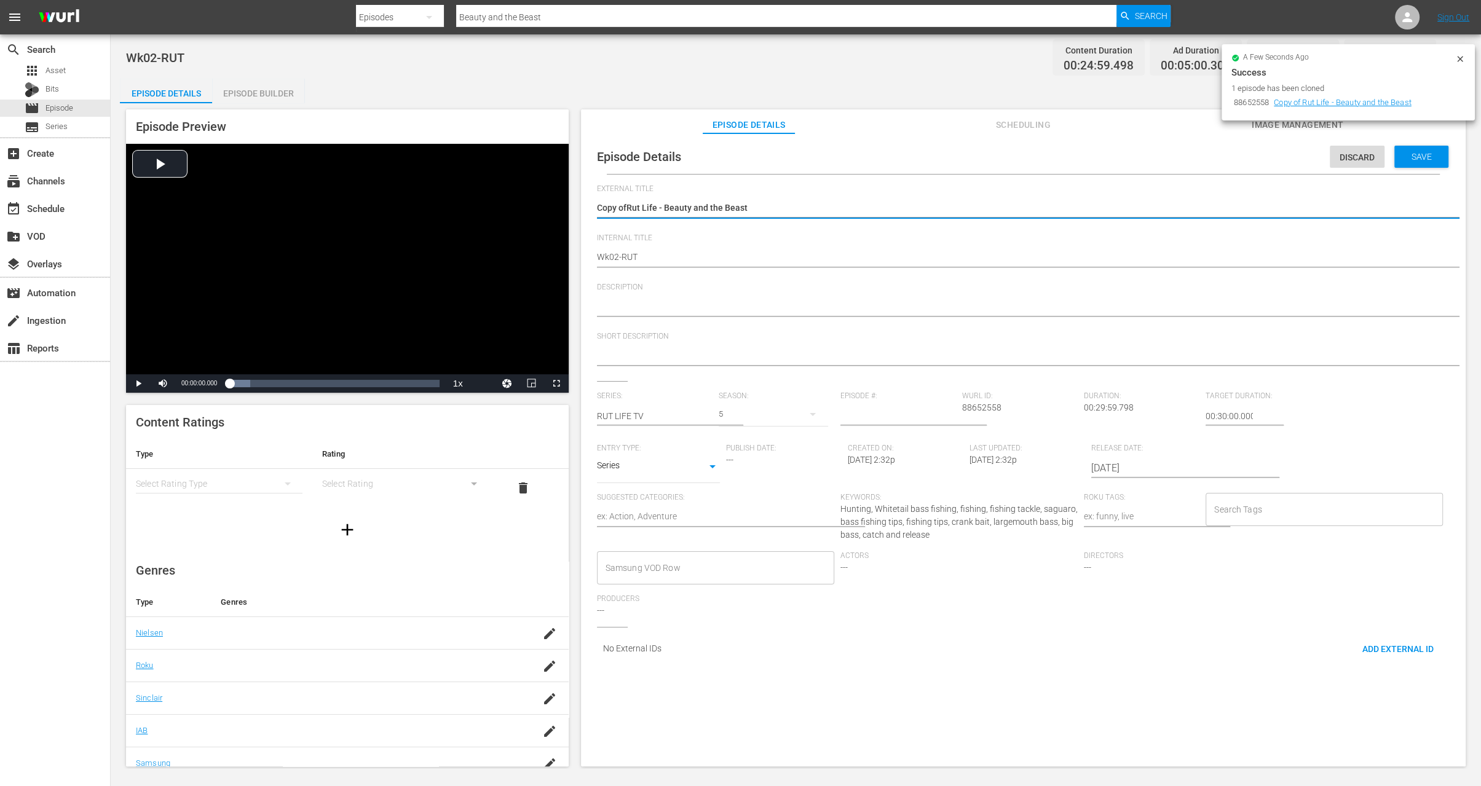
type textarea "Copy oRut Life - Beauty and the Beast"
type textarea "Copy Rut Life - Beauty and the Beast"
type textarea "CopyRut Life - Beauty and the Beast"
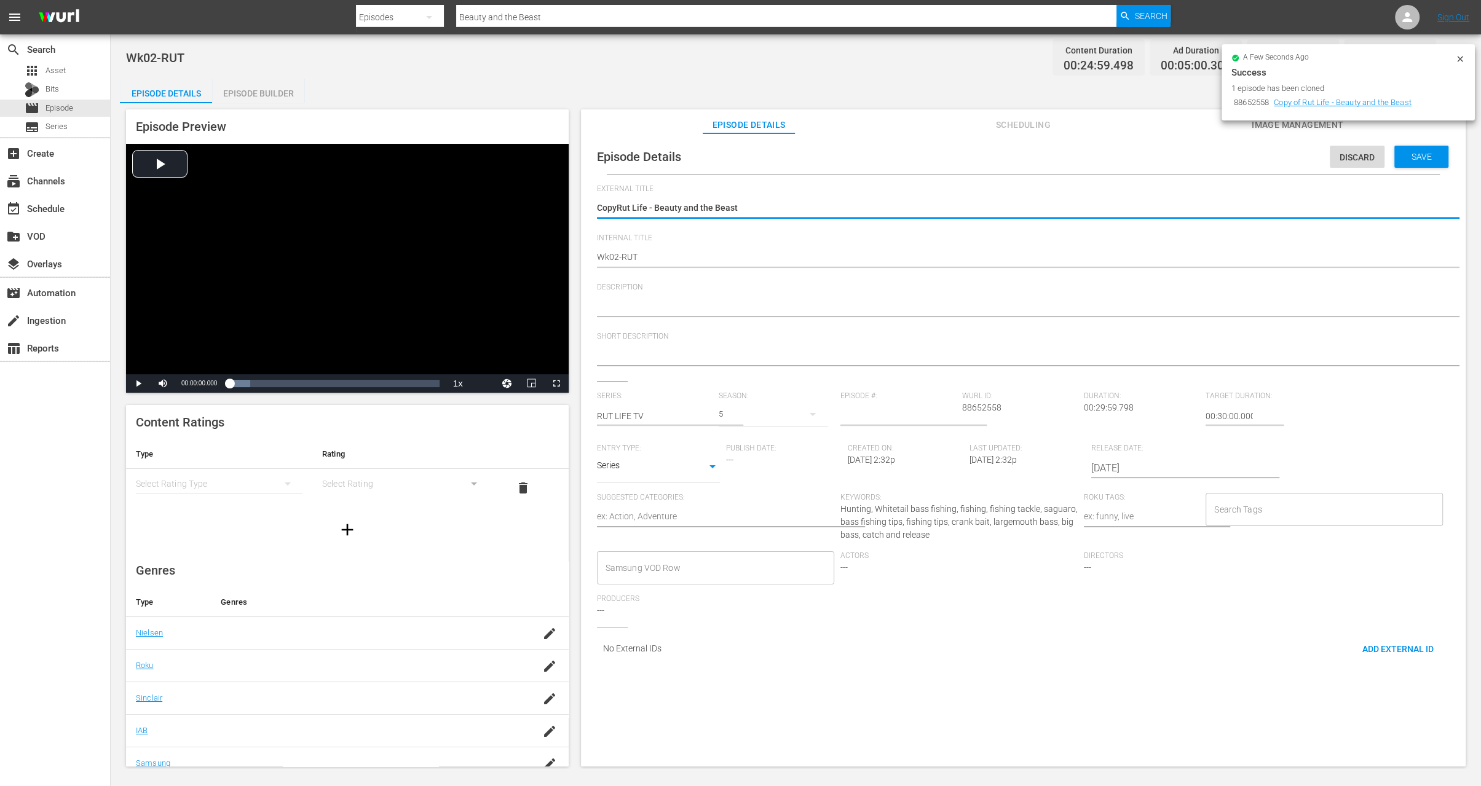
type textarea "CopRut Life - Beauty and the Beast"
type textarea "CoRut Life - Beauty and the Beast"
type textarea "CRut Life - Beauty and the Beast"
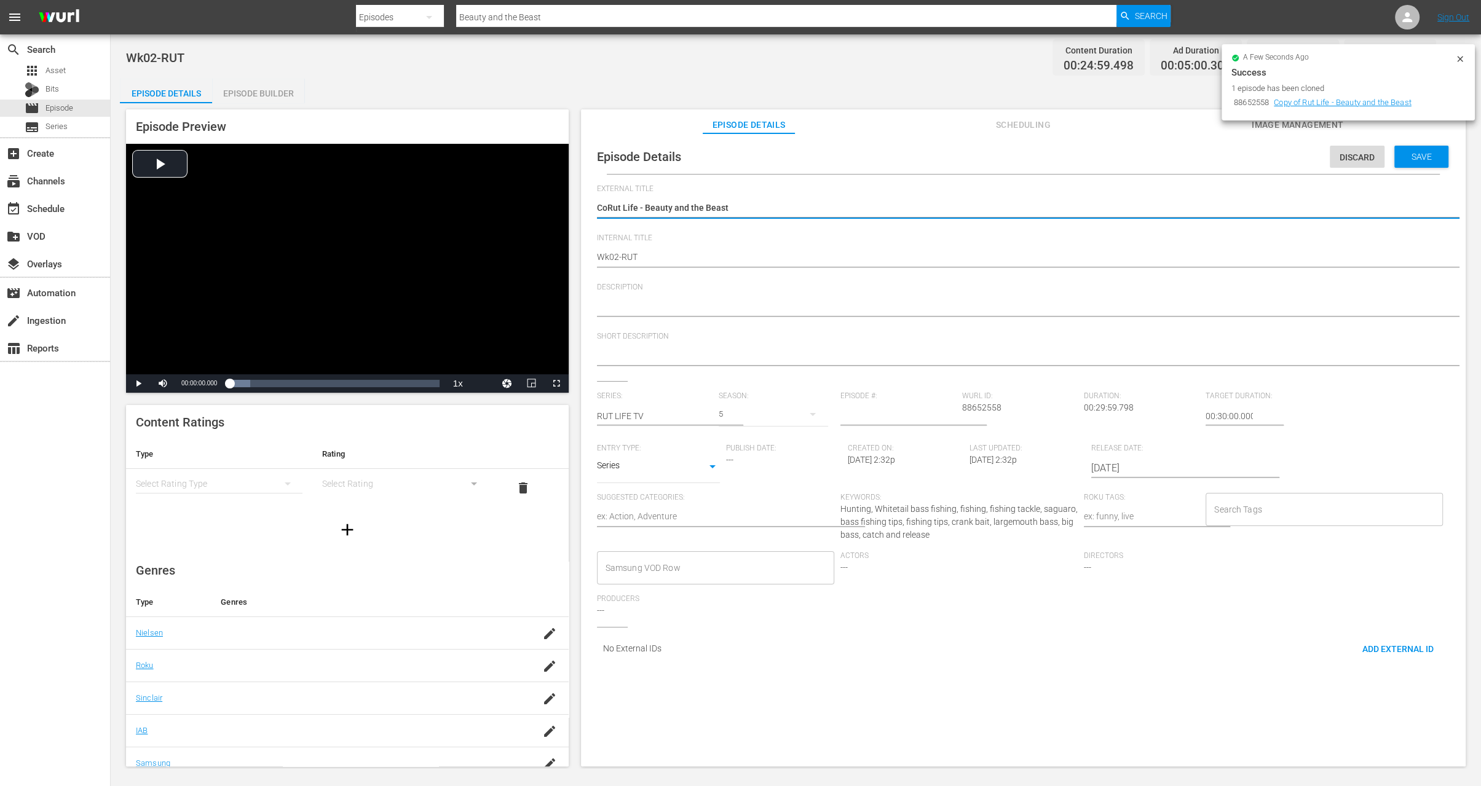
type textarea "CRut Life - Beauty and the Beast"
type textarea "Rut Life - Beauty and the Beast"
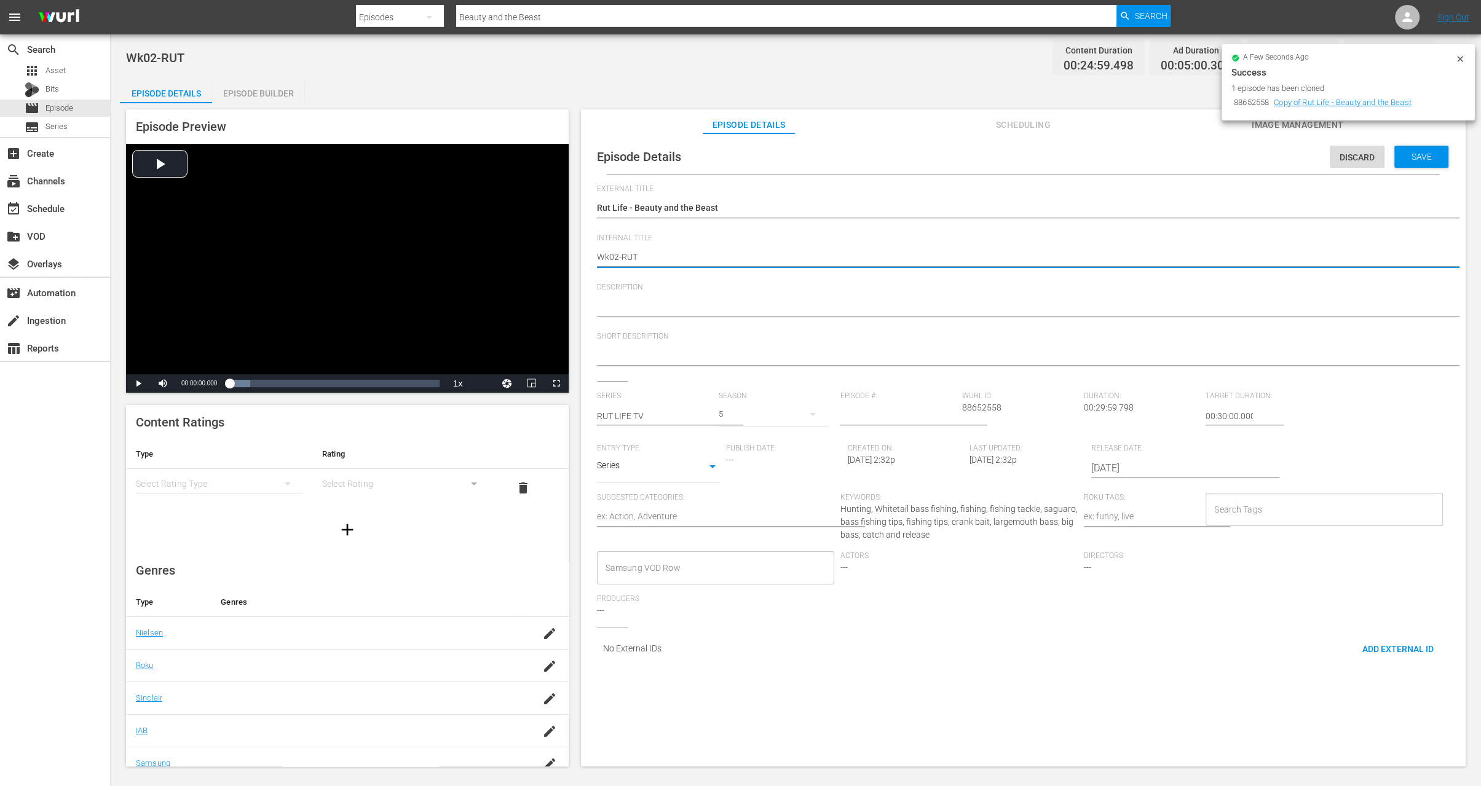
type textarea "Wk0-RUT"
type textarea "Wk-RUT"
type textarea "Wk3-RUT"
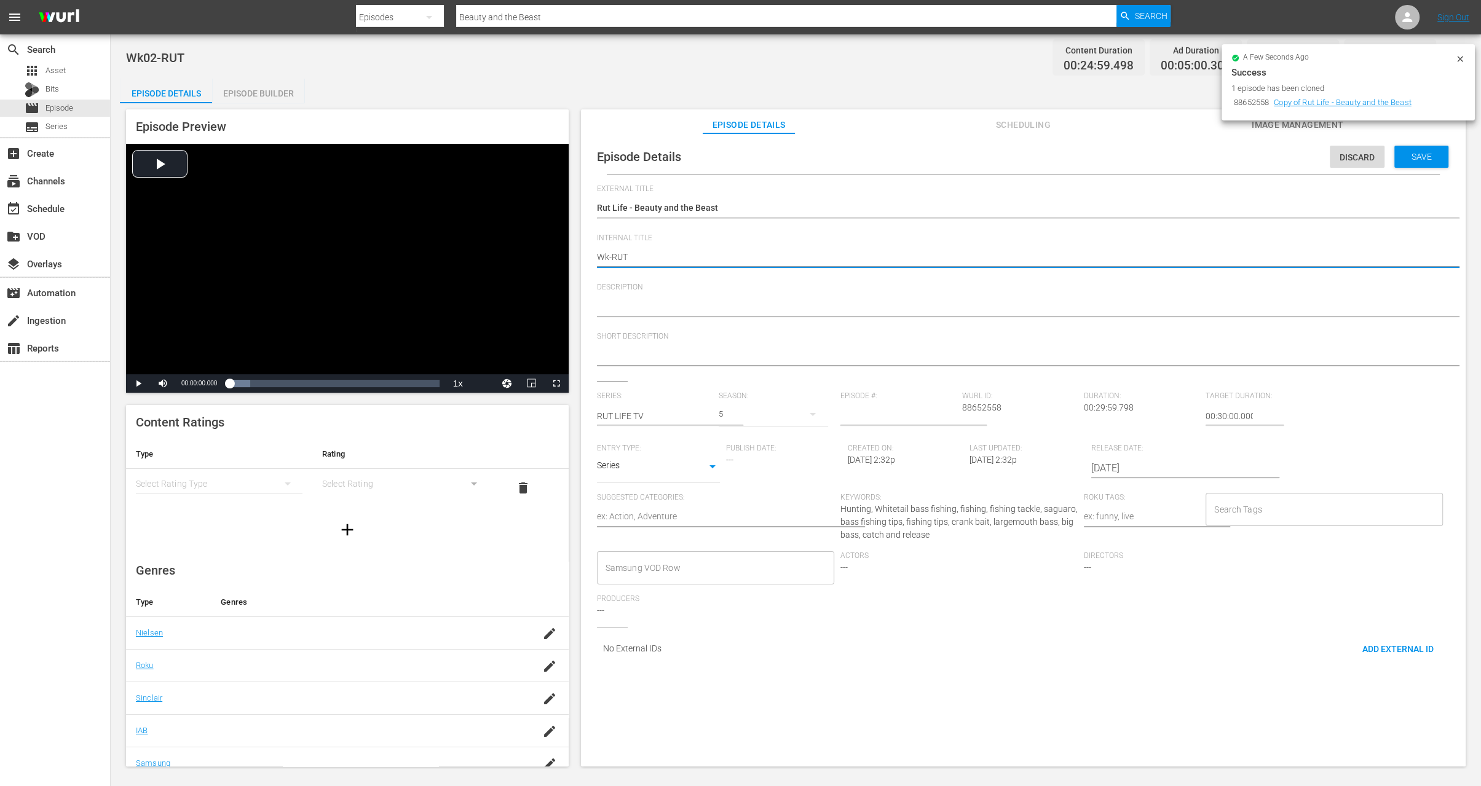
type textarea "Wk3-RUT"
type textarea "Wk35-RUT"
click at [1402, 156] on span "Save" at bounding box center [1422, 157] width 40 height 10
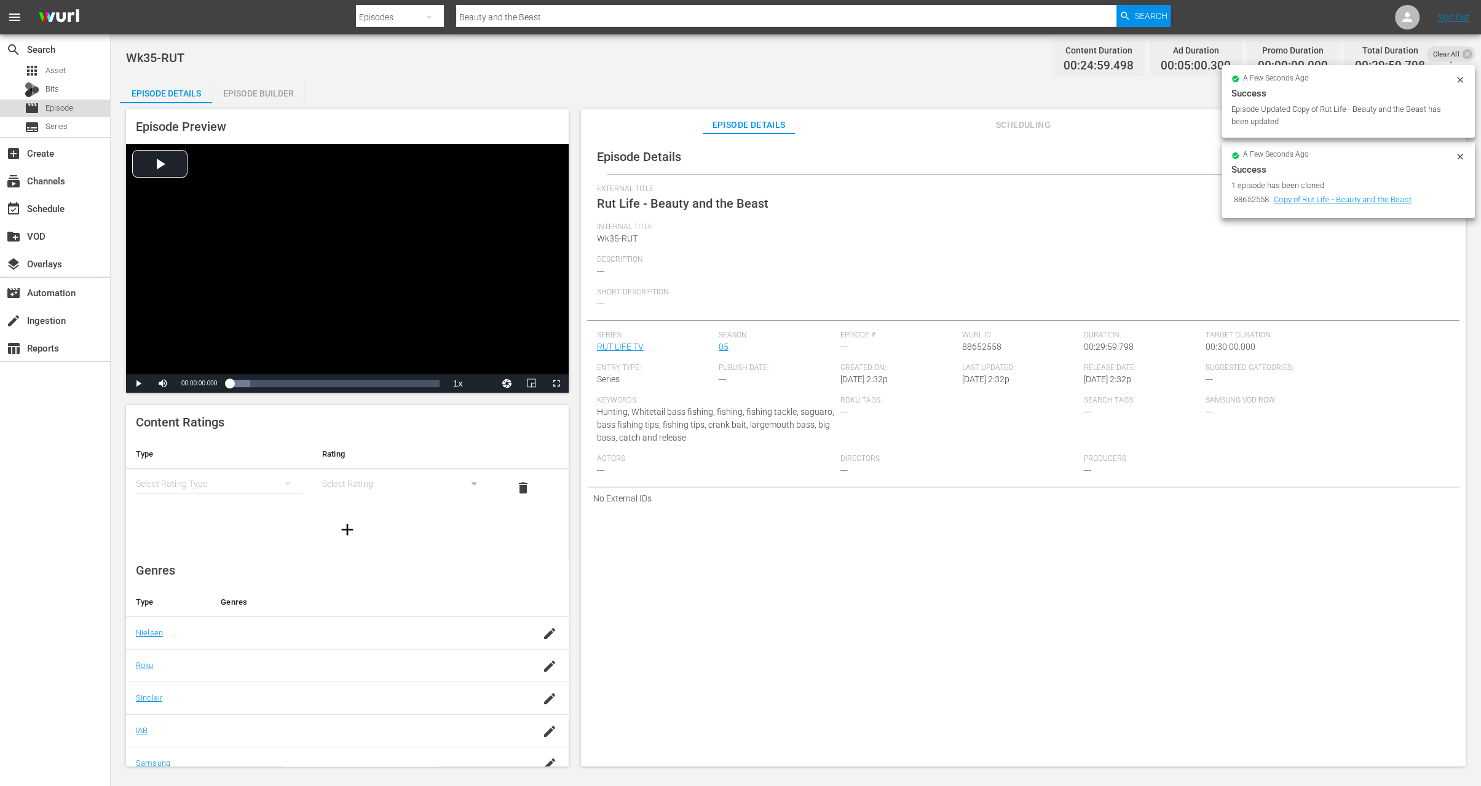
click at [74, 109] on div "movie Episode" at bounding box center [55, 108] width 110 height 17
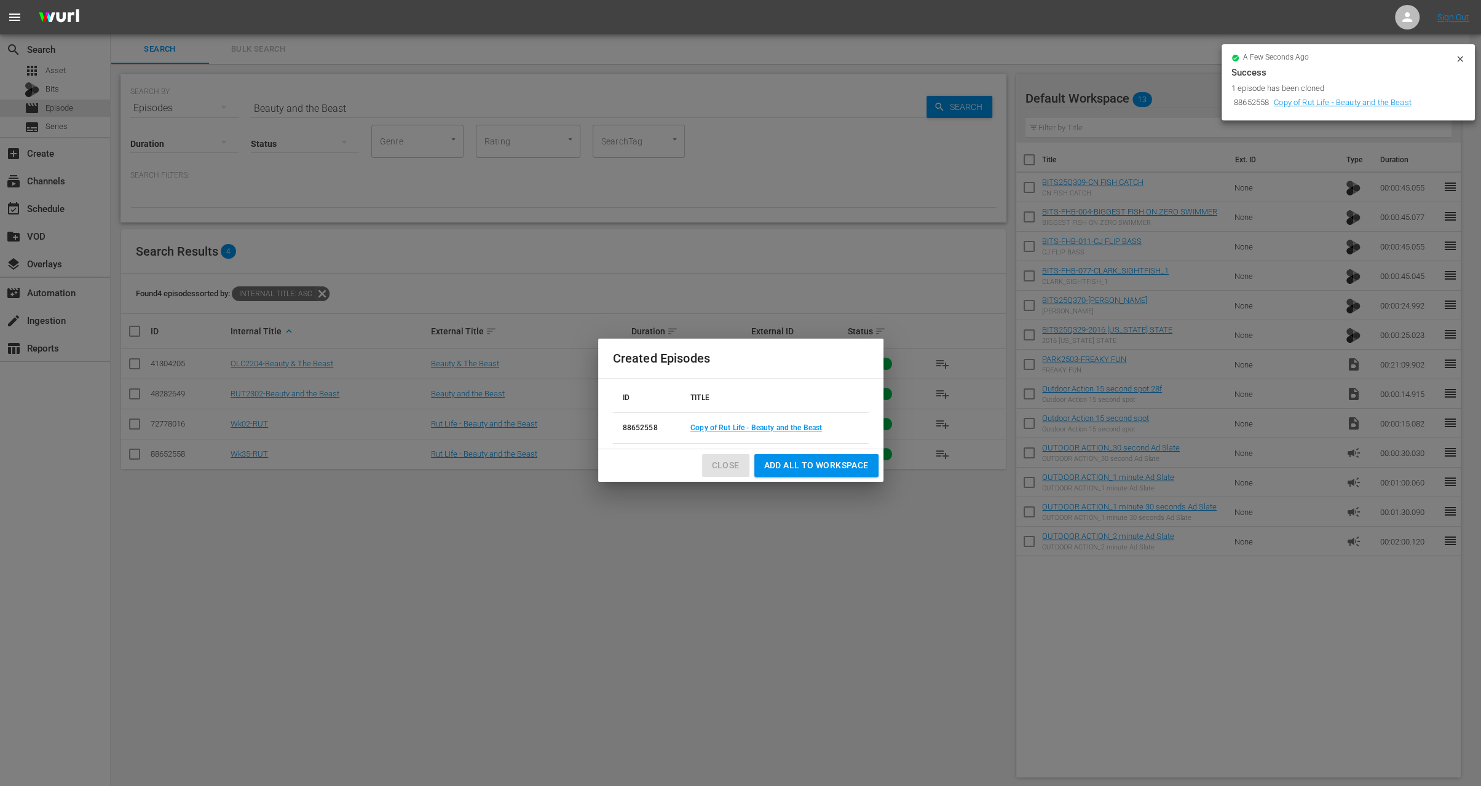
click at [719, 470] on span "Close" at bounding box center [726, 465] width 28 height 15
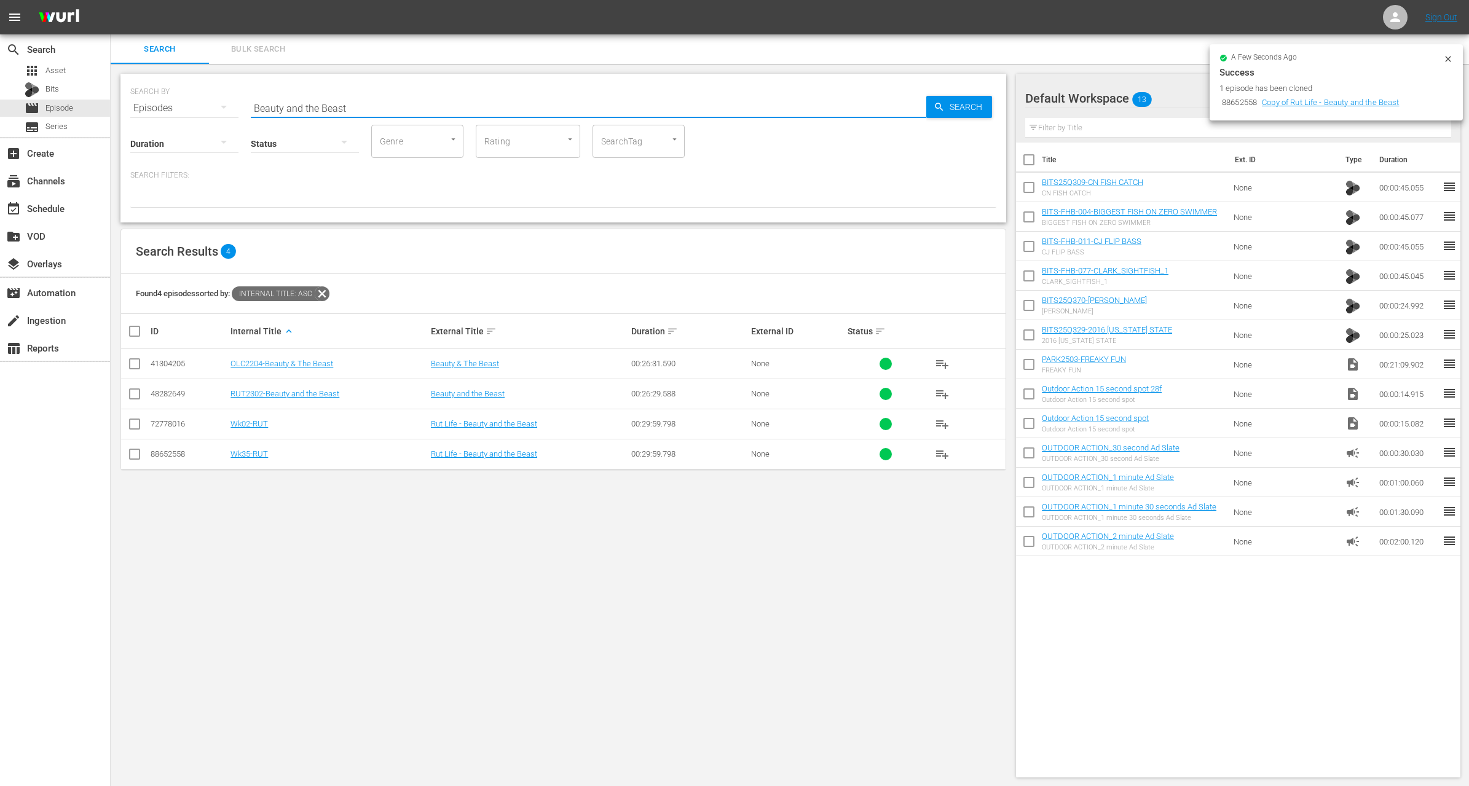
click at [374, 108] on input "Beauty and the Beast" at bounding box center [589, 108] width 676 height 30
paste input "We’re Back in Gorge-ous Colorado"
type input "We’re Back in Gorge-ous Colorado"
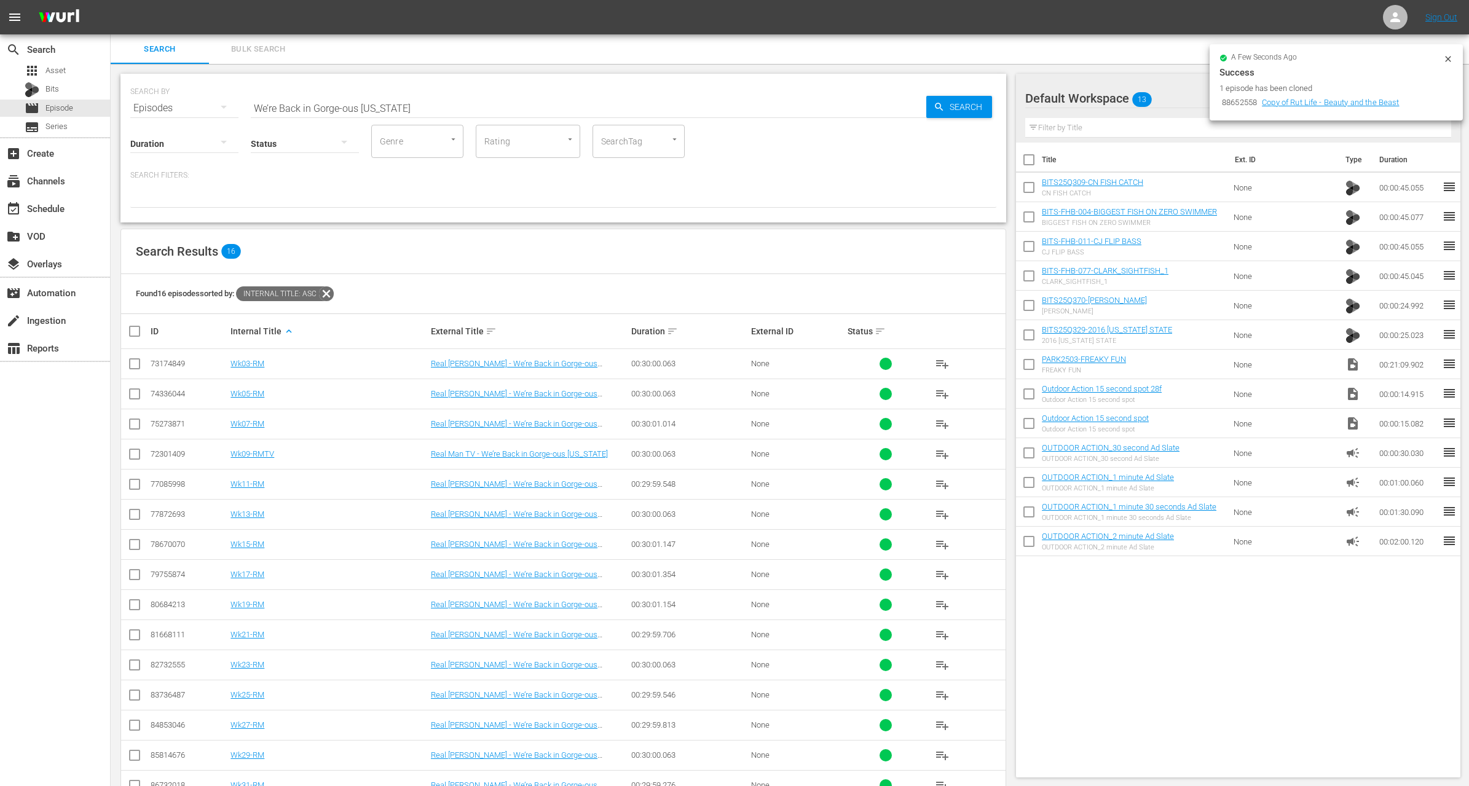
click at [397, 184] on div "Search Filters:" at bounding box center [563, 189] width 866 height 38
click at [448, 233] on div "Search Results 16" at bounding box center [563, 251] width 885 height 45
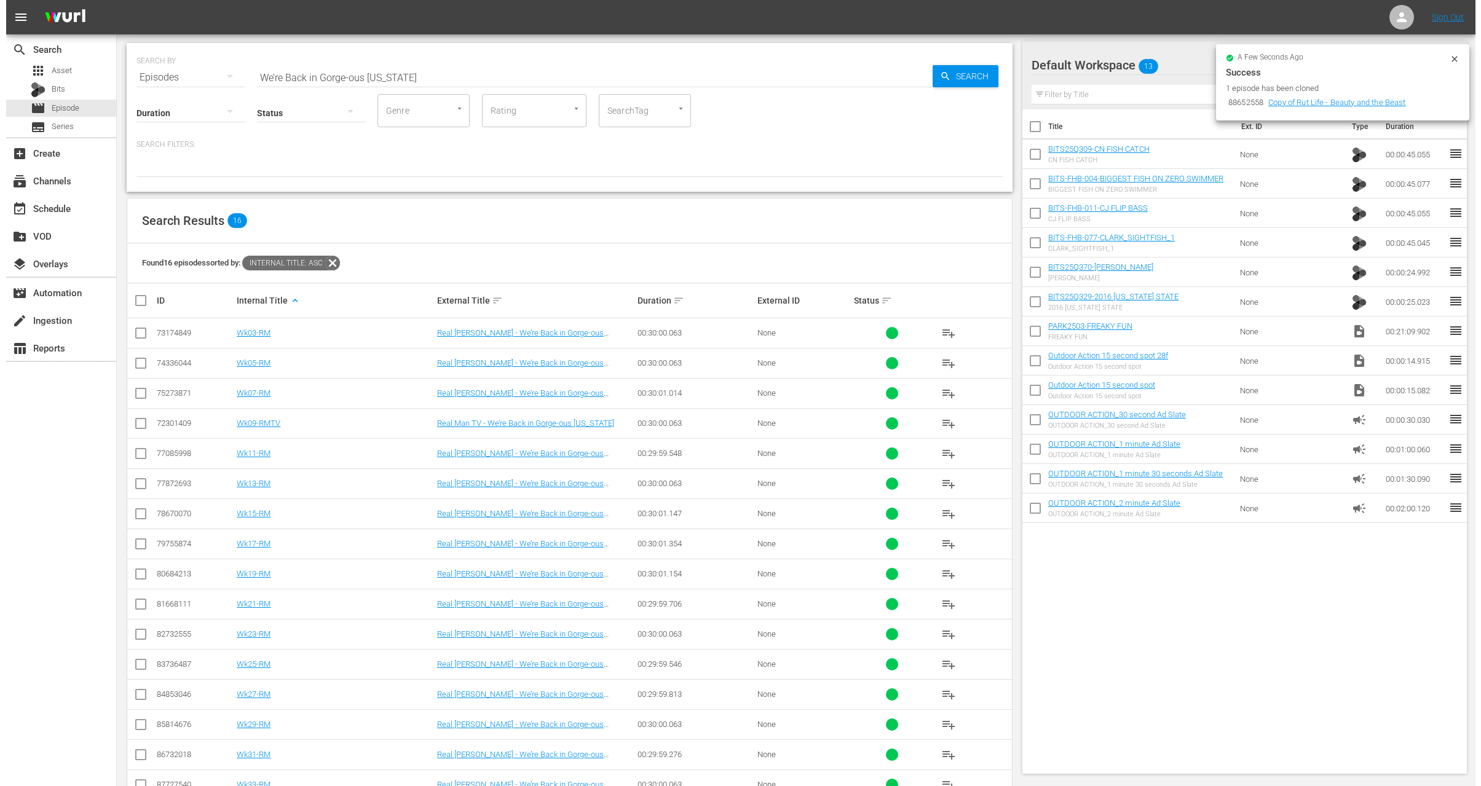
scroll to position [63, 0]
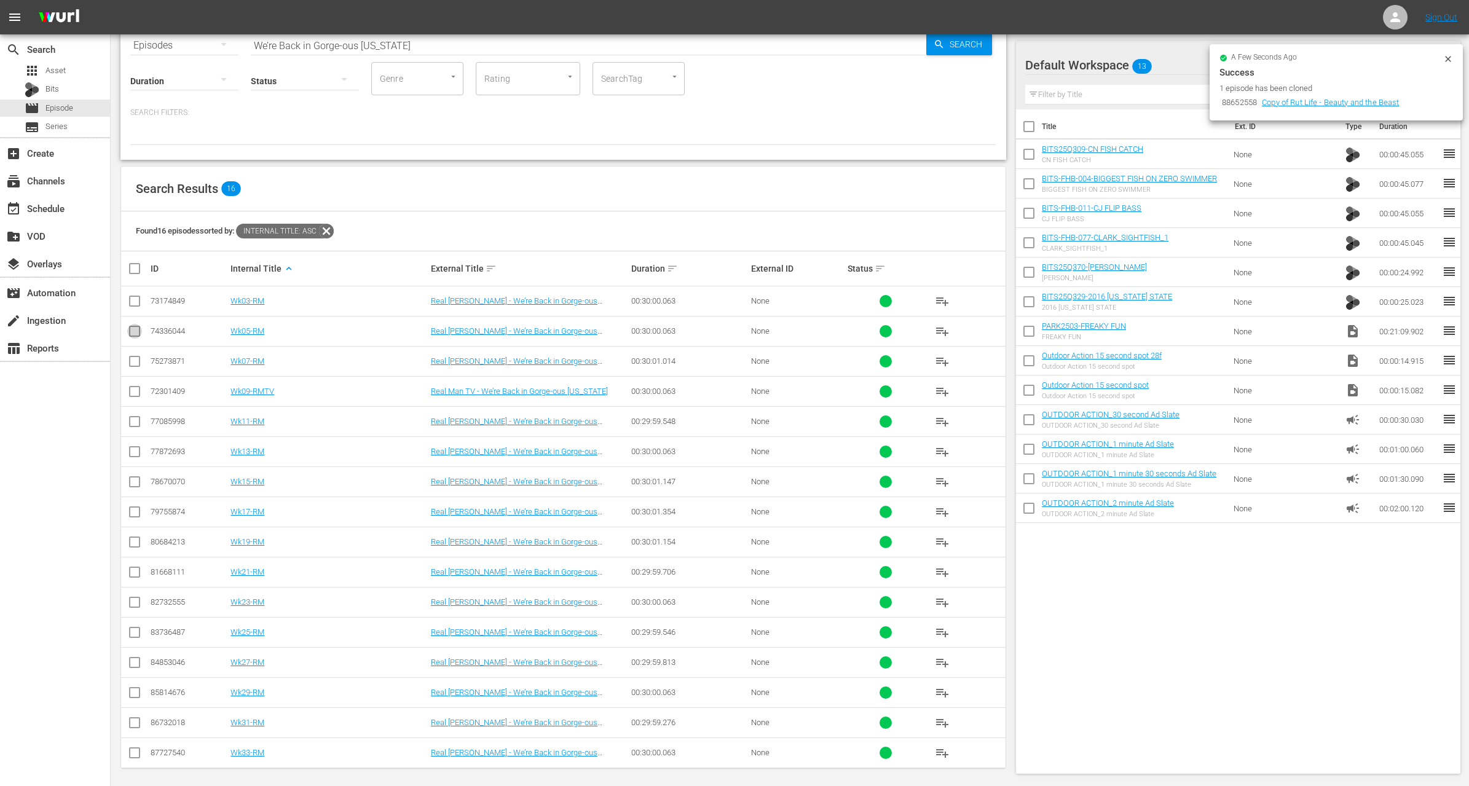
click at [130, 332] on input "checkbox" at bounding box center [134, 333] width 15 height 15
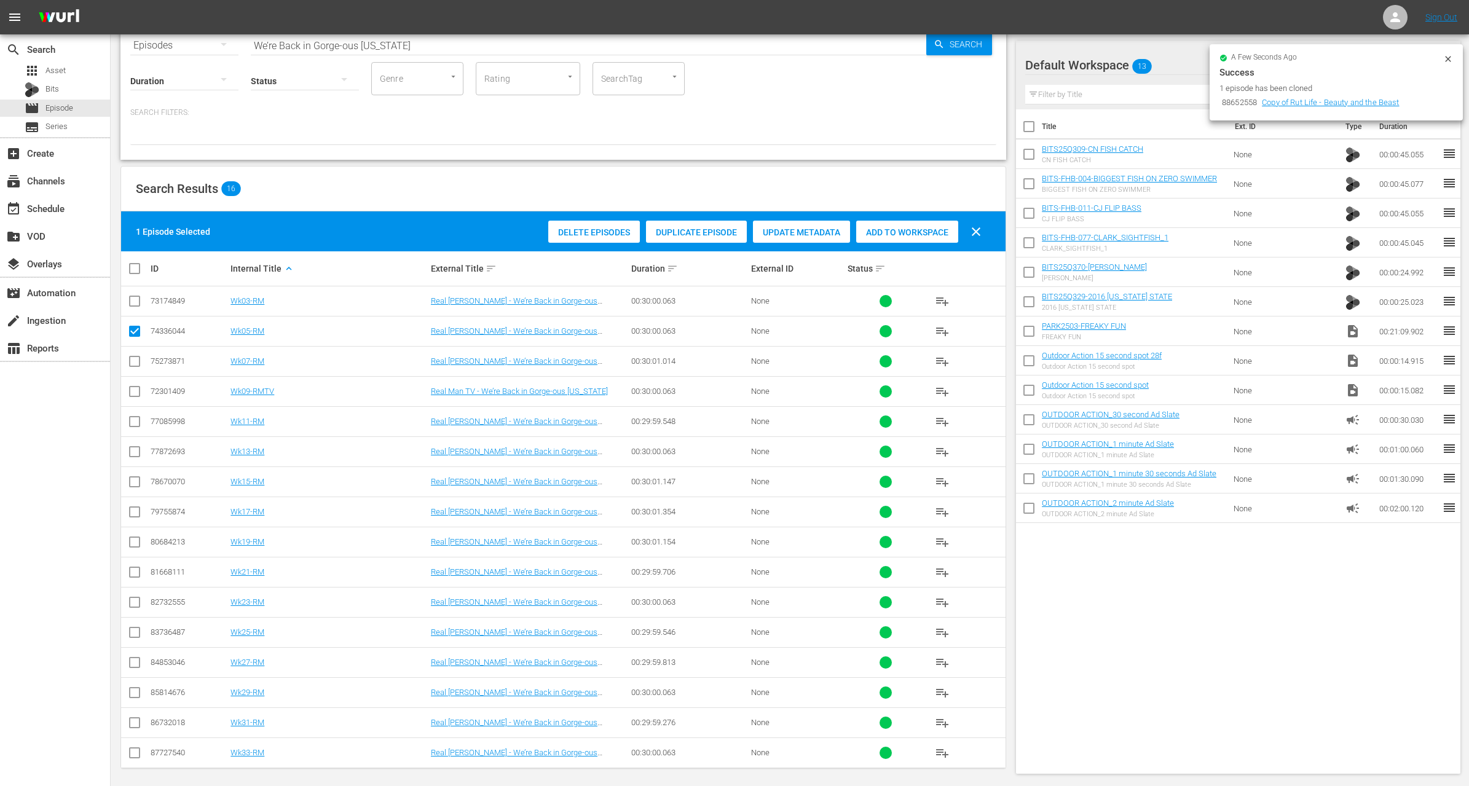
click at [706, 225] on div "Duplicate Episode" at bounding box center [696, 232] width 101 height 23
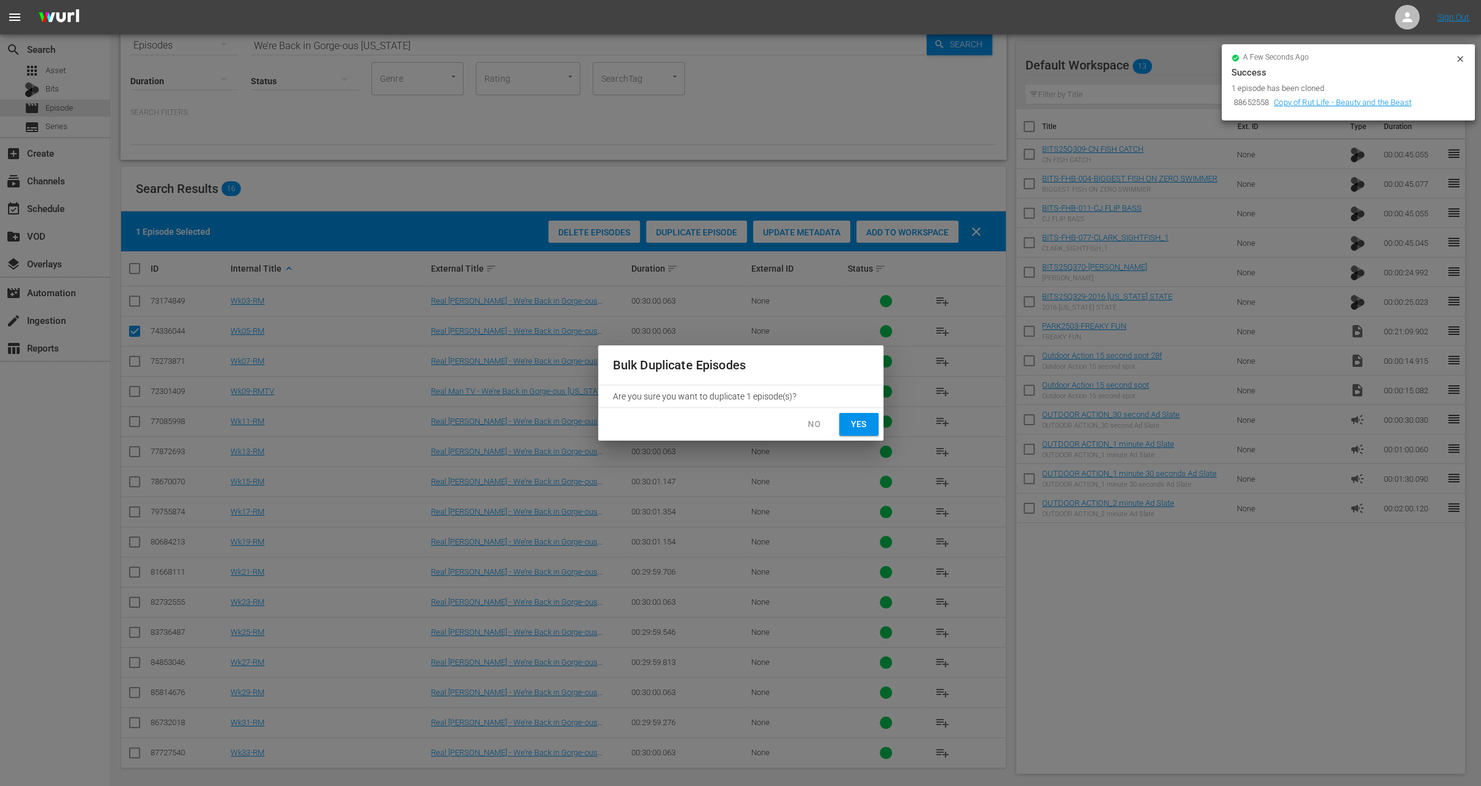
click at [865, 424] on span "Yes" at bounding box center [859, 424] width 20 height 15
checkbox input "false"
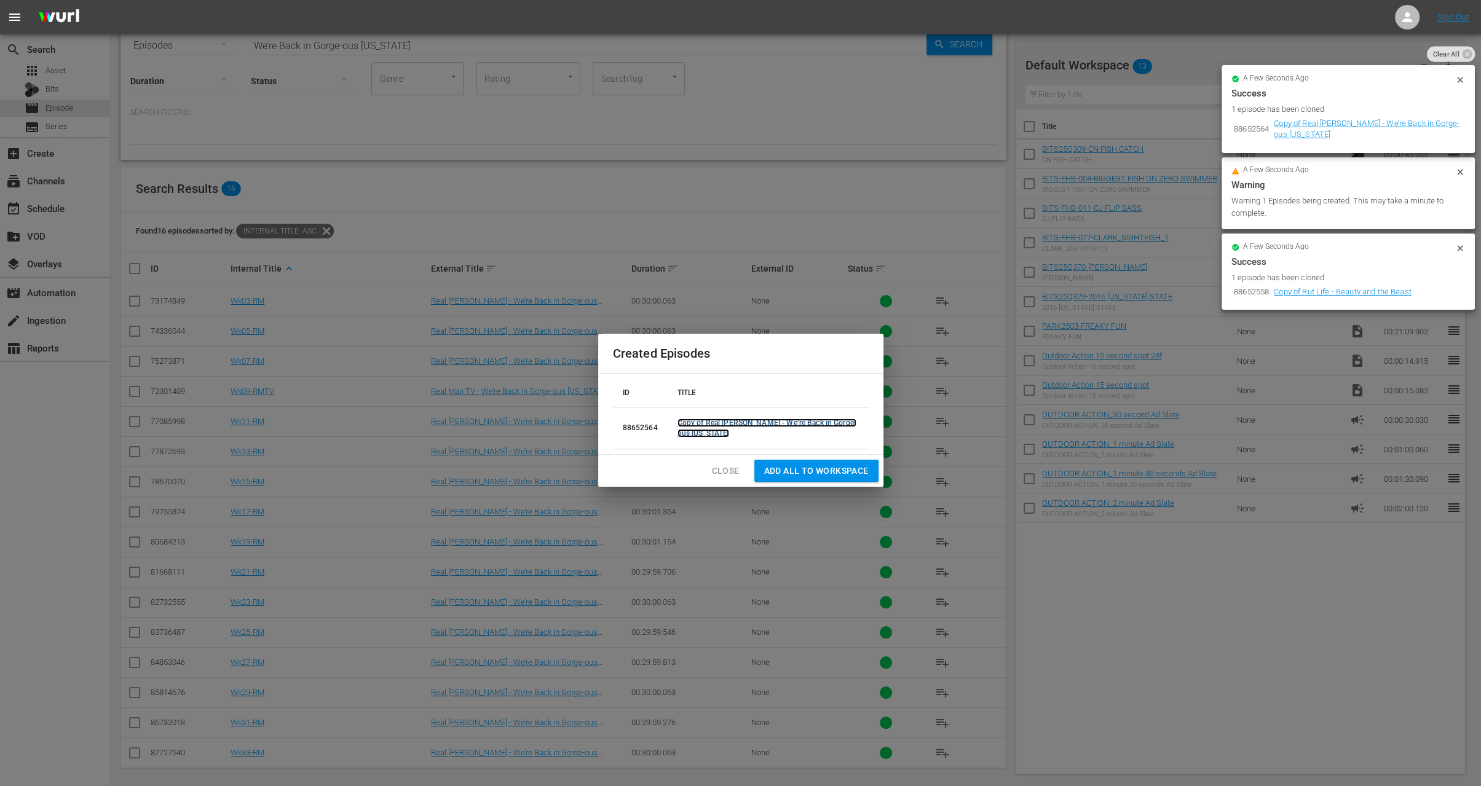
click at [695, 437] on link "Copy of Real Mann - We’re Back in Gorge-ous Colorado" at bounding box center [767, 428] width 179 height 19
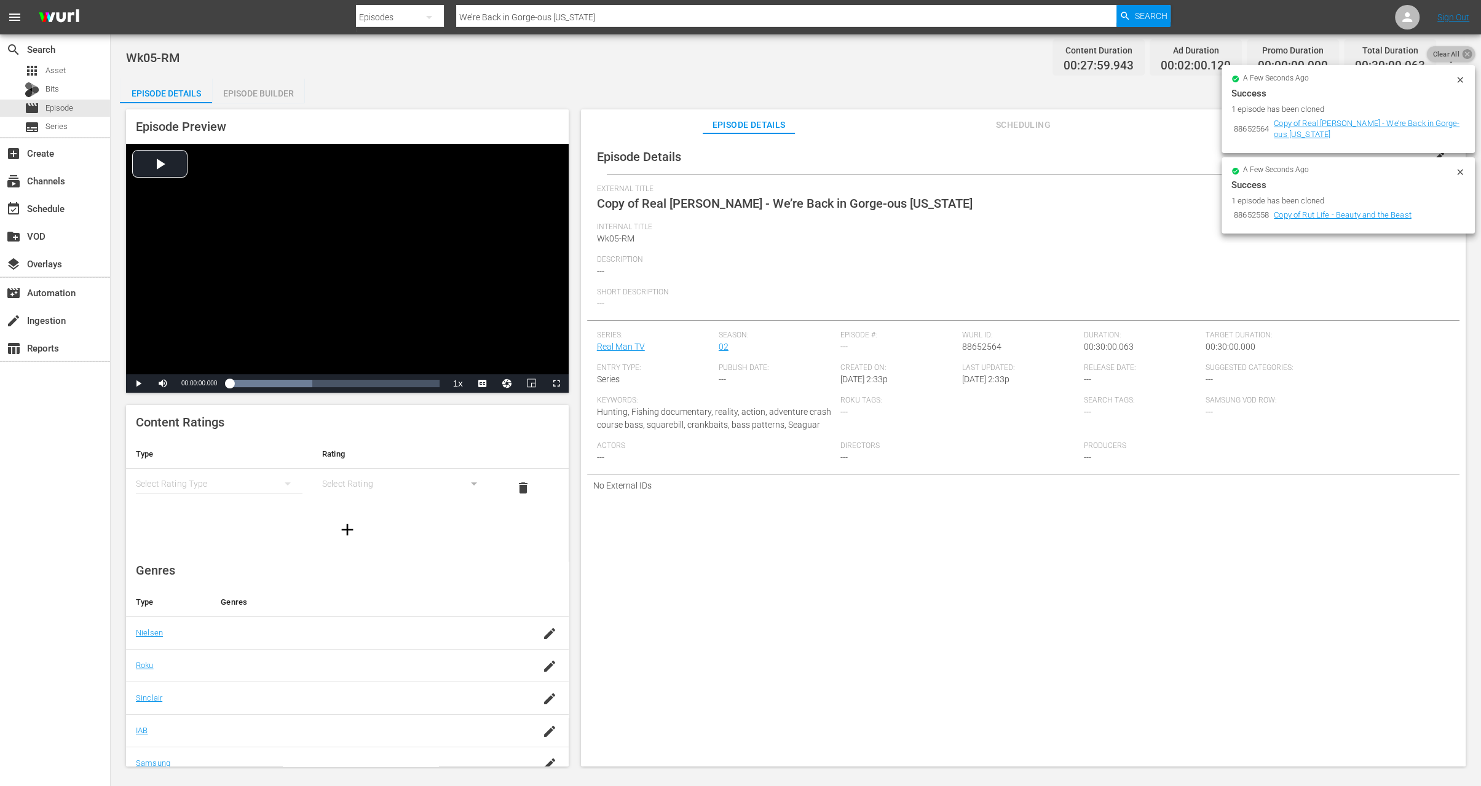
click at [1466, 54] on icon at bounding box center [1467, 54] width 12 height 12
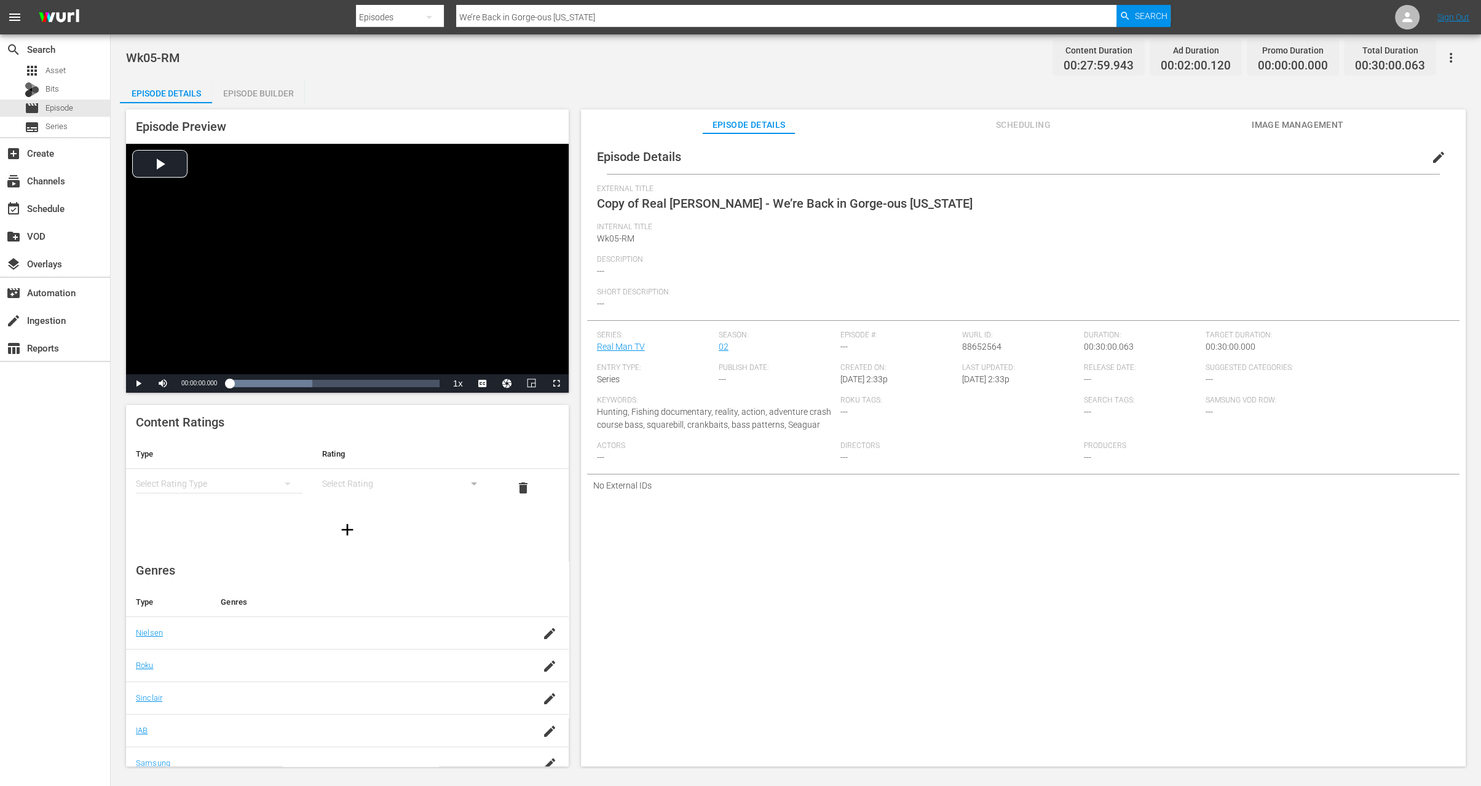
click at [1431, 162] on span "edit" at bounding box center [1438, 157] width 15 height 15
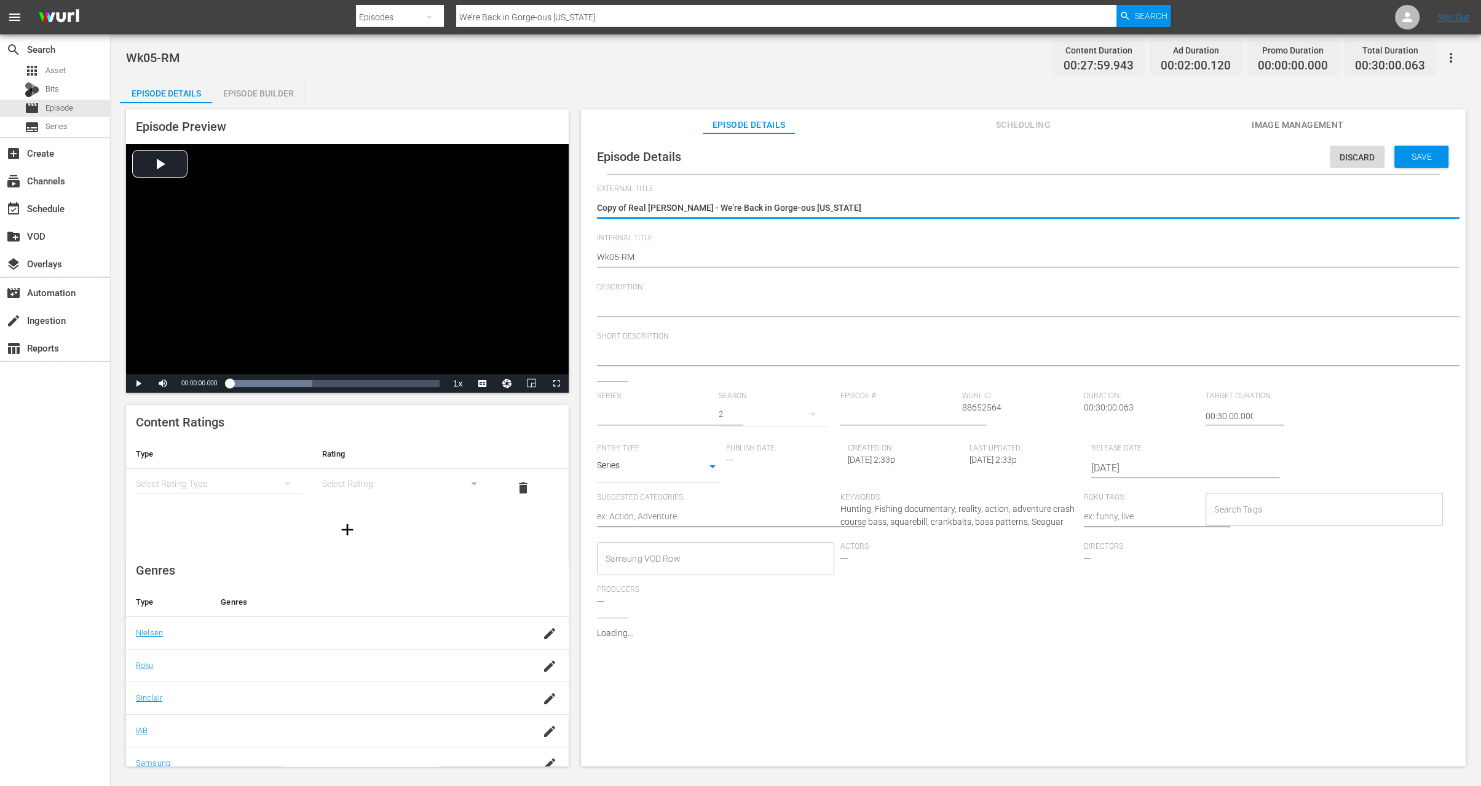
type input "Real Man TV"
click at [629, 204] on textarea "Copy of Real Mann - We’re Back in Gorge-ous Colorado" at bounding box center [1020, 209] width 847 height 15
type textarea "Copy ofReal Mann - We’re Back in Gorge-ous Colorado"
type textarea "Copy oReal Mann - We’re Back in Gorge-ous Colorado"
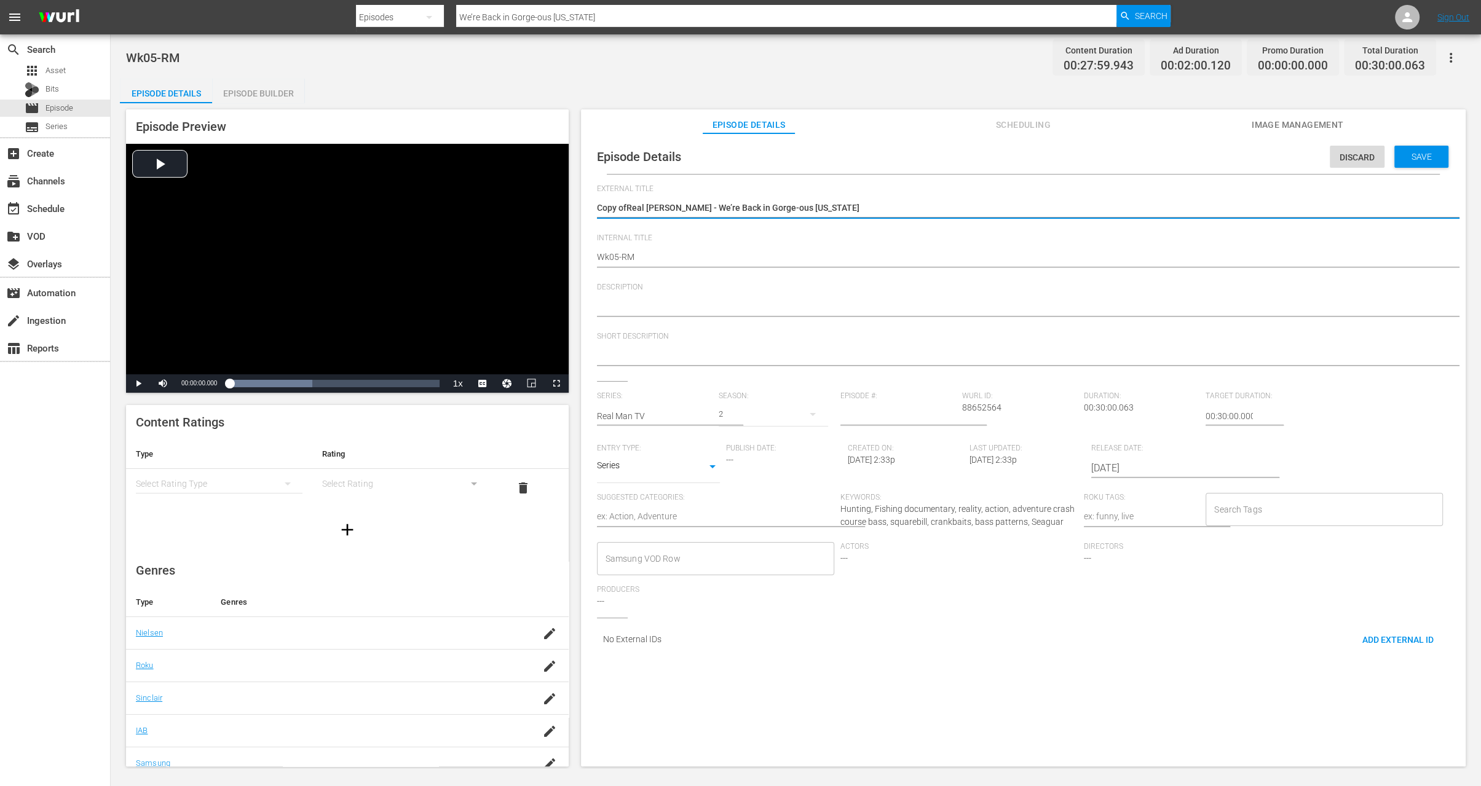
type textarea "Copy oReal Mann - We’re Back in Gorge-ous Colorado"
type textarea "Copy Real Mann - We’re Back in Gorge-ous Colorado"
type textarea "CopyReal Mann - We’re Back in Gorge-ous Colorado"
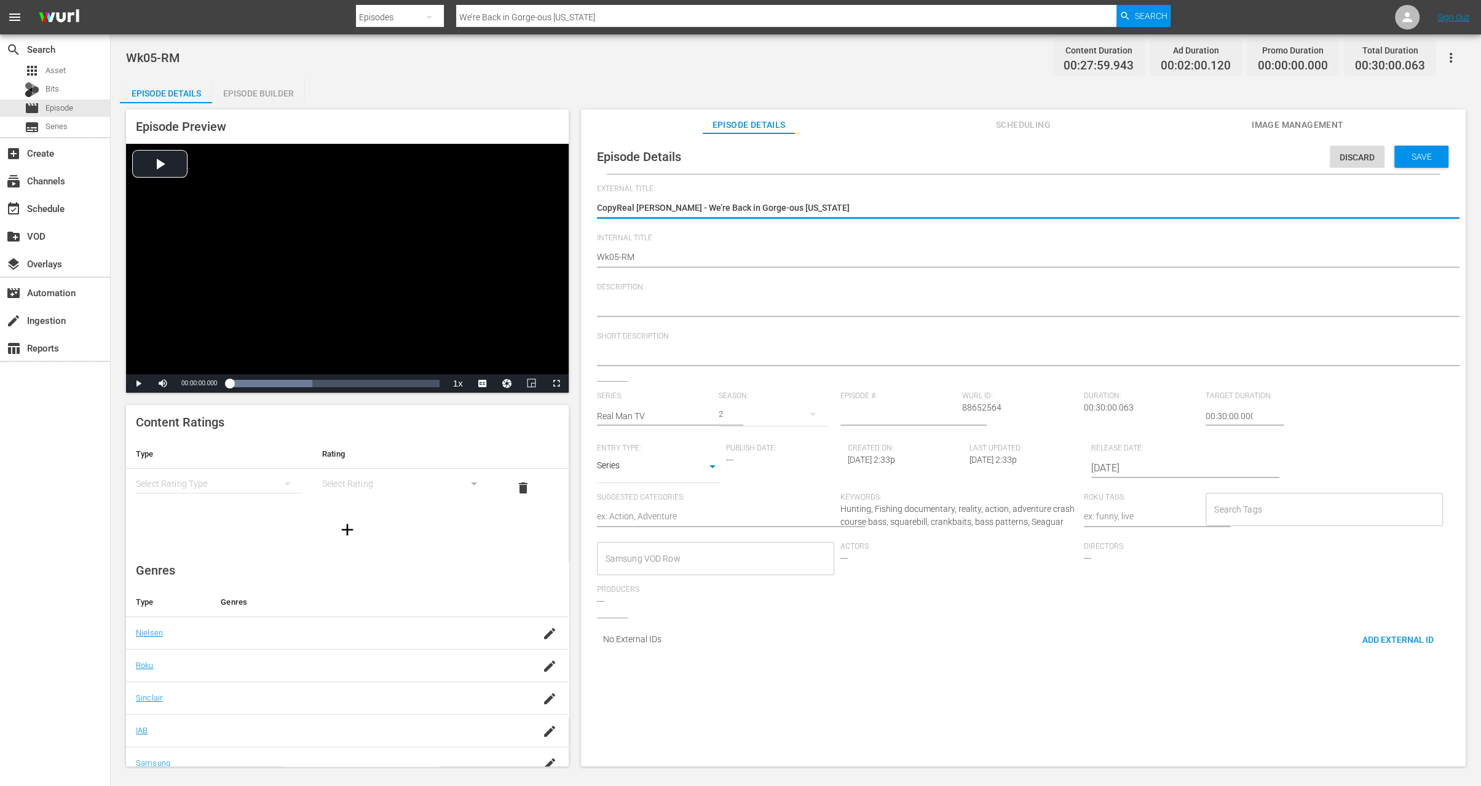
type textarea "CopReal Mann - We’re Back in Gorge-ous Colorado"
type textarea "CoReal Mann - We’re Back in Gorge-ous Colorado"
type textarea "CReal Mann - We’re Back in Gorge-ous Colorado"
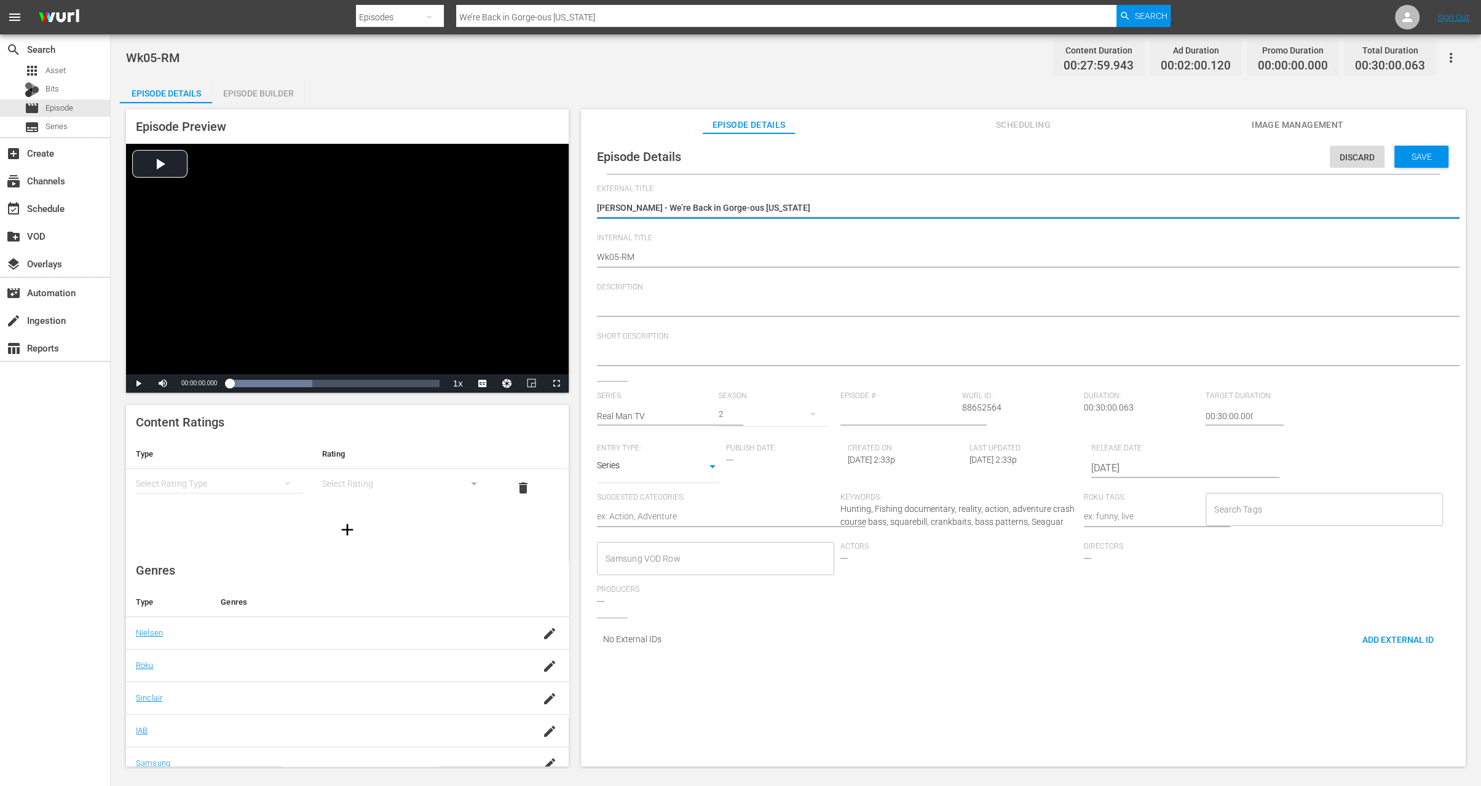
type textarea "CReal Mann - We’re Back in Gorge-ous Colorado"
type textarea "Real Mann - We’re Back in Gorge-ous Colorado"
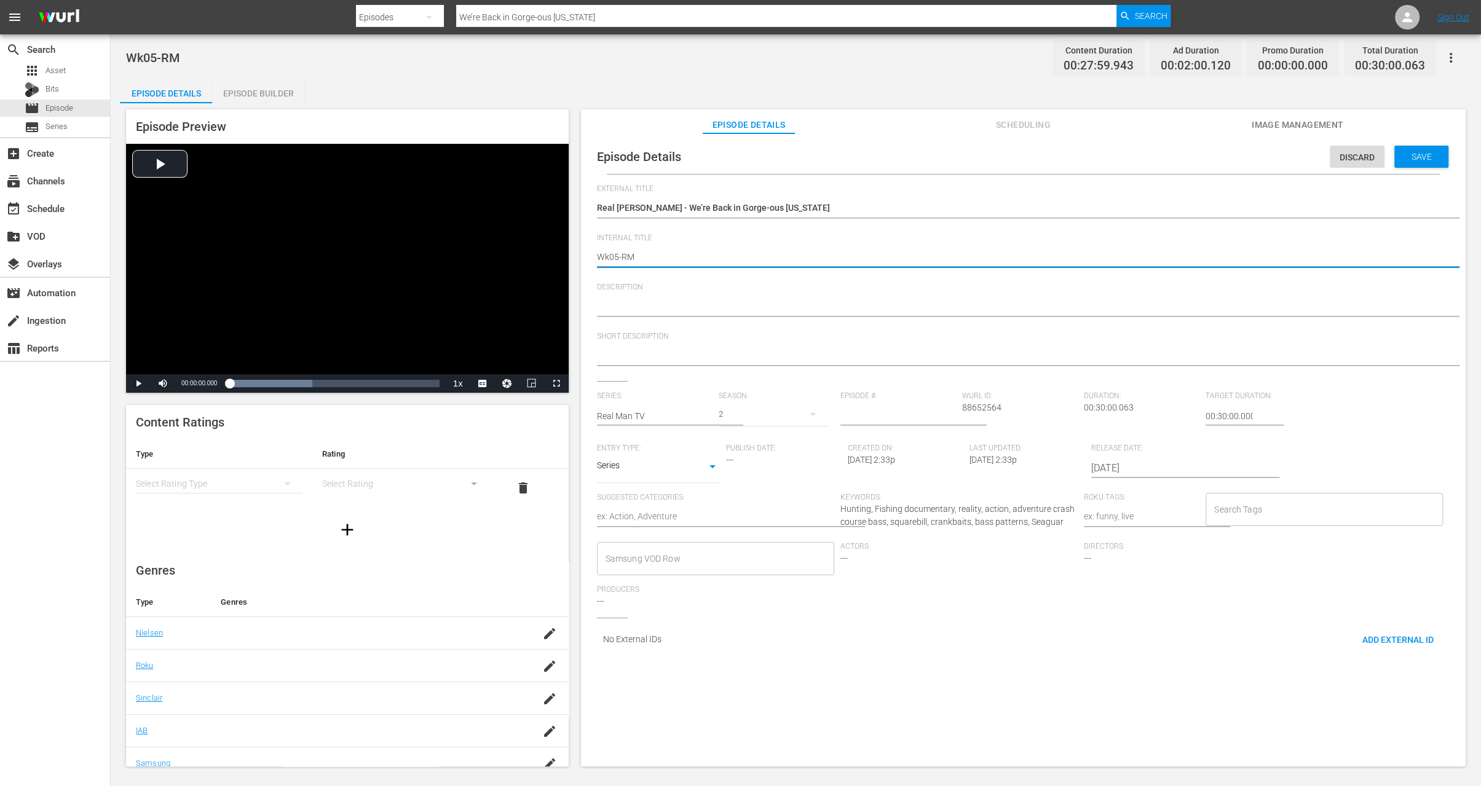
type textarea "Wk5-RM"
type textarea "Wk35-RM"
click at [1420, 158] on span "Save" at bounding box center [1422, 157] width 40 height 10
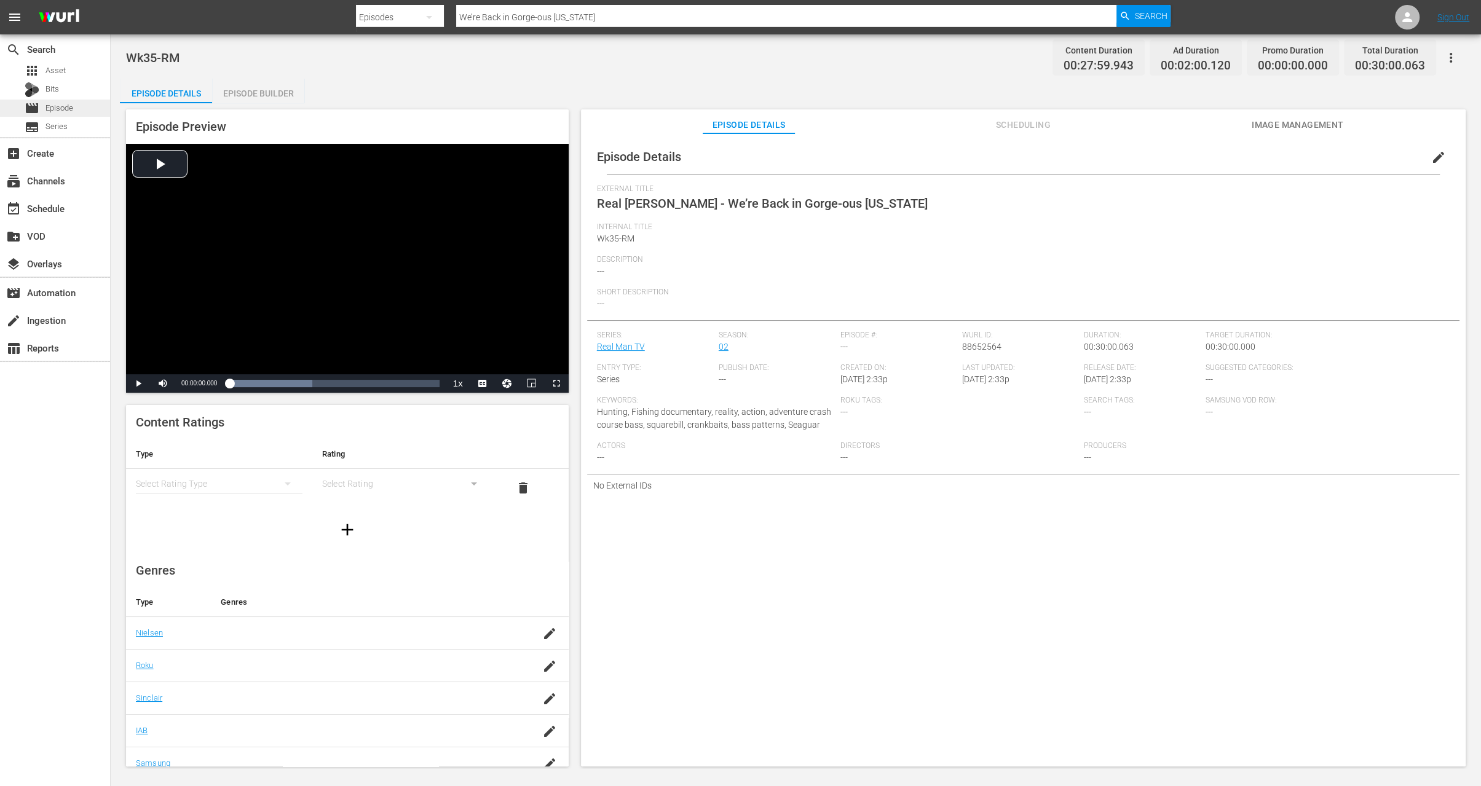
click at [69, 109] on span "Episode" at bounding box center [59, 108] width 28 height 12
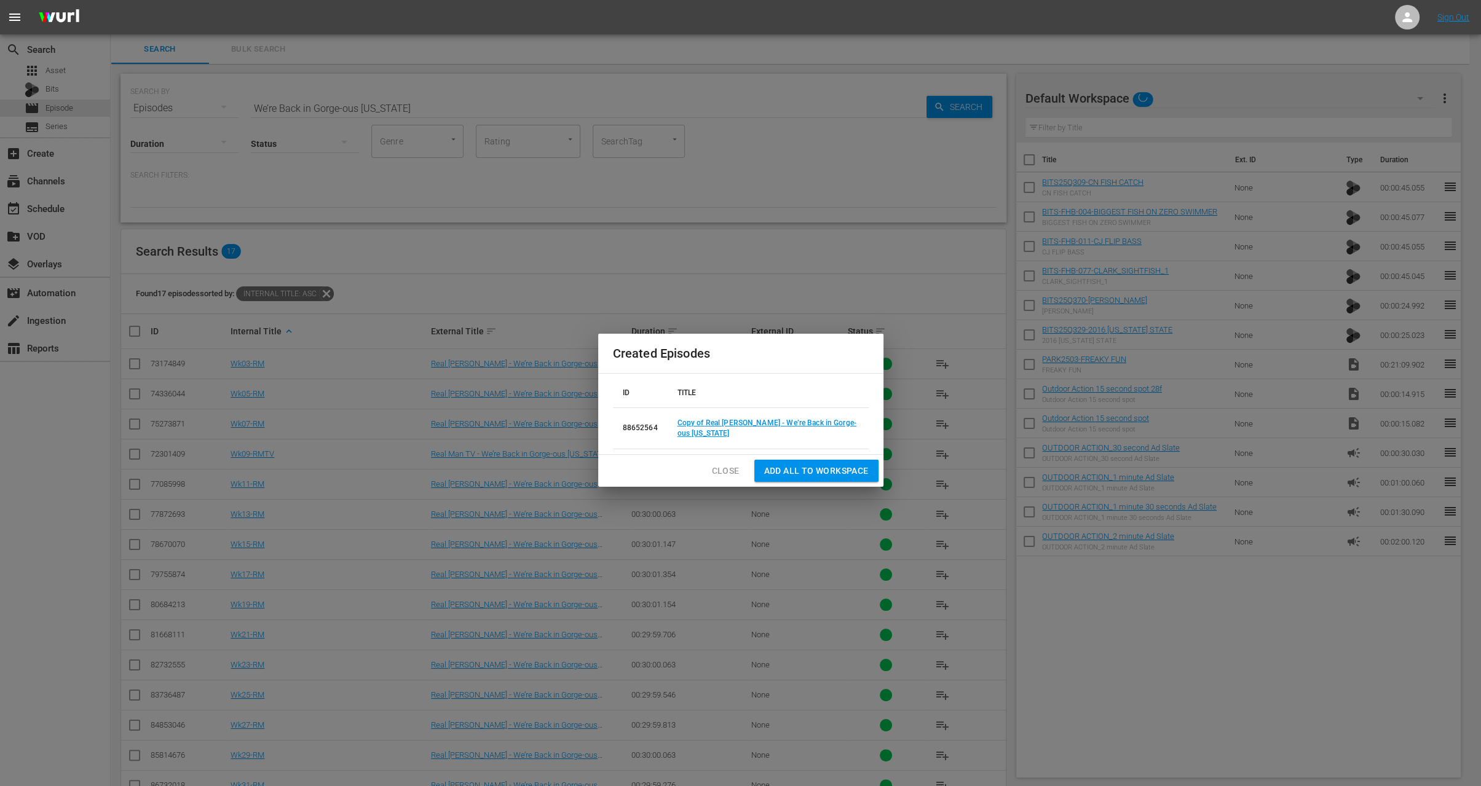
click at [731, 472] on span "Close" at bounding box center [726, 471] width 28 height 15
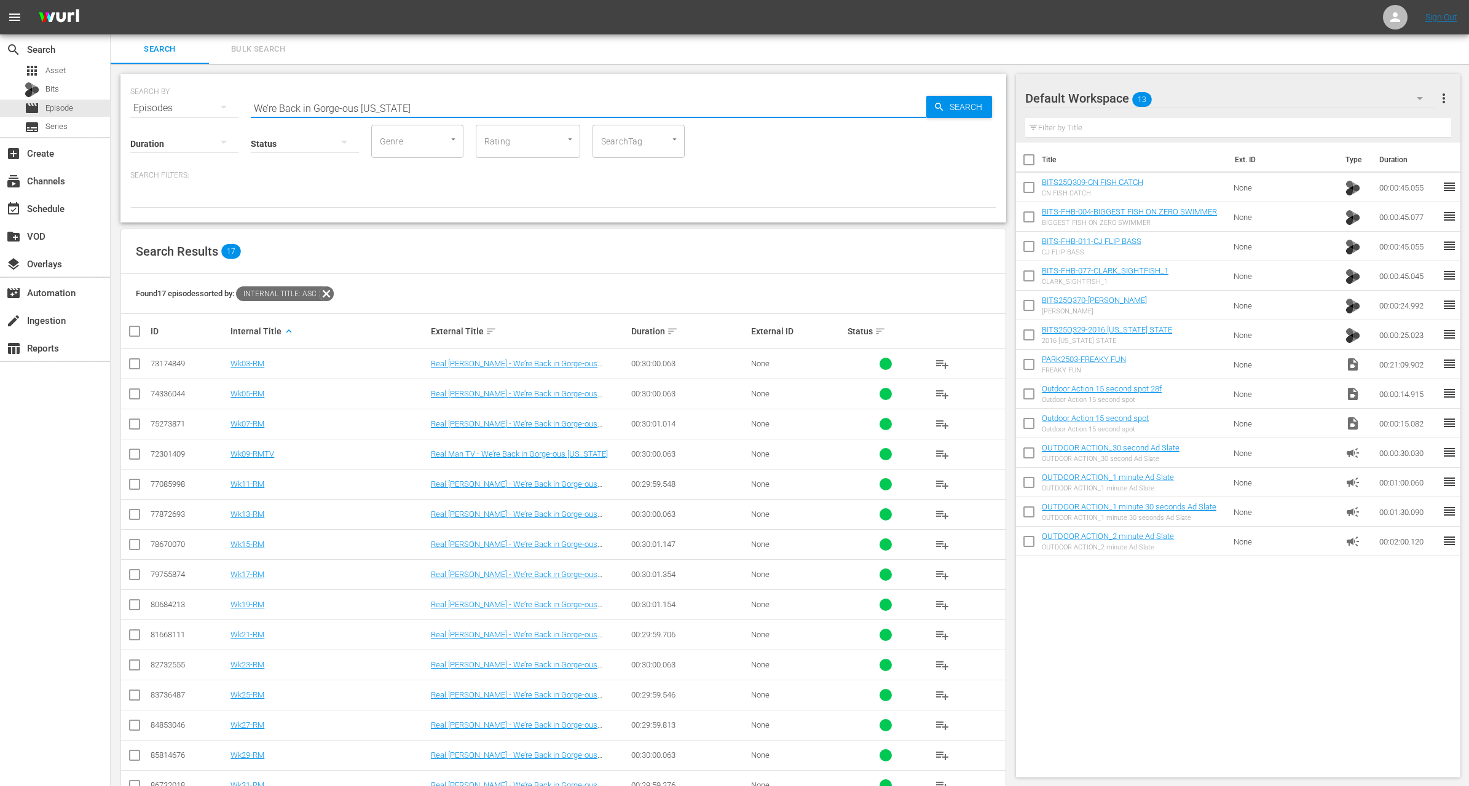
click at [444, 106] on input "We’re Back in Gorge-ous Colorado" at bounding box center [589, 108] width 676 height 30
paste input "Port Mansfield Family Affair"
type input "Port Mansfield Family Affair"
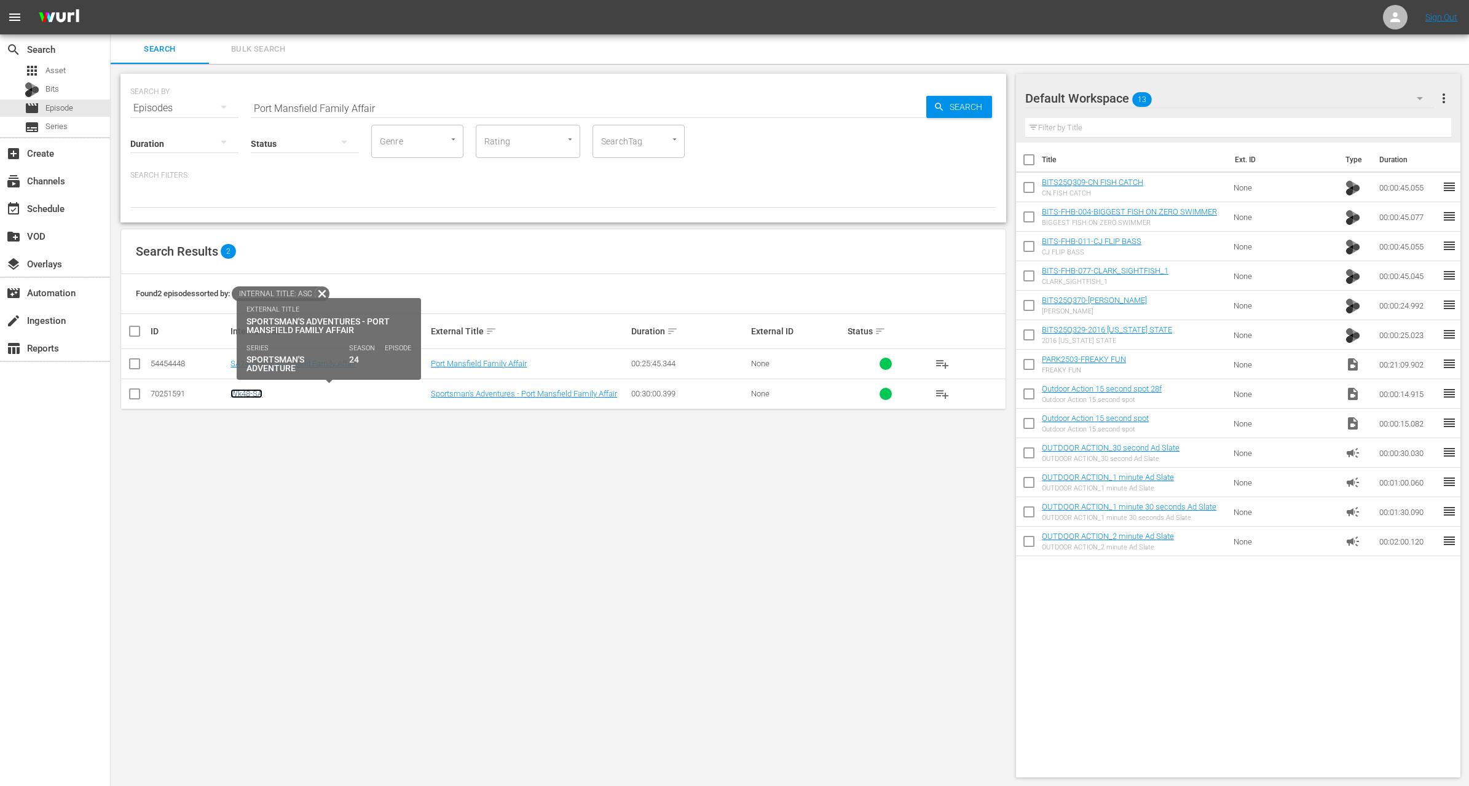
click at [254, 394] on link "Wk48-SA" at bounding box center [247, 393] width 32 height 9
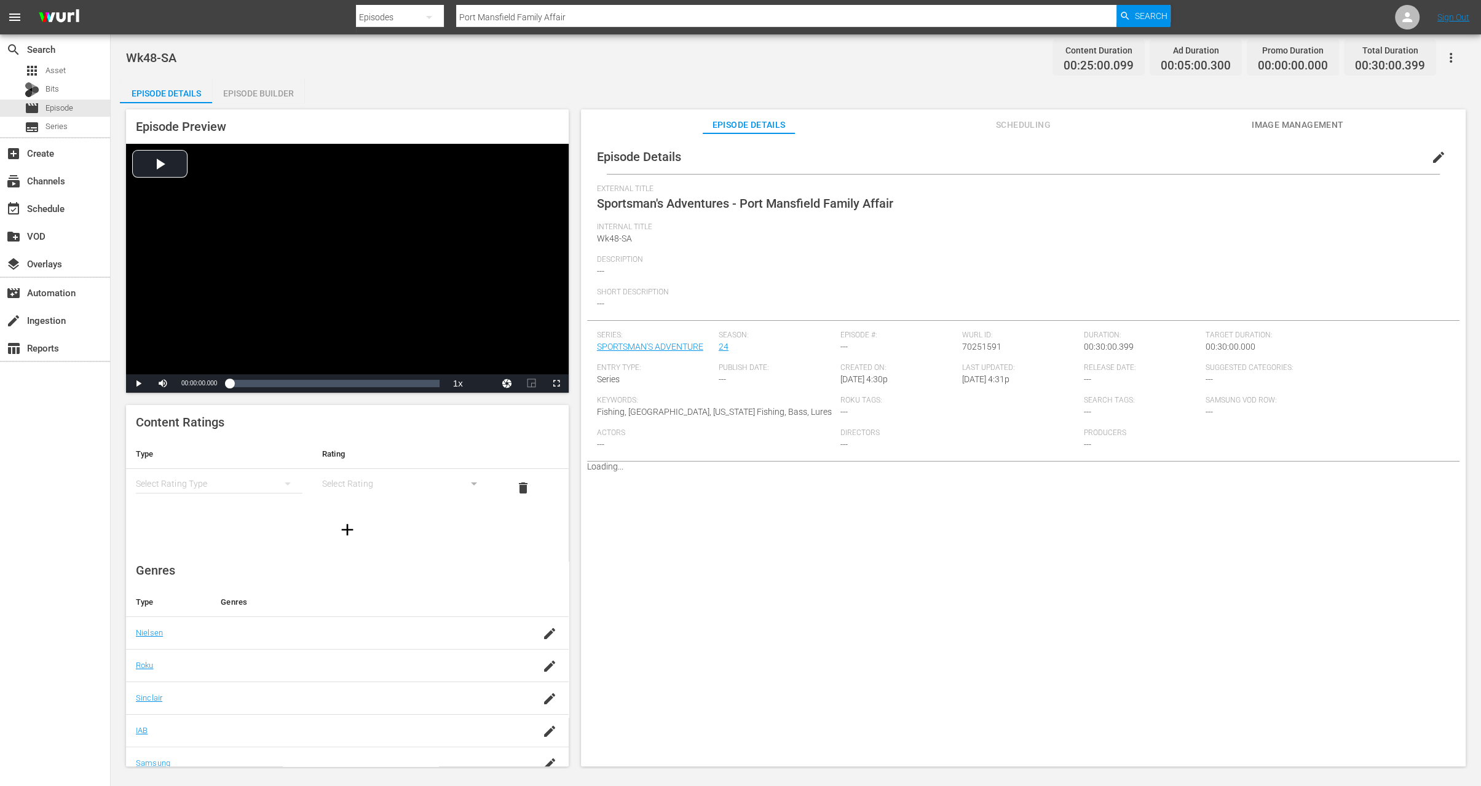
click at [1432, 156] on span "edit" at bounding box center [1438, 157] width 15 height 15
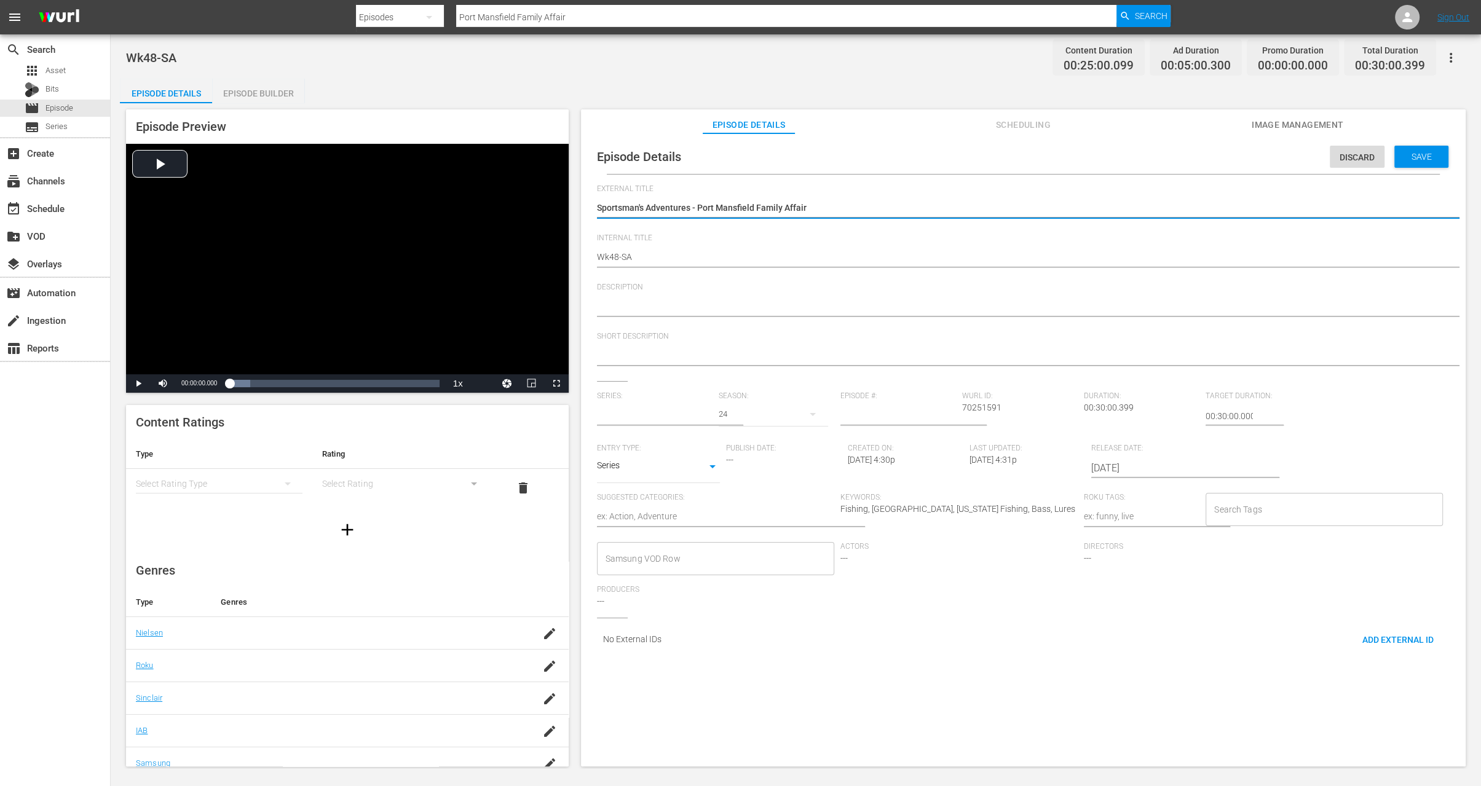
type input "SPORTSMAN'S ADVENTURE"
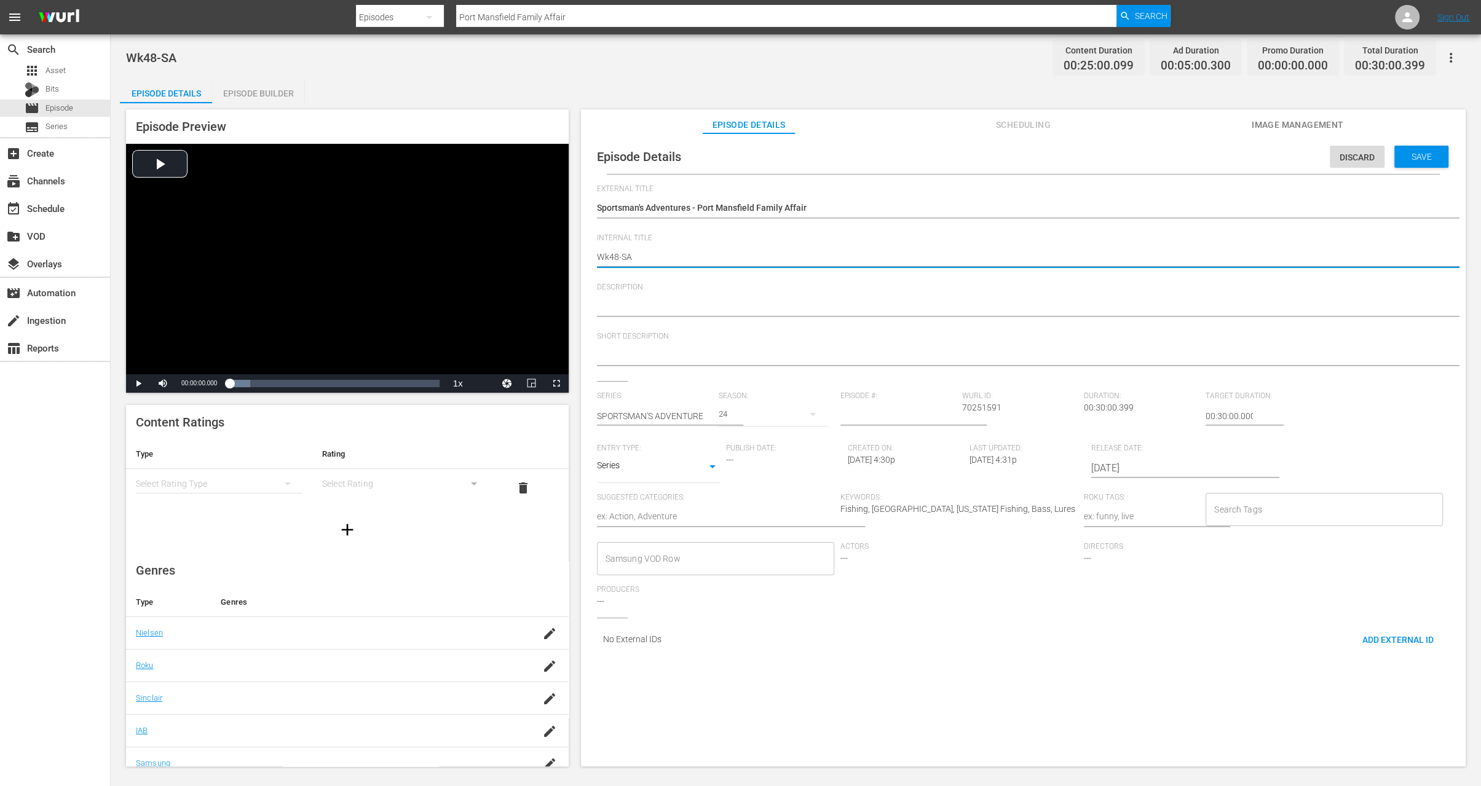
type textarea "Wk4-SA"
type textarea "Wk-SA"
type textarea "Wk3-SA"
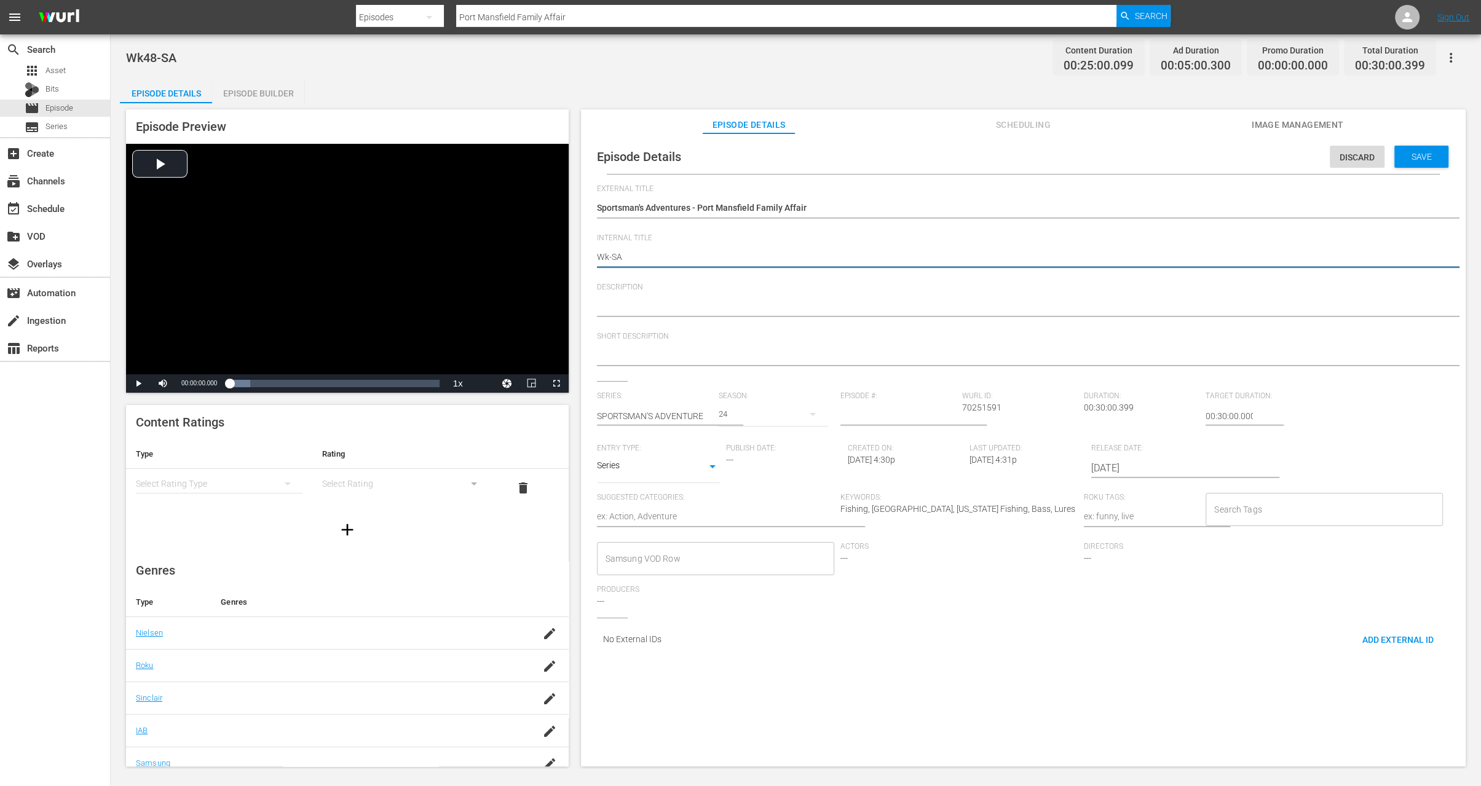
type textarea "Wk3-SA"
type textarea "Wk35-SA"
click at [1428, 152] on span "Save" at bounding box center [1422, 157] width 40 height 10
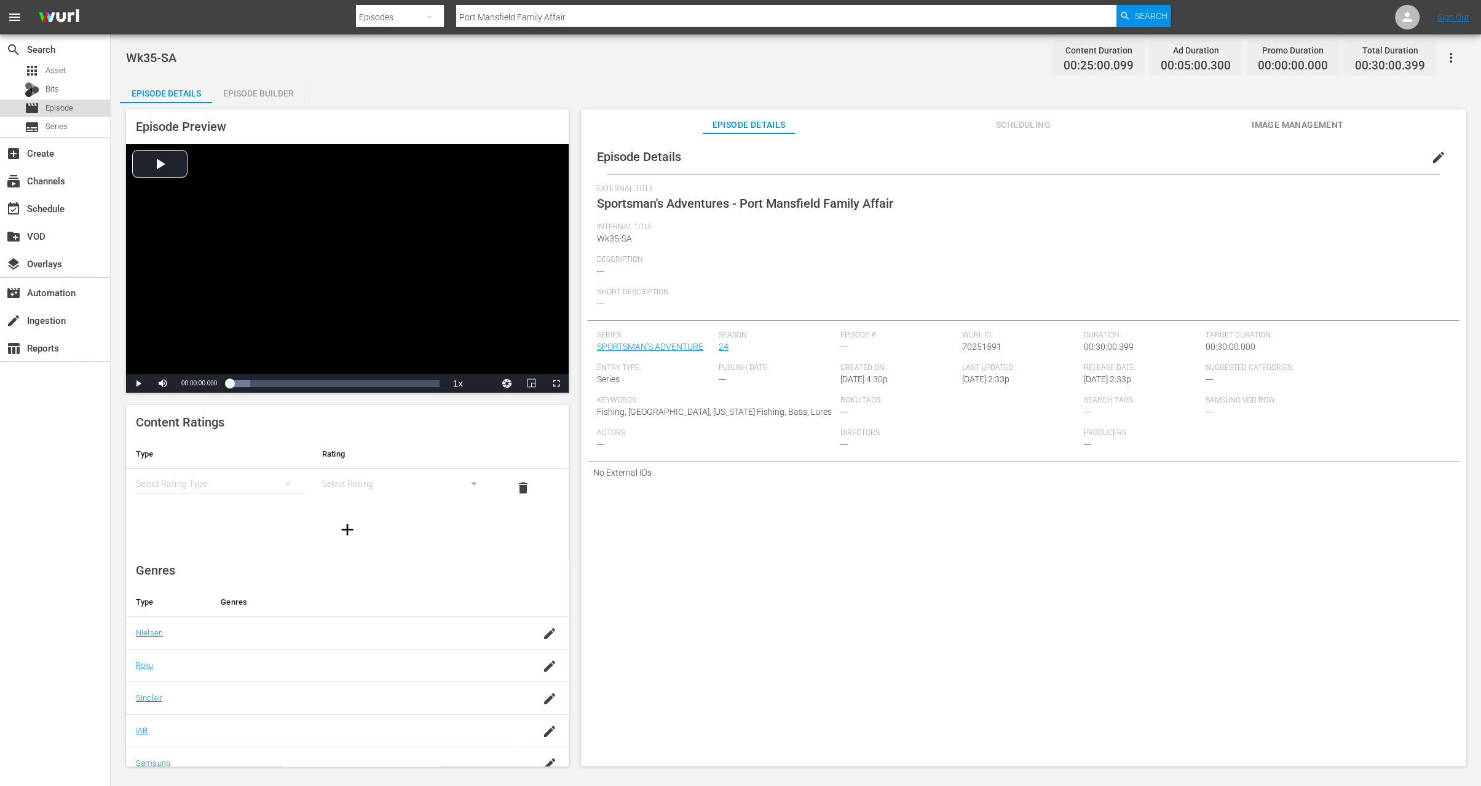
click at [56, 105] on span "Episode" at bounding box center [59, 108] width 28 height 12
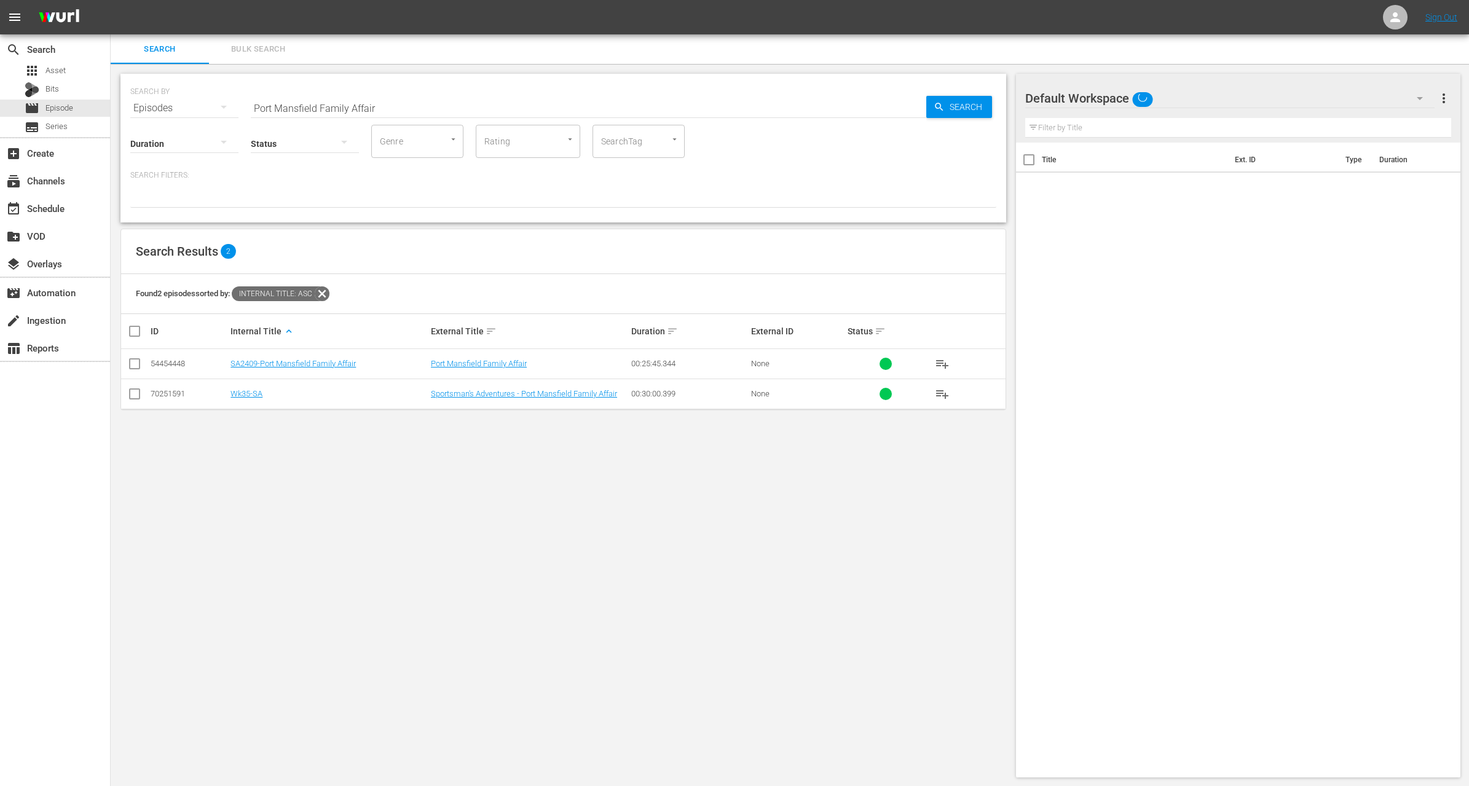
click at [347, 109] on input "Port Mansfield Family Affair" at bounding box center [589, 108] width 676 height 30
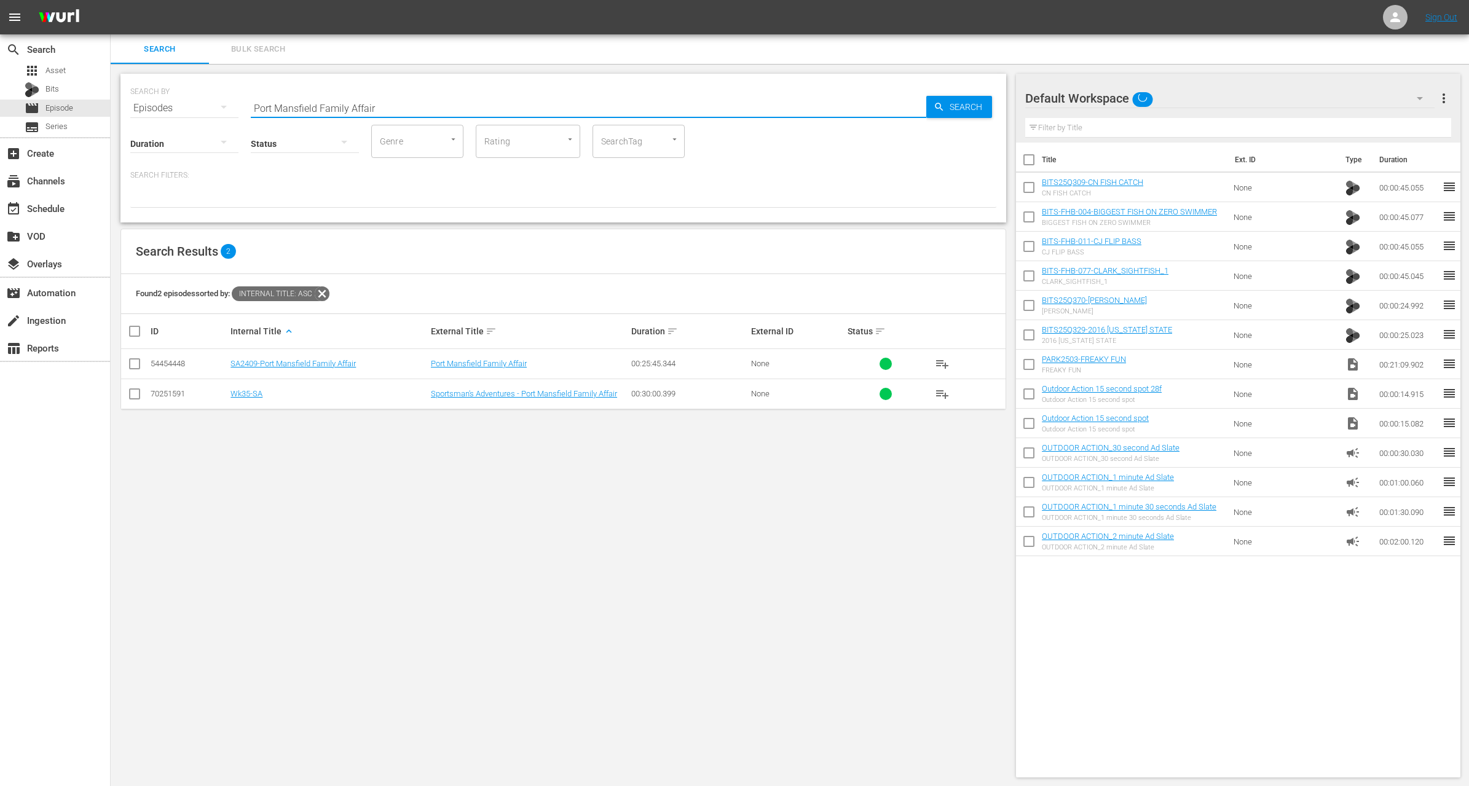
click at [347, 109] on input "Port Mansfield Family Affair" at bounding box center [589, 108] width 676 height 30
paste input "SILVER SLAMS"
type input "SILVER SLAMS"
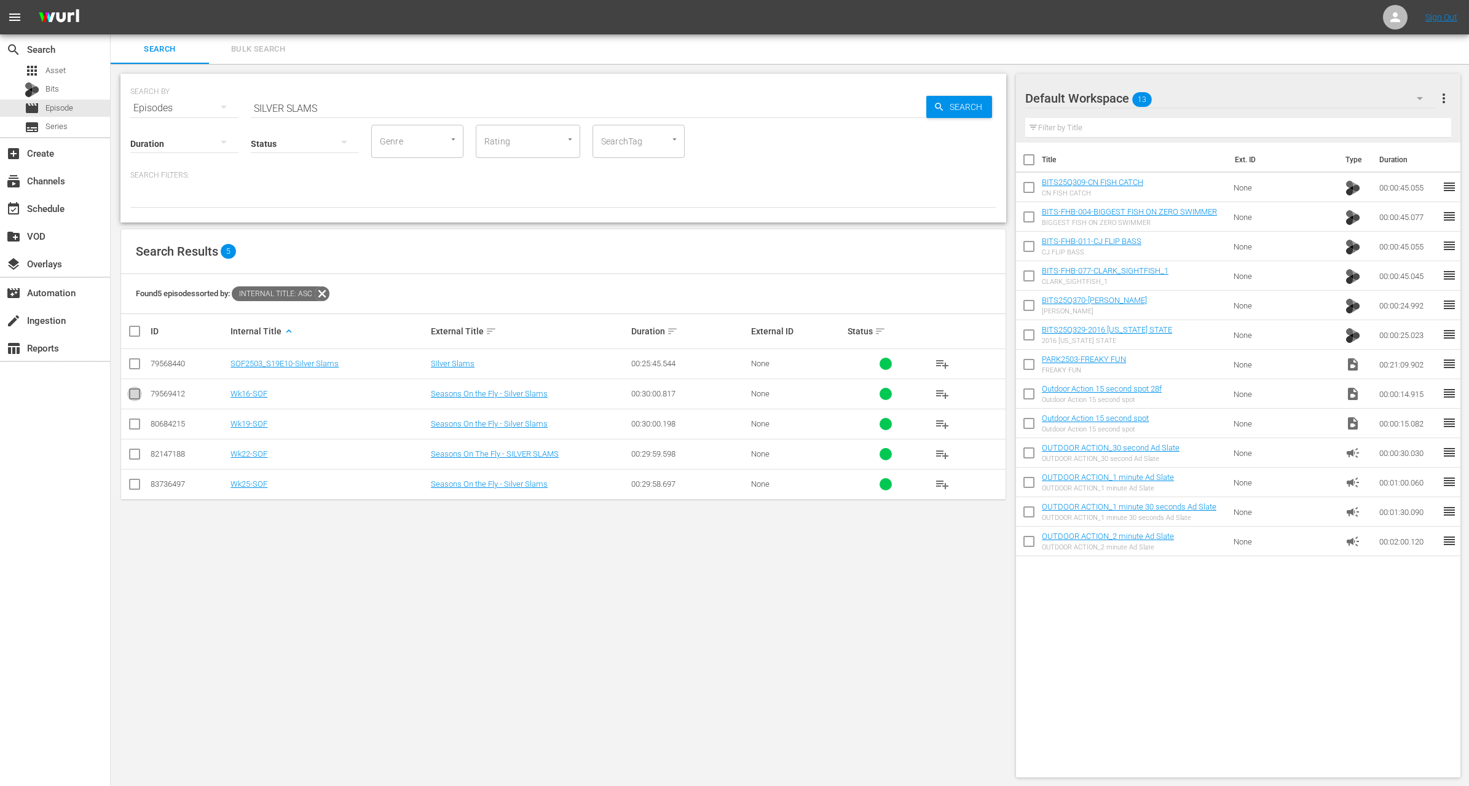
click at [133, 395] on input "checkbox" at bounding box center [134, 396] width 15 height 15
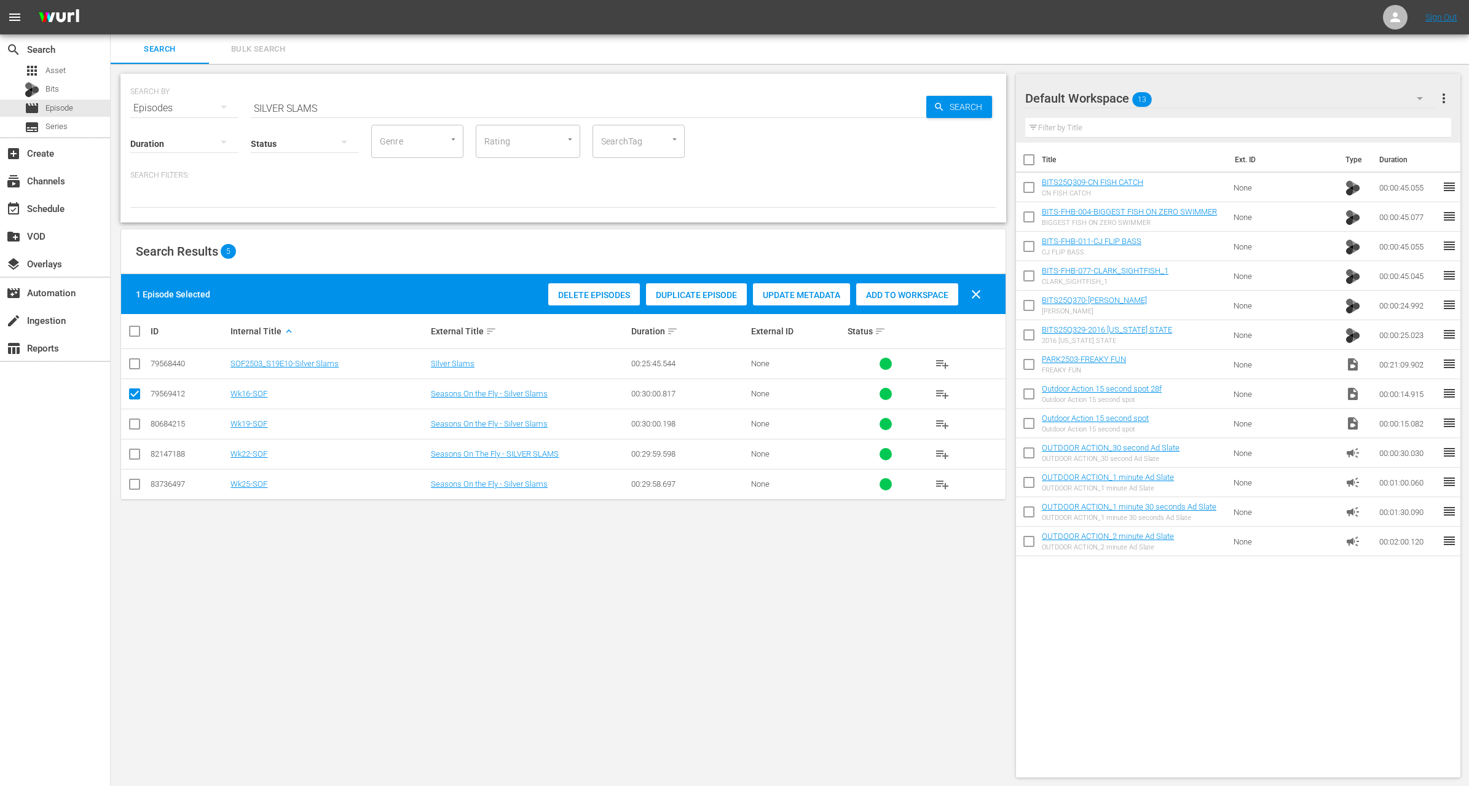
click at [694, 294] on span "Duplicate Episode" at bounding box center [696, 295] width 101 height 10
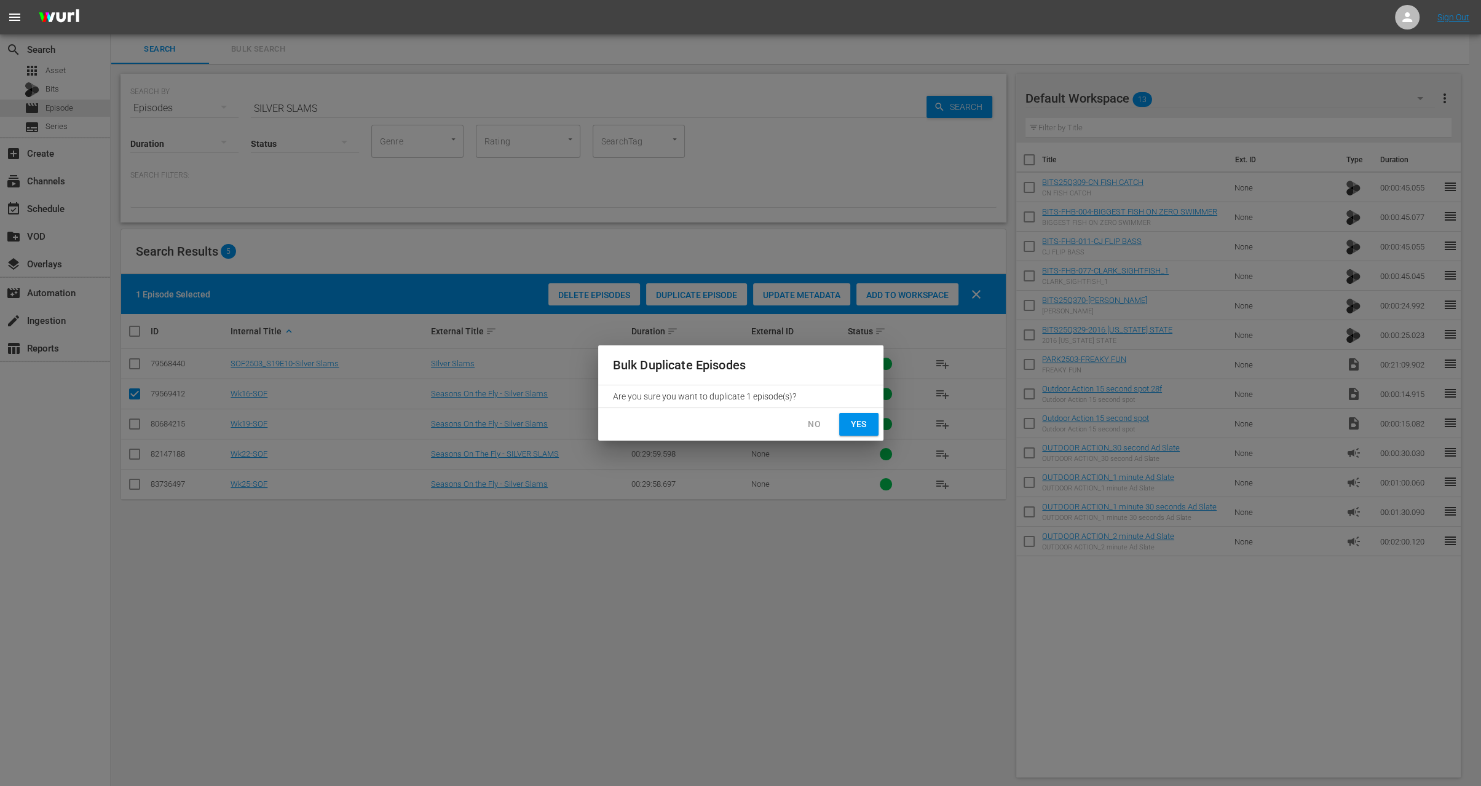
click at [863, 425] on span "Yes" at bounding box center [859, 424] width 20 height 15
checkbox input "false"
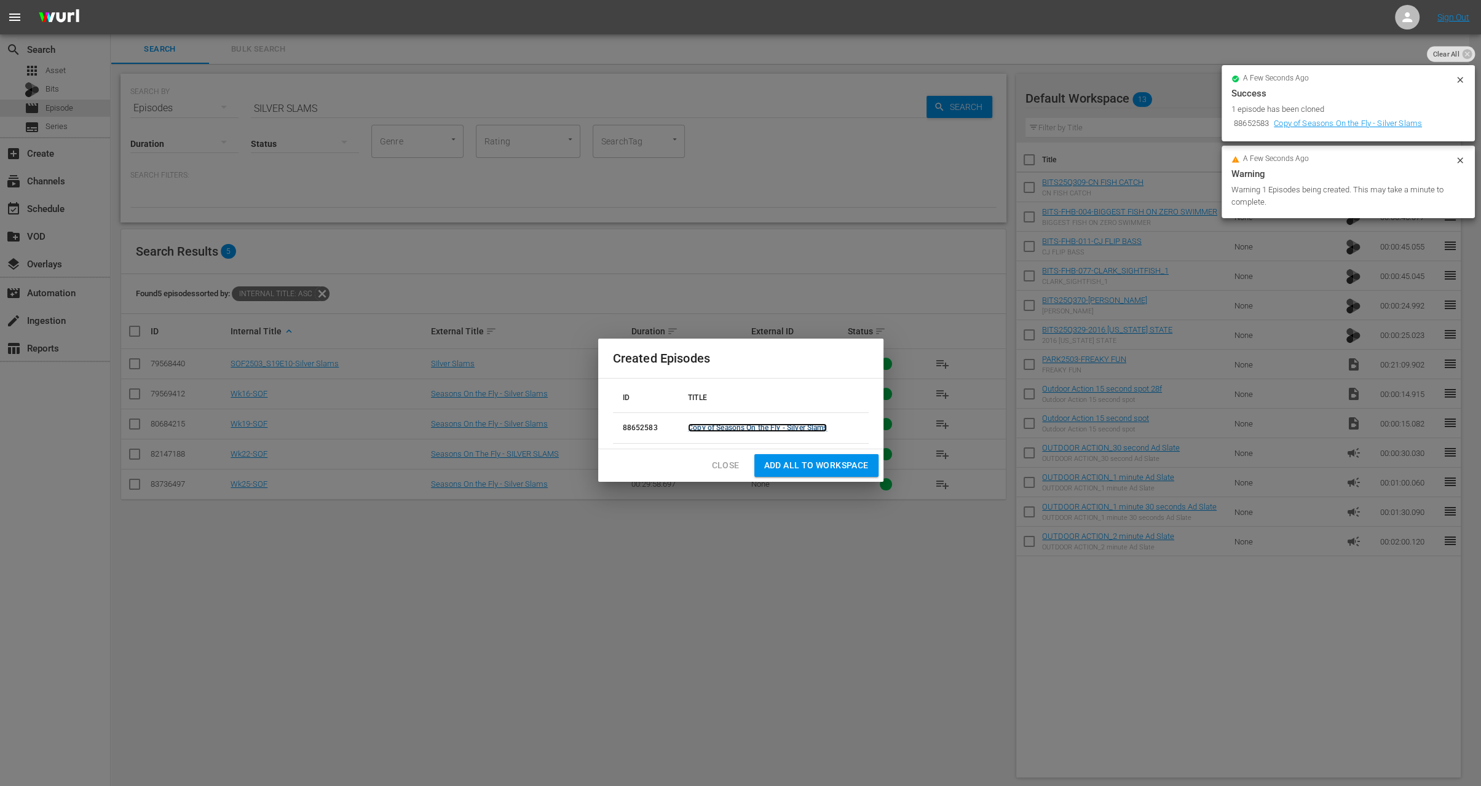
click at [716, 427] on link "Copy of Seasons On the Fly - Silver Slams" at bounding box center [757, 428] width 139 height 9
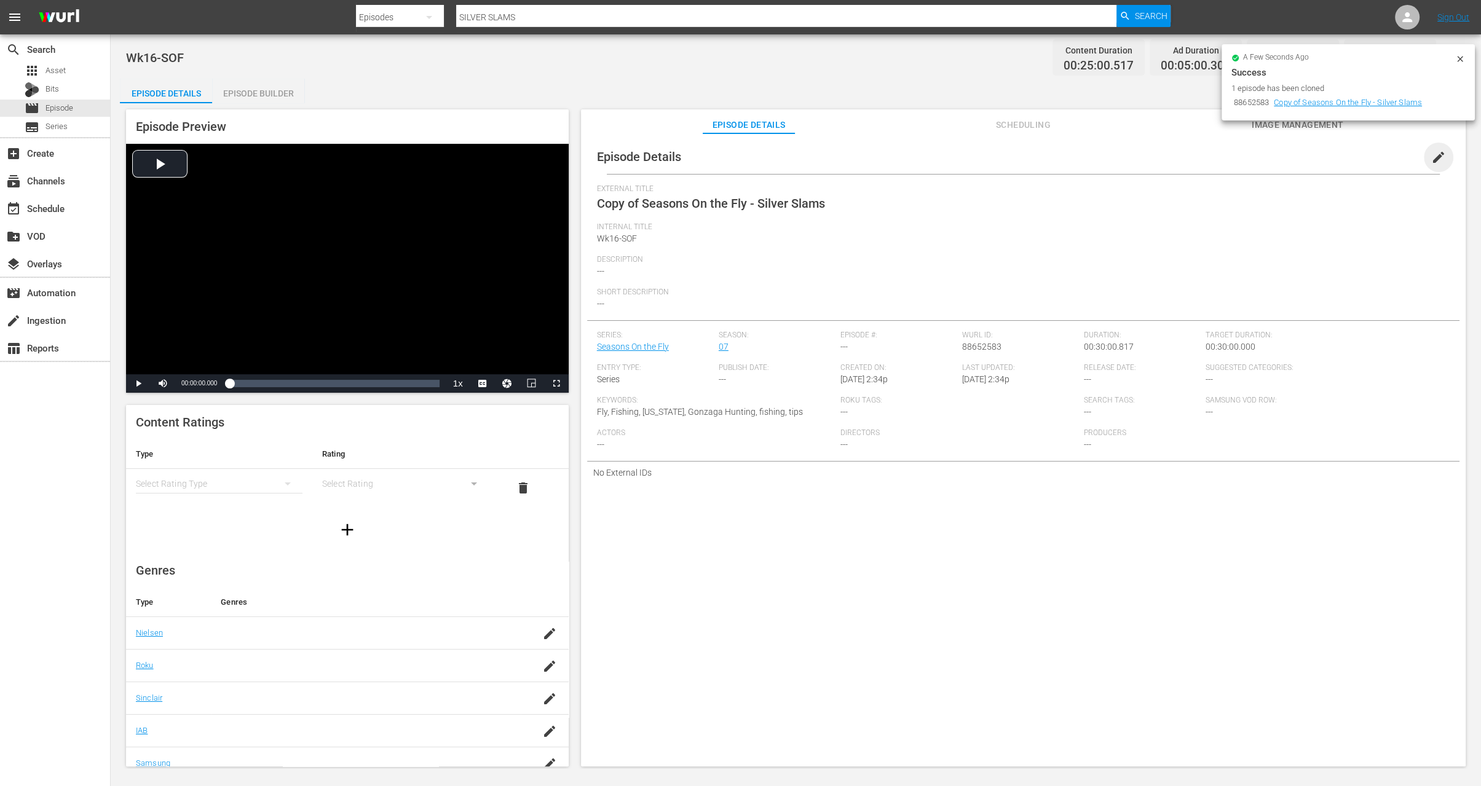
click at [1435, 154] on span "edit" at bounding box center [1438, 157] width 15 height 15
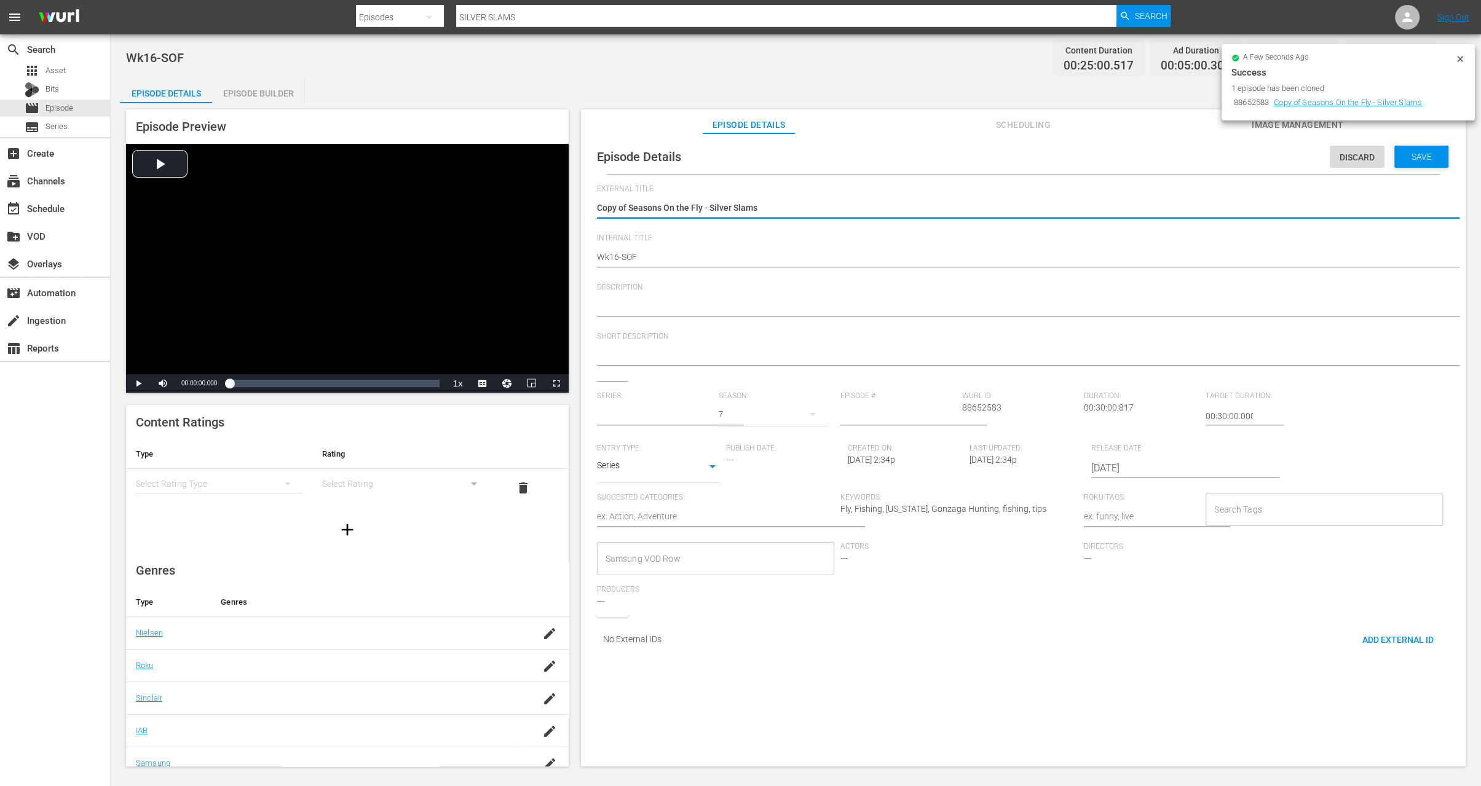
click at [629, 208] on textarea "Copy of Seasons On the Fly - Silver Slams" at bounding box center [1020, 209] width 847 height 15
type input "Seasons On the Fly"
type textarea "Copy ofSeasons On the Fly - Silver Slams"
type textarea "Copy oSeasons On the Fly - Silver Slams"
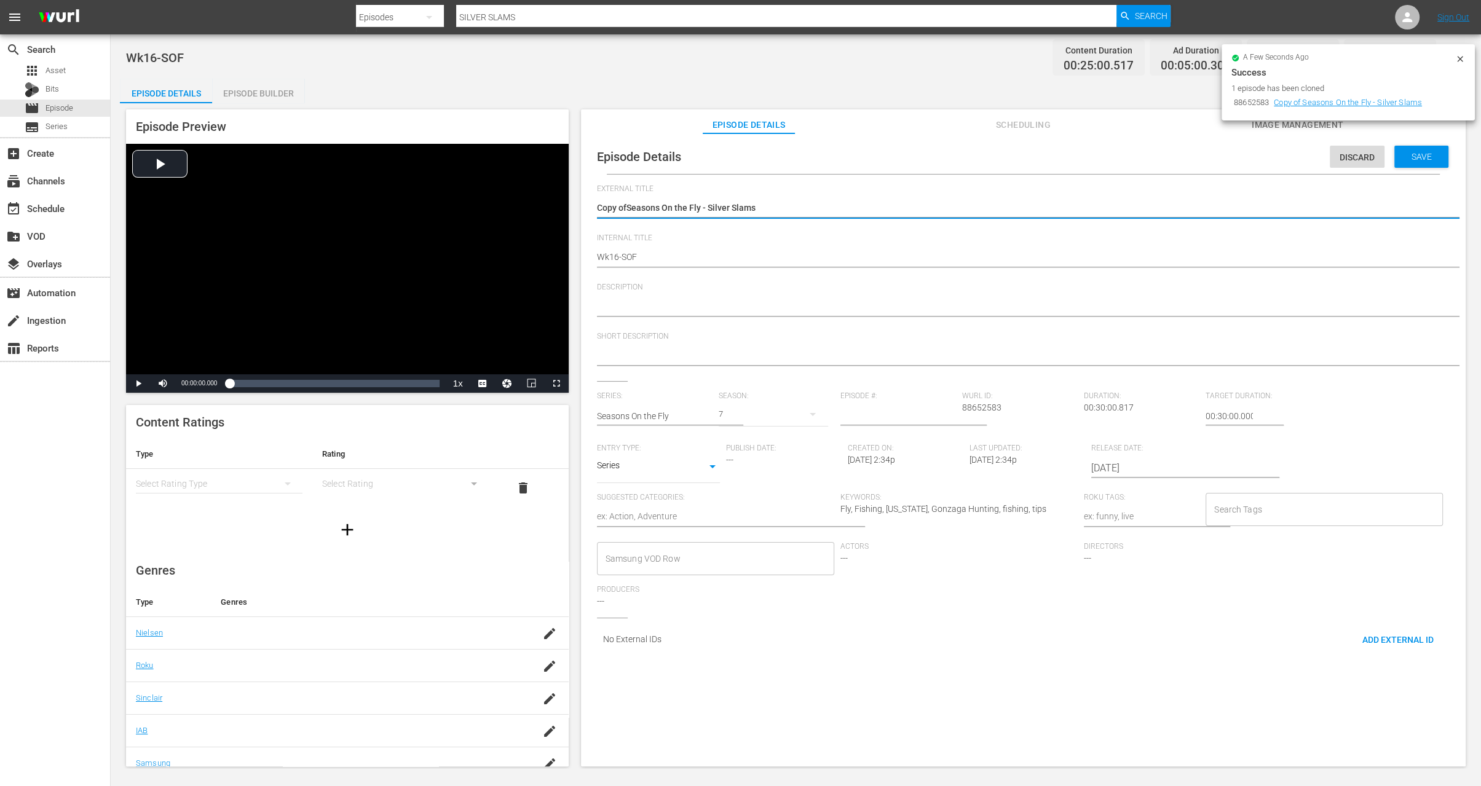
type textarea "Copy oSeasons On the Fly - Silver Slams"
type textarea "Copy Seasons On the Fly - Silver Slams"
type textarea "CopySeasons On the Fly - Silver Slams"
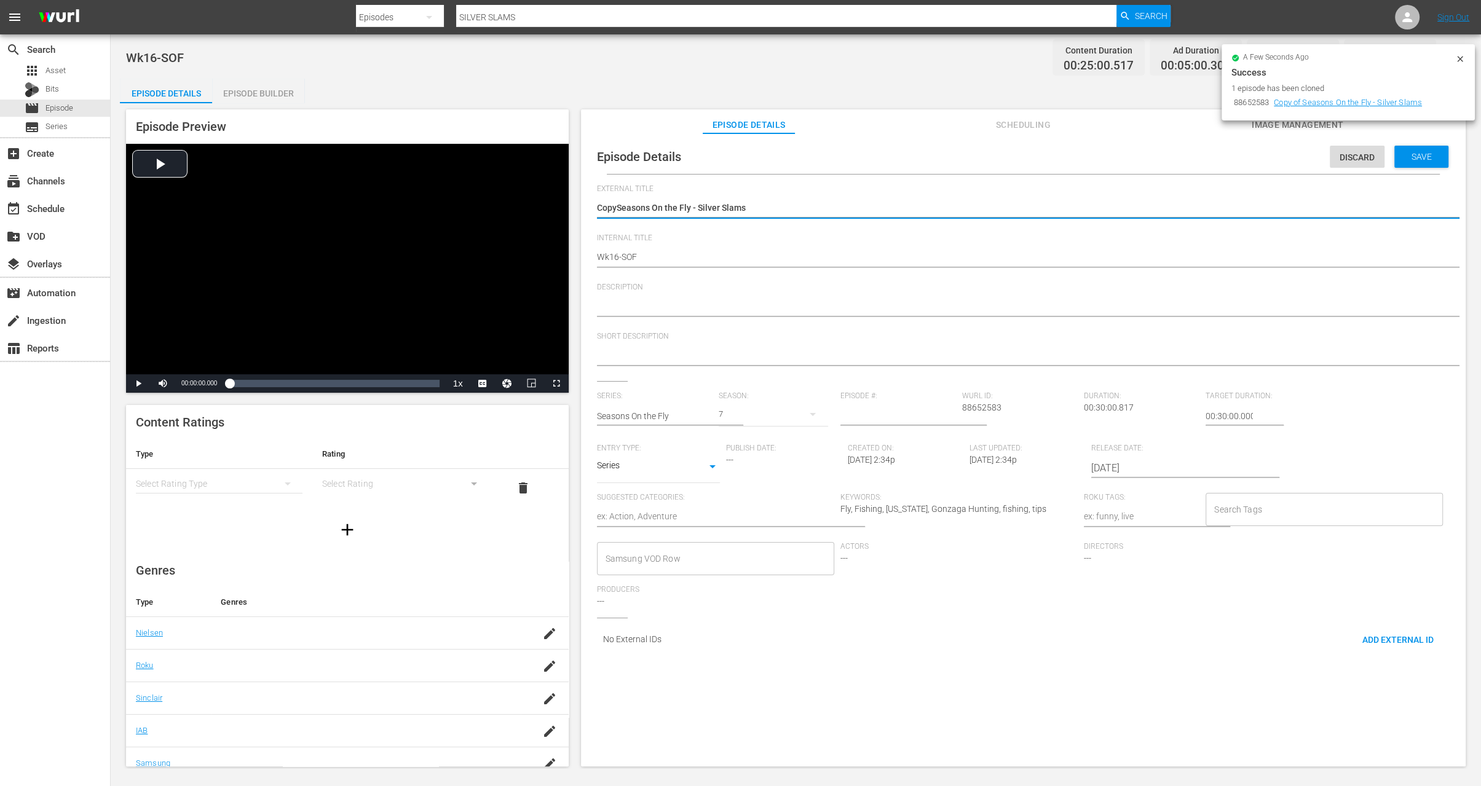
type textarea "CopSeasons On the Fly - Silver Slams"
type textarea "CoSeasons On the Fly - Silver Slams"
type textarea "CSeasons On the Fly - Silver Slams"
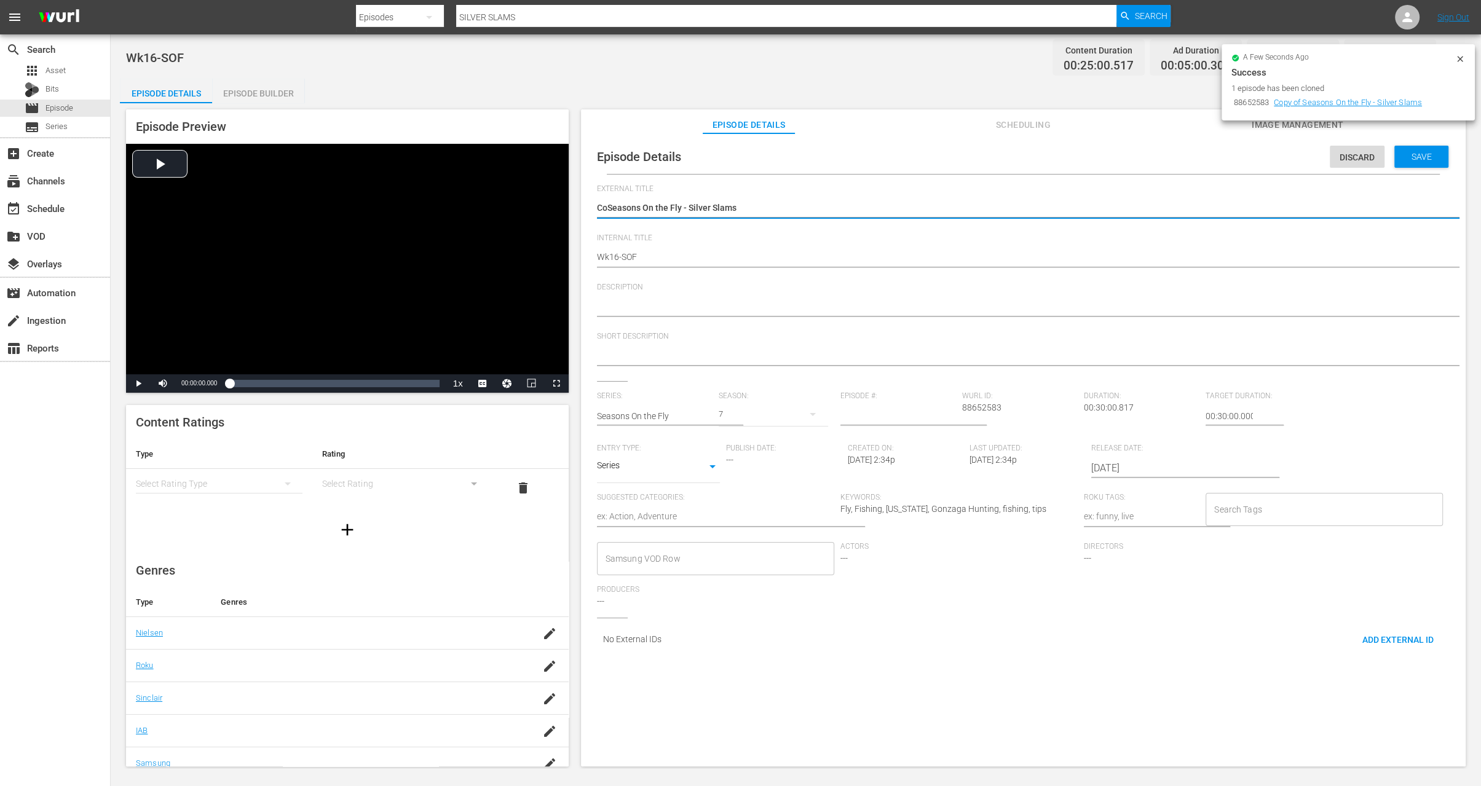
type textarea "CSeasons On the Fly - Silver Slams"
type textarea "Seasons On the Fly - Silver Slams"
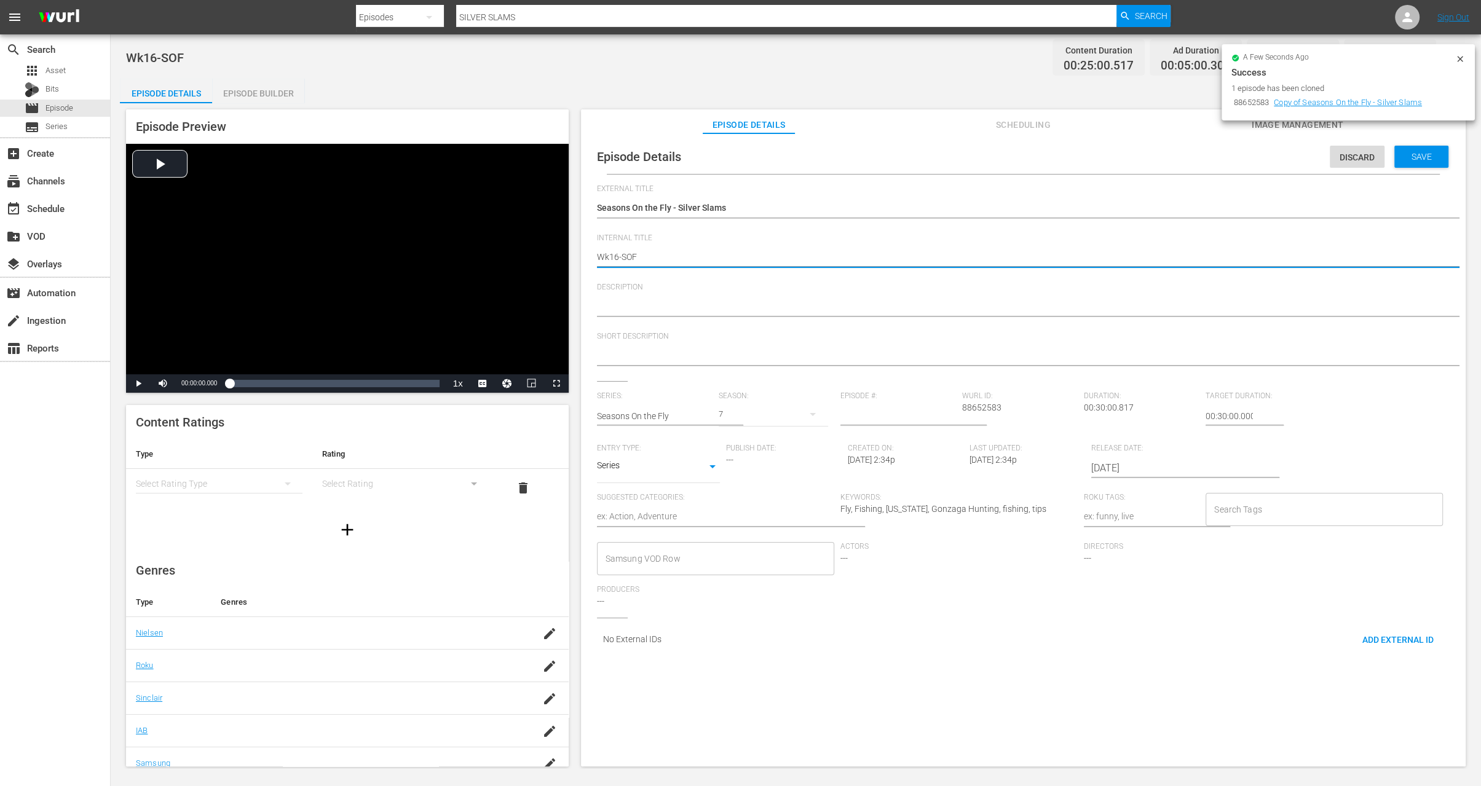
type textarea "Wk1-SOF"
type textarea "Wk-SOF"
type textarea "Wk3-SOF"
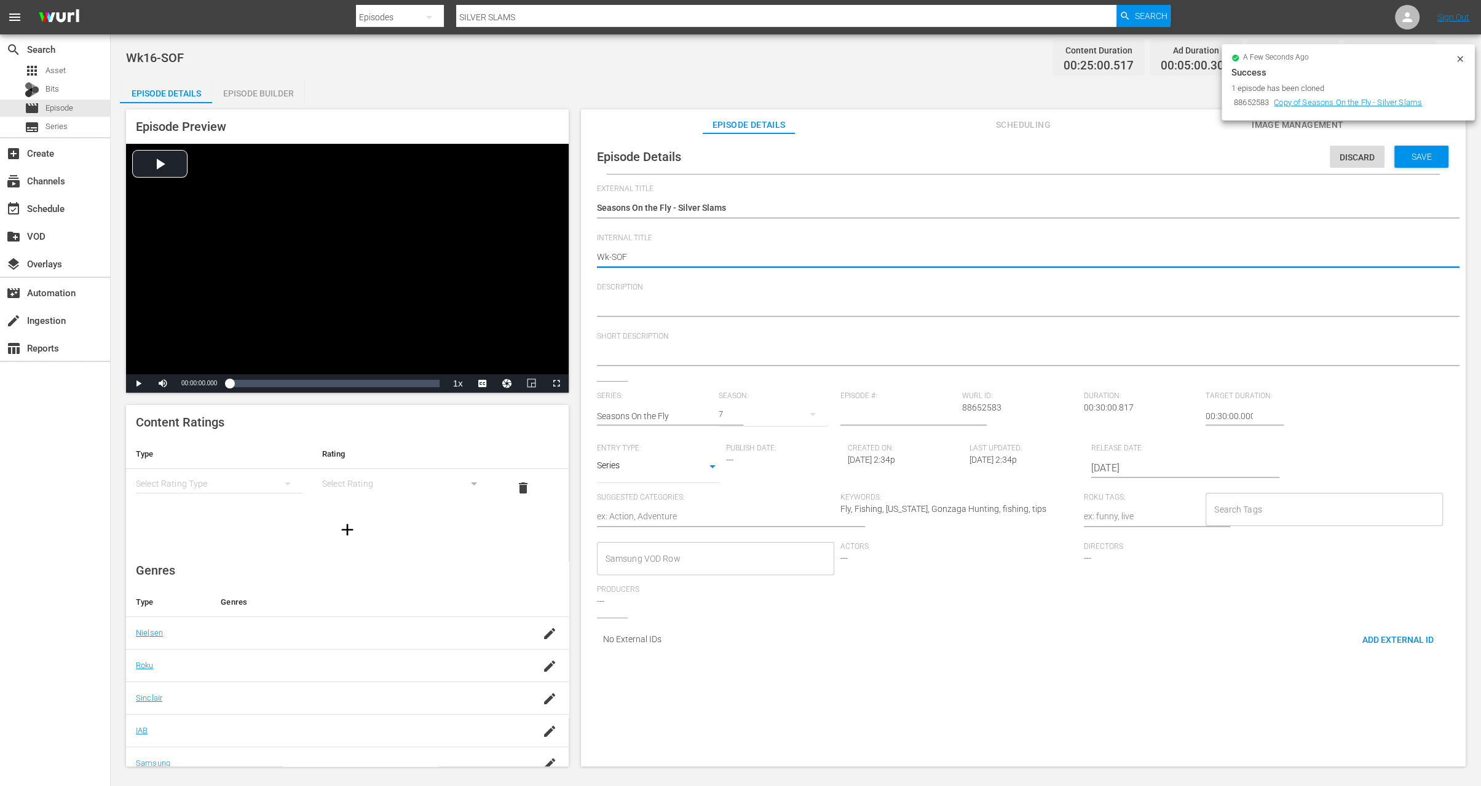
type textarea "Wk3-SOF"
type textarea "Wk35-SOF"
click at [1417, 140] on div "Discard Save" at bounding box center [1392, 154] width 124 height 28
click at [1412, 154] on span "Save" at bounding box center [1422, 157] width 40 height 10
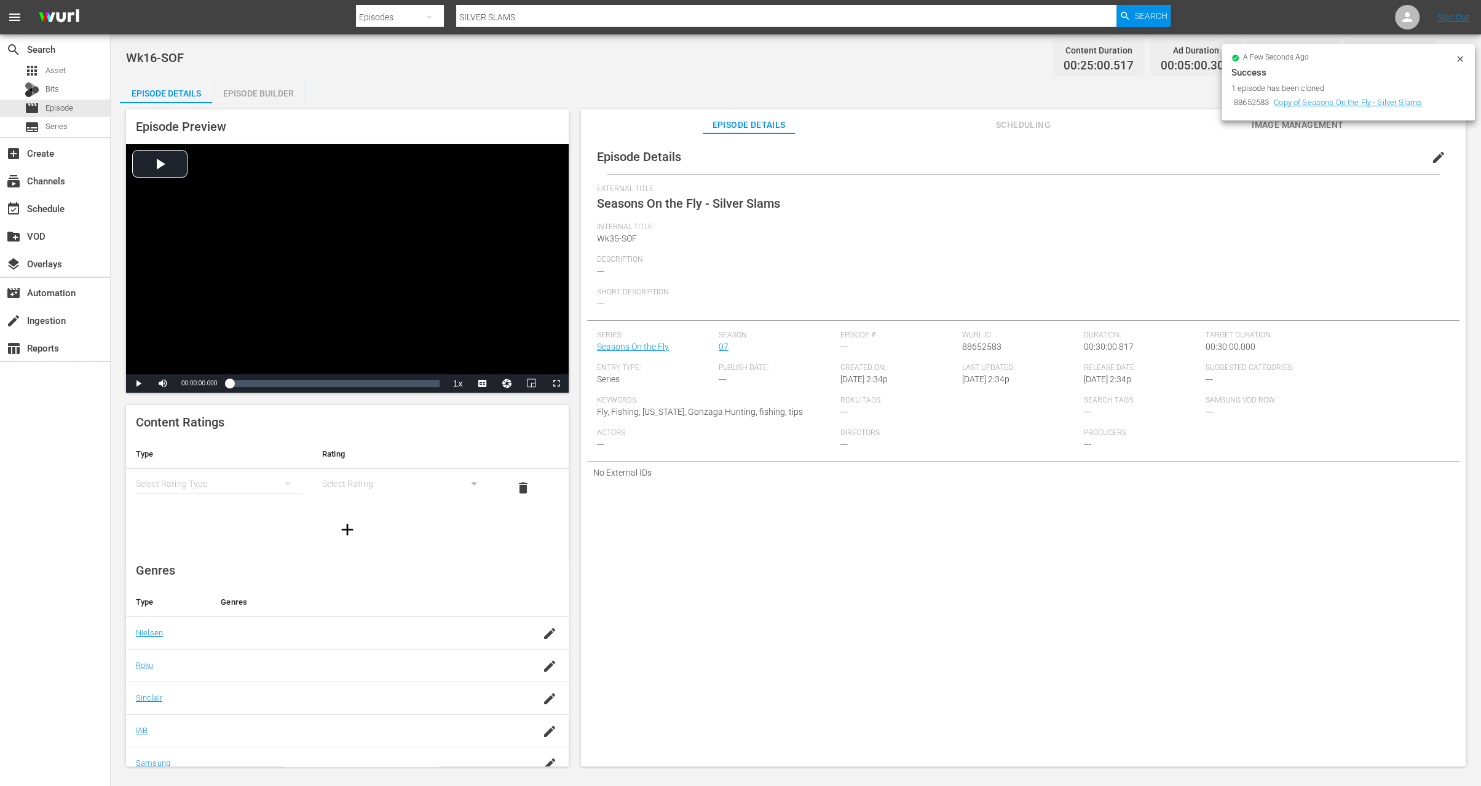
click at [1461, 63] on icon at bounding box center [1460, 59] width 10 height 10
click at [57, 106] on span "Episode" at bounding box center [59, 108] width 28 height 12
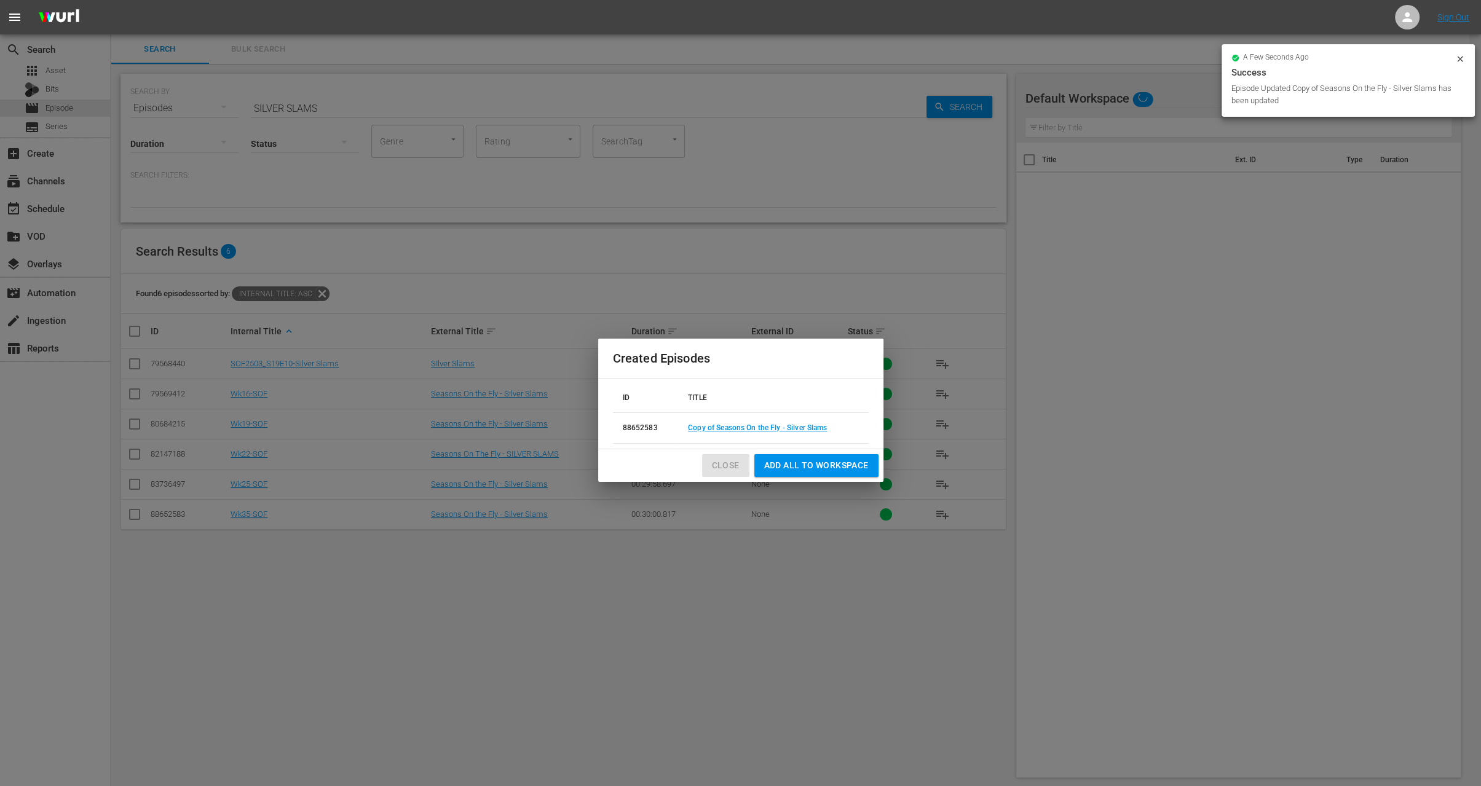
click at [733, 469] on span "Close" at bounding box center [726, 465] width 28 height 15
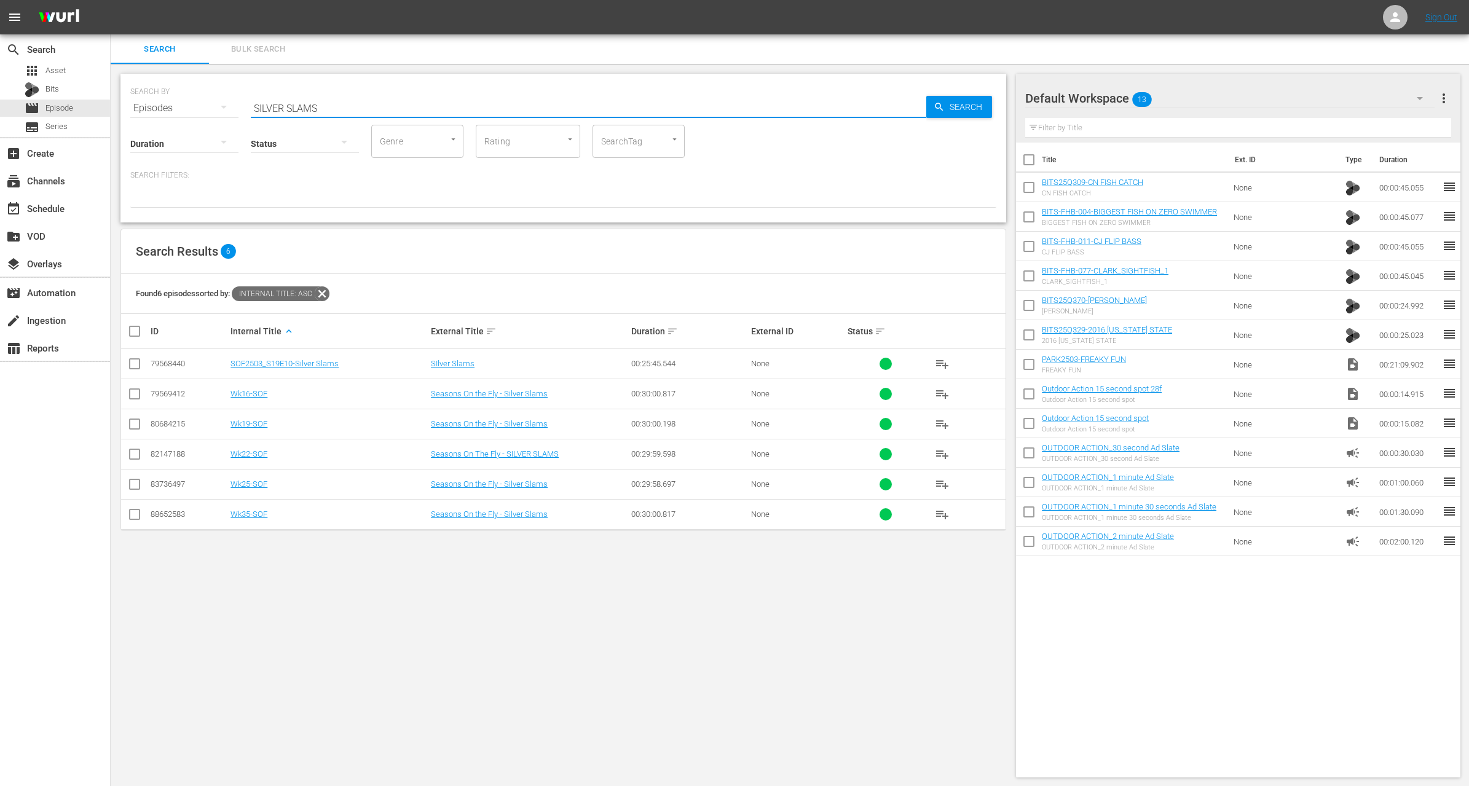
click at [397, 109] on input "SILVER SLAMS" at bounding box center [589, 108] width 676 height 30
paste input "Argentina Big Game"
type input "Argentina Big Game"
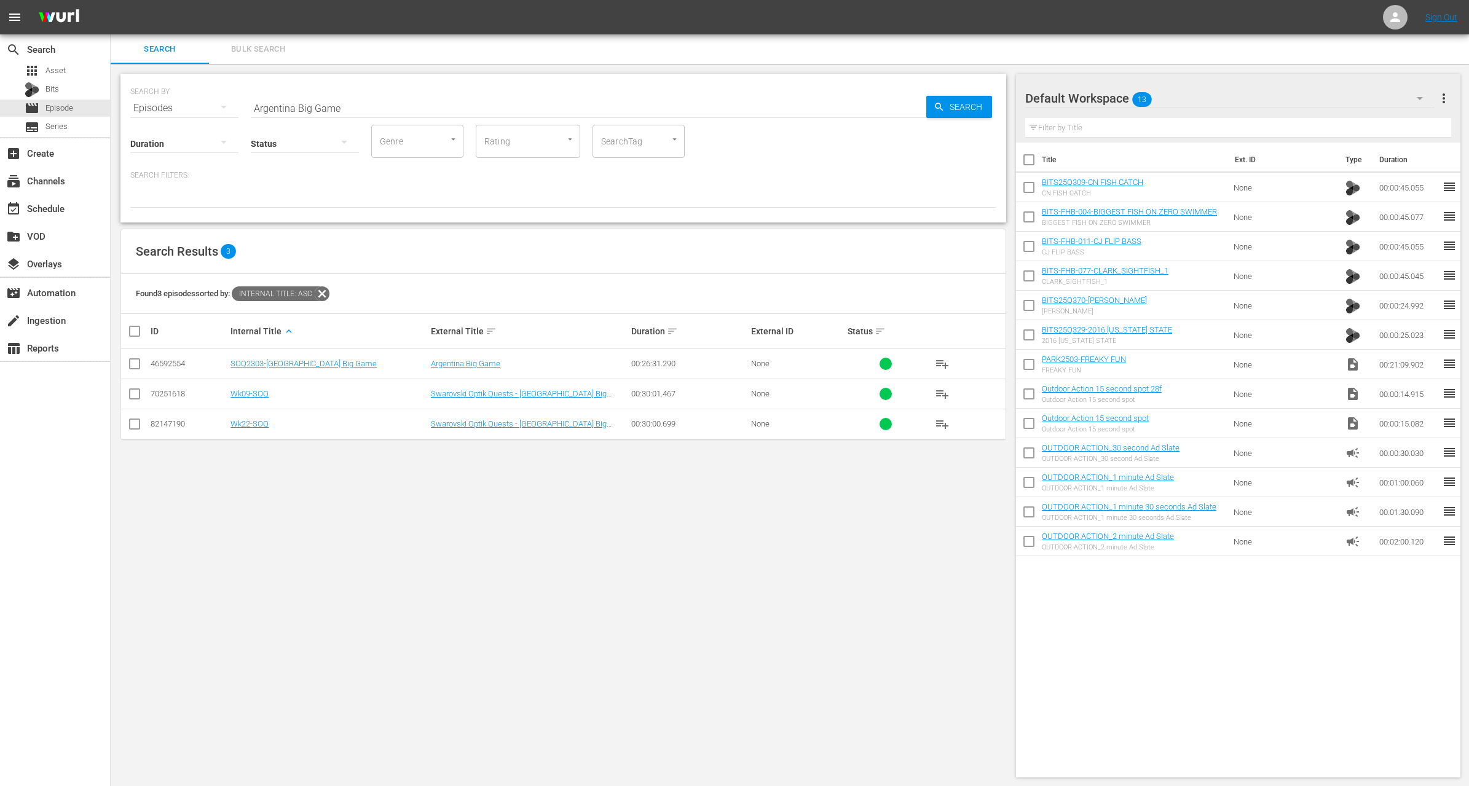
click at [440, 186] on div "Search Filters:" at bounding box center [563, 189] width 866 height 38
click at [129, 389] on input "checkbox" at bounding box center [134, 396] width 15 height 15
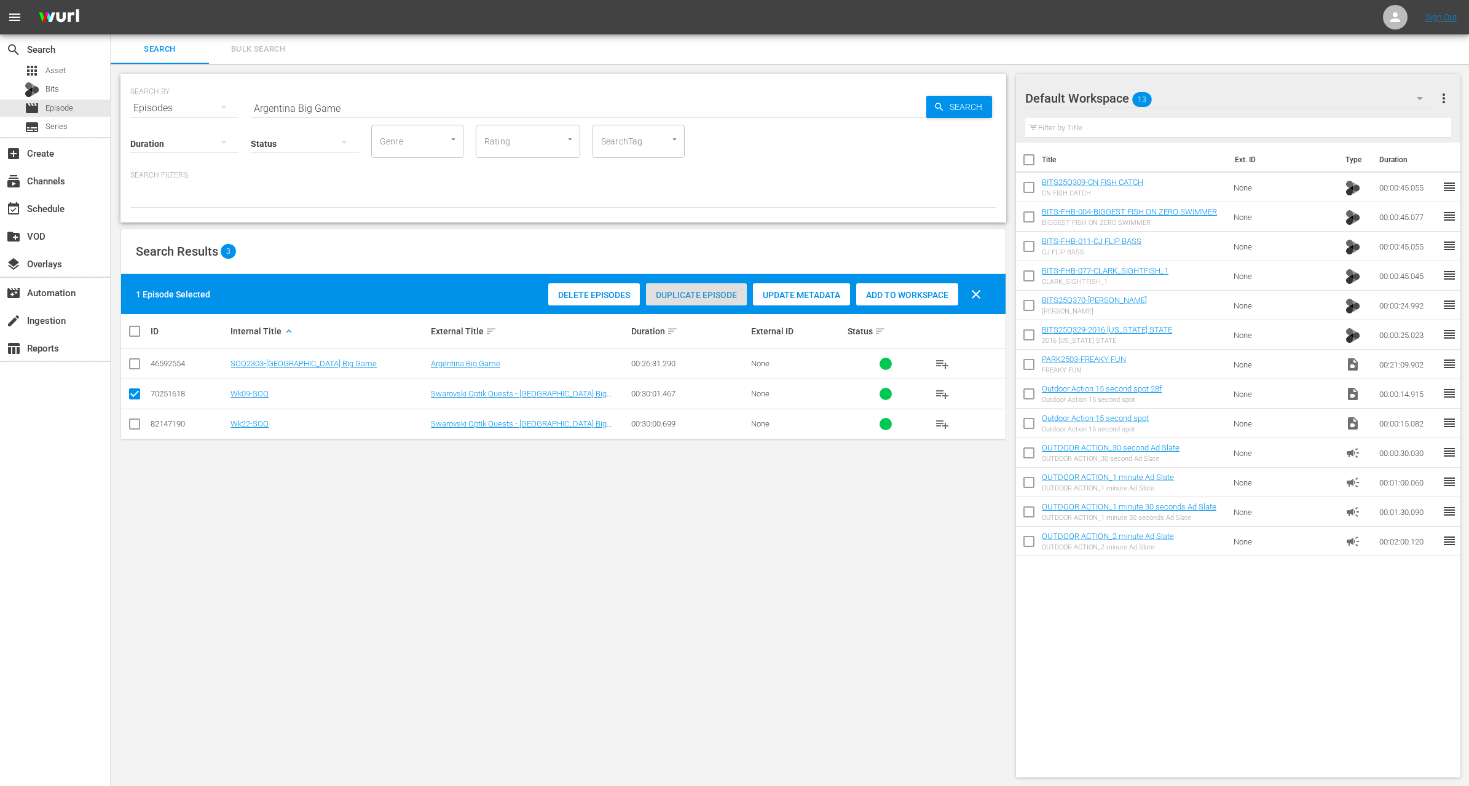
click at [711, 290] on span "Duplicate Episode" at bounding box center [696, 295] width 101 height 10
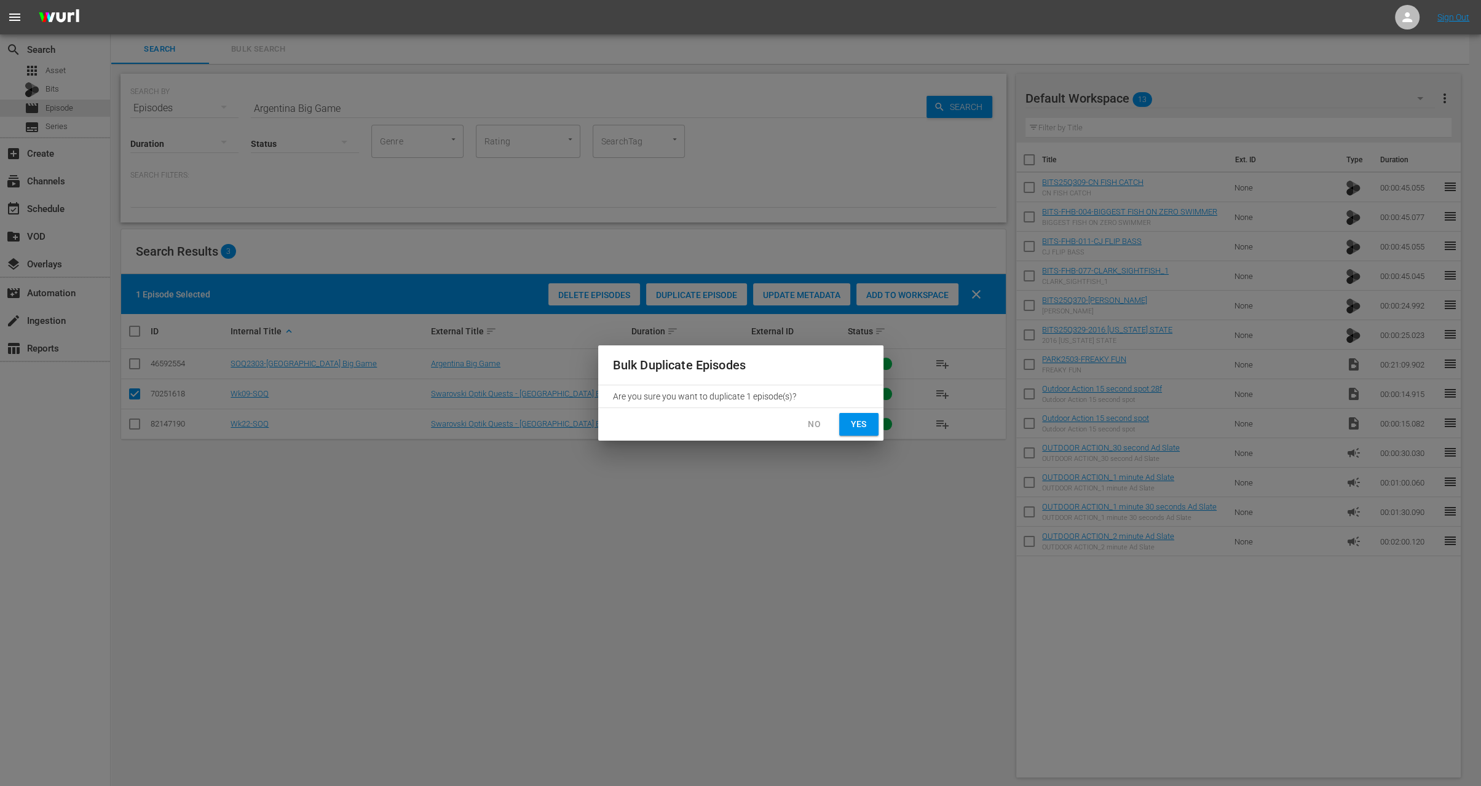
click at [866, 425] on span "Yes" at bounding box center [859, 424] width 20 height 15
checkbox input "false"
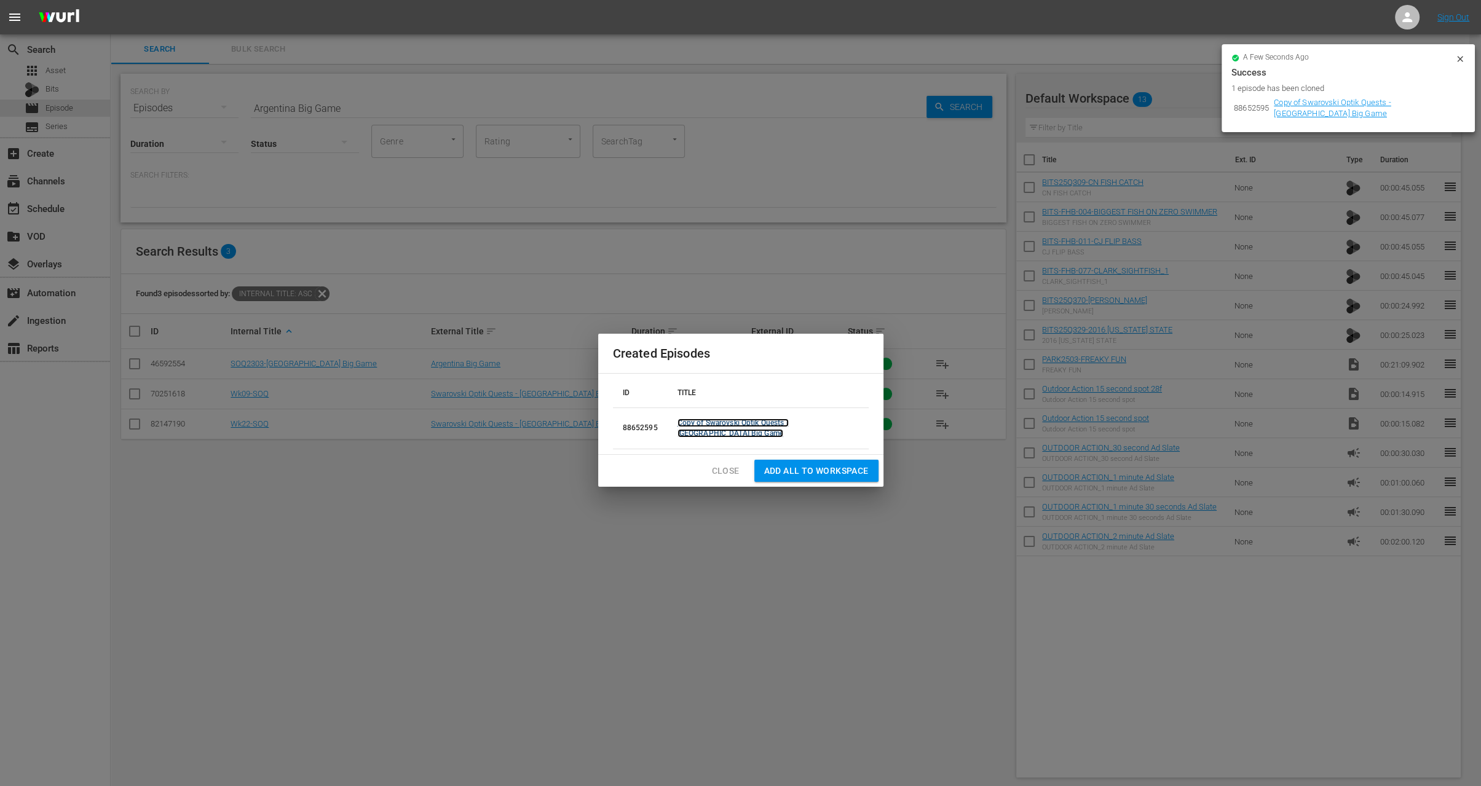
click at [789, 429] on link "Copy of Swarovski Optik Quests - Argentina Big Game" at bounding box center [733, 428] width 111 height 19
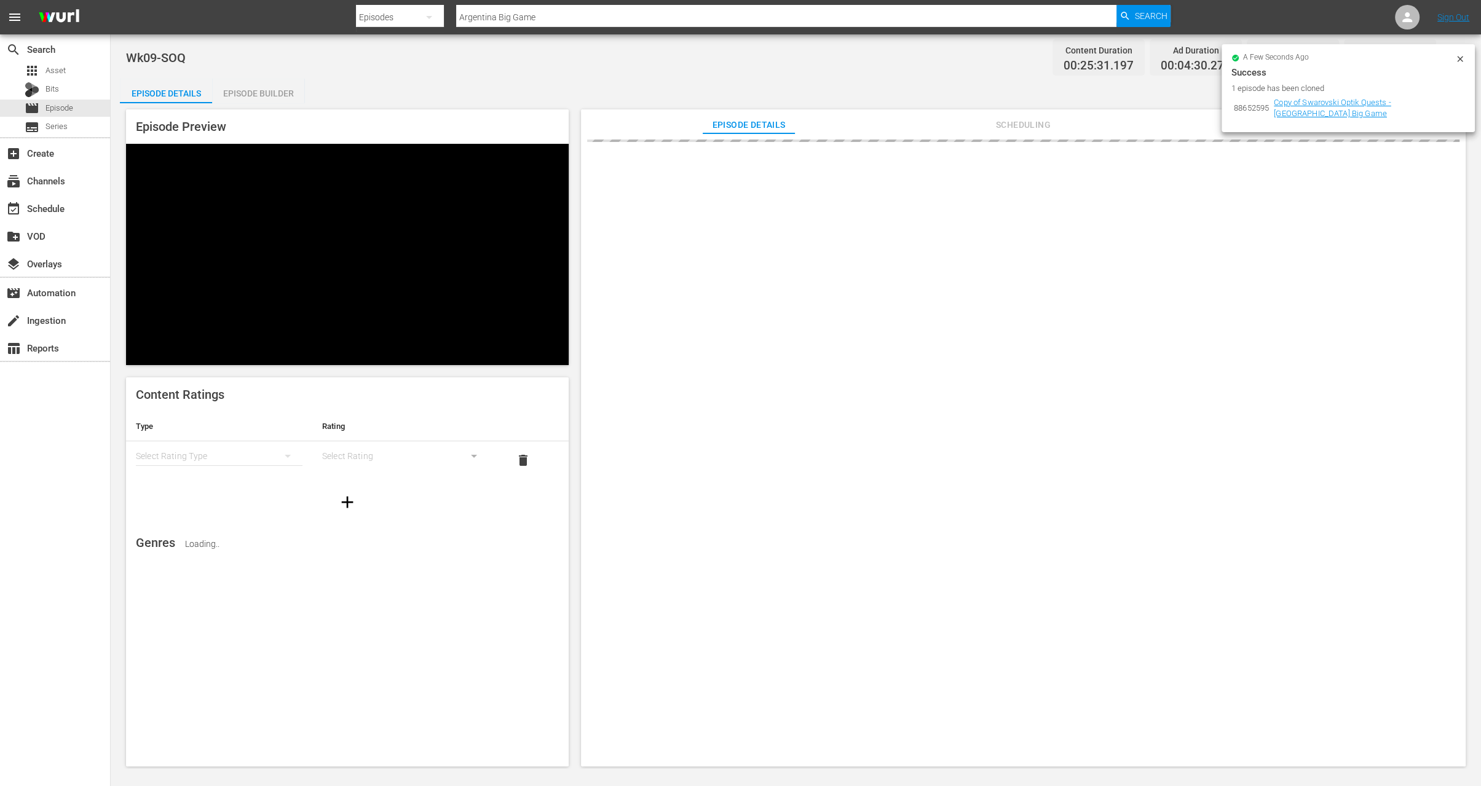
click at [1457, 58] on icon at bounding box center [1460, 59] width 10 height 10
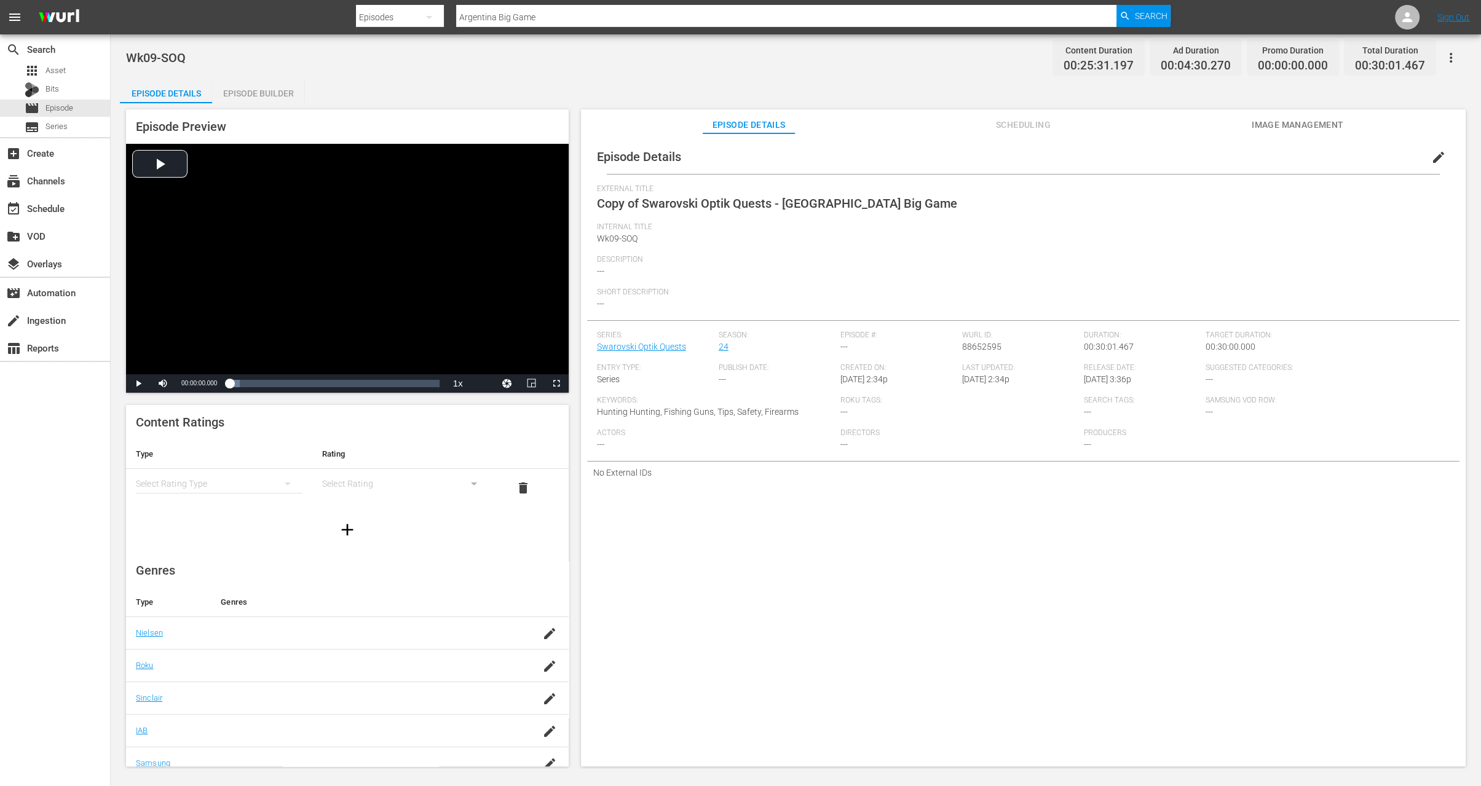
click at [1431, 160] on span "edit" at bounding box center [1438, 157] width 15 height 15
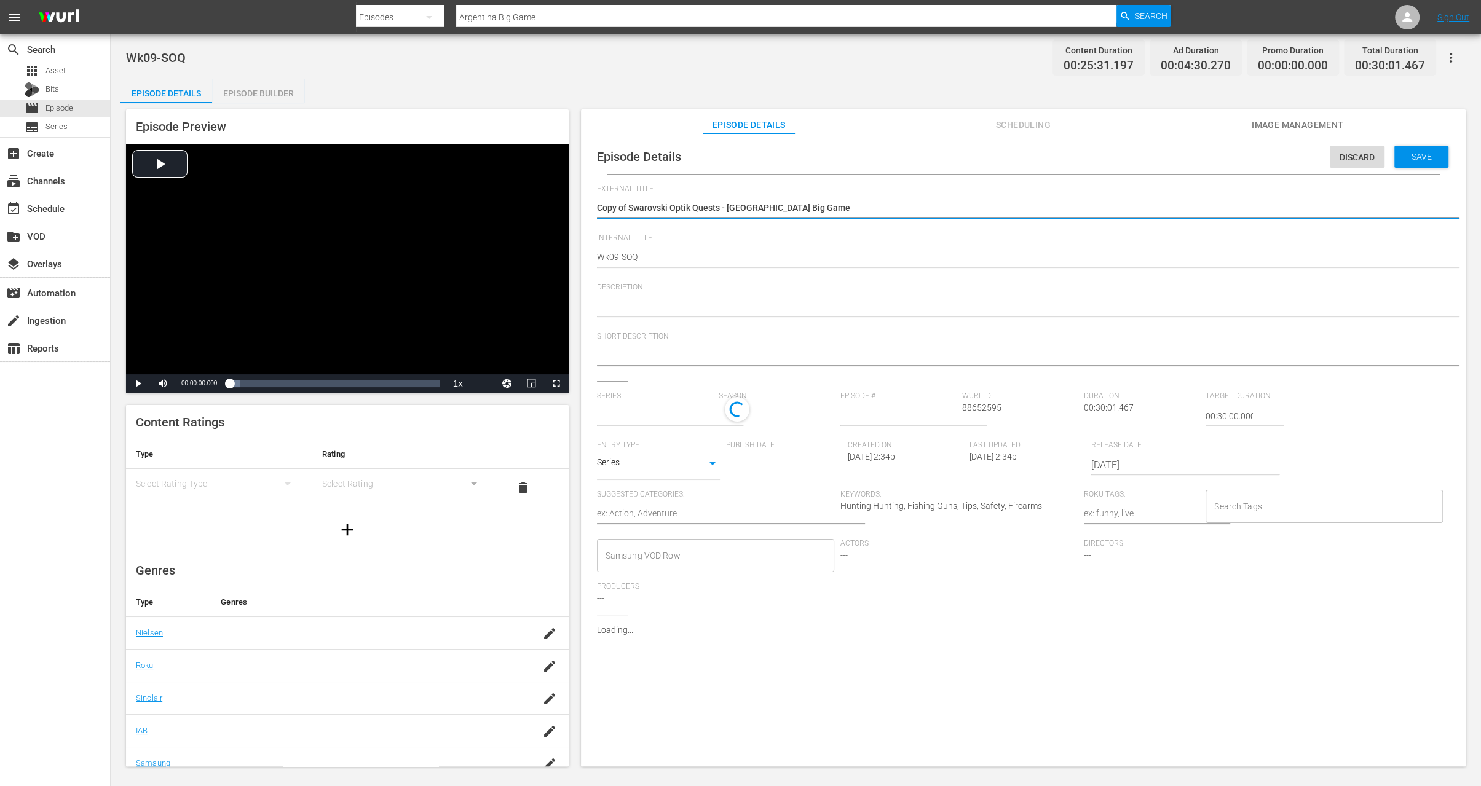
type input "Swarovski Optik Quests"
click at [628, 207] on textarea "Copy of Swarovski Optik Quests - Argentina Big Game" at bounding box center [1020, 209] width 847 height 15
type textarea "Copy ofSwarovski Optik Quests - Argentina Big Game"
type textarea "Copy oSwarovski Optik Quests - Argentina Big Game"
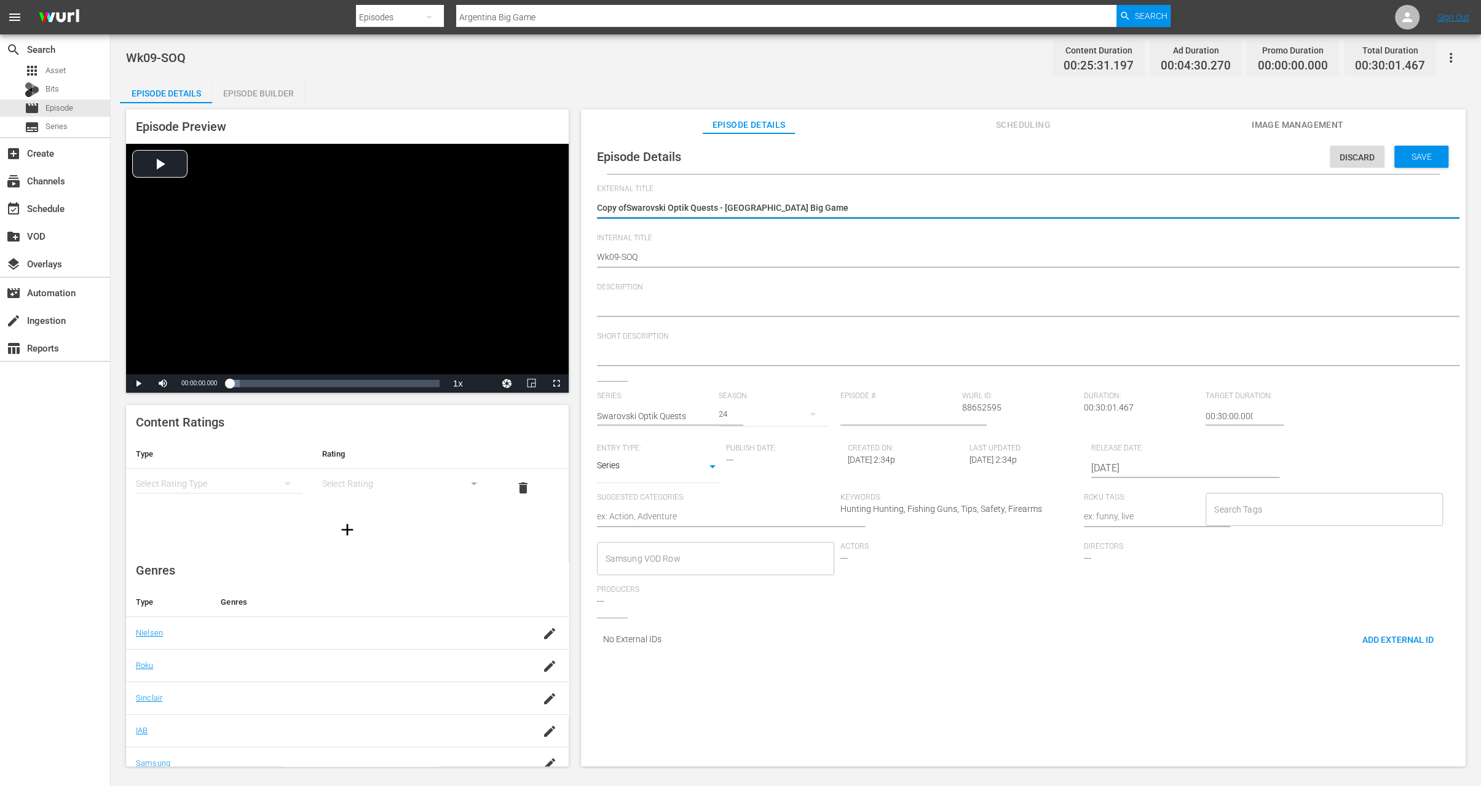
type textarea "Copy oSwarovski Optik Quests - Argentina Big Game"
type textarea "Copy Swarovski Optik Quests - Argentina Big Game"
type textarea "CopySwarovski Optik Quests - Argentina Big Game"
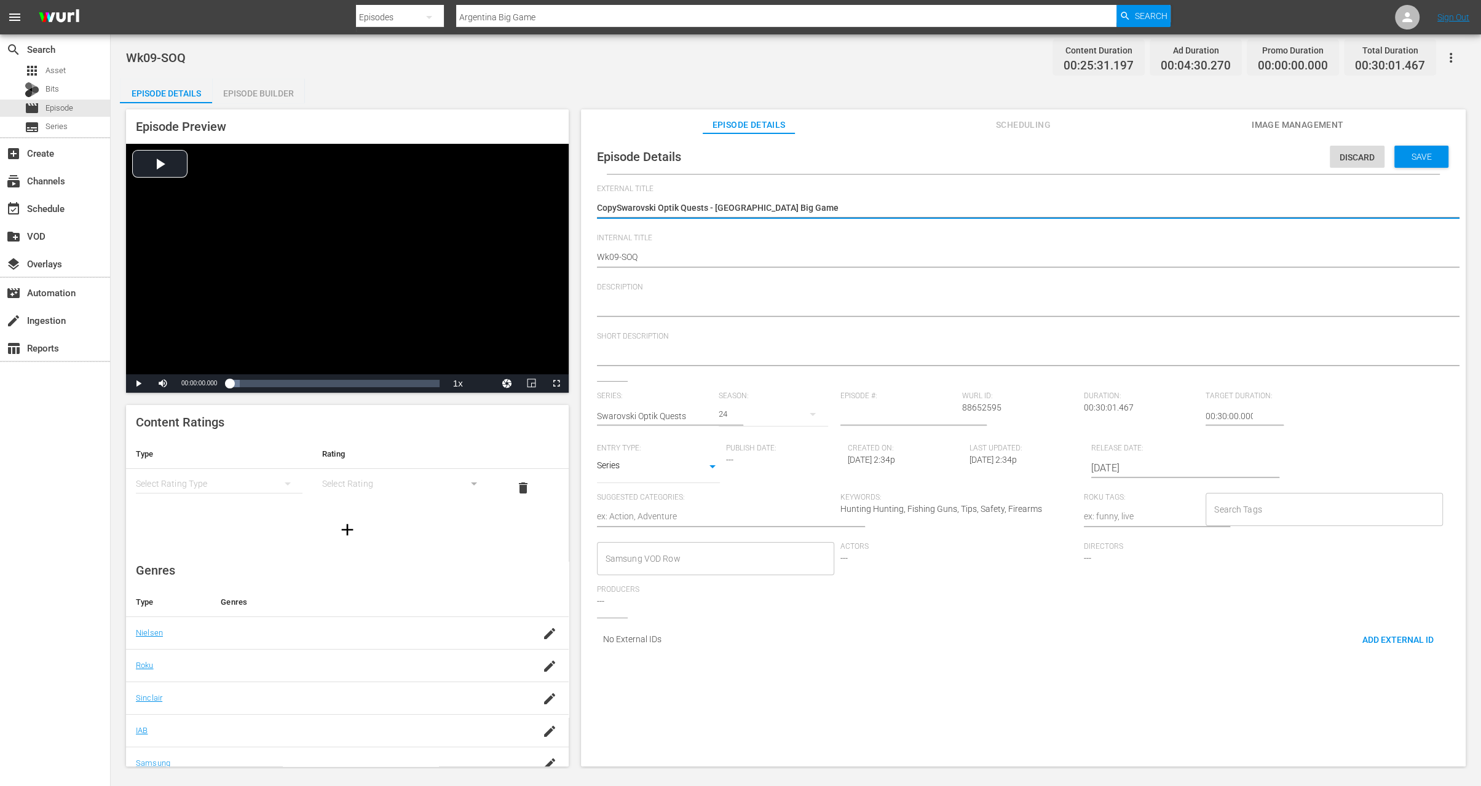
type textarea "CopSwarovski Optik Quests - Argentina Big Game"
type textarea "CoSwarovski Optik Quests - Argentina Big Game"
type textarea "CSwarovski Optik Quests - Argentina Big Game"
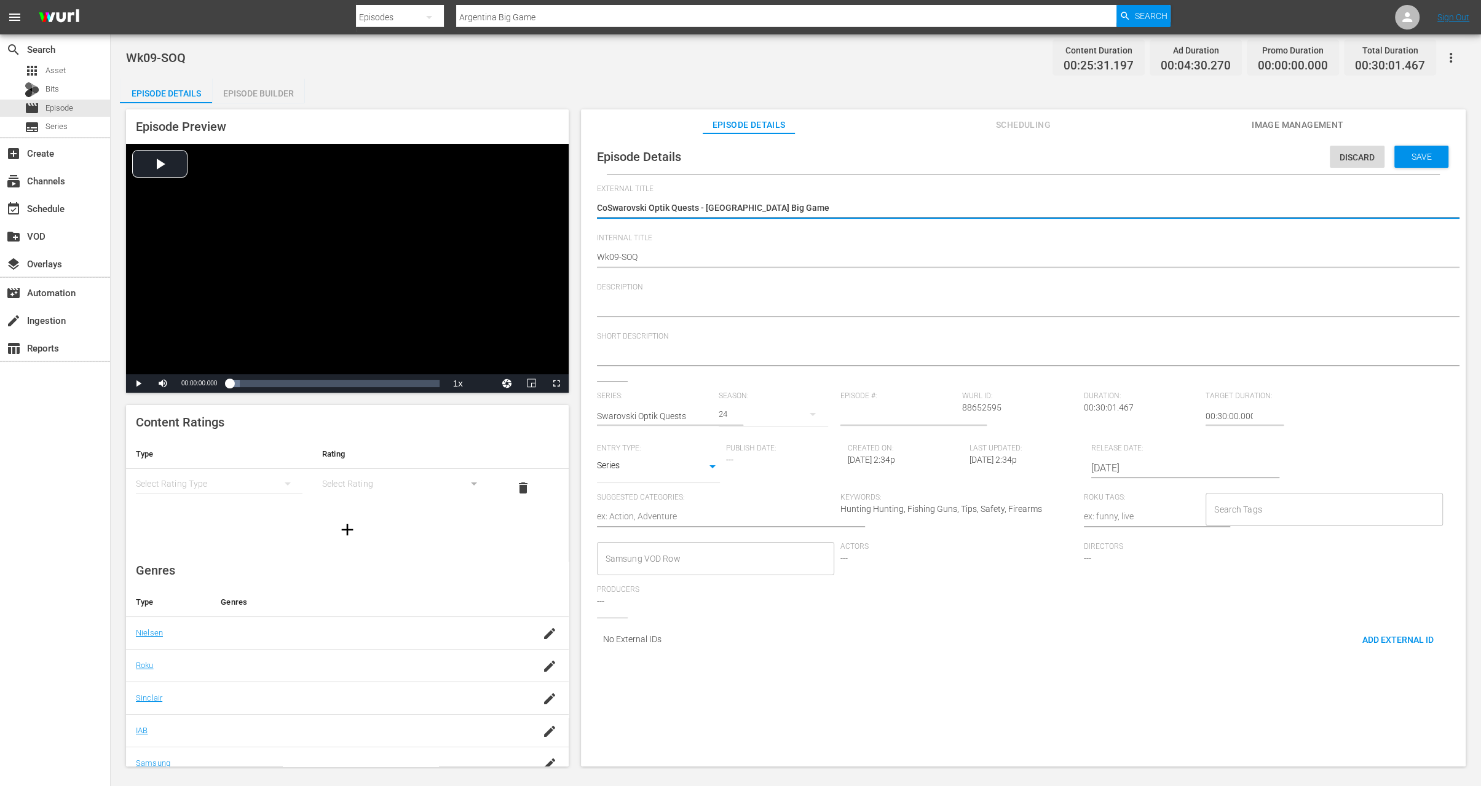
type textarea "CSwarovski Optik Quests - Argentina Big Game"
type textarea "Swarovski Optik Quests - Argentina Big Game"
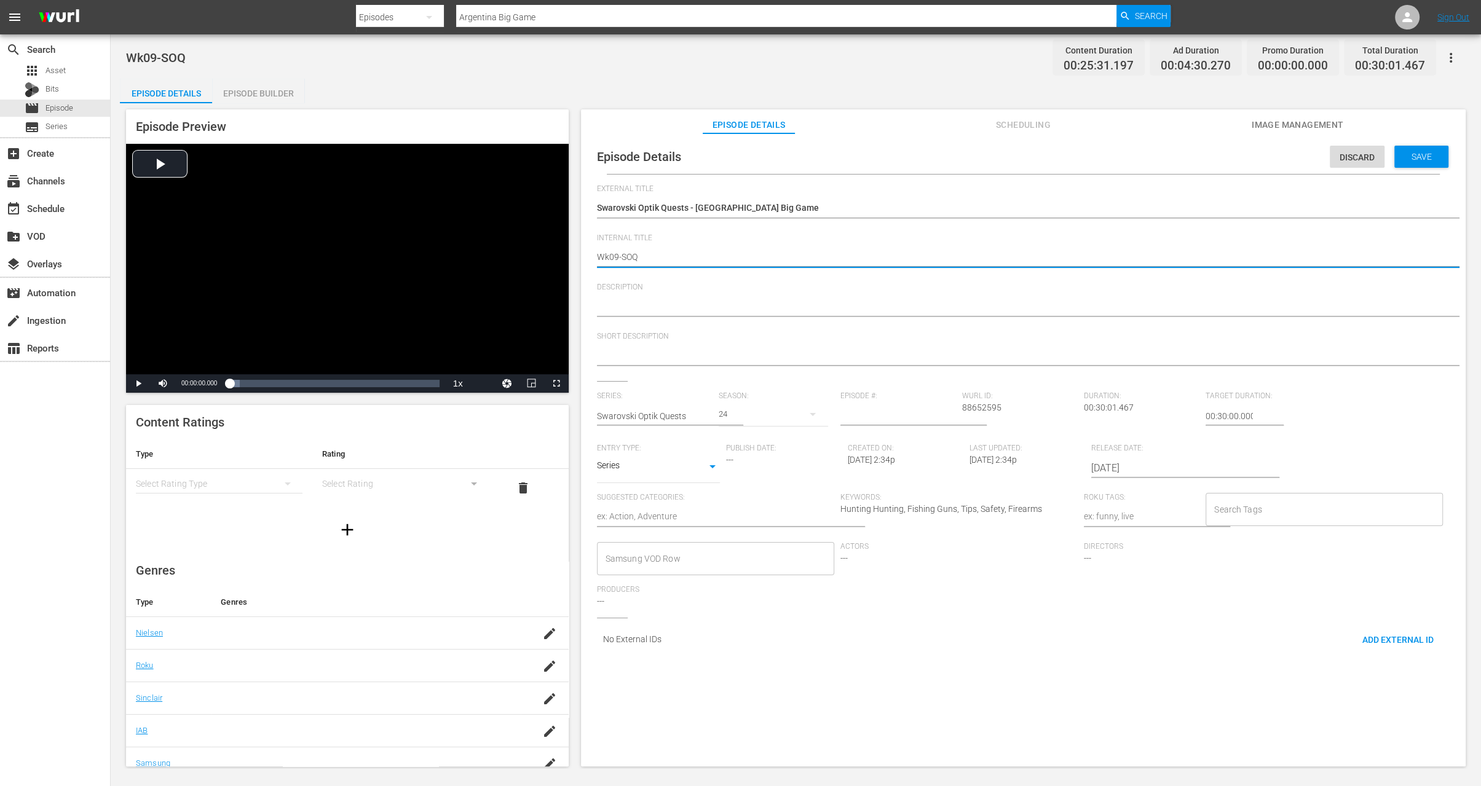
type textarea "Wk0-SOQ"
type textarea "Wk-SOQ"
type textarea "Wk3-SOQ"
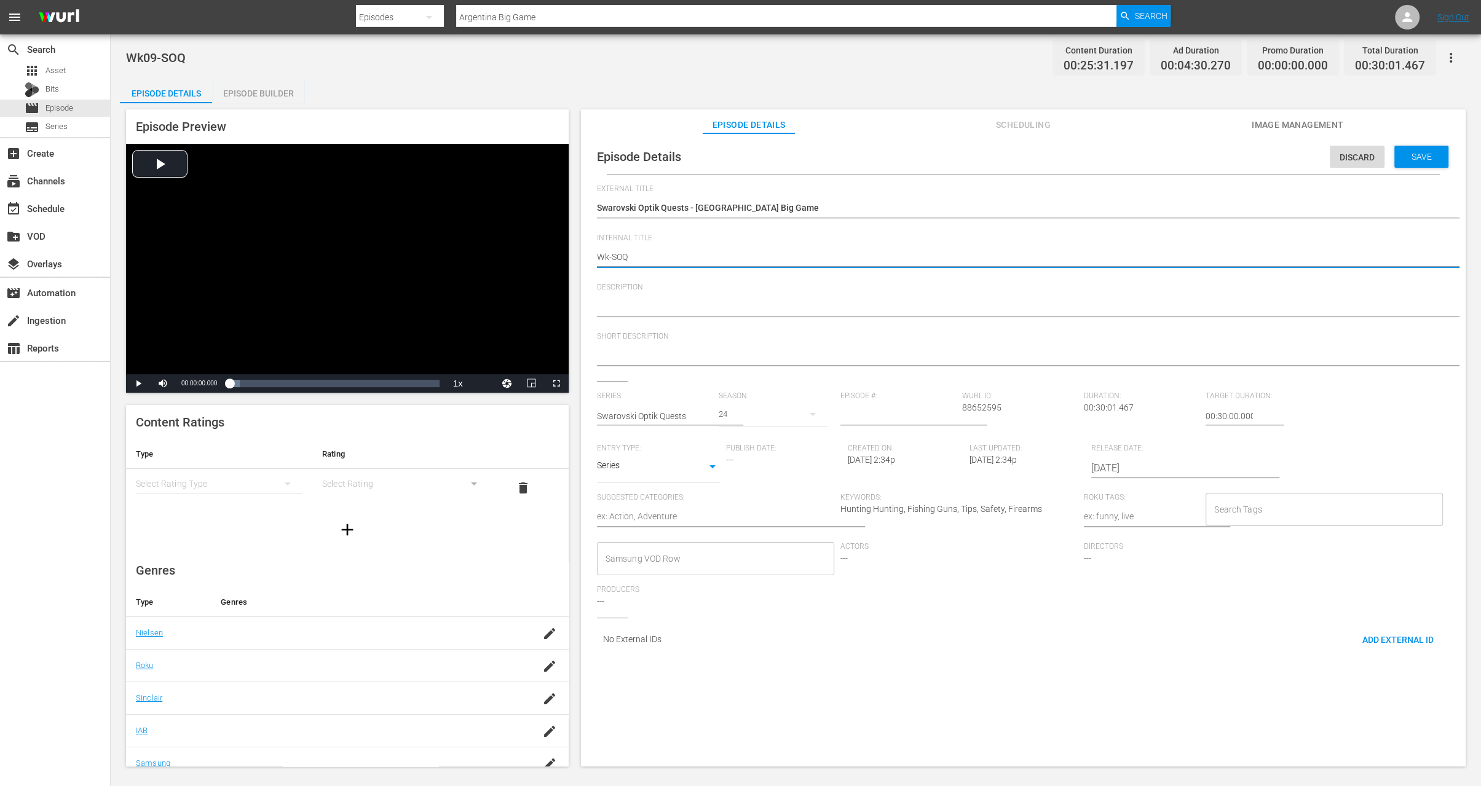
type textarea "Wk3-SOQ"
type textarea "Wk35-SOQ"
click at [1406, 152] on span "Save" at bounding box center [1422, 157] width 40 height 10
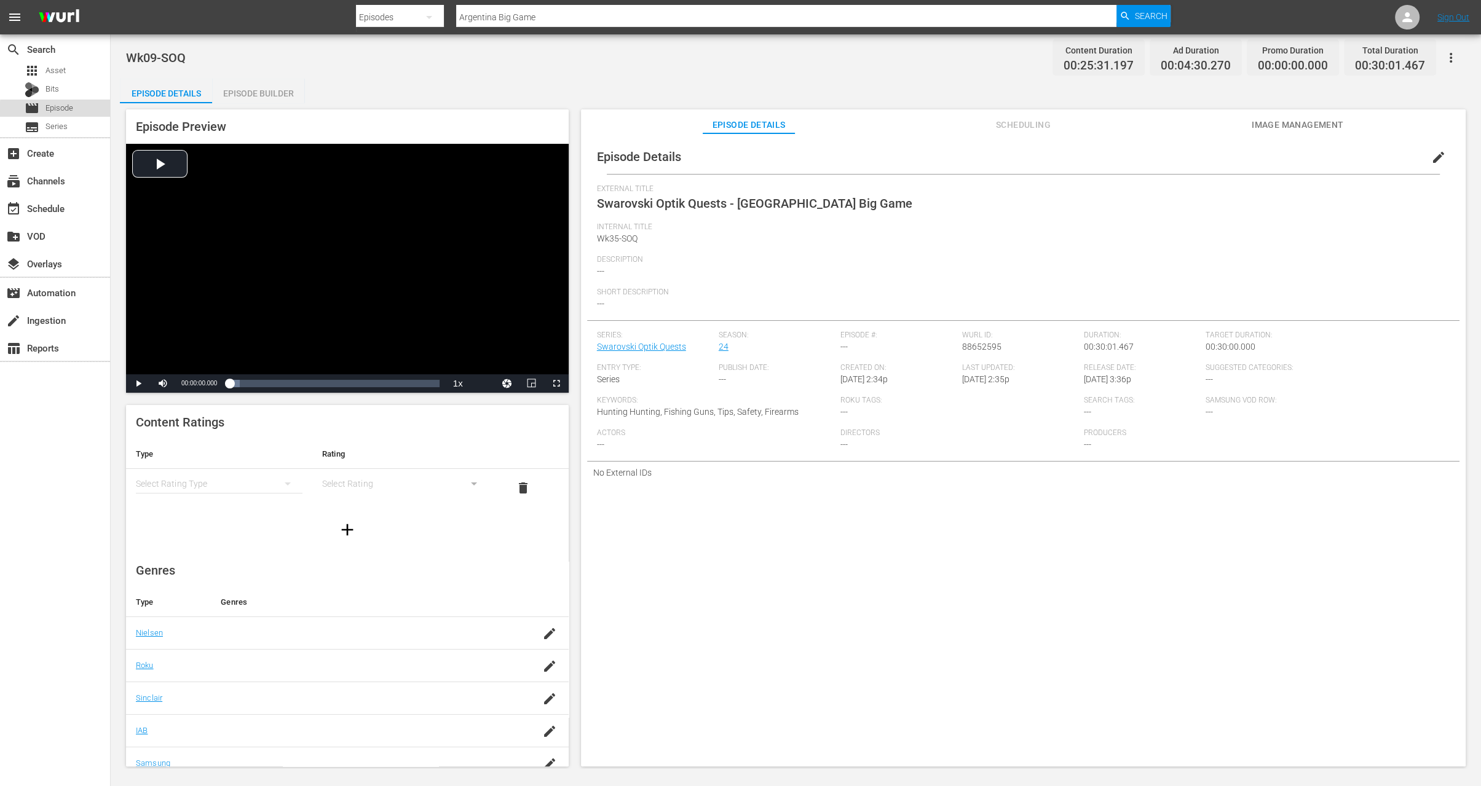
click at [58, 110] on span "Episode" at bounding box center [59, 108] width 28 height 12
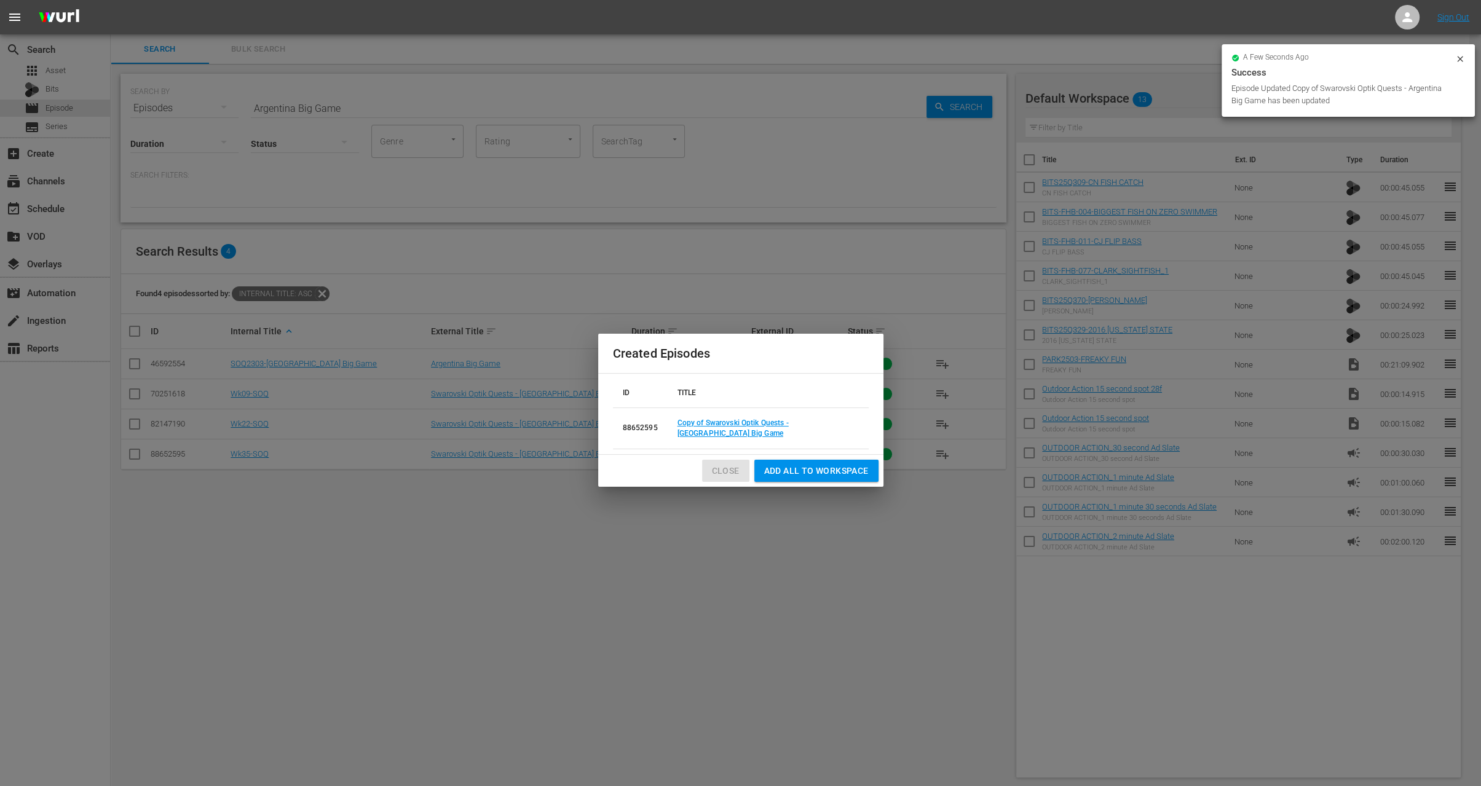
click at [724, 465] on span "Close" at bounding box center [726, 471] width 28 height 15
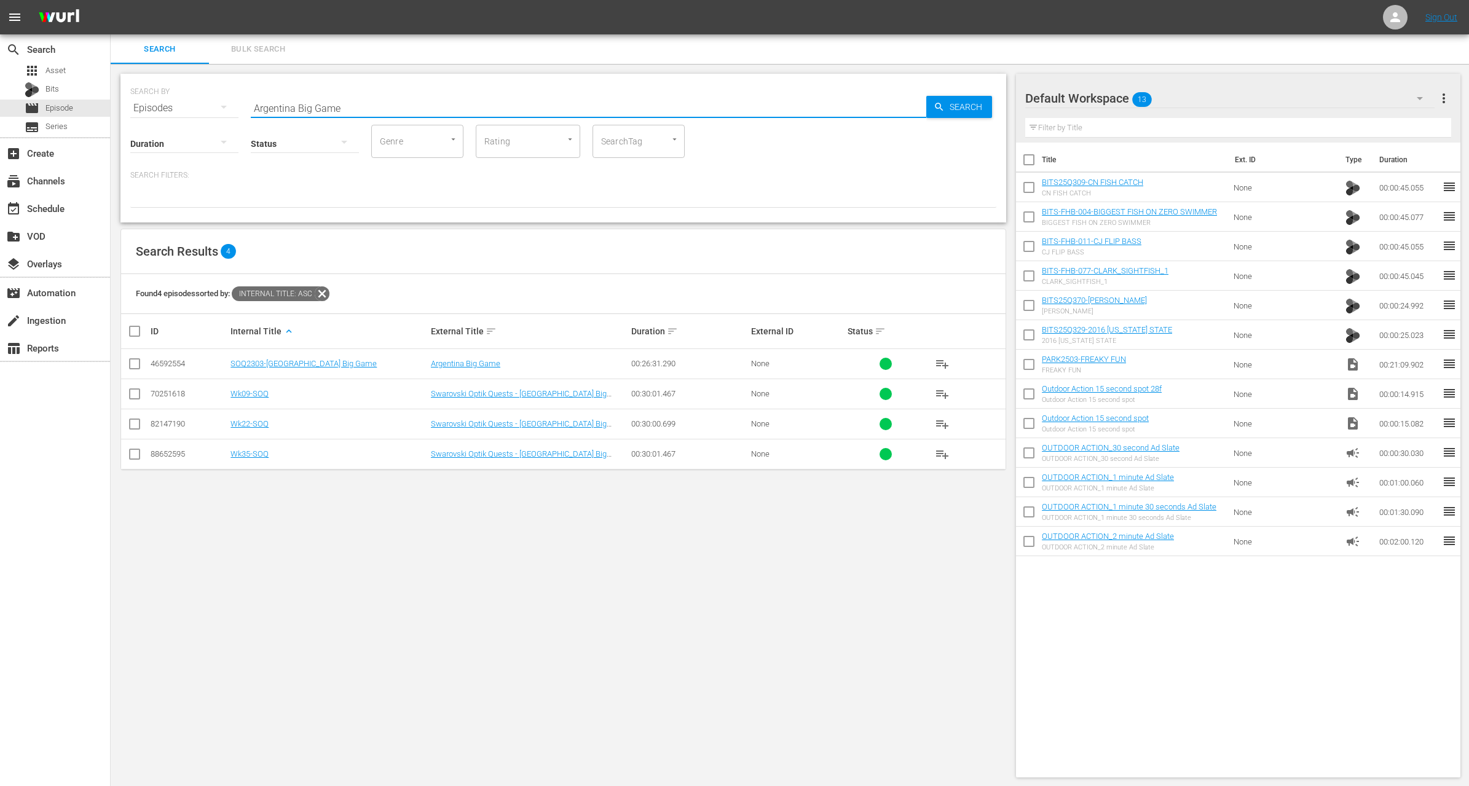
click at [416, 108] on input "Argentina Big Game" at bounding box center [589, 108] width 676 height 30
paste input "SRS Crown Championship 3"
type input "SRS Crown Championship 3"
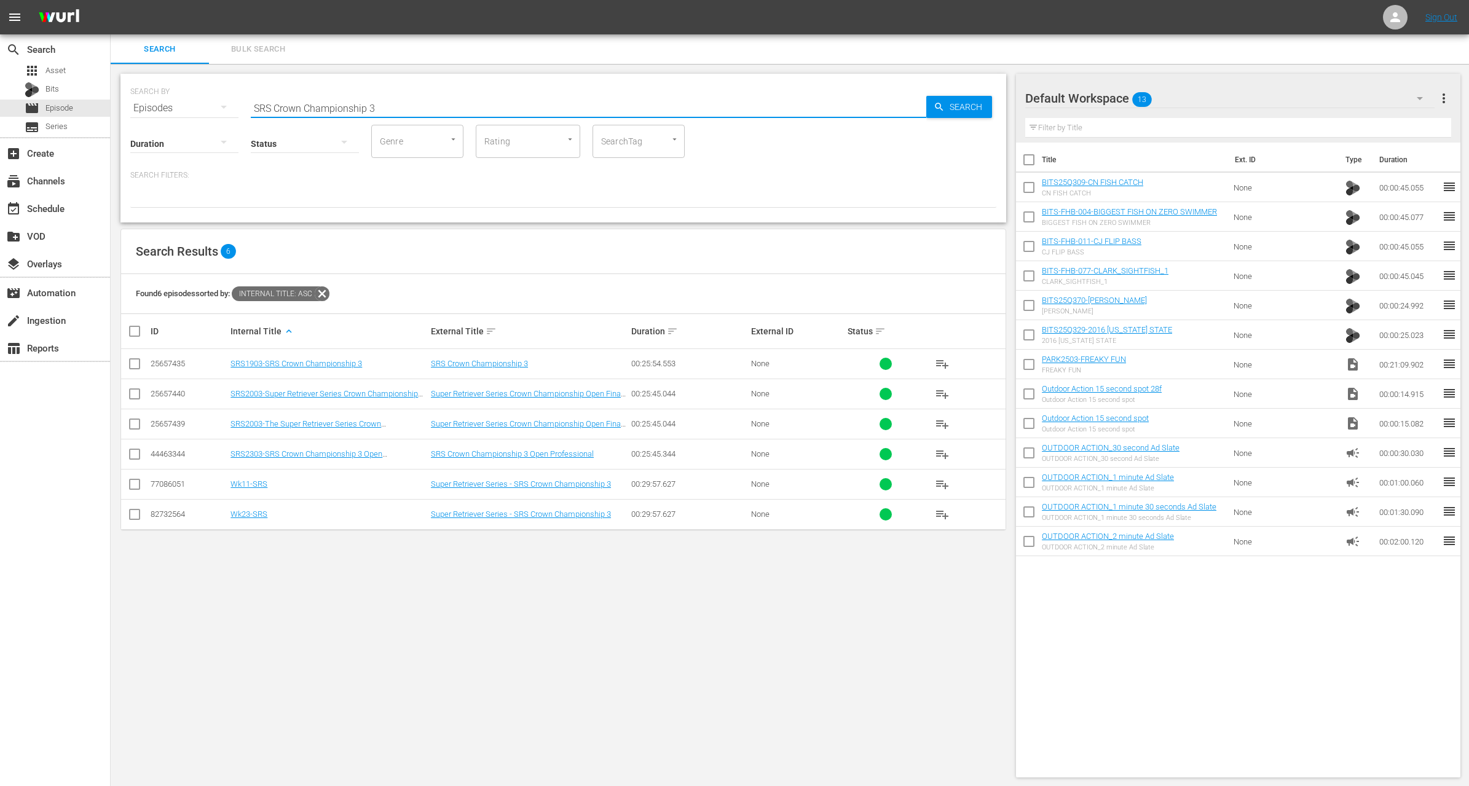
click at [427, 192] on div at bounding box center [563, 197] width 866 height 21
click at [76, 73] on div "apps Asset" at bounding box center [55, 70] width 110 height 17
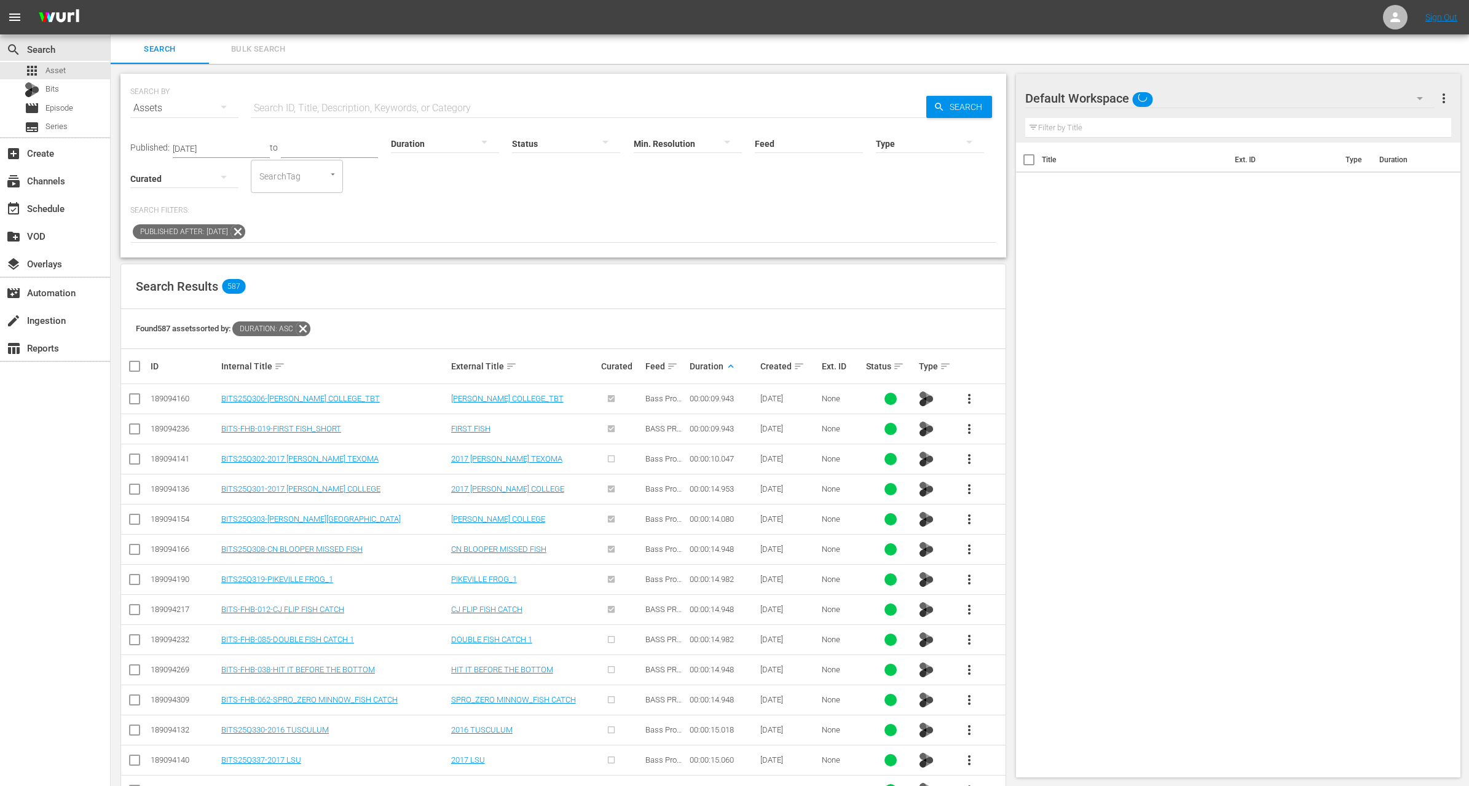
click at [318, 98] on input "text" at bounding box center [589, 108] width 676 height 30
paste input "SRS Crown Championship 3"
type input "SRS Crown Championship 3"
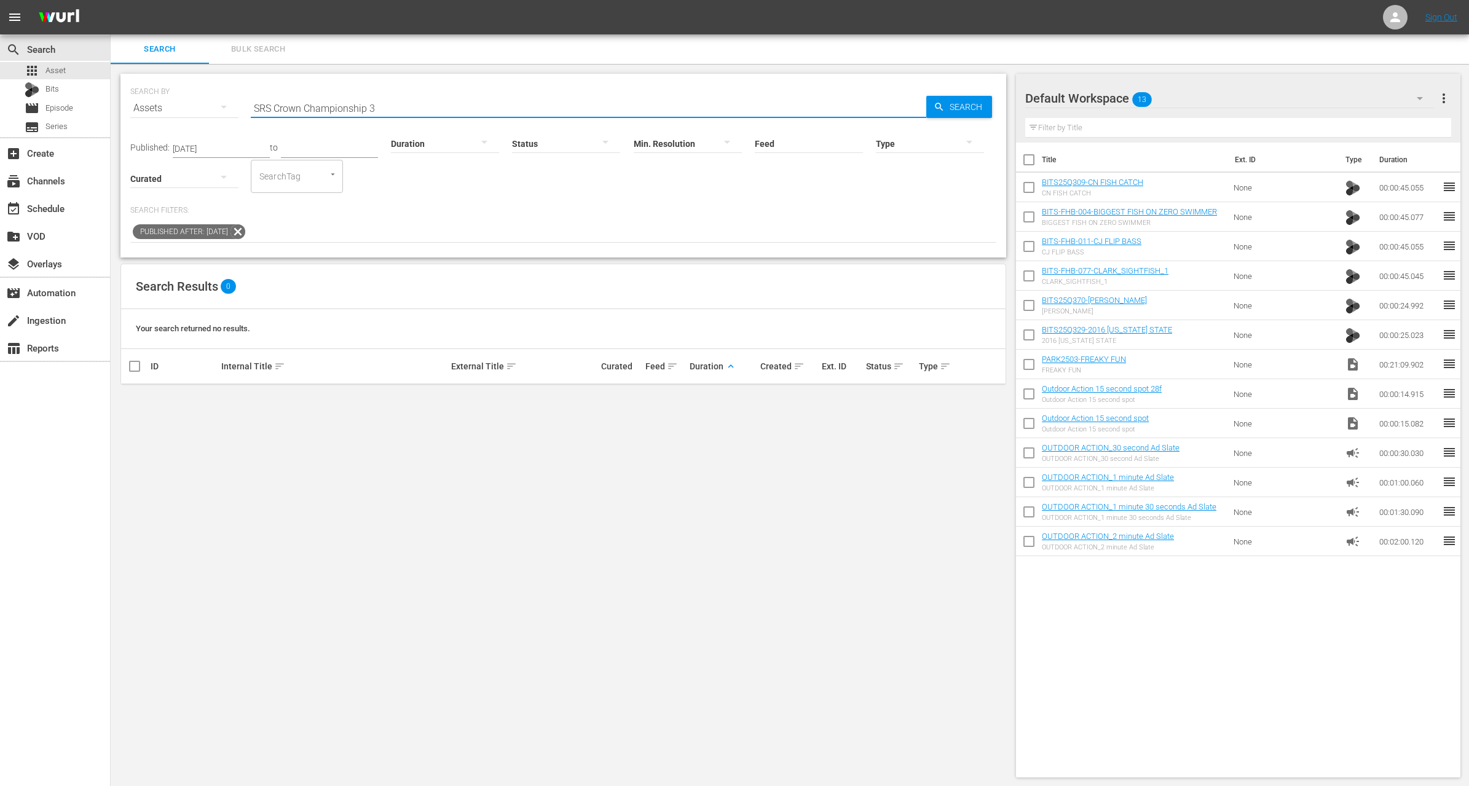
click at [245, 231] on icon at bounding box center [238, 231] width 15 height 15
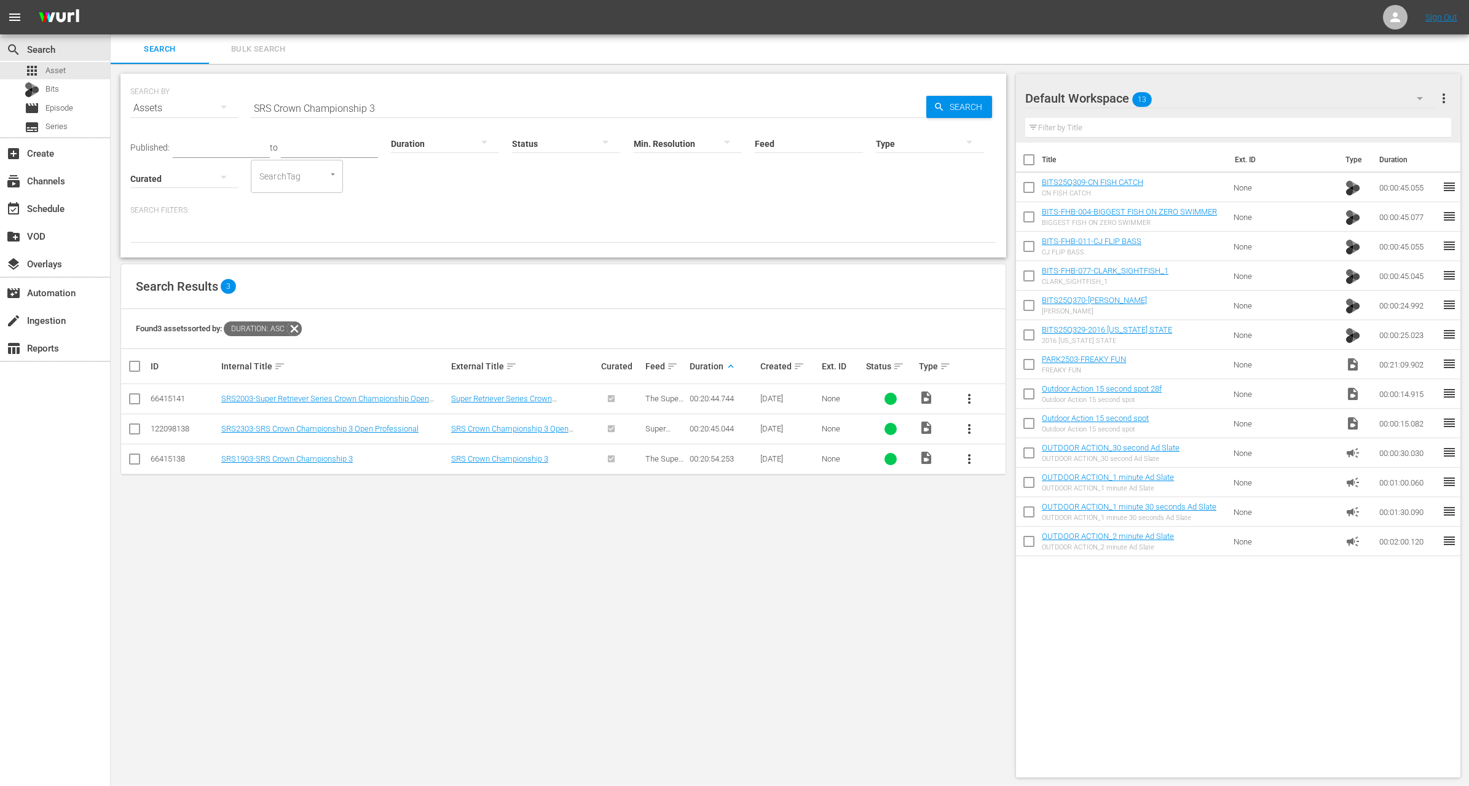
click at [968, 458] on span "more_vert" at bounding box center [969, 459] width 15 height 15
click at [1007, 492] on div "Workspace" at bounding box center [1036, 493] width 84 height 30
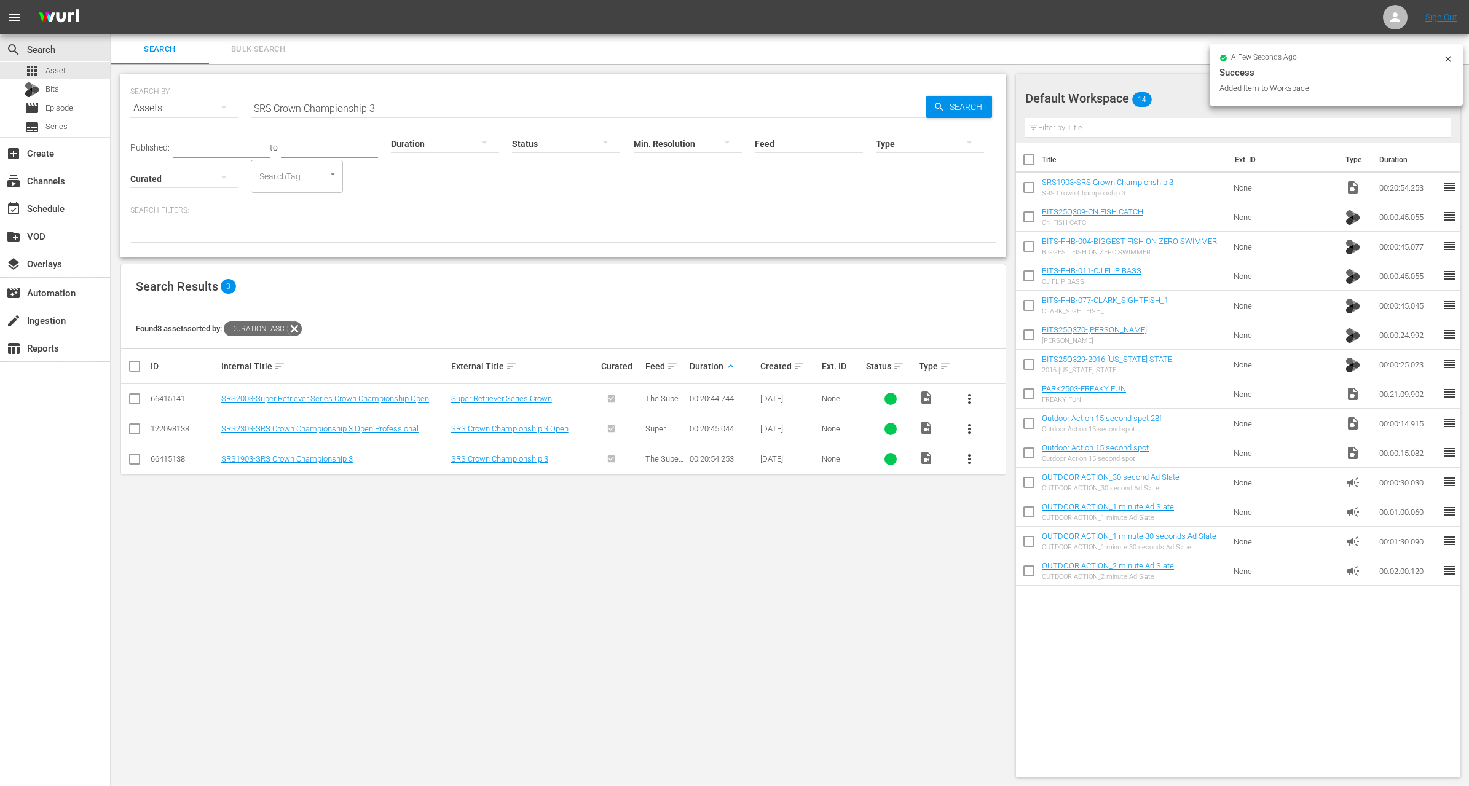
click at [1028, 218] on input "checkbox" at bounding box center [1029, 220] width 26 height 26
checkbox input "true"
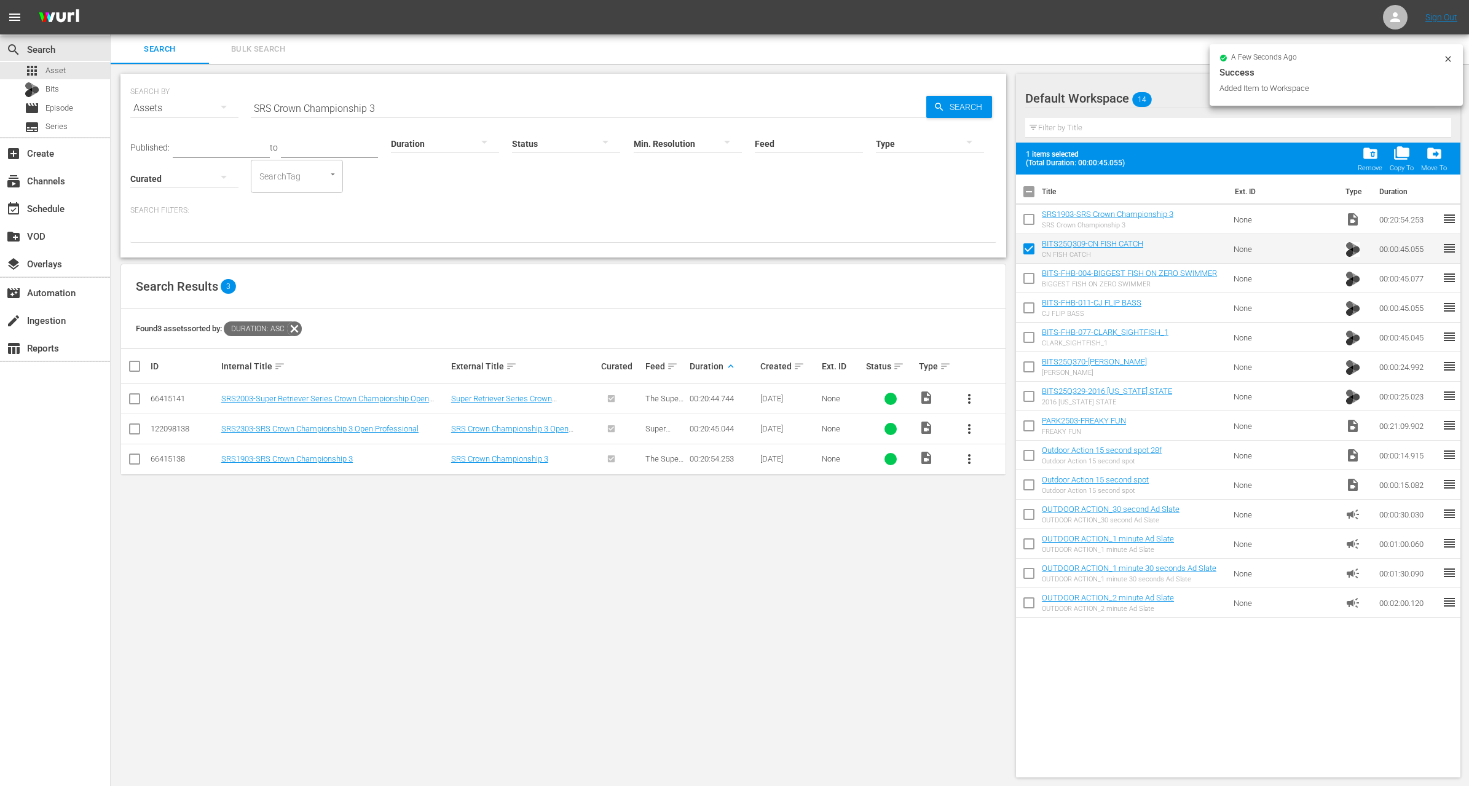
click at [1030, 283] on input "checkbox" at bounding box center [1029, 281] width 26 height 26
checkbox input "true"
click at [1027, 318] on input "checkbox" at bounding box center [1029, 311] width 26 height 26
checkbox input "true"
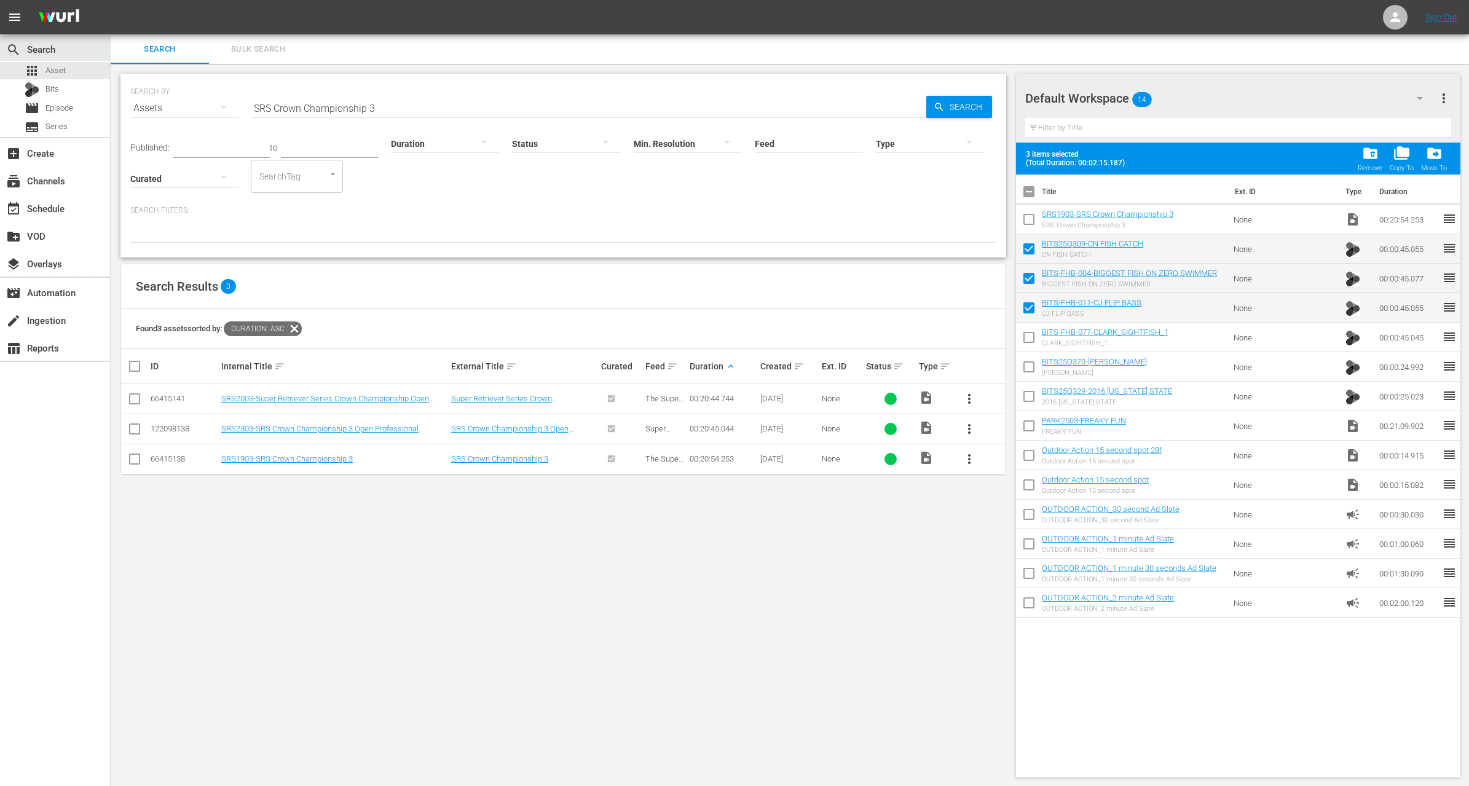
click at [1027, 348] on input "checkbox" at bounding box center [1029, 340] width 26 height 26
checkbox input "true"
click at [1027, 369] on input "checkbox" at bounding box center [1029, 370] width 26 height 26
checkbox input "true"
click at [1027, 405] on input "checkbox" at bounding box center [1029, 399] width 26 height 26
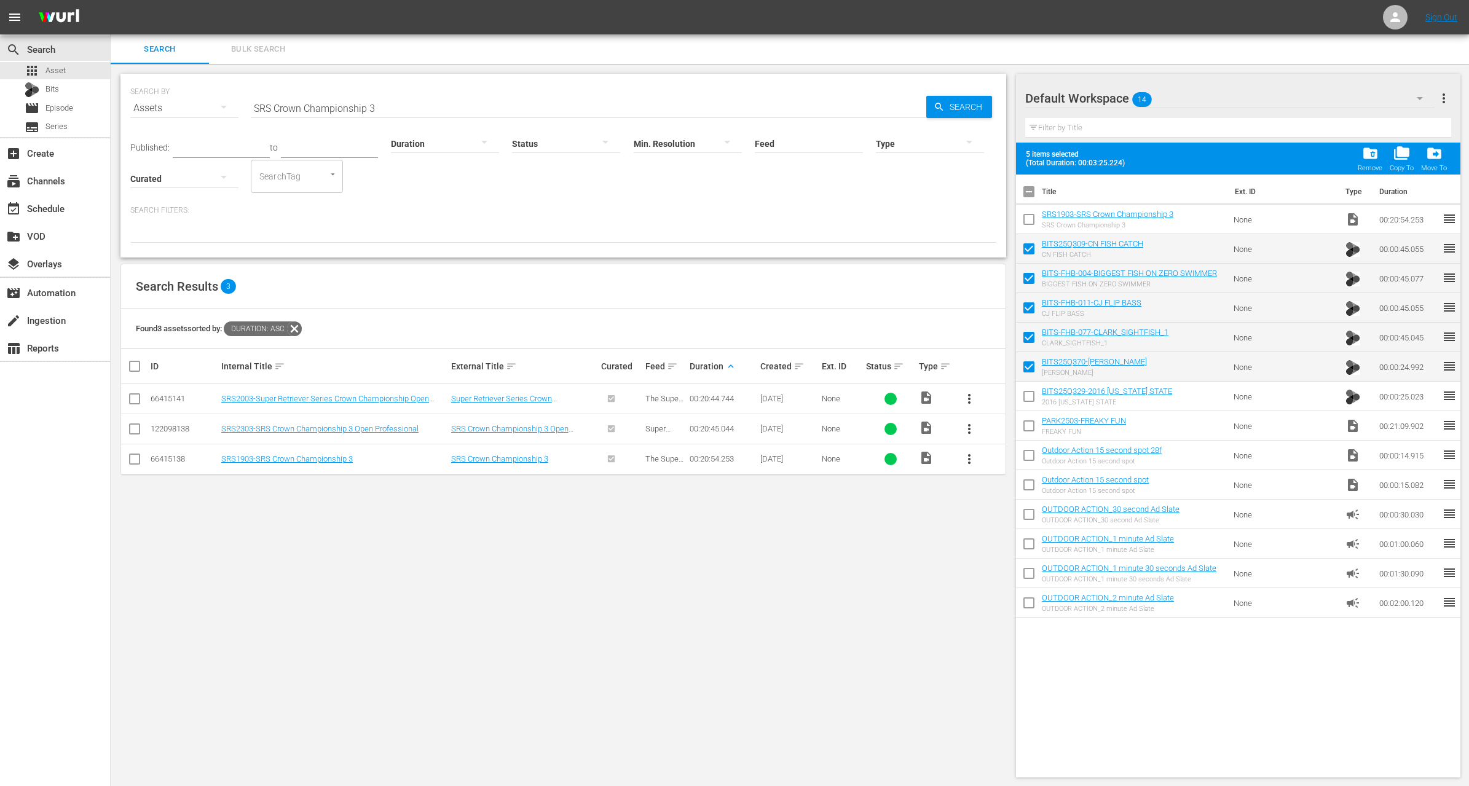
checkbox input "true"
click at [1027, 426] on input "checkbox" at bounding box center [1029, 429] width 26 height 26
checkbox input "true"
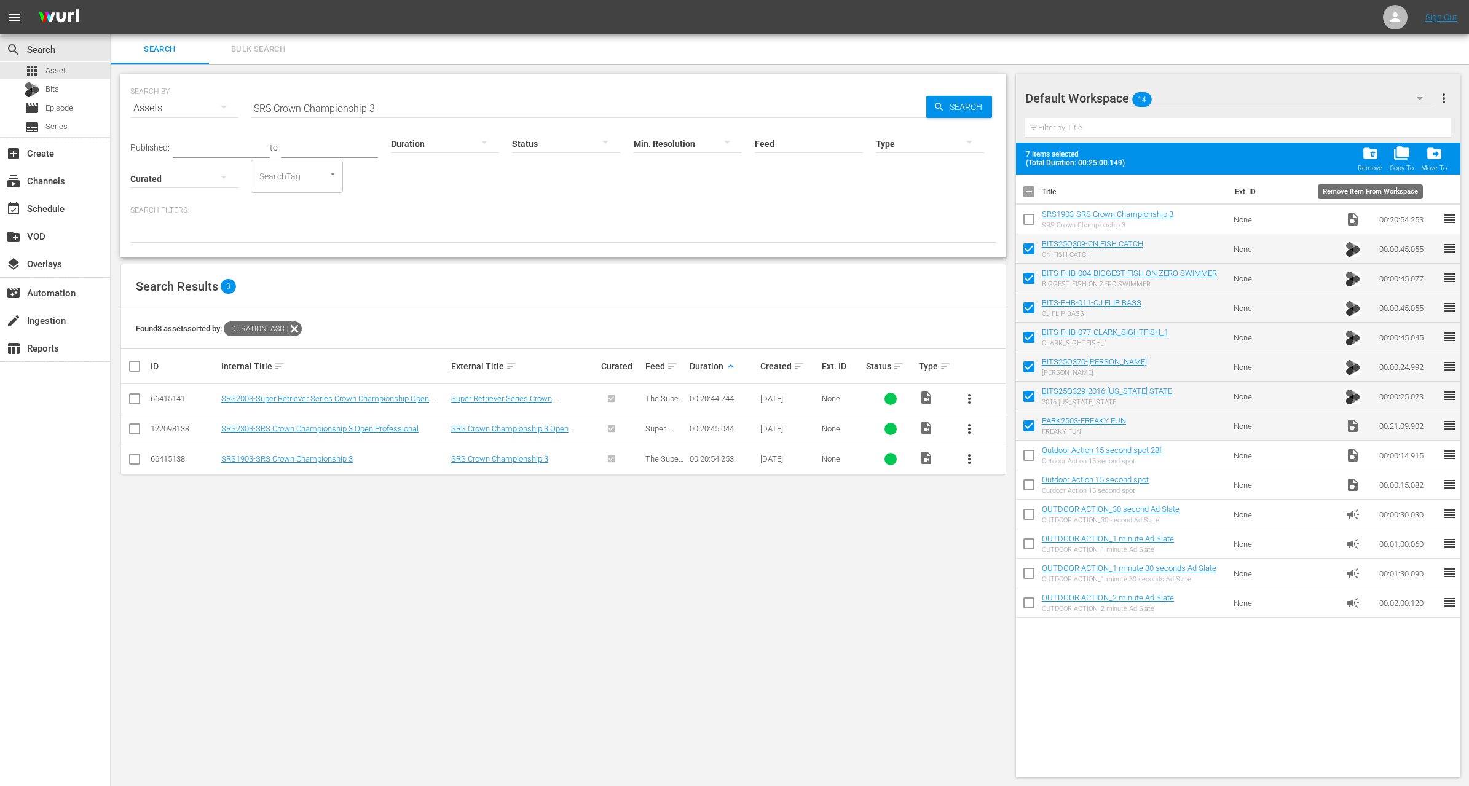
click at [1371, 154] on span "folder_delete" at bounding box center [1371, 153] width 17 height 17
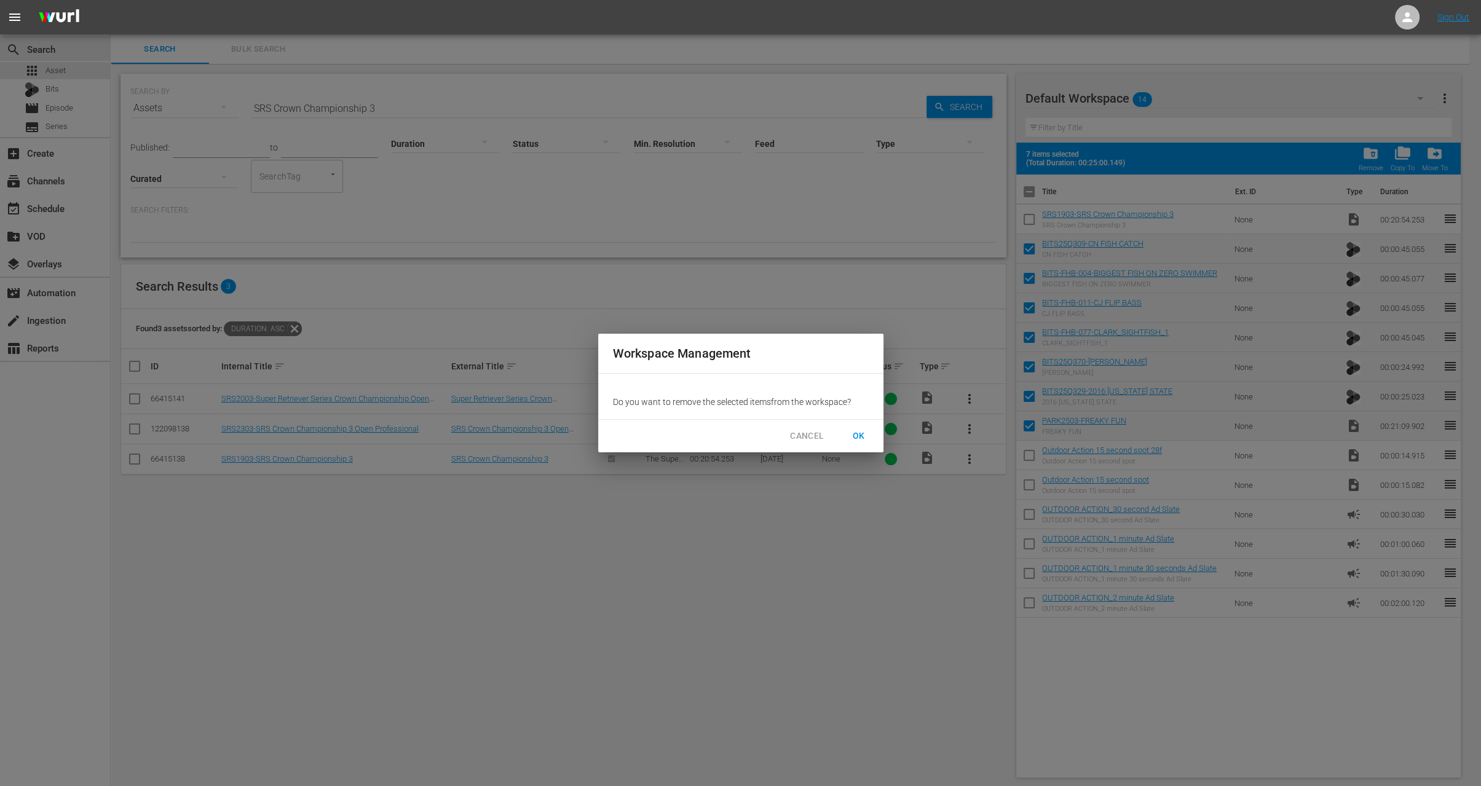
click at [852, 434] on span "OK" at bounding box center [859, 436] width 20 height 15
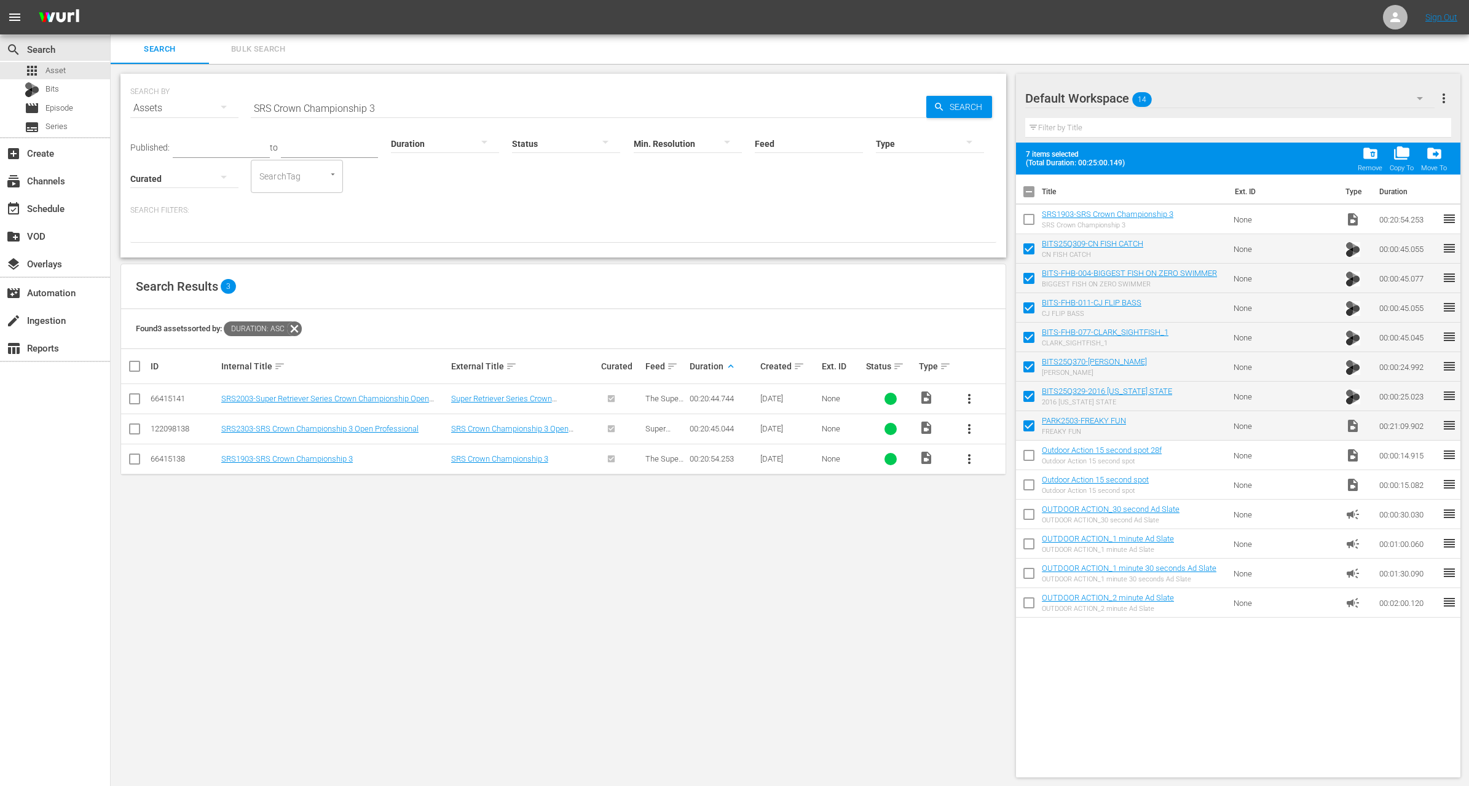
checkbox input "false"
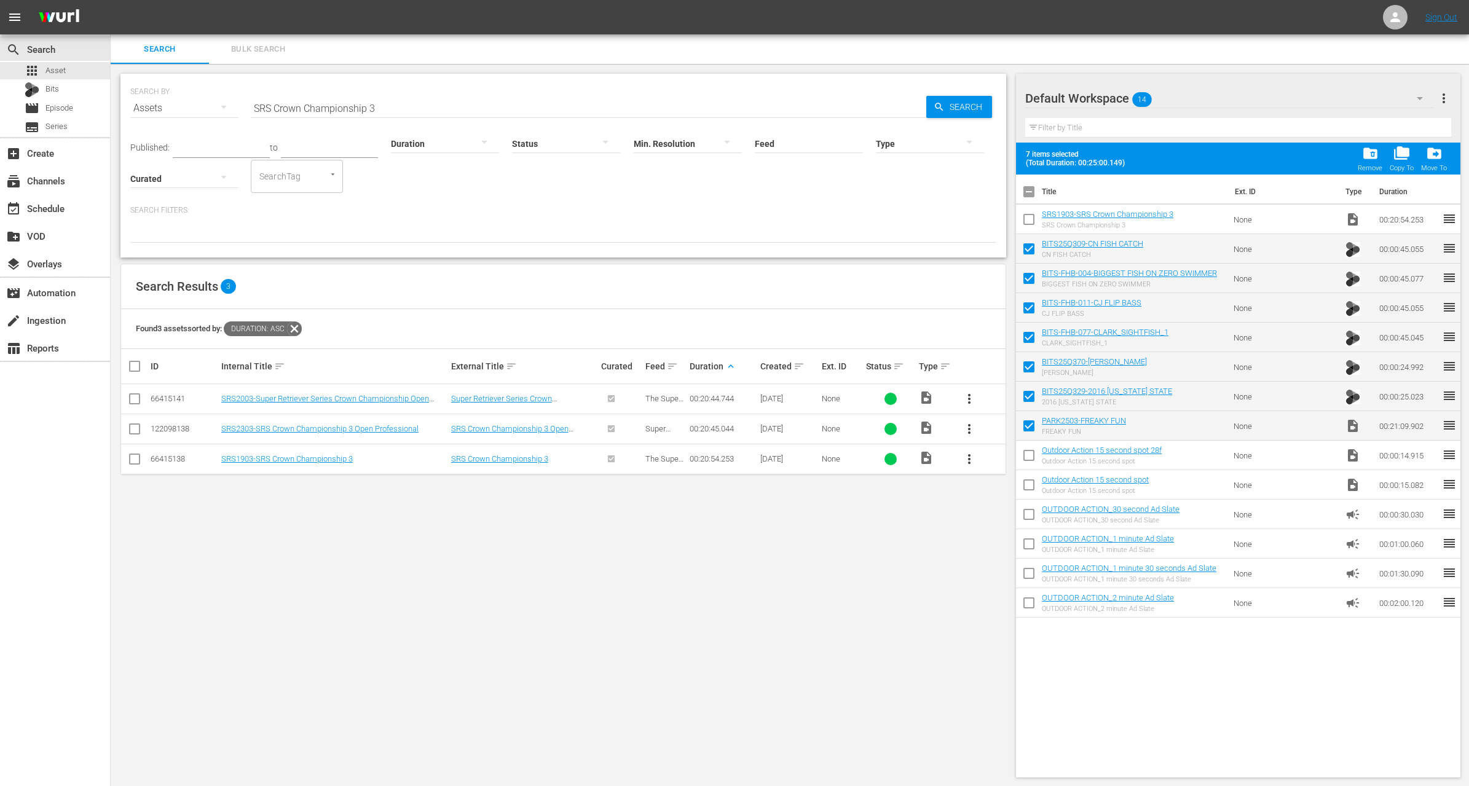
checkbox input "false"
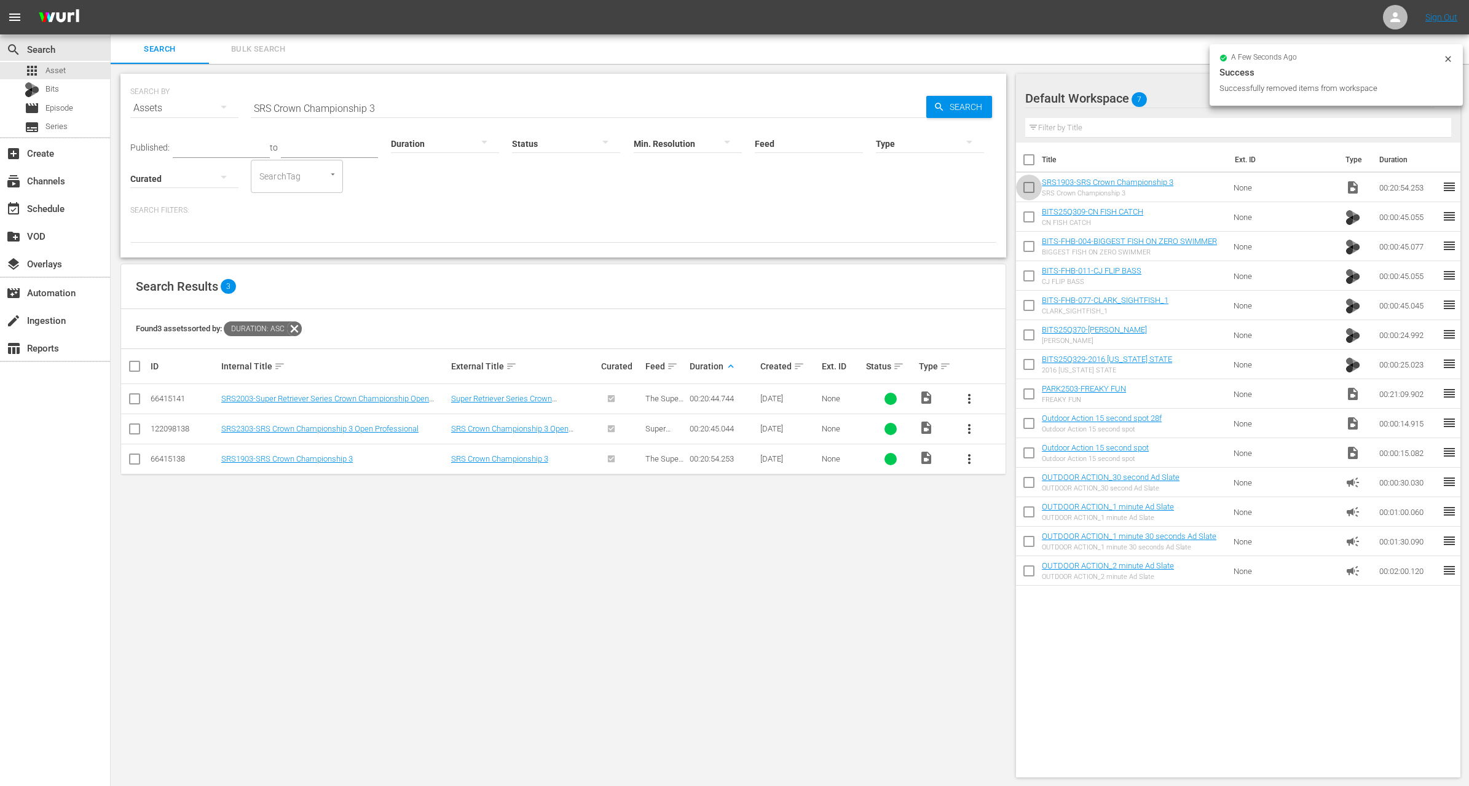
click at [1030, 186] on input "checkbox" at bounding box center [1029, 190] width 26 height 26
checkbox input "true"
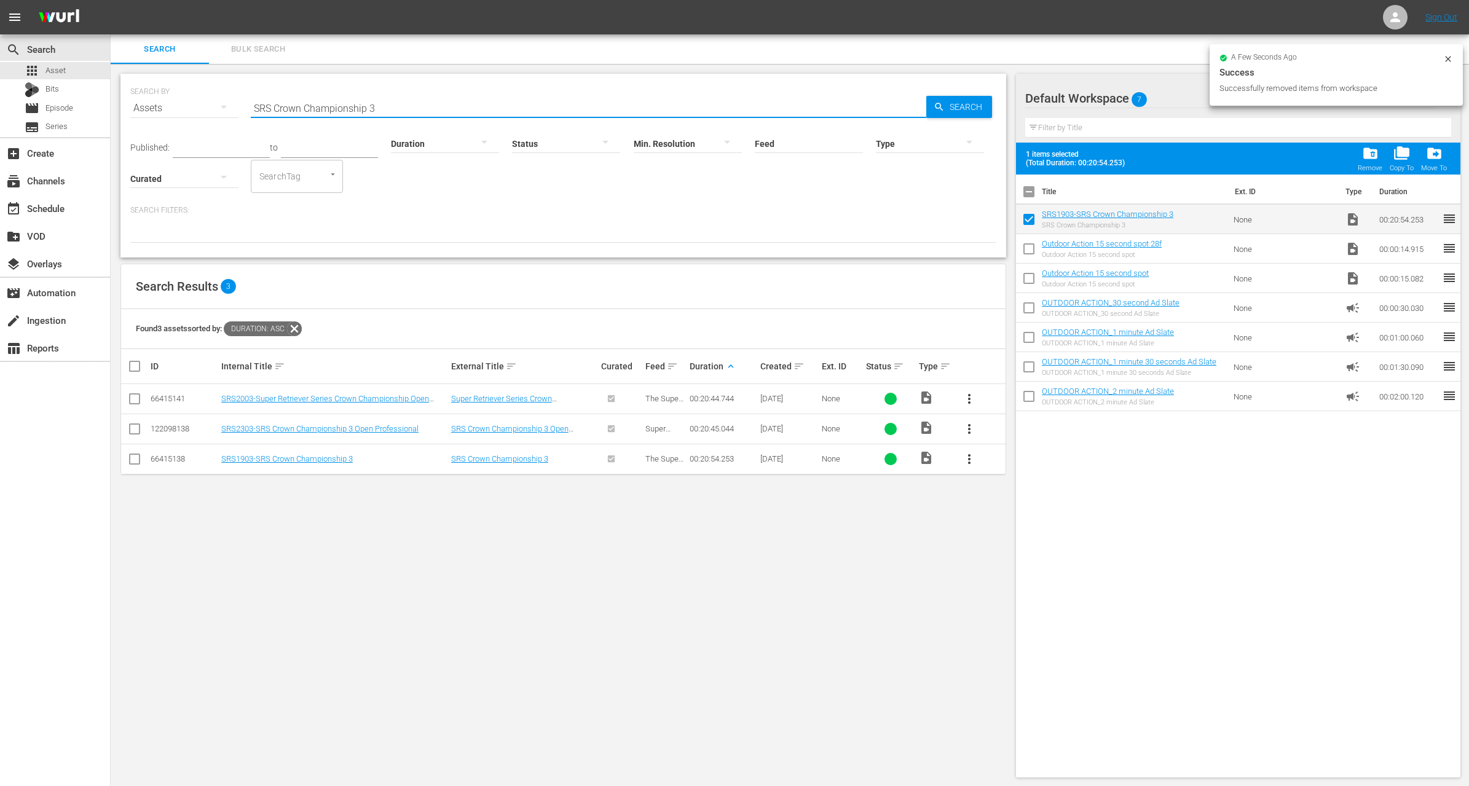
click at [458, 111] on input "SRS Crown Championship 3" at bounding box center [589, 108] width 676 height 30
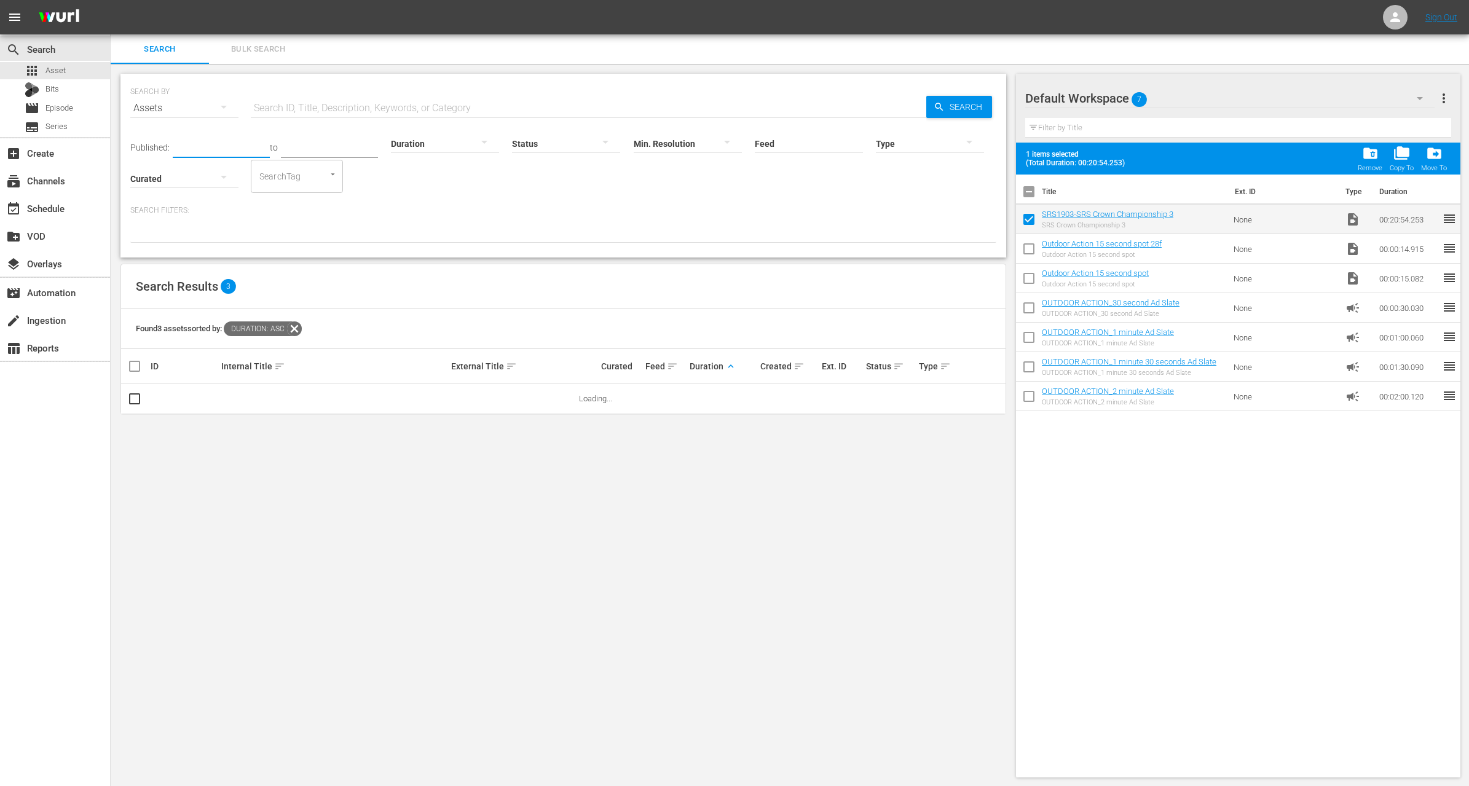
click at [197, 143] on input "text" at bounding box center [221, 149] width 97 height 18
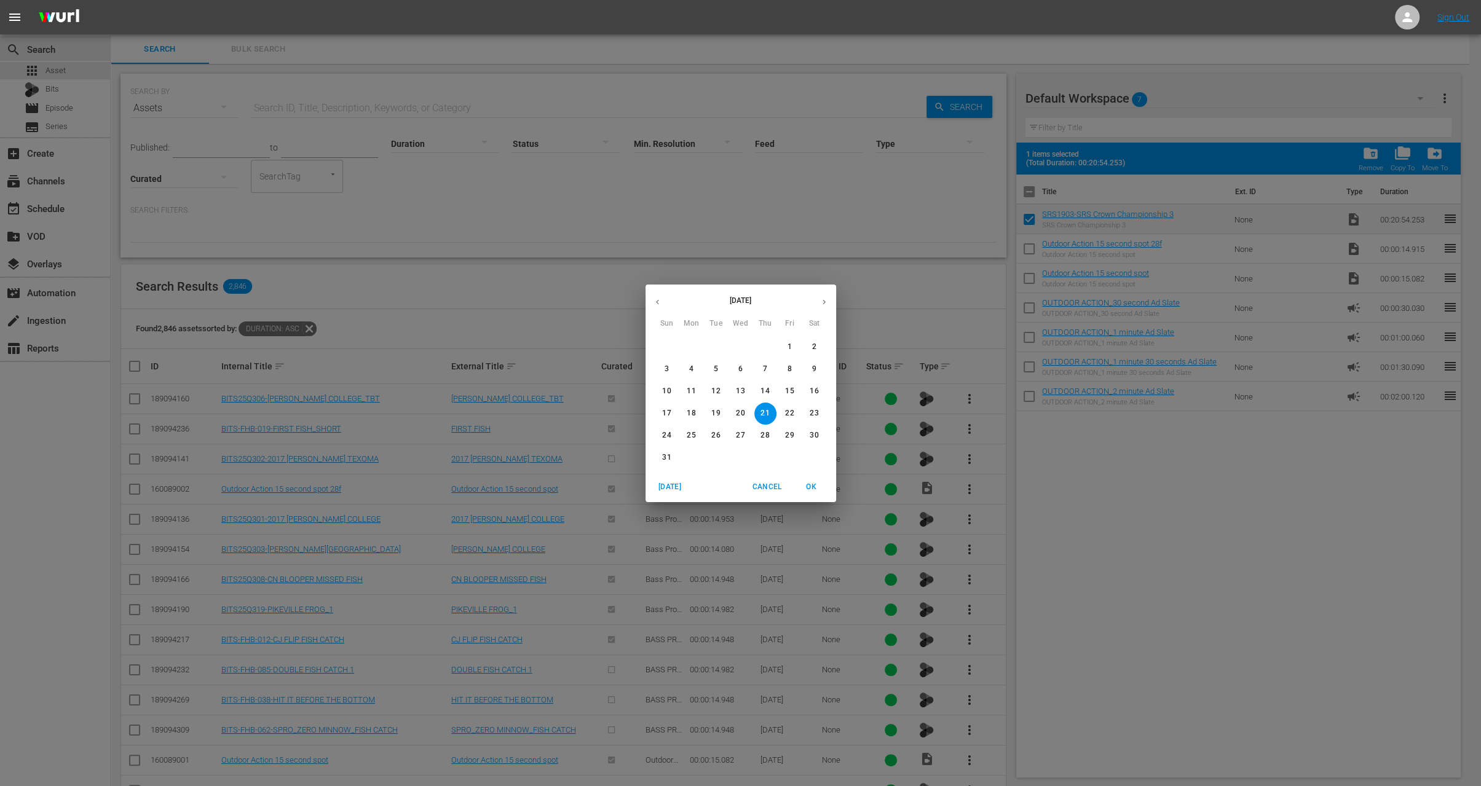
click at [657, 301] on icon "button" at bounding box center [657, 302] width 9 height 9
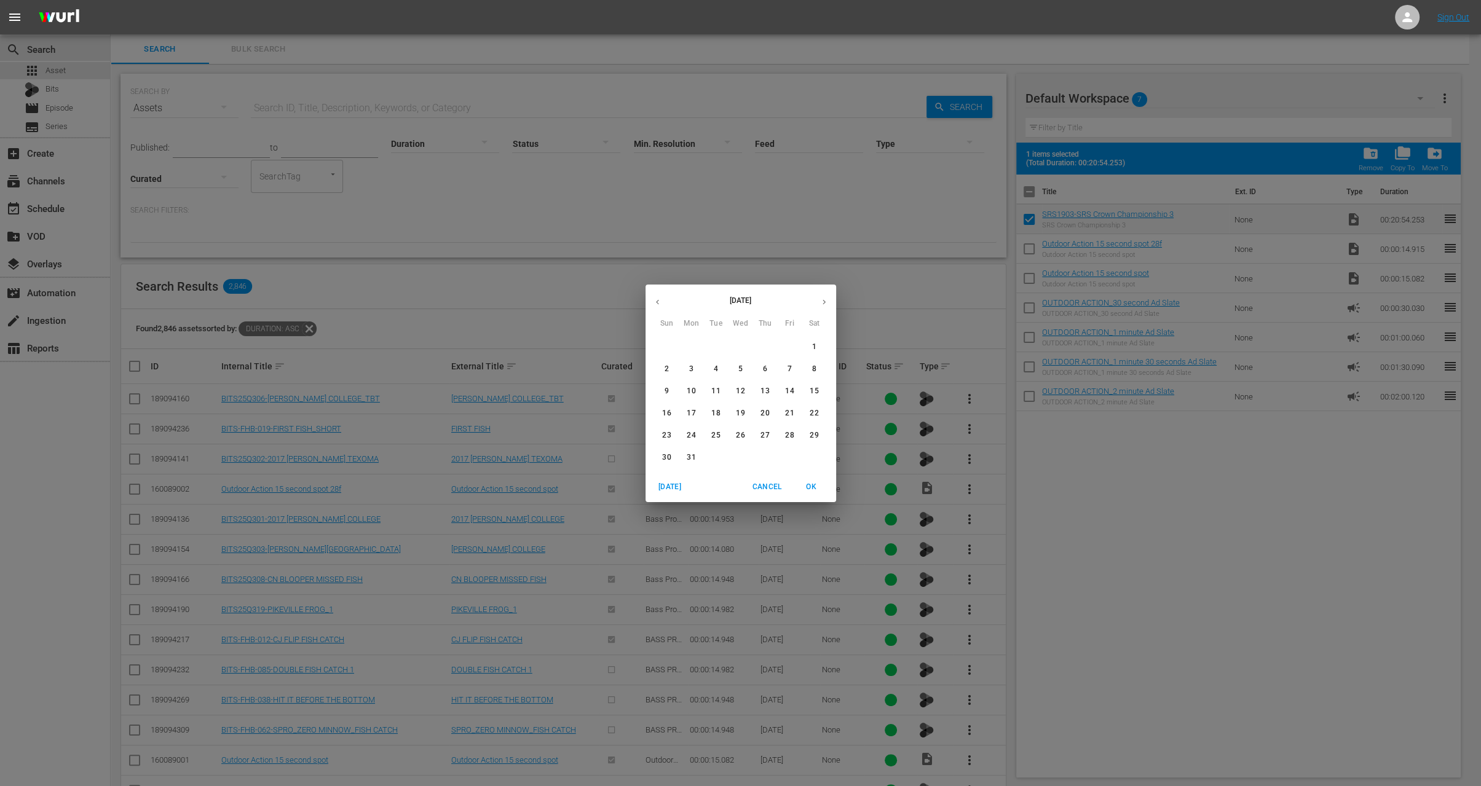
click at [657, 301] on icon "button" at bounding box center [657, 302] width 9 height 9
click at [825, 299] on icon "button" at bounding box center [824, 302] width 9 height 9
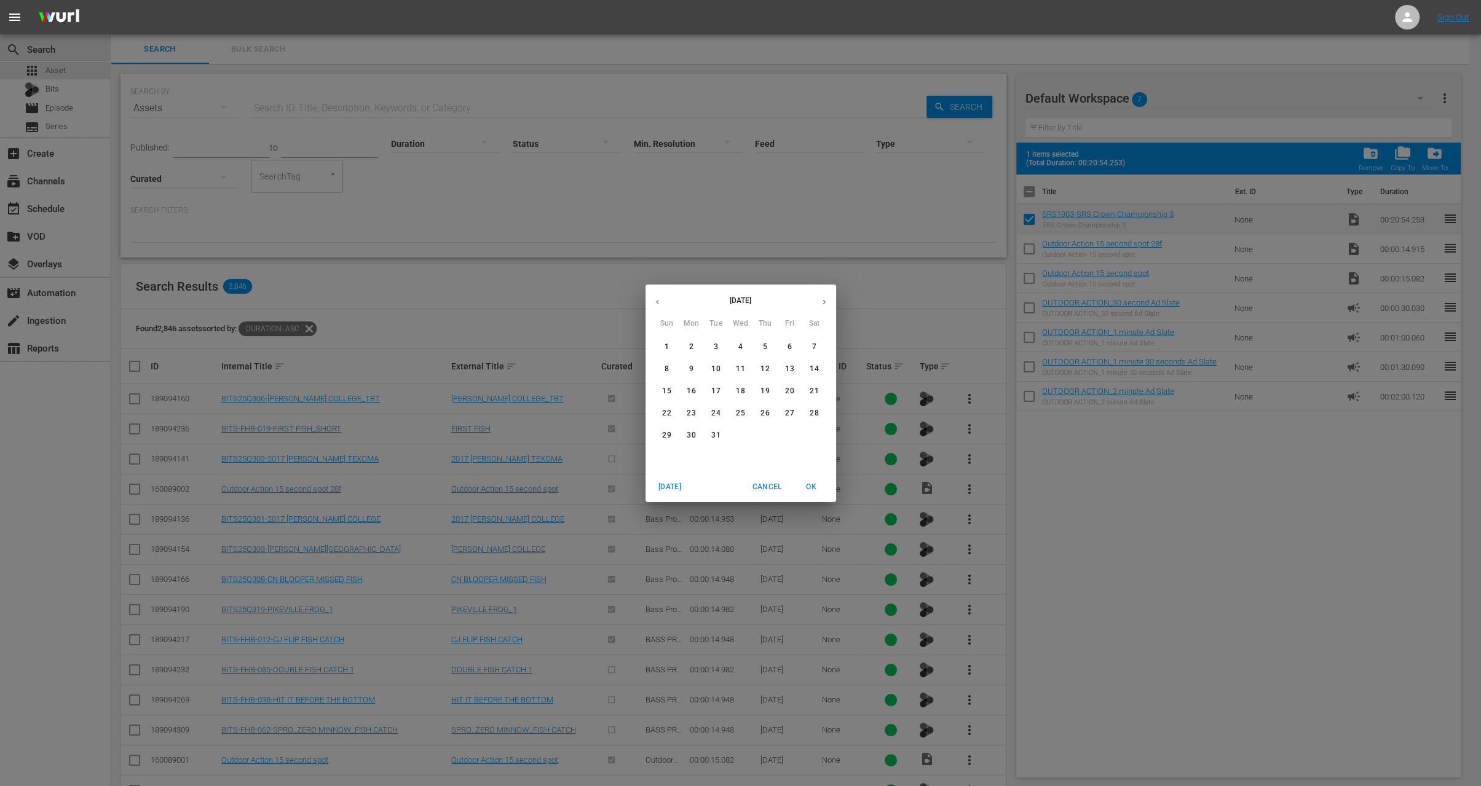
click at [667, 355] on button "1" at bounding box center [667, 347] width 22 height 22
type input "Dec 1, 2024"
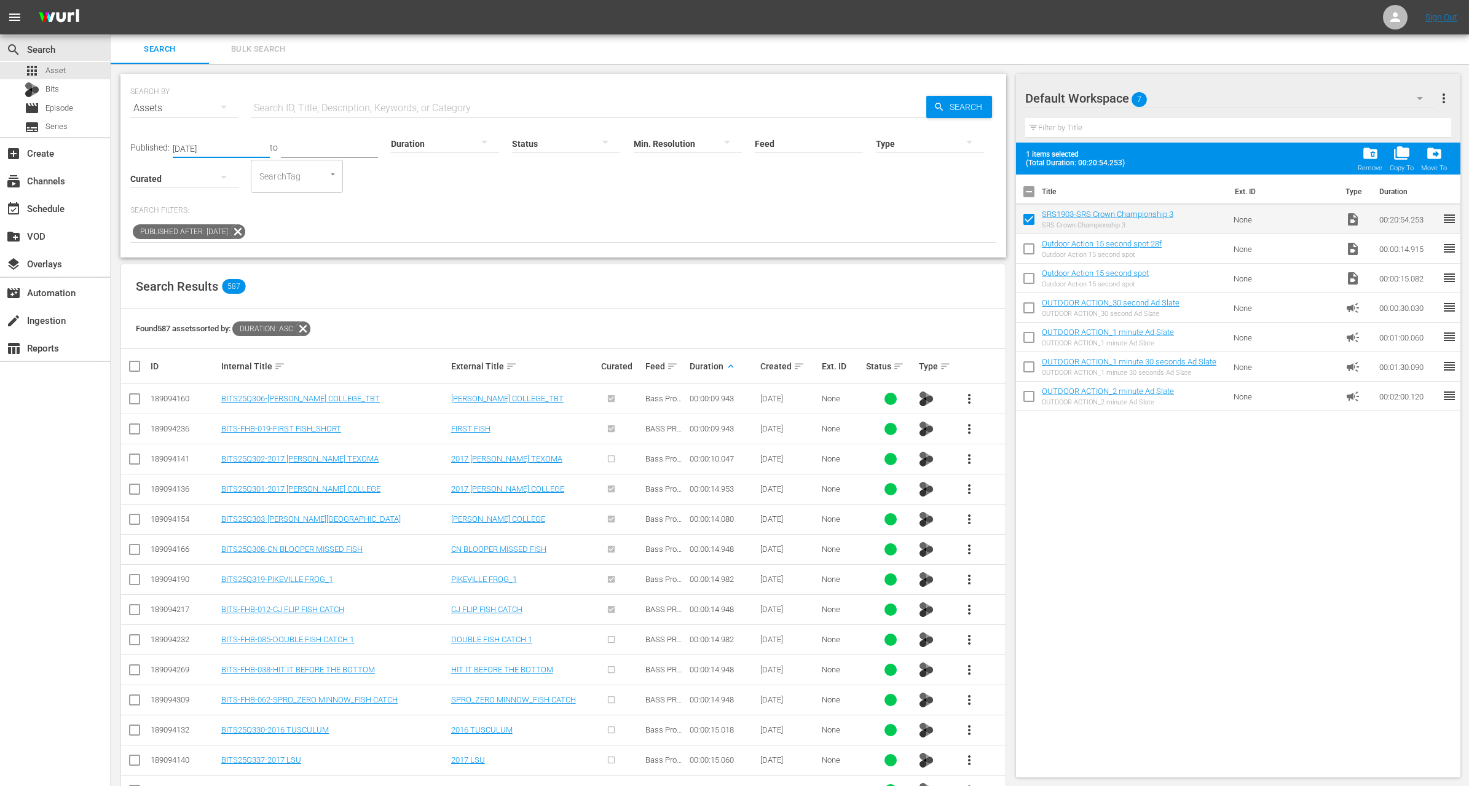
click at [726, 295] on div "Search Results 587" at bounding box center [563, 286] width 885 height 45
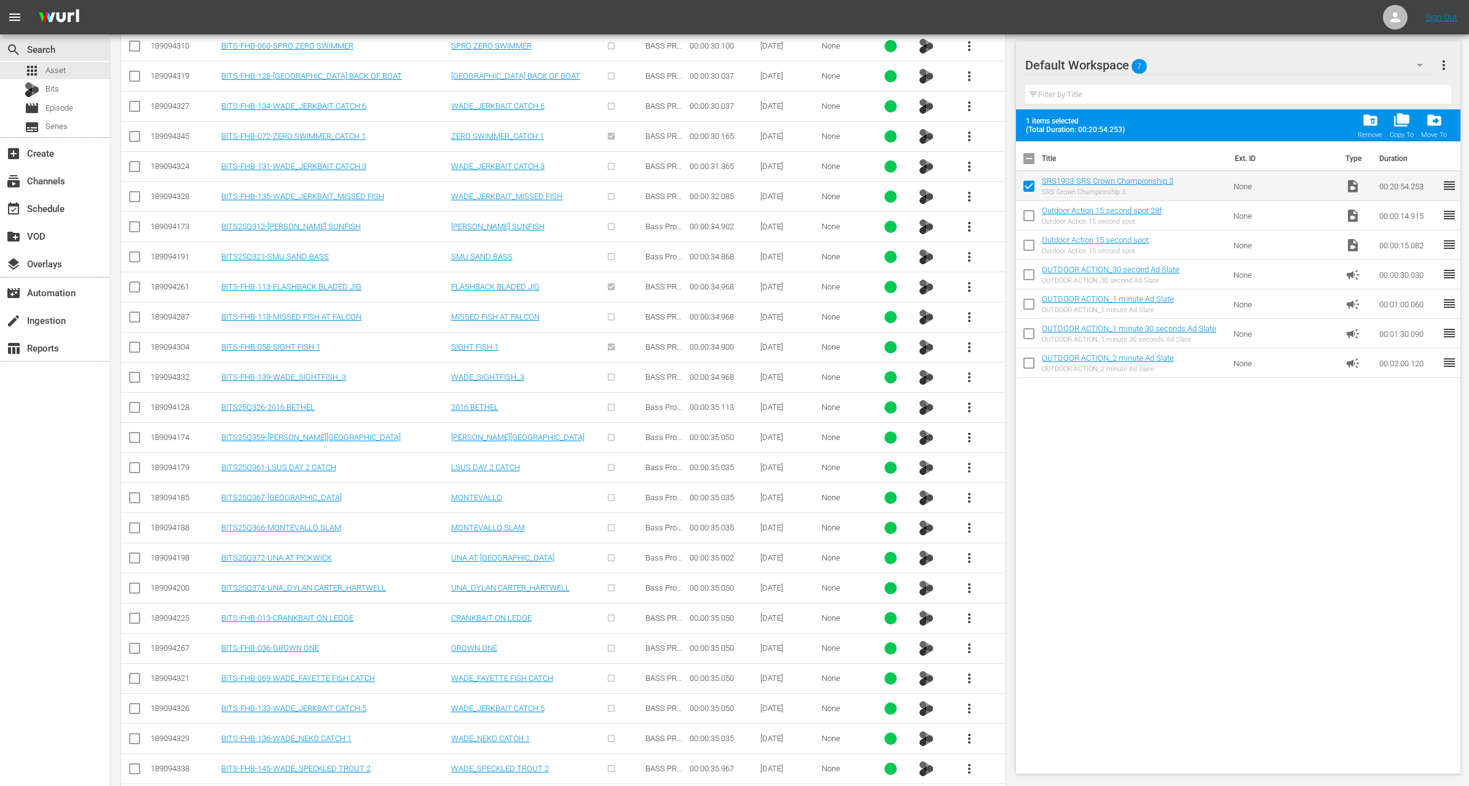
scroll to position [3340, 0]
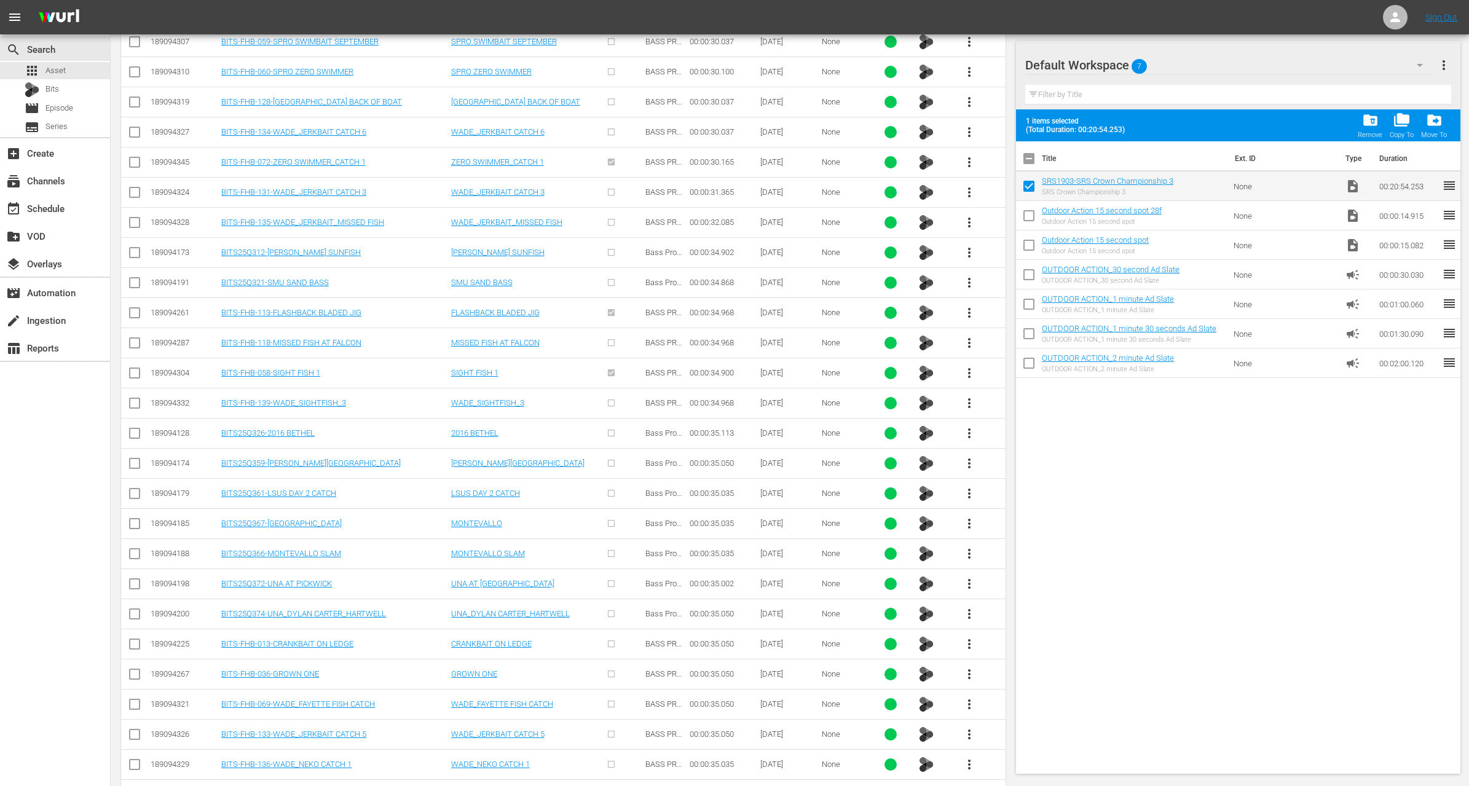
click at [971, 456] on span "more_vert" at bounding box center [969, 463] width 15 height 15
click at [1014, 467] on div "Workspace" at bounding box center [1036, 471] width 84 height 30
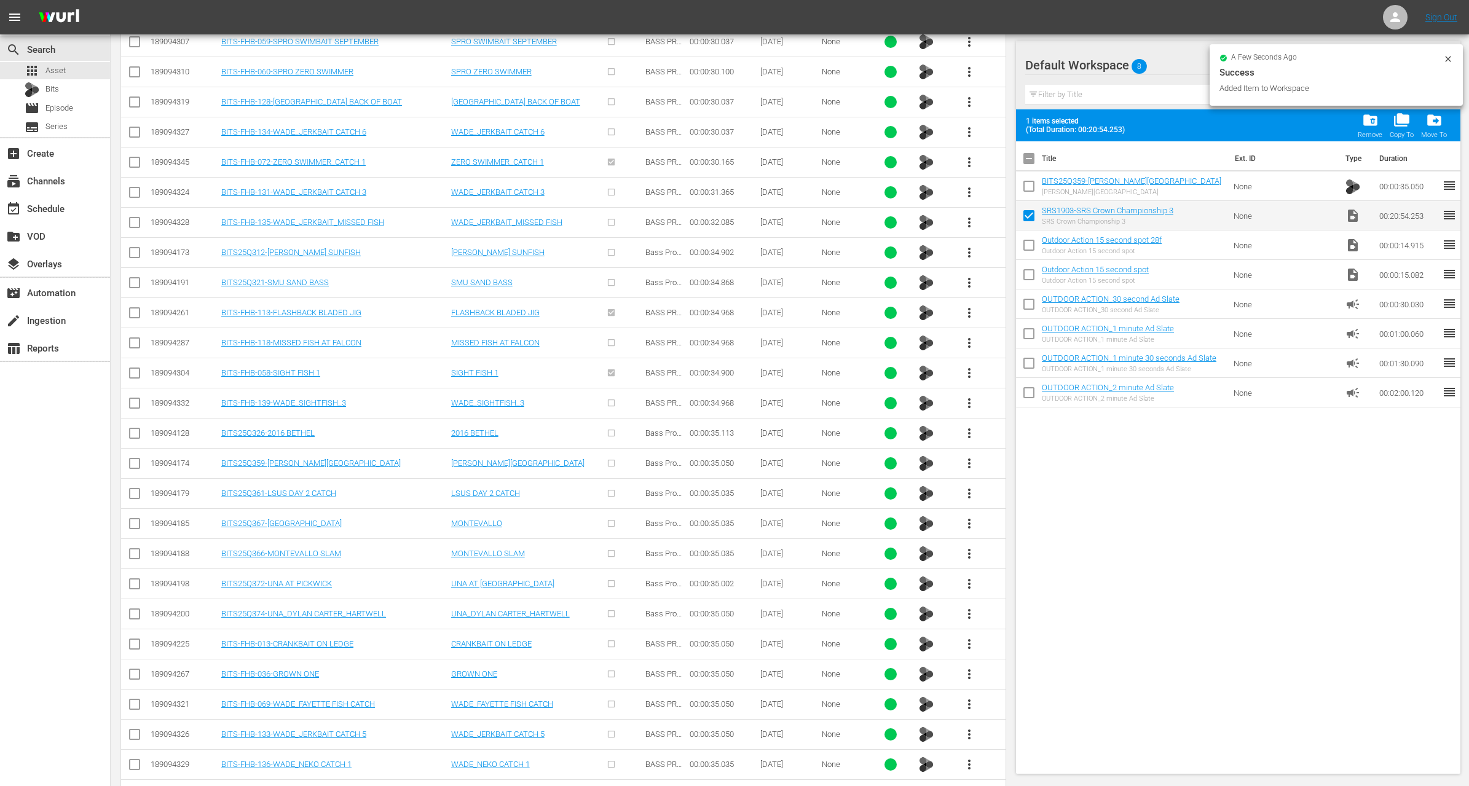
click at [1029, 186] on input "checkbox" at bounding box center [1029, 189] width 26 height 26
checkbox input "true"
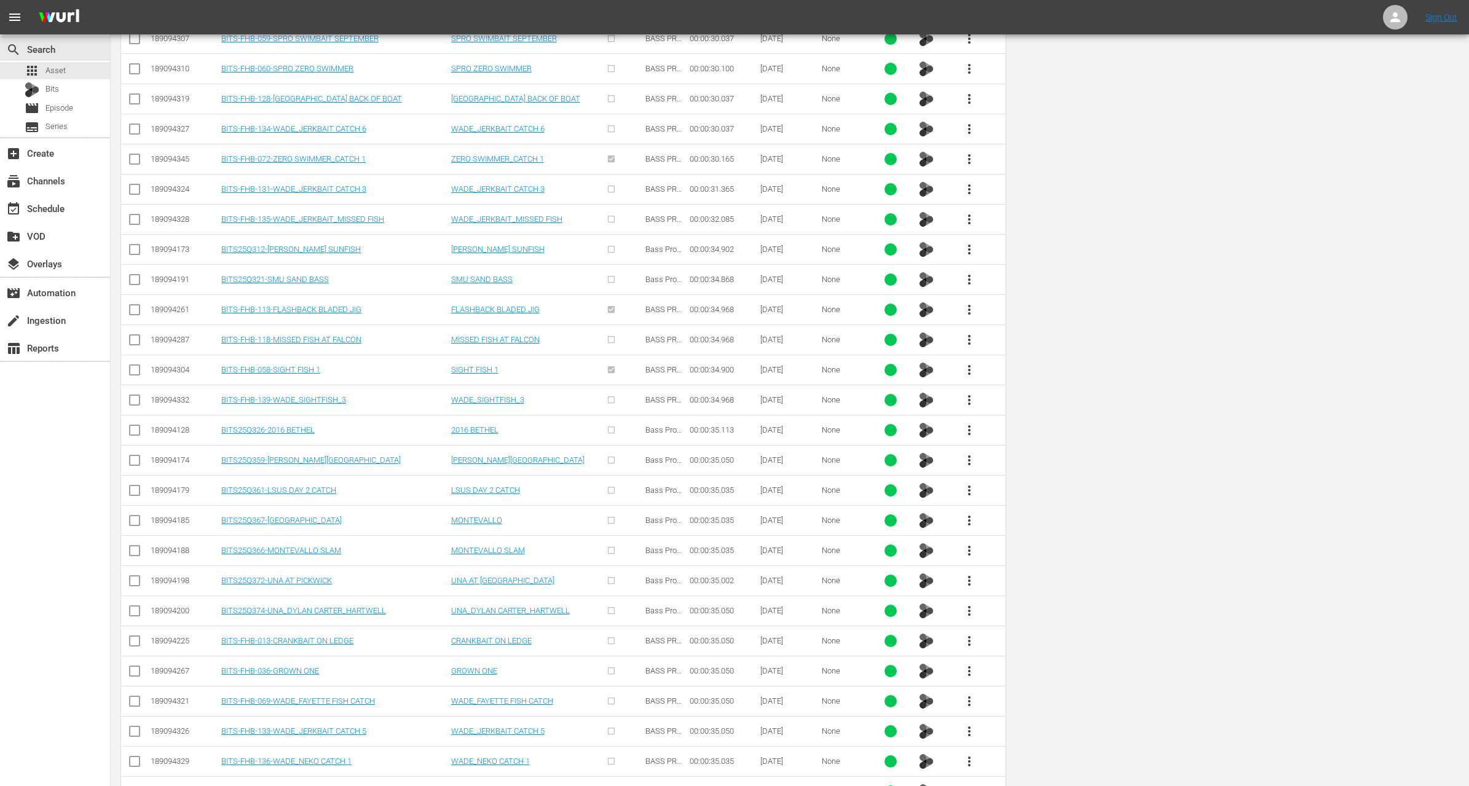
scroll to position [0, 0]
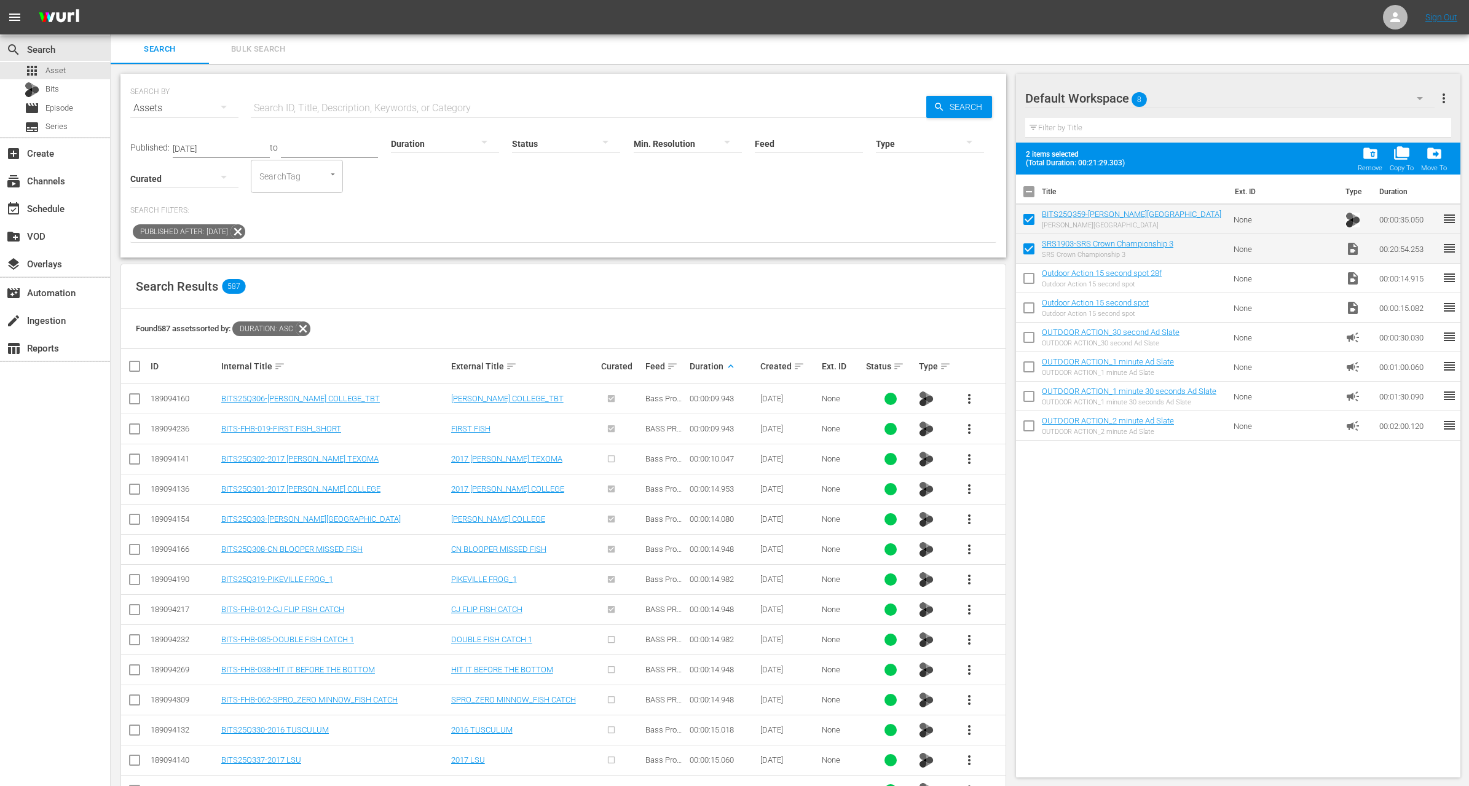
click at [435, 140] on div at bounding box center [445, 143] width 108 height 34
click at [424, 166] on div "1-2m" at bounding box center [430, 162] width 108 height 20
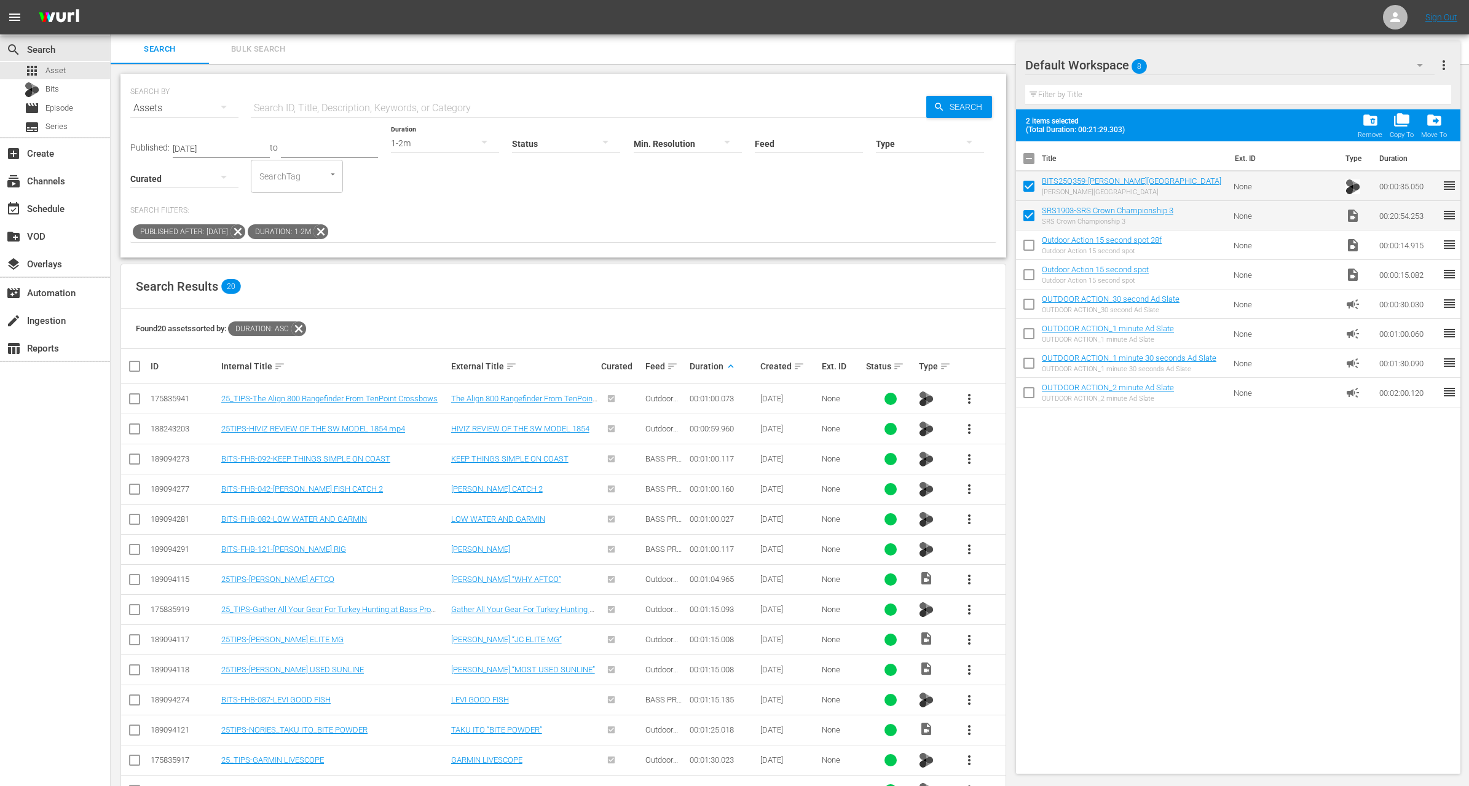
scroll to position [217, 0]
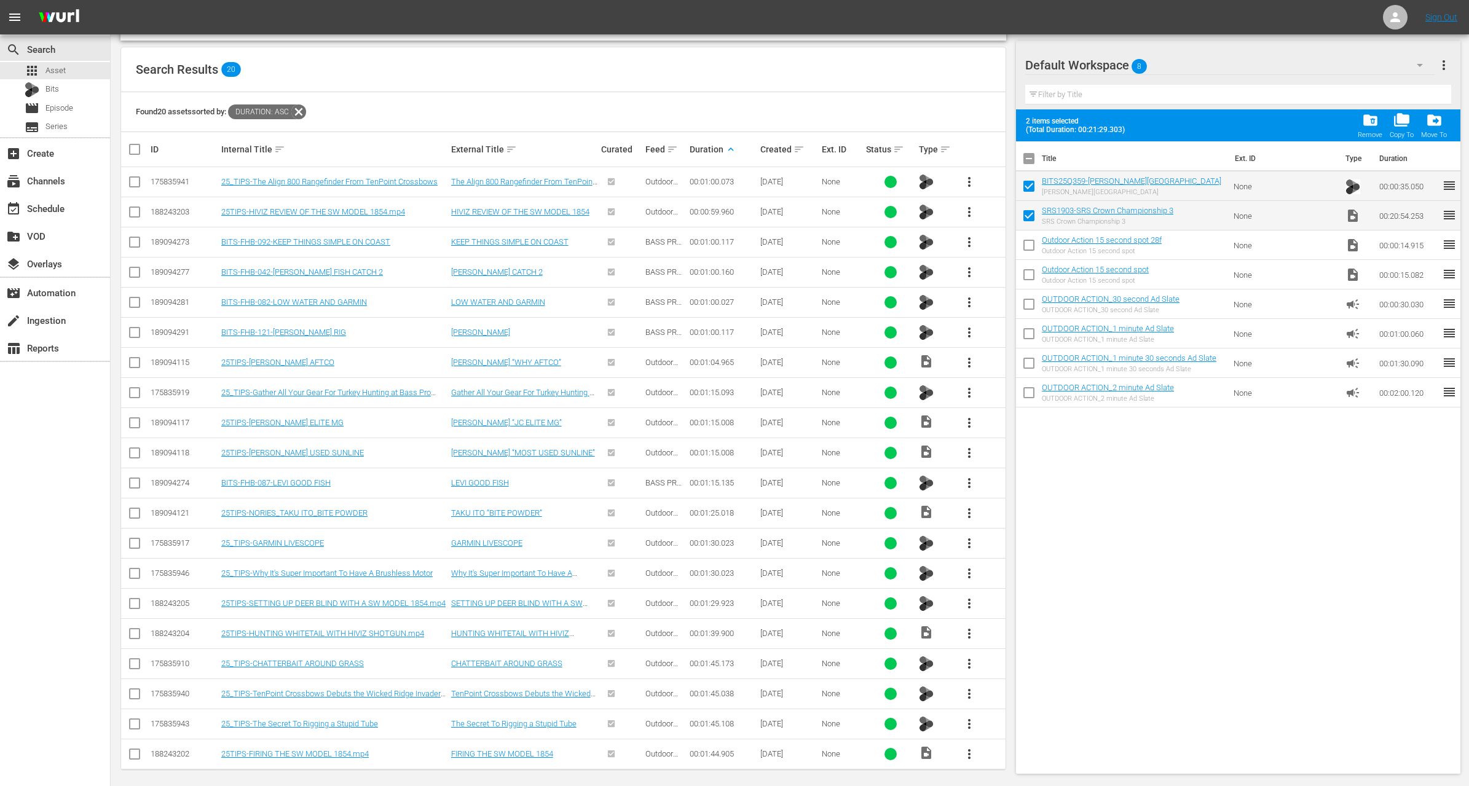
click at [137, 604] on input "checkbox" at bounding box center [134, 606] width 15 height 15
checkbox input "true"
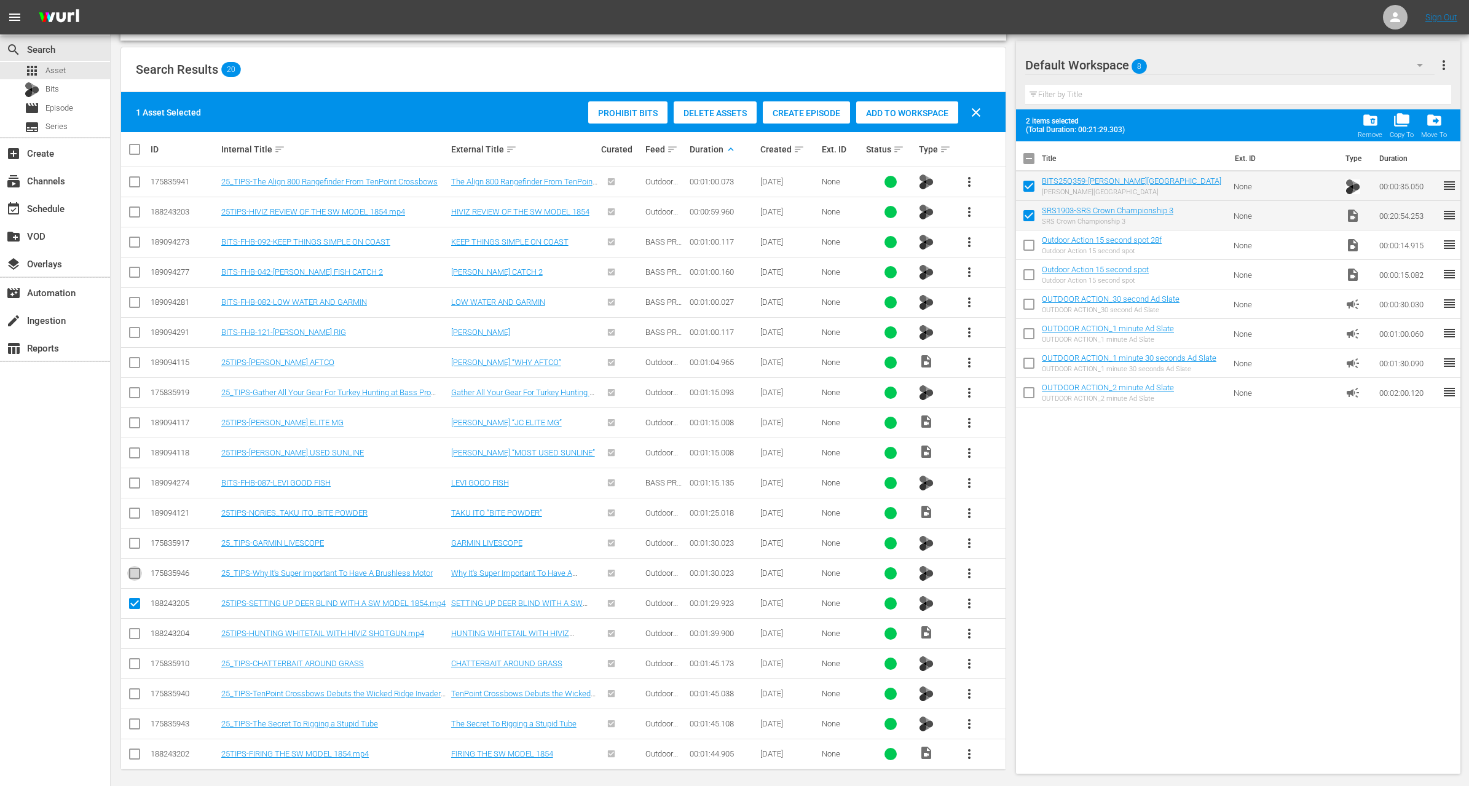
click at [140, 573] on input "checkbox" at bounding box center [134, 576] width 15 height 15
checkbox input "true"
click at [133, 599] on input "checkbox" at bounding box center [134, 606] width 15 height 15
checkbox input "false"
click at [138, 536] on icon at bounding box center [134, 543] width 15 height 15
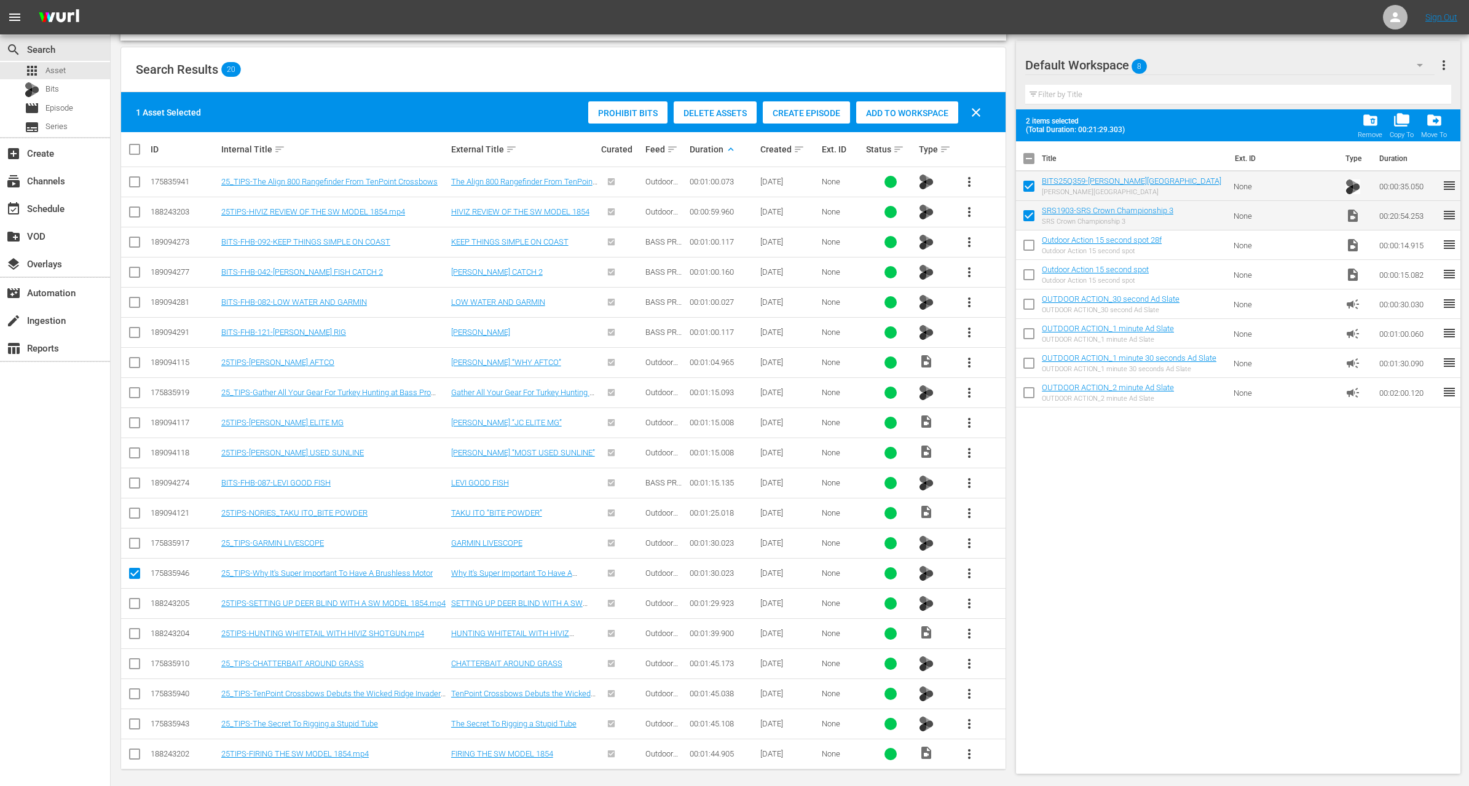
click at [138, 539] on input "checkbox" at bounding box center [134, 546] width 15 height 15
checkbox input "true"
click at [916, 113] on span "Add to Workspace" at bounding box center [907, 113] width 102 height 10
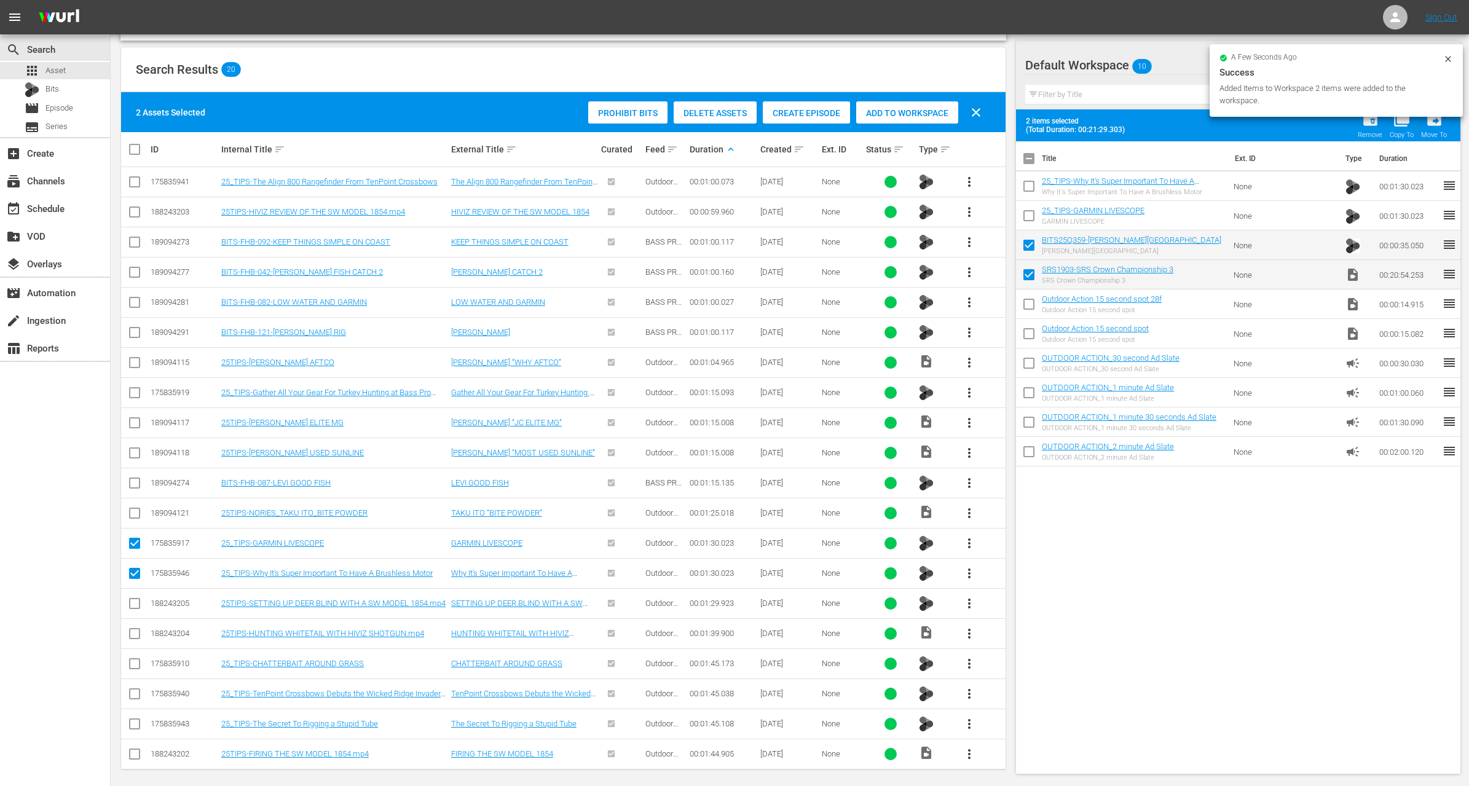
click at [1030, 214] on input "checkbox" at bounding box center [1029, 218] width 26 height 26
checkbox input "true"
click at [1028, 188] on input "checkbox" at bounding box center [1029, 189] width 26 height 26
checkbox input "true"
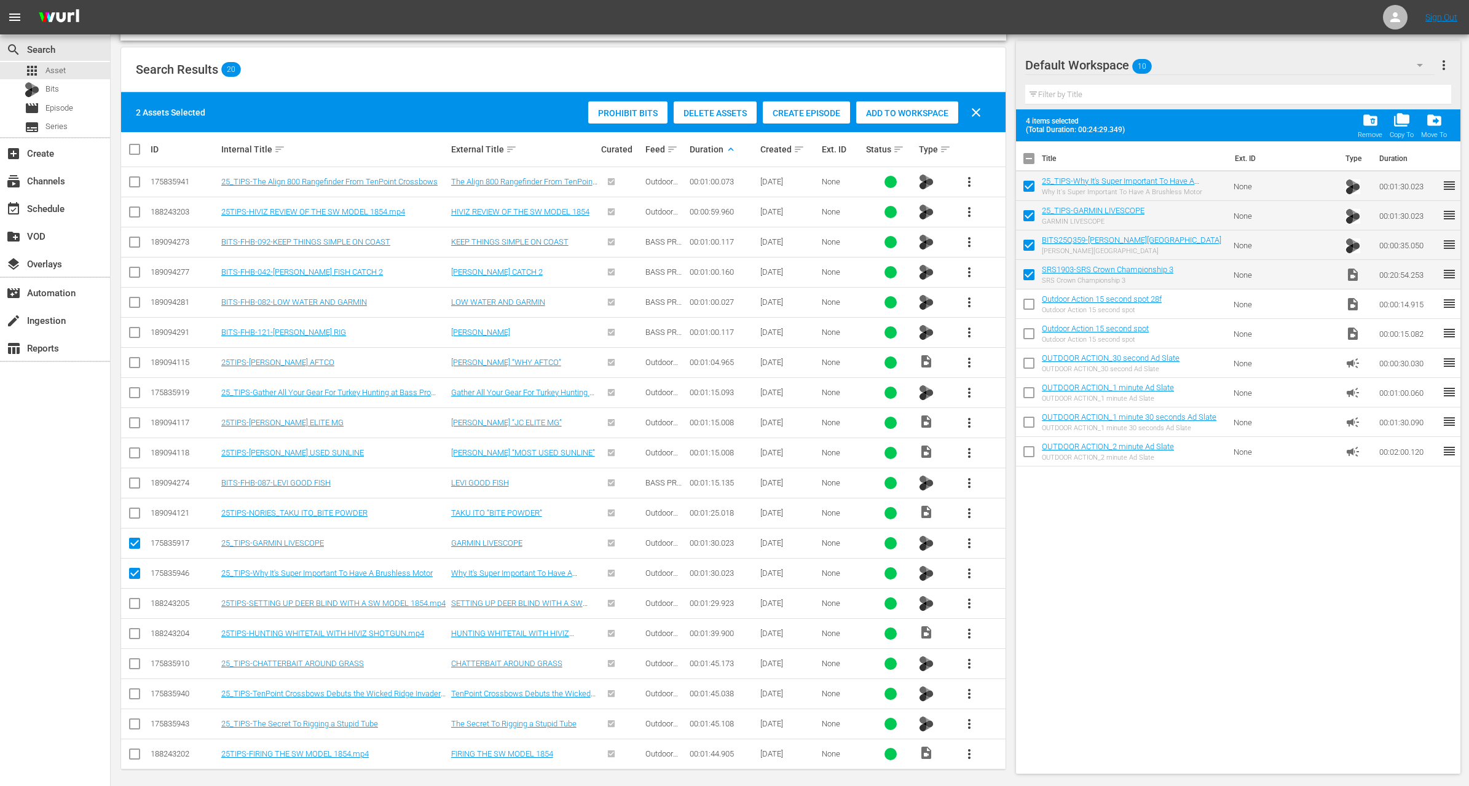
scroll to position [0, 0]
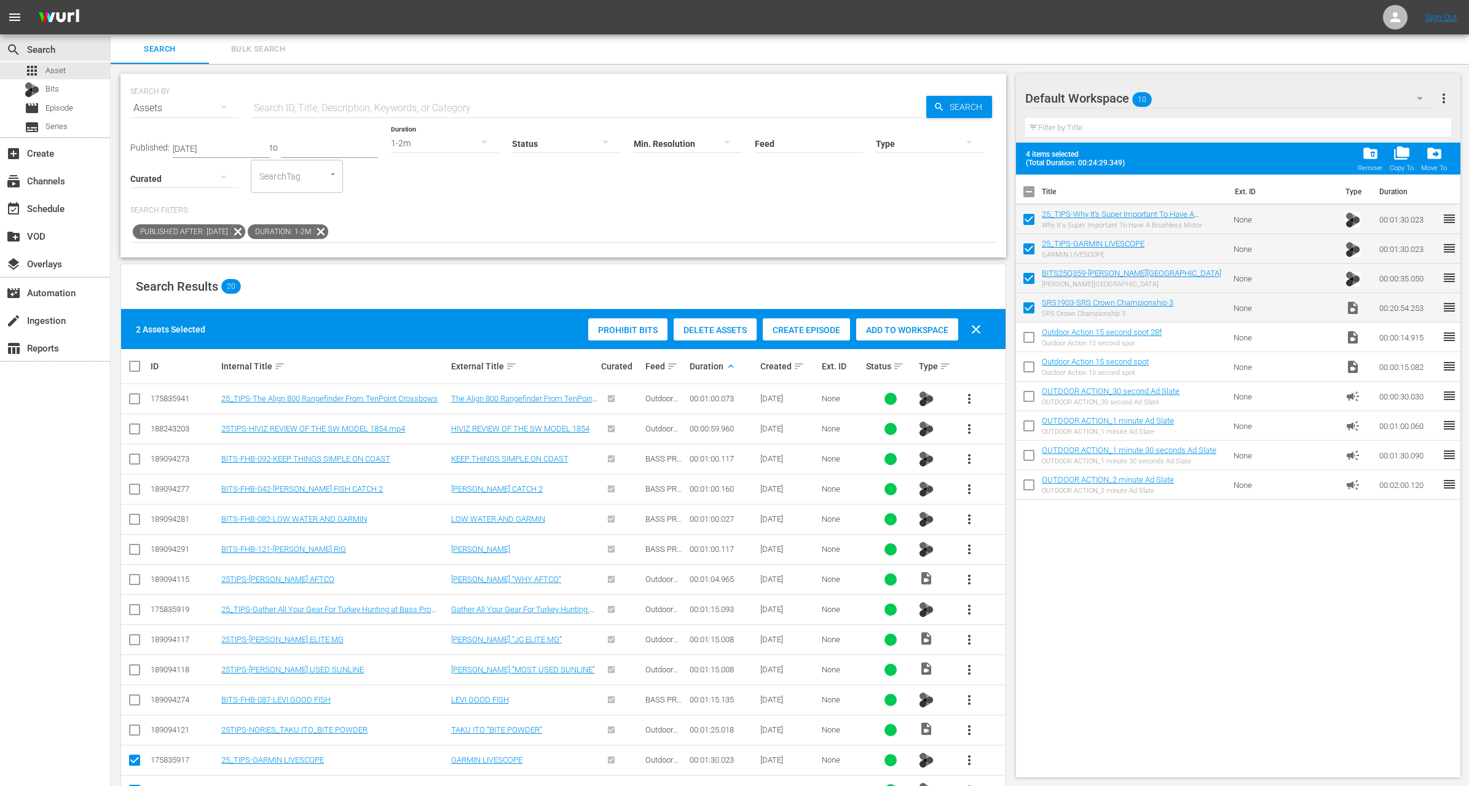
click at [446, 142] on div "1-2m" at bounding box center [445, 143] width 108 height 34
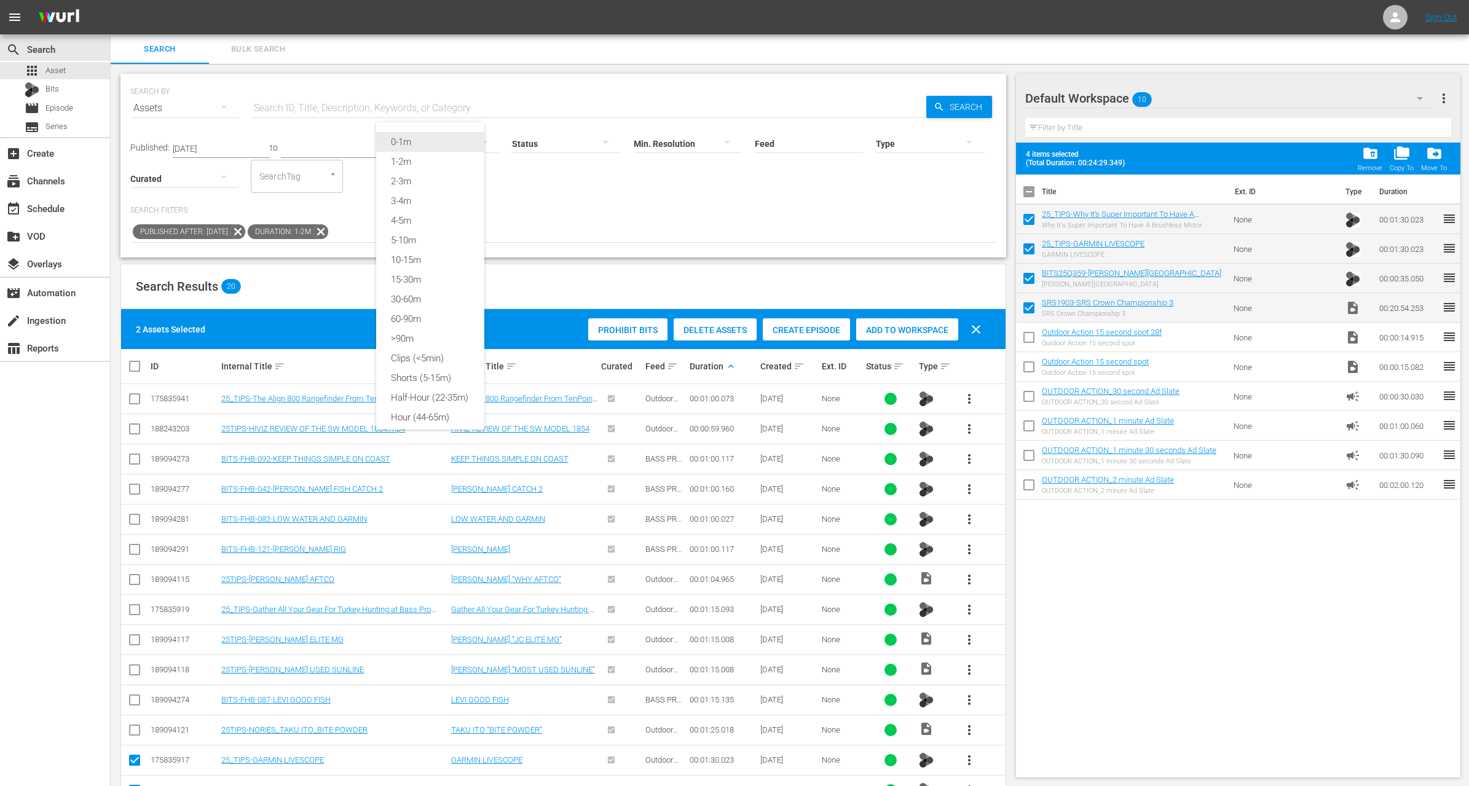
click at [438, 141] on div "0-1m" at bounding box center [430, 142] width 108 height 20
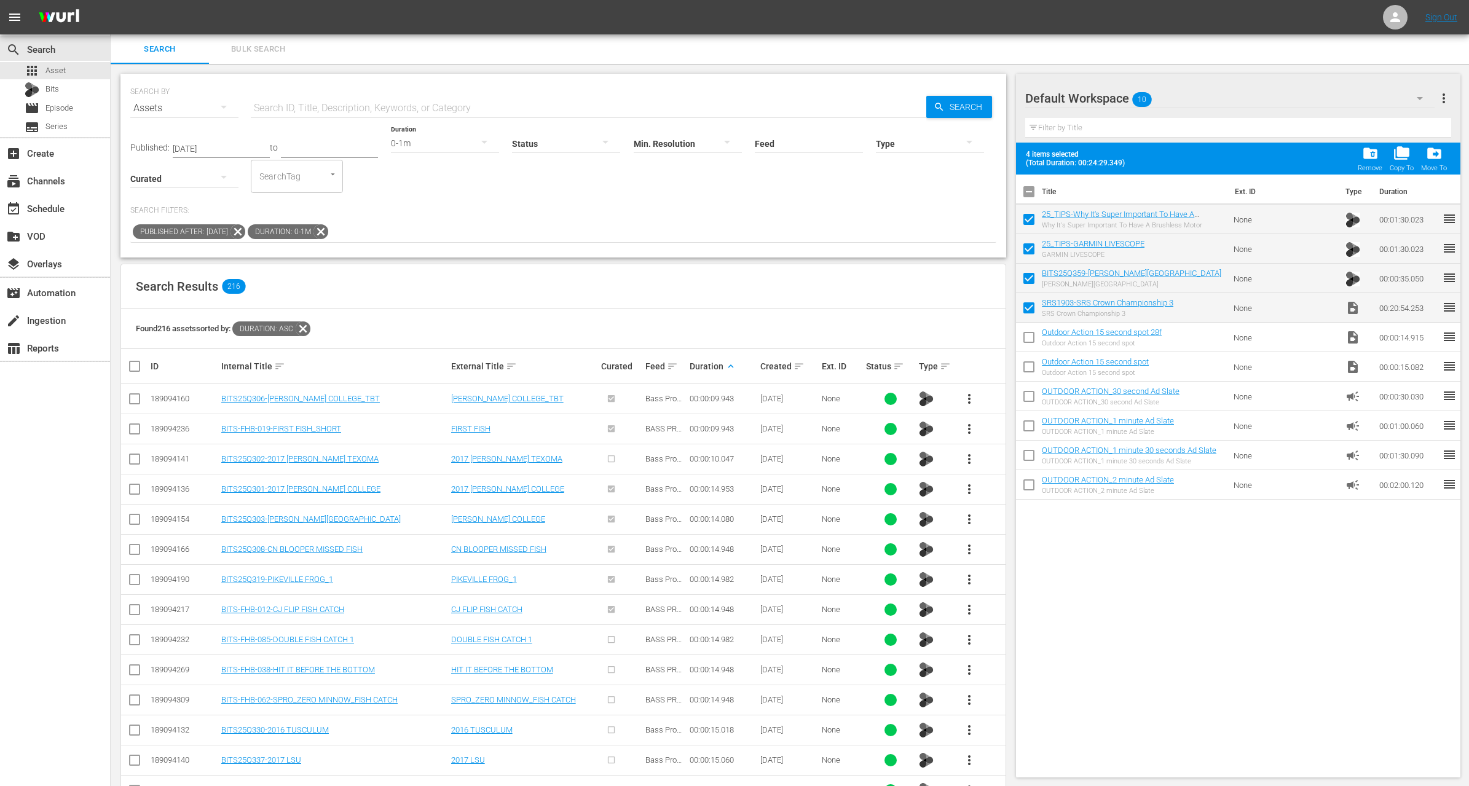
click at [138, 729] on input "checkbox" at bounding box center [134, 733] width 15 height 15
checkbox input "true"
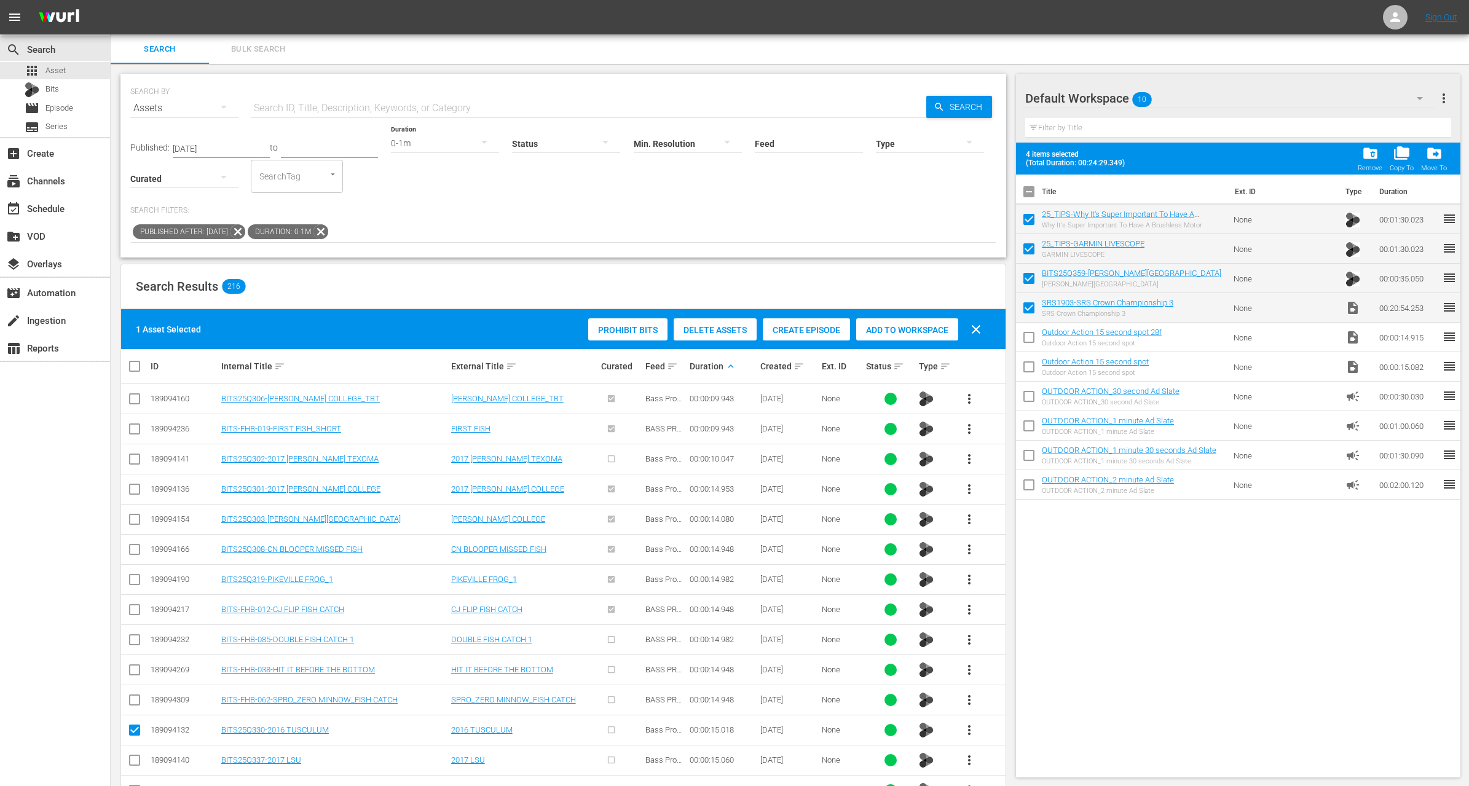
click at [135, 706] on td at bounding box center [135, 700] width 28 height 30
click at [135, 701] on input "checkbox" at bounding box center [134, 702] width 15 height 15
checkbox input "true"
click at [887, 336] on div "Add to Workspace" at bounding box center [907, 329] width 102 height 23
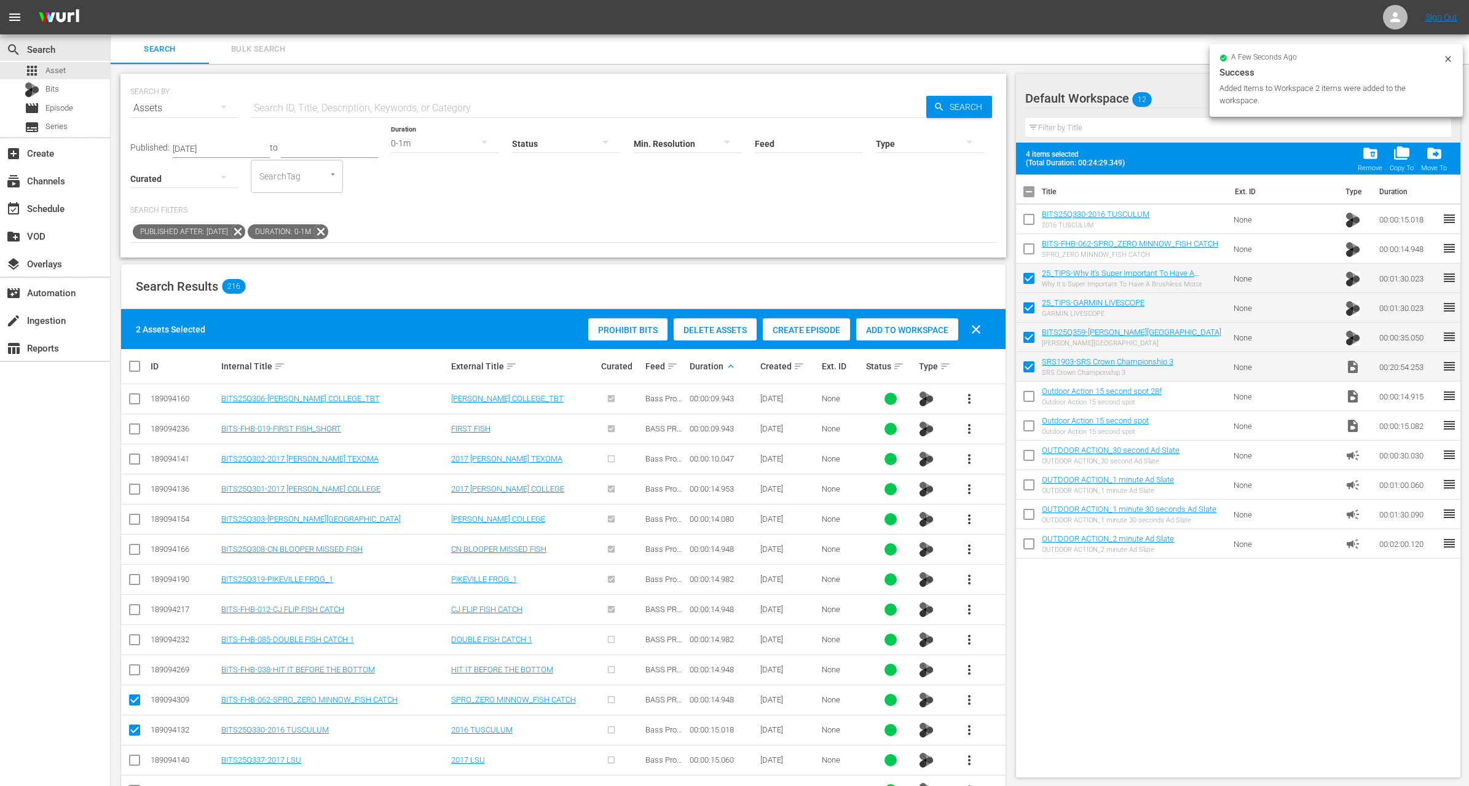
click at [1032, 247] on input "checkbox" at bounding box center [1029, 252] width 26 height 26
checkbox input "true"
click at [1029, 223] on input "checkbox" at bounding box center [1029, 222] width 26 height 26
checkbox input "true"
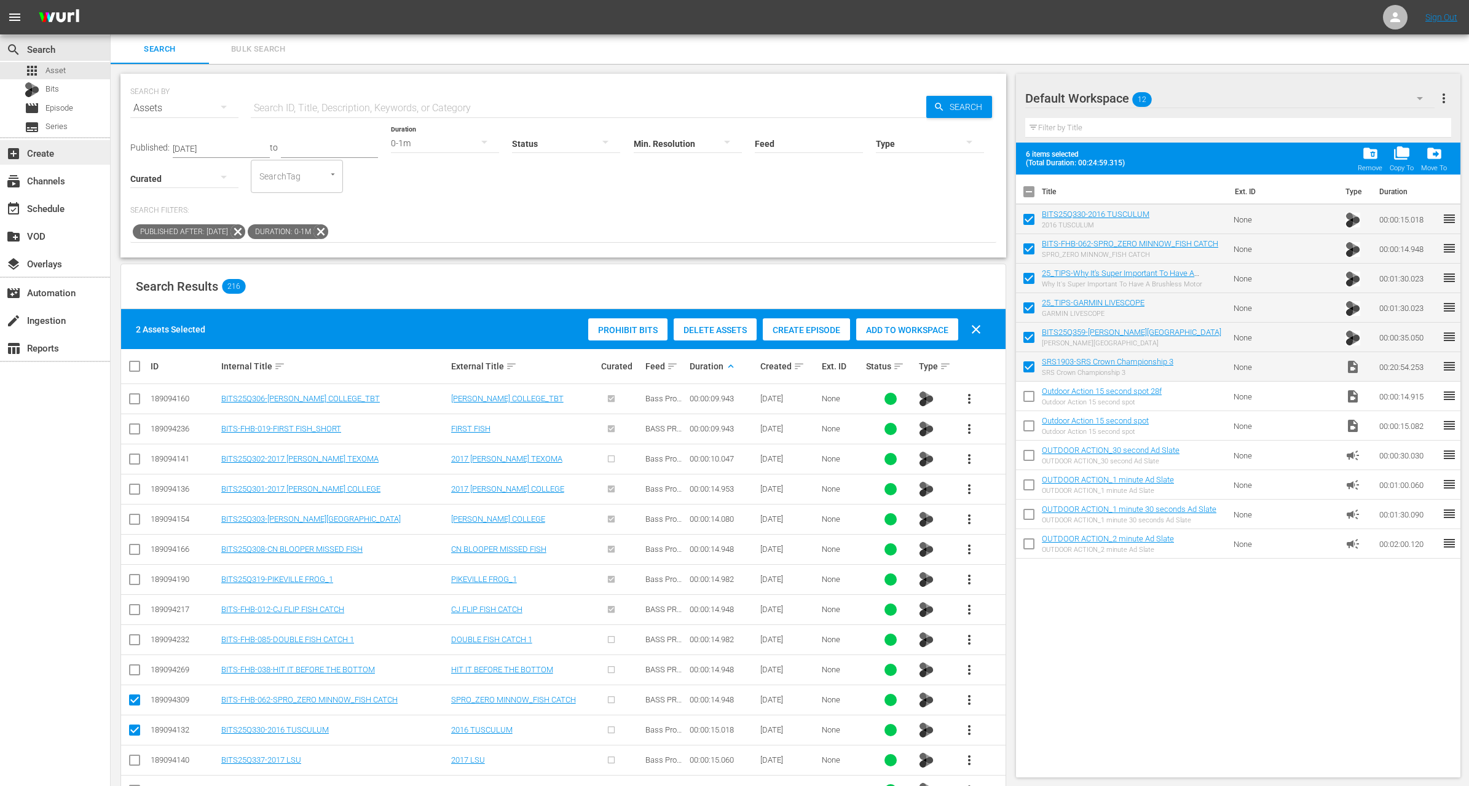
click at [47, 152] on div "add_box Create" at bounding box center [34, 151] width 69 height 11
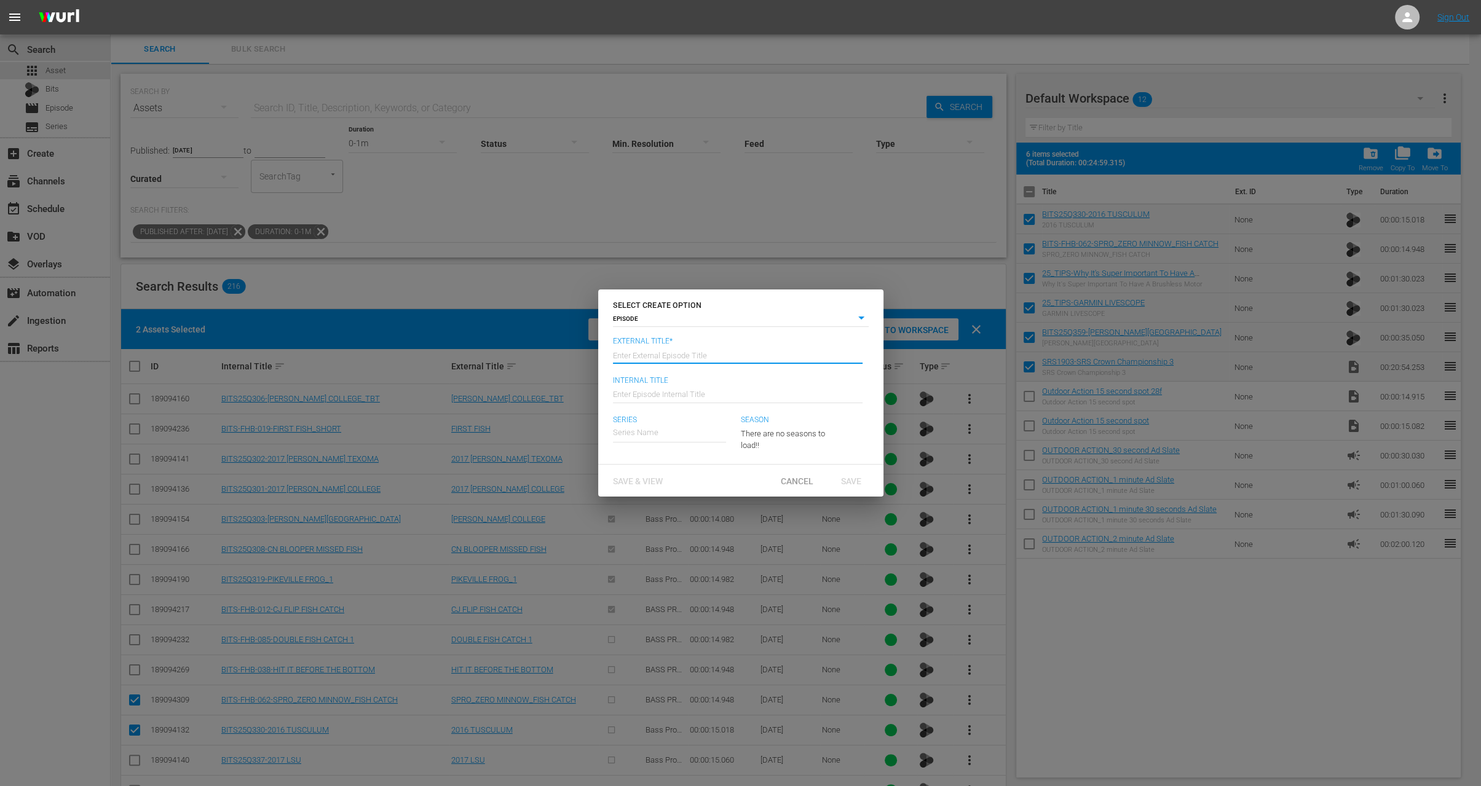
click at [692, 352] on input "text" at bounding box center [738, 354] width 250 height 30
paste input "SRS Crown Championship 3"
type input "Super Retriever Series - SRS Crown Championship 3"
type input "W"
type input "Wk35-SRS"
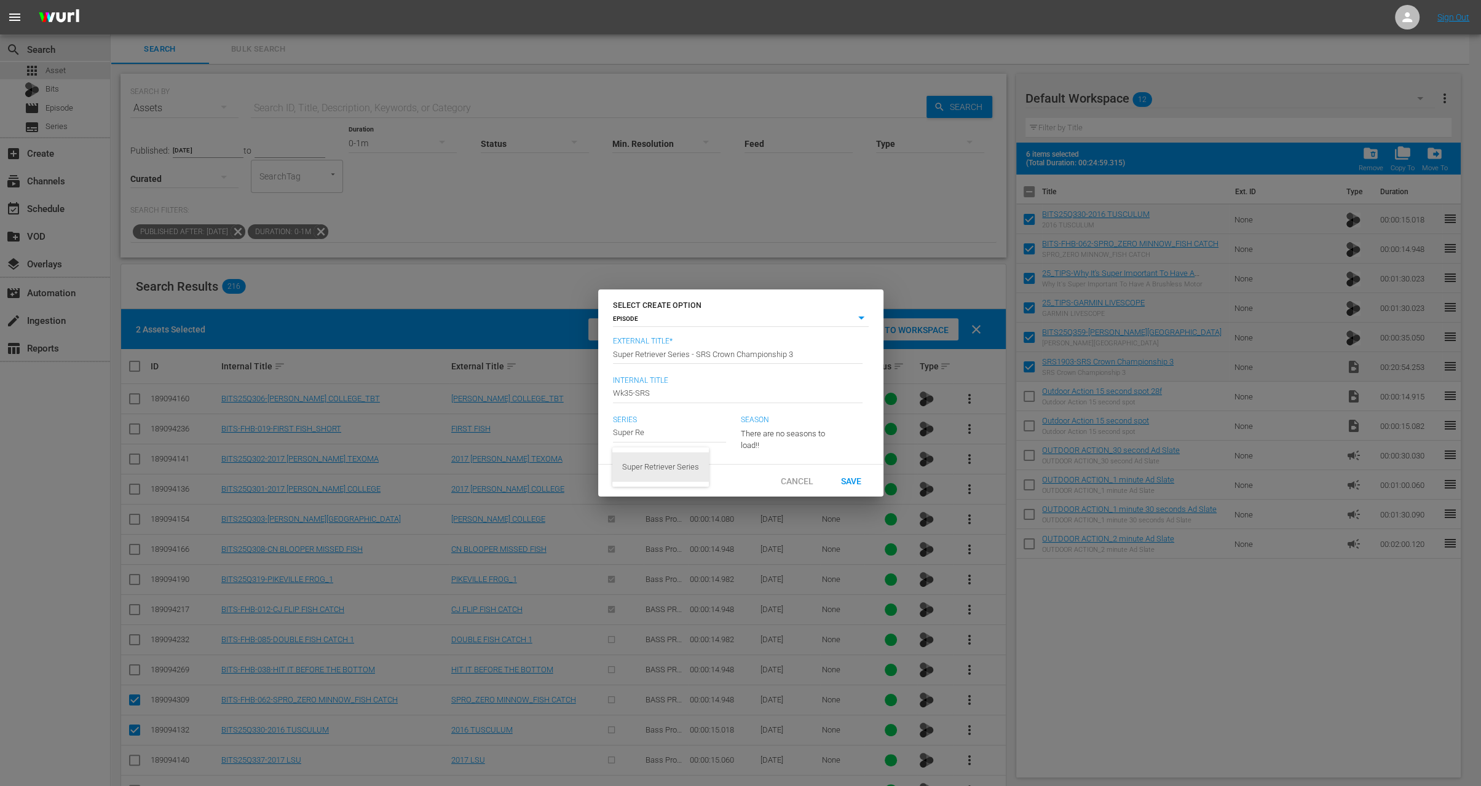
click at [675, 470] on div "Super Retriever Series" at bounding box center [660, 468] width 77 height 30
type input "Super Retriever Series"
click at [820, 429] on icon "button" at bounding box center [815, 431] width 15 height 15
click at [831, 444] on div "24 23" at bounding box center [740, 393] width 1481 height 786
click at [860, 486] on span "Save" at bounding box center [851, 481] width 40 height 10
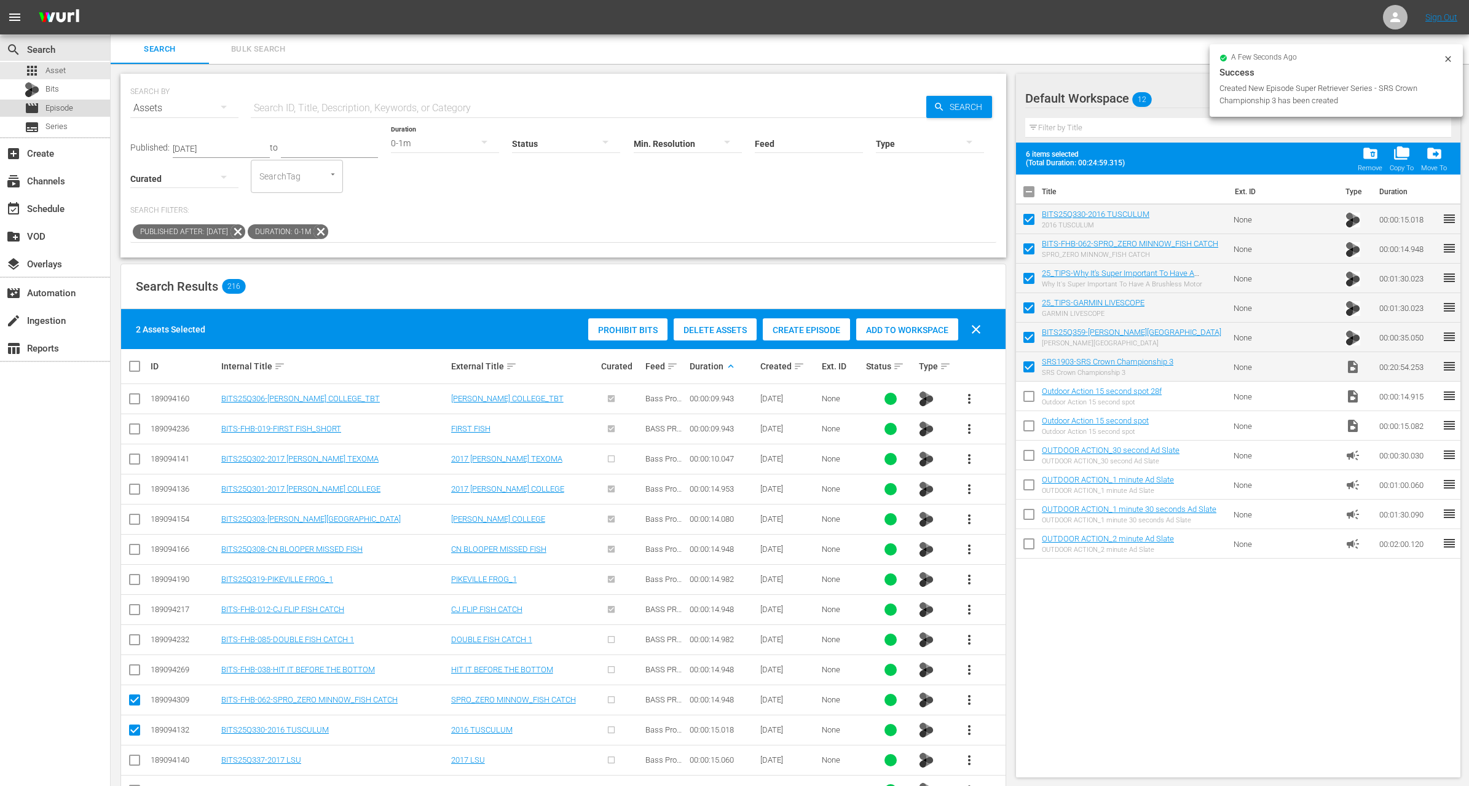
click at [77, 106] on div "movie Episode" at bounding box center [55, 108] width 110 height 17
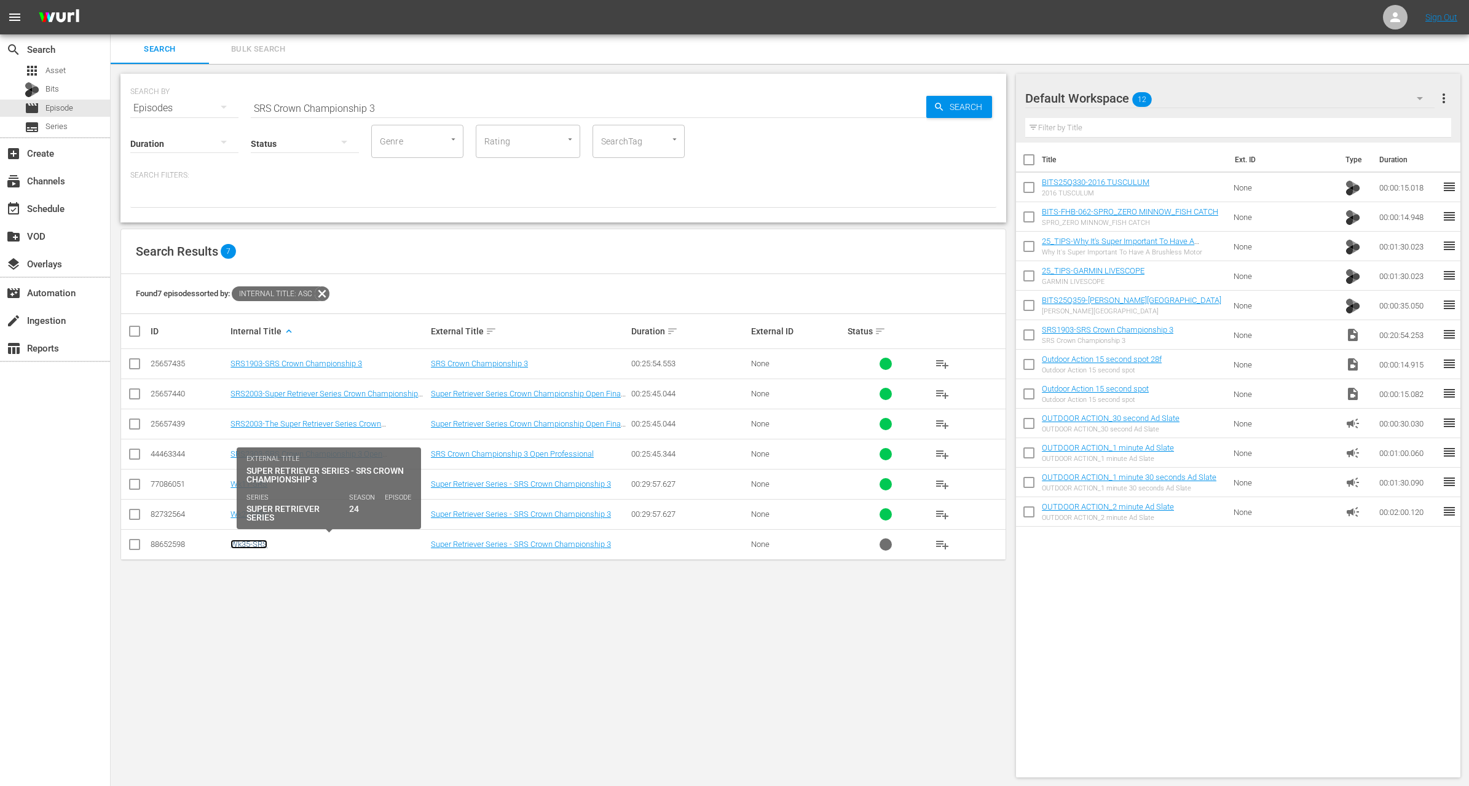
click at [256, 543] on link "Wk35-SRS" at bounding box center [249, 544] width 37 height 9
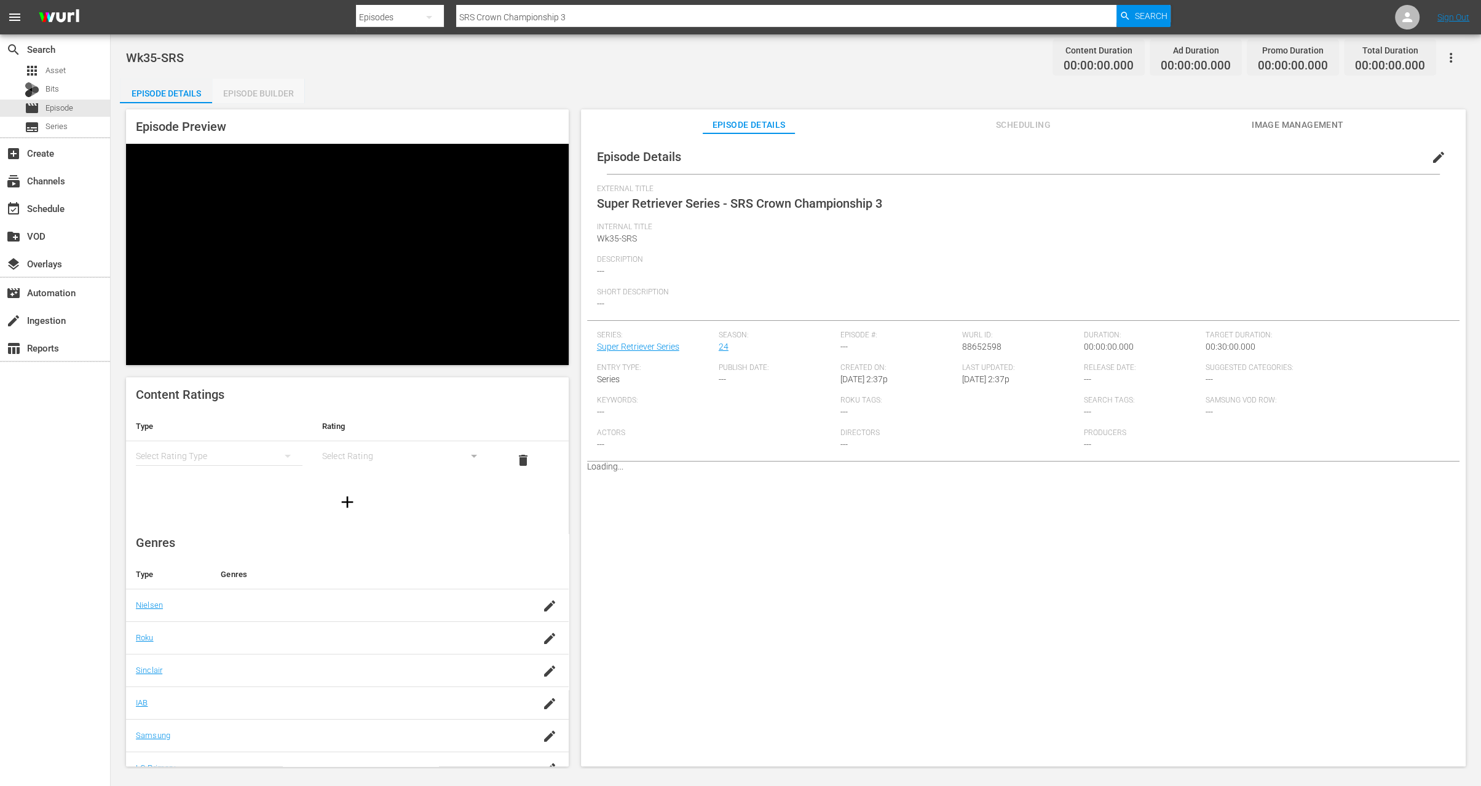
click at [263, 91] on div "Episode Builder" at bounding box center [258, 94] width 92 height 30
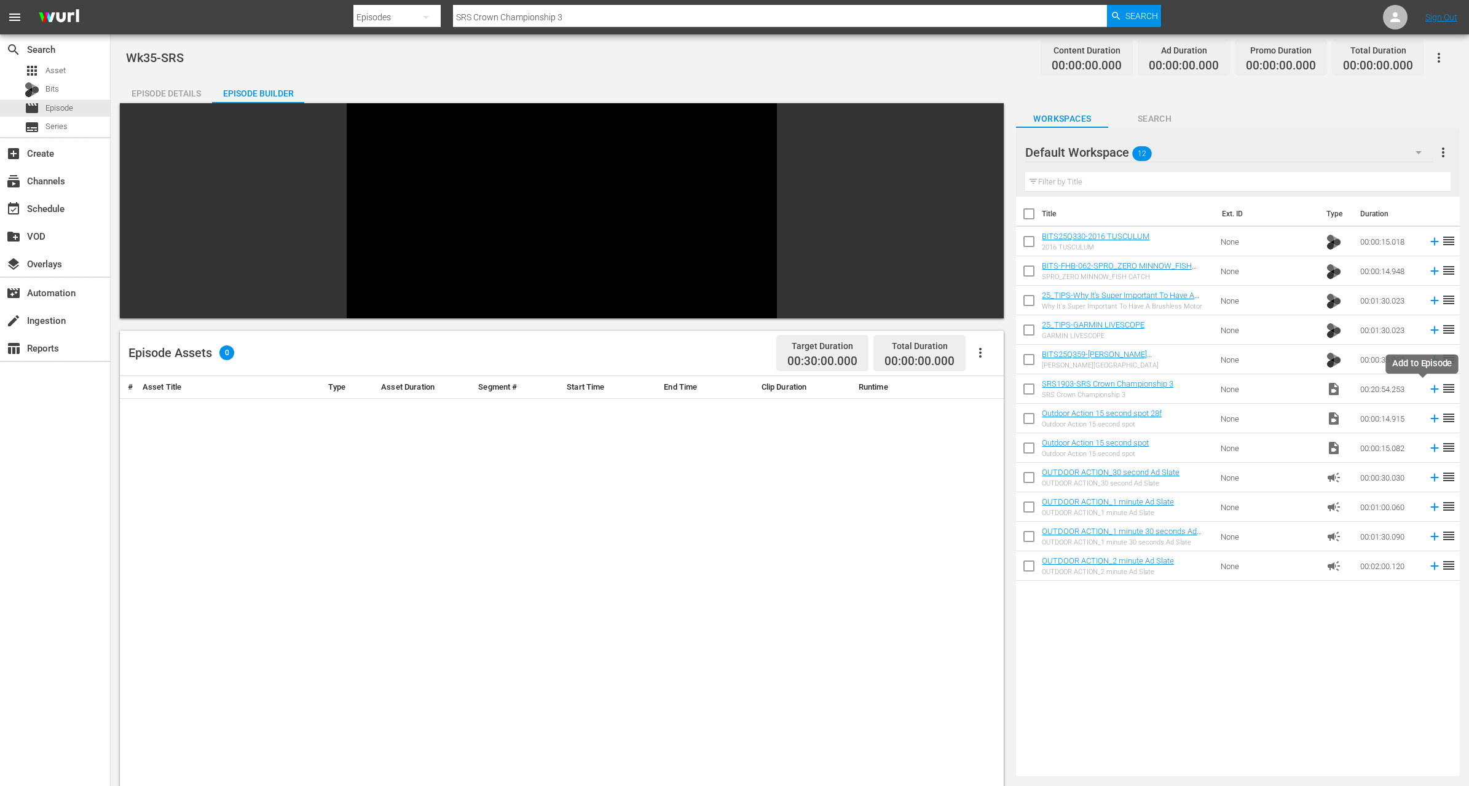
click at [1428, 386] on icon at bounding box center [1435, 389] width 14 height 14
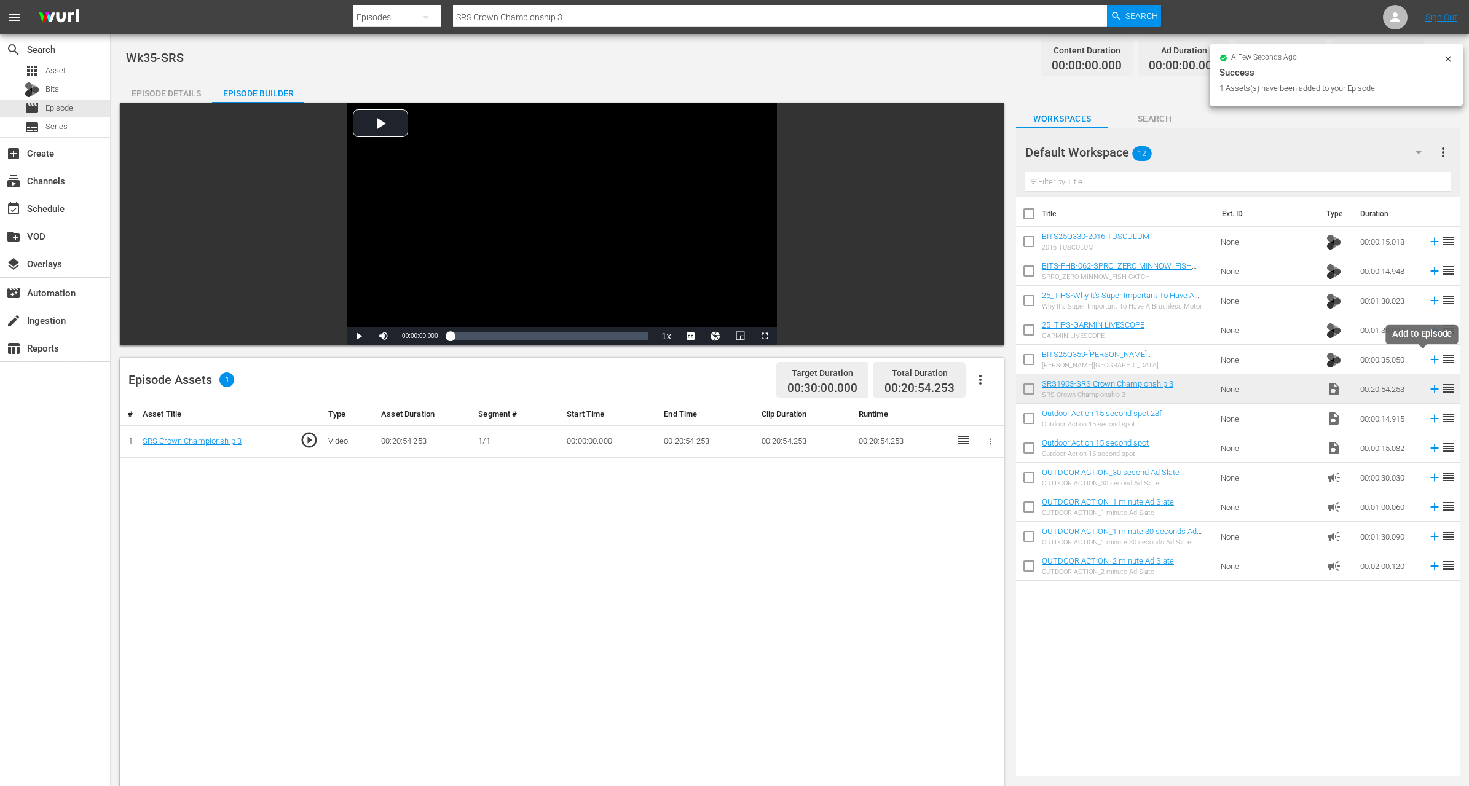
click at [1428, 357] on icon at bounding box center [1435, 360] width 14 height 14
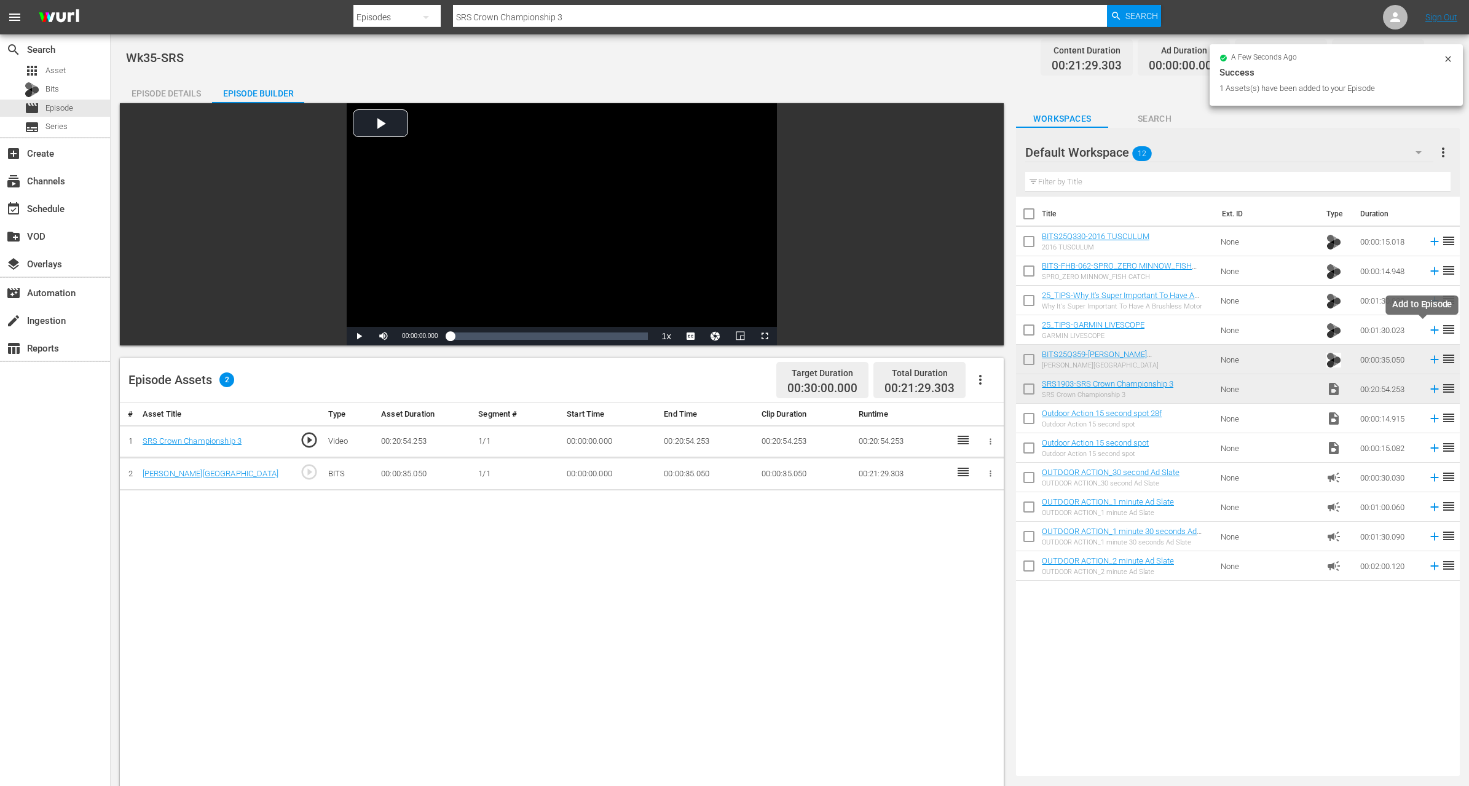
click at [1431, 331] on icon at bounding box center [1435, 330] width 8 height 8
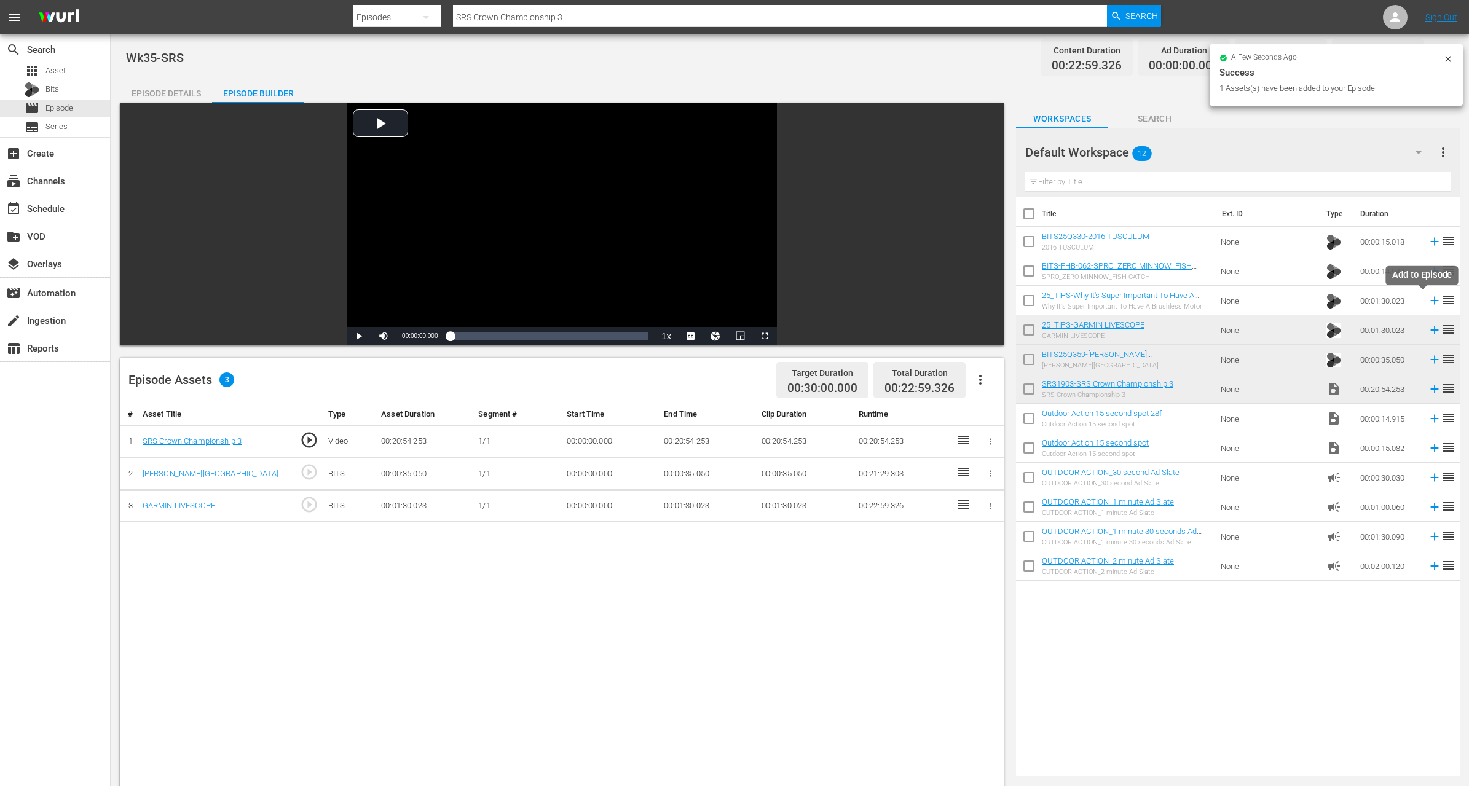
click at [1428, 301] on icon at bounding box center [1435, 301] width 14 height 14
click at [1423, 271] on td at bounding box center [1432, 271] width 18 height 30
click at [1428, 269] on icon at bounding box center [1435, 271] width 14 height 14
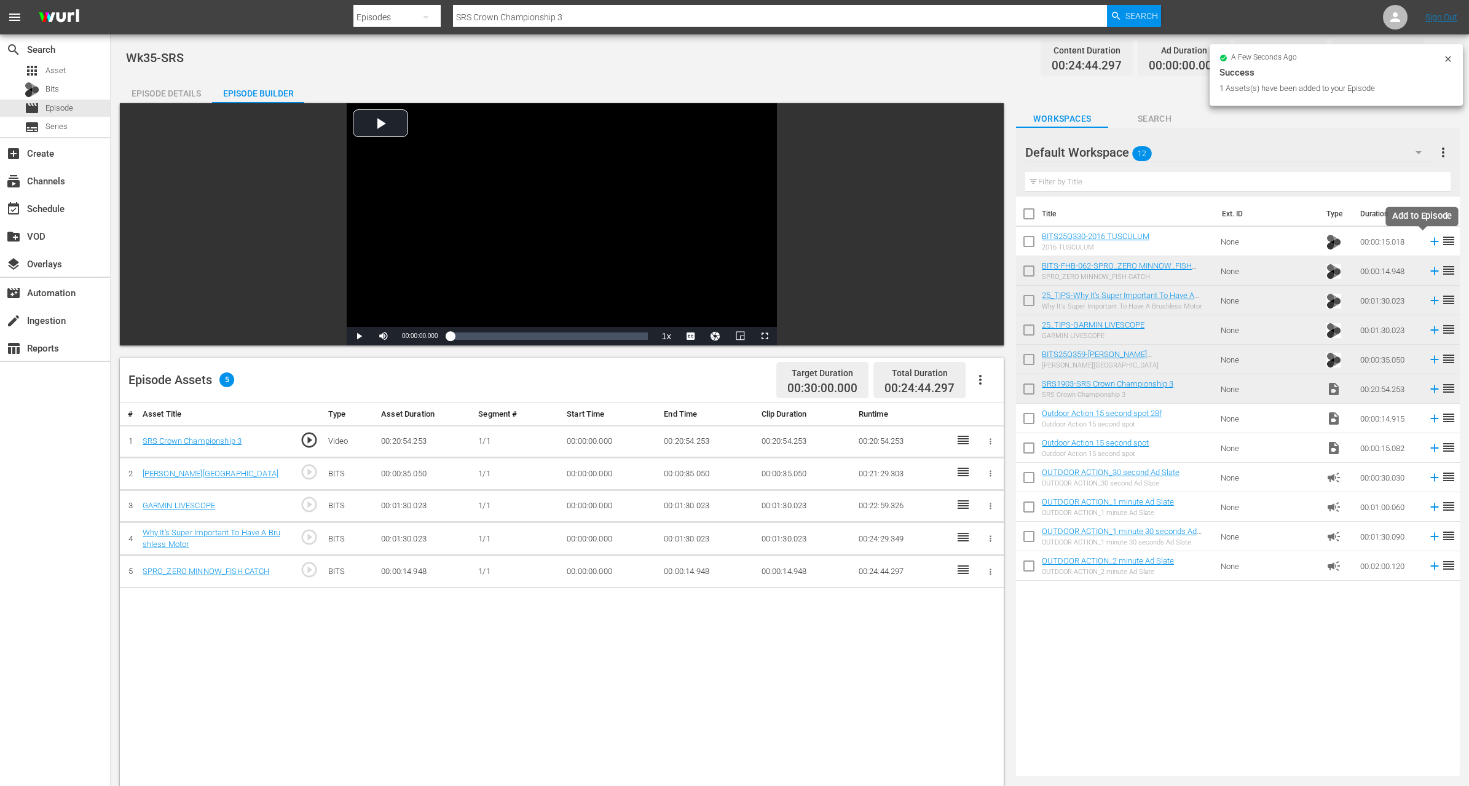
click at [1428, 240] on icon at bounding box center [1435, 242] width 14 height 14
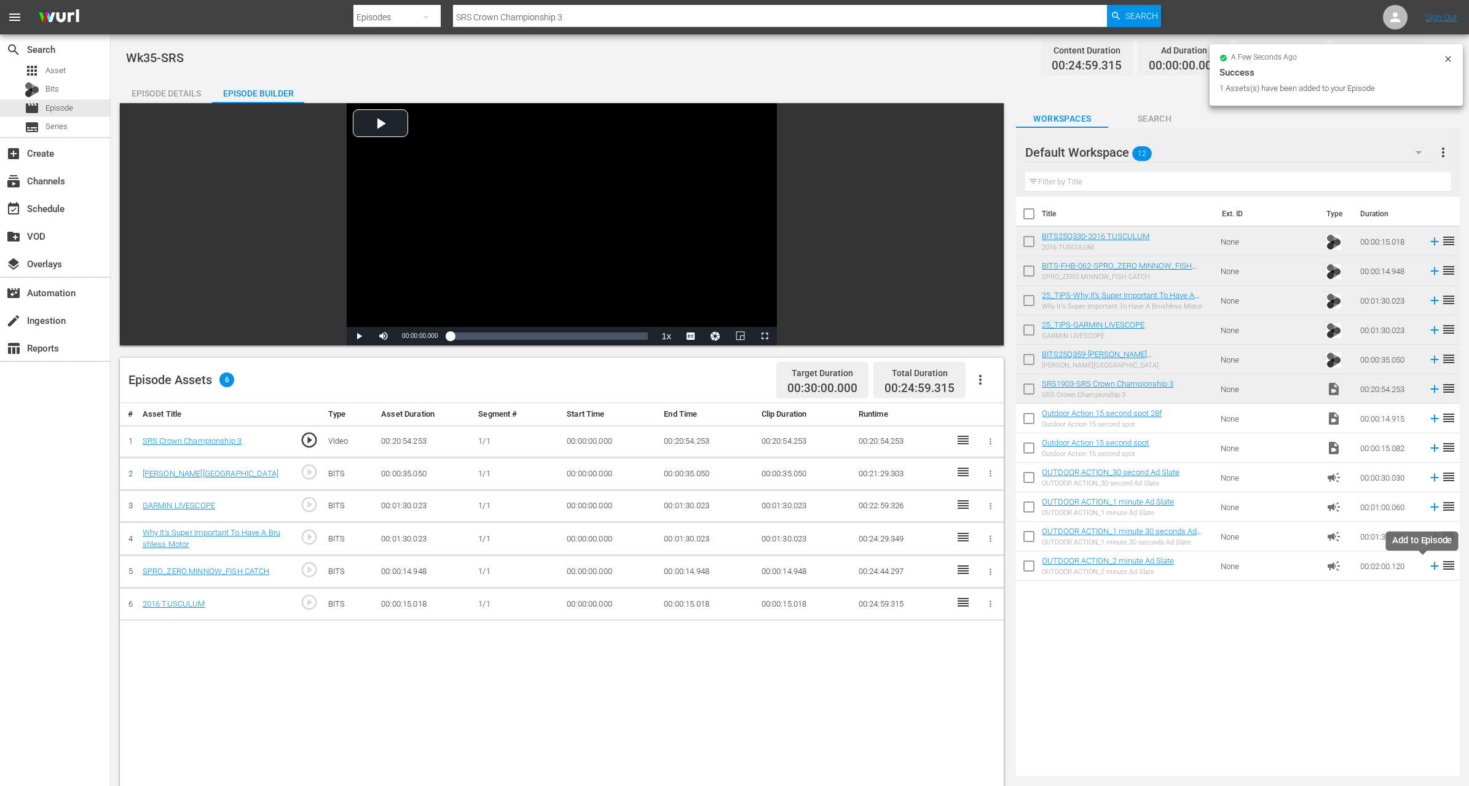
click at [1431, 569] on icon at bounding box center [1435, 567] width 8 height 8
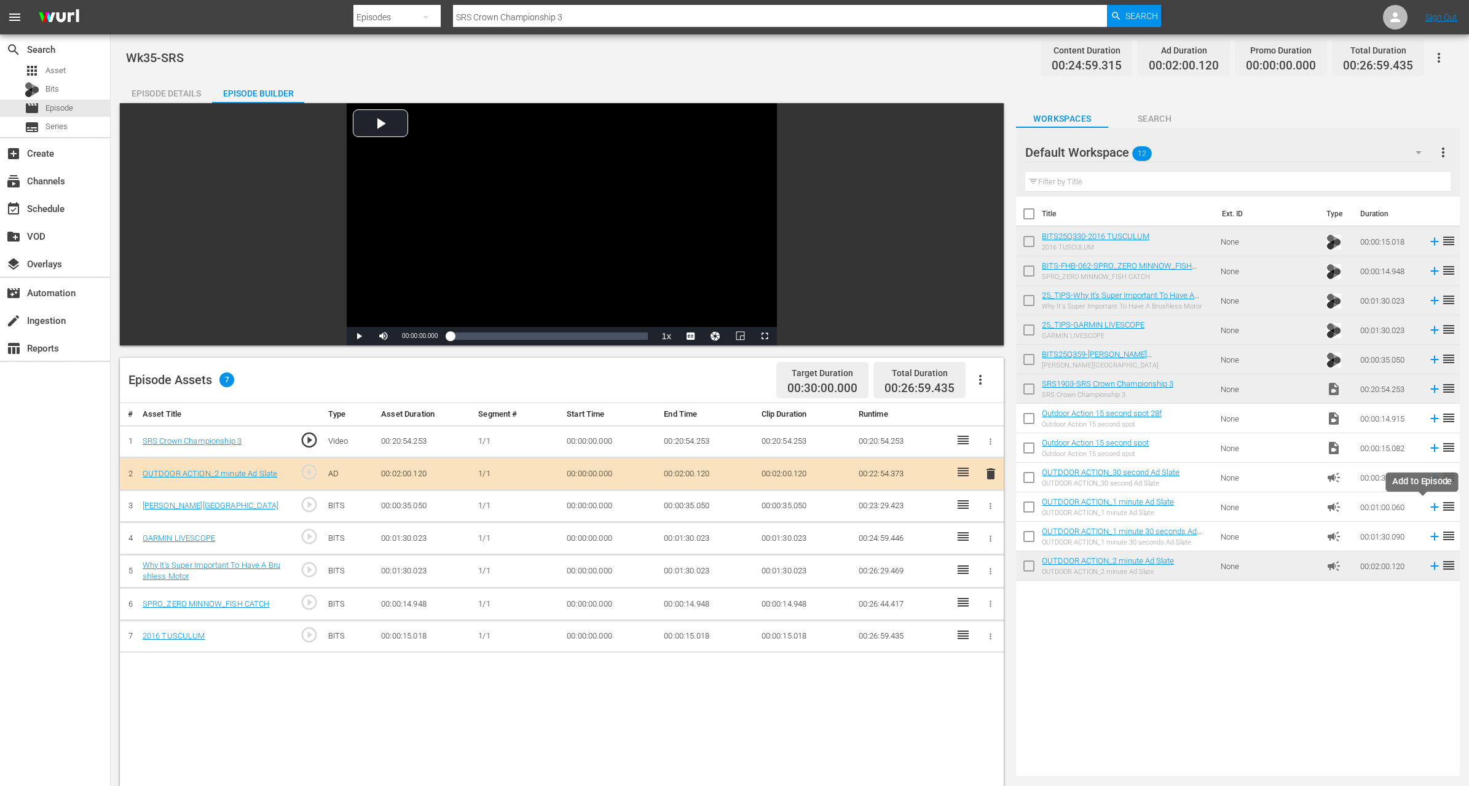
click at [1428, 508] on icon at bounding box center [1435, 507] width 14 height 14
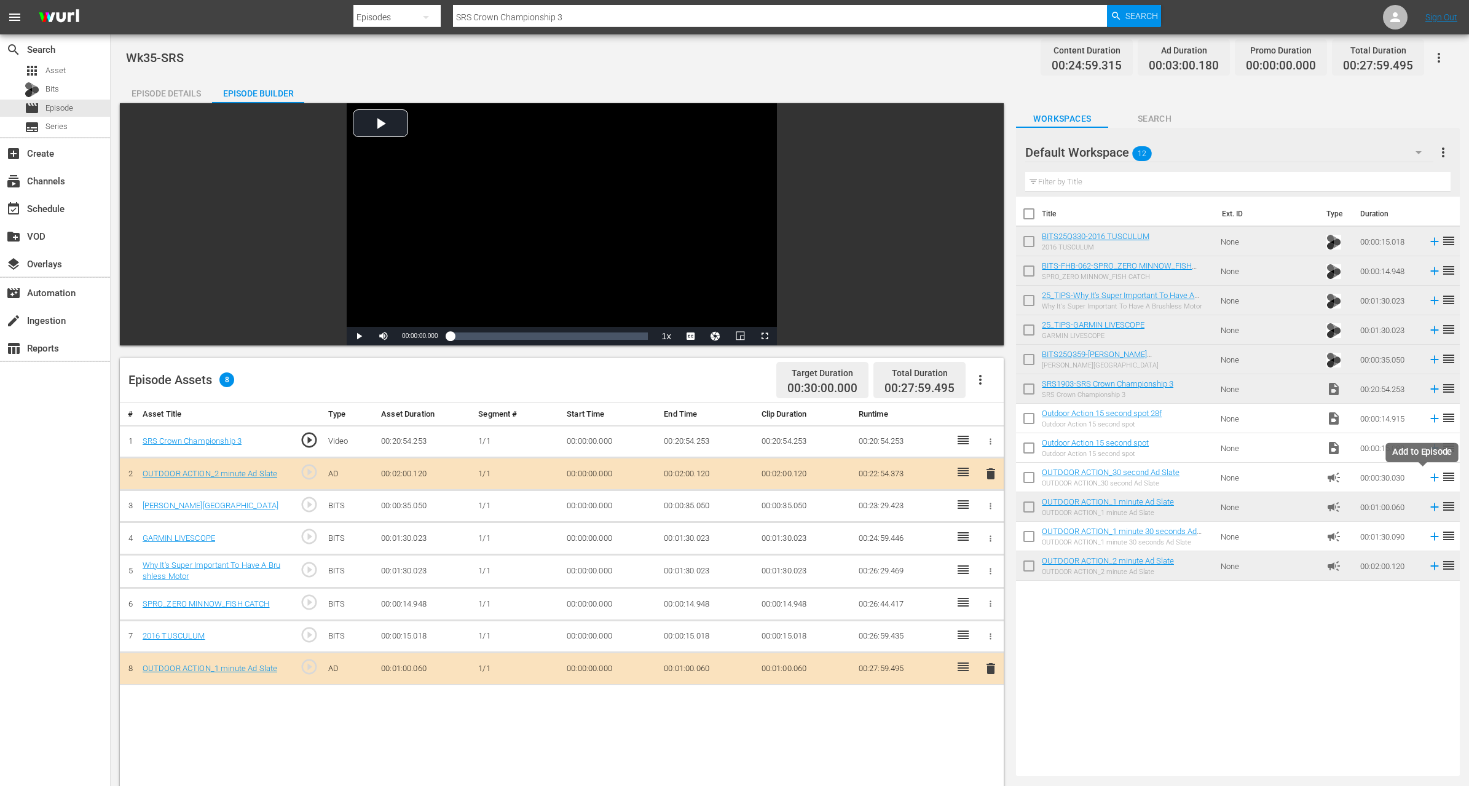
click at [1428, 476] on icon at bounding box center [1435, 478] width 14 height 14
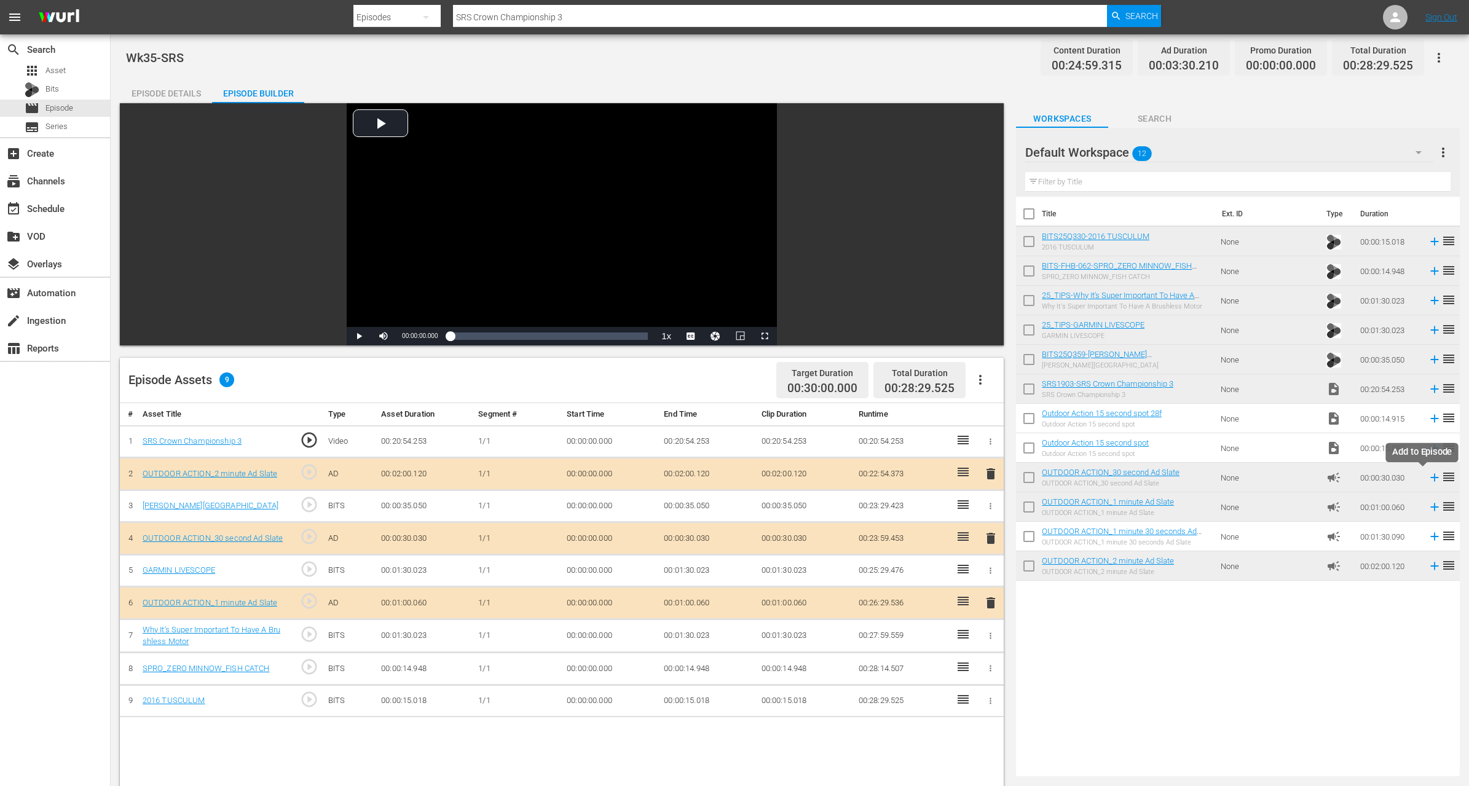
click at [1428, 479] on icon at bounding box center [1435, 478] width 14 height 14
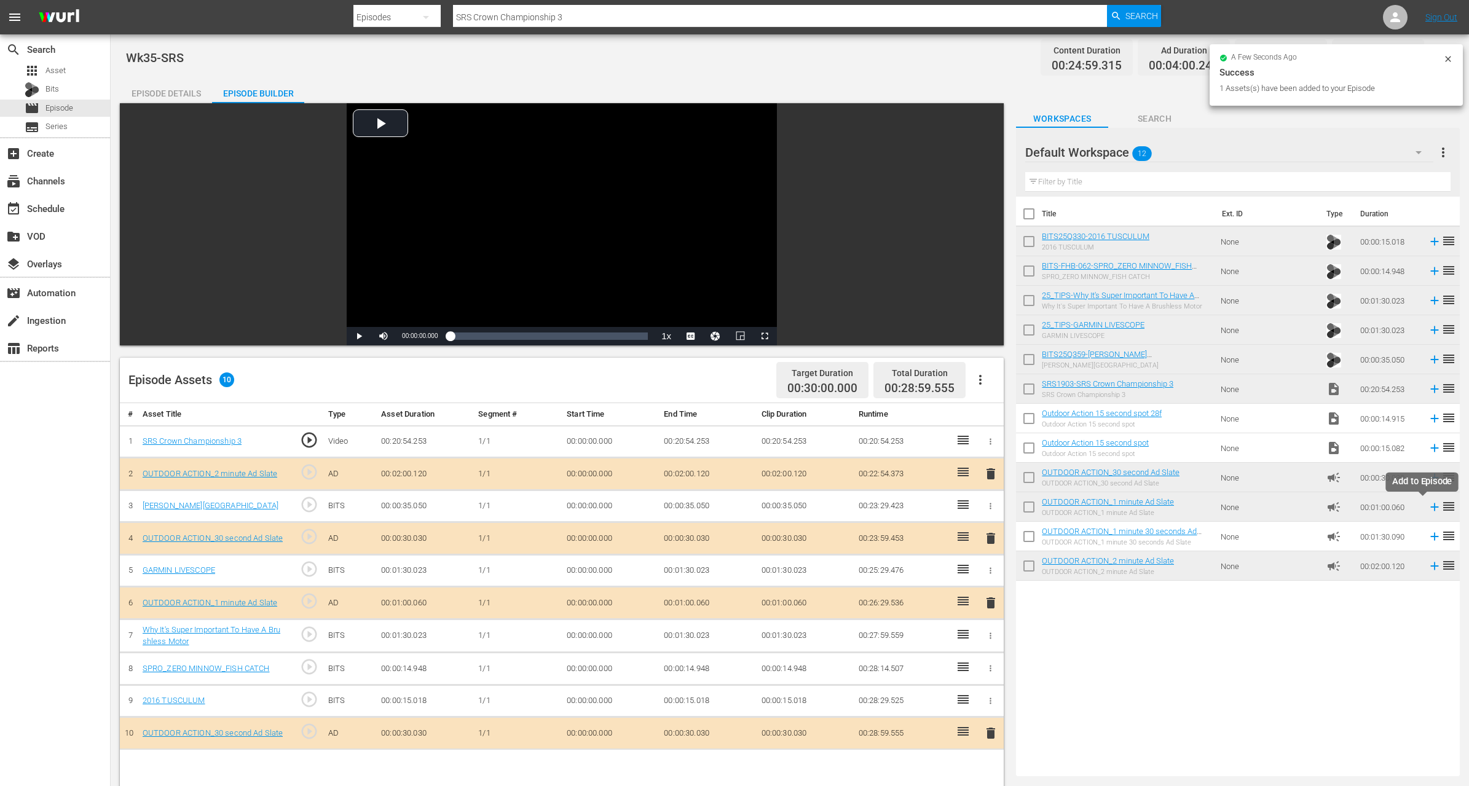
click at [1428, 504] on icon at bounding box center [1435, 507] width 14 height 14
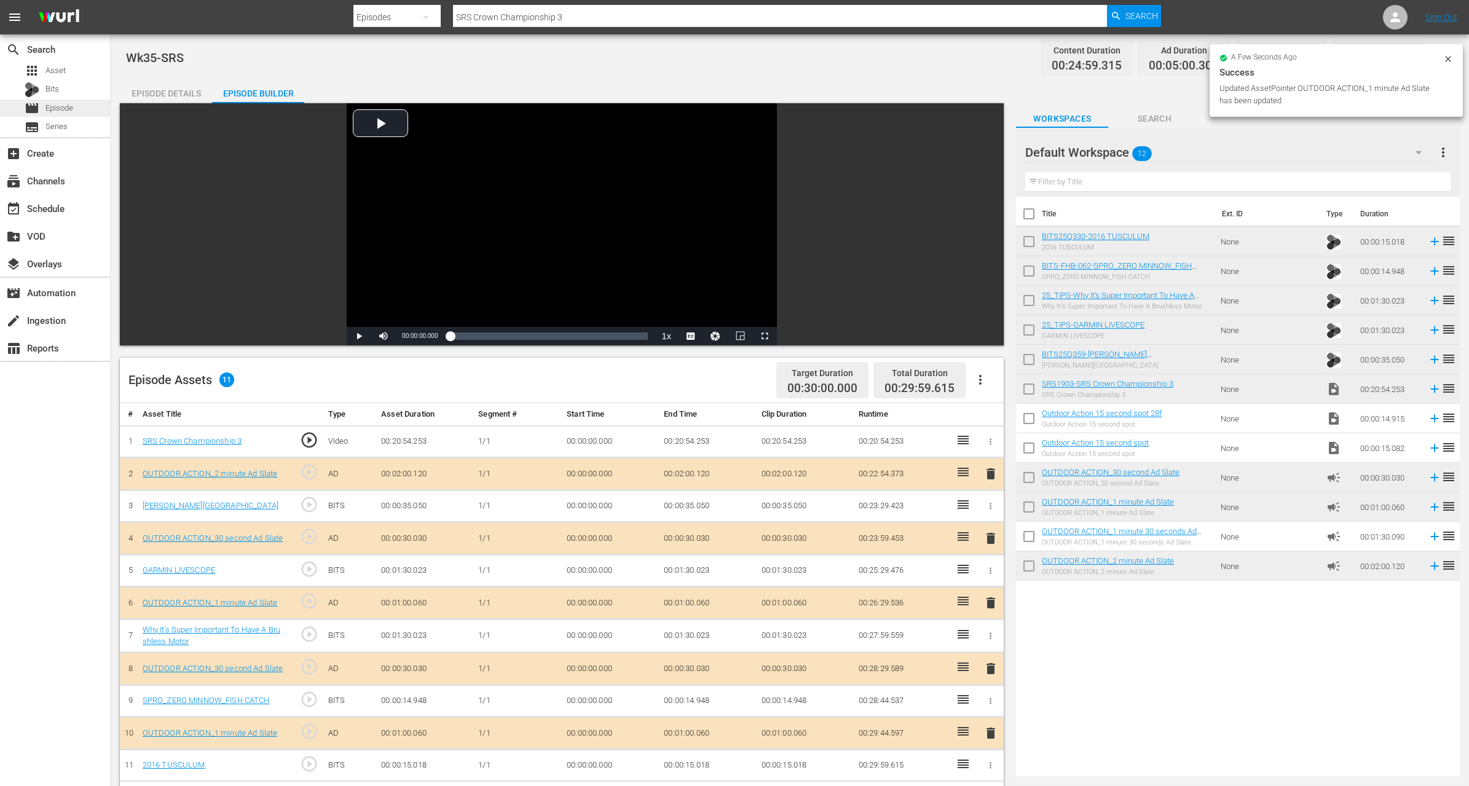
click at [64, 104] on span "Episode" at bounding box center [59, 108] width 28 height 12
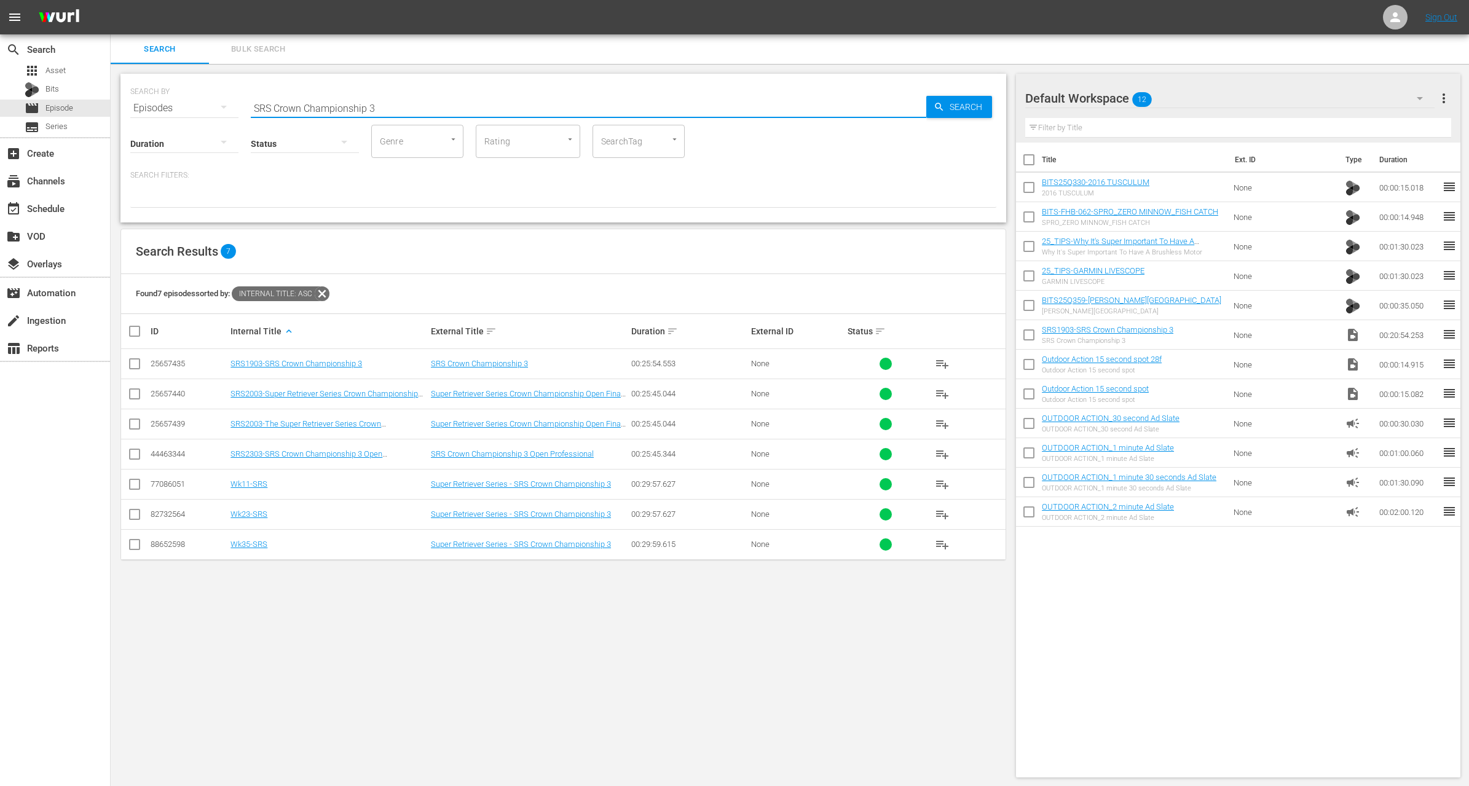
click at [497, 103] on input "SRS Crown Championship 3" at bounding box center [589, 108] width 676 height 30
paste input "Infiltration"
type input "Infiltration"
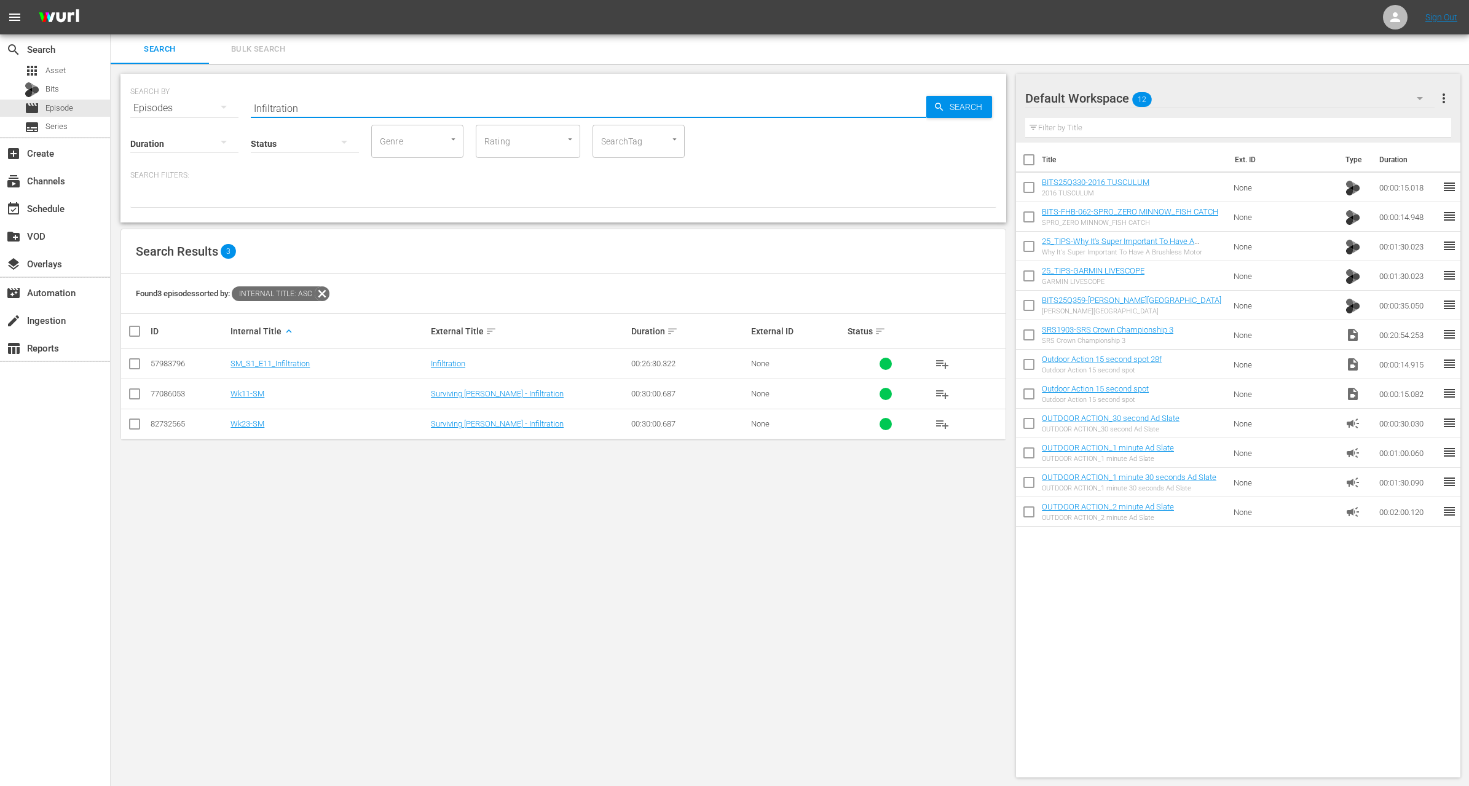
click at [135, 394] on input "checkbox" at bounding box center [134, 396] width 15 height 15
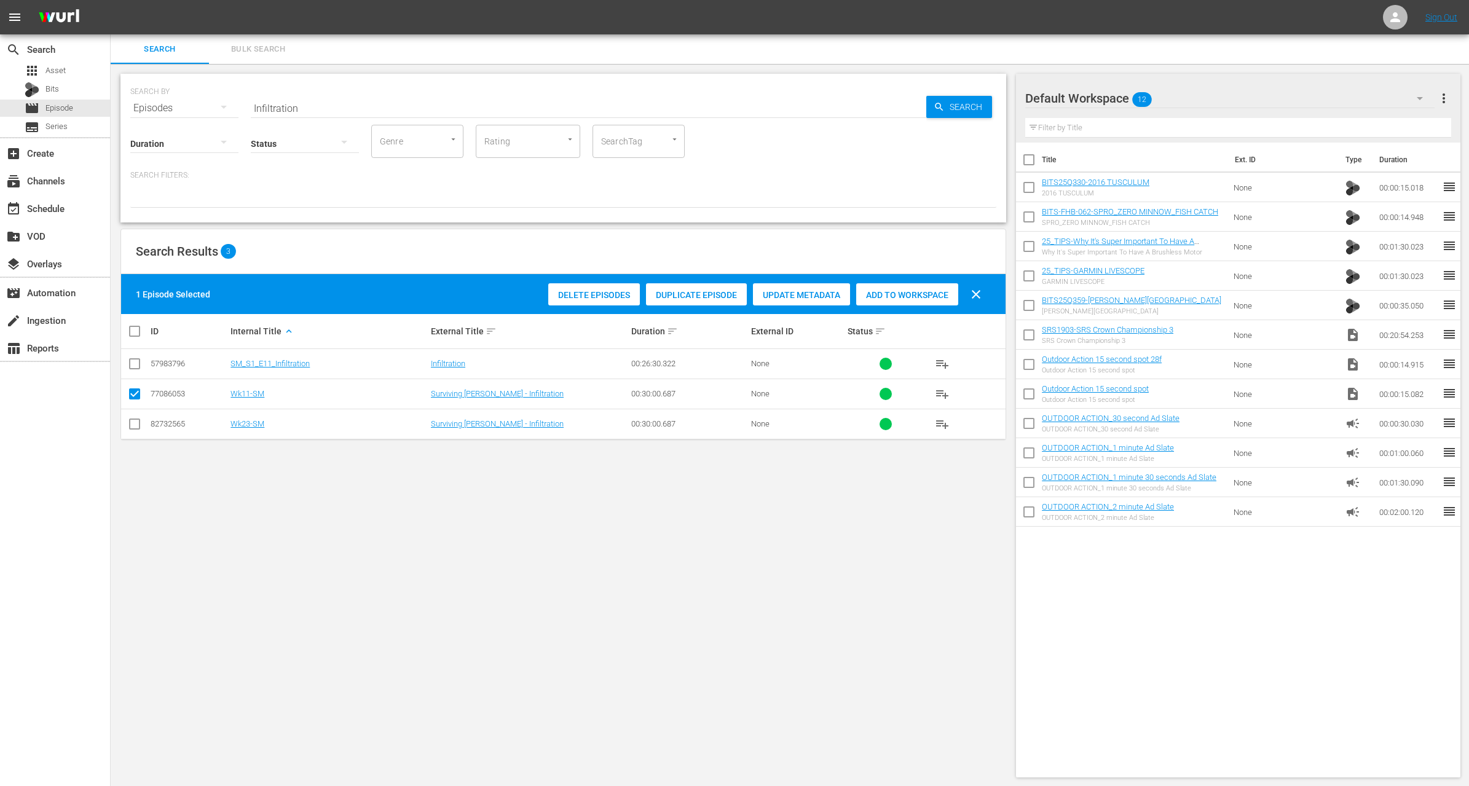
click at [701, 293] on span "Duplicate Episode" at bounding box center [696, 295] width 101 height 10
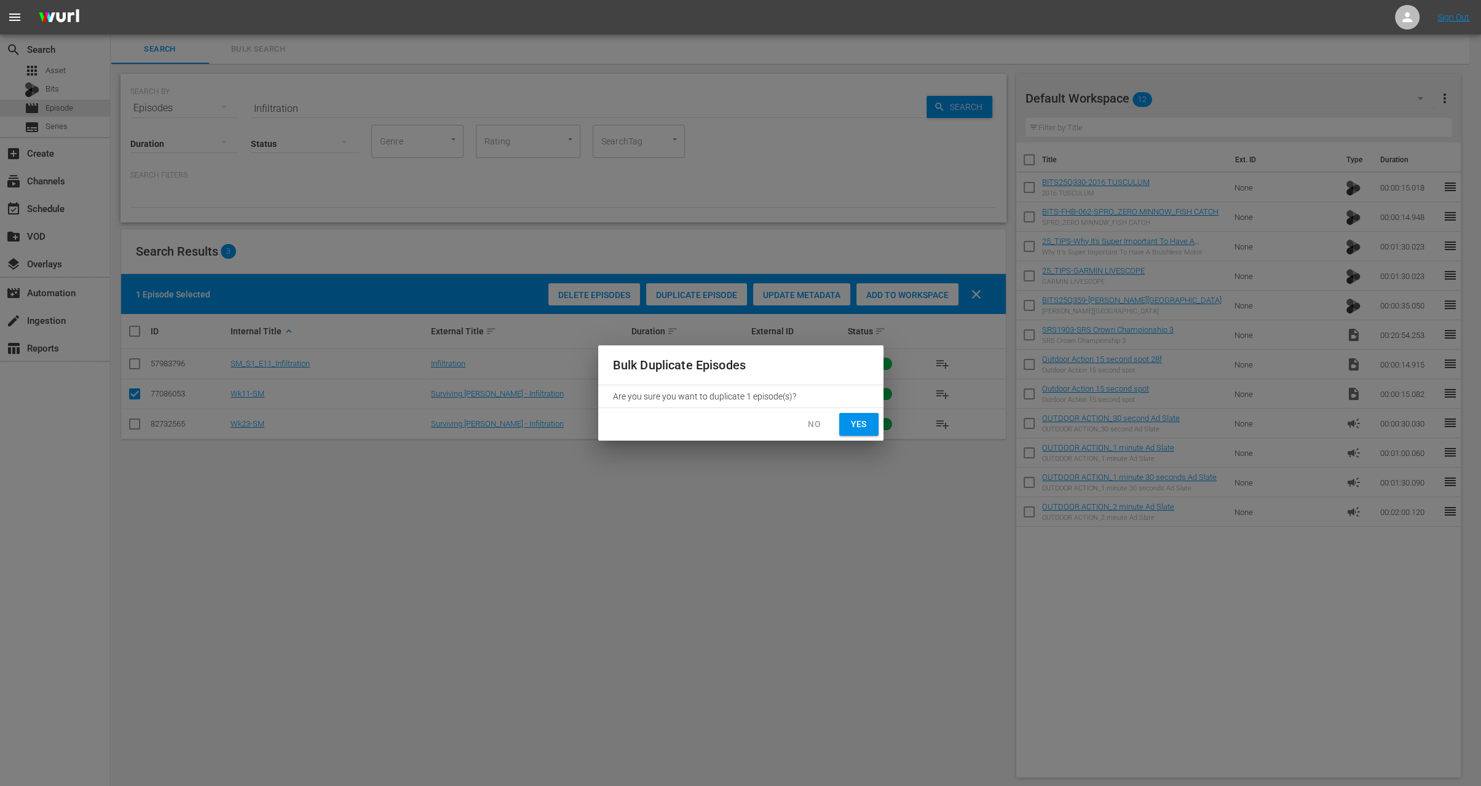
click at [858, 424] on span "Yes" at bounding box center [859, 424] width 20 height 15
checkbox input "false"
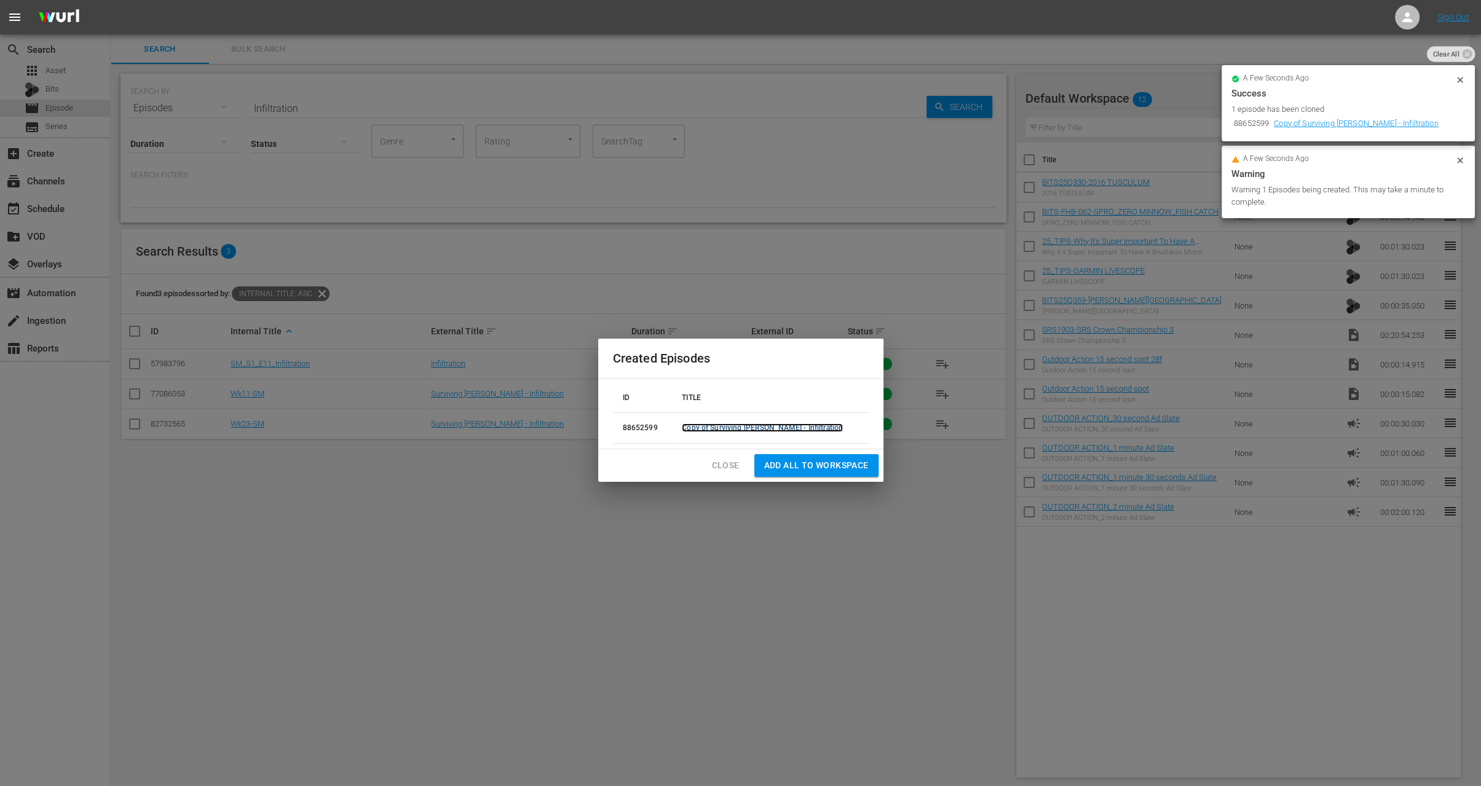
click at [722, 425] on link "Copy of Surviving Mann - Infiltration" at bounding box center [762, 428] width 161 height 9
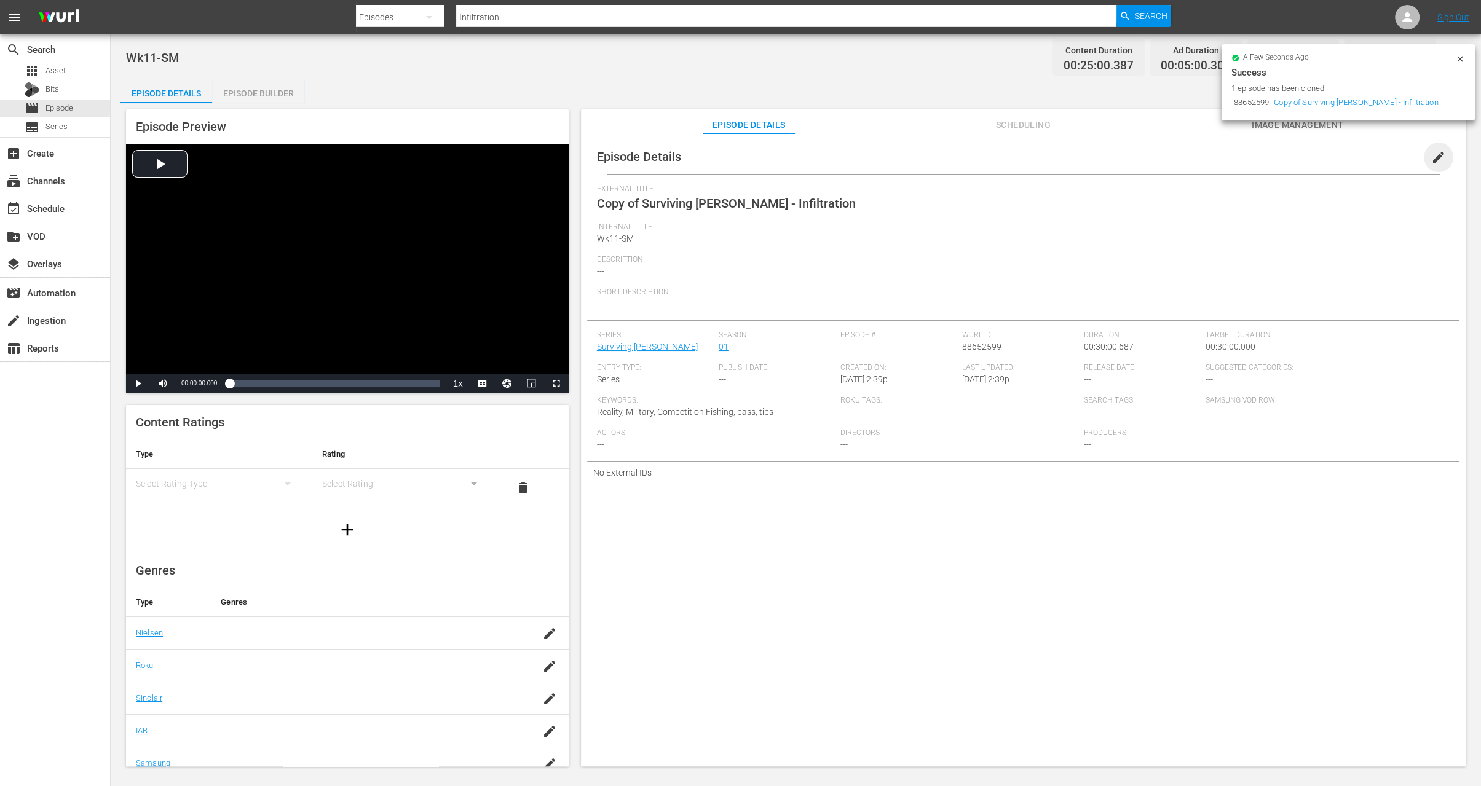
click at [1436, 154] on span "edit" at bounding box center [1438, 157] width 15 height 15
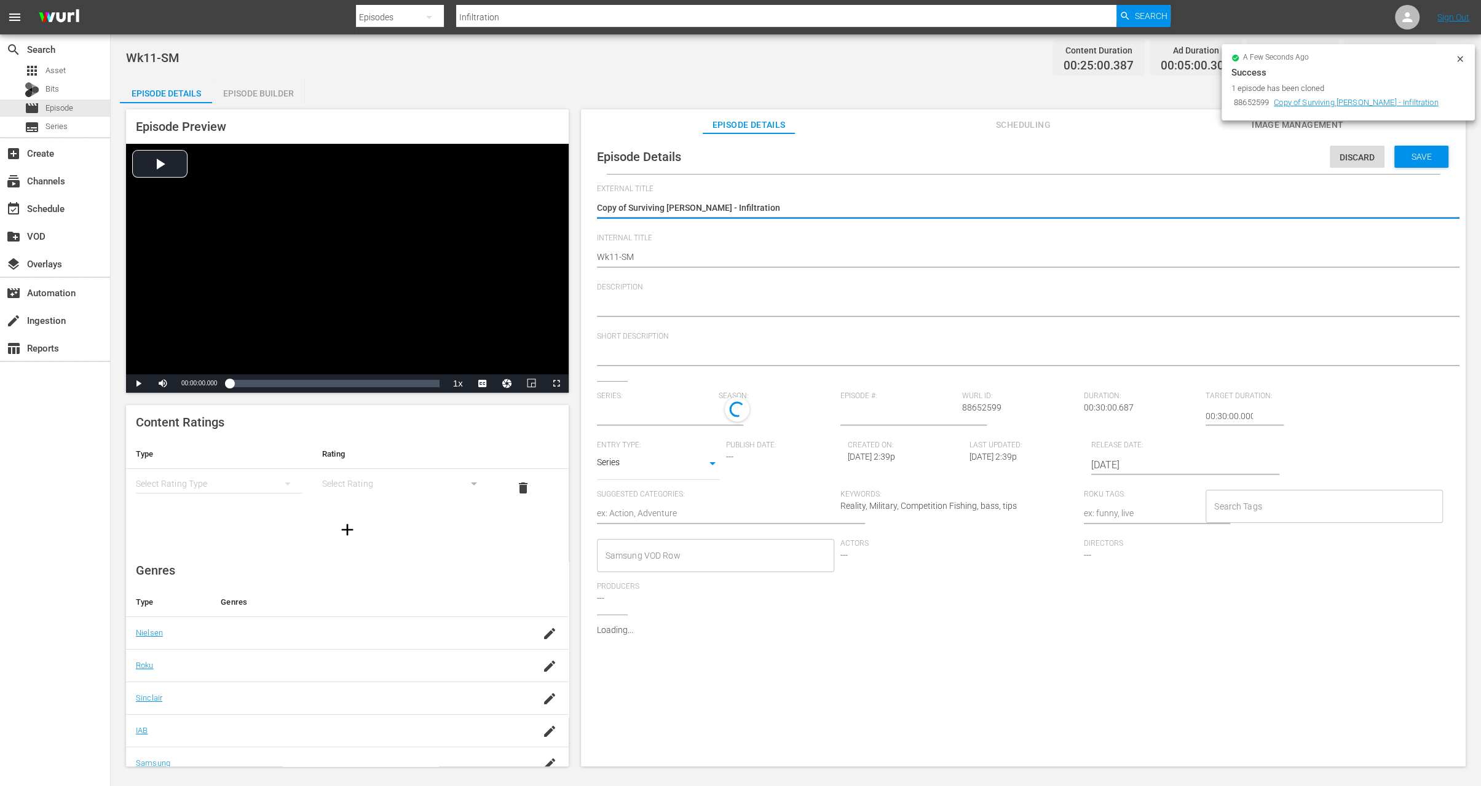
type input "Surviving Mann"
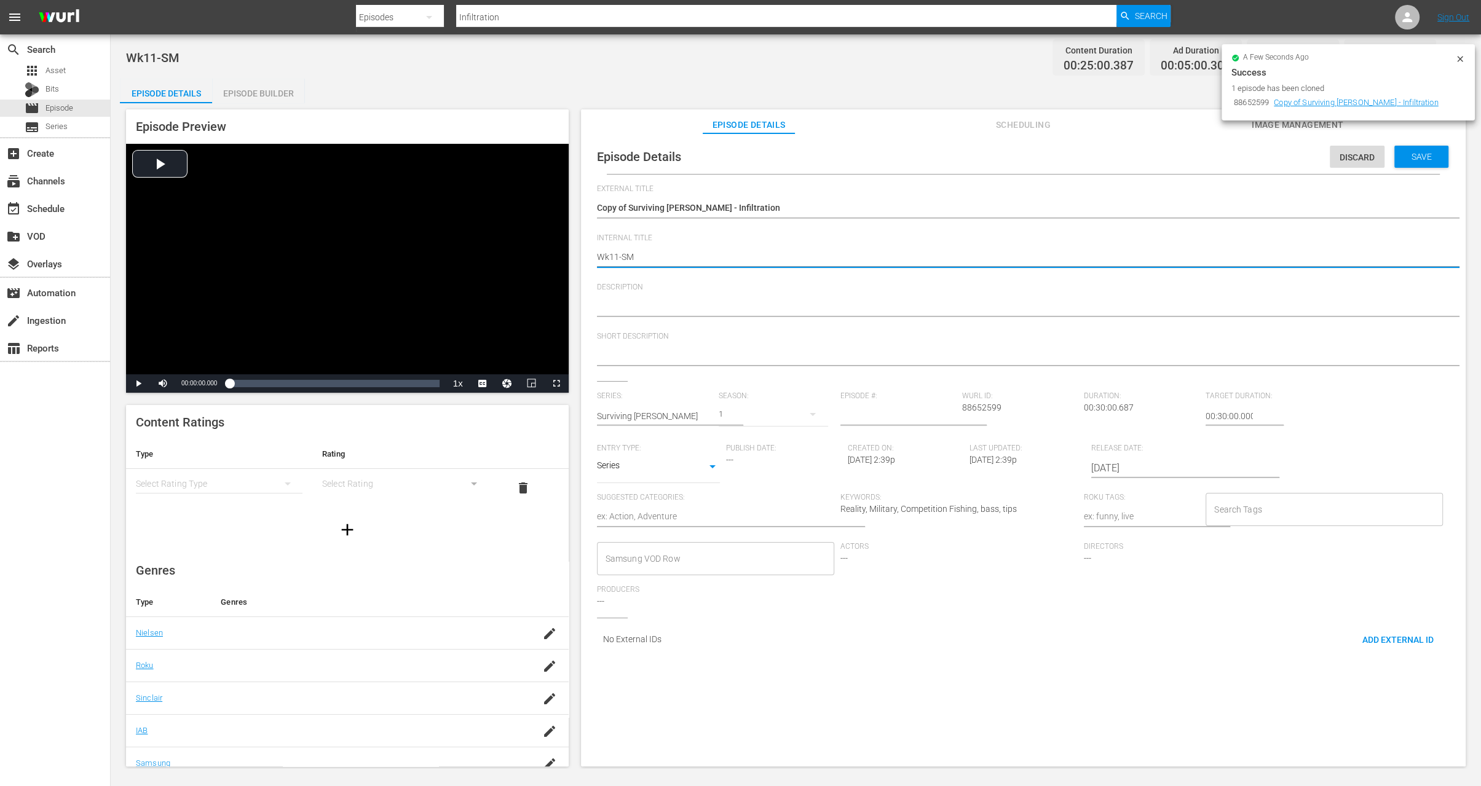
type textarea "Wk1-SM"
type textarea "Wk-SM"
type textarea "Wk3-SM"
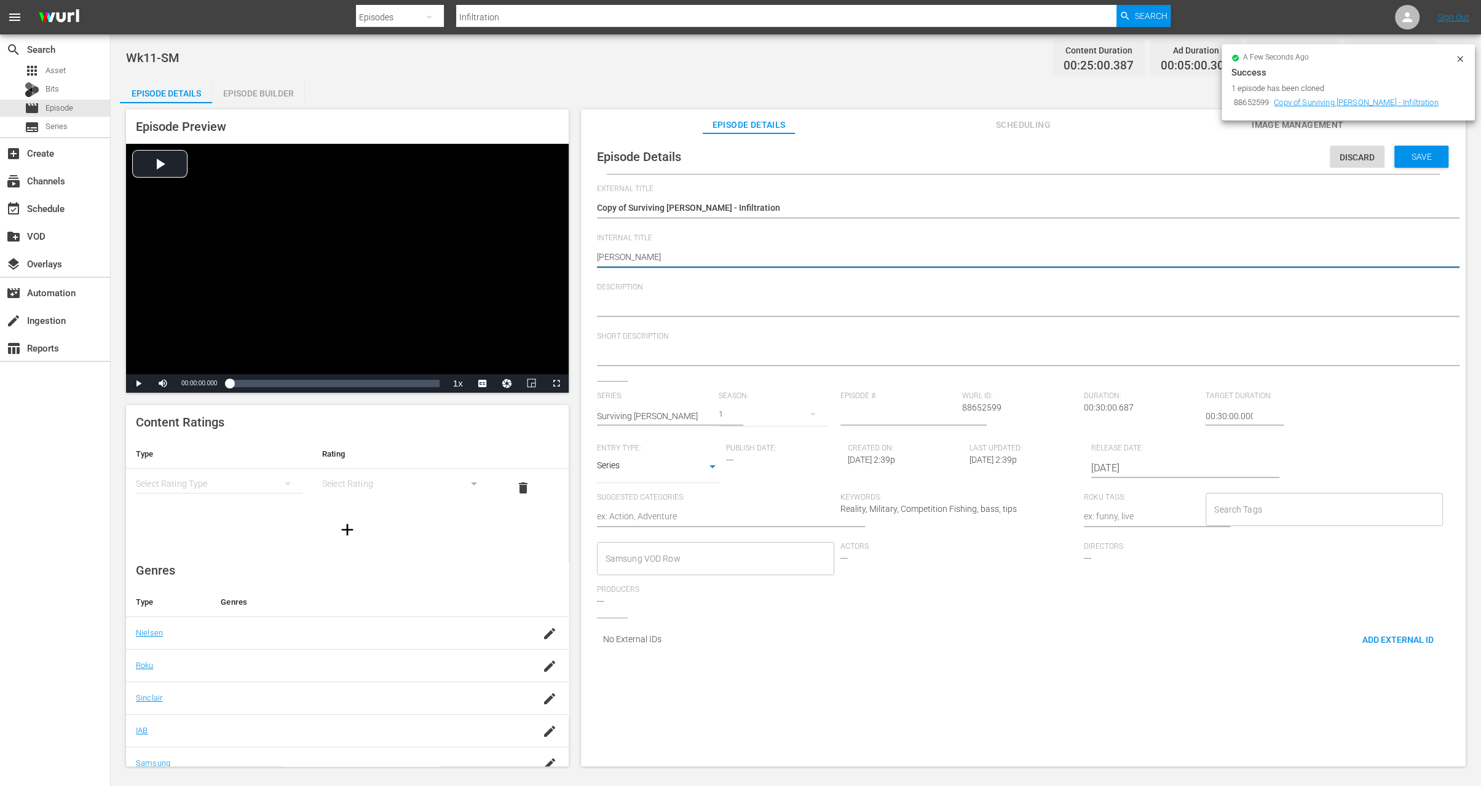
type textarea "Wk3-SM"
type textarea "Wk35-SM"
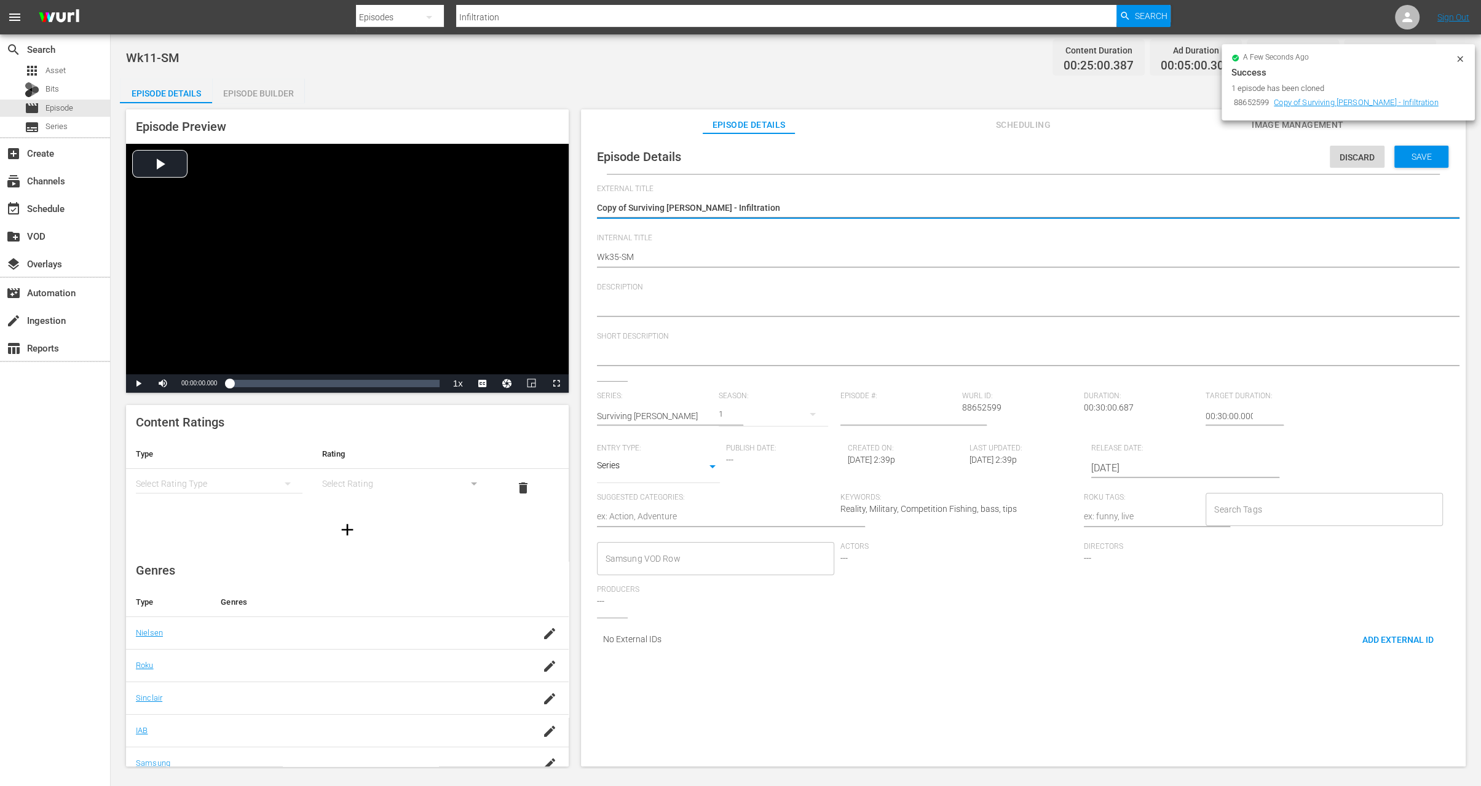
type textarea "Copy ofSurviving Mann - Infiltration"
type textarea "Copy oSurviving Mann - Infiltration"
type textarea "Copy Surviving Mann - Infiltration"
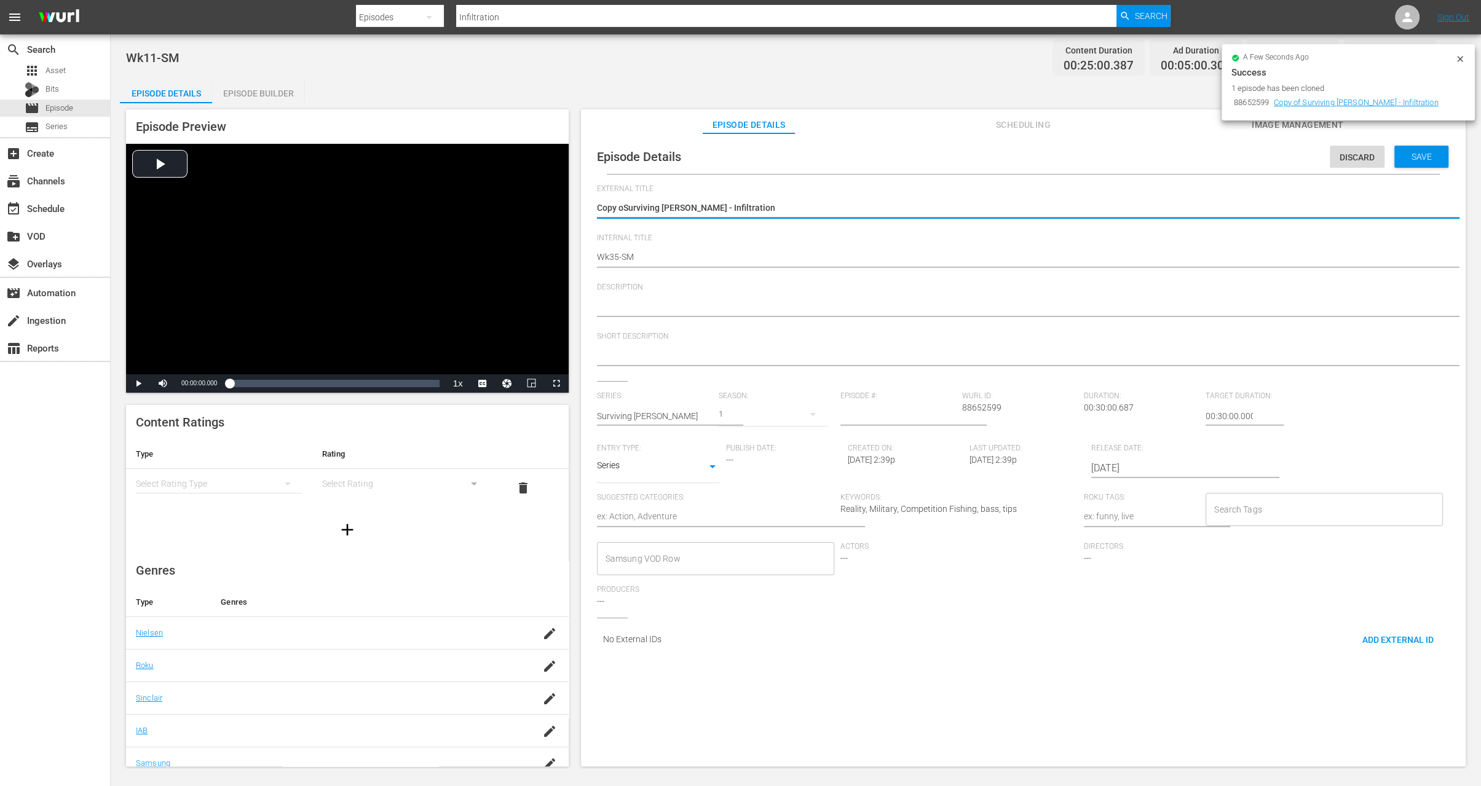
type textarea "Copy Surviving Mann - Infiltration"
type textarea "CopySurviving Mann - Infiltration"
type textarea "CopSurviving Mann - Infiltration"
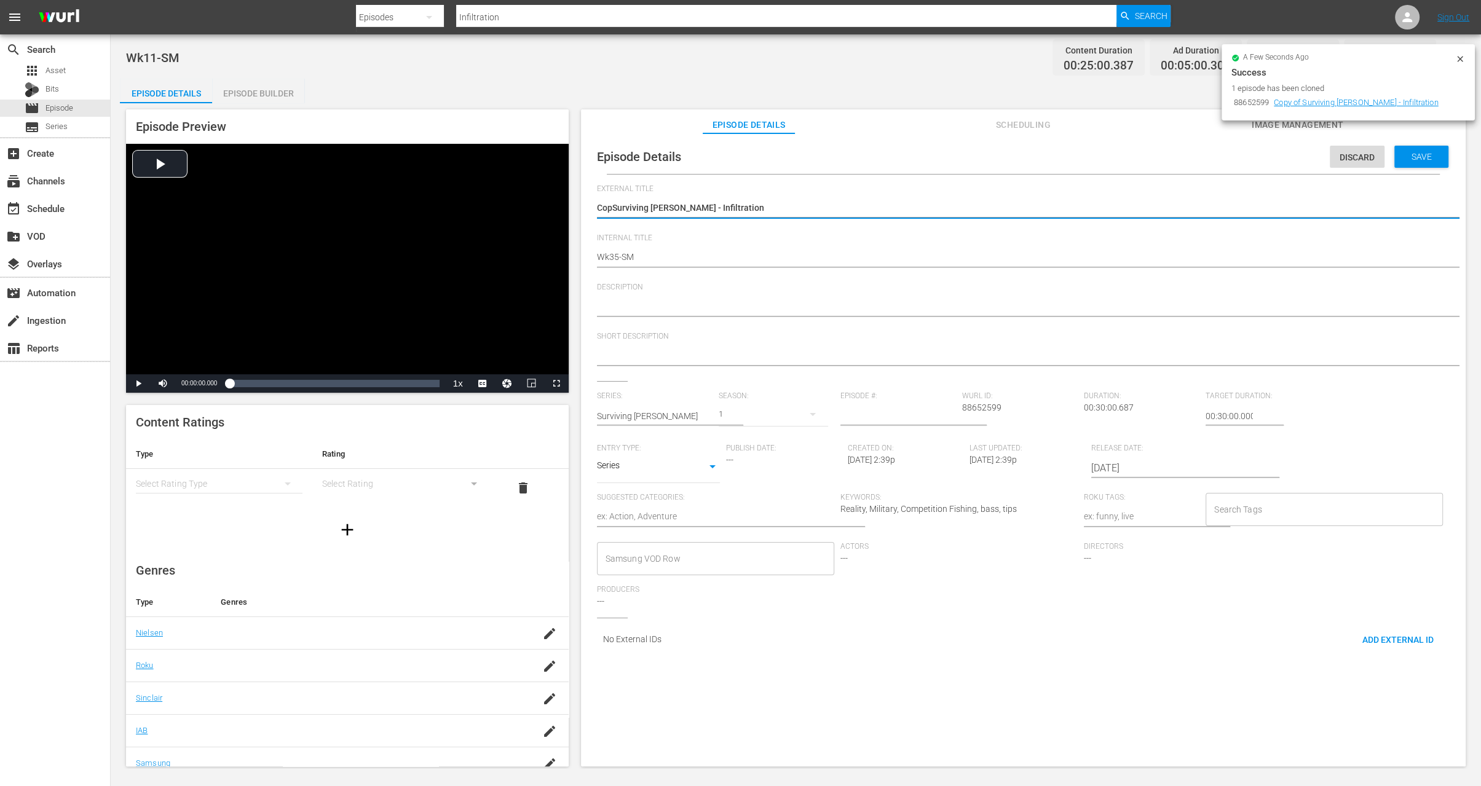
type textarea "CoSurviving Mann - Infiltration"
type textarea "CSurviving Mann - Infiltration"
type textarea "Surviving Mann - Infiltration"
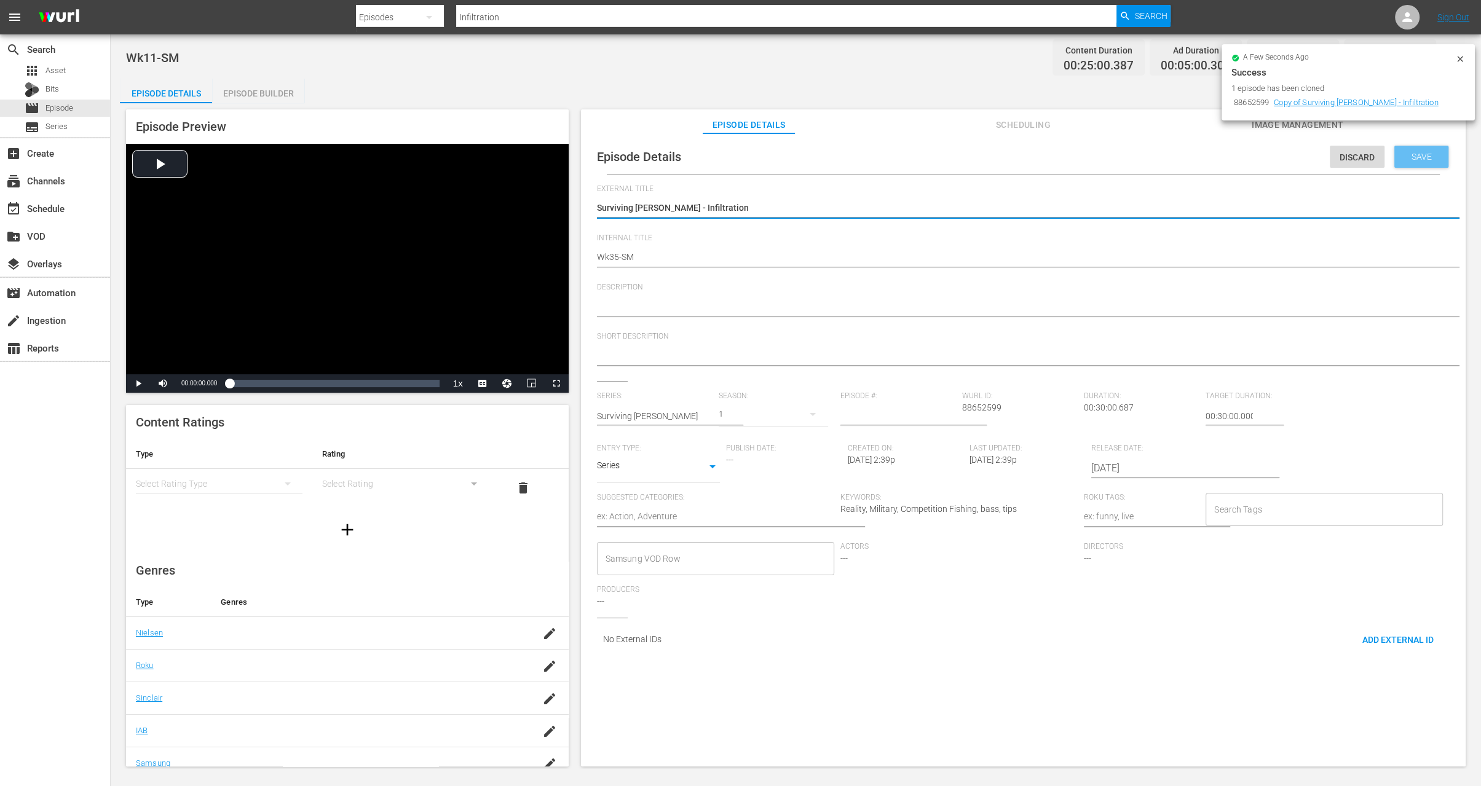
type textarea "Surviving Mann - Infiltration"
click at [1420, 156] on span "Save" at bounding box center [1422, 157] width 40 height 10
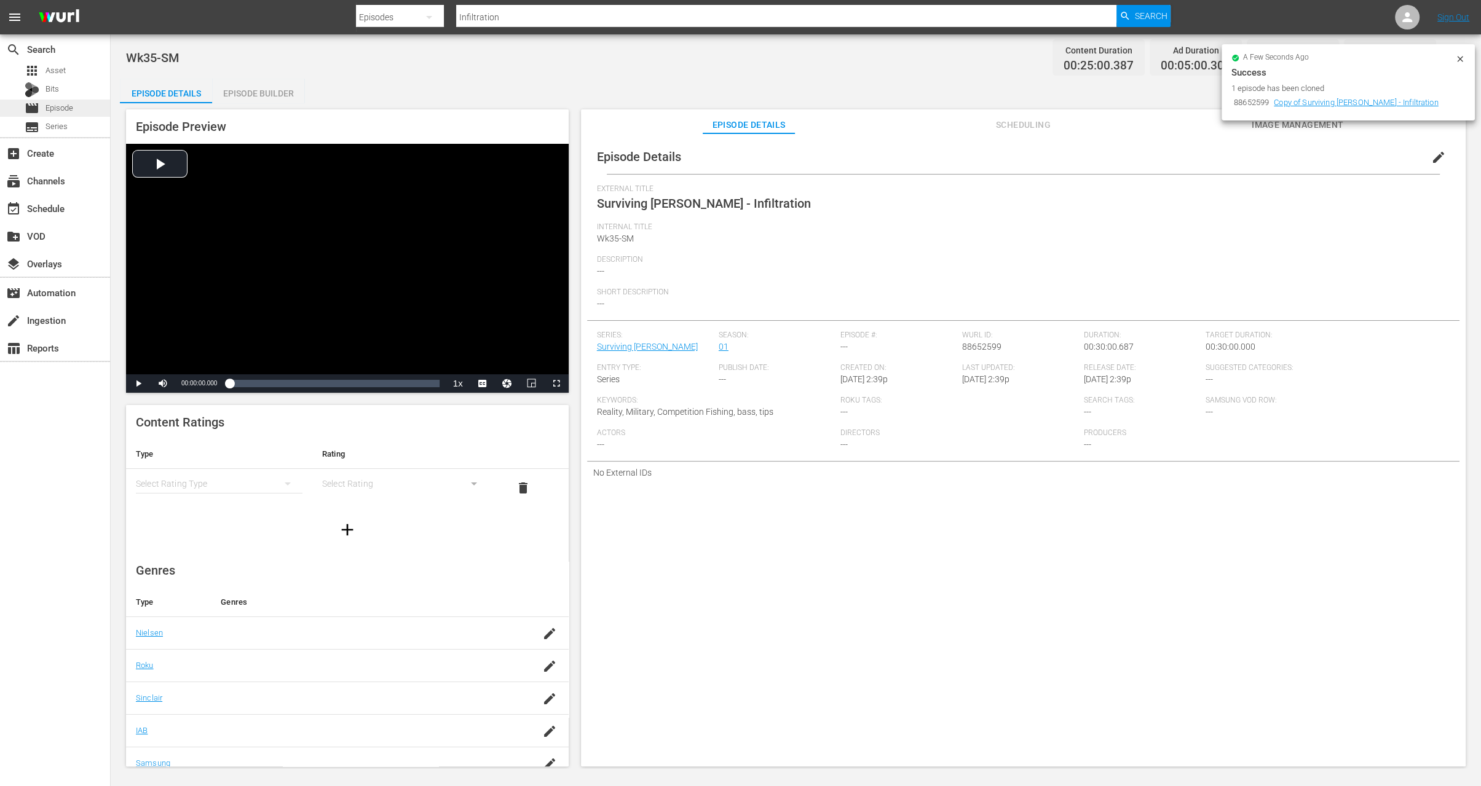
click at [58, 106] on span "Episode" at bounding box center [59, 108] width 28 height 12
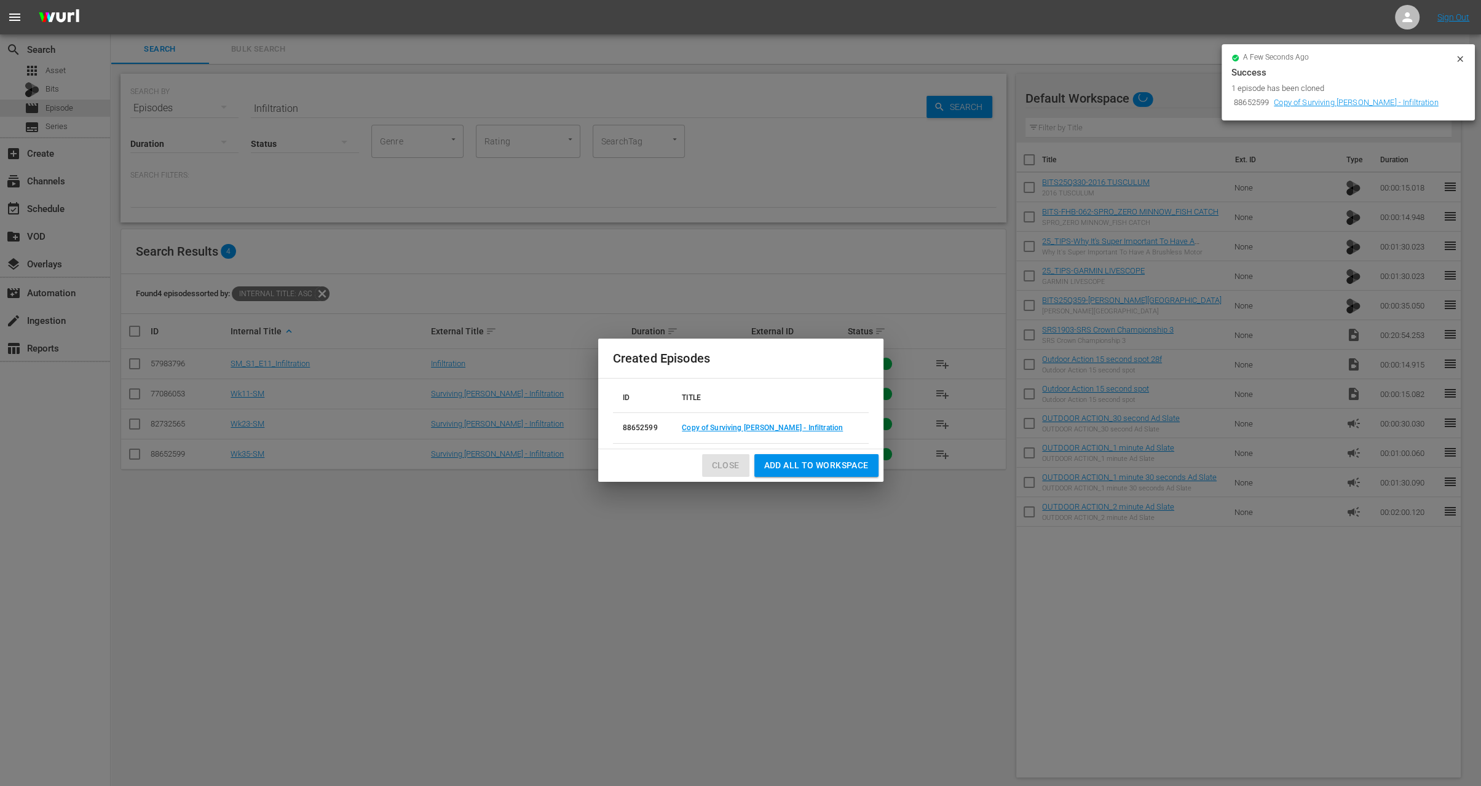
click at [724, 465] on span "Close" at bounding box center [726, 465] width 28 height 15
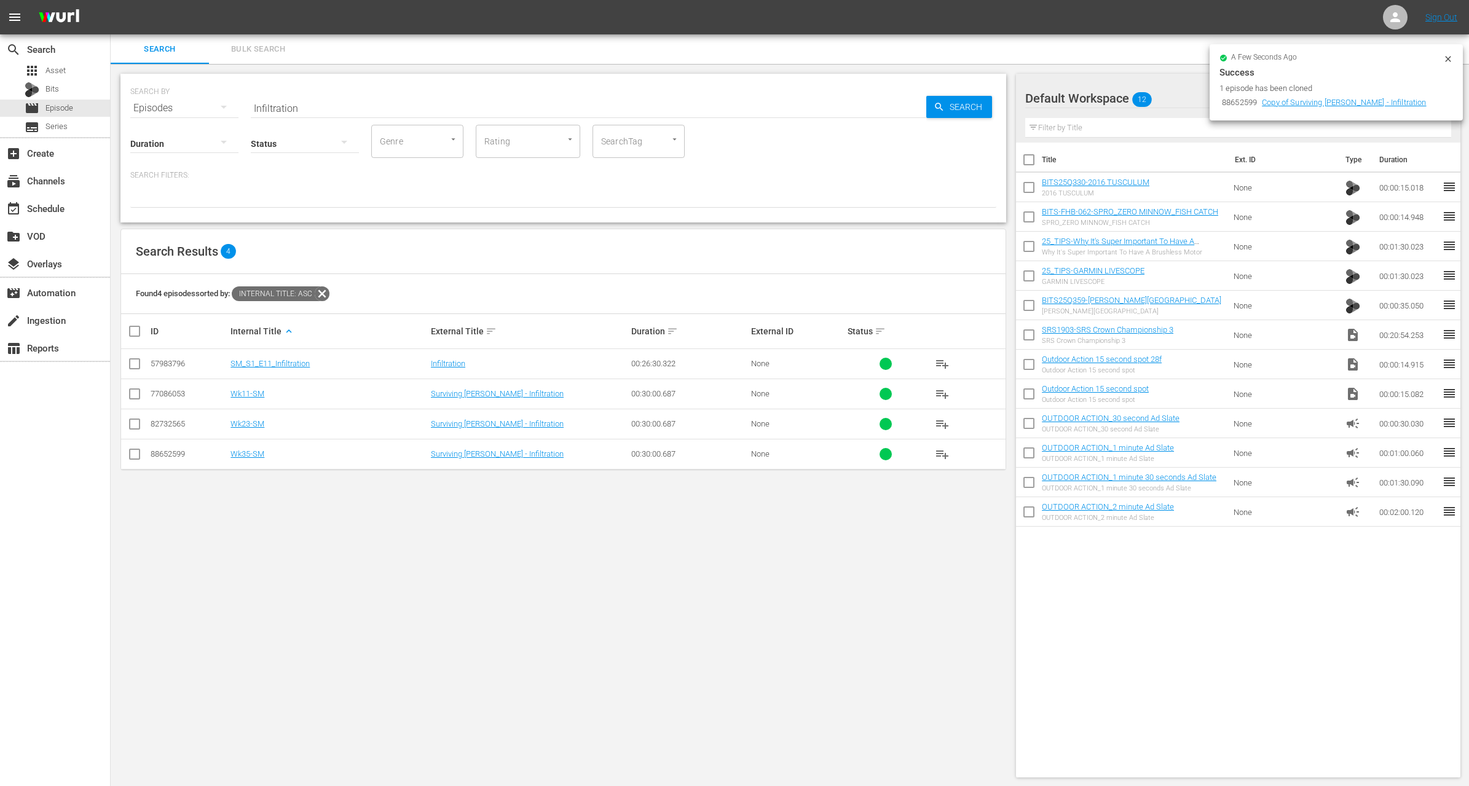
click at [395, 100] on input "Infiltration" at bounding box center [589, 108] width 676 height 30
paste input "Just Getting Started"
type input "Just Getting Started"
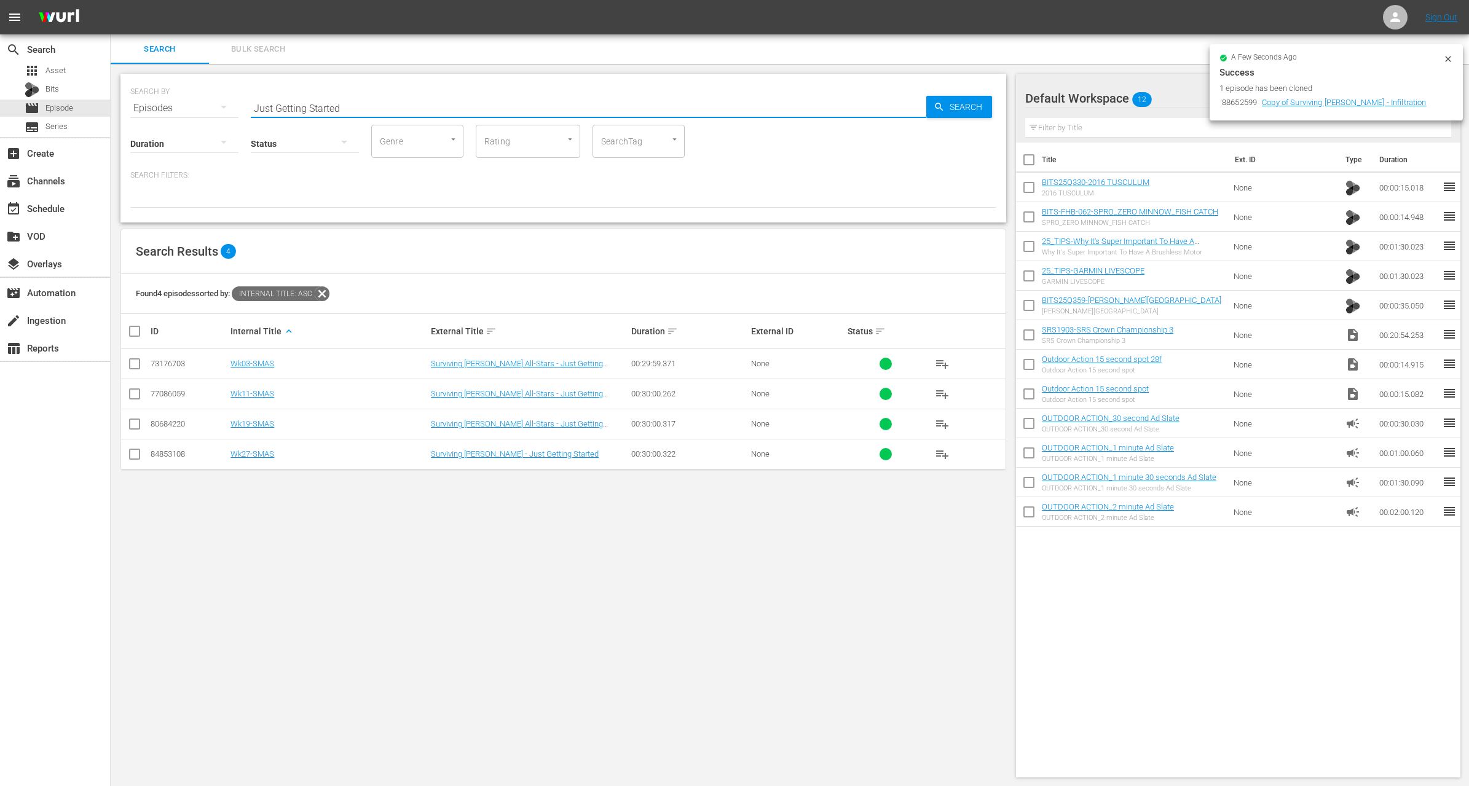
click at [136, 365] on input "checkbox" at bounding box center [134, 366] width 15 height 15
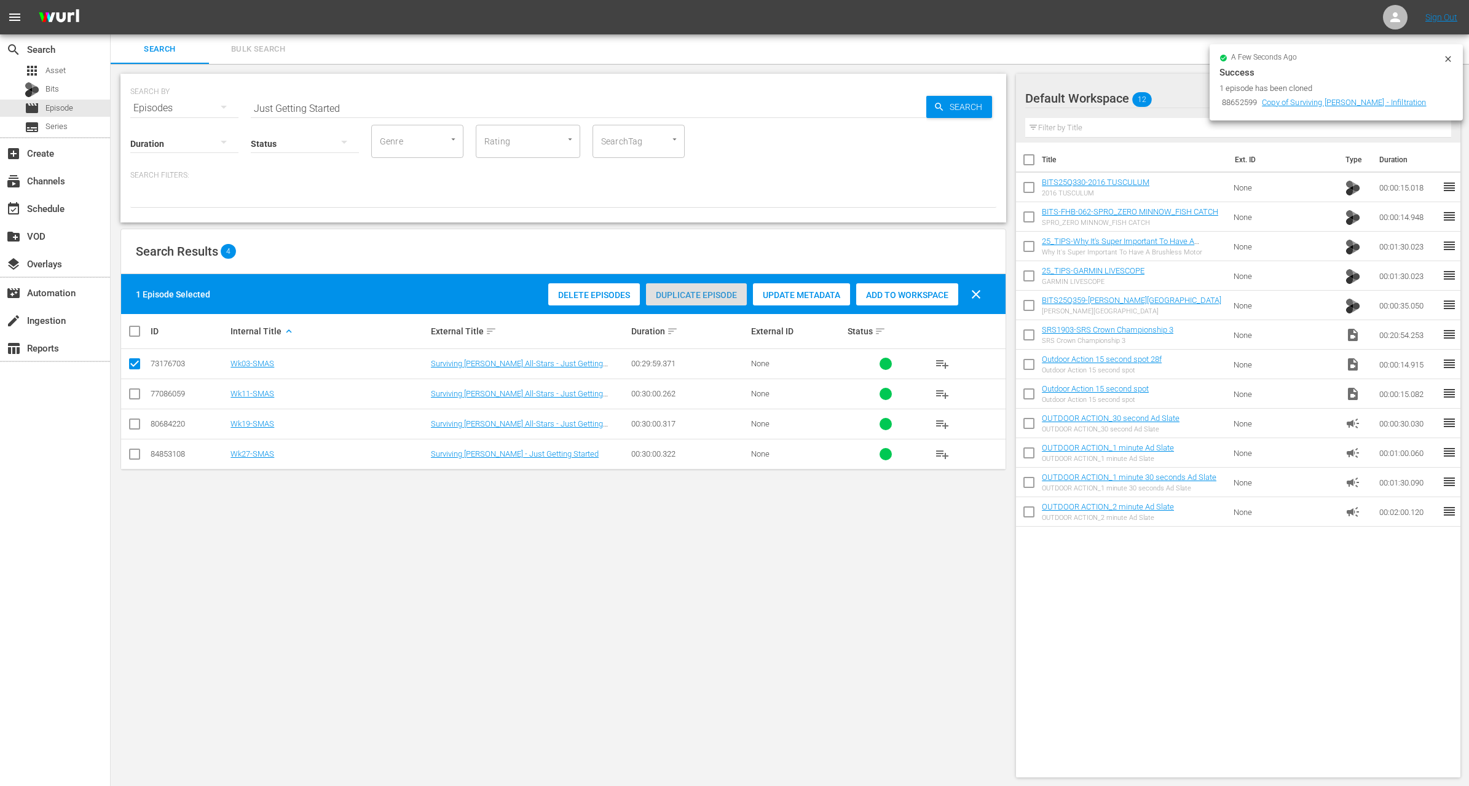
click at [718, 304] on div "Duplicate Episode" at bounding box center [696, 294] width 101 height 23
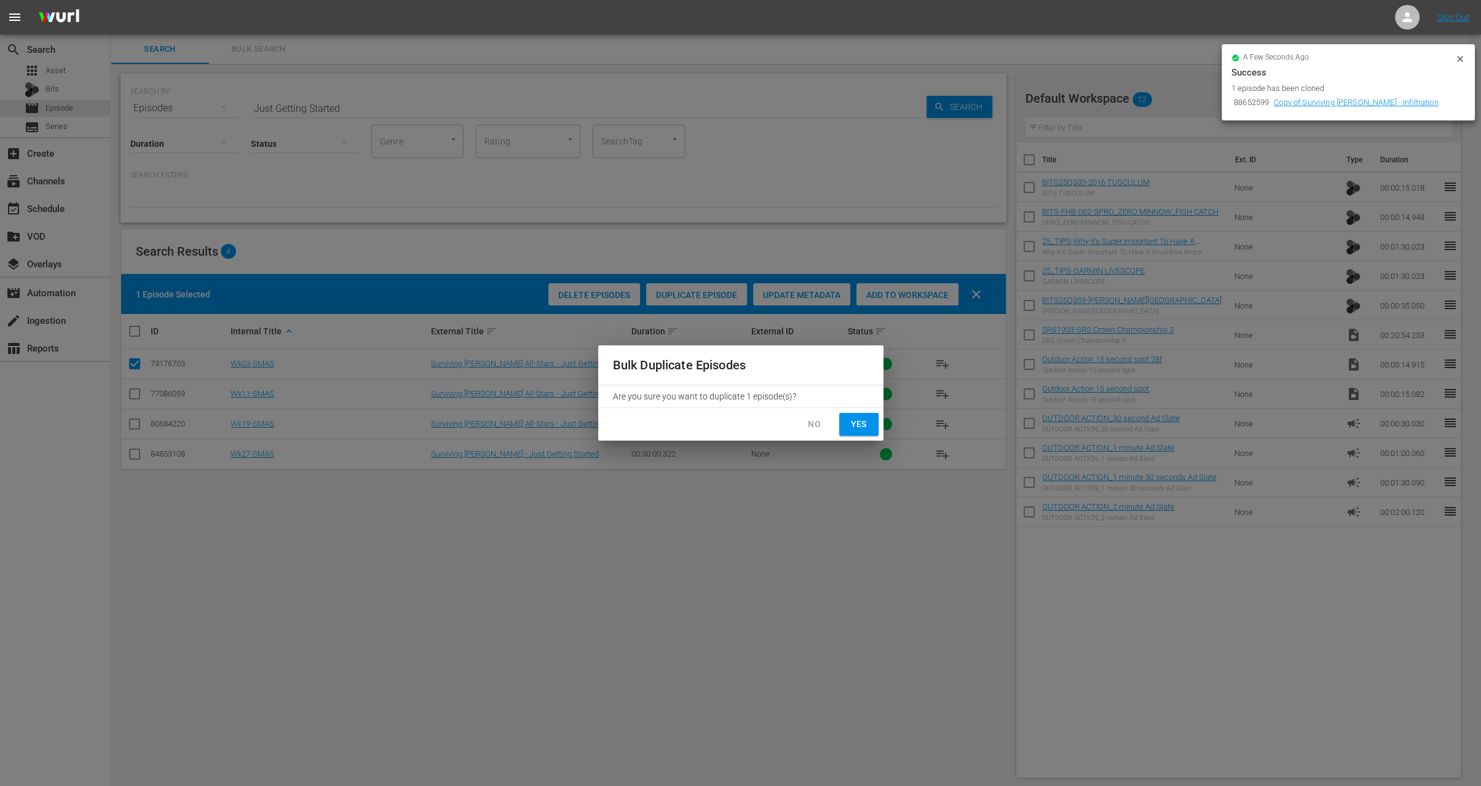
click at [861, 419] on span "Yes" at bounding box center [859, 424] width 20 height 15
checkbox input "false"
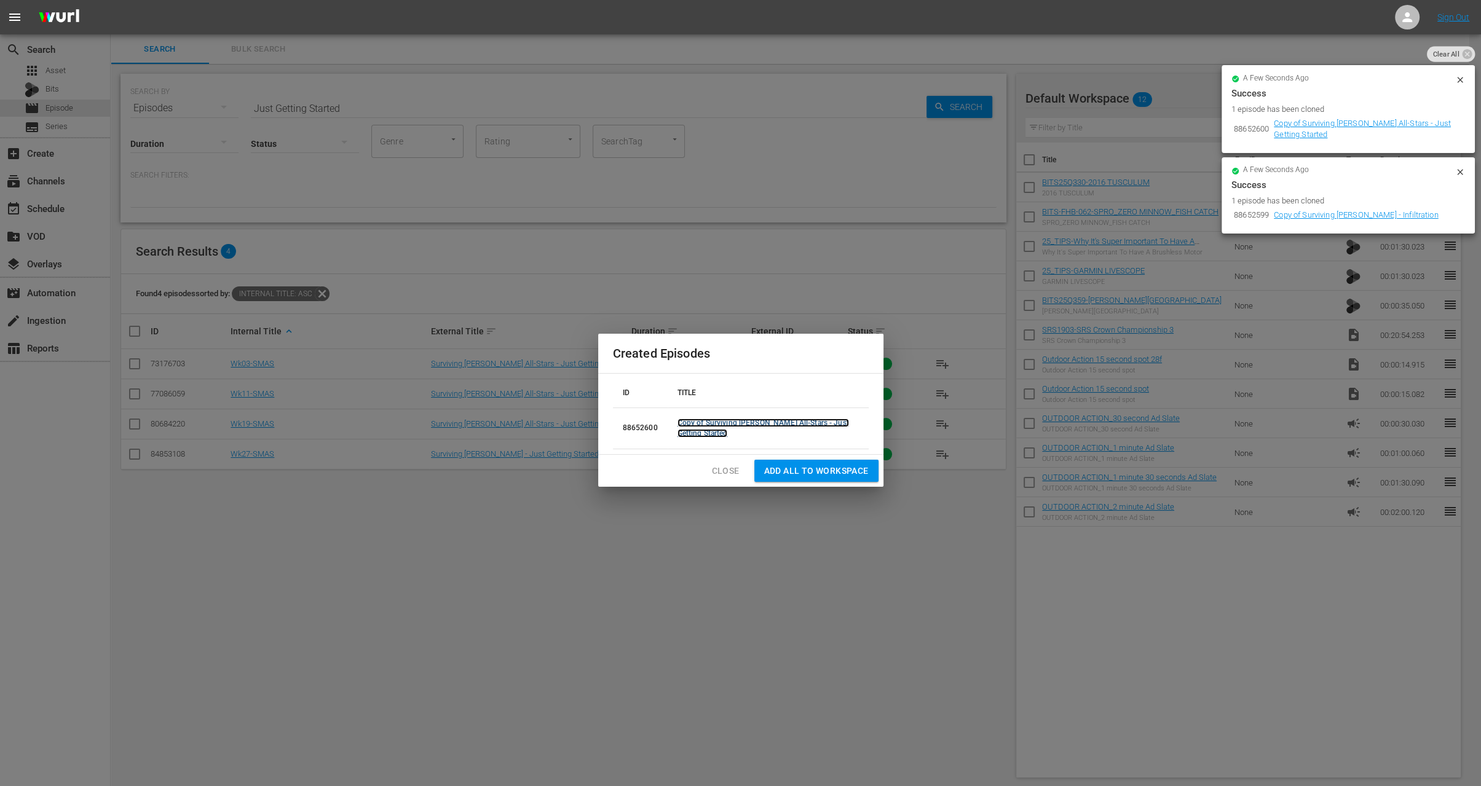
click at [746, 424] on link "Copy of Surviving Mann All-Stars - Just Getting Started" at bounding box center [764, 428] width 172 height 19
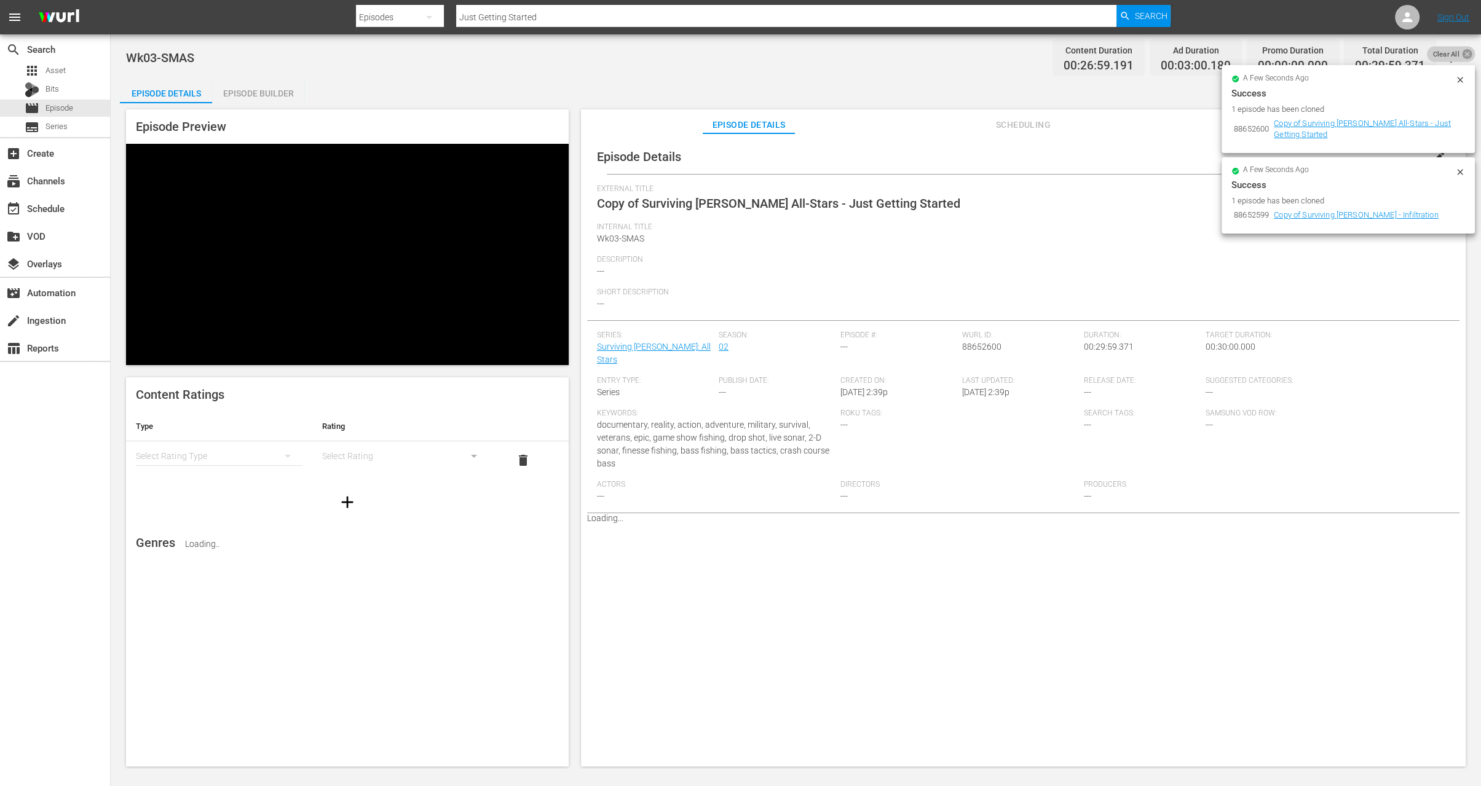
click at [1466, 50] on icon at bounding box center [1467, 54] width 10 height 10
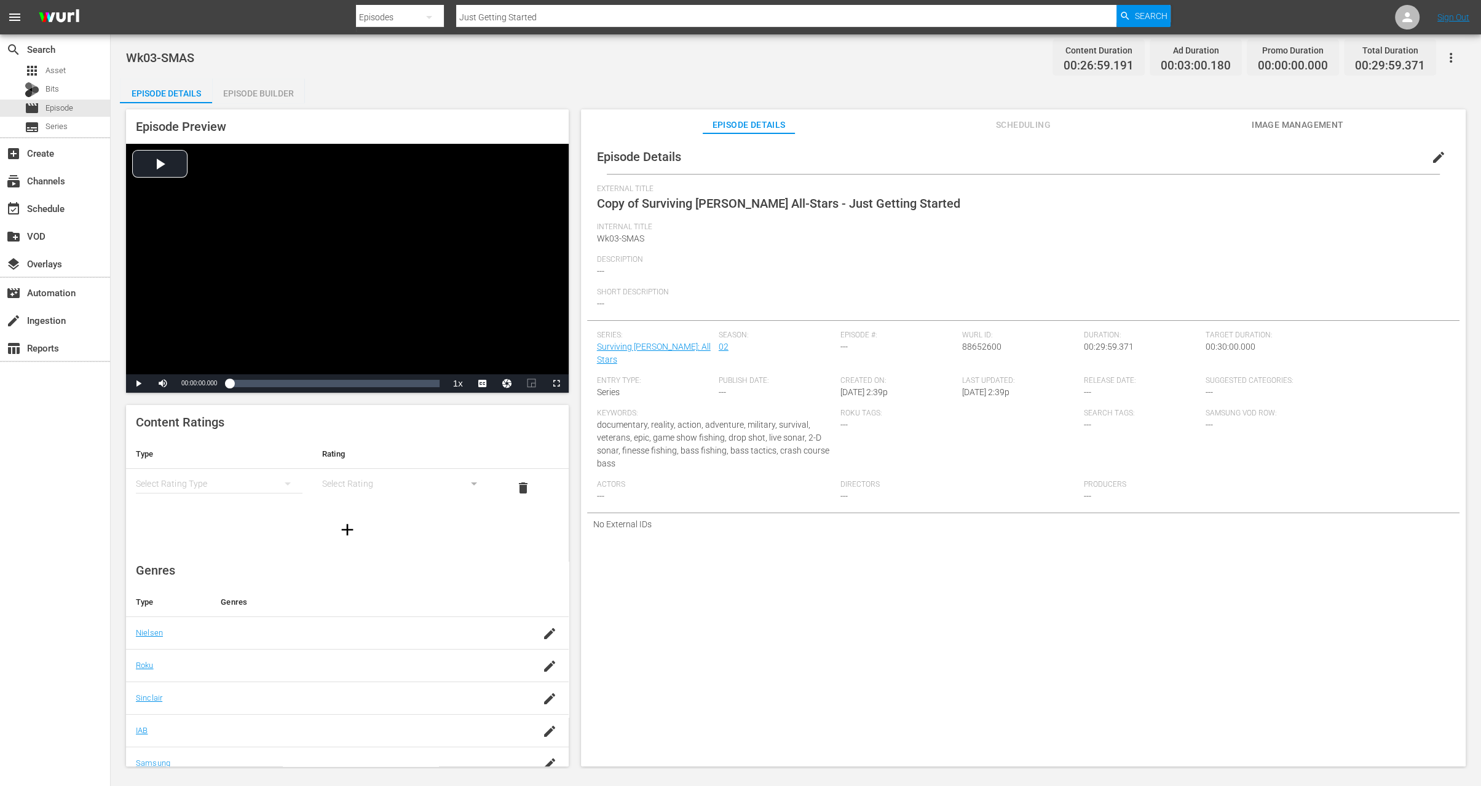
click at [1436, 151] on span "edit" at bounding box center [1438, 157] width 15 height 15
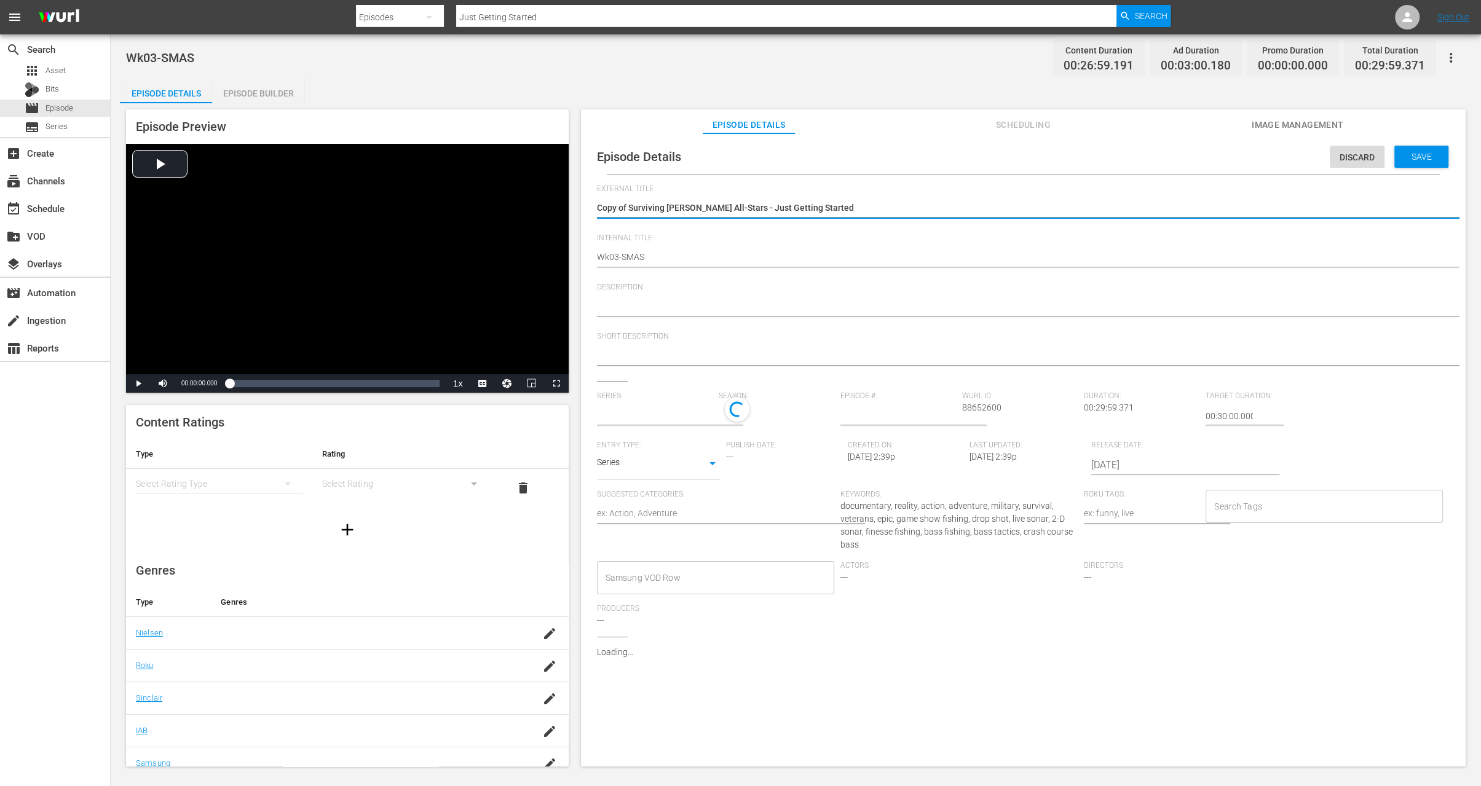
type input "Surviving Mann: All Stars"
click at [631, 211] on textarea "Copy of Surviving Mann All-Stars - Just Getting Started" at bounding box center [1020, 209] width 847 height 15
type textarea "Copy ofSurviving Mann All-Stars - Just Getting Started"
type textarea "Copy oSurviving Mann All-Stars - Just Getting Started"
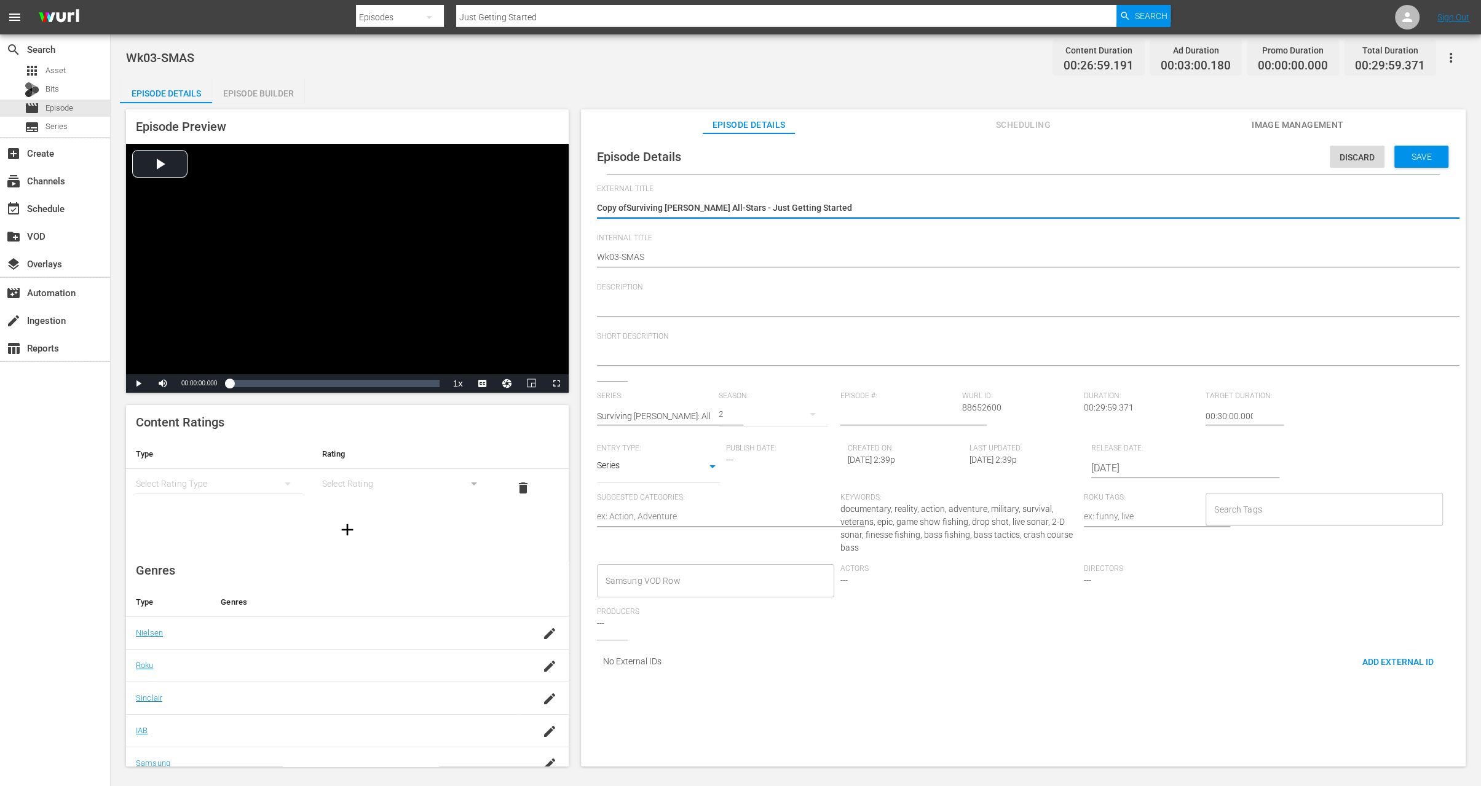
type textarea "Copy oSurviving Mann All-Stars - Just Getting Started"
type textarea "Copy Surviving Mann All-Stars - Just Getting Started"
type textarea "CopySurviving Mann All-Stars - Just Getting Started"
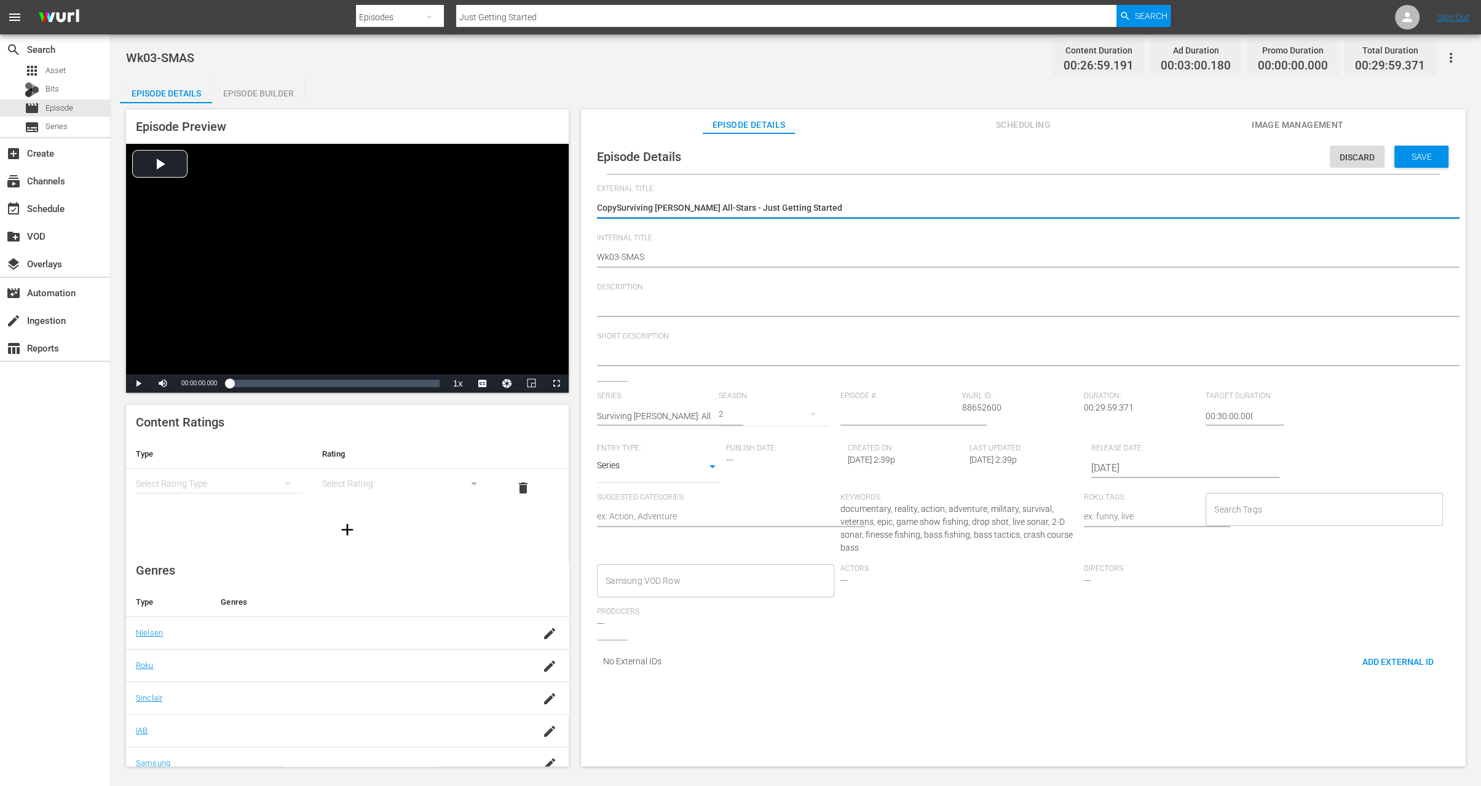
type textarea "CopSurviving Mann All-Stars - Just Getting Started"
type textarea "CoSurviving Mann All-Stars - Just Getting Started"
type textarea "CSurviving Mann All-Stars - Just Getting Started"
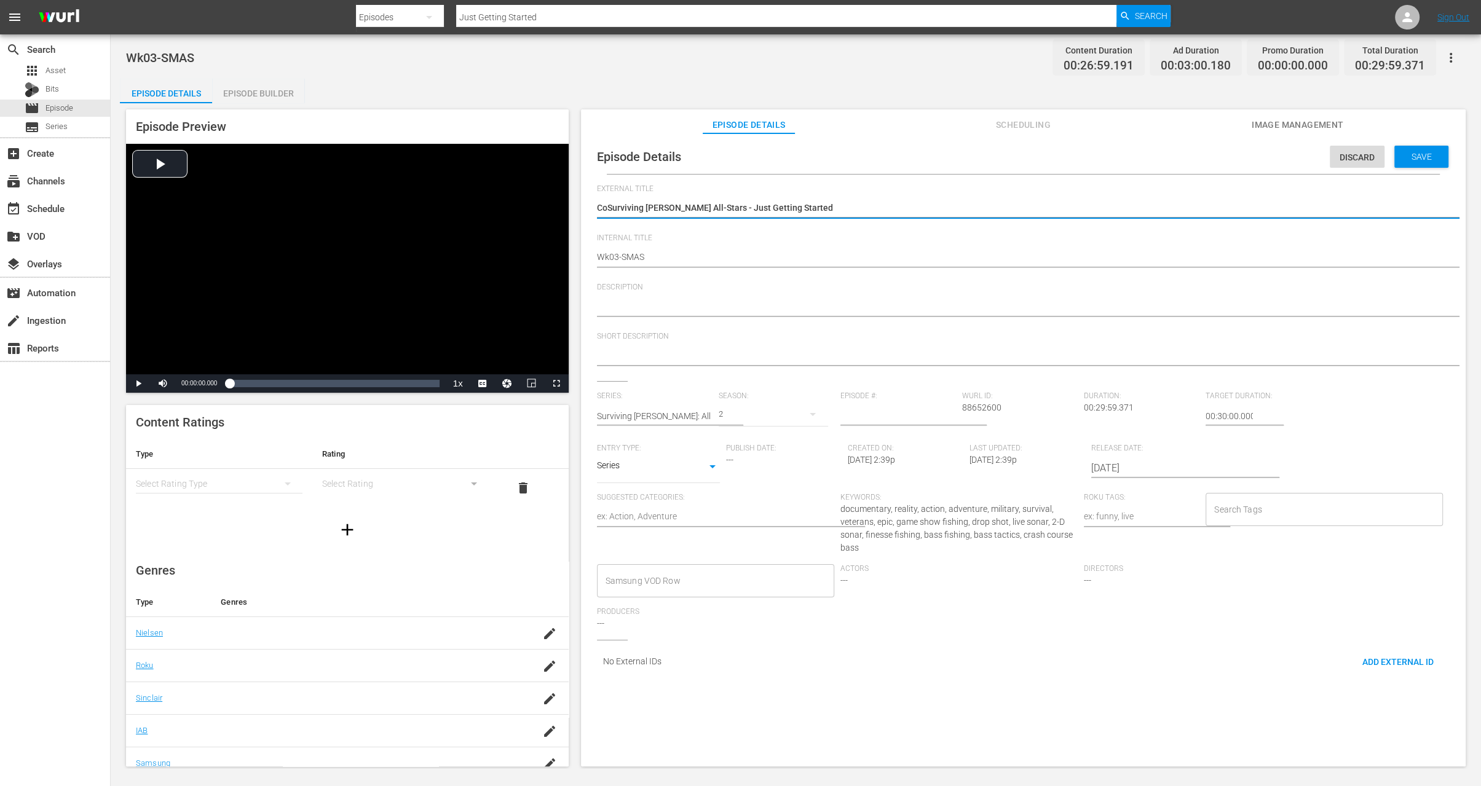
type textarea "CSurviving Mann All-Stars - Just Getting Started"
type textarea "Surviving Mann All-Stars - Just Getting Started"
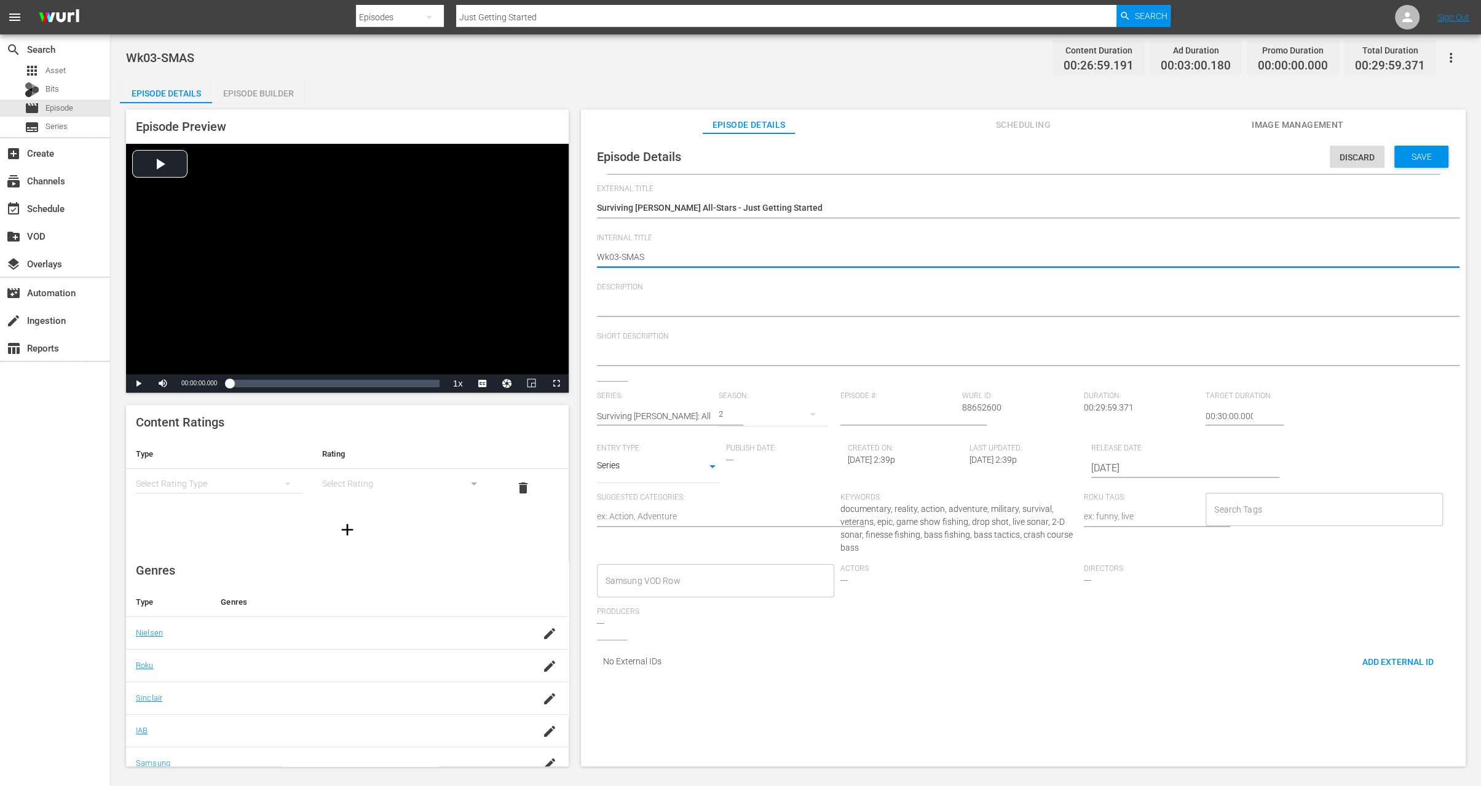
type textarea "Wk035-SMAS"
type textarea "Wk35-SMAS"
click at [1428, 157] on span "Save" at bounding box center [1422, 157] width 40 height 10
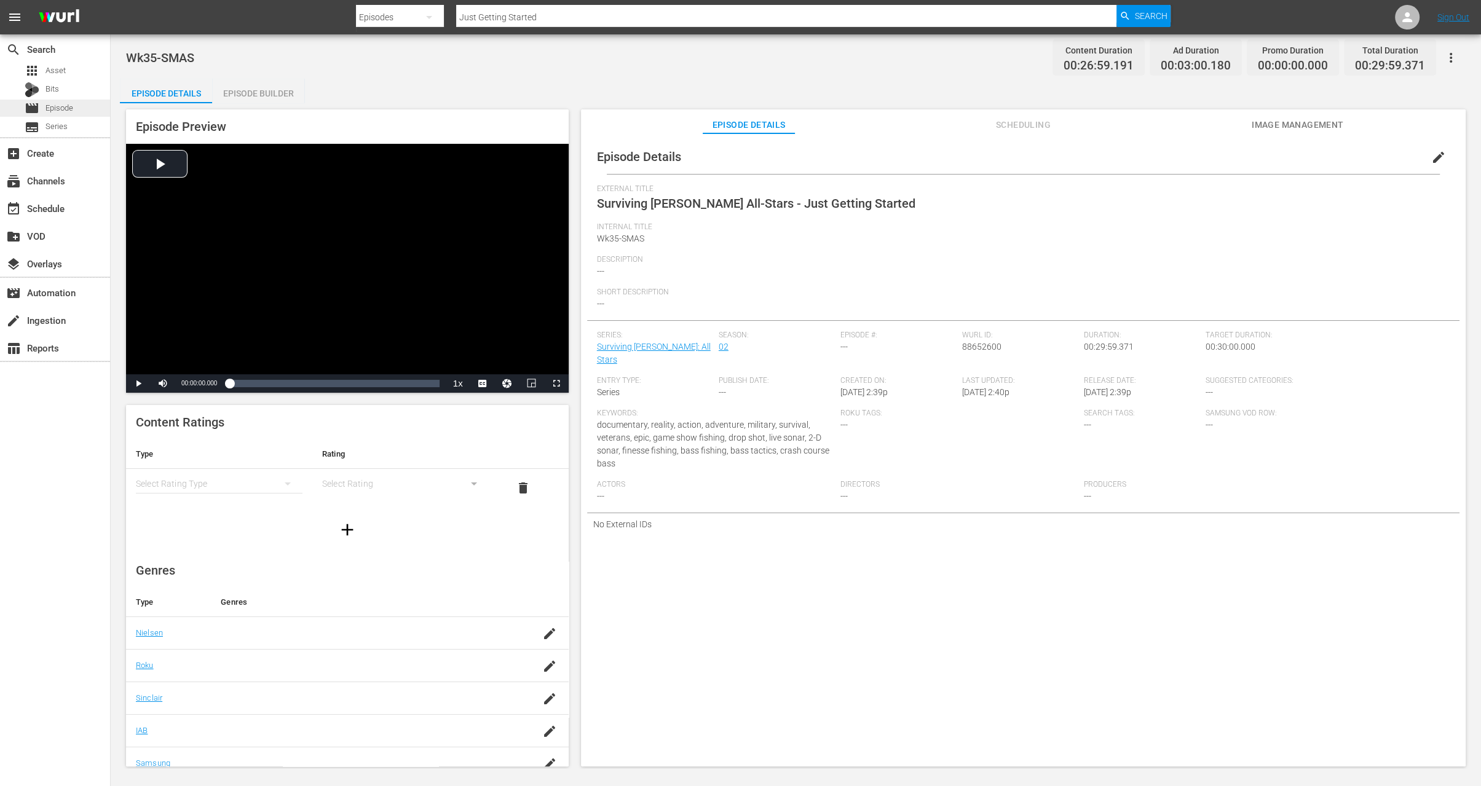
click at [71, 110] on span "Episode" at bounding box center [59, 108] width 28 height 12
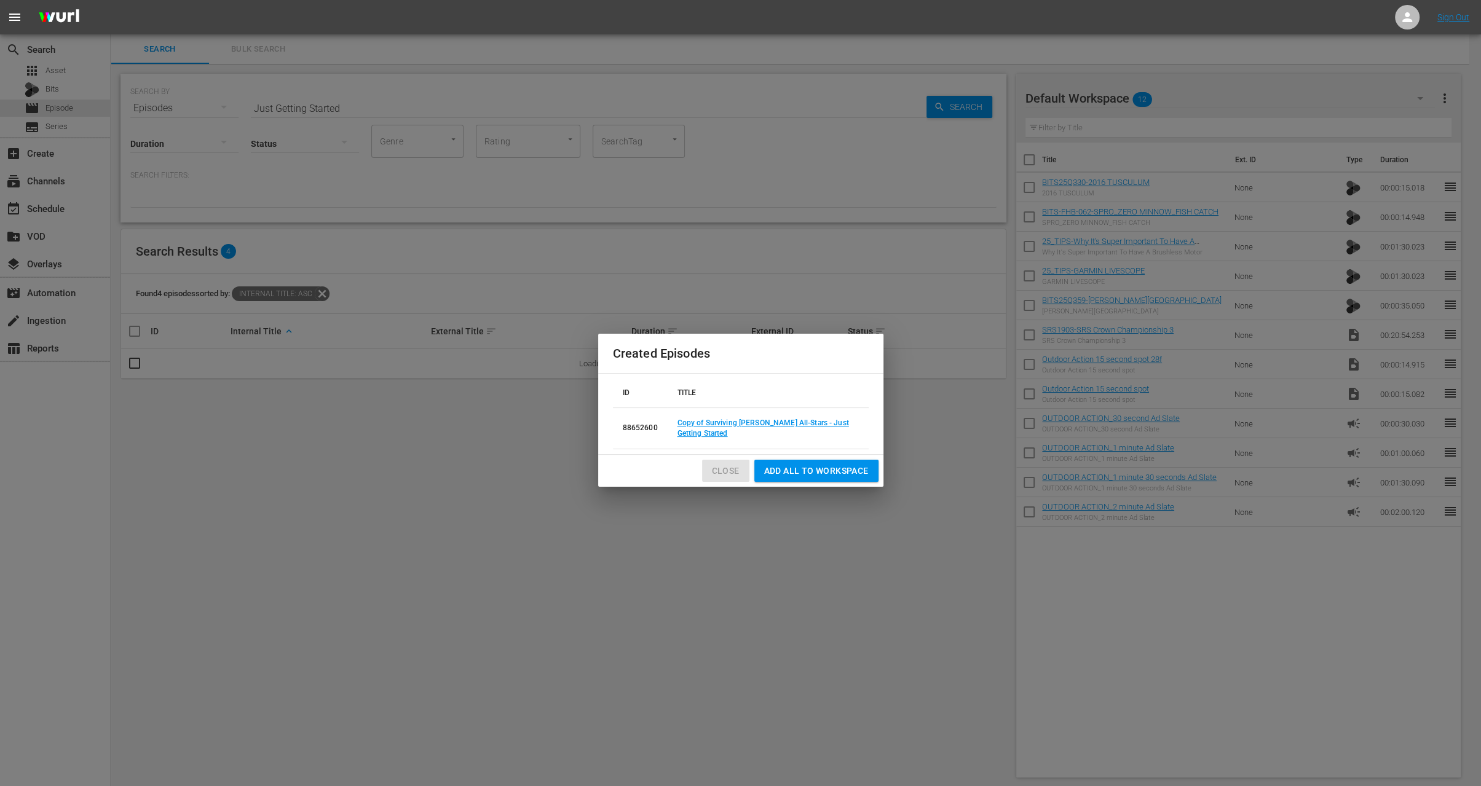
click at [719, 468] on span "Close" at bounding box center [726, 471] width 28 height 15
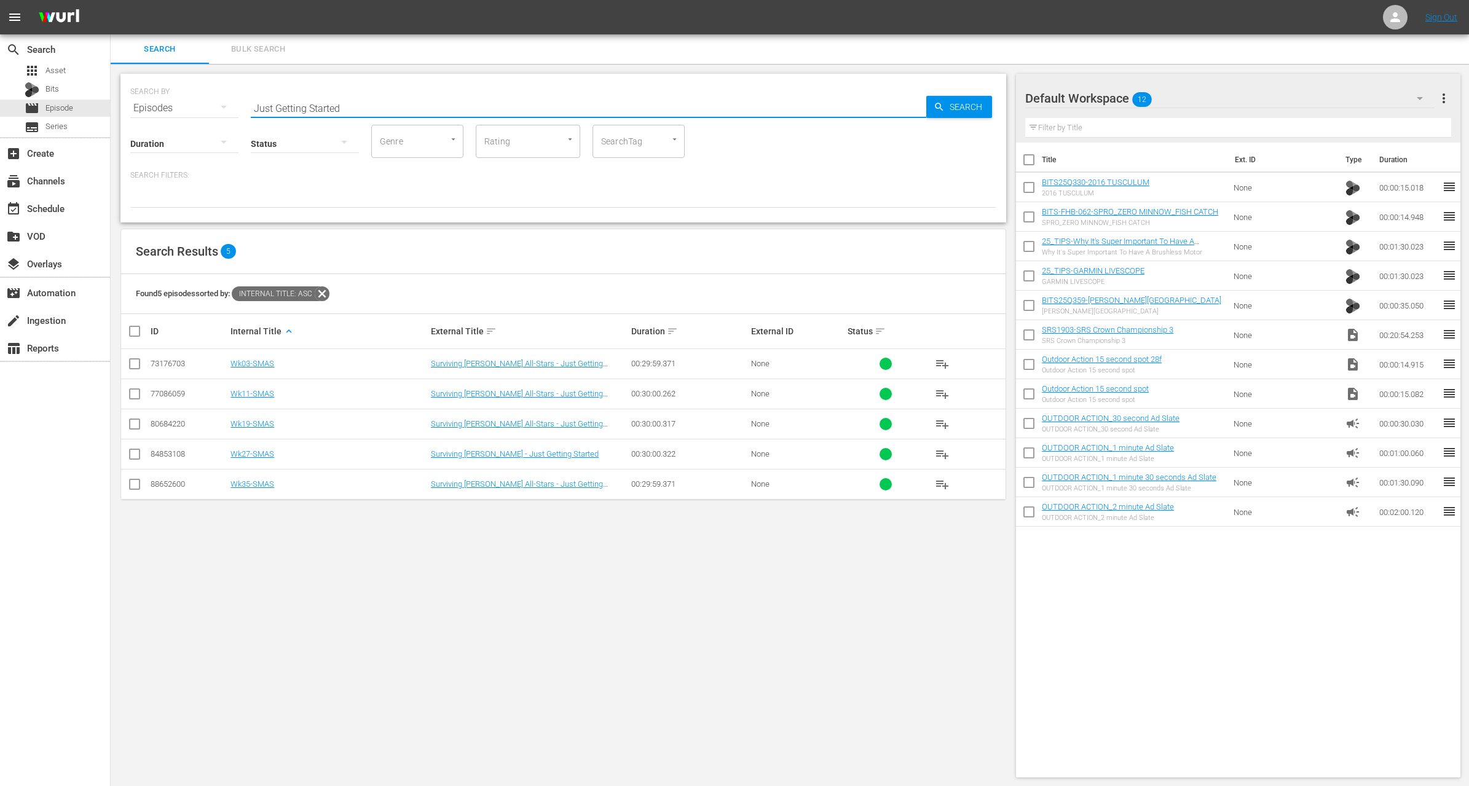
click at [389, 112] on input "Just Getting Started" at bounding box center [589, 108] width 676 height 30
paste input "Episode 04 - Kevin VanDam, Ott Defoe & Mark Zona"
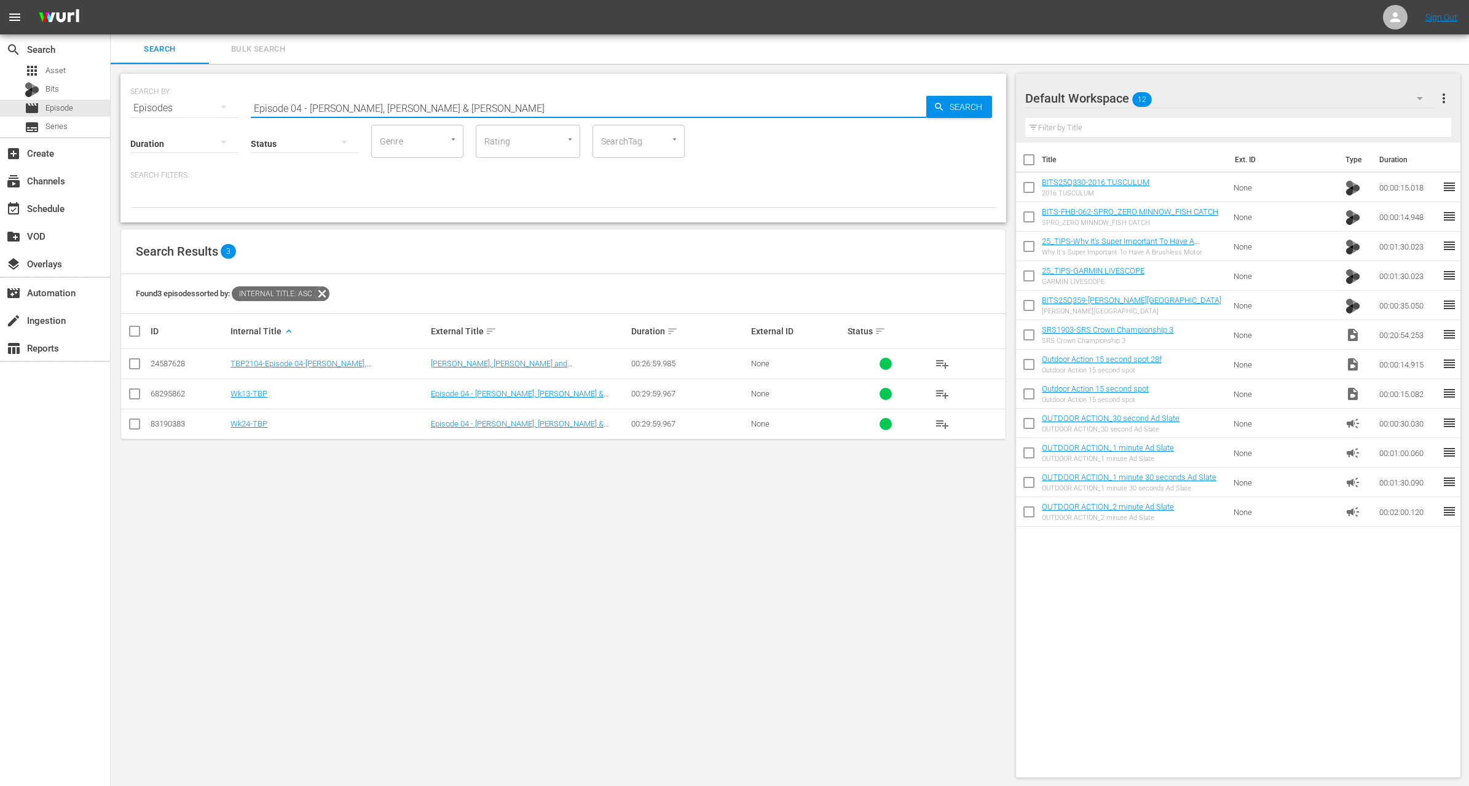
click at [137, 394] on input "checkbox" at bounding box center [134, 396] width 15 height 15
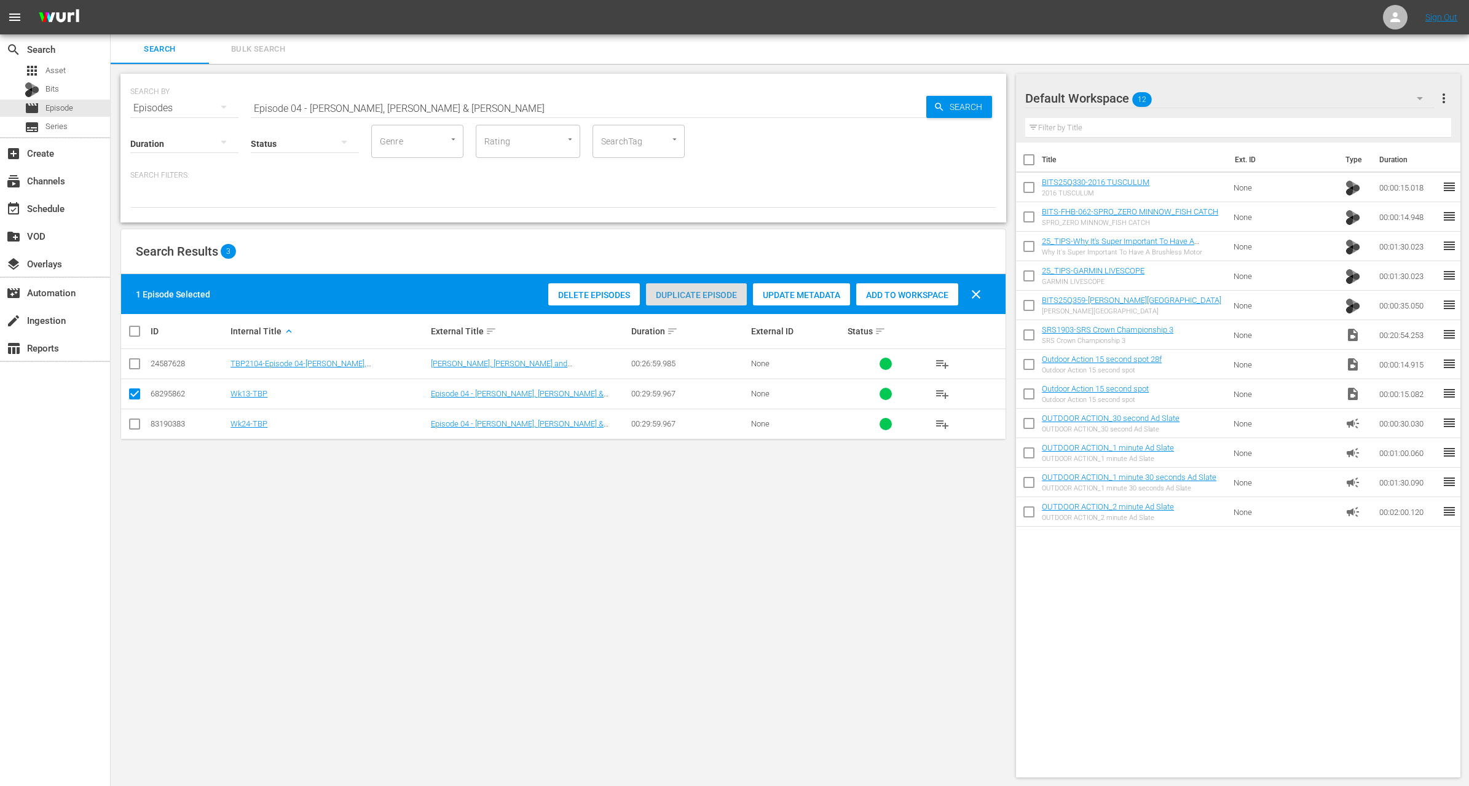
click at [712, 298] on span "Duplicate Episode" at bounding box center [696, 295] width 101 height 10
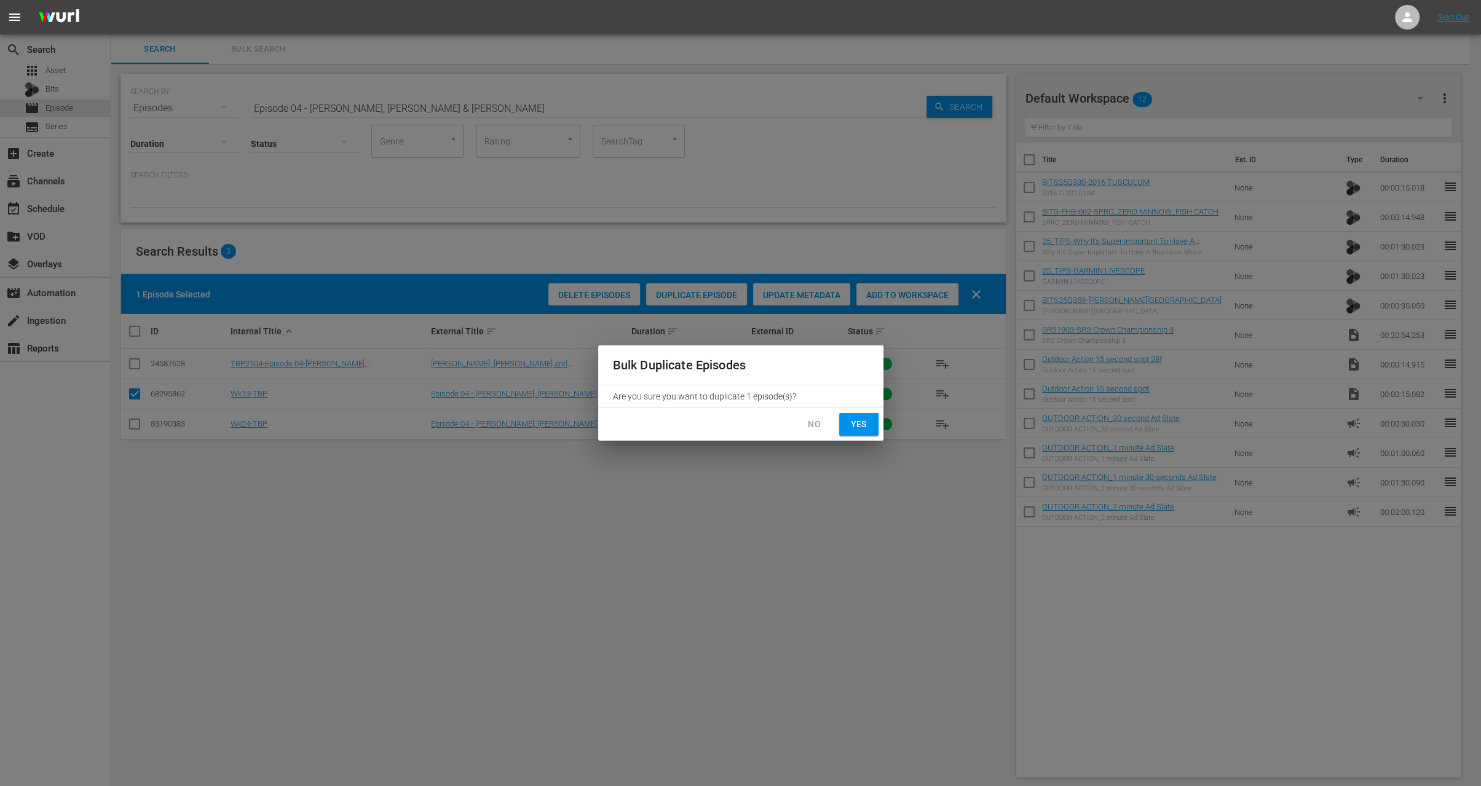
click at [863, 421] on span "Yes" at bounding box center [859, 424] width 20 height 15
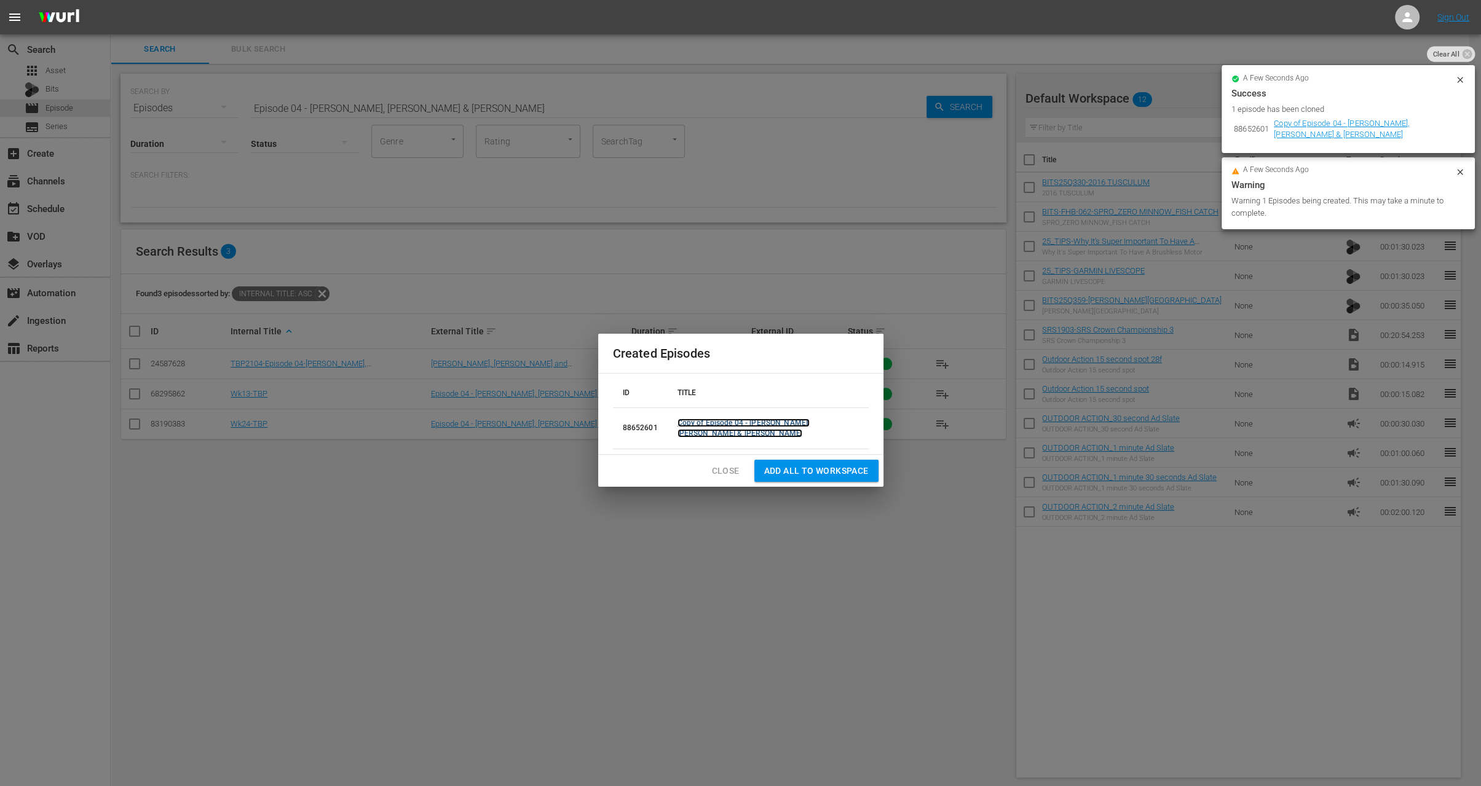
click at [773, 422] on link "Copy of Episode 04 - Kevin VanDam, Ott Defoe & Mark Zona" at bounding box center [744, 428] width 133 height 19
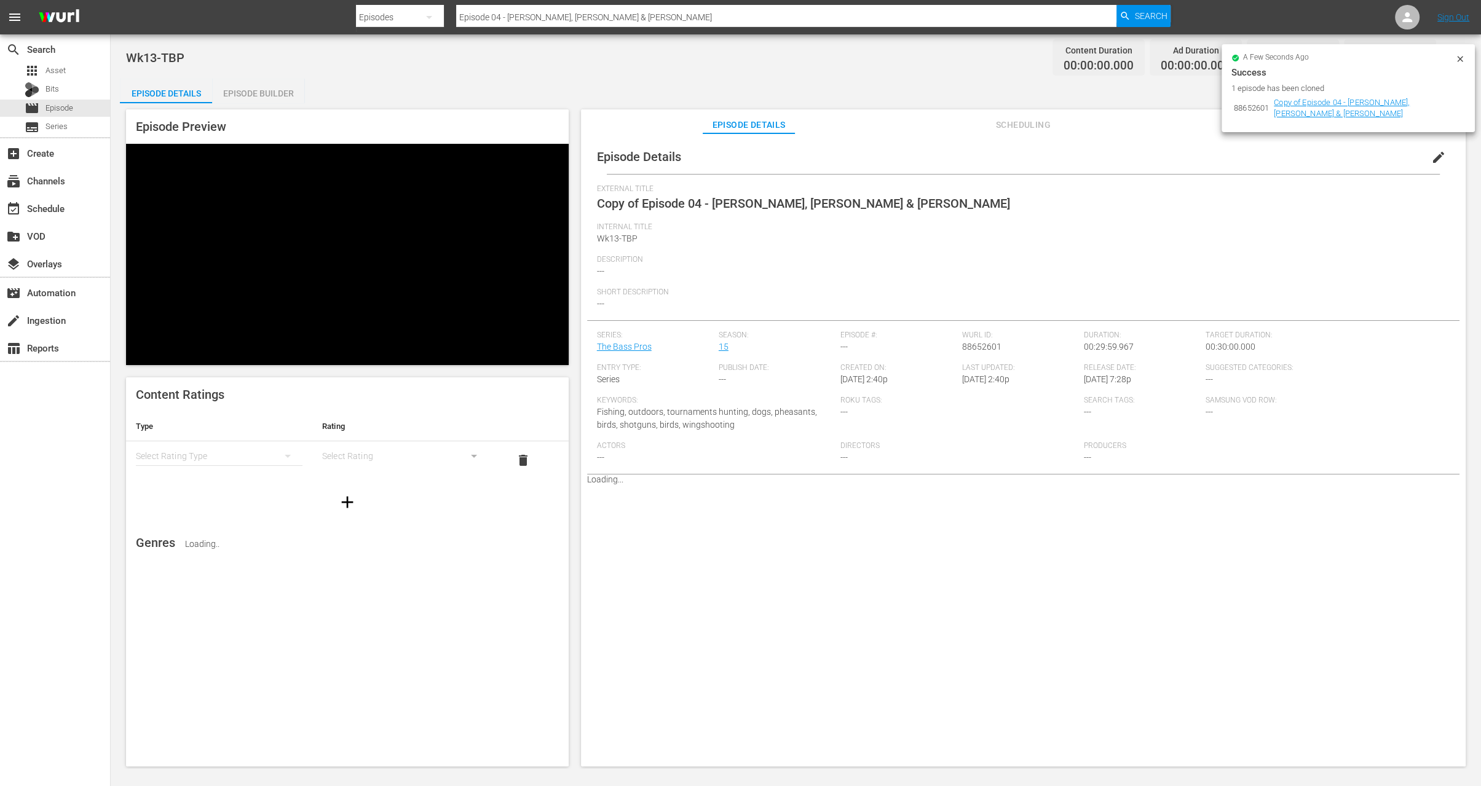
click at [1462, 63] on icon at bounding box center [1460, 59] width 10 height 10
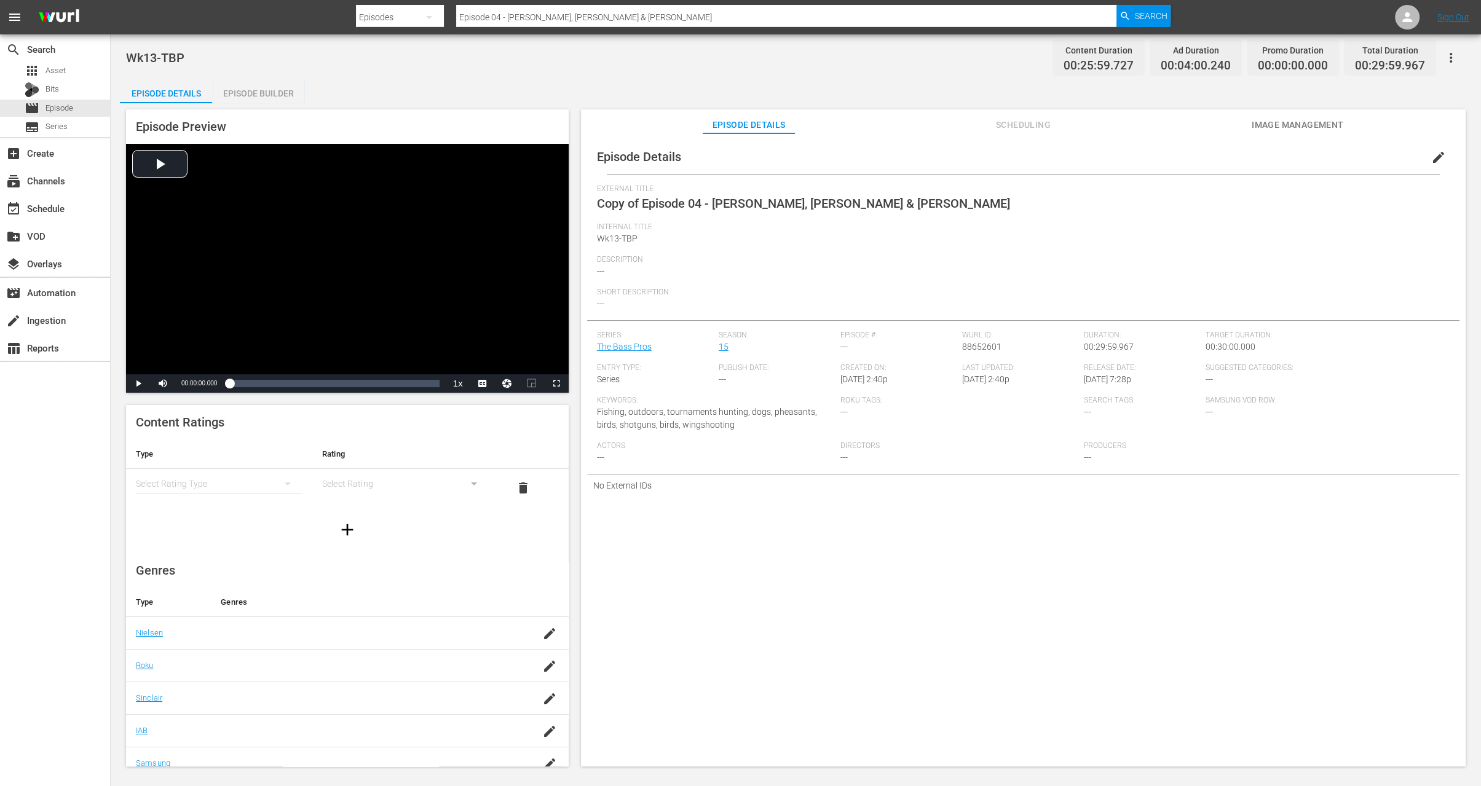
click at [1436, 157] on span "edit" at bounding box center [1438, 157] width 15 height 15
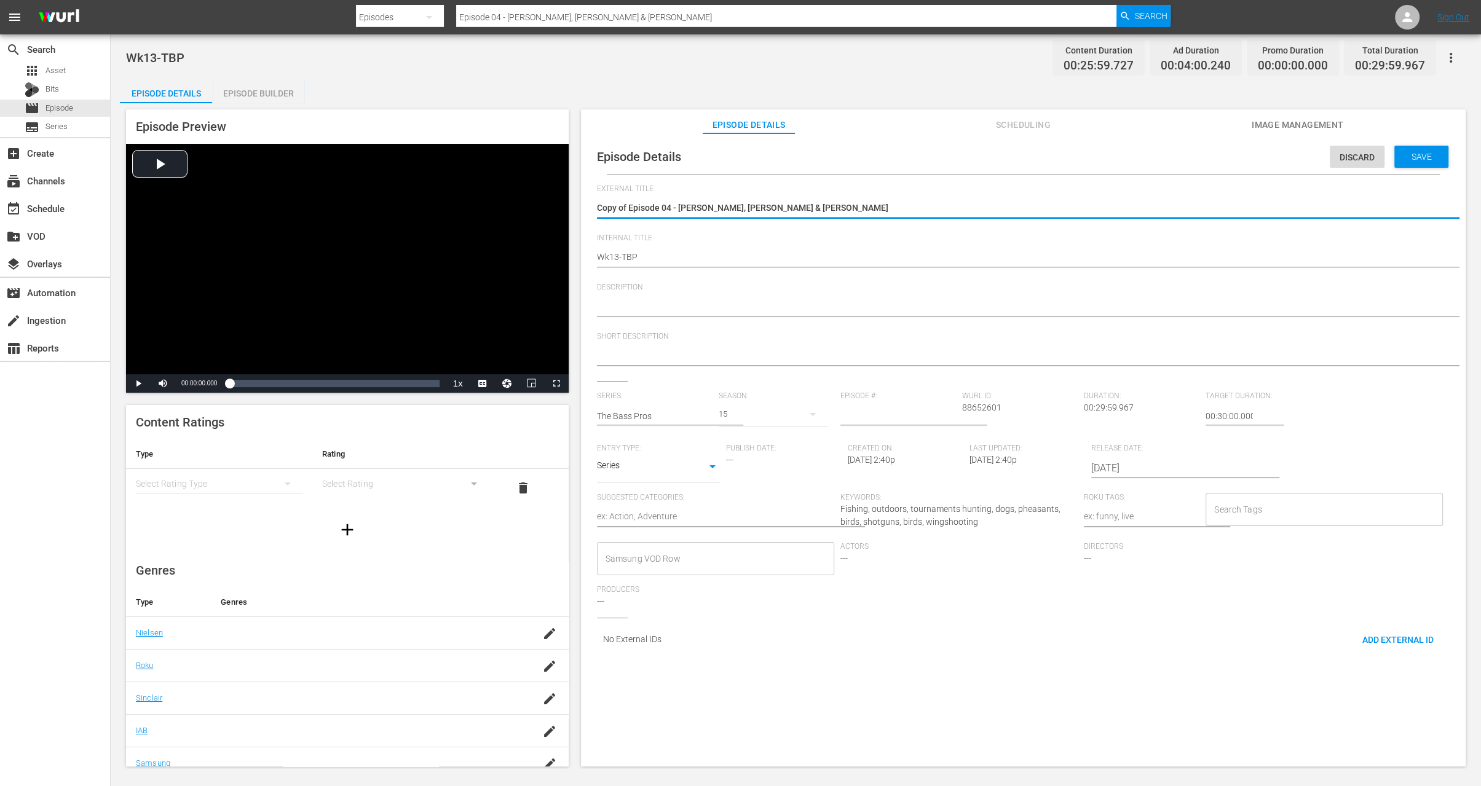
click at [634, 209] on textarea "Copy of Episode 04 - Kevin VanDam, Ott Defoe & Mark Zona" at bounding box center [1020, 209] width 847 height 15
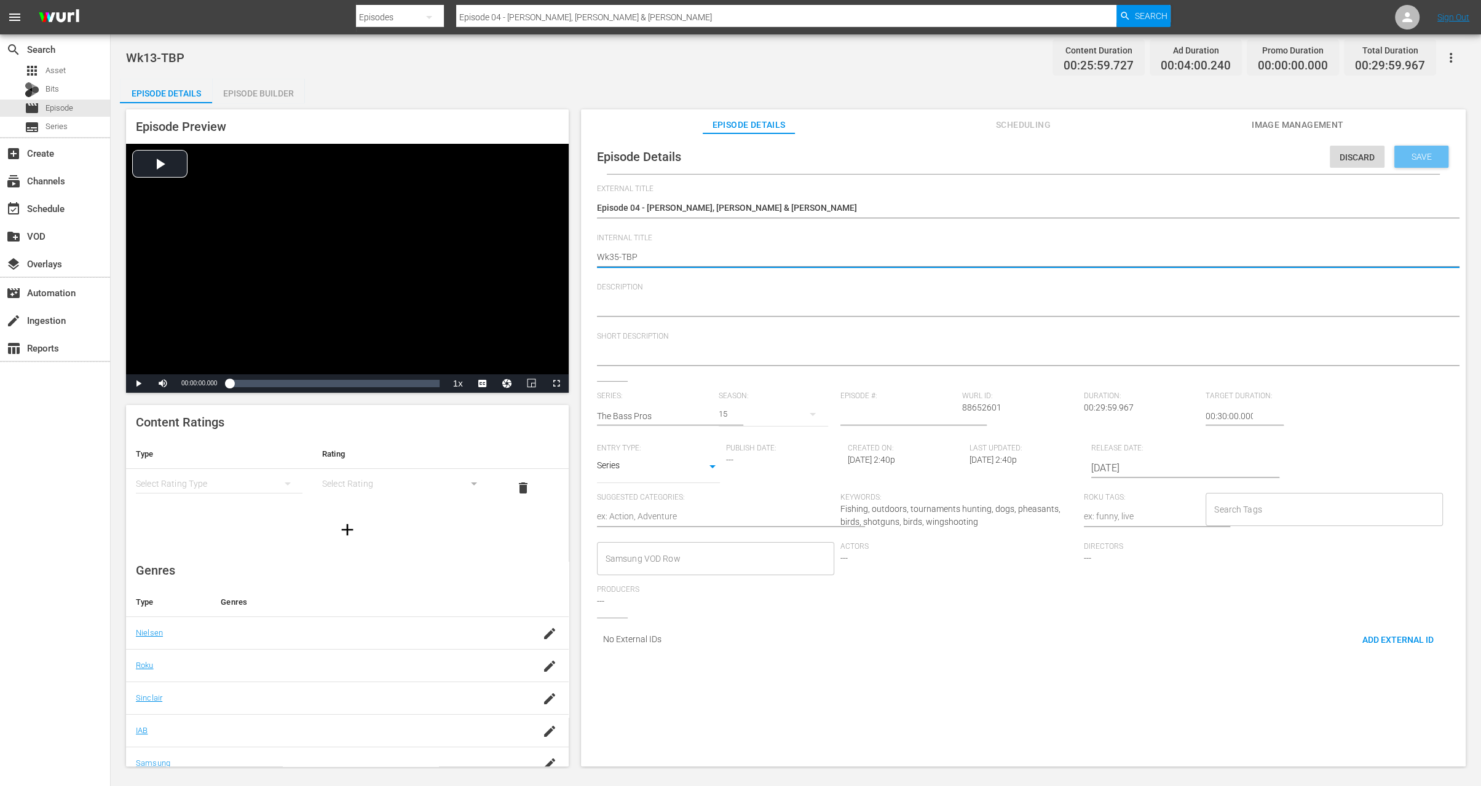
click at [1428, 149] on div "Save" at bounding box center [1421, 157] width 54 height 22
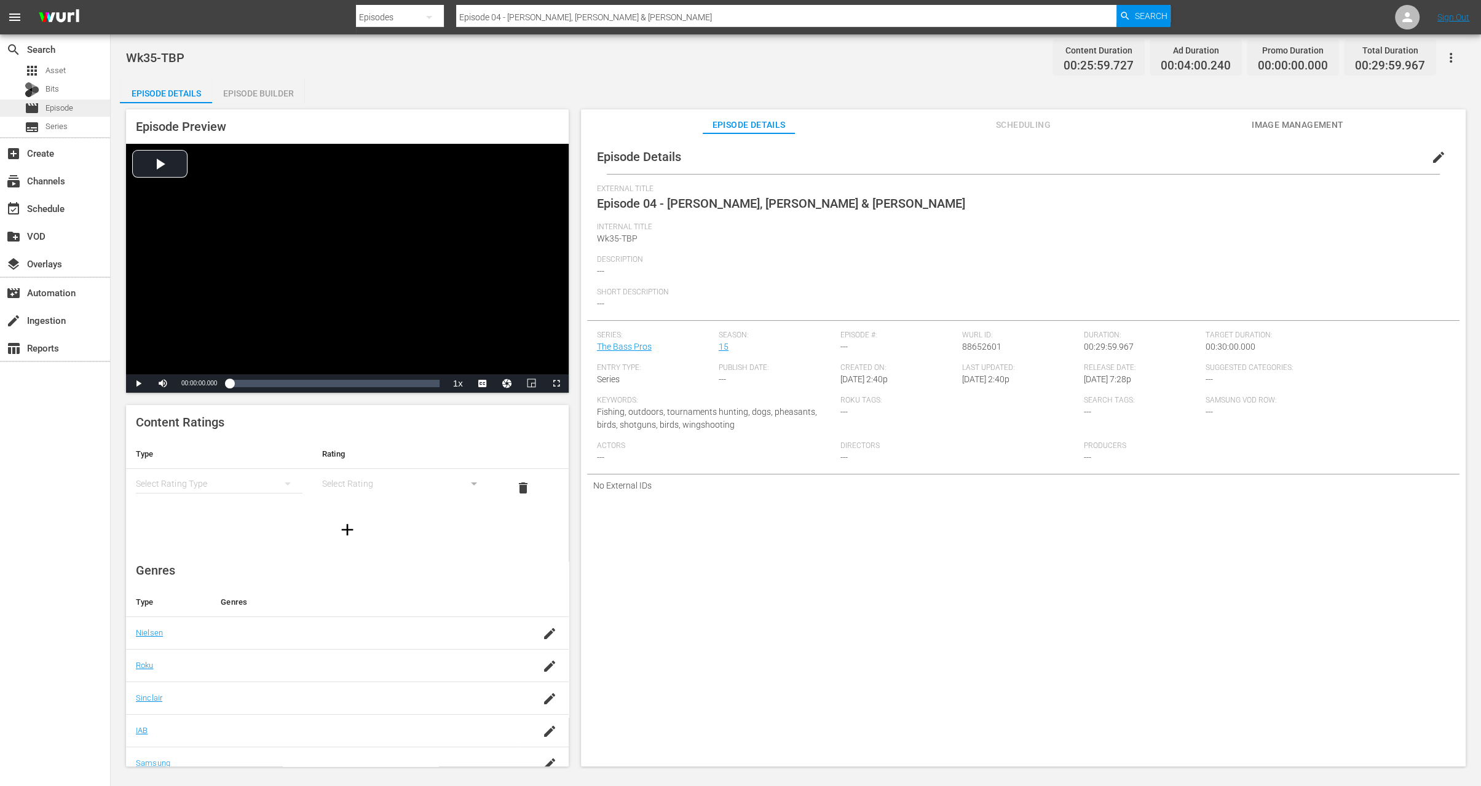
click at [66, 108] on span "Episode" at bounding box center [59, 108] width 28 height 12
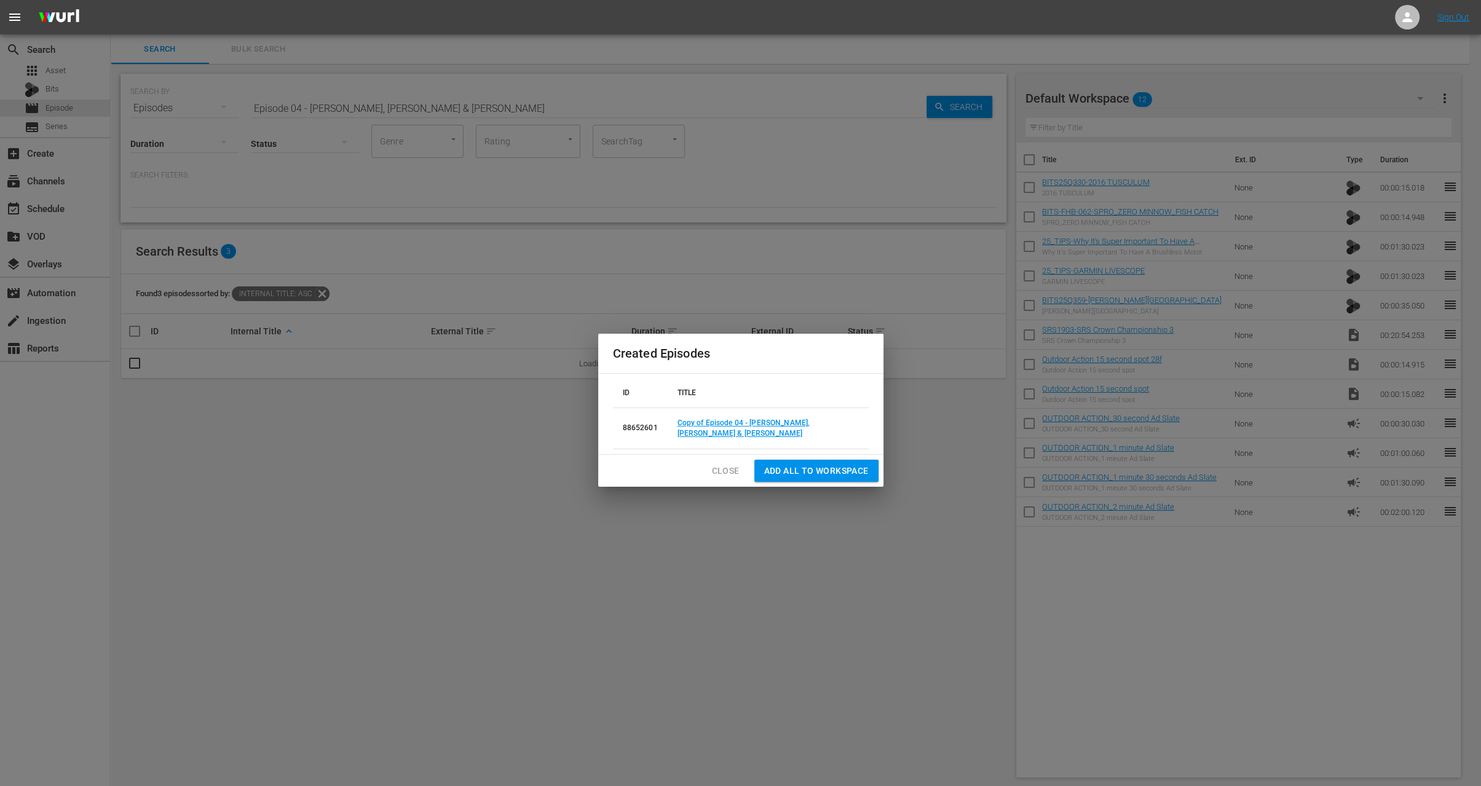
click at [730, 470] on span "Close" at bounding box center [726, 471] width 28 height 15
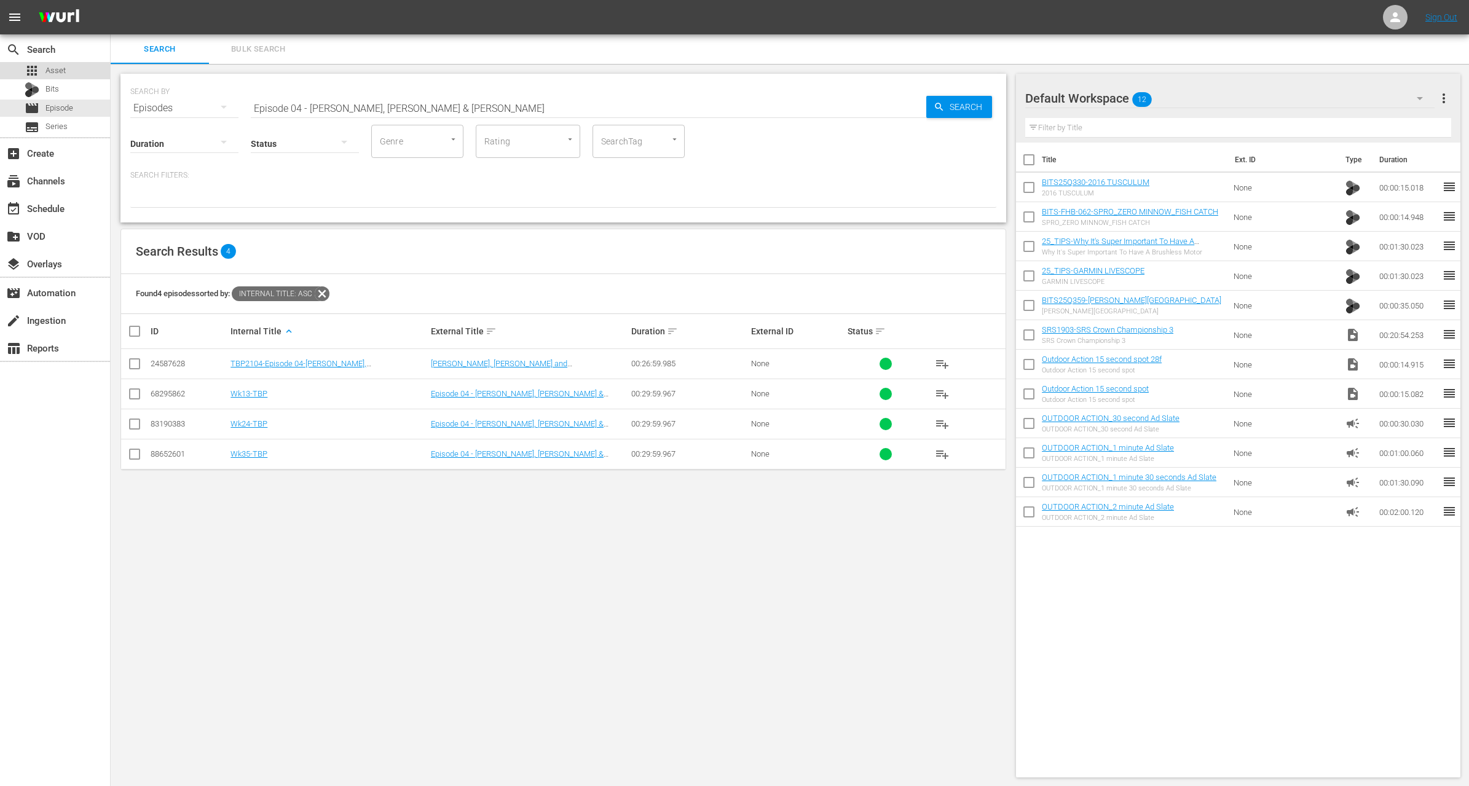
click at [63, 73] on span "Asset" at bounding box center [55, 71] width 20 height 12
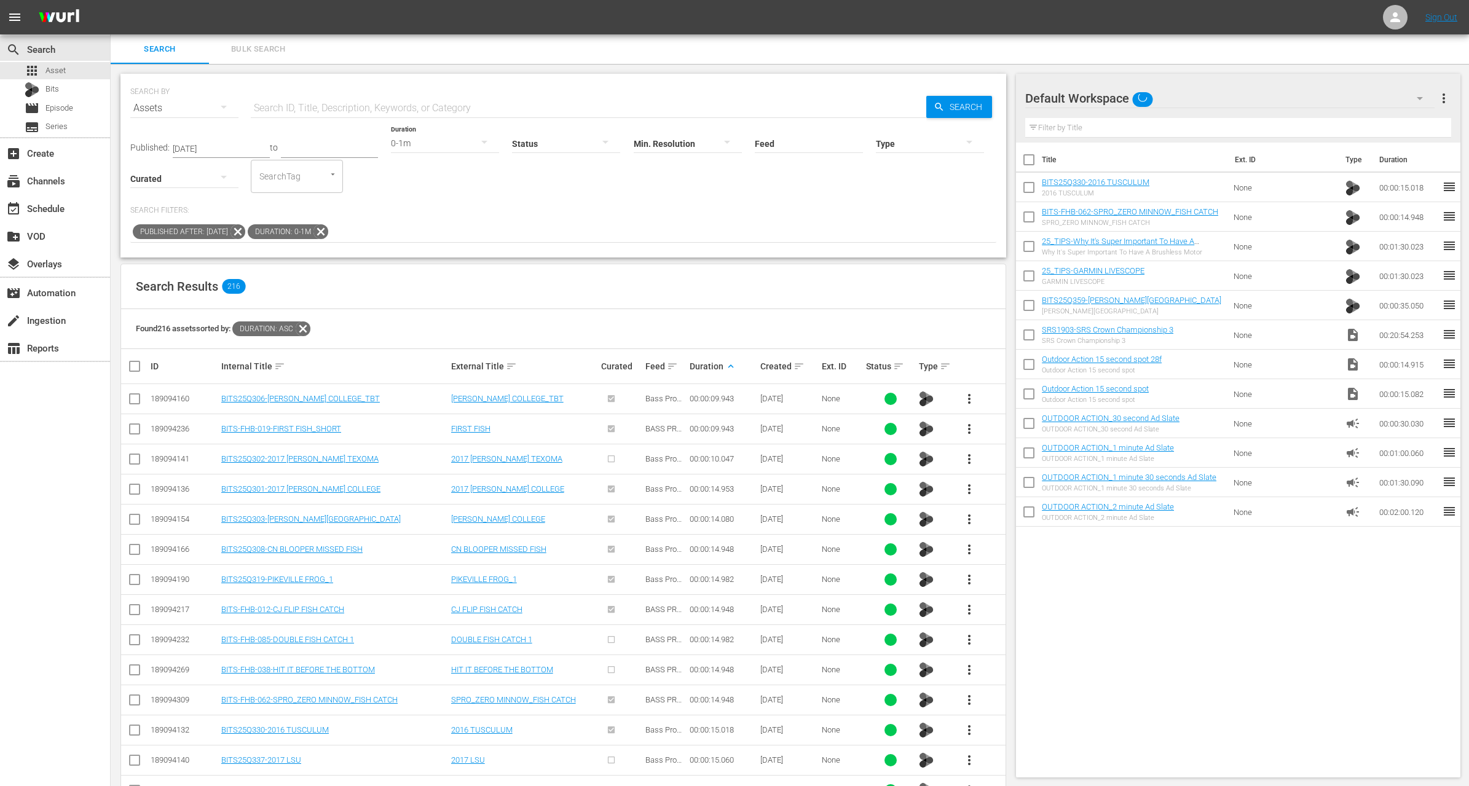
click at [329, 236] on icon at bounding box center [321, 232] width 16 height 16
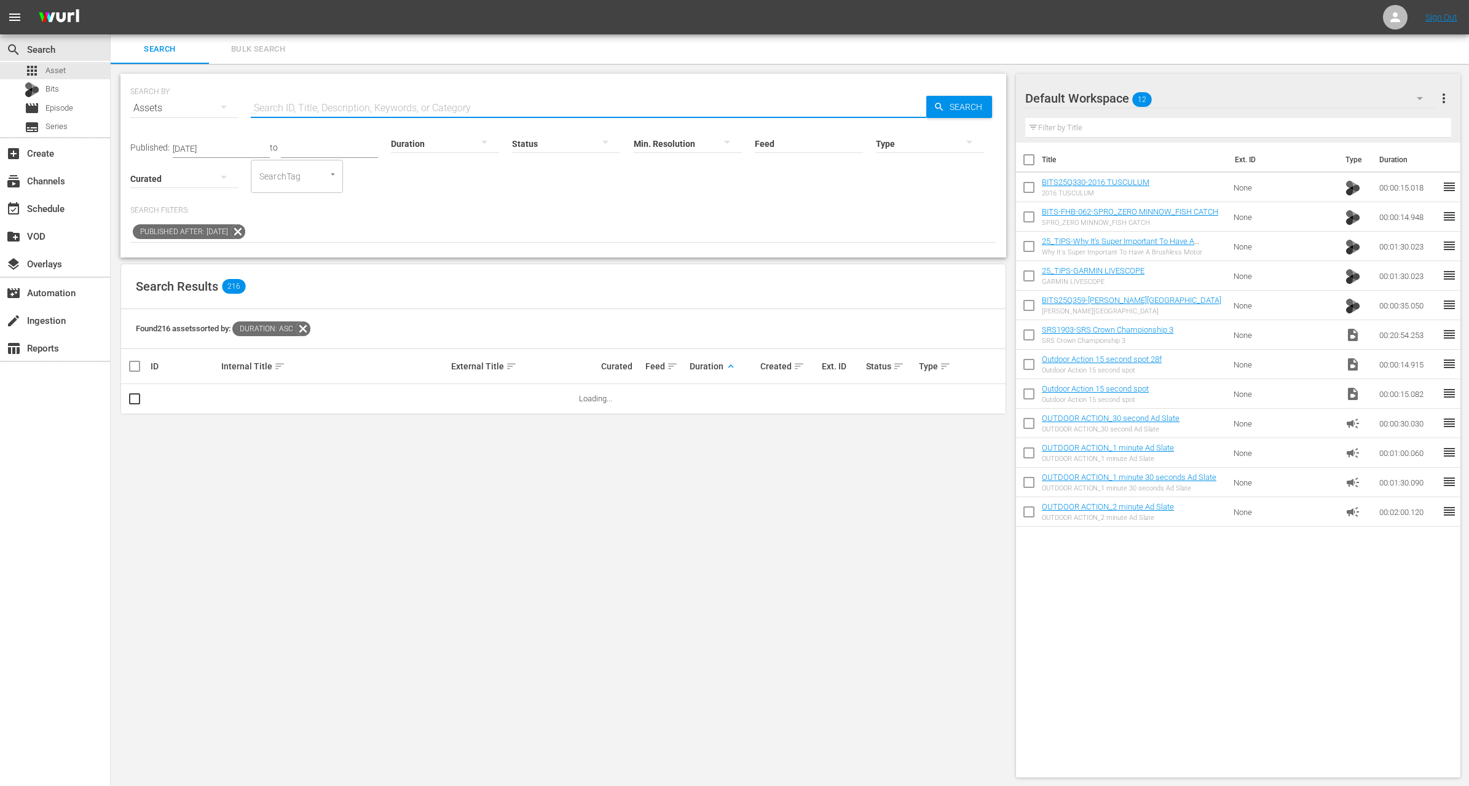
click at [342, 101] on input "text" at bounding box center [589, 108] width 676 height 30
paste input "Kicking off with a Jolt"
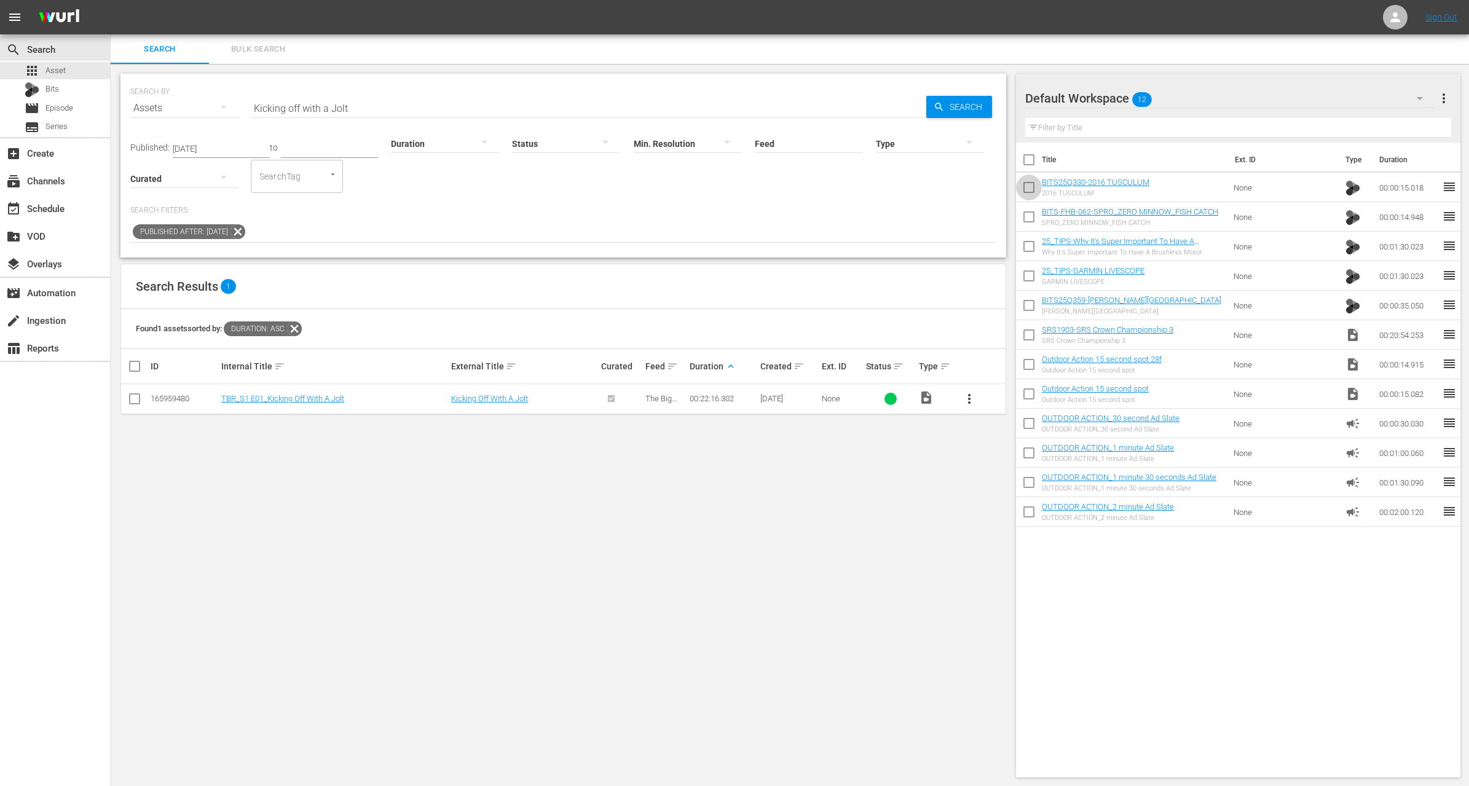
click at [1024, 187] on input "checkbox" at bounding box center [1029, 190] width 26 height 26
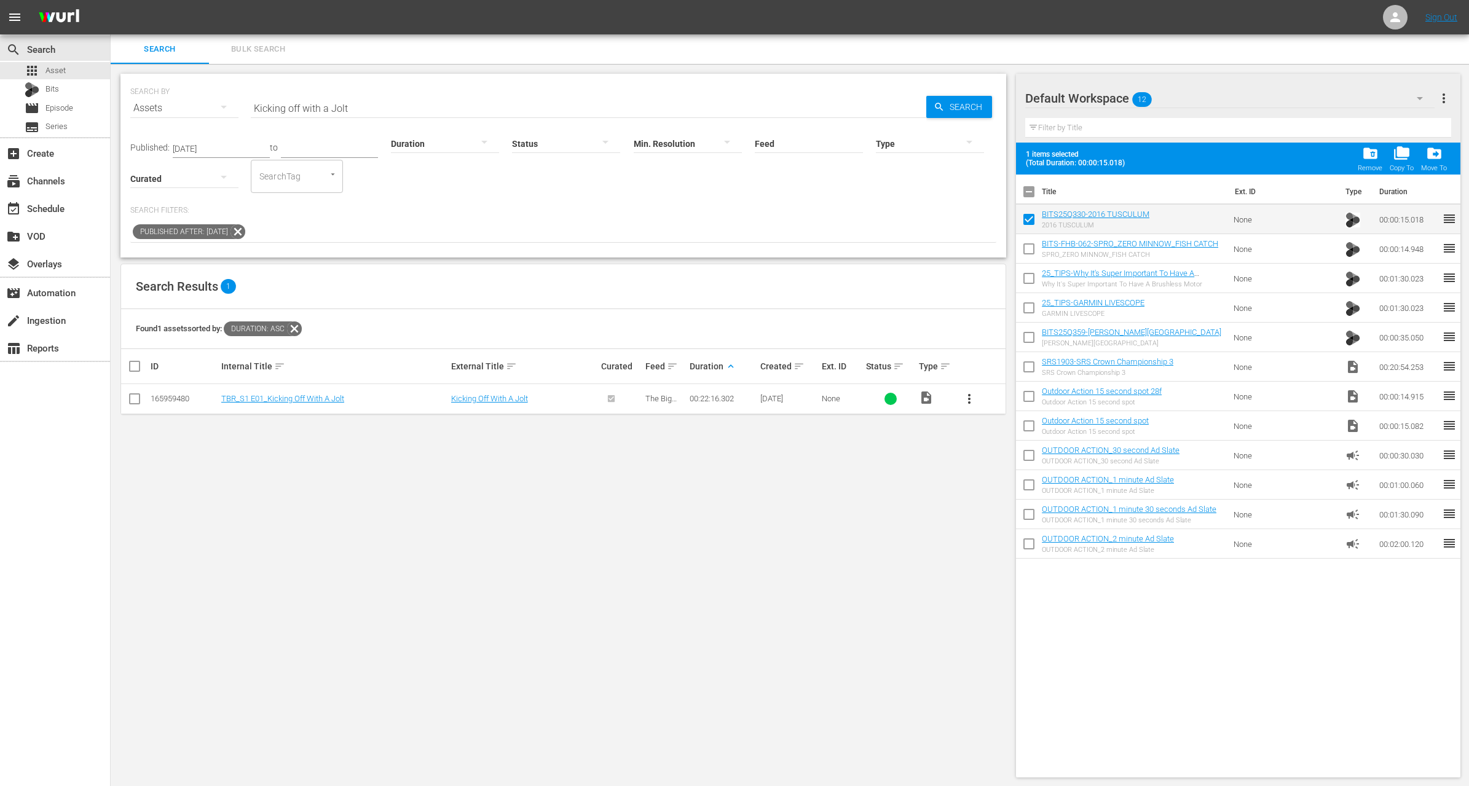
click at [1025, 245] on input "checkbox" at bounding box center [1029, 252] width 26 height 26
click at [1027, 285] on input "checkbox" at bounding box center [1029, 281] width 26 height 26
click at [1031, 308] on input "checkbox" at bounding box center [1029, 311] width 26 height 26
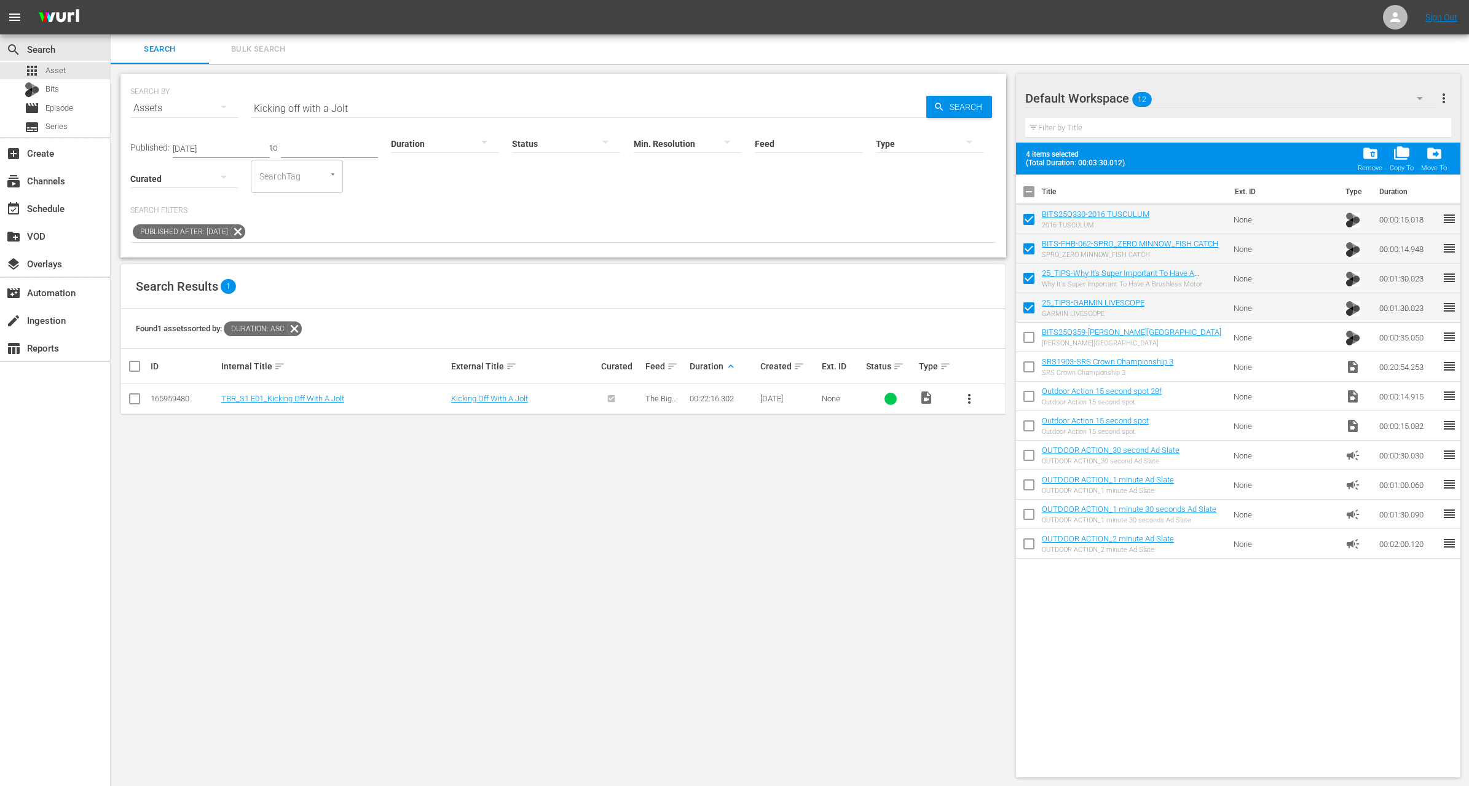
click at [1031, 341] on input "checkbox" at bounding box center [1029, 340] width 26 height 26
click at [1032, 376] on input "checkbox" at bounding box center [1029, 370] width 26 height 26
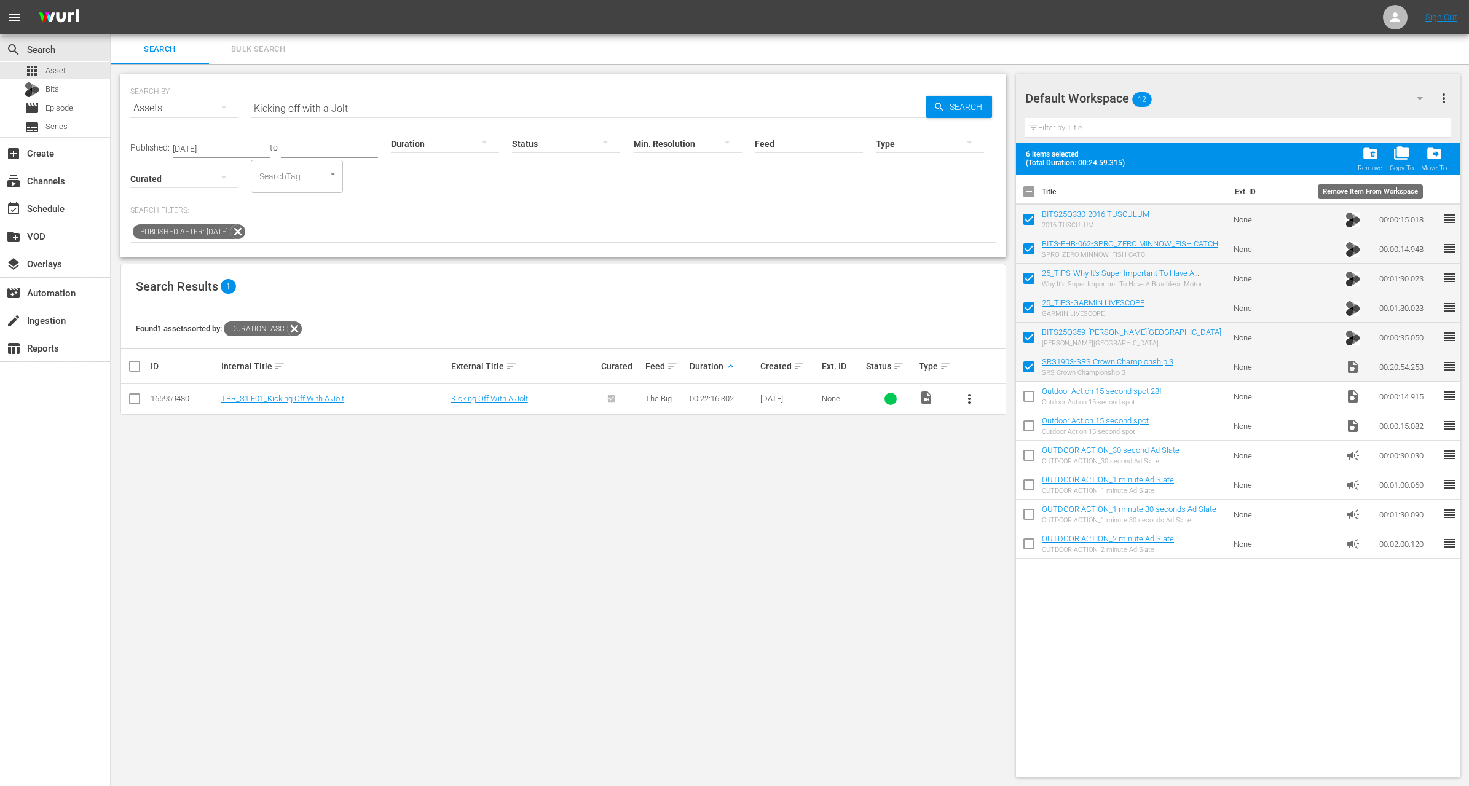
click at [1374, 150] on span "folder_delete" at bounding box center [1371, 153] width 17 height 17
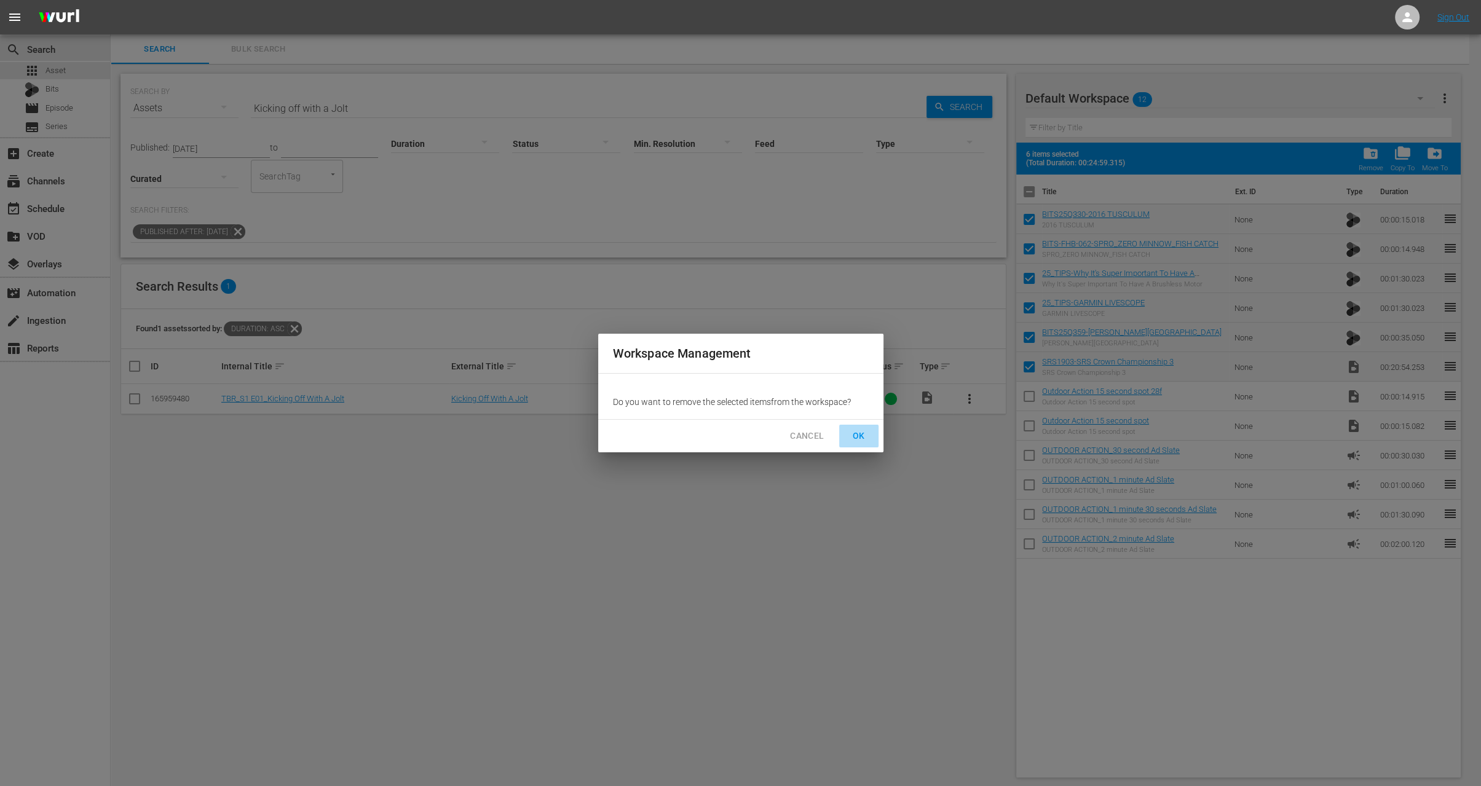
click at [856, 440] on span "OK" at bounding box center [859, 436] width 20 height 15
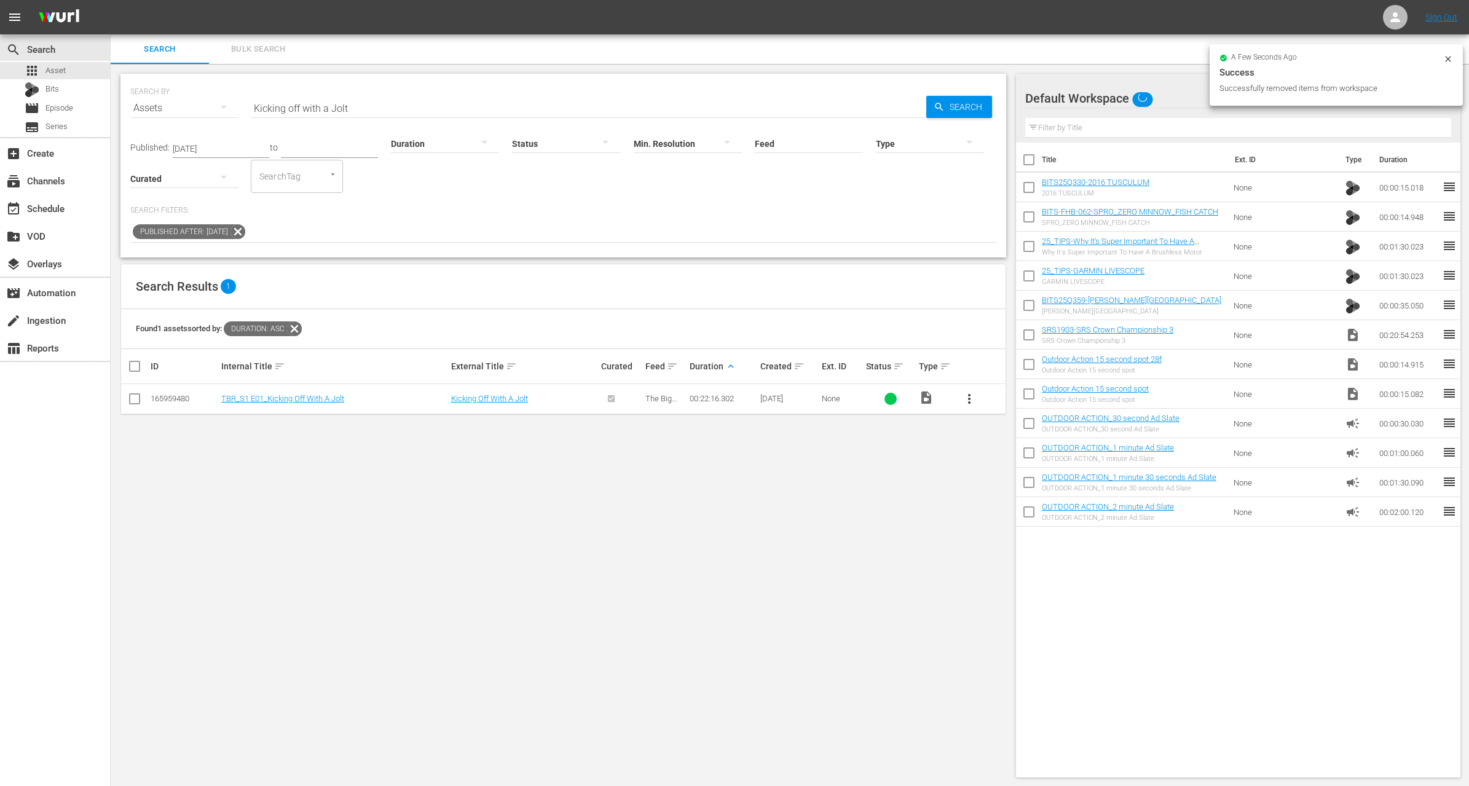
click at [963, 394] on span "more_vert" at bounding box center [969, 399] width 15 height 15
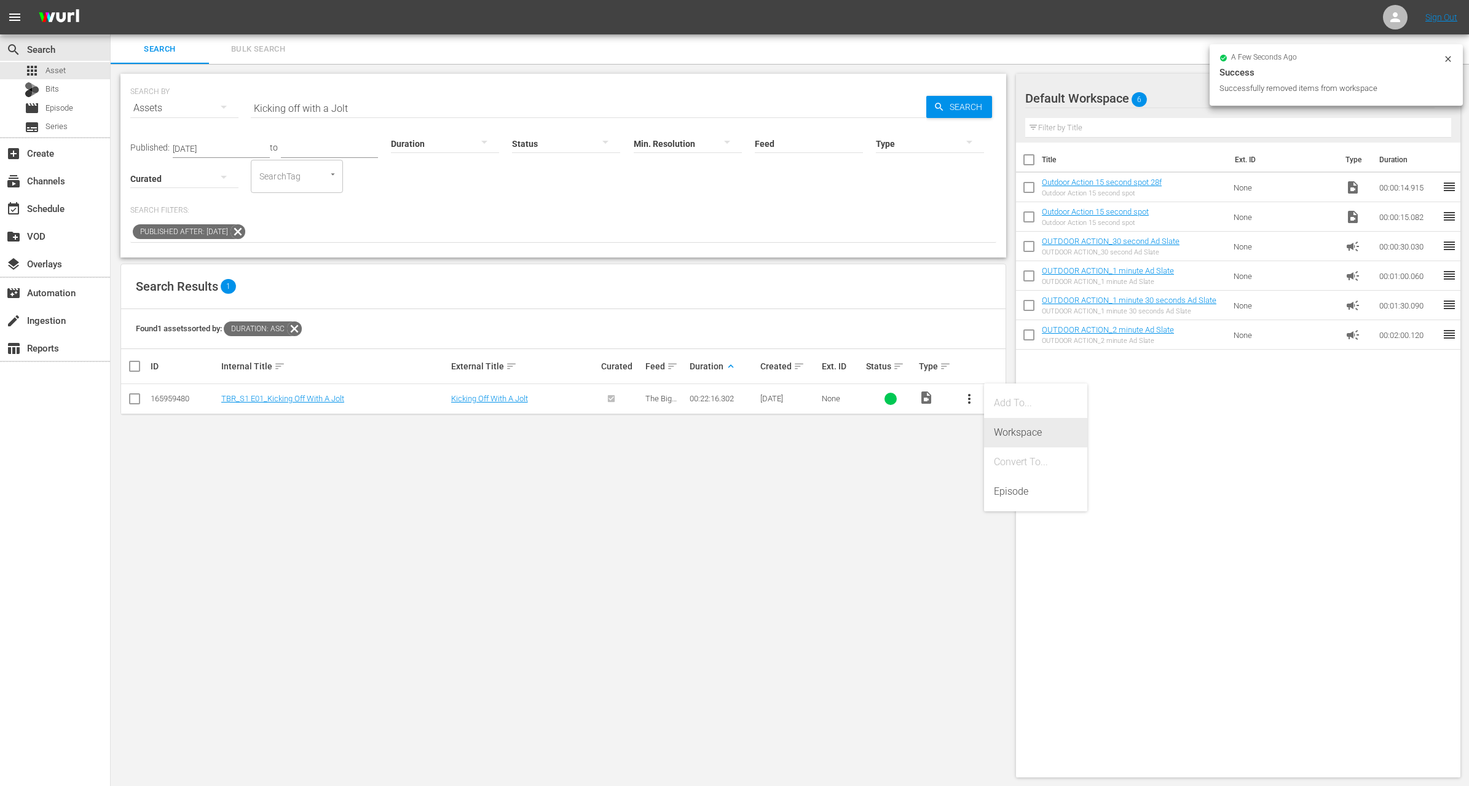
click at [999, 424] on div "Workspace" at bounding box center [1036, 433] width 84 height 30
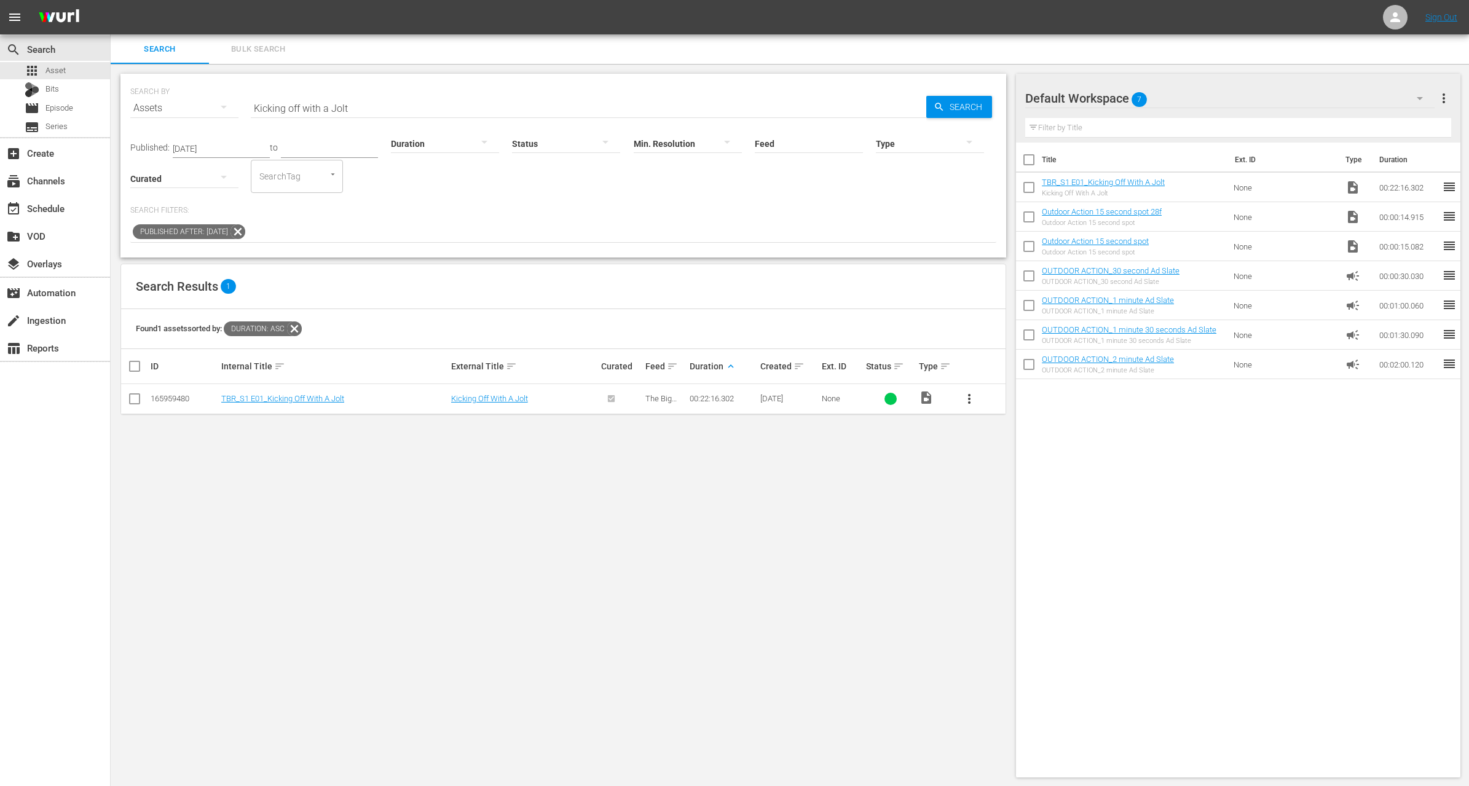
click at [347, 106] on input "Kicking off with a Jolt" at bounding box center [589, 108] width 676 height 30
click at [416, 141] on div at bounding box center [445, 143] width 108 height 34
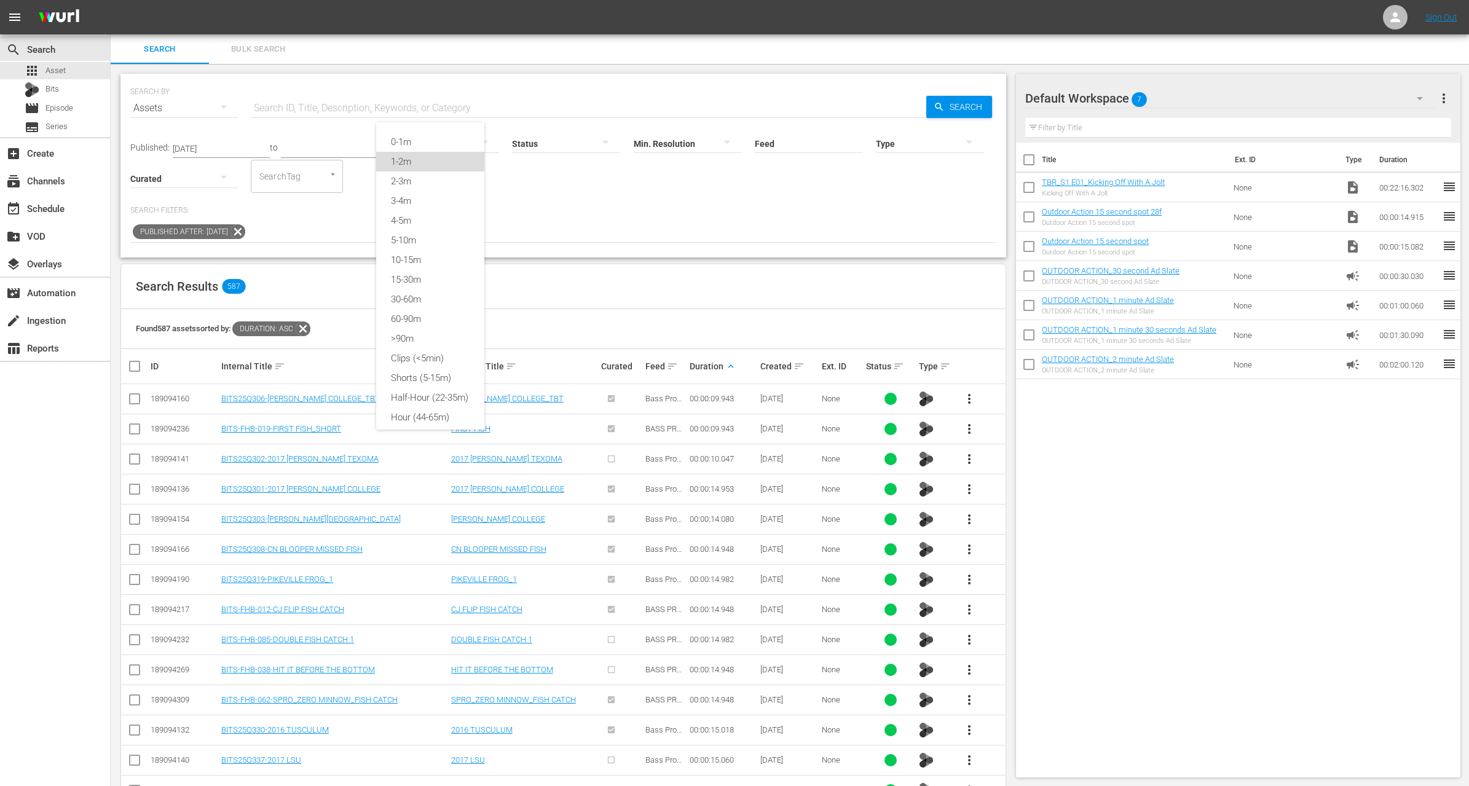
click at [415, 159] on div "1-2m" at bounding box center [430, 162] width 108 height 20
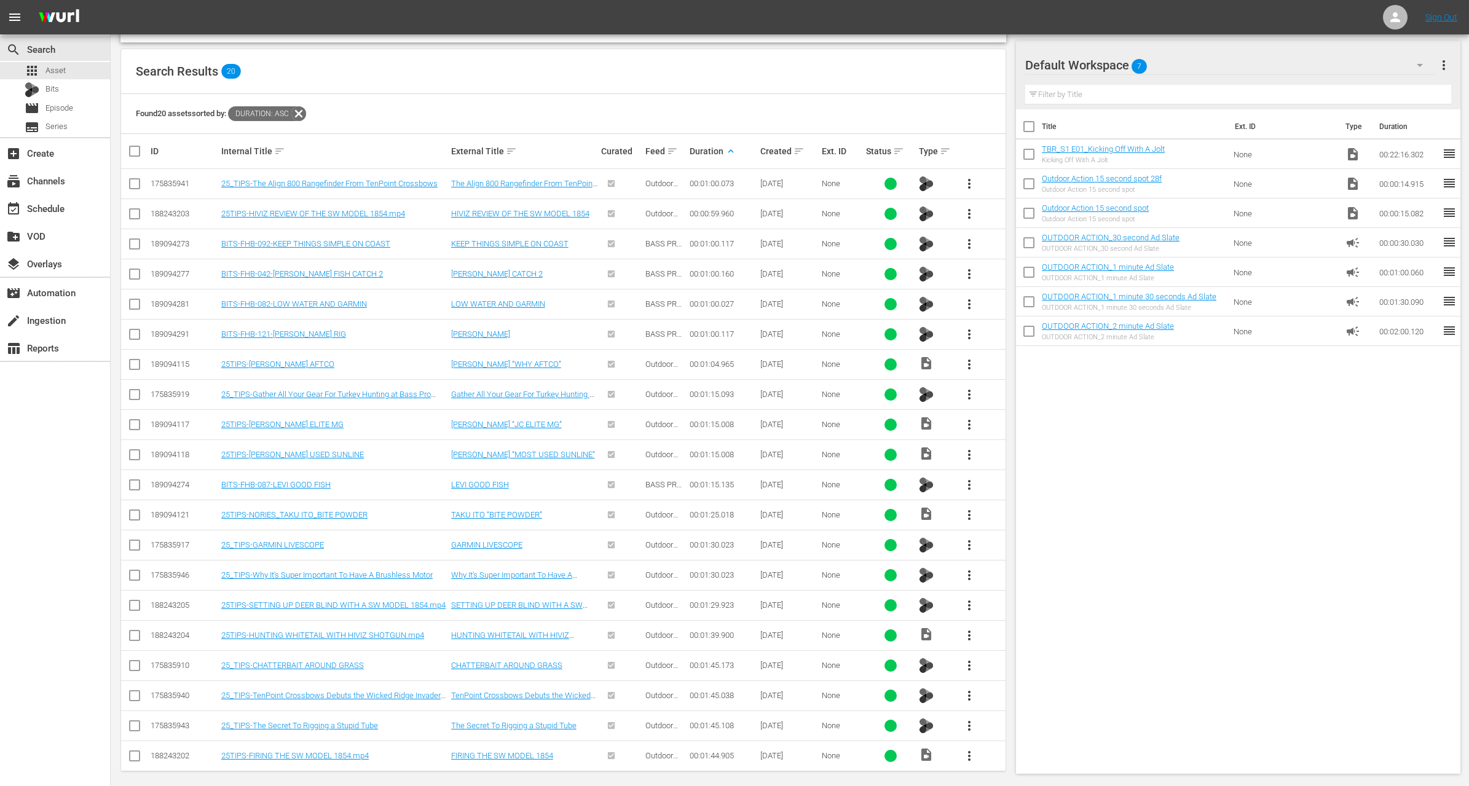
scroll to position [217, 0]
click at [968, 749] on span "more_vert" at bounding box center [969, 754] width 15 height 15
click at [1012, 675] on div "Workspace" at bounding box center [1036, 685] width 84 height 30
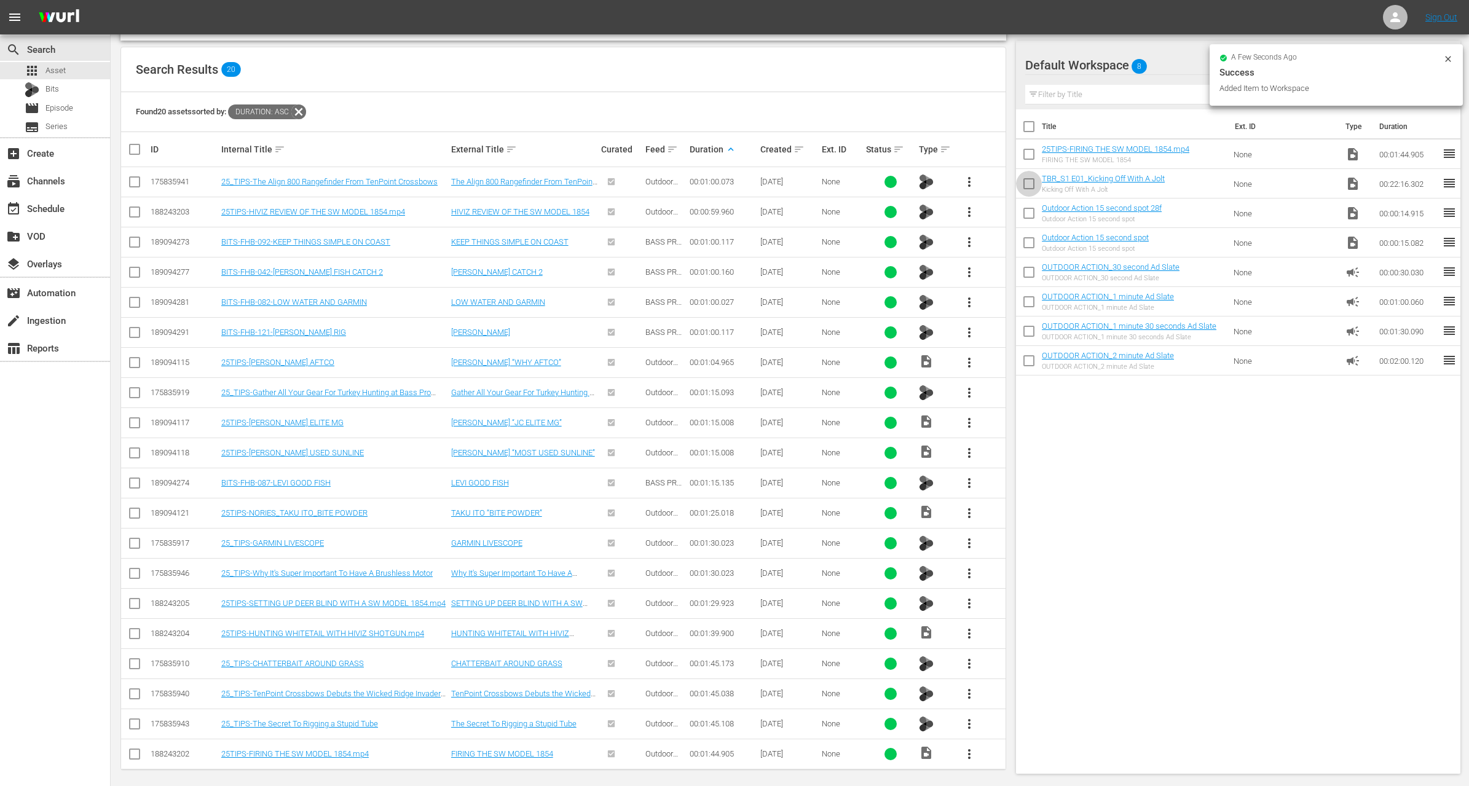
click at [1028, 183] on input "checkbox" at bounding box center [1029, 186] width 26 height 26
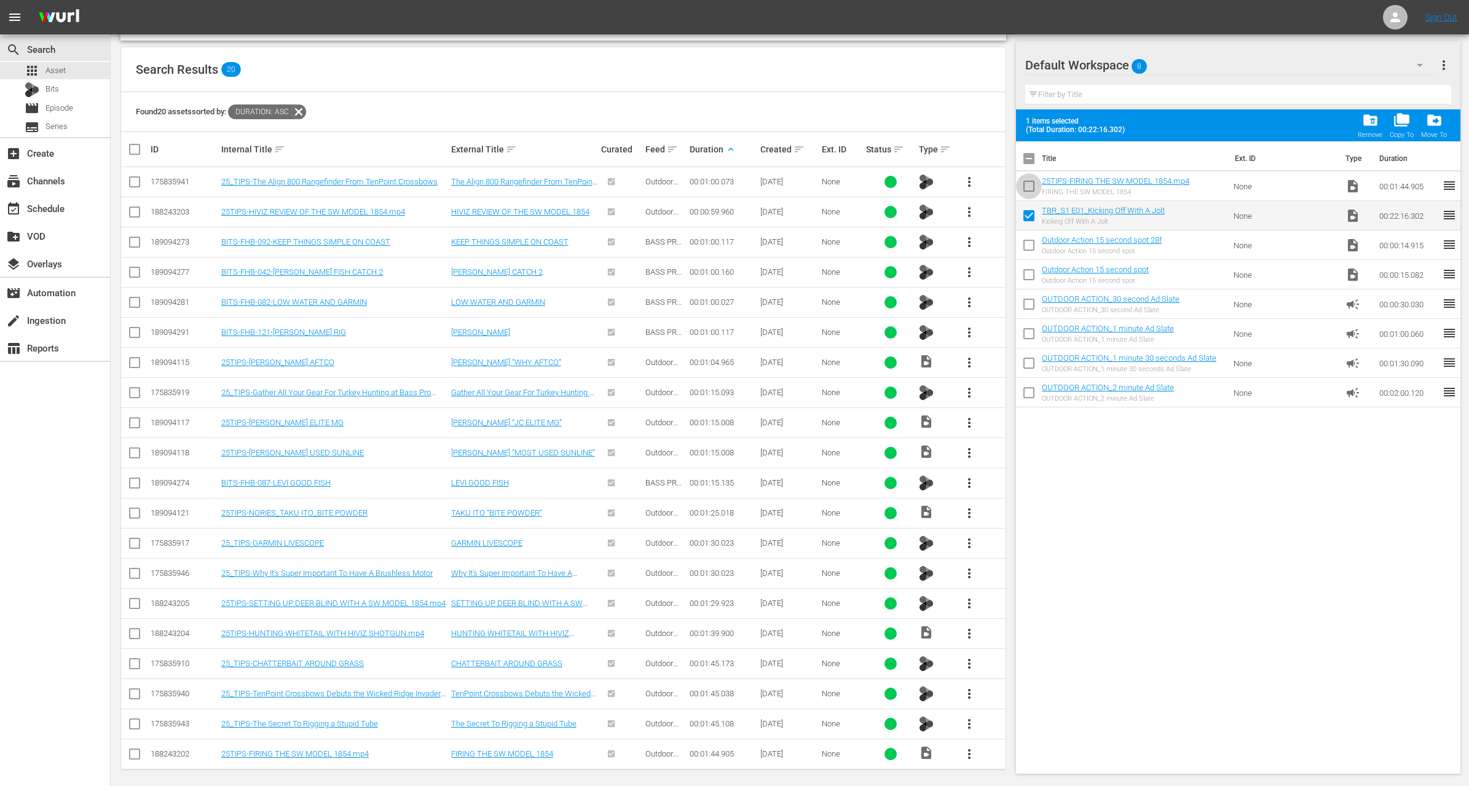
click at [1028, 181] on input "checkbox" at bounding box center [1029, 189] width 26 height 26
click at [971, 205] on span "more_vert" at bounding box center [969, 212] width 15 height 15
click at [1009, 234] on div "Workspace" at bounding box center [1036, 246] width 84 height 30
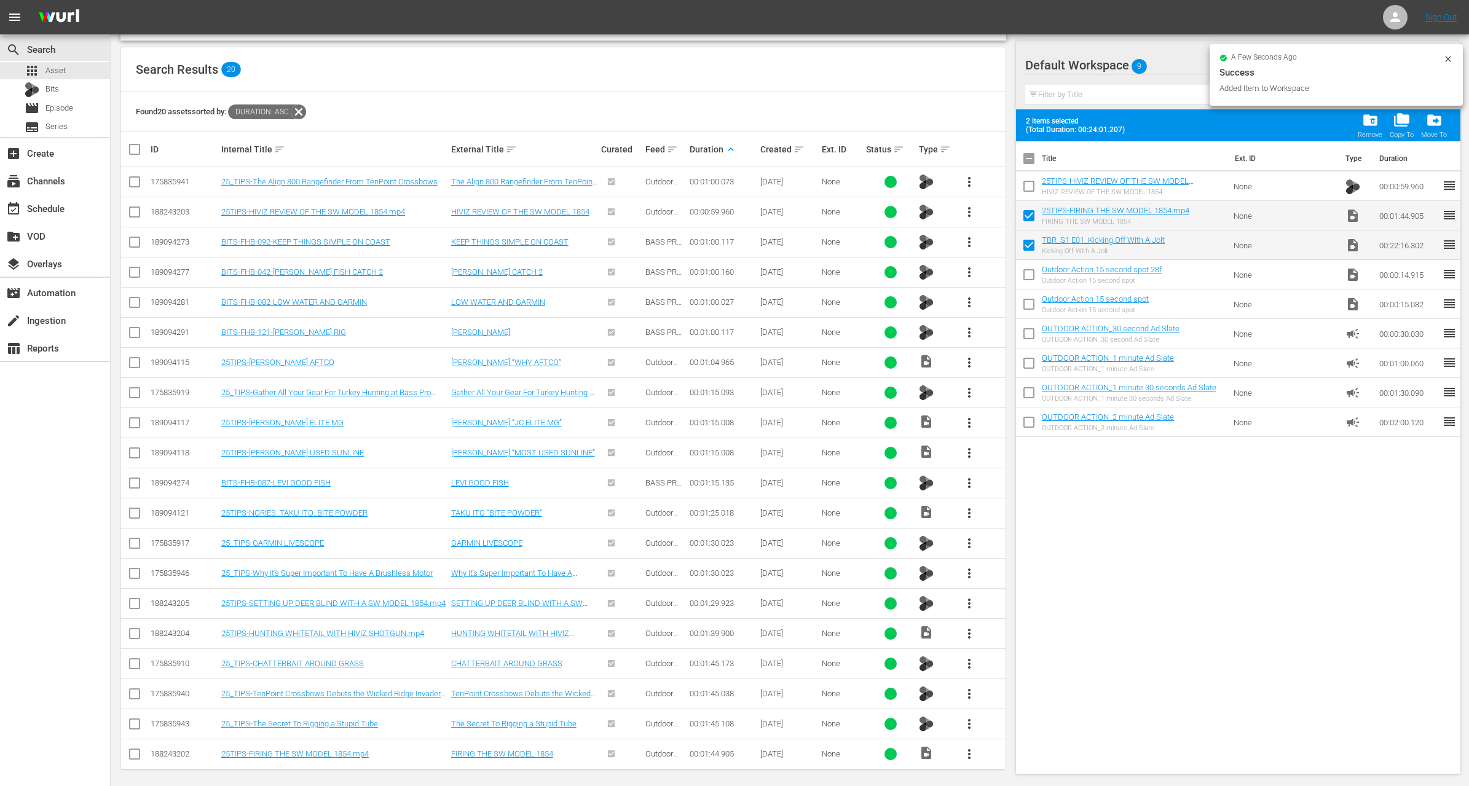
click at [1028, 192] on input "checkbox" at bounding box center [1029, 189] width 26 height 26
click at [1028, 180] on input "checkbox" at bounding box center [1029, 189] width 26 height 26
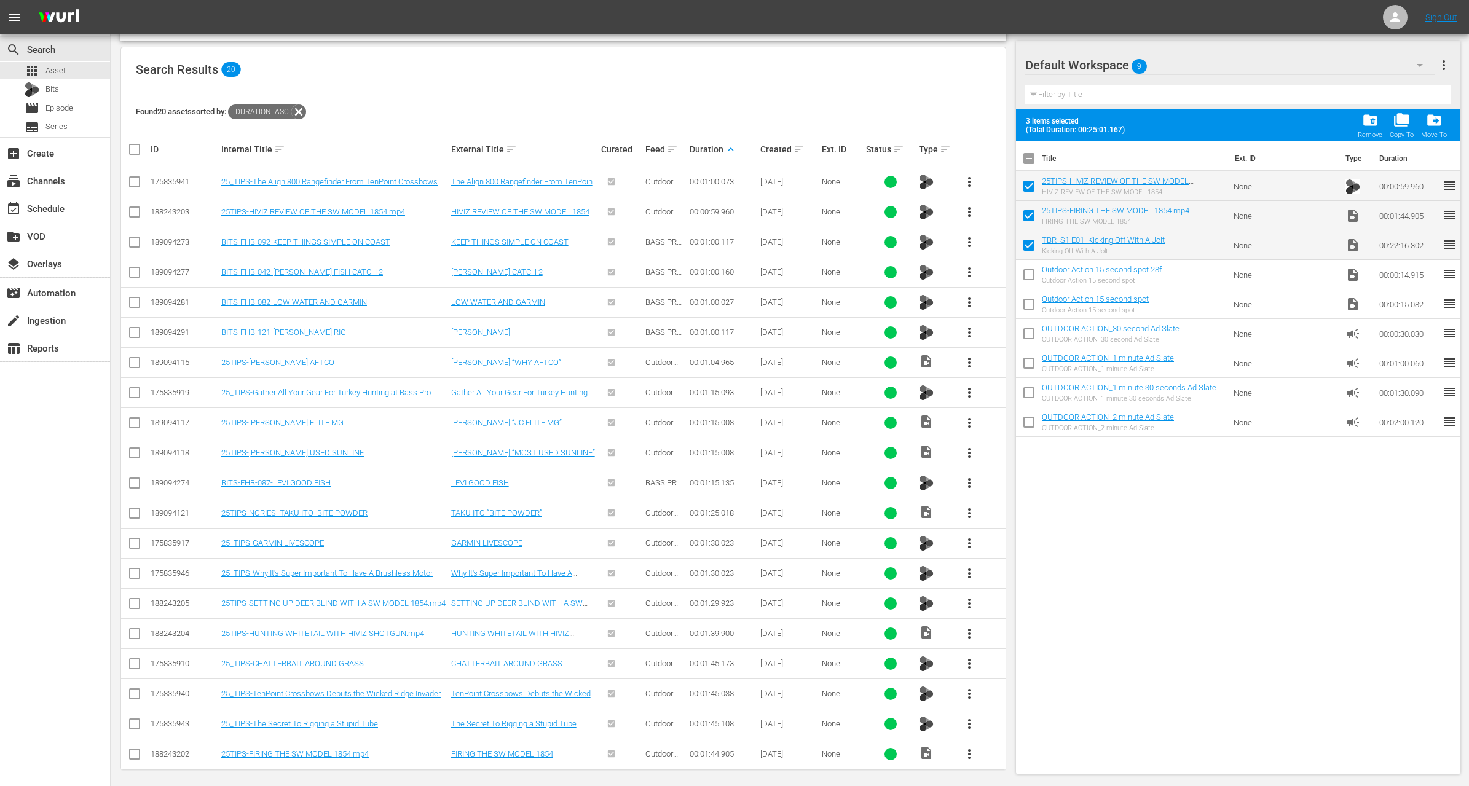
click at [1028, 180] on input "checkbox" at bounding box center [1029, 189] width 26 height 26
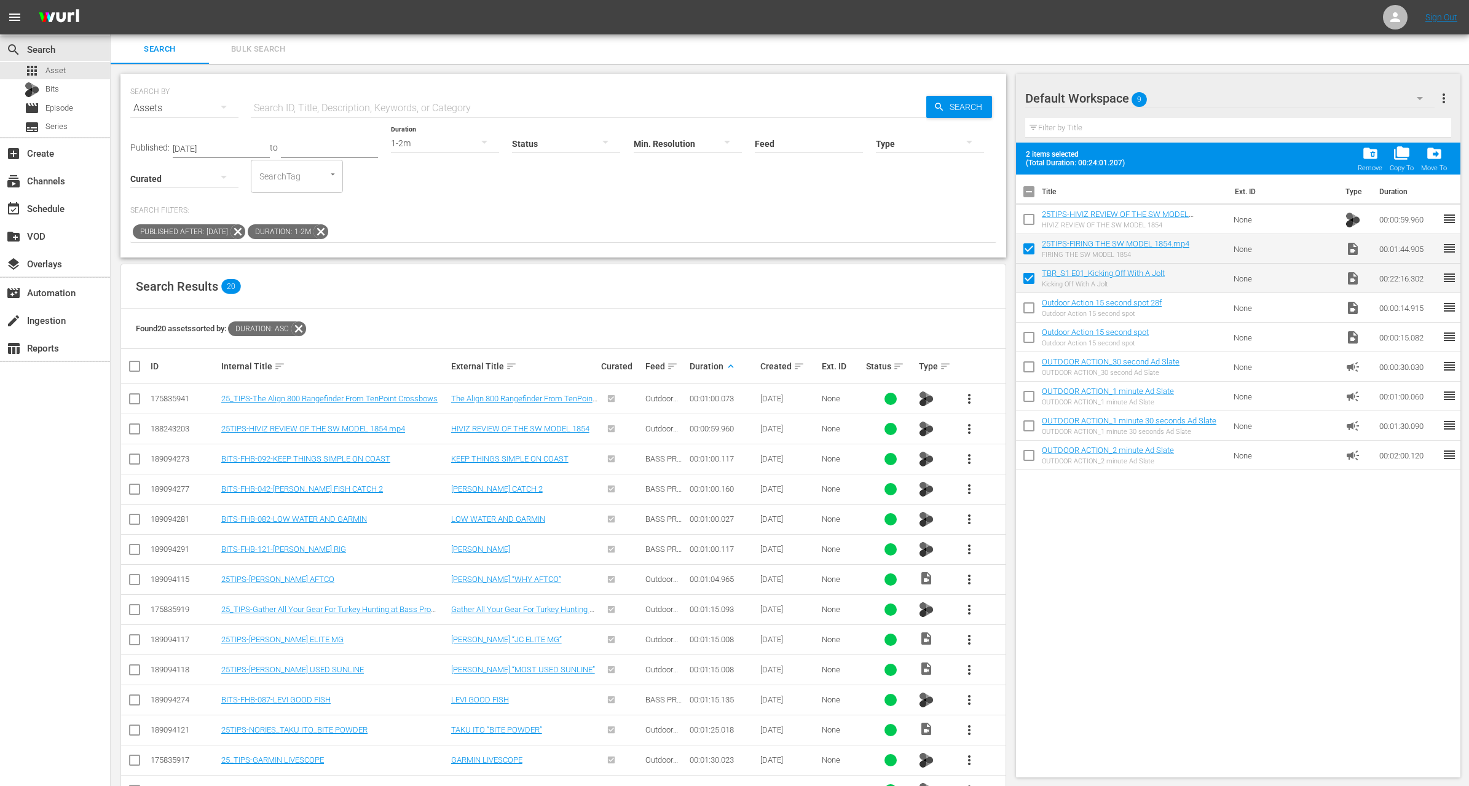
click at [437, 143] on div "1-2m" at bounding box center [445, 143] width 108 height 34
click at [436, 136] on div "0-1m" at bounding box center [430, 142] width 108 height 20
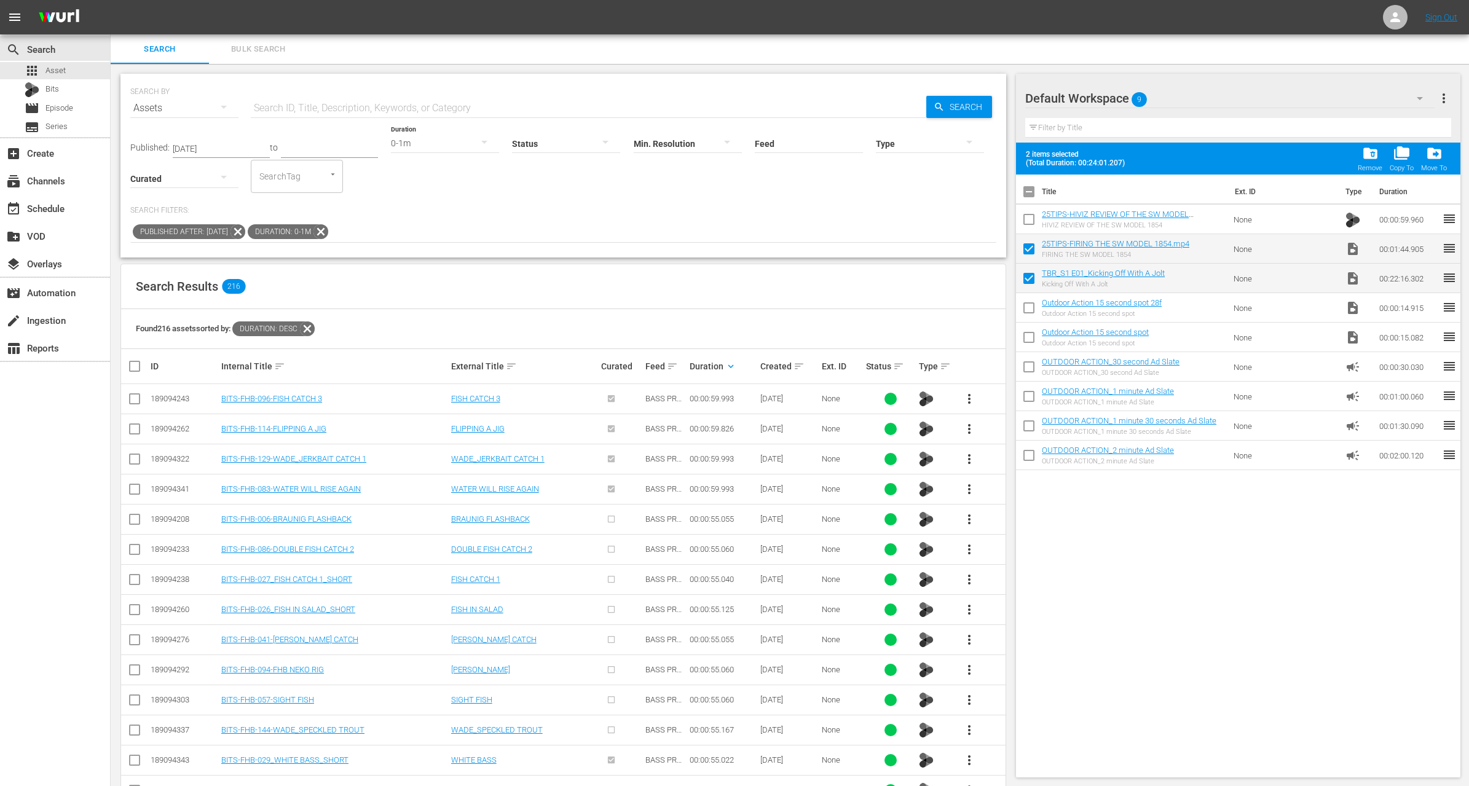
click at [328, 230] on icon at bounding box center [321, 231] width 15 height 15
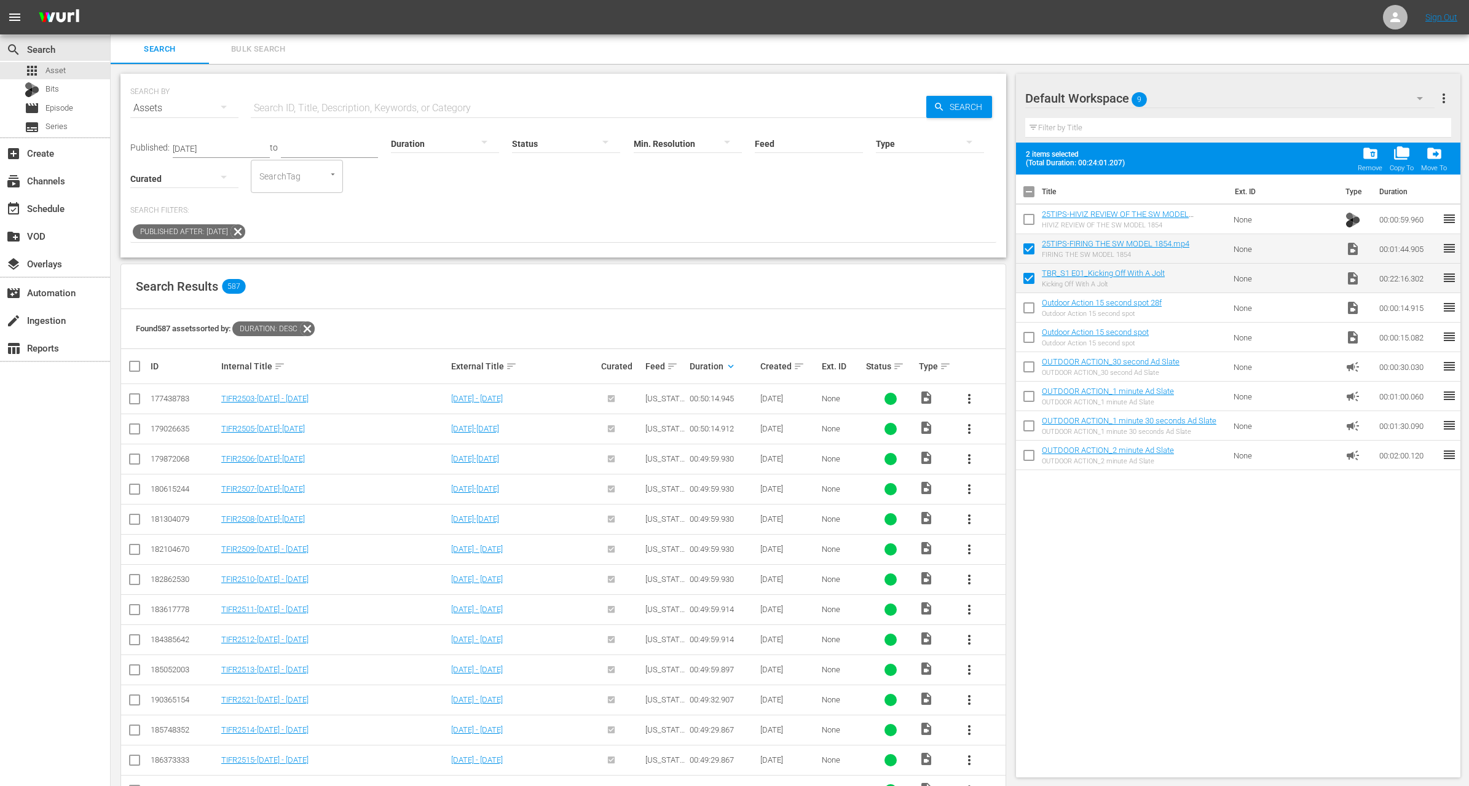
click at [245, 231] on icon at bounding box center [238, 231] width 15 height 15
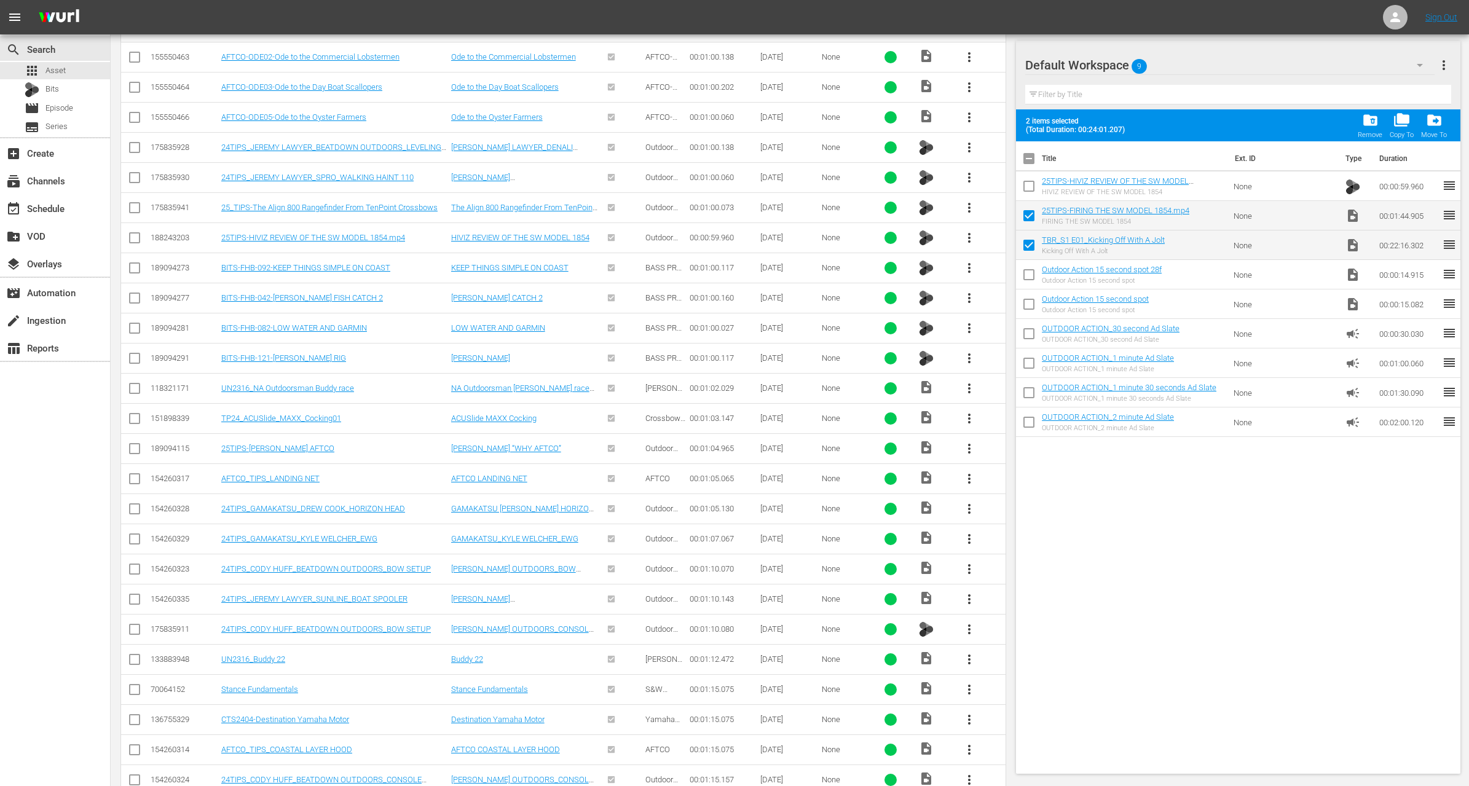
scroll to position [6463, 0]
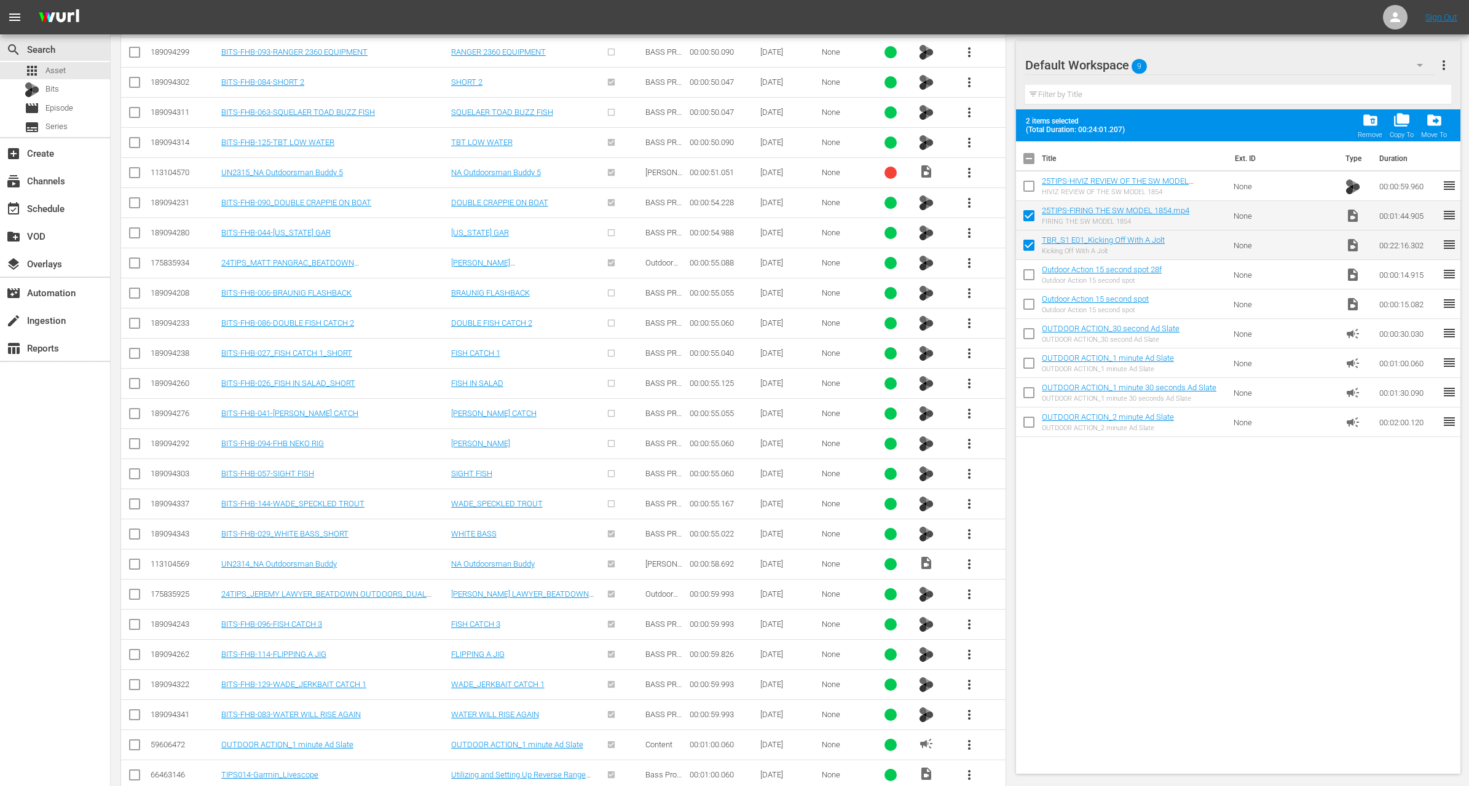
click at [972, 557] on span "more_vert" at bounding box center [969, 564] width 15 height 15
click at [1014, 544] on div "Workspace" at bounding box center [1036, 547] width 84 height 30
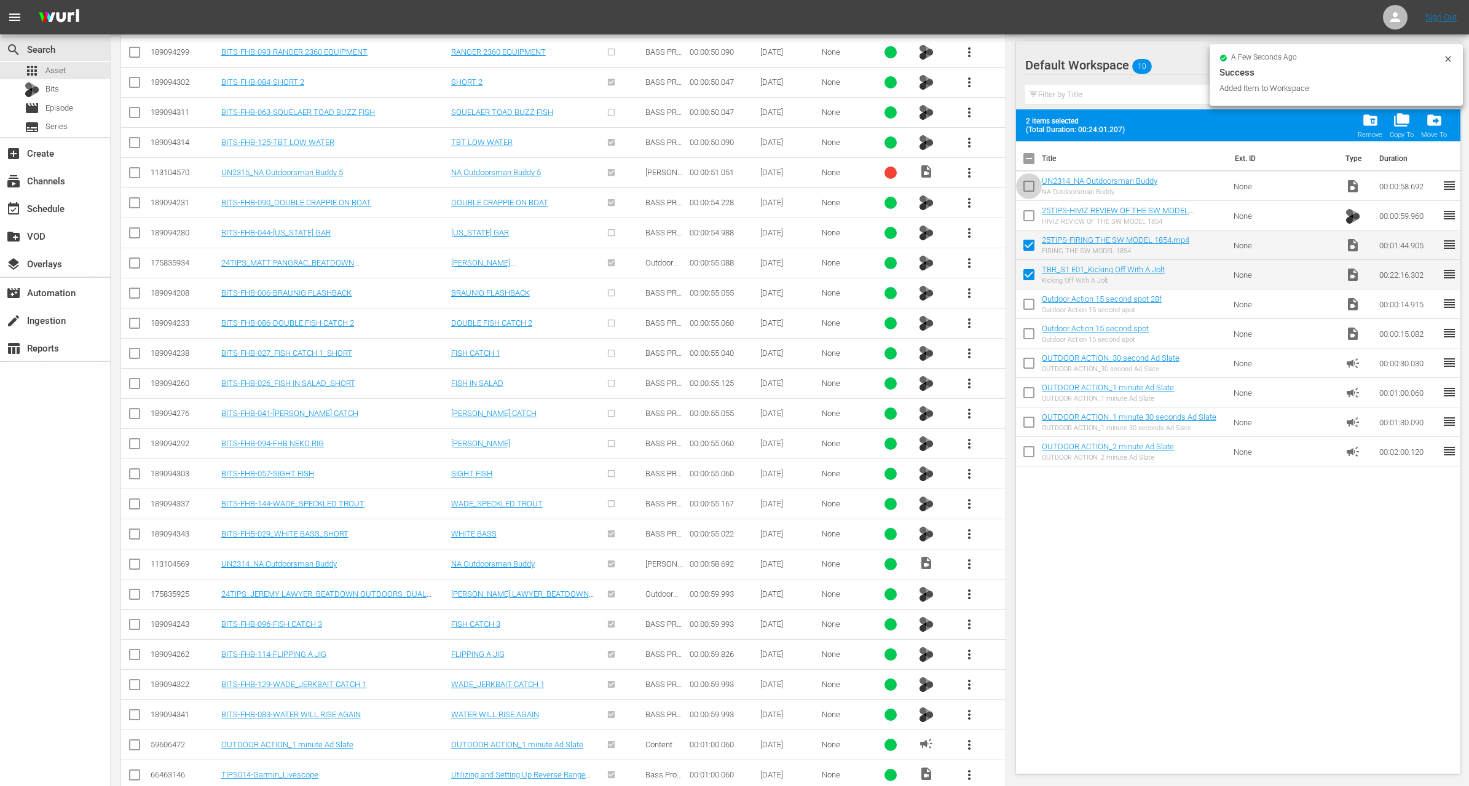
click at [1032, 189] on input "checkbox" at bounding box center [1029, 189] width 26 height 26
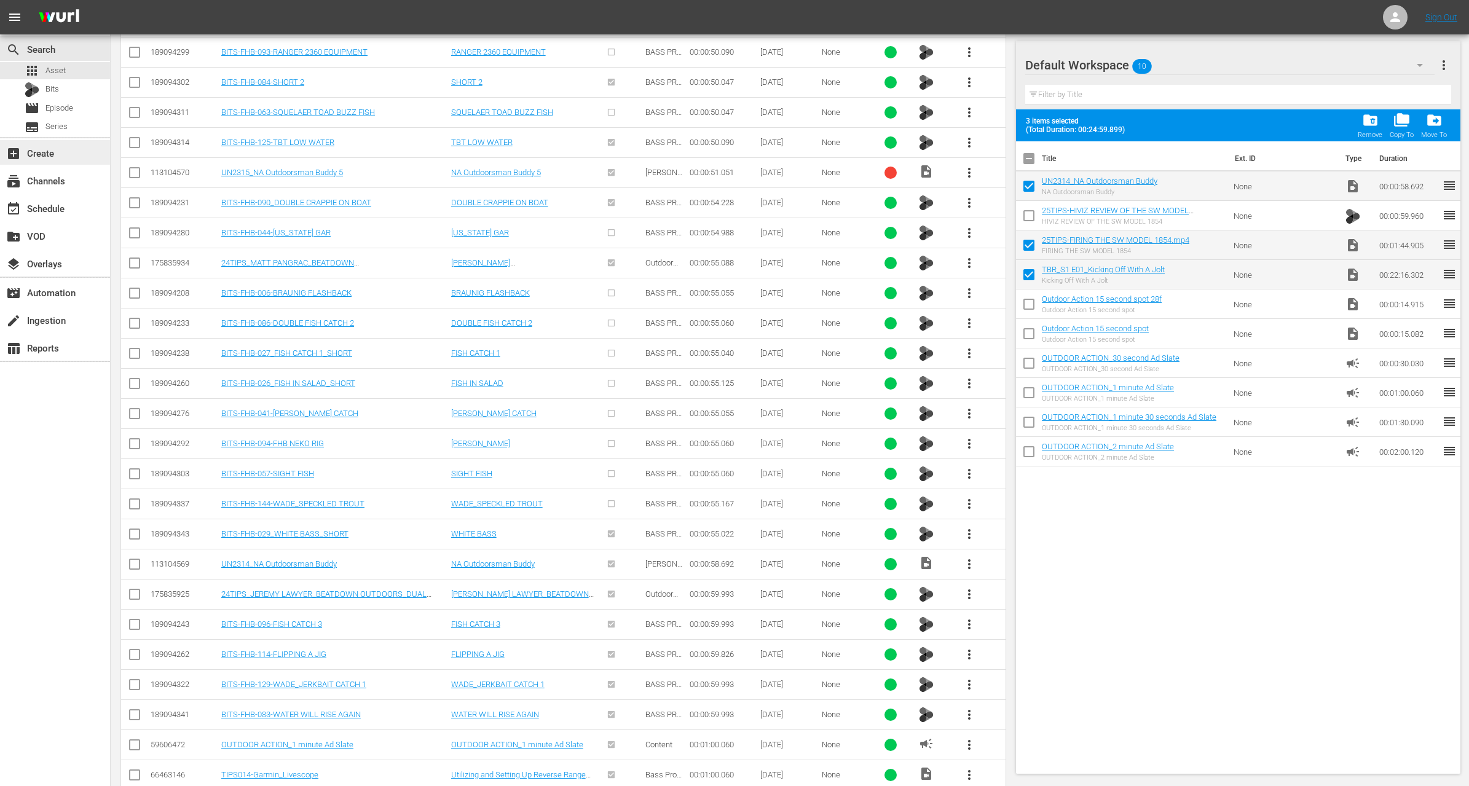
click at [38, 146] on div "add_box Create" at bounding box center [34, 151] width 69 height 11
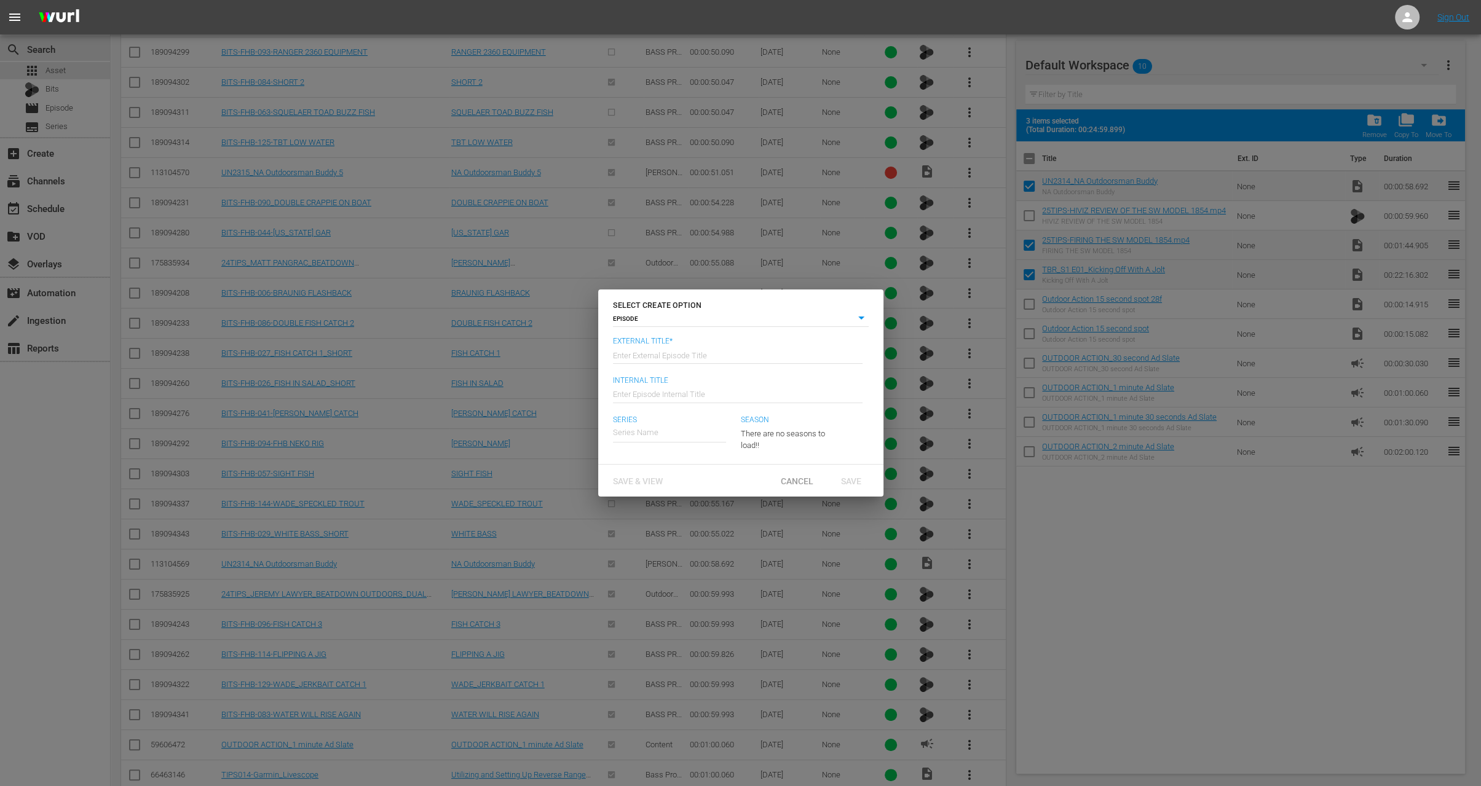
click at [699, 357] on input "text" at bounding box center [738, 354] width 250 height 30
click at [662, 471] on div "The Big Reveal" at bounding box center [648, 468] width 52 height 30
click at [854, 485] on span "Save" at bounding box center [851, 481] width 40 height 10
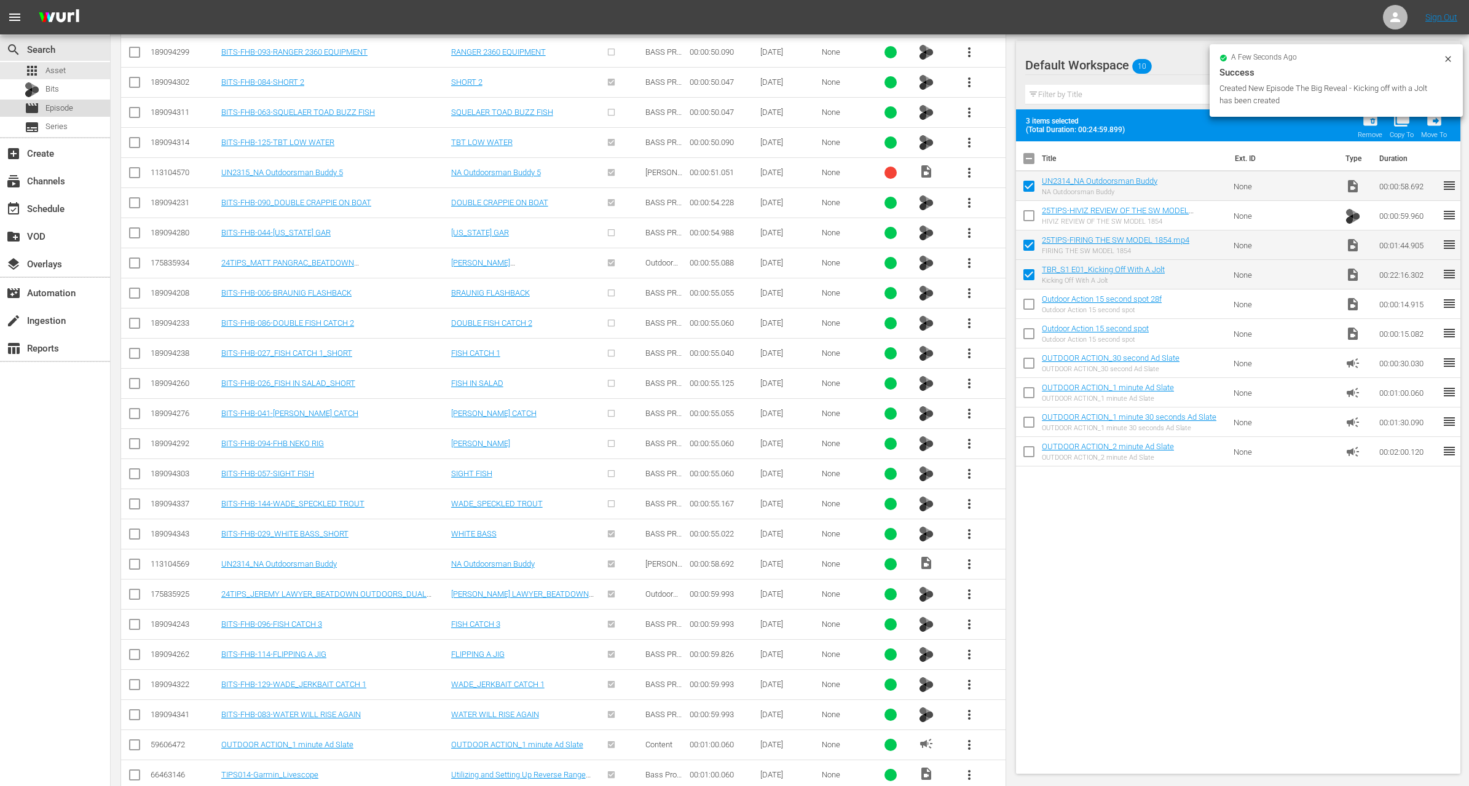
click at [67, 113] on span "Episode" at bounding box center [59, 108] width 28 height 12
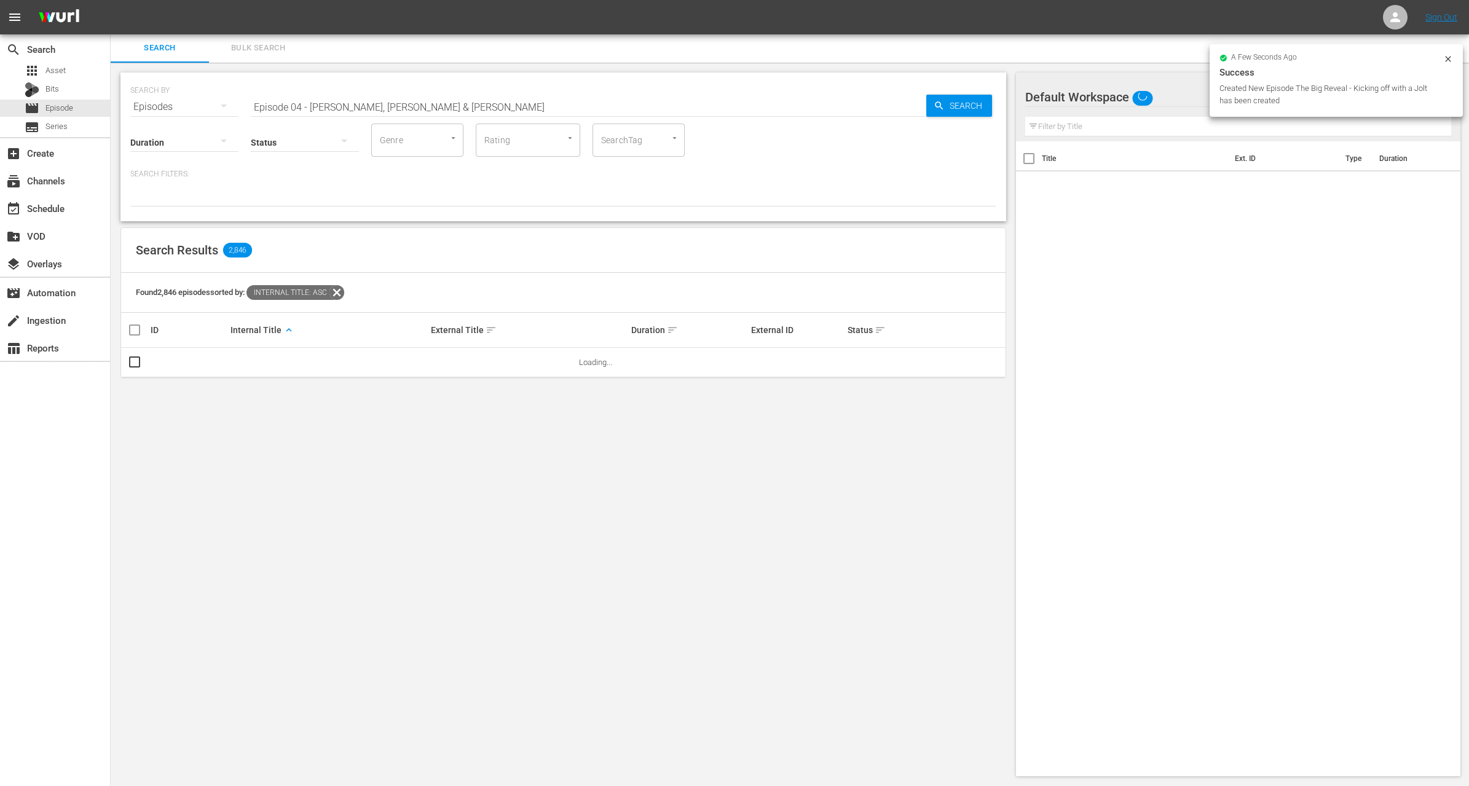
scroll to position [1, 0]
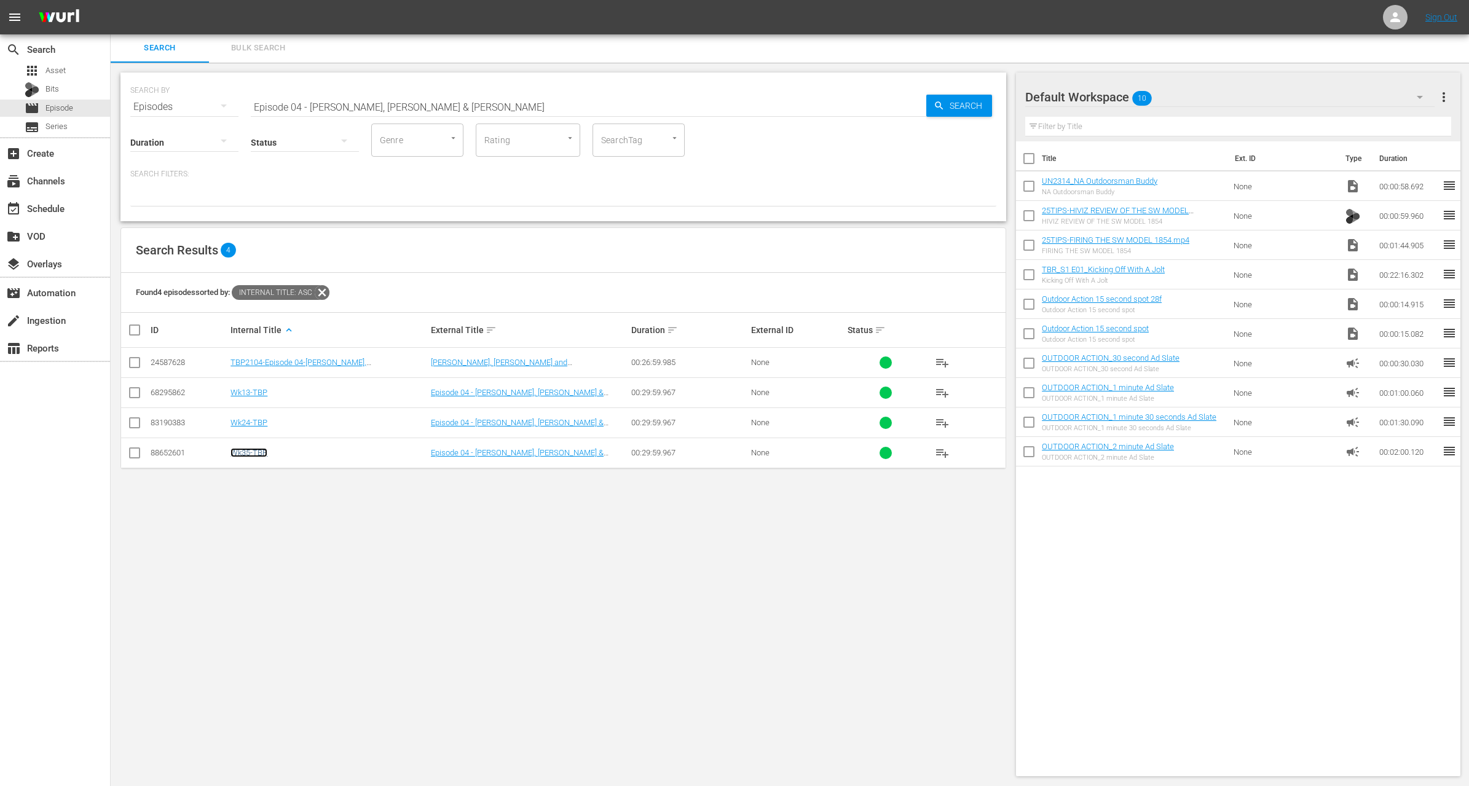
click at [254, 451] on link "Wk35-TBP" at bounding box center [249, 452] width 37 height 9
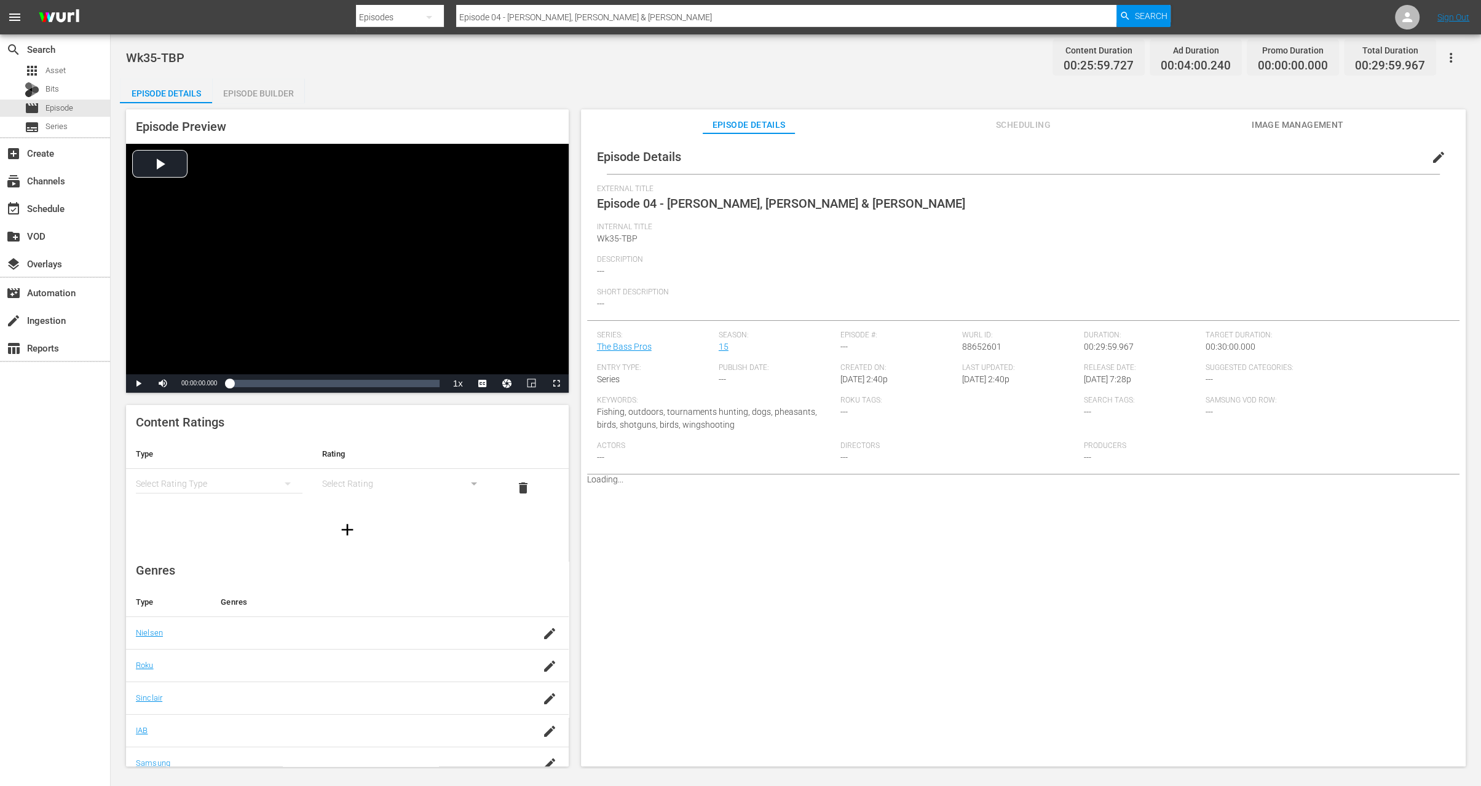
click at [271, 90] on div "Episode Builder" at bounding box center [258, 94] width 92 height 30
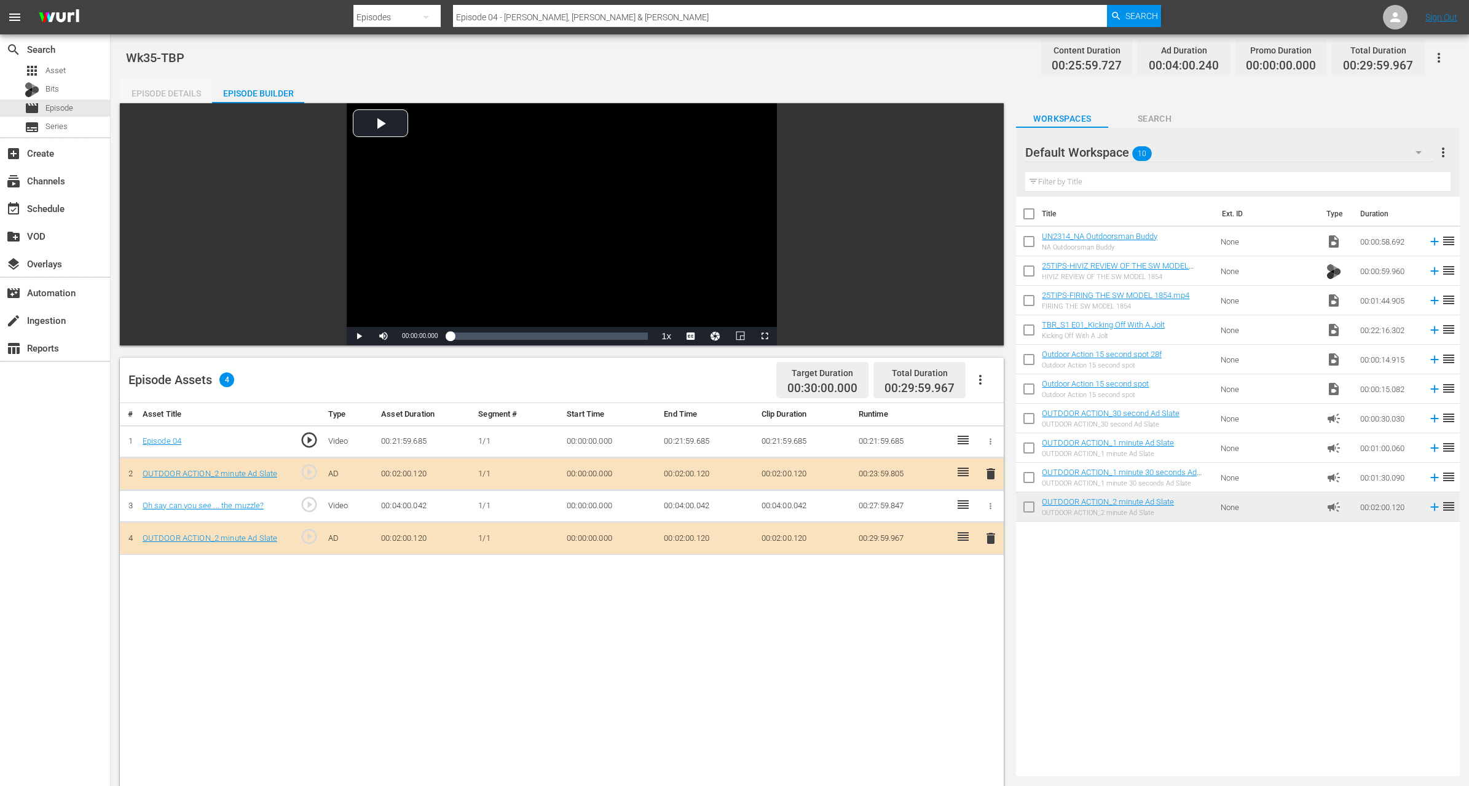
click at [191, 93] on div "Episode Details" at bounding box center [166, 94] width 92 height 30
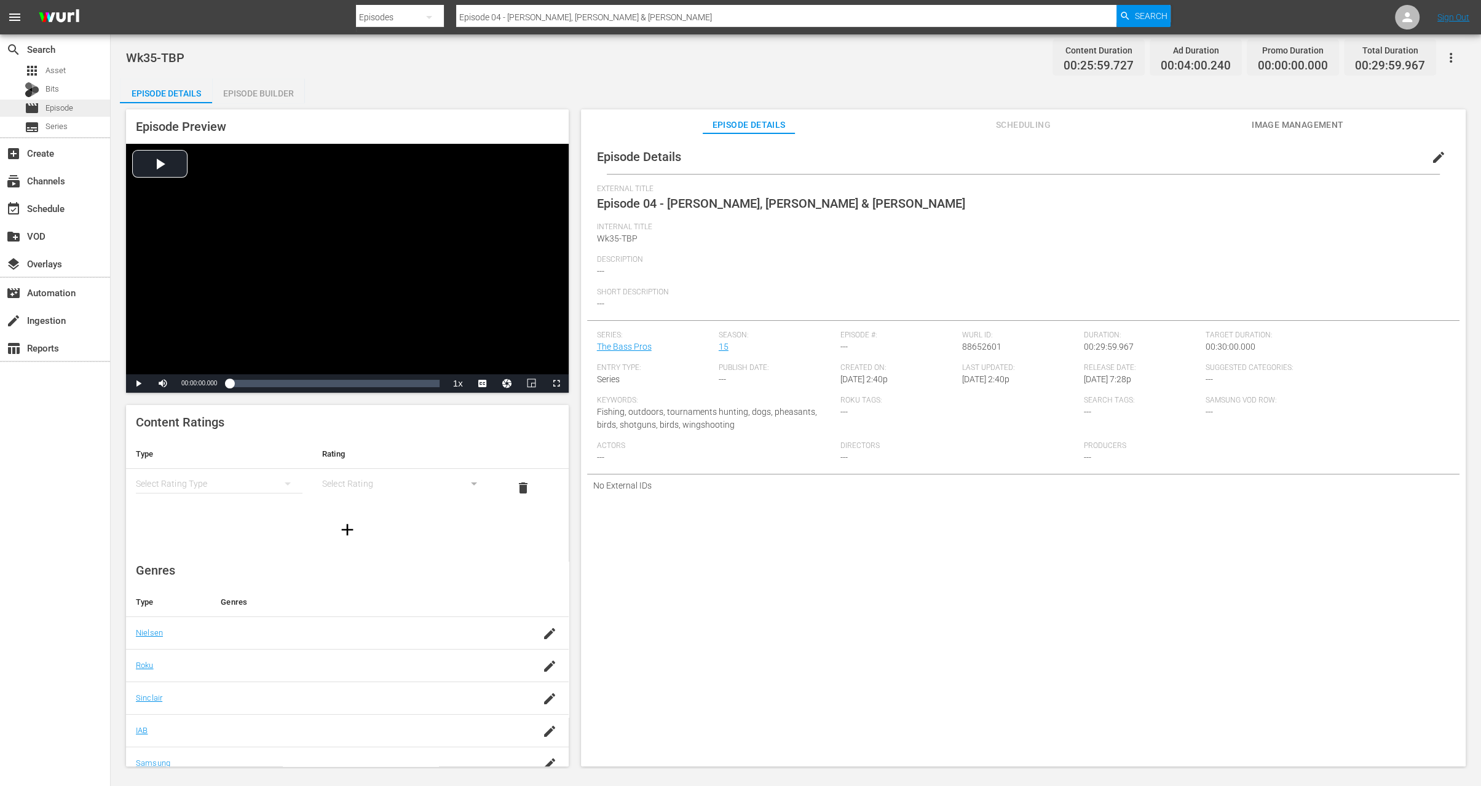
click at [71, 107] on span "Episode" at bounding box center [59, 108] width 28 height 12
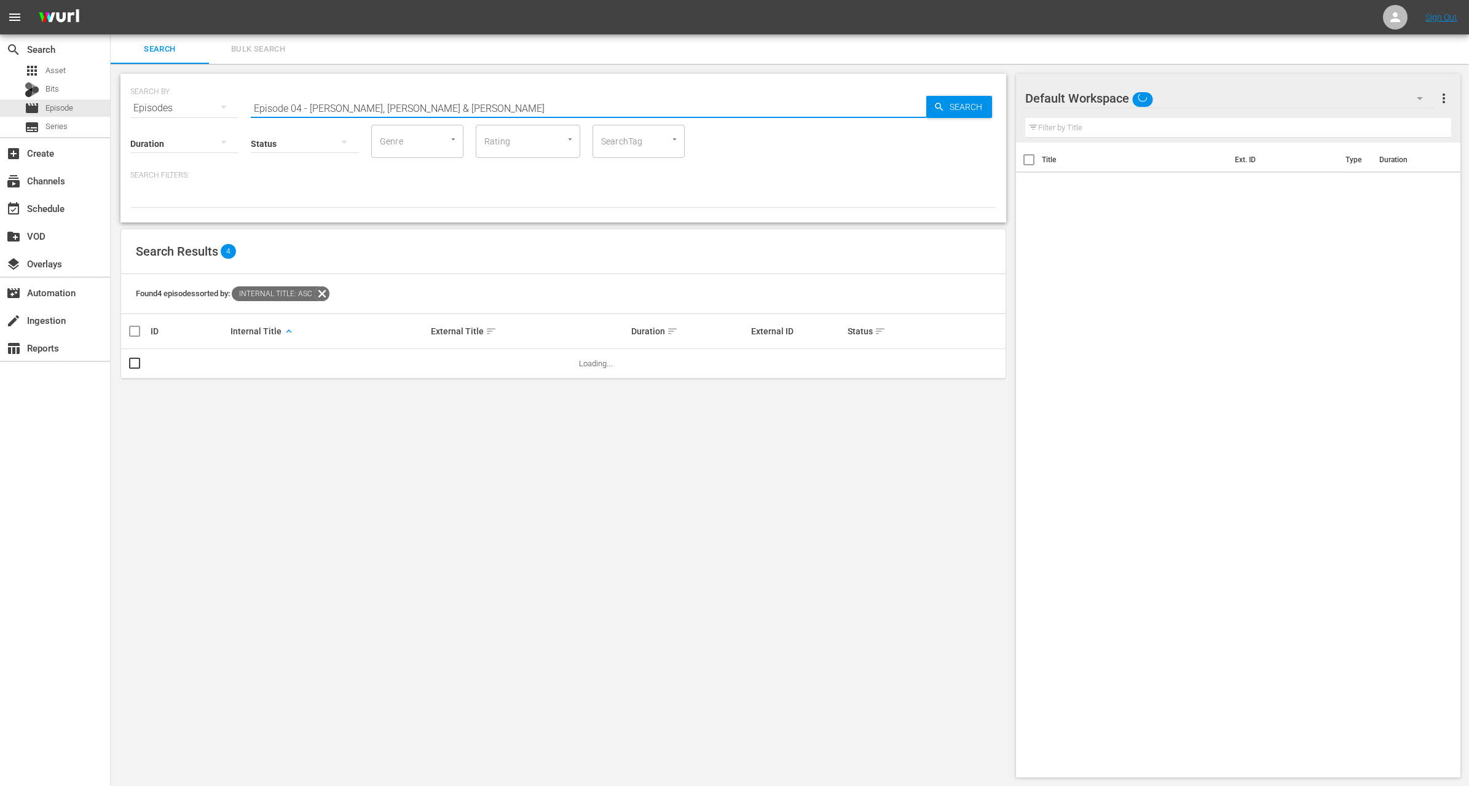
click at [362, 98] on input "Episode 04 - Kevin VanDam, Ott Defoe & Mark Zona" at bounding box center [589, 108] width 676 height 30
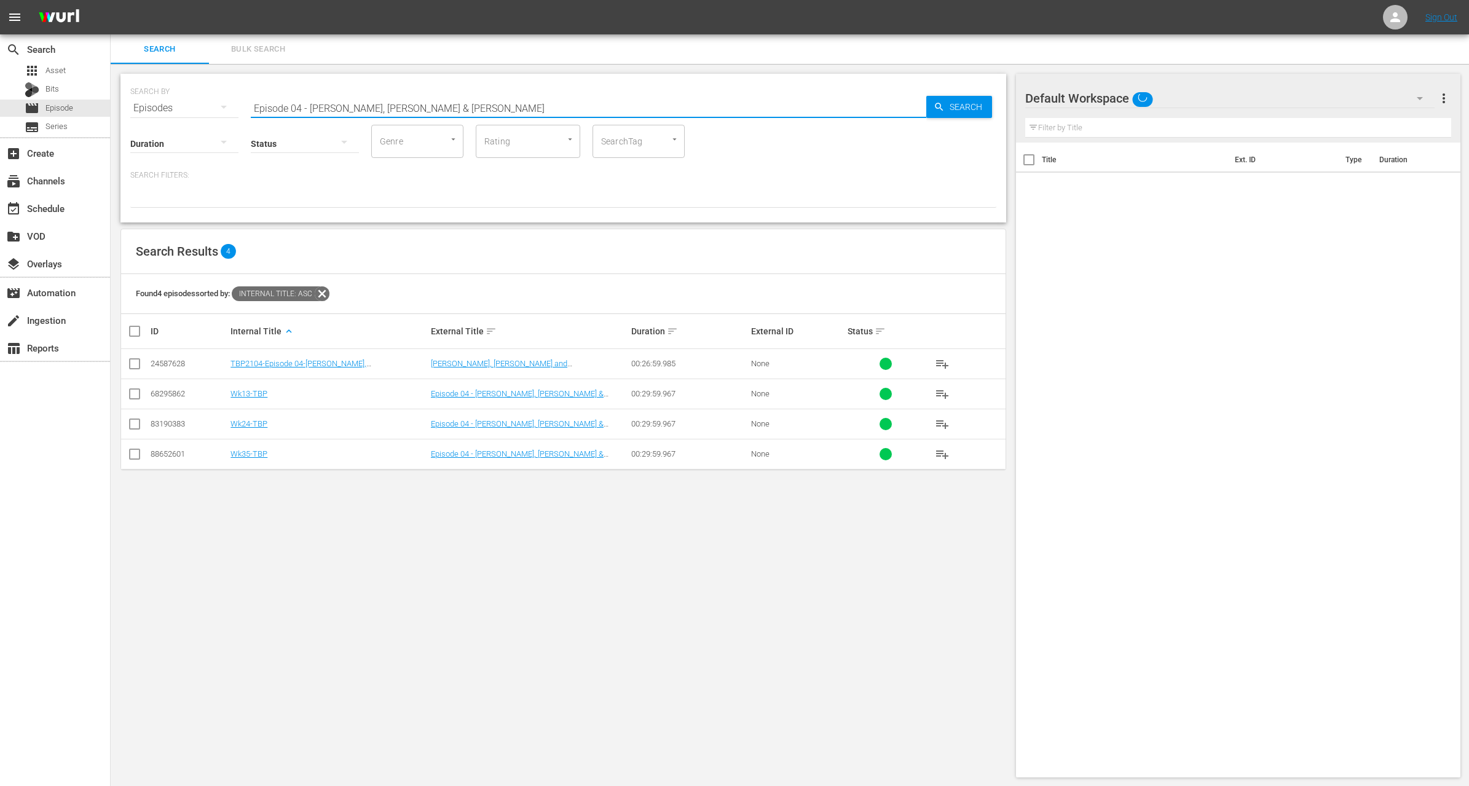
click at [362, 98] on input "Episode 04 - Kevin VanDam, Ott Defoe & Mark Zona" at bounding box center [589, 108] width 676 height 30
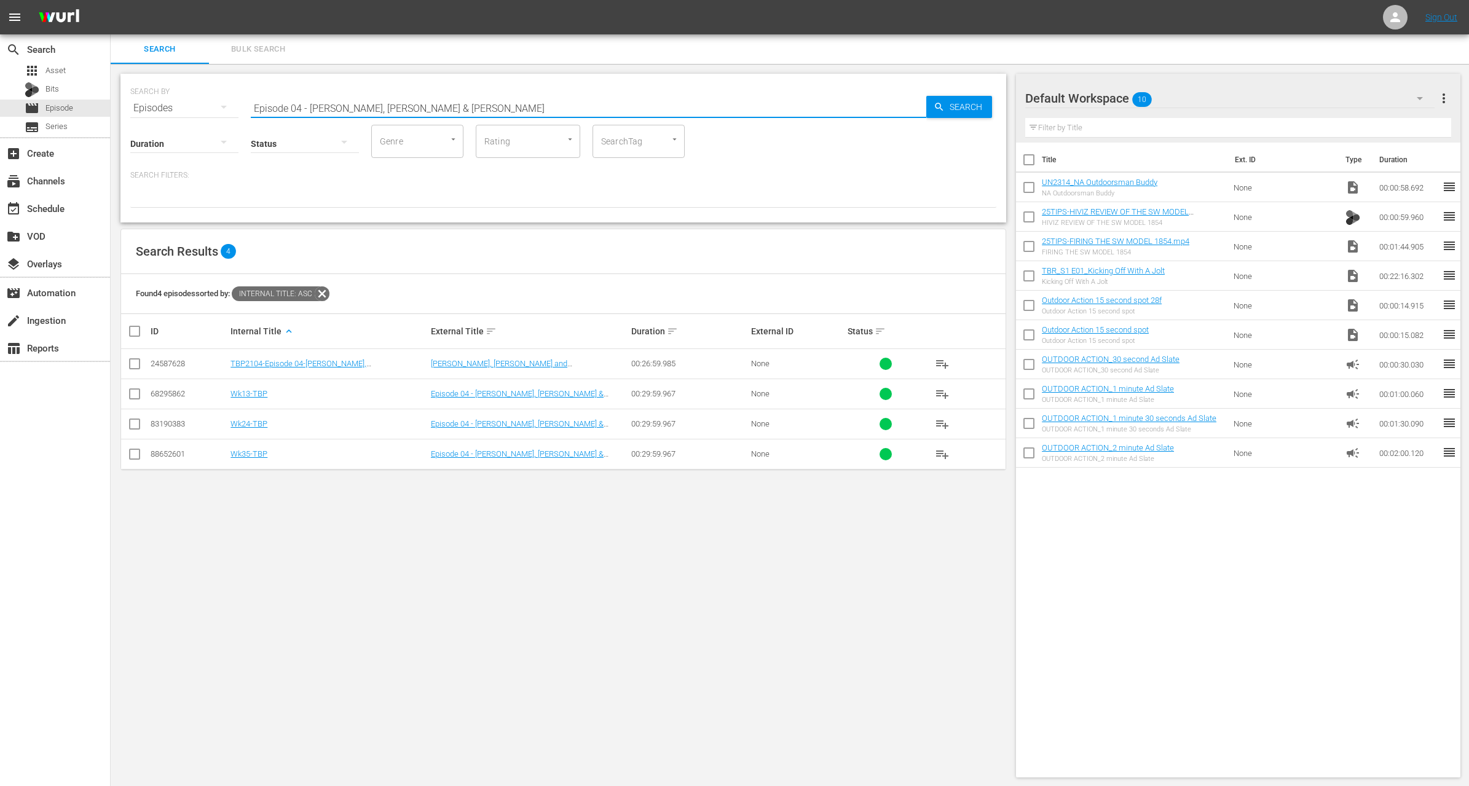
paste input "Kicking off with a Jolt"
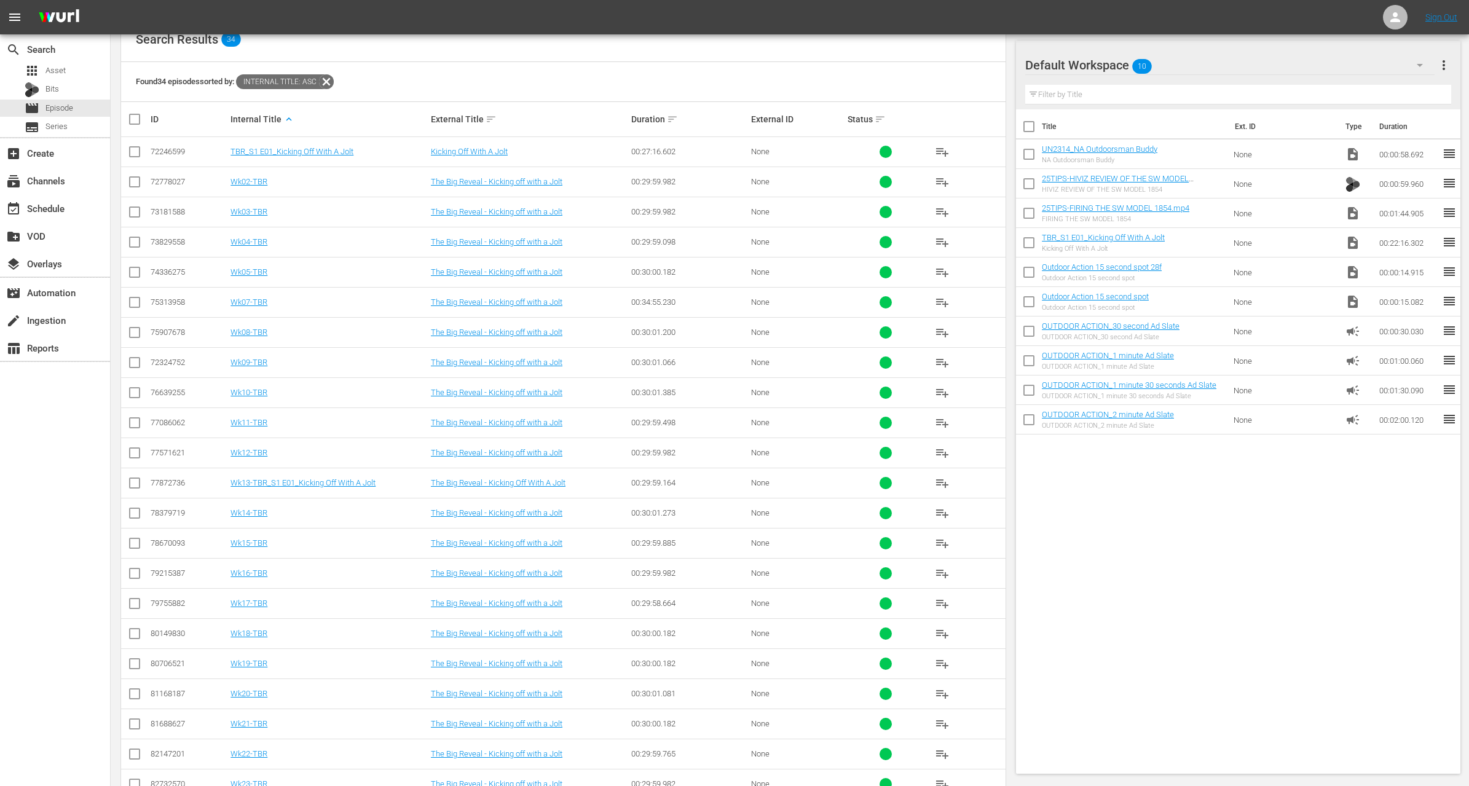
scroll to position [601, 0]
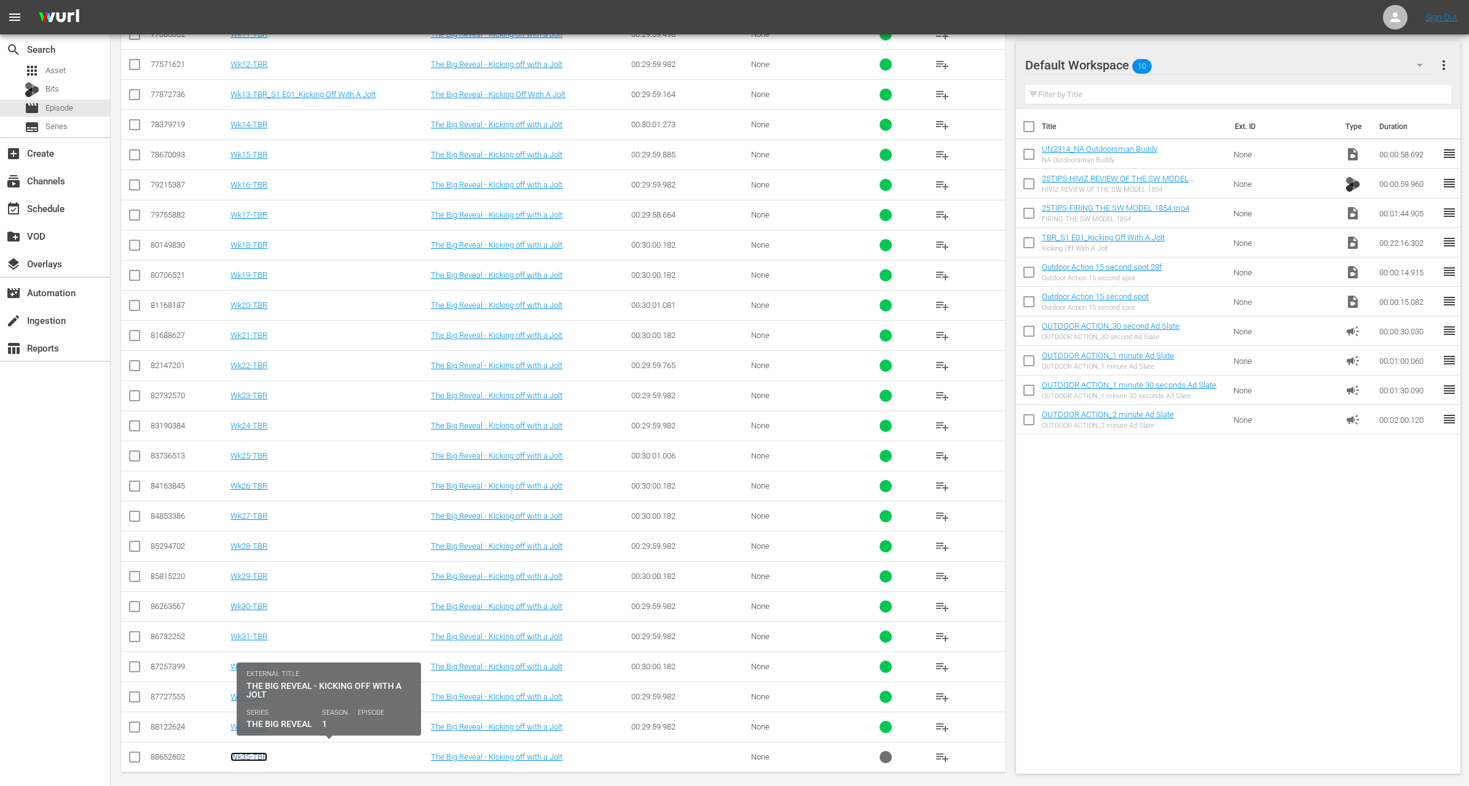
click at [251, 753] on link "Wk35-TBR" at bounding box center [249, 757] width 37 height 9
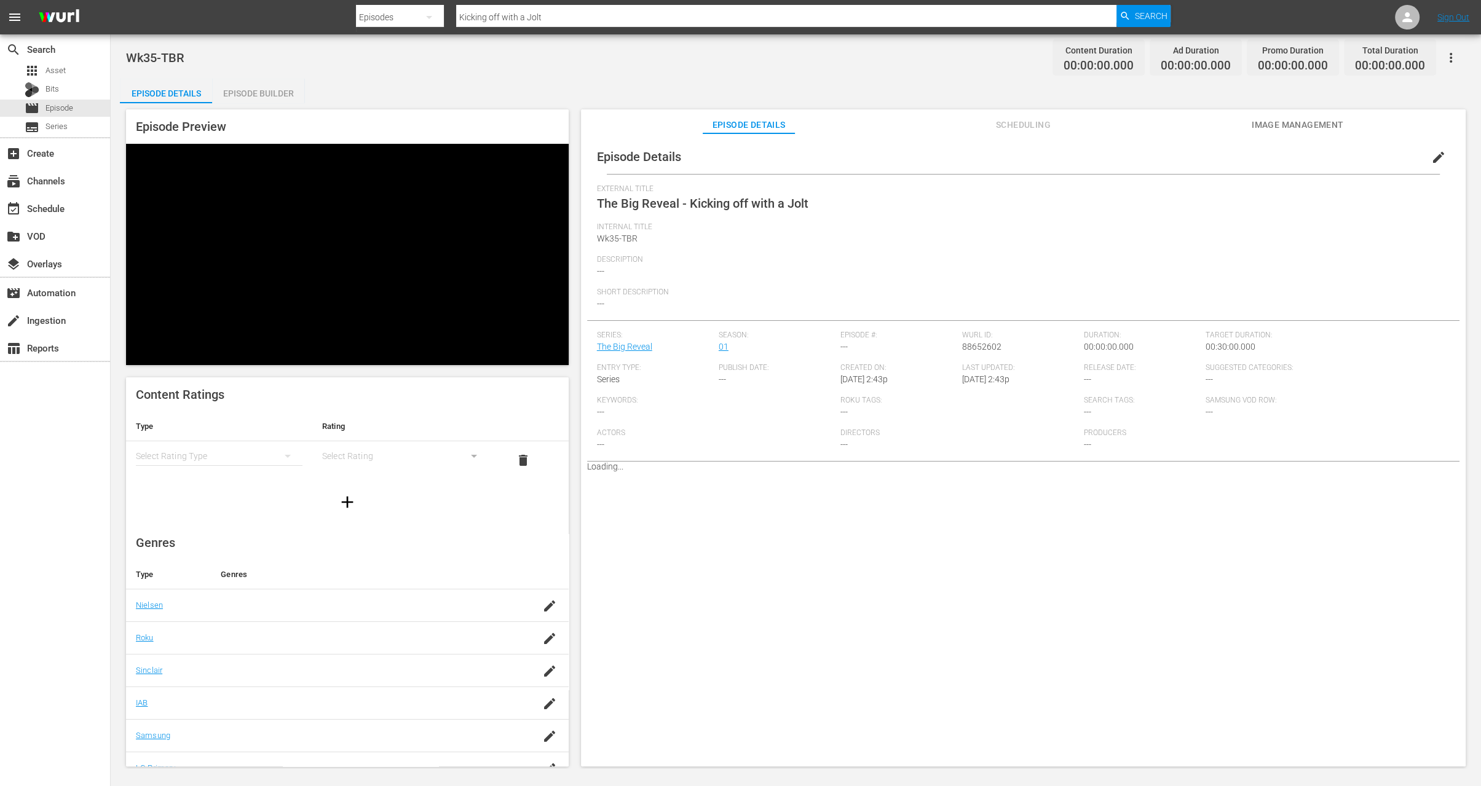
click at [254, 93] on div "Episode Builder" at bounding box center [258, 94] width 92 height 30
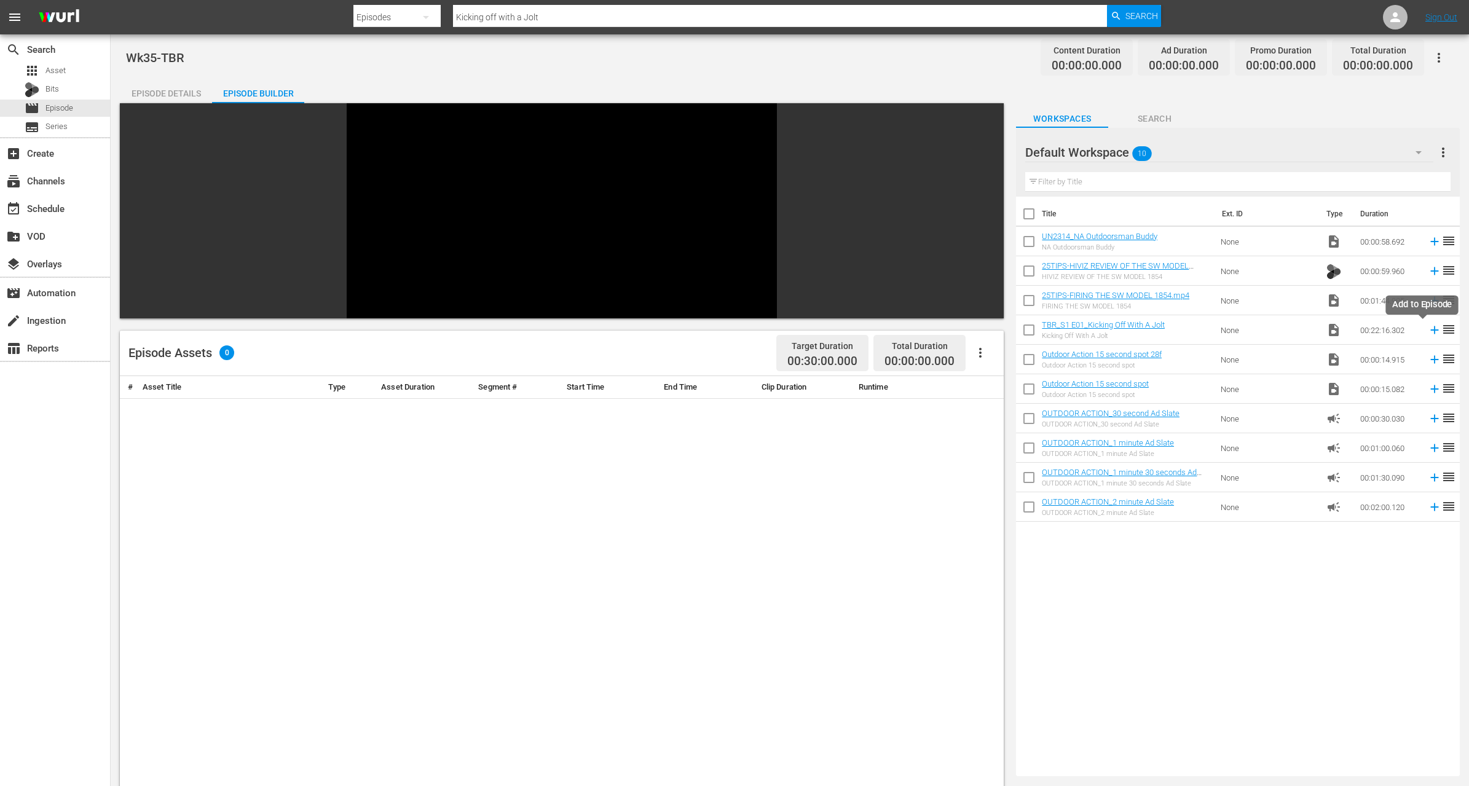
click at [1428, 328] on icon at bounding box center [1435, 330] width 14 height 14
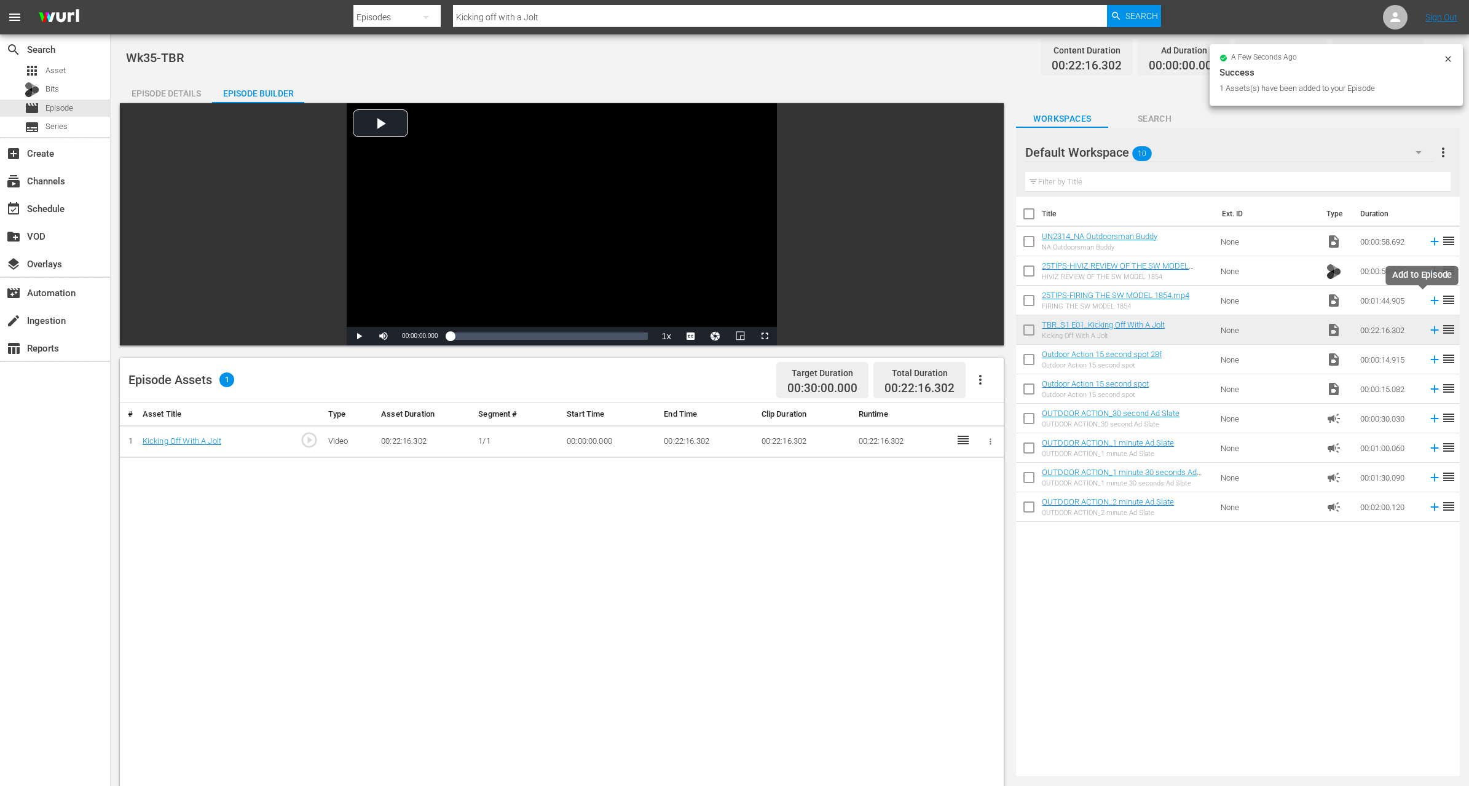
click at [1428, 301] on icon at bounding box center [1435, 301] width 14 height 14
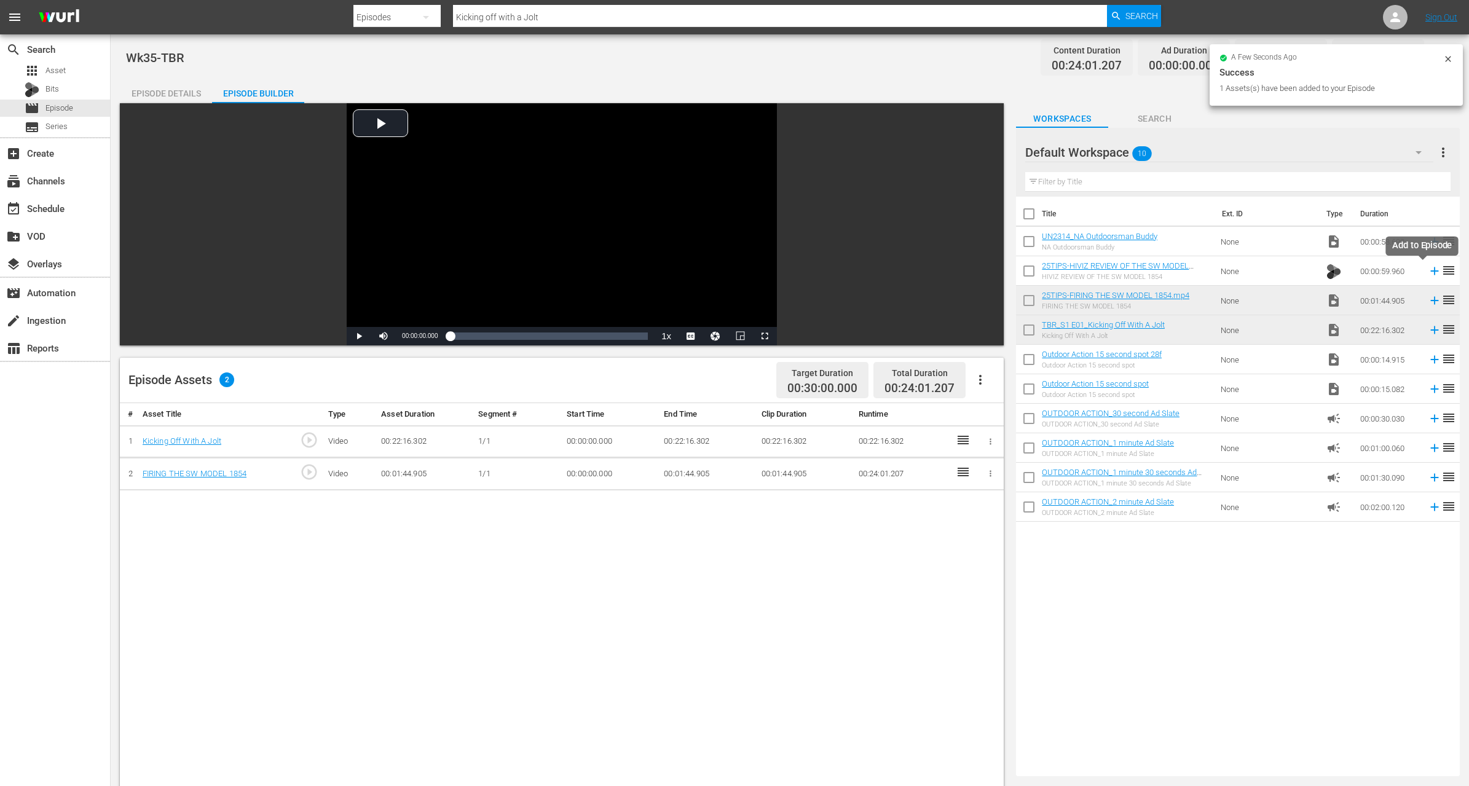
click at [1431, 272] on icon at bounding box center [1435, 271] width 8 height 8
click at [1423, 242] on td at bounding box center [1432, 242] width 18 height 30
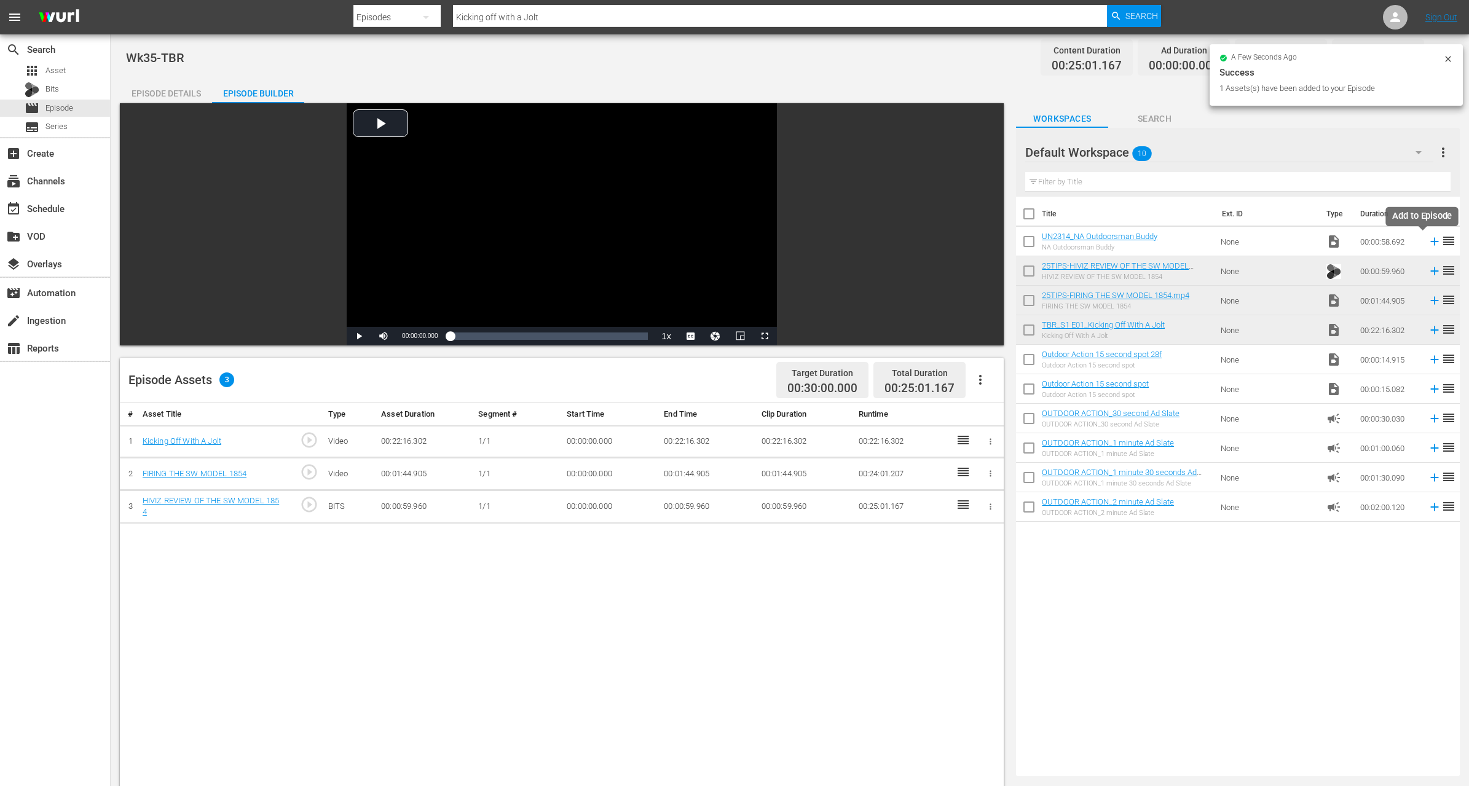
click at [1428, 243] on icon at bounding box center [1435, 242] width 14 height 14
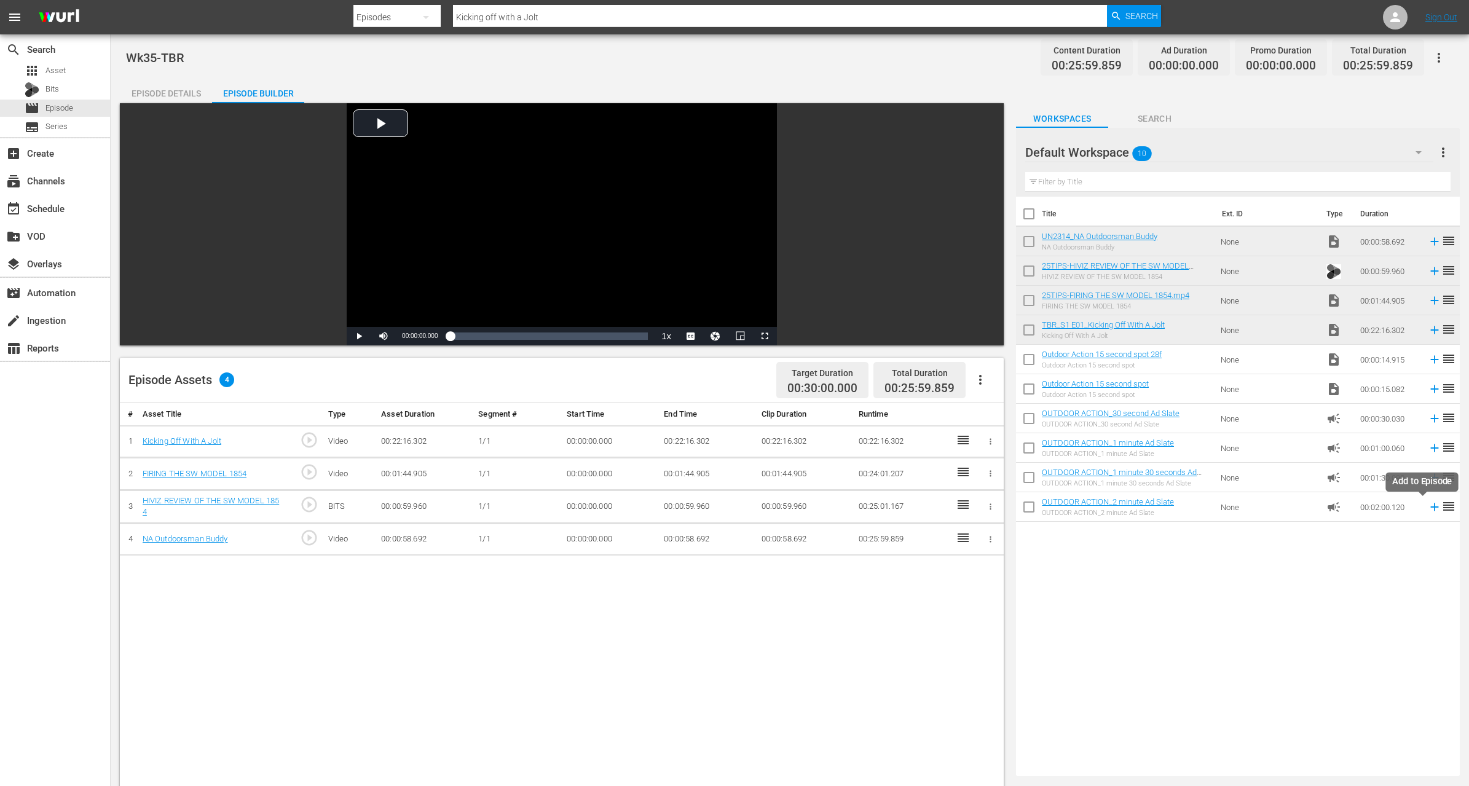
click at [1428, 508] on icon at bounding box center [1435, 507] width 14 height 14
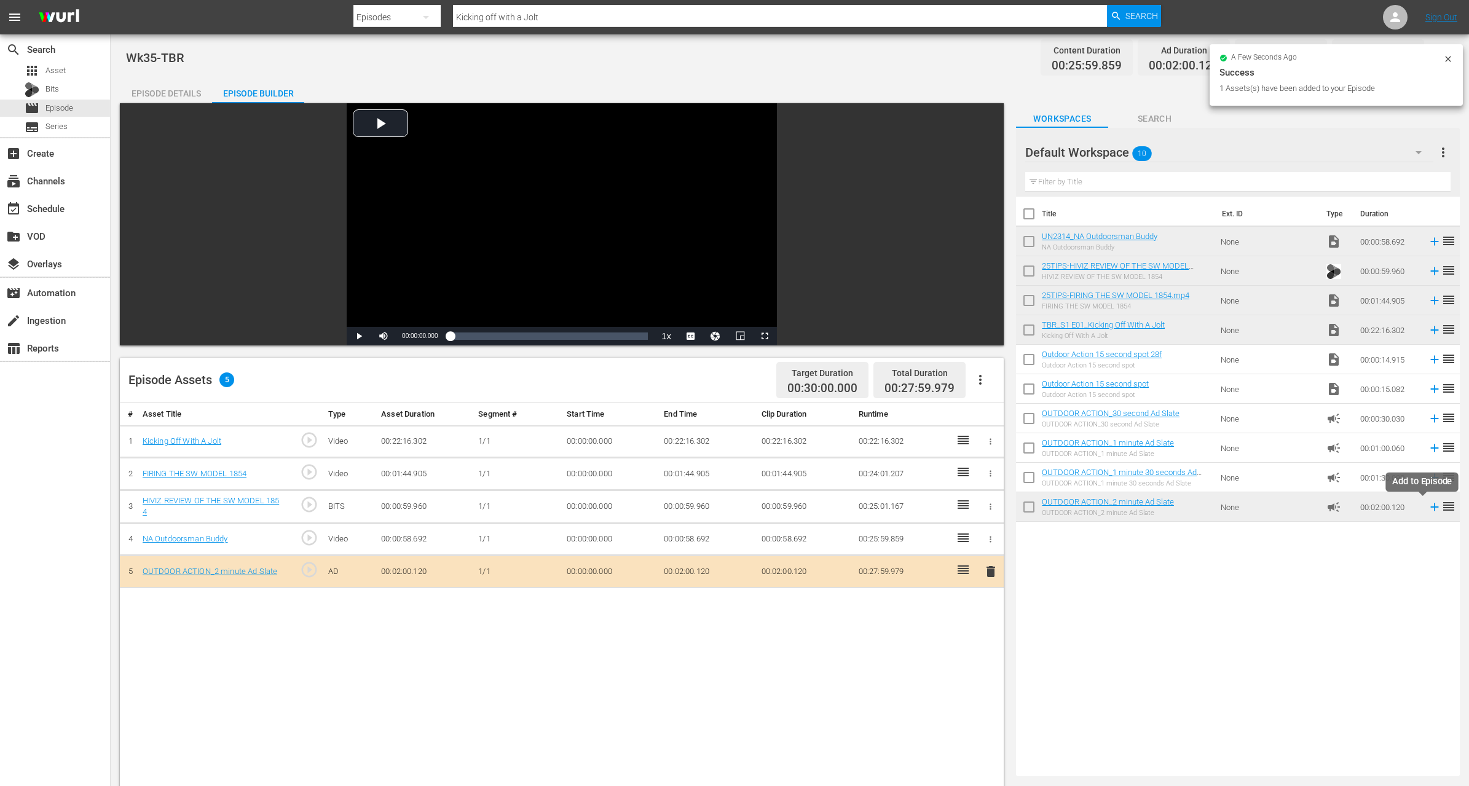
click at [1428, 508] on icon at bounding box center [1435, 507] width 14 height 14
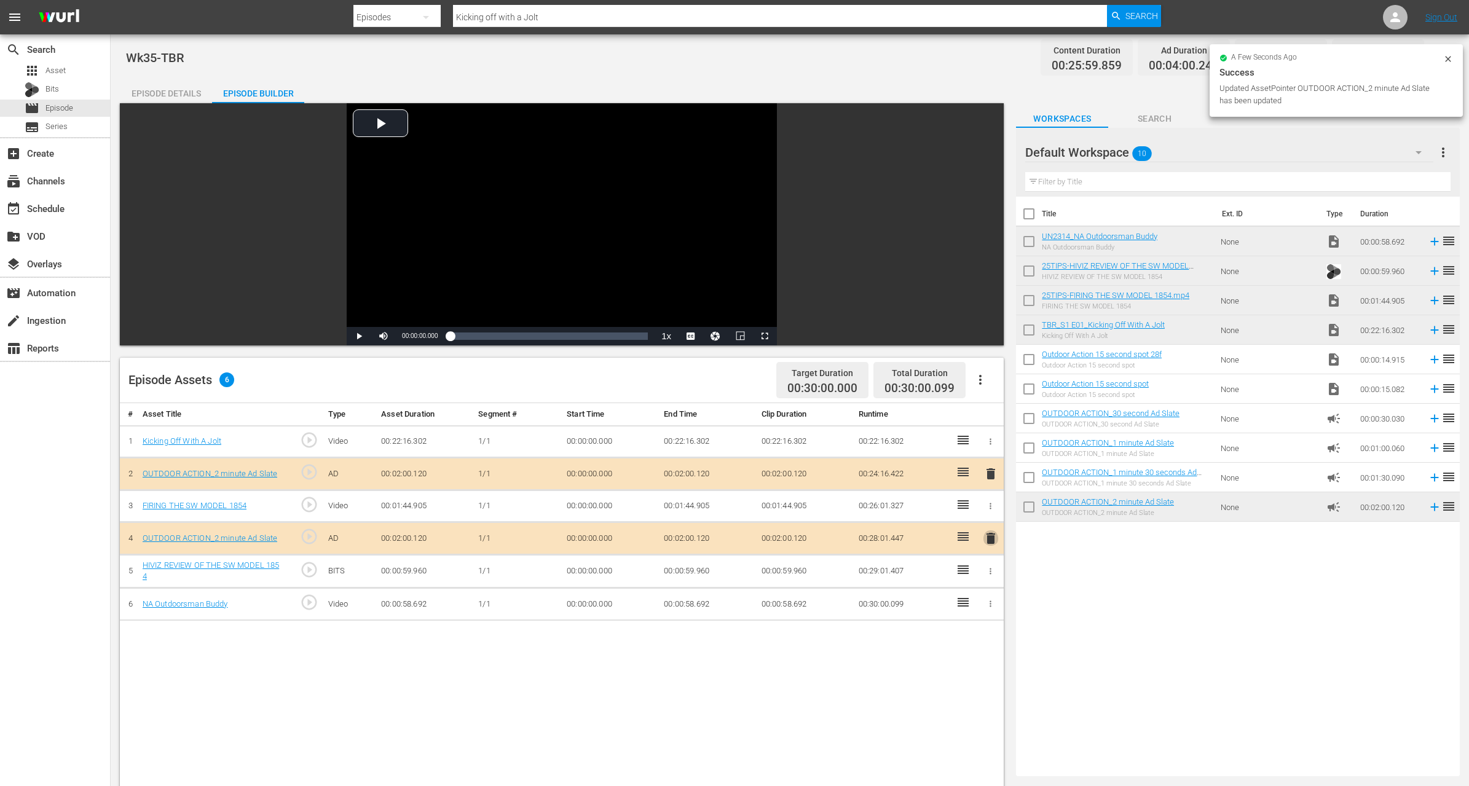
click at [992, 536] on span "delete" at bounding box center [991, 538] width 15 height 15
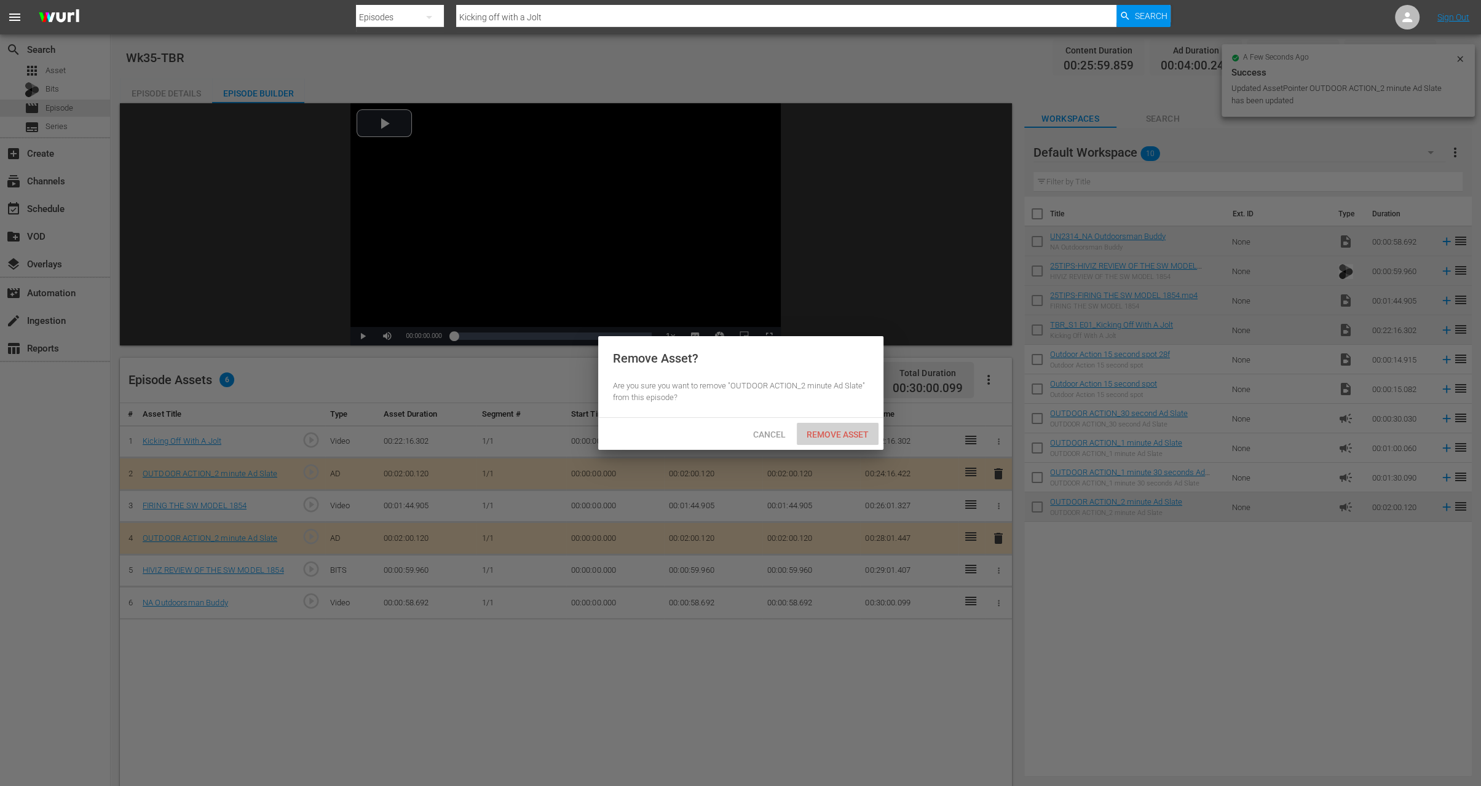
click at [829, 441] on div "Remove Asset" at bounding box center [838, 434] width 82 height 23
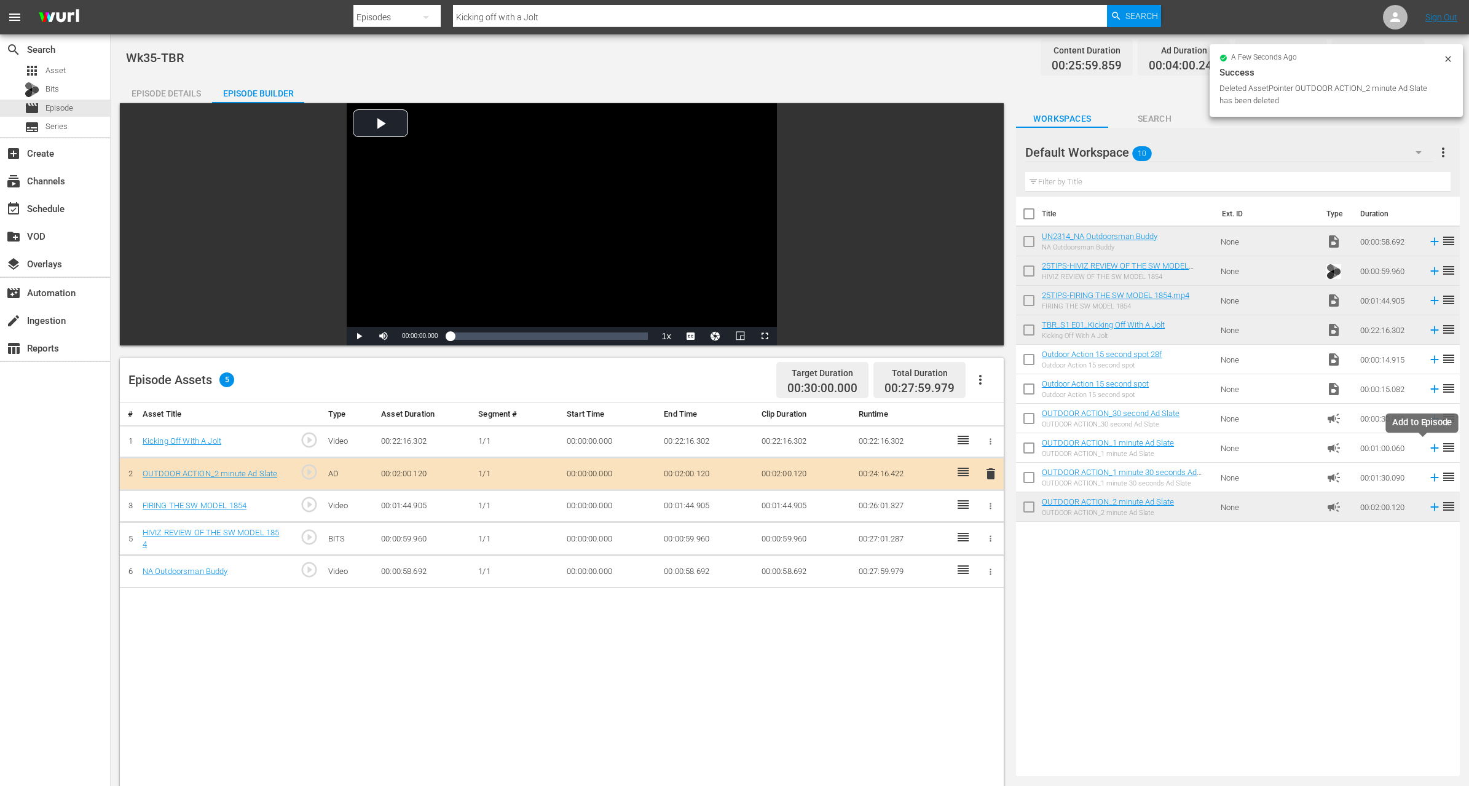
click at [1428, 449] on icon at bounding box center [1435, 448] width 14 height 14
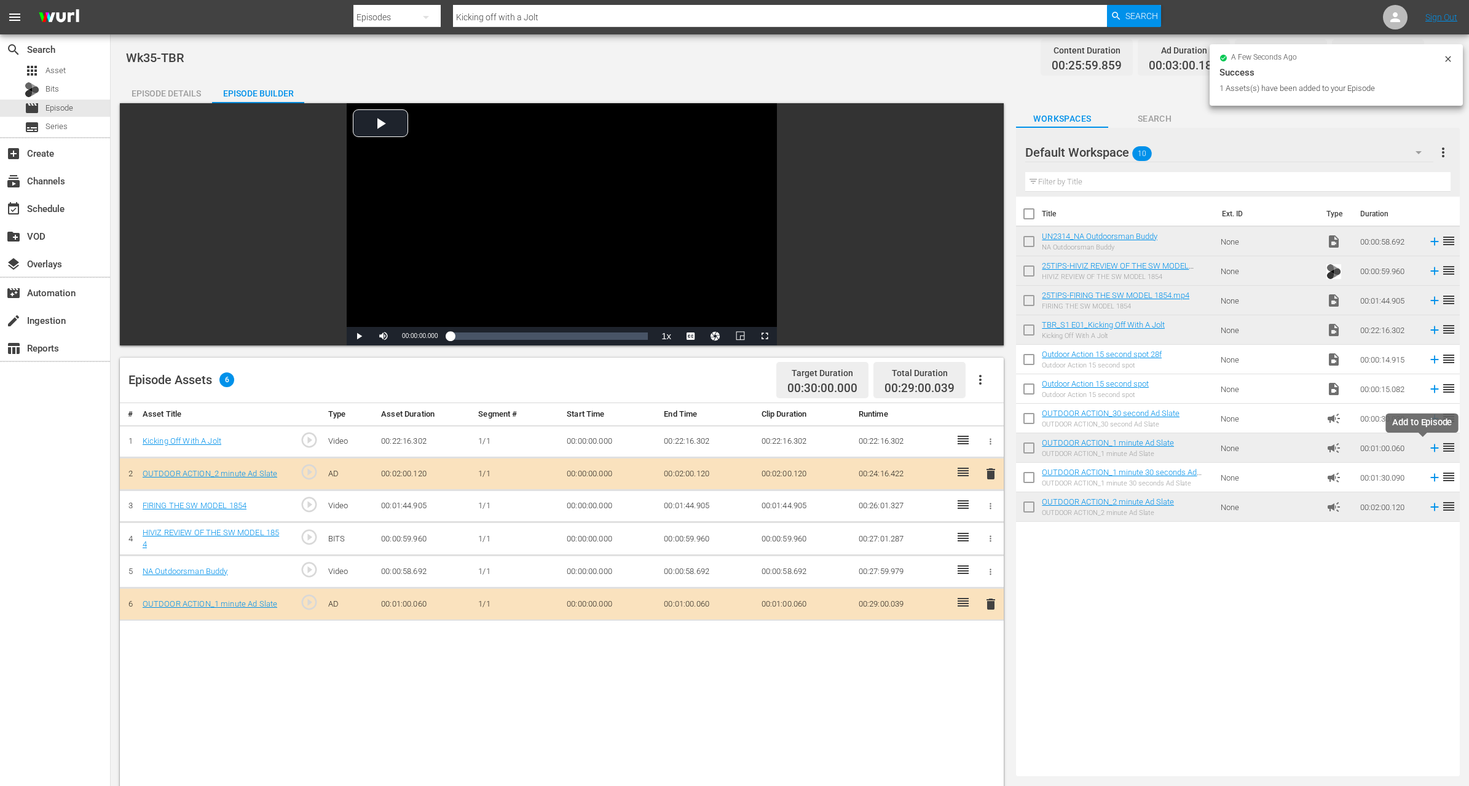
click at [1428, 445] on icon at bounding box center [1435, 448] width 14 height 14
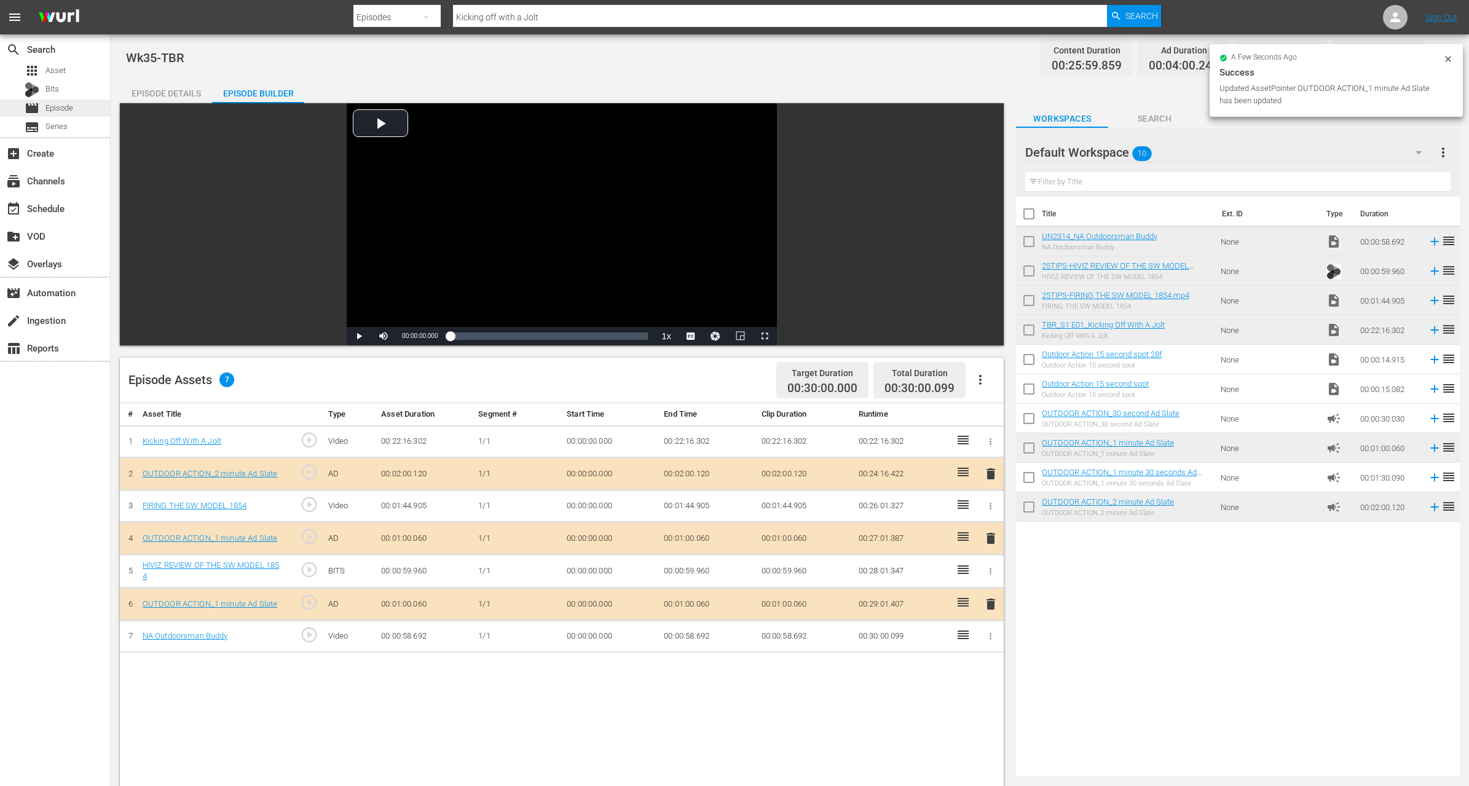
click at [59, 107] on span "Episode" at bounding box center [59, 108] width 28 height 12
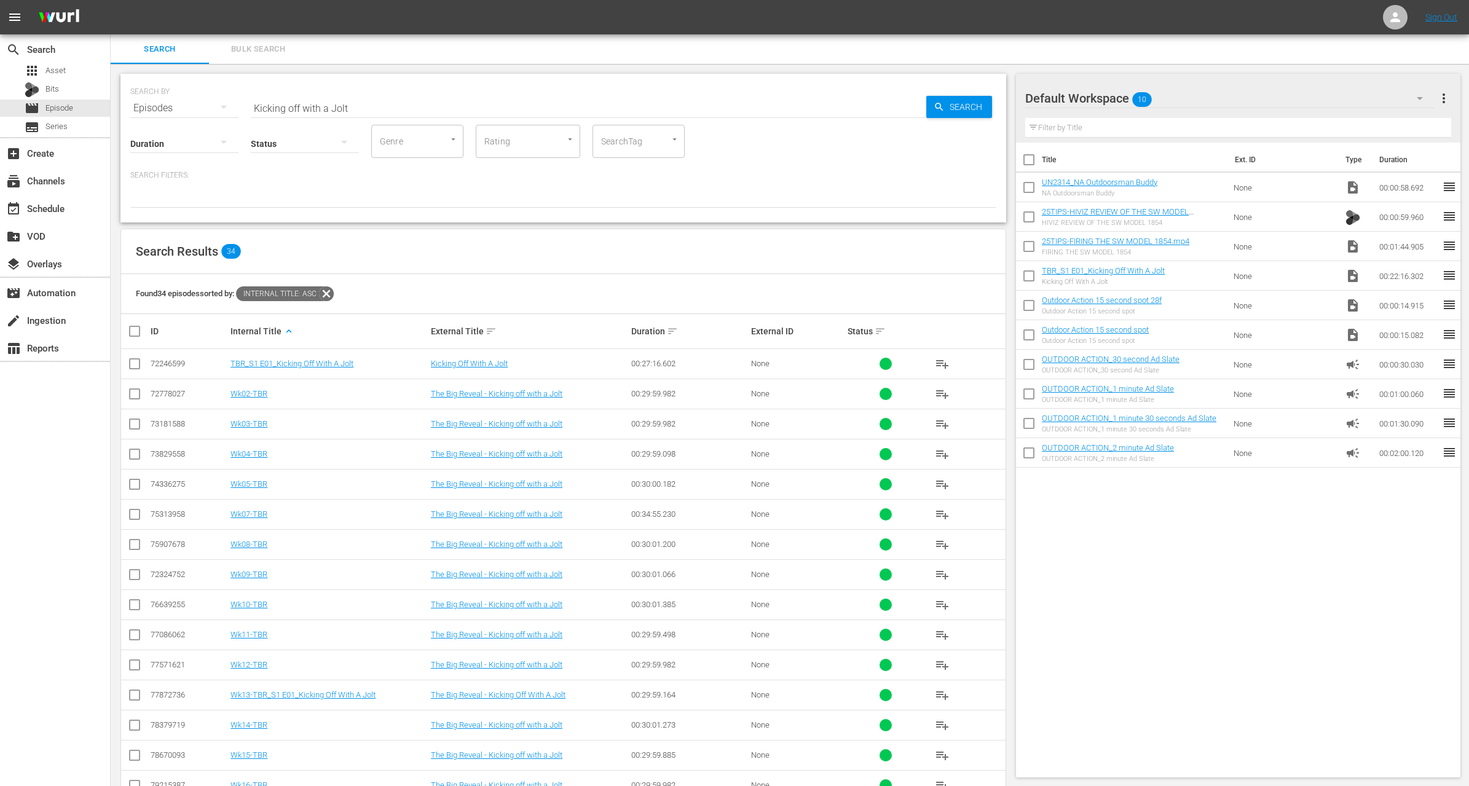
click at [509, 114] on input "Kicking off with a Jolt" at bounding box center [589, 108] width 676 height 30
paste input "The Frog Foot Bucks"
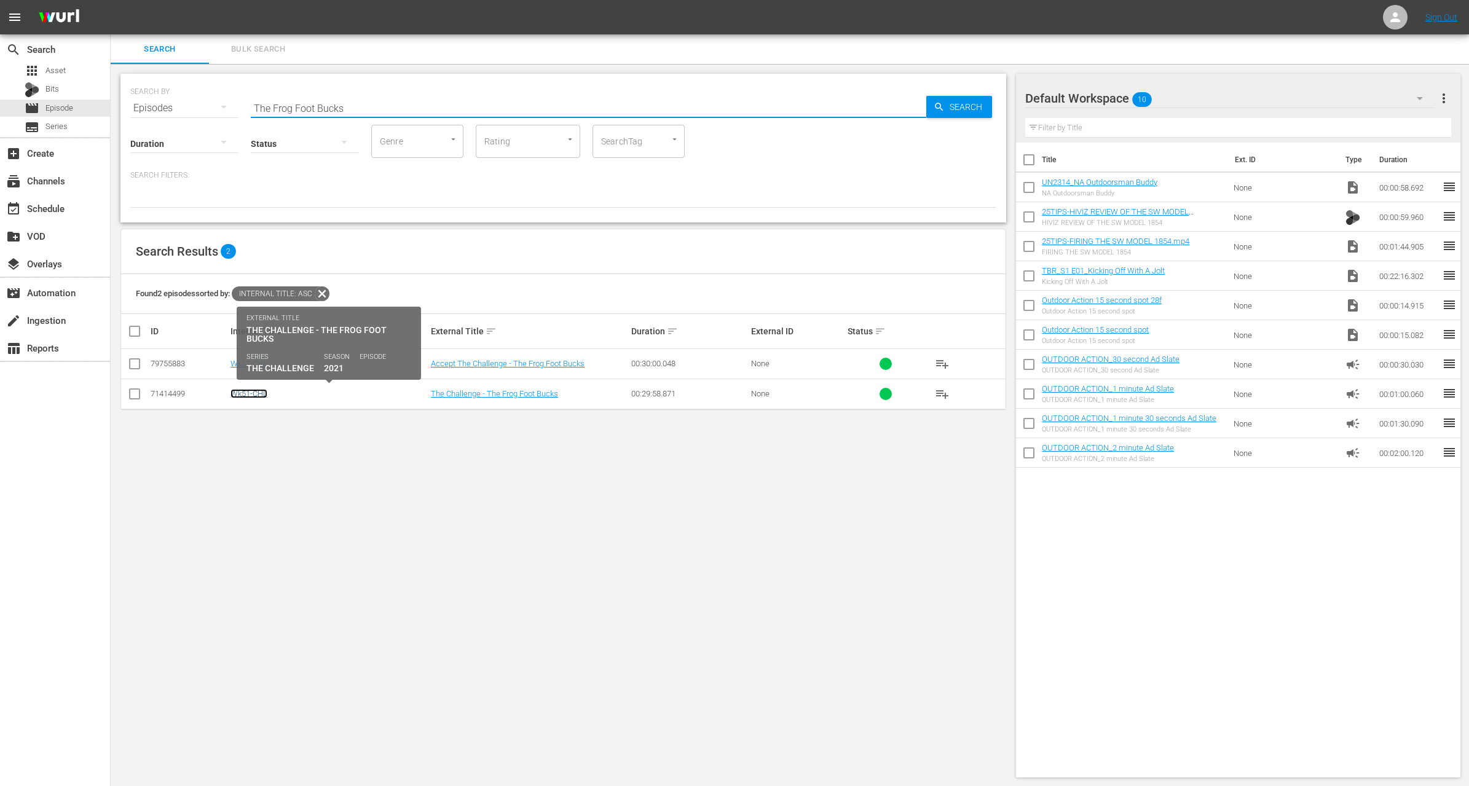
click at [258, 394] on link "Wk51-CHL" at bounding box center [249, 393] width 37 height 9
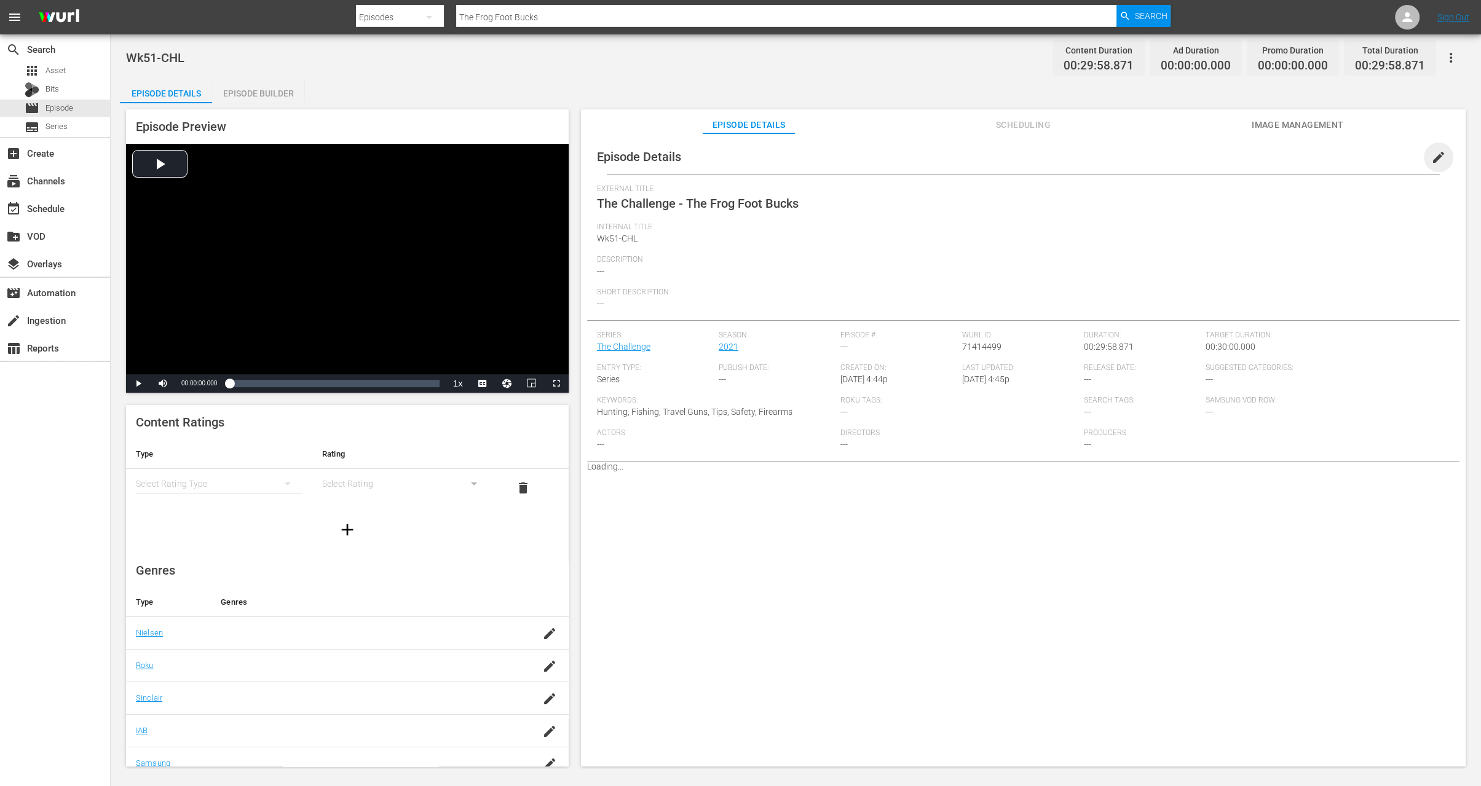
click at [1431, 158] on span "edit" at bounding box center [1438, 157] width 15 height 15
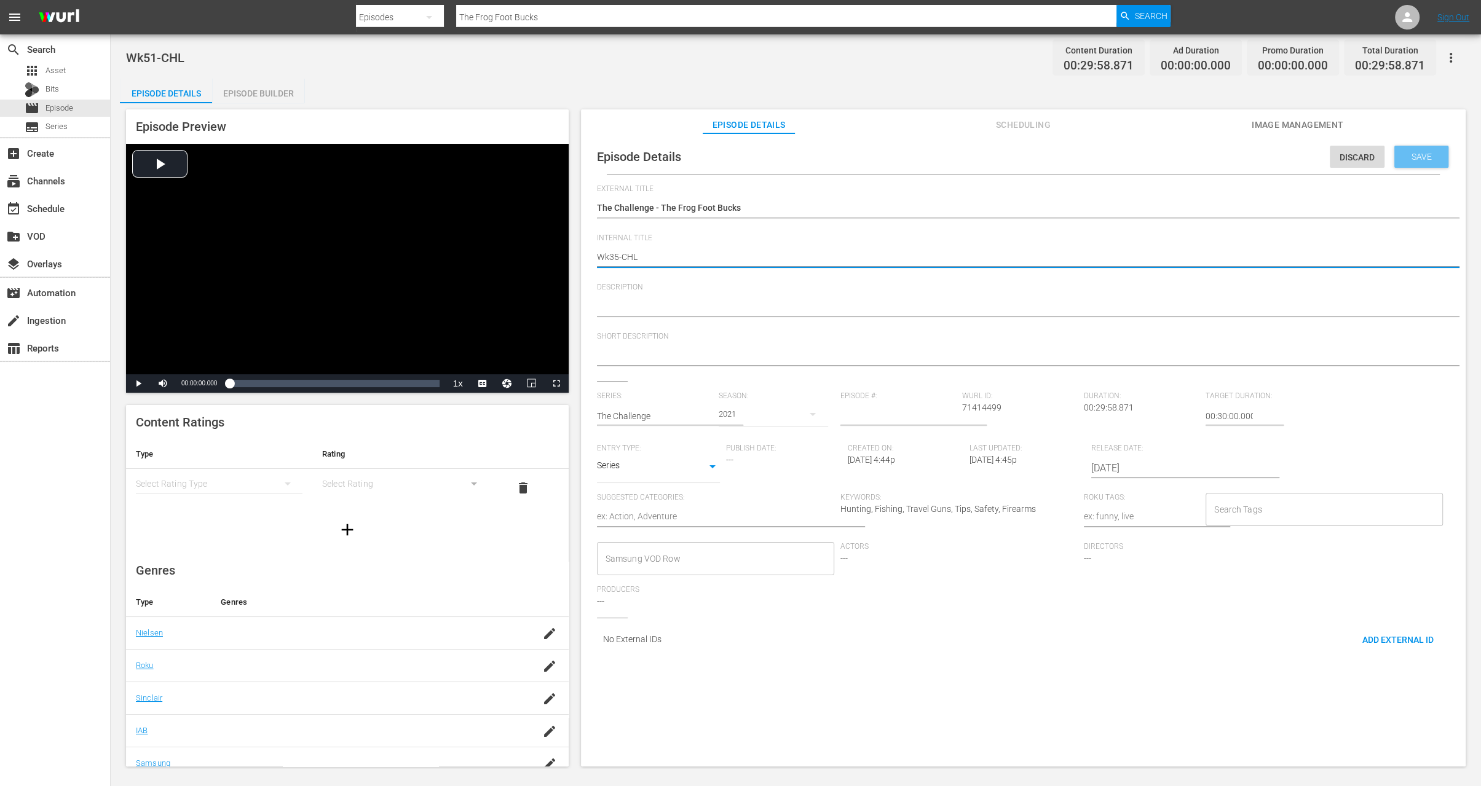
click at [1417, 156] on span "Save" at bounding box center [1422, 157] width 40 height 10
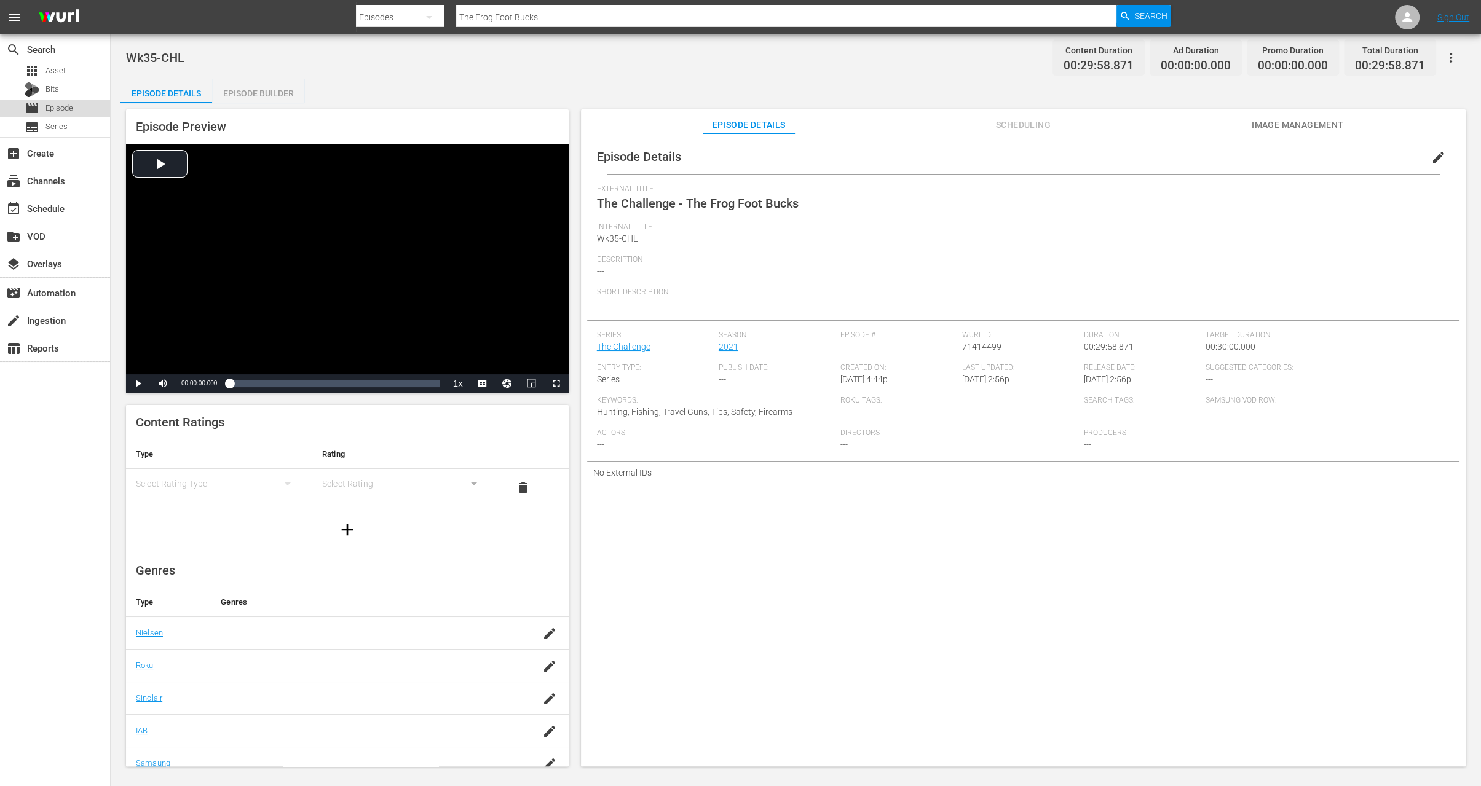
click at [79, 103] on div "movie Episode" at bounding box center [55, 108] width 110 height 17
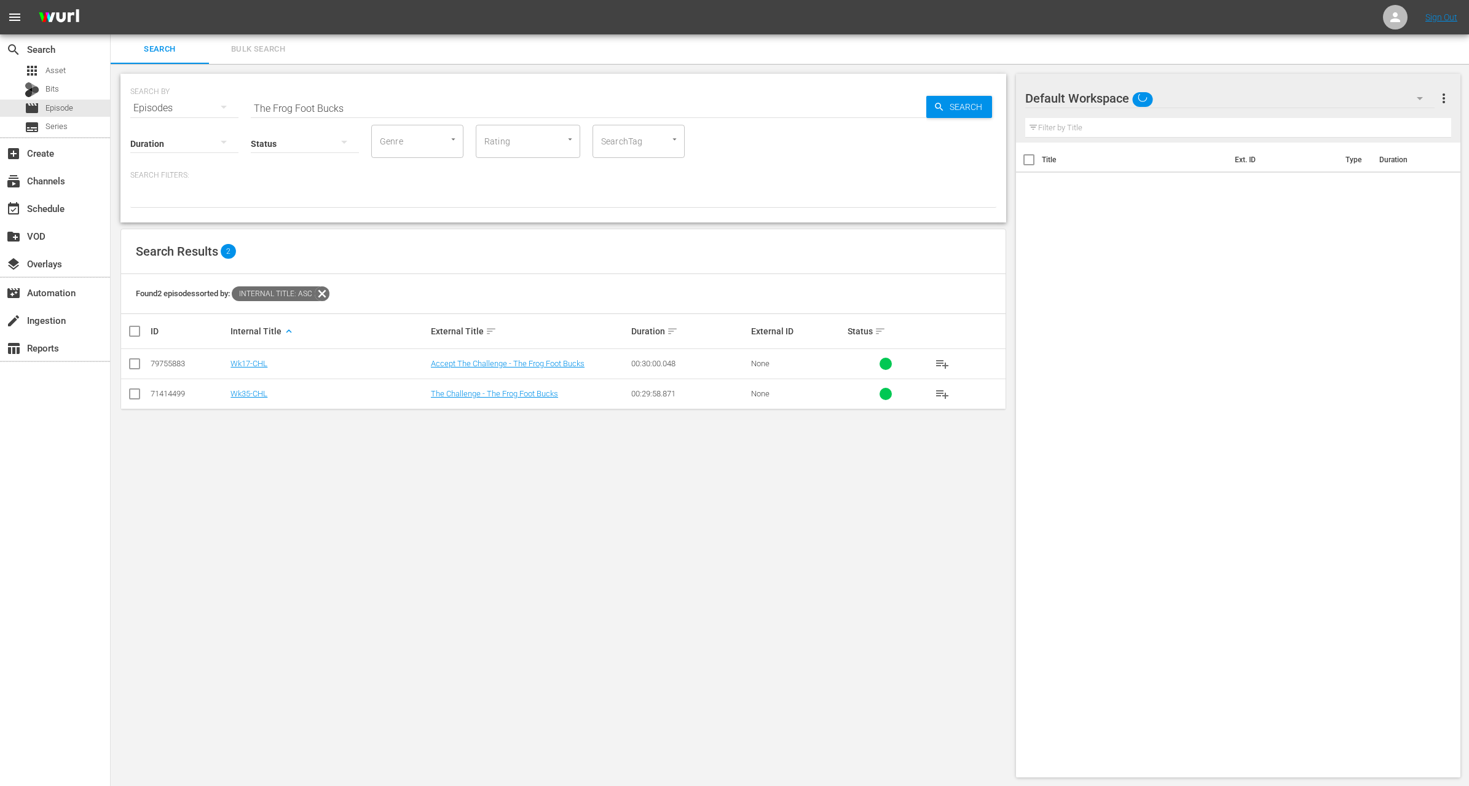
click at [333, 110] on input "The Frog Foot Bucks" at bounding box center [589, 108] width 676 height 30
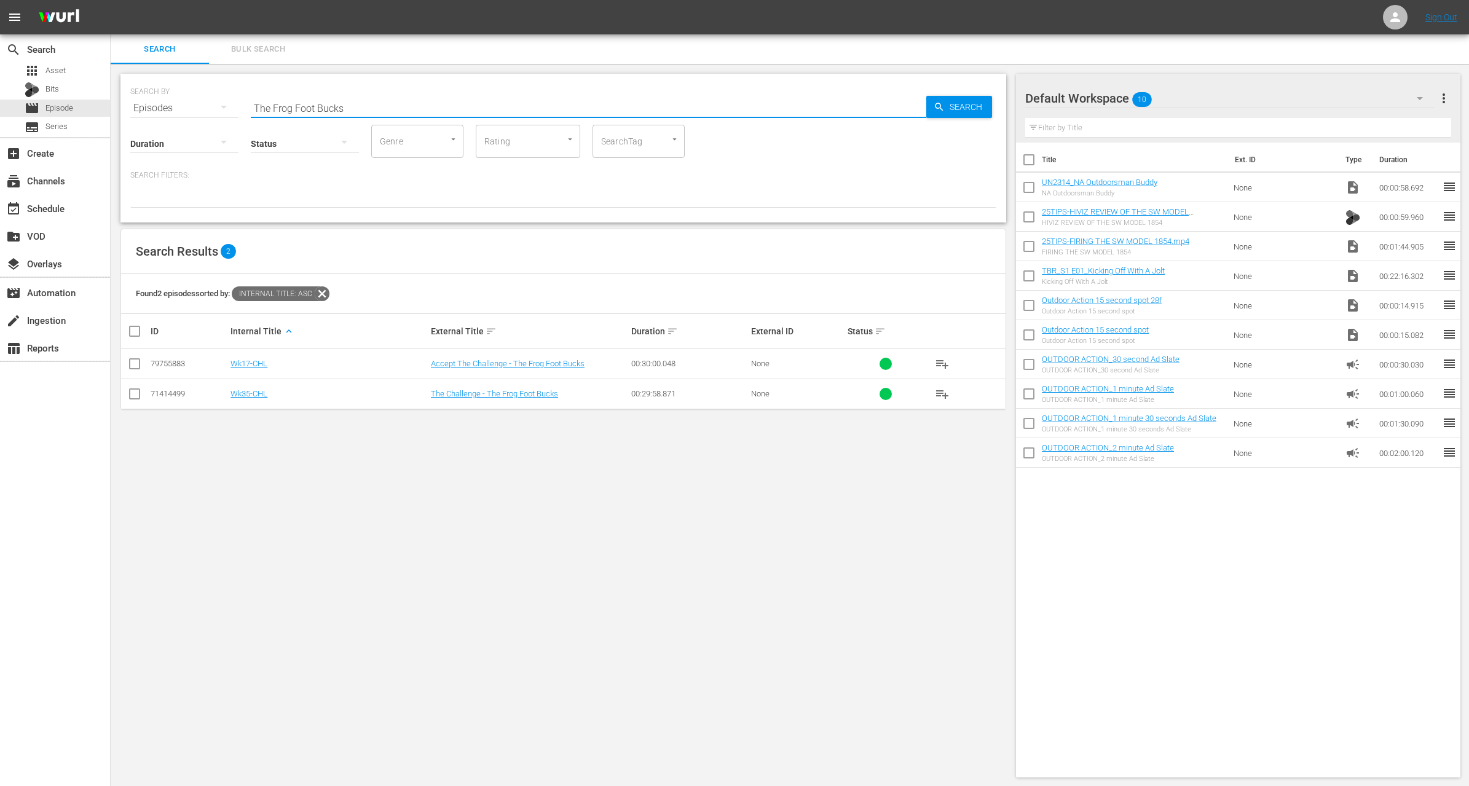
click at [333, 110] on input "The Frog Foot Bucks" at bounding box center [589, 108] width 676 height 30
paste input "Devils Lake Timber: Casting Cranks for Walleye"
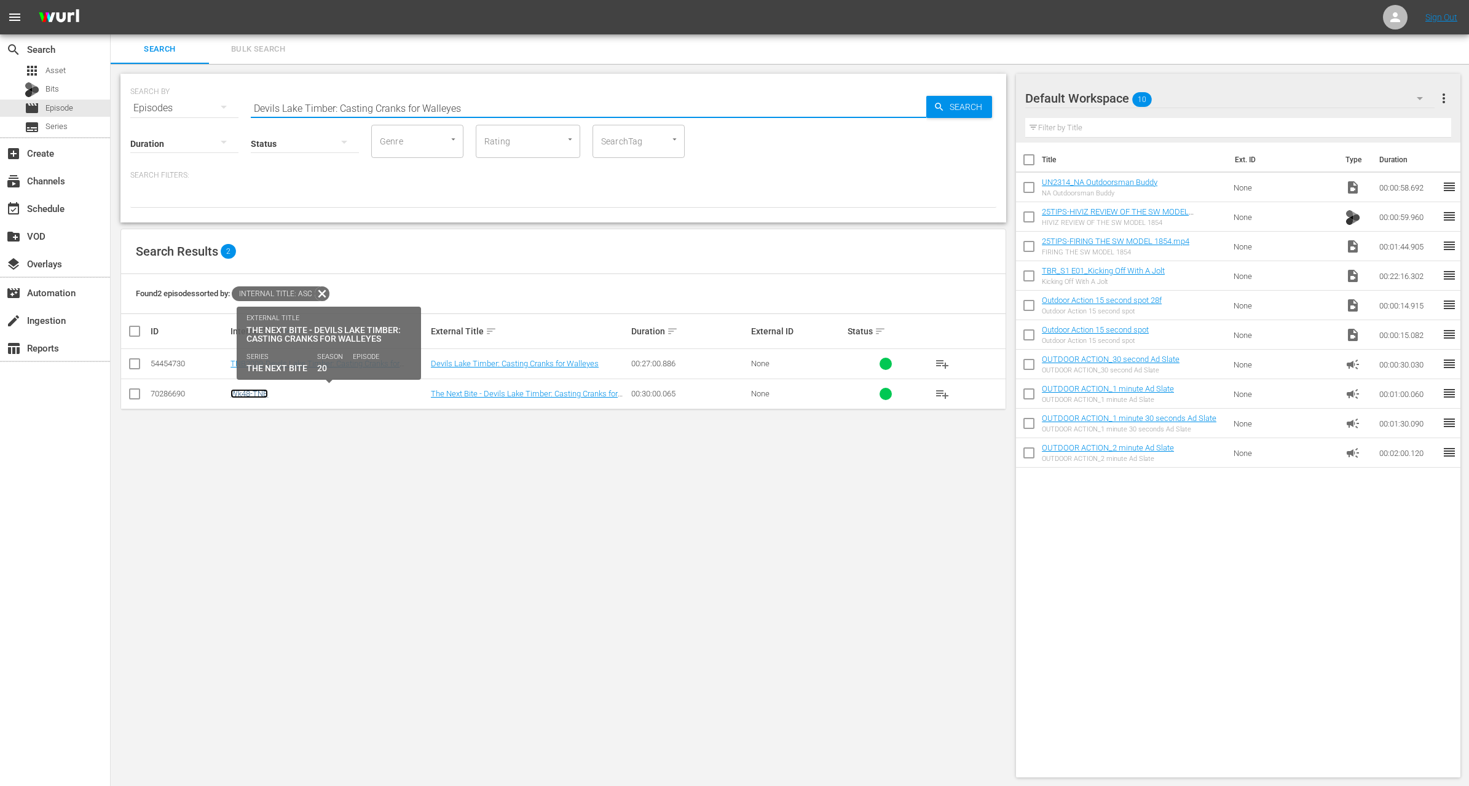
click at [256, 392] on link "Wk48-TNB" at bounding box center [250, 393] width 38 height 9
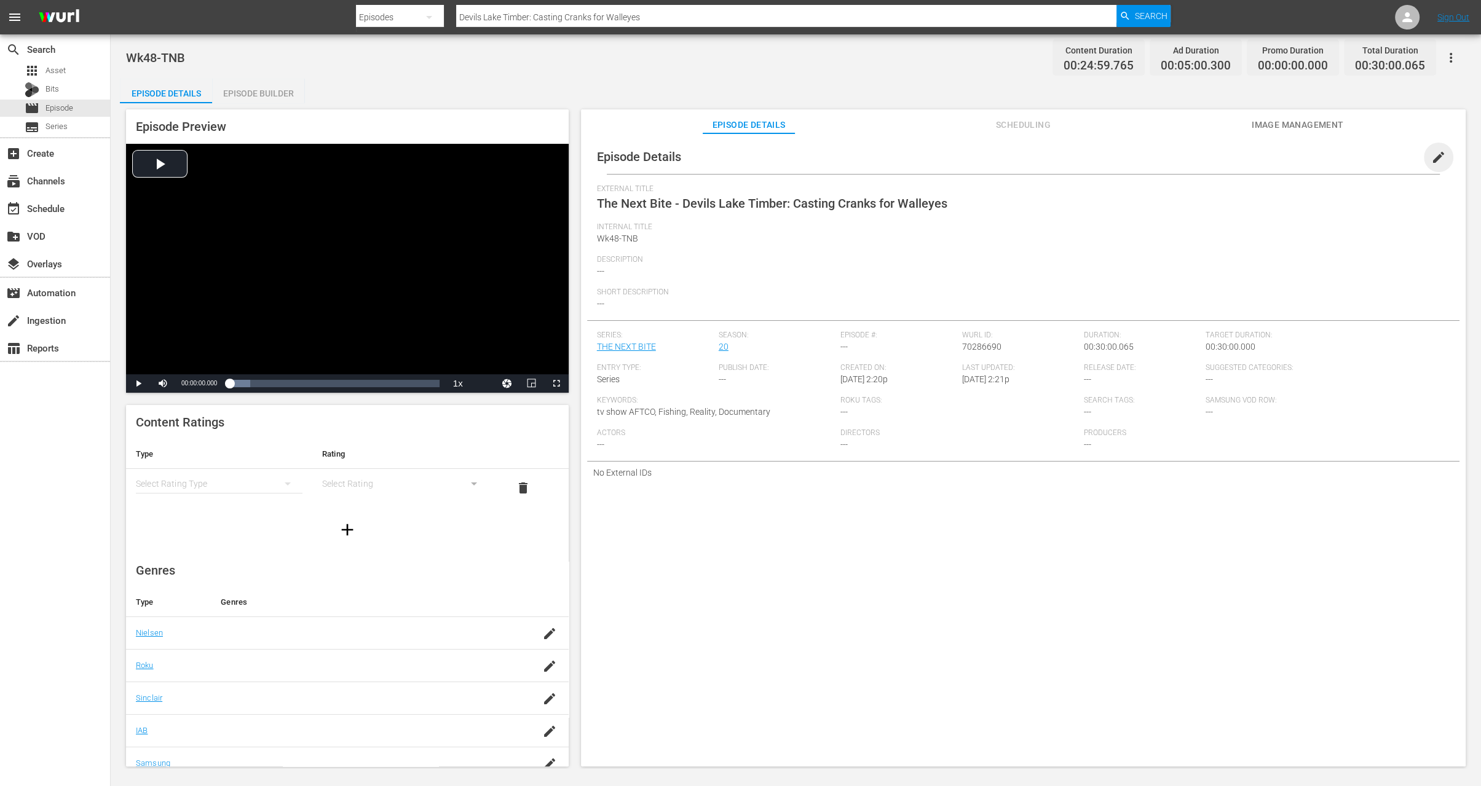
click at [1431, 159] on span "edit" at bounding box center [1438, 157] width 15 height 15
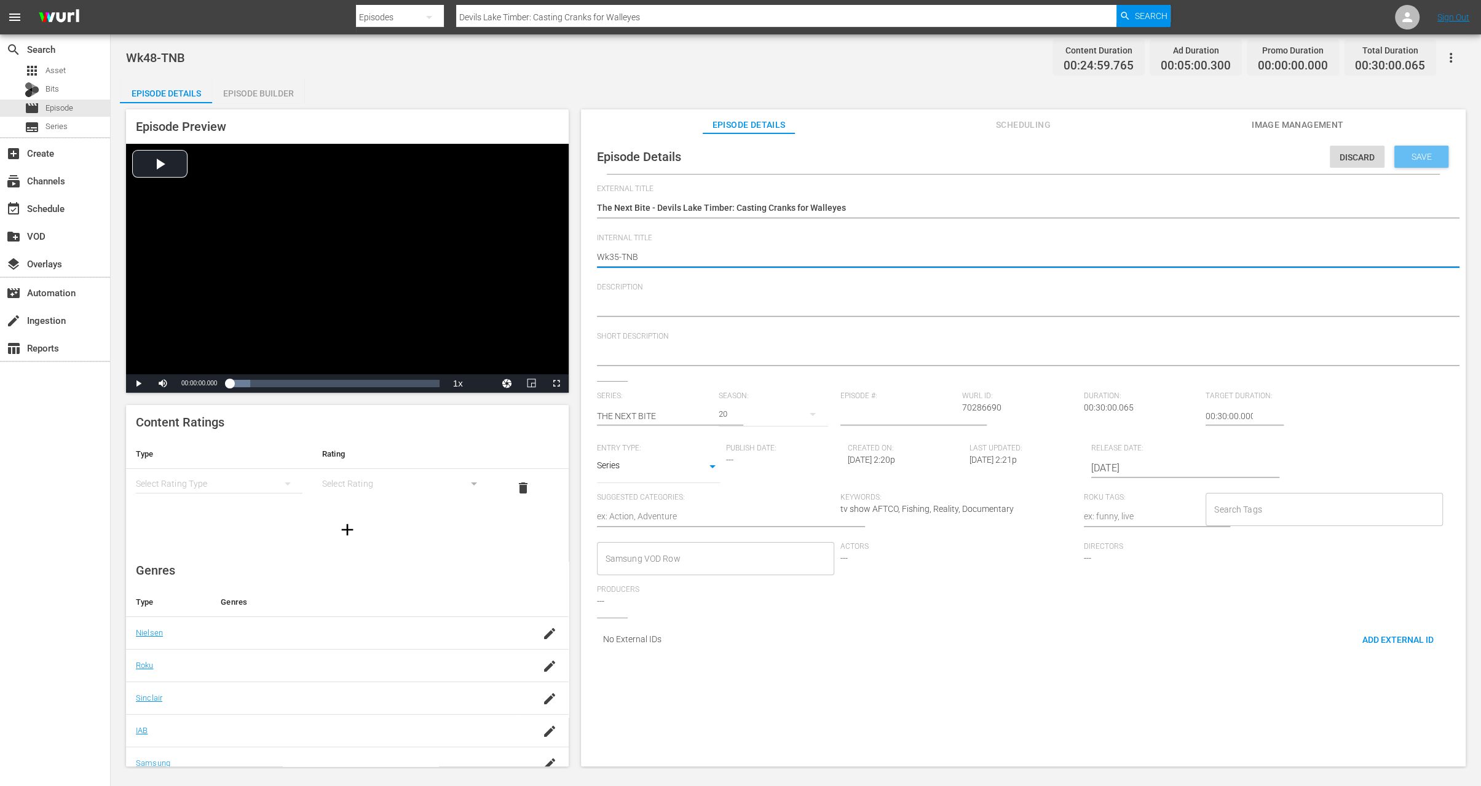
click at [1405, 157] on span "Save" at bounding box center [1422, 157] width 40 height 10
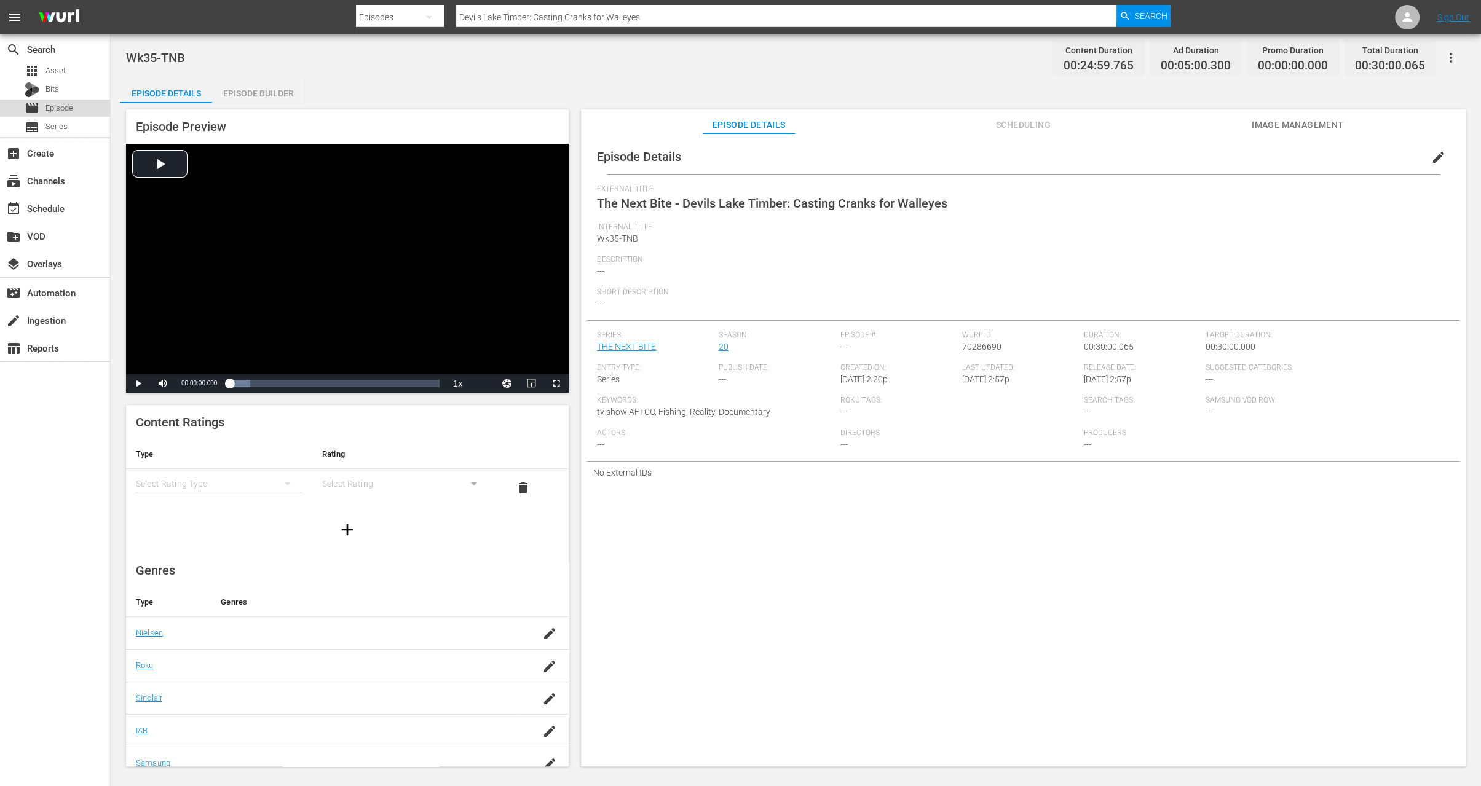
click at [47, 113] on span "Episode" at bounding box center [59, 108] width 28 height 12
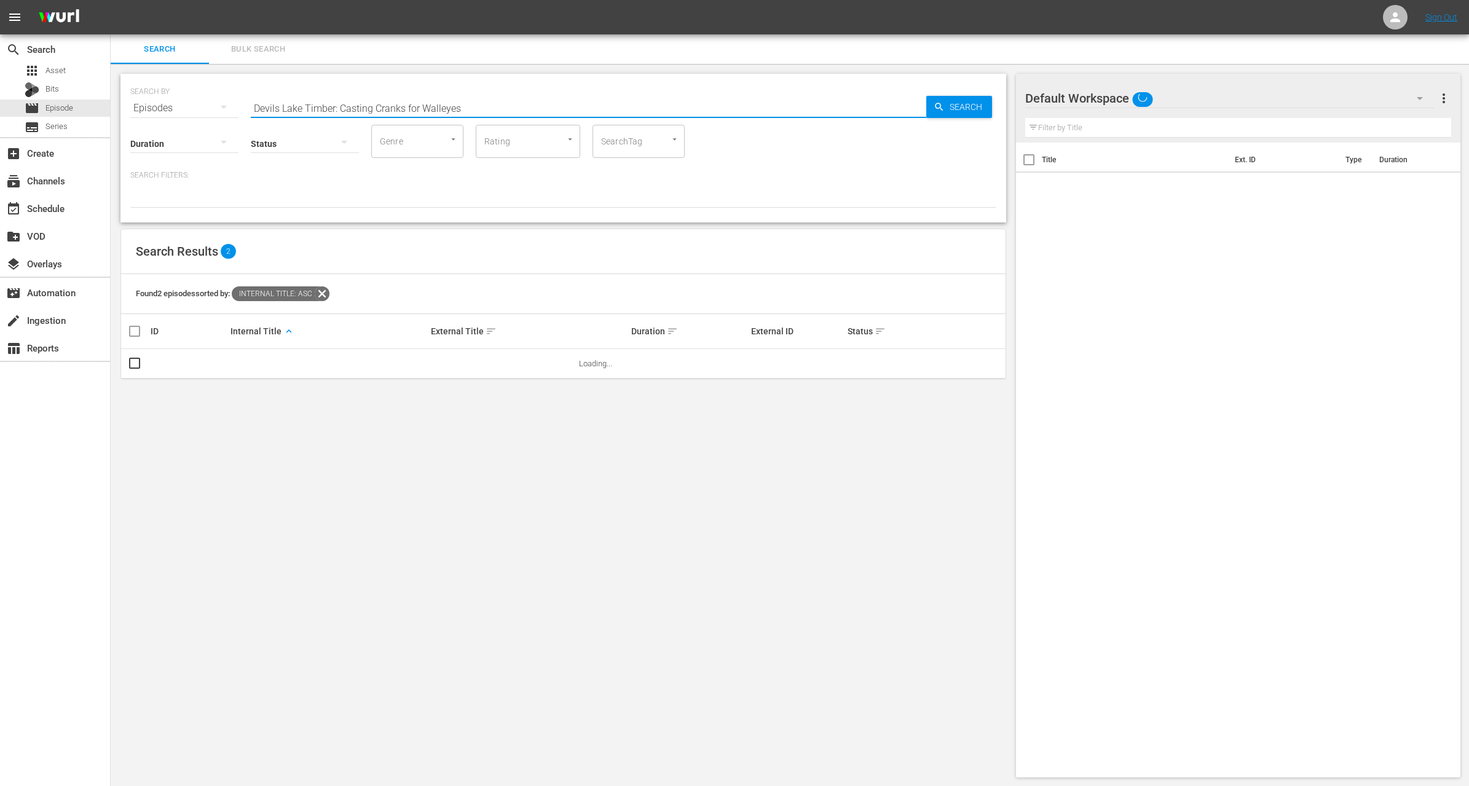
click at [346, 101] on input "Devils Lake Timber: Casting Cranks for Walleyes" at bounding box center [589, 108] width 676 height 30
paste input "Father and Son Same Night Bucks - Michigan Double Header"
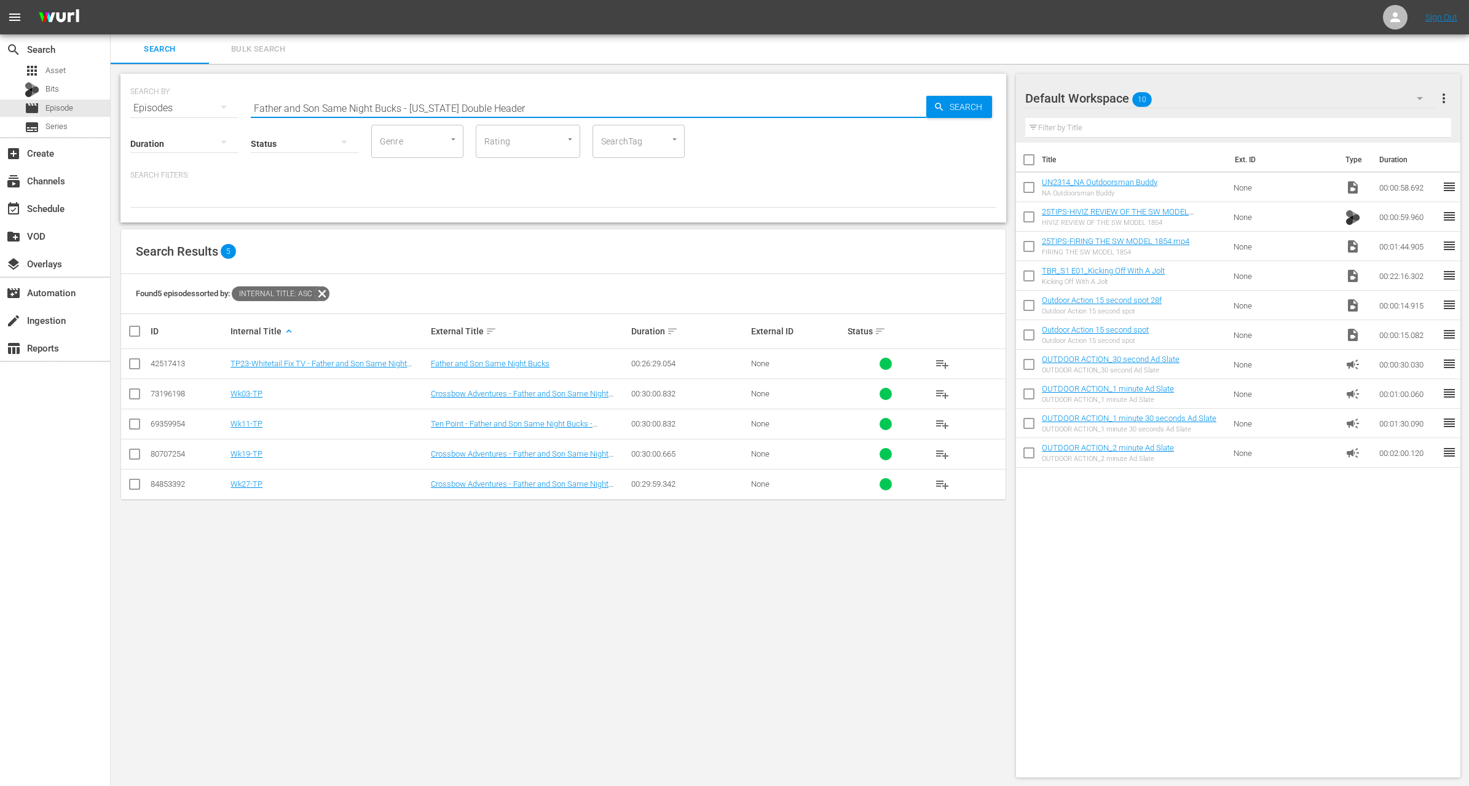
click at [134, 452] on input "checkbox" at bounding box center [134, 456] width 15 height 15
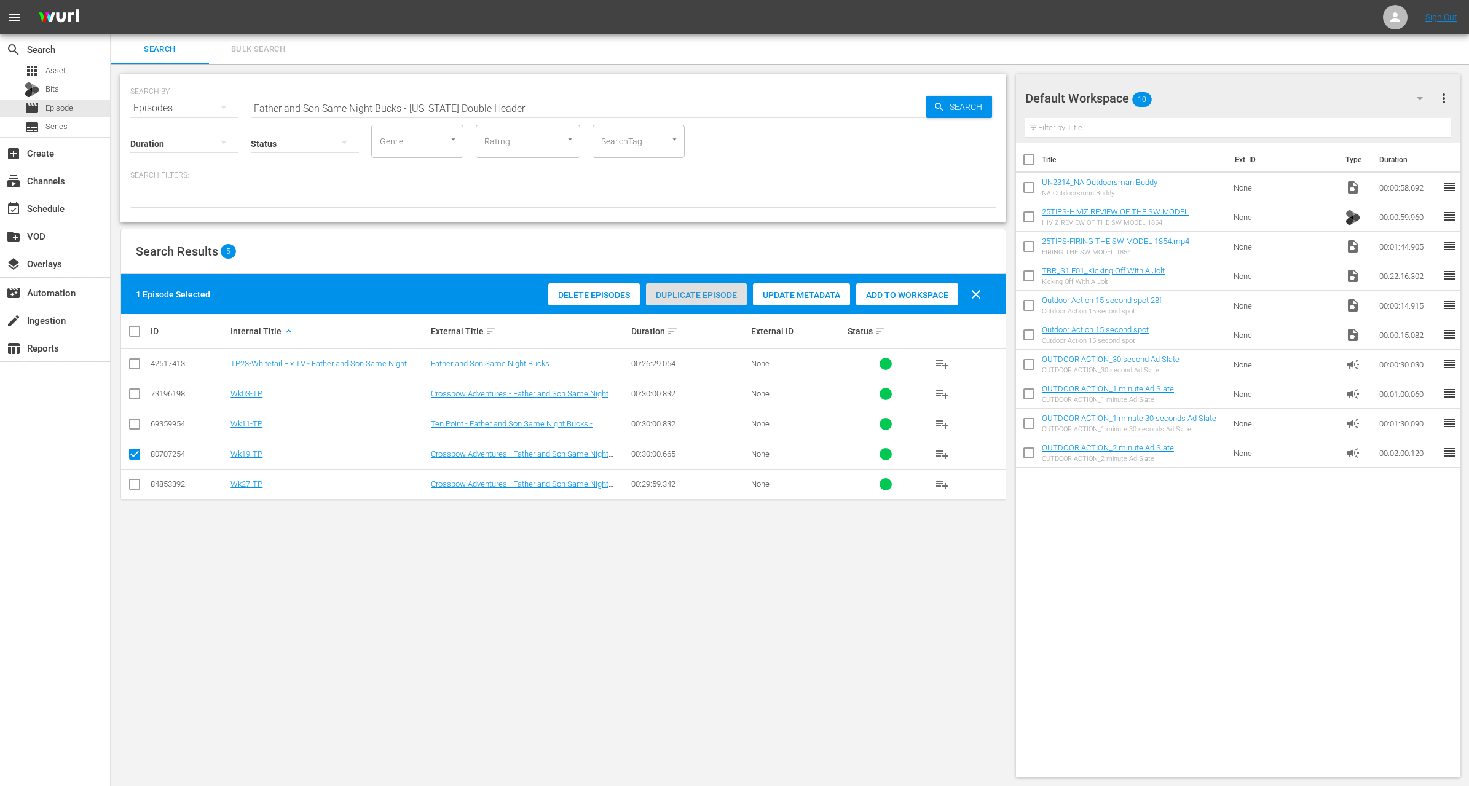
click at [695, 297] on span "Duplicate Episode" at bounding box center [696, 295] width 101 height 10
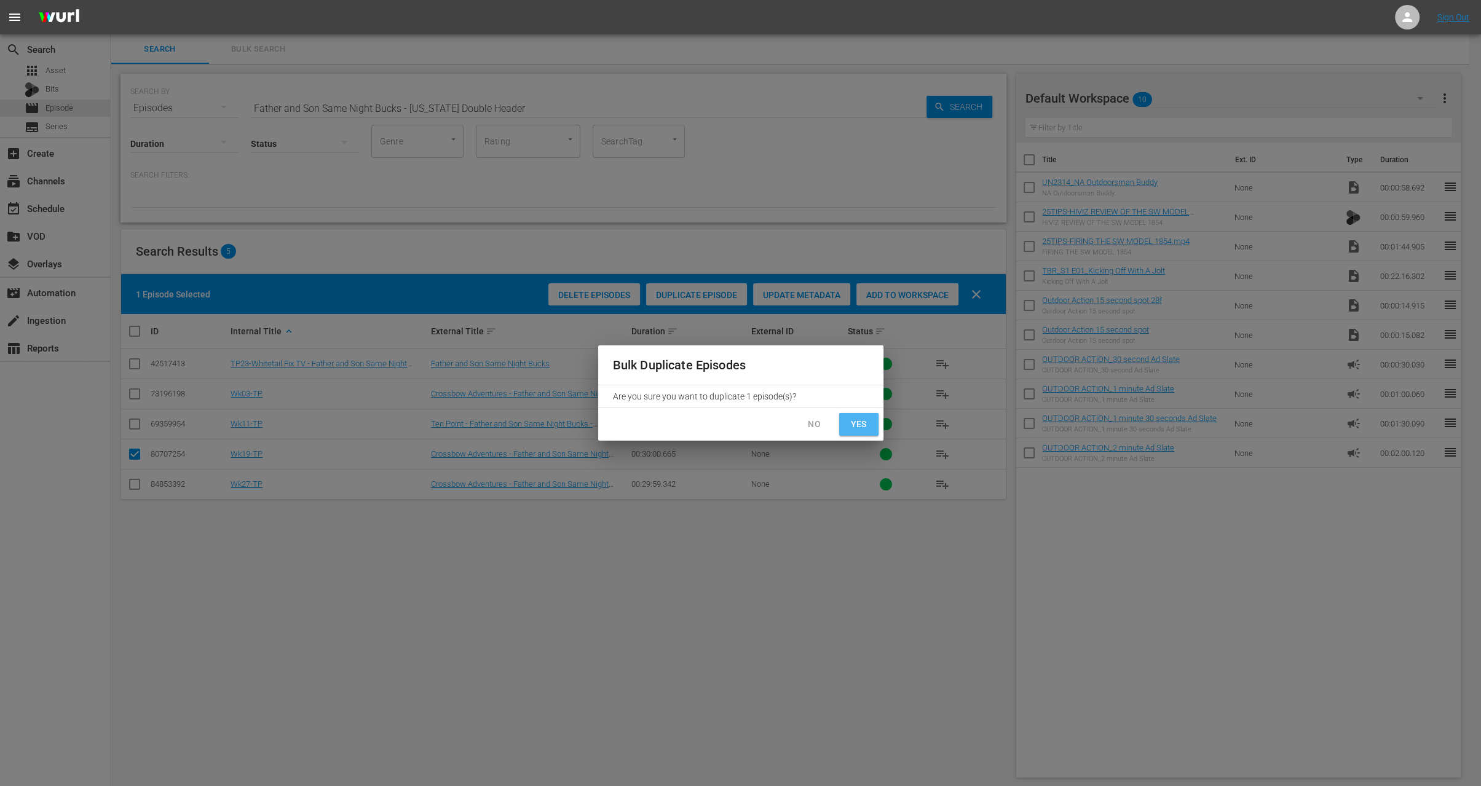
click at [863, 430] on span "Yes" at bounding box center [859, 424] width 20 height 15
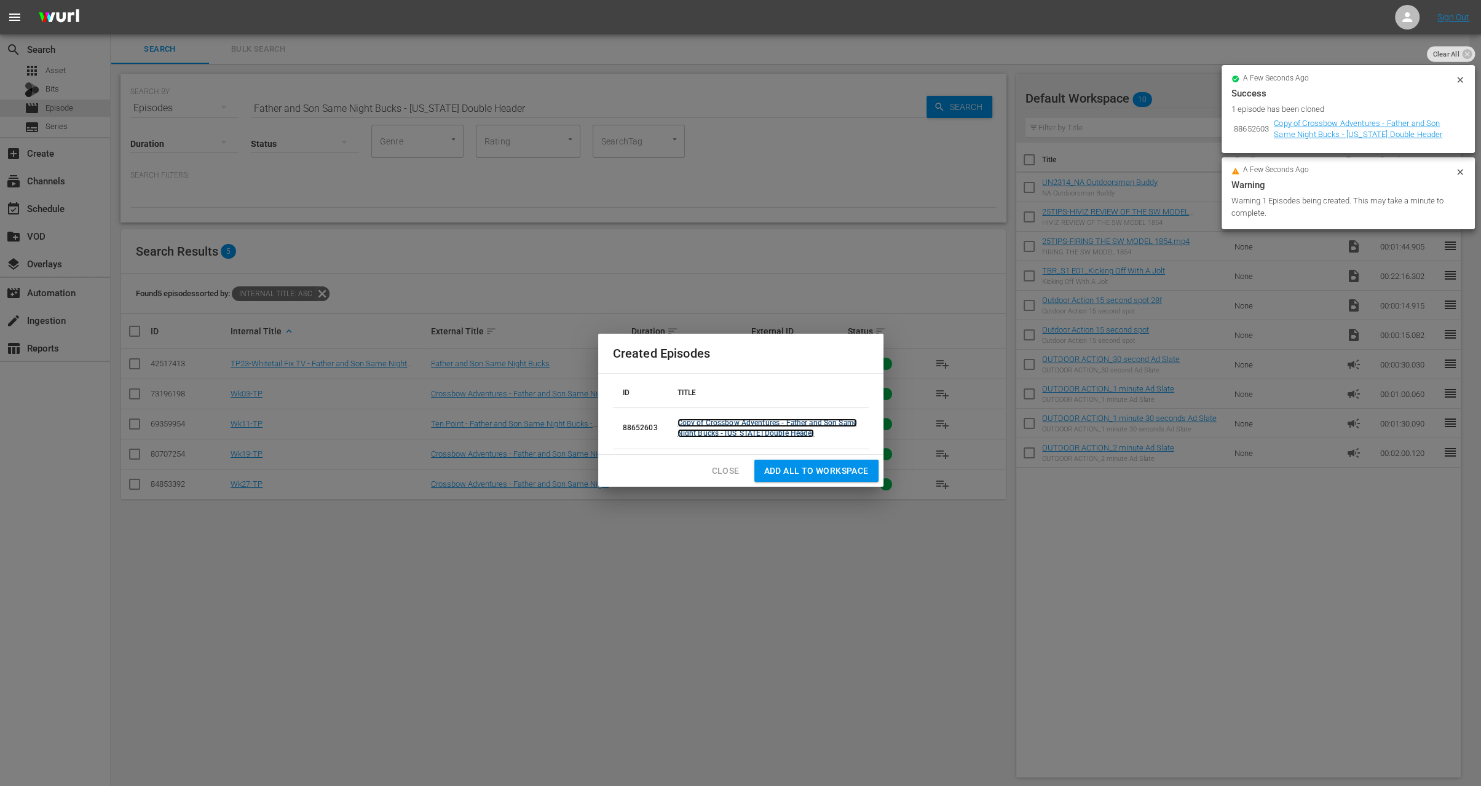
click at [715, 424] on link "Copy of Crossbow Adventures - Father and Son Same Night Bucks - Michigan Double…" at bounding box center [768, 428] width 180 height 19
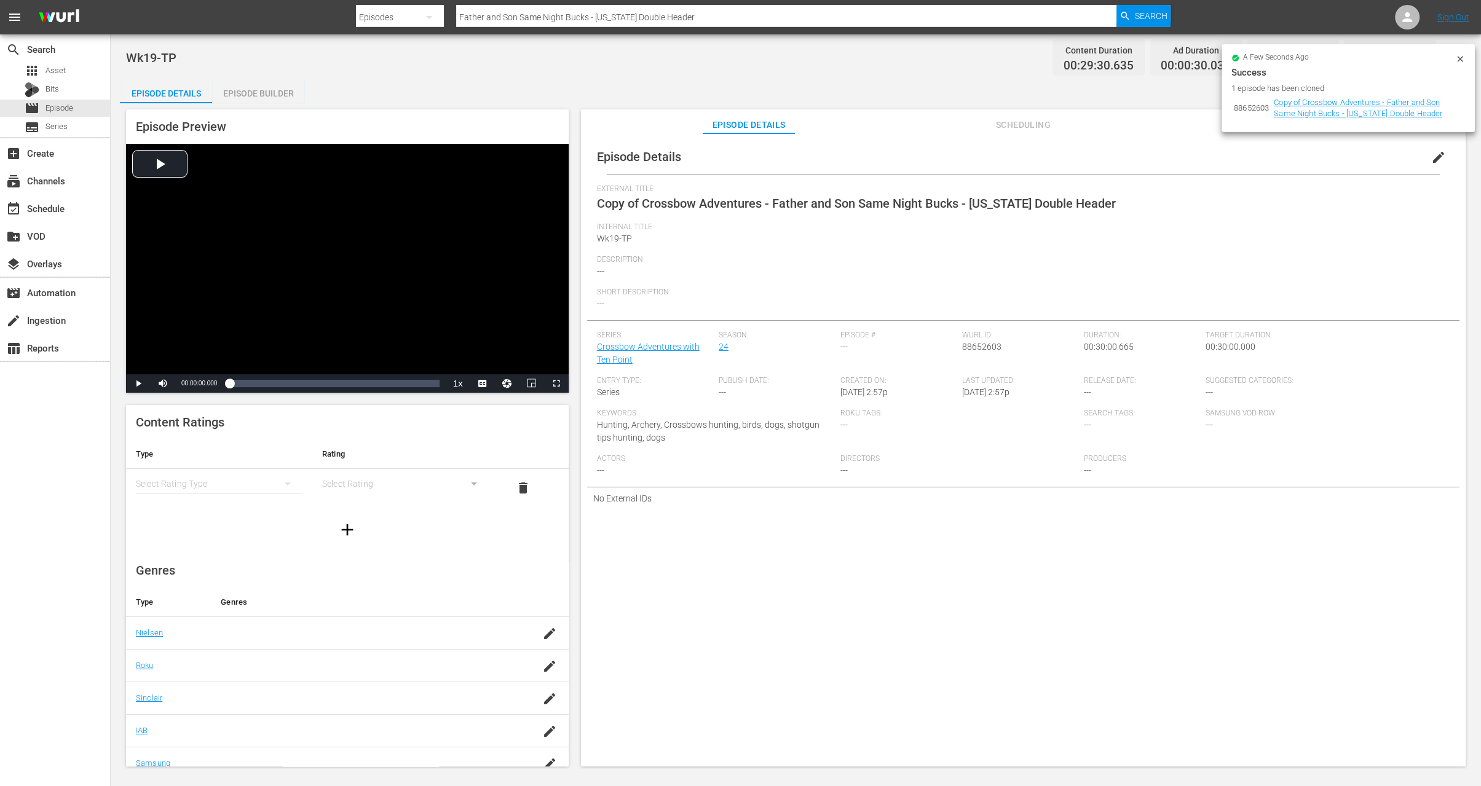
click at [1463, 53] on div "a few seconds ago Success 1 episode has been cloned 88652603 Copy of Crossbow A…" at bounding box center [1348, 88] width 253 height 88
click at [1458, 57] on icon at bounding box center [1460, 59] width 10 height 10
click at [1436, 154] on span "edit" at bounding box center [1438, 157] width 15 height 15
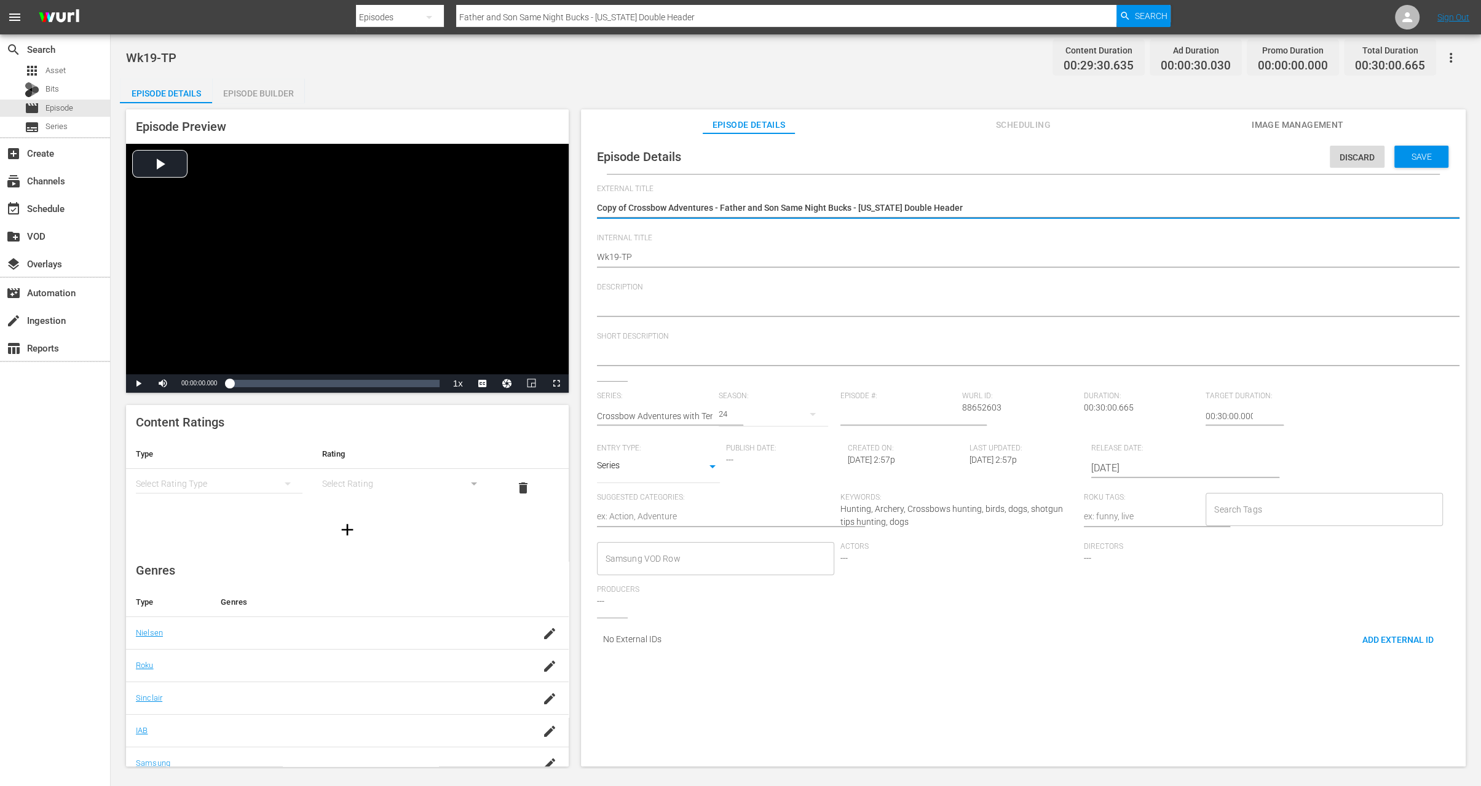
click at [630, 203] on textarea "Copy of Crossbow Adventures - Father and Son Same Night Bucks - Michigan Double…" at bounding box center [1020, 209] width 847 height 15
click at [1410, 159] on span "Save" at bounding box center [1422, 157] width 40 height 10
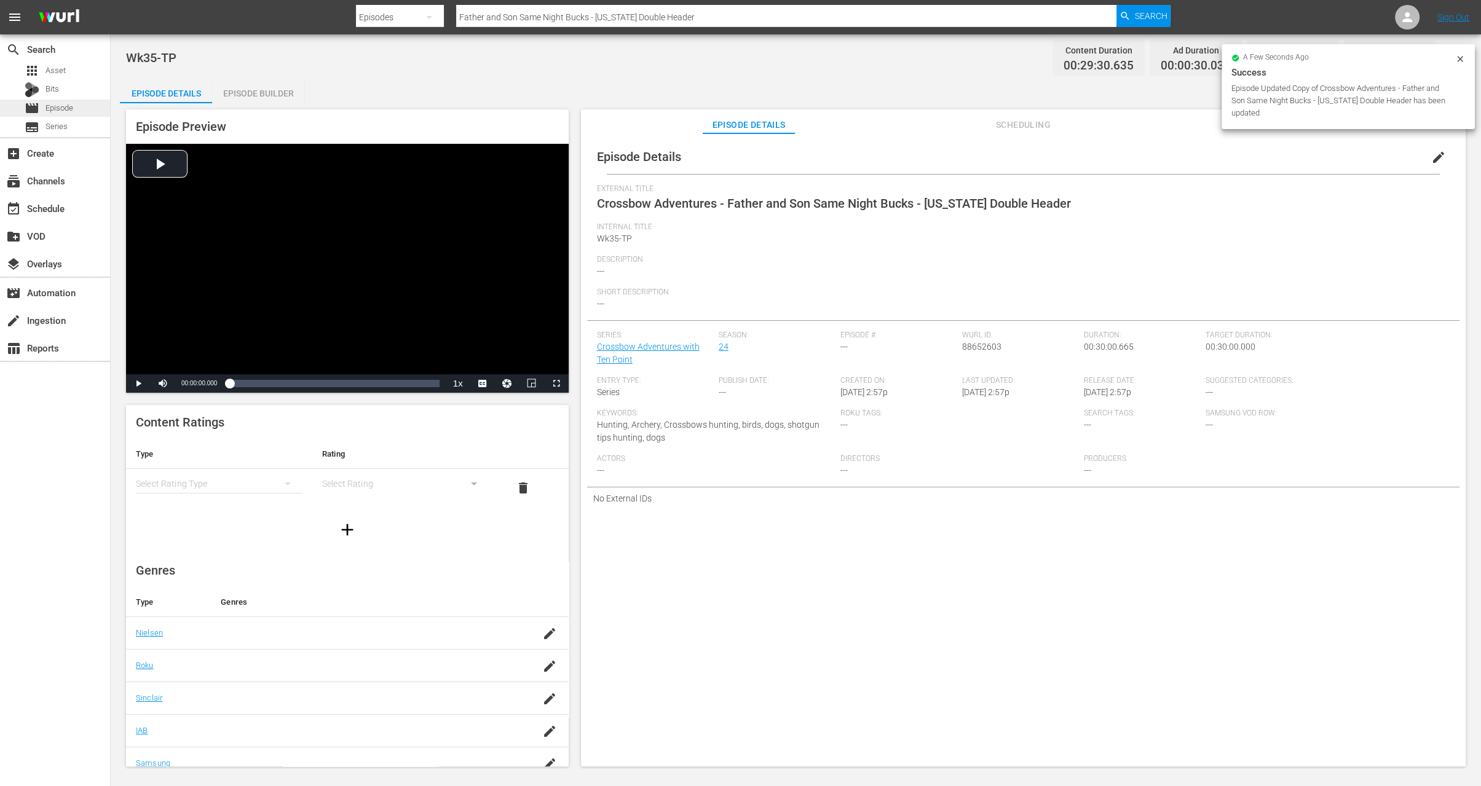
click at [72, 108] on span "Episode" at bounding box center [59, 108] width 28 height 12
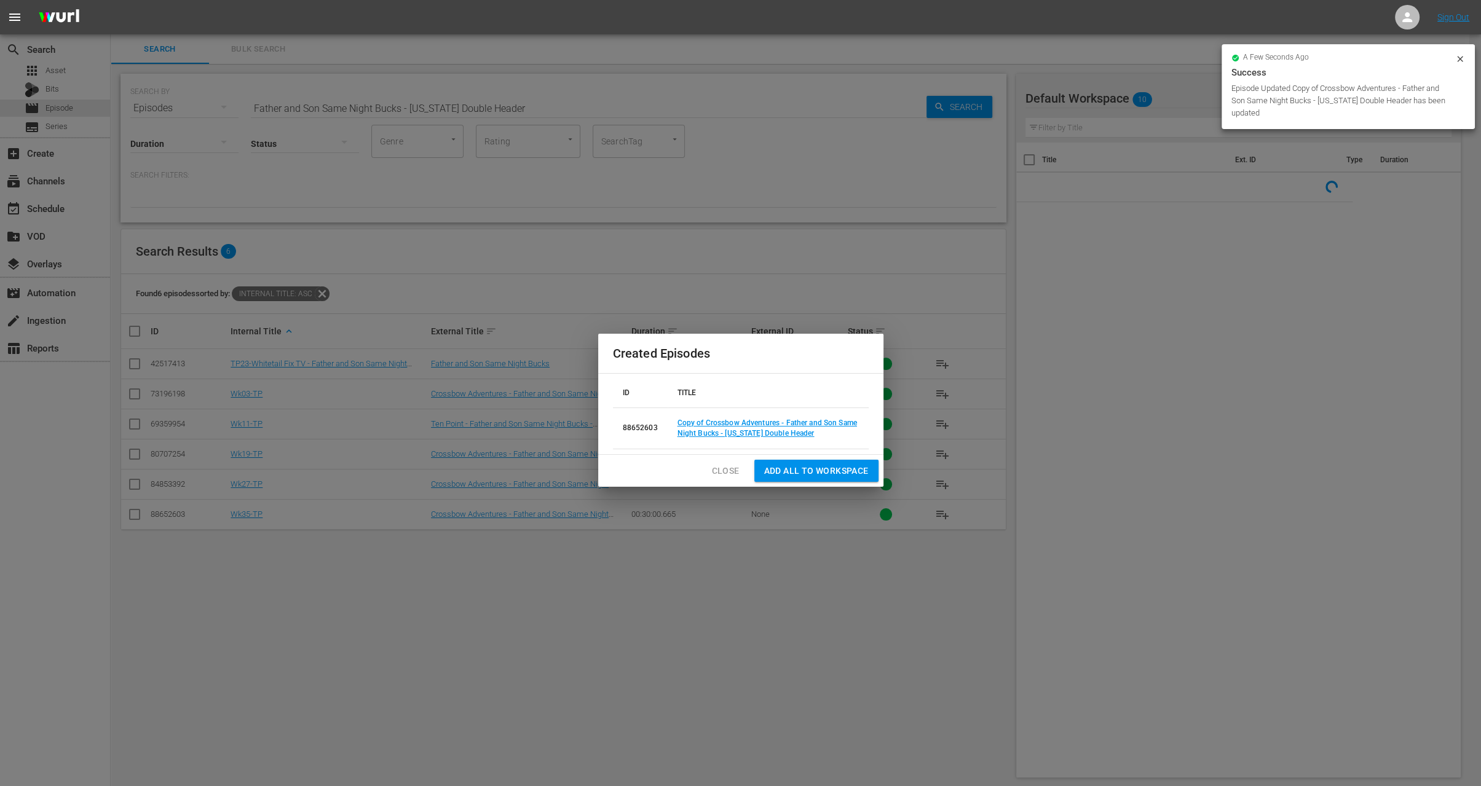
click at [721, 467] on span "Close" at bounding box center [726, 471] width 28 height 15
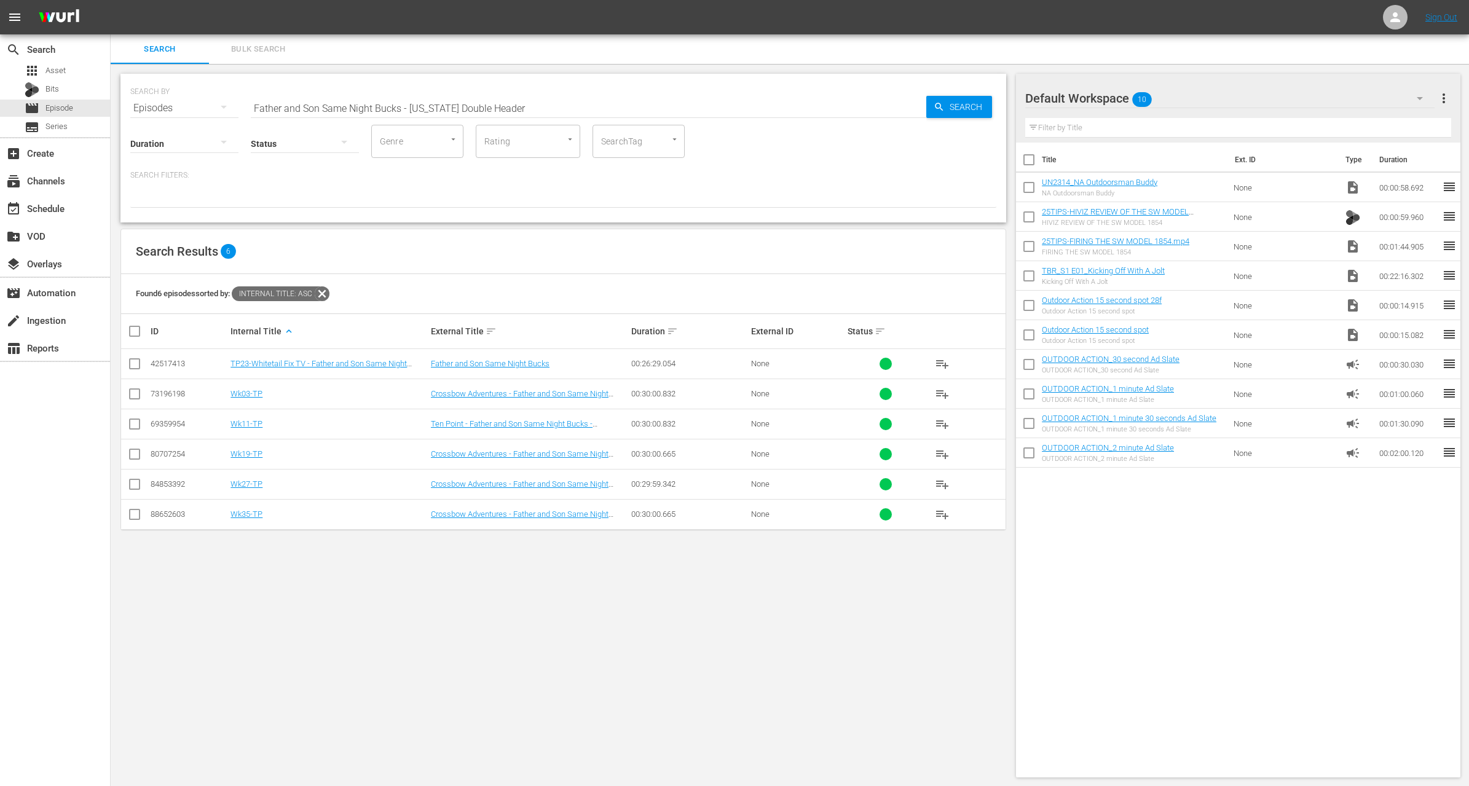
click at [386, 106] on input "Father and Son Same Night Bucks - Michigan Double Header" at bounding box center [589, 108] width 676 height 30
paste input "Texas Team Trail Championship at Toledo Bend - Part 1"
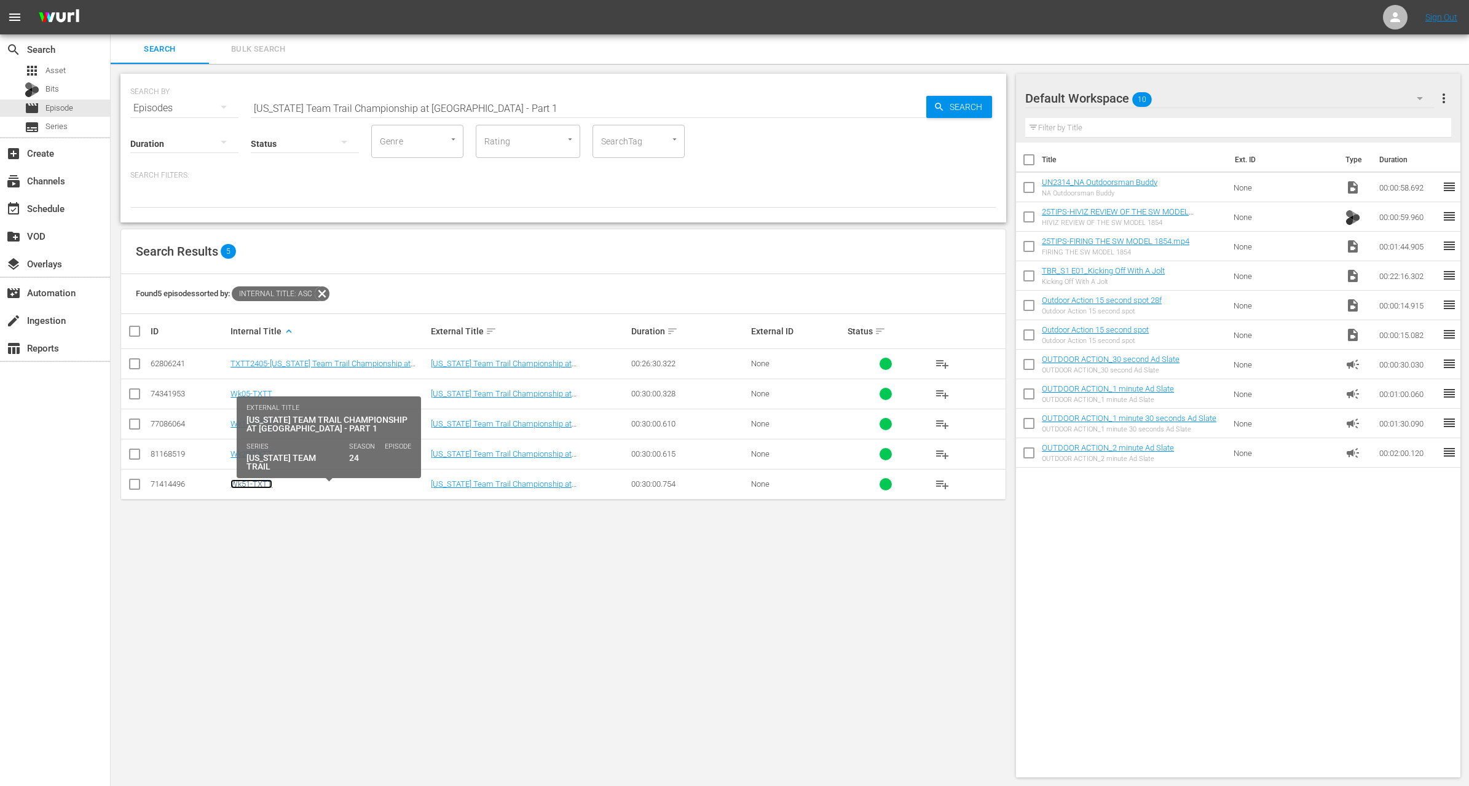
click at [253, 483] on link "Wk51-TXTT" at bounding box center [252, 484] width 42 height 9
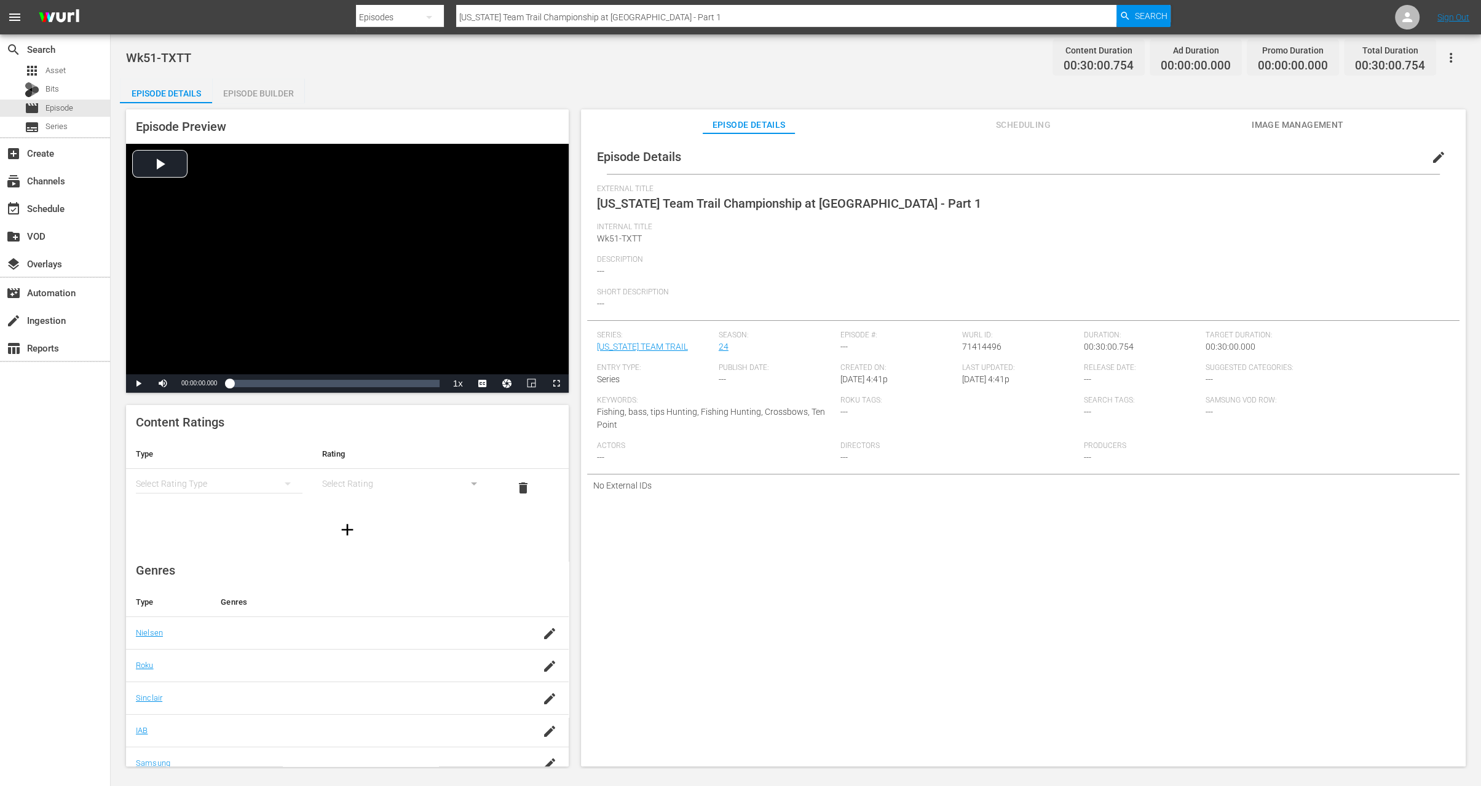
click at [1433, 160] on span "edit" at bounding box center [1438, 157] width 15 height 15
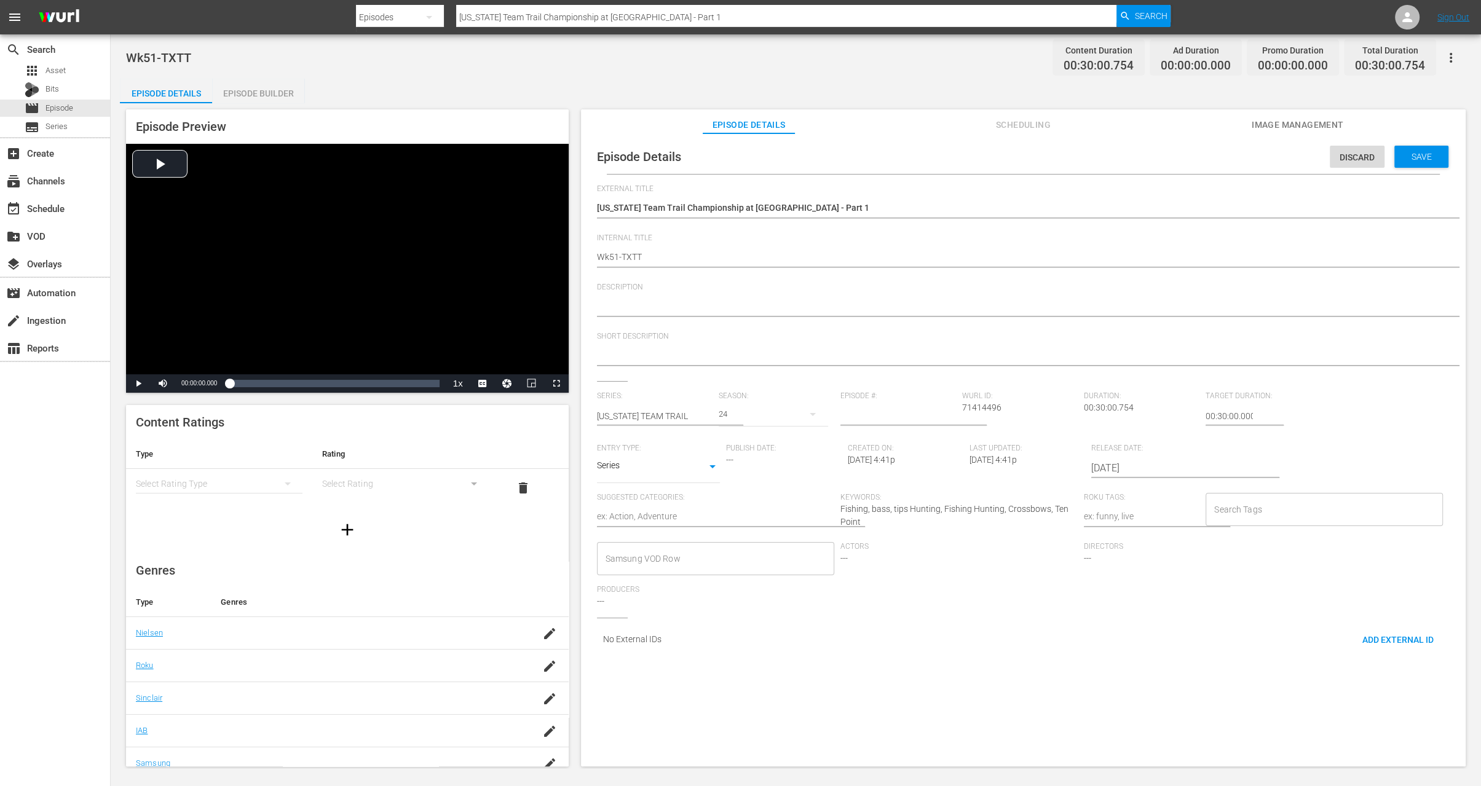
click at [619, 250] on div "Wk51-TXTT Wk51-TXTT" at bounding box center [1020, 258] width 847 height 30
type textarea "Wk35-TXTT"
click at [1415, 144] on div "Discard Save" at bounding box center [1392, 154] width 124 height 28
click at [1409, 157] on span "Save" at bounding box center [1422, 157] width 40 height 10
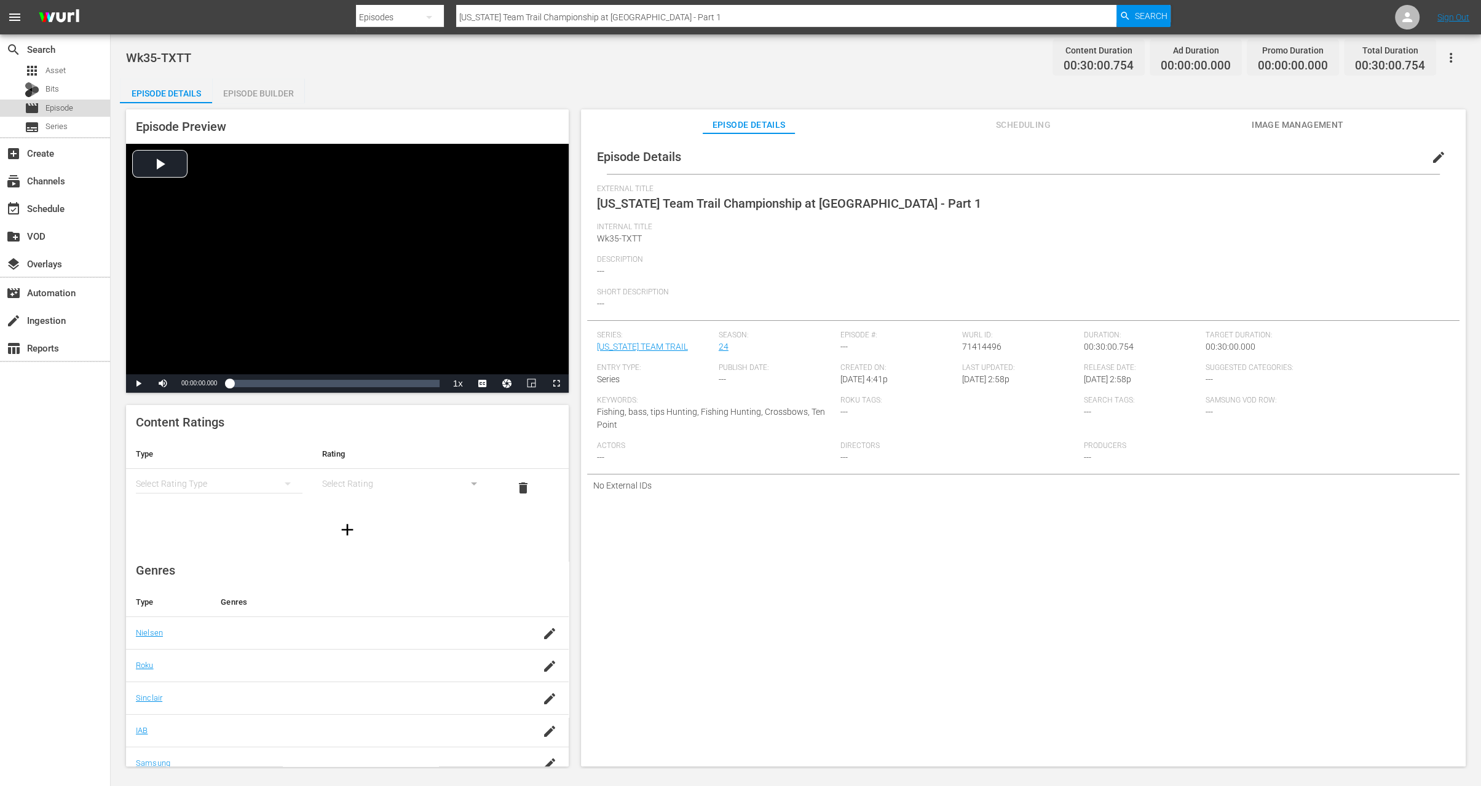
click at [74, 108] on div "movie Episode" at bounding box center [55, 108] width 110 height 17
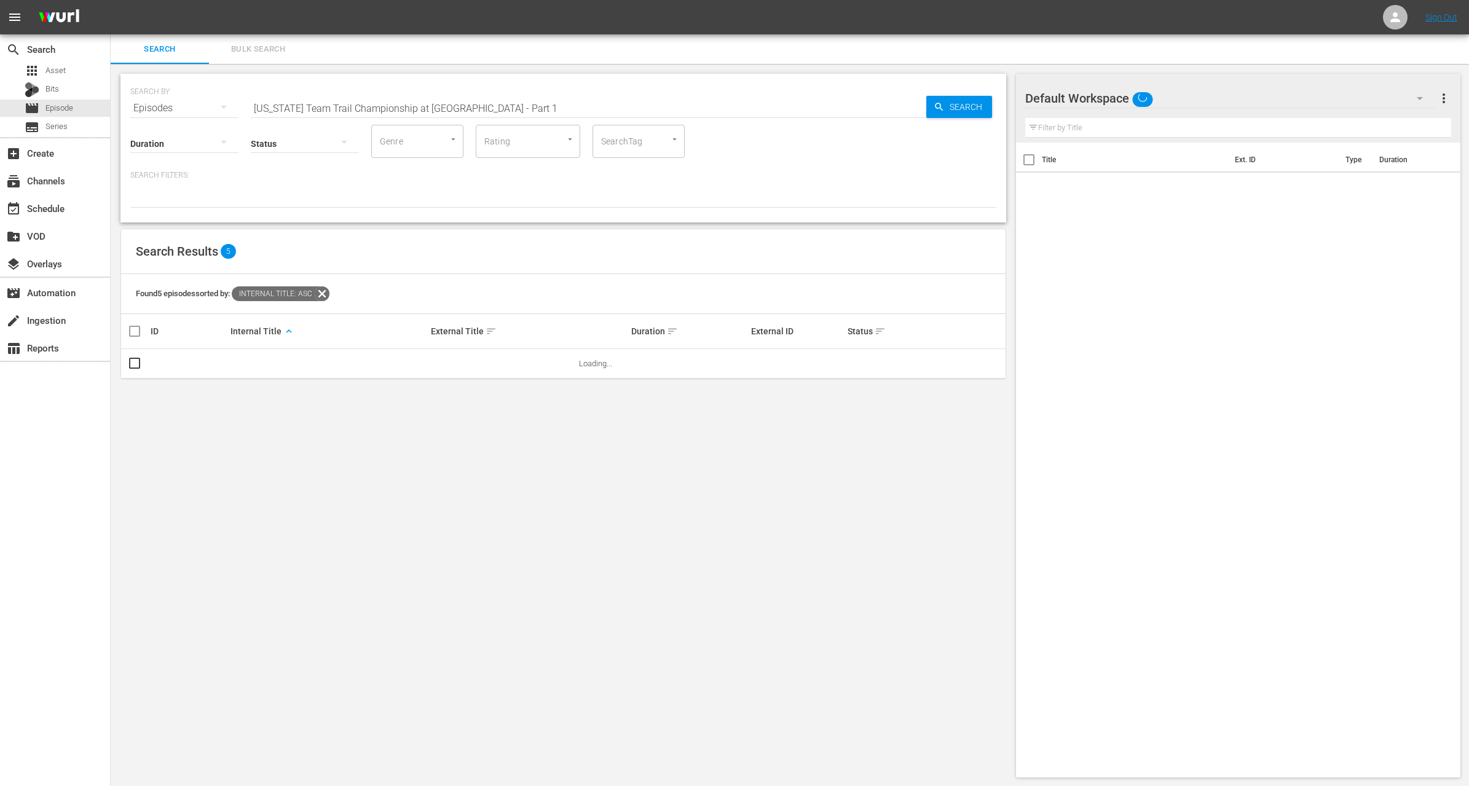
click at [314, 105] on input "[US_STATE] Team Trail Championship at [GEOGRAPHIC_DATA] - Part 1" at bounding box center [589, 108] width 676 height 30
paste input "Walleye and Kokanee Firsts"
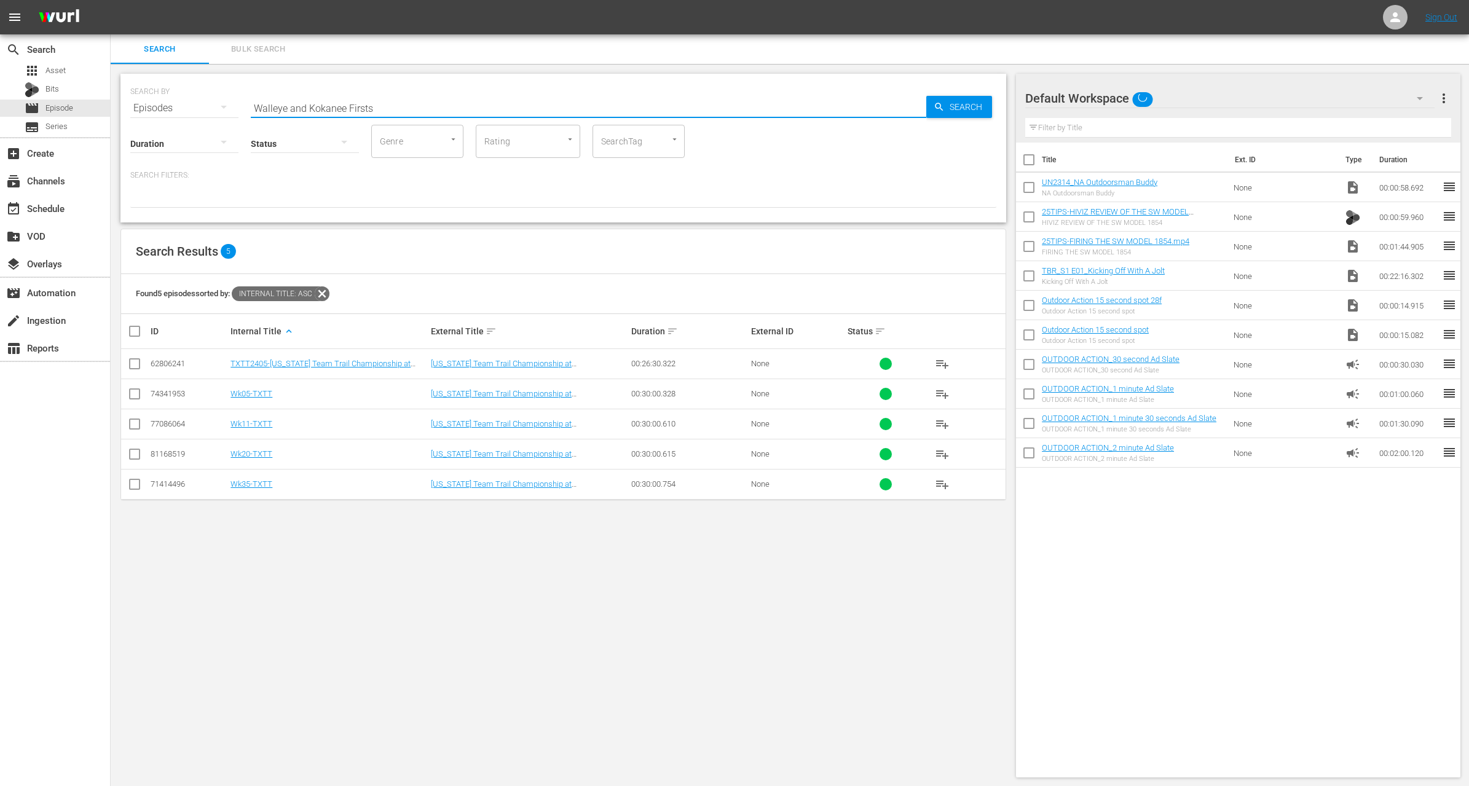
type input "Walleye and Kokanee Firsts"
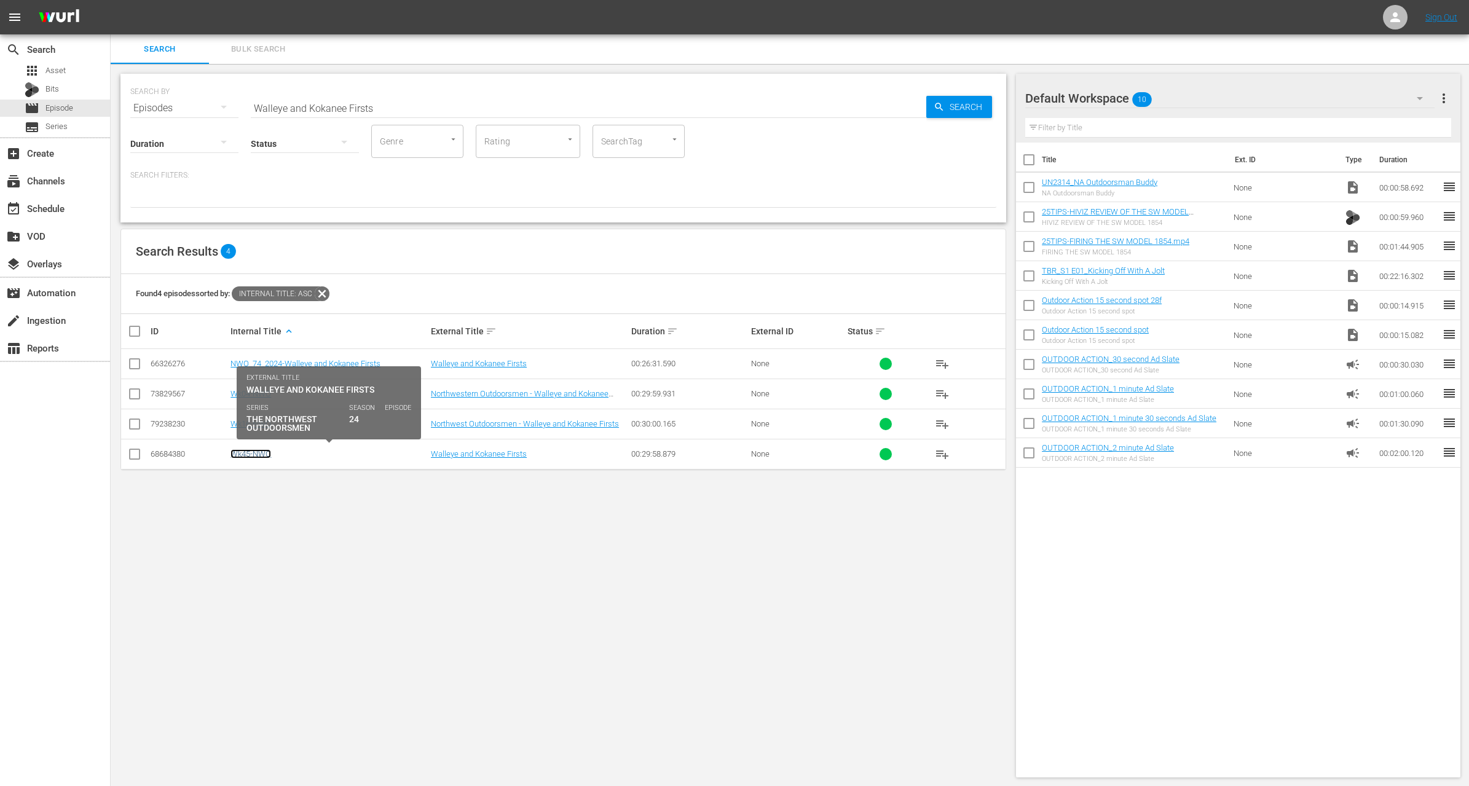
click at [252, 450] on link "Wk45-NWO" at bounding box center [251, 453] width 41 height 9
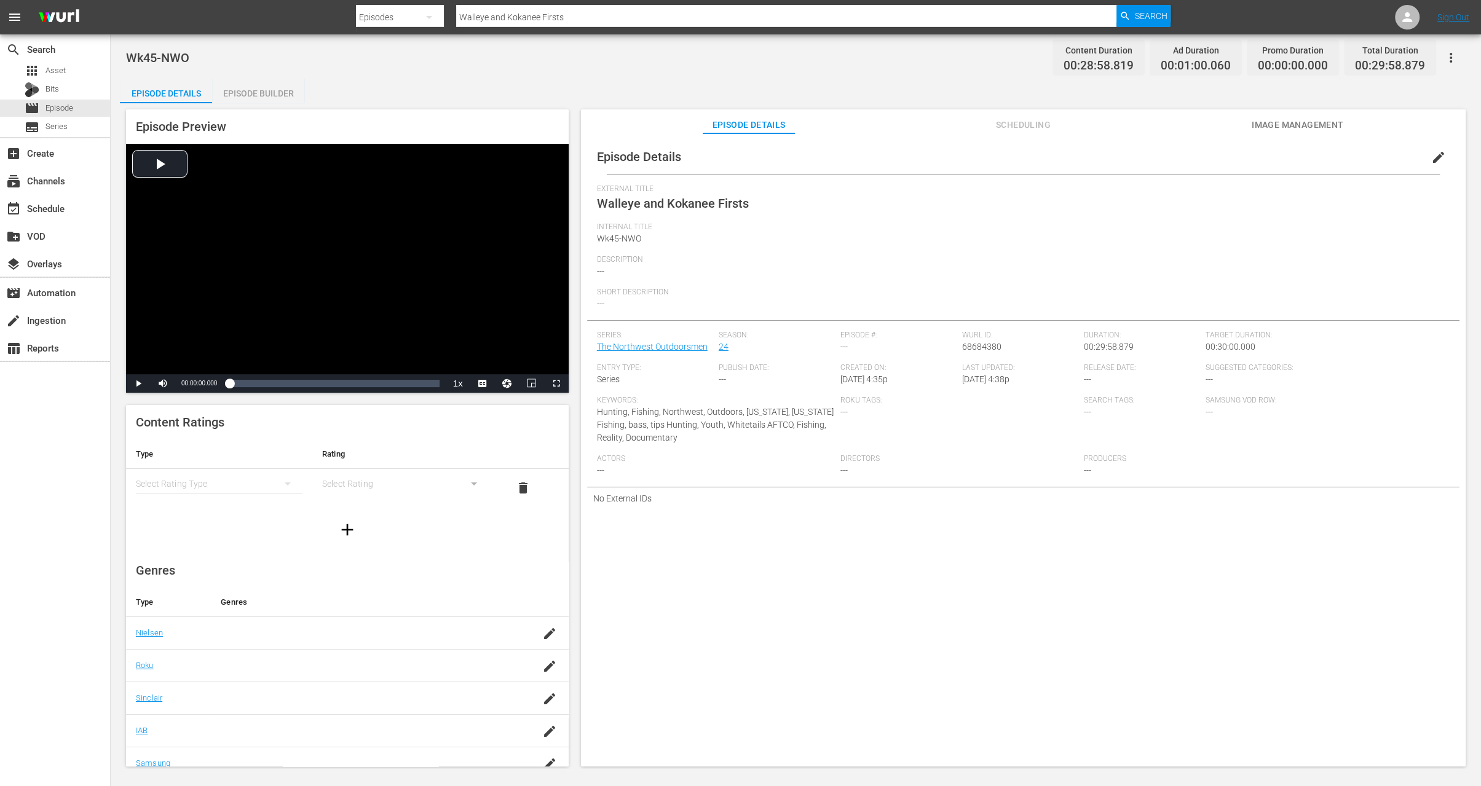
click at [1431, 159] on span "edit" at bounding box center [1438, 157] width 15 height 15
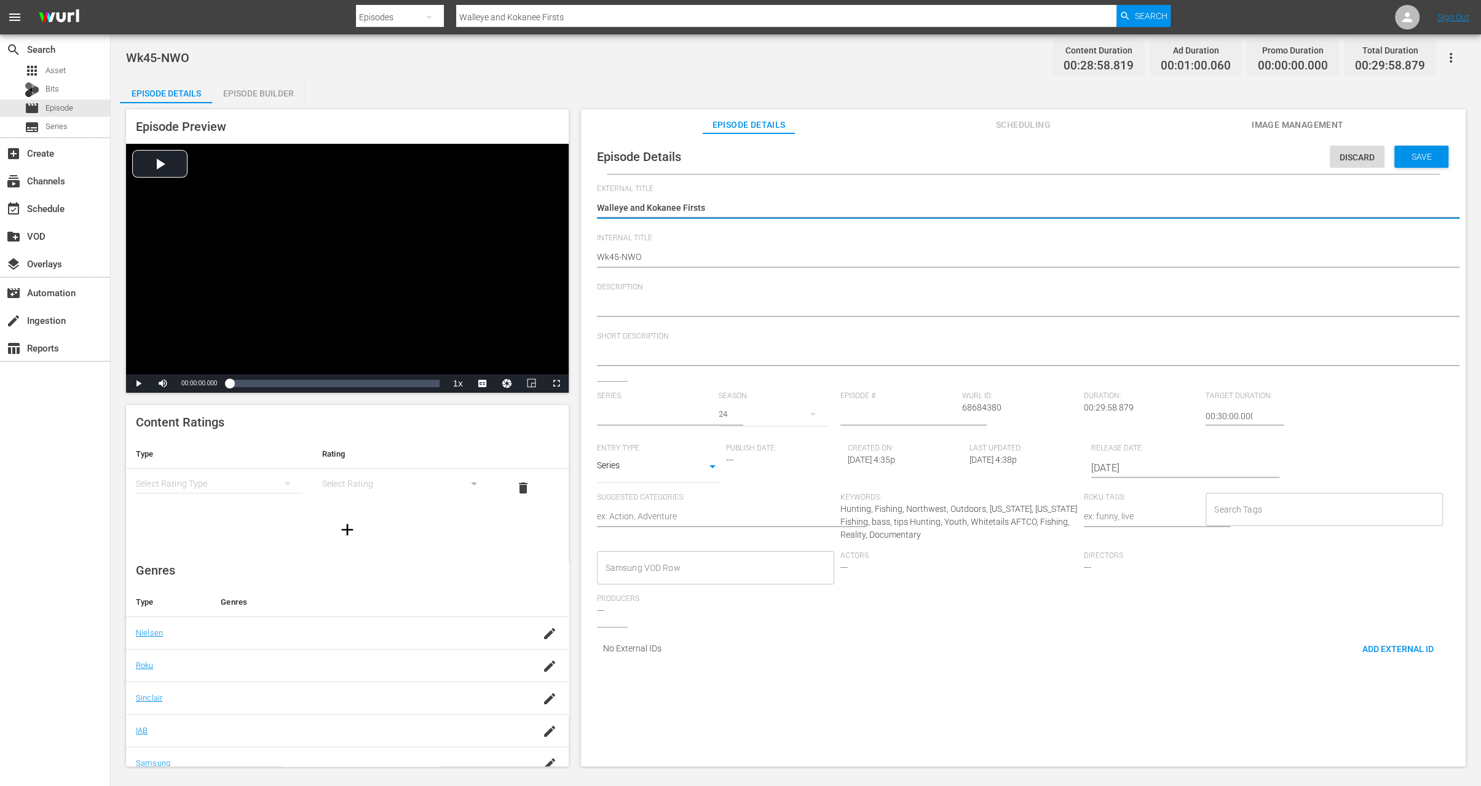
type input "The Northwest Outdoorsmen"
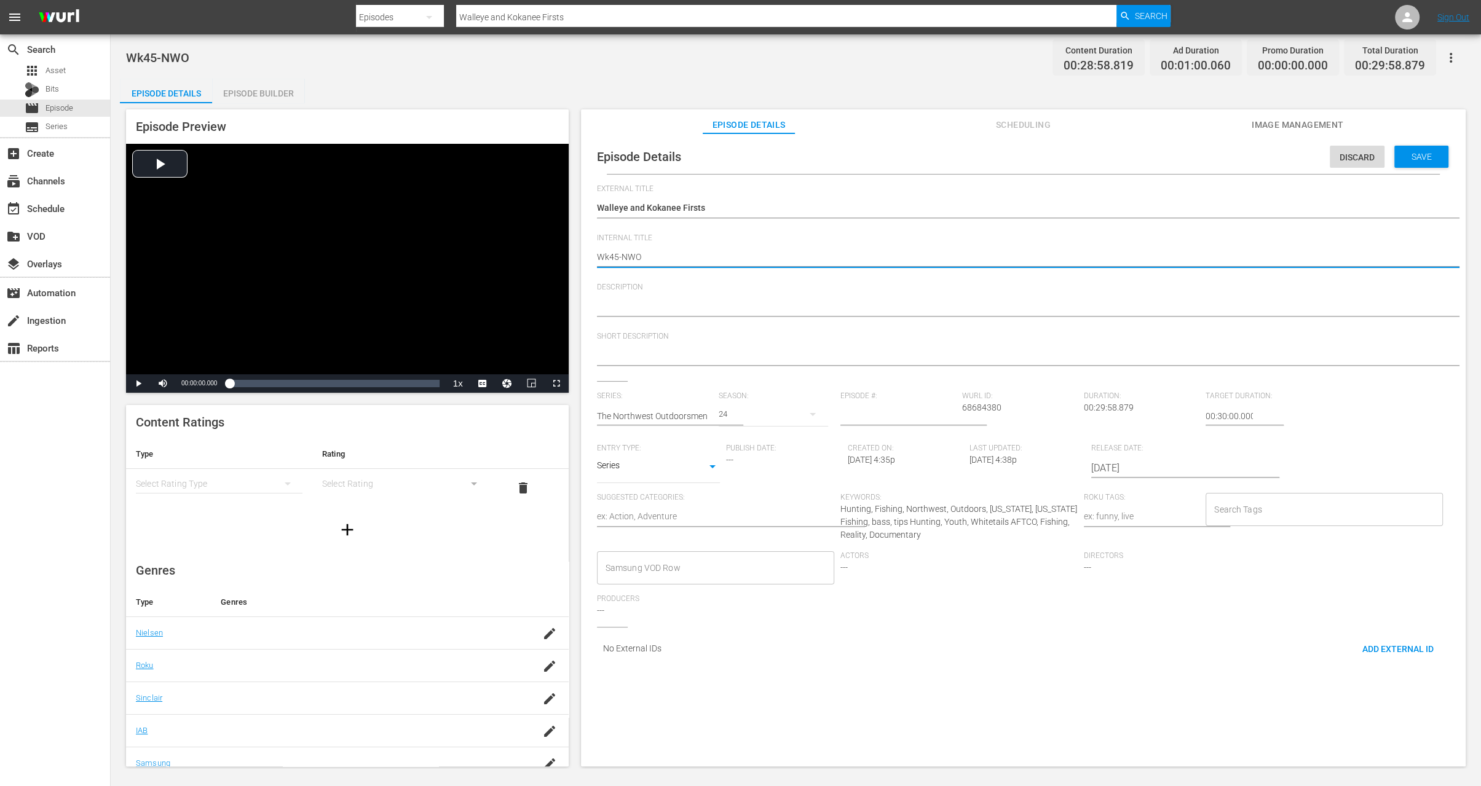
type textarea "Wk5-NWO"
type textarea "Wk35-NWO"
click at [1414, 144] on div "Discard Save" at bounding box center [1392, 154] width 124 height 28
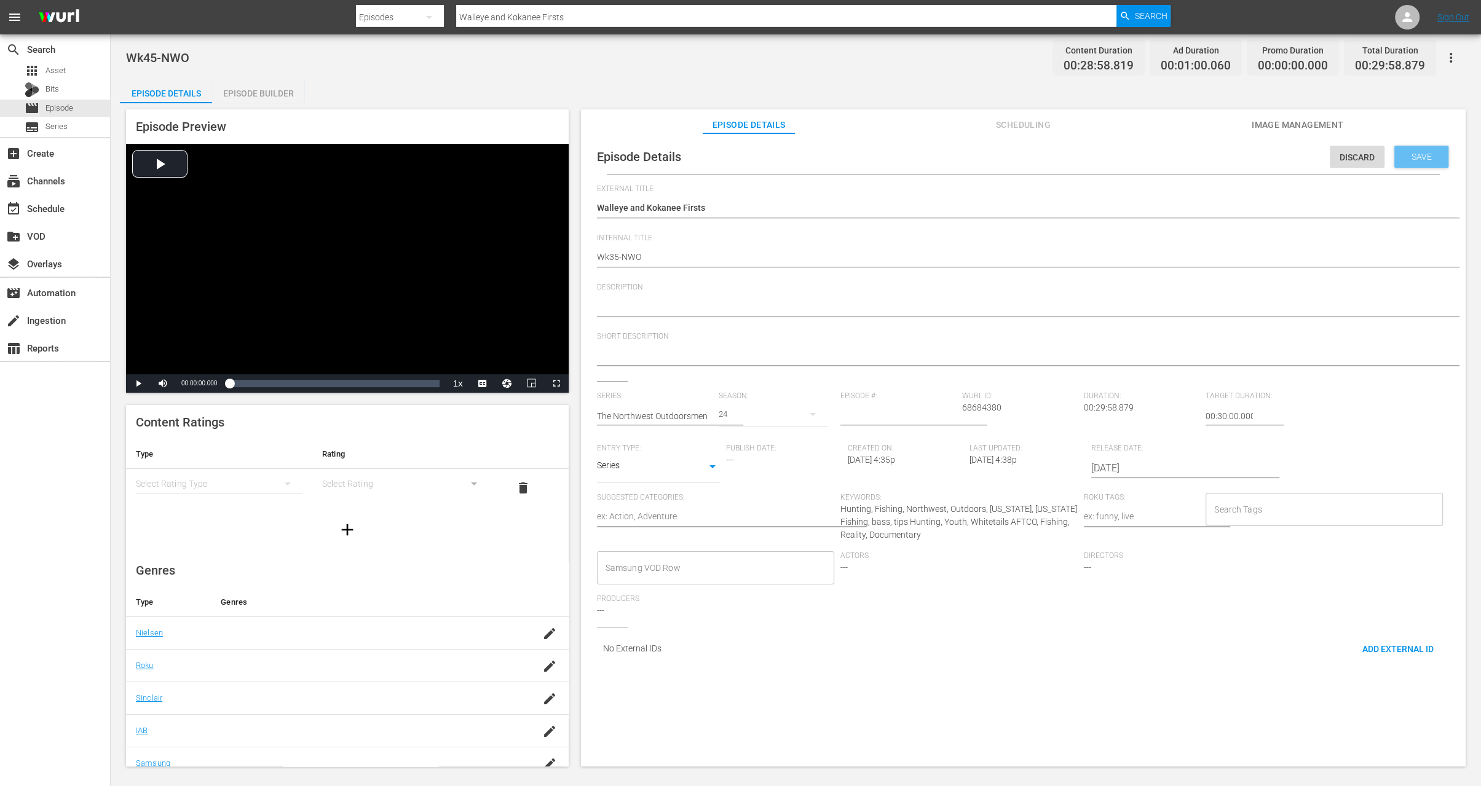
click at [1413, 154] on span "Save" at bounding box center [1422, 157] width 40 height 10
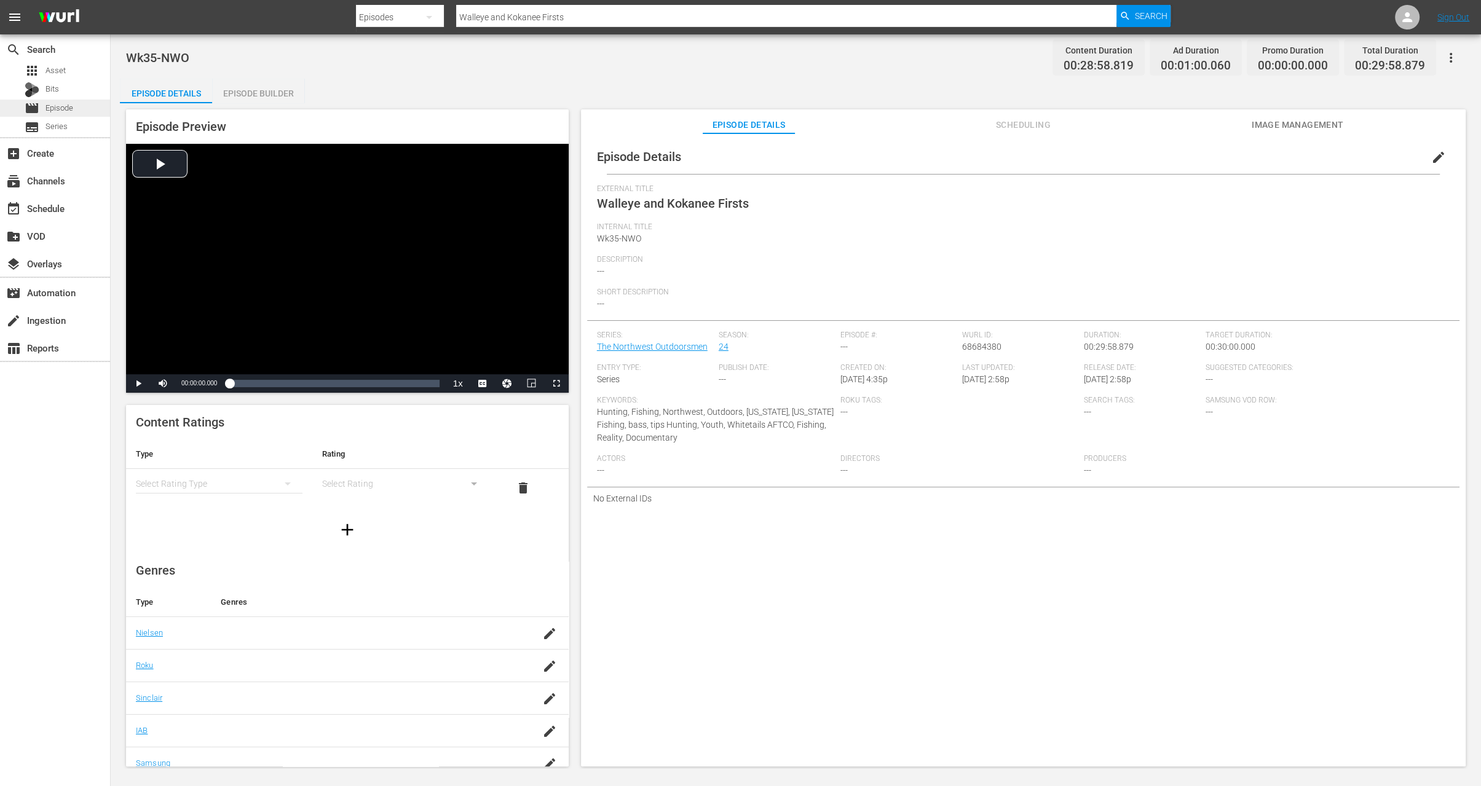
click at [57, 109] on span "Episode" at bounding box center [59, 108] width 28 height 12
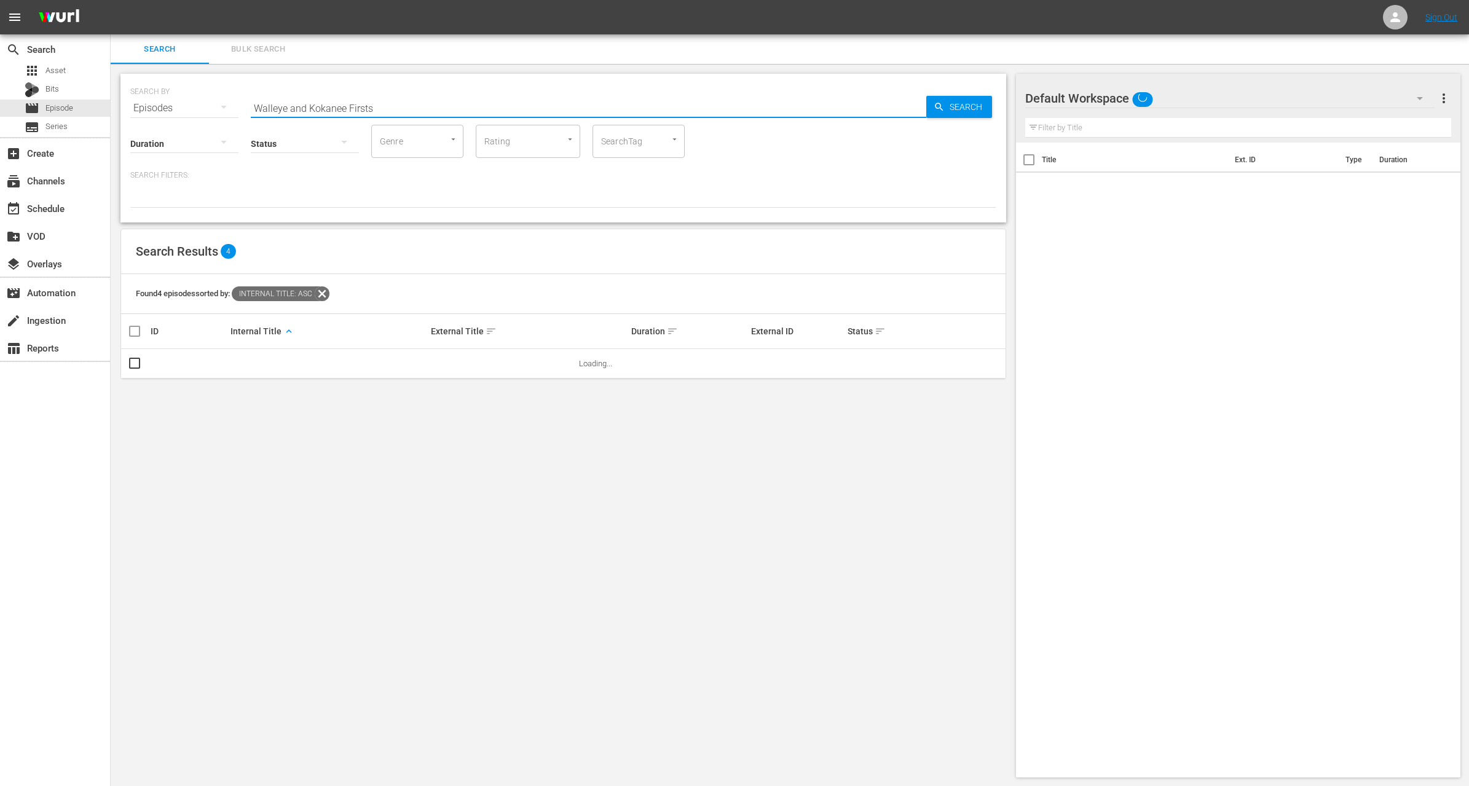
click at [352, 104] on input "Walleye and Kokanee Firsts" at bounding box center [589, 108] width 676 height 30
paste input "Father & Son Sturgeon"
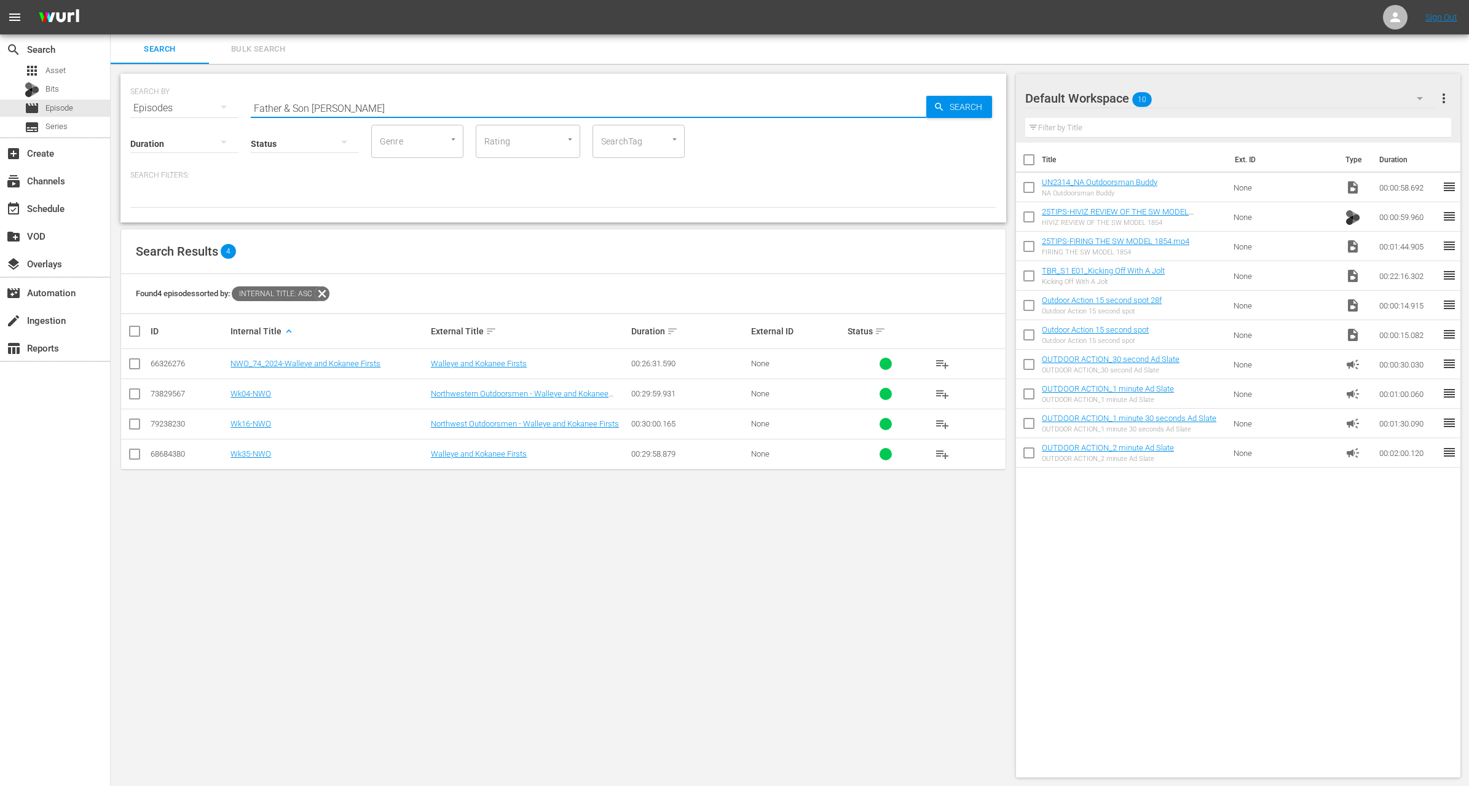
type input "Father & Son Sturgeon"
click at [133, 394] on input "checkbox" at bounding box center [134, 396] width 15 height 15
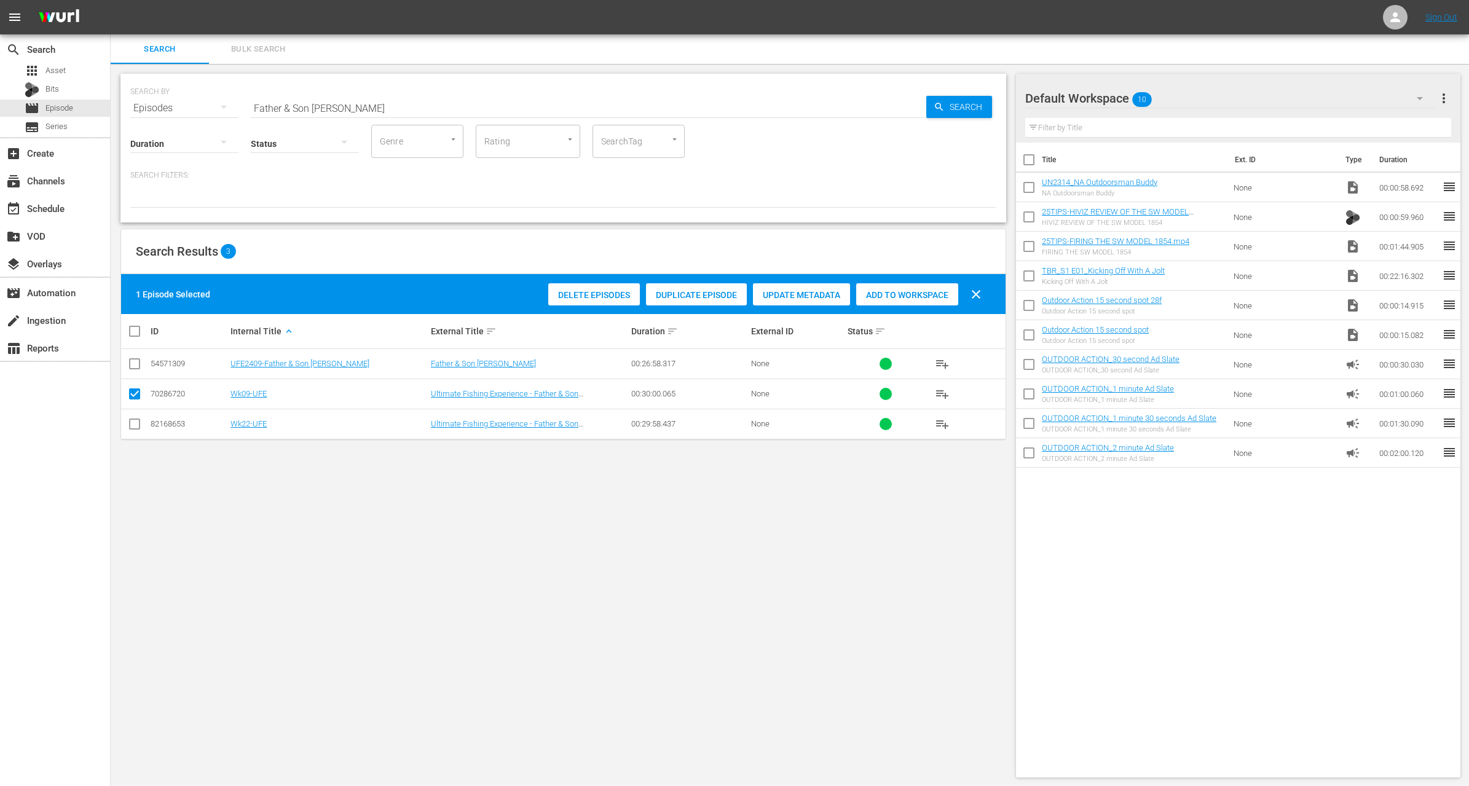
click at [691, 287] on div "Duplicate Episode" at bounding box center [696, 294] width 101 height 23
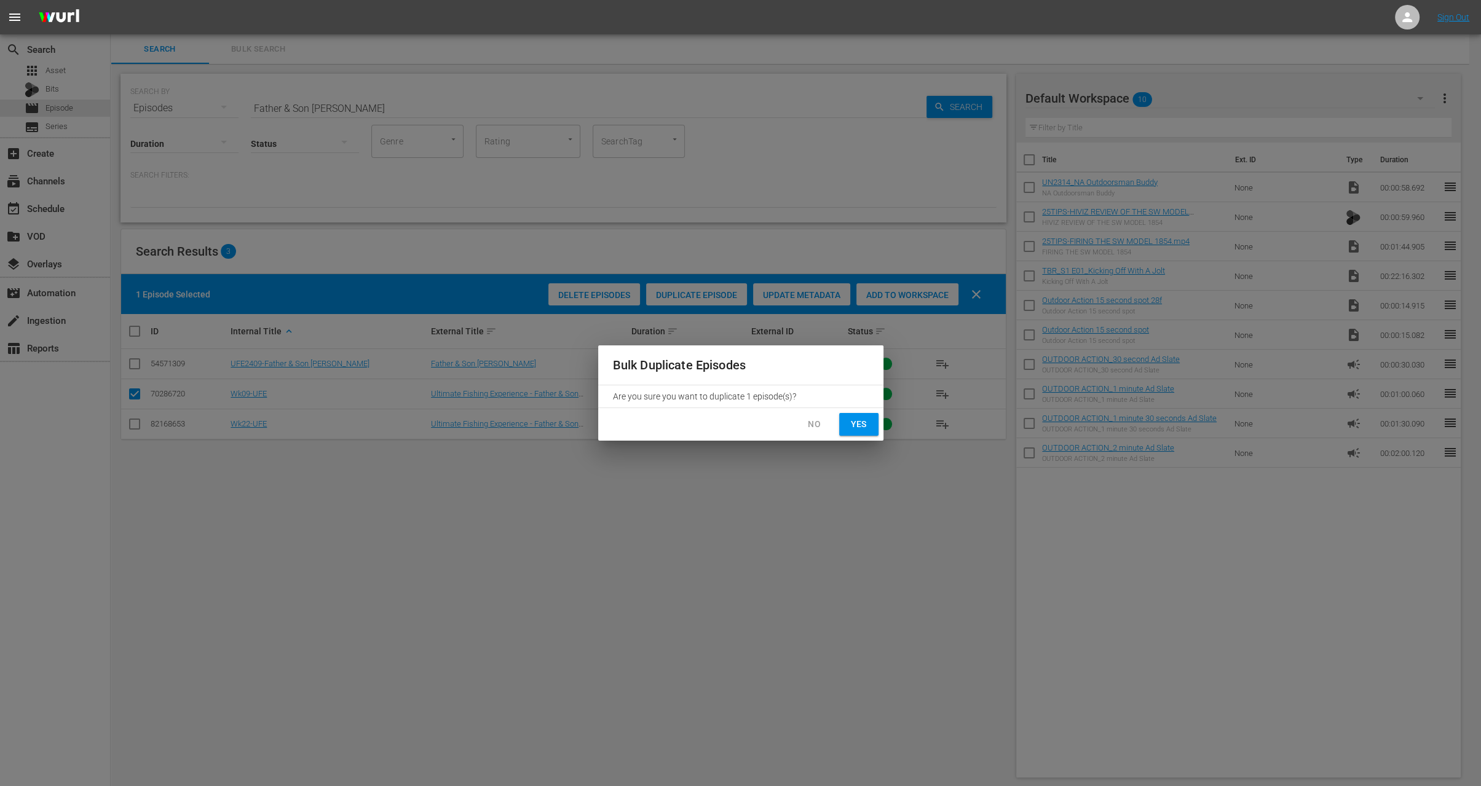
click at [864, 424] on span "Yes" at bounding box center [859, 424] width 20 height 15
checkbox input "false"
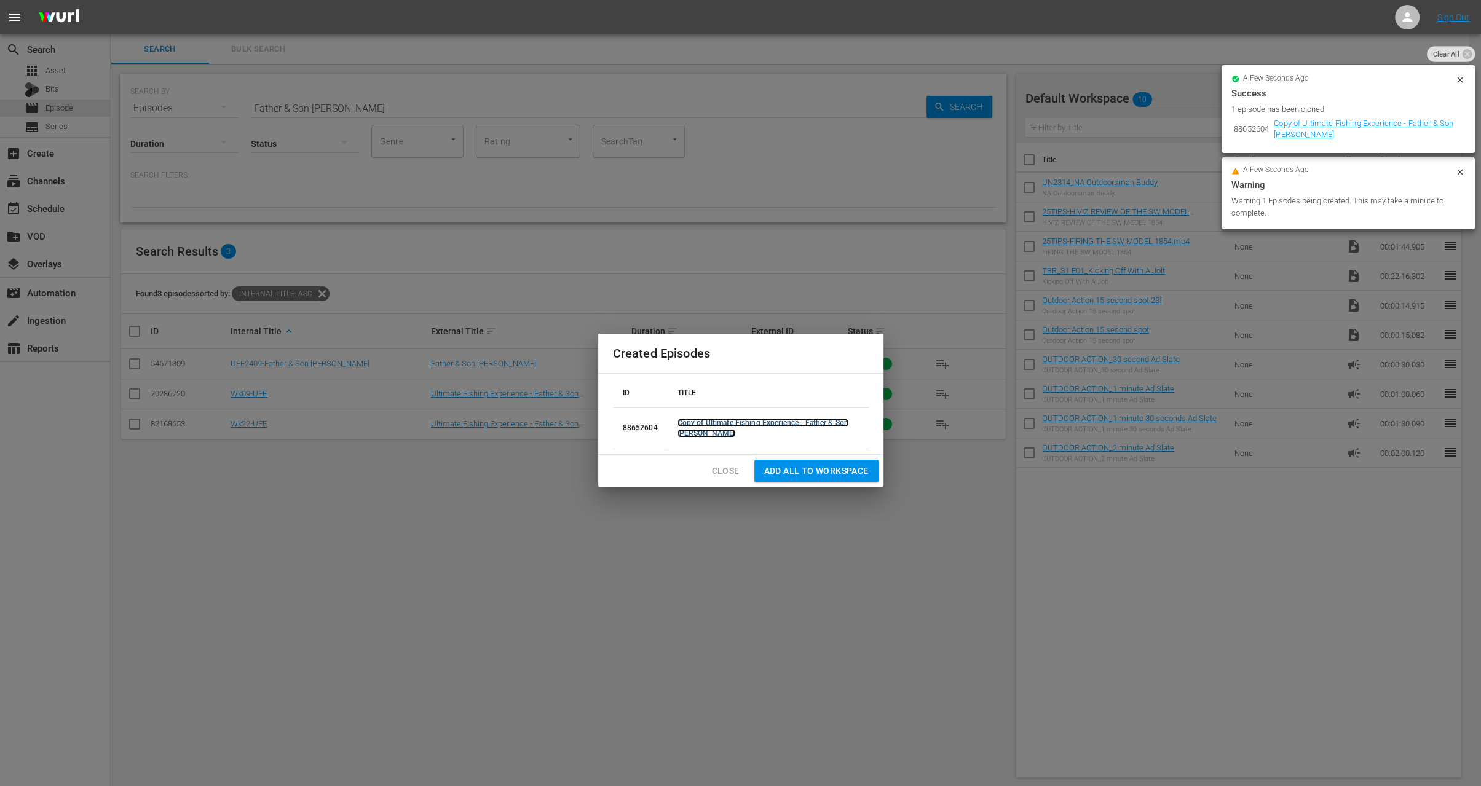
click at [697, 421] on link "Copy of Ultimate Fishing Experience - Father & Son Sturgeon" at bounding box center [763, 428] width 171 height 19
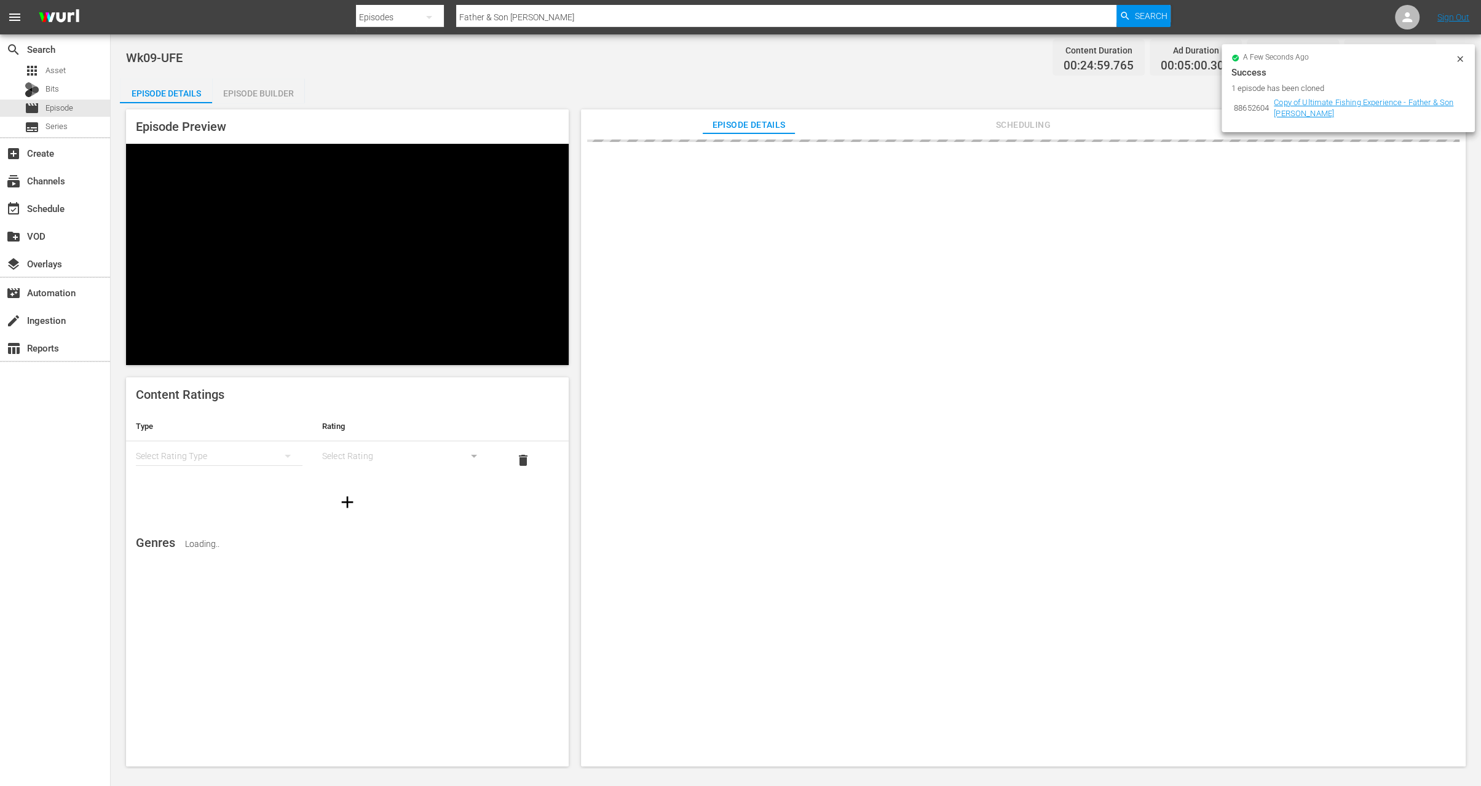
click at [1456, 59] on icon at bounding box center [1460, 59] width 10 height 10
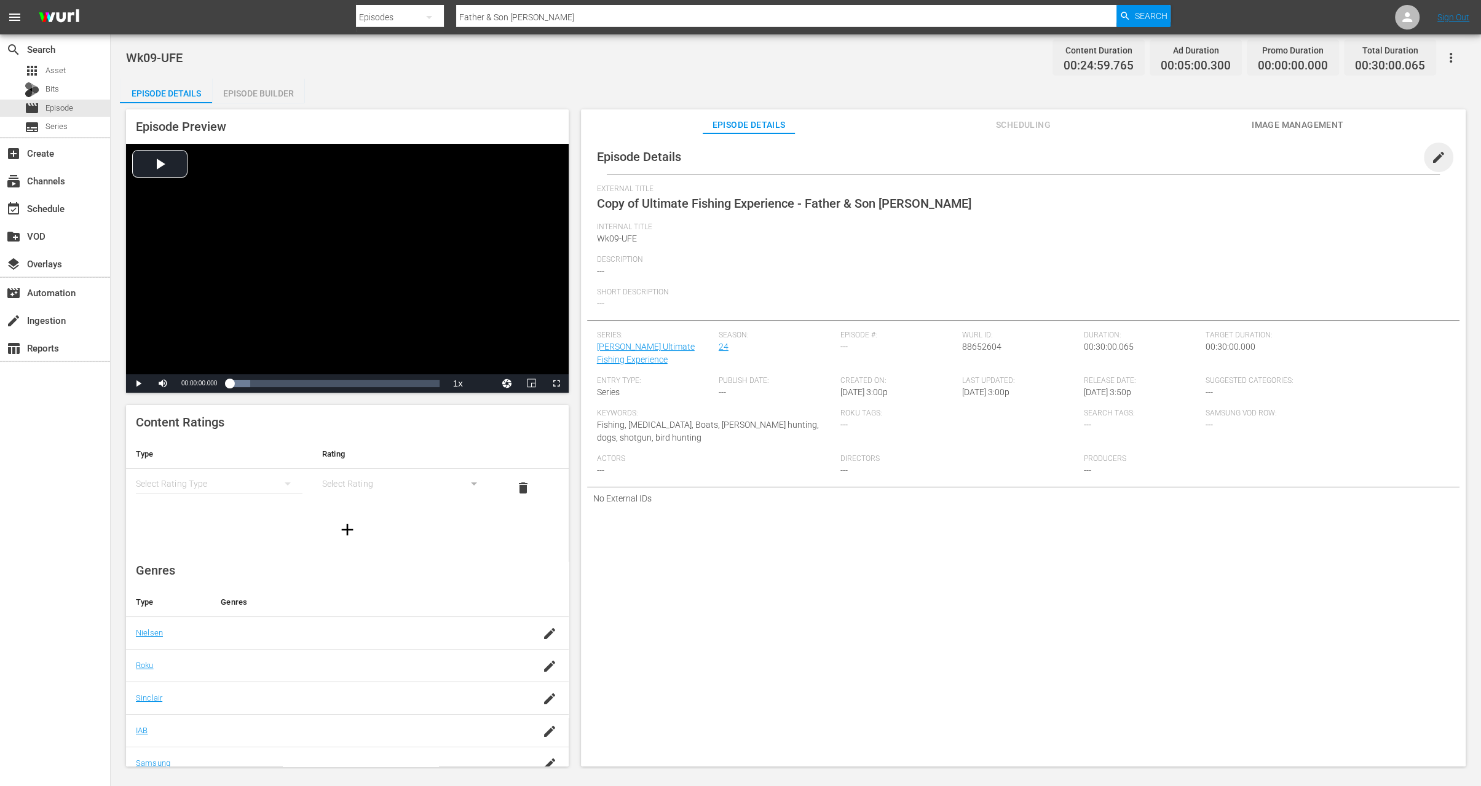
click at [1431, 161] on span "edit" at bounding box center [1438, 157] width 15 height 15
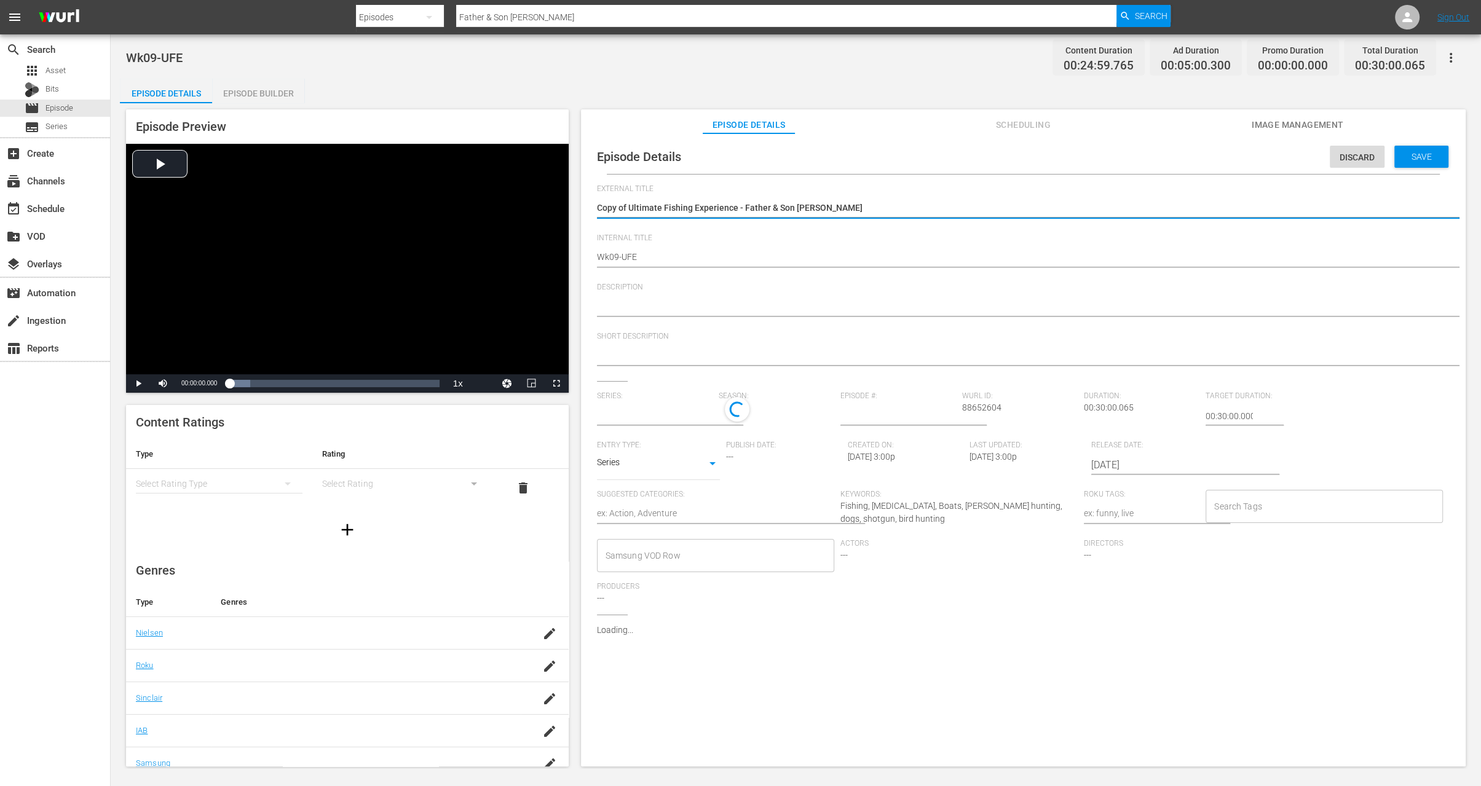
type input "Lund’s Ultimate Fishing Experience"
click at [631, 208] on textarea "Copy of Ultimate Fishing Experience - Father & Son Sturgeon" at bounding box center [1020, 209] width 847 height 15
type textarea "Copy ofUltimate Fishing Experience - Father & Son Sturgeon"
type textarea "Copy oUltimate Fishing Experience - Father & Son Sturgeon"
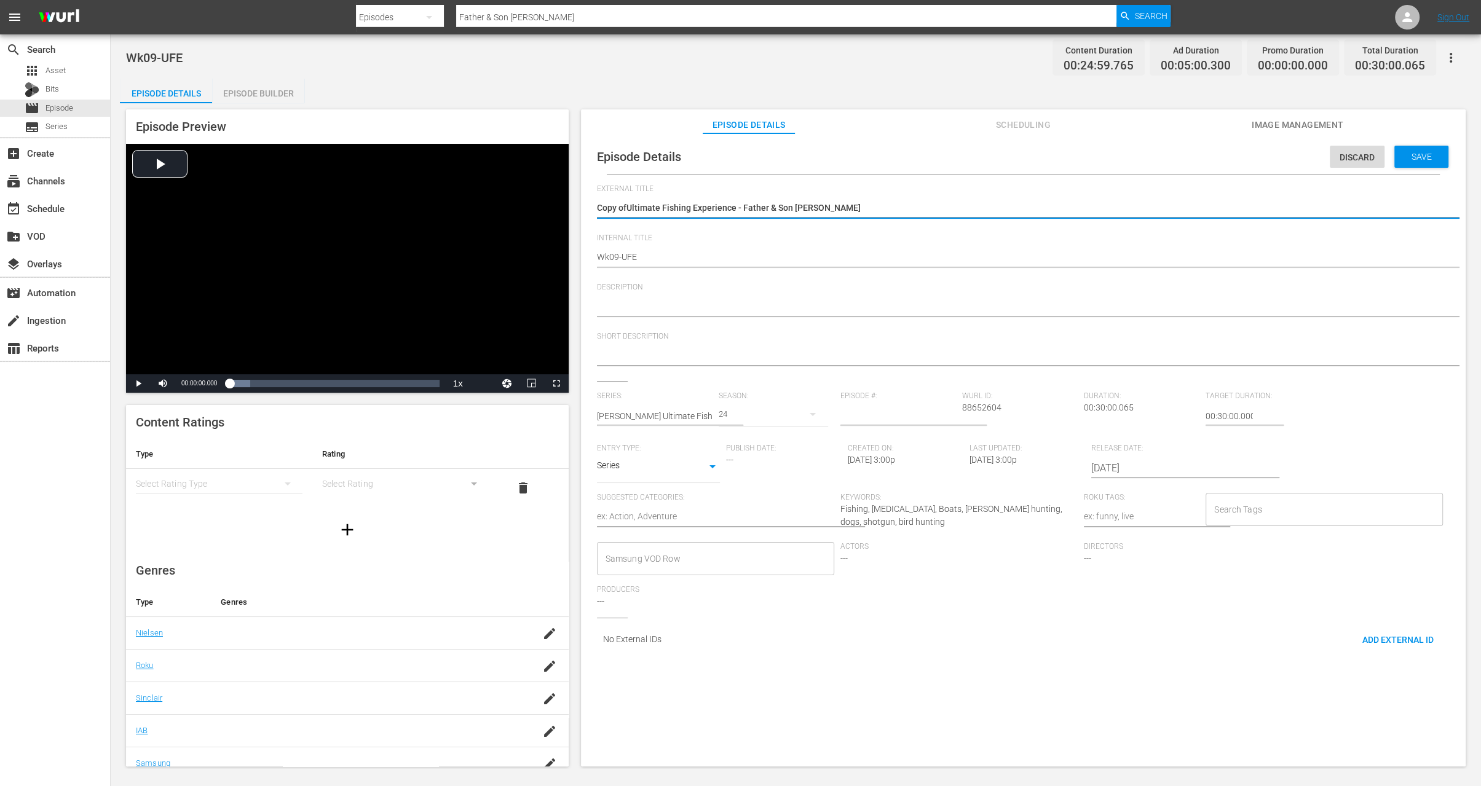
type textarea "Copy oUltimate Fishing Experience - Father & Son Sturgeon"
type textarea "Copy Ultimate Fishing Experience - Father & Son Sturgeon"
type textarea "CopyUltimate Fishing Experience - Father & Son Sturgeon"
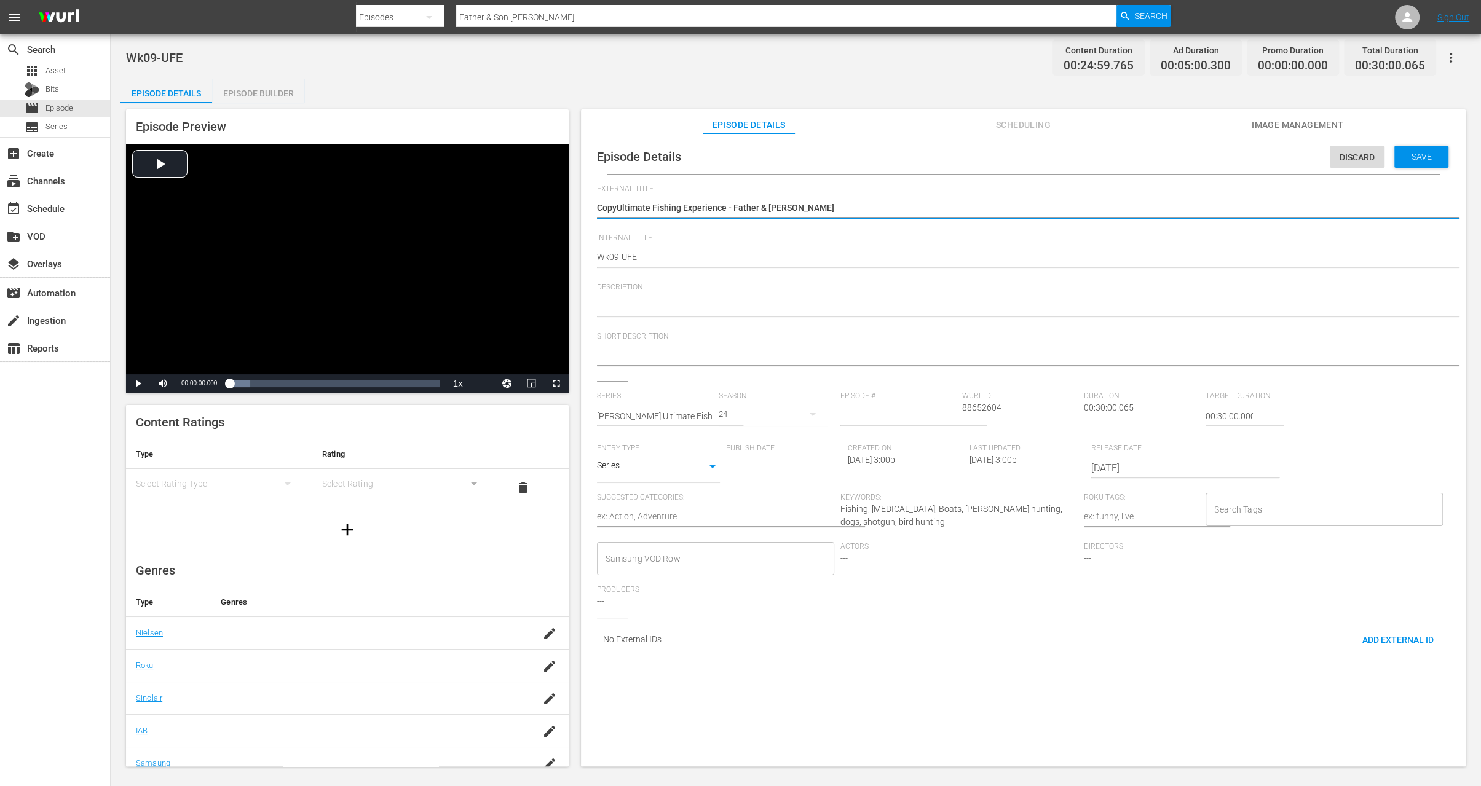
type textarea "CopUltimate Fishing Experience - Father & Son Sturgeon"
type textarea "CoUltimate Fishing Experience - Father & Son Sturgeon"
type textarea "CUltimate Fishing Experience - Father & Son Sturgeon"
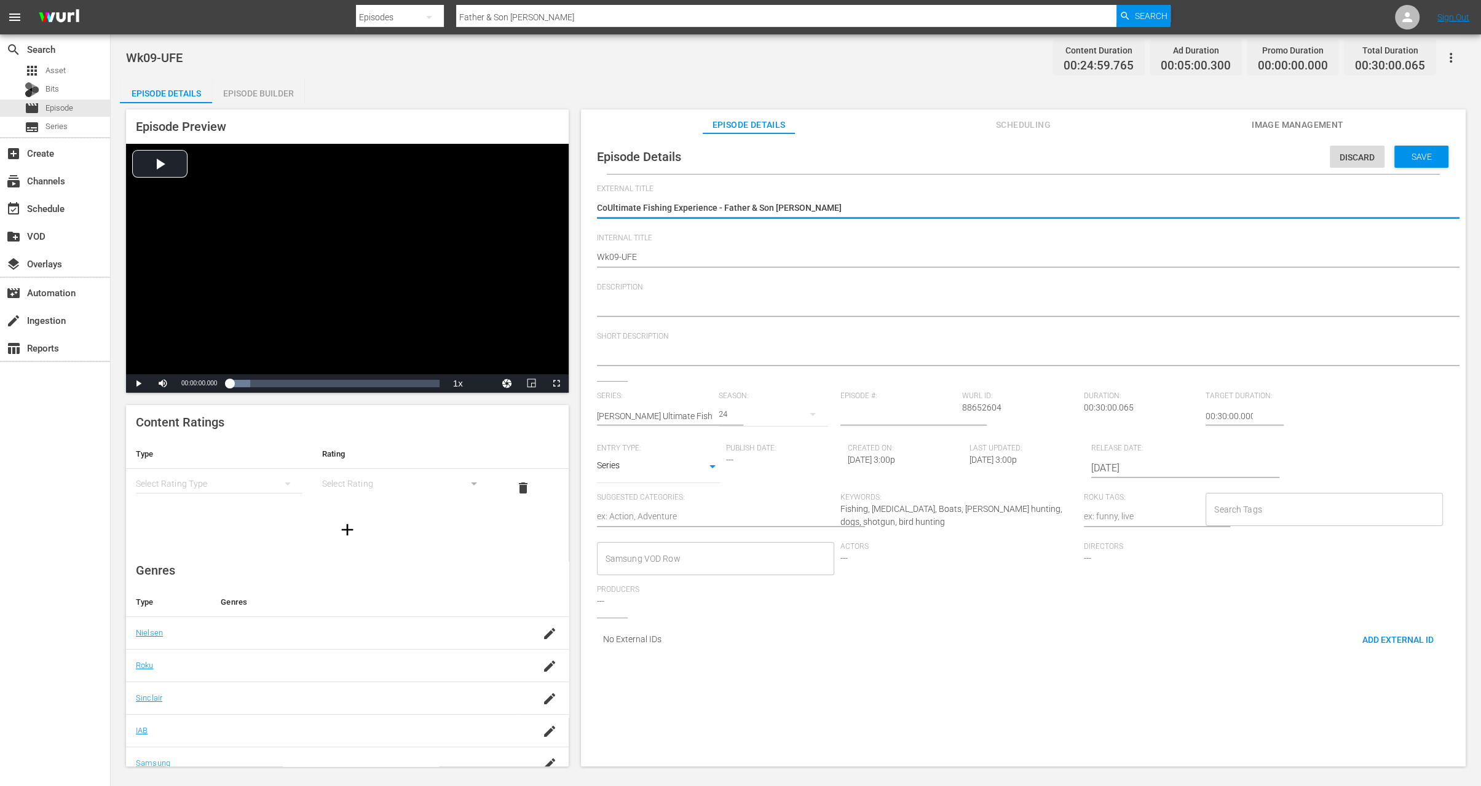
type textarea "CUltimate Fishing Experience - Father & Son Sturgeon"
type textarea "Ultimate Fishing Experience - Father & Son Sturgeon"
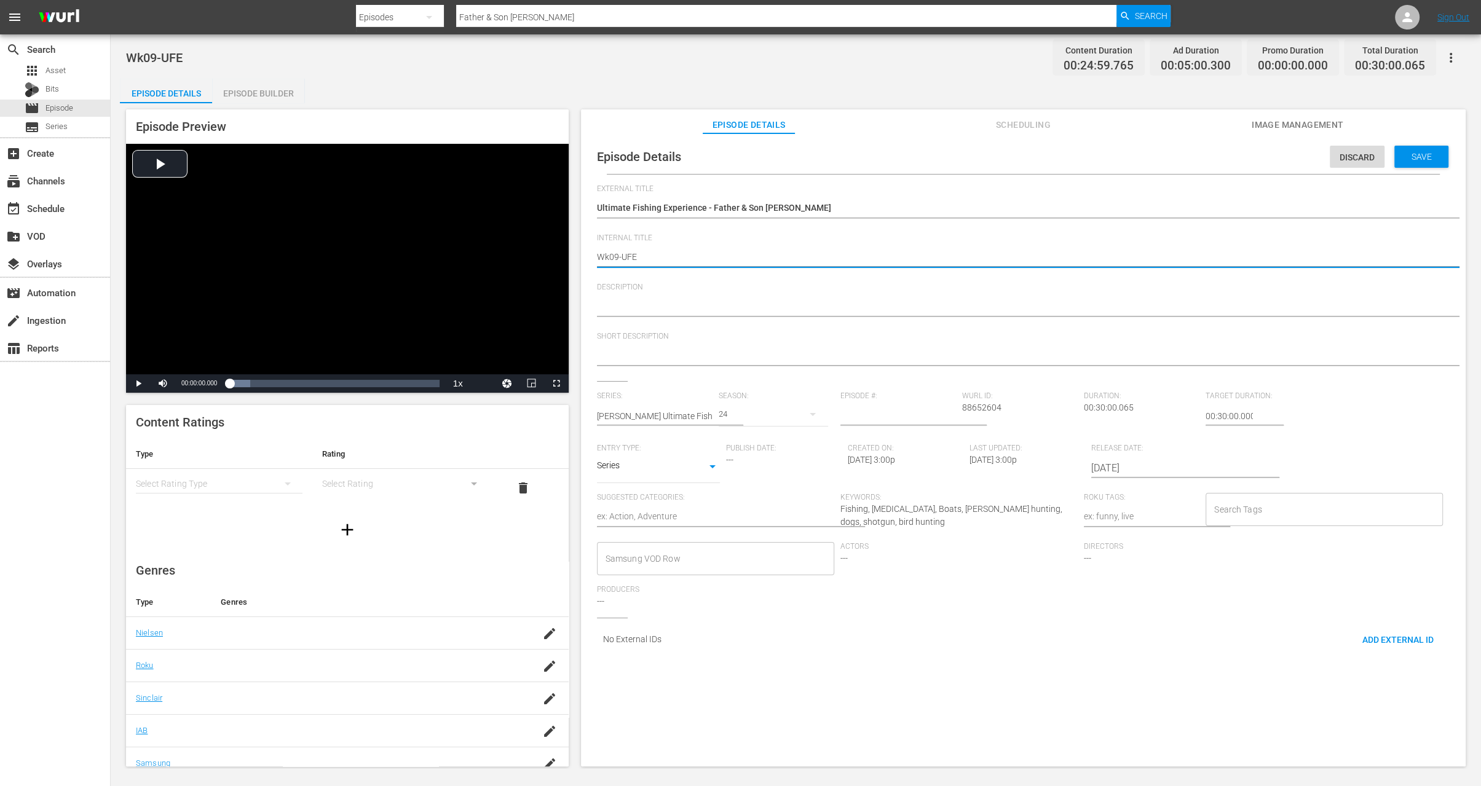
type textarea "Wk0-UFE"
type textarea "Wk-UFE"
type textarea "Wk3-UFE"
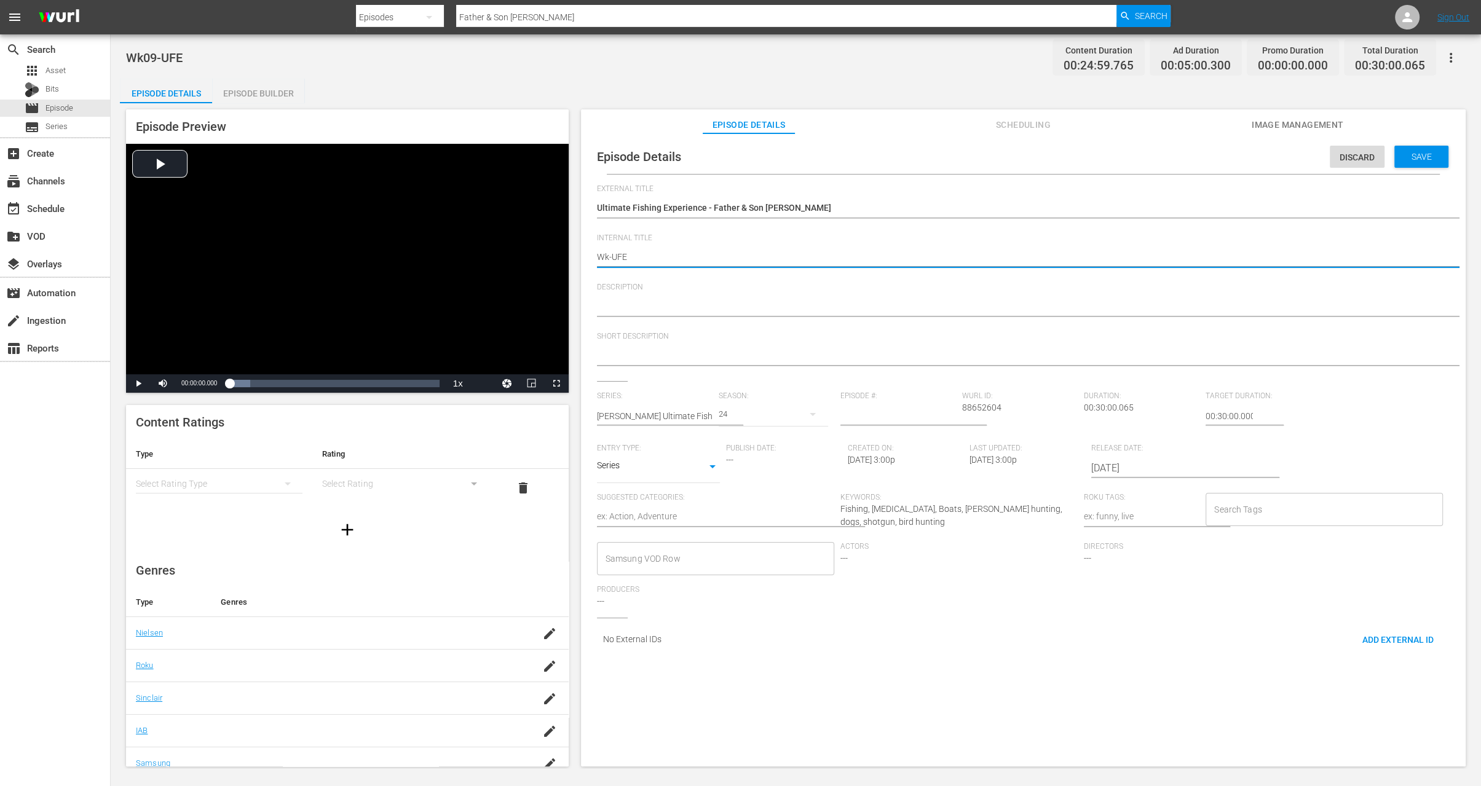
type textarea "Wk3-UFE"
type textarea "Wk35-UFE"
click at [1409, 154] on span "Save" at bounding box center [1422, 157] width 40 height 10
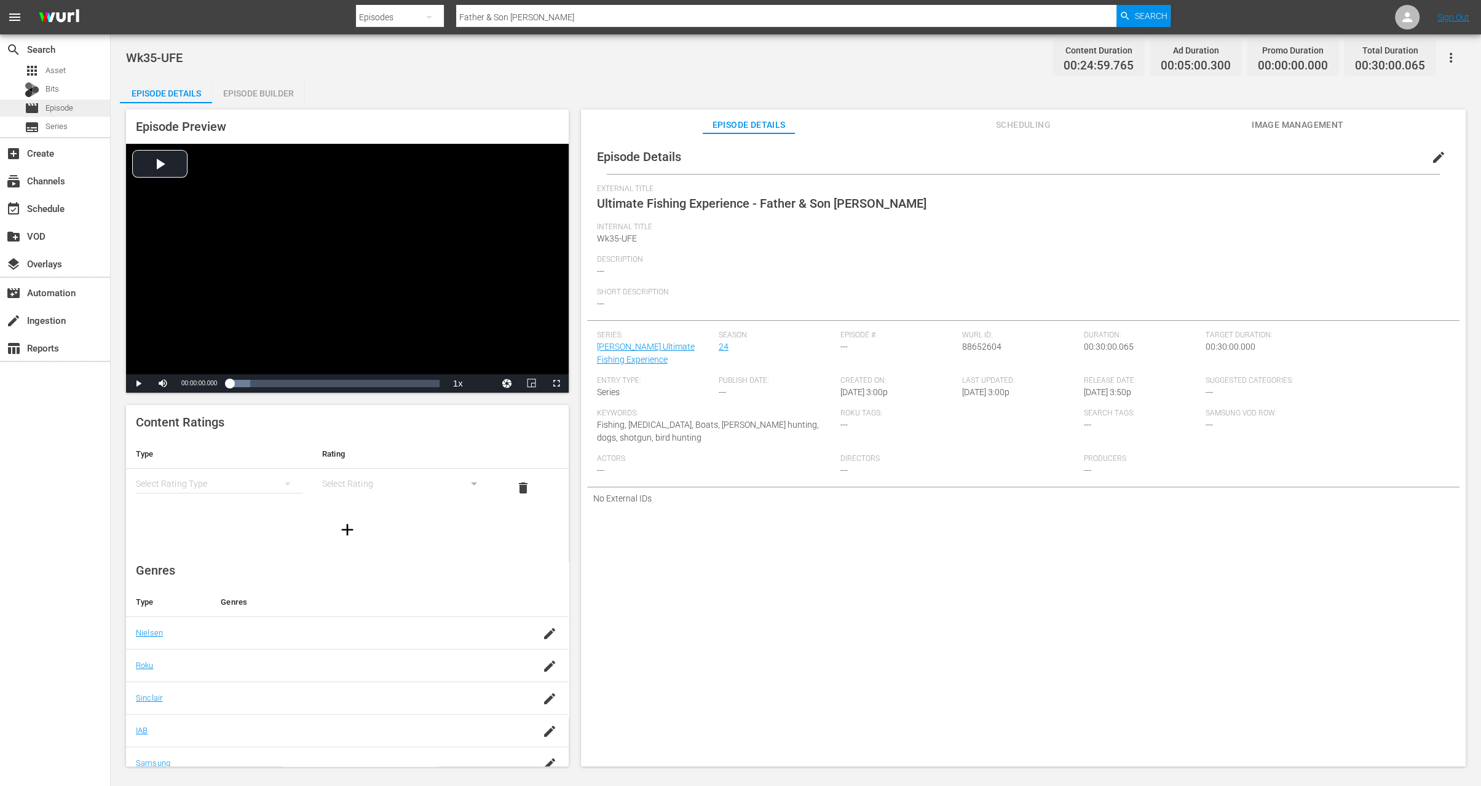
click at [68, 108] on span "Episode" at bounding box center [59, 108] width 28 height 12
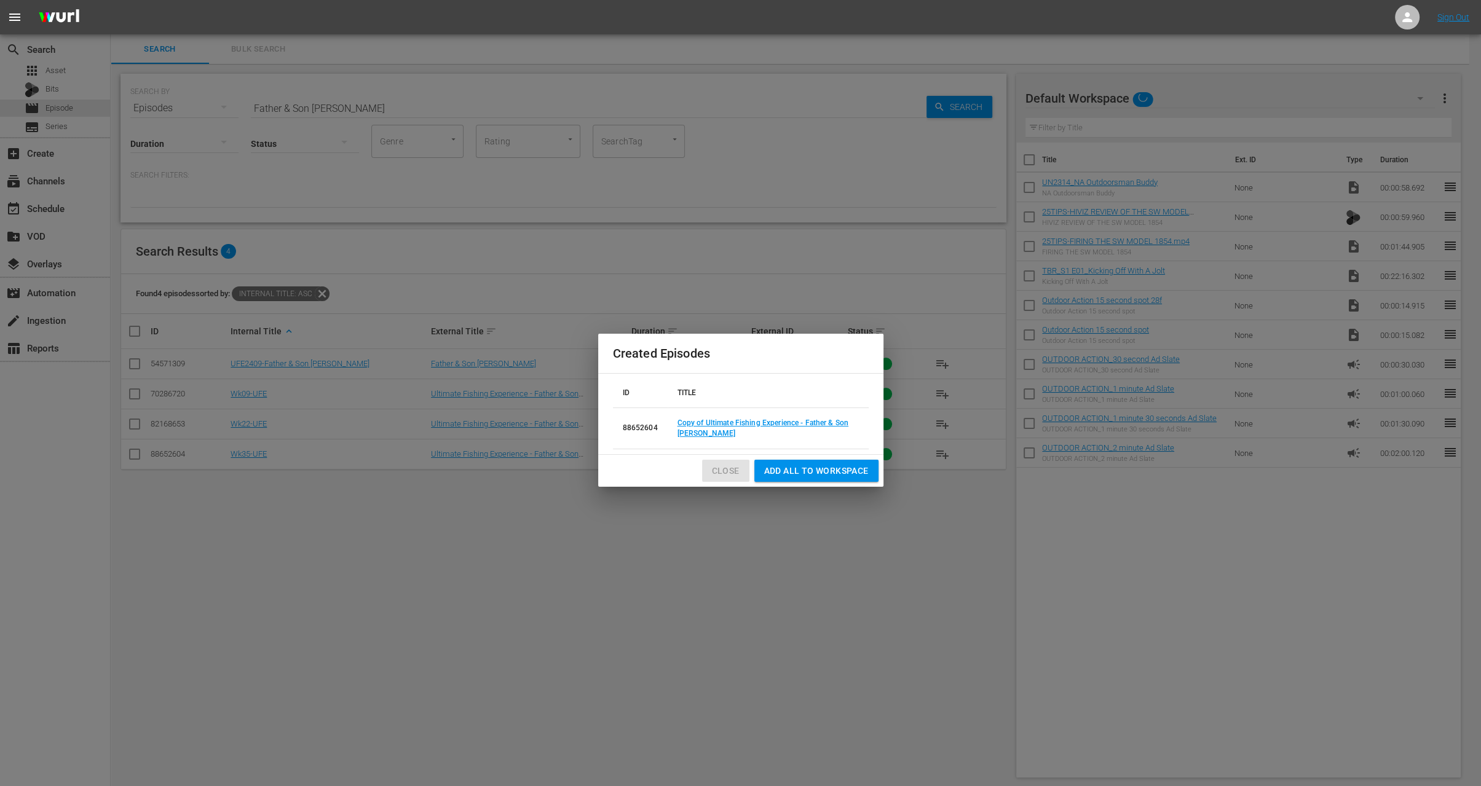
click at [727, 470] on span "Close" at bounding box center [726, 471] width 28 height 15
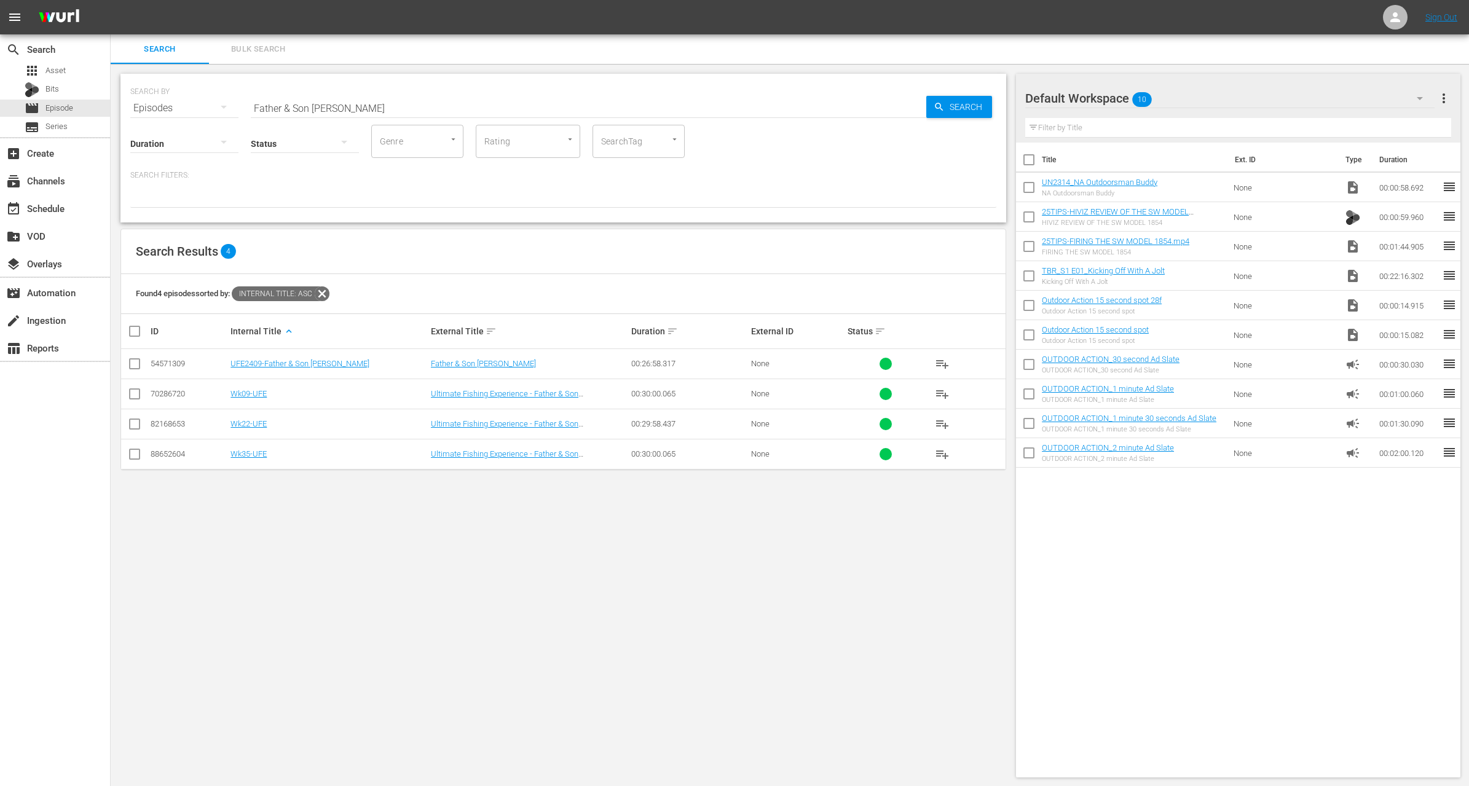
click at [372, 108] on input "Father & Son Sturgeon" at bounding box center [589, 108] width 676 height 30
paste input "Hot WI fishing and boating safety"
type input "Hot WI fishing and boating safety"
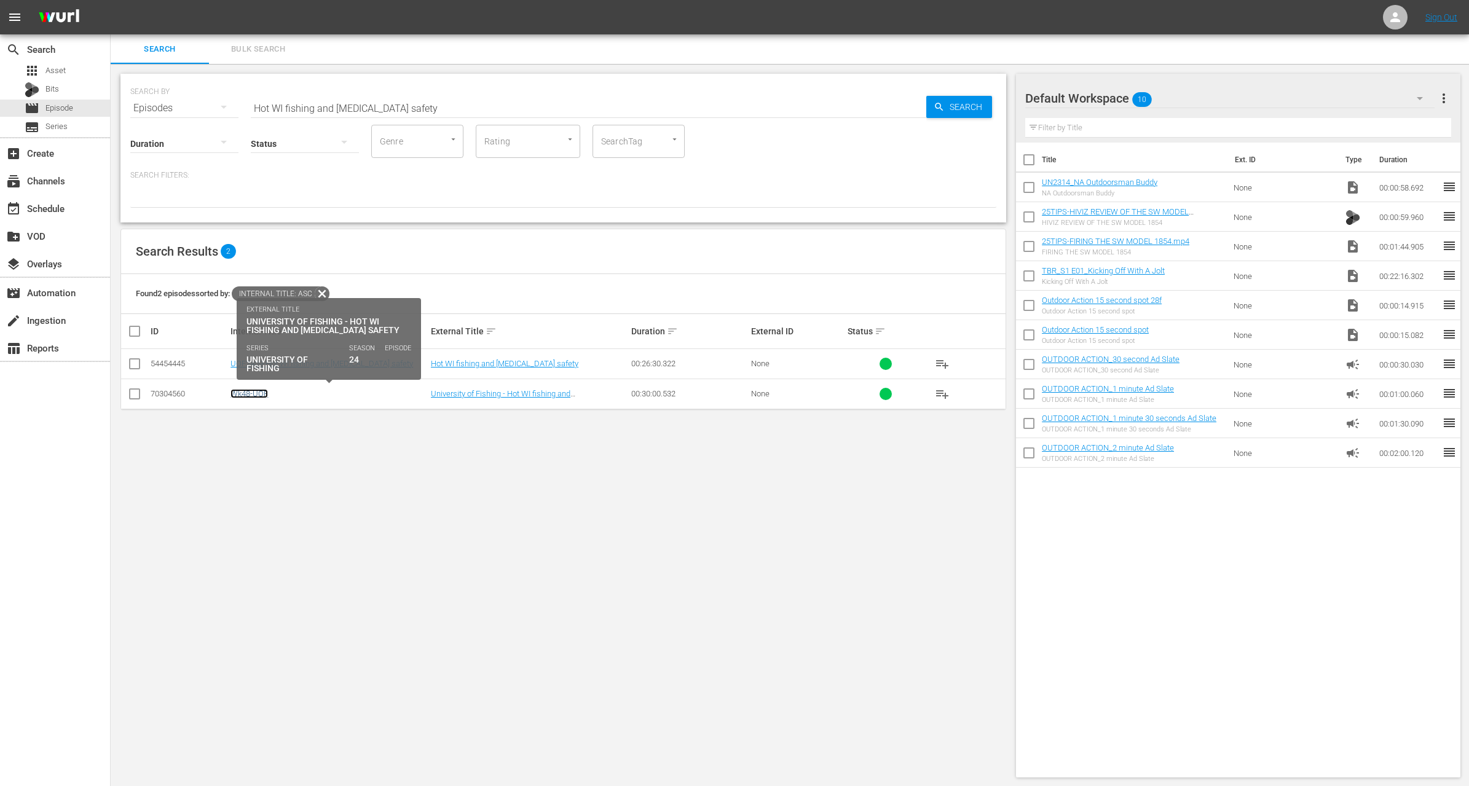
click at [253, 394] on link "Wk48-UOF" at bounding box center [250, 393] width 38 height 9
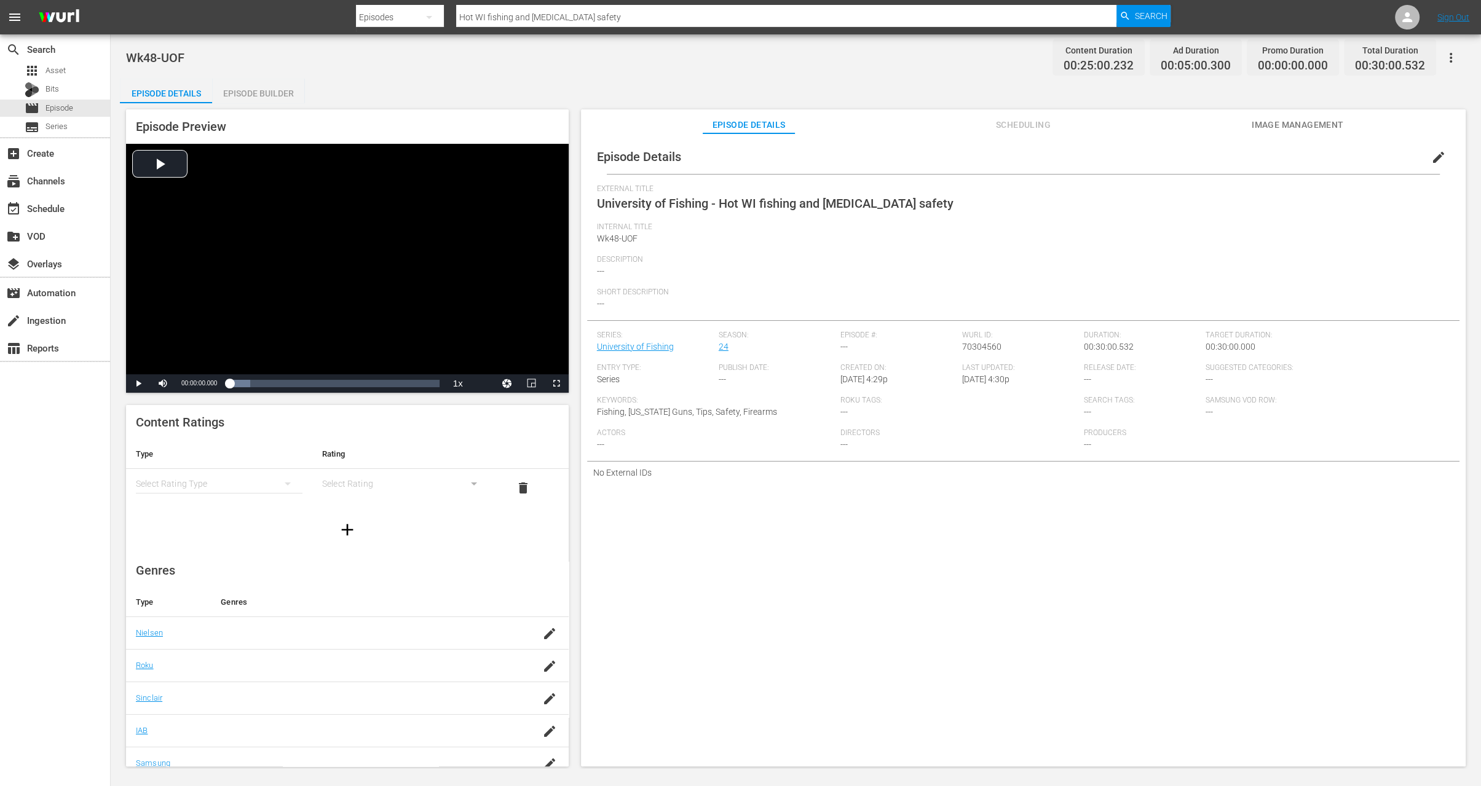
click at [1431, 155] on span "edit" at bounding box center [1438, 157] width 15 height 15
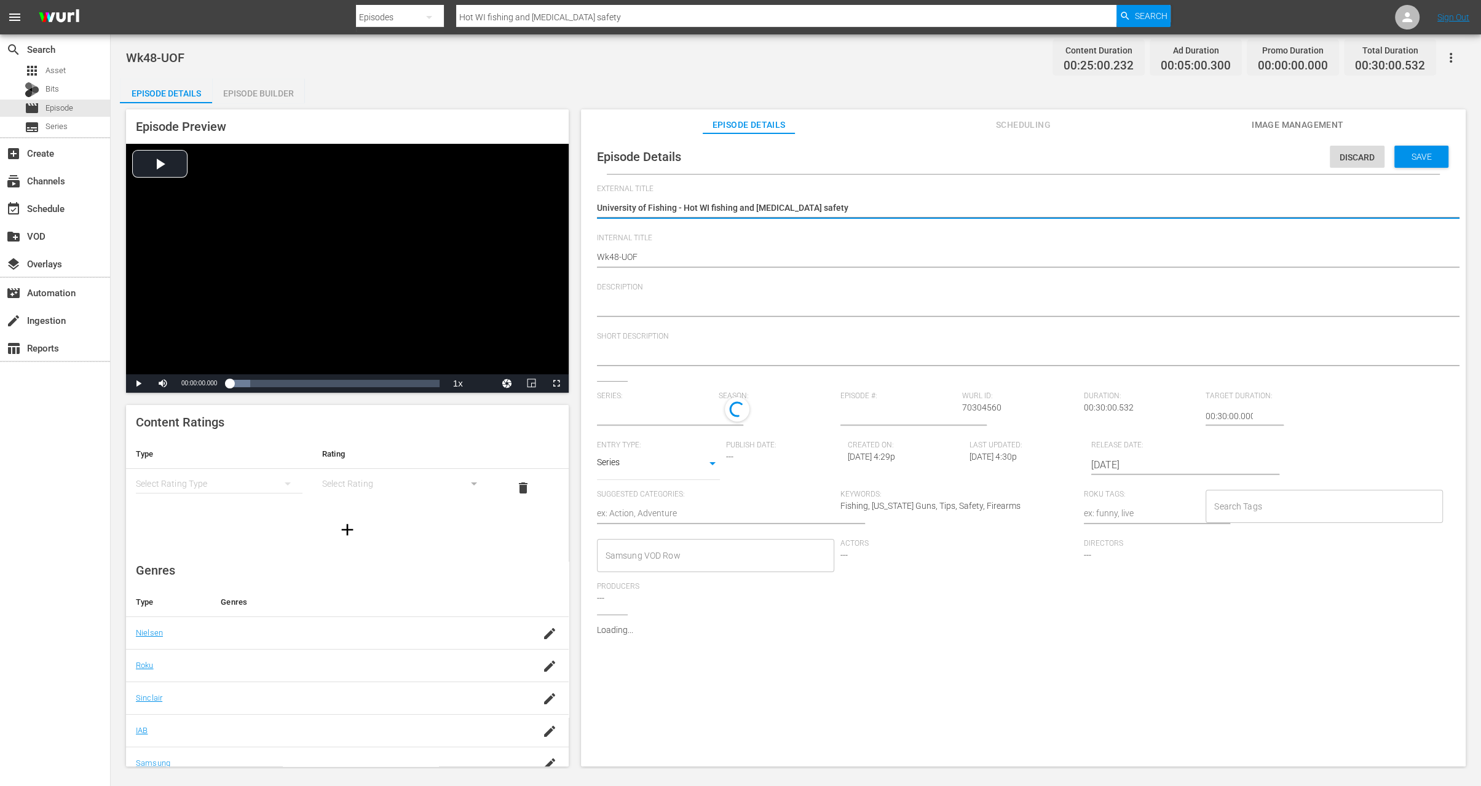
type input "University of Fishing"
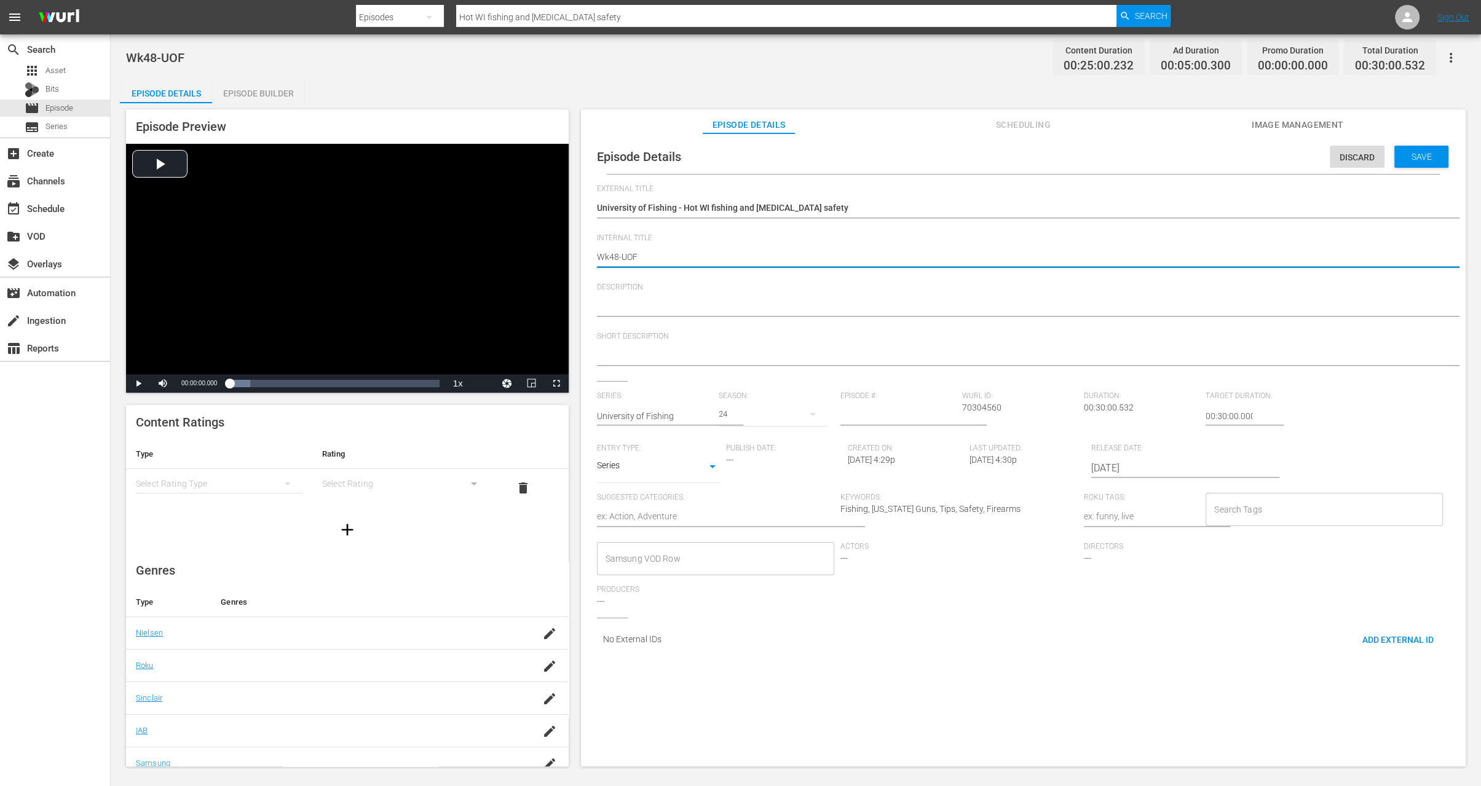
type textarea "Wk4-UOF"
type textarea "Wk-UOF"
type textarea "Wk3-UOF"
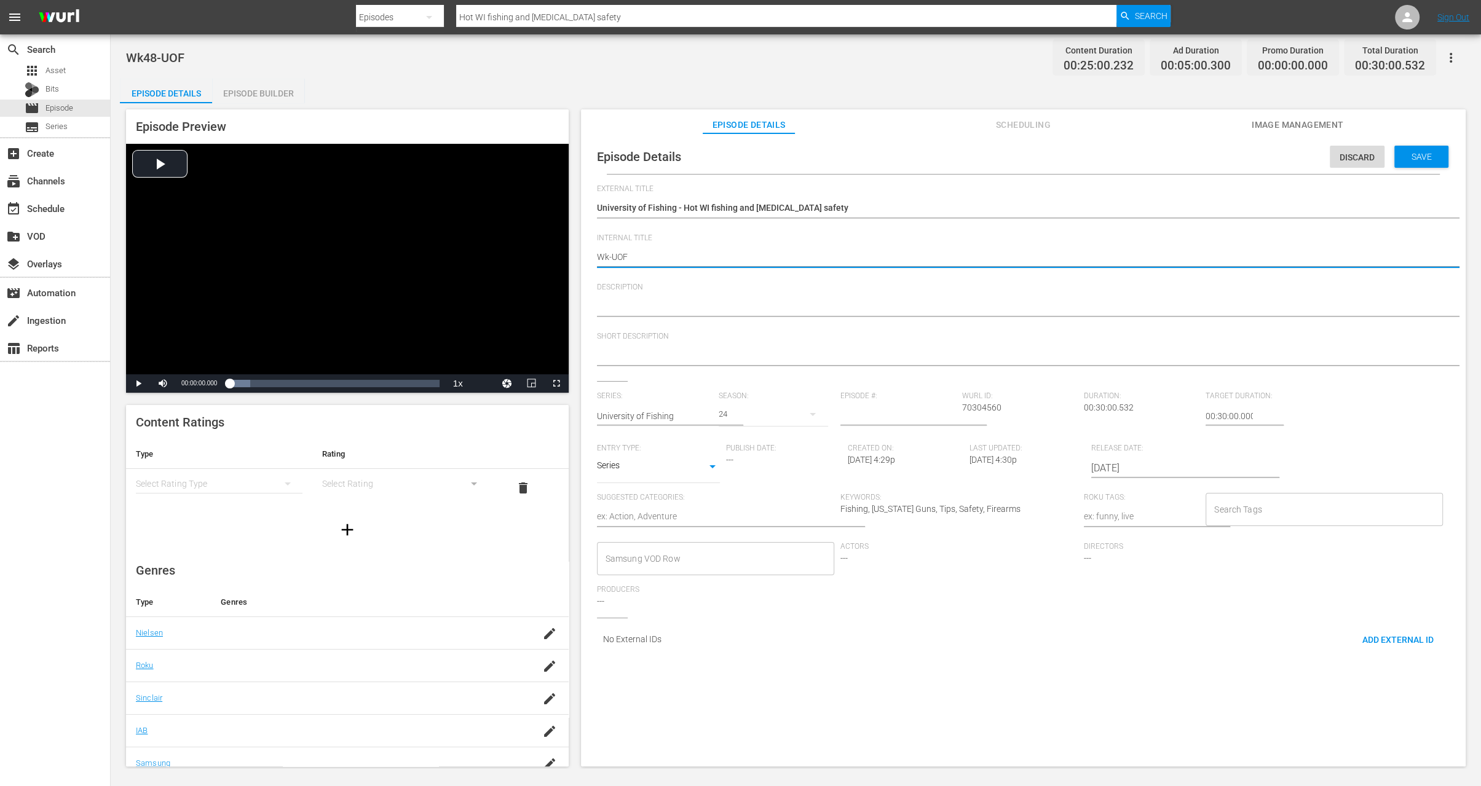
type textarea "Wk3-UOF"
type textarea "Wk35-UOF"
click at [1430, 162] on div "Save" at bounding box center [1421, 157] width 54 height 22
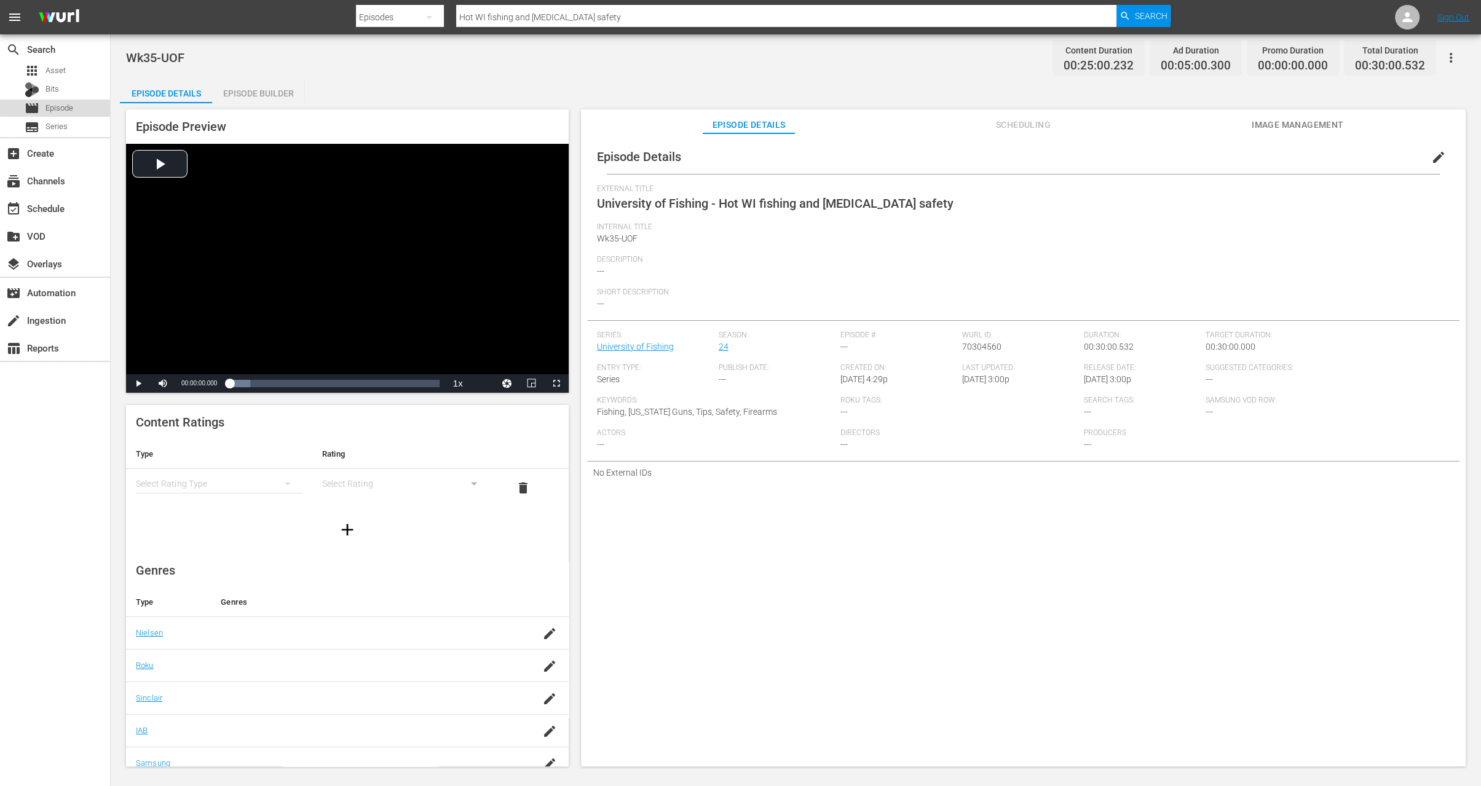
click at [60, 107] on span "Episode" at bounding box center [59, 108] width 28 height 12
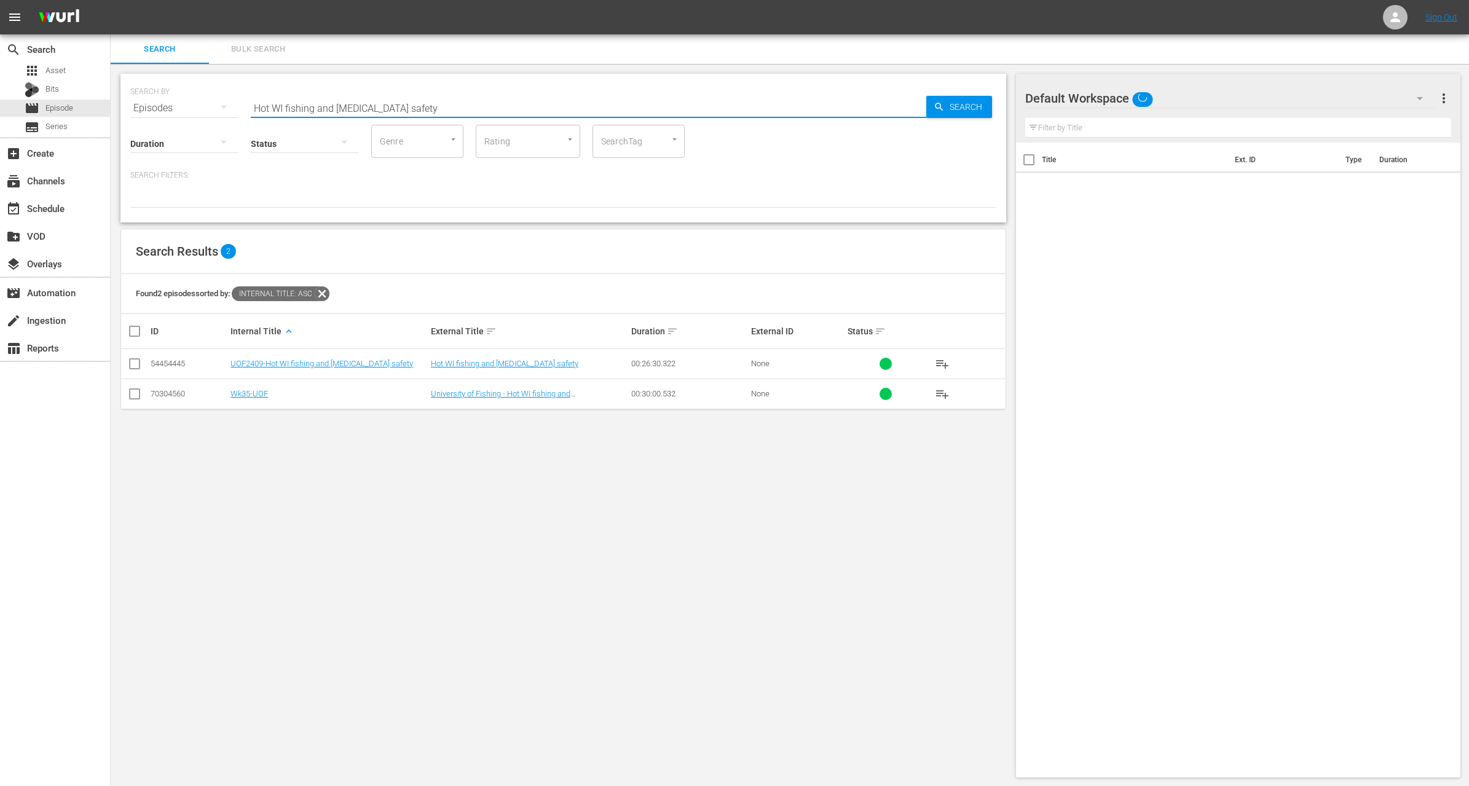
click at [341, 111] on input "Hot WI fishing and boating safety" at bounding box center [589, 108] width 676 height 30
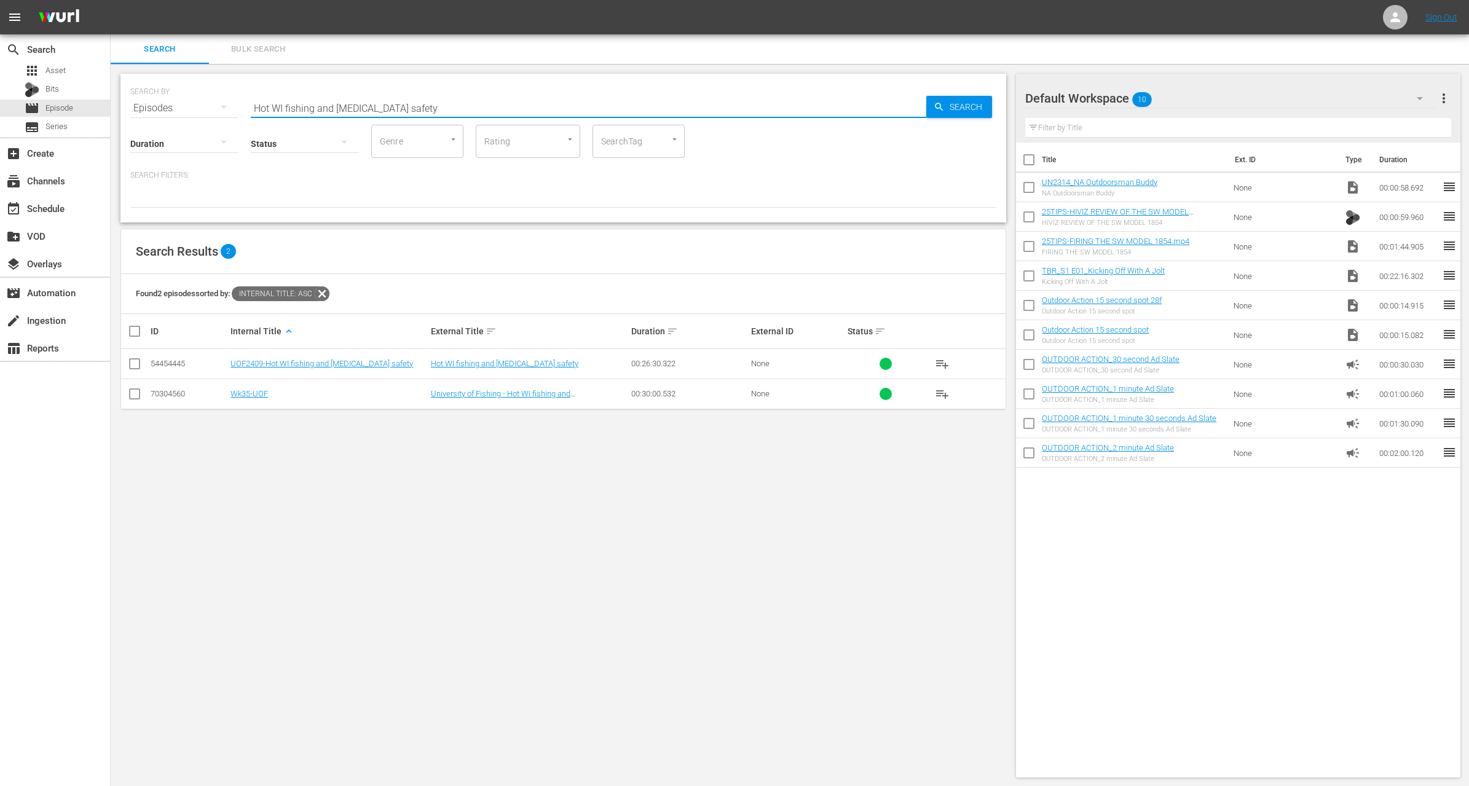
click at [341, 111] on input "Hot WI fishing and boating safety" at bounding box center [589, 108] width 676 height 30
paste input "Robbies first sailfish on Peters new 43 foot Invincible in Ft. Lauderdale"
type input "Robbies first sailfish on Peters new 43 foot Invincible in Ft. Lauderdale"
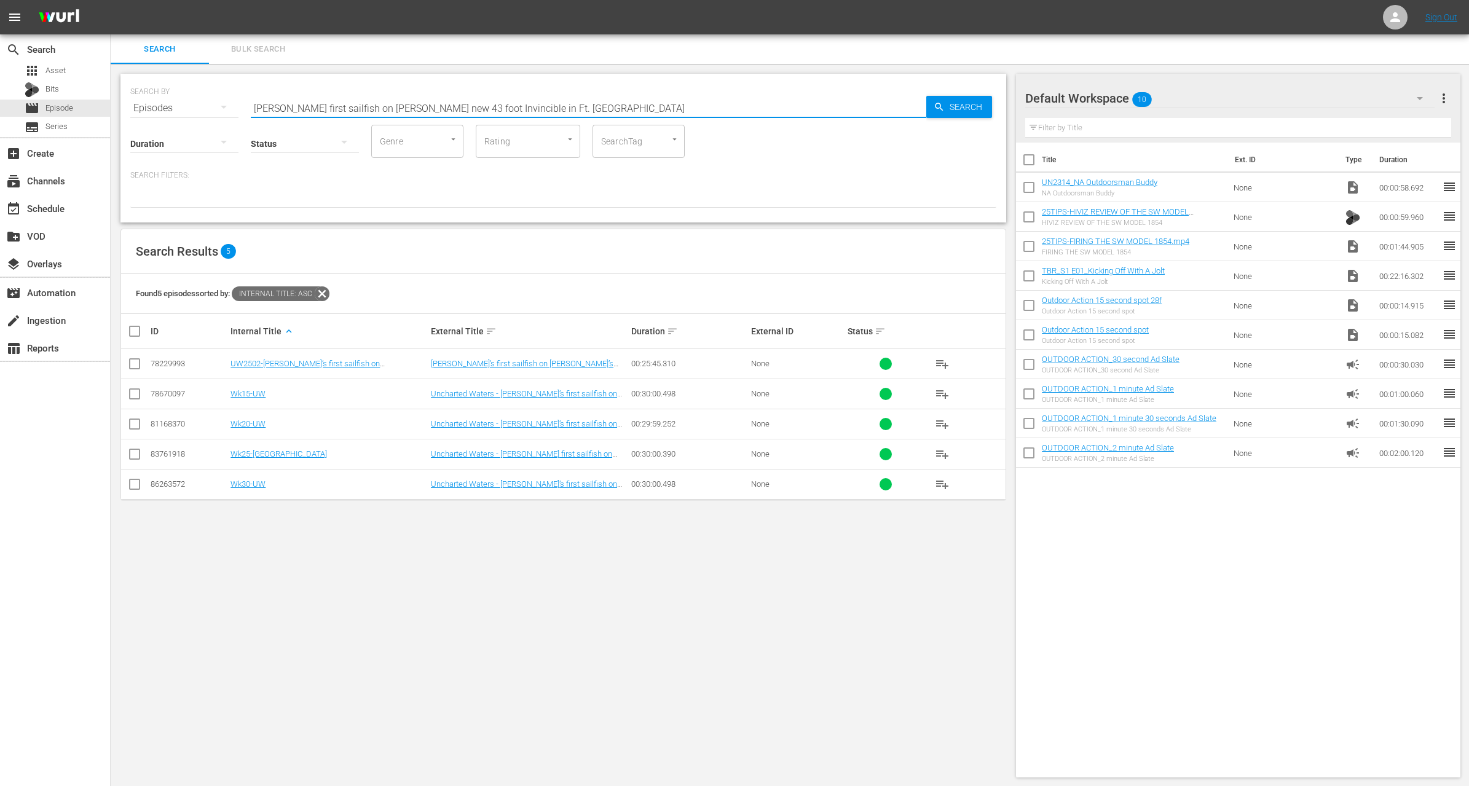
click at [379, 182] on div "Search Filters:" at bounding box center [563, 189] width 866 height 38
click at [135, 421] on input "checkbox" at bounding box center [134, 426] width 15 height 15
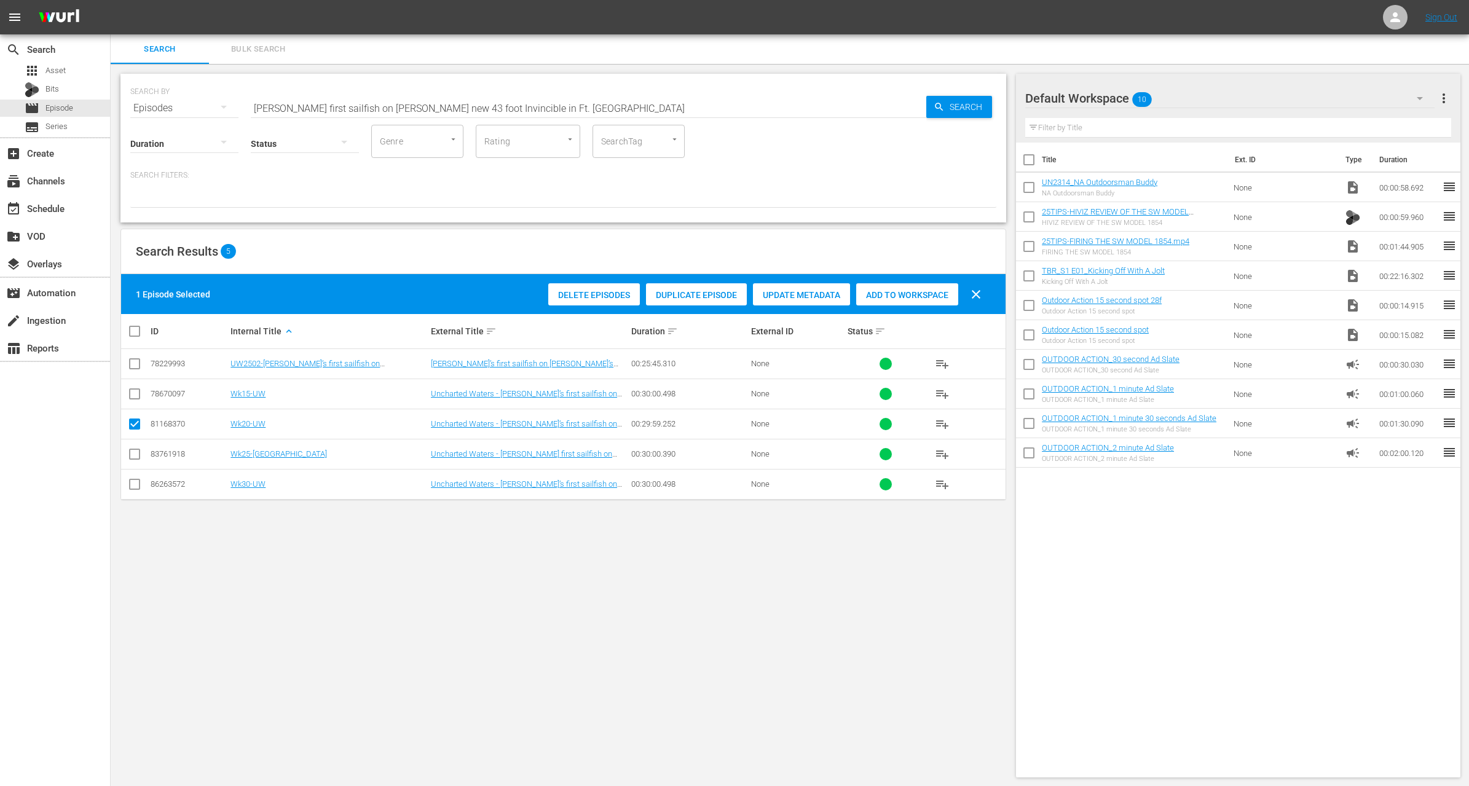
click at [681, 291] on span "Duplicate Episode" at bounding box center [696, 295] width 101 height 10
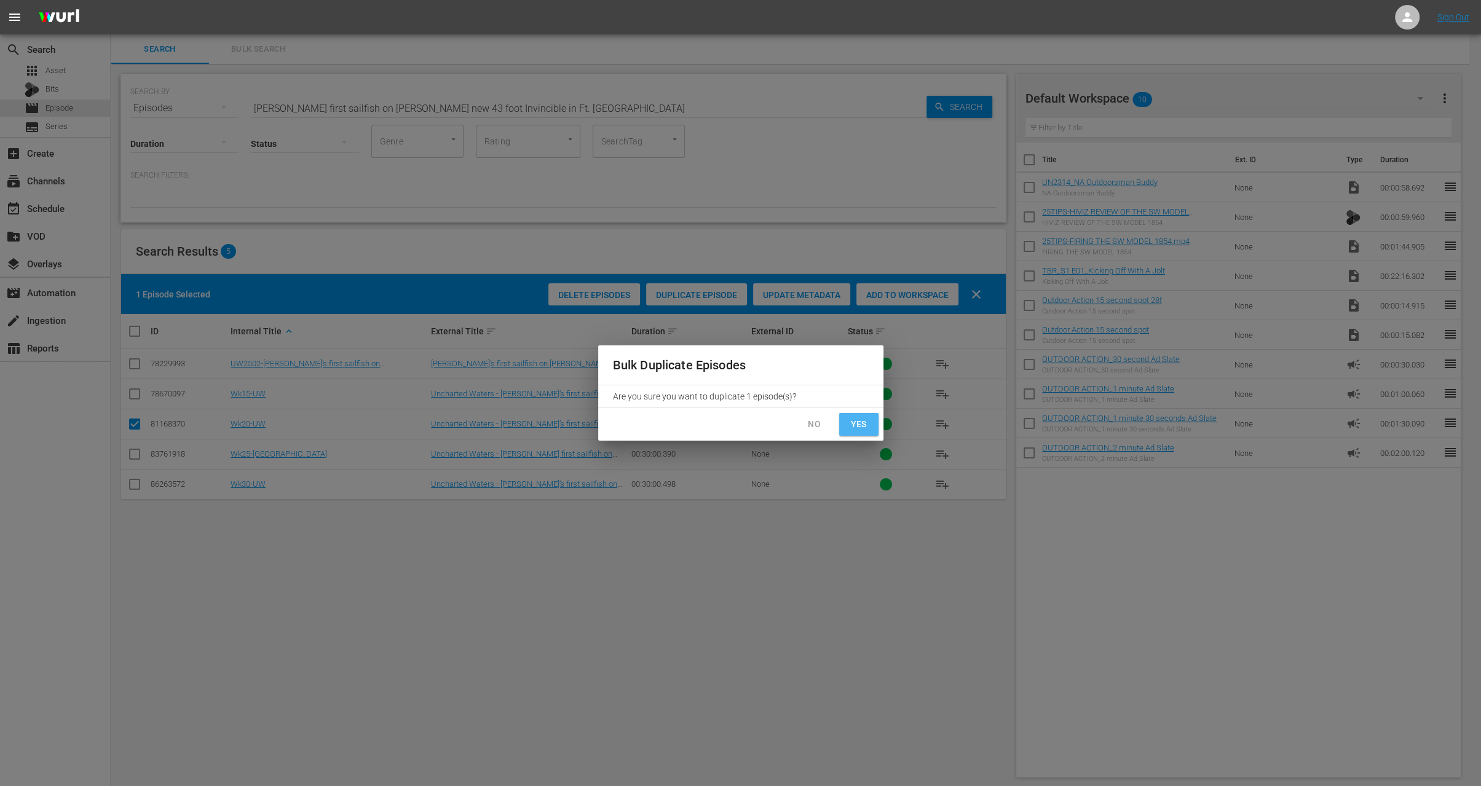
click at [858, 426] on span "Yes" at bounding box center [859, 424] width 20 height 15
checkbox input "false"
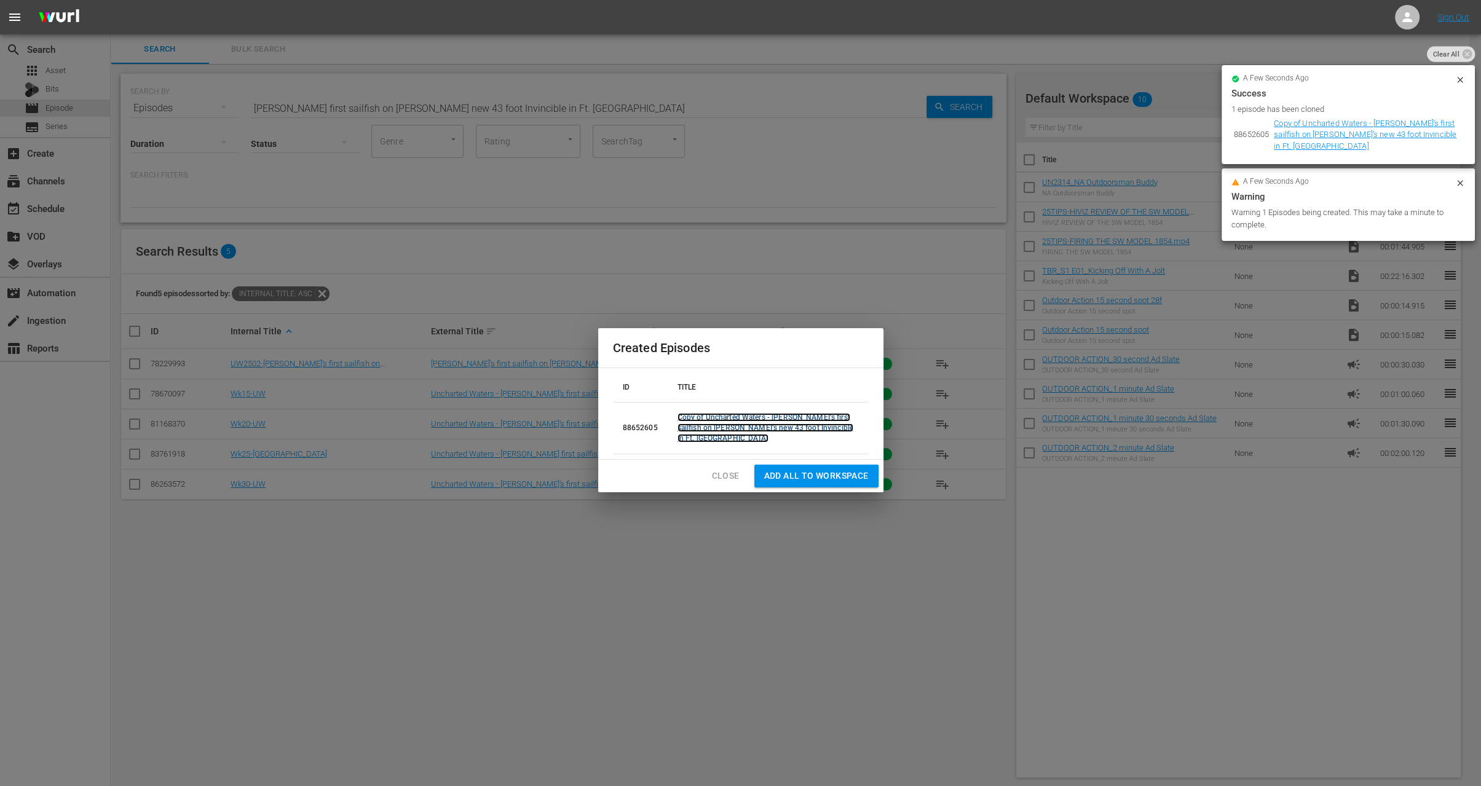
click at [740, 432] on link "Copy of Uncharted Waters - Robbie’s first sailfish on Peter’s new 43 foot Invin…" at bounding box center [766, 428] width 176 height 30
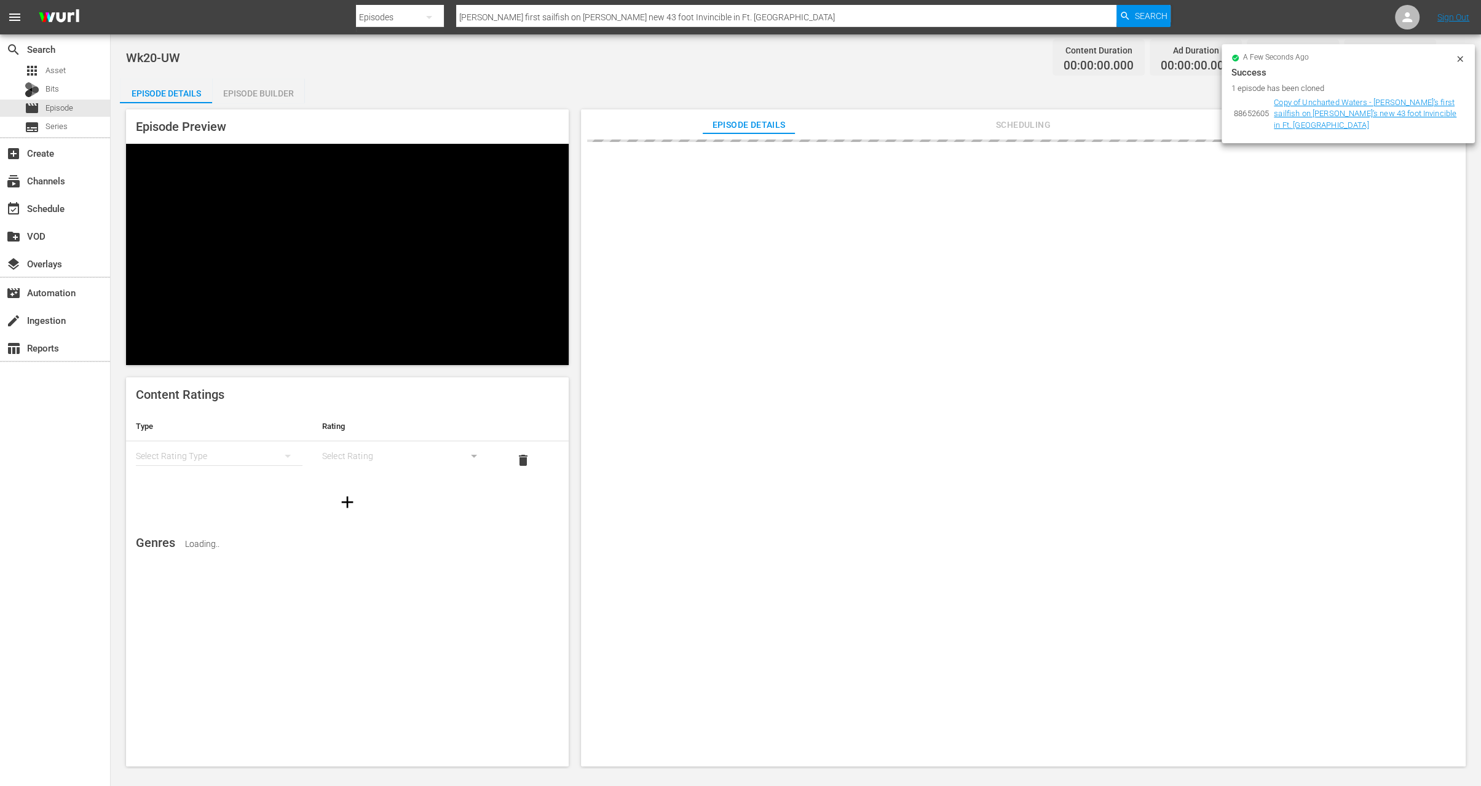
click at [1460, 58] on icon at bounding box center [1460, 59] width 6 height 6
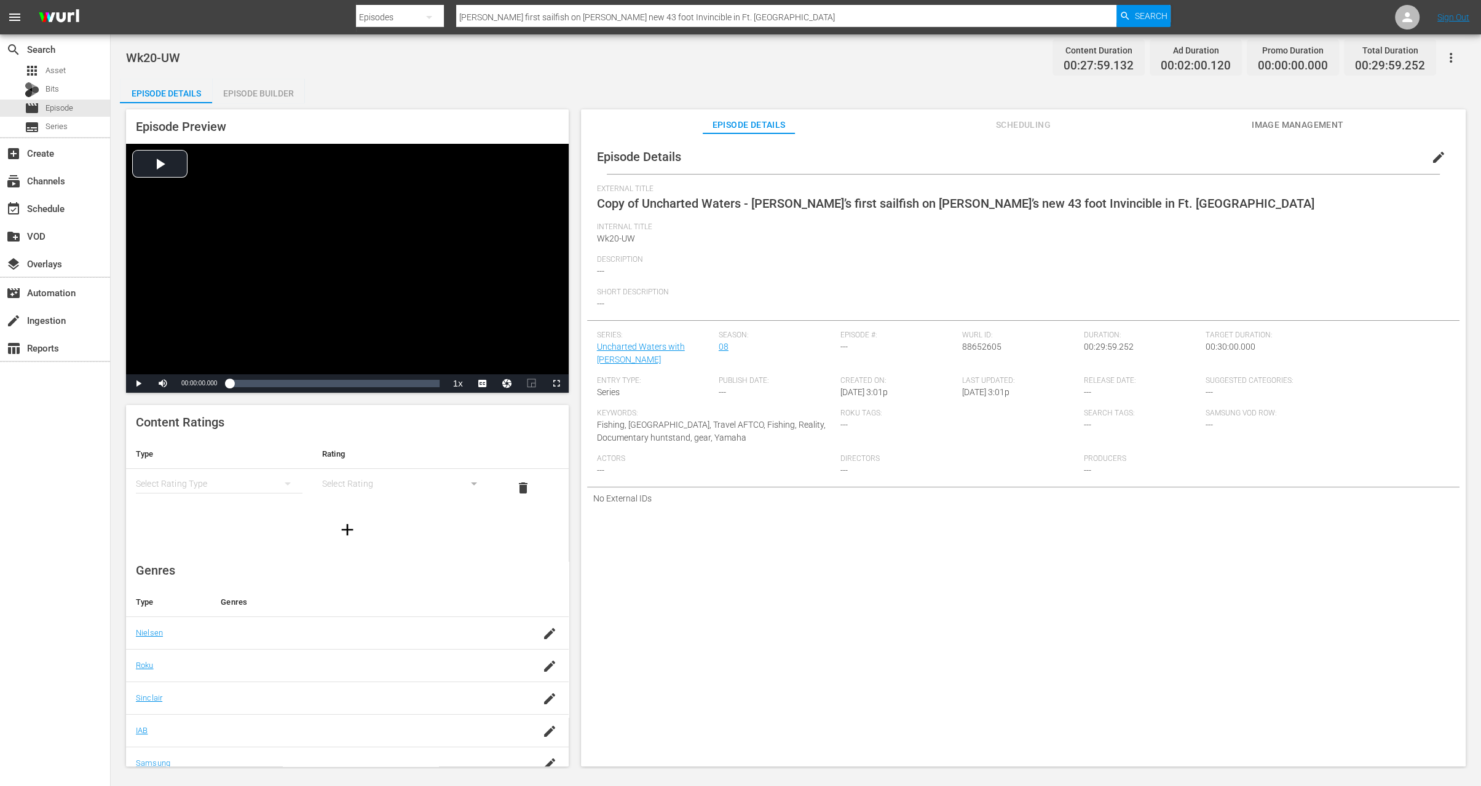
click at [1433, 148] on button "edit" at bounding box center [1439, 158] width 30 height 30
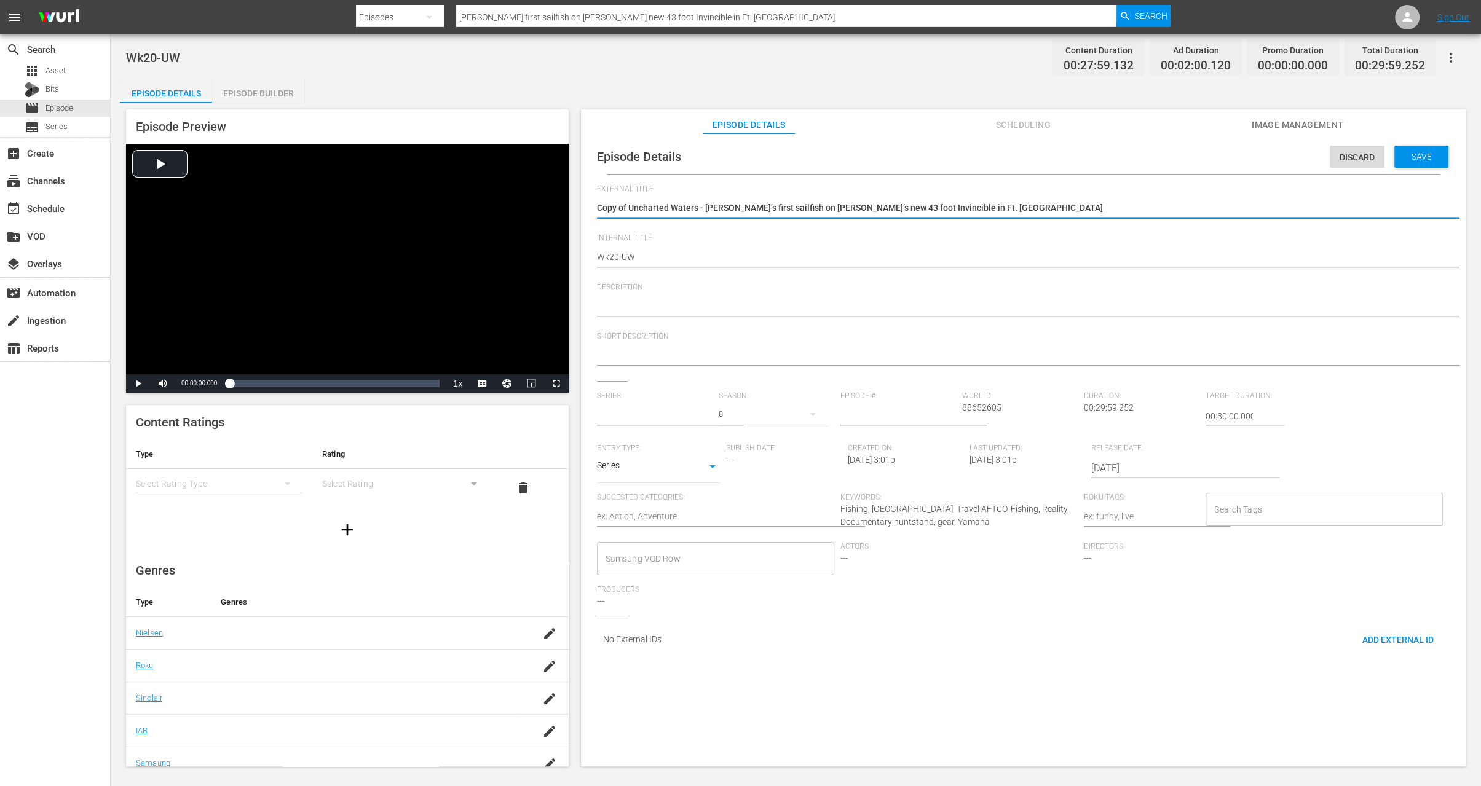
type input "Uncharted Waters with [PERSON_NAME]"
click at [630, 207] on textarea "Copy of Uncharted Waters - Robbie’s first sailfish on Peter’s new 43 foot Invin…" at bounding box center [1020, 209] width 847 height 15
type textarea "Copy of \Uncharted Waters - Robbie’s first sailfish on Peter’s new 43 foot Invi…"
type textarea "Copy of Uncharted Waters - Robbie’s first sailfish on Peter’s new 43 foot Invin…"
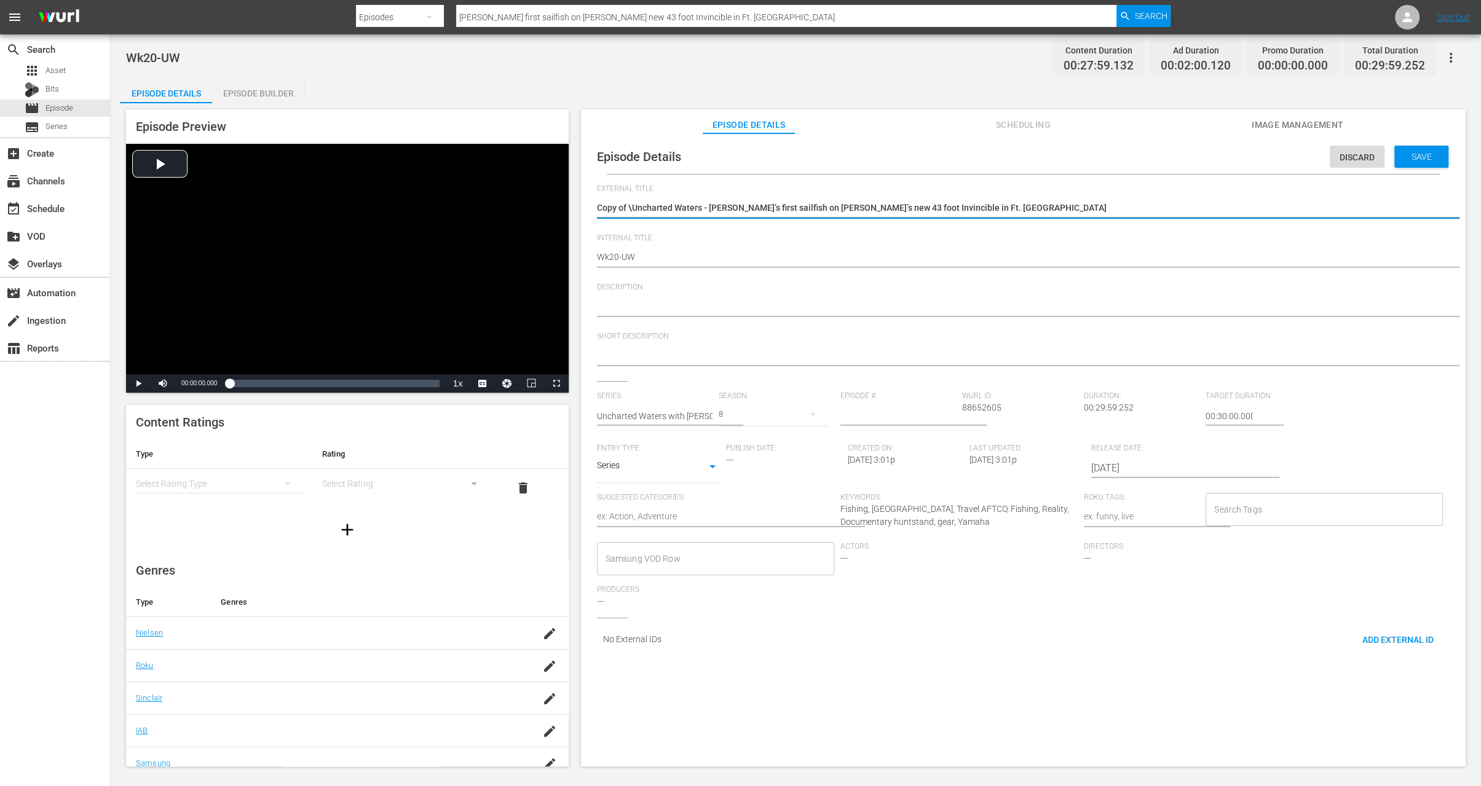
type textarea "Copy of Uncharted Waters - Robbie’s first sailfish on Peter’s new 43 foot Invin…"
type textarea "Copy ofUncharted Waters - Robbie’s first sailfish on Peter’s new 43 foot Invinc…"
type textarea "Copy oUncharted Waters - Robbie’s first sailfish on Peter’s new 43 foot Invinci…"
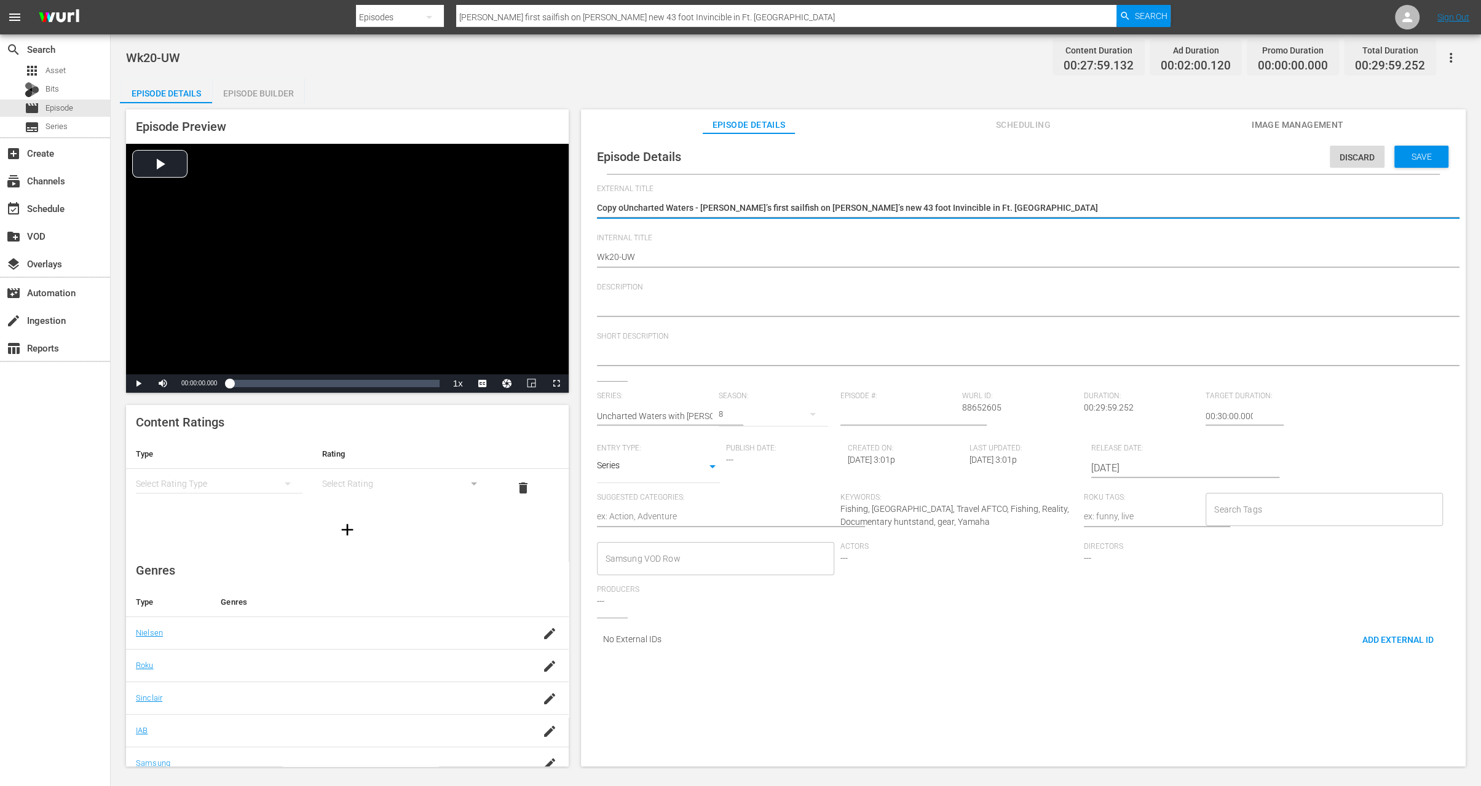
type textarea "Copy Uncharted Waters - Robbie’s first sailfish on Peter’s new 43 foot Invincib…"
type textarea "CopyUncharted Waters - Robbie’s first sailfish on Peter’s new 43 foot Invincibl…"
type textarea "CopUncharted Waters - Robbie’s first sailfish on Peter’s new 43 foot Invincible…"
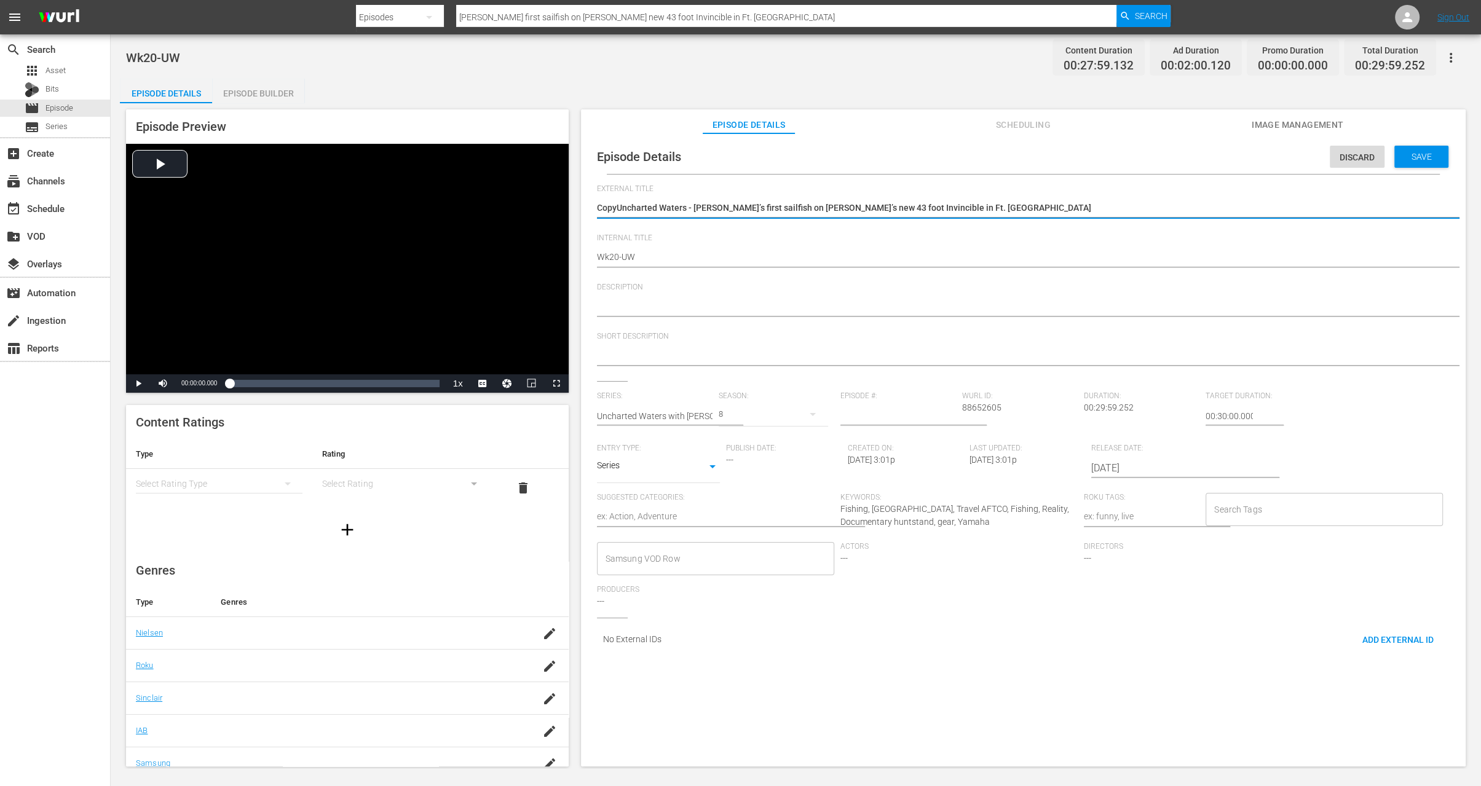
type textarea "CopUncharted Waters - Robbie’s first sailfish on Peter’s new 43 foot Invincible…"
type textarea "CoUncharted Waters - Robbie’s first sailfish on Peter’s new 43 foot Invincible …"
type textarea "CUncharted Waters - Robbie’s first sailfish on Peter’s new 43 foot Invincible i…"
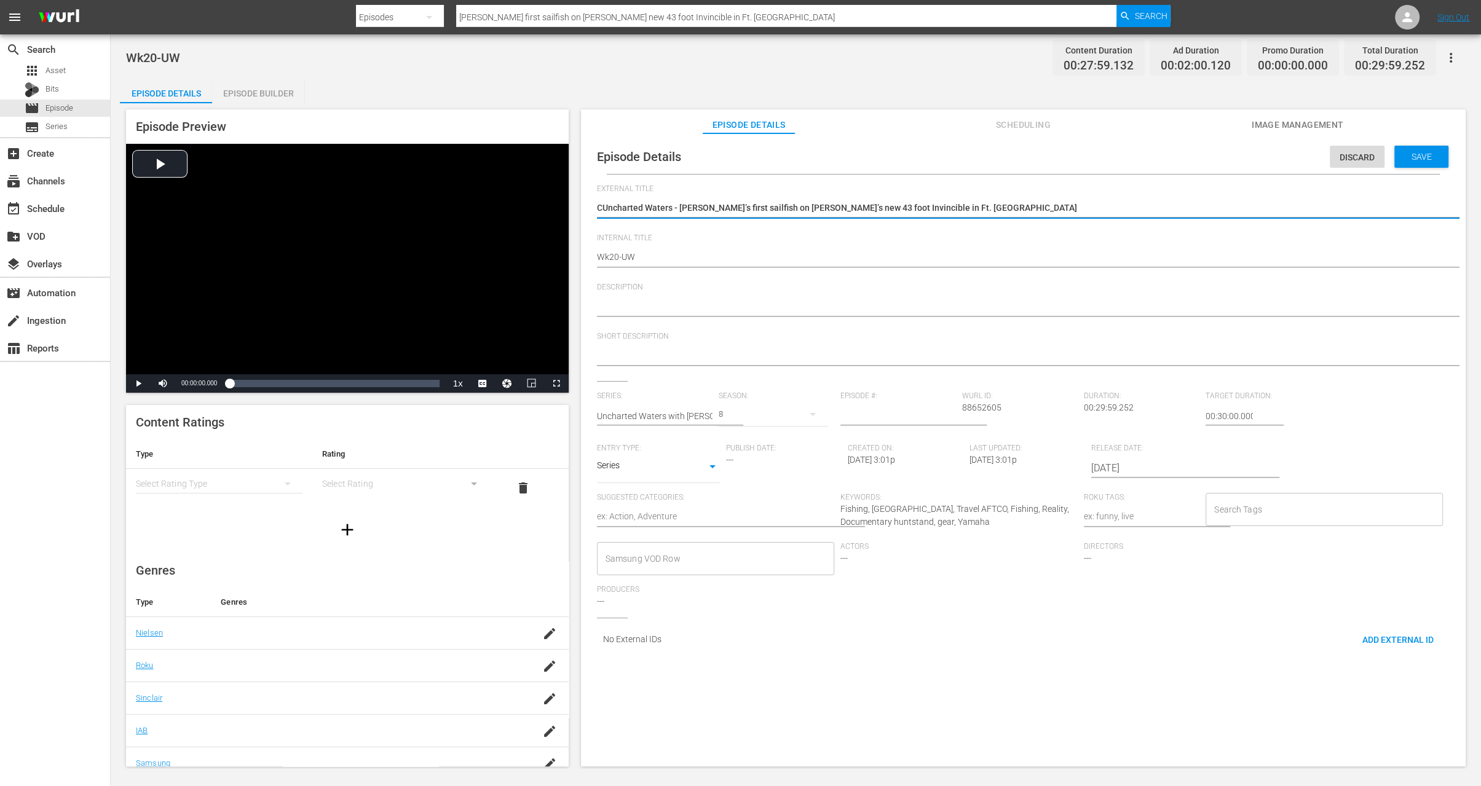
type textarea "Uncharted Waters - Robbie’s first sailfish on Peter’s new 43 foot Invincible in…"
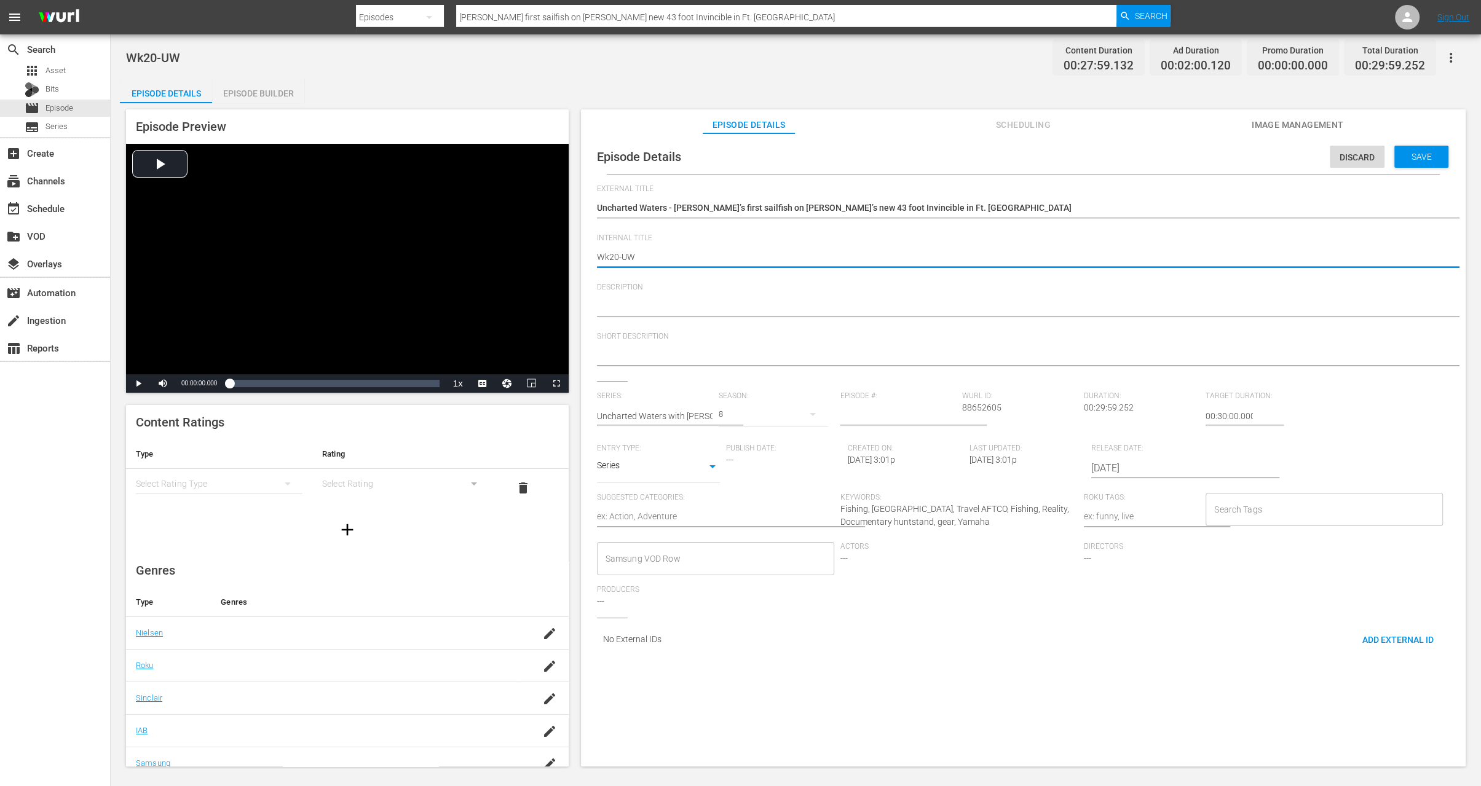
type textarea "Wk2-UW"
type textarea "Wk-UW"
type textarea "Wk3-UW"
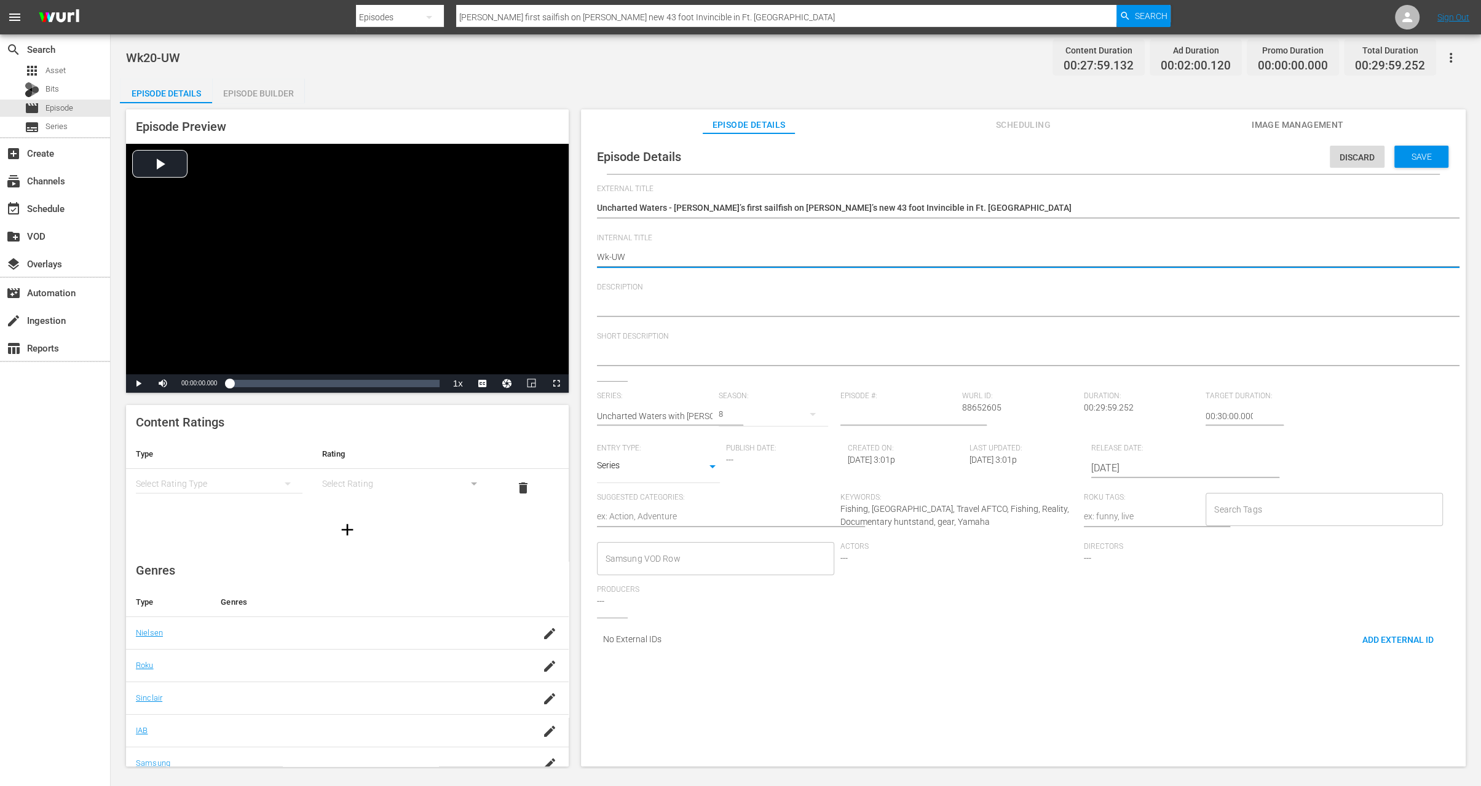
type textarea "Wk3-UW"
type textarea "Wk35-UW"
click at [1417, 159] on span "Save" at bounding box center [1422, 157] width 40 height 10
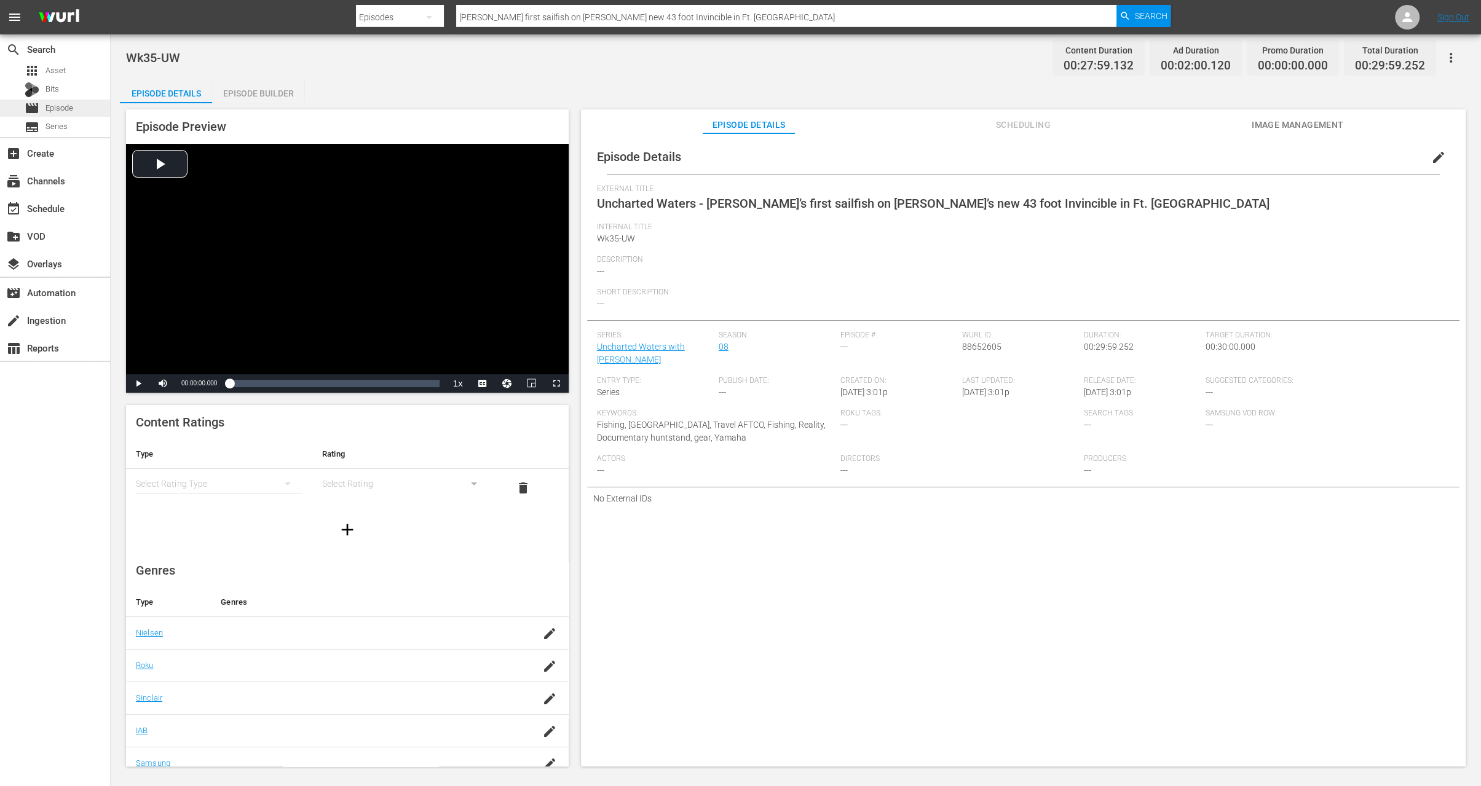
click at [49, 110] on span "Episode" at bounding box center [59, 108] width 28 height 12
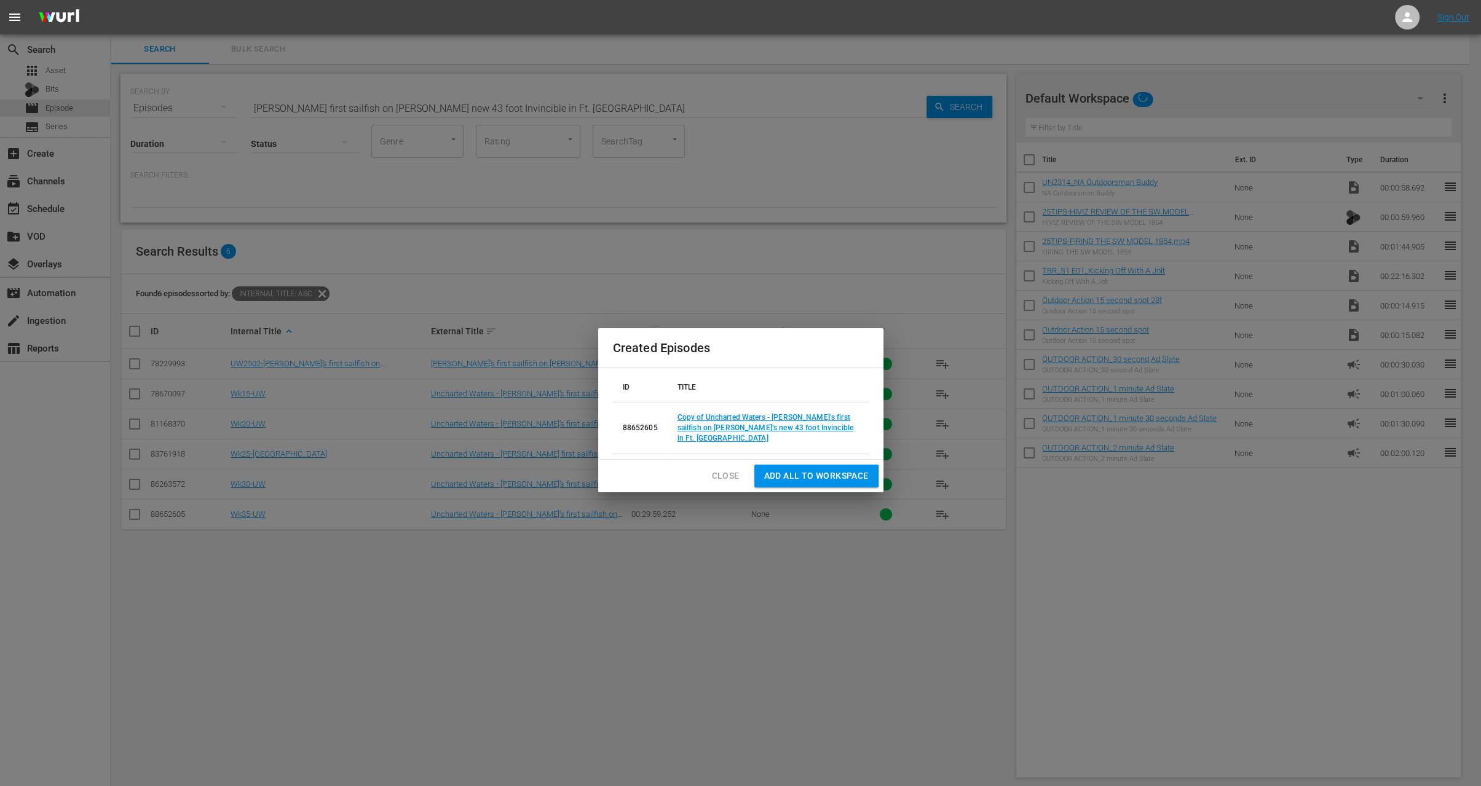
click at [715, 477] on span "Close" at bounding box center [726, 476] width 28 height 15
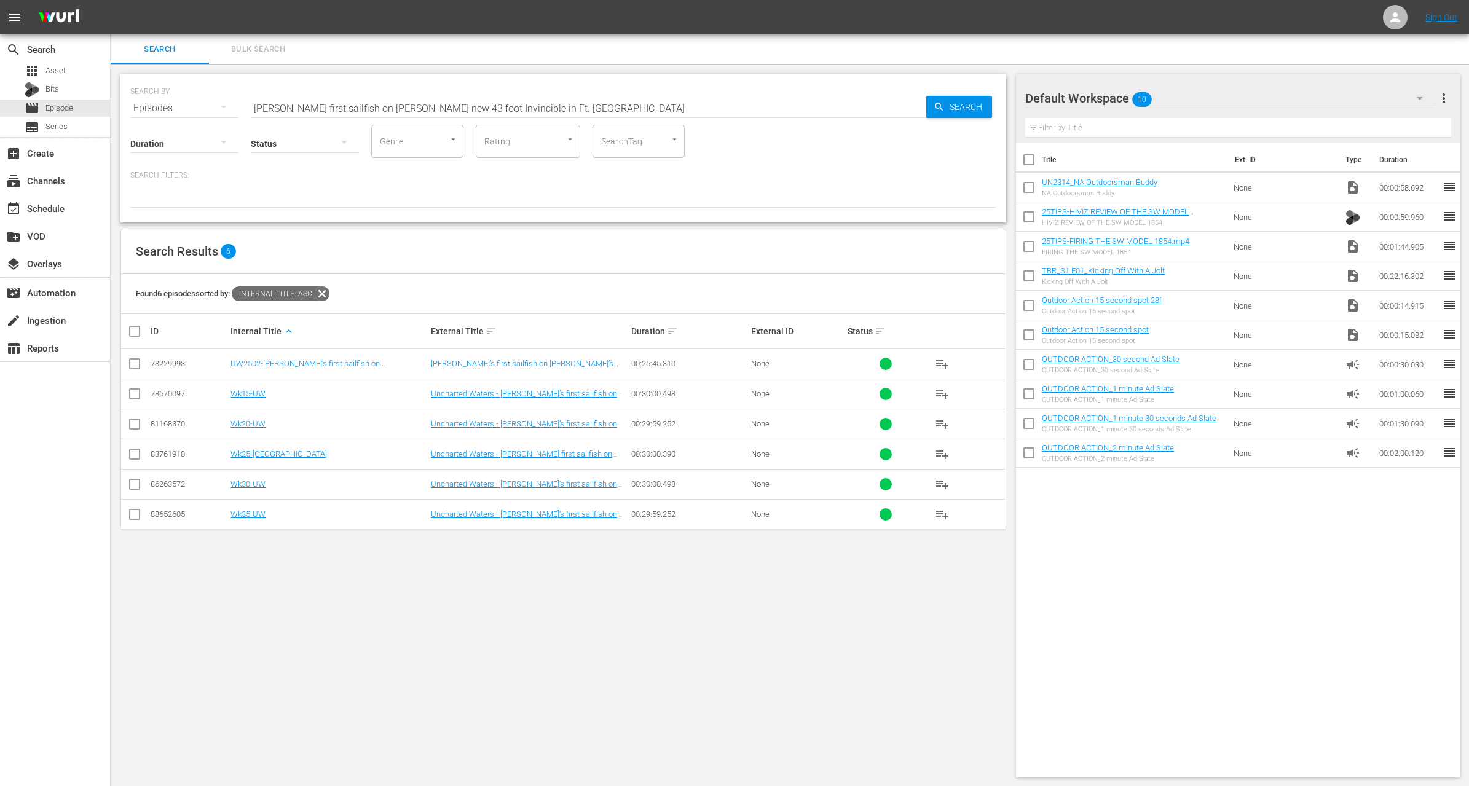
click at [516, 105] on input "Robbies first sailfish on Peters new 43 foot Invincible in Ft. Lauderdale" at bounding box center [589, 108] width 676 height 30
paste input "Incredible Migration"
type input "Incredible Migration"
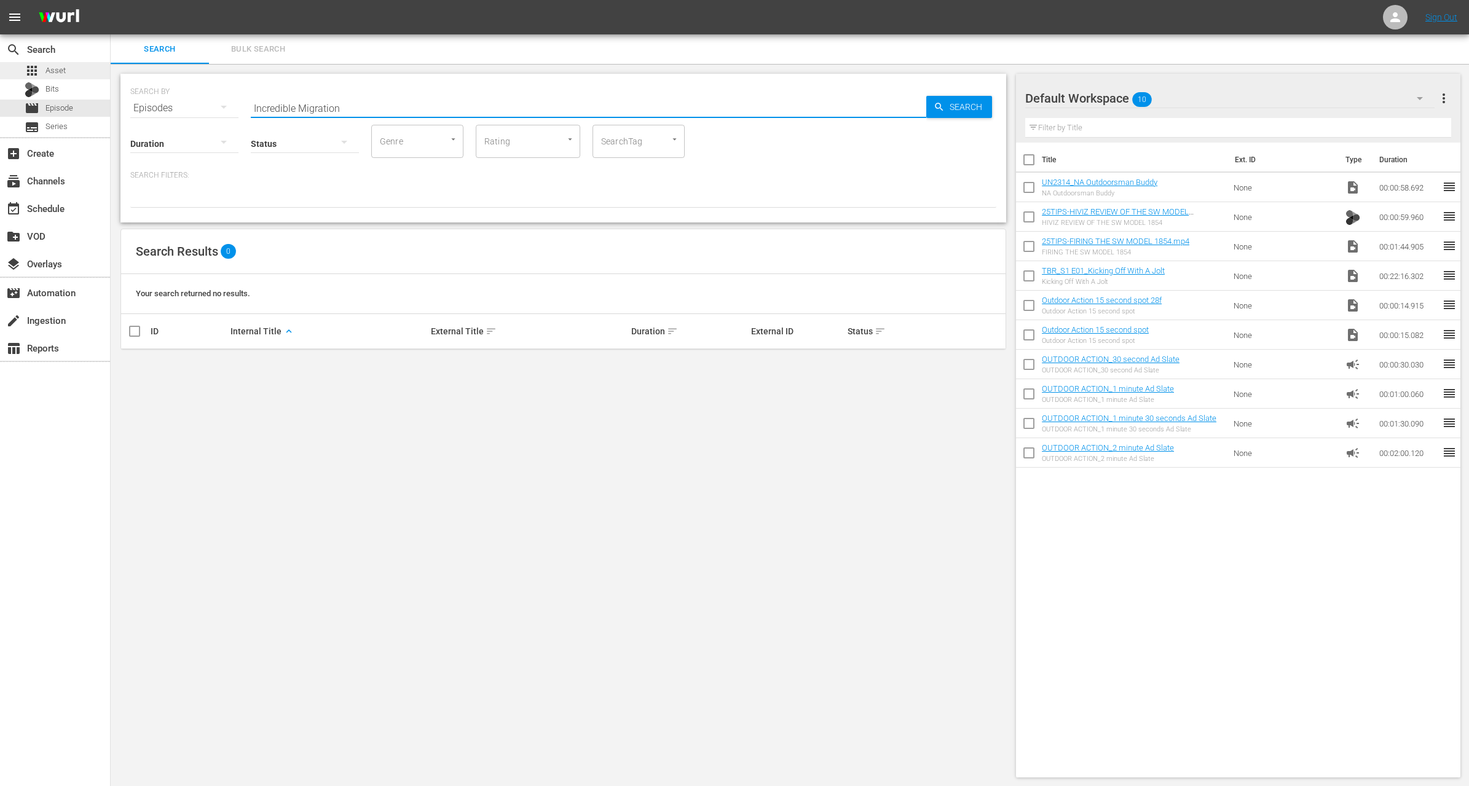
click at [77, 72] on div "apps Asset" at bounding box center [55, 70] width 110 height 17
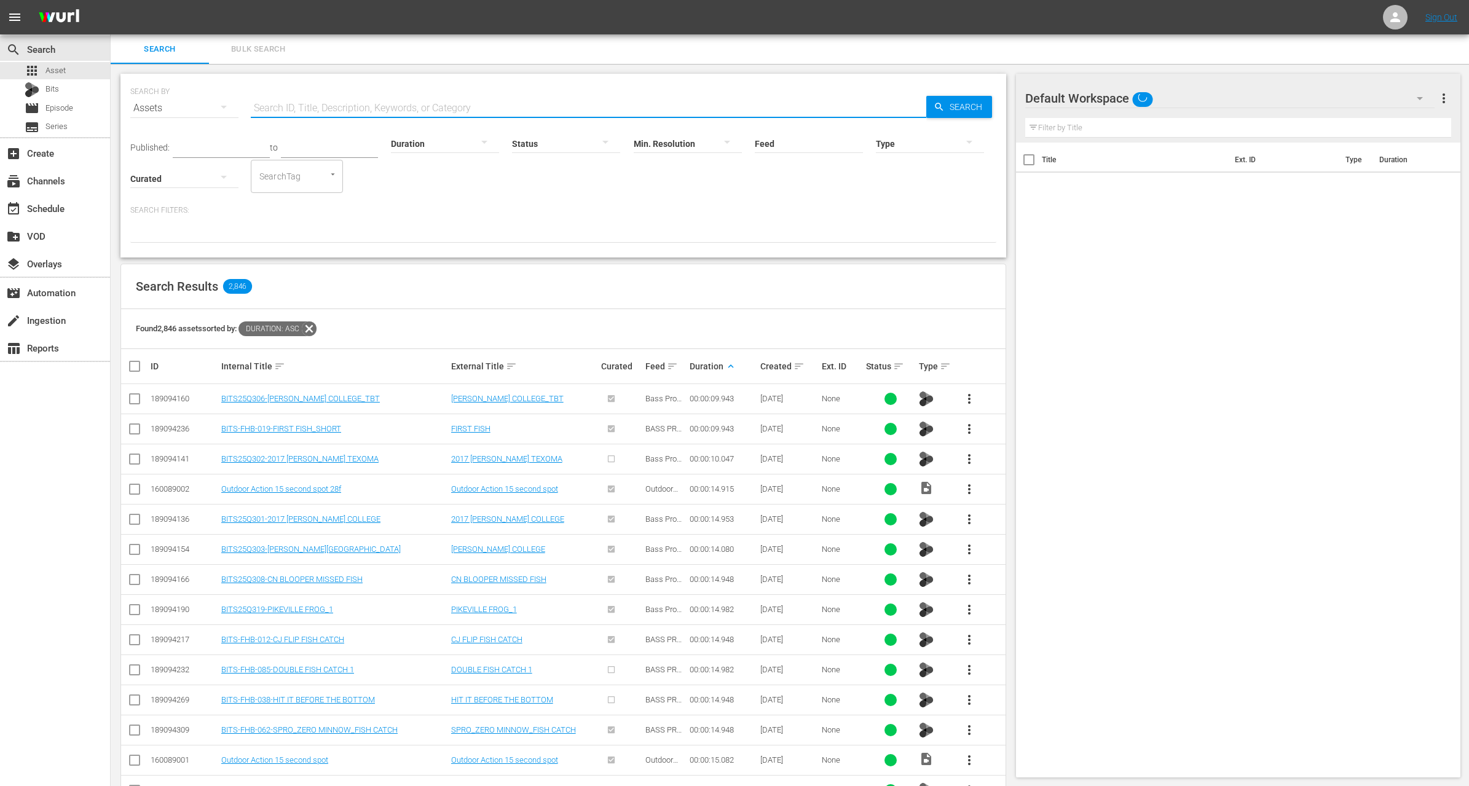
click at [317, 109] on input "text" at bounding box center [589, 108] width 676 height 30
paste input "Incredible Migration"
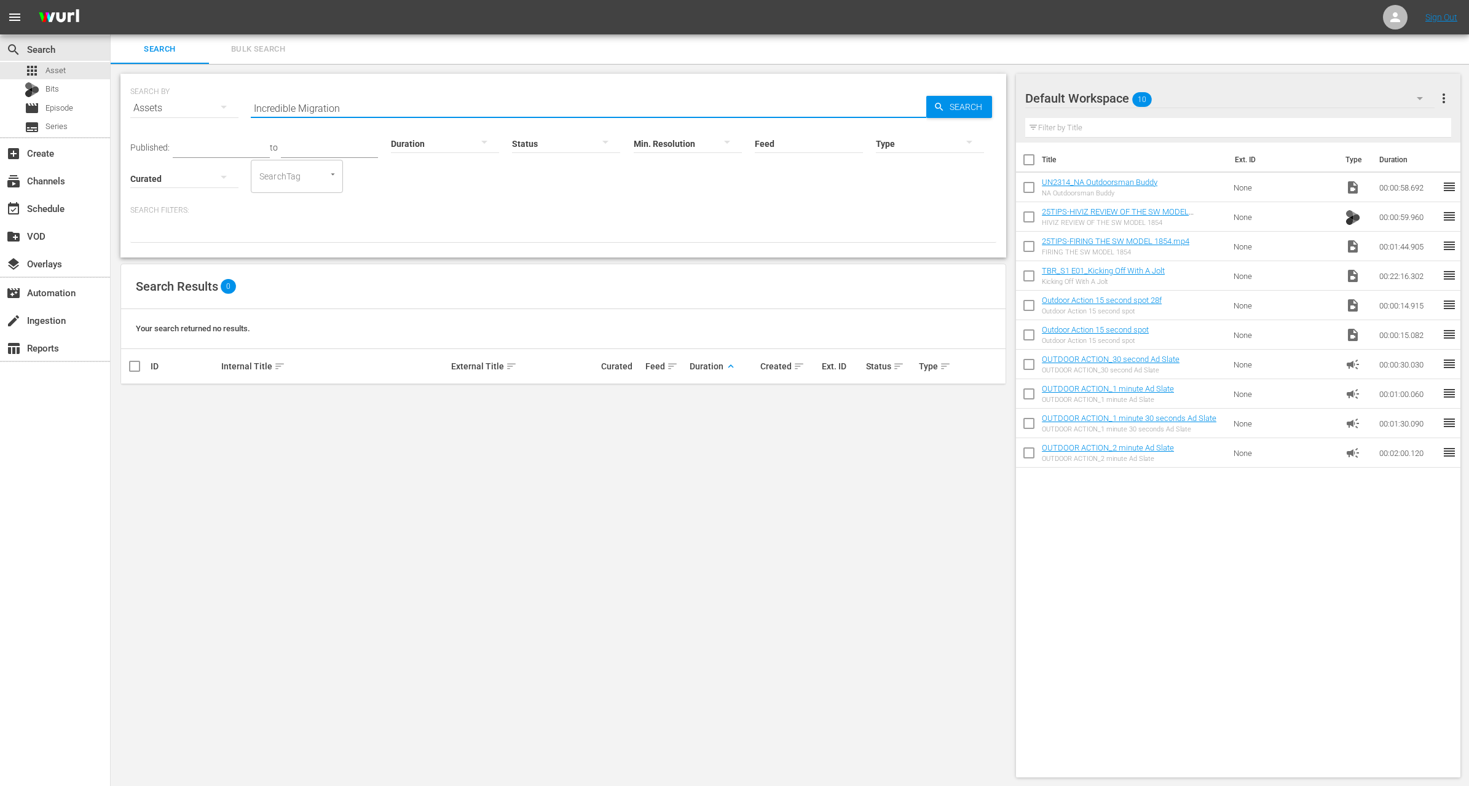
click at [290, 106] on input "Incredible Migration" at bounding box center [589, 108] width 676 height 30
type input "Migration"
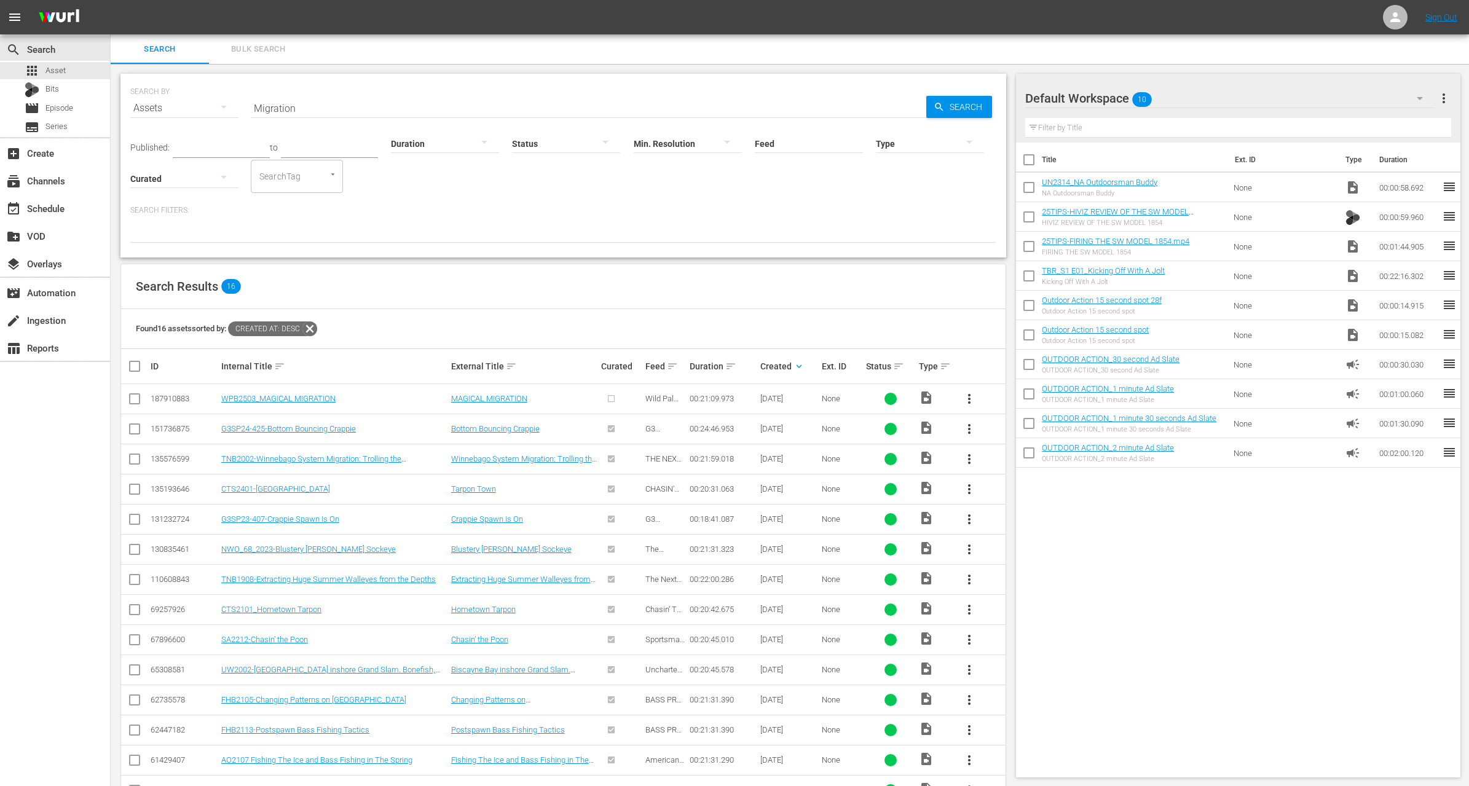
click at [968, 395] on span "more_vert" at bounding box center [969, 399] width 15 height 15
click at [1000, 429] on div "Workspace" at bounding box center [1036, 433] width 84 height 30
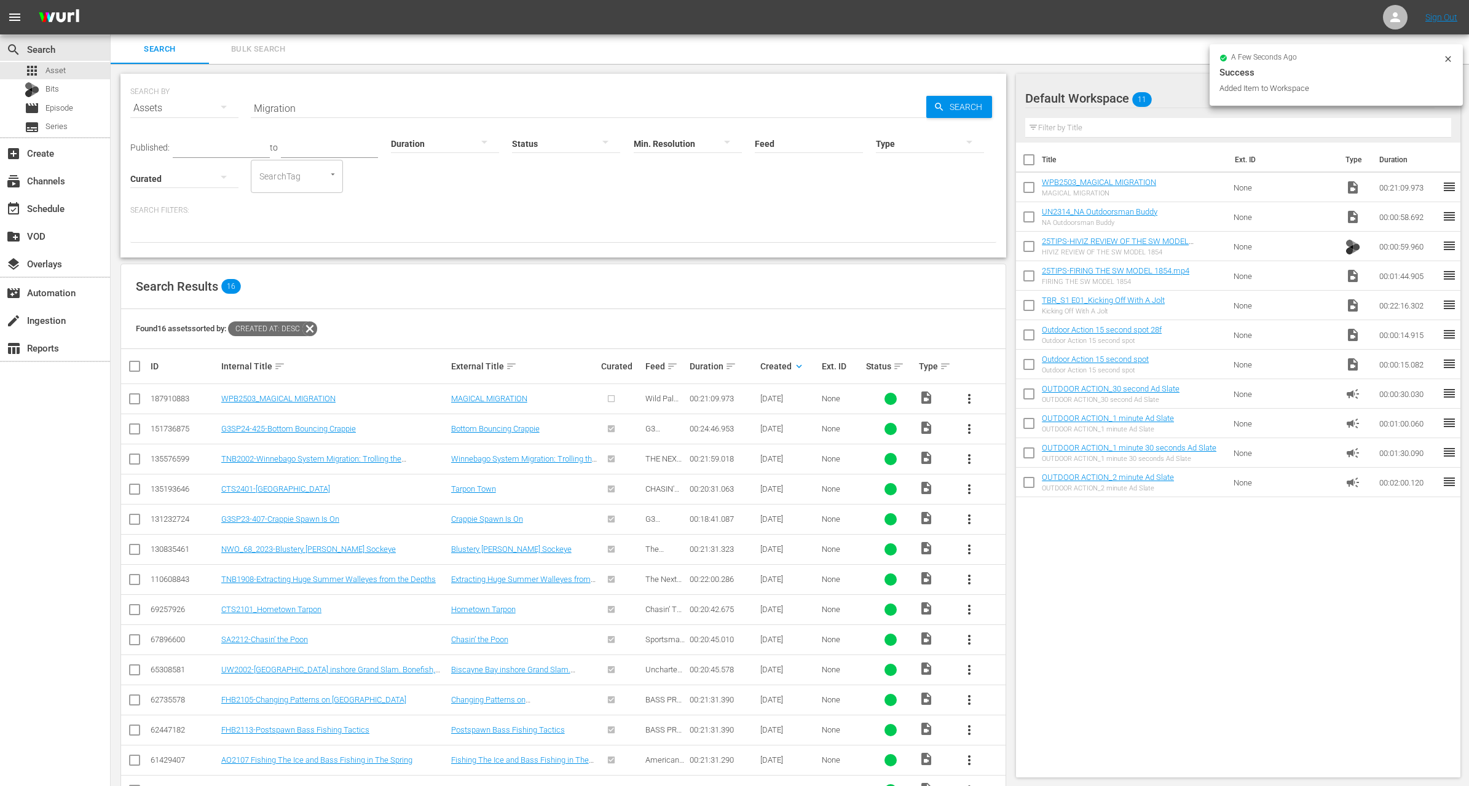
click at [1032, 216] on input "checkbox" at bounding box center [1029, 220] width 26 height 26
checkbox input "true"
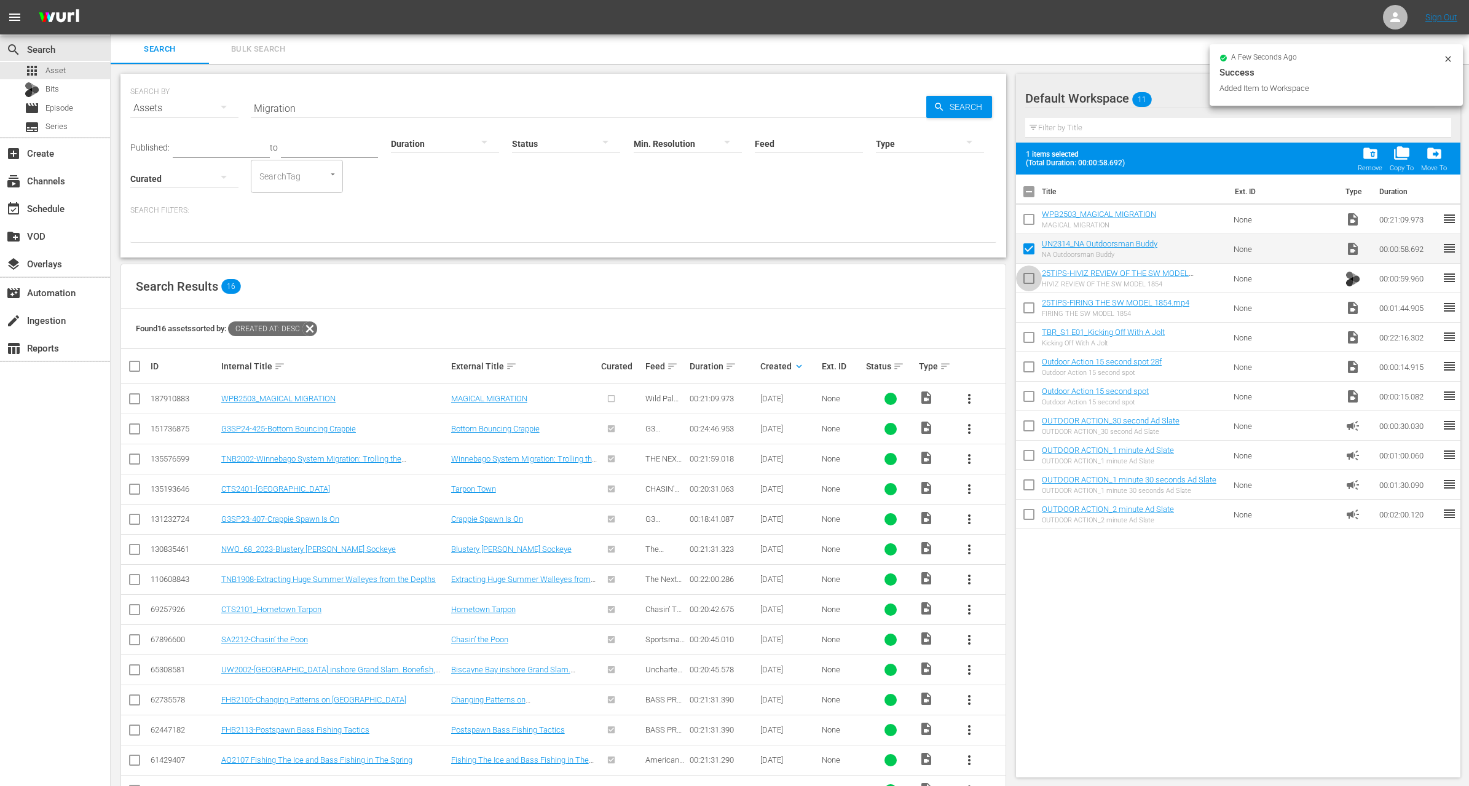
click at [1032, 275] on input "checkbox" at bounding box center [1029, 281] width 26 height 26
checkbox input "true"
click at [1027, 315] on input "checkbox" at bounding box center [1029, 311] width 26 height 26
checkbox input "true"
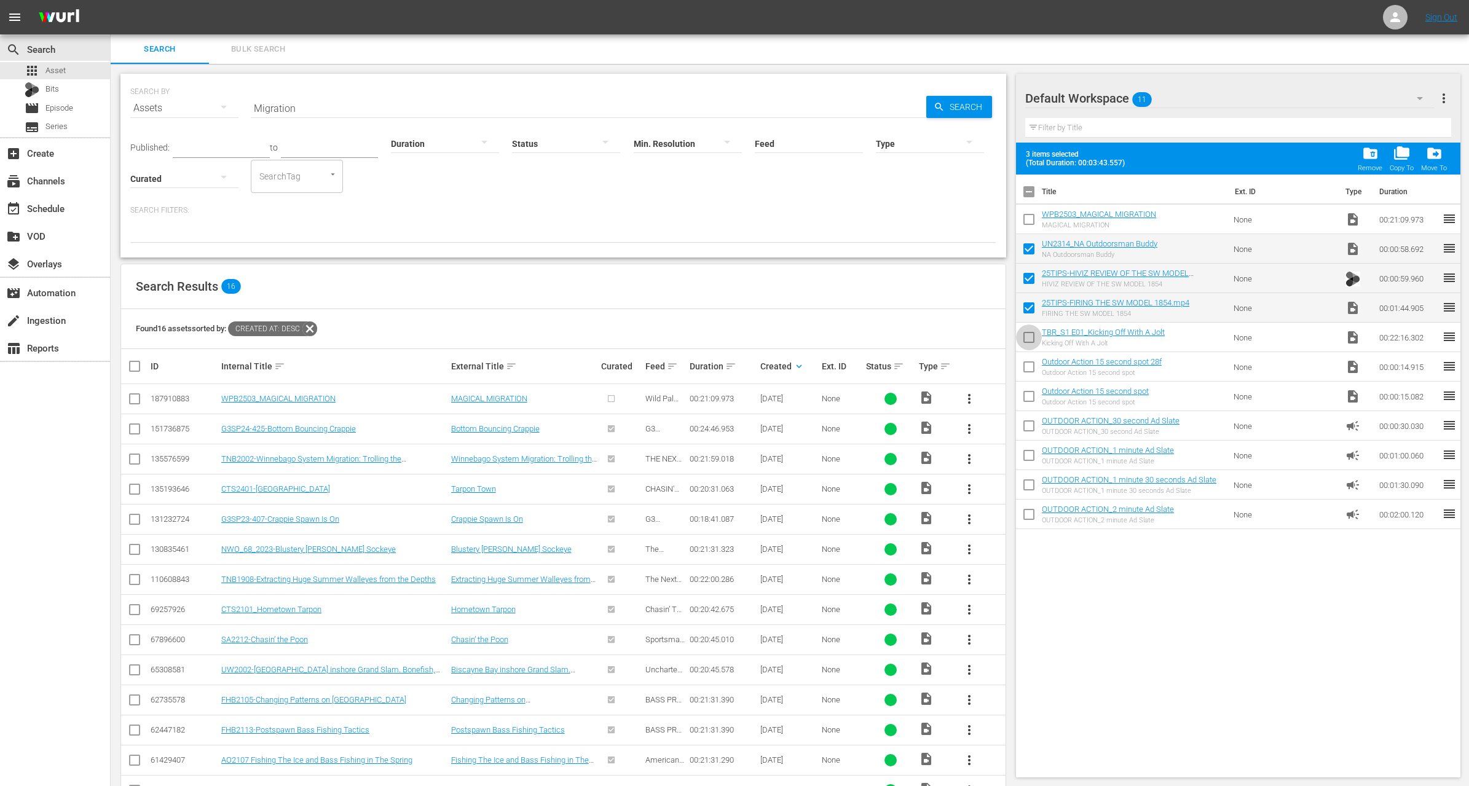
click at [1028, 336] on input "checkbox" at bounding box center [1029, 340] width 26 height 26
checkbox input "true"
click at [1368, 151] on span "folder_delete" at bounding box center [1371, 153] width 17 height 17
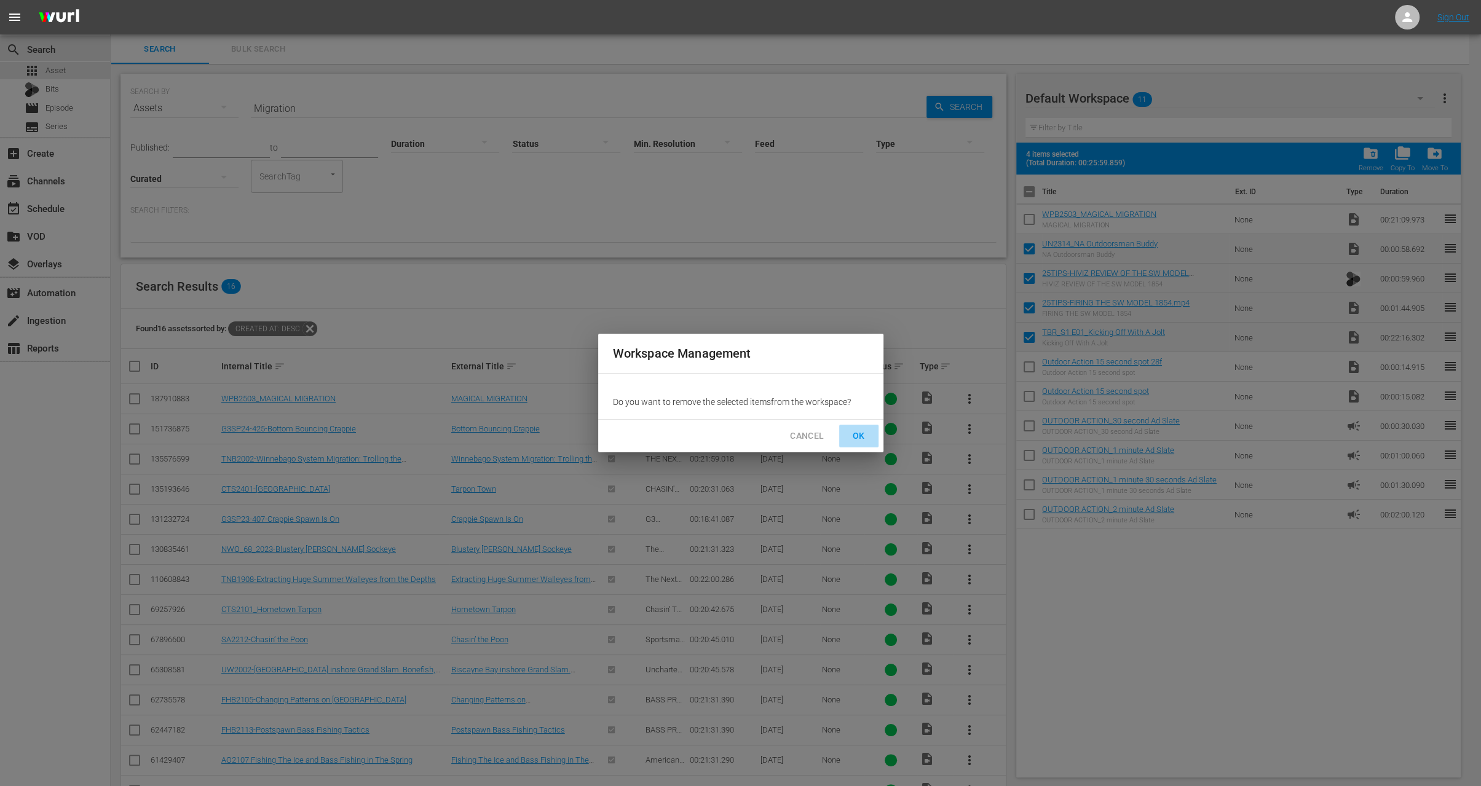
click at [862, 440] on span "OK" at bounding box center [859, 436] width 20 height 15
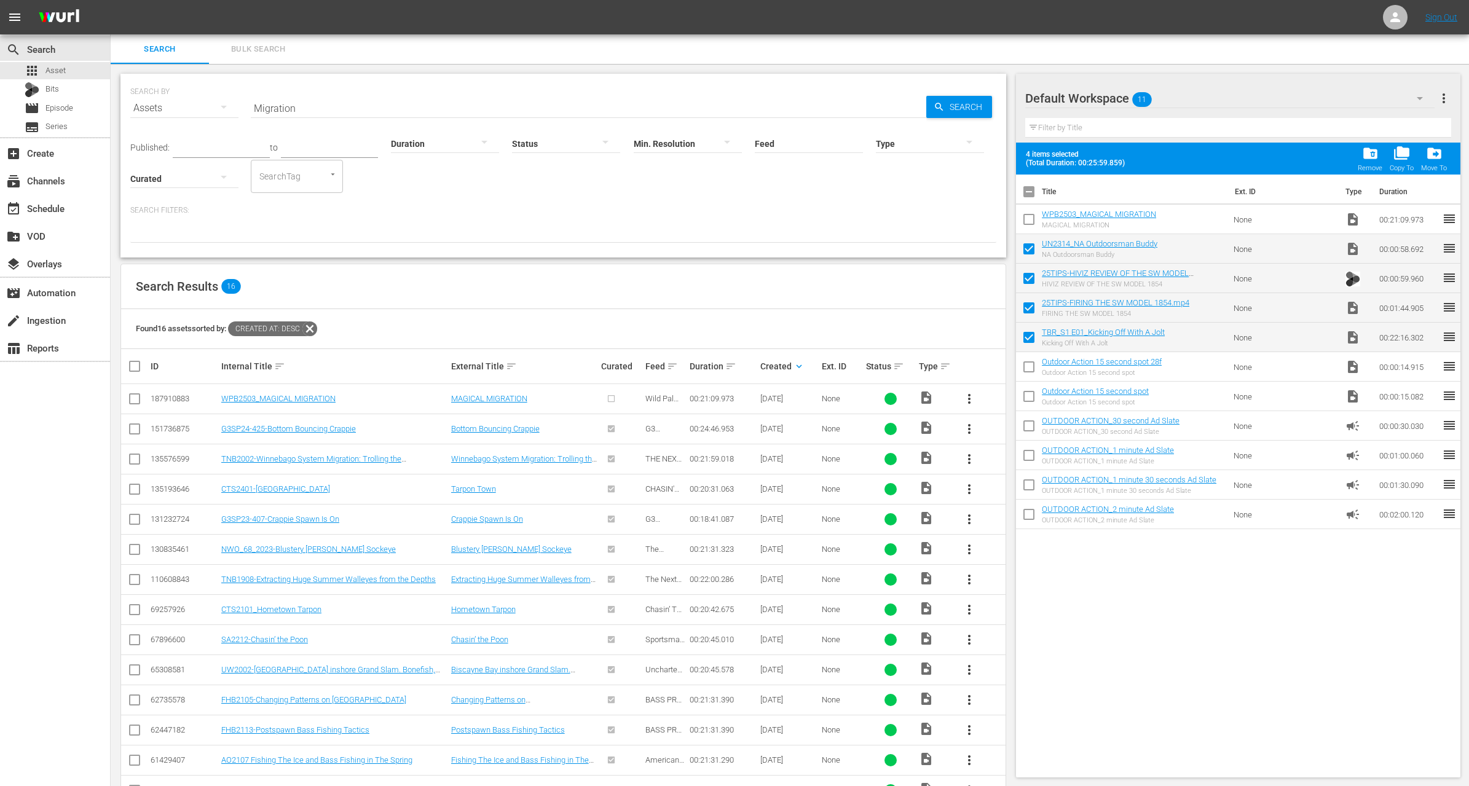
checkbox input "false"
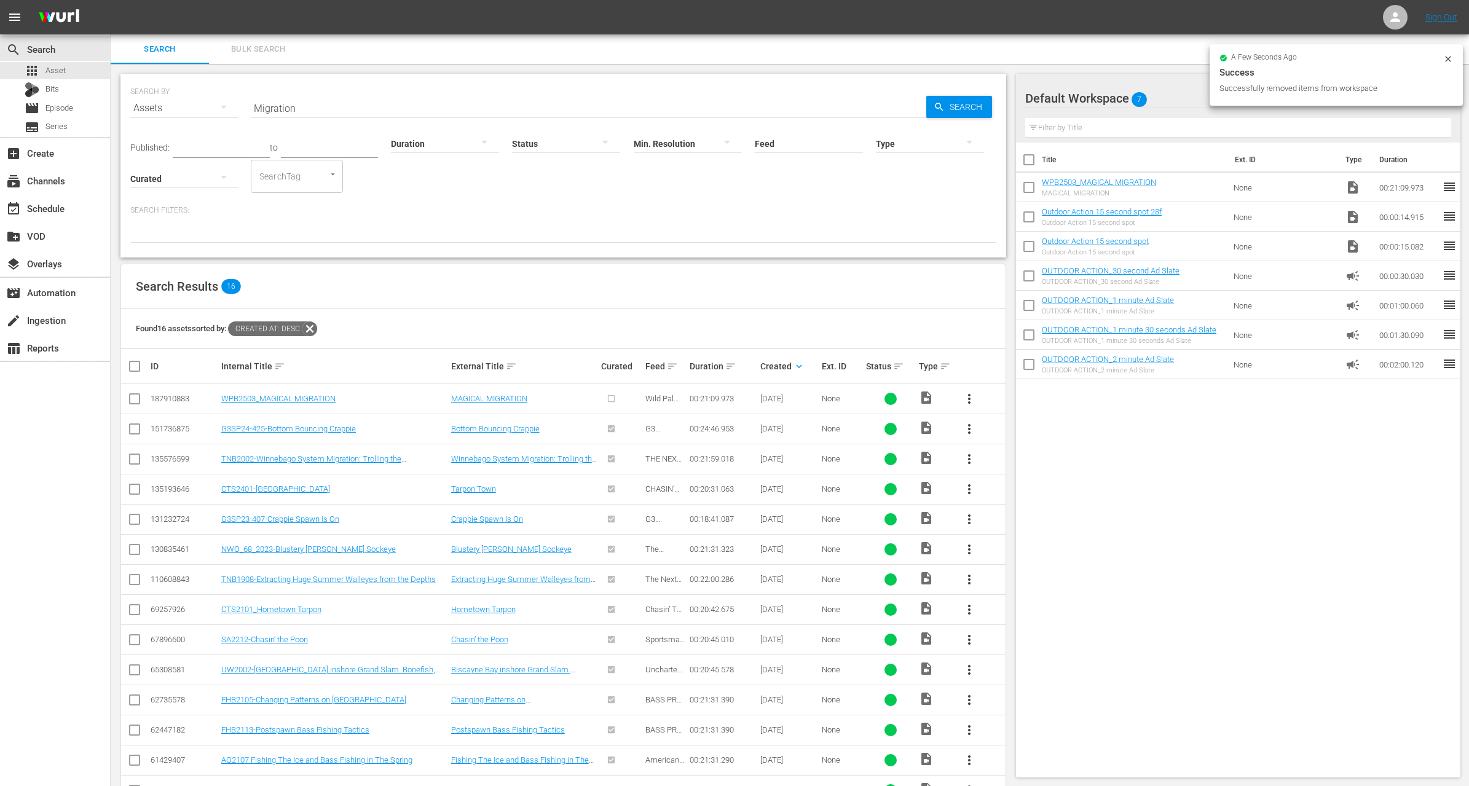
click at [310, 324] on icon at bounding box center [310, 329] width 16 height 16
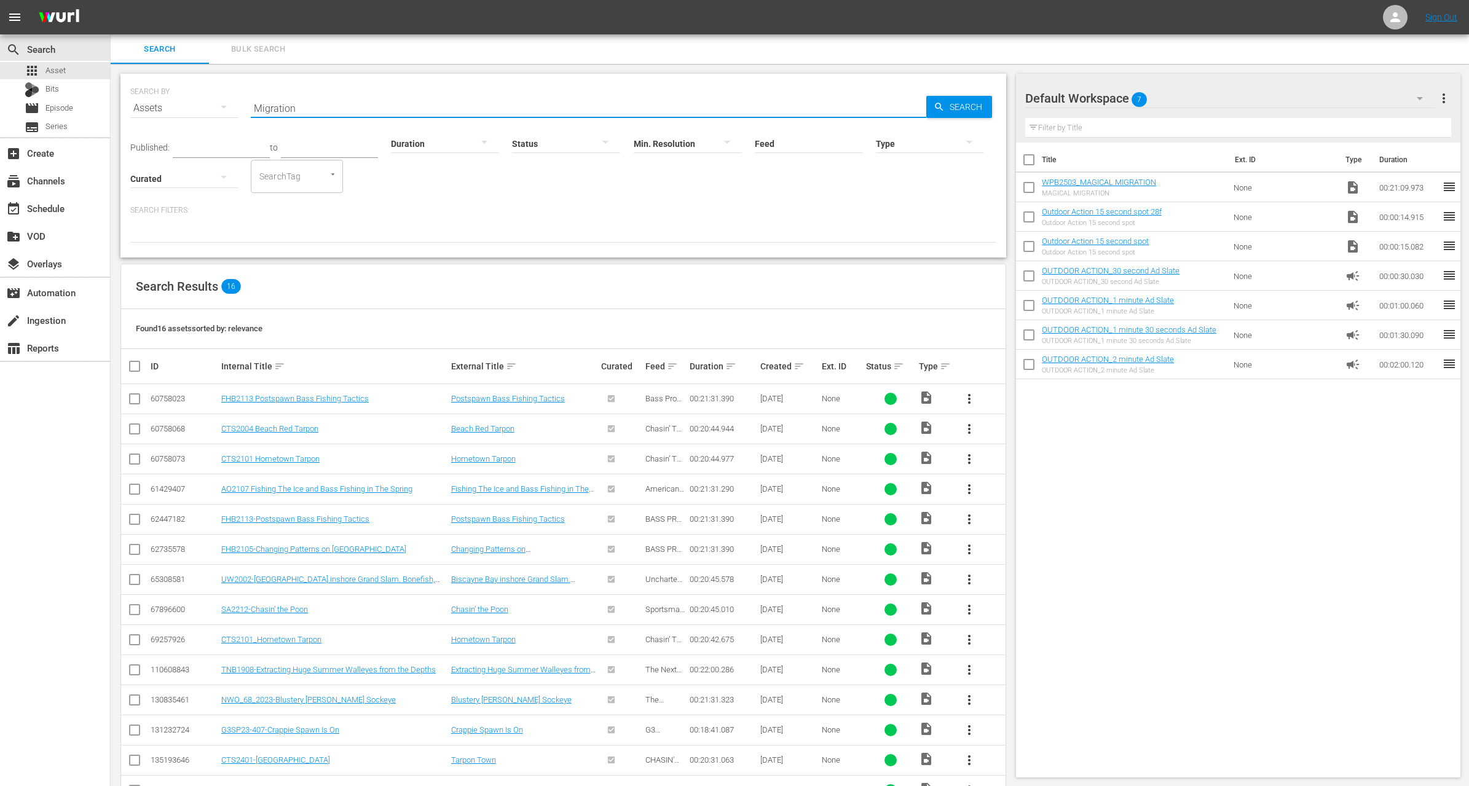
click at [298, 104] on input "Migration" at bounding box center [589, 108] width 676 height 30
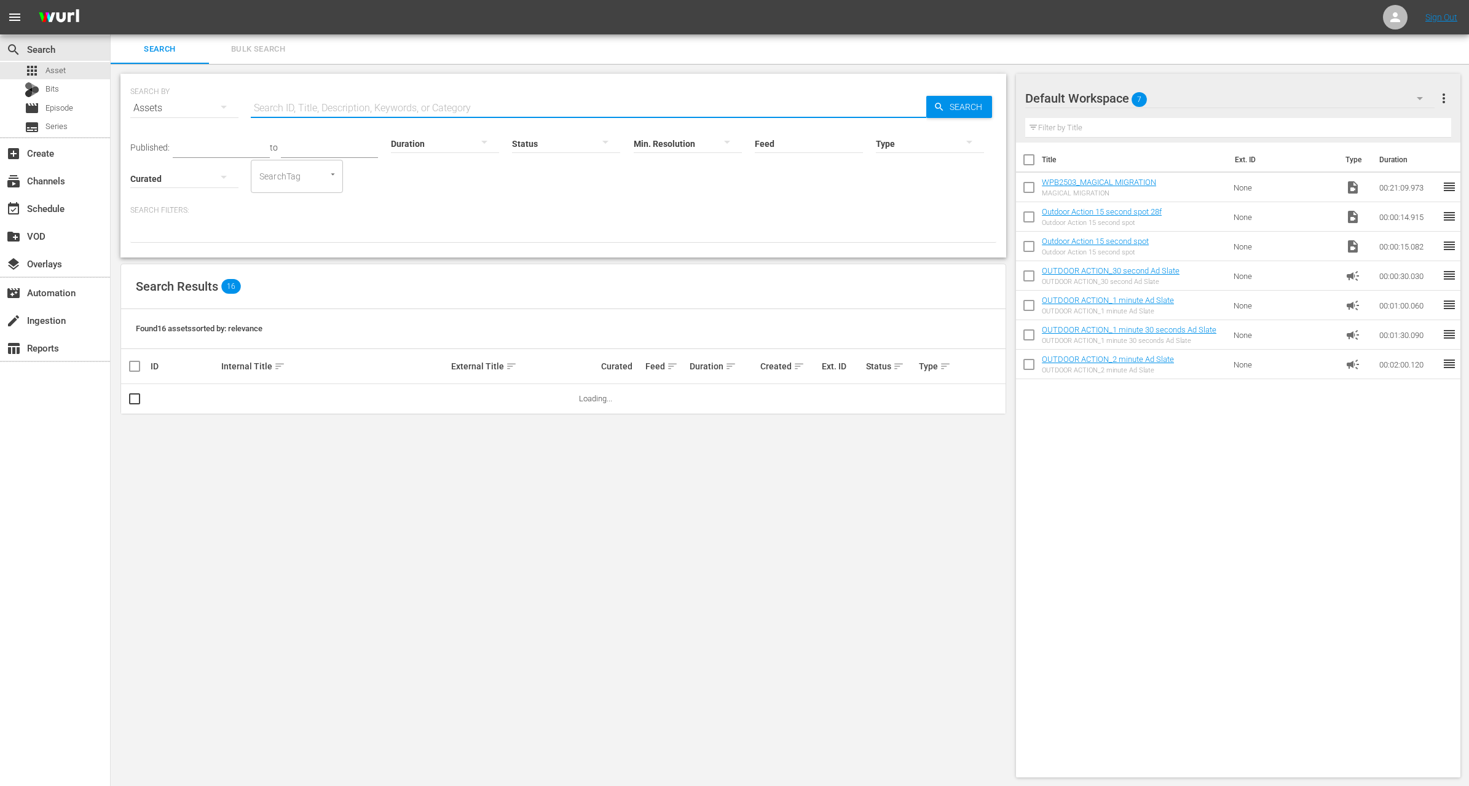
click at [228, 141] on input "text" at bounding box center [221, 149] width 97 height 18
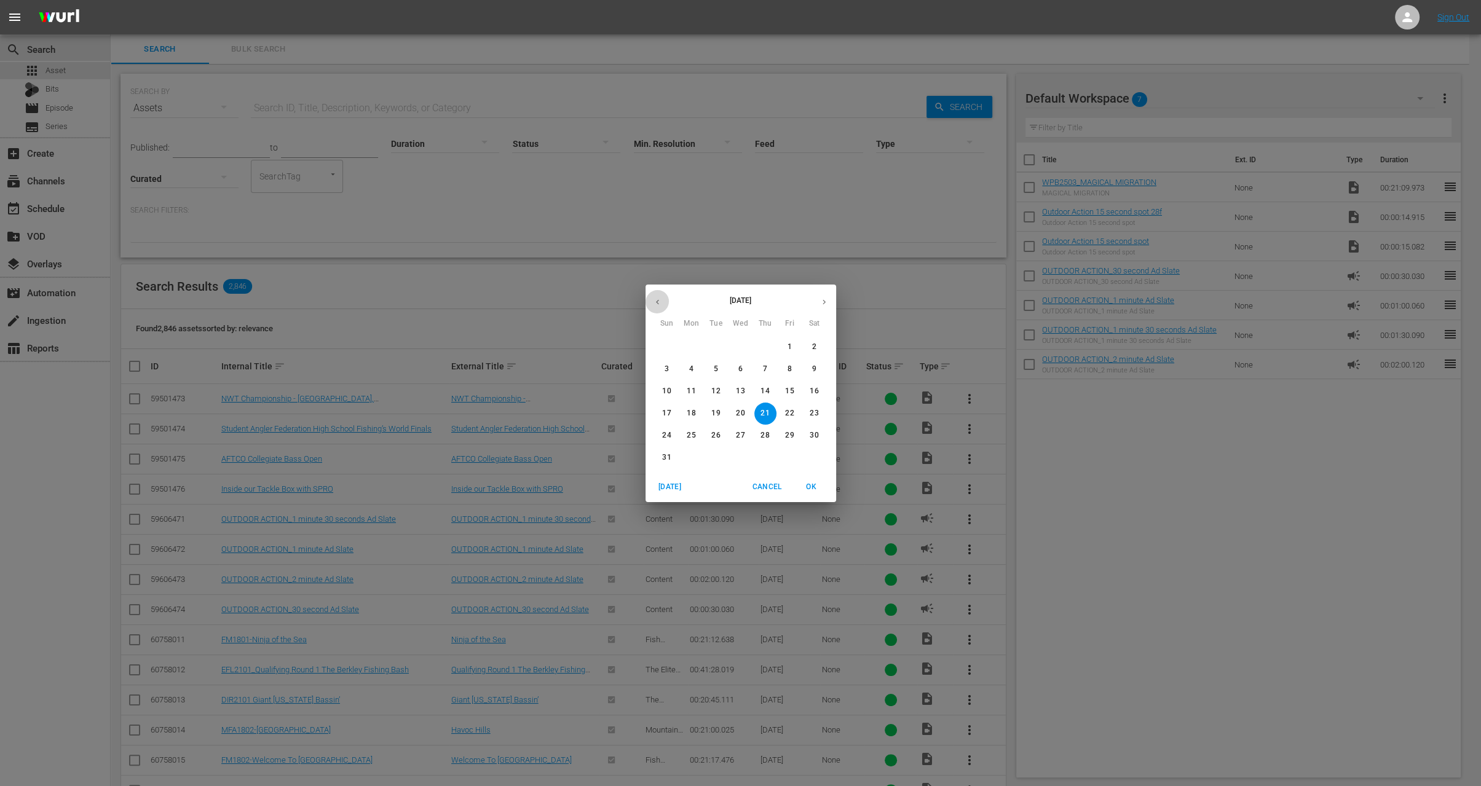
click at [653, 301] on icon "button" at bounding box center [657, 302] width 9 height 9
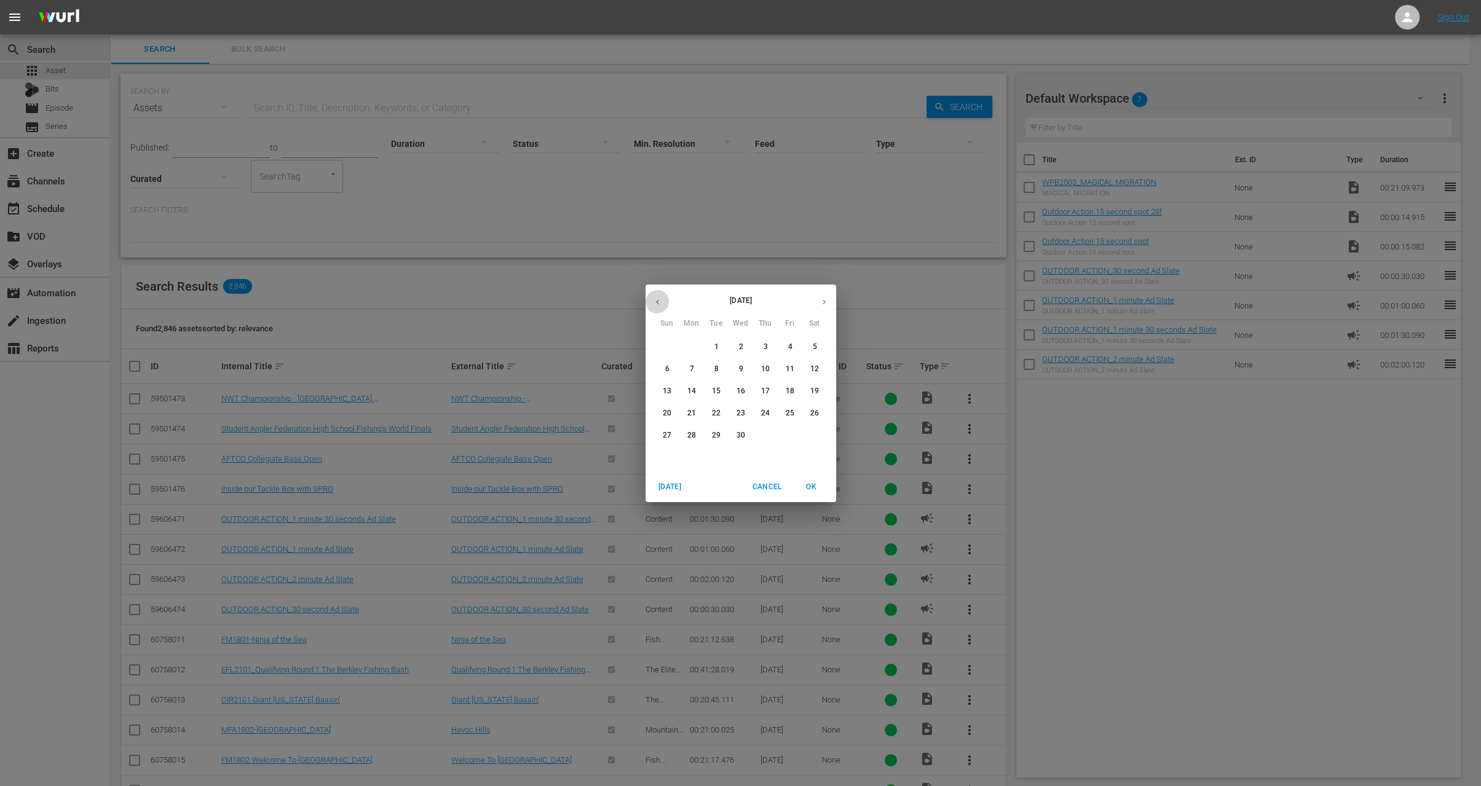
click at [653, 301] on icon "button" at bounding box center [657, 302] width 9 height 9
click at [670, 340] on button "1" at bounding box center [667, 347] width 22 height 22
type input "Dec 1, 2024"
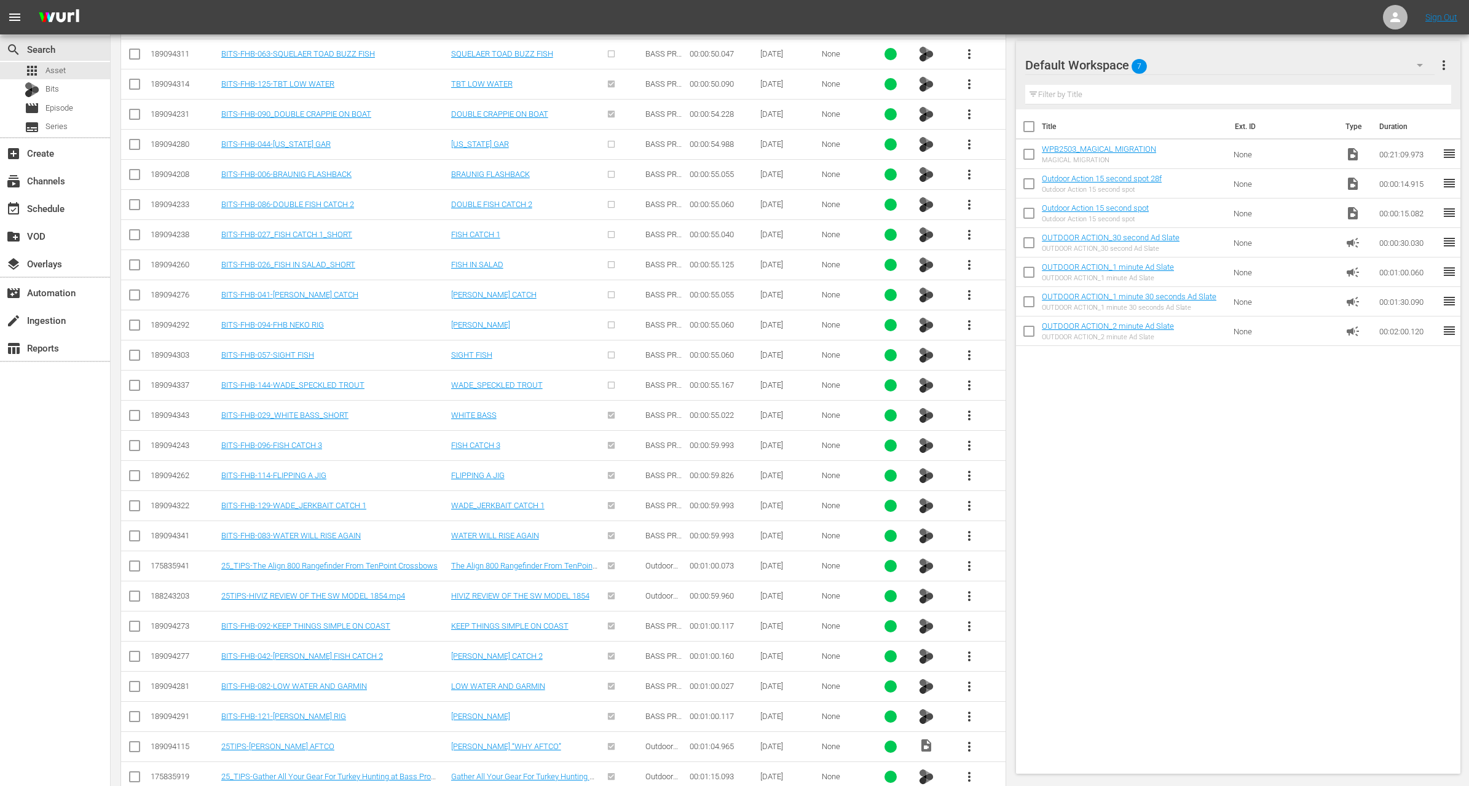
scroll to position [5871, 0]
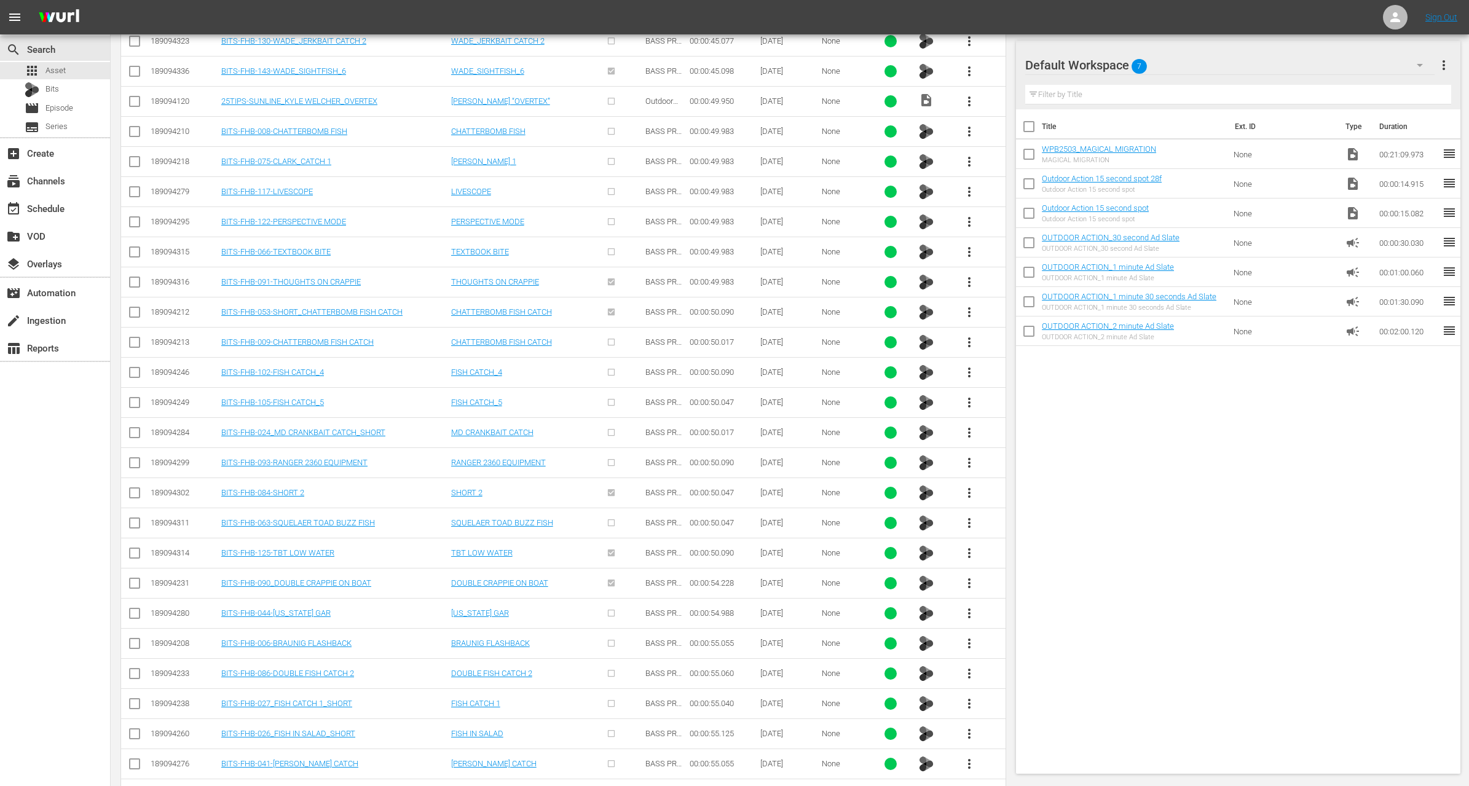
click at [965, 335] on span "more_vert" at bounding box center [969, 342] width 15 height 15
click at [1016, 328] on div "Workspace" at bounding box center [1036, 332] width 84 height 30
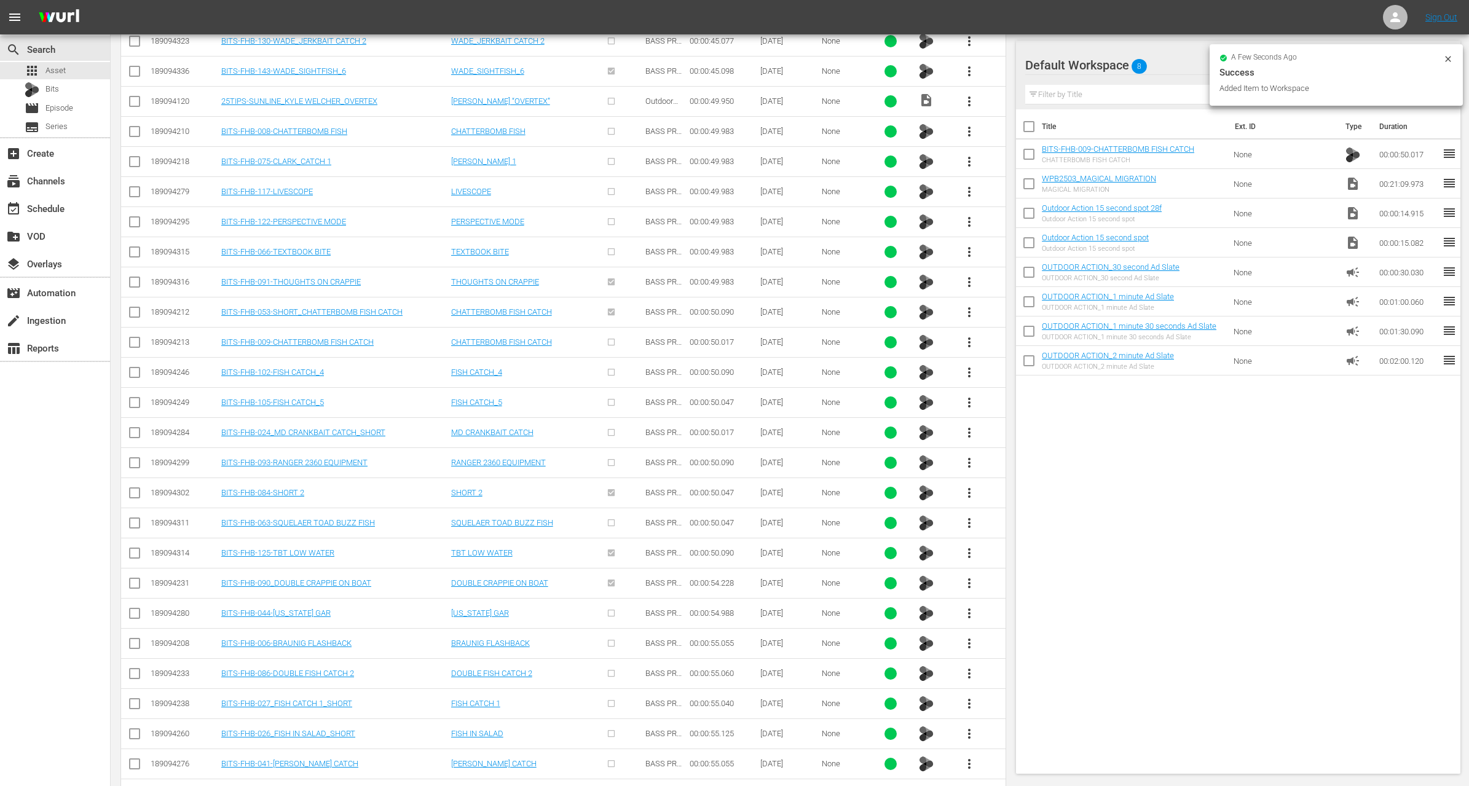
click at [1032, 178] on input "checkbox" at bounding box center [1029, 186] width 26 height 26
checkbox input "true"
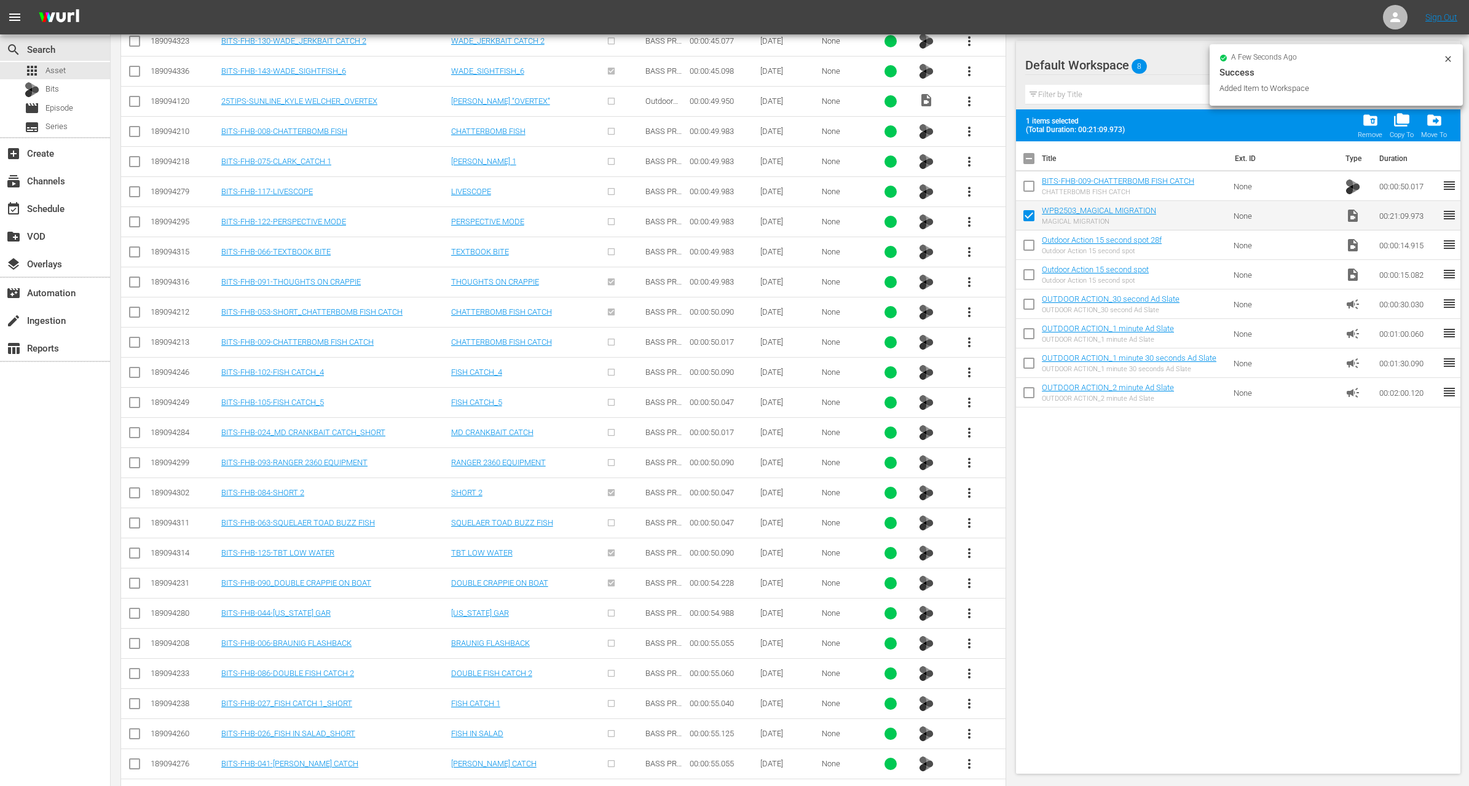
click at [1031, 189] on input "checkbox" at bounding box center [1029, 189] width 26 height 26
checkbox input "true"
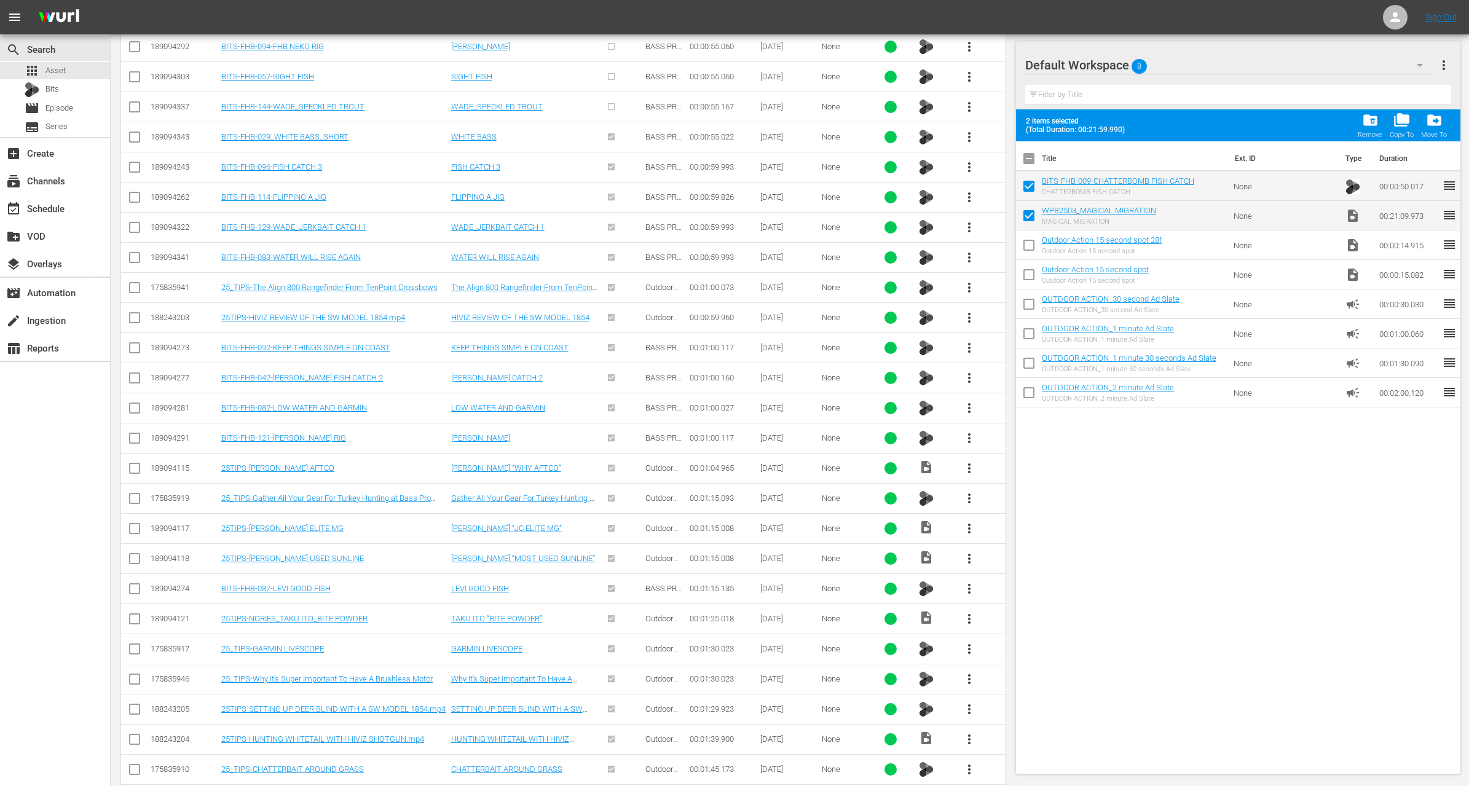
scroll to position [6814, 0]
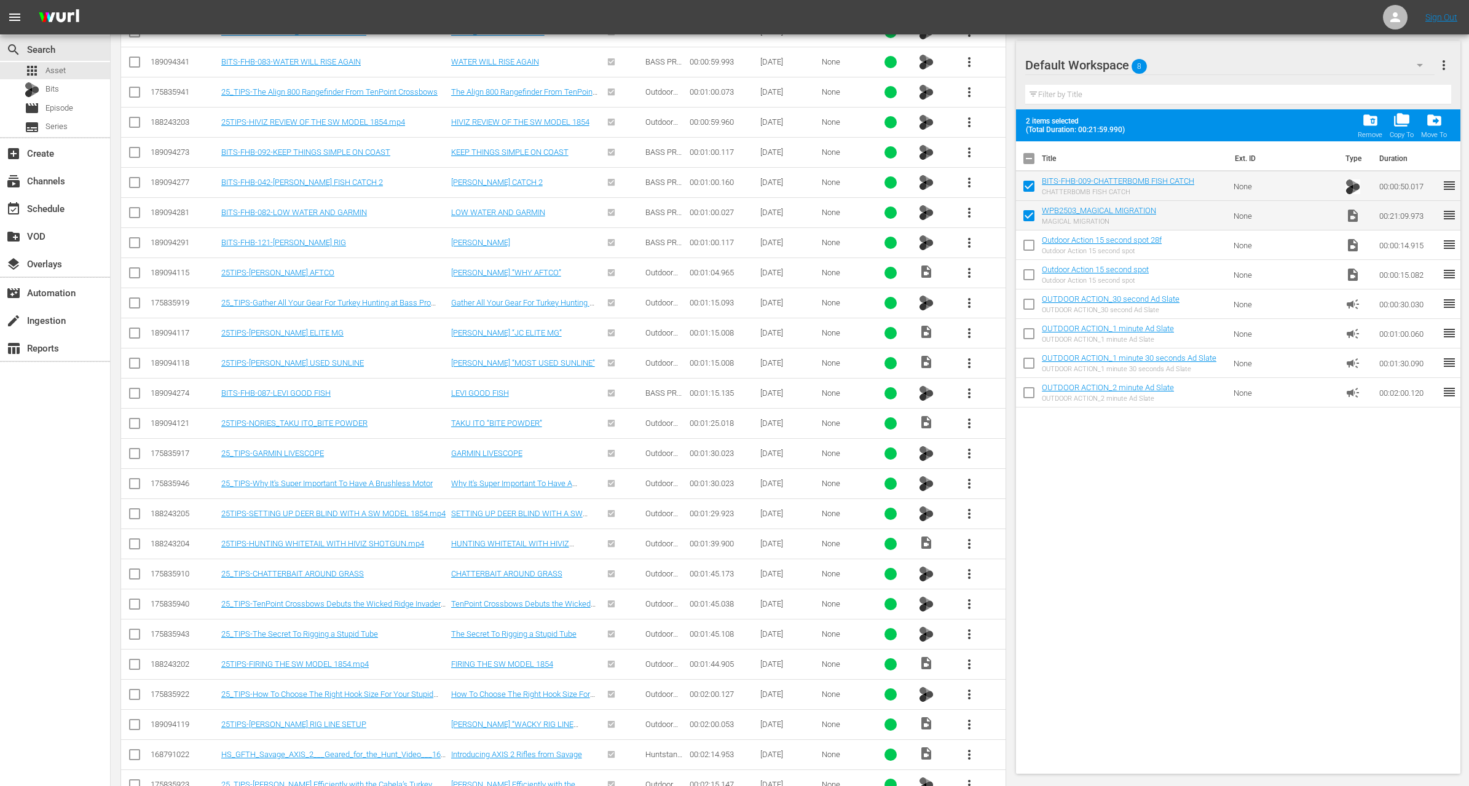
click at [141, 479] on input "checkbox" at bounding box center [134, 486] width 15 height 15
checkbox input "true"
click at [135, 449] on input "checkbox" at bounding box center [134, 456] width 15 height 15
checkbox input "true"
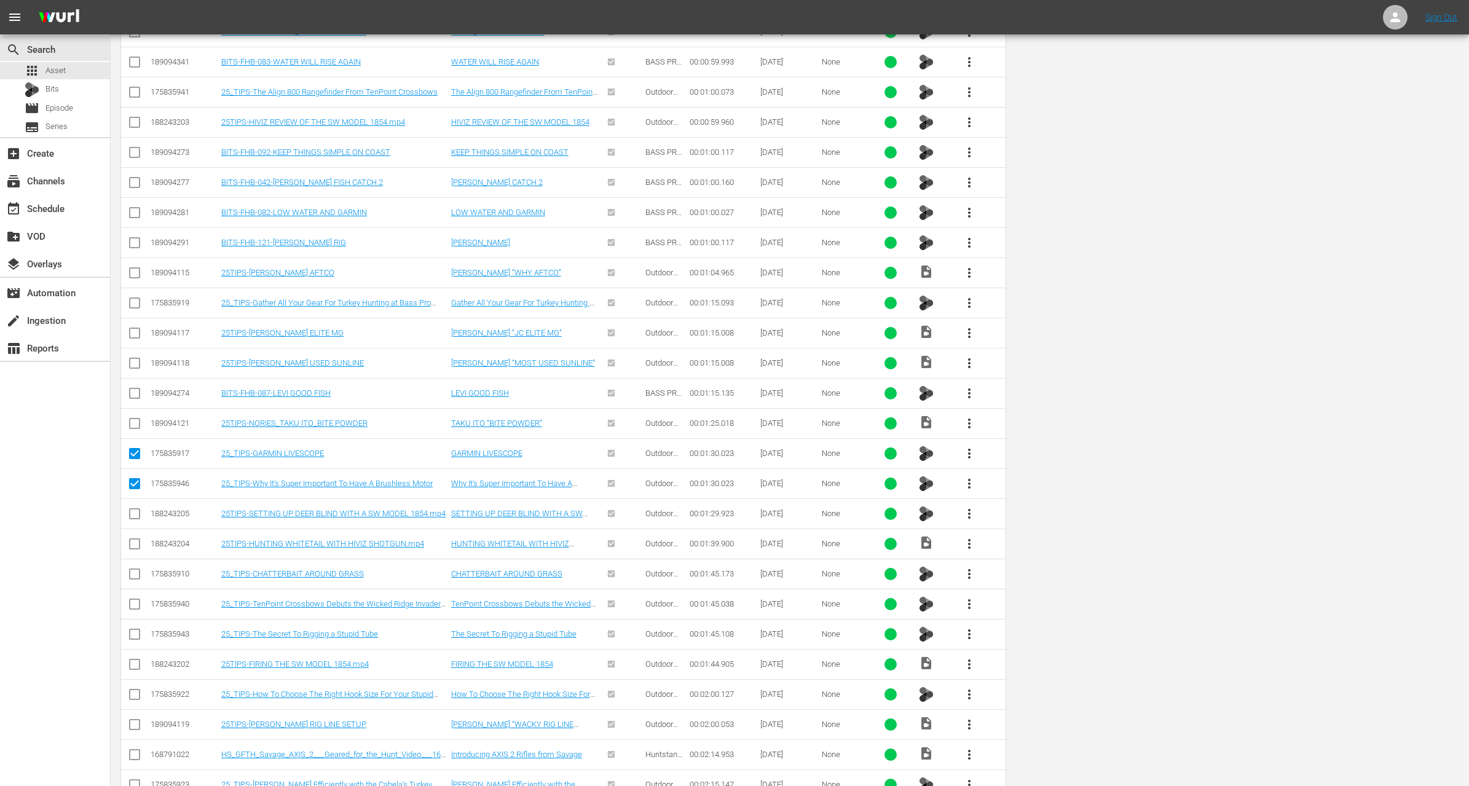
scroll to position [0, 0]
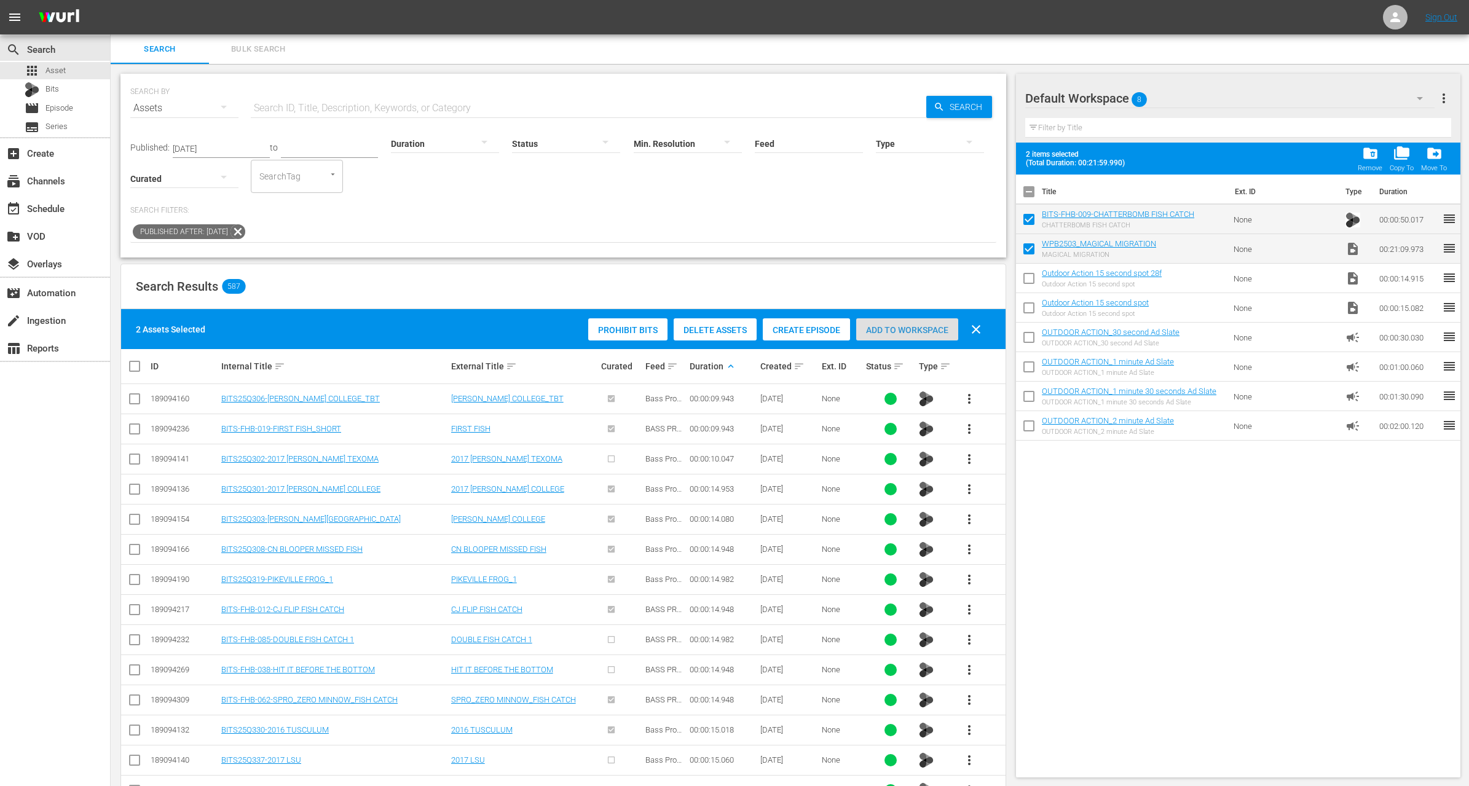
click at [911, 336] on div "Add to Workspace" at bounding box center [907, 329] width 102 height 23
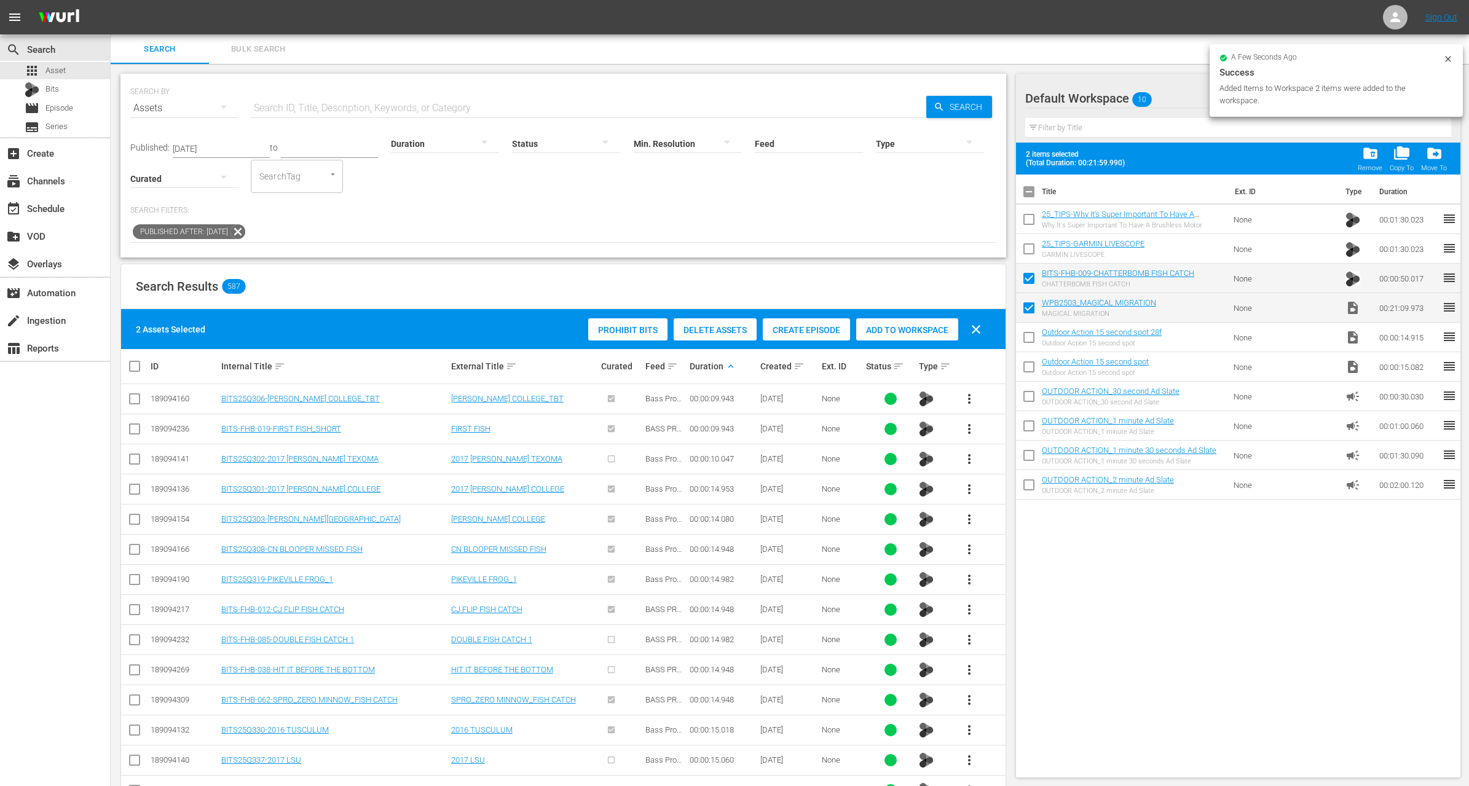
click at [1028, 247] on input "checkbox" at bounding box center [1029, 252] width 26 height 26
checkbox input "true"
click at [1029, 222] on input "checkbox" at bounding box center [1029, 222] width 26 height 26
checkbox input "true"
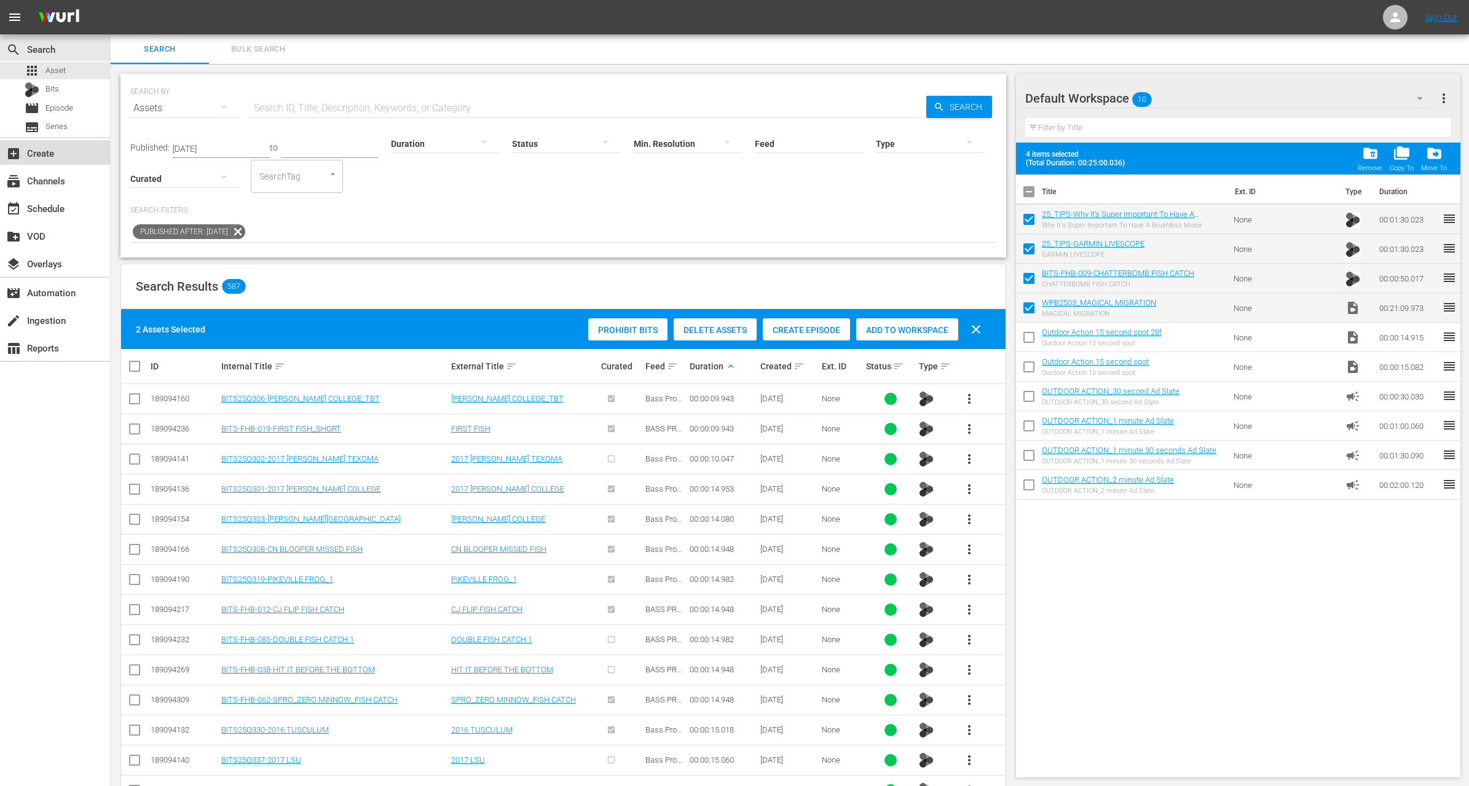
click at [43, 149] on div "add_box Create" at bounding box center [34, 151] width 69 height 11
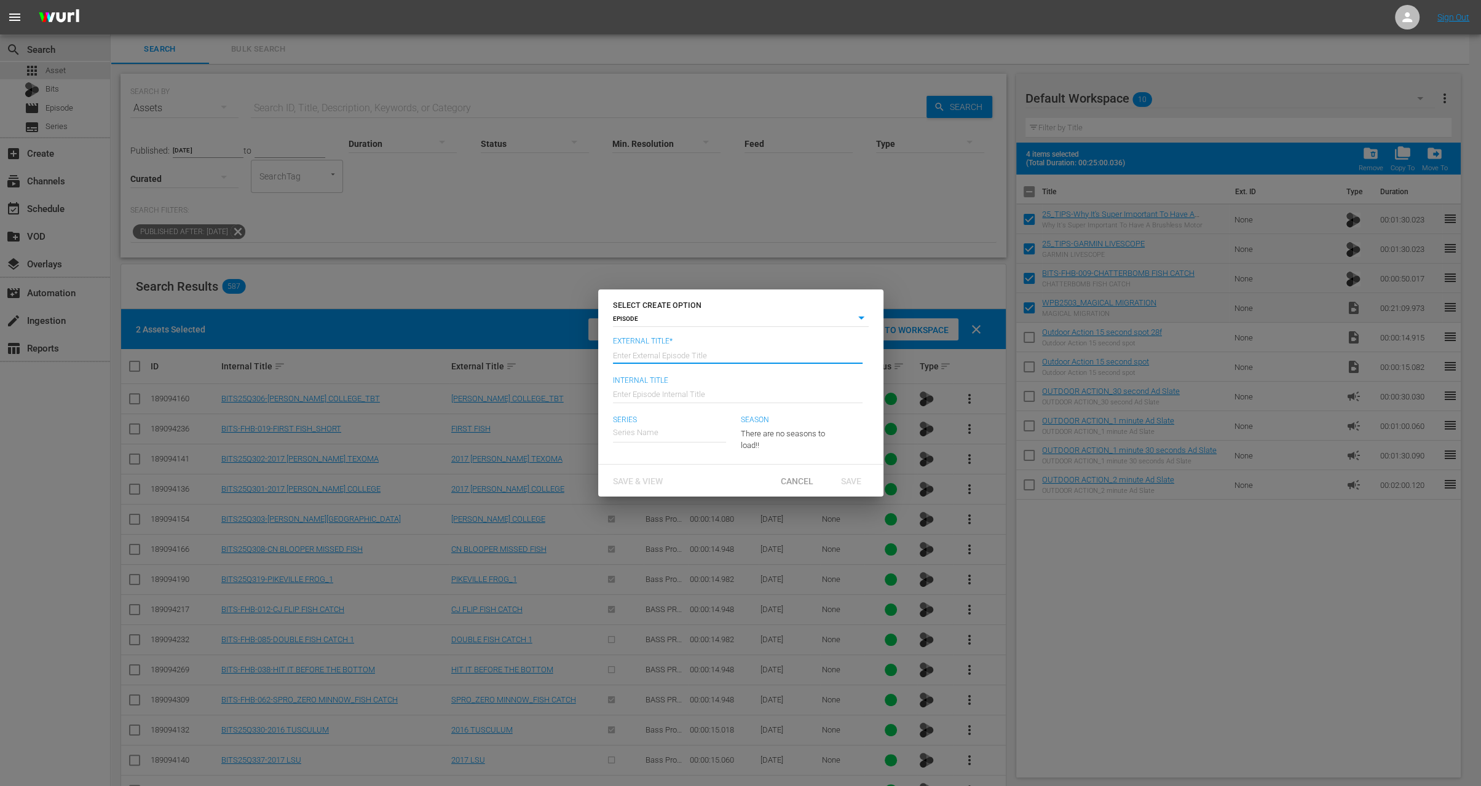
click at [758, 357] on input "text" at bounding box center [738, 354] width 250 height 30
paste input "Incredible Migration"
type input "WIld Palm Beaches - Incredible Migration"
type input "Wk35-WPB"
click at [664, 500] on div "Wild Palm Beaches" at bounding box center [661, 497] width 79 height 30
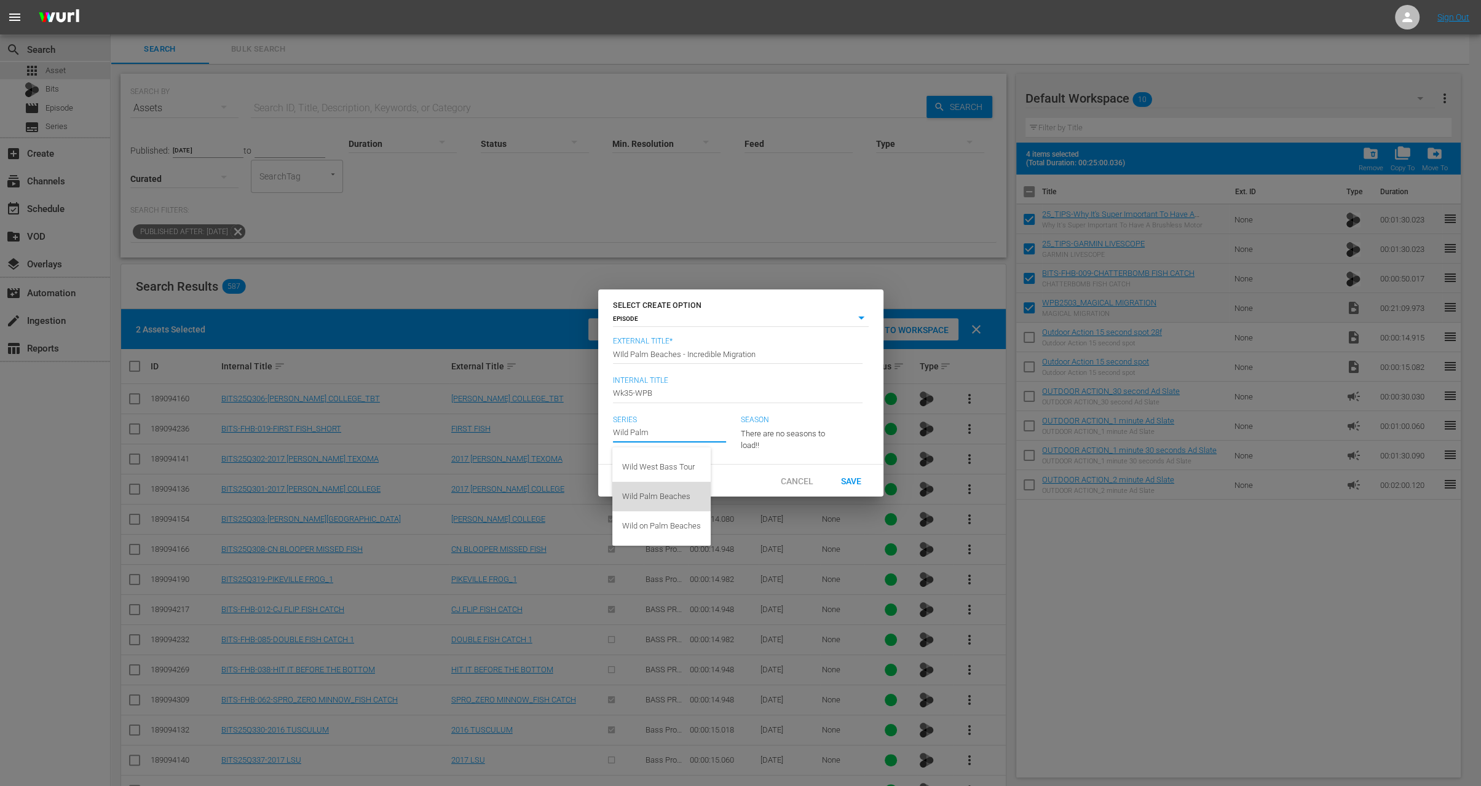
type input "Wild Palm Beaches"
click at [761, 427] on div "23" at bounding box center [786, 431] width 90 height 34
click at [700, 417] on div "23" at bounding box center [740, 393] width 1481 height 786
click at [622, 427] on input "text" at bounding box center [669, 433] width 113 height 30
click at [676, 521] on div "Wild on Palm Beaches" at bounding box center [661, 527] width 79 height 30
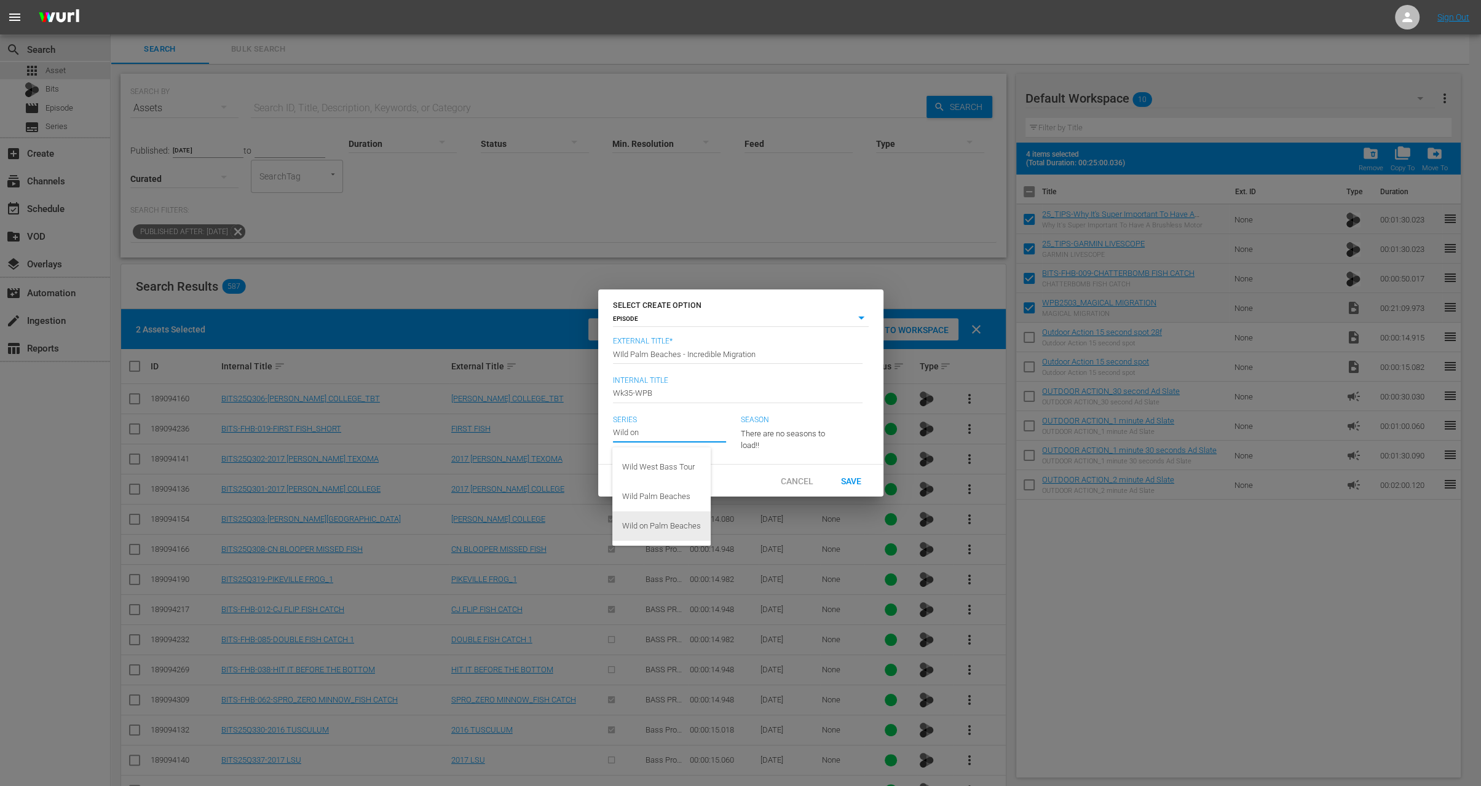
type input "Wild on Palm Beaches"
click at [777, 429] on div "24" at bounding box center [786, 431] width 90 height 34
click at [825, 443] on div "24" at bounding box center [740, 393] width 1481 height 786
click at [851, 481] on span "Save" at bounding box center [851, 481] width 40 height 10
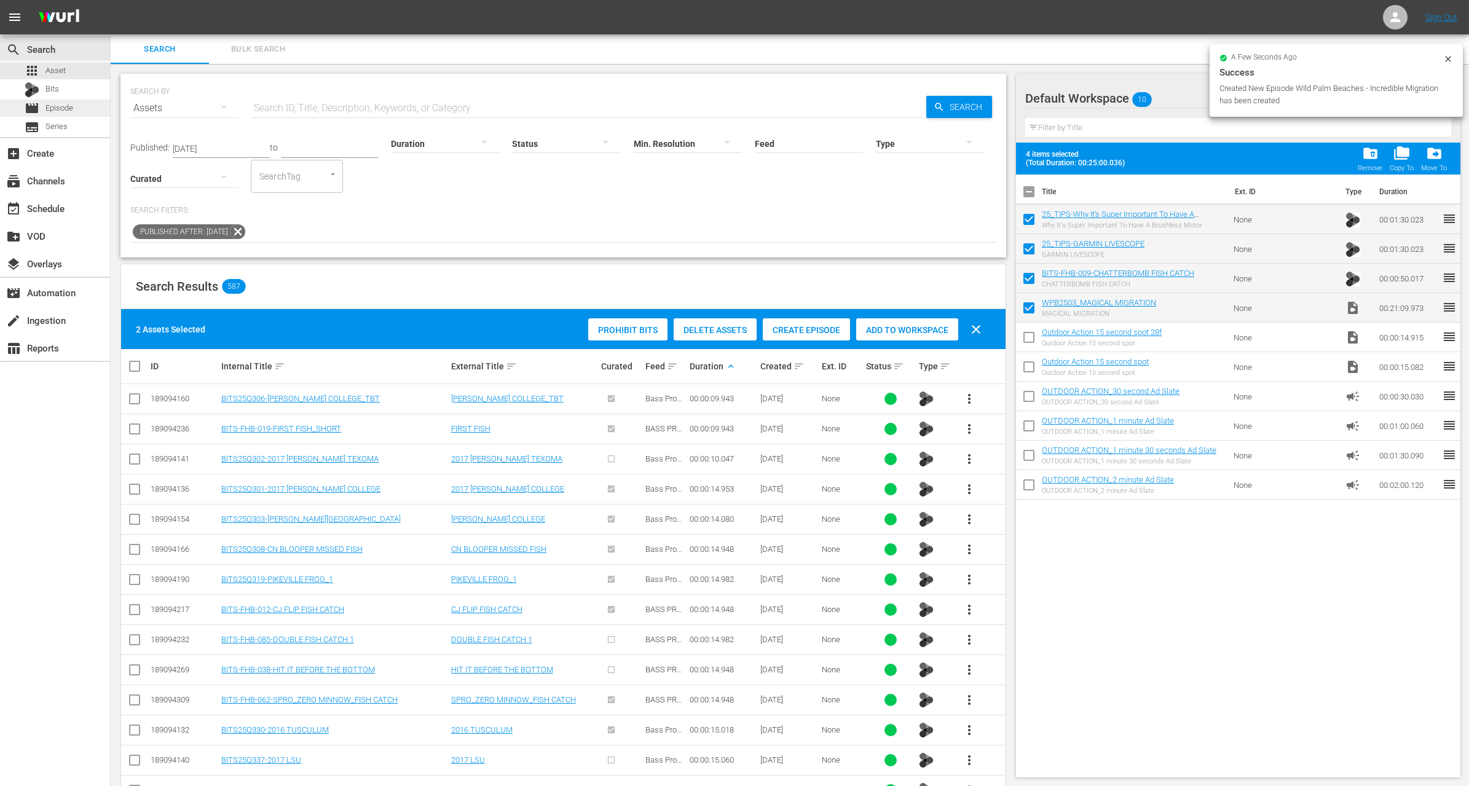
click at [69, 108] on span "Episode" at bounding box center [59, 108] width 28 height 12
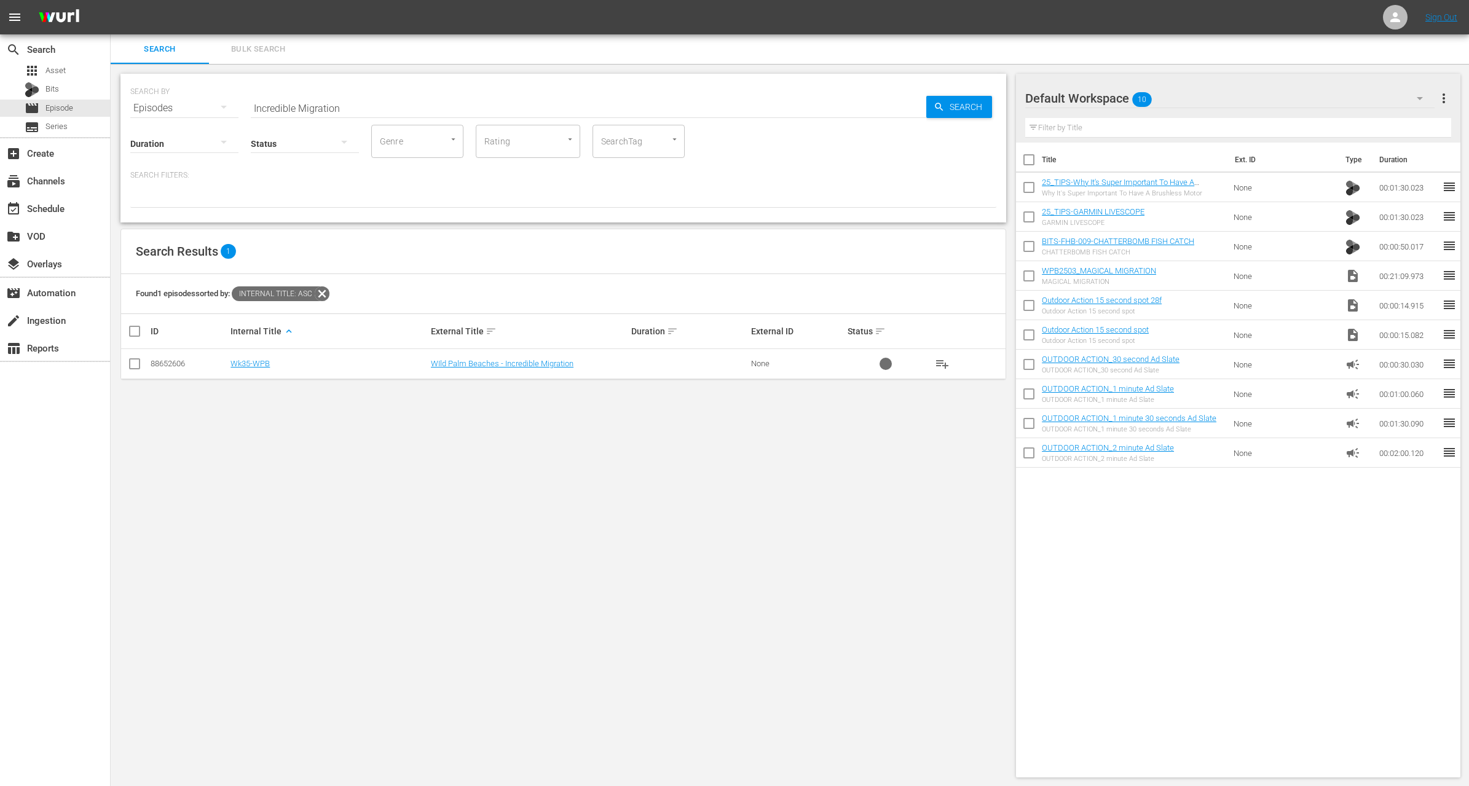
click at [285, 109] on input "Incredible Migration" at bounding box center [589, 108] width 676 height 30
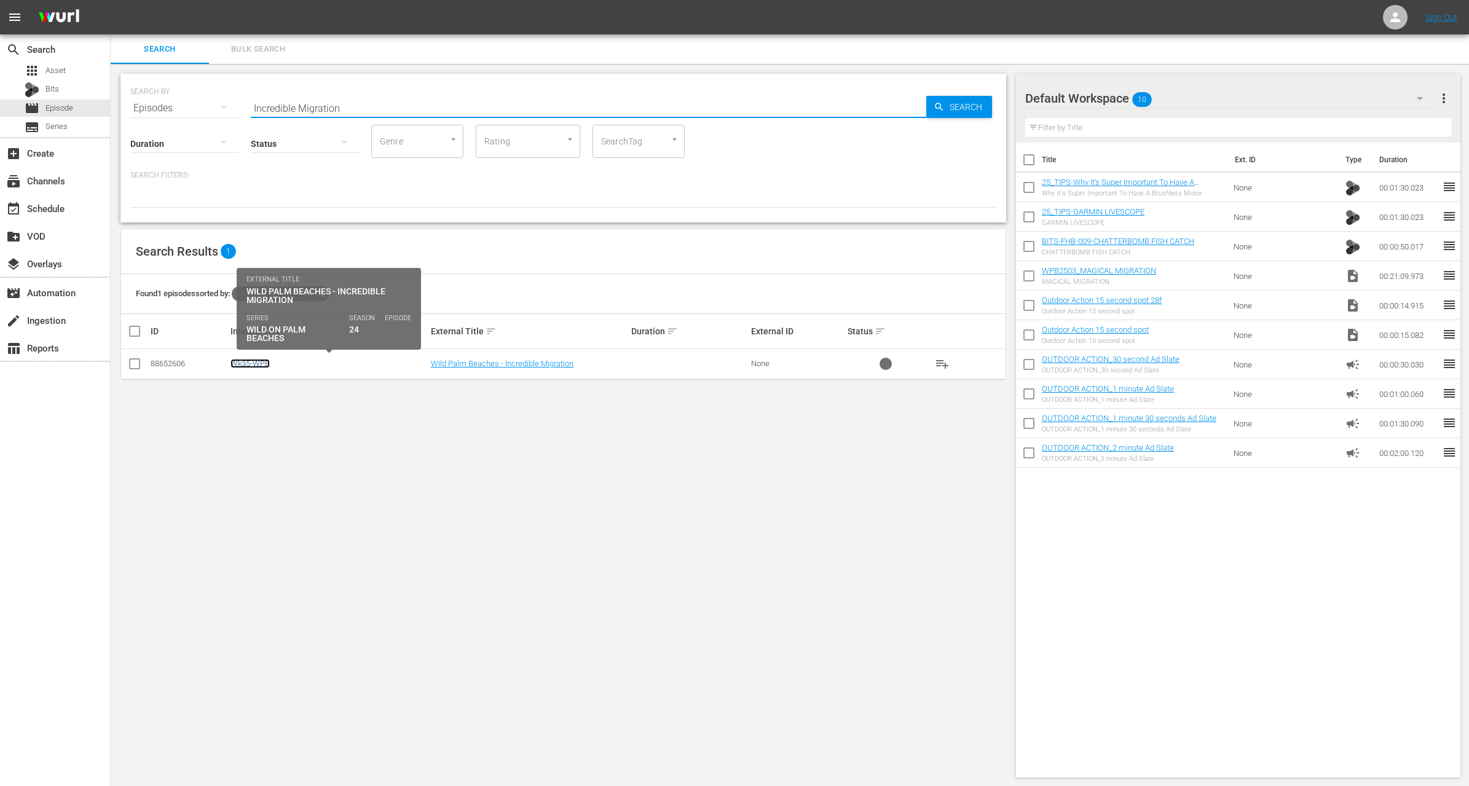
click at [256, 365] on link "Wk35-WPB" at bounding box center [250, 363] width 39 height 9
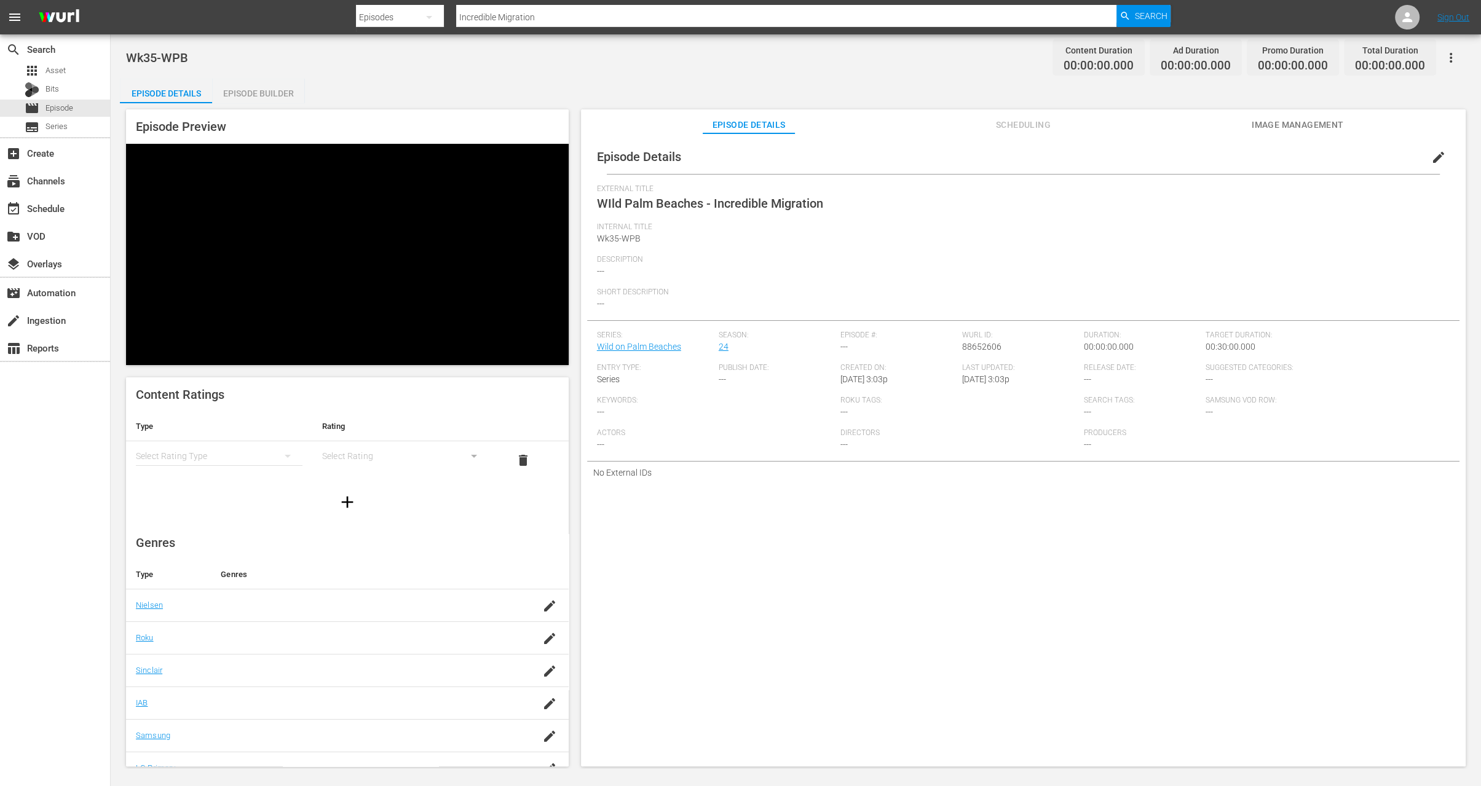
click at [1432, 155] on span "edit" at bounding box center [1438, 157] width 15 height 15
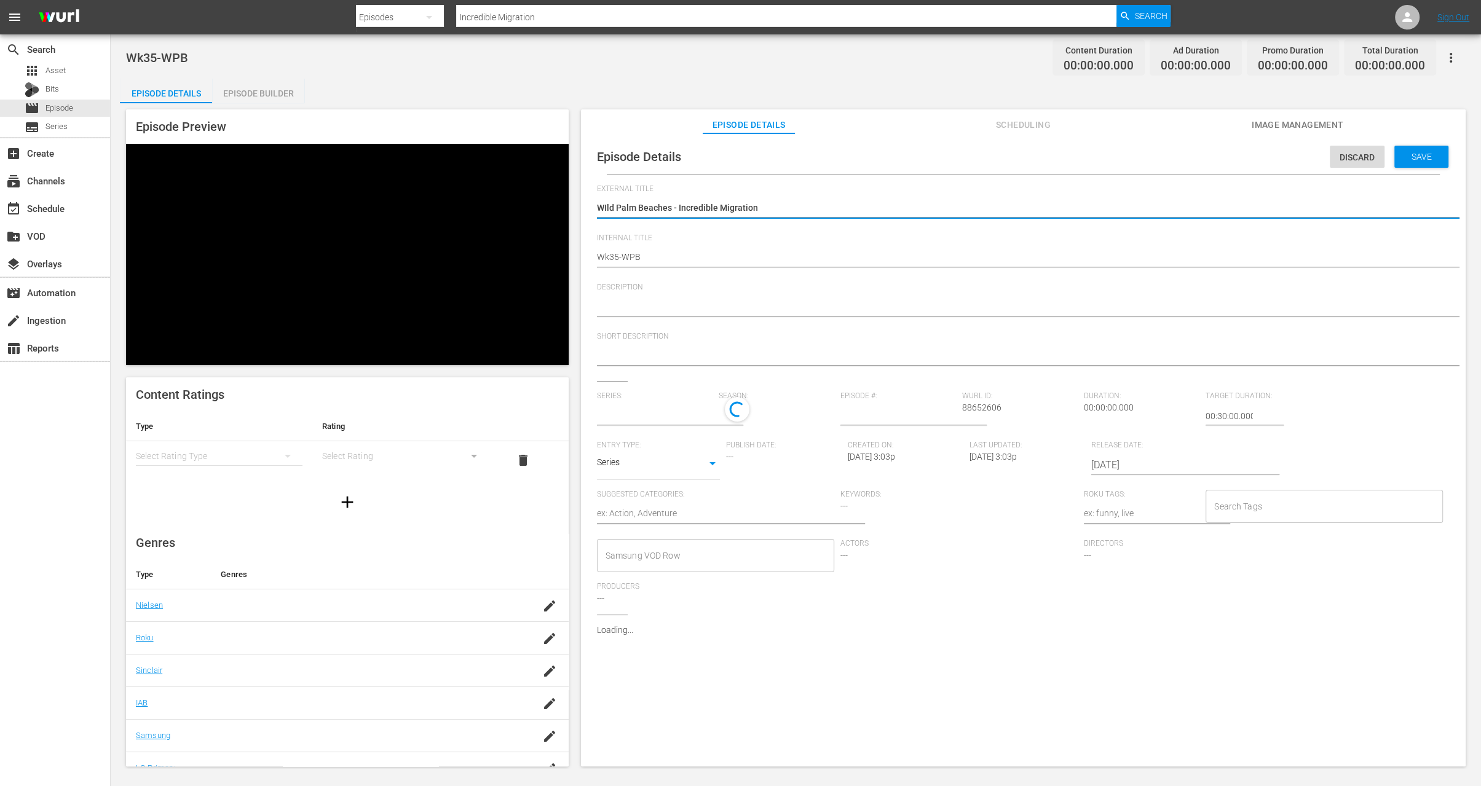
type input "Wild on Palm Beaches"
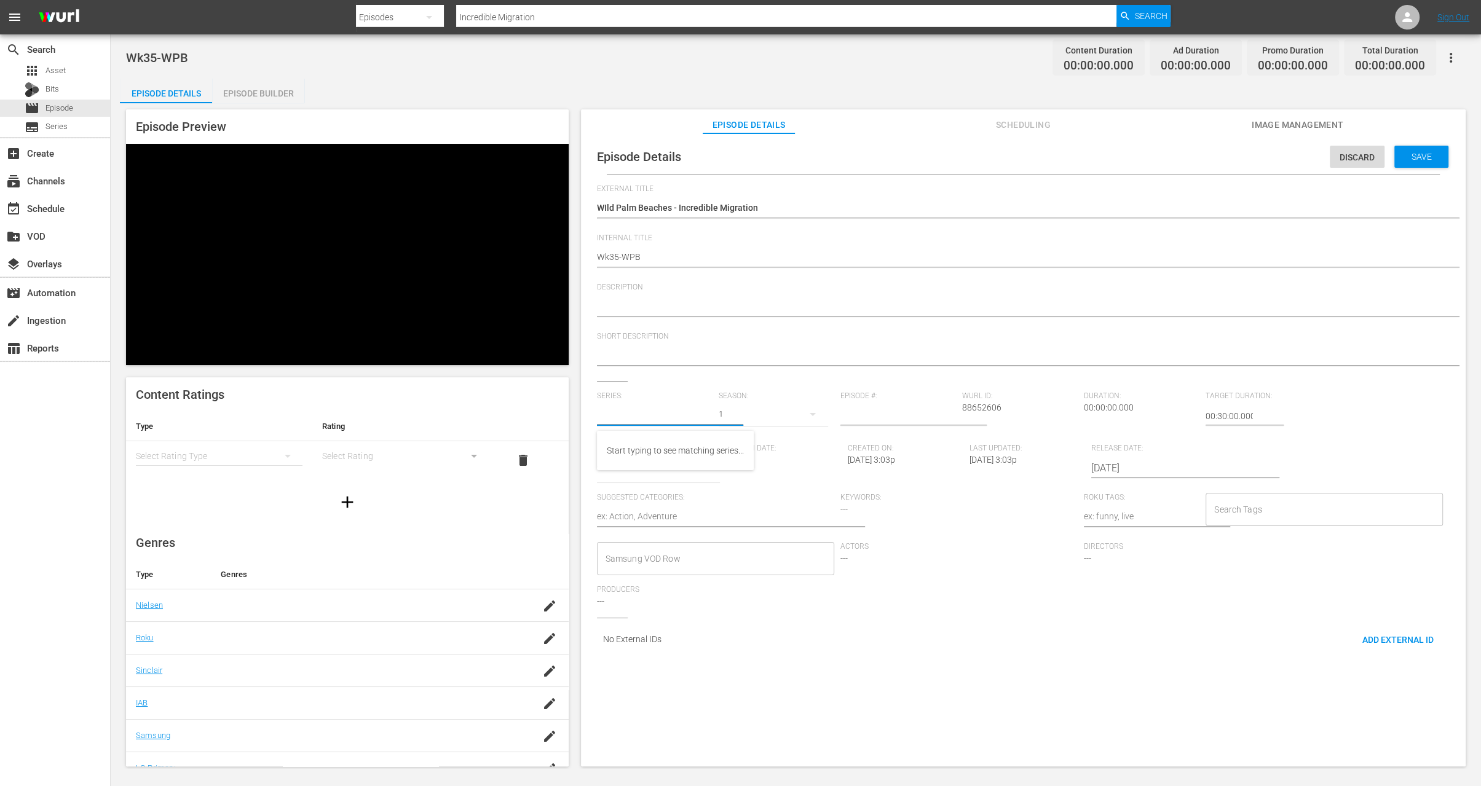
click at [673, 417] on input "text" at bounding box center [655, 416] width 116 height 30
click at [662, 456] on div "Wild Palm Beaches" at bounding box center [643, 451] width 73 height 30
type input "Wild Palm Beaches"
click at [732, 416] on div "23" at bounding box center [773, 414] width 109 height 34
click at [697, 416] on div "23" at bounding box center [740, 393] width 1481 height 786
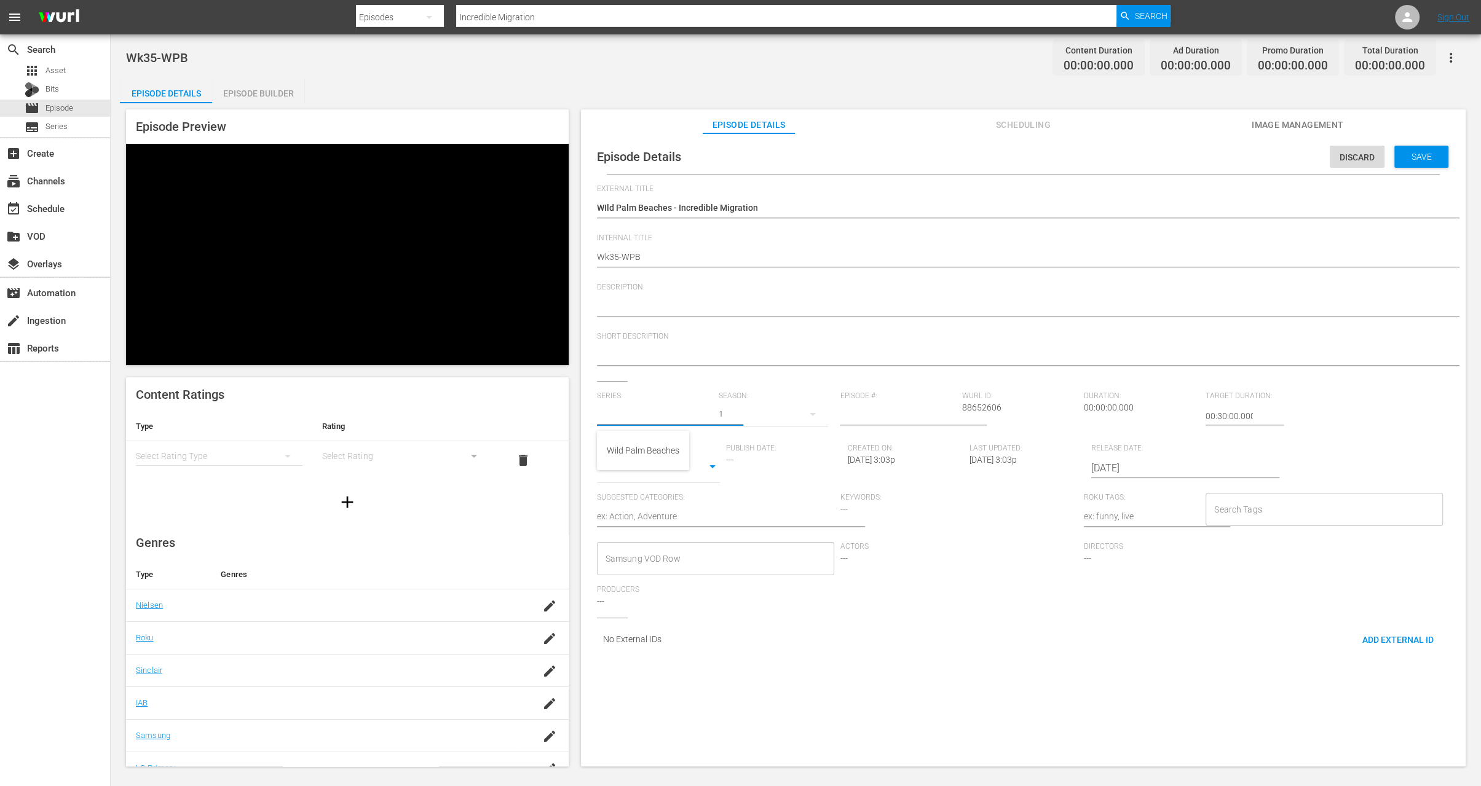
click at [668, 417] on input "text" at bounding box center [655, 416] width 116 height 30
click at [678, 507] on div "Wild on Palm Beaches" at bounding box center [649, 510] width 84 height 30
type input "Wild on Palm Beaches"
click at [730, 411] on div "24" at bounding box center [773, 414] width 109 height 34
click at [736, 411] on div "24" at bounding box center [740, 393] width 1481 height 786
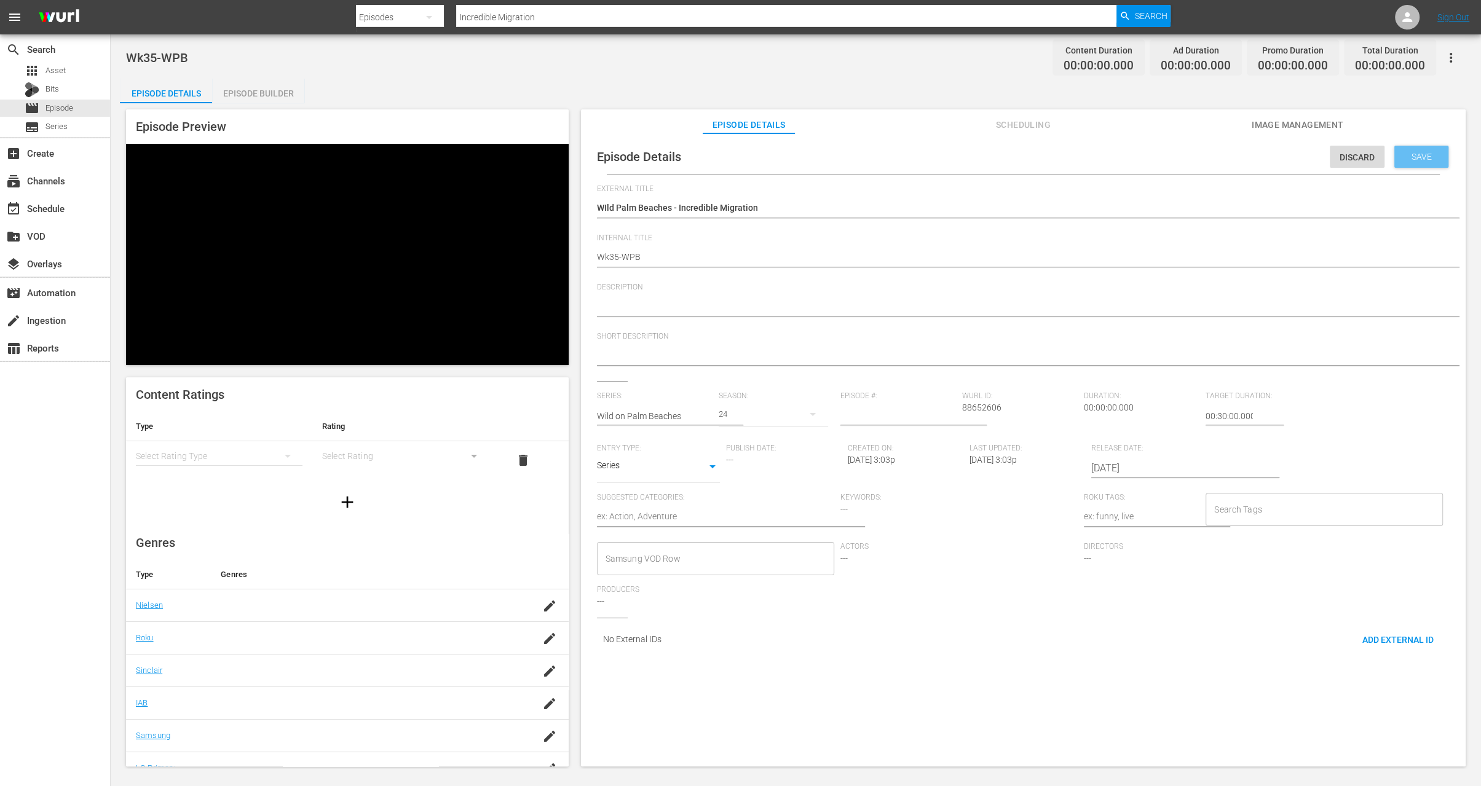
click at [1404, 158] on span "Save" at bounding box center [1422, 157] width 40 height 10
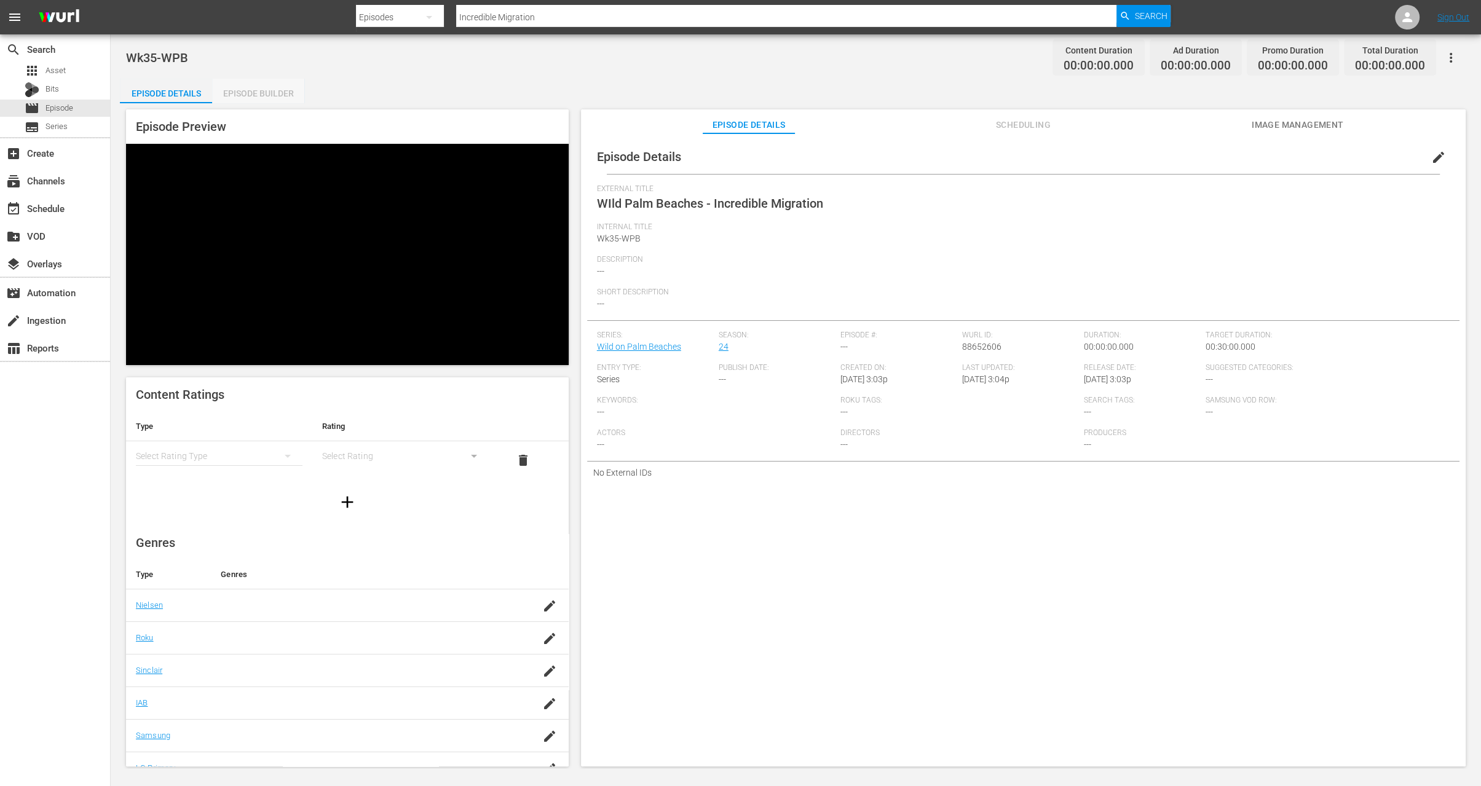
click at [258, 86] on div "Episode Builder" at bounding box center [258, 94] width 92 height 30
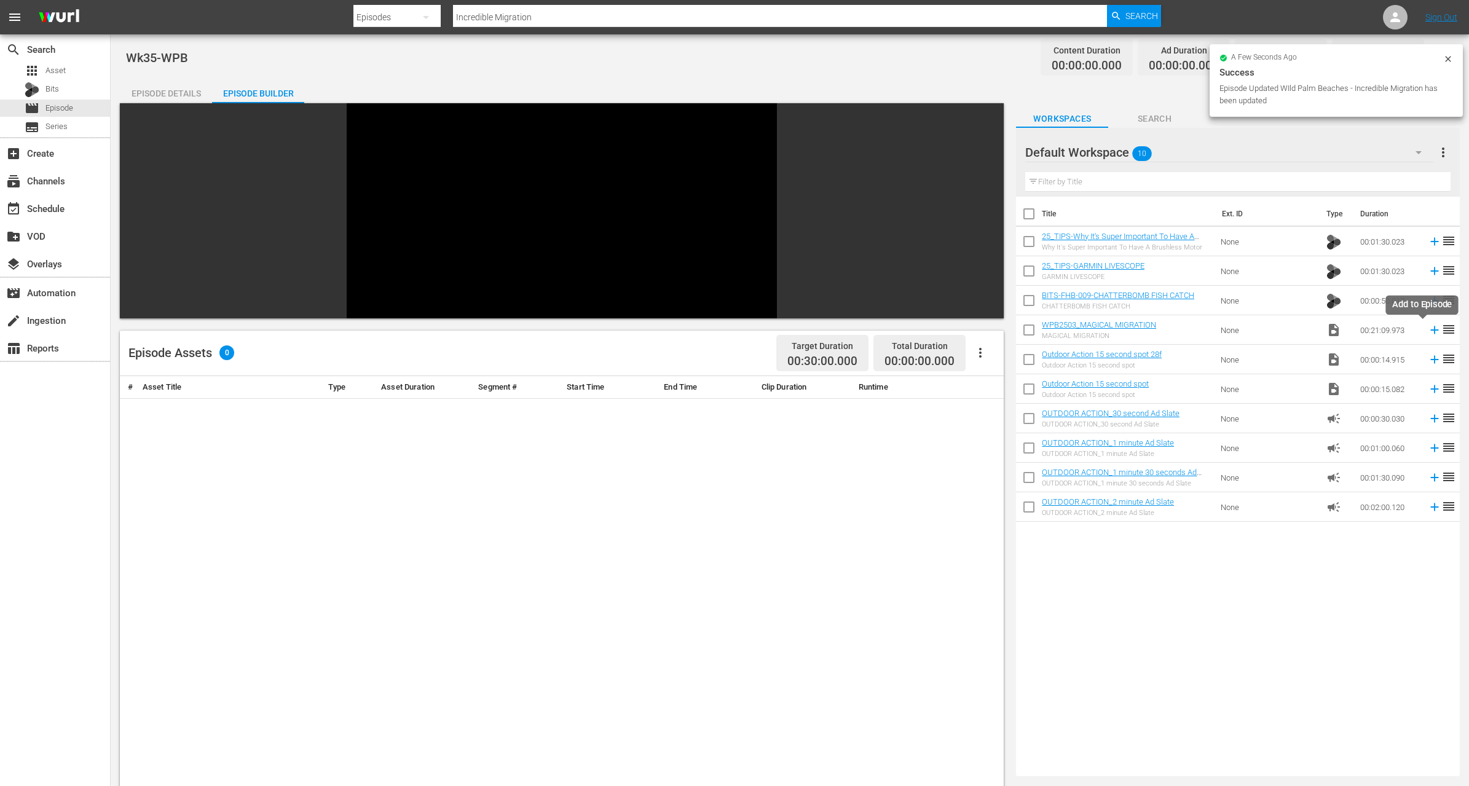
click at [1428, 328] on icon at bounding box center [1435, 330] width 14 height 14
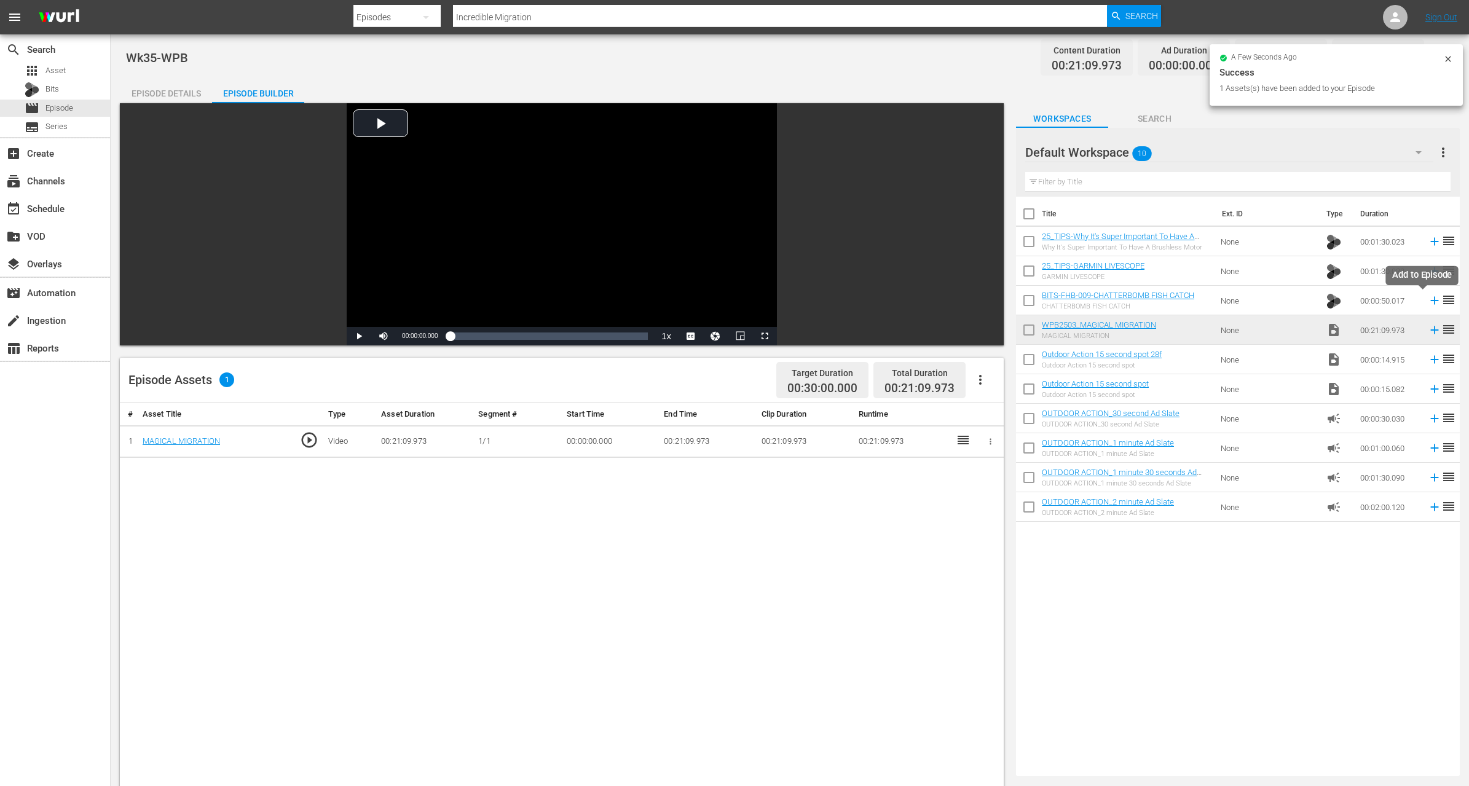
click at [1431, 299] on icon at bounding box center [1435, 301] width 8 height 8
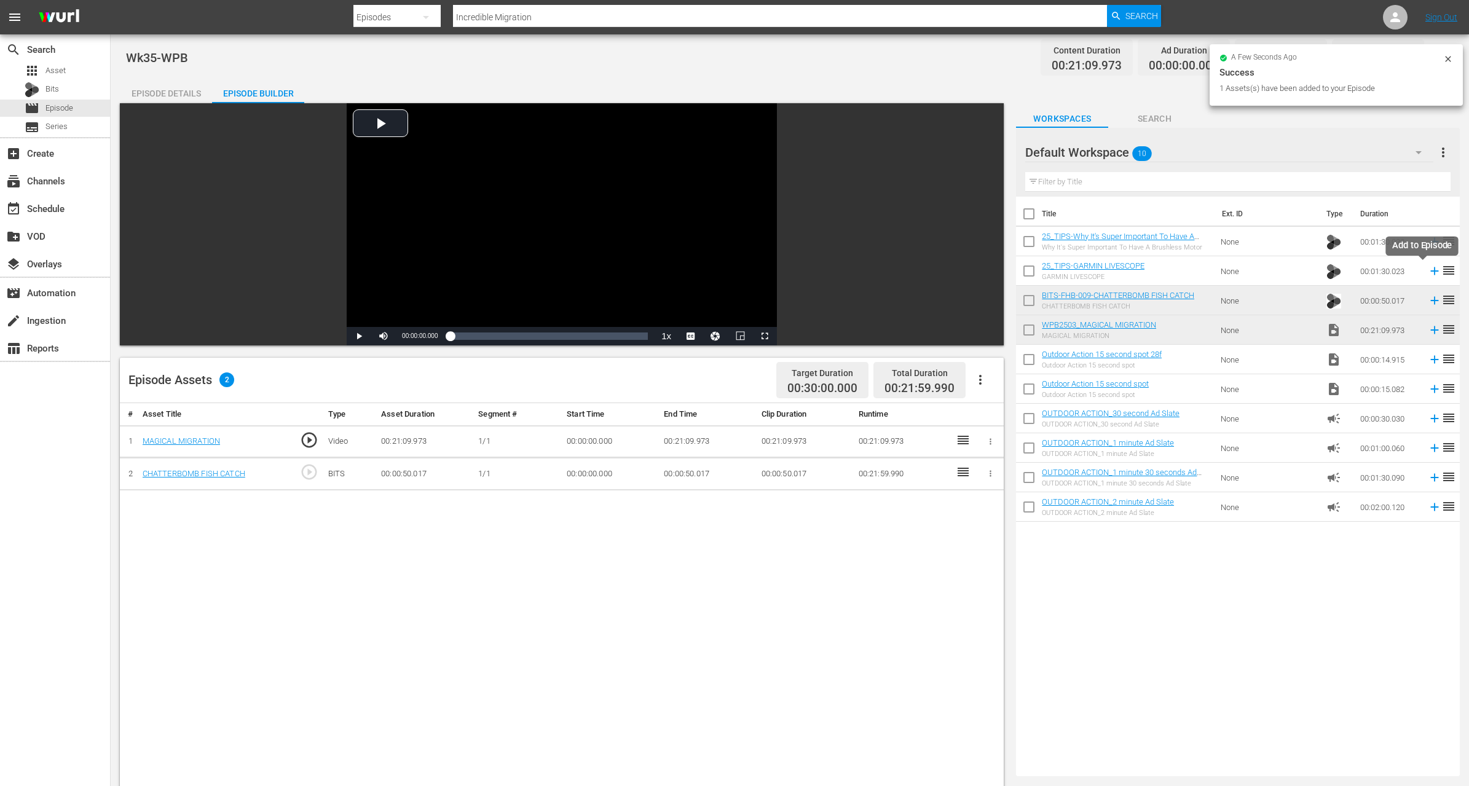
click at [1428, 270] on icon at bounding box center [1435, 271] width 14 height 14
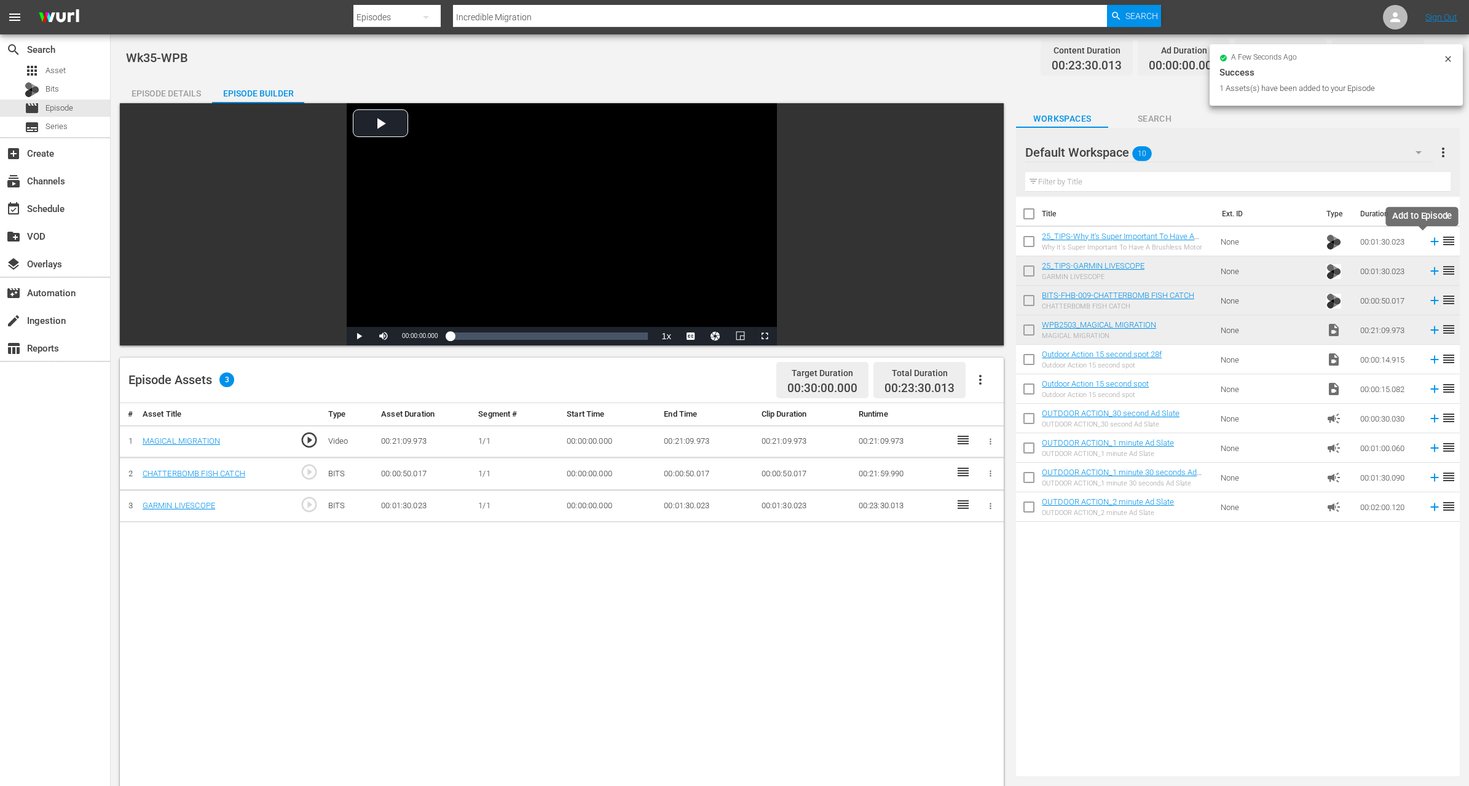
click at [1431, 240] on icon at bounding box center [1435, 242] width 8 height 8
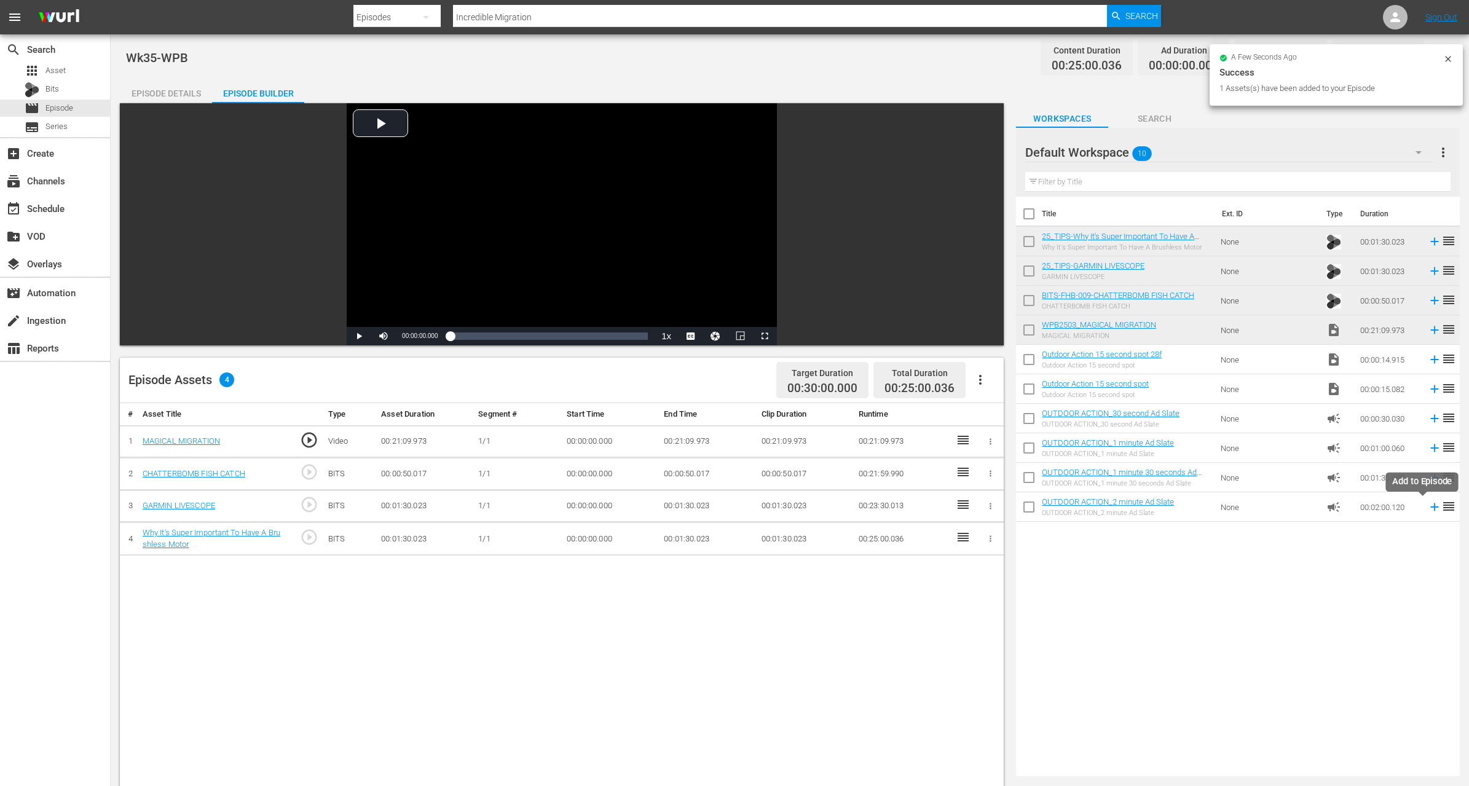
click at [1428, 504] on icon at bounding box center [1435, 507] width 14 height 14
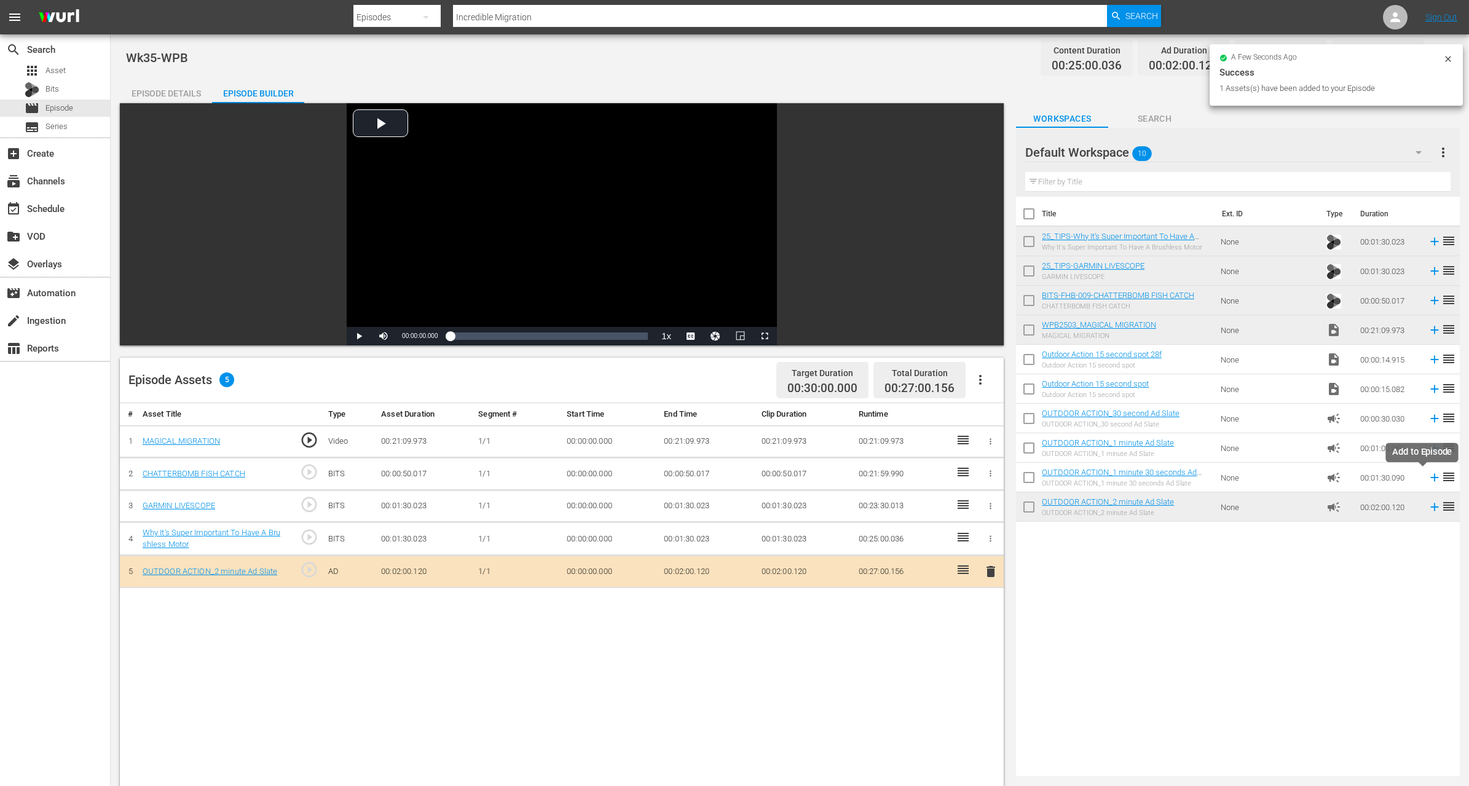
click at [1428, 477] on icon at bounding box center [1435, 478] width 14 height 14
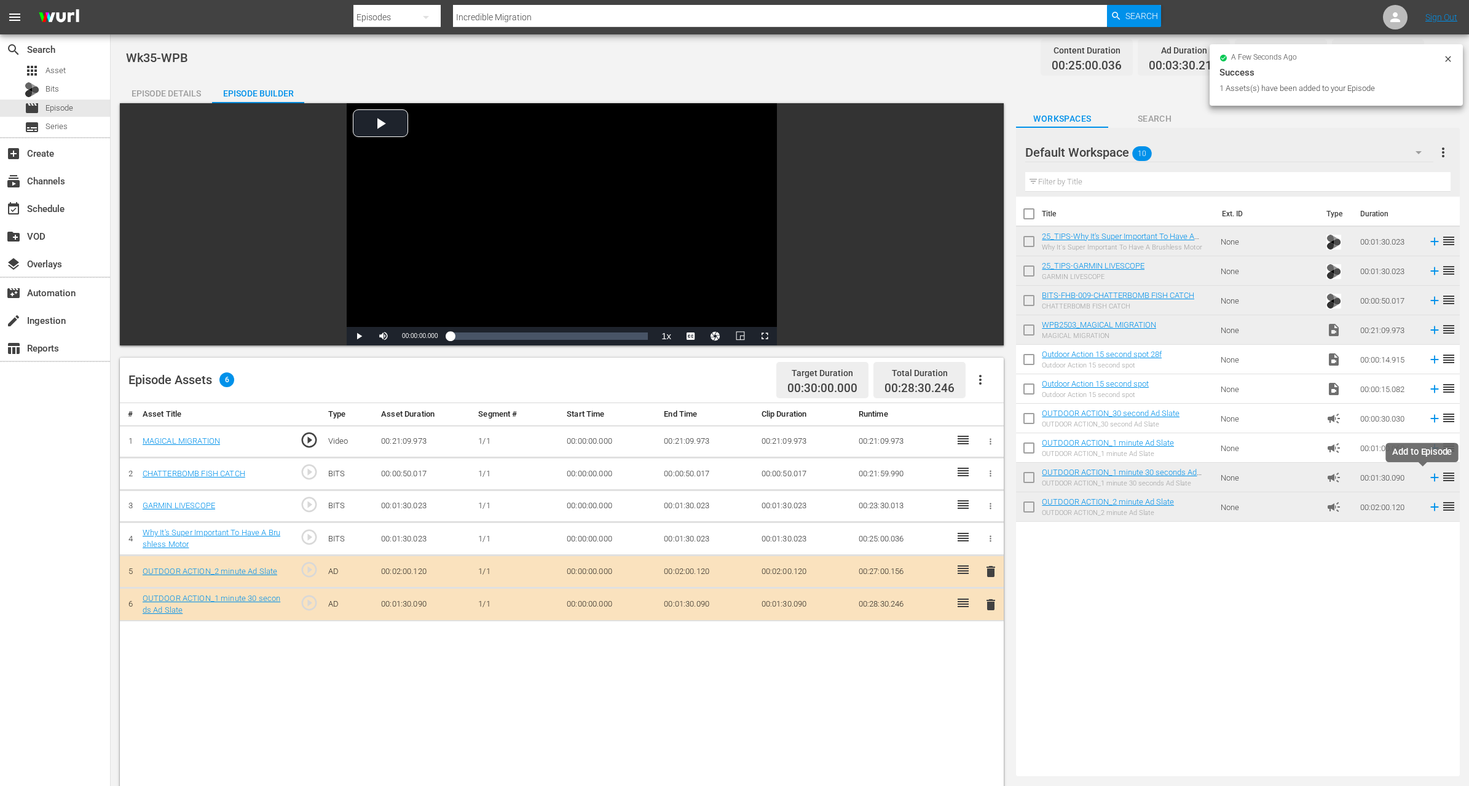
click at [1428, 475] on icon at bounding box center [1435, 478] width 14 height 14
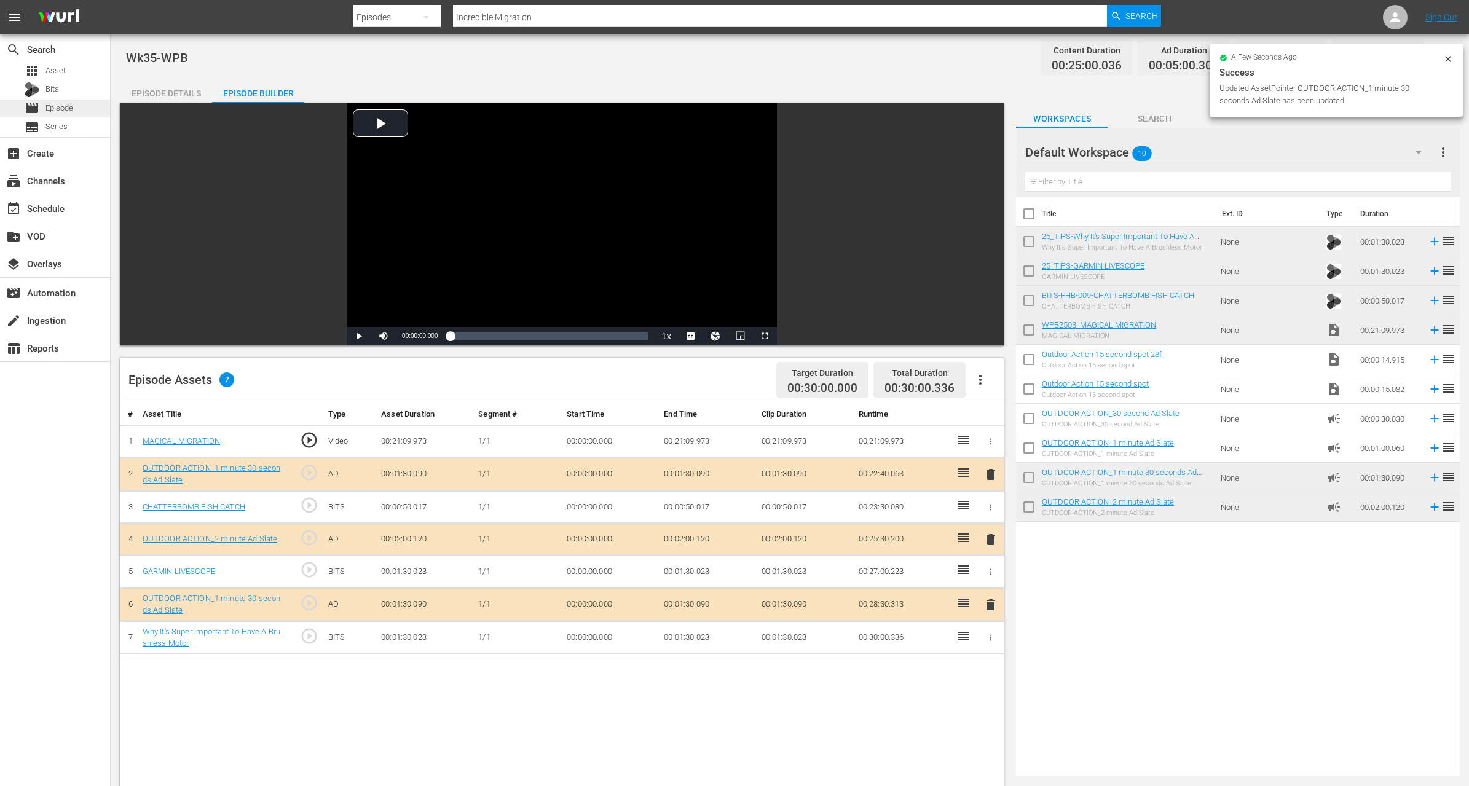
click at [61, 109] on span "Episode" at bounding box center [59, 108] width 28 height 12
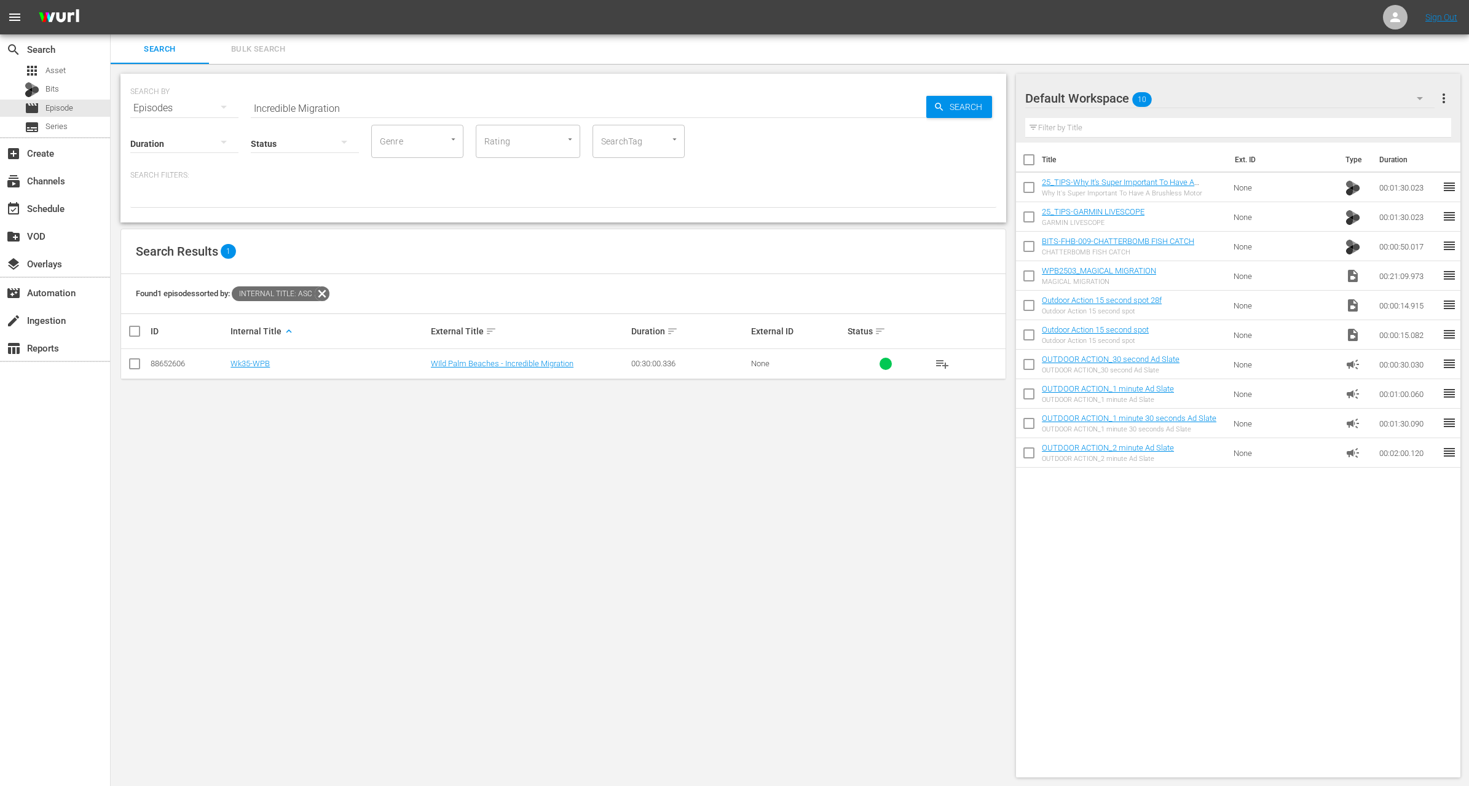
click at [330, 109] on input "Incredible Migration" at bounding box center [589, 108] width 676 height 30
paste input "The Great El Salvador Rooster Chase"
type input "The Great El Salvador Rooster Chase"
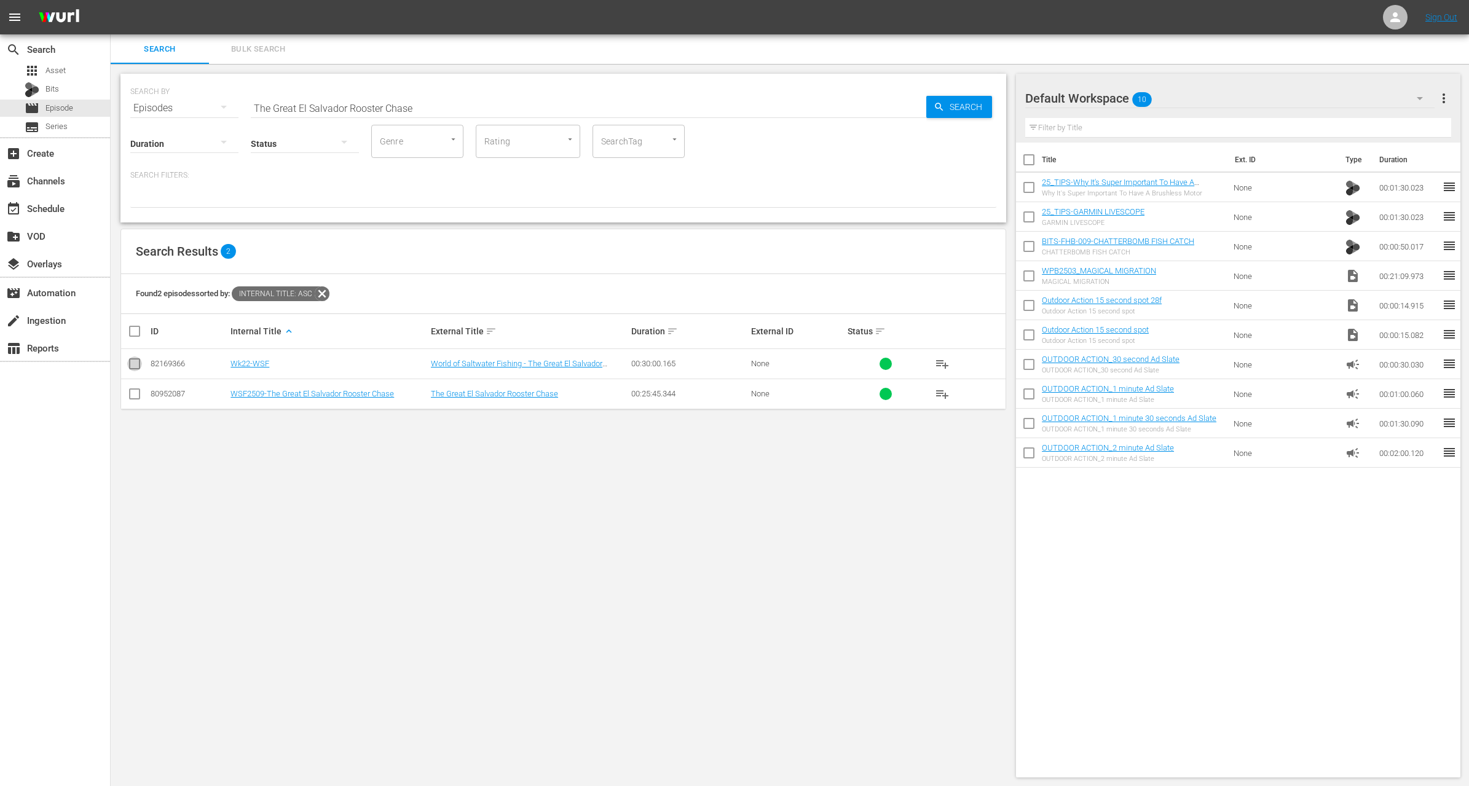
click at [131, 362] on input "checkbox" at bounding box center [134, 366] width 15 height 15
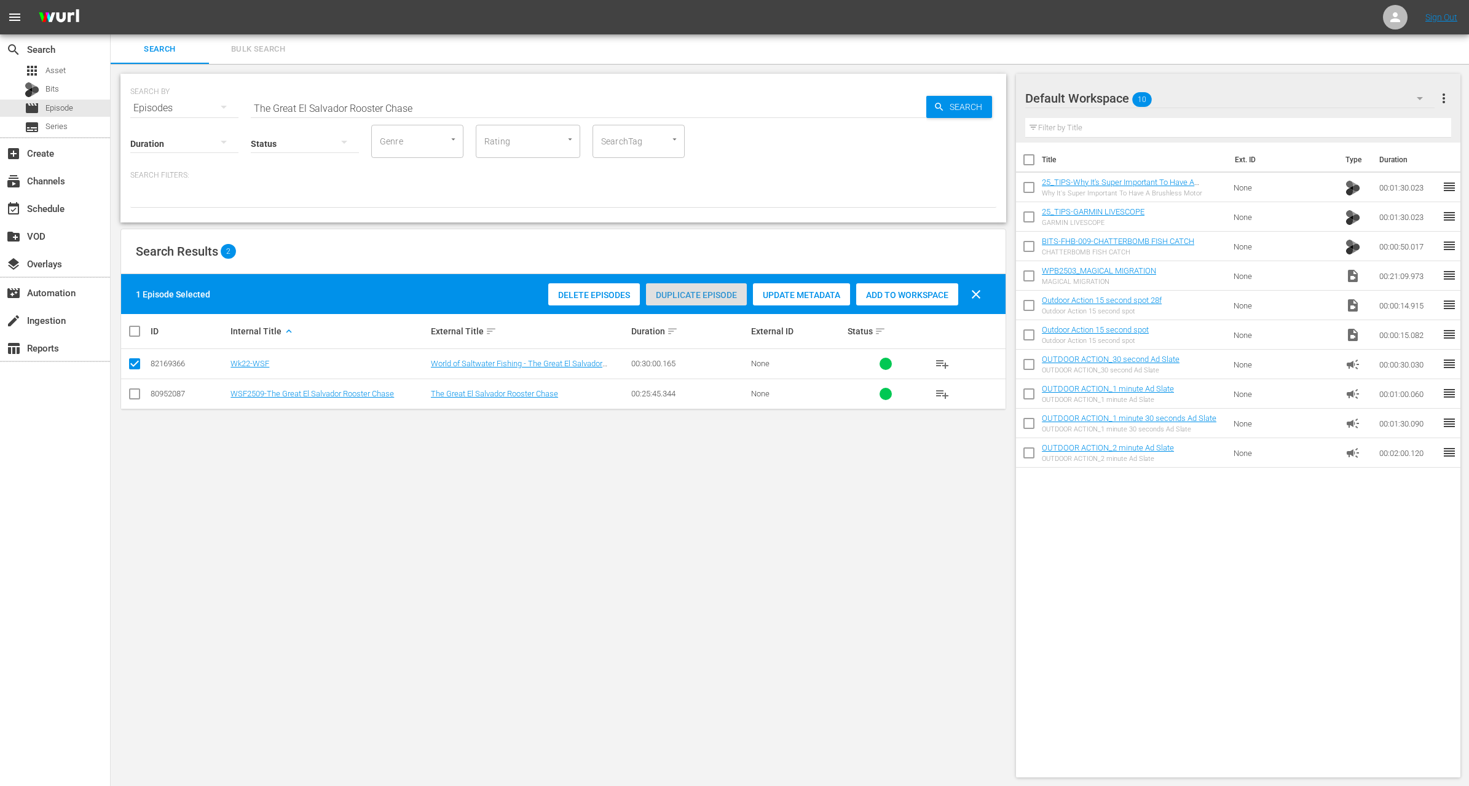
click at [690, 294] on span "Duplicate Episode" at bounding box center [696, 295] width 101 height 10
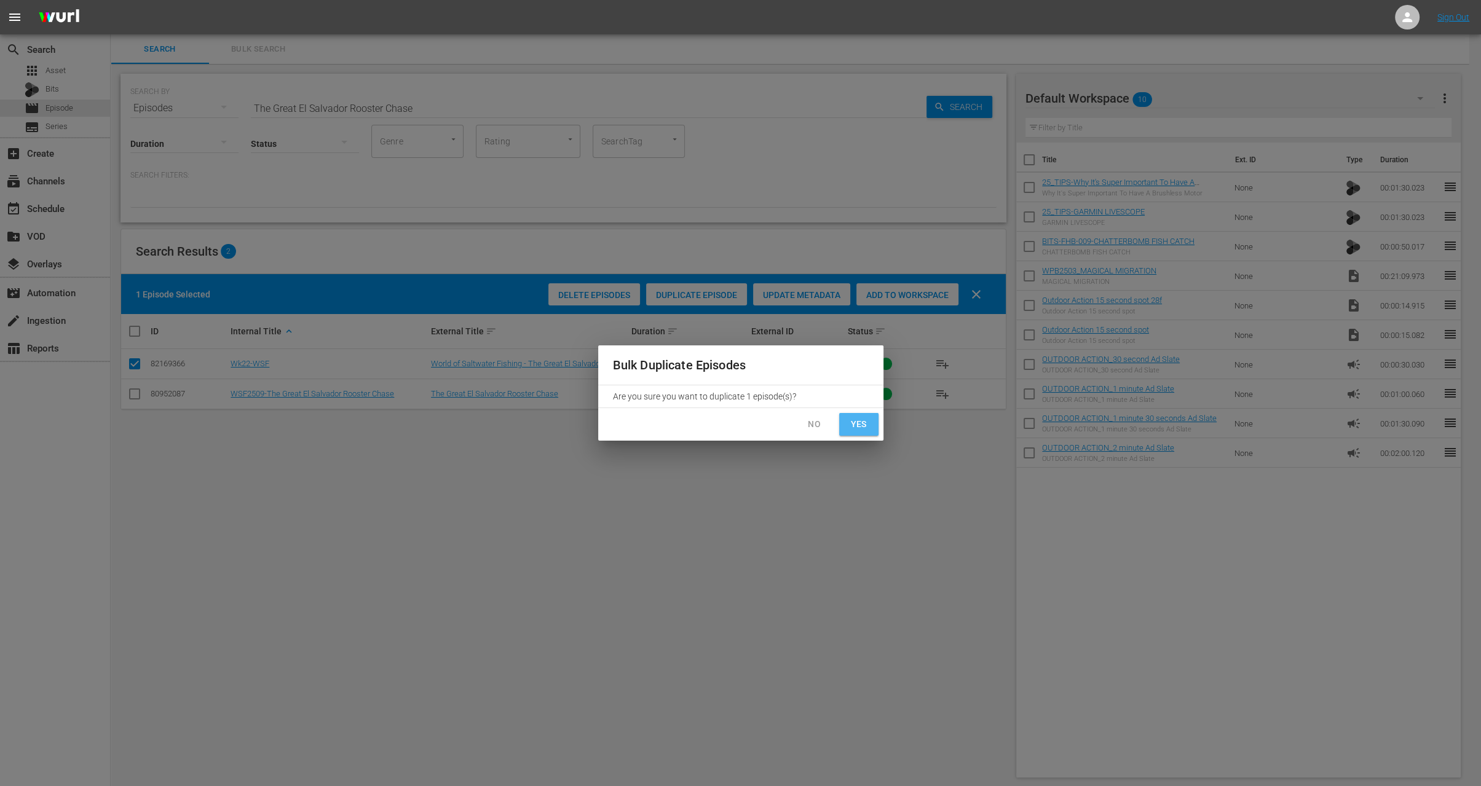
click at [861, 426] on span "Yes" at bounding box center [859, 424] width 20 height 15
checkbox input "false"
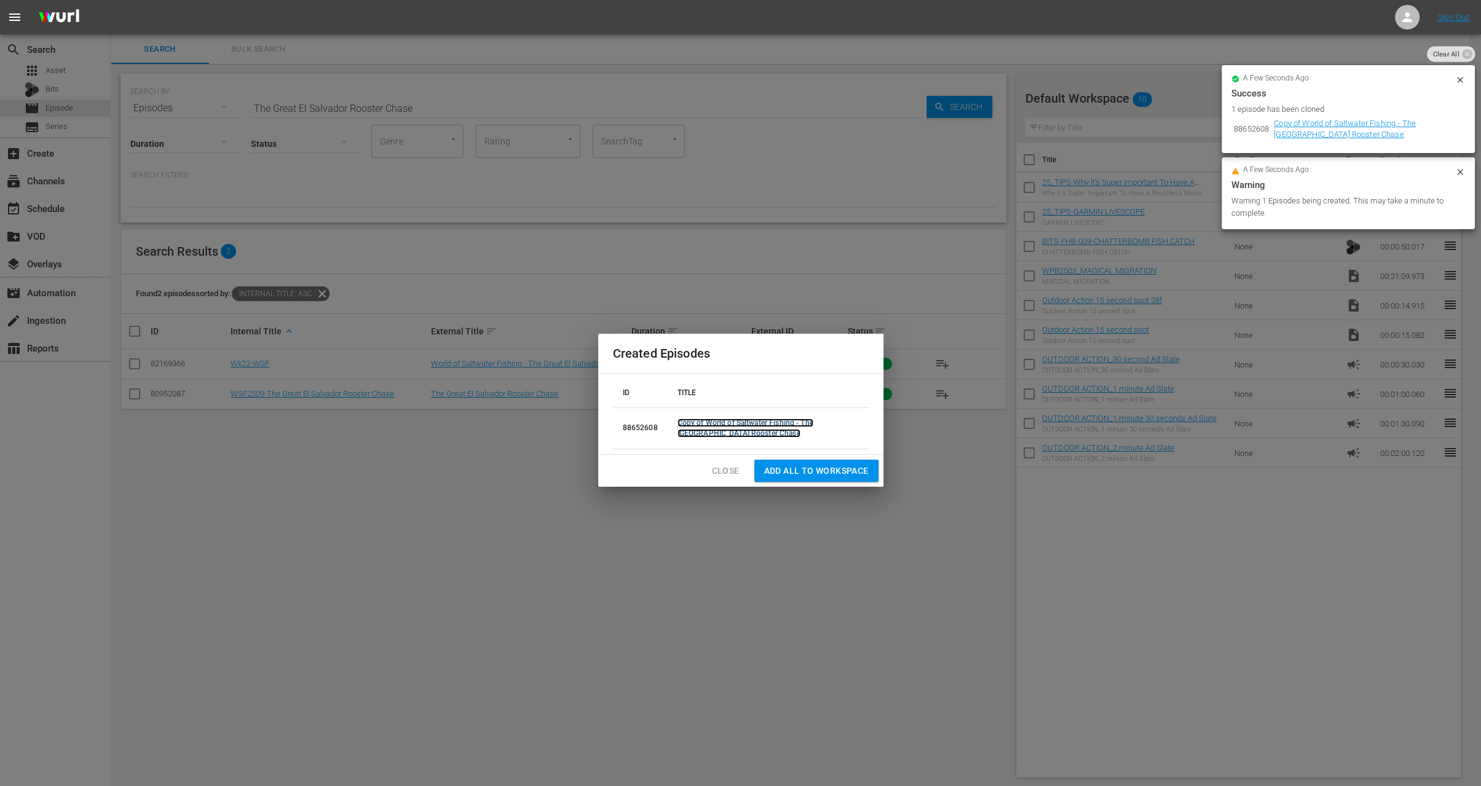
click at [813, 419] on link "Copy of World of Saltwater Fishing - The Great El Salvador Rooster Chase" at bounding box center [746, 428] width 136 height 19
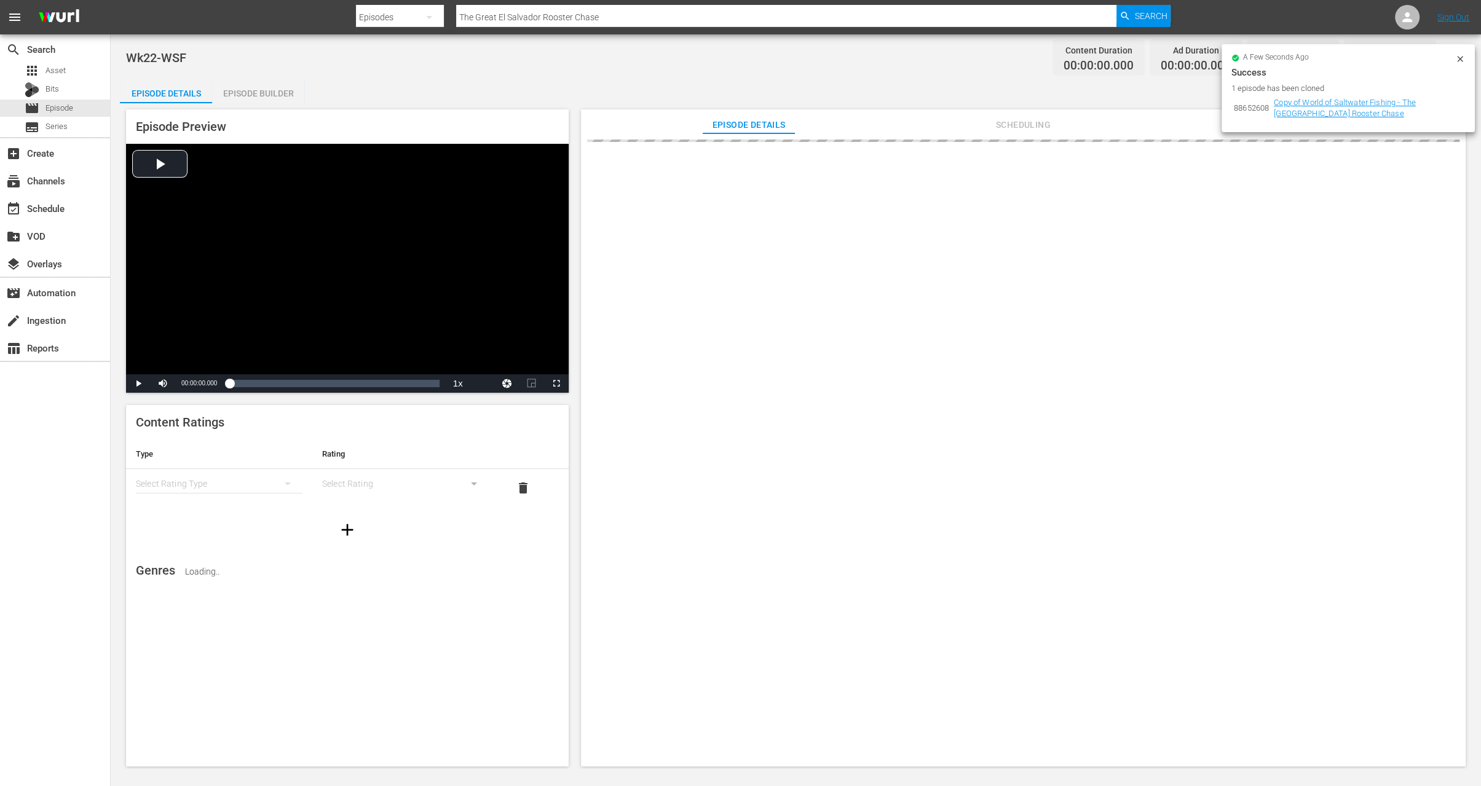
click at [1457, 61] on icon at bounding box center [1460, 59] width 10 height 10
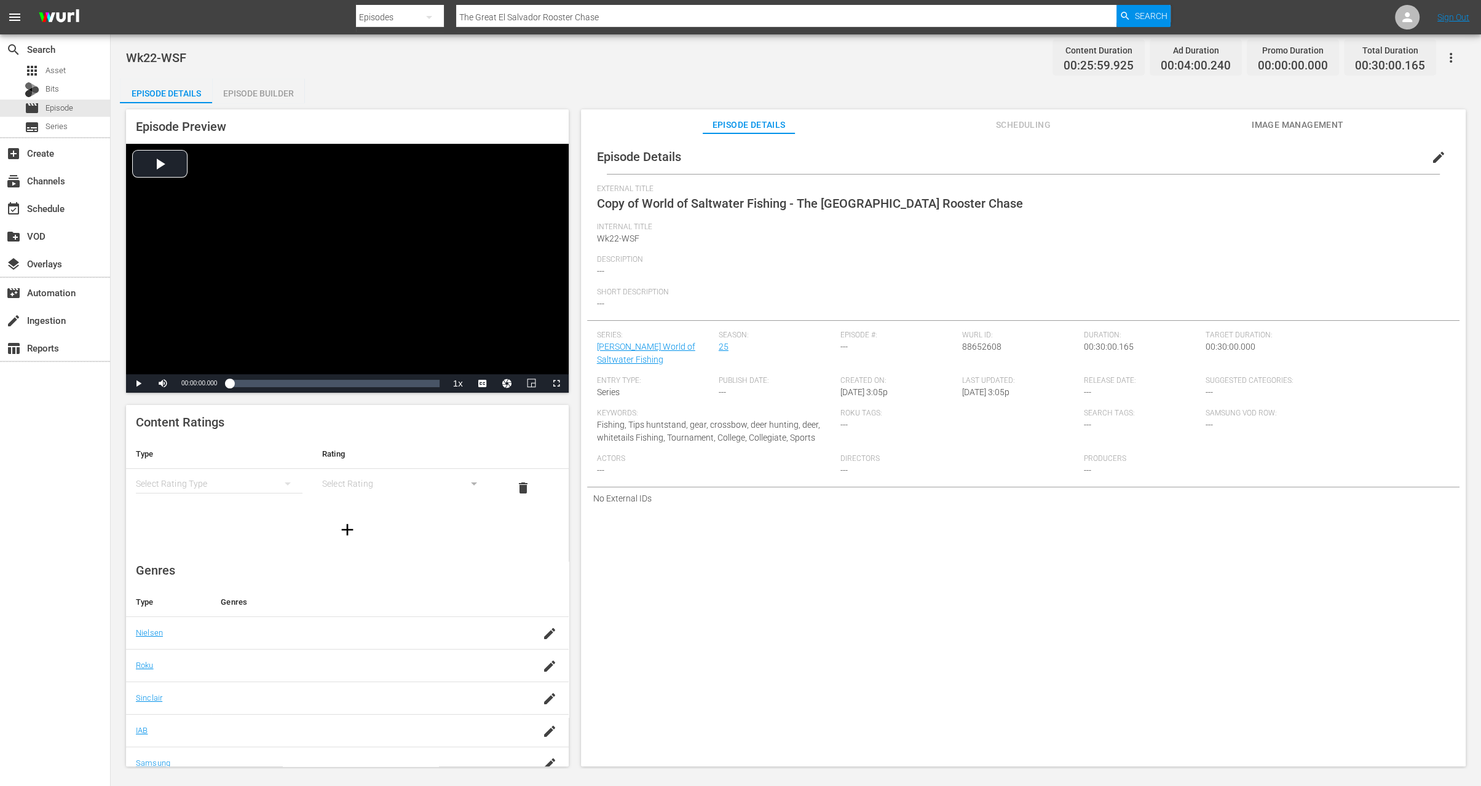
click at [1435, 156] on span "edit" at bounding box center [1438, 157] width 15 height 15
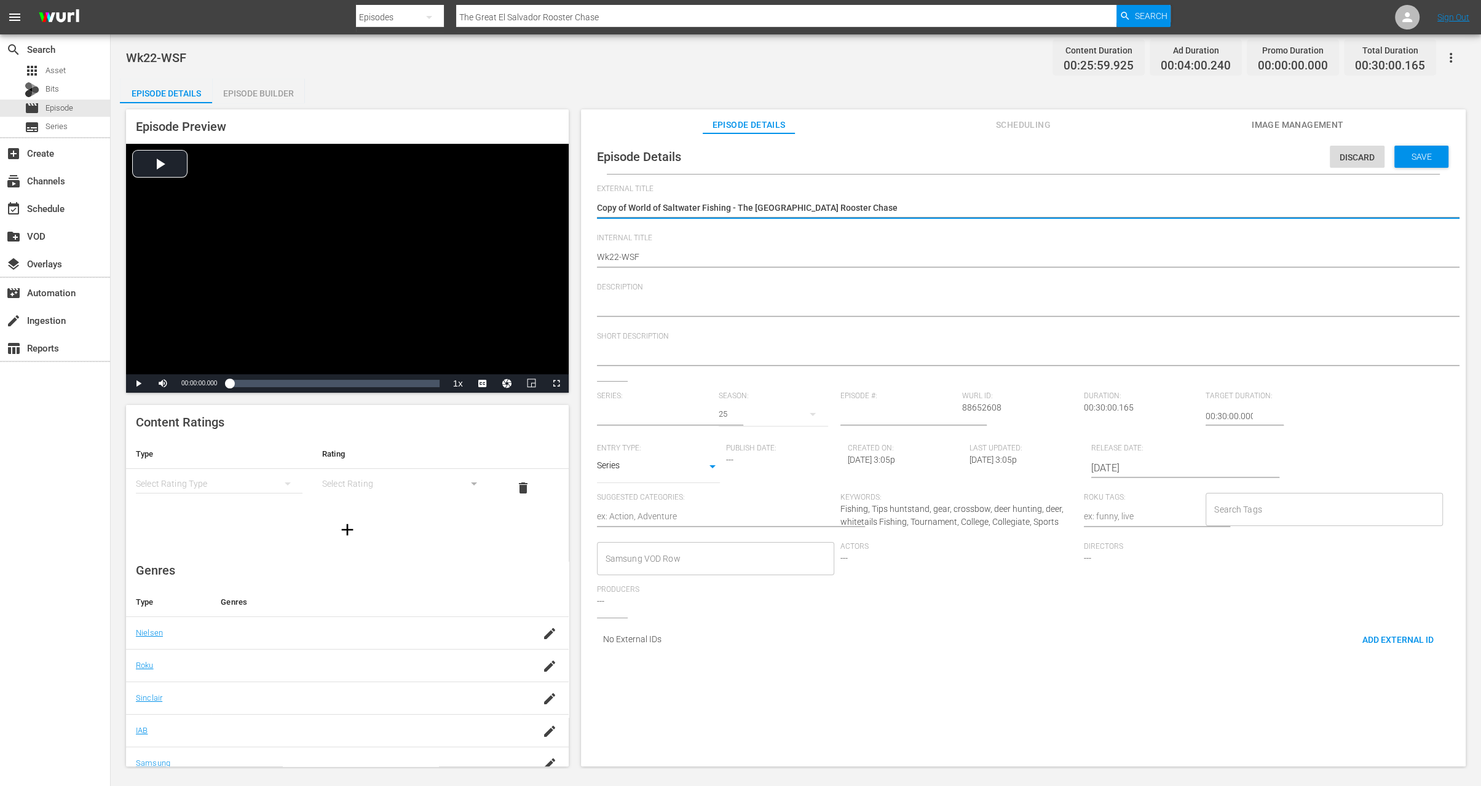
click at [629, 207] on textarea "Copy of World of Saltwater Fishing - The Great El Salvador Rooster Chase" at bounding box center [1020, 209] width 847 height 15
type input "George Poveromo's World of Saltwater Fishing"
type textarea "Copy ofWorld of Saltwater Fishing - The Great El Salvador Rooster Chase"
type textarea "Copy oWorld of Saltwater Fishing - The Great El Salvador Rooster Chase"
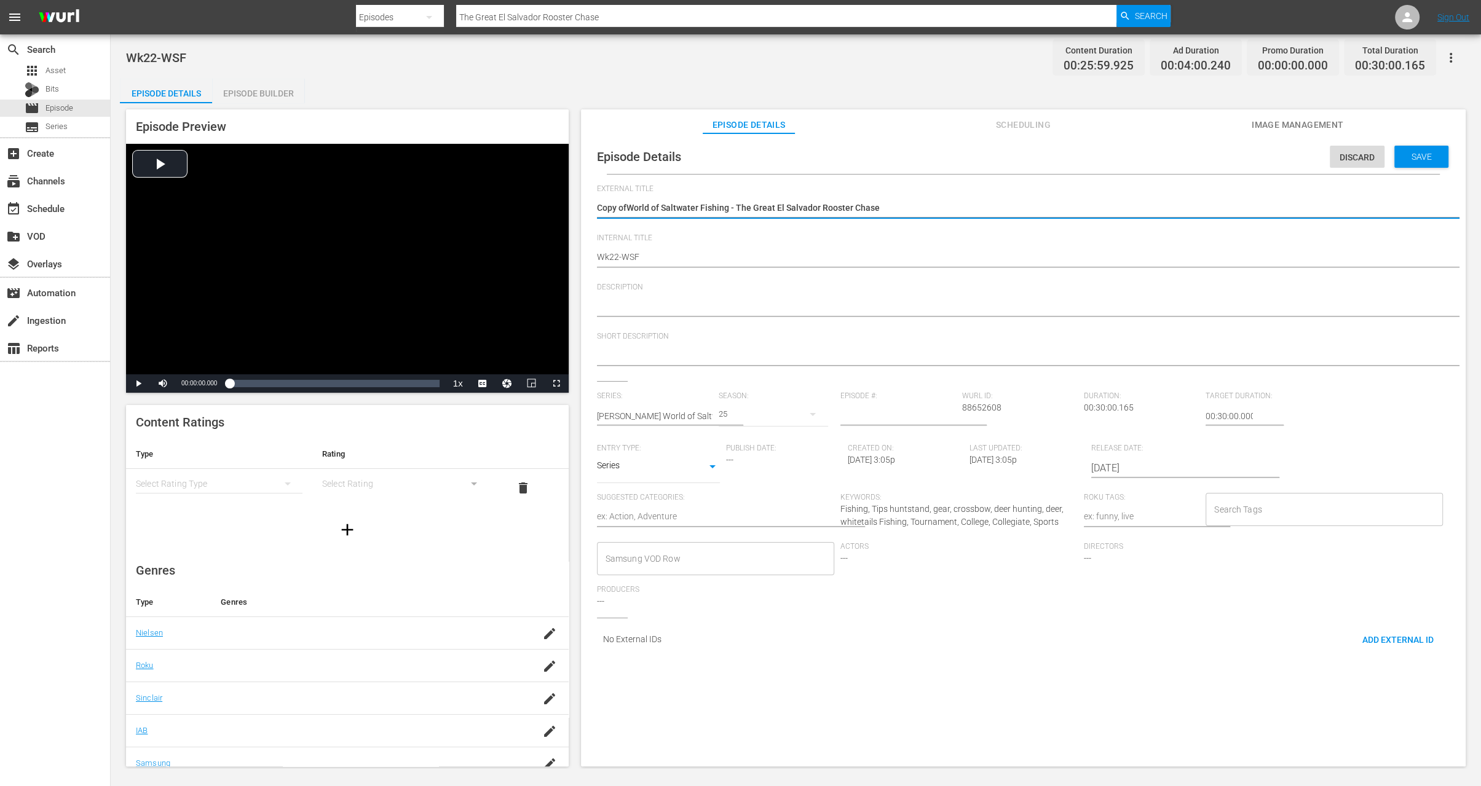
type textarea "Copy oWorld of Saltwater Fishing - The Great El Salvador Rooster Chase"
type textarea "Copy World of Saltwater Fishing - The Great El Salvador Rooster Chase"
type textarea "CopyWorld of Saltwater Fishing - The Great El Salvador Rooster Chase"
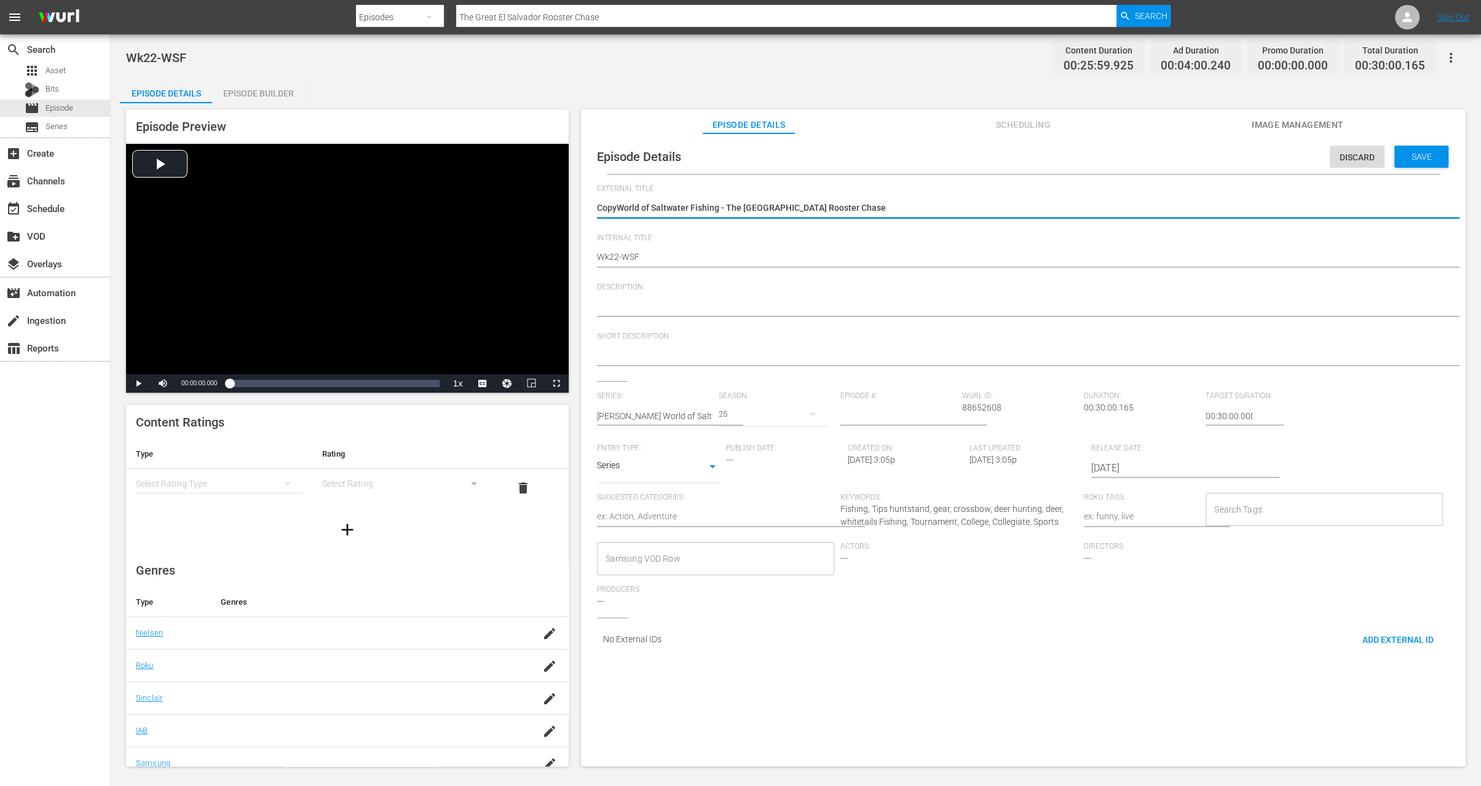
type textarea "CopWorld of Saltwater Fishing - The Great El Salvador Rooster Chase"
type textarea "CoWorld of Saltwater Fishing - The Great El Salvador Rooster Chase"
type textarea "CWorld of Saltwater Fishing - The Great El Salvador Rooster Chase"
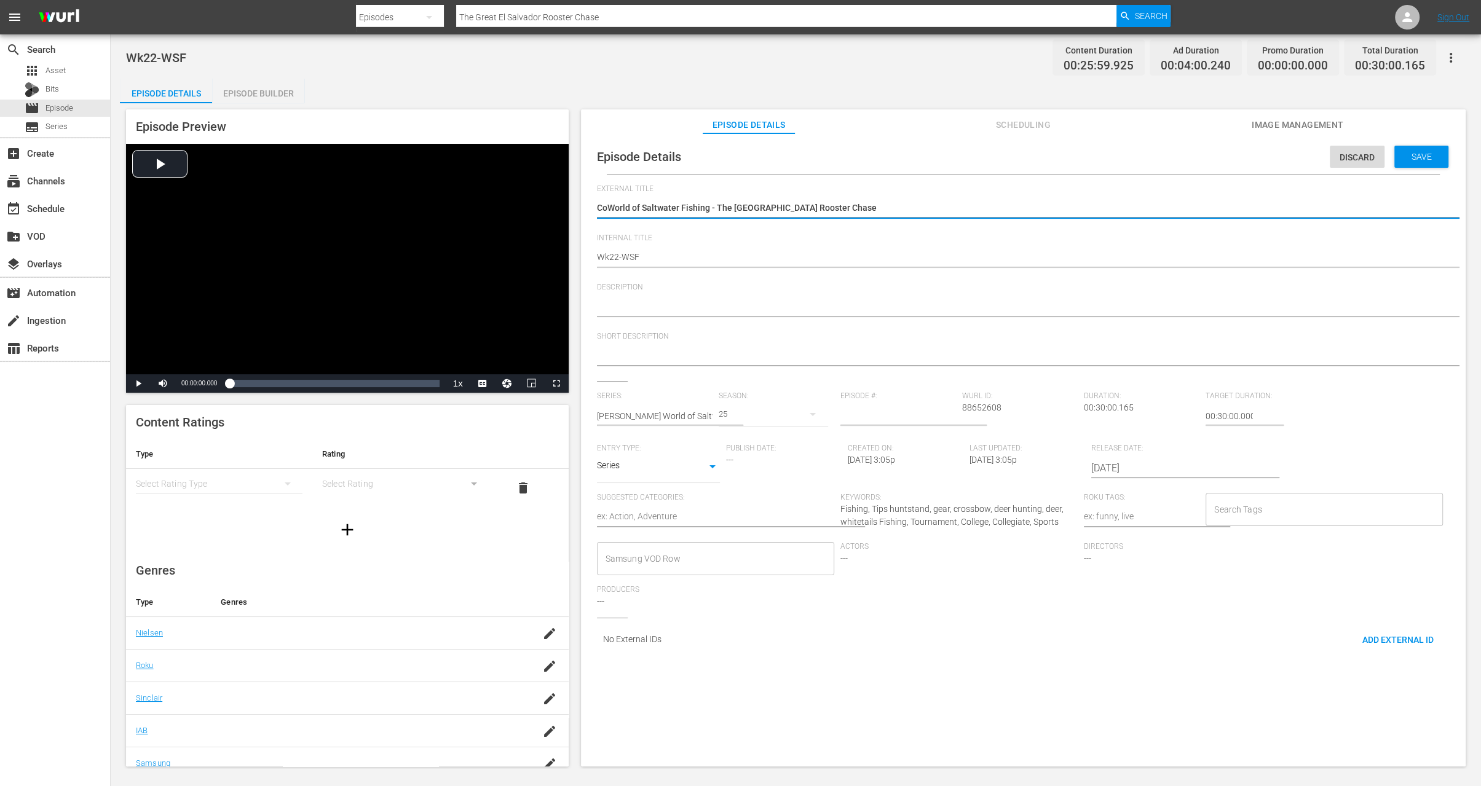
type textarea "CWorld of Saltwater Fishing - The Great El Salvador Rooster Chase"
type textarea "World of Saltwater Fishing - The Great El Salvador Rooster Chase"
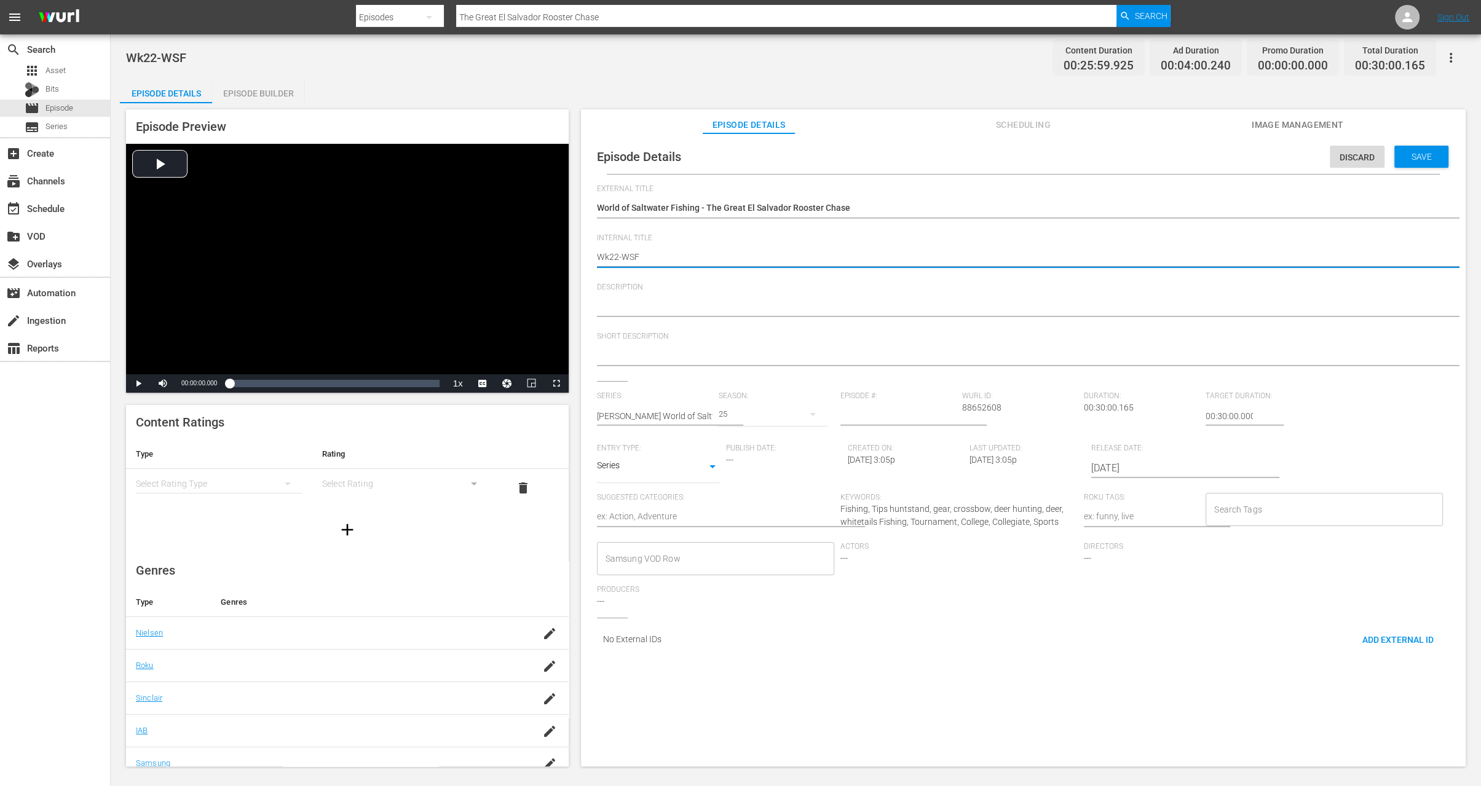
type textarea "Wk2-WSF"
type textarea "Wk-WSF"
type textarea "Wk3-WSF"
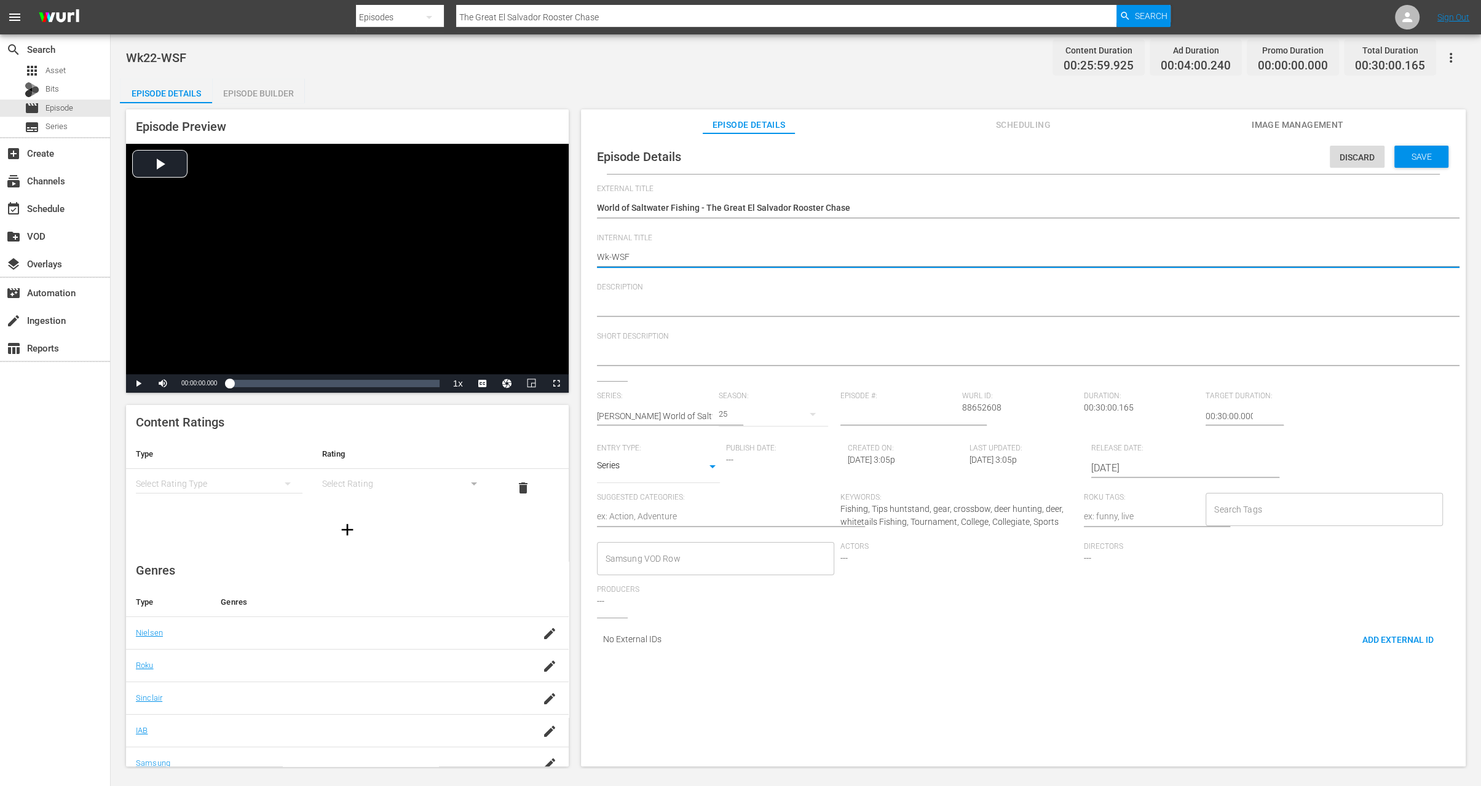
type textarea "Wk3-WSF"
type textarea "Wk35-WSF"
click at [1419, 162] on div "Save" at bounding box center [1421, 157] width 54 height 22
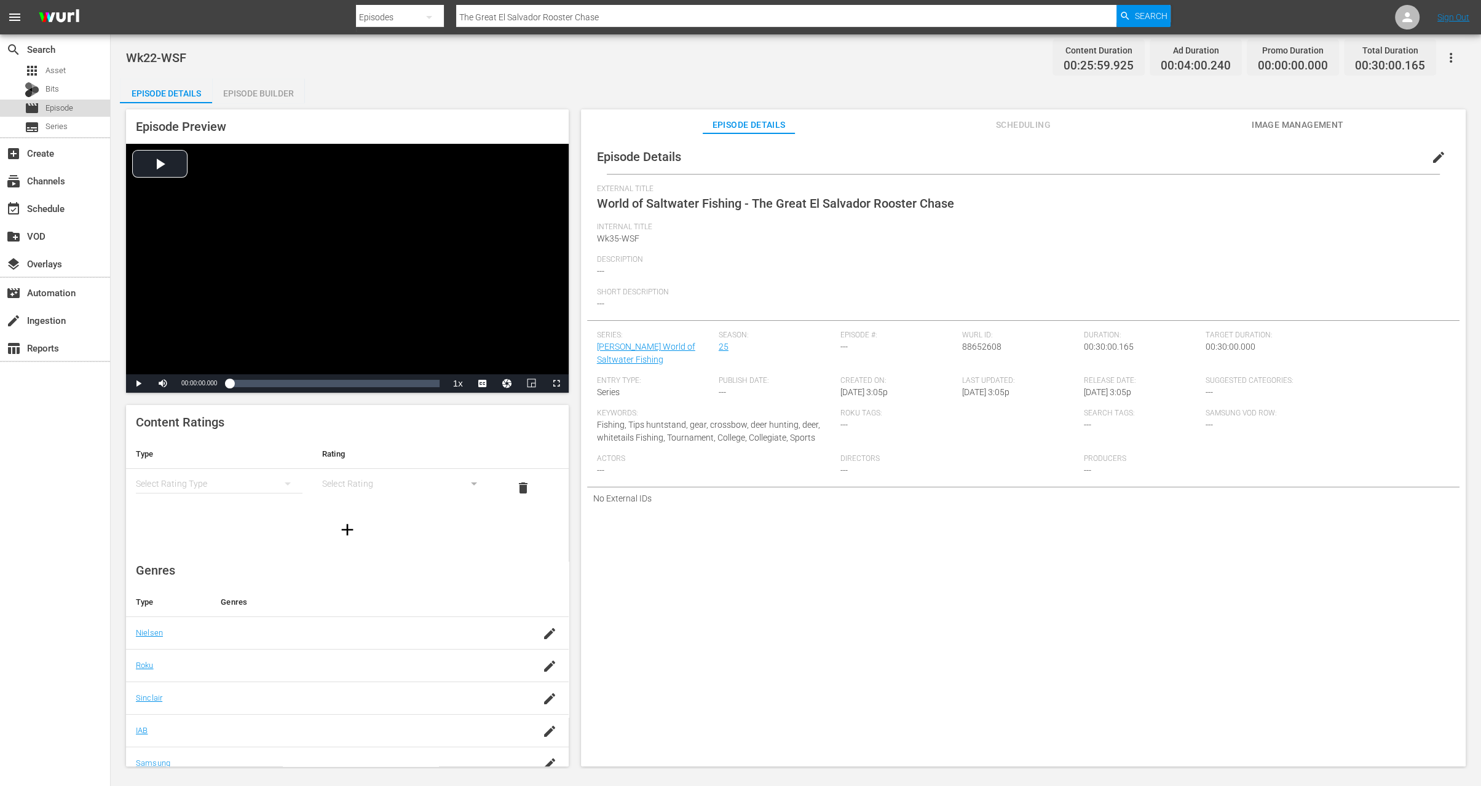
click at [71, 106] on span "Episode" at bounding box center [59, 108] width 28 height 12
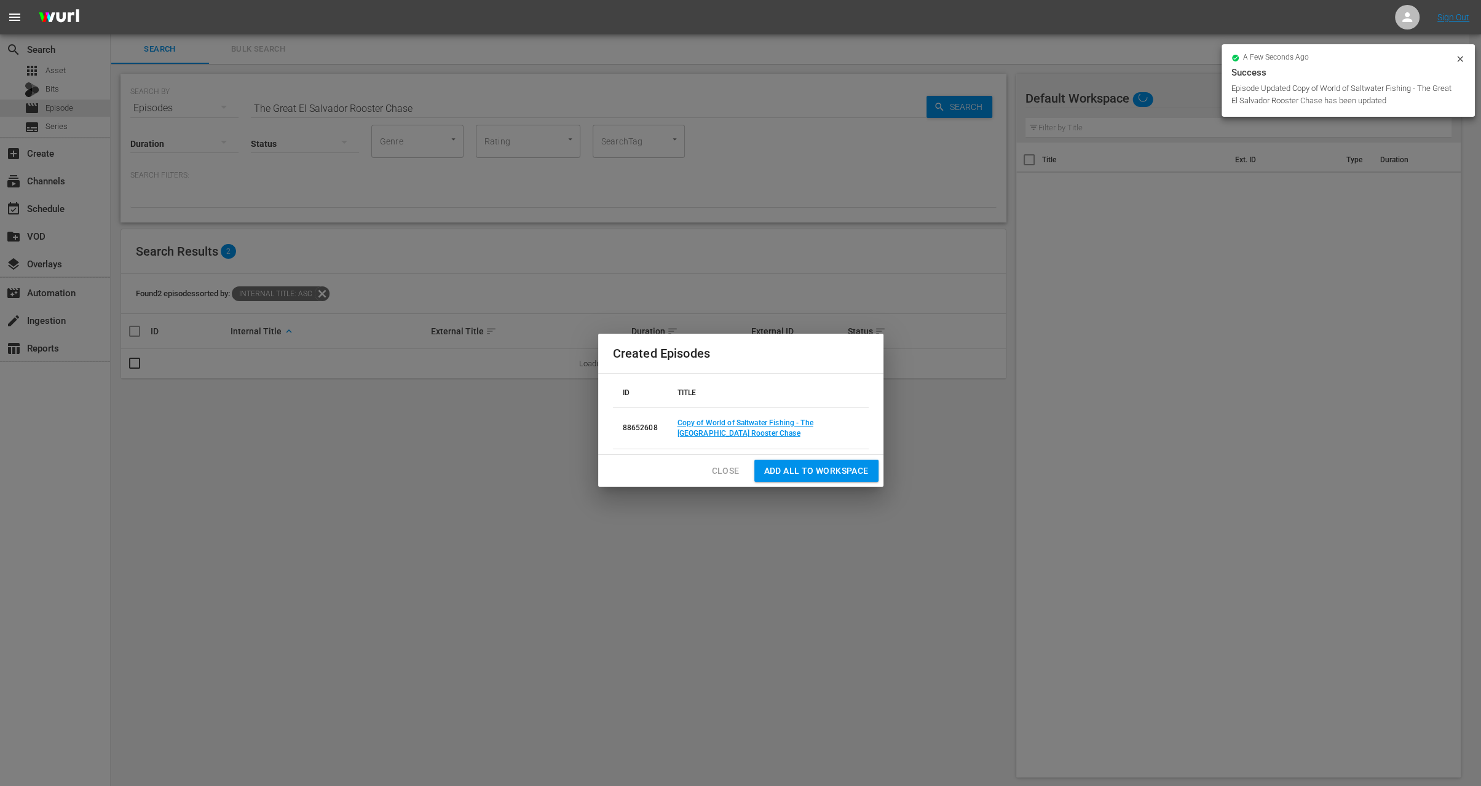
click at [726, 464] on span "Close" at bounding box center [726, 471] width 28 height 15
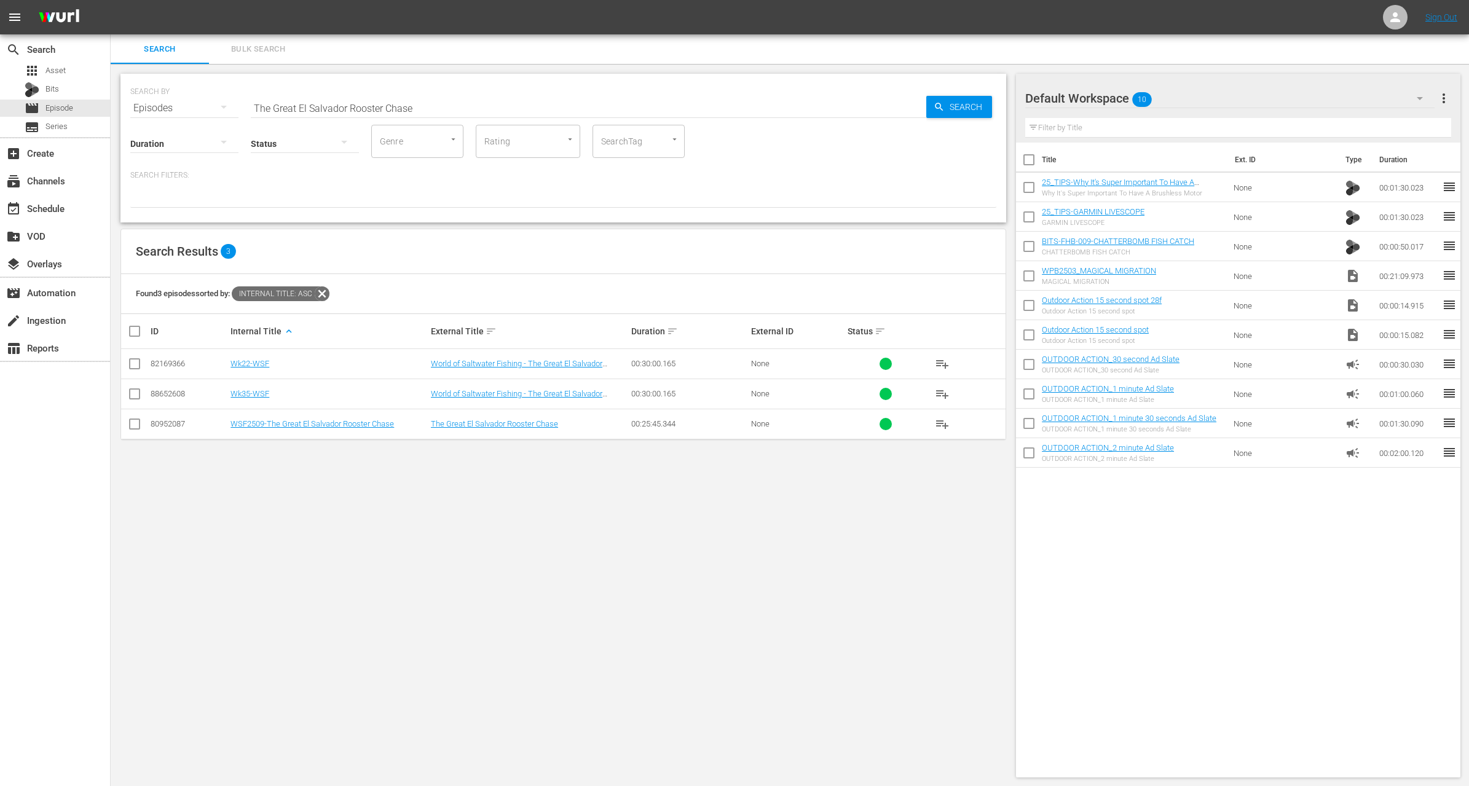
click at [461, 106] on input "The Great El Salvador Rooster Chase" at bounding box center [589, 108] width 676 height 30
paste input "Whitetail Hunts at Deer Camp"
type input "Whitetail Hunts at Deer Camp"
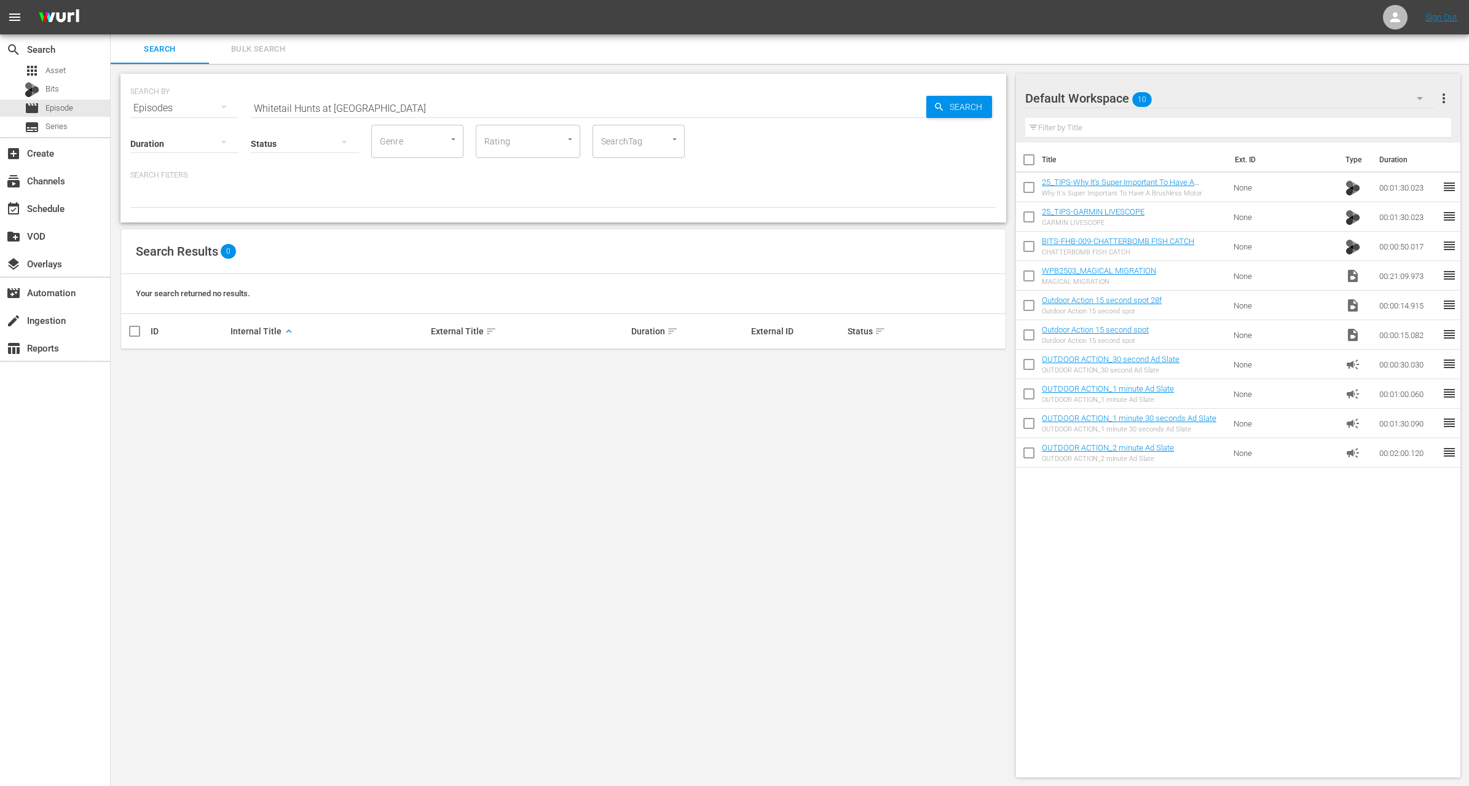
click at [475, 176] on p "Search Filters:" at bounding box center [563, 175] width 866 height 10
click at [84, 65] on div "apps Asset" at bounding box center [55, 70] width 110 height 17
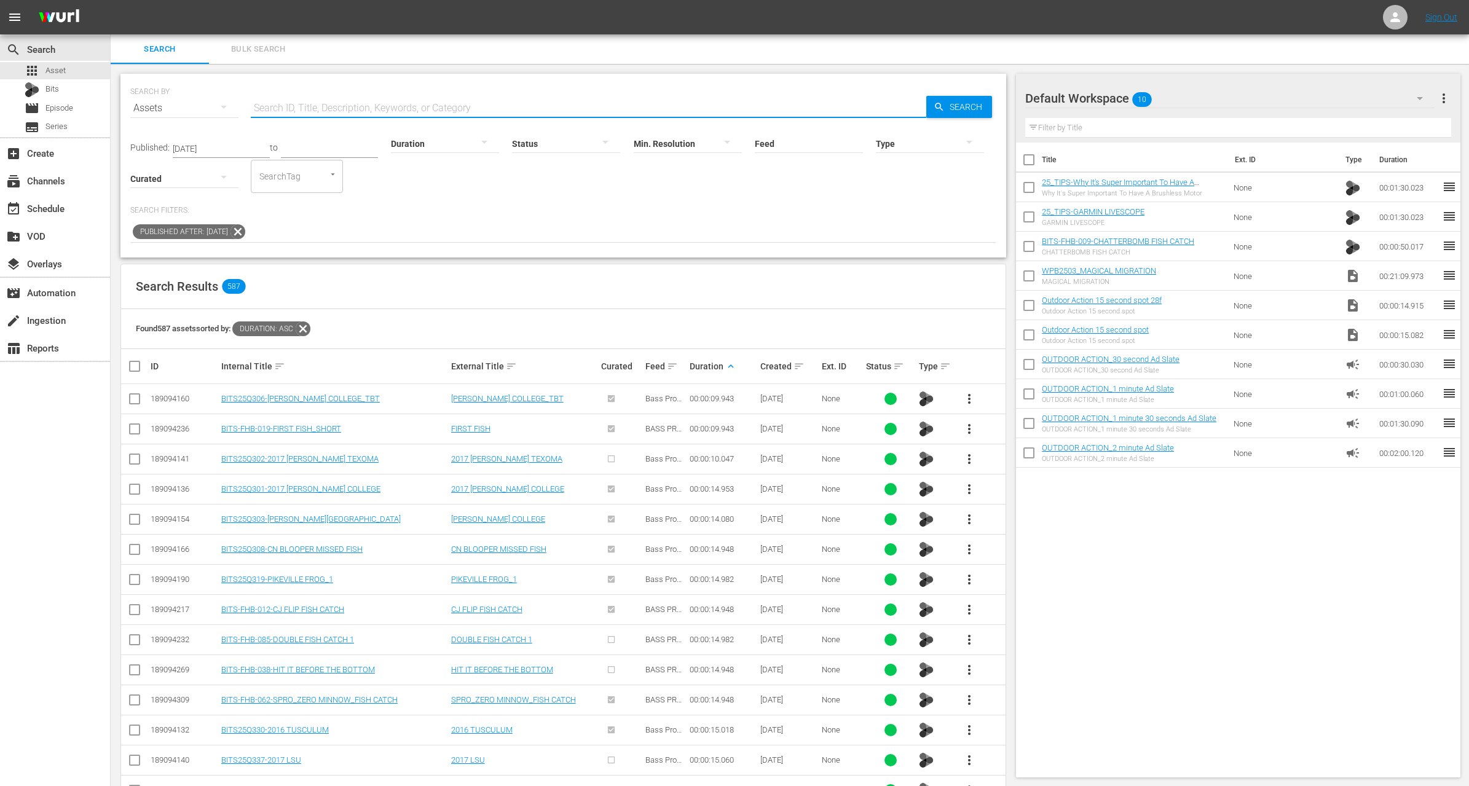
click at [344, 103] on input "text" at bounding box center [589, 108] width 676 height 30
paste input "Whitetail Hunts at Deer Camp"
type input "Whitetail Hunts at Deer Camp"
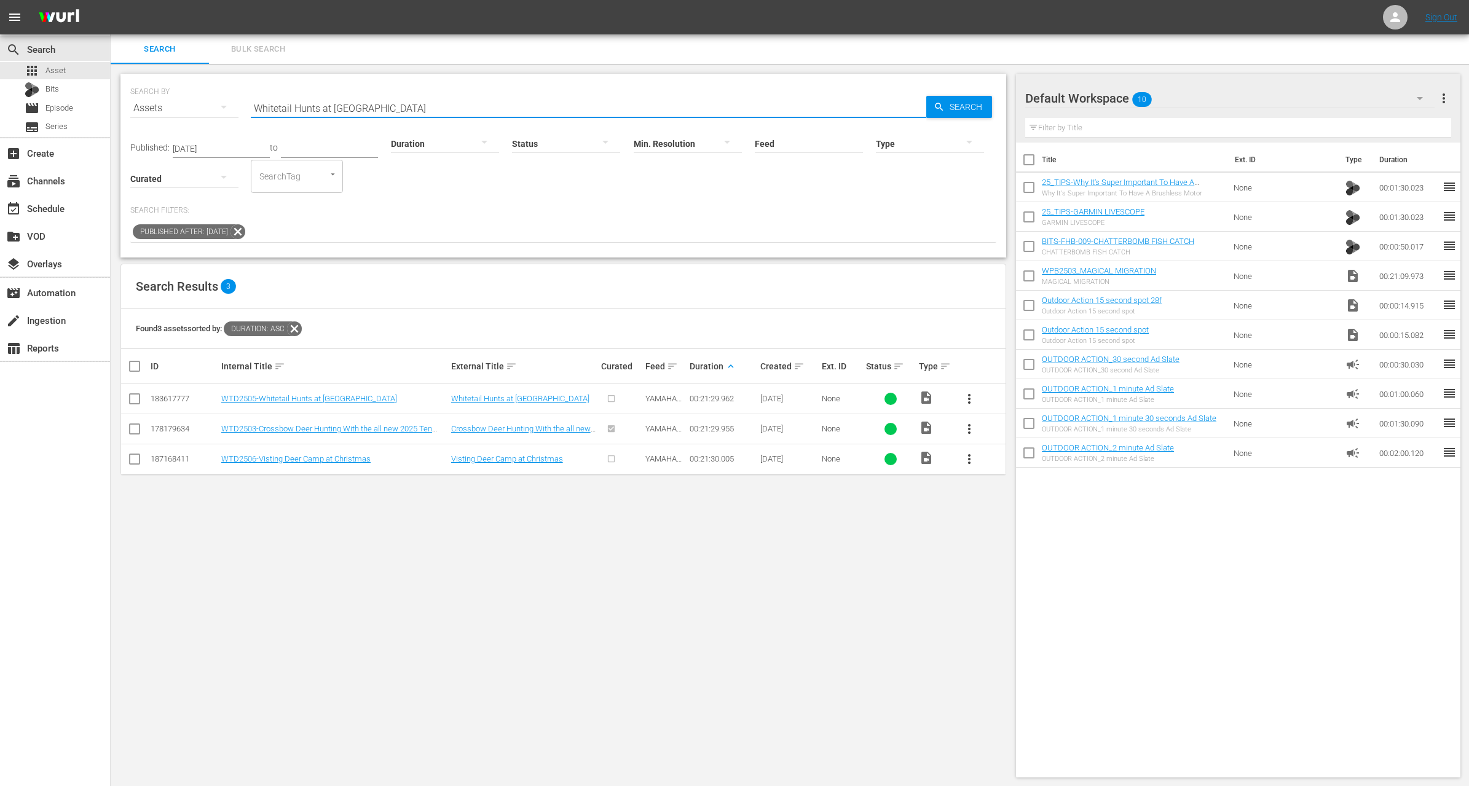
click at [969, 396] on span "more_vert" at bounding box center [969, 399] width 15 height 15
click at [1035, 438] on div "Workspace" at bounding box center [1036, 433] width 84 height 30
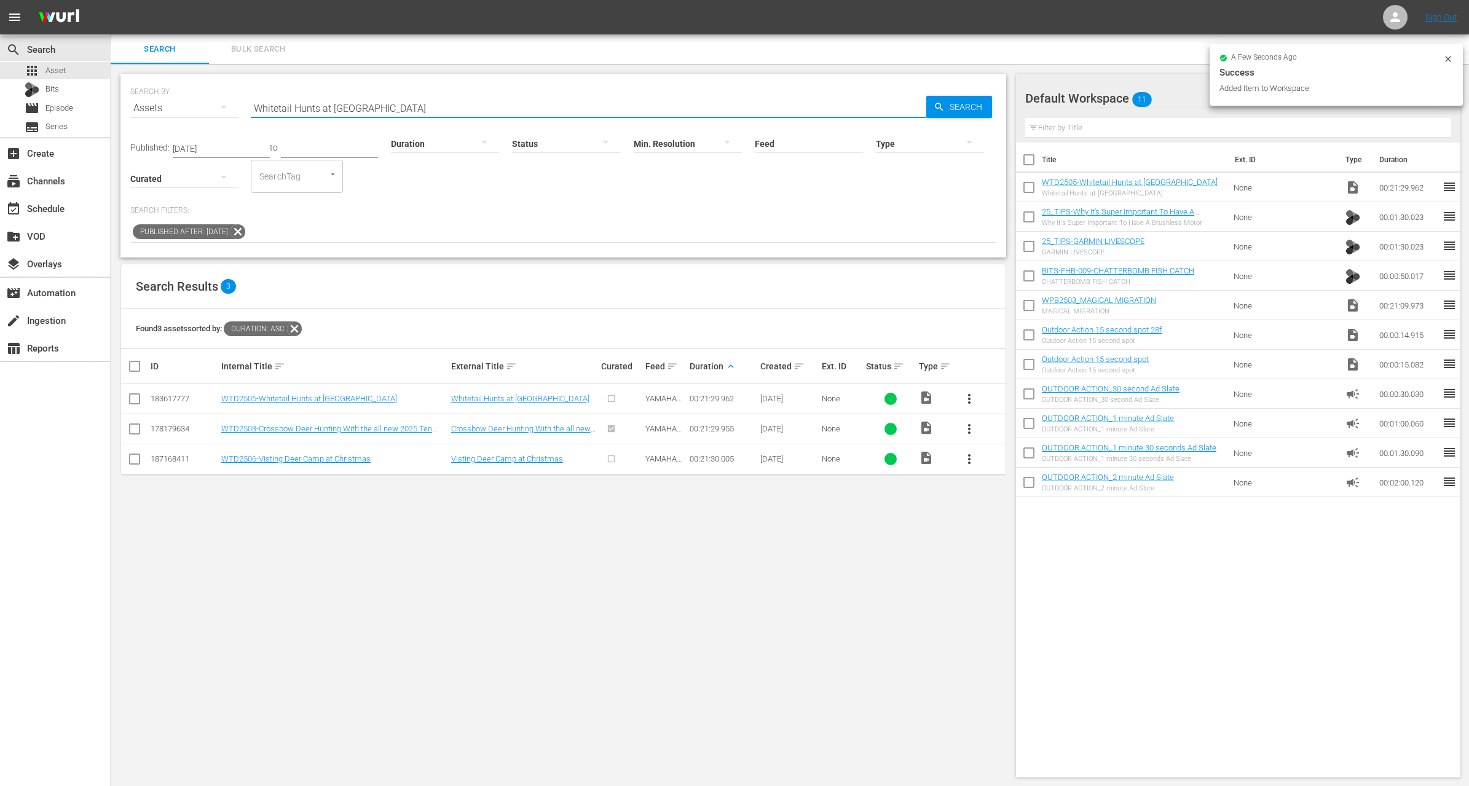
click at [345, 110] on input "Whitetail Hunts at Deer Camp" at bounding box center [589, 108] width 676 height 30
click at [489, 189] on div "Published: Dec 1, 2024 to Duration Status Min. Resolution Feed Feed Title Type …" at bounding box center [563, 158] width 866 height 70
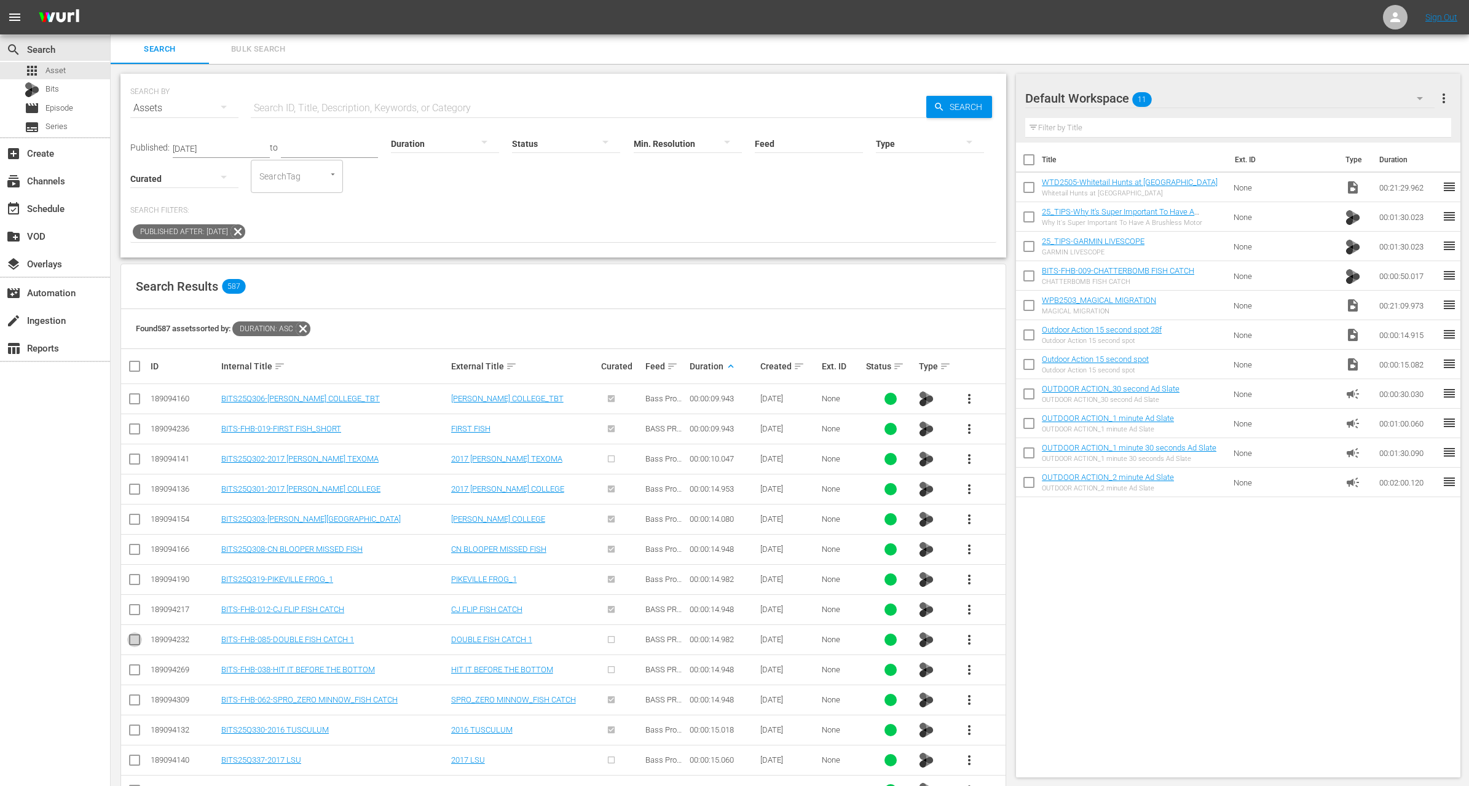
click at [136, 636] on input "checkbox" at bounding box center [134, 642] width 15 height 15
checkbox input "true"
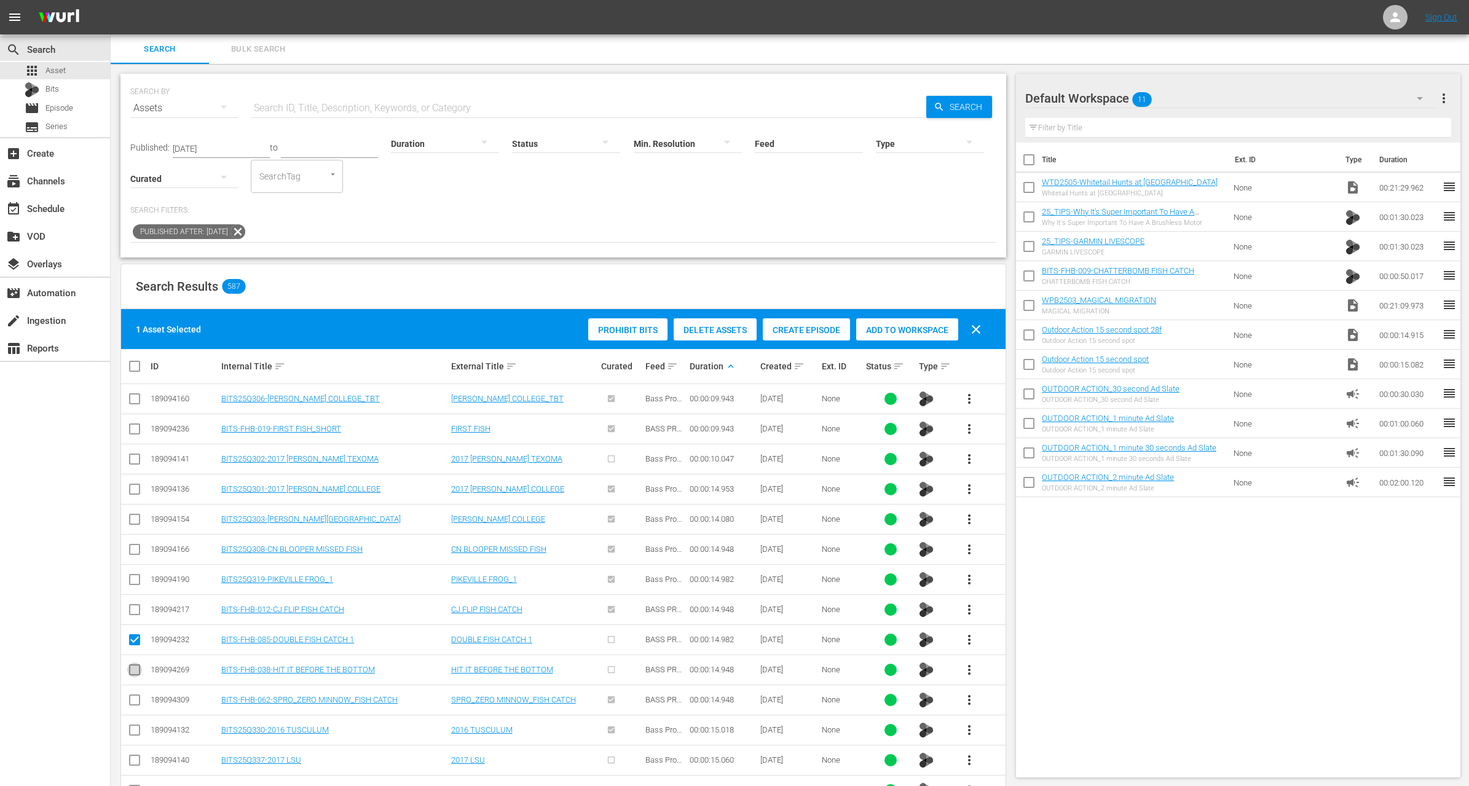
click at [140, 666] on input "checkbox" at bounding box center [134, 672] width 15 height 15
checkbox input "true"
click at [908, 335] on div "Add to Workspace" at bounding box center [907, 329] width 102 height 23
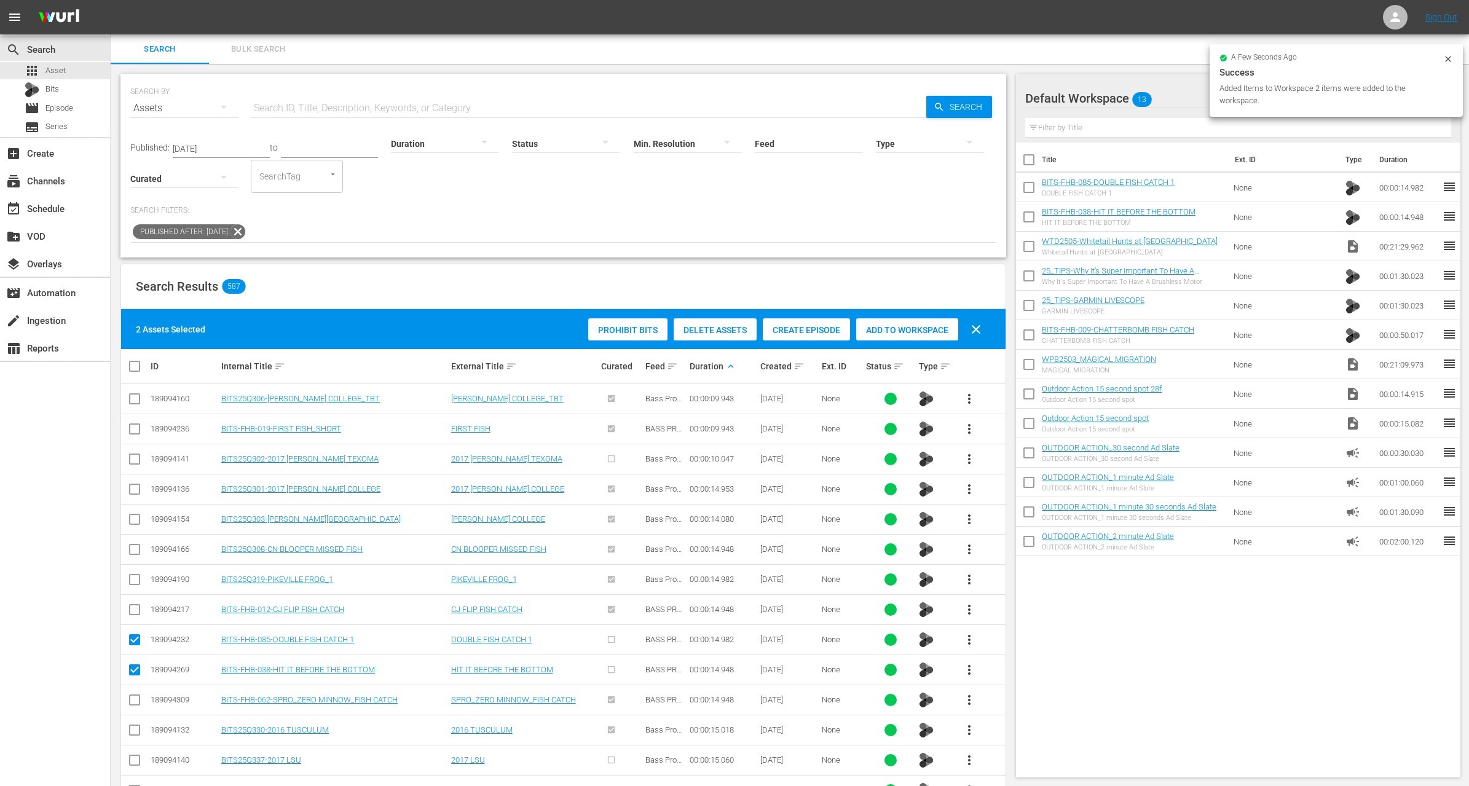
click at [1026, 245] on input "checkbox" at bounding box center [1029, 249] width 26 height 26
checkbox input "true"
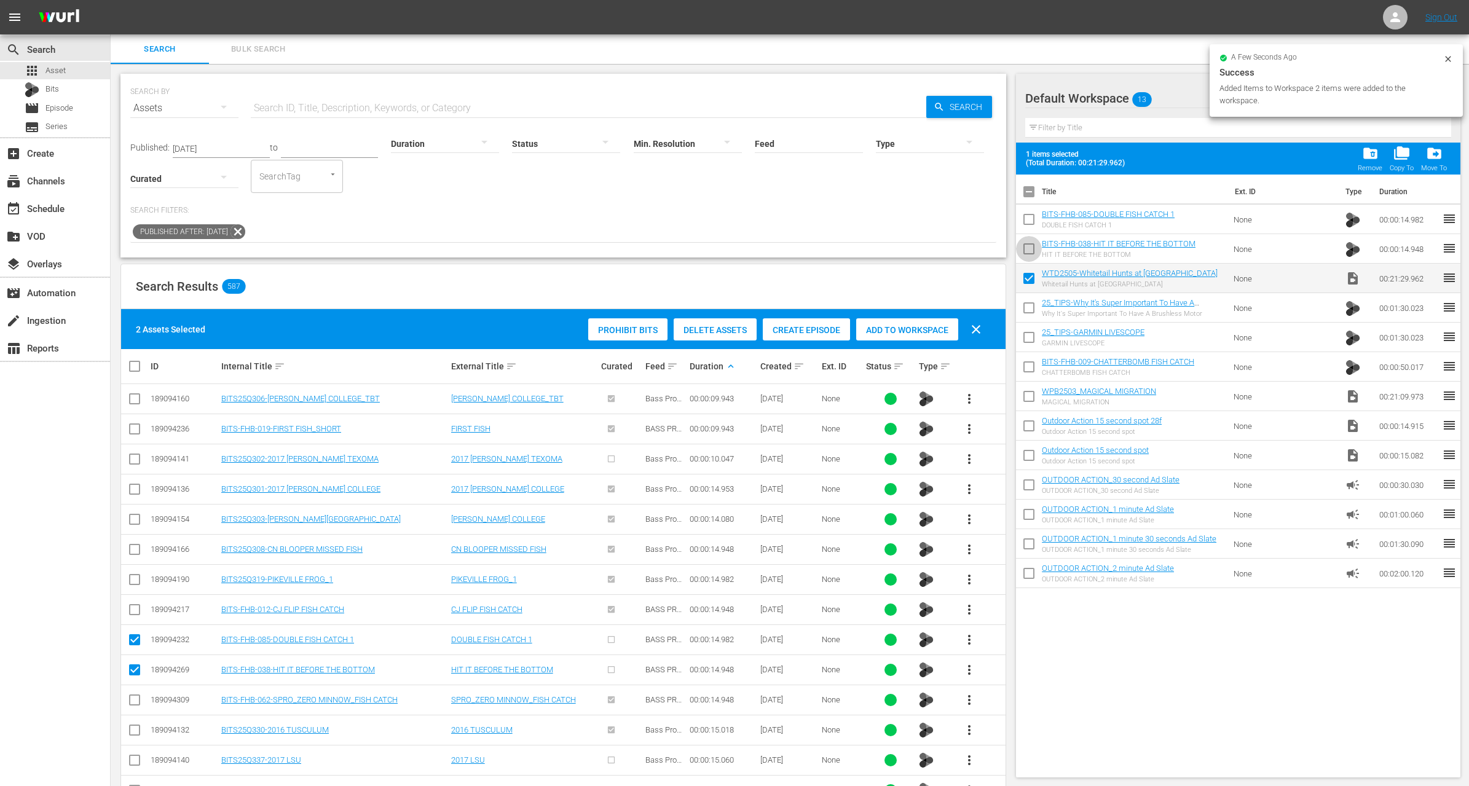
click at [1026, 240] on input "checkbox" at bounding box center [1029, 252] width 26 height 26
checkbox input "true"
click at [1026, 223] on input "checkbox" at bounding box center [1029, 222] width 26 height 26
checkbox input "true"
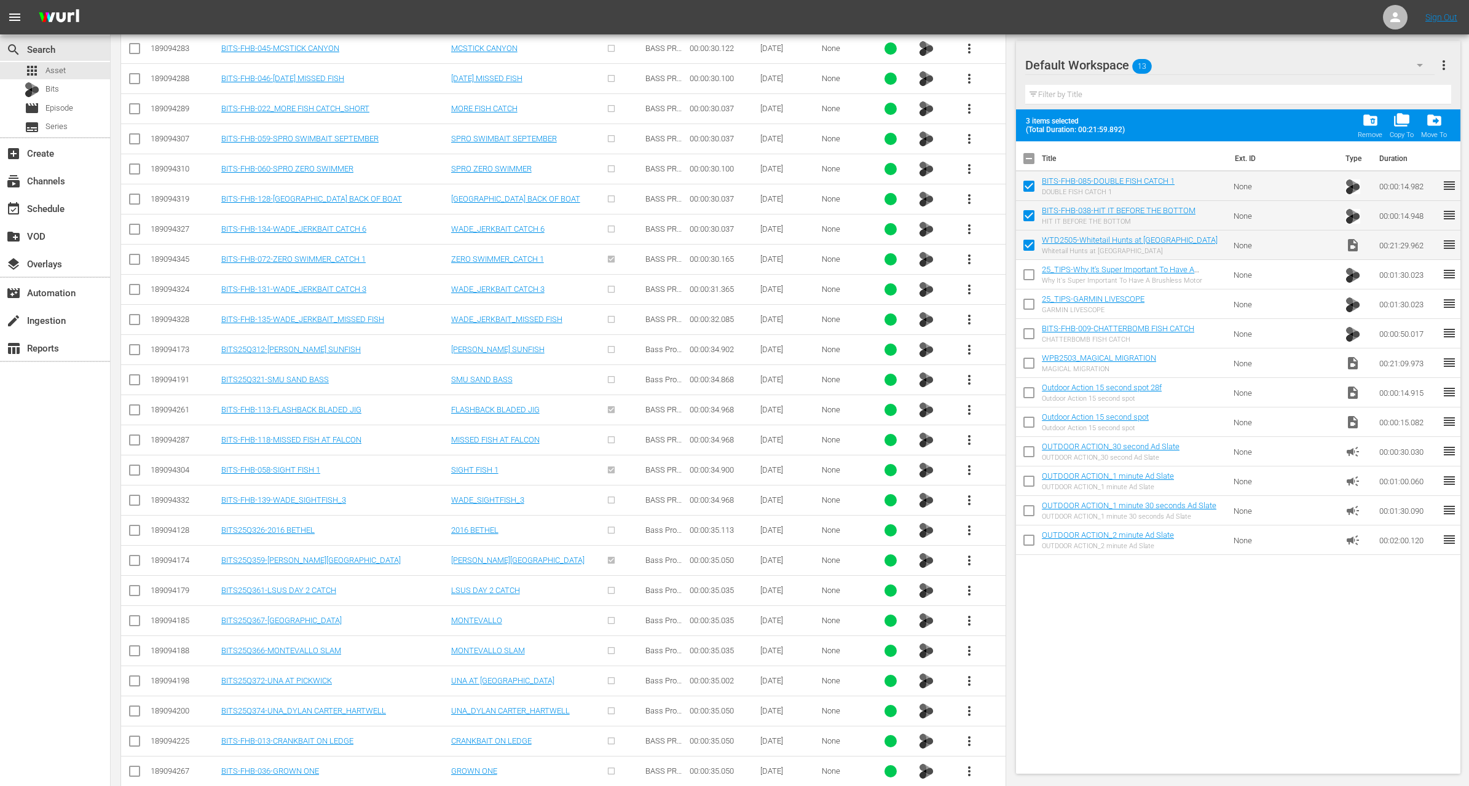
scroll to position [3150, 0]
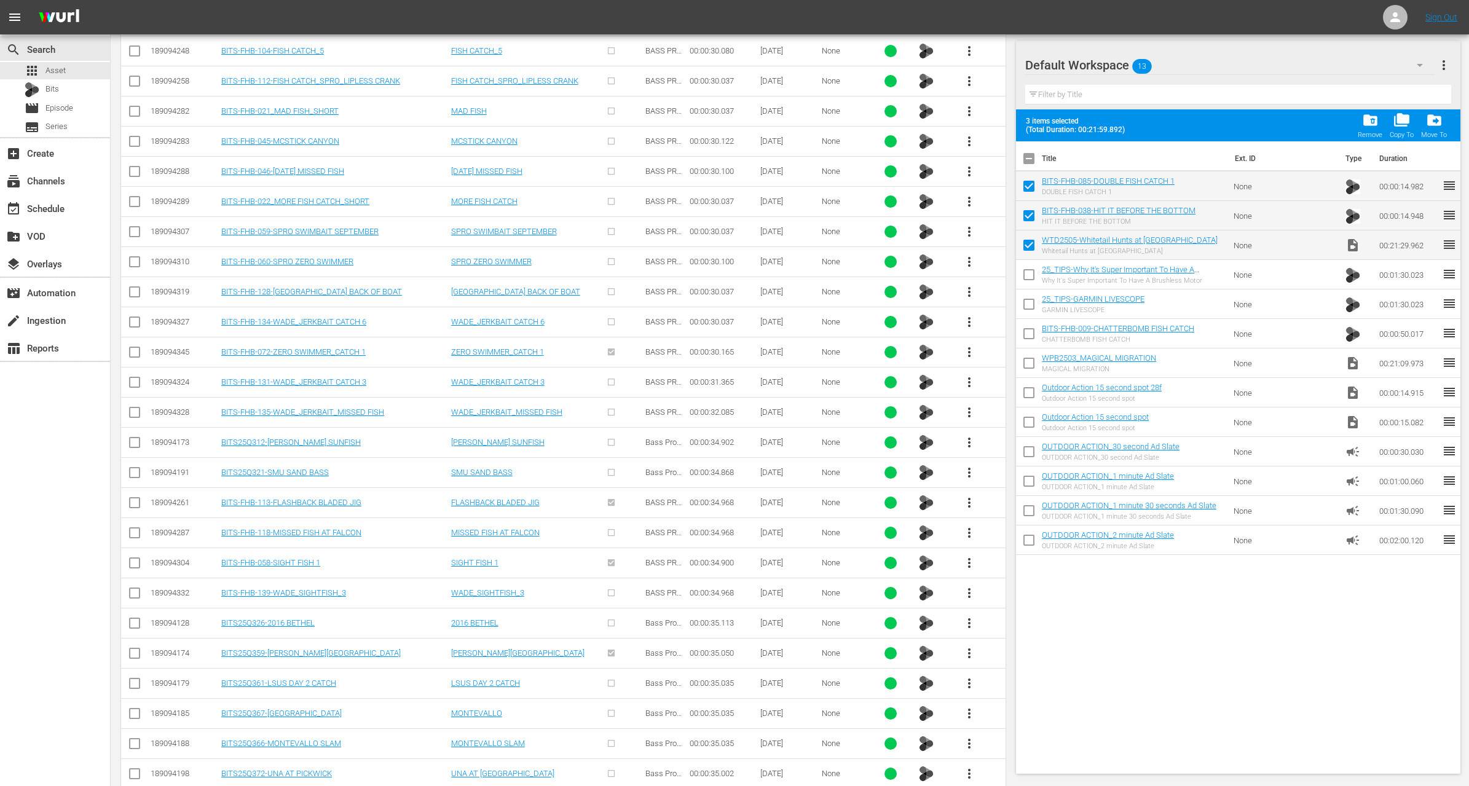
click at [134, 317] on input "checkbox" at bounding box center [134, 324] width 15 height 15
checkbox input "true"
click at [133, 287] on input "checkbox" at bounding box center [134, 294] width 15 height 15
checkbox input "true"
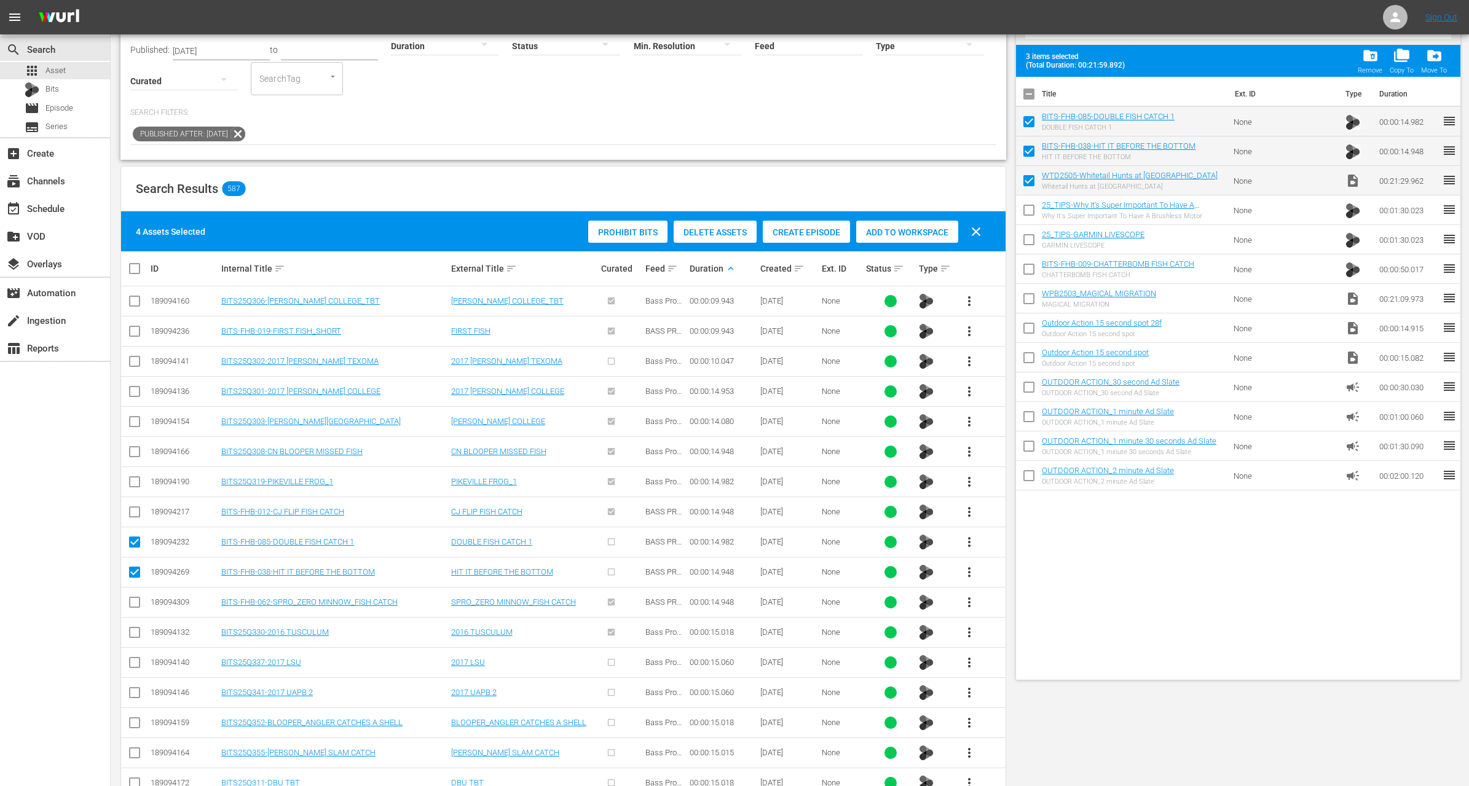
scroll to position [0, 0]
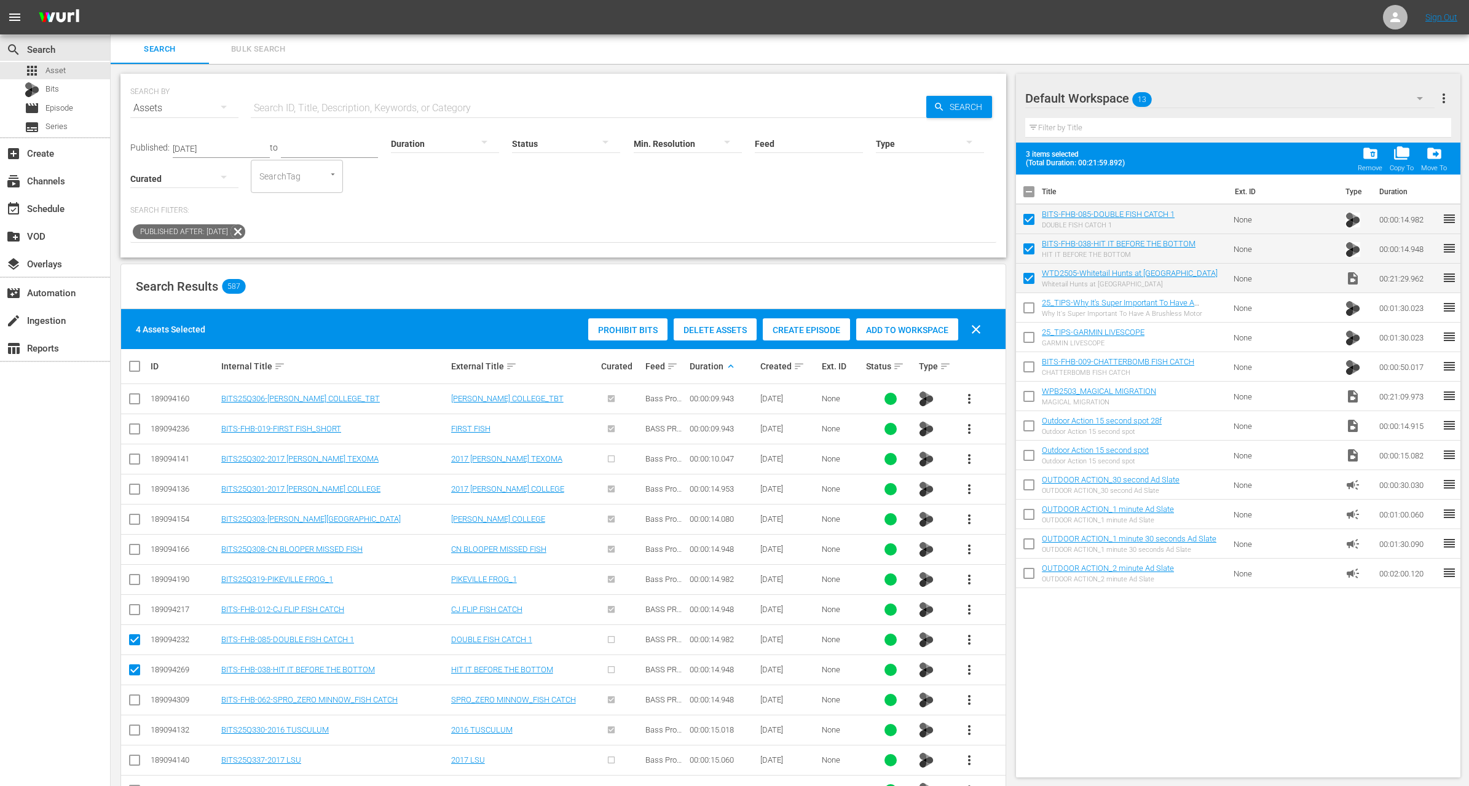
click at [896, 325] on span "Add to Workspace" at bounding box center [907, 330] width 102 height 10
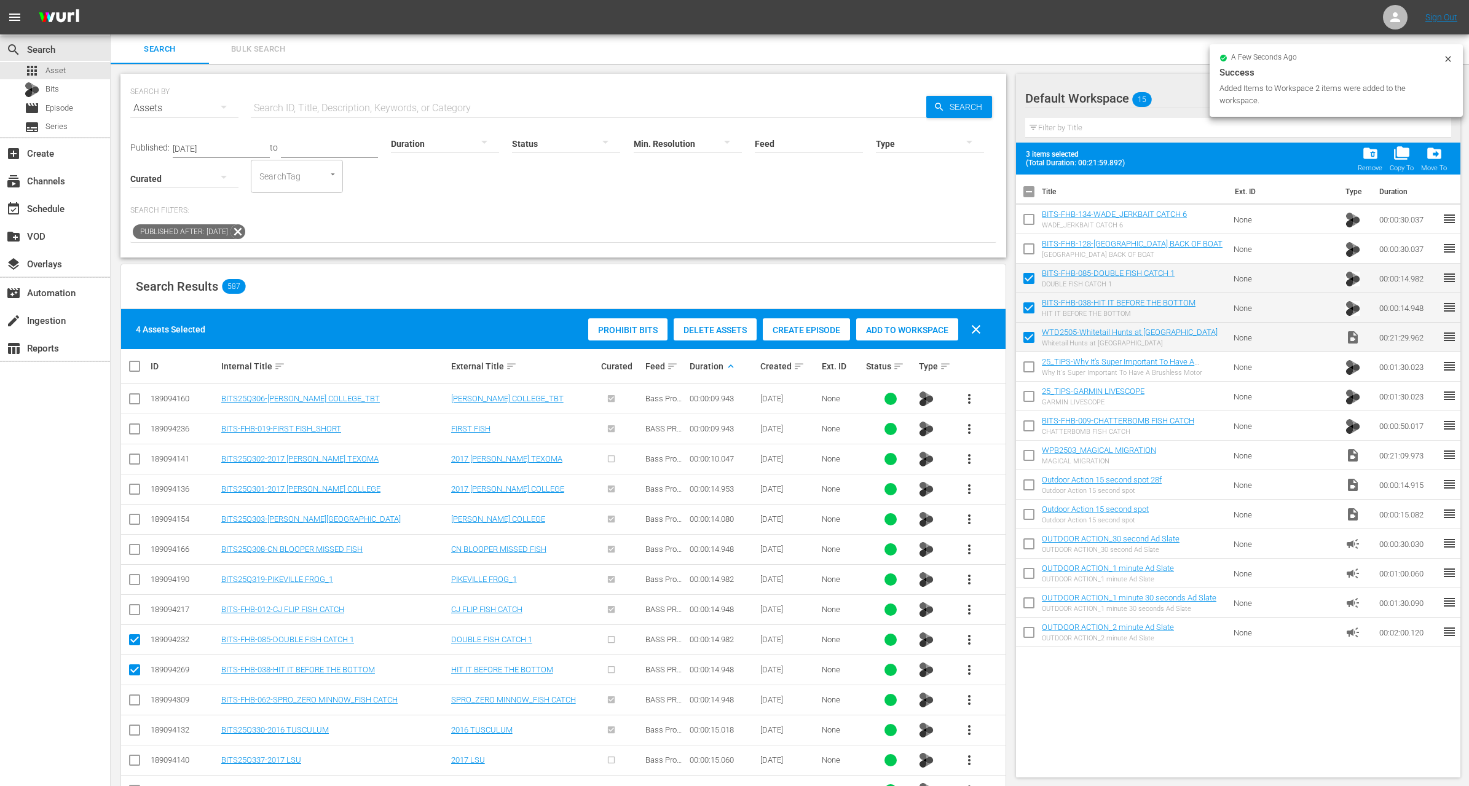
click at [1031, 254] on input "checkbox" at bounding box center [1029, 252] width 26 height 26
checkbox input "true"
click at [1028, 220] on input "checkbox" at bounding box center [1029, 222] width 26 height 26
checkbox input "true"
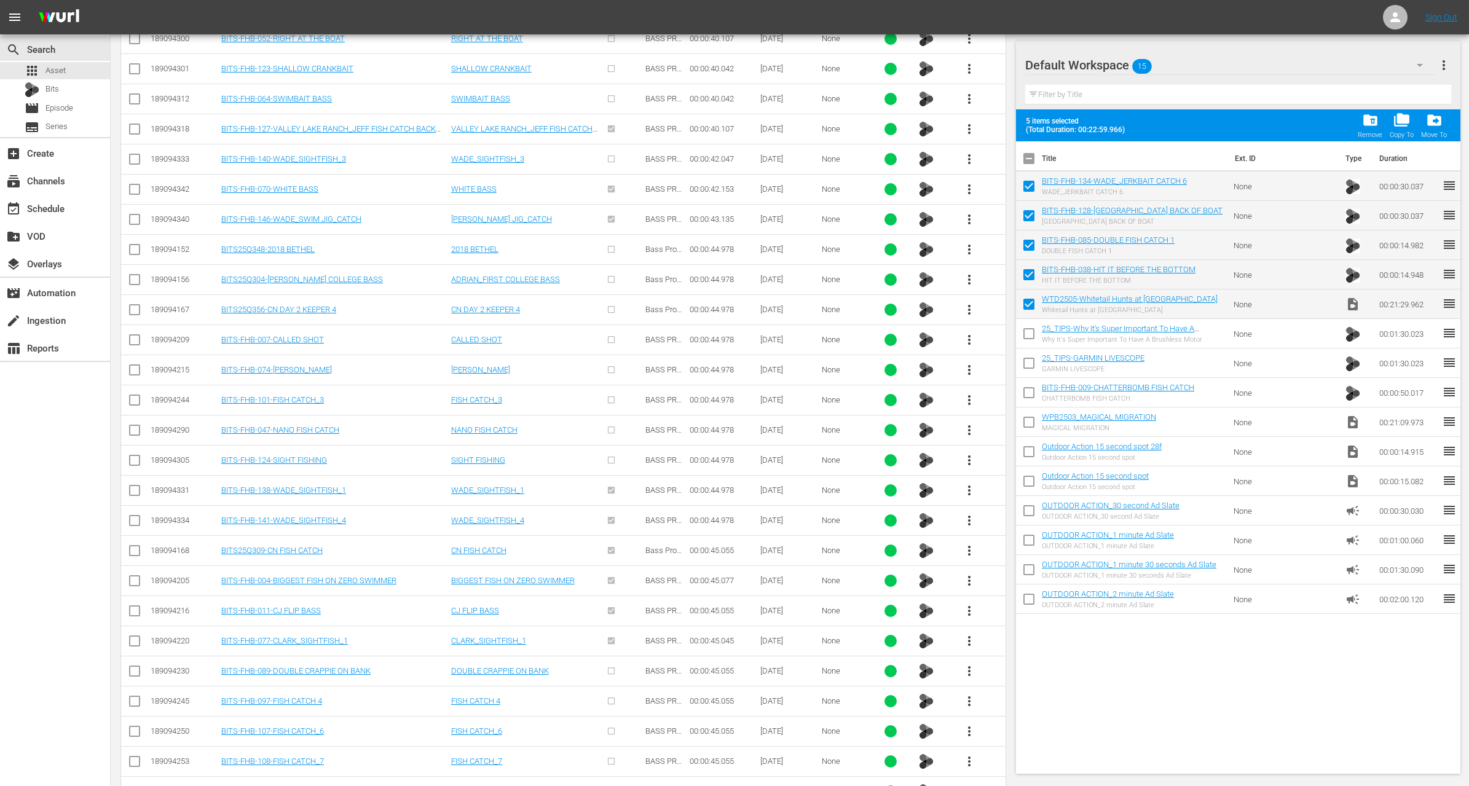
scroll to position [5628, 0]
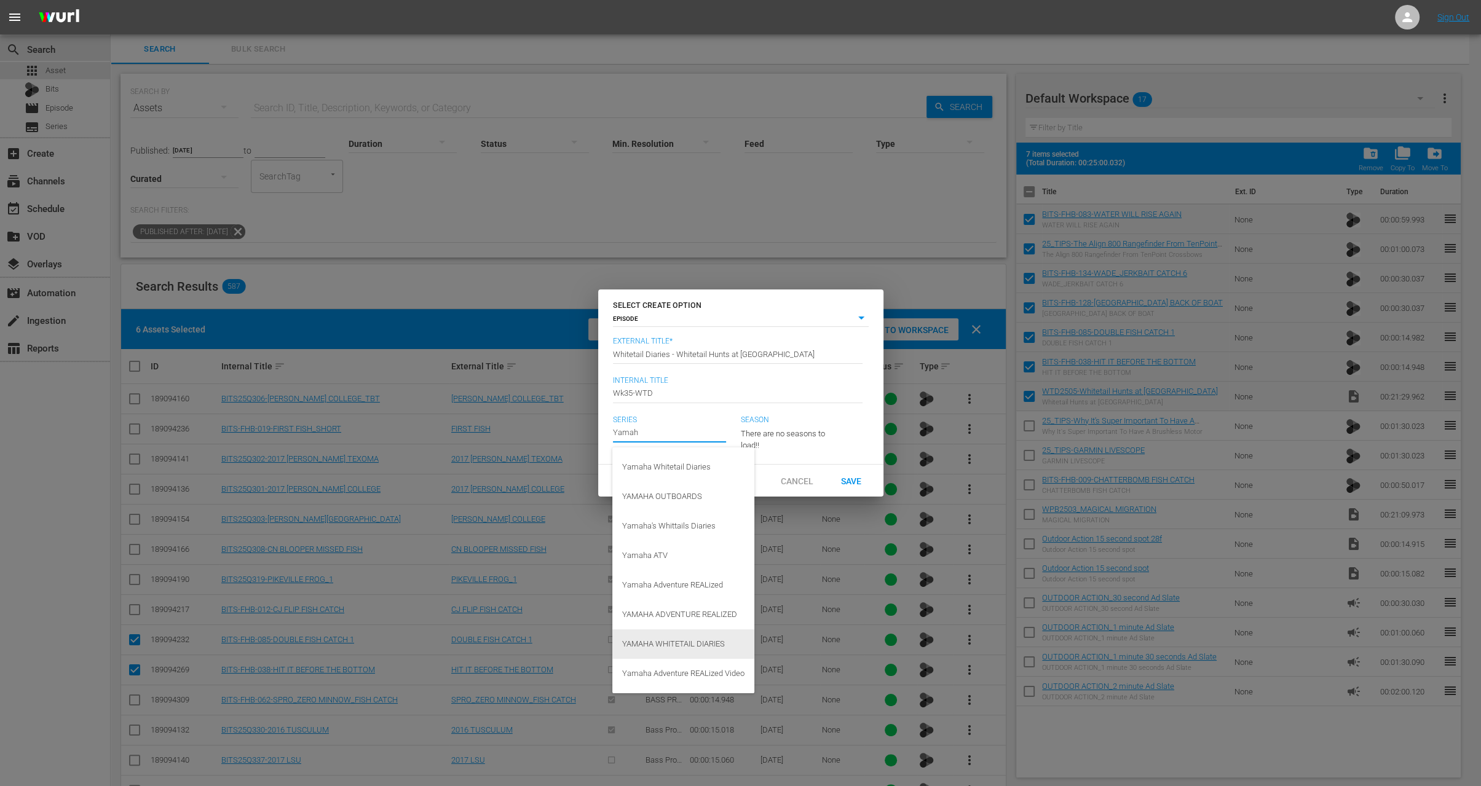
click at [689, 639] on div "YAMAHA WHITETAIL DIARIES" at bounding box center [683, 645] width 122 height 30
type input "YAMAHA WHITETAIL DIARIES"
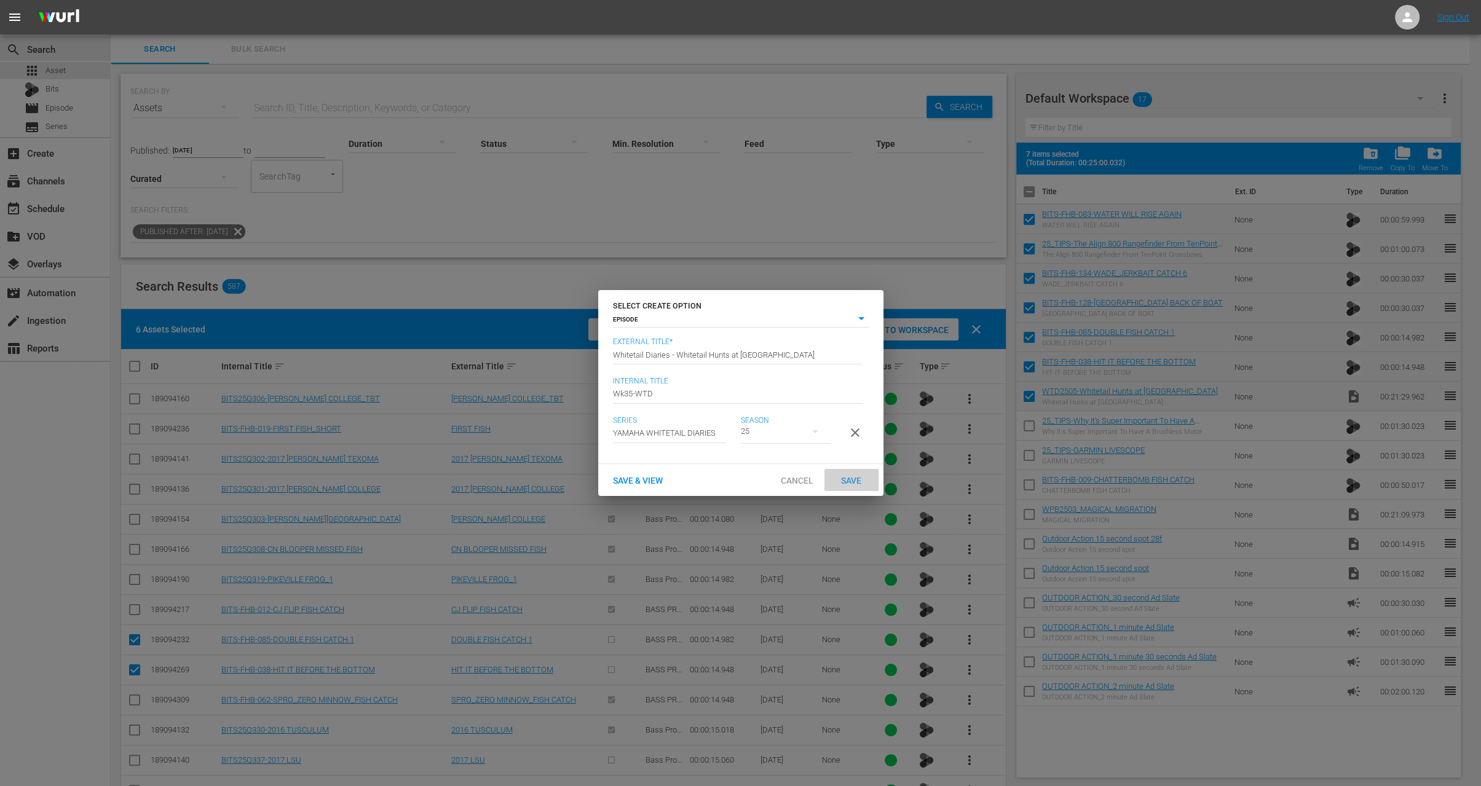
click at [855, 482] on span "Save" at bounding box center [851, 481] width 40 height 10
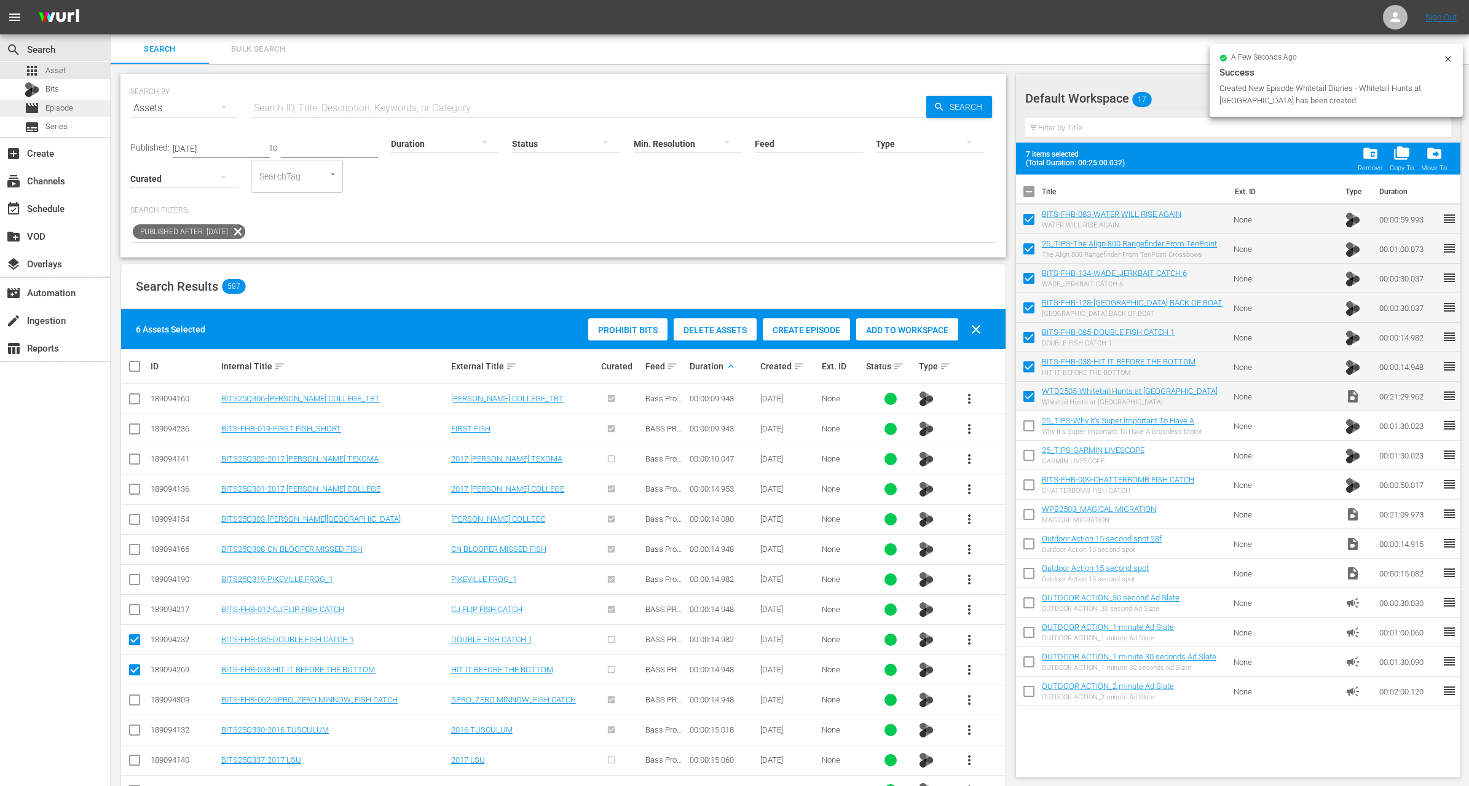
click at [55, 106] on span "Episode" at bounding box center [59, 108] width 28 height 12
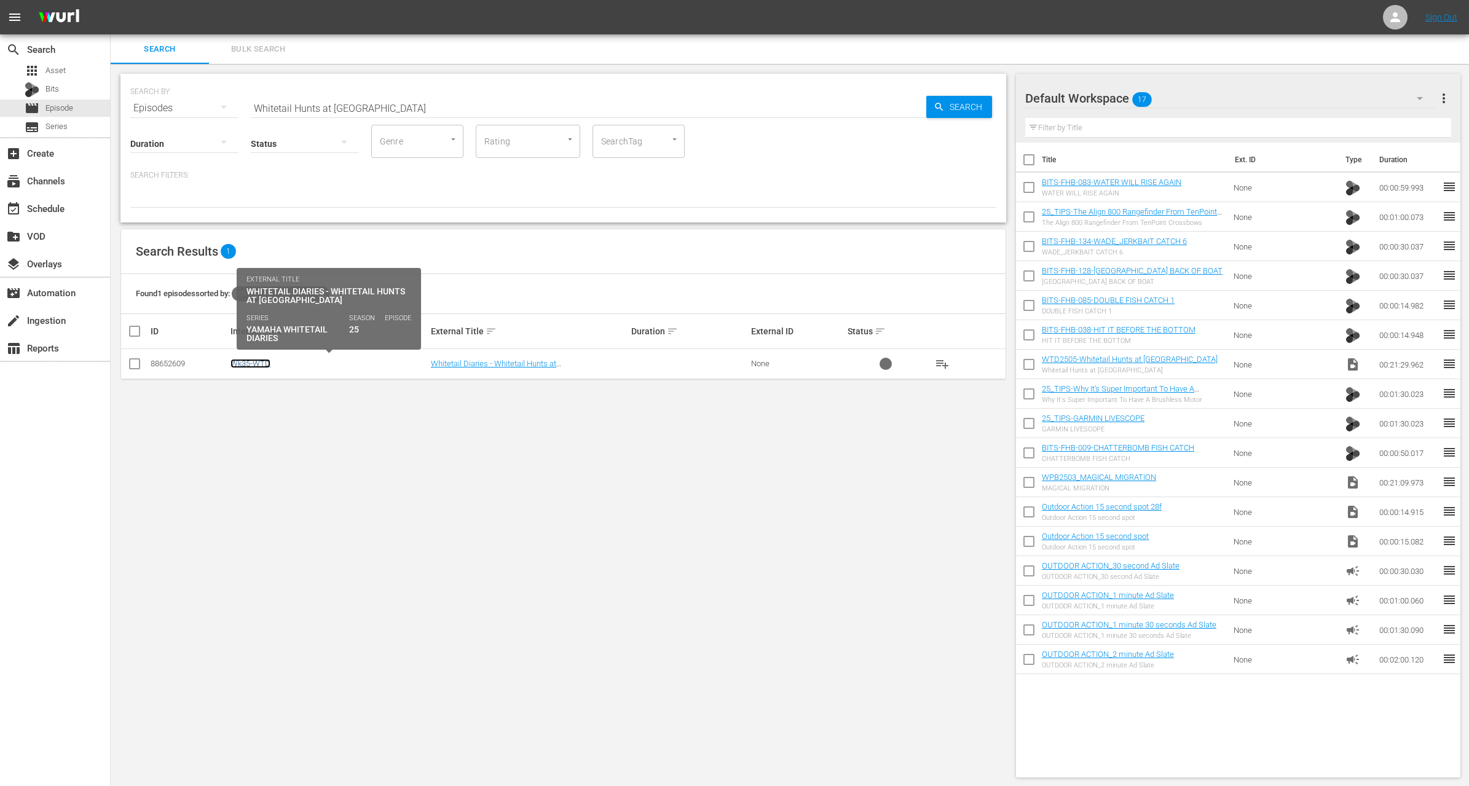
click at [255, 360] on link "Wk35-WTD" at bounding box center [251, 363] width 40 height 9
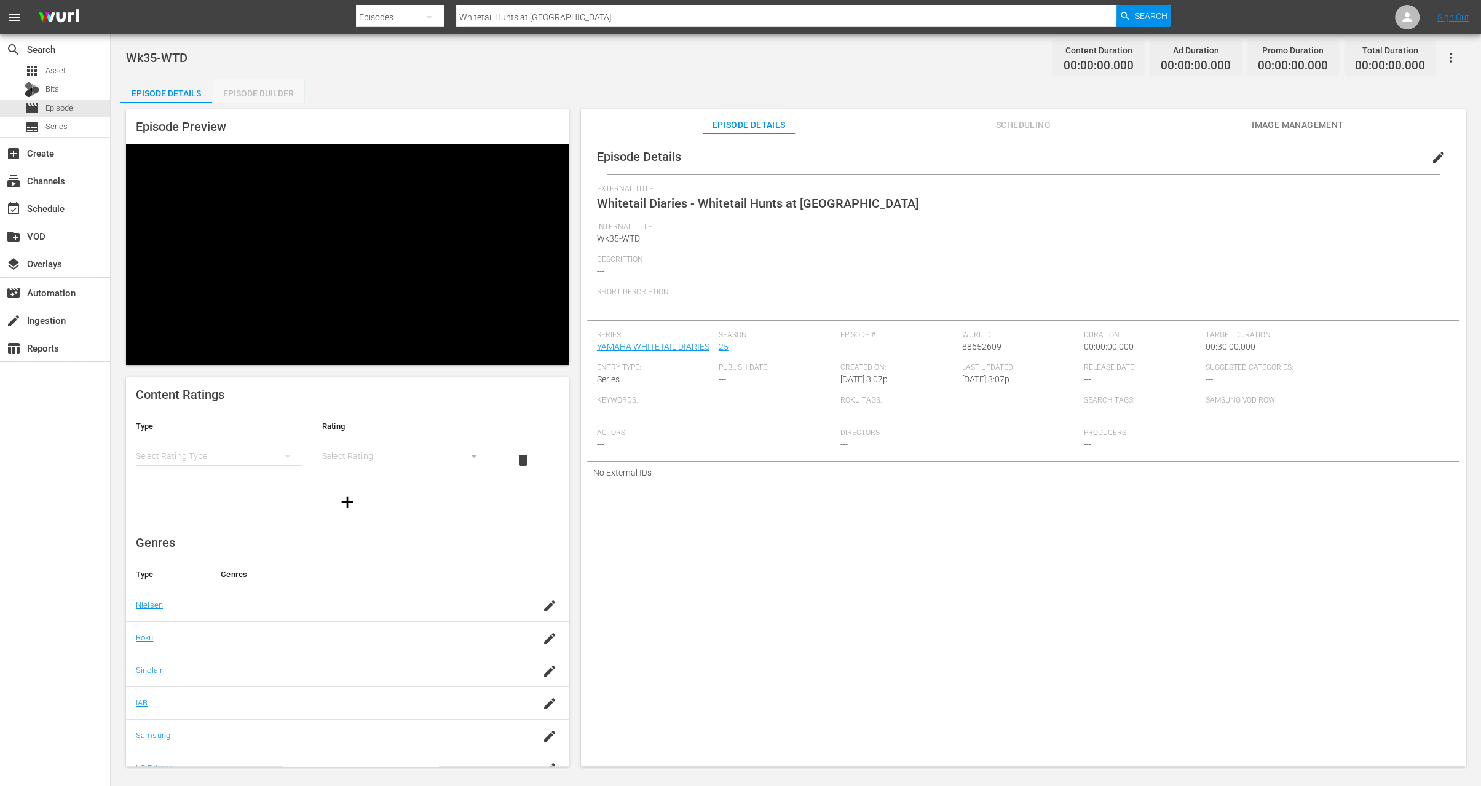
click at [265, 95] on div "Episode Builder" at bounding box center [258, 94] width 92 height 30
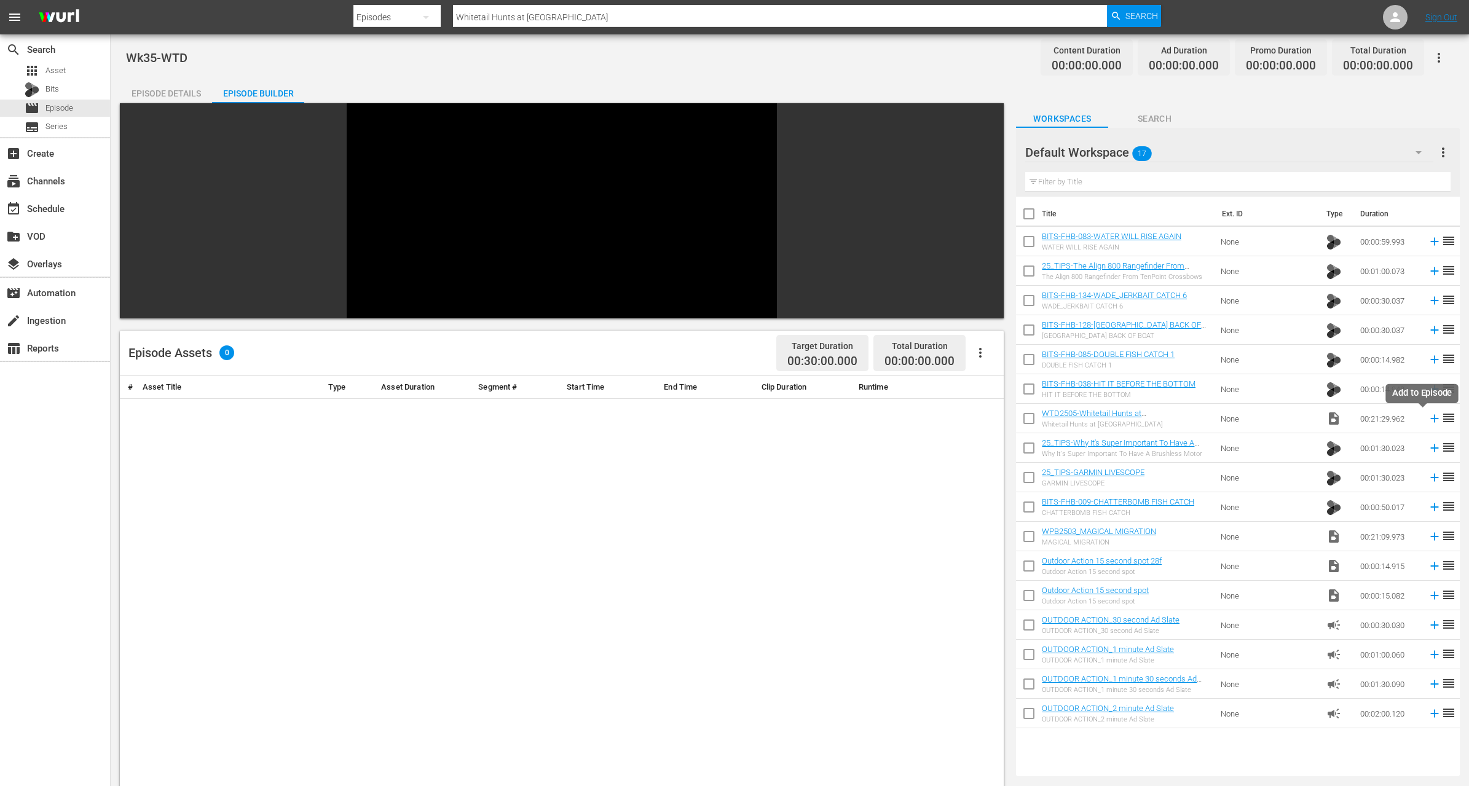
click at [1428, 417] on icon at bounding box center [1435, 419] width 14 height 14
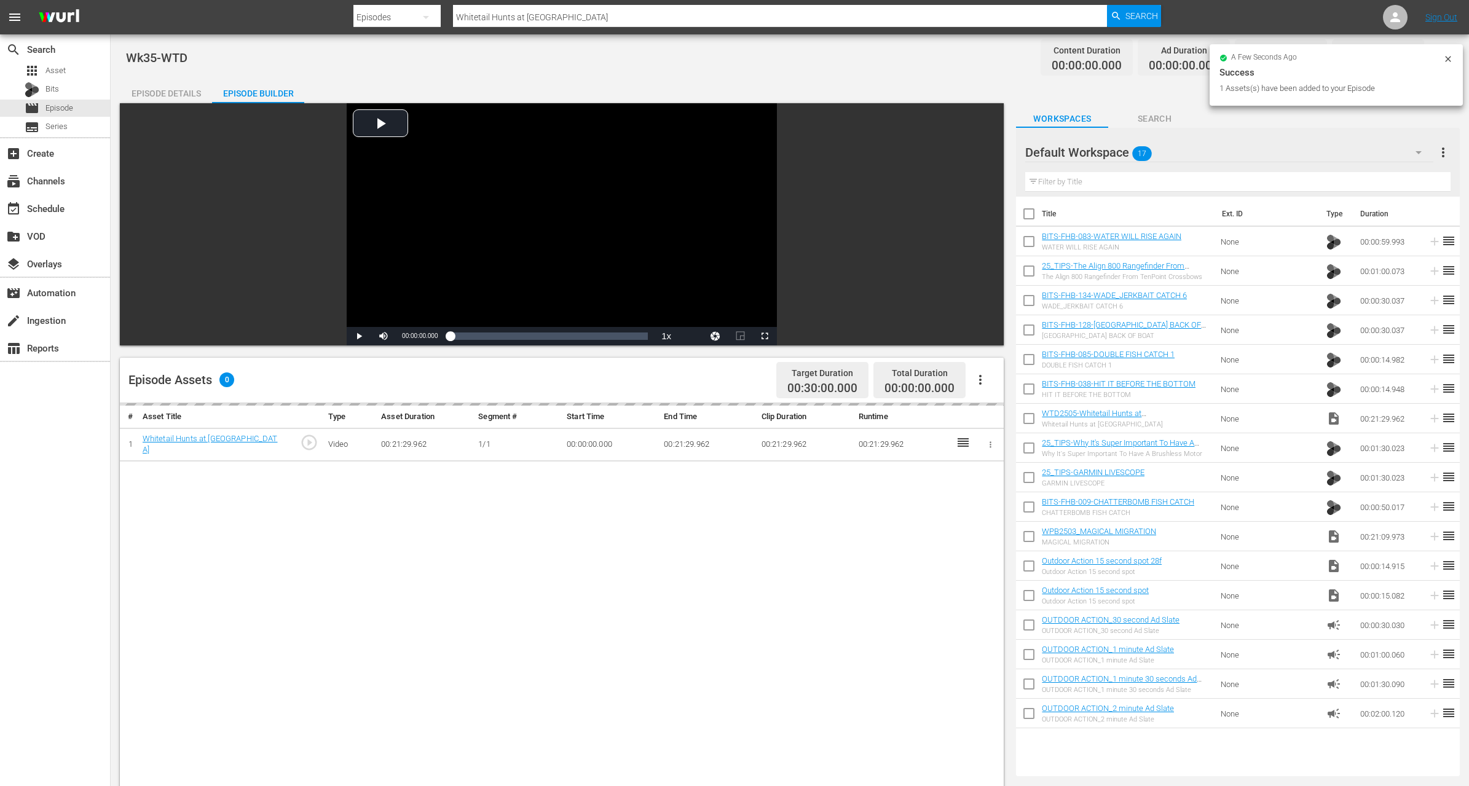
click at [1028, 385] on input "checkbox" at bounding box center [1029, 392] width 26 height 26
checkbox input "true"
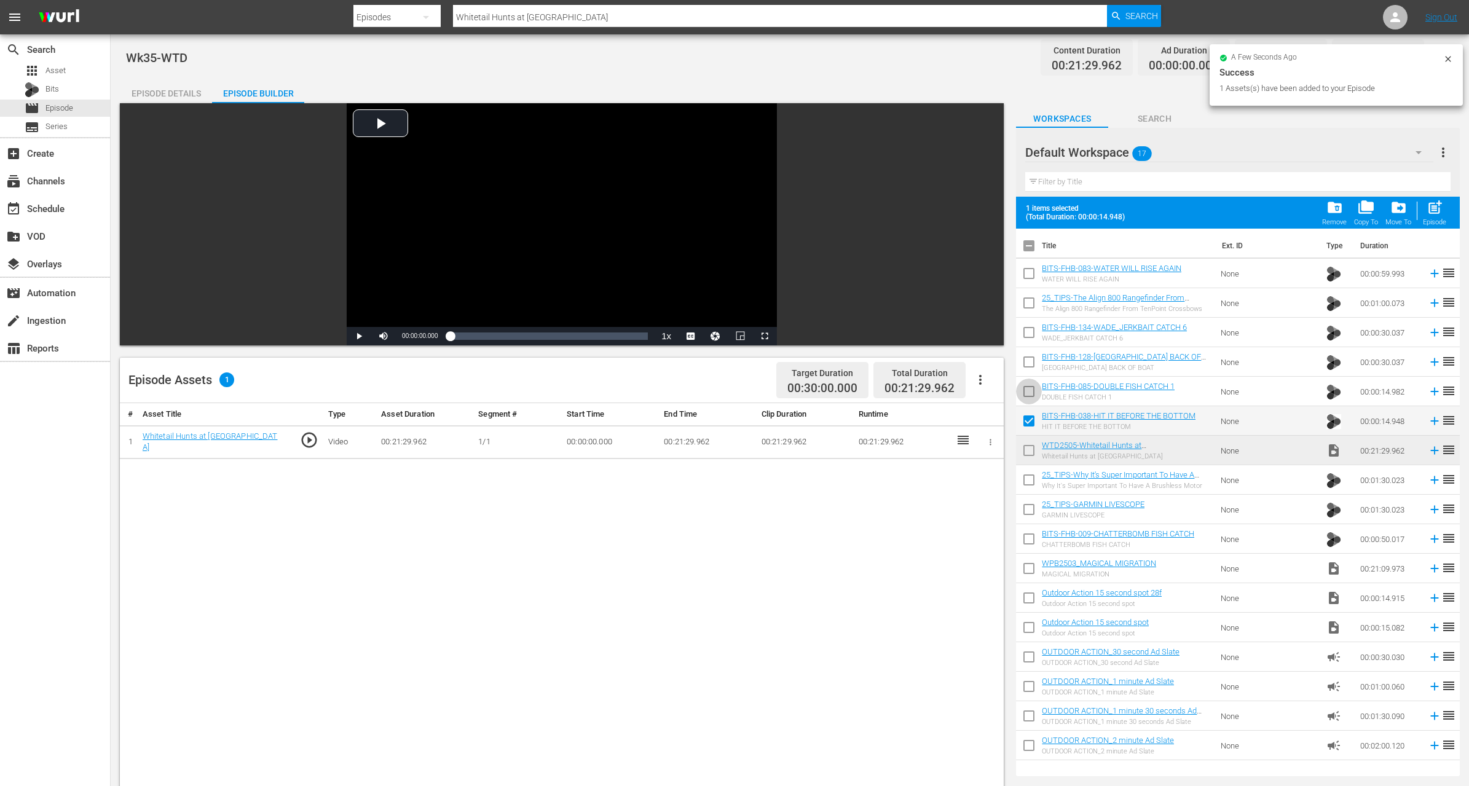
click at [1029, 386] on input "checkbox" at bounding box center [1029, 394] width 26 height 26
checkbox input "true"
click at [1028, 365] on input "checkbox" at bounding box center [1029, 365] width 26 height 26
checkbox input "true"
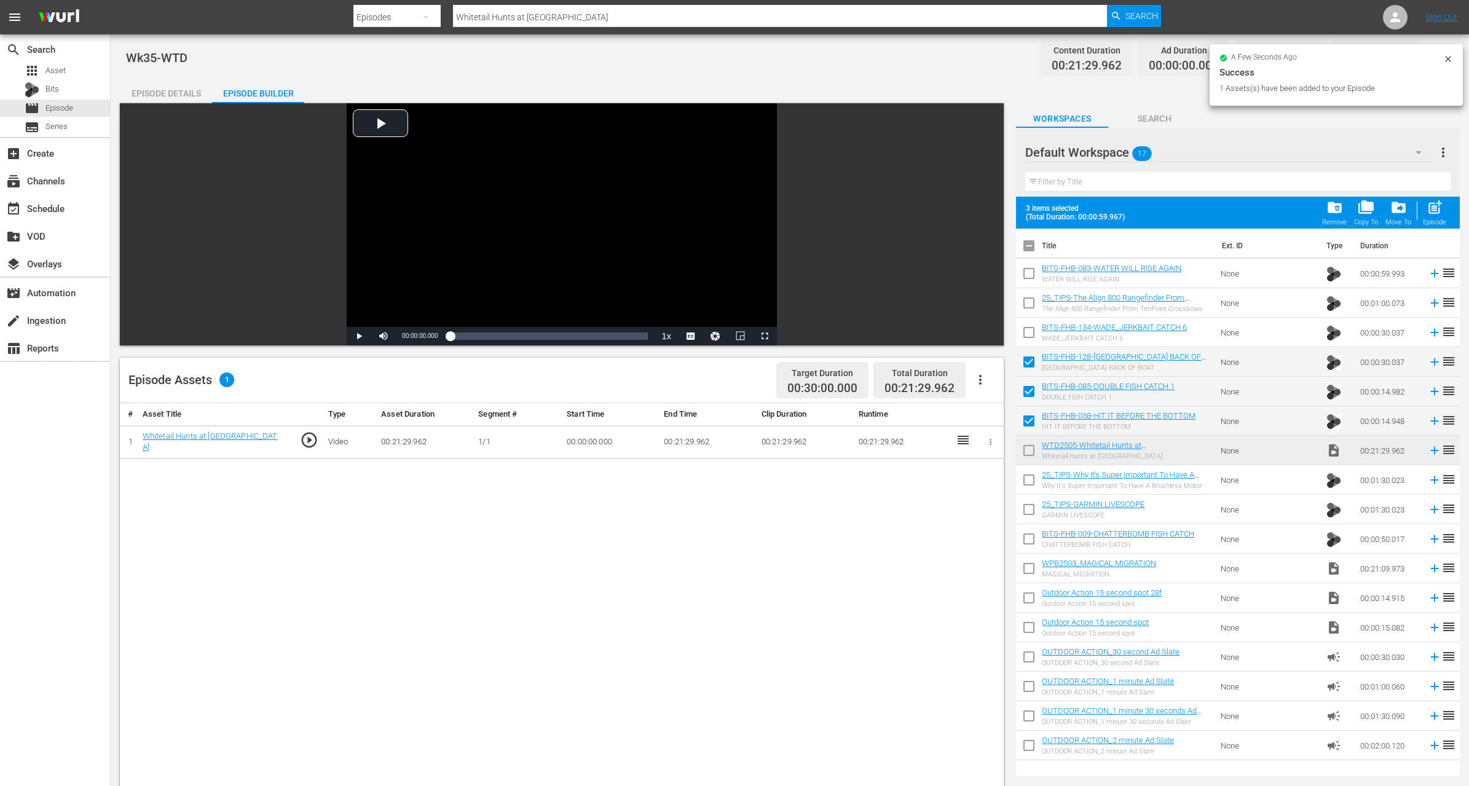
click at [1029, 339] on input "checkbox" at bounding box center [1029, 335] width 26 height 26
checkbox input "true"
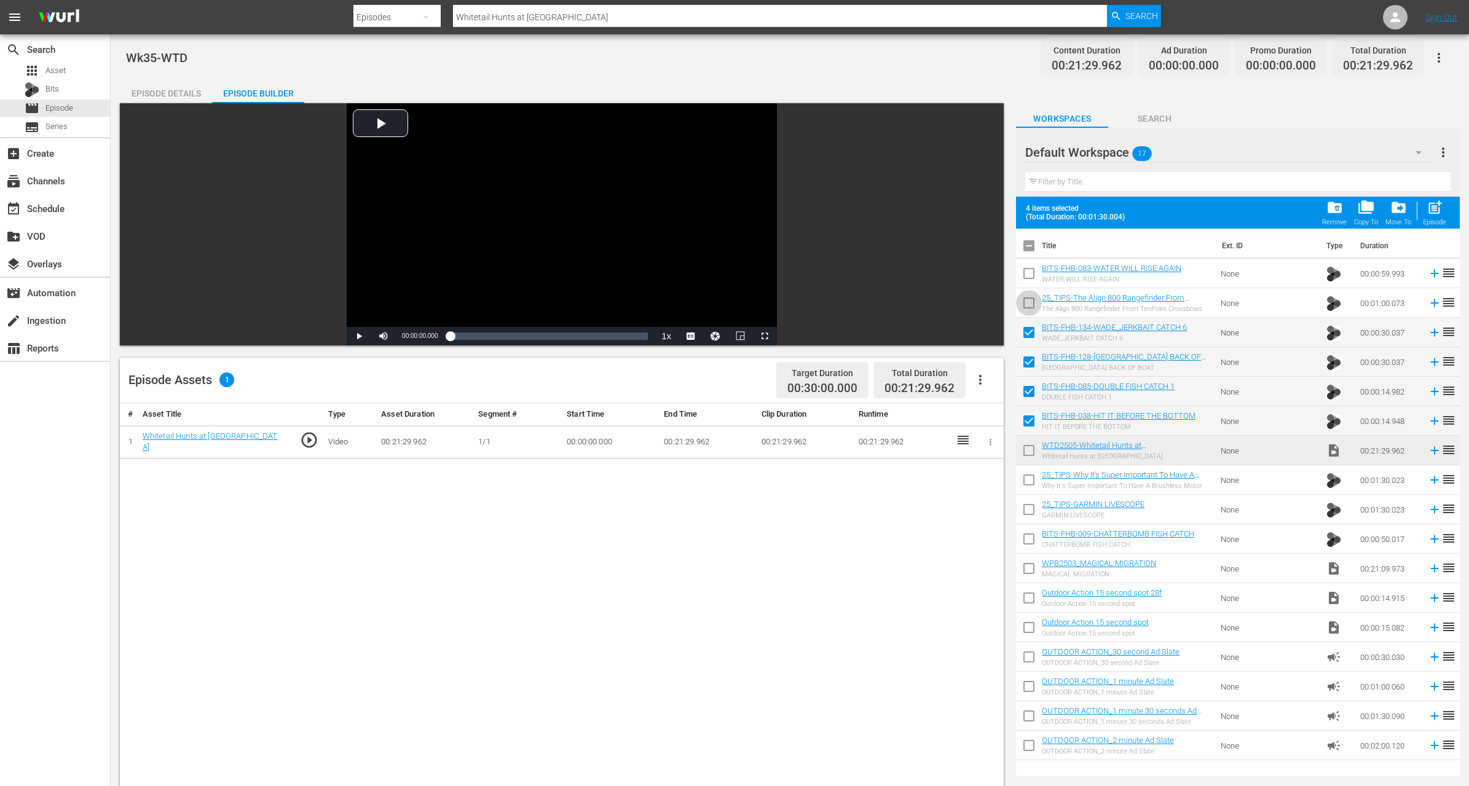
click at [1028, 313] on input "checkbox" at bounding box center [1029, 306] width 26 height 26
checkbox input "true"
click at [1028, 274] on input "checkbox" at bounding box center [1029, 276] width 26 height 26
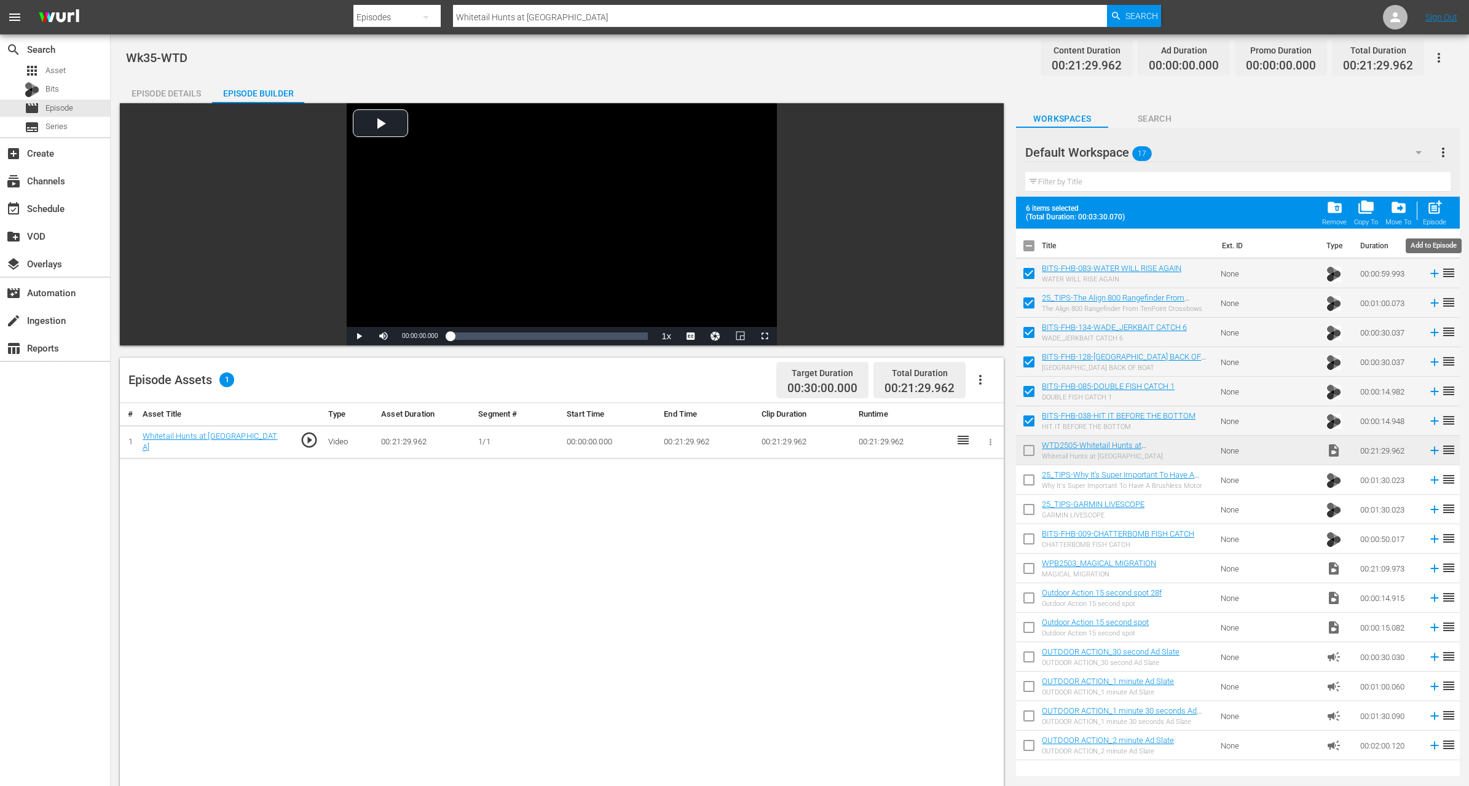
click at [1438, 207] on span "post_add" at bounding box center [1435, 207] width 17 height 17
checkbox input "false"
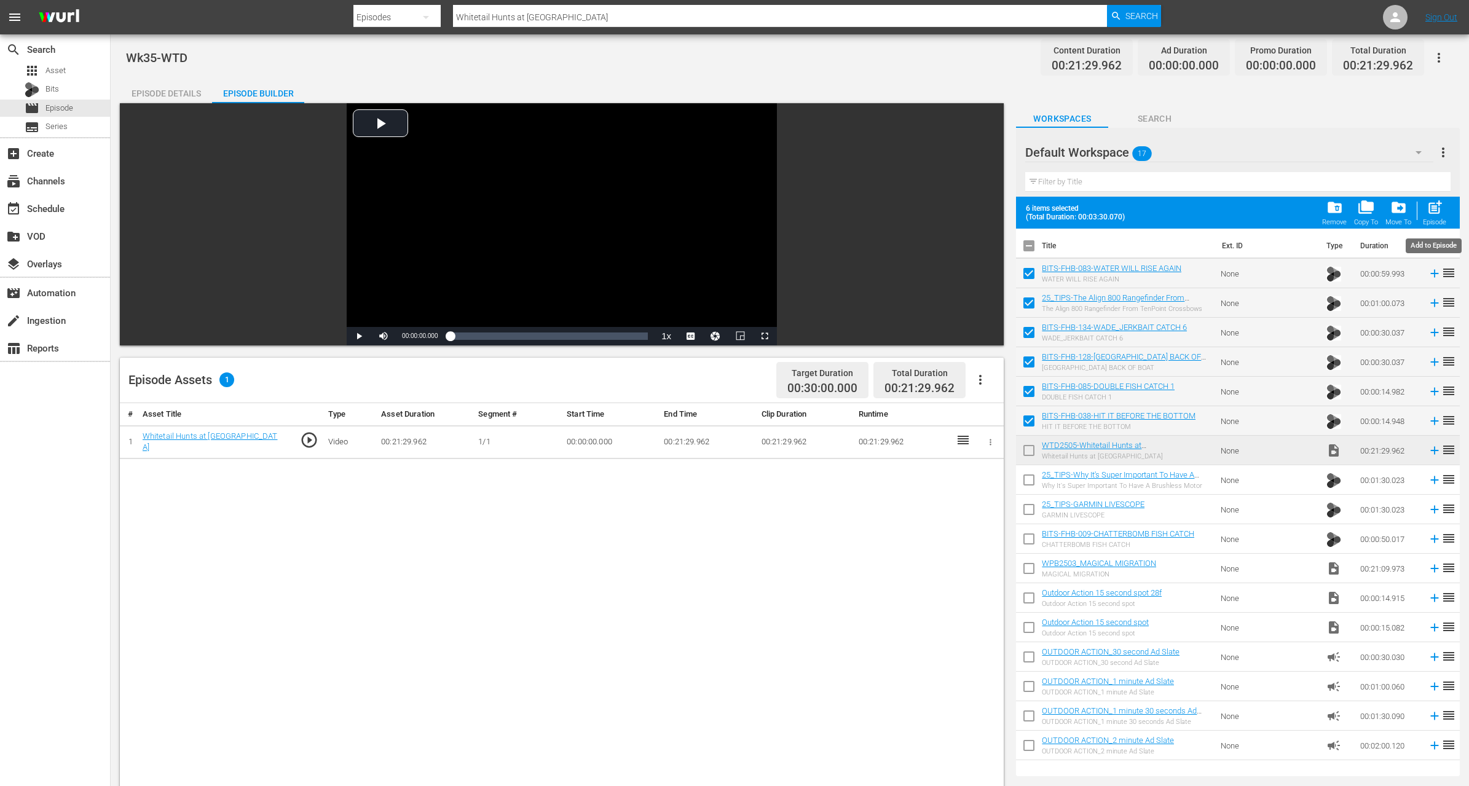
checkbox input "false"
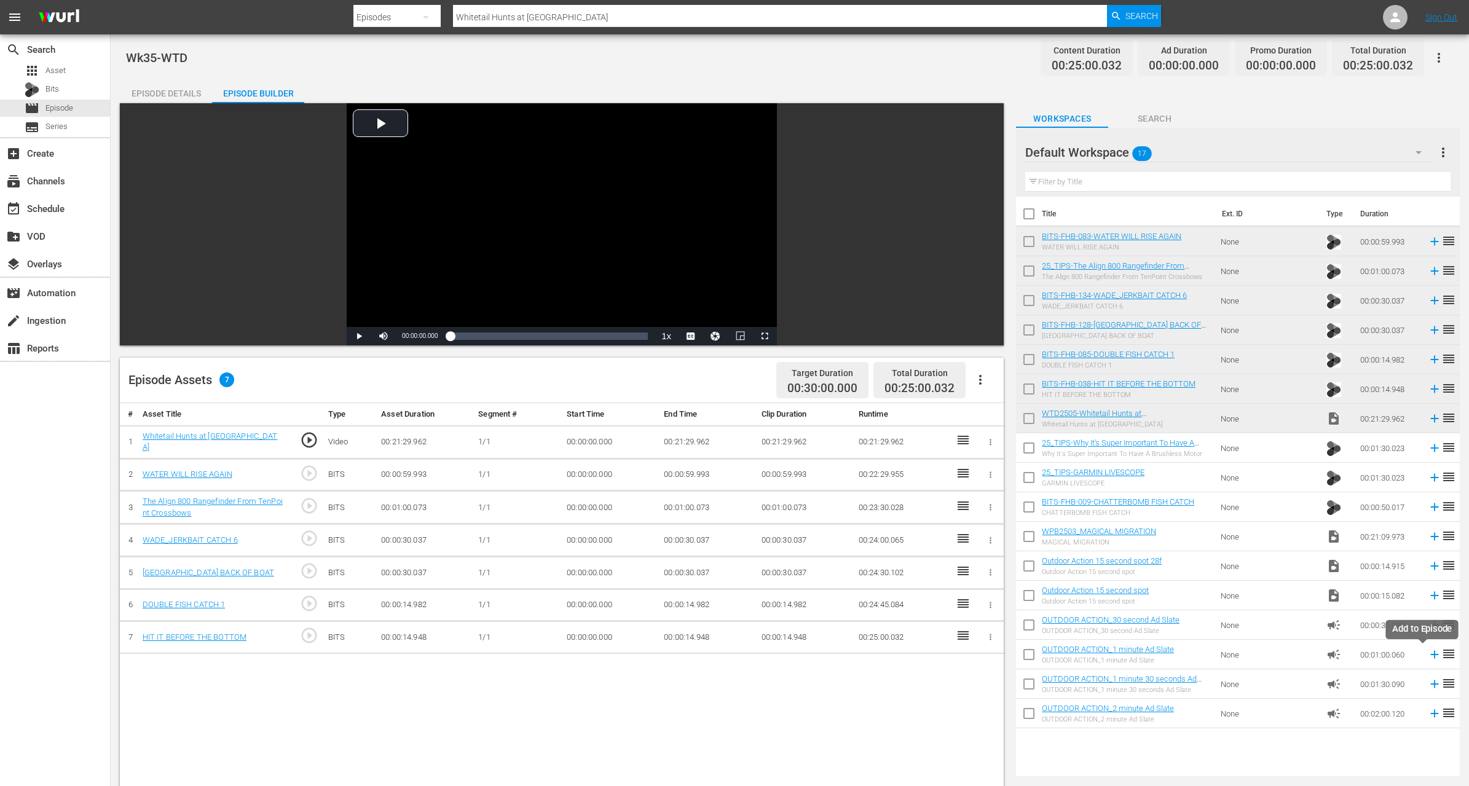
click at [1428, 655] on icon at bounding box center [1435, 655] width 14 height 14
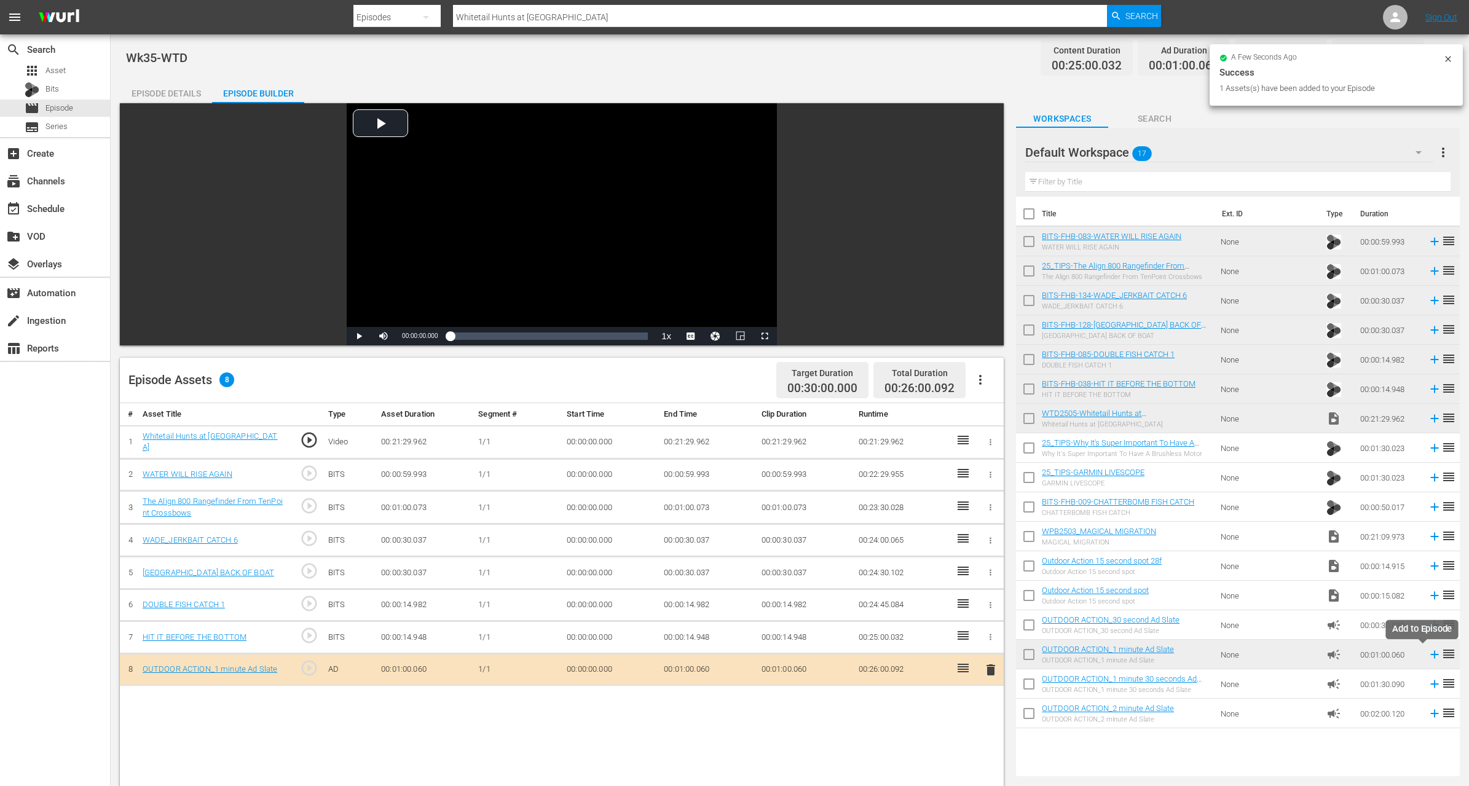
click at [1428, 653] on icon at bounding box center [1435, 655] width 14 height 14
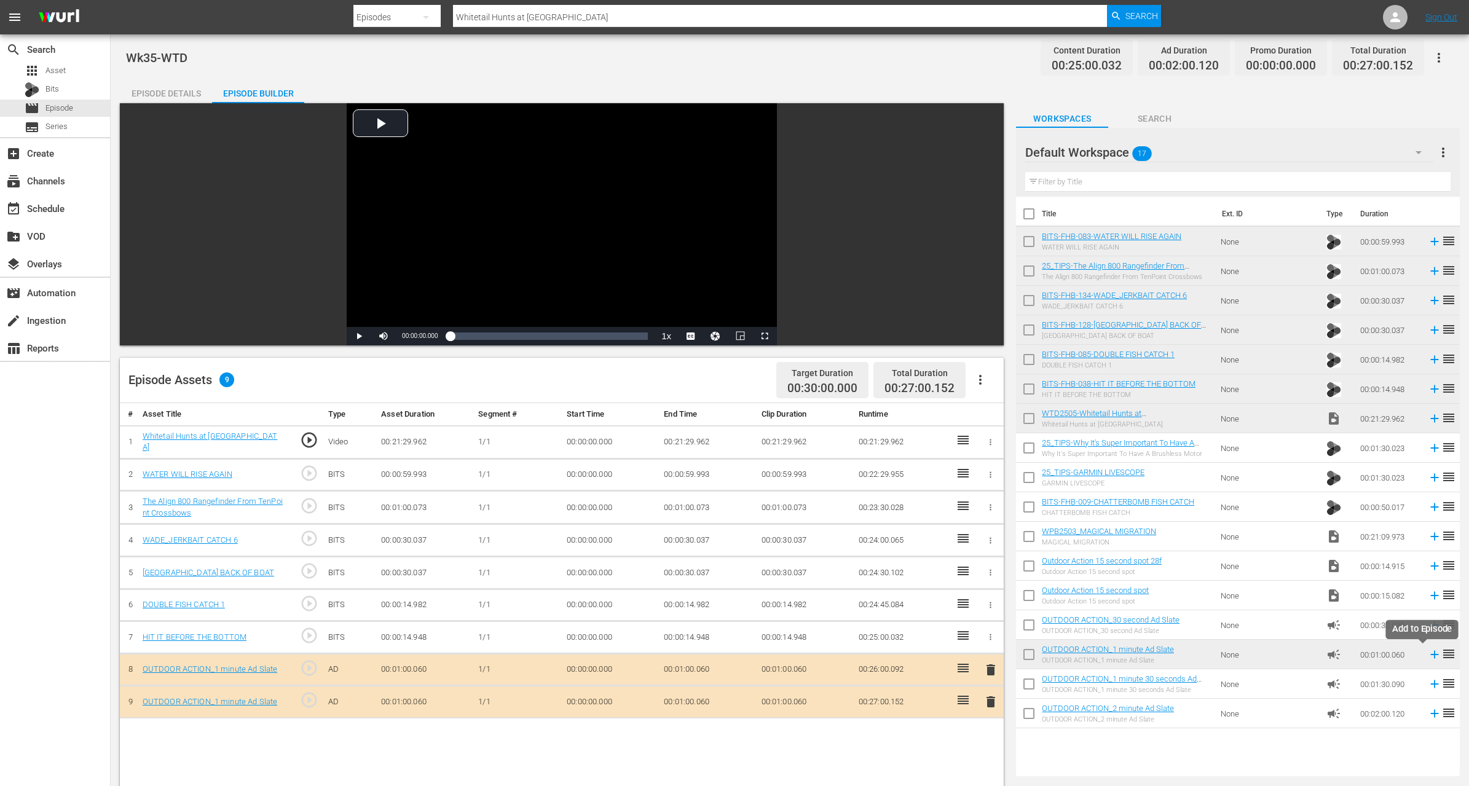
click at [1428, 652] on icon at bounding box center [1435, 655] width 14 height 14
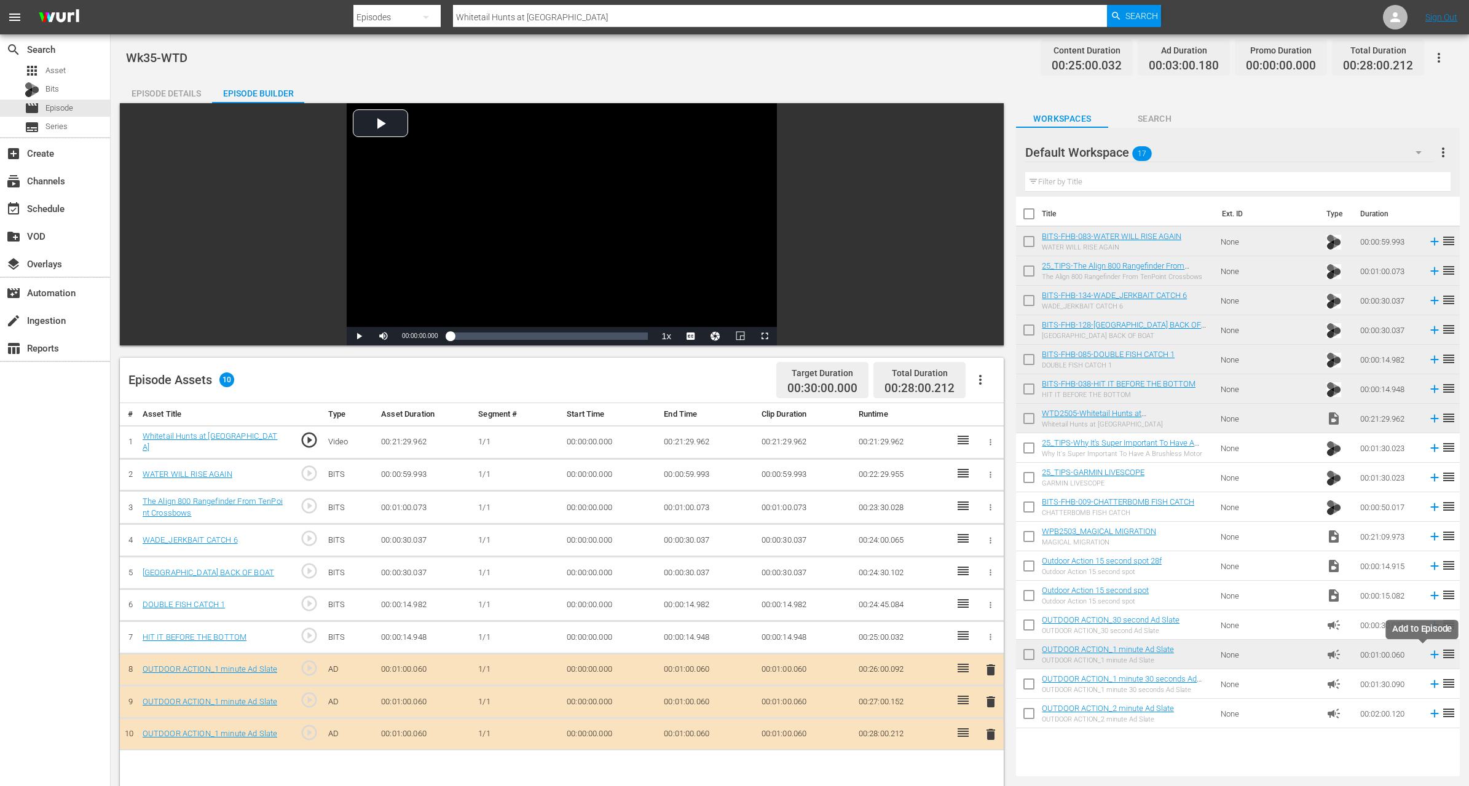
click at [1431, 654] on icon at bounding box center [1435, 655] width 8 height 8
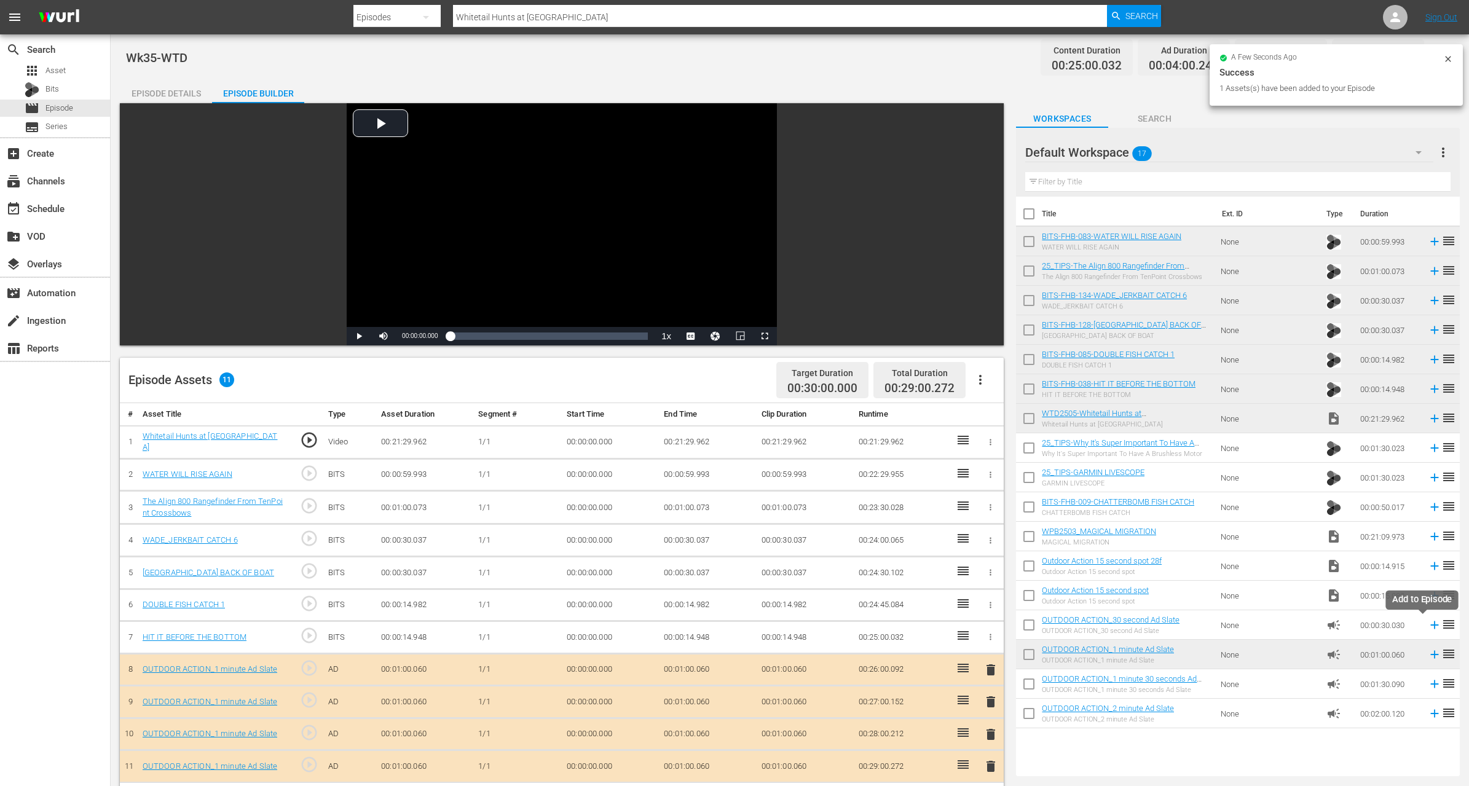
click at [1428, 627] on icon at bounding box center [1435, 626] width 14 height 14
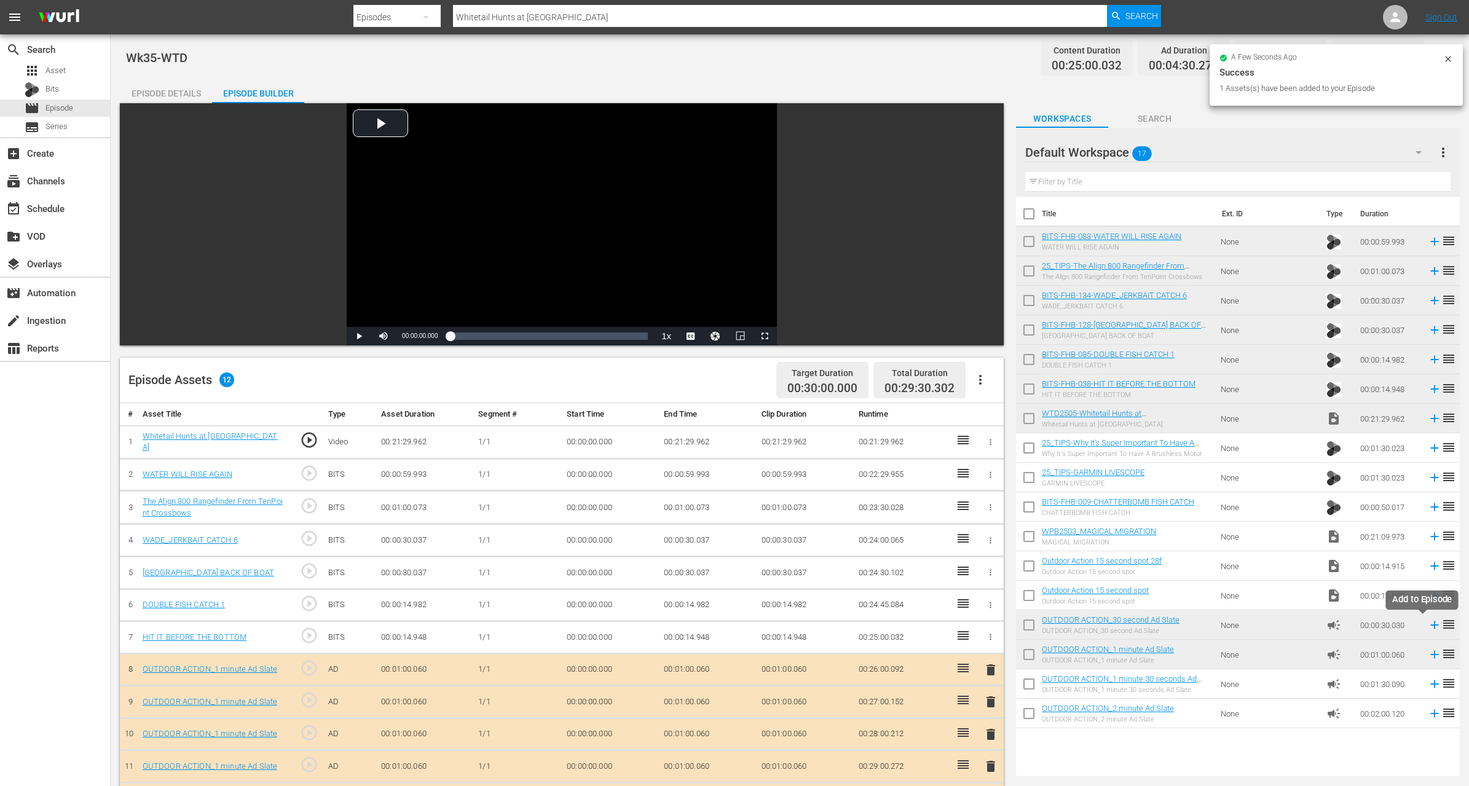
click at [1431, 625] on icon at bounding box center [1435, 626] width 8 height 8
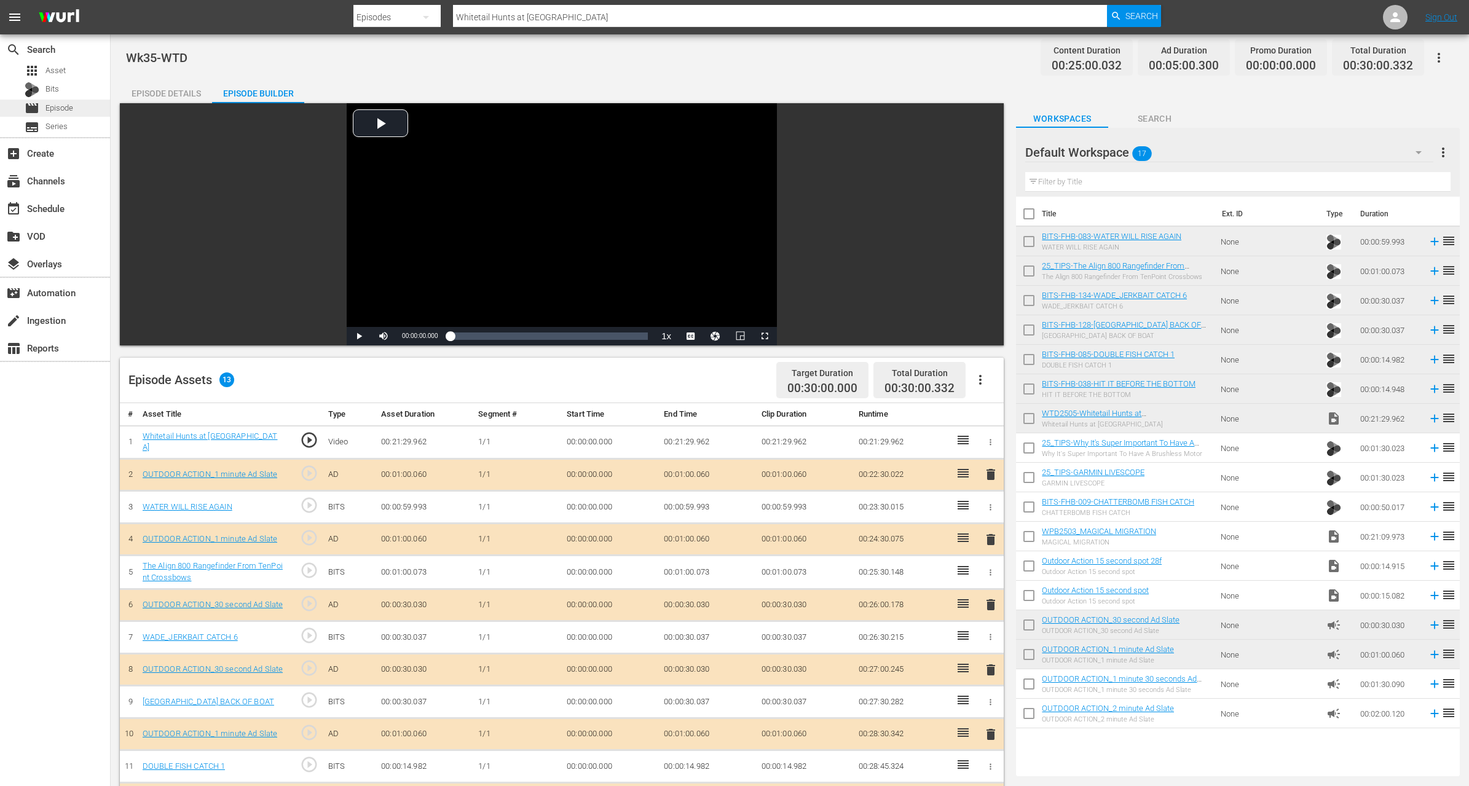
click at [59, 113] on span "Episode" at bounding box center [59, 108] width 28 height 12
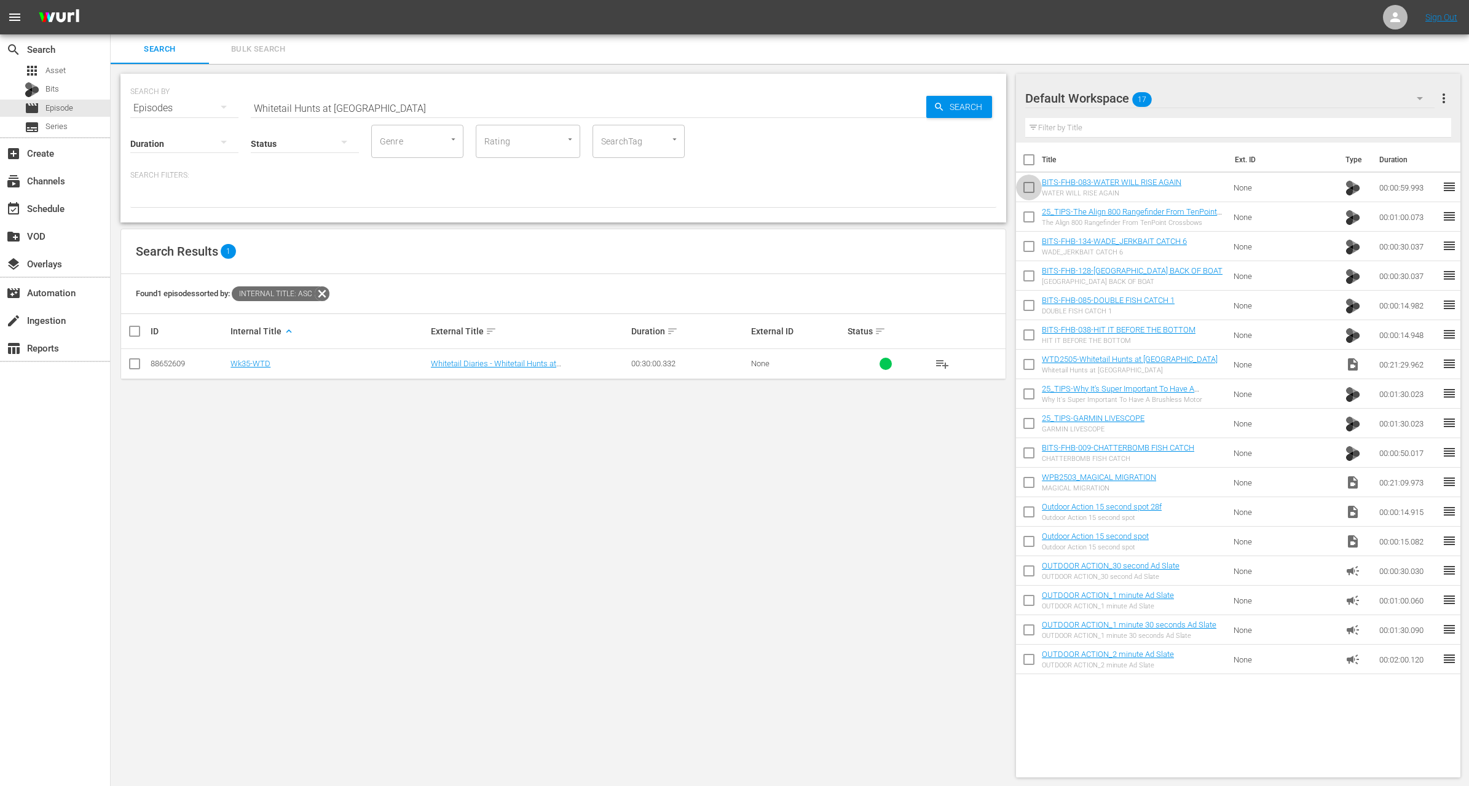
click at [1024, 188] on input "checkbox" at bounding box center [1029, 190] width 26 height 26
checkbox input "true"
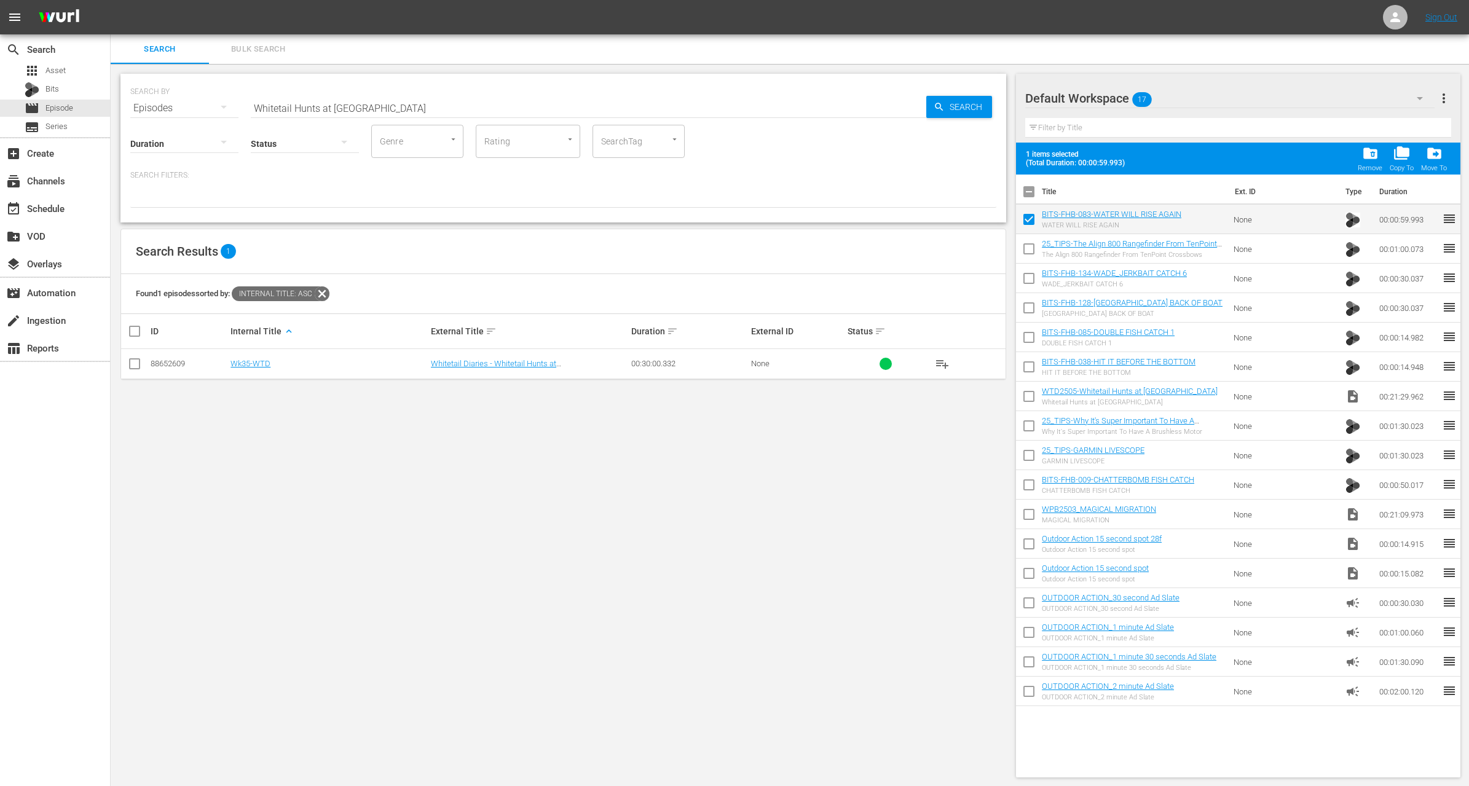
click at [1030, 259] on input "checkbox" at bounding box center [1029, 252] width 26 height 26
checkbox input "true"
click at [1028, 288] on input "checkbox" at bounding box center [1029, 281] width 26 height 26
checkbox input "true"
click at [1029, 304] on input "checkbox" at bounding box center [1029, 311] width 26 height 26
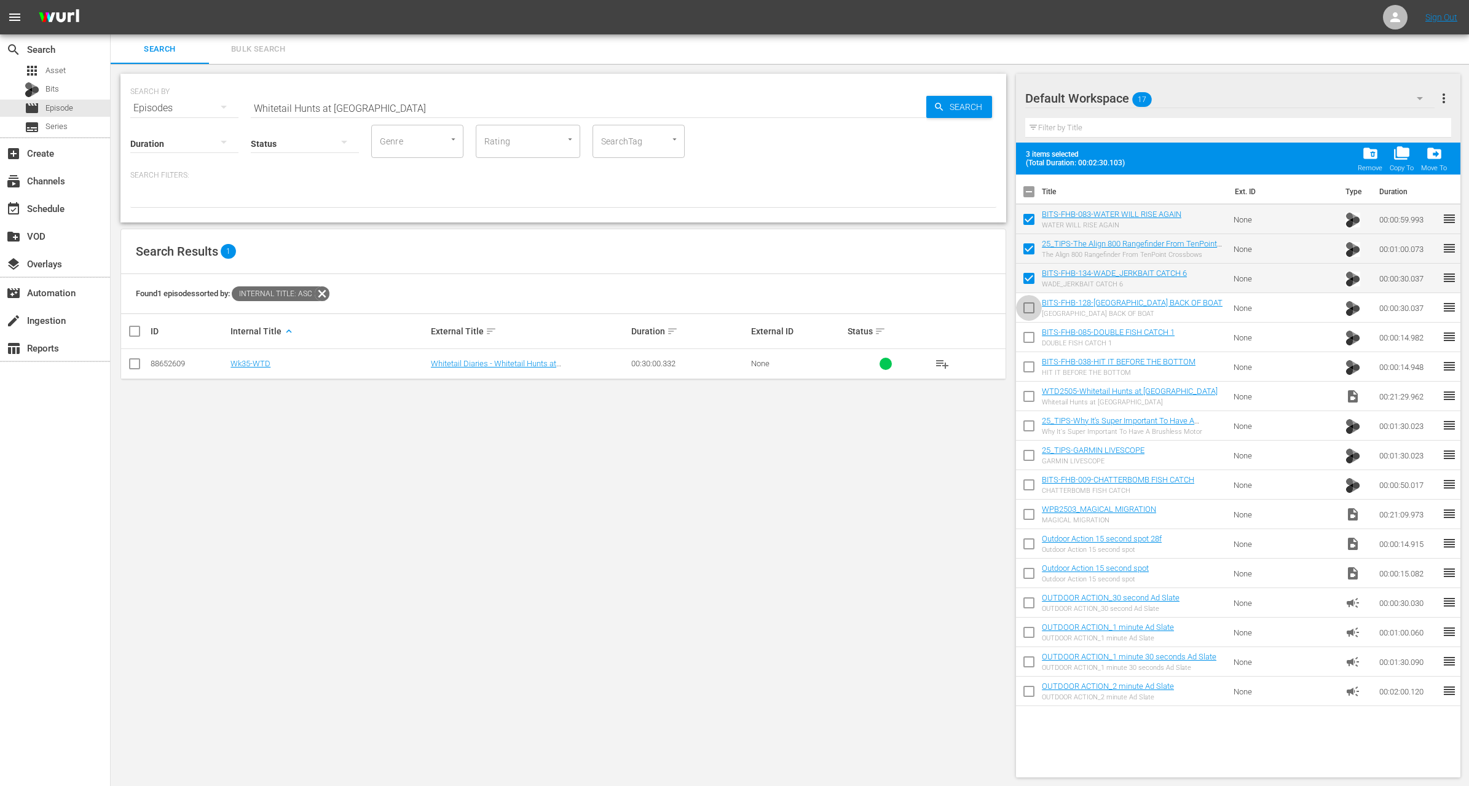
checkbox input "true"
click at [1026, 337] on input "checkbox" at bounding box center [1029, 340] width 26 height 26
checkbox input "true"
click at [1031, 366] on input "checkbox" at bounding box center [1029, 370] width 26 height 26
checkbox input "true"
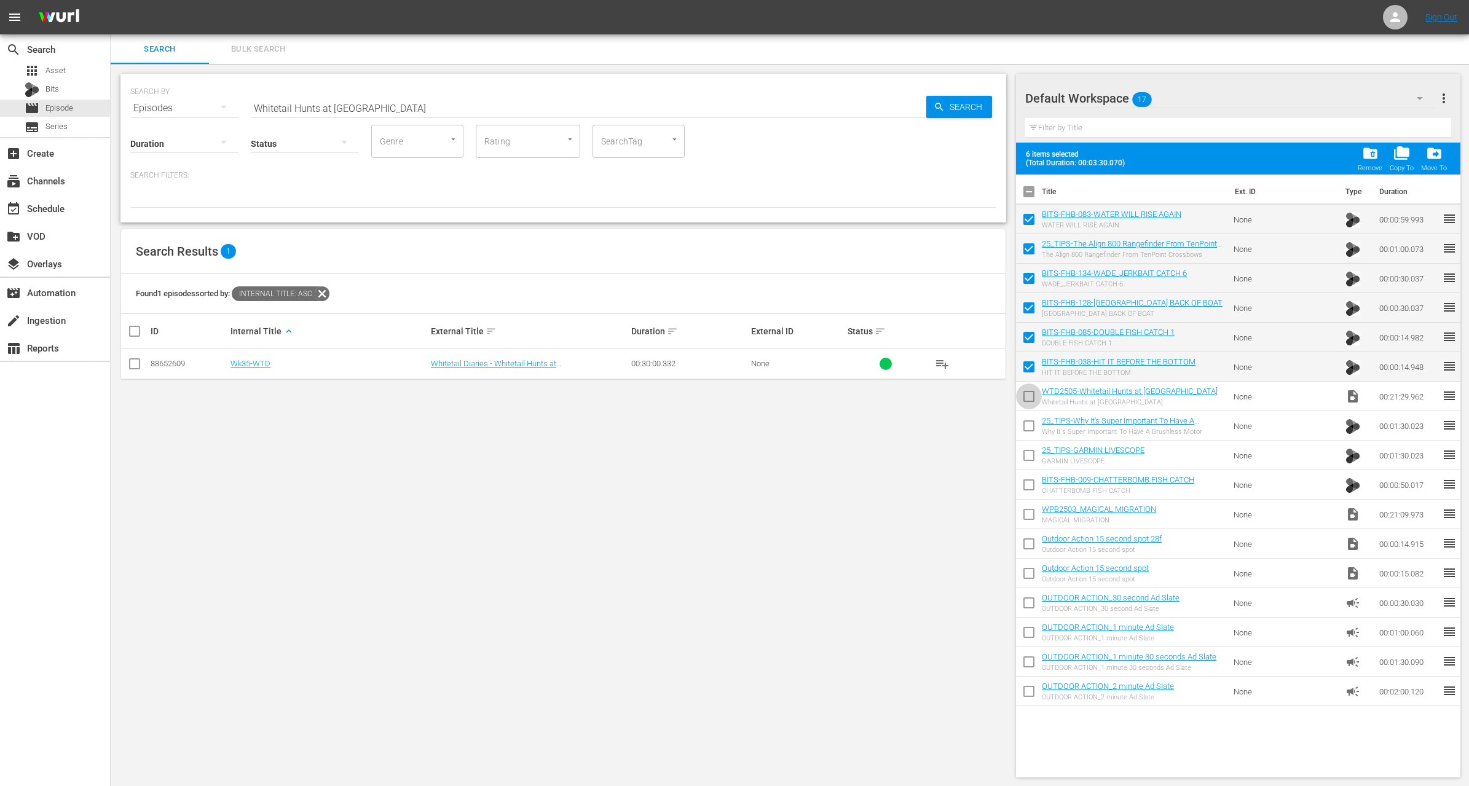
click at [1029, 394] on input "checkbox" at bounding box center [1029, 399] width 26 height 26
checkbox input "true"
click at [1032, 427] on input "checkbox" at bounding box center [1029, 429] width 26 height 26
checkbox input "true"
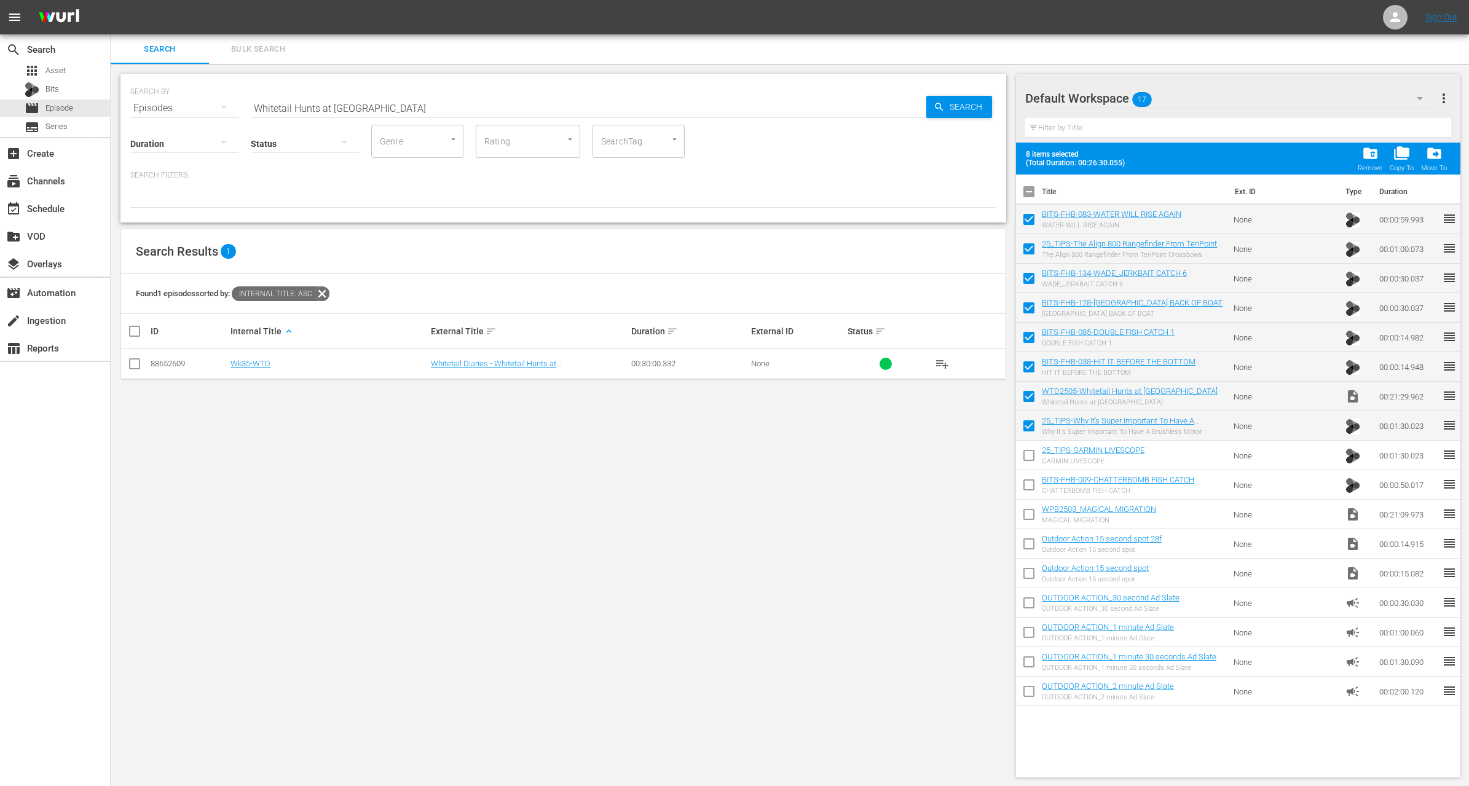
click at [1037, 455] on input "checkbox" at bounding box center [1029, 458] width 26 height 26
checkbox input "true"
click at [1029, 484] on input "checkbox" at bounding box center [1029, 488] width 26 height 26
checkbox input "true"
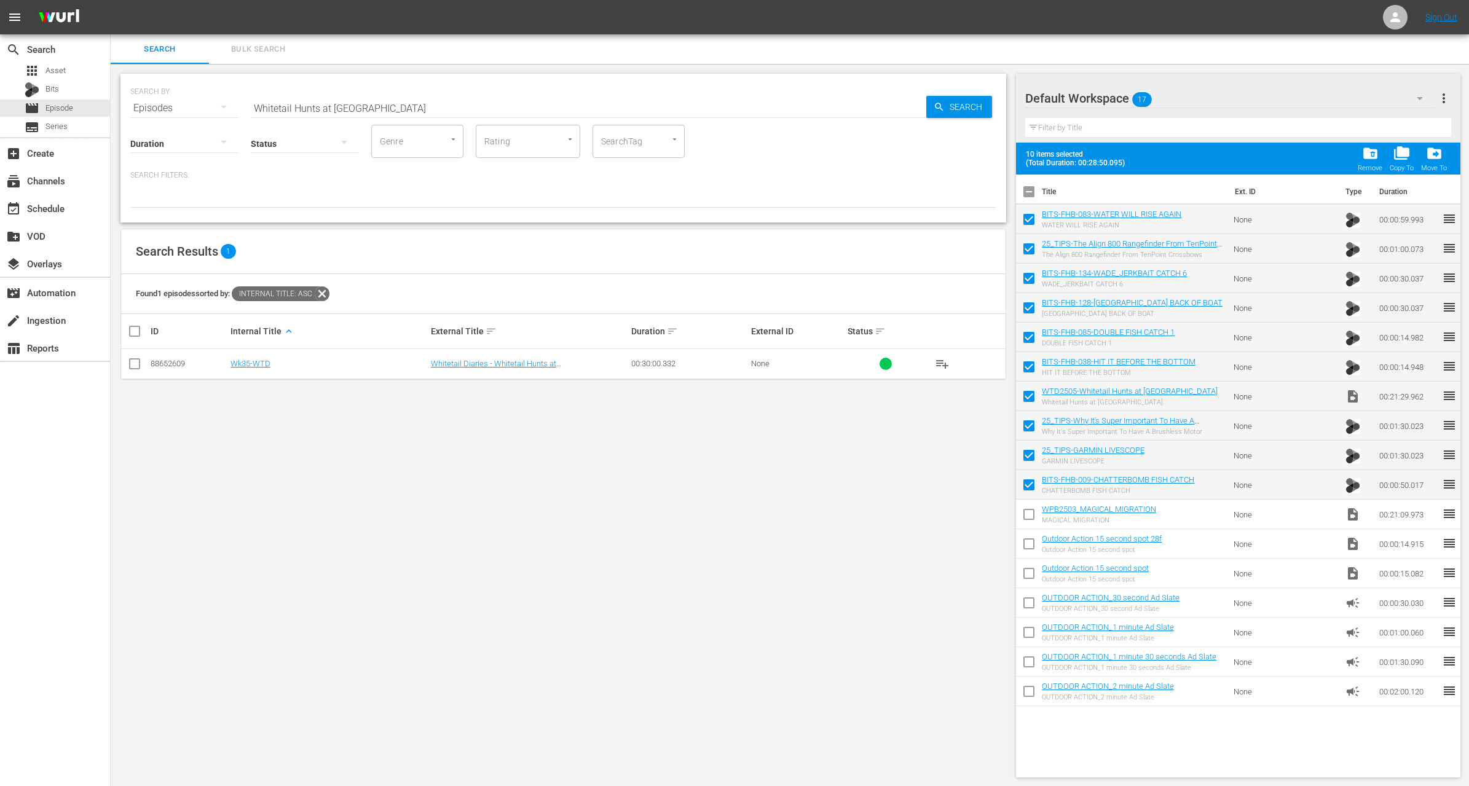
click at [1030, 515] on input "checkbox" at bounding box center [1029, 517] width 26 height 26
checkbox input "true"
click at [1365, 155] on span "folder_delete" at bounding box center [1371, 153] width 17 height 17
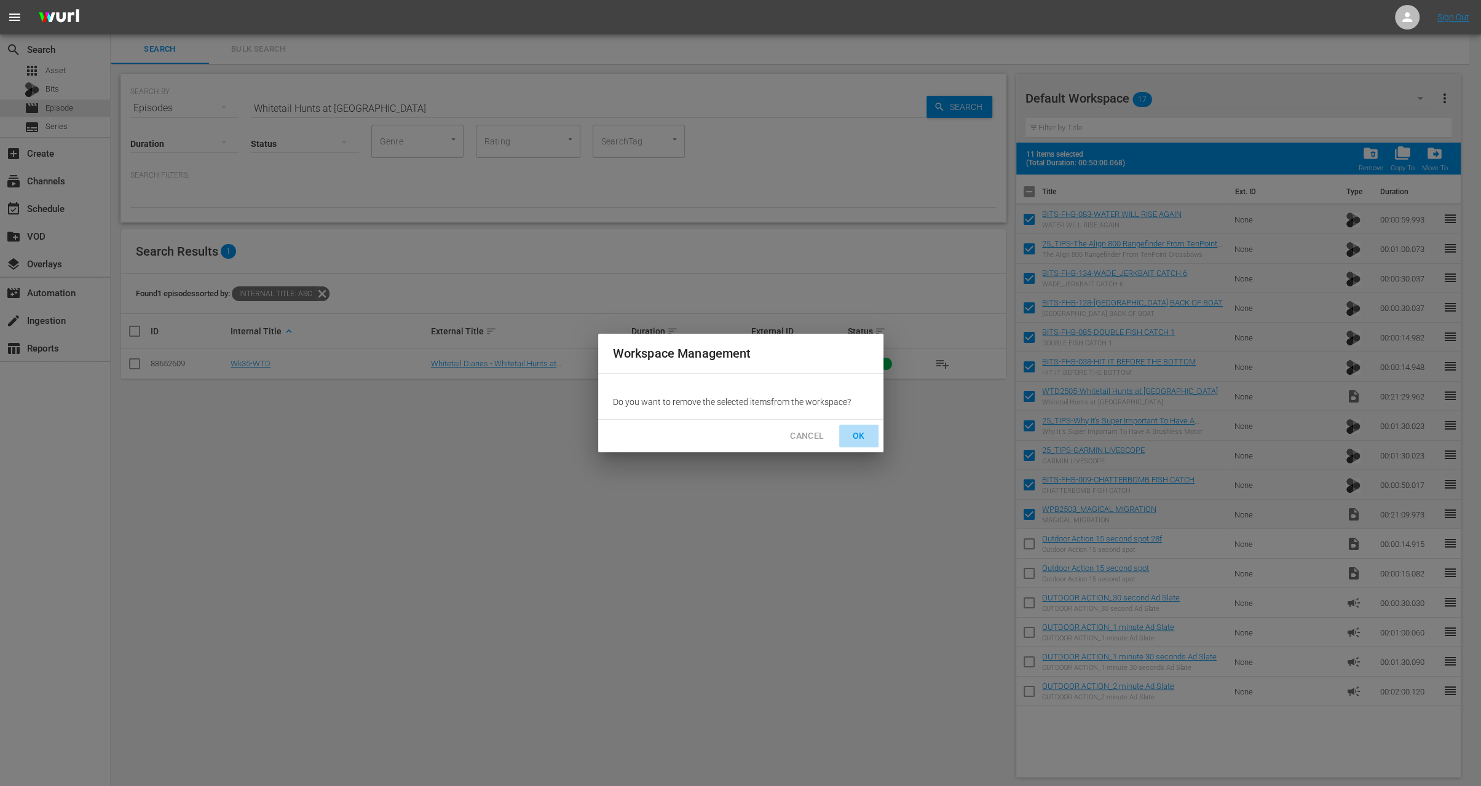
click at [864, 438] on span "OK" at bounding box center [859, 436] width 20 height 15
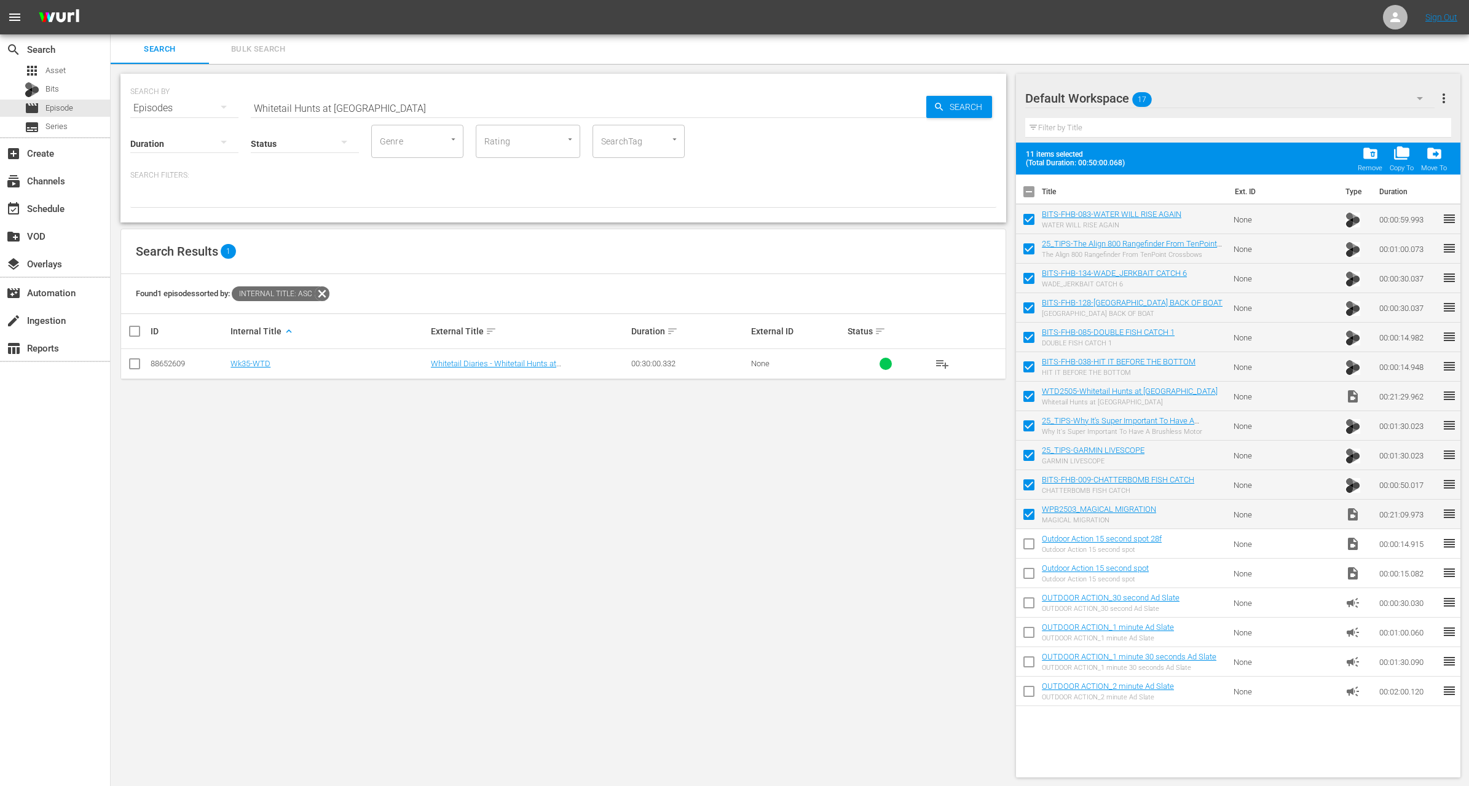
checkbox input "false"
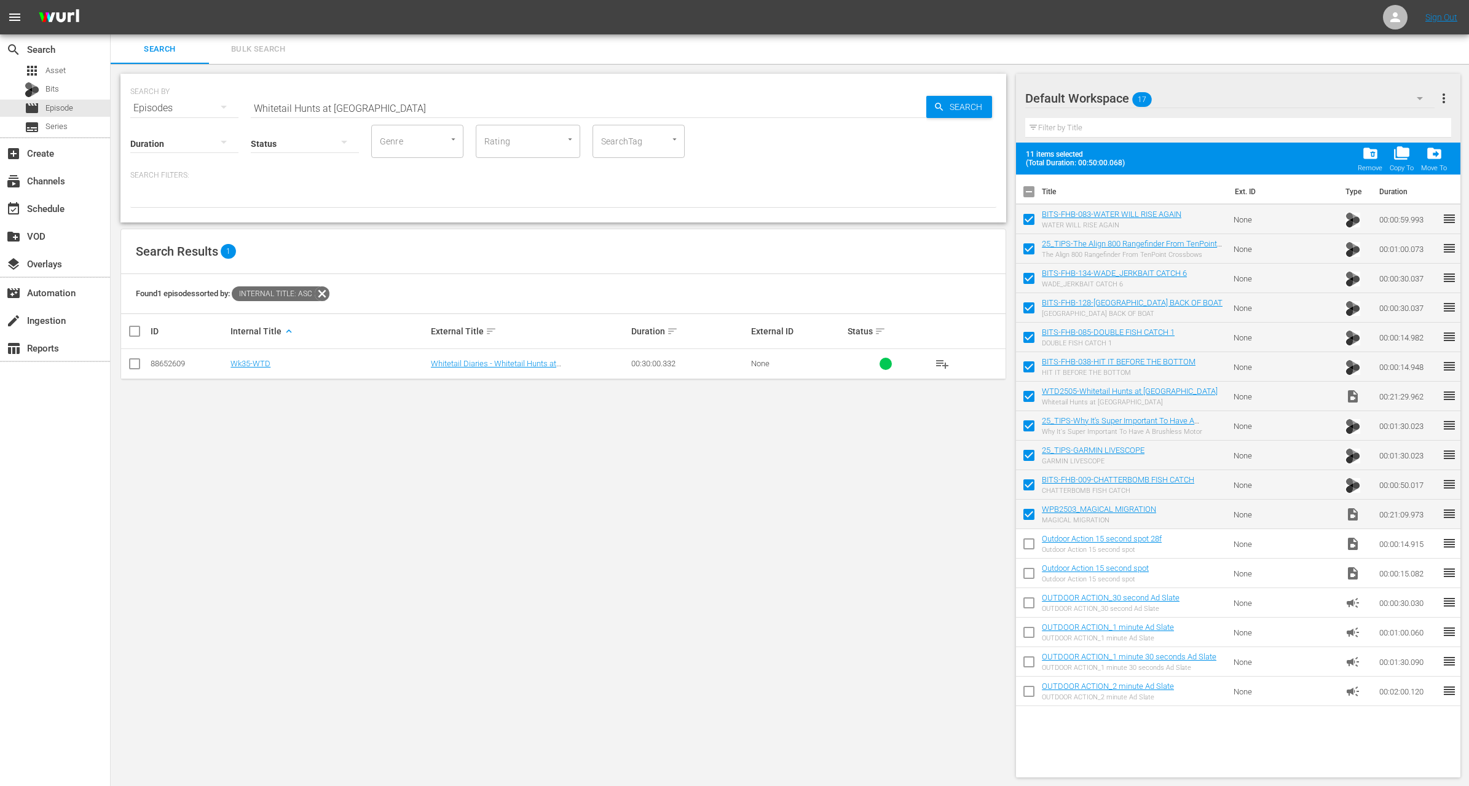
checkbox input "false"
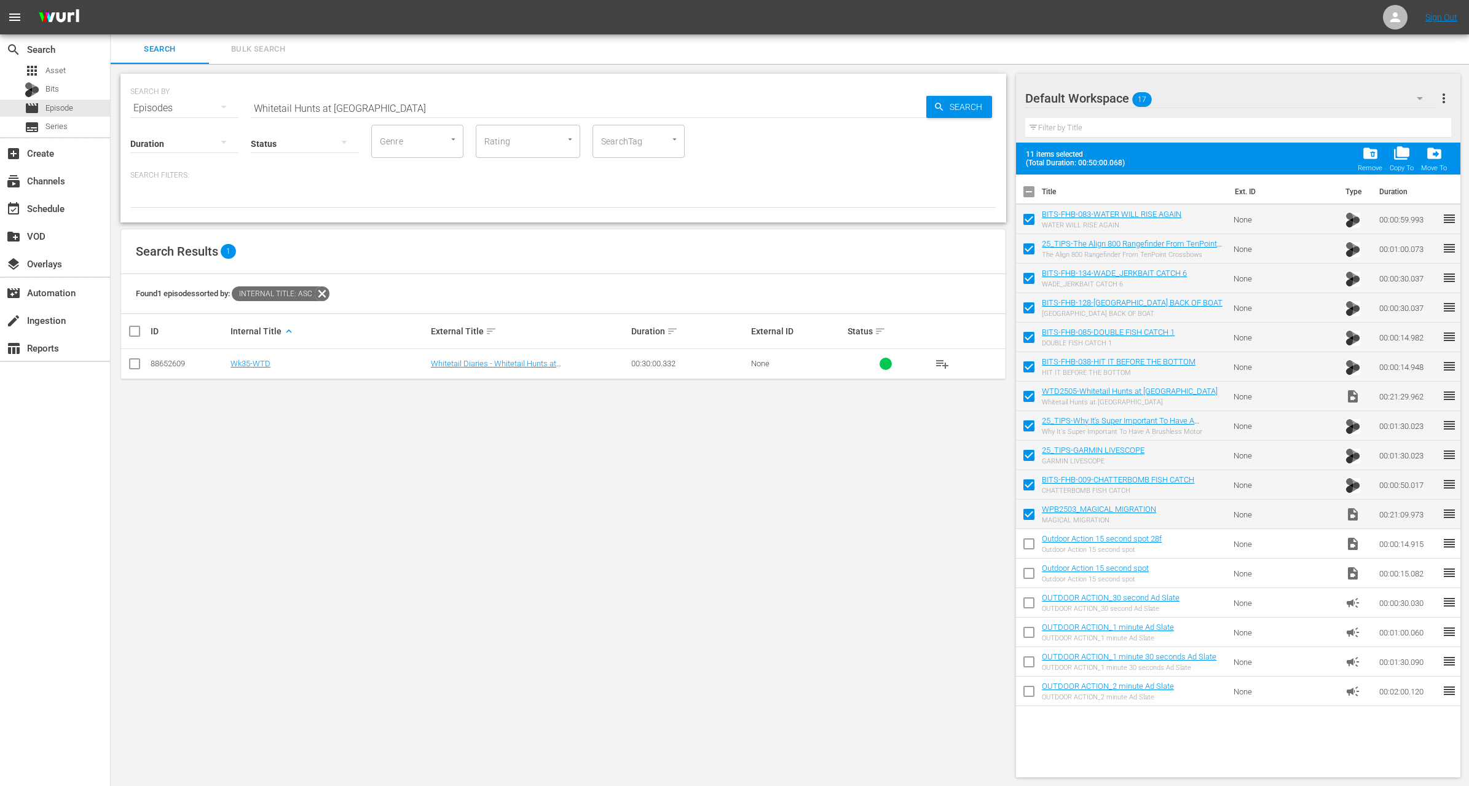
checkbox input "false"
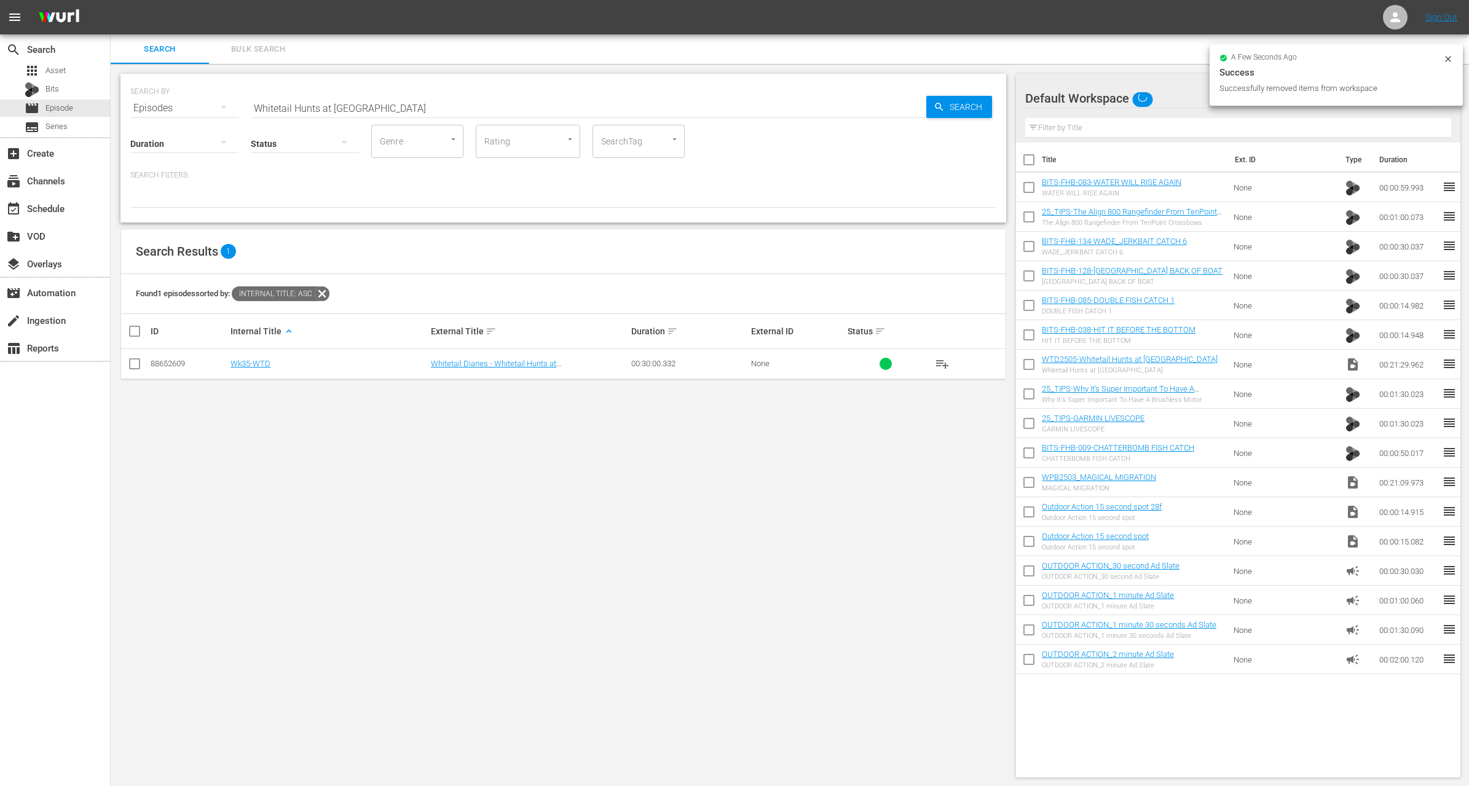
click at [379, 109] on input "Whitetail Hunts at [GEOGRAPHIC_DATA]" at bounding box center [589, 108] width 676 height 30
paste input "Dog power!"
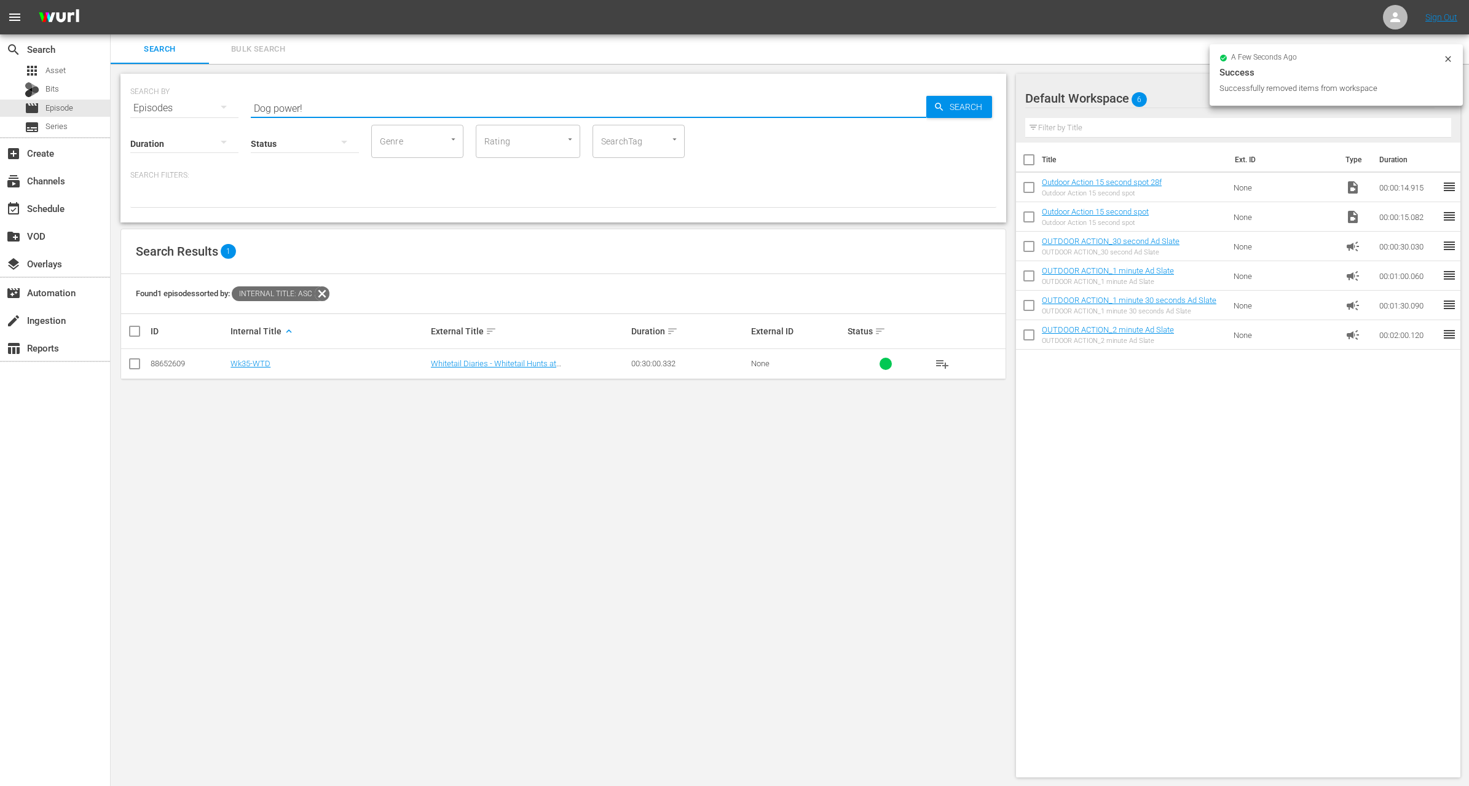
type input "Dog power!"
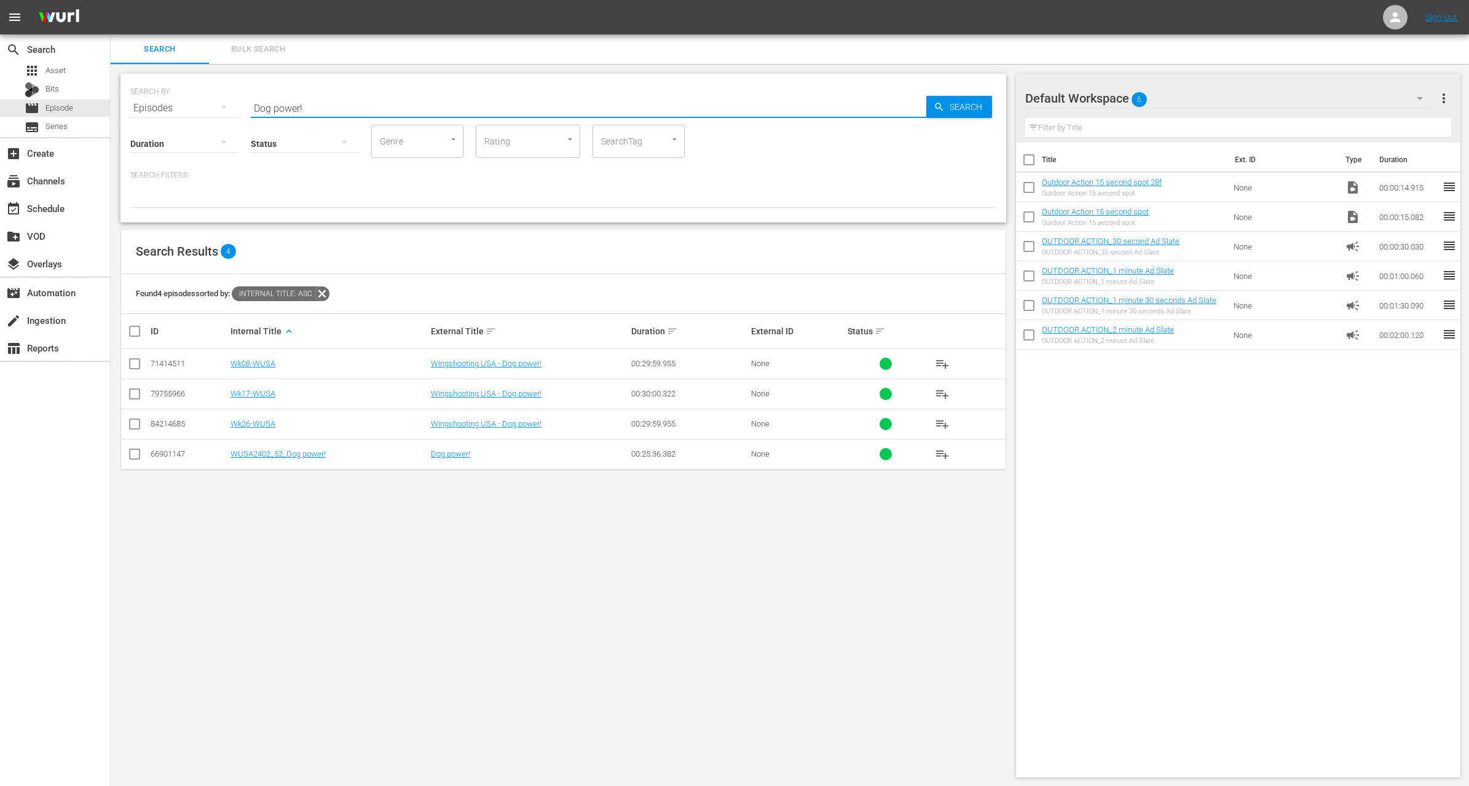
click at [133, 393] on input "checkbox" at bounding box center [134, 396] width 15 height 15
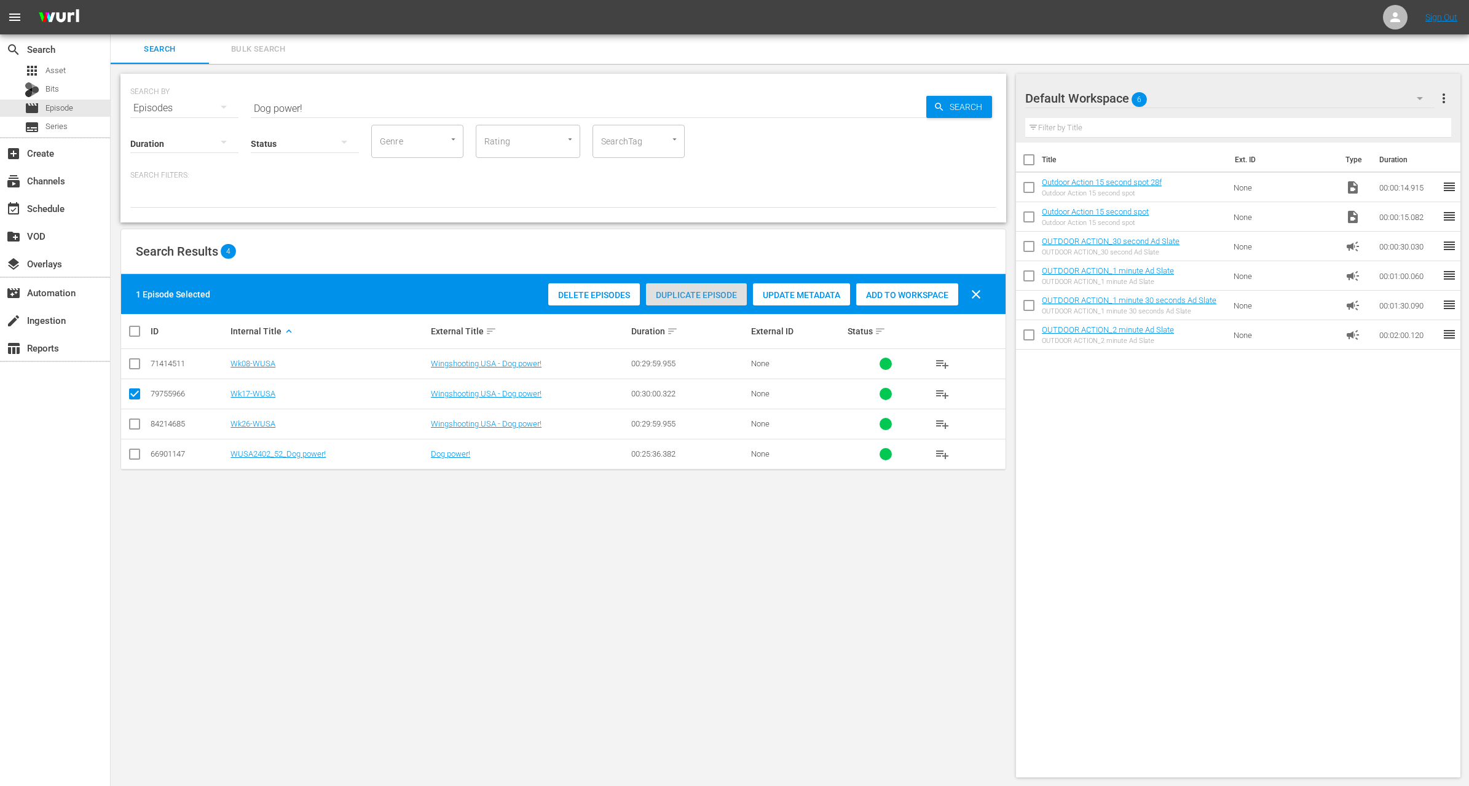
click at [700, 291] on span "Duplicate Episode" at bounding box center [696, 295] width 101 height 10
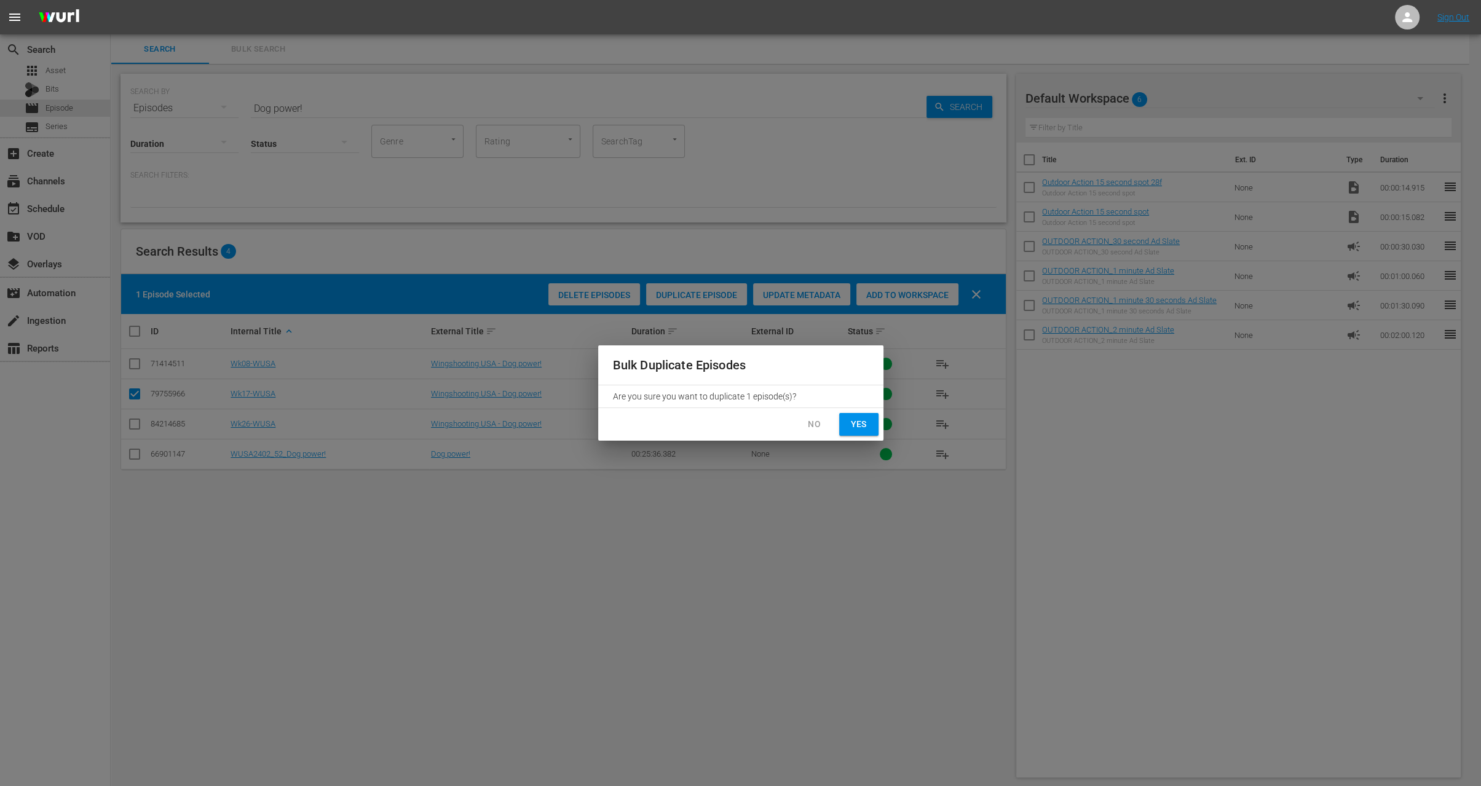
click at [859, 427] on span "Yes" at bounding box center [859, 424] width 20 height 15
checkbox input "false"
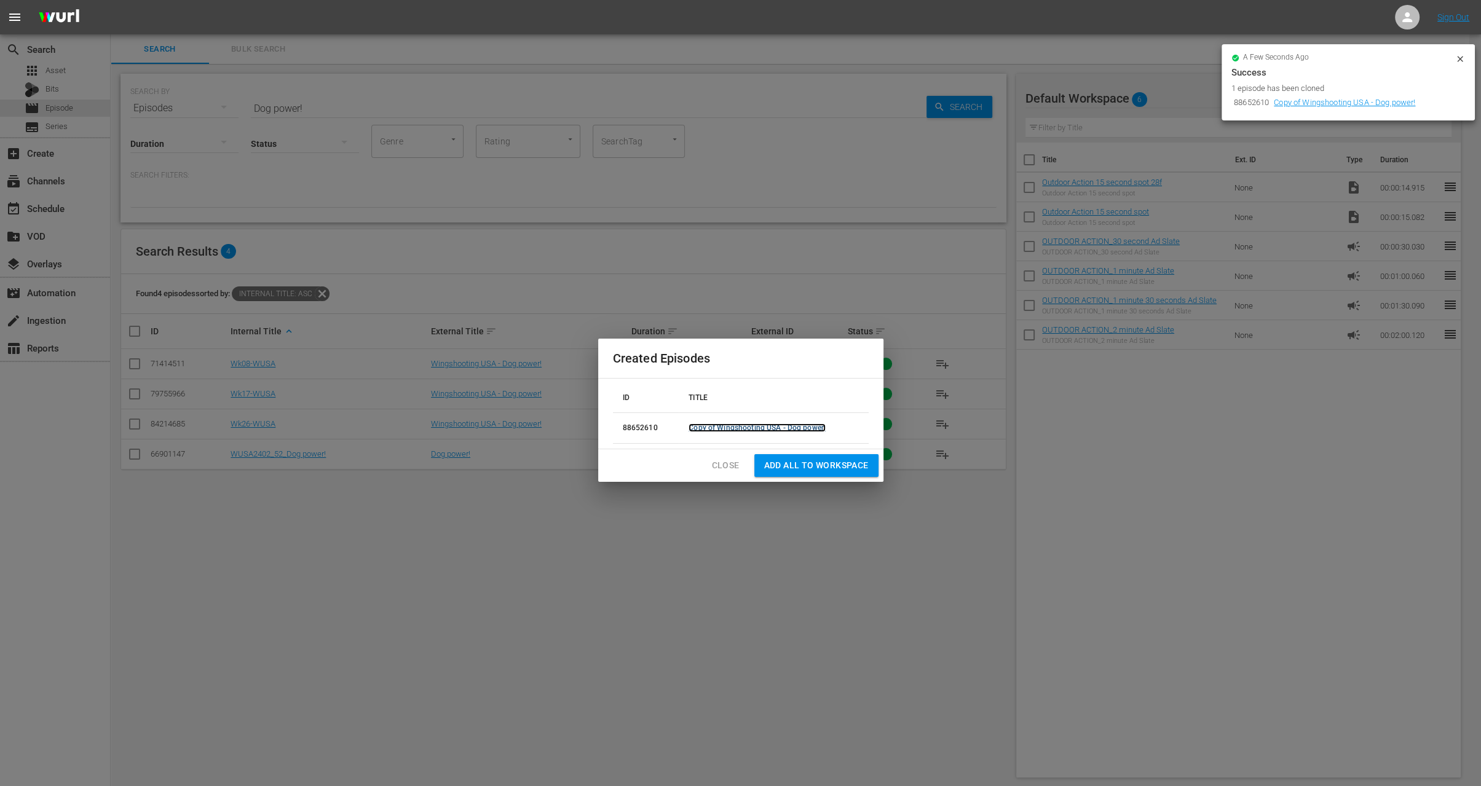
click at [781, 427] on link "Copy of Wingshooting USA - Dog power!" at bounding box center [757, 428] width 137 height 9
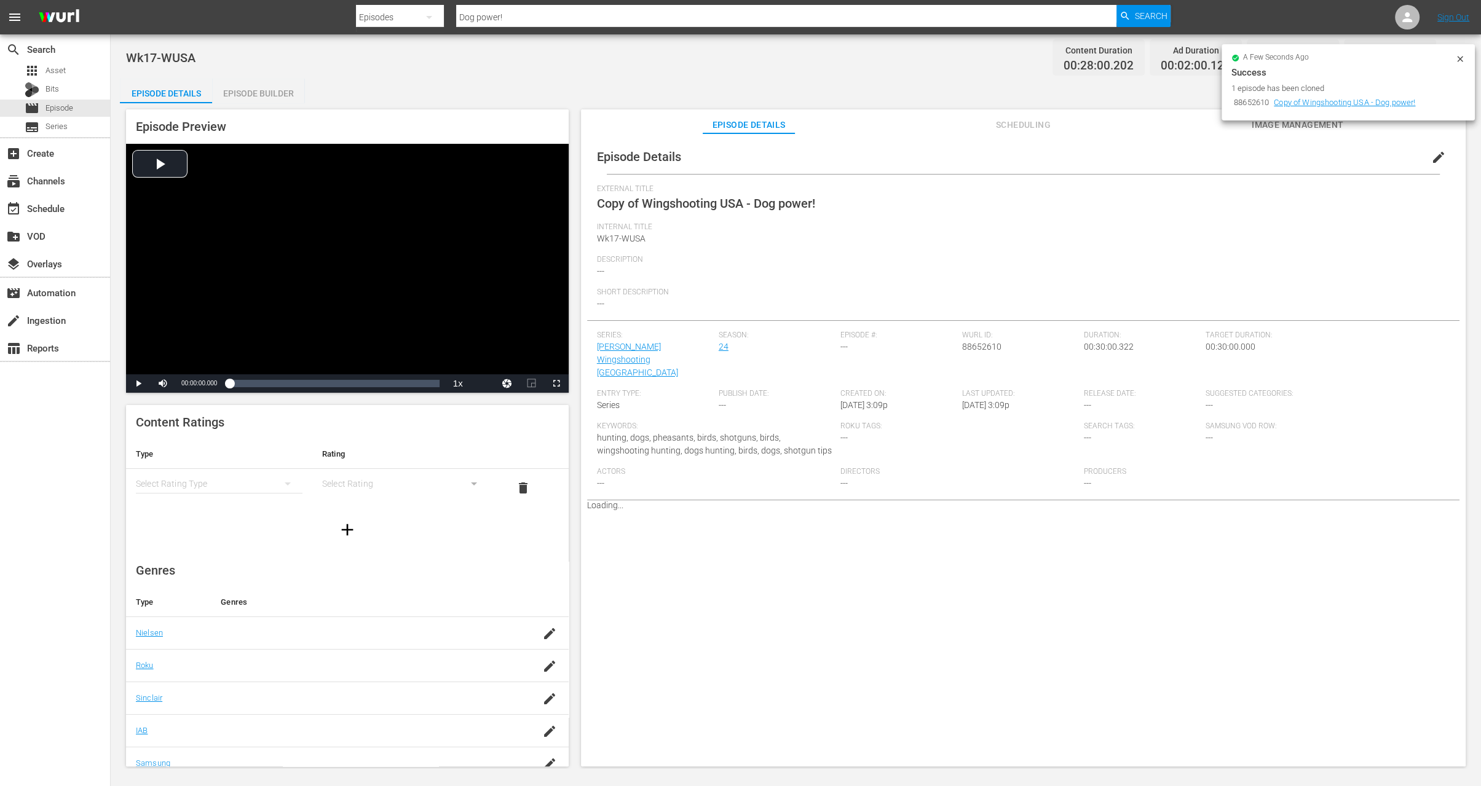
click at [1458, 59] on icon at bounding box center [1460, 59] width 10 height 10
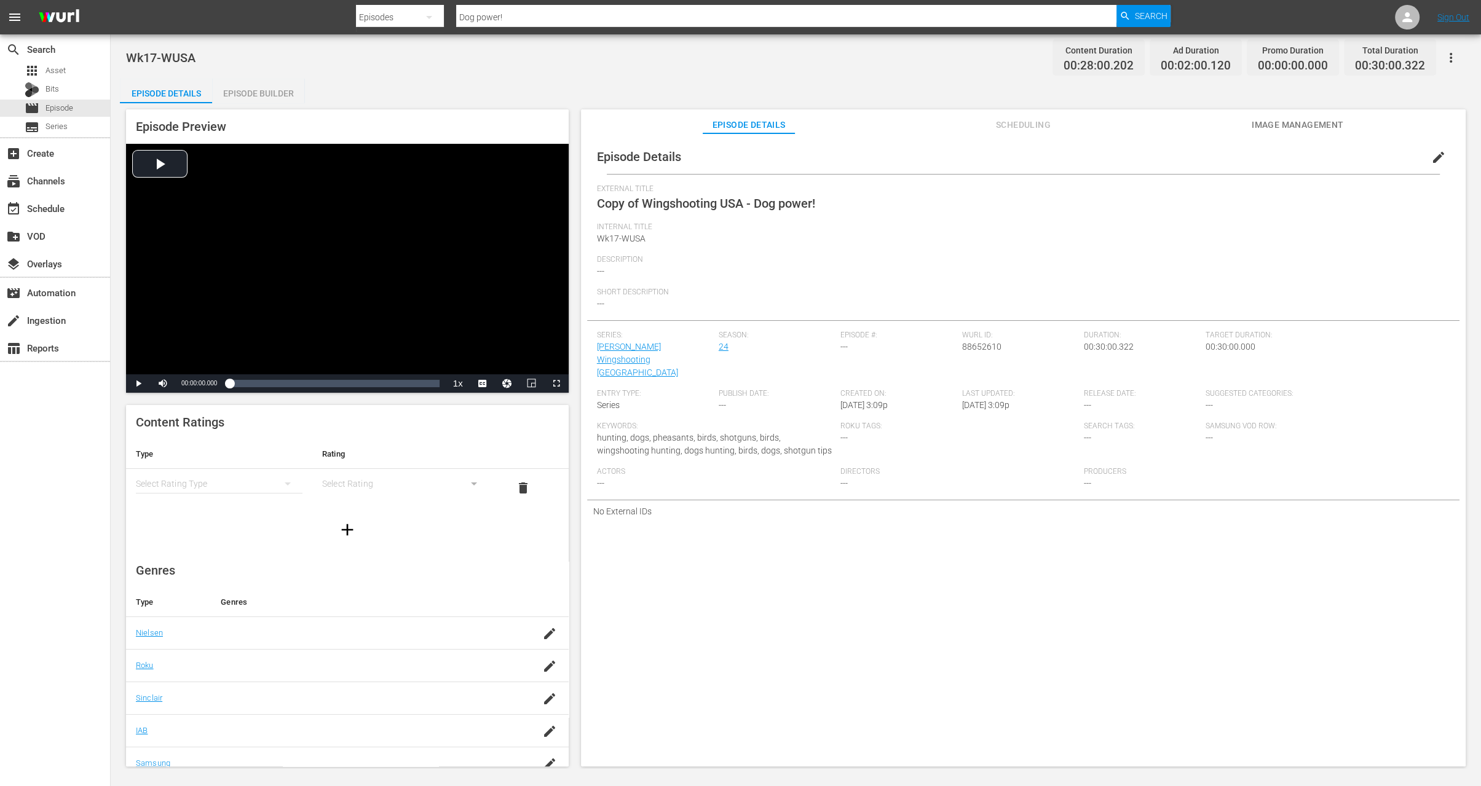
click at [1434, 151] on span "edit" at bounding box center [1438, 157] width 15 height 15
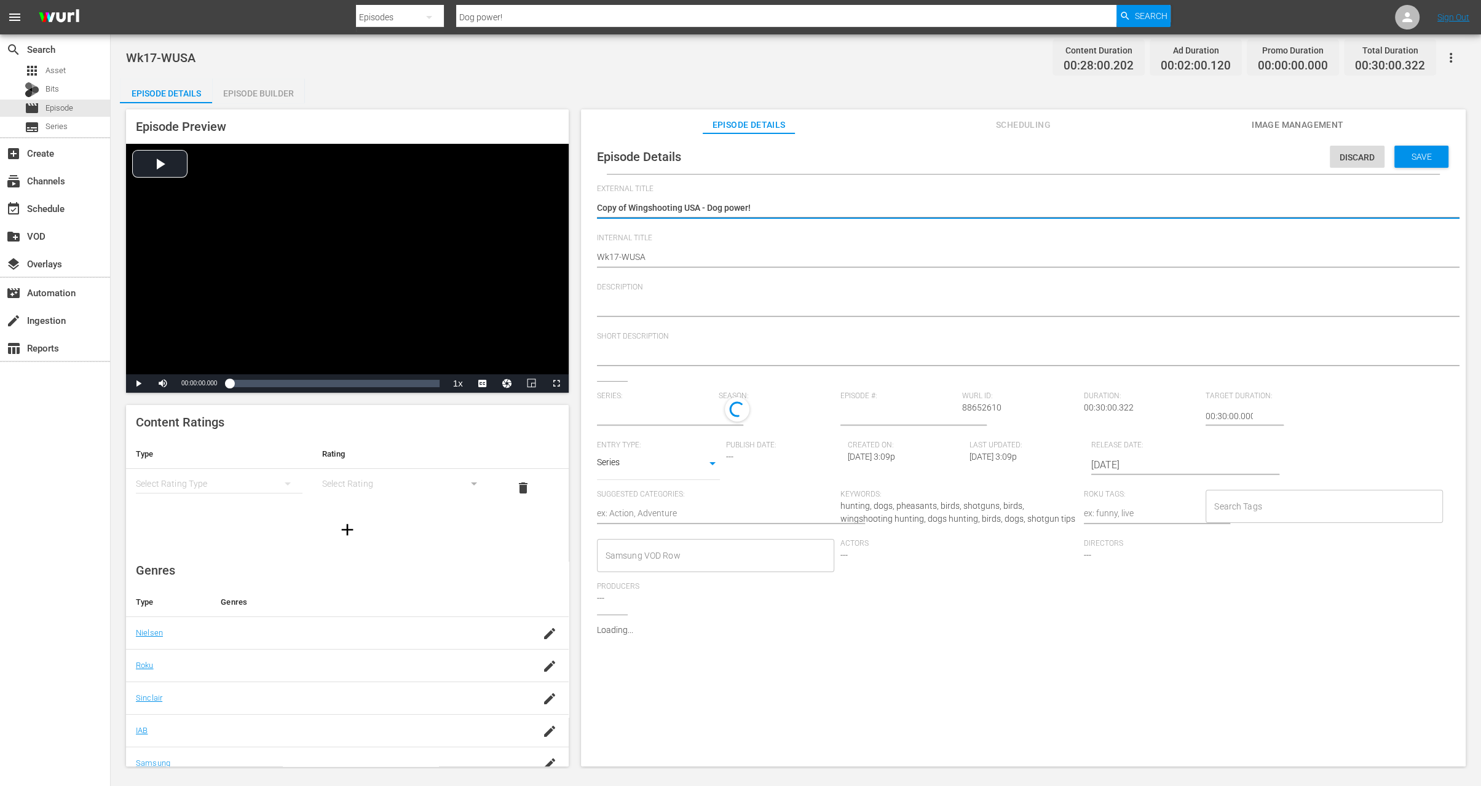
type input "[PERSON_NAME] Wingshooting [GEOGRAPHIC_DATA]"
click at [631, 207] on textarea "Copy of Wingshooting USA - Dog power!" at bounding box center [1020, 209] width 847 height 15
type textarea "Copy ofWingshooting [GEOGRAPHIC_DATA] - Dog power!"
type textarea "Copy oWingshooting [GEOGRAPHIC_DATA] - Dog power!"
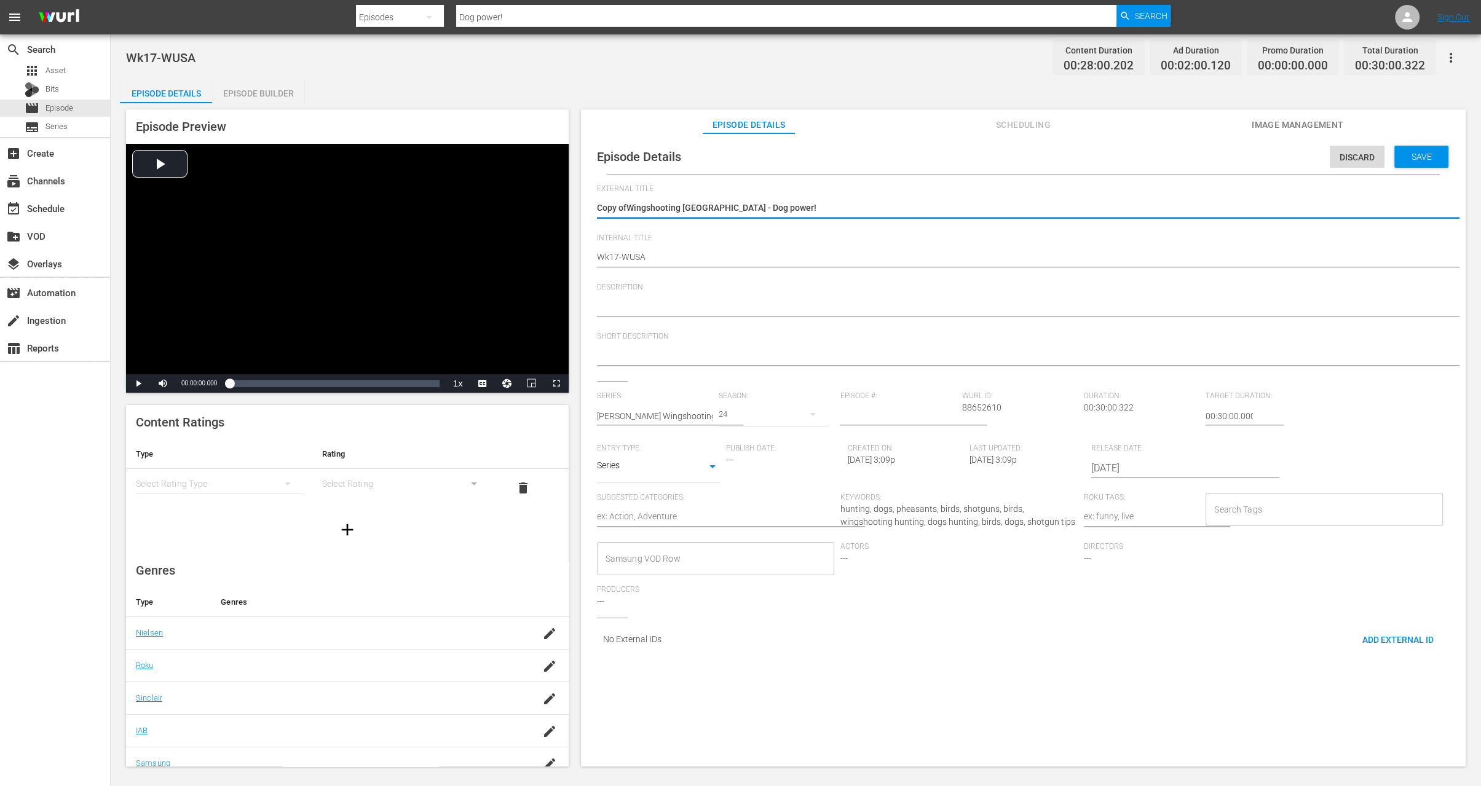
type textarea "Copy oWingshooting [GEOGRAPHIC_DATA] - Dog power!"
type textarea "Copy Wingshooting USA - Dog power!"
type textarea "CopyWingshooting [GEOGRAPHIC_DATA] - Dog power!"
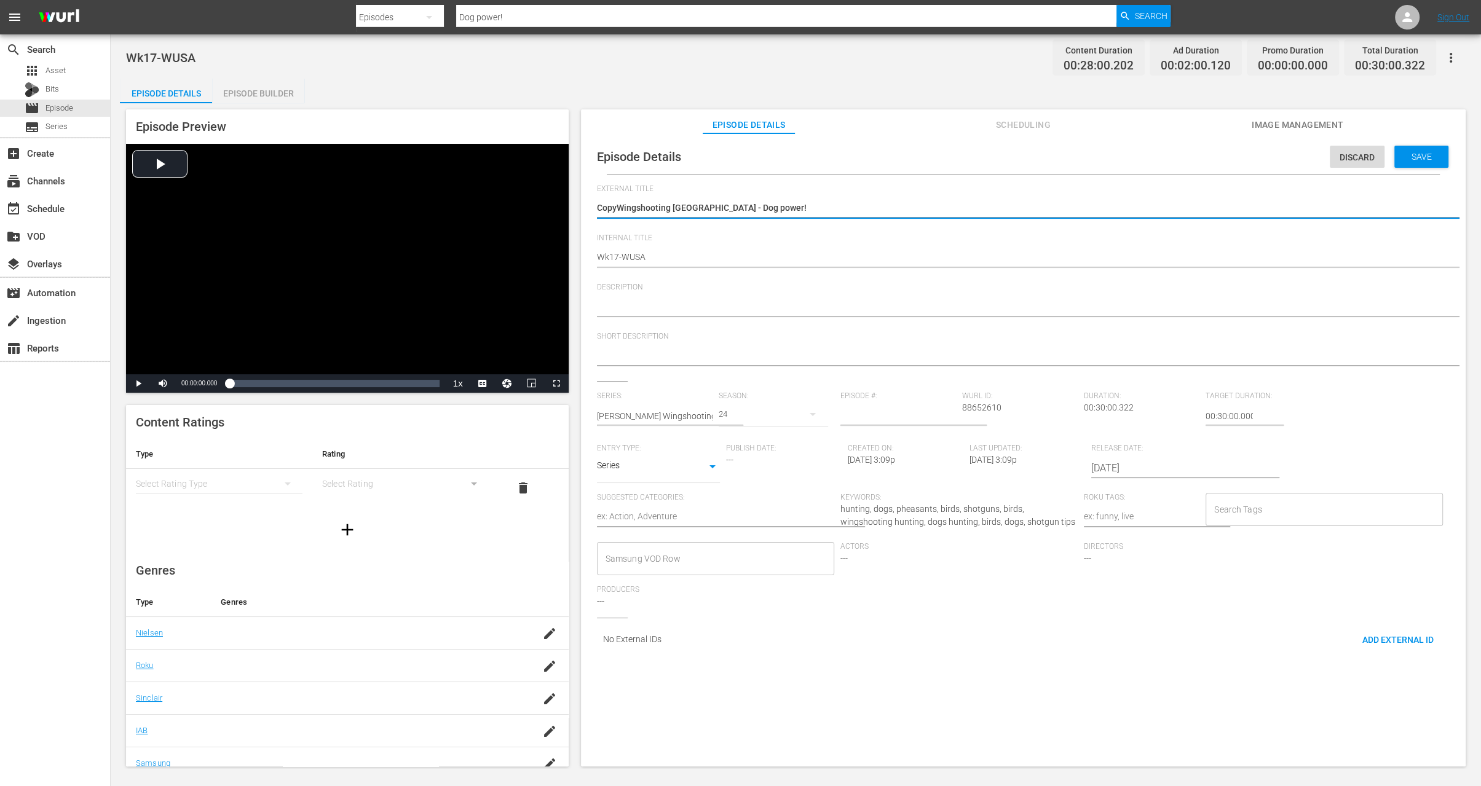
type textarea "CopWingshooting [GEOGRAPHIC_DATA] - Dog power!"
type textarea "CoWingshooting [GEOGRAPHIC_DATA] - Dog power!"
type textarea "CWingshooting USA - Dog power!"
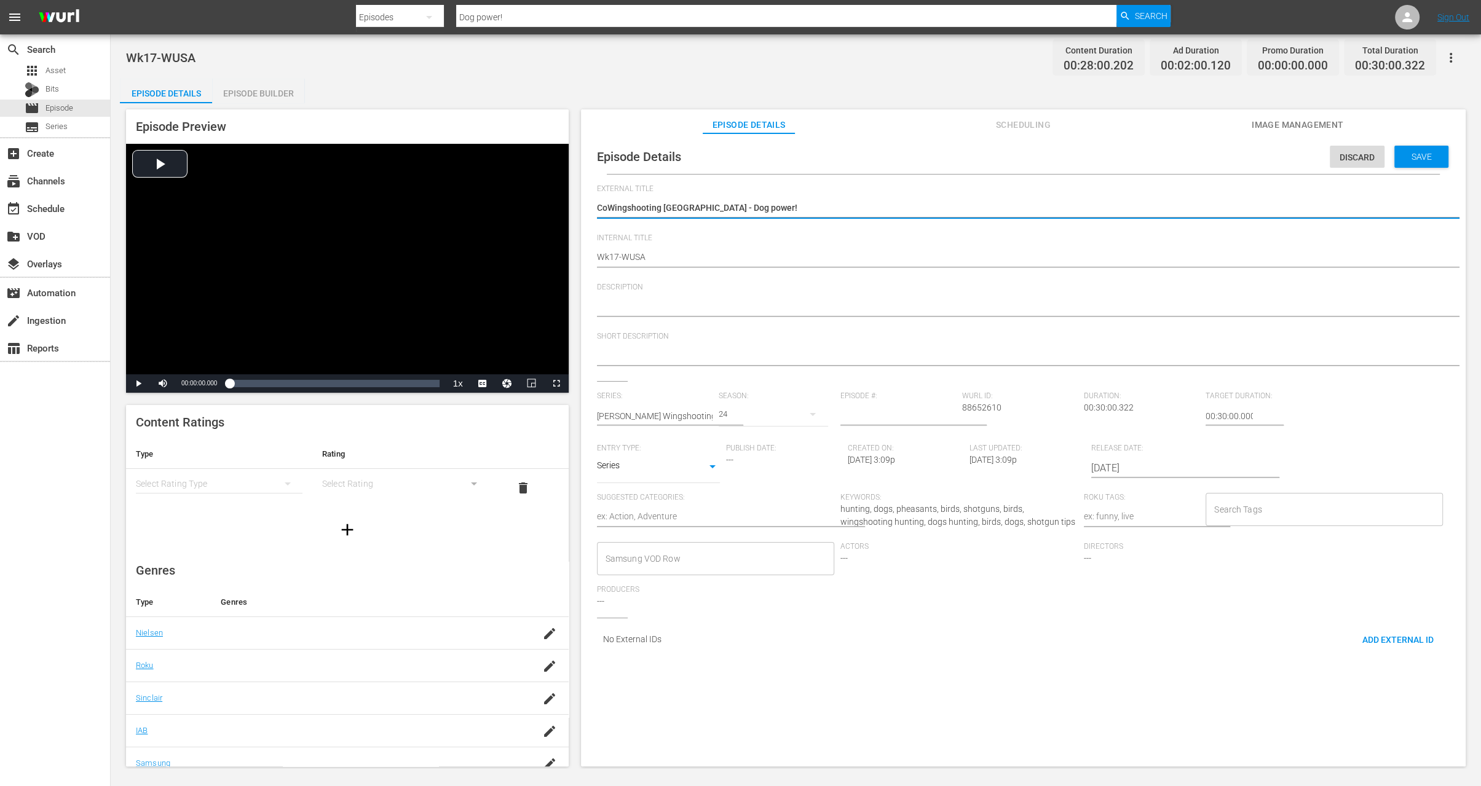
type textarea "CWingshooting USA - Dog power!"
type textarea "Wingshooting USA - Dog power!"
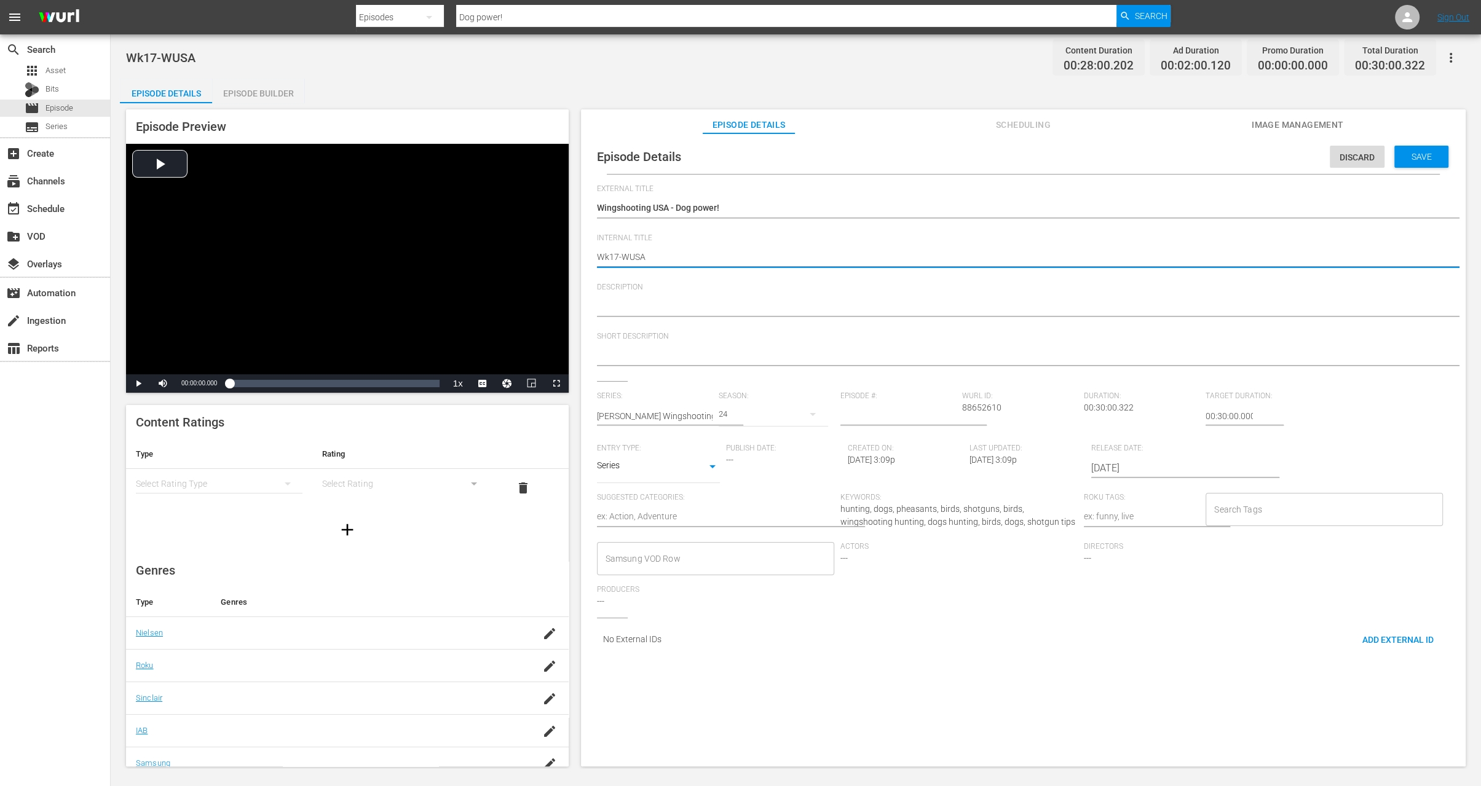
type textarea "Wk1-WUSA"
type textarea "Wk-WUSA"
type textarea "Wk3-WUSA"
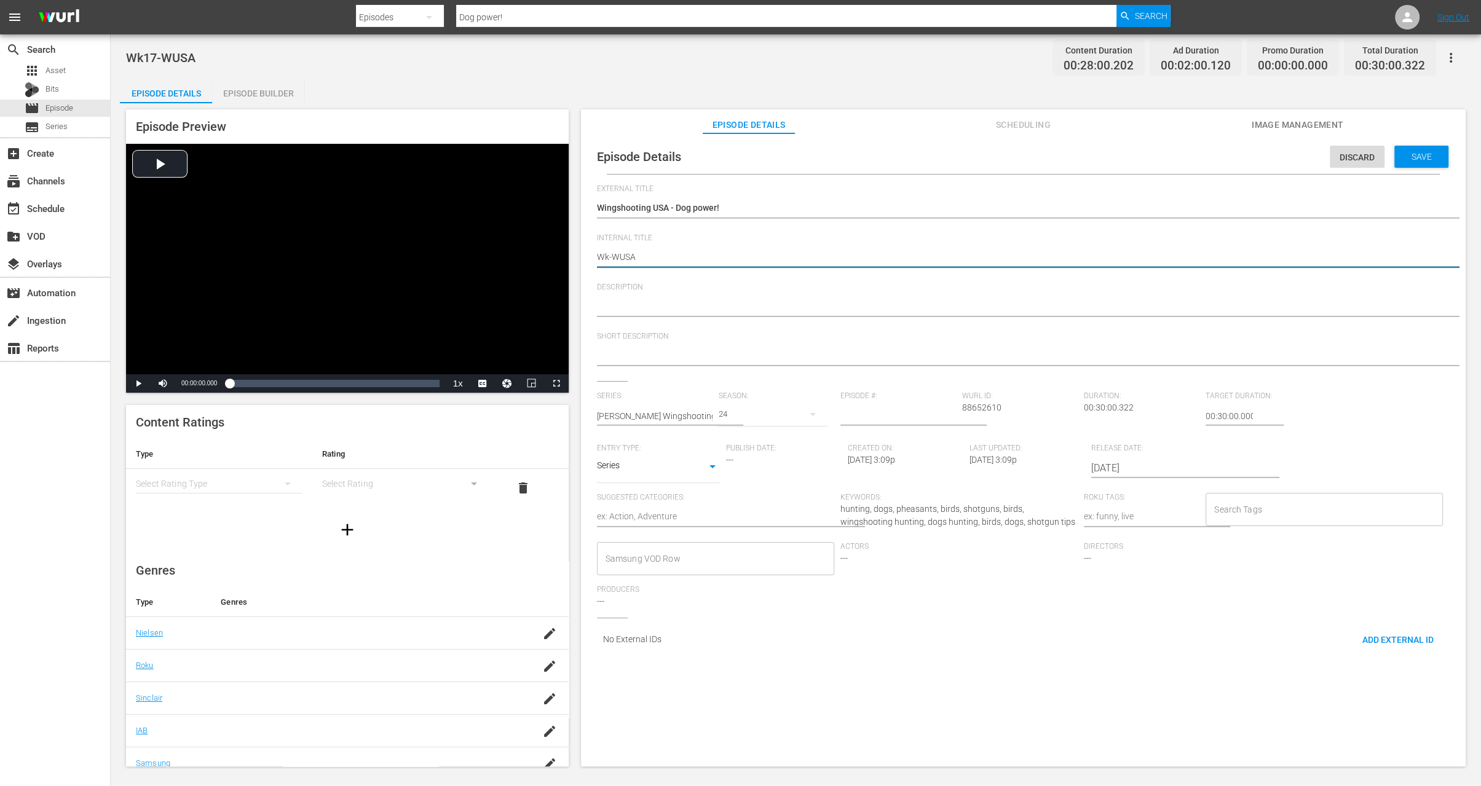
type textarea "Wk3-WUSA"
type textarea "Wk35-WUSA"
click at [1422, 148] on div "Save" at bounding box center [1421, 157] width 54 height 22
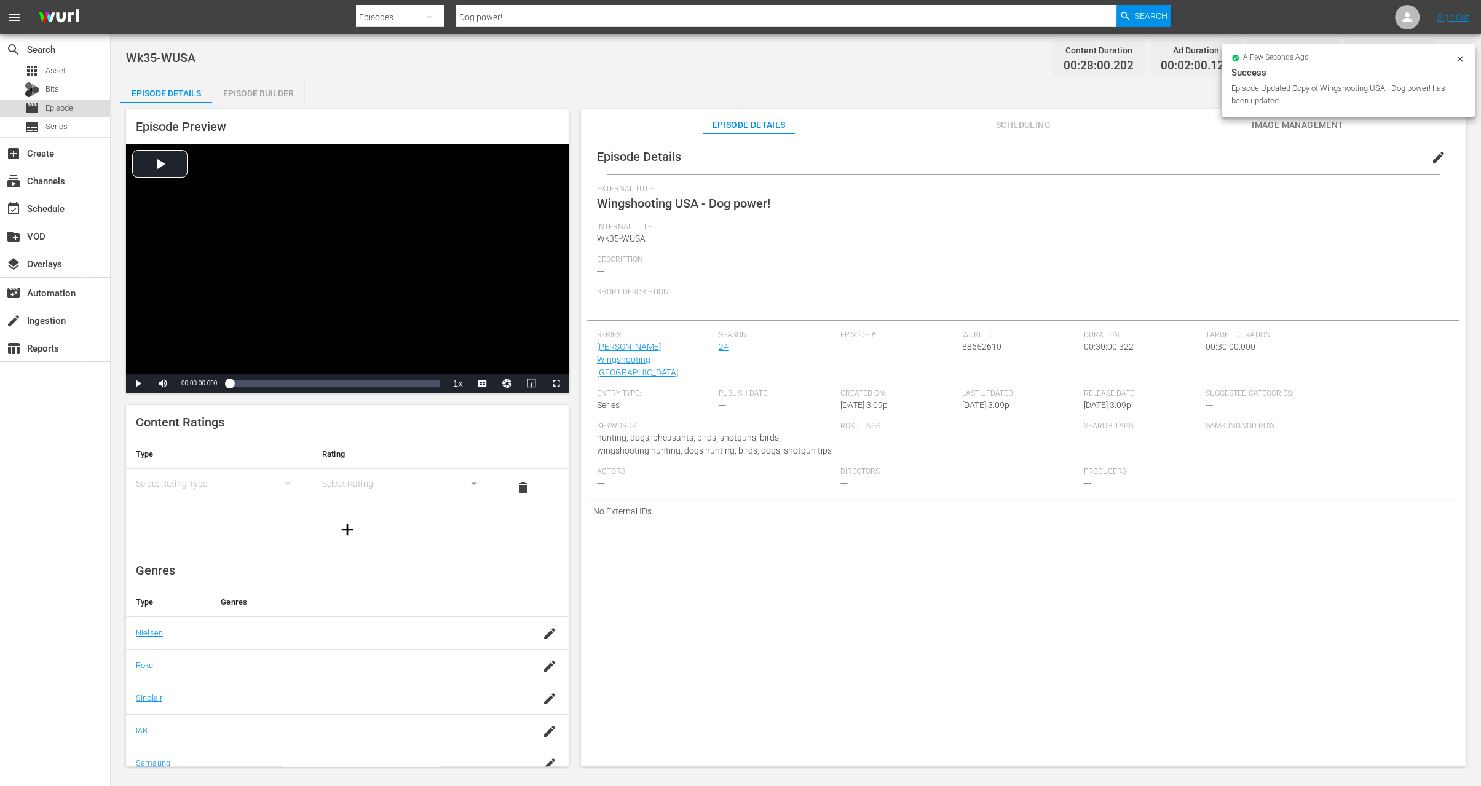
click at [47, 106] on span "Episode" at bounding box center [59, 108] width 28 height 12
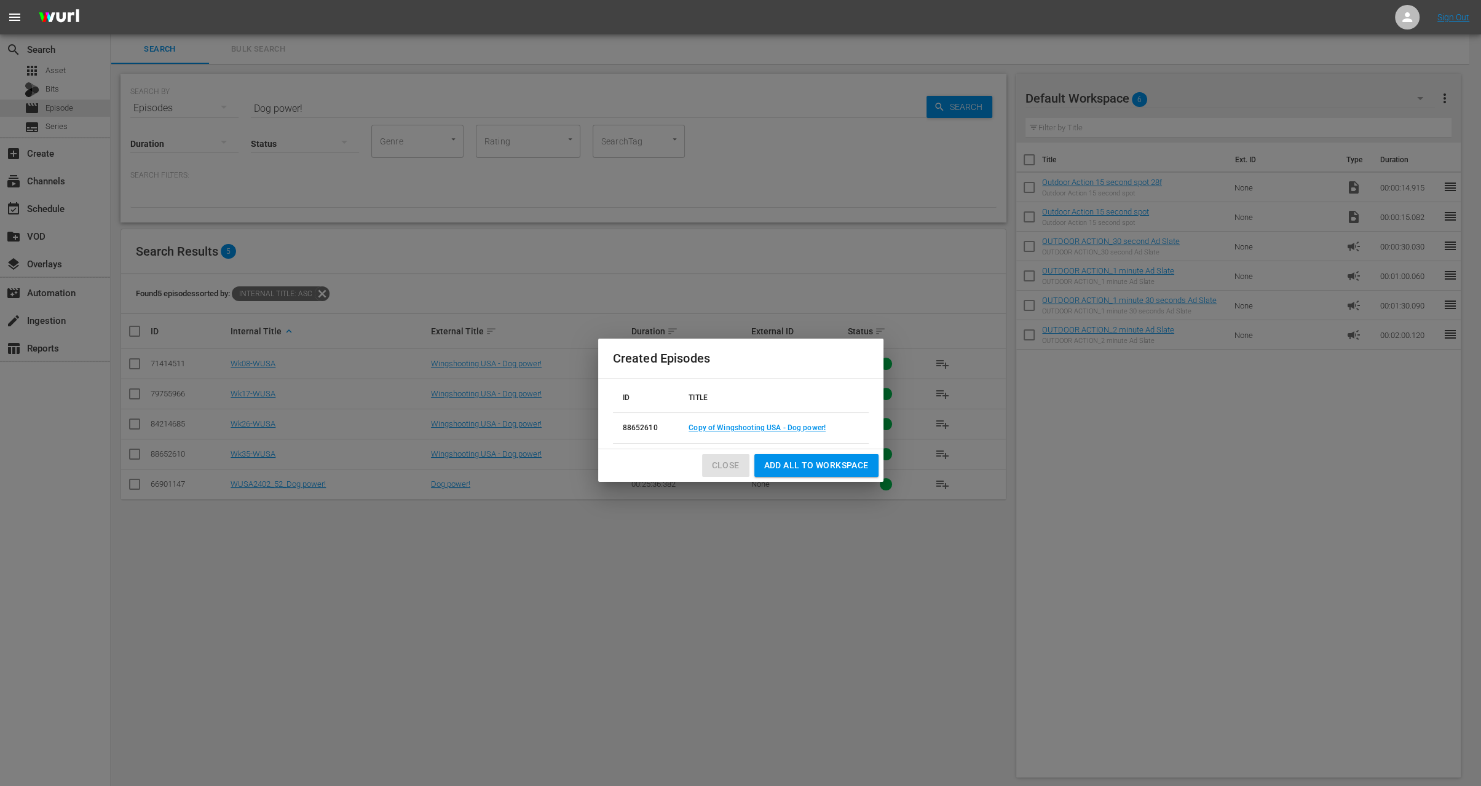
click at [730, 456] on button "Close" at bounding box center [725, 465] width 47 height 23
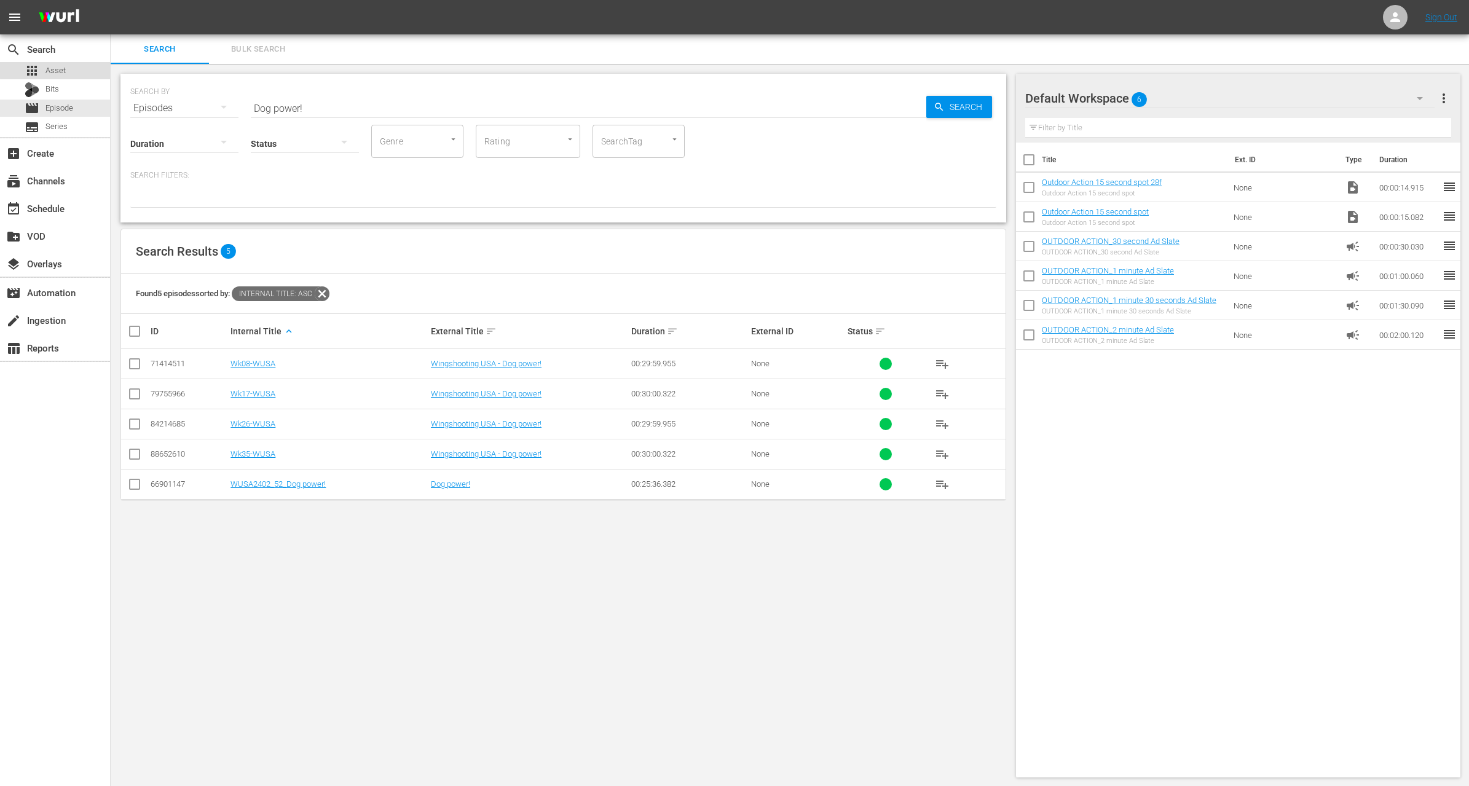
click at [59, 69] on span "Asset" at bounding box center [55, 71] width 20 height 12
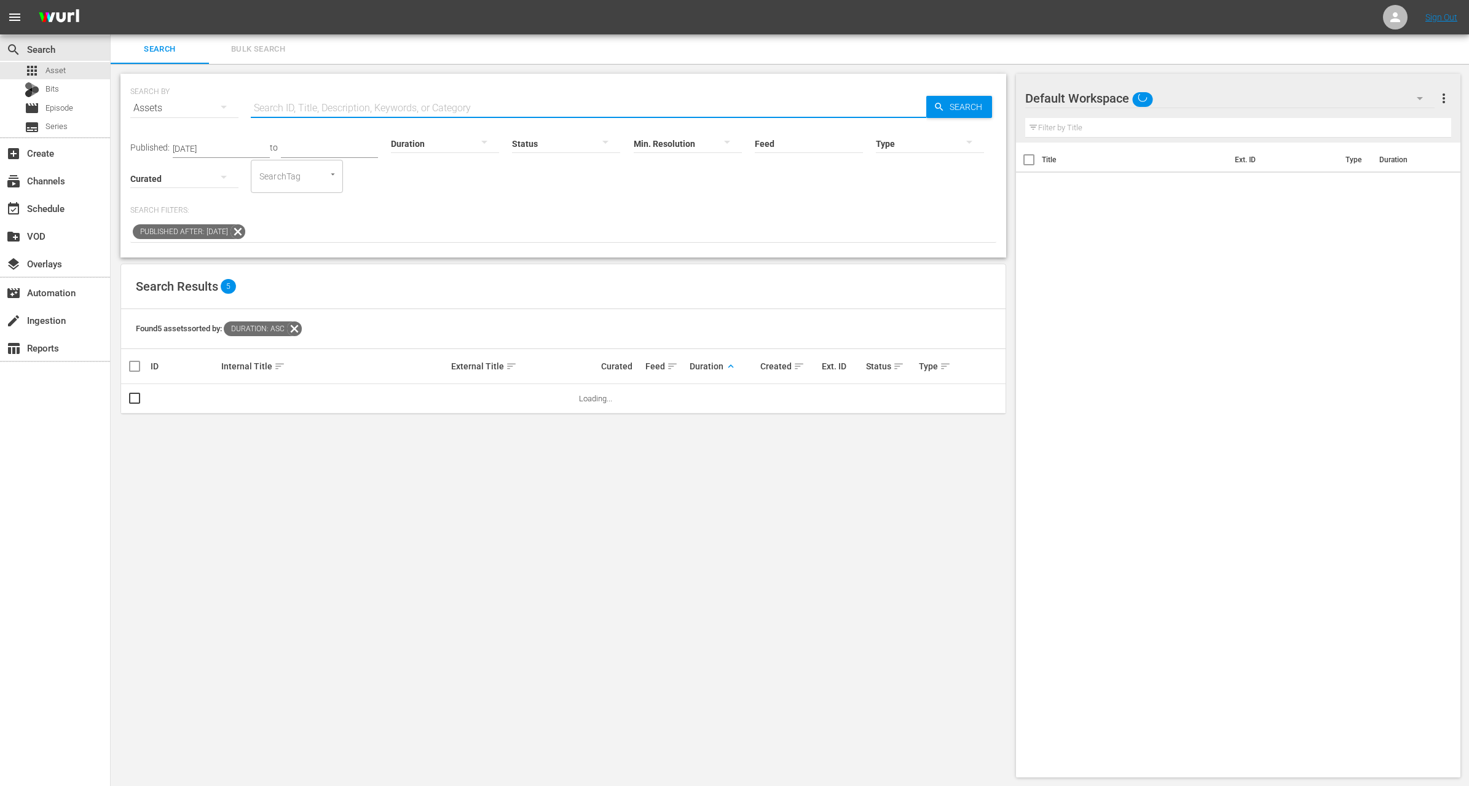
click at [298, 103] on input "text" at bounding box center [589, 108] width 676 height 30
paste input "How to Use this Gear for Deer Hunting"
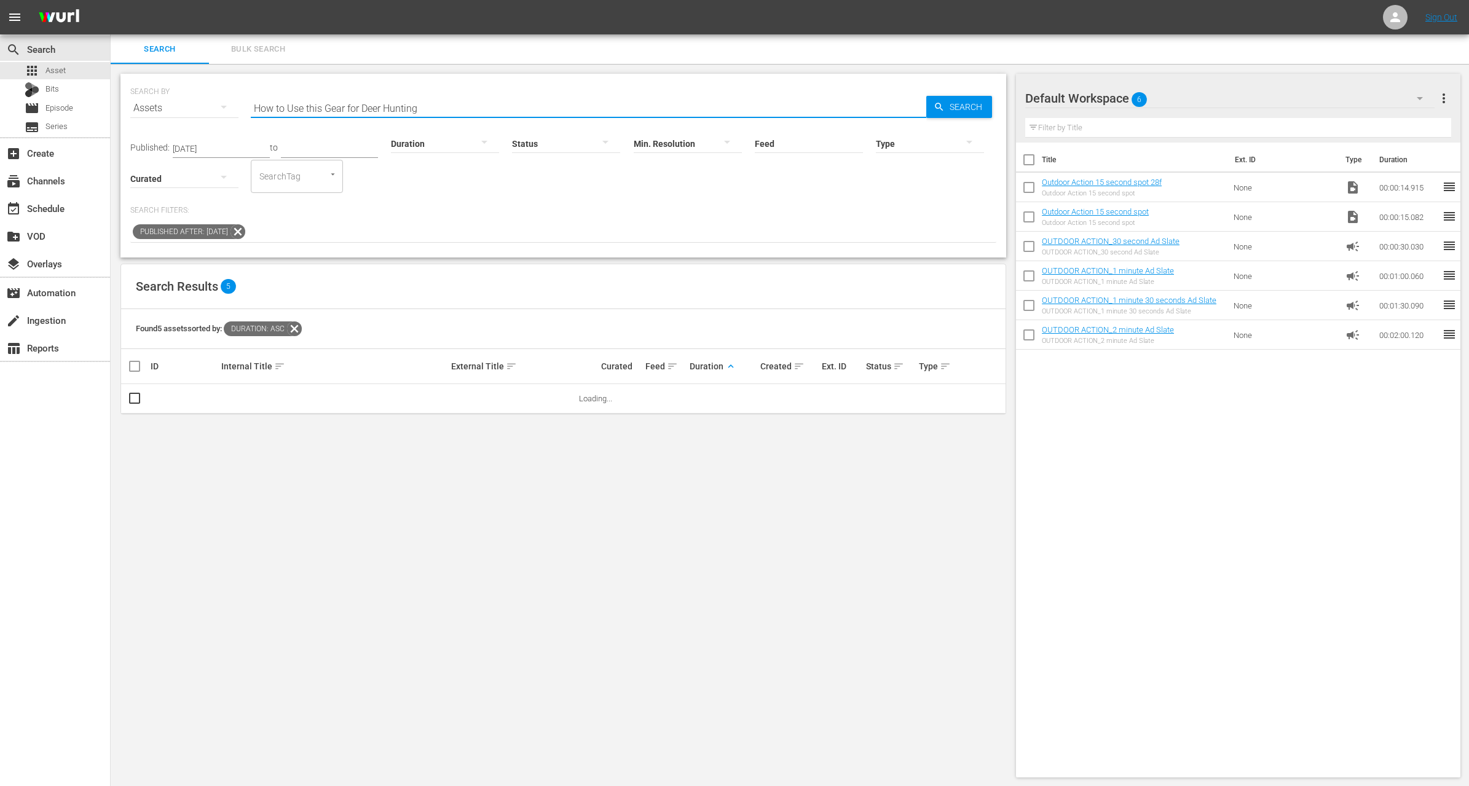
type input "How to Use this Gear for Deer Hunting"
click at [246, 232] on icon at bounding box center [238, 232] width 16 height 16
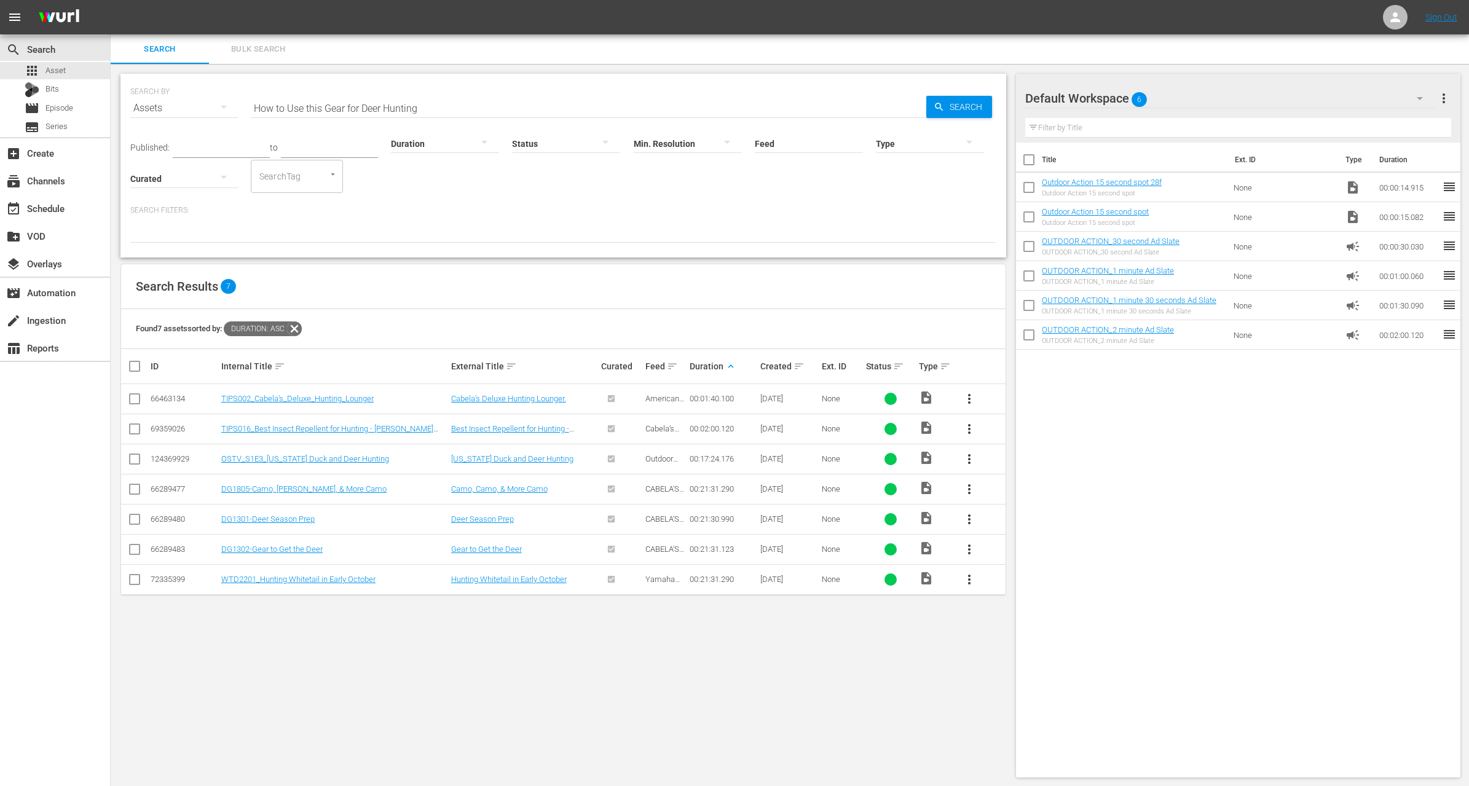
click at [432, 106] on input "How to Use this Gear for Deer Hunting" at bounding box center [589, 108] width 676 height 30
click at [454, 100] on input "How to Use this Gear for Deer Hunting" at bounding box center [589, 108] width 676 height 30
type input "[US_STATE]"
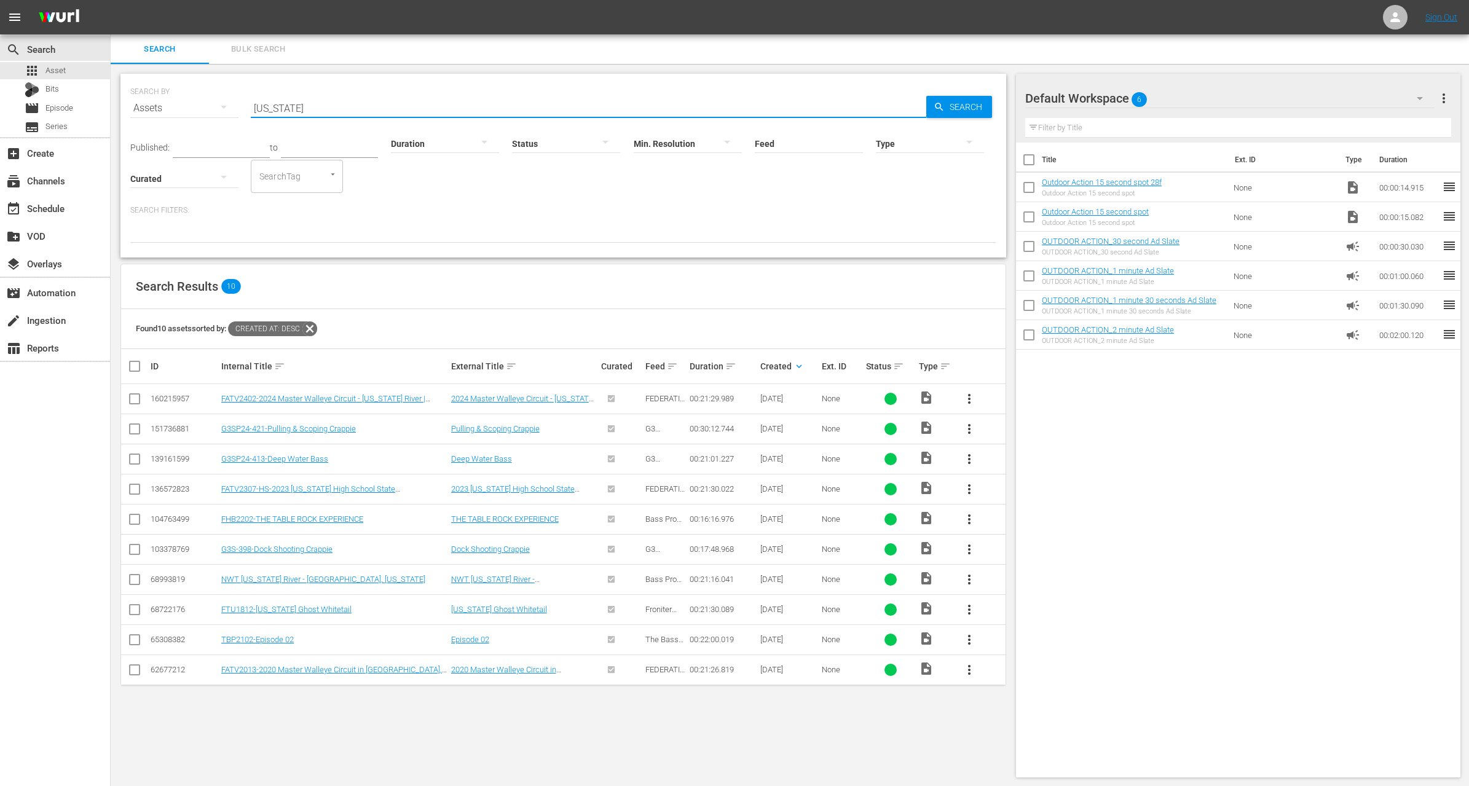
click at [307, 110] on input "[US_STATE]" at bounding box center [589, 108] width 676 height 30
click at [486, 207] on p "Search Filters:" at bounding box center [563, 210] width 866 height 10
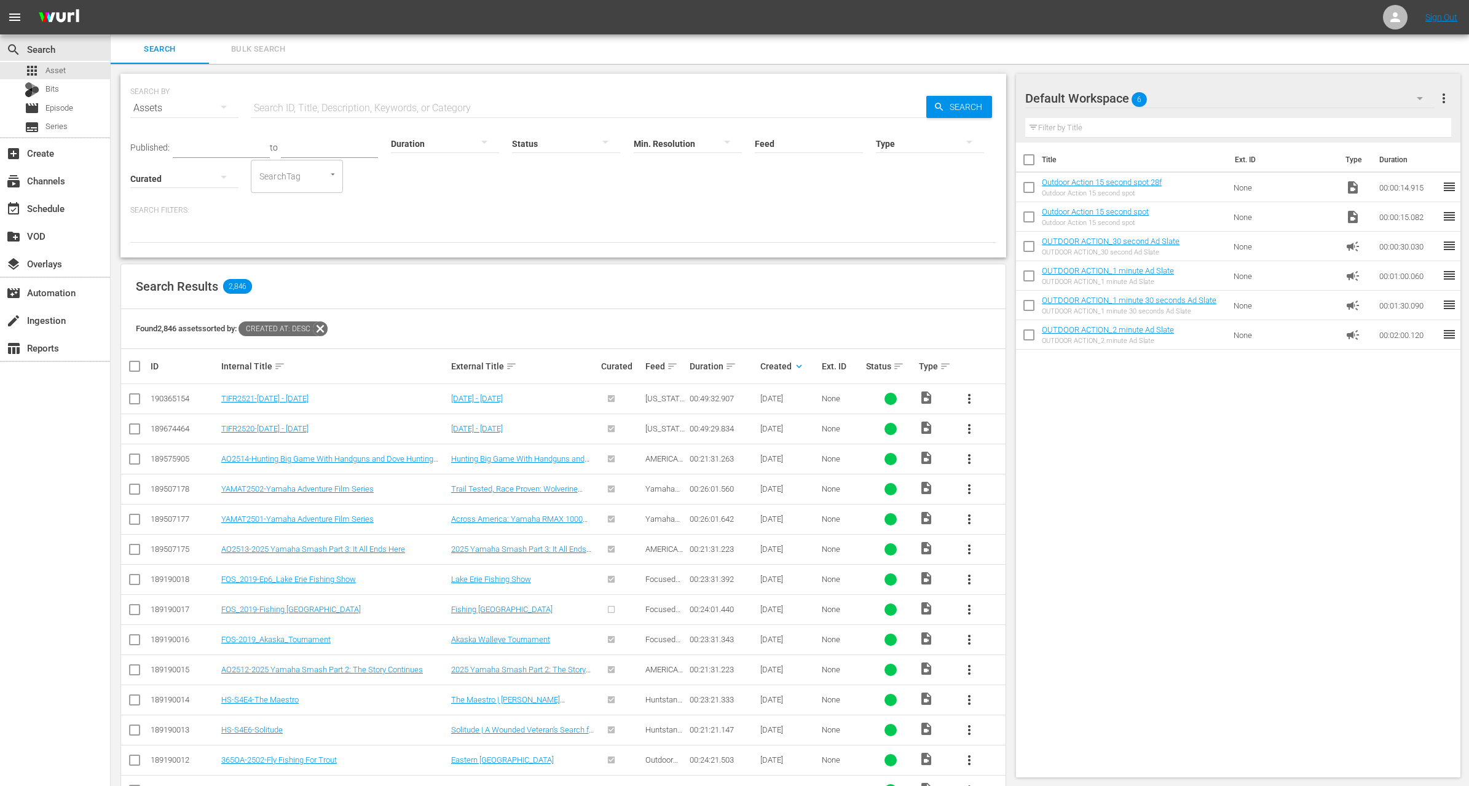
scroll to position [247, 0]
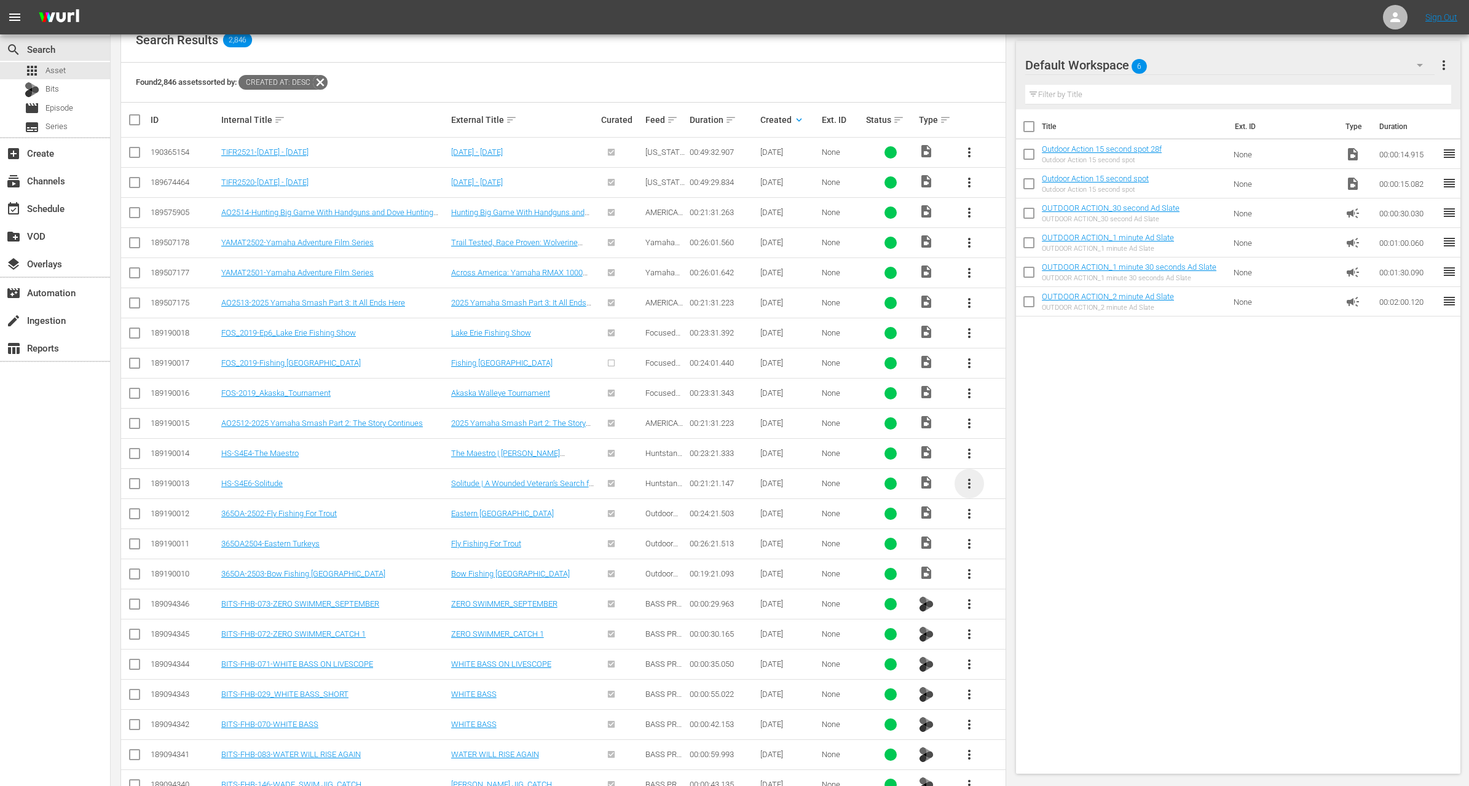
click at [970, 481] on span "more_vert" at bounding box center [969, 484] width 15 height 15
click at [1010, 515] on div "Workspace" at bounding box center [1036, 515] width 84 height 30
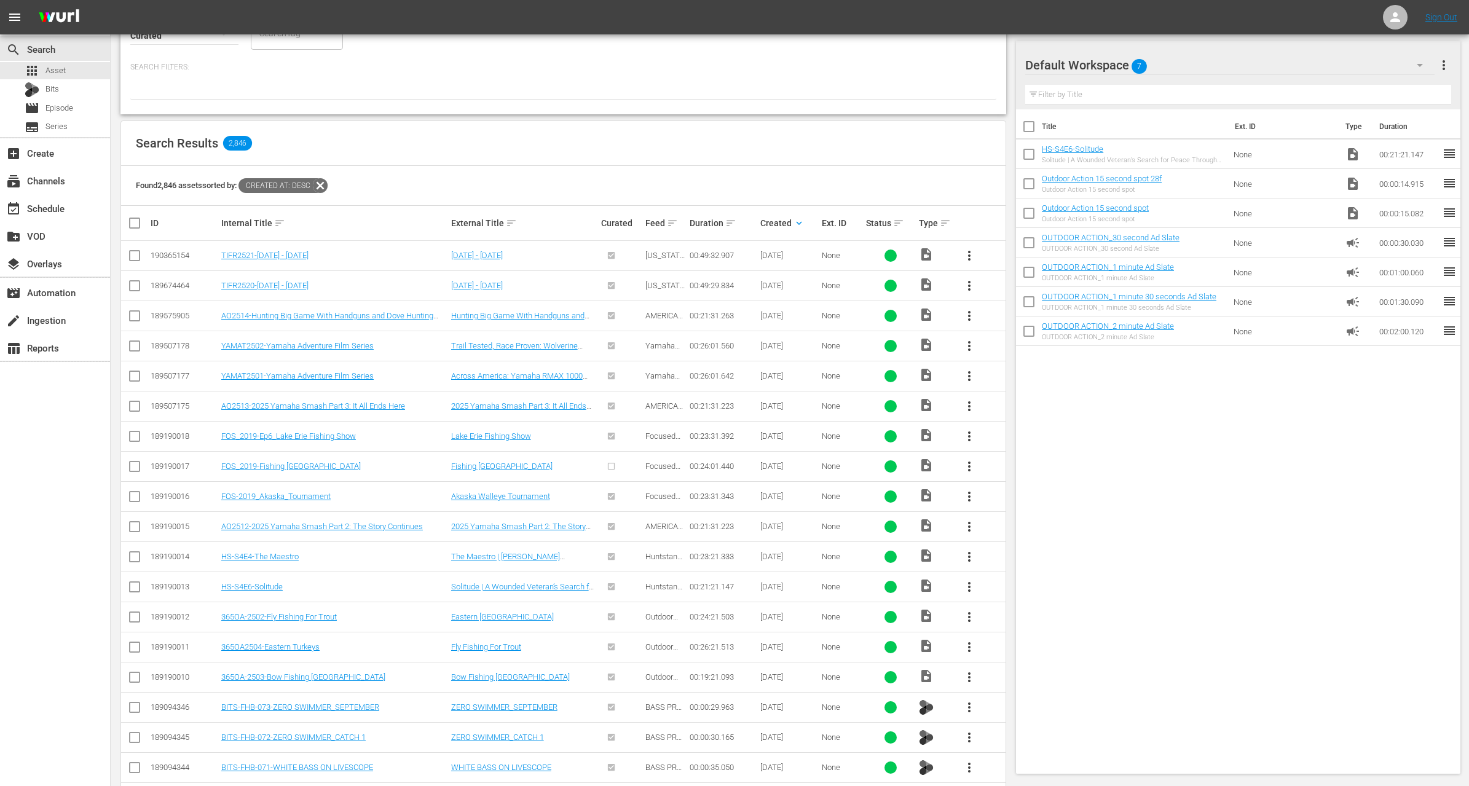
scroll to position [0, 0]
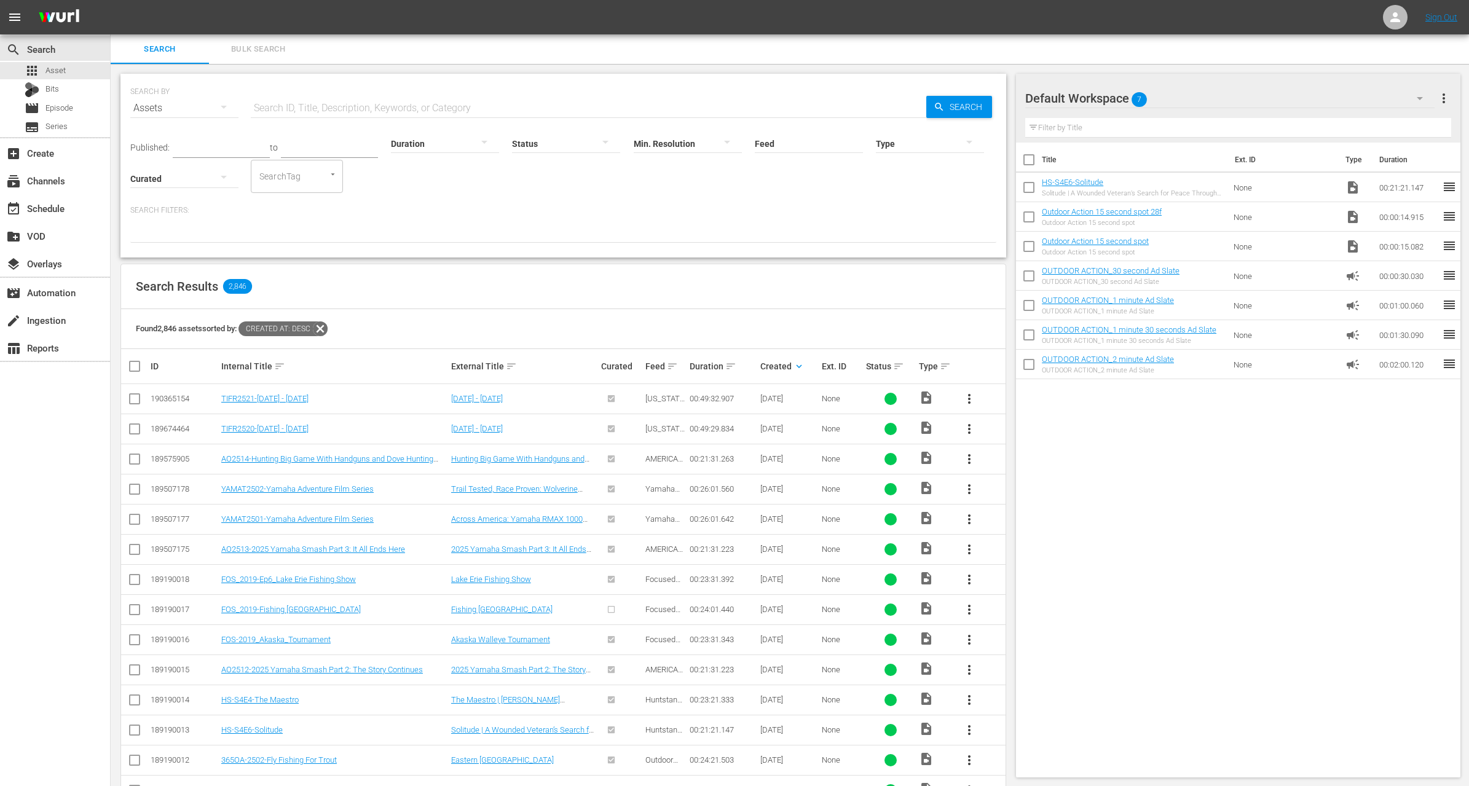
click at [202, 143] on input "text" at bounding box center [221, 149] width 97 height 18
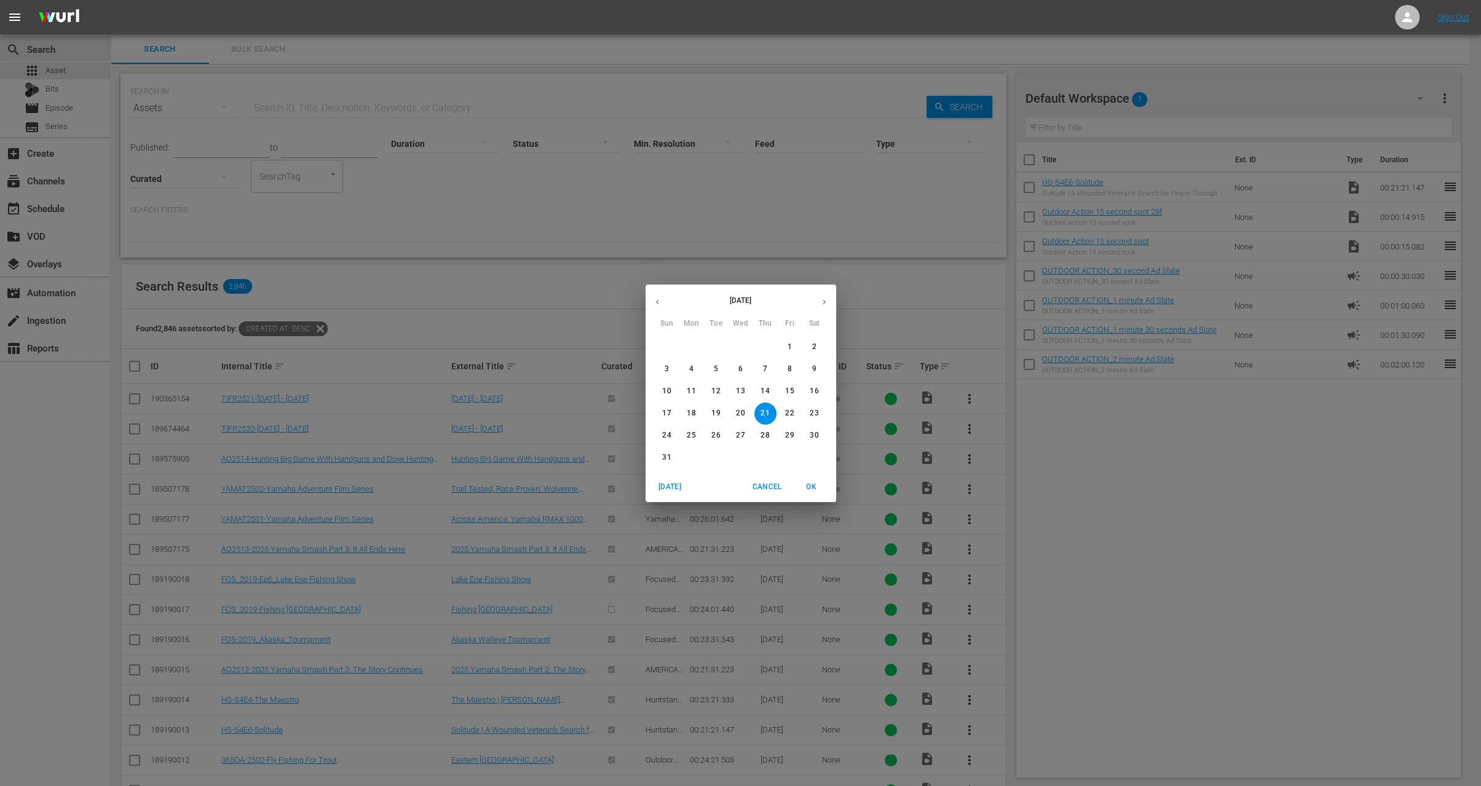
click at [654, 305] on icon "button" at bounding box center [657, 302] width 9 height 9
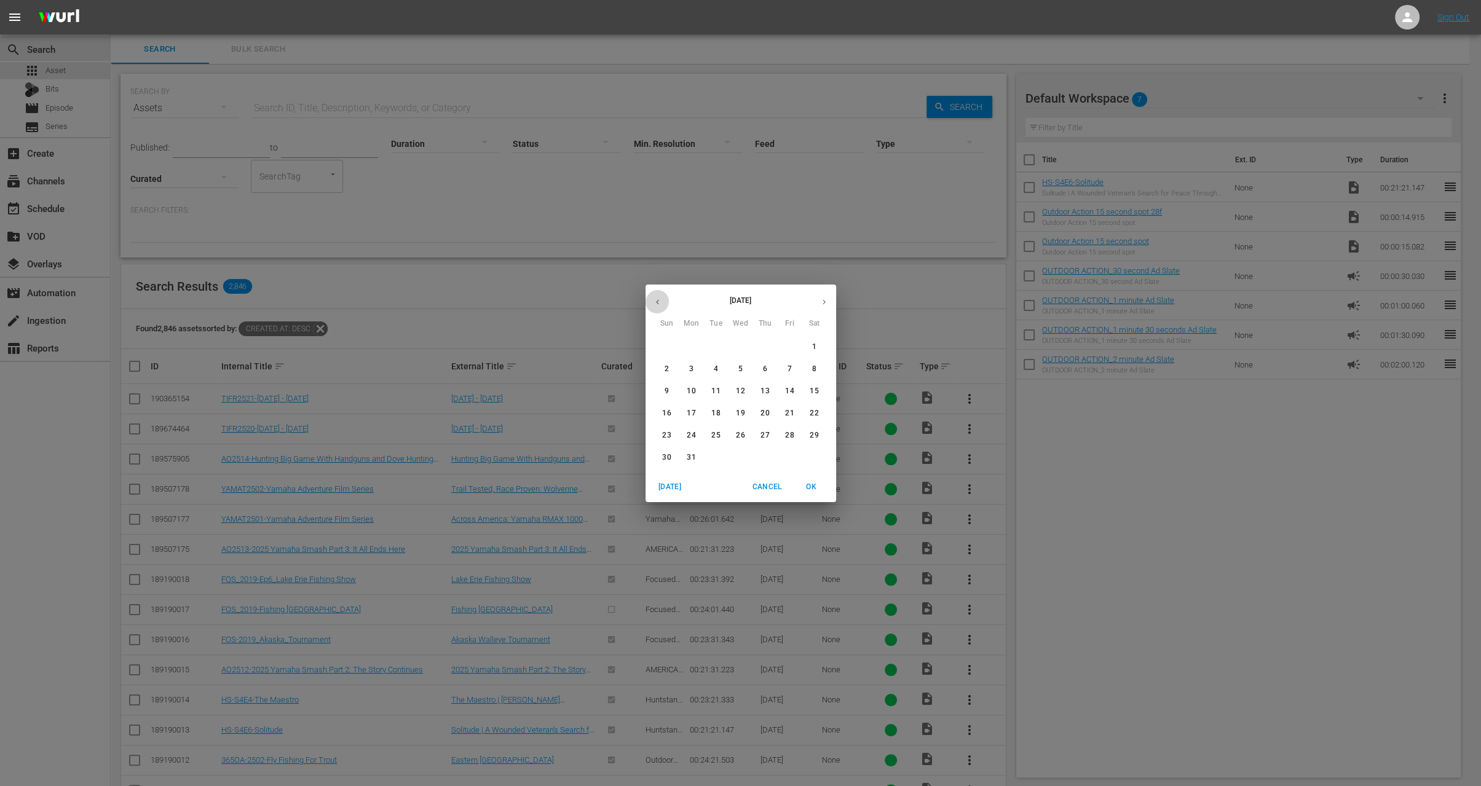
click at [654, 305] on icon "button" at bounding box center [657, 302] width 9 height 9
click at [666, 349] on p "1" at bounding box center [667, 347] width 4 height 10
type input "[DATE]"
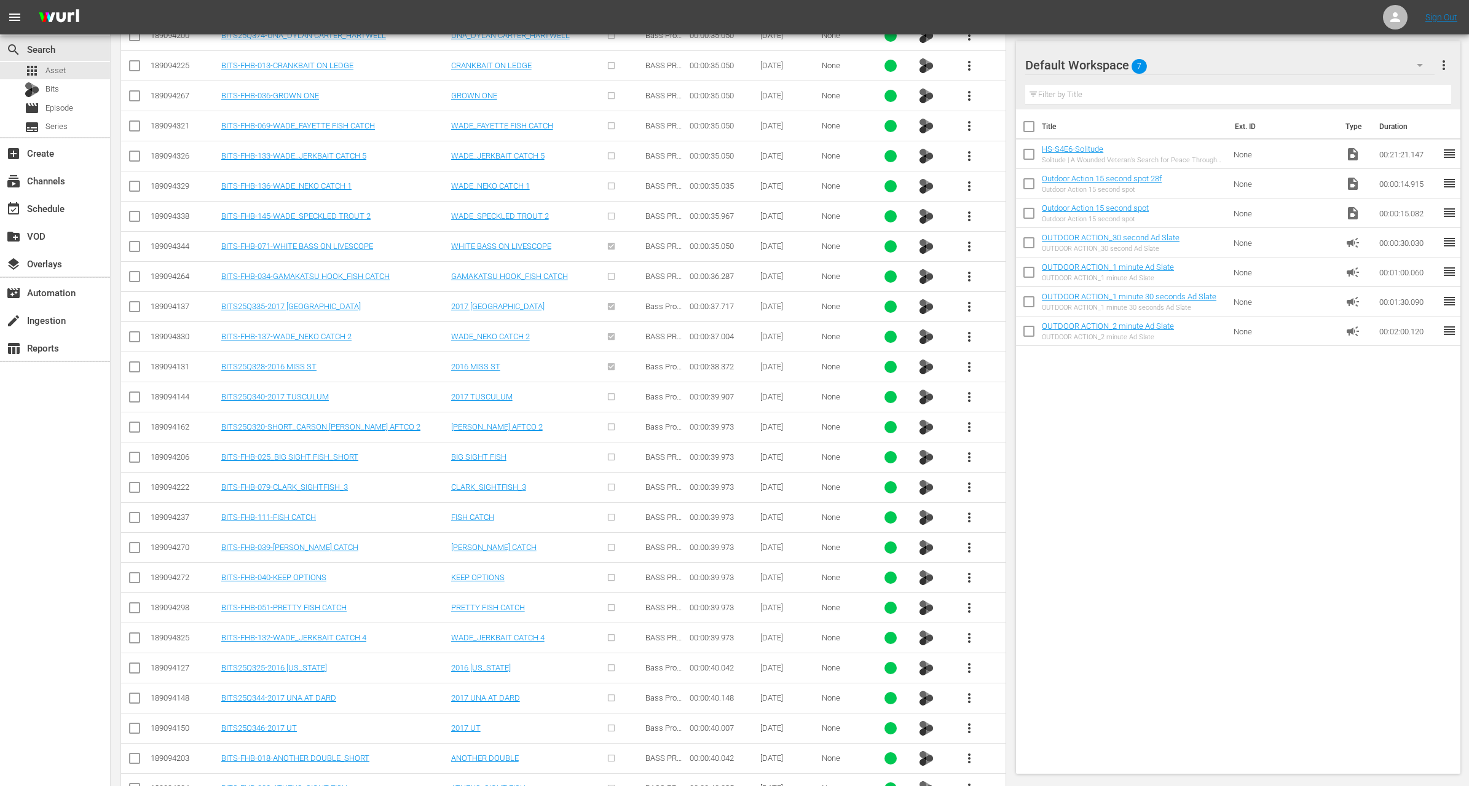
scroll to position [3922, 0]
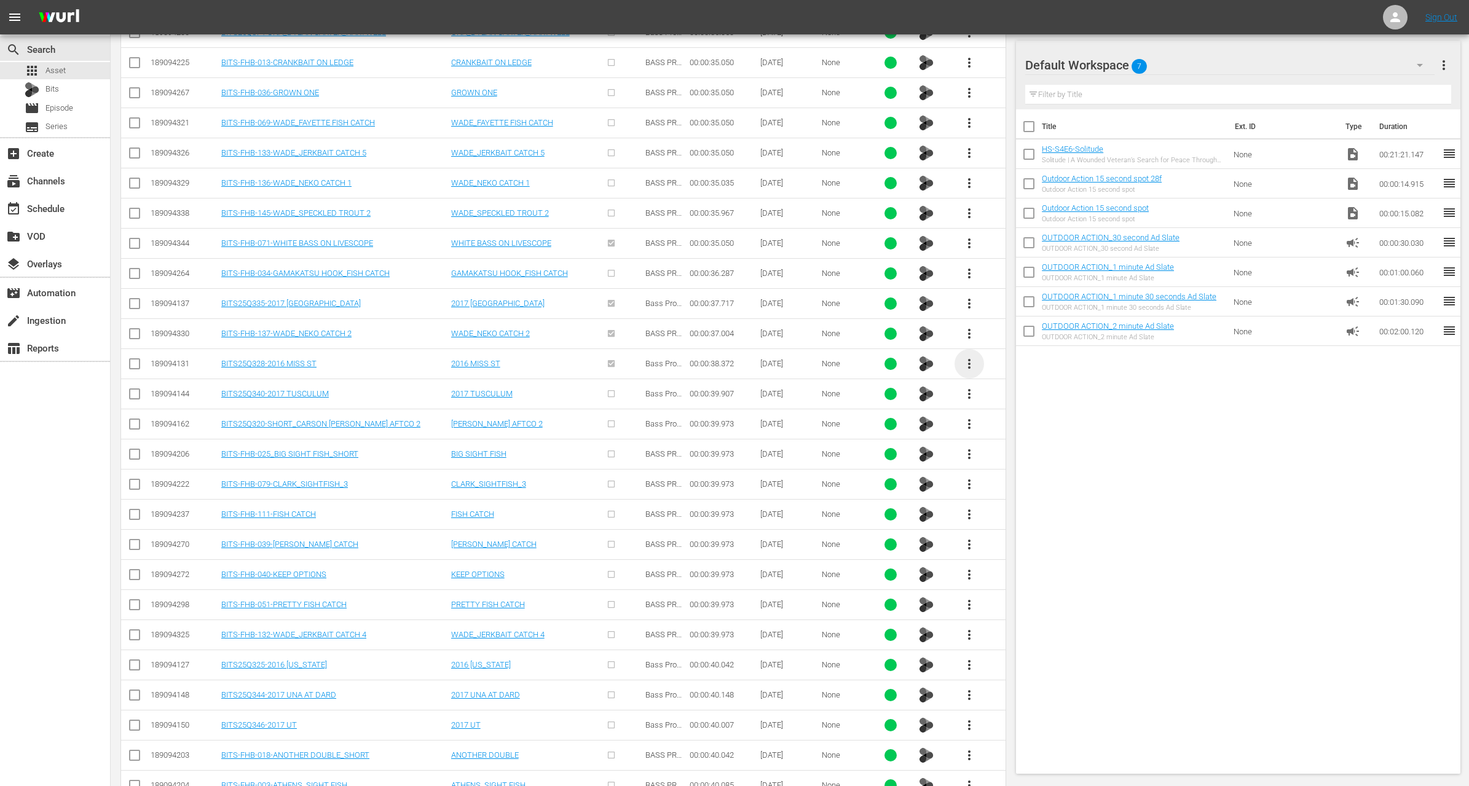
click at [970, 357] on span "more_vert" at bounding box center [969, 364] width 15 height 15
click at [1008, 362] on div "Workspace" at bounding box center [1036, 368] width 84 height 30
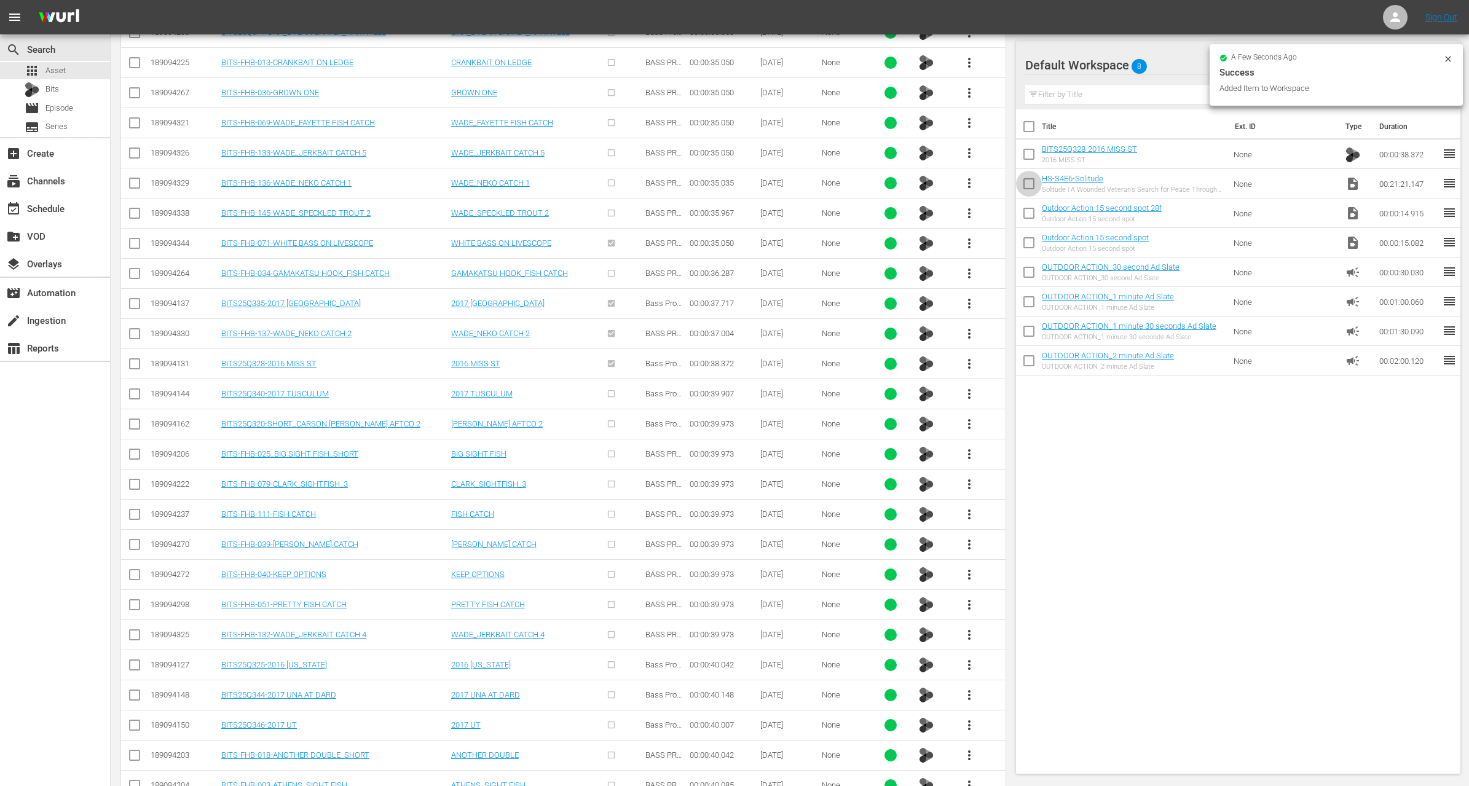
click at [1028, 190] on input "checkbox" at bounding box center [1029, 186] width 26 height 26
checkbox input "true"
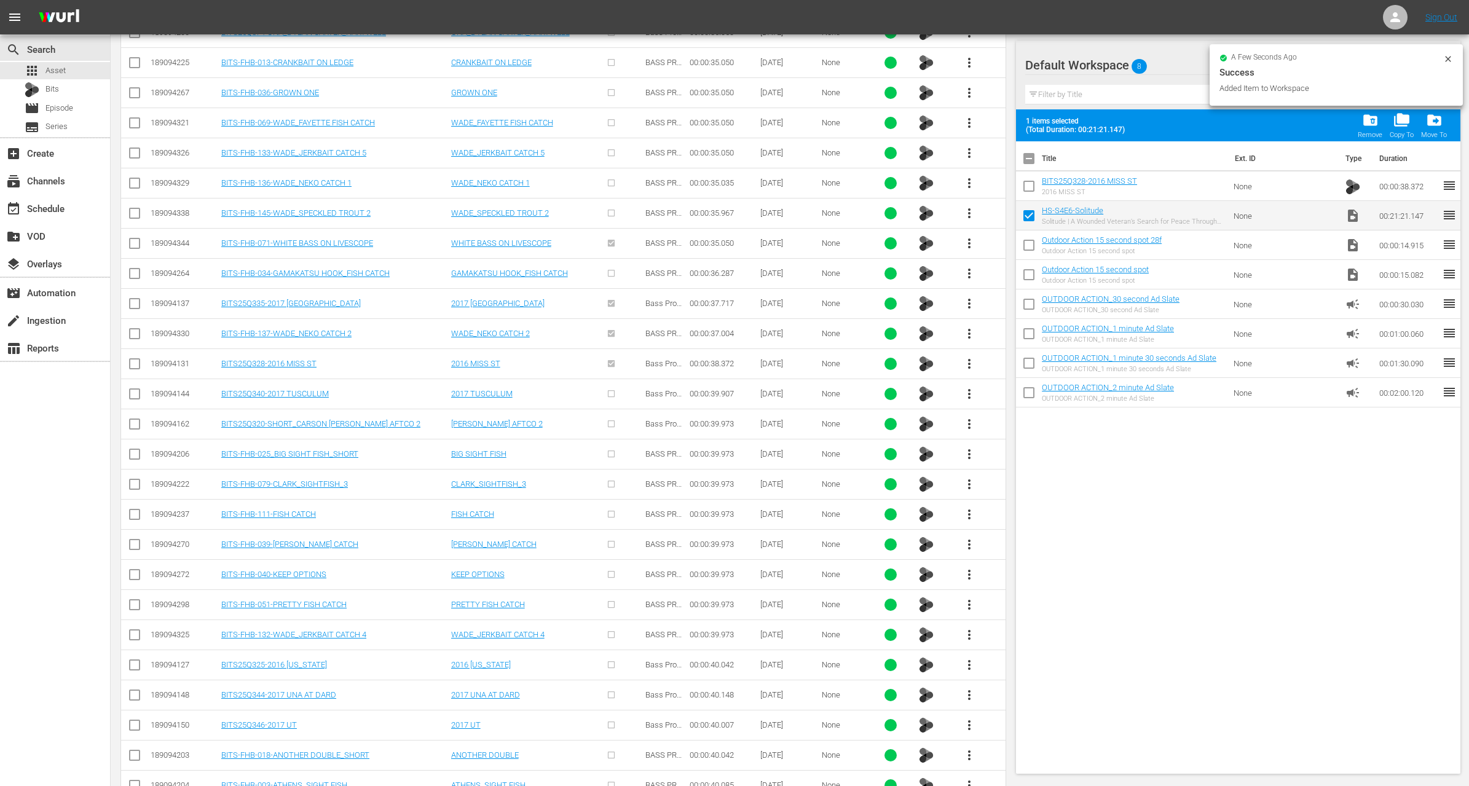
click at [1027, 188] on input "checkbox" at bounding box center [1029, 189] width 26 height 26
checkbox input "true"
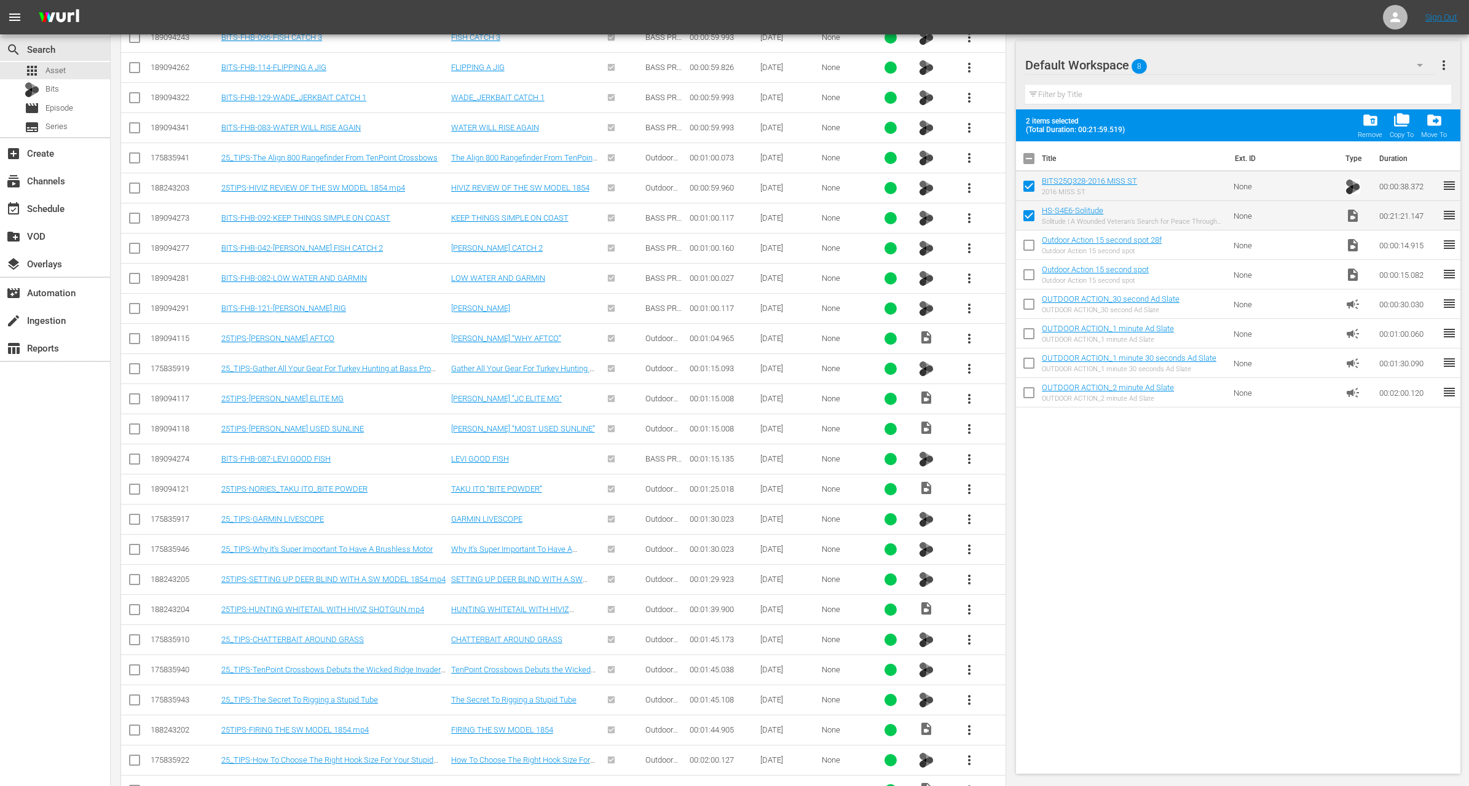
scroll to position [6655, 0]
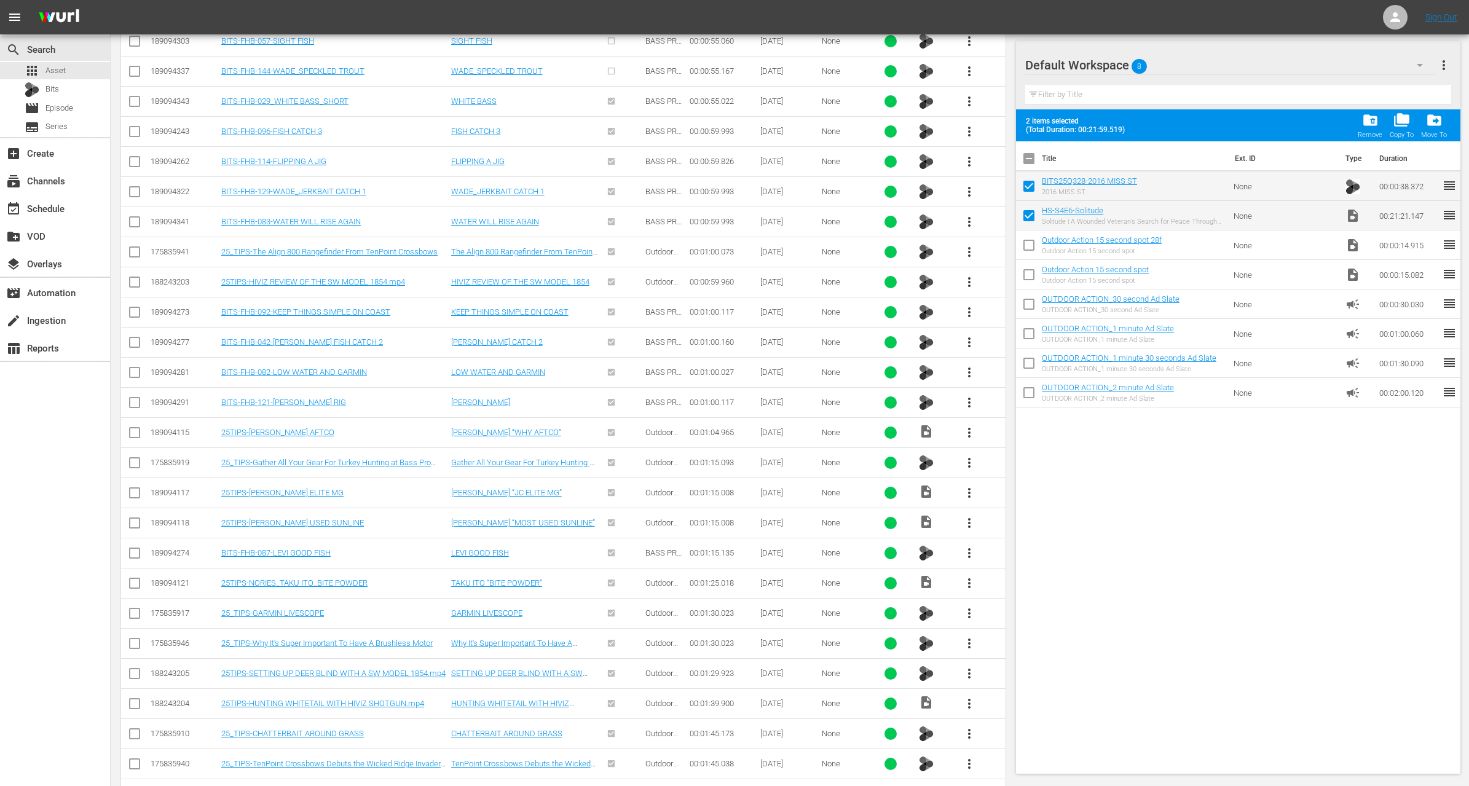
checkbox input "true"
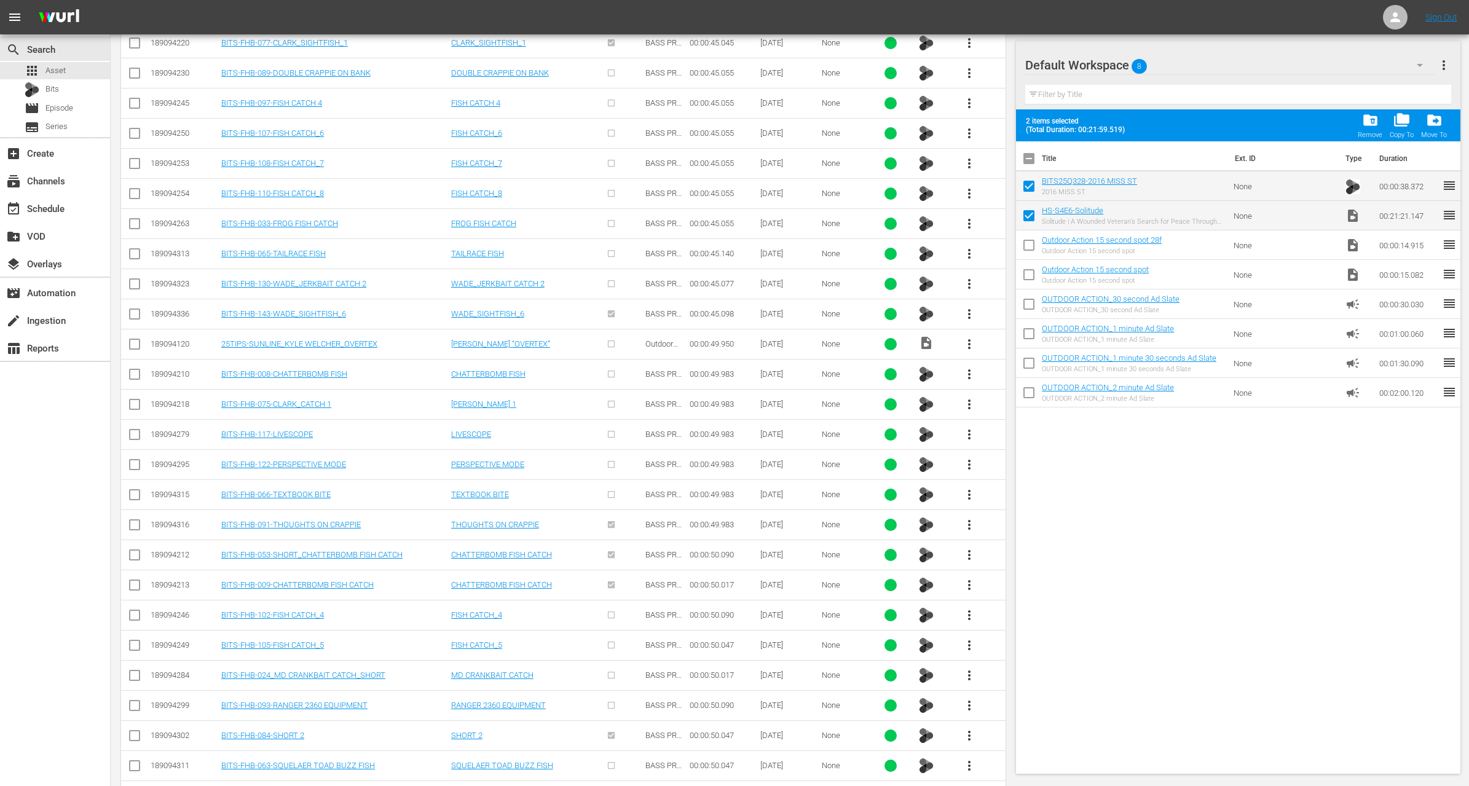
scroll to position [5446, 0]
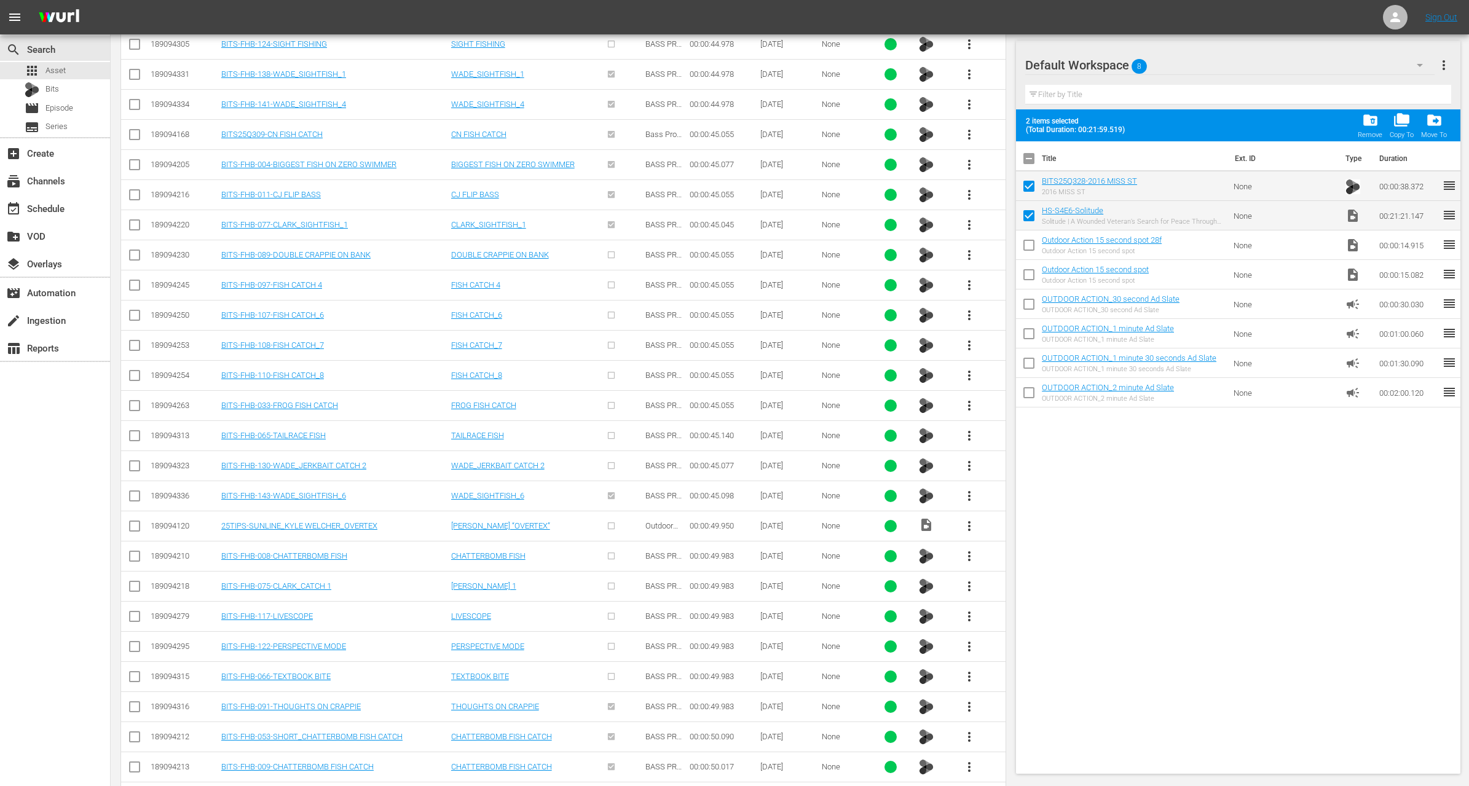
click at [135, 250] on input "checkbox" at bounding box center [134, 257] width 15 height 15
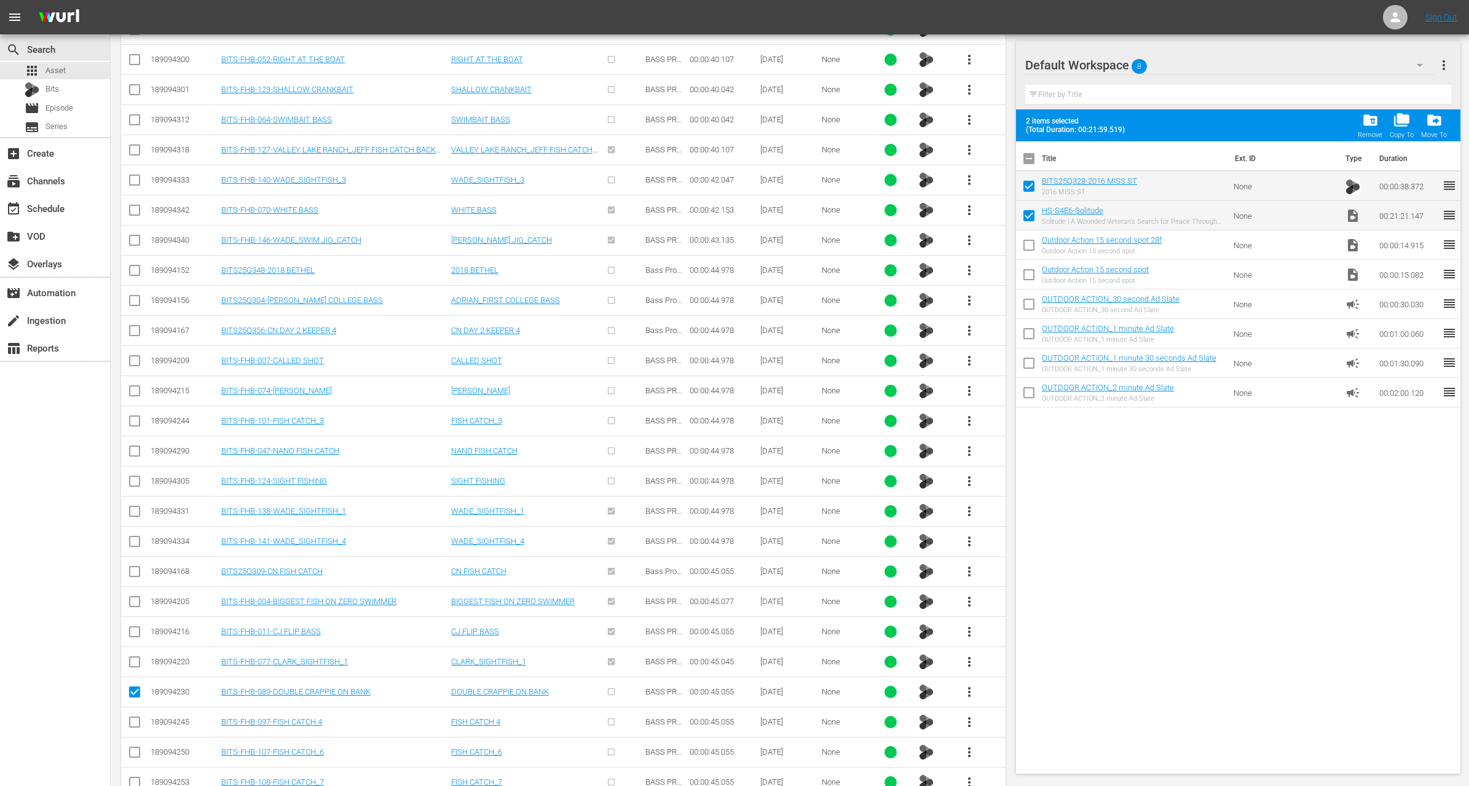
scroll to position [5069, 0]
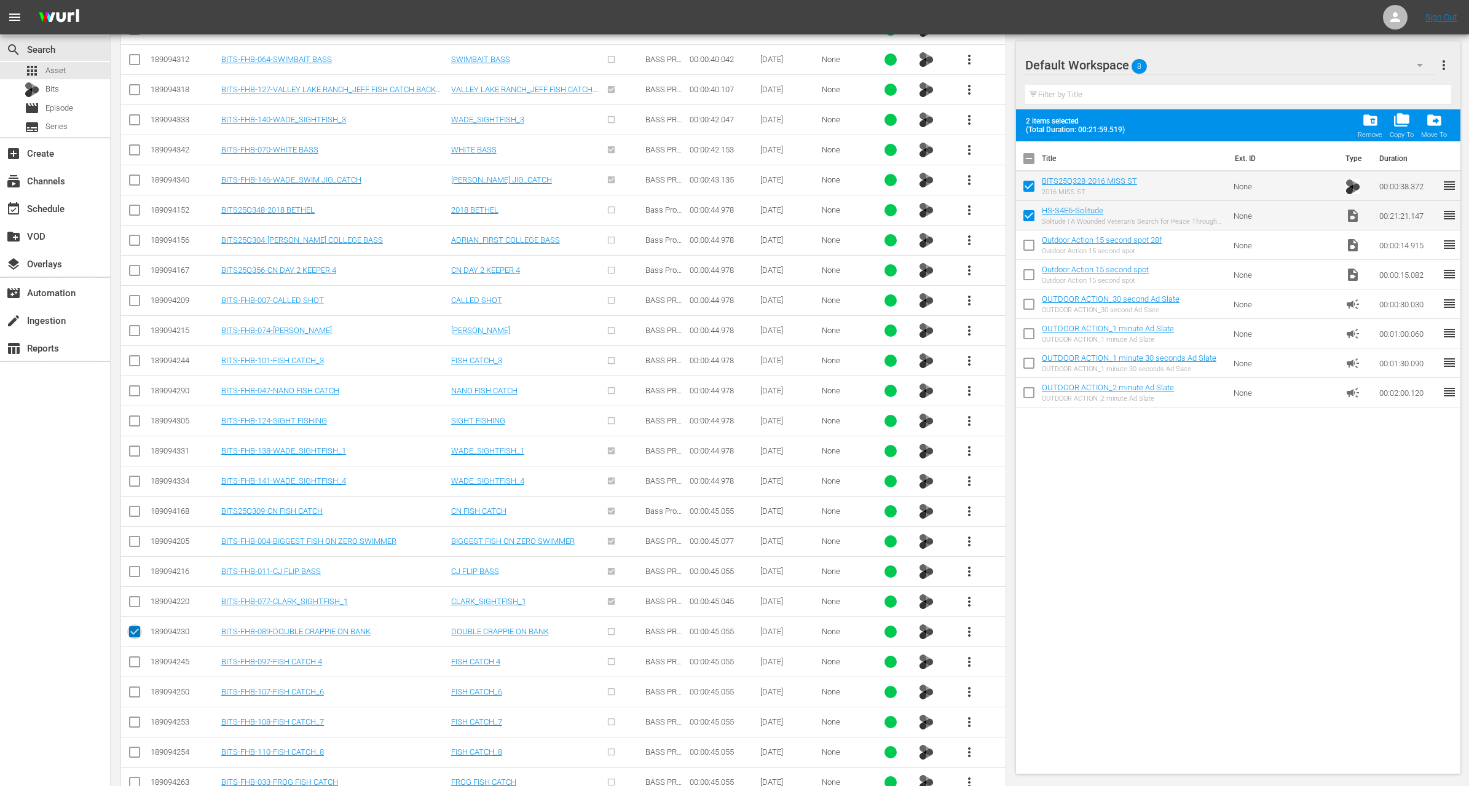
click at [132, 627] on input "checkbox" at bounding box center [134, 634] width 15 height 15
checkbox input "false"
click at [133, 416] on input "checkbox" at bounding box center [134, 423] width 15 height 15
checkbox input "true"
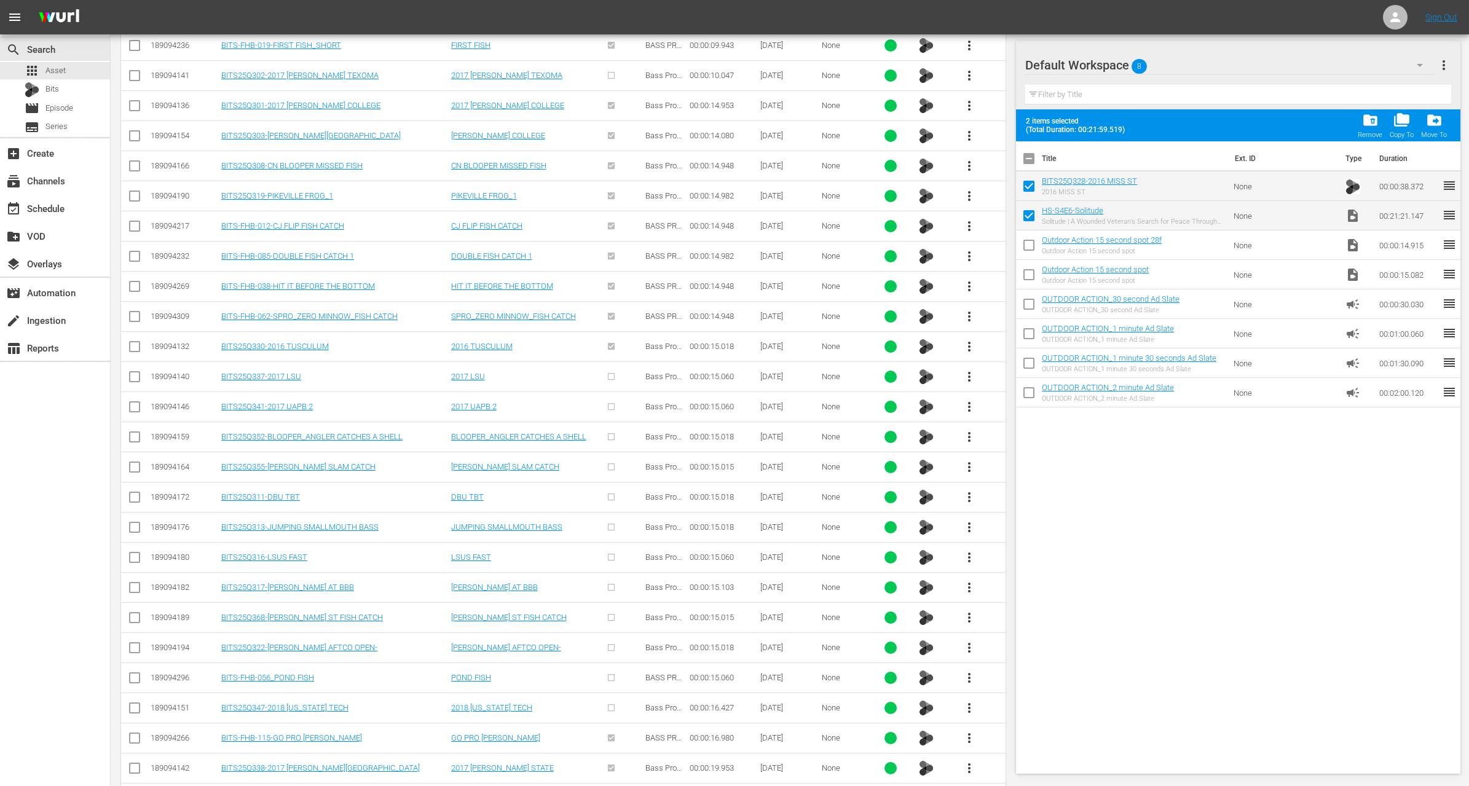
scroll to position [0, 0]
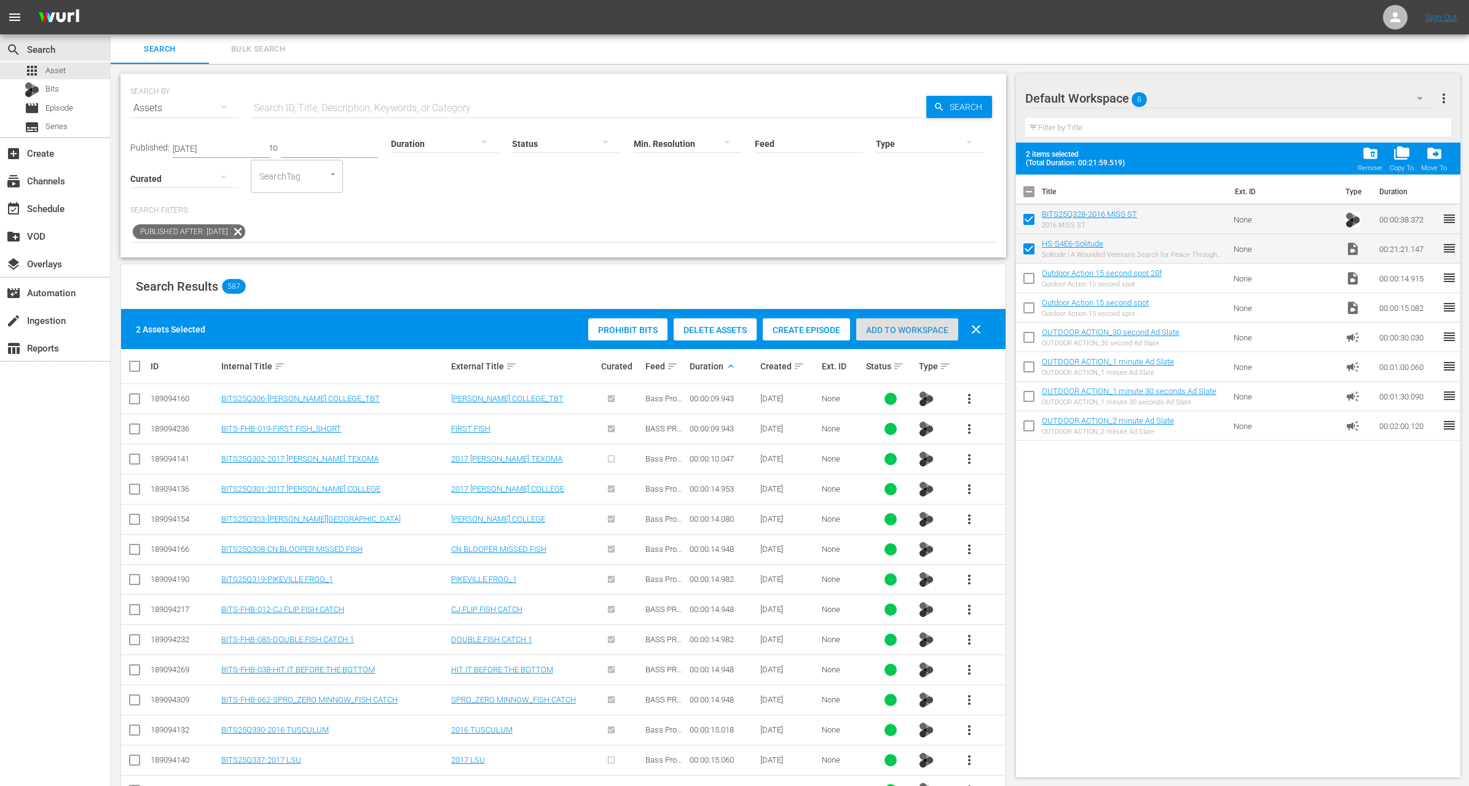
click at [920, 334] on div "Add to Workspace" at bounding box center [907, 329] width 102 height 23
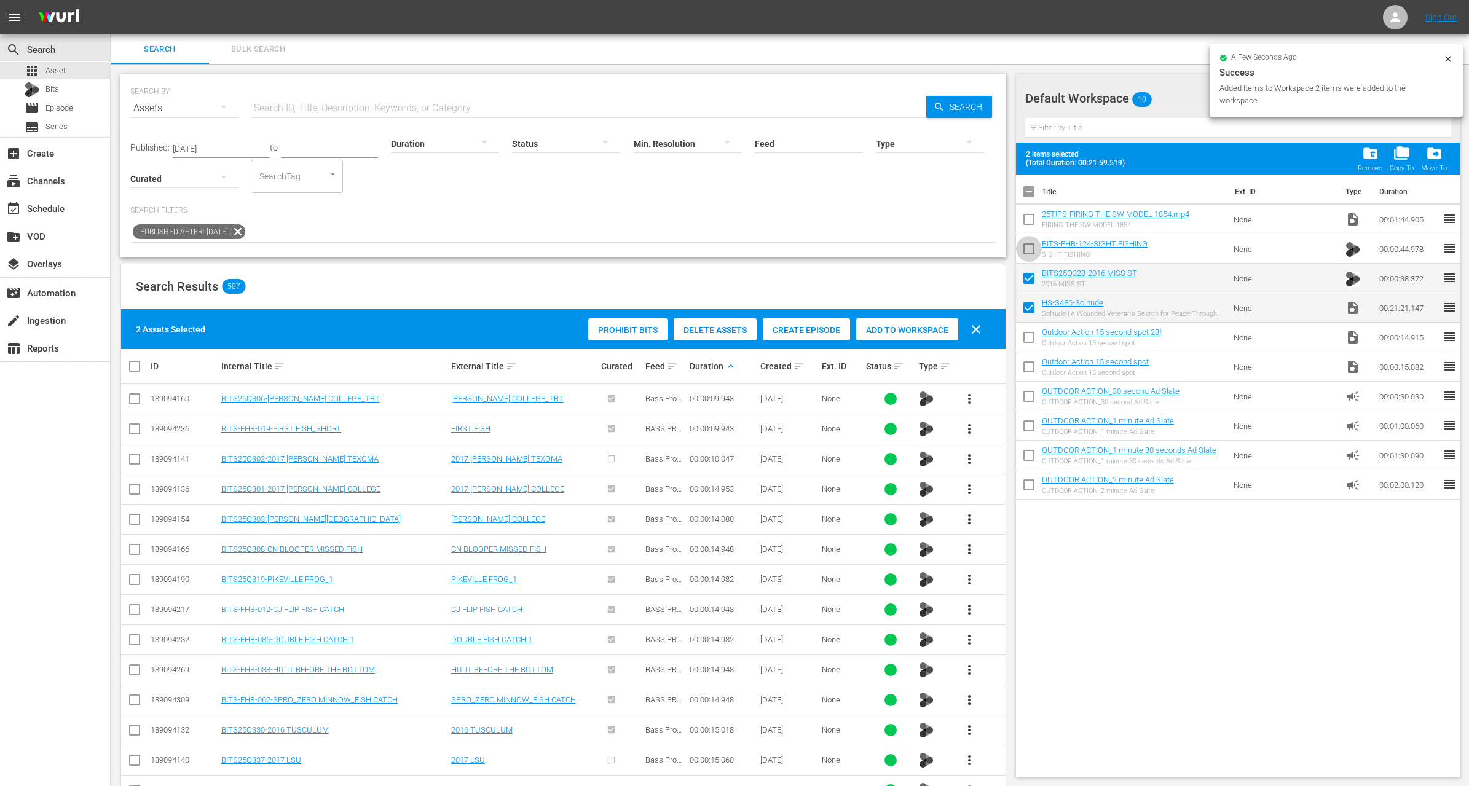
click at [1030, 254] on input "checkbox" at bounding box center [1029, 252] width 26 height 26
checkbox input "true"
click at [1029, 221] on input "checkbox" at bounding box center [1029, 222] width 26 height 26
checkbox input "true"
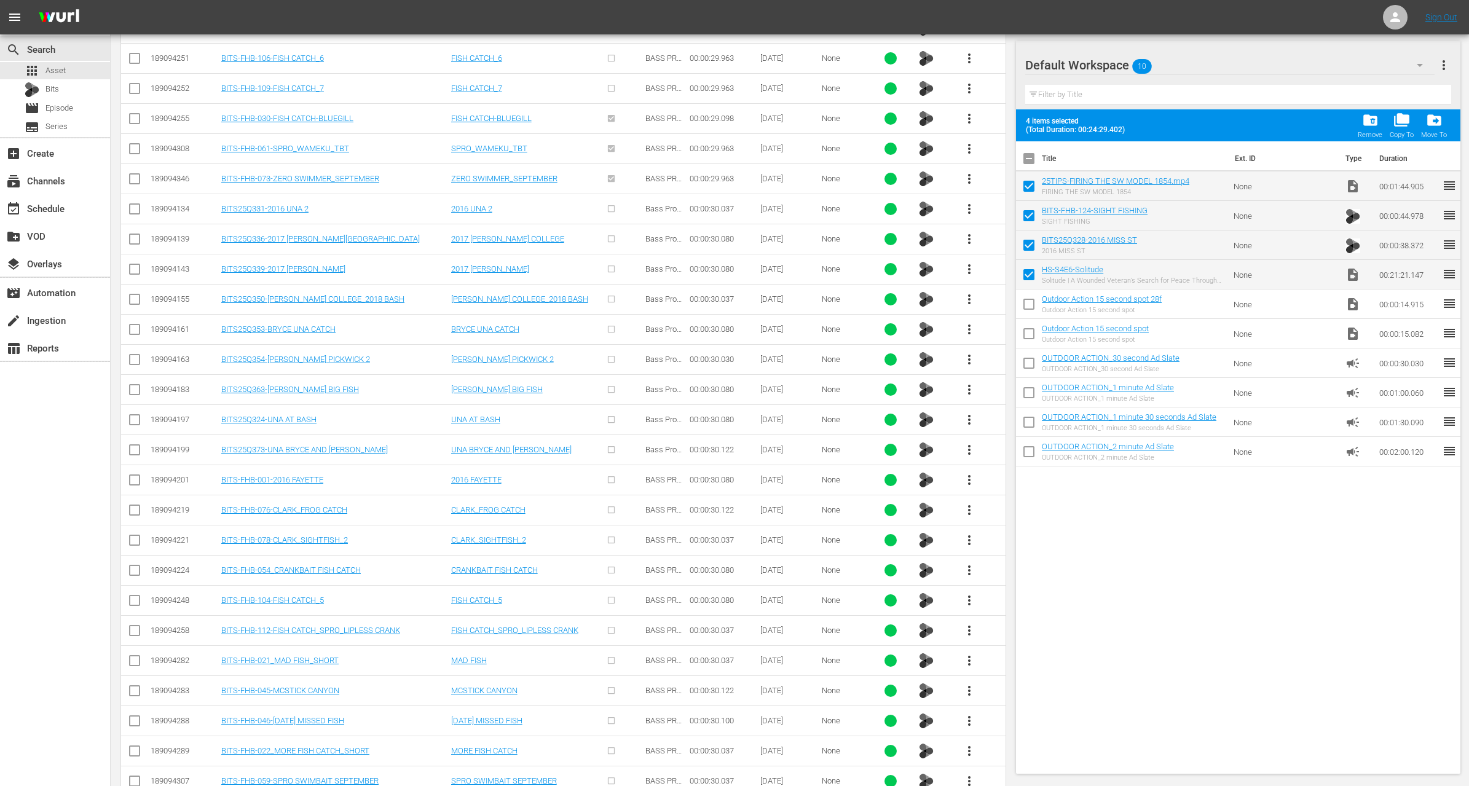
scroll to position [2798, 0]
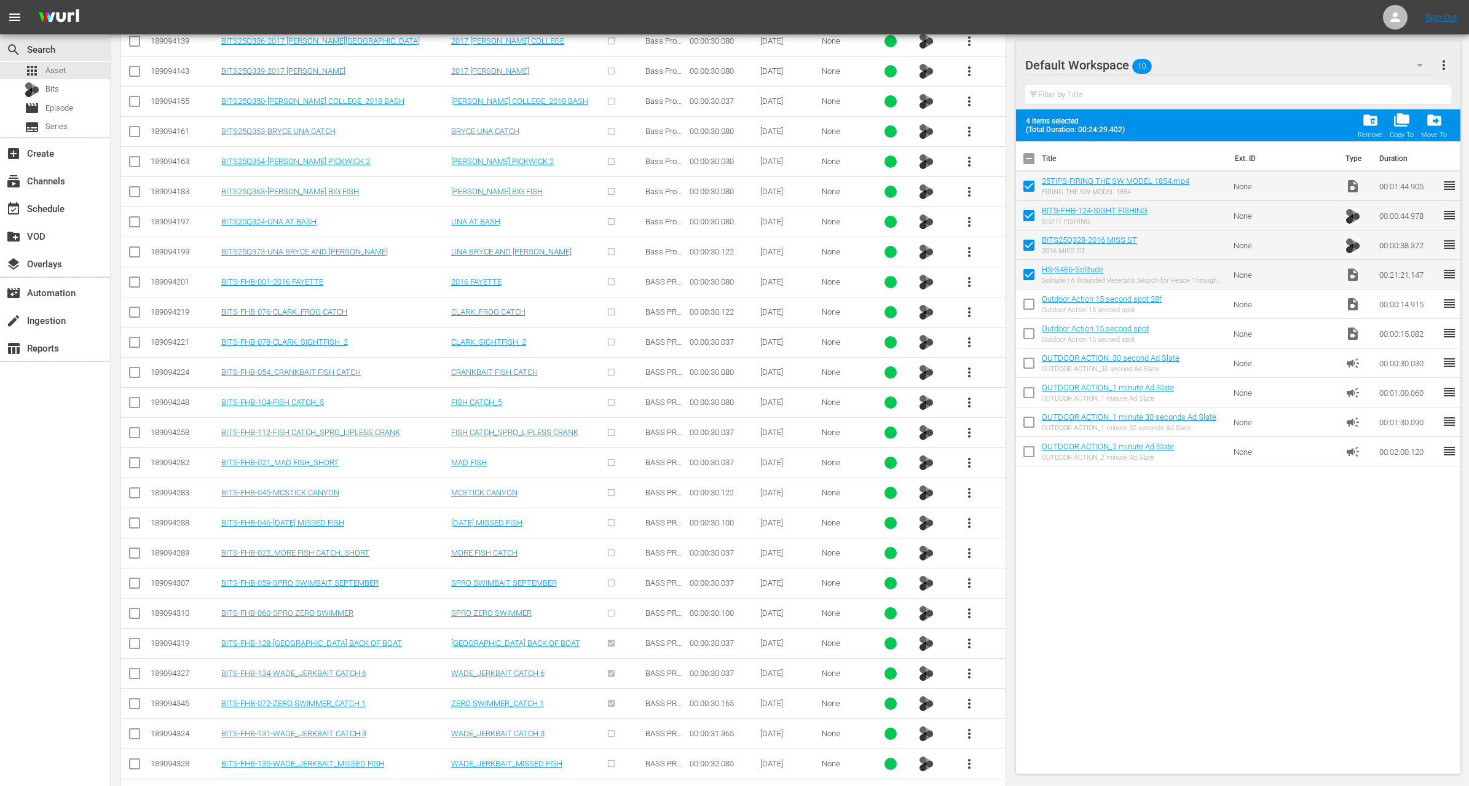
click at [971, 606] on span "more_vert" at bounding box center [969, 613] width 15 height 15
click at [1012, 622] on div "Workspace" at bounding box center [1036, 624] width 84 height 30
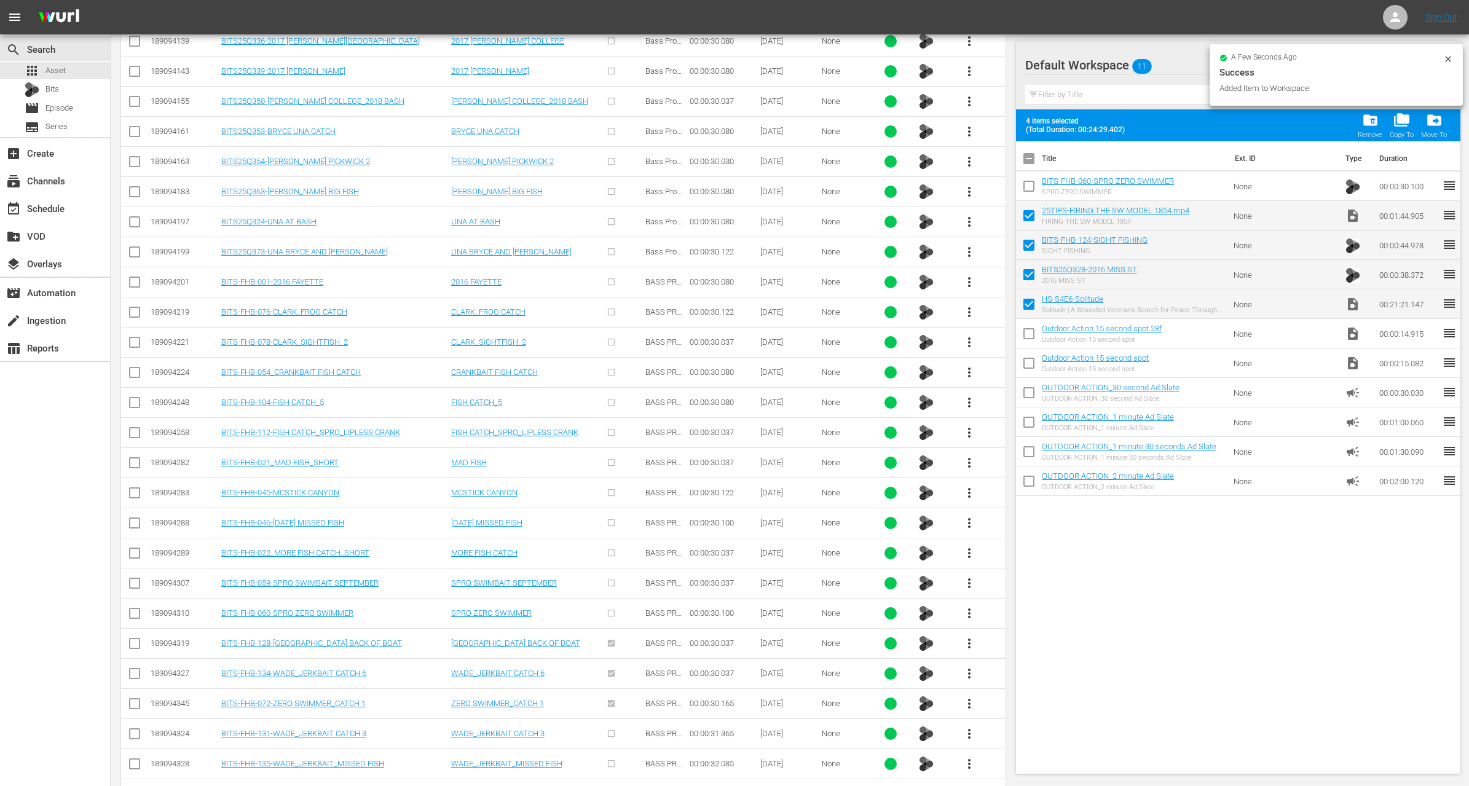
click at [1026, 192] on input "checkbox" at bounding box center [1029, 189] width 26 height 26
checkbox input "true"
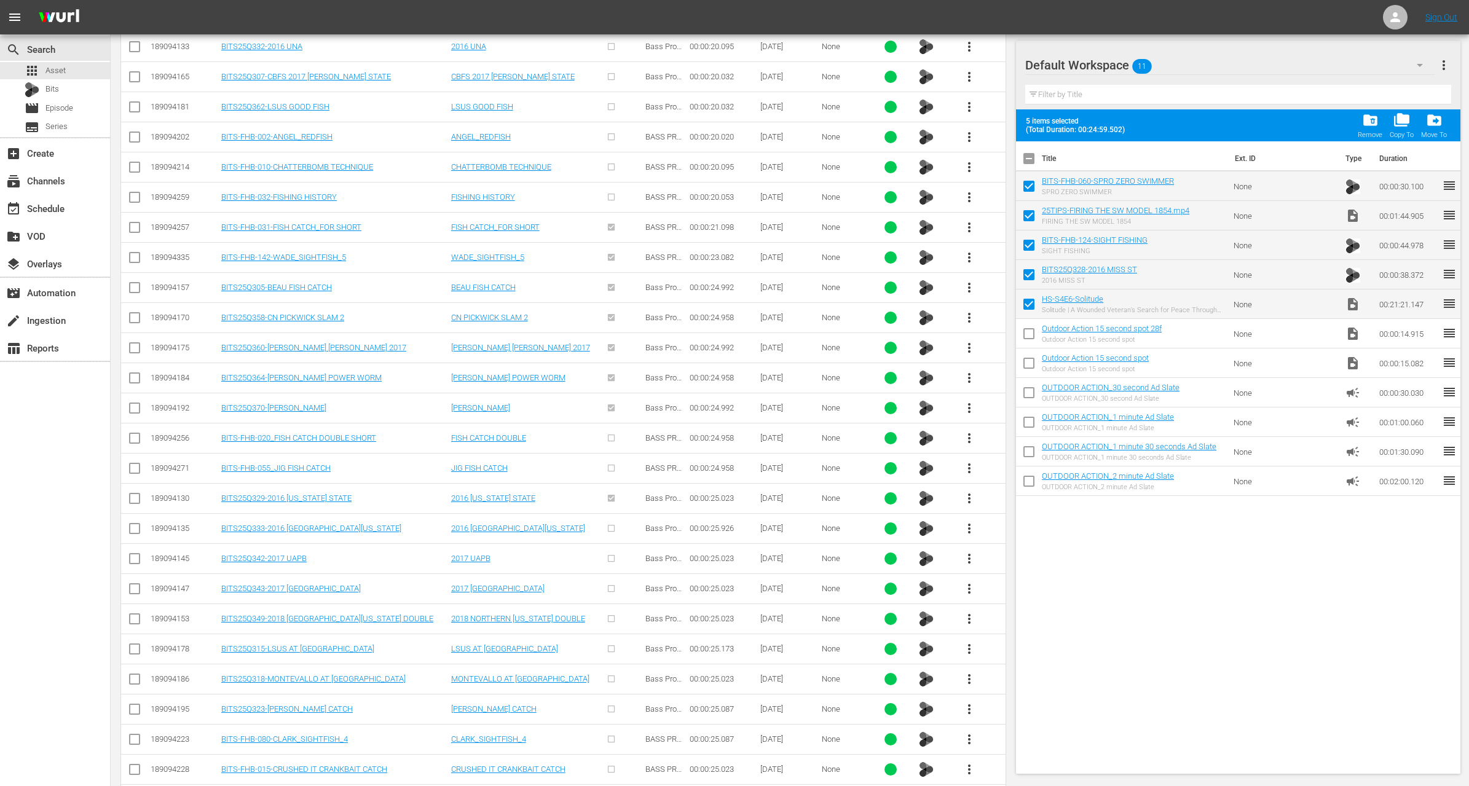
scroll to position [0, 0]
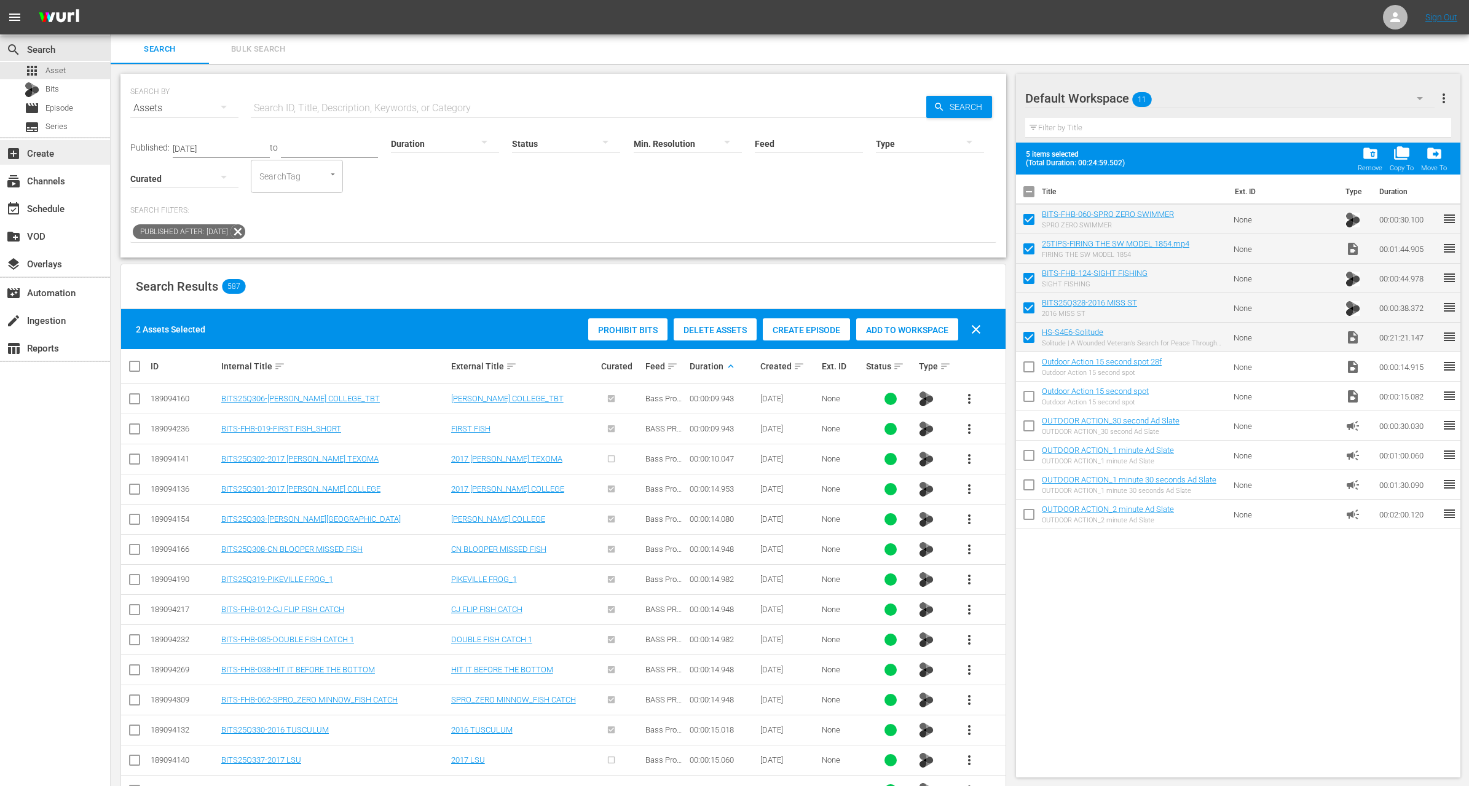
click at [56, 149] on div "add_box Create" at bounding box center [34, 151] width 69 height 11
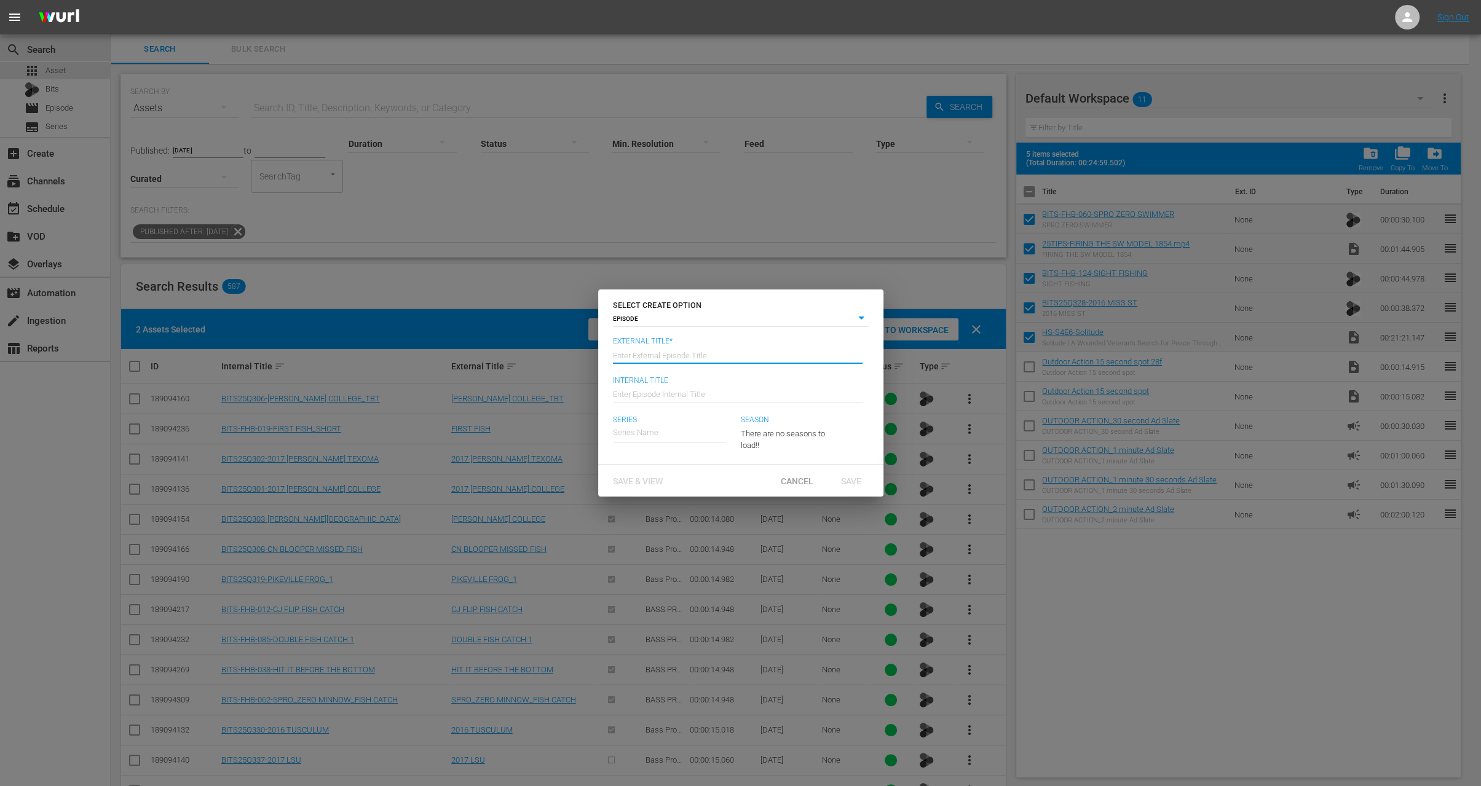
click at [688, 365] on input "text" at bounding box center [738, 354] width 250 height 30
paste input "How to Use this Gear for Deer Hunting"
type input "Hunstand Presents - Solitude"
type input "Wk35-HS"
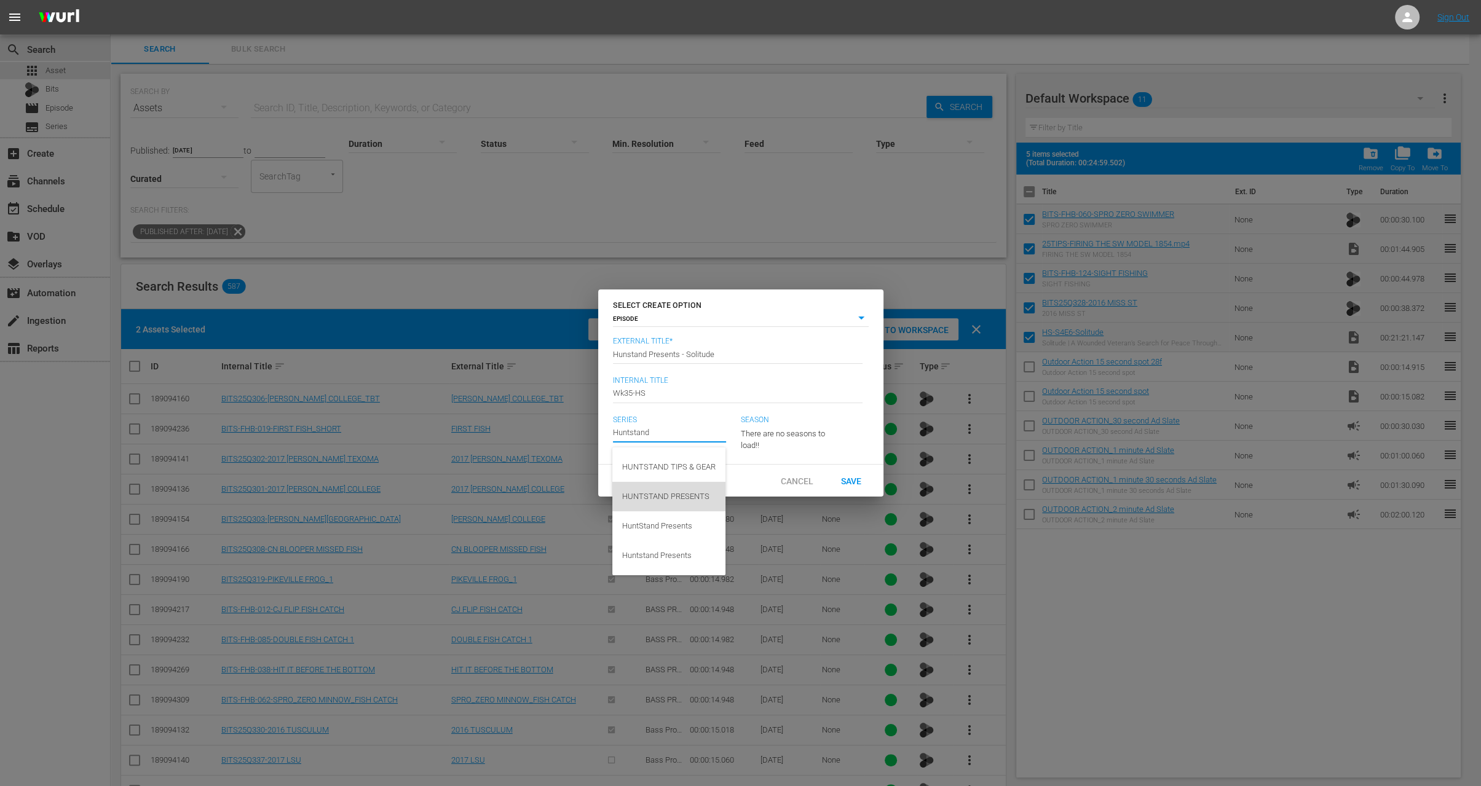
click at [666, 496] on div "HUNTSTAND PRESENTS" at bounding box center [668, 497] width 93 height 30
type input "HUNTSTAND PRESENTS"
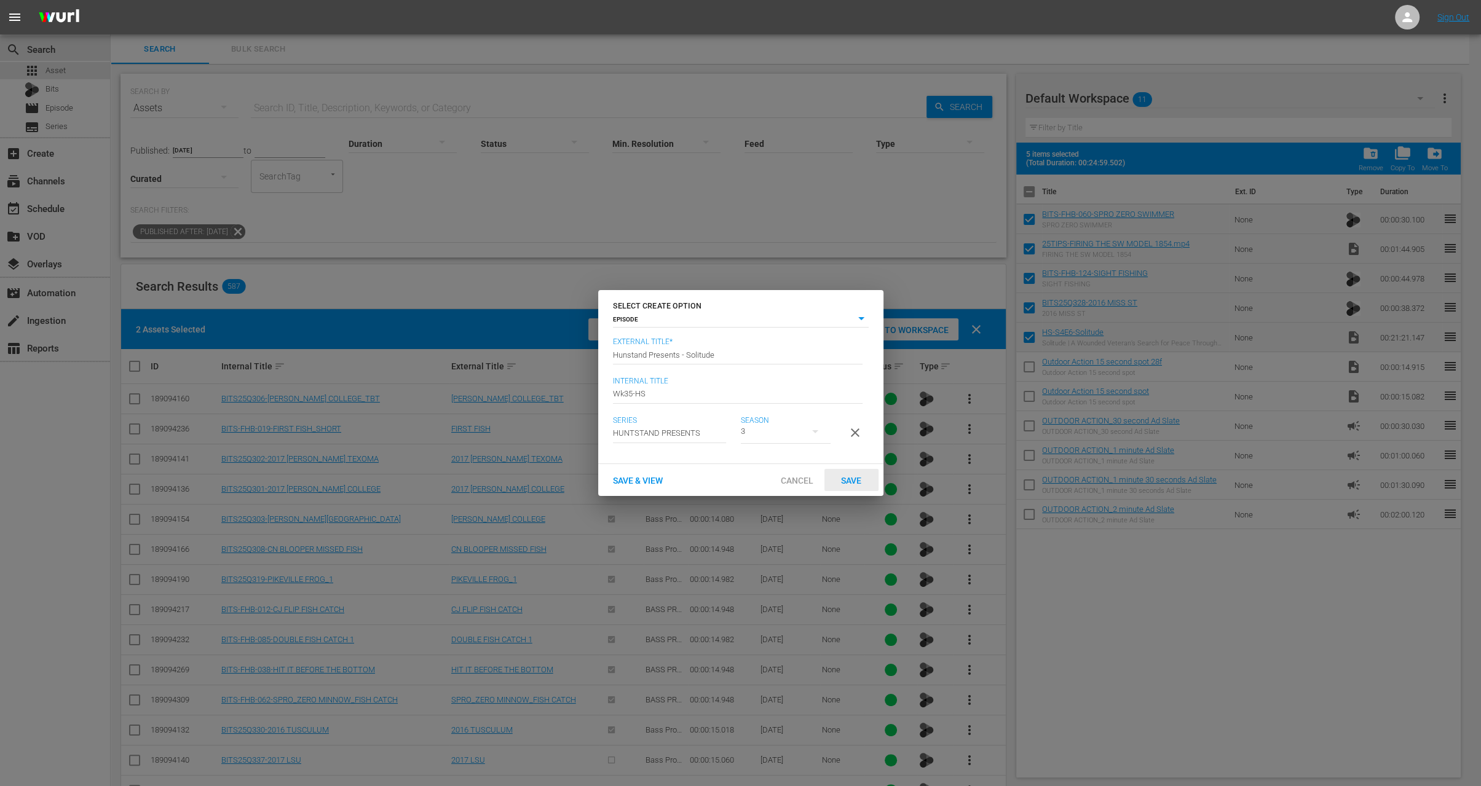
click at [854, 482] on span "Save" at bounding box center [851, 481] width 40 height 10
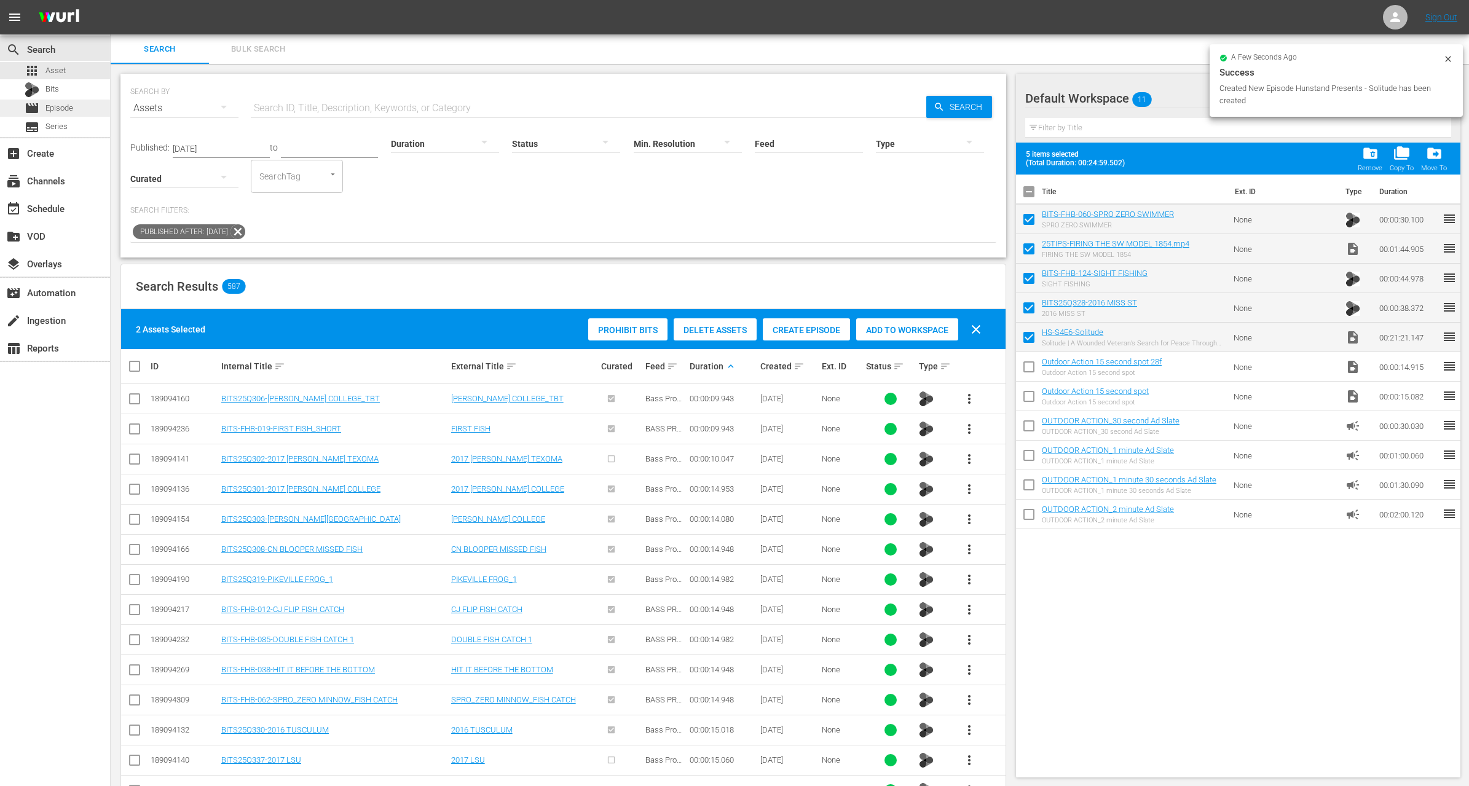
click at [76, 110] on div "movie Episode" at bounding box center [55, 108] width 110 height 17
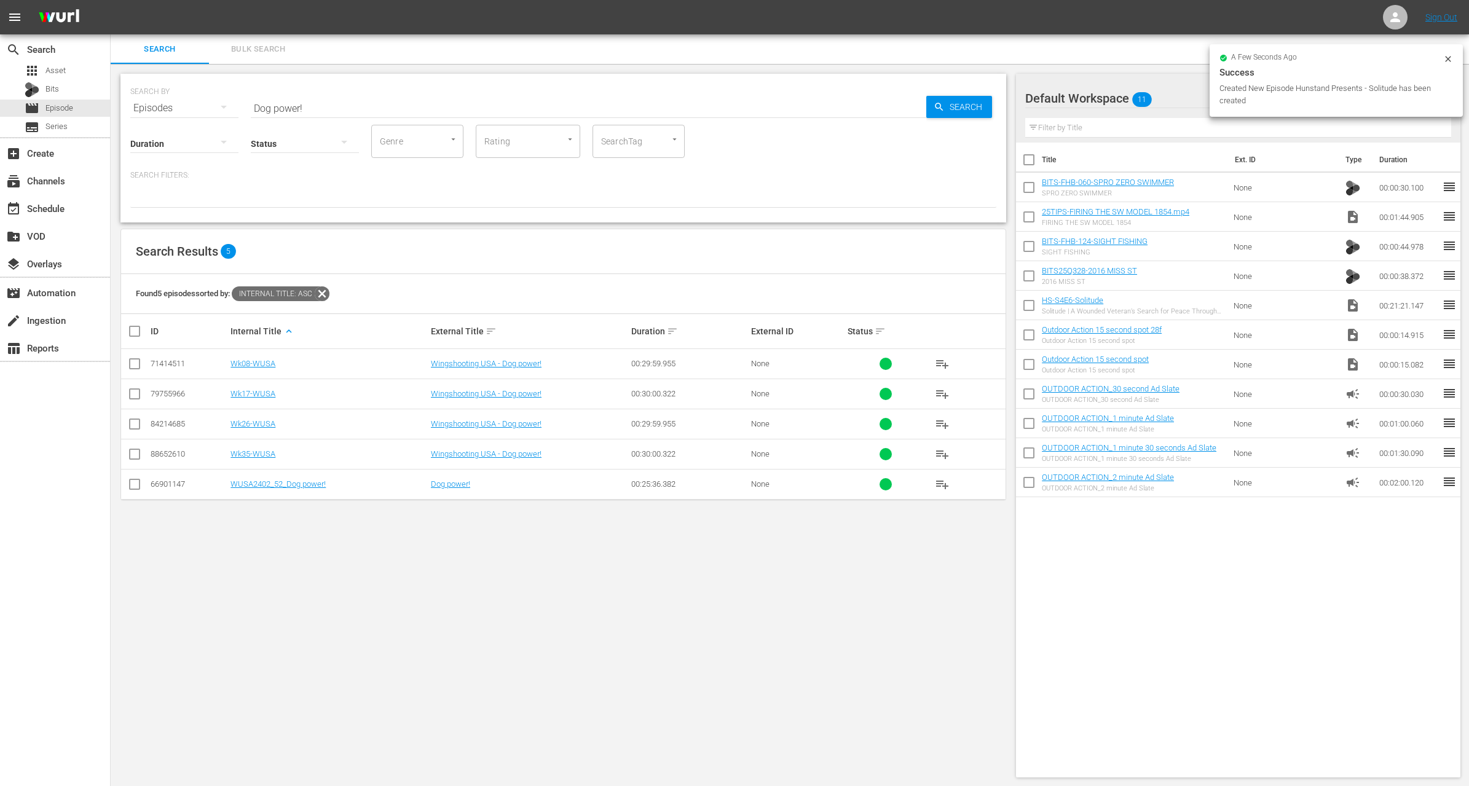
click at [304, 103] on input "Dog power!" at bounding box center [589, 108] width 676 height 30
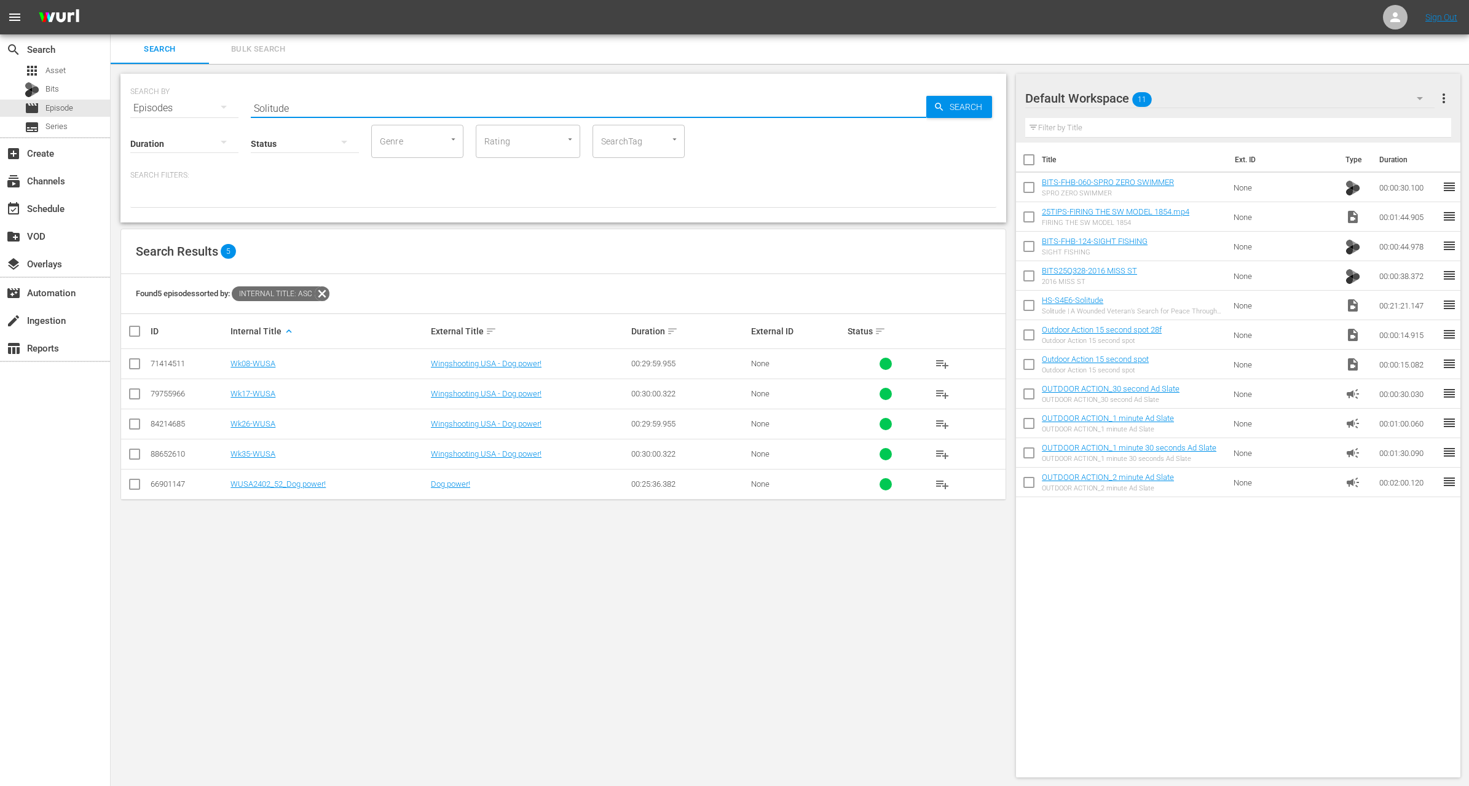
type input "Solitude"
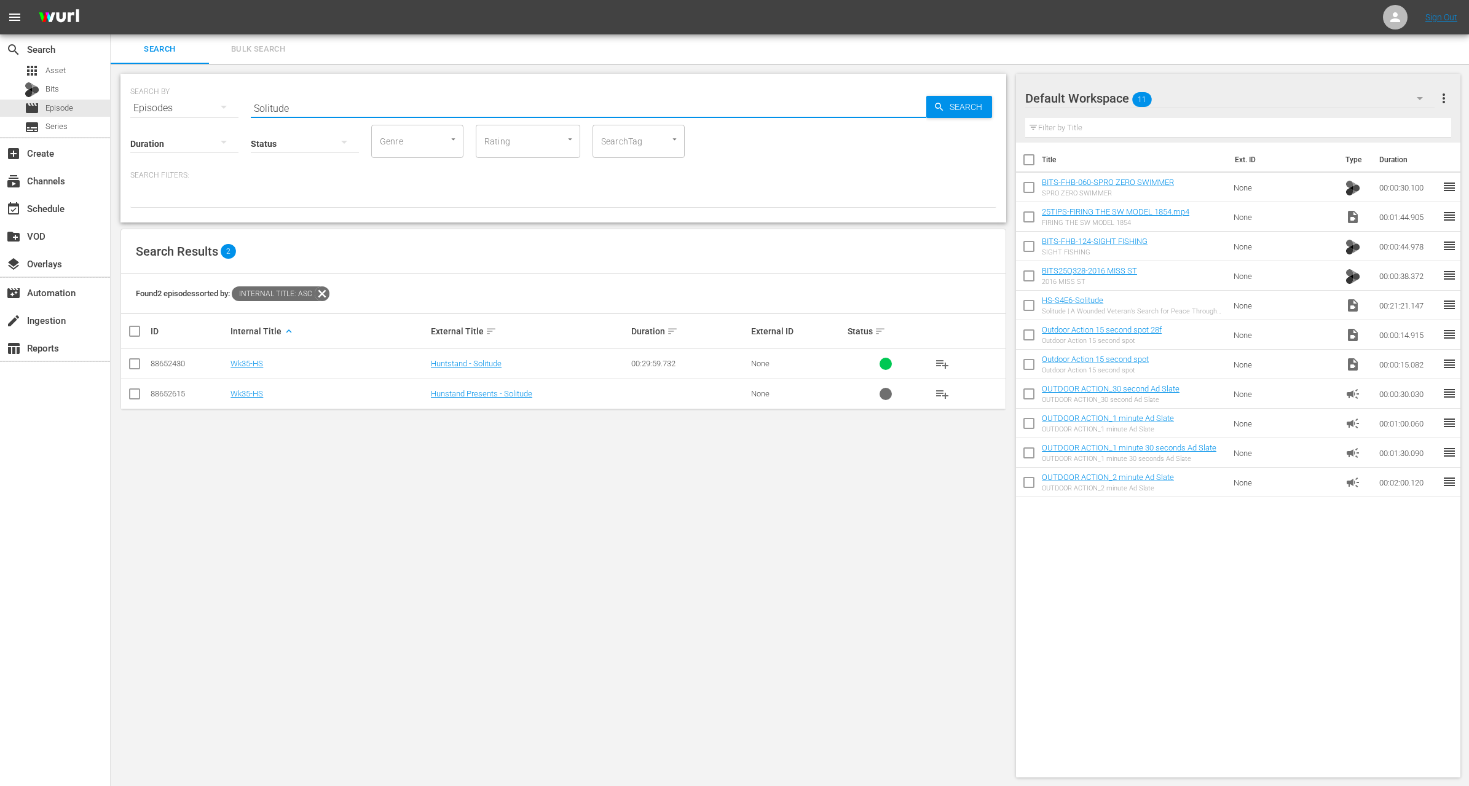
click at [310, 101] on input "Solitude" at bounding box center [589, 108] width 676 height 30
click at [80, 70] on div "apps Asset" at bounding box center [55, 70] width 110 height 17
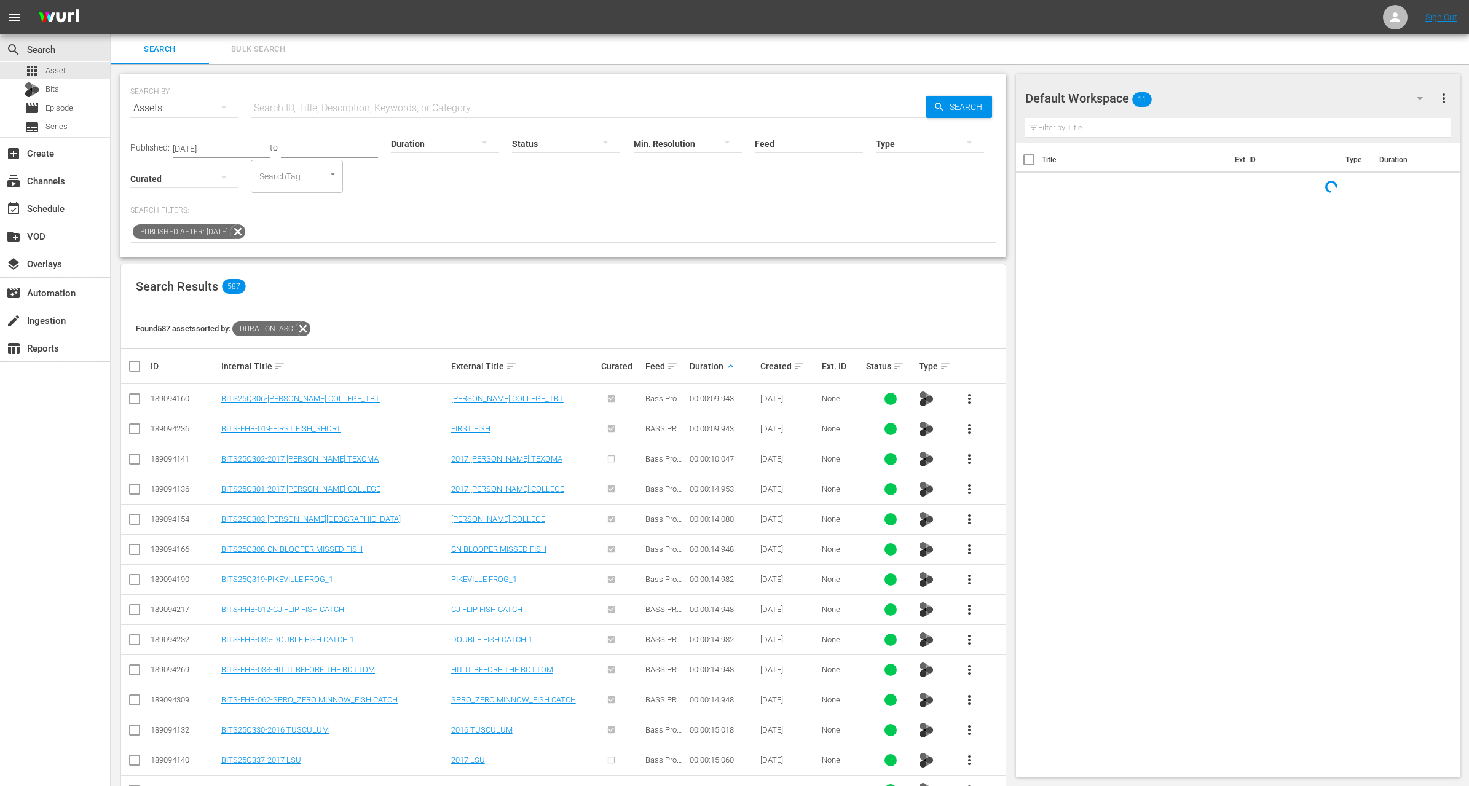
click at [786, 146] on input "Feed" at bounding box center [809, 144] width 108 height 44
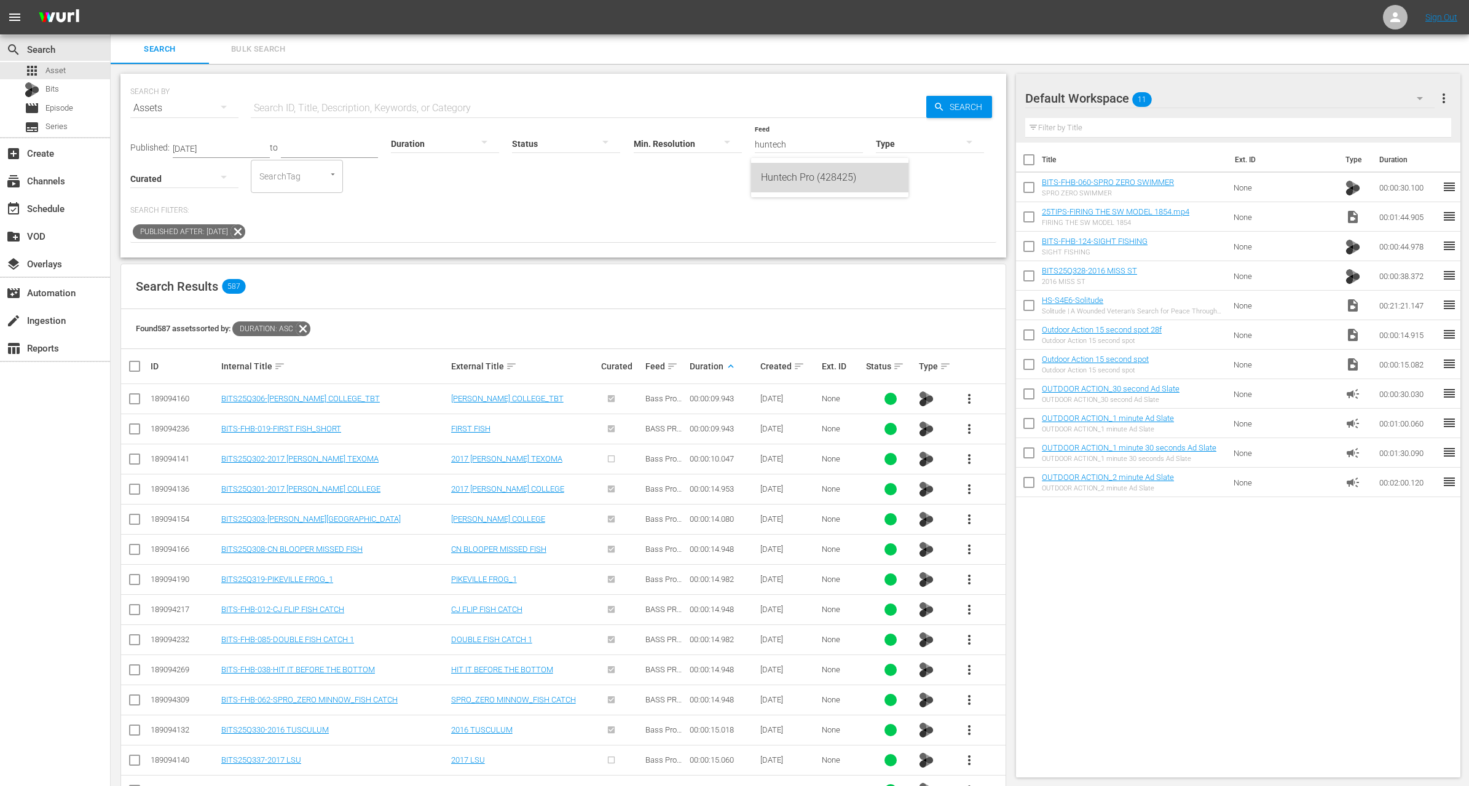
click at [783, 183] on div "Huntech Pro (428425)" at bounding box center [830, 178] width 138 height 30
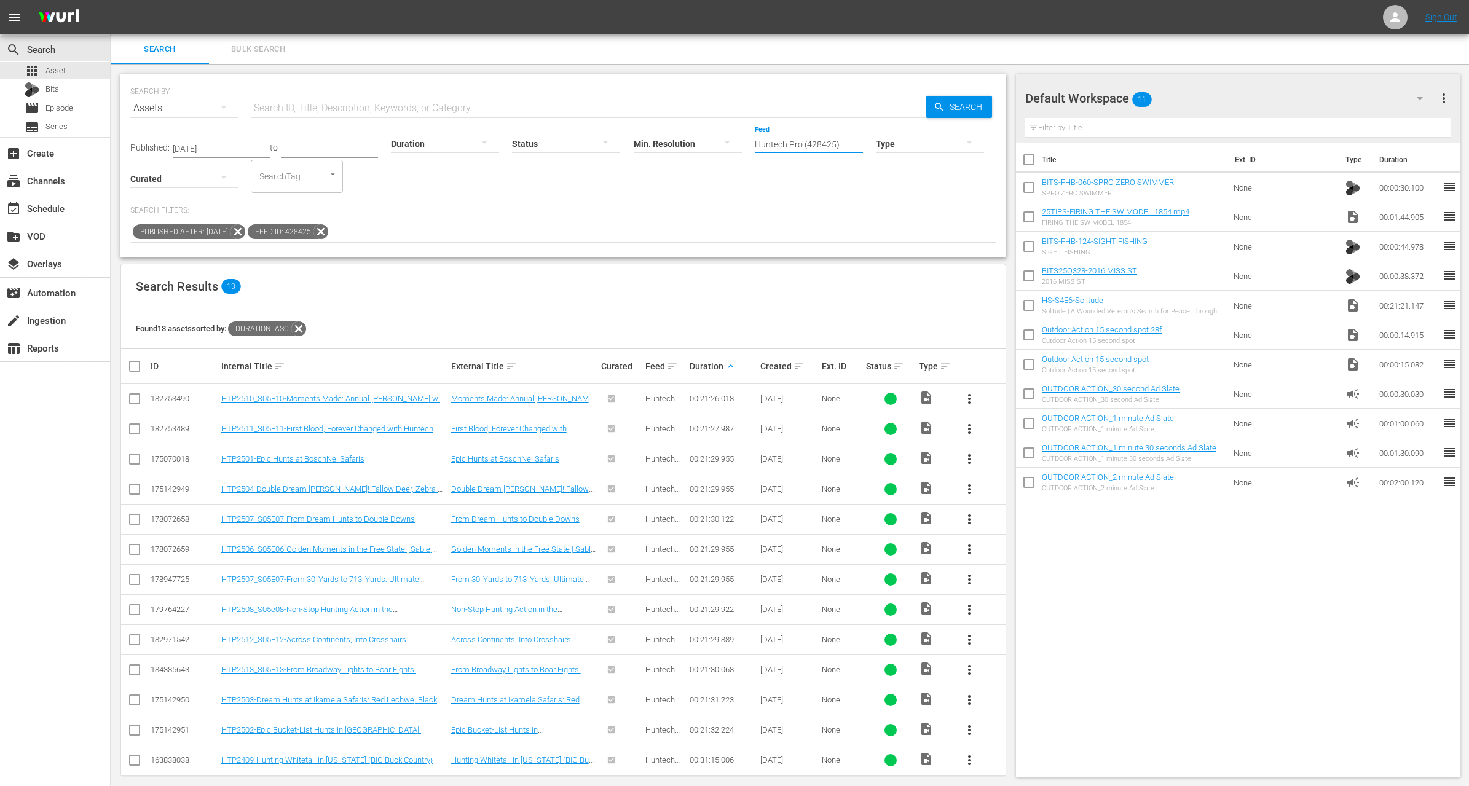
click at [794, 143] on input "Huntech Pro (428425)" at bounding box center [809, 144] width 108 height 44
drag, startPoint x: 800, startPoint y: 144, endPoint x: 734, endPoint y: 148, distance: 66.5
click at [734, 148] on div "Published: Dec 1, 2024 to Duration Status Min. Resolution Feed Feed Title Hunte…" at bounding box center [563, 158] width 866 height 70
click at [812, 138] on input "Huntech Pro (428425)" at bounding box center [809, 144] width 108 height 44
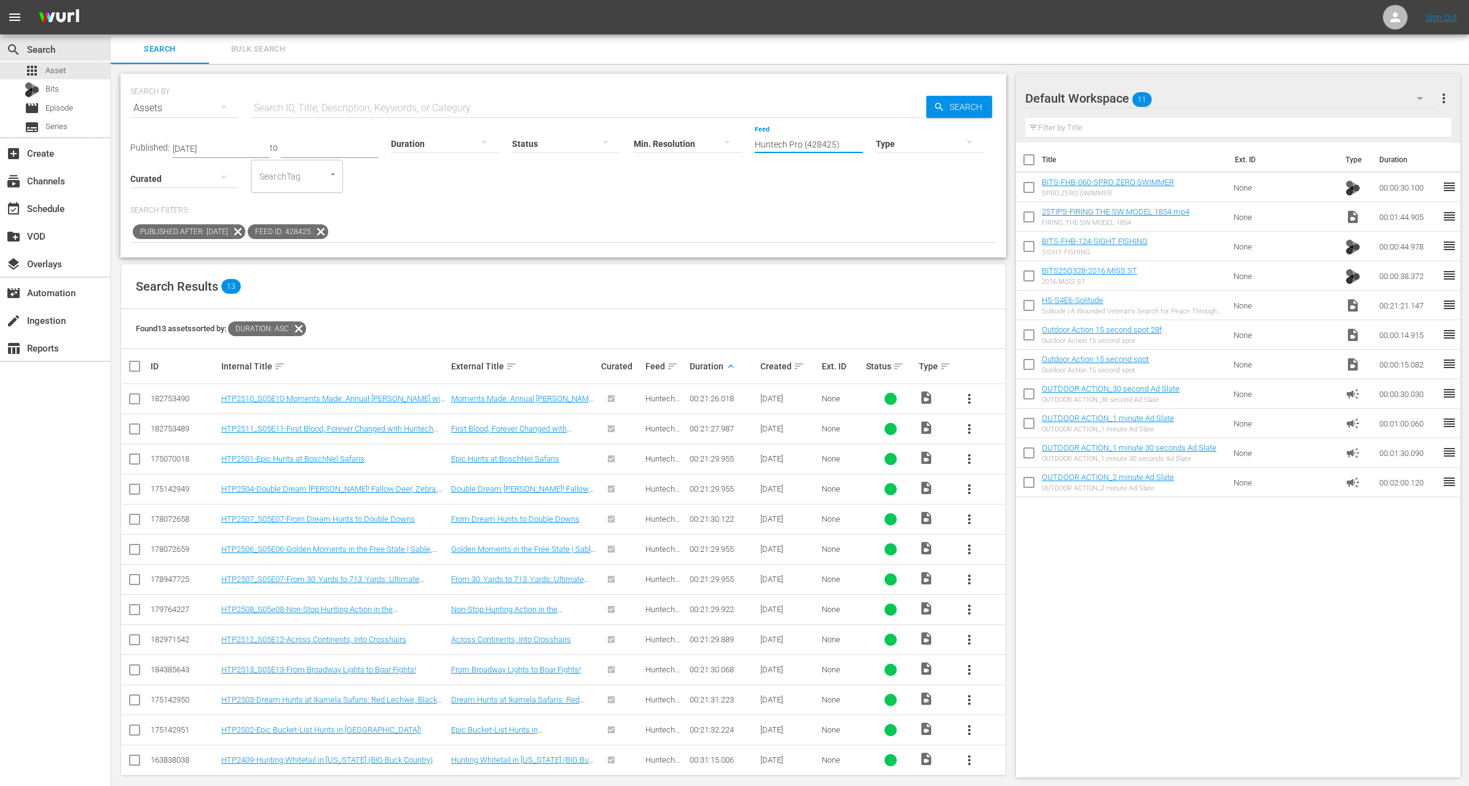
click at [812, 138] on input "Huntech Pro (428425)" at bounding box center [809, 144] width 108 height 44
click at [807, 232] on div "Focused Outdoors TV (429290)" at bounding box center [830, 237] width 138 height 30
type input "Focused Outdoors TV (429290)"
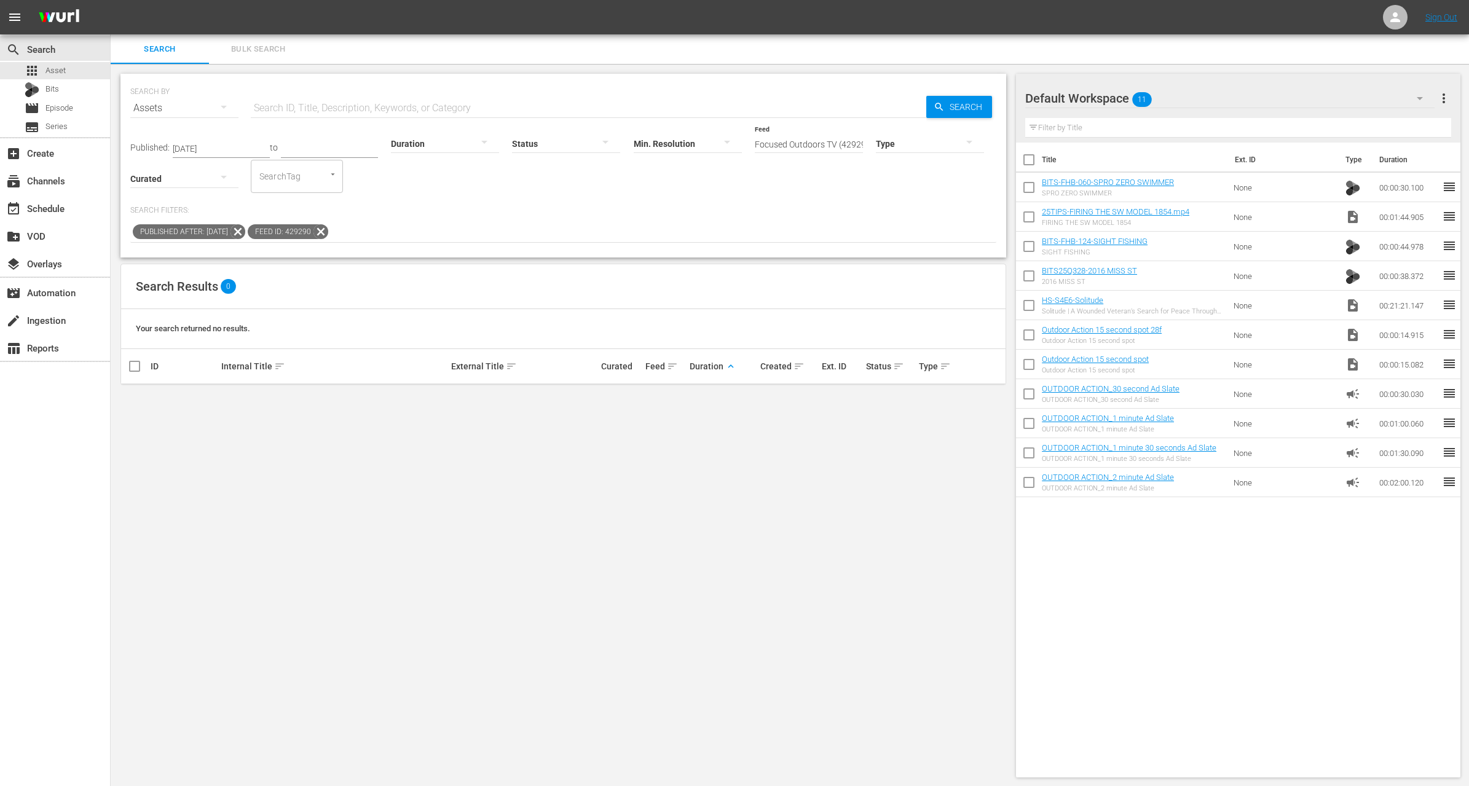
click at [245, 233] on icon at bounding box center [238, 231] width 15 height 15
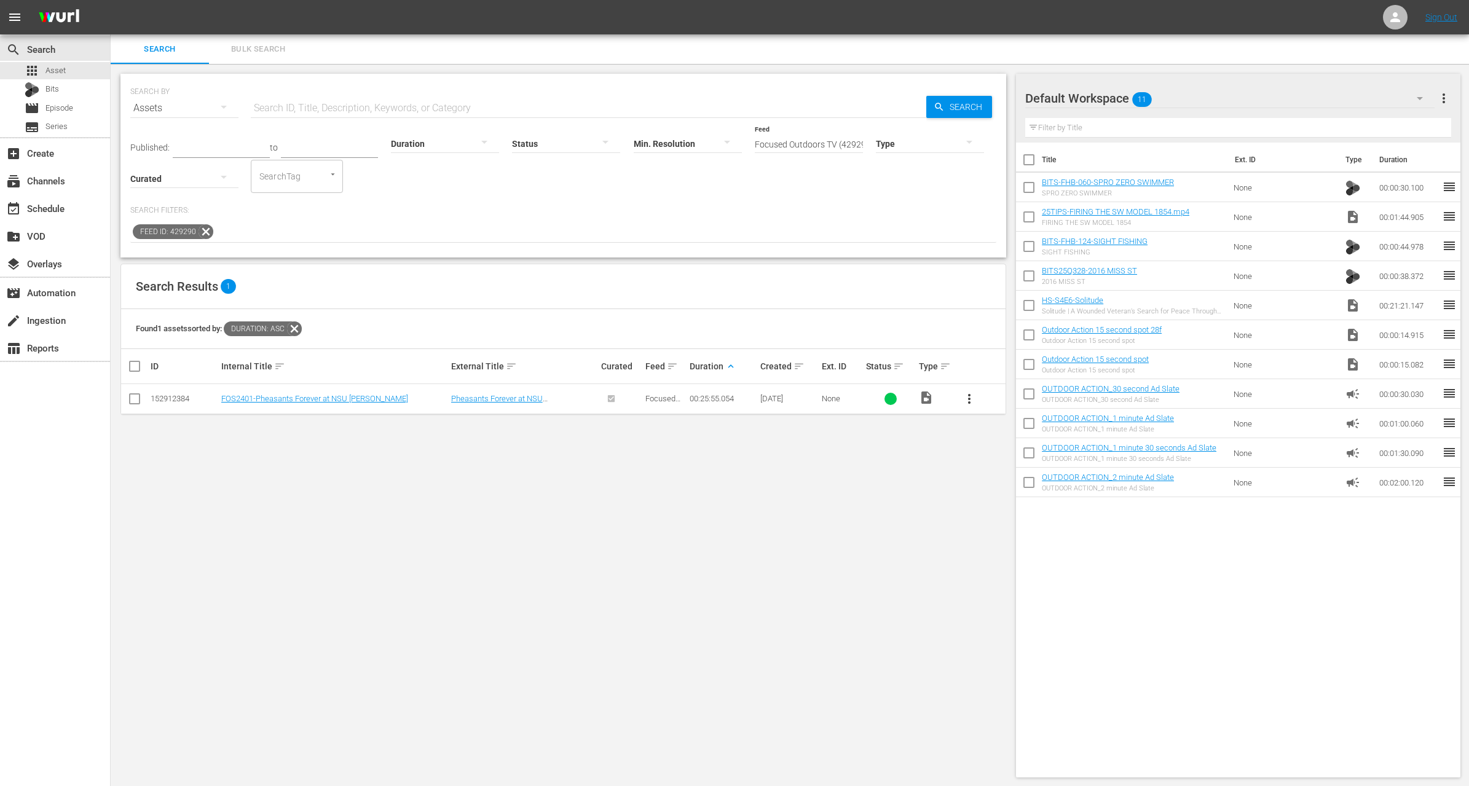
click at [202, 232] on icon at bounding box center [206, 231] width 15 height 15
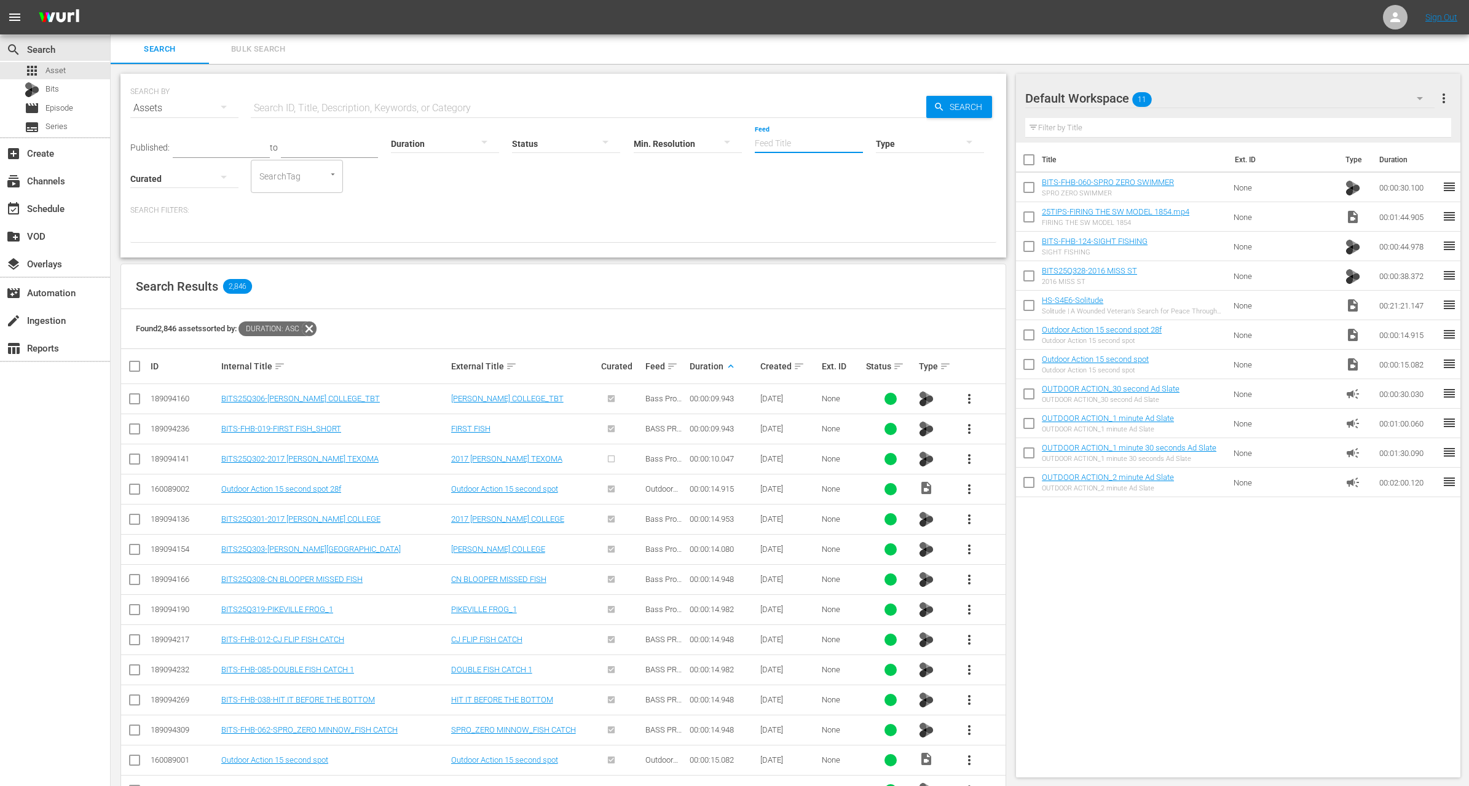
click at [791, 133] on input "Feed" at bounding box center [809, 144] width 108 height 44
click at [802, 239] on div "Focused Outdoors TV (429290)" at bounding box center [830, 237] width 138 height 30
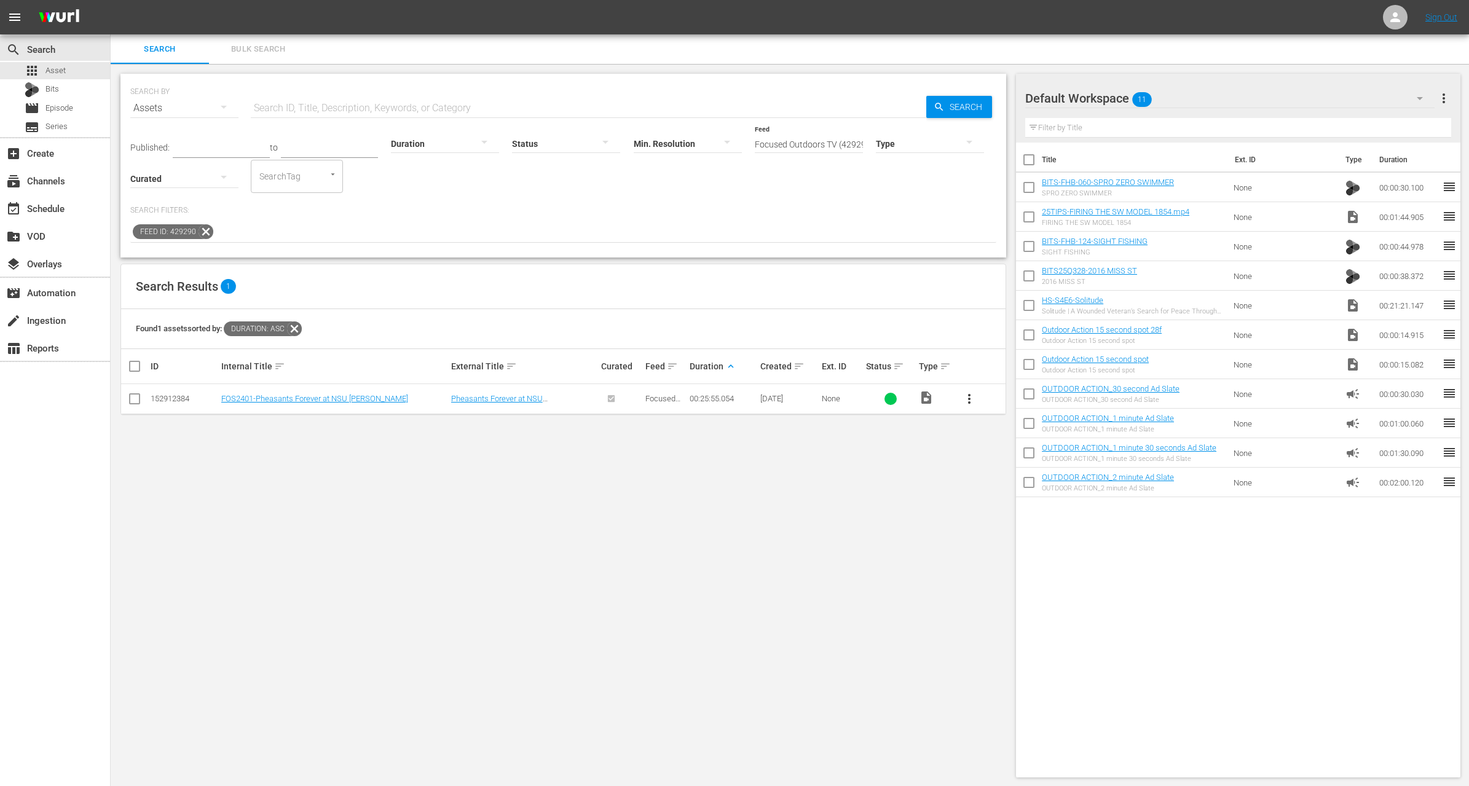
click at [796, 144] on input "Focused Outdoors TV (429290)" at bounding box center [809, 144] width 108 height 44
click at [836, 212] on div "Focused Outdoors Promotions (420253)" at bounding box center [830, 207] width 138 height 30
type input "Focused Outdoors Promotions (420253)"
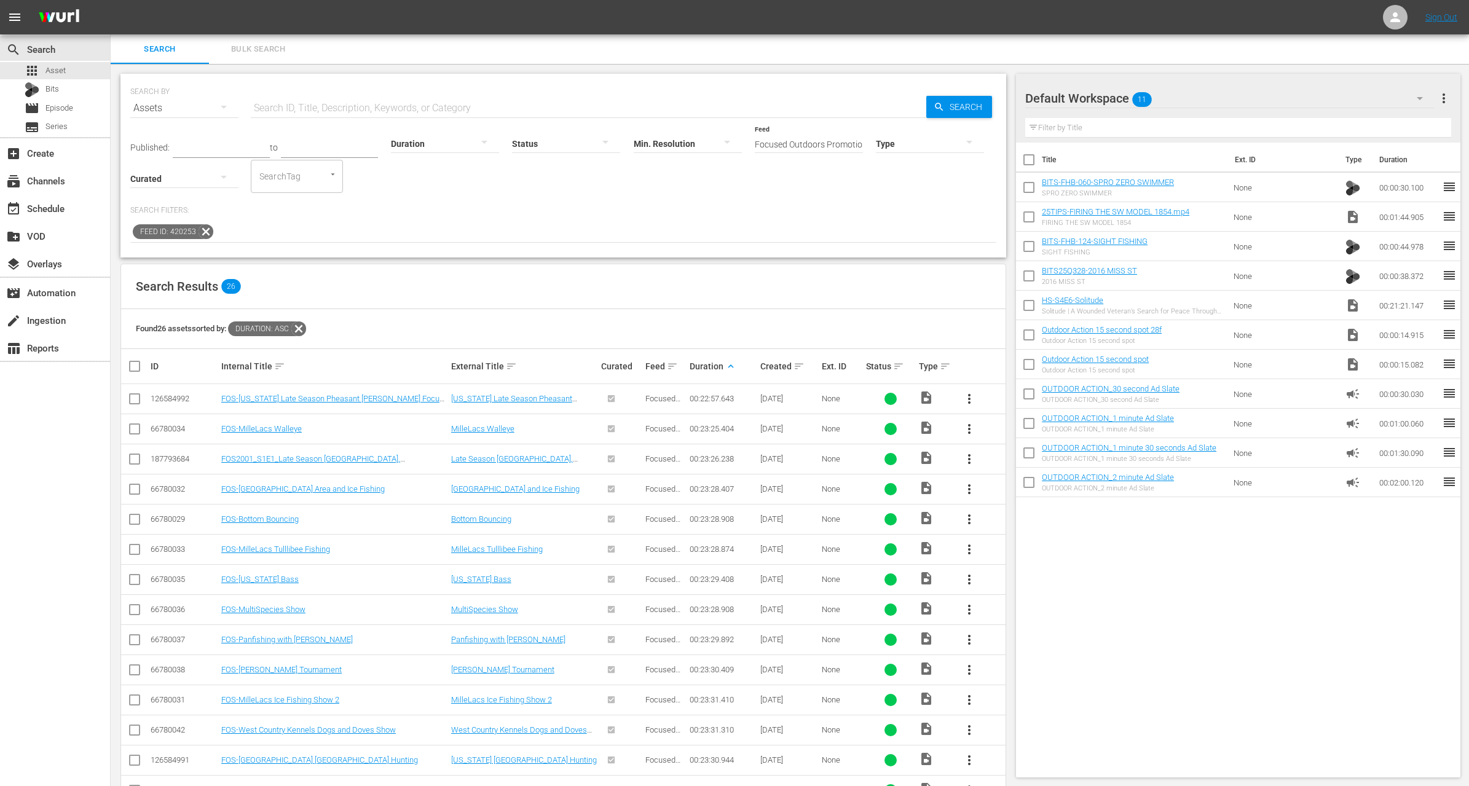
click at [799, 146] on input "Focused Outdoors Promotions (420253)" at bounding box center [809, 144] width 108 height 44
click at [797, 146] on input "Focused Outdoors Promotions (420253)" at bounding box center [809, 144] width 108 height 44
click at [56, 69] on span "Asset" at bounding box center [55, 71] width 20 height 12
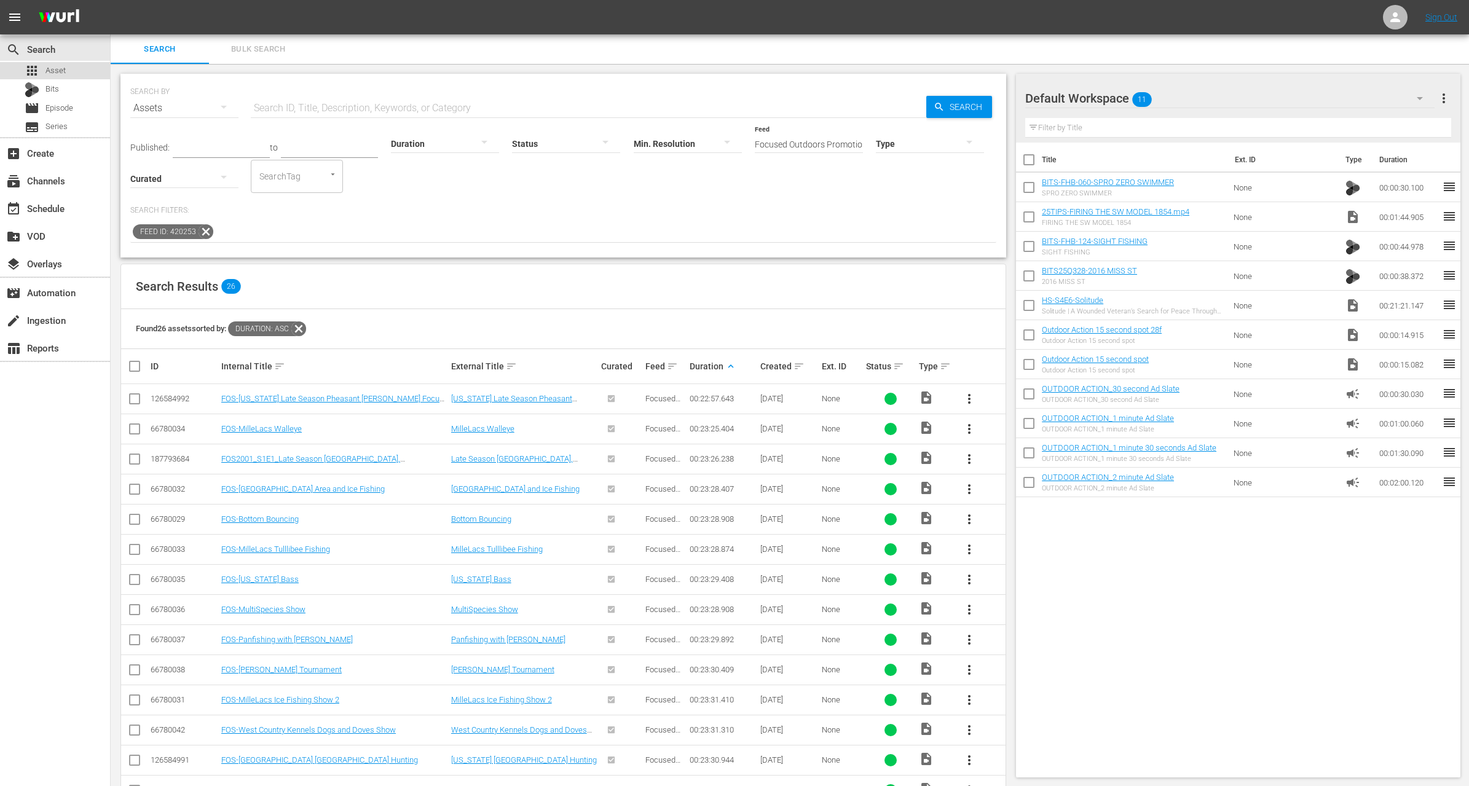
click at [69, 71] on div "apps Asset" at bounding box center [55, 70] width 110 height 17
click at [203, 231] on icon at bounding box center [206, 231] width 15 height 15
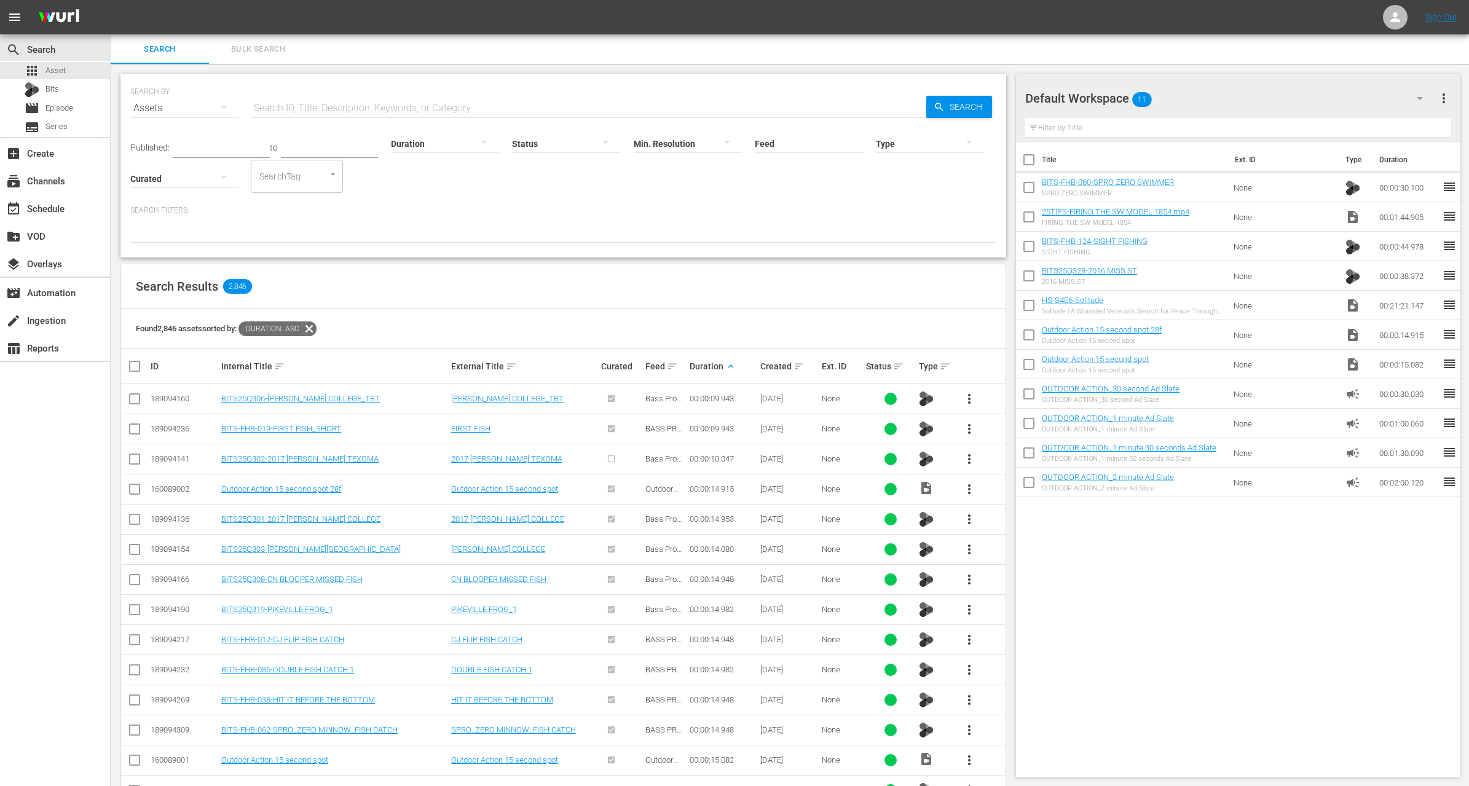
click at [302, 330] on span "Duration: asc" at bounding box center [270, 329] width 63 height 15
click at [314, 330] on icon at bounding box center [309, 329] width 15 height 15
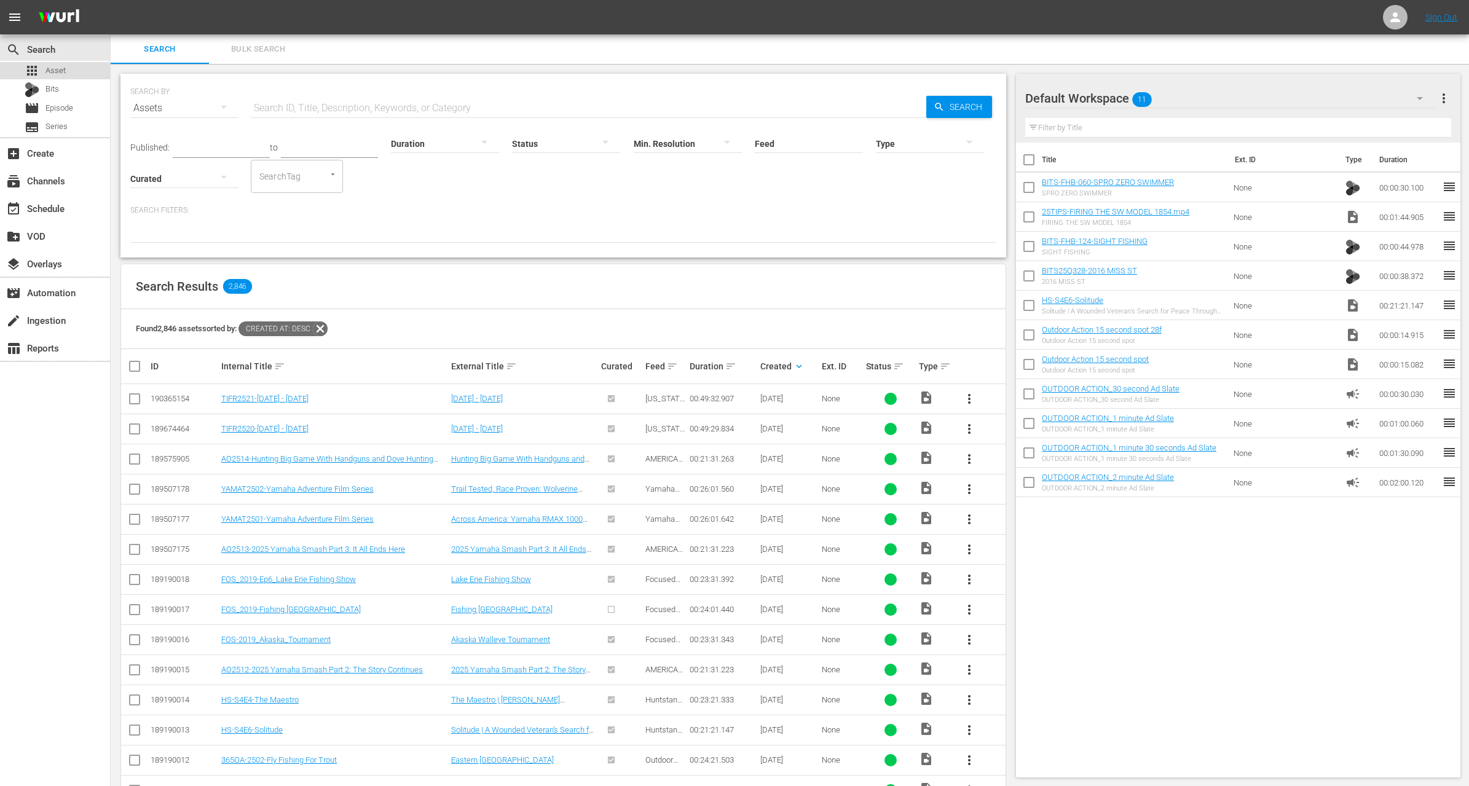
click at [78, 71] on div "apps Asset" at bounding box center [55, 70] width 110 height 17
